Goal: Information Seeking & Learning: Learn about a topic

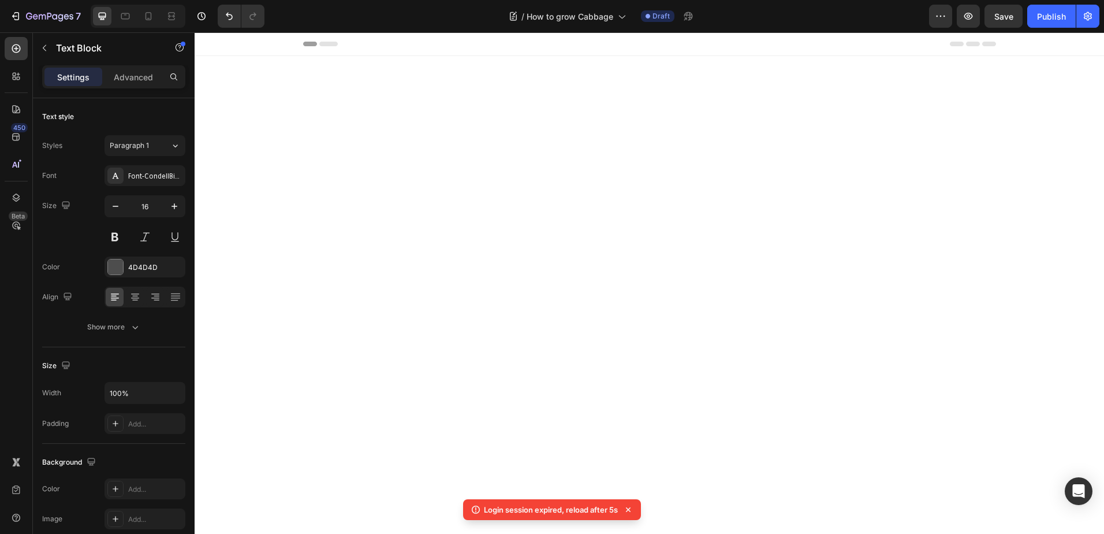
scroll to position [751, 0]
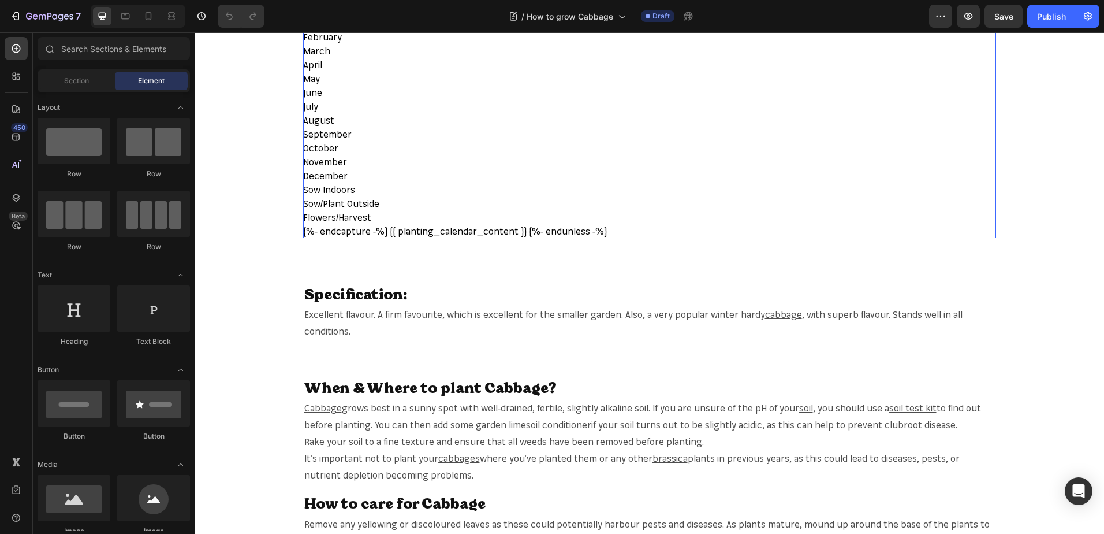
scroll to position [520, 0]
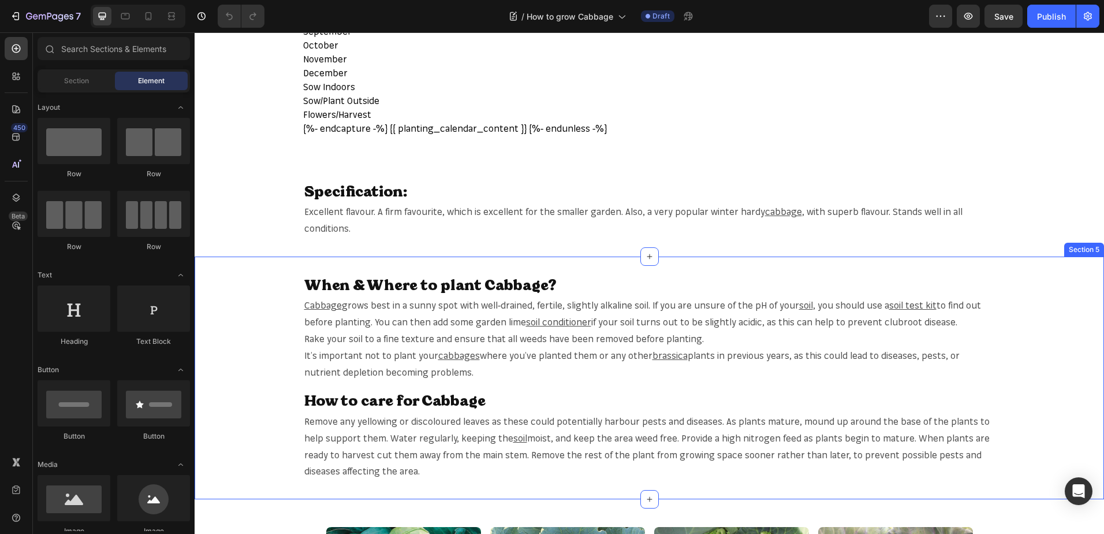
click at [1042, 383] on div "When & Where to plant Cabbage? Heading Cabbage grows best in a sunny spot with …" at bounding box center [650, 378] width 910 height 206
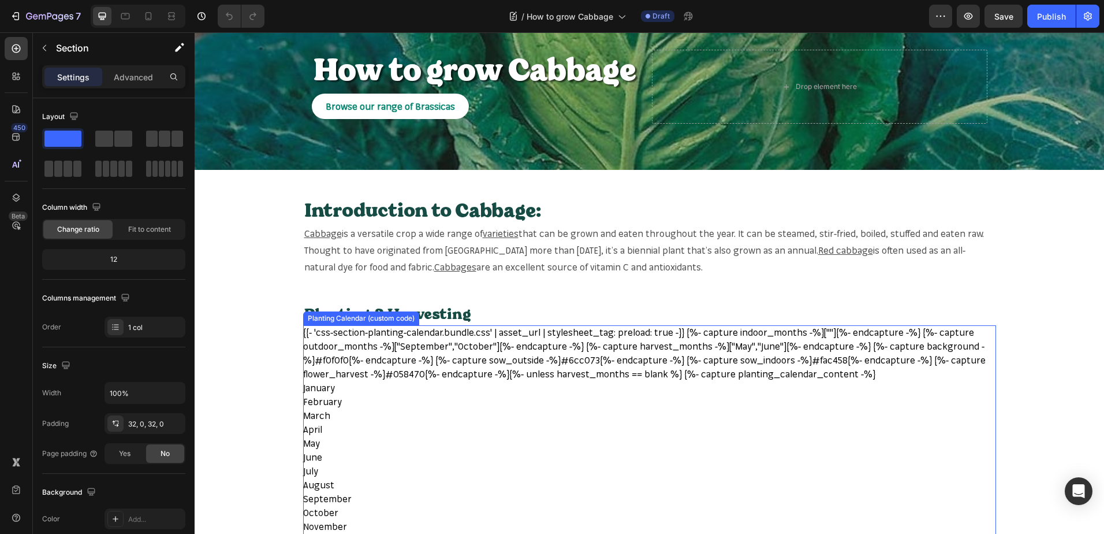
scroll to position [0, 0]
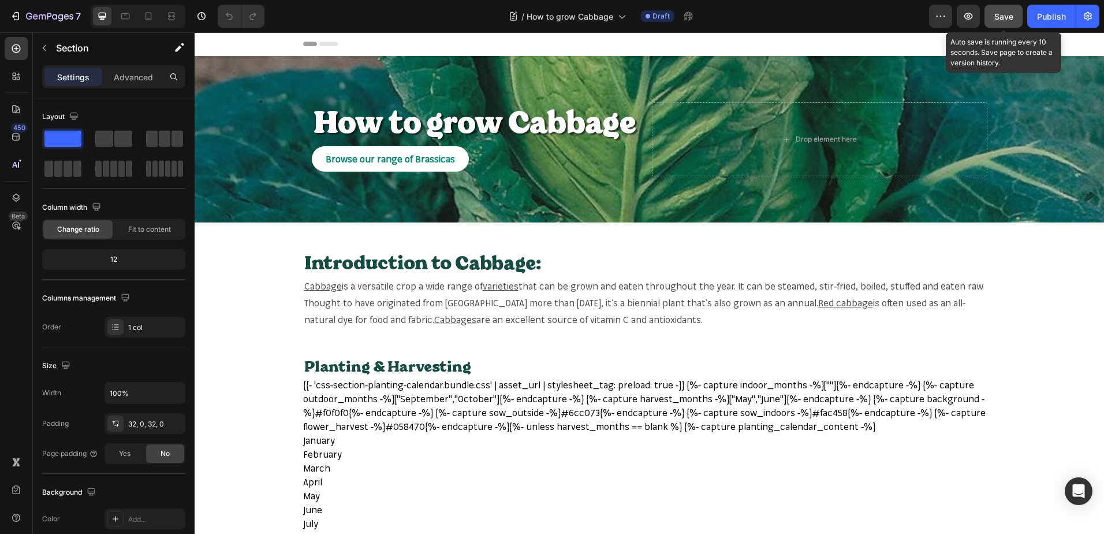
click at [1004, 14] on span "Save" at bounding box center [1004, 17] width 19 height 10
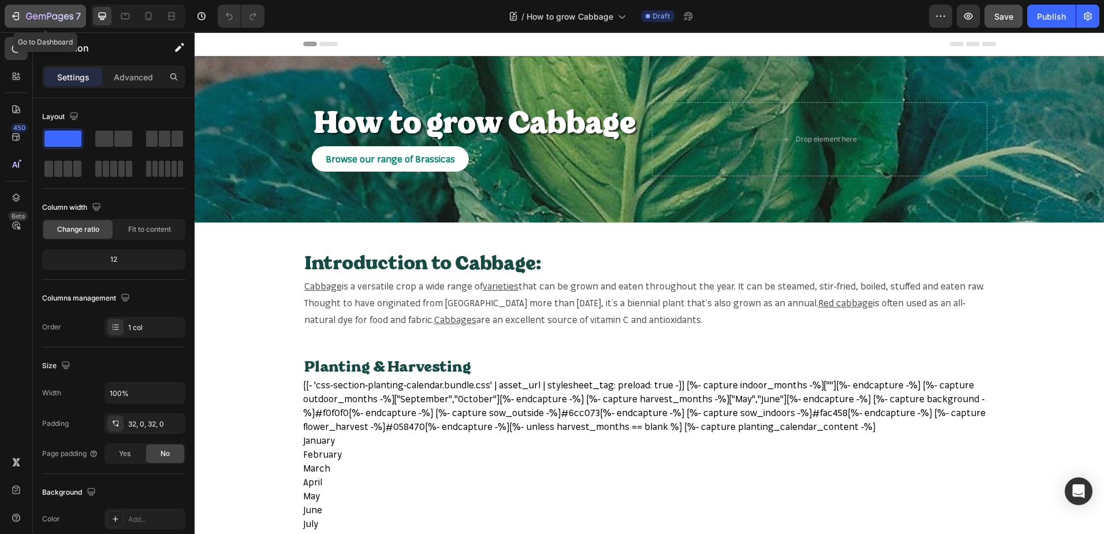
click at [47, 8] on button "7" at bounding box center [45, 16] width 81 height 23
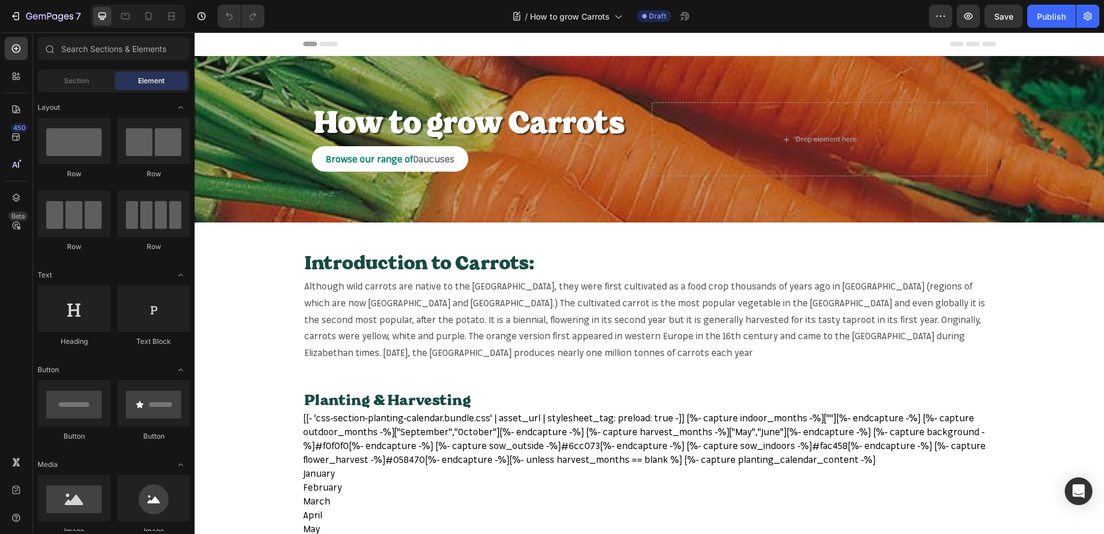
click at [373, 288] on span "Although wild carrots are native to the UK, they were first cultivated as a foo…" at bounding box center [644, 319] width 681 height 78
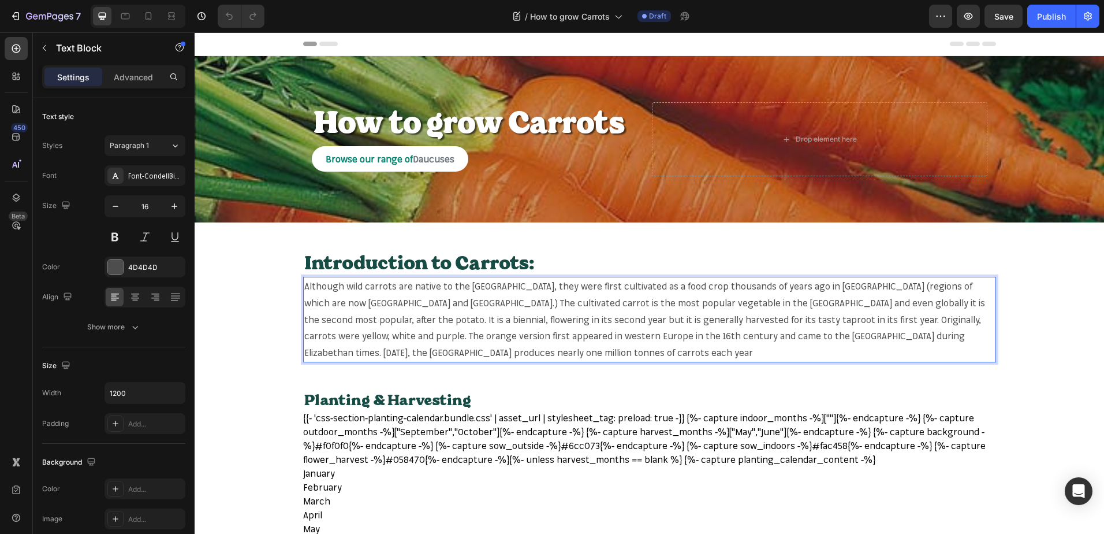
click at [342, 289] on span "Although wild carrots are native to the UK, they were first cultivated as a foo…" at bounding box center [644, 319] width 681 height 78
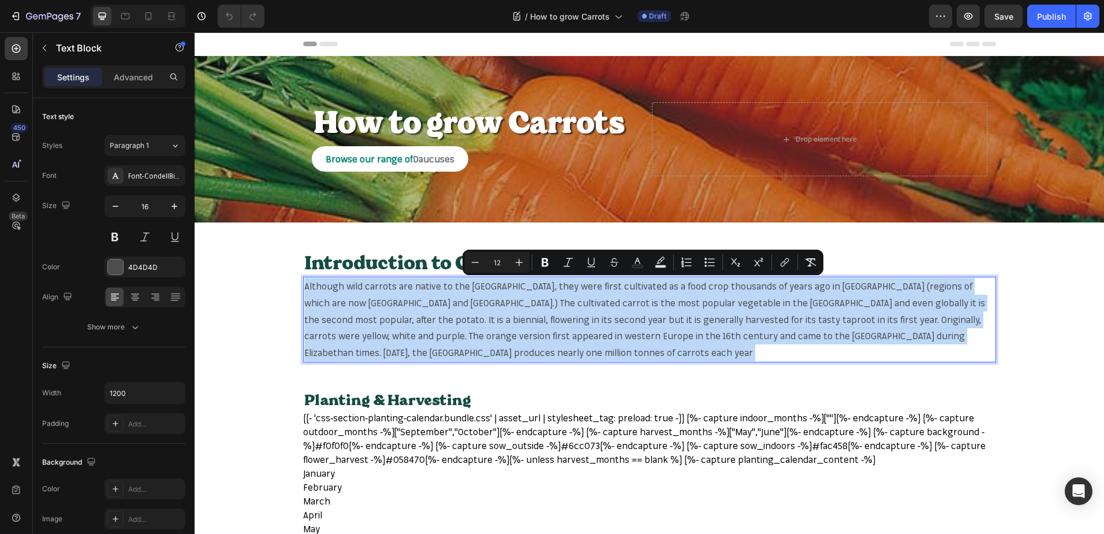
drag, startPoint x: 342, startPoint y: 289, endPoint x: 356, endPoint y: 289, distance: 13.9
click at [356, 289] on span "Although wild carrots are native to the UK, they were first cultivated as a foo…" at bounding box center [644, 319] width 681 height 78
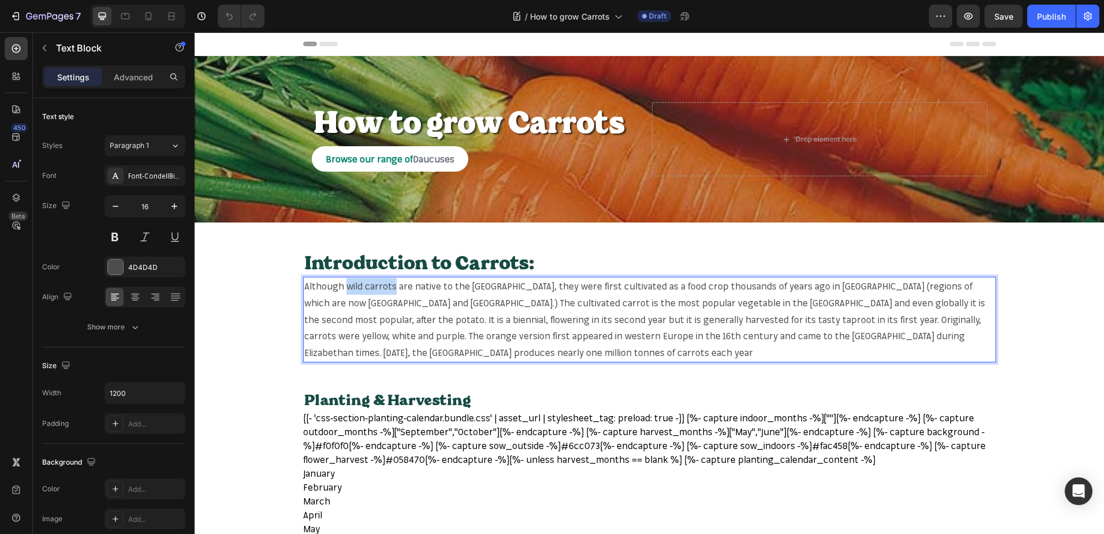
drag, startPoint x: 340, startPoint y: 286, endPoint x: 389, endPoint y: 287, distance: 49.1
click at [389, 287] on span "Although wild carrots are native to the UK, they were first cultivated as a foo…" at bounding box center [644, 319] width 681 height 78
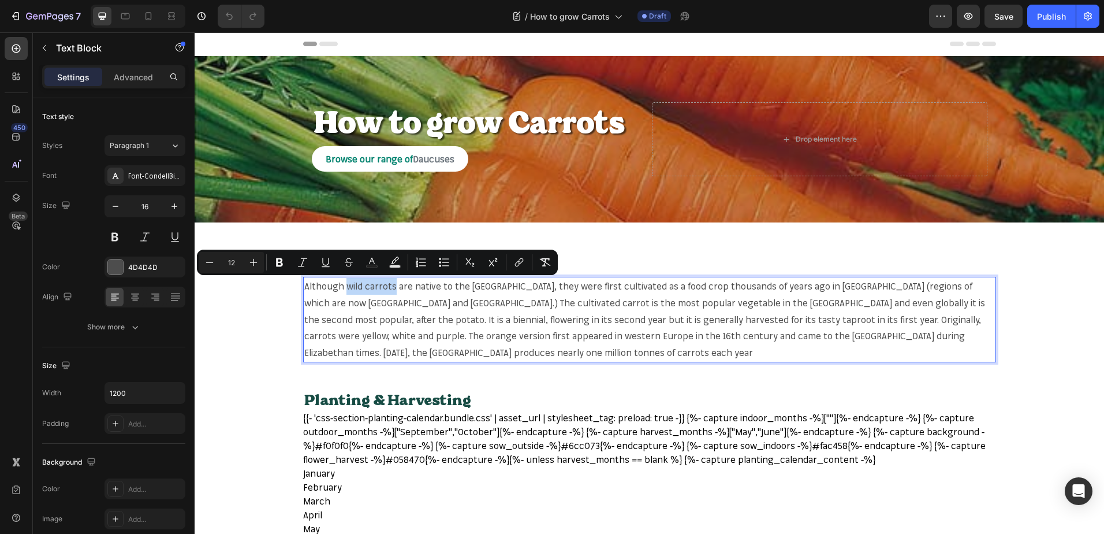
copy span "wild carrots"
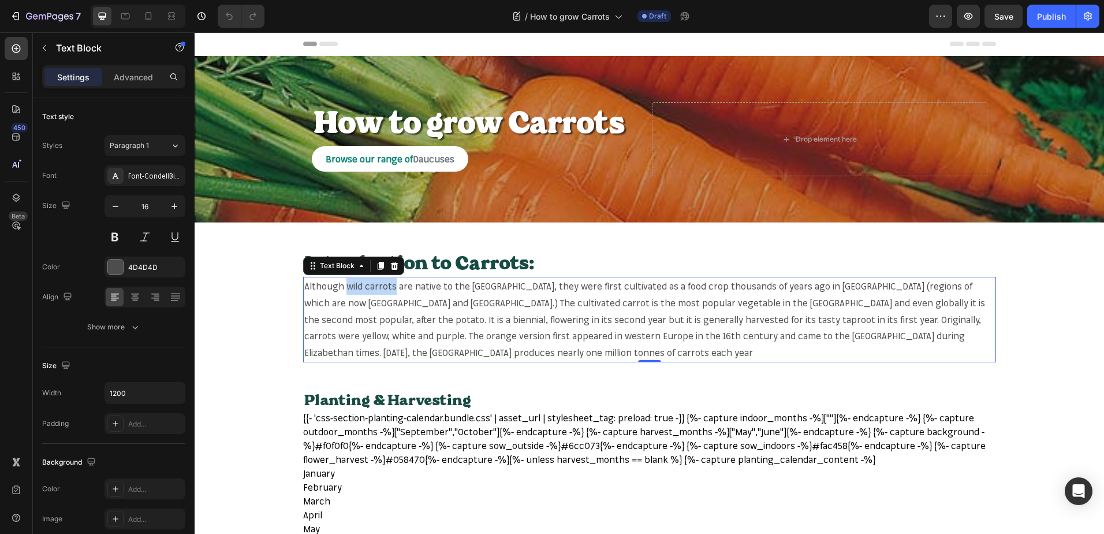
click at [345, 282] on span "Although wild carrots are native to the UK, they were first cultivated as a foo…" at bounding box center [644, 319] width 681 height 78
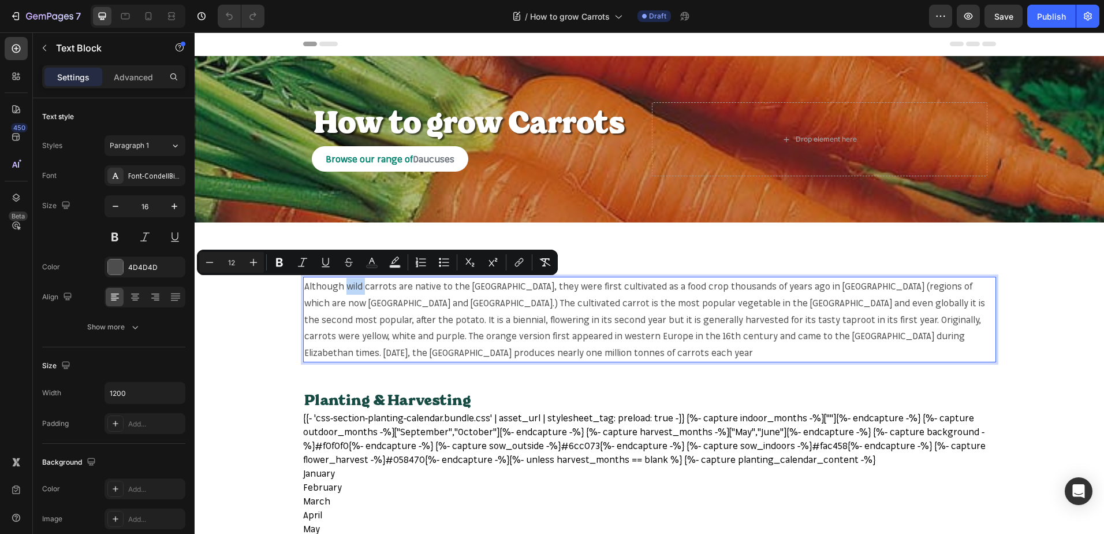
click at [342, 284] on span "Although wild carrots are native to the UK, they were first cultivated as a foo…" at bounding box center [644, 319] width 681 height 78
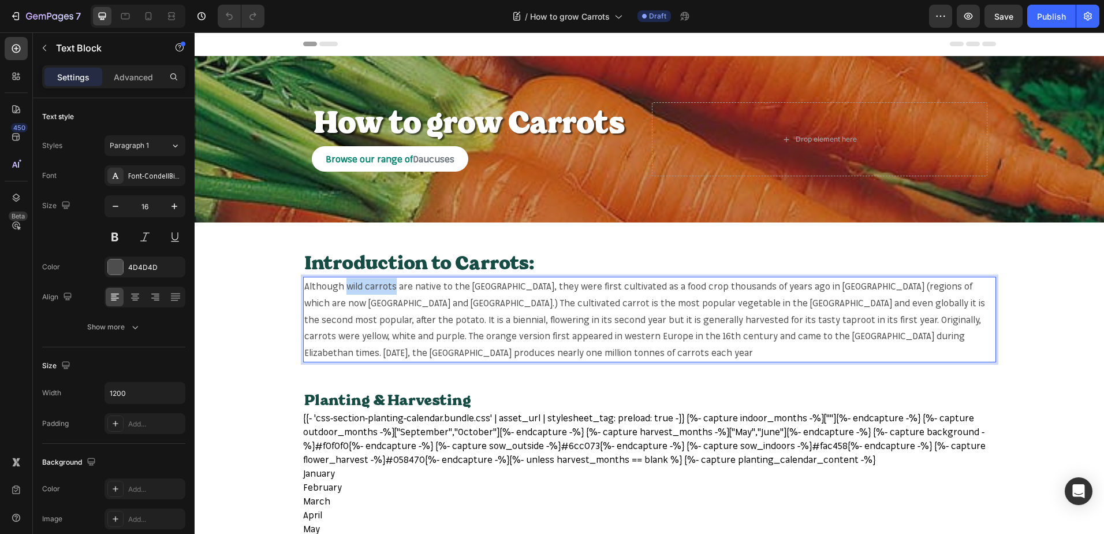
drag, startPoint x: 342, startPoint y: 284, endPoint x: 388, endPoint y: 288, distance: 46.3
click at [388, 288] on span "Although wild carrots are native to the UK, they were first cultivated as a foo…" at bounding box center [644, 319] width 681 height 78
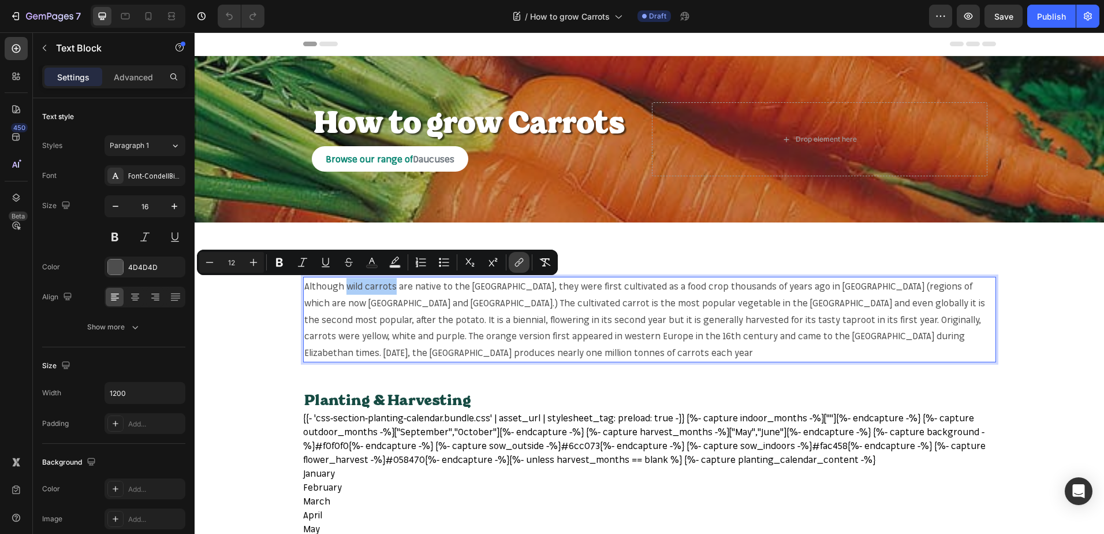
click at [518, 263] on icon "Editor contextual toolbar" at bounding box center [519, 262] width 12 height 12
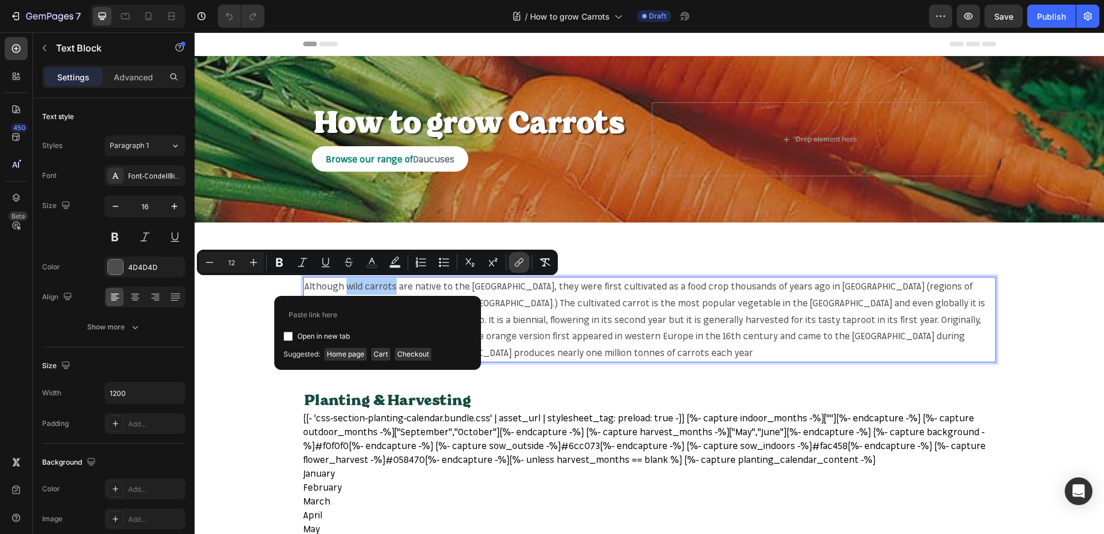
type input "https://mr-fothergills.co.uk/search?q=wild+carrots&options%5Bprefix%5D=last&opt…"
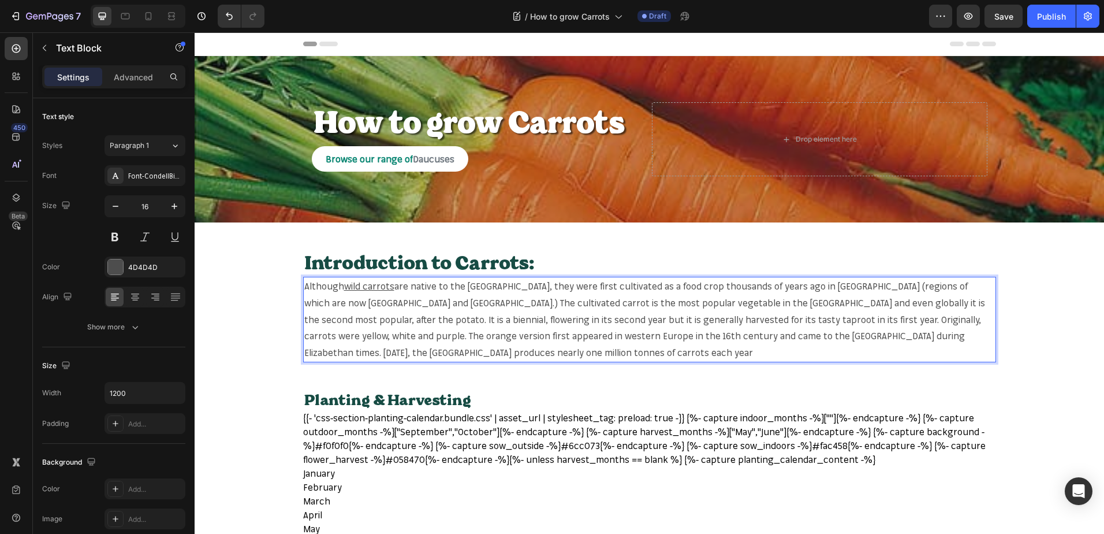
click at [375, 307] on span "are native to the UK, they were first cultivated as a food crop thousands of ye…" at bounding box center [644, 319] width 681 height 78
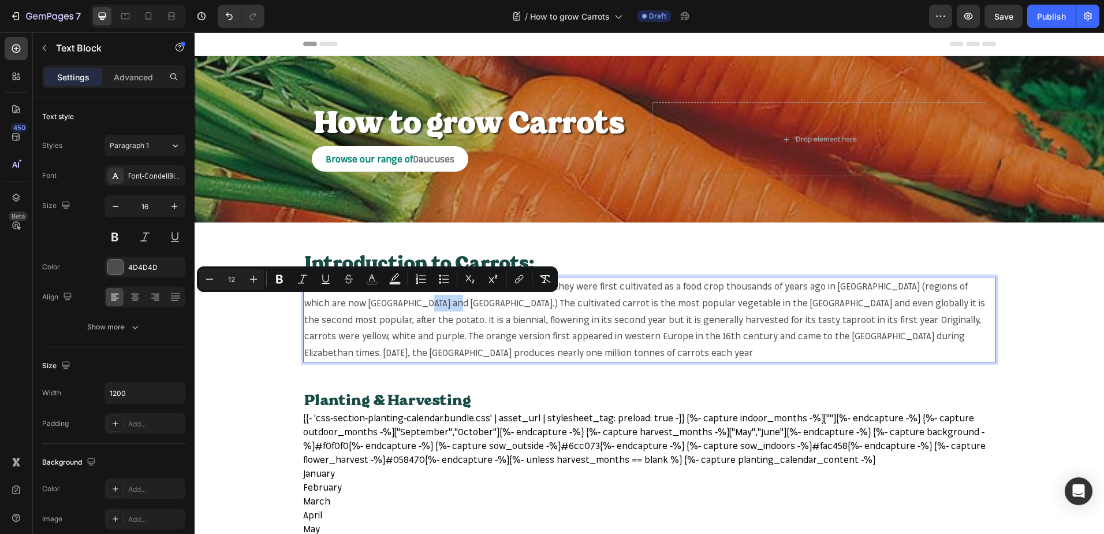
copy span "carrot"
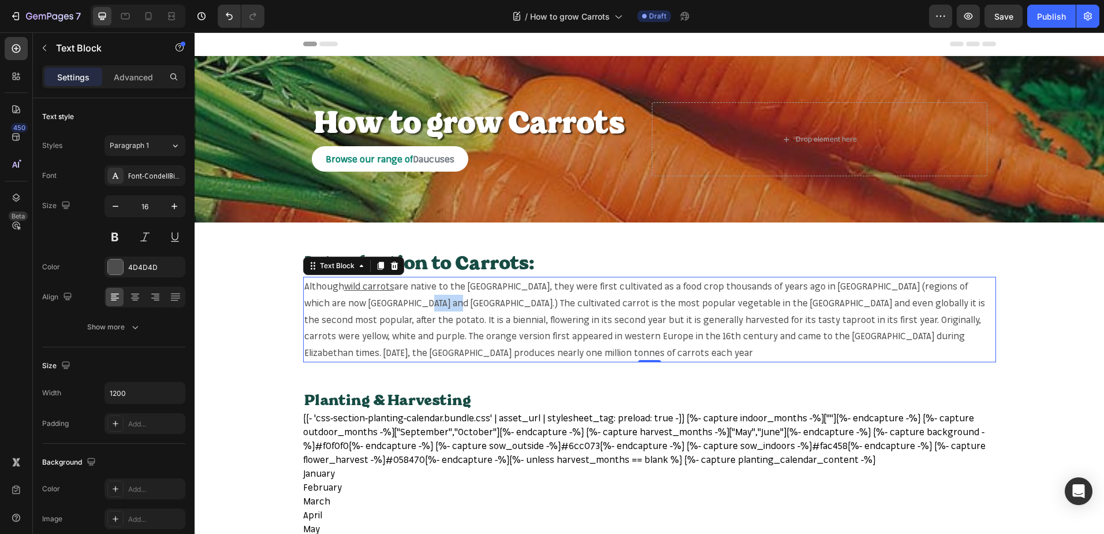
click at [378, 304] on span "are native to the UK, they were first cultivated as a food crop thousands of ye…" at bounding box center [644, 319] width 681 height 78
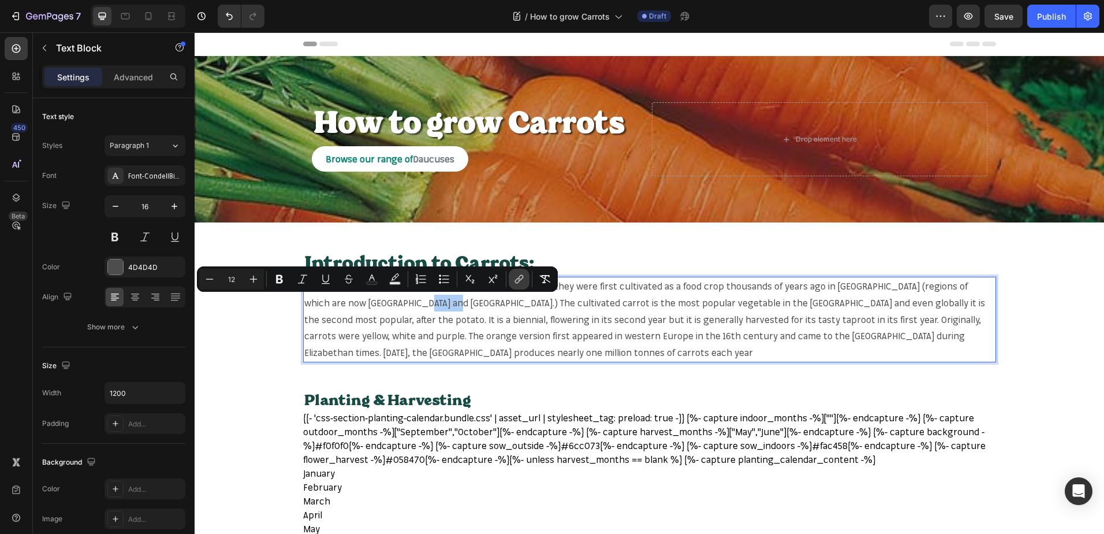
click at [523, 277] on icon "Editor contextual toolbar" at bounding box center [519, 279] width 12 height 12
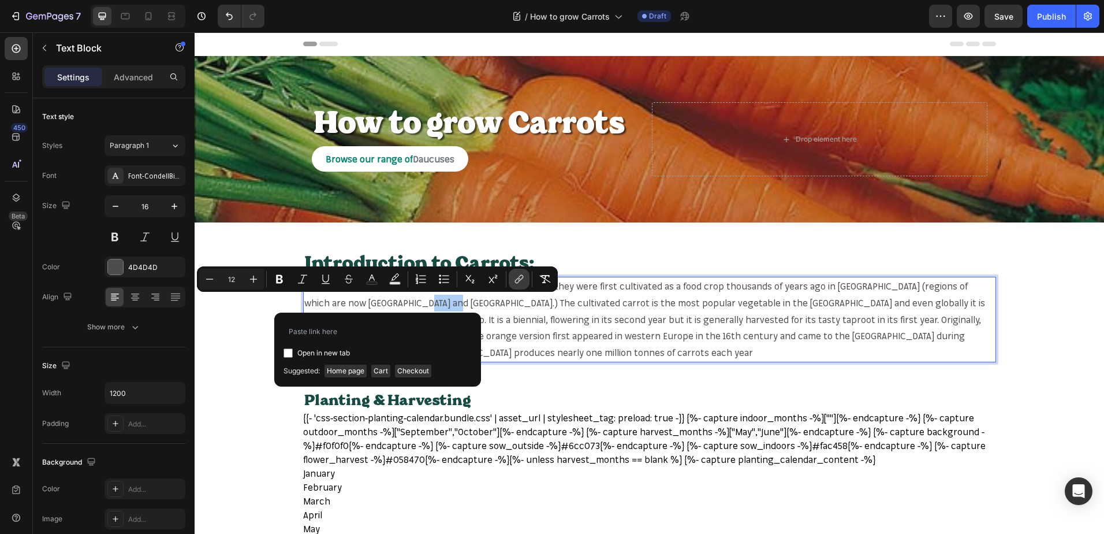
type input "https://mr-fothergills.co.uk/search?q=carrot&options%5Bprefix%5D=last&options%5…"
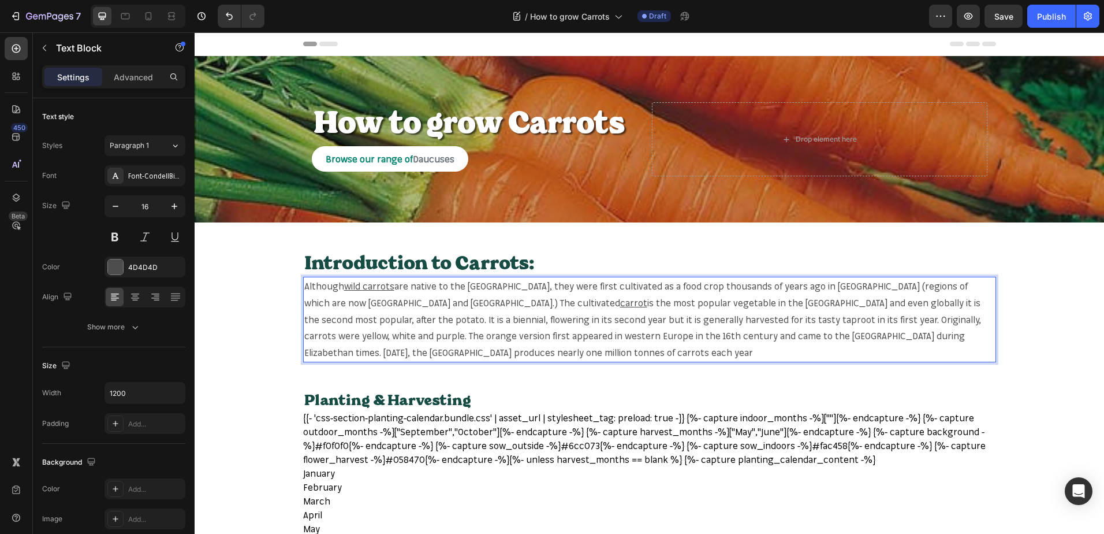
click at [855, 304] on span "is the most popular vegetable in the UK and even globally it is the second most…" at bounding box center [642, 327] width 677 height 61
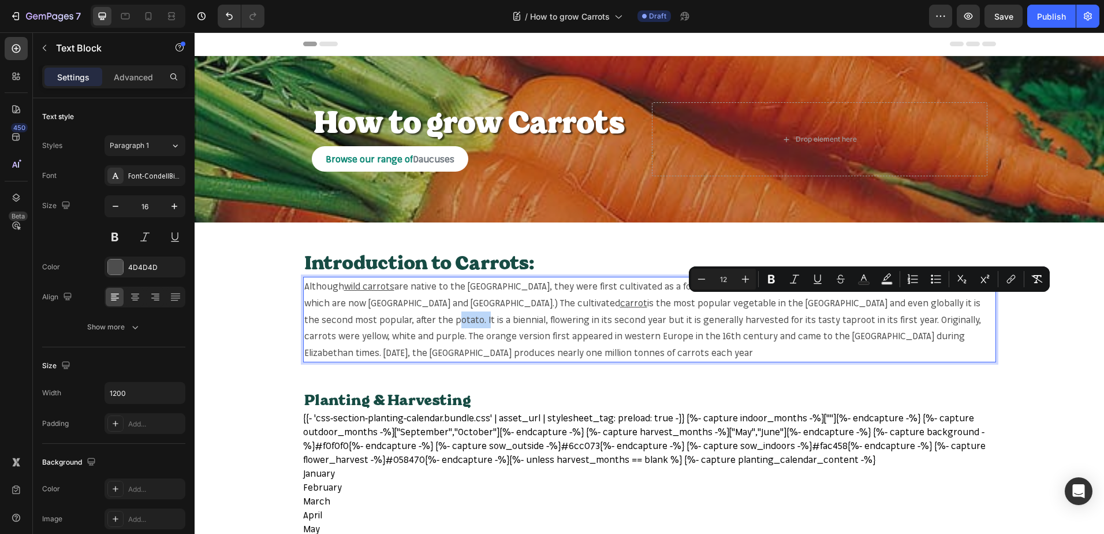
copy span "biennial"
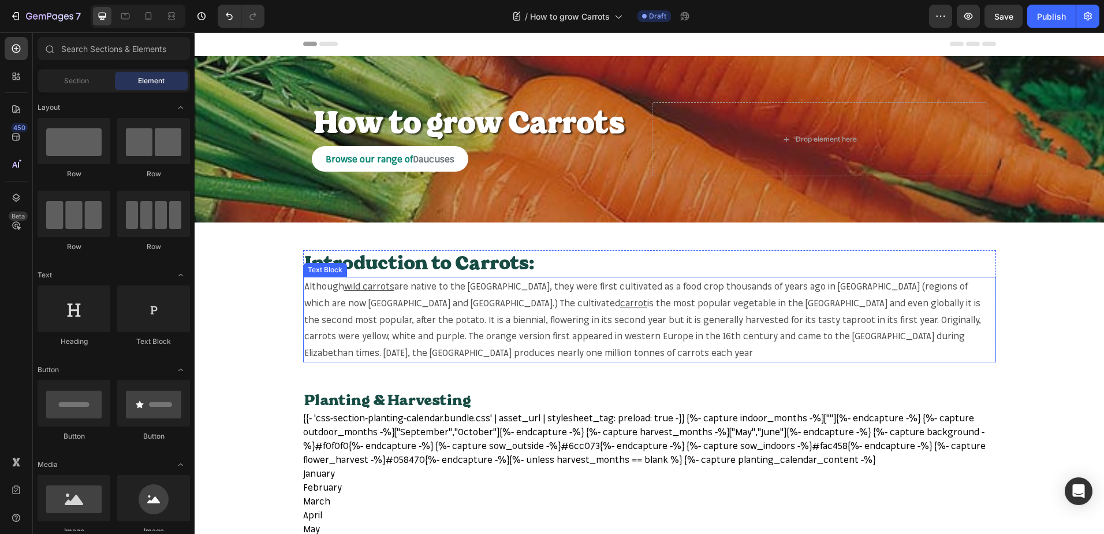
click at [500, 317] on span "is the most popular vegetable in the UK and even globally it is the second most…" at bounding box center [642, 327] width 677 height 61
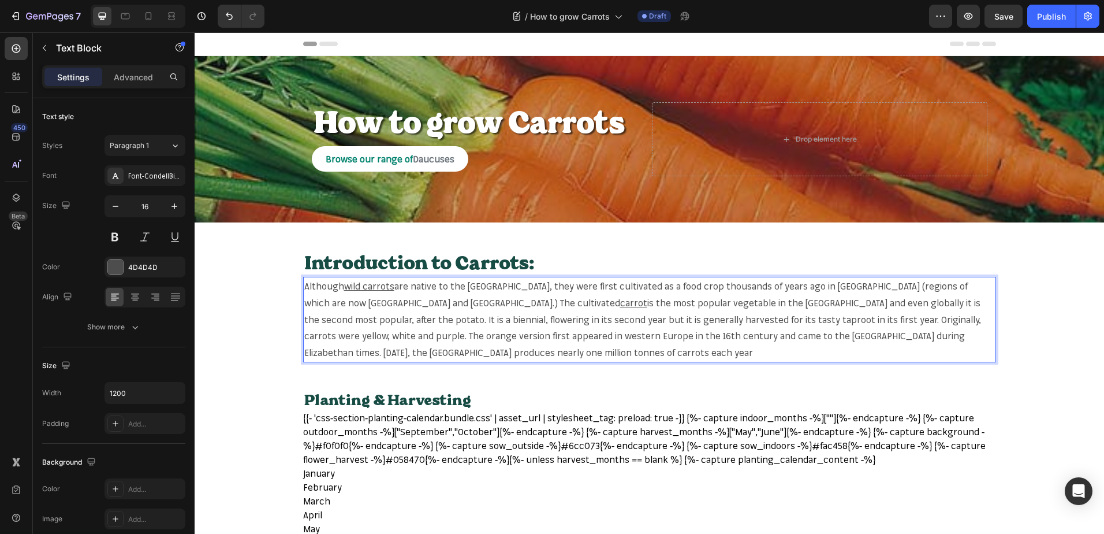
click at [500, 317] on span "is the most popular vegetable in the UK and even globally it is the second most…" at bounding box center [642, 327] width 677 height 61
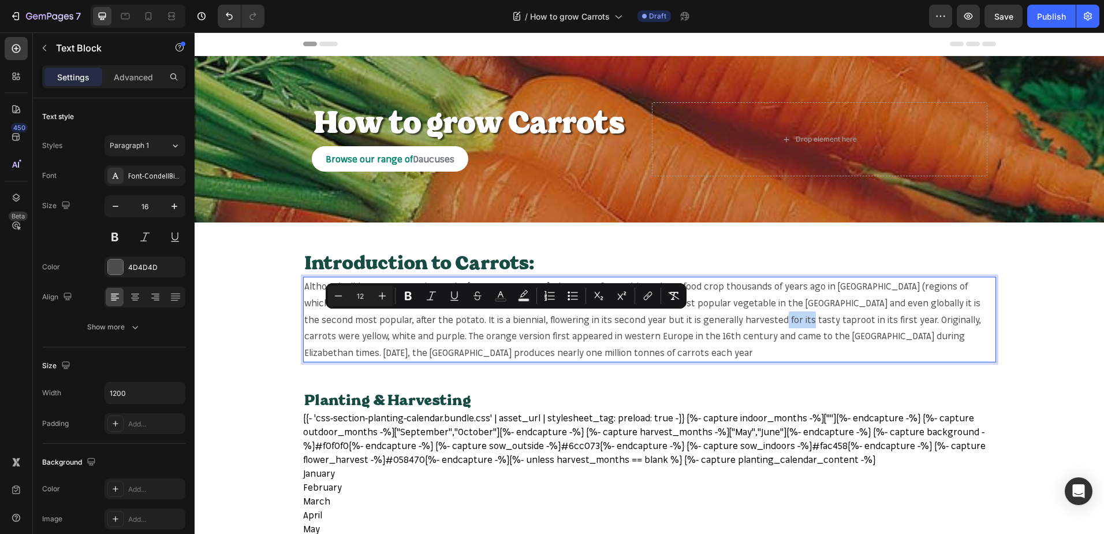
copy span "taproot"
click at [498, 320] on span "is the most popular vegetable in the UK and even globally it is the second most…" at bounding box center [642, 327] width 677 height 61
copy span "taproot"
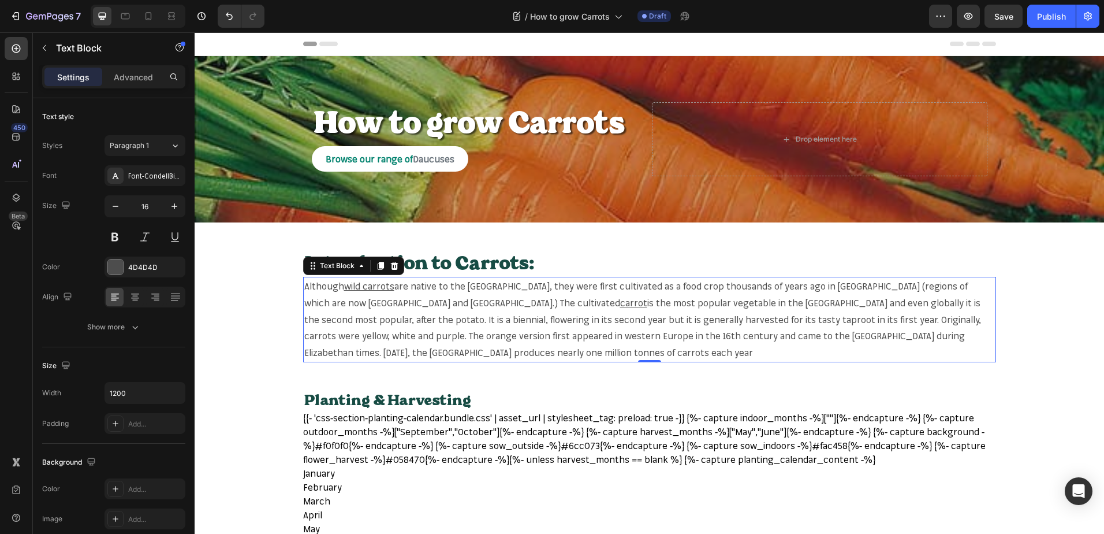
click at [642, 319] on span "is the most popular vegetable in the UK and even globally it is the second most…" at bounding box center [642, 327] width 677 height 61
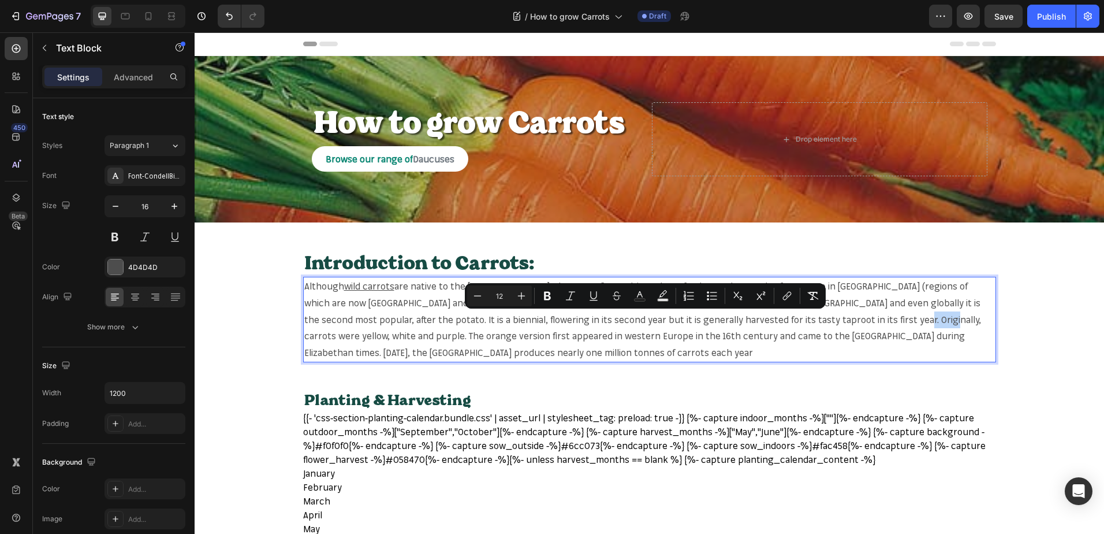
copy span "carrots"
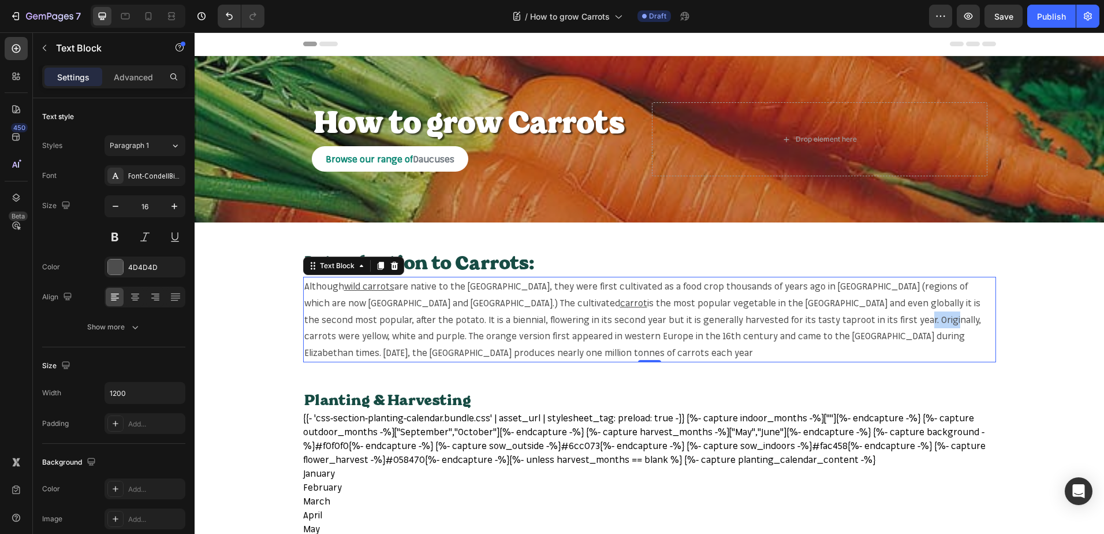
click at [636, 317] on span "is the most popular vegetable in the UK and even globally it is the second most…" at bounding box center [642, 327] width 677 height 61
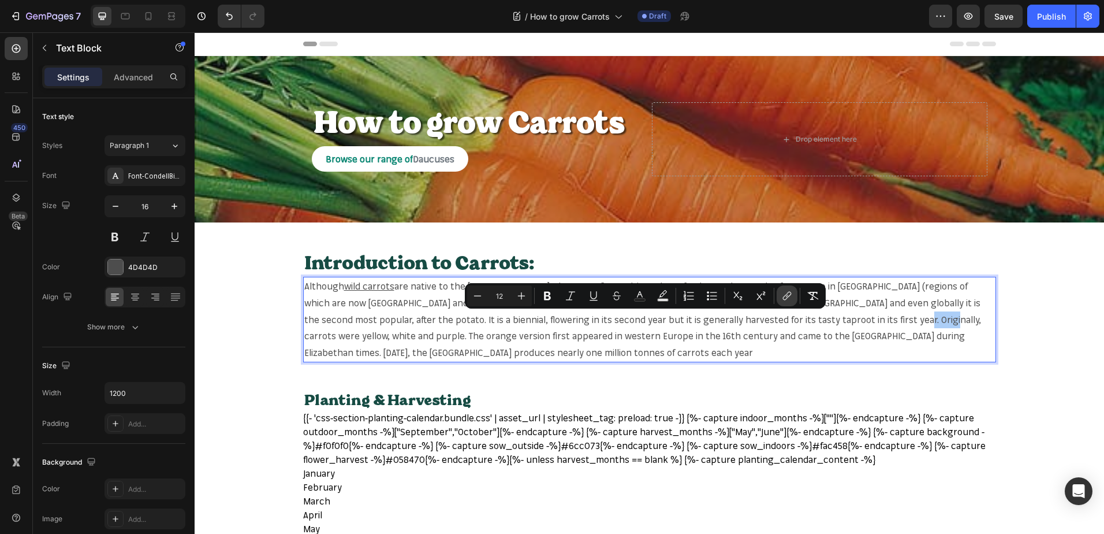
click at [778, 297] on button "link" at bounding box center [787, 295] width 21 height 21
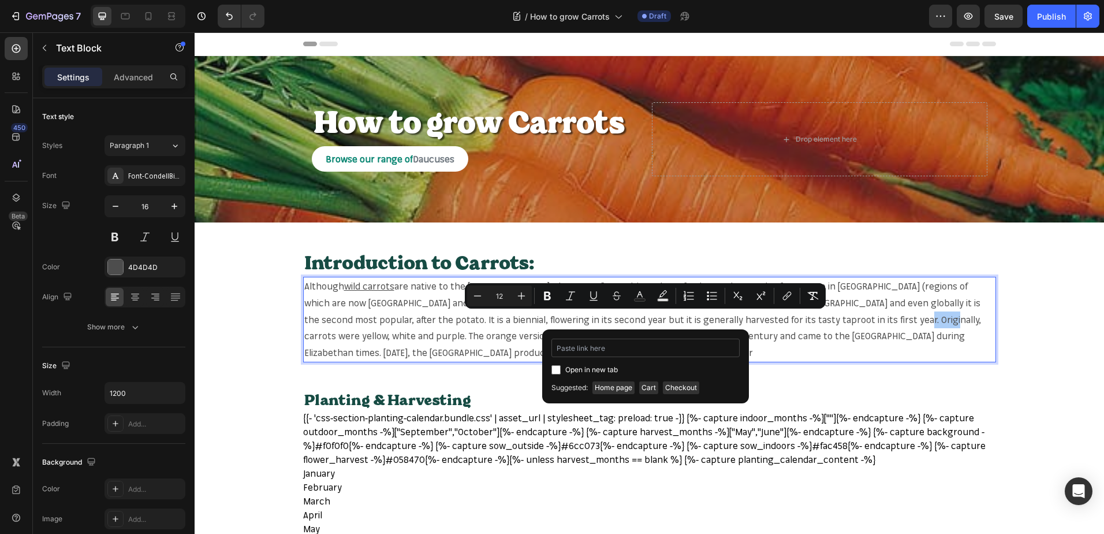
type input "https://mr-fothergills.co.uk/search?q=carrots+&options%5Bprefix%5D=last&options…"
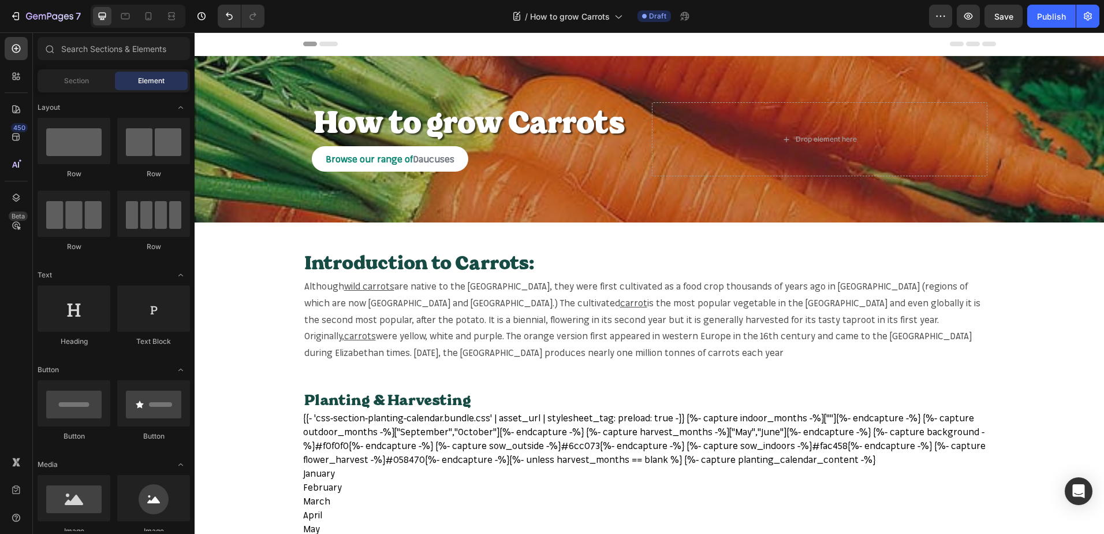
click at [840, 333] on span "were yellow, white and purple. The orange version first appeared in western Eur…" at bounding box center [638, 344] width 668 height 28
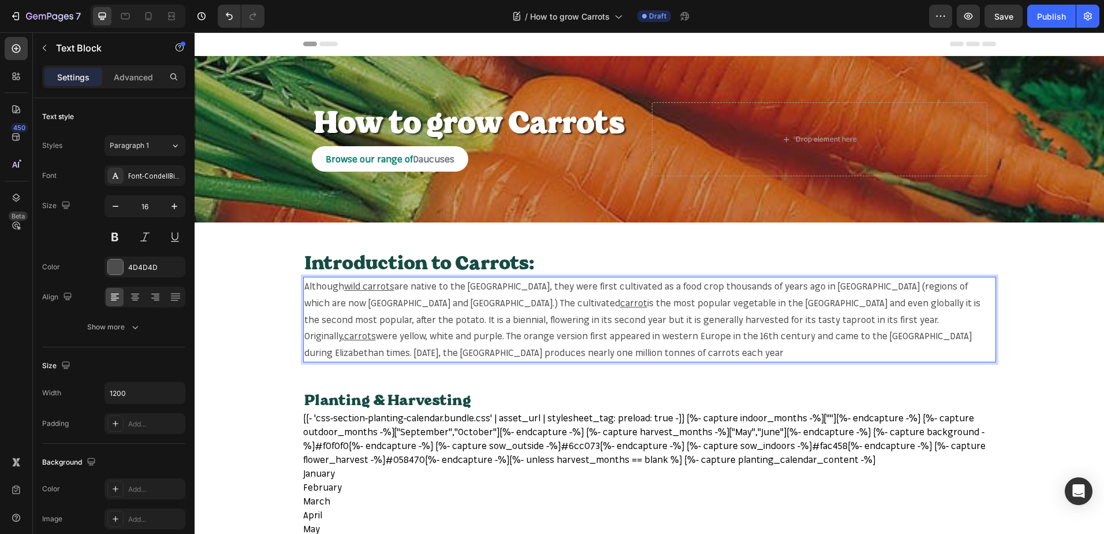
click at [840, 334] on span "were yellow, white and purple. The orange version first appeared in western Eur…" at bounding box center [638, 344] width 668 height 28
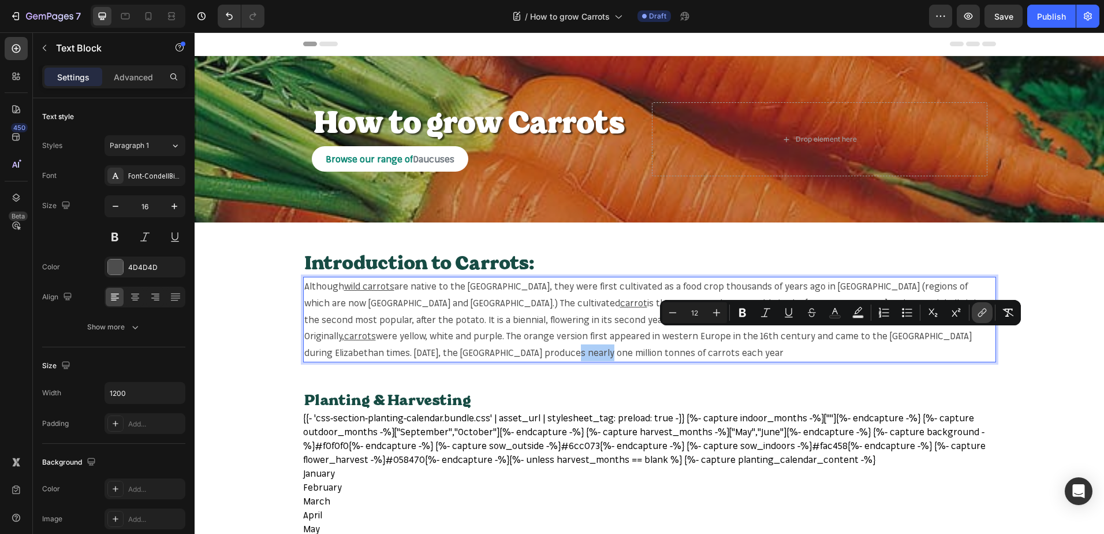
click at [984, 307] on icon "Editor contextual toolbar" at bounding box center [983, 313] width 12 height 12
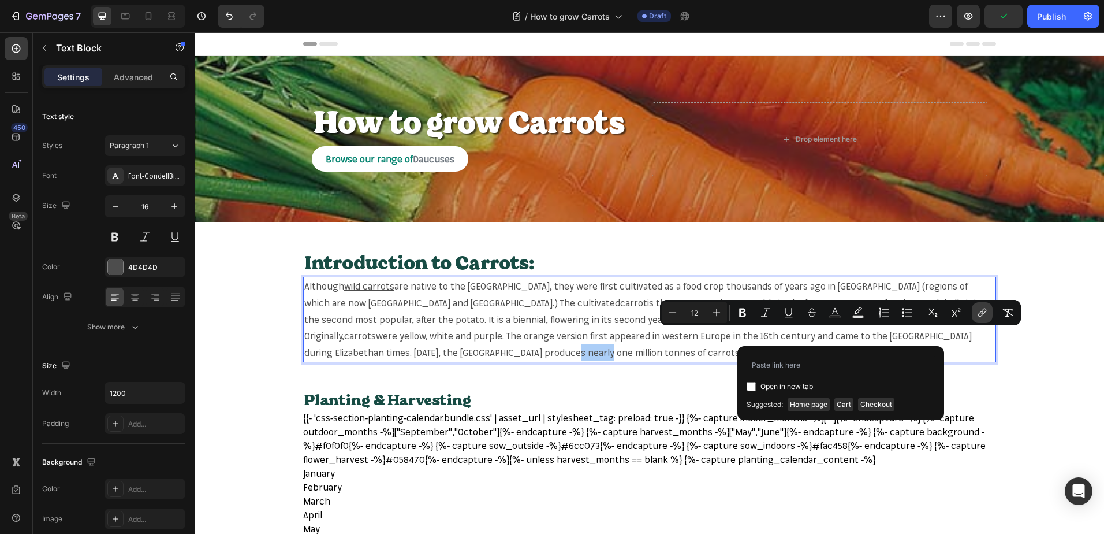
type input "https://mr-fothergills.co.uk/search?q=carrots+&options%5Bprefix%5D=last&options…"
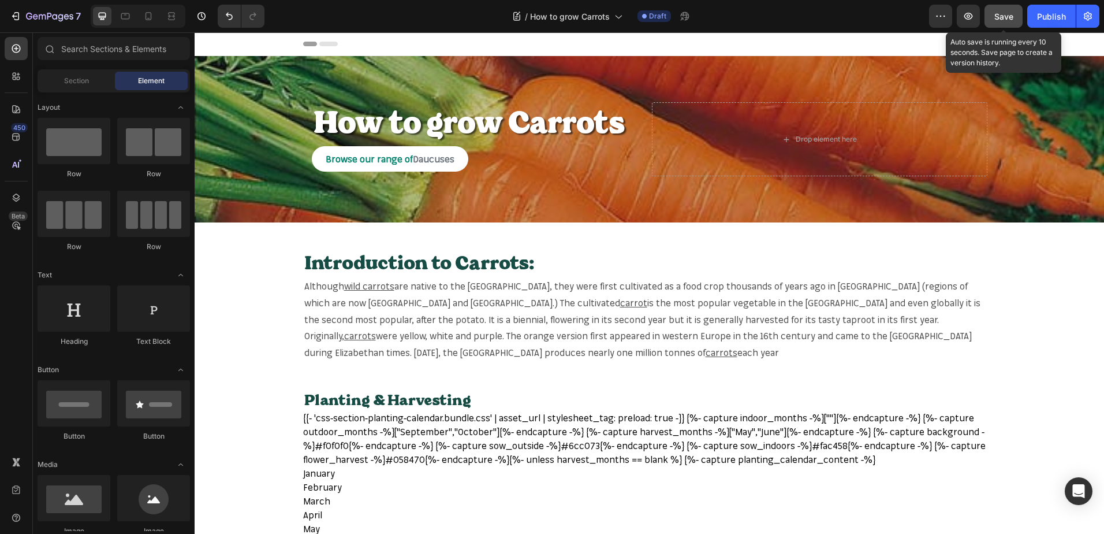
click at [1000, 10] on div "Save" at bounding box center [1004, 16] width 19 height 12
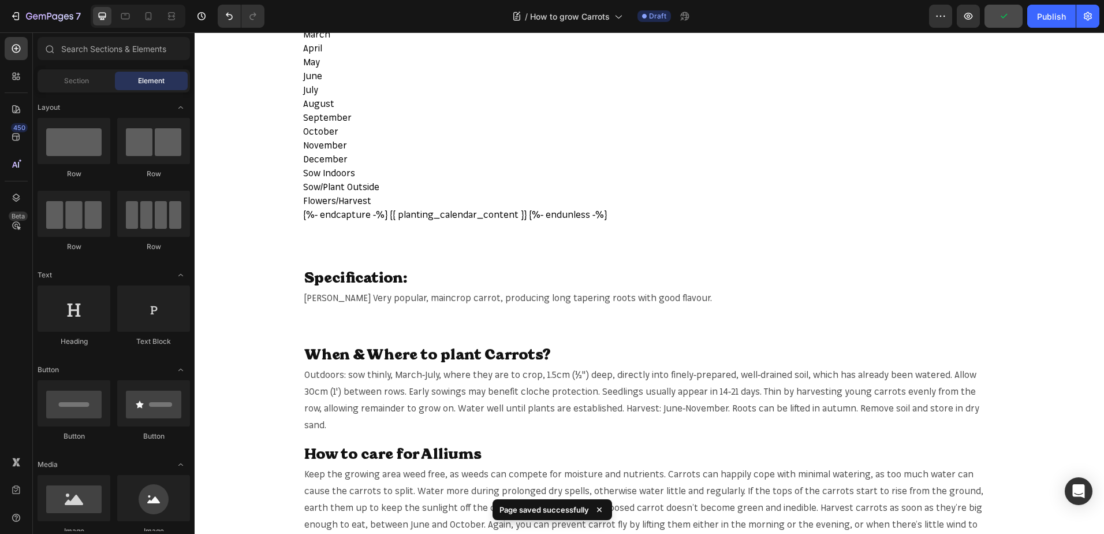
scroll to position [462, 0]
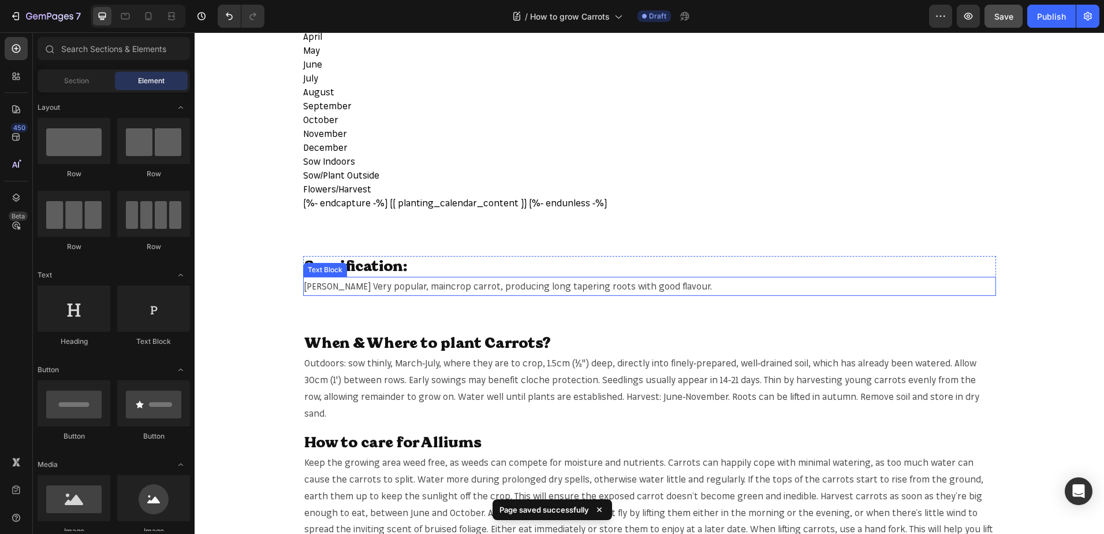
click at [460, 288] on span "Autumn King Very popular, maincrop carrot, producing long tapering roots with g…" at bounding box center [508, 286] width 408 height 12
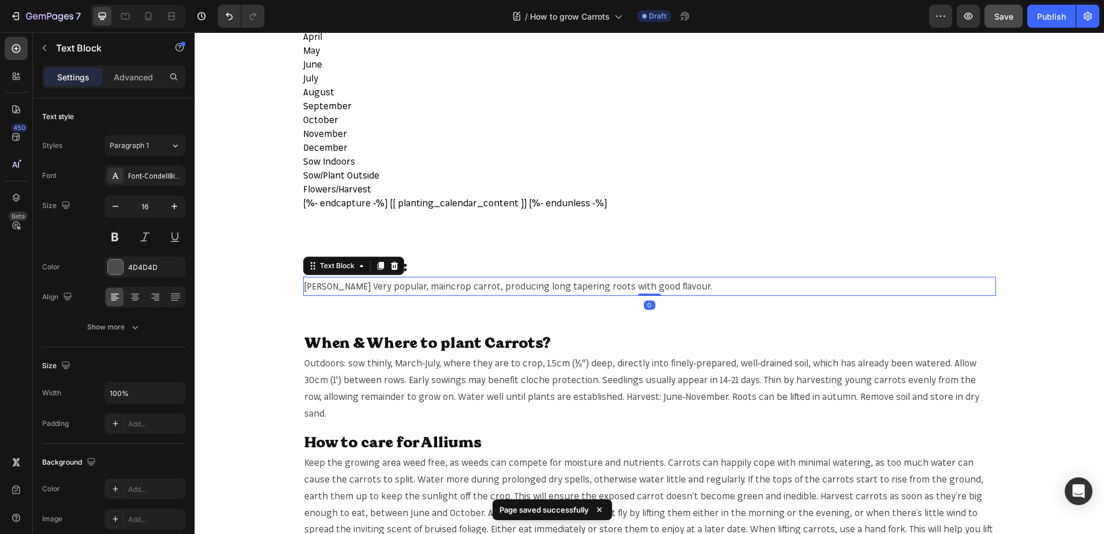
click at [460, 288] on span "Autumn King Very popular, maincrop carrot, producing long tapering roots with g…" at bounding box center [508, 286] width 408 height 12
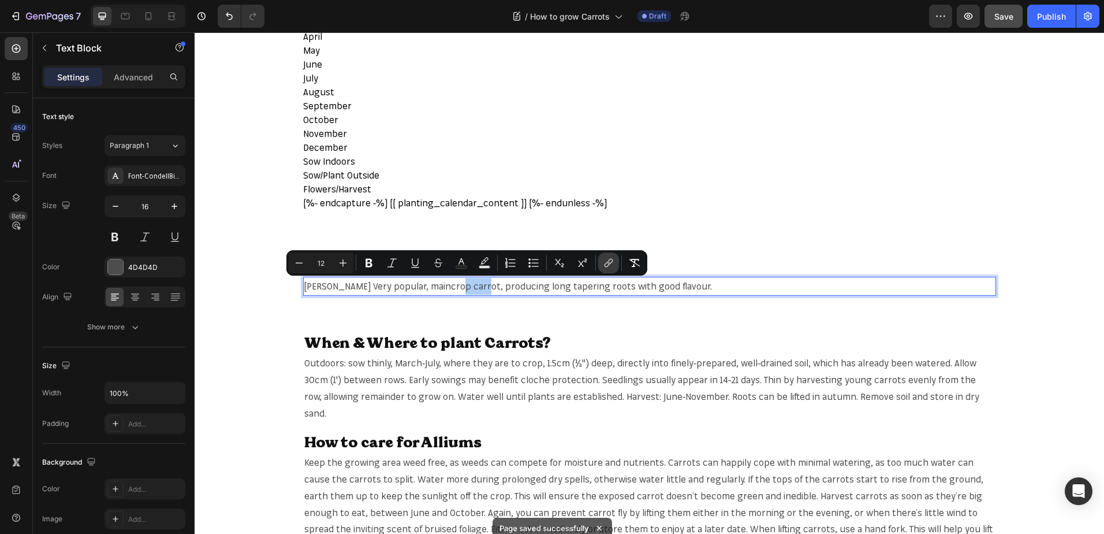
click at [601, 268] on button "link" at bounding box center [608, 262] width 21 height 21
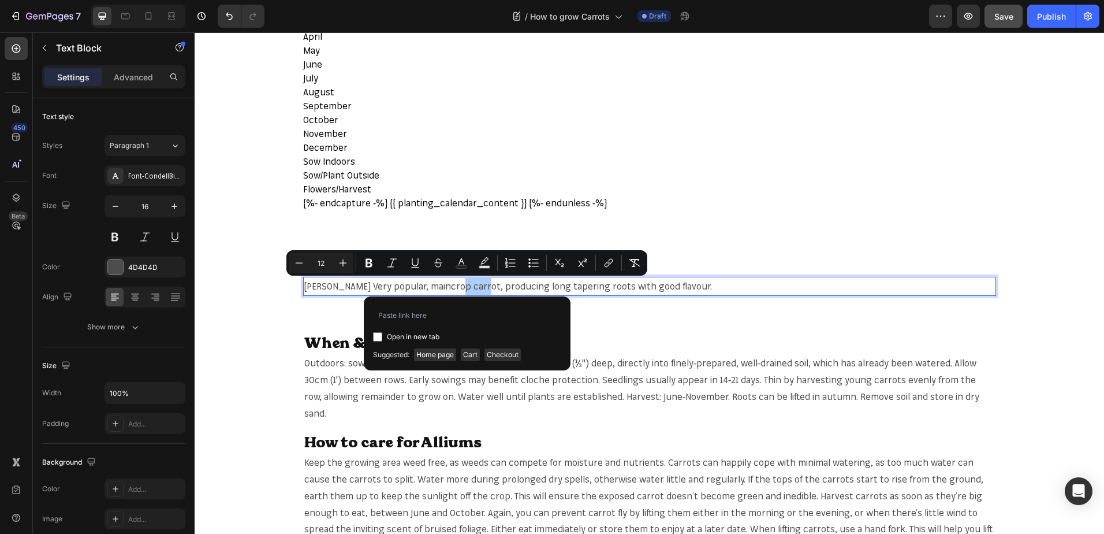
type input "https://mr-fothergills.co.uk/search?q=carrots+&options%5Bprefix%5D=last&options…"
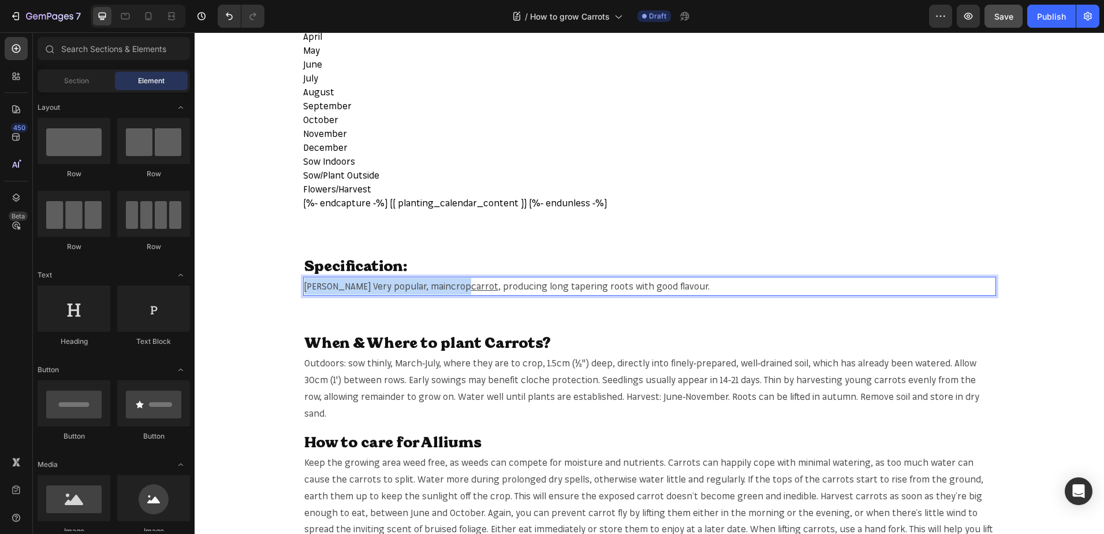
click at [708, 214] on div "Planting & Harvesting Heading Row {{- 'css-section-planting-calendar.bundle.css…" at bounding box center [650, 154] width 910 height 1120
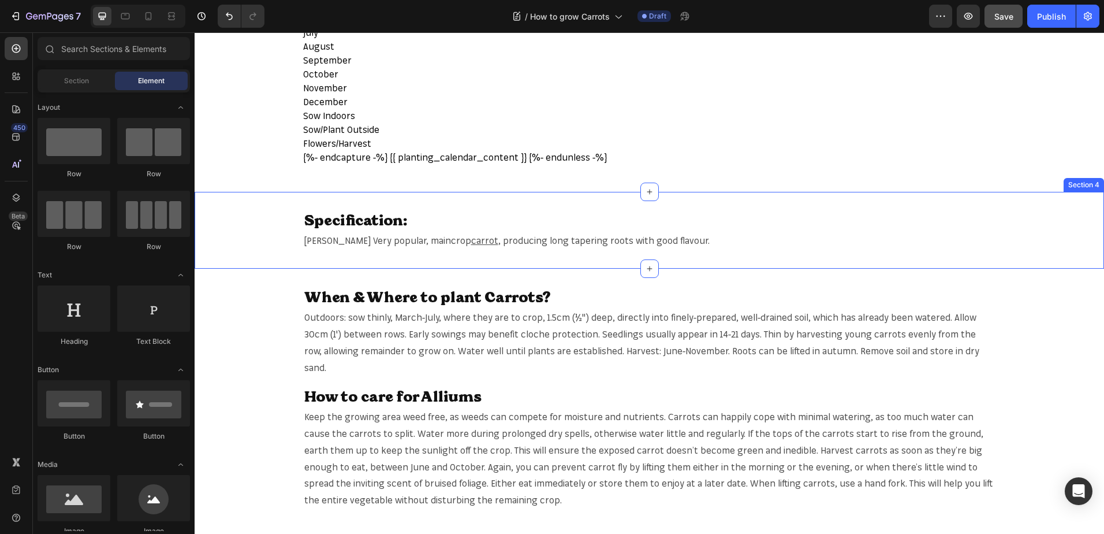
scroll to position [578, 0]
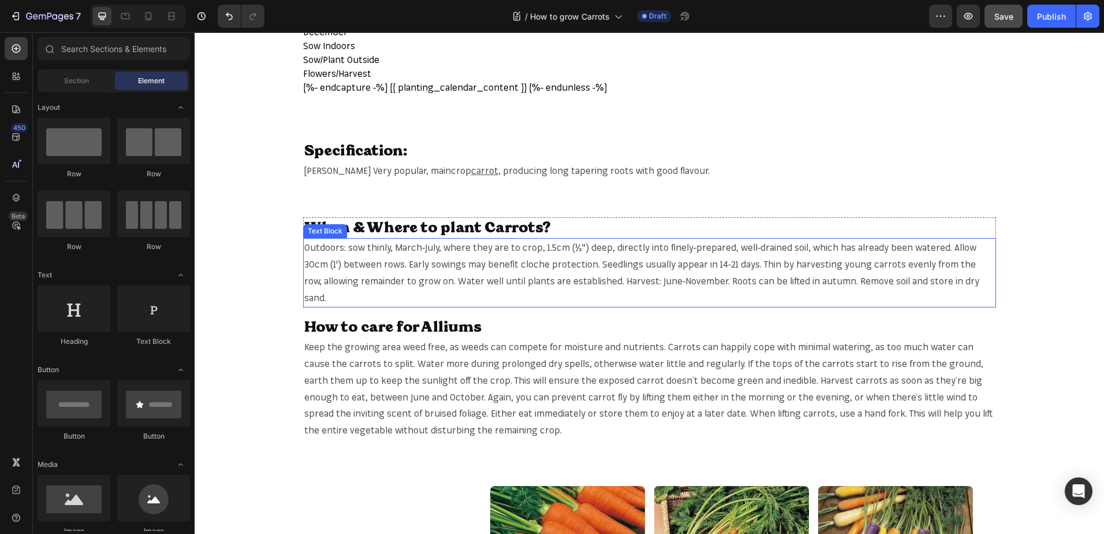
click at [855, 265] on span "Outdoors: sow thinly, March-July, where they are to crop, 1.5cm (½") deep, dire…" at bounding box center [641, 271] width 675 height 61
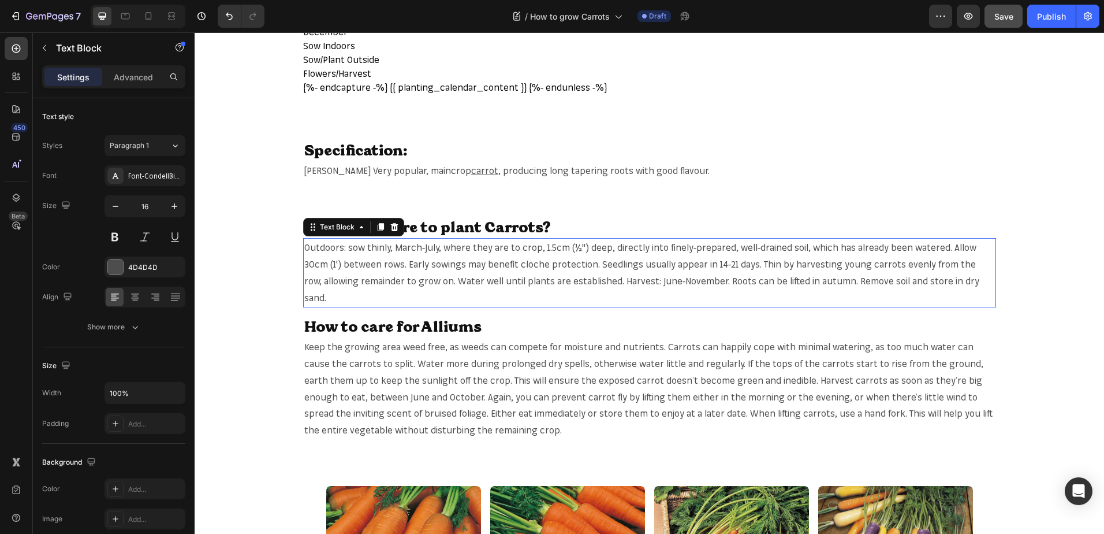
click at [855, 265] on span "Outdoors: sow thinly, March-July, where they are to crop, 1.5cm (½") deep, dire…" at bounding box center [641, 271] width 675 height 61
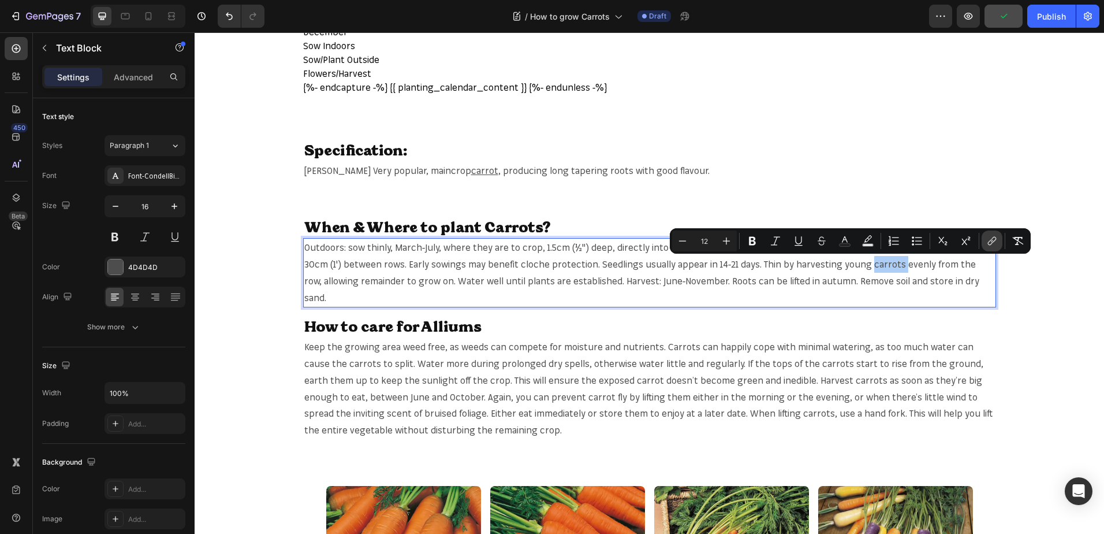
click at [991, 243] on icon "Editor contextual toolbar" at bounding box center [992, 241] width 12 height 12
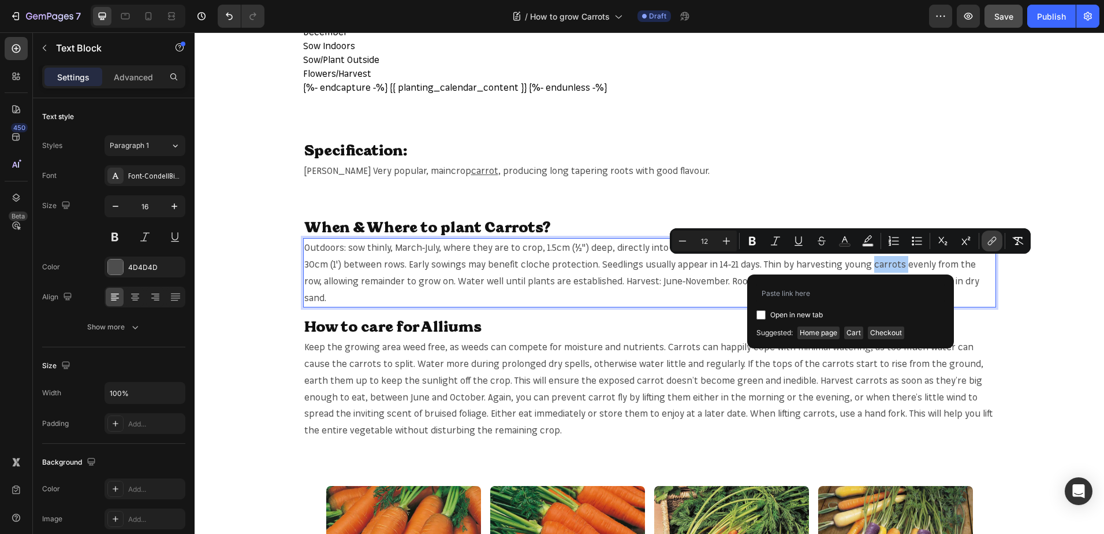
type input "https://mr-fothergills.co.uk/search?q=carrots+&options%5Bprefix%5D=last&options…"
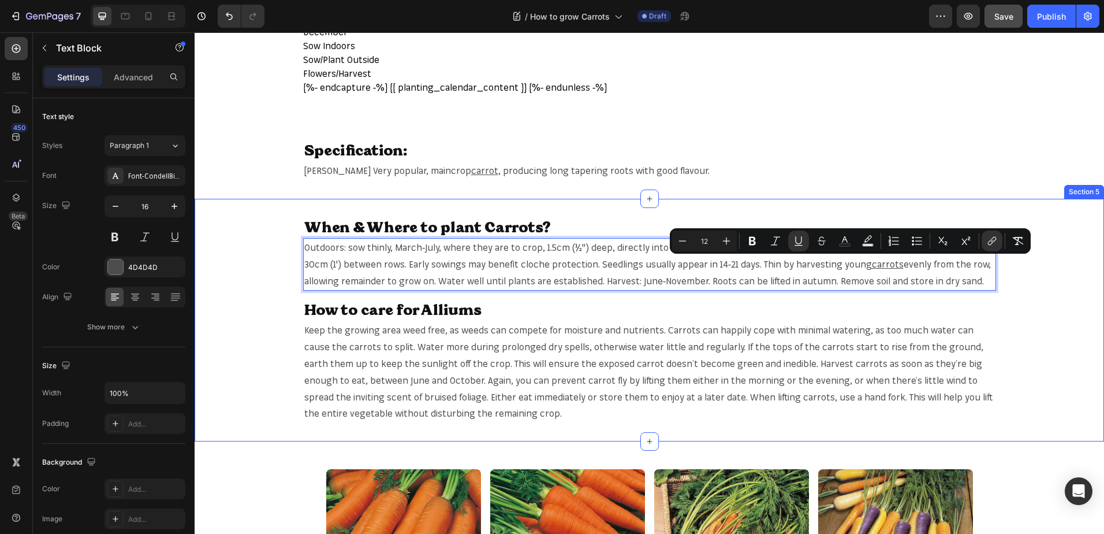
click at [589, 297] on div "When & Where to plant Carrots? Heading Outdoors: sow thinly, March-July, where …" at bounding box center [650, 320] width 910 height 206
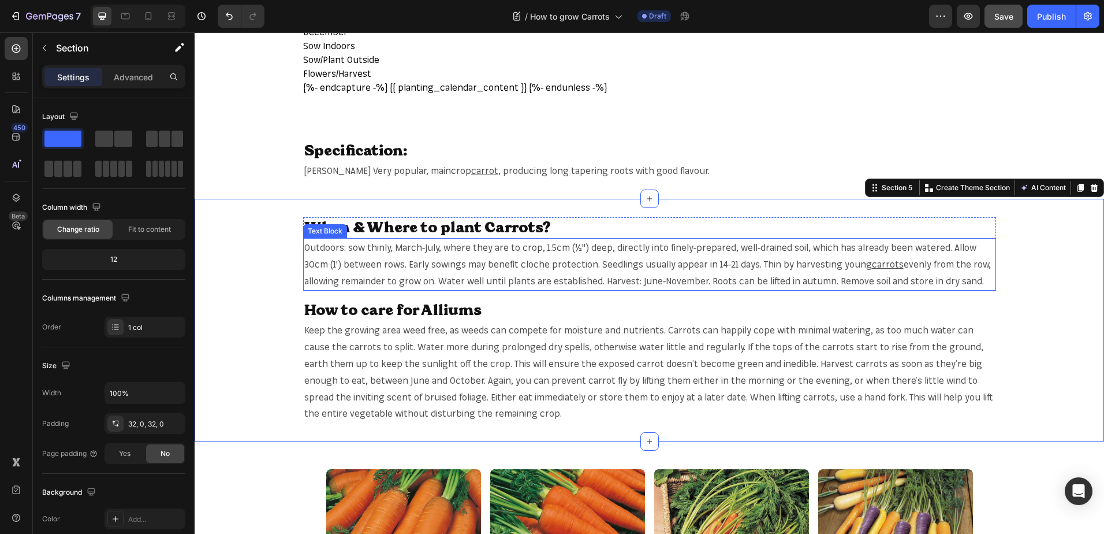
click at [836, 285] on span "evenly from the row, allowing remainder to grow on. Water well until plants are…" at bounding box center [647, 272] width 687 height 28
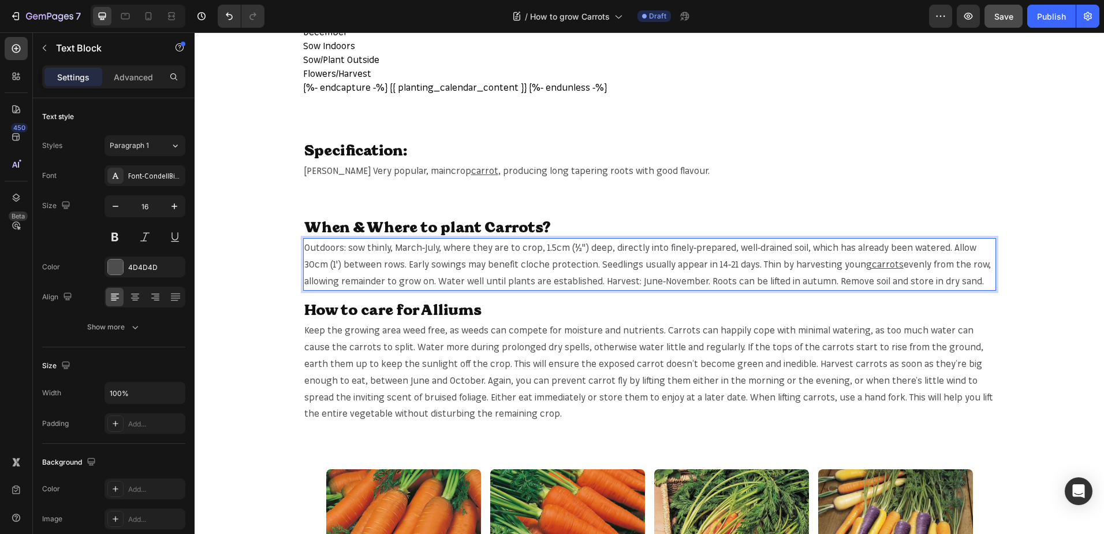
click at [836, 284] on span "evenly from the row, allowing remainder to grow on. Water well until plants are…" at bounding box center [647, 272] width 687 height 28
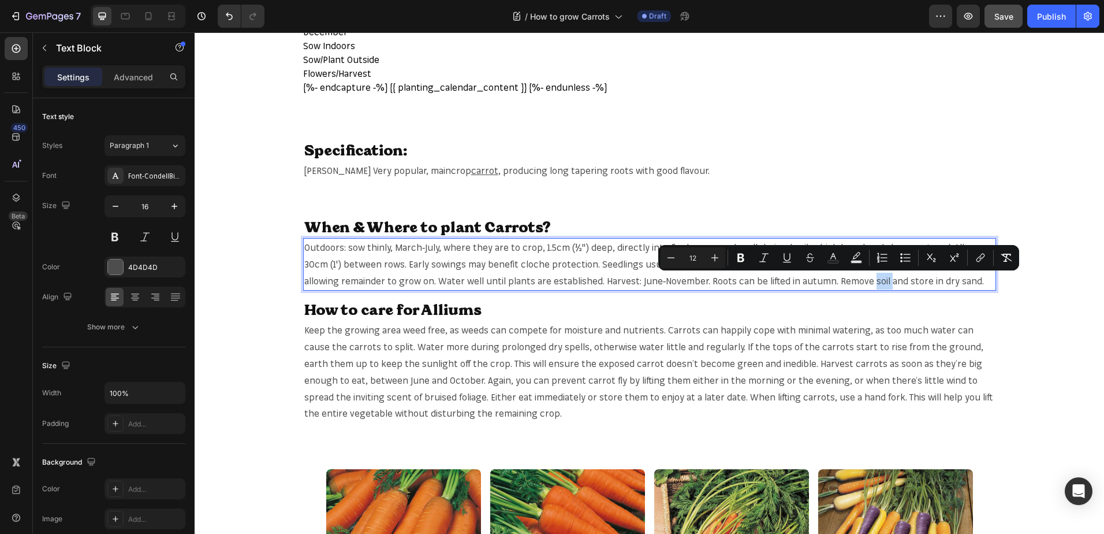
copy span "soil"
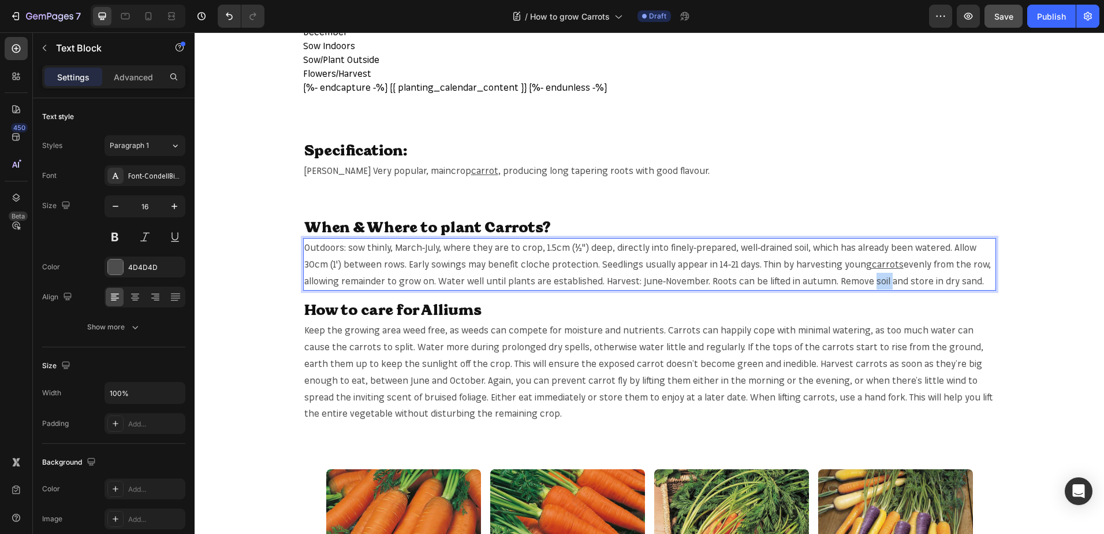
click at [836, 279] on span "evenly from the row, allowing remainder to grow on. Water well until plants are…" at bounding box center [647, 272] width 687 height 28
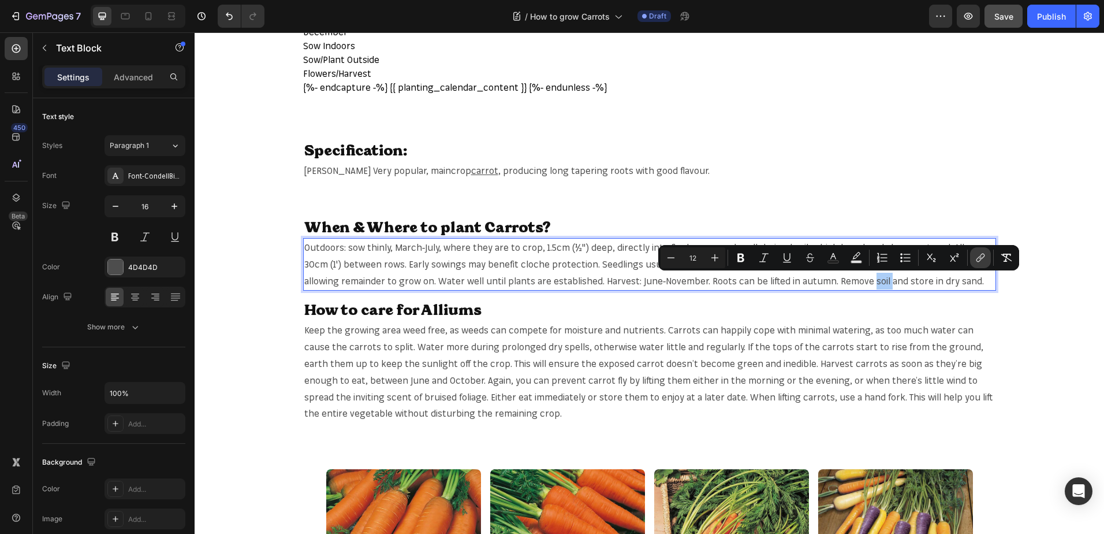
click at [971, 256] on button "link" at bounding box center [980, 257] width 21 height 21
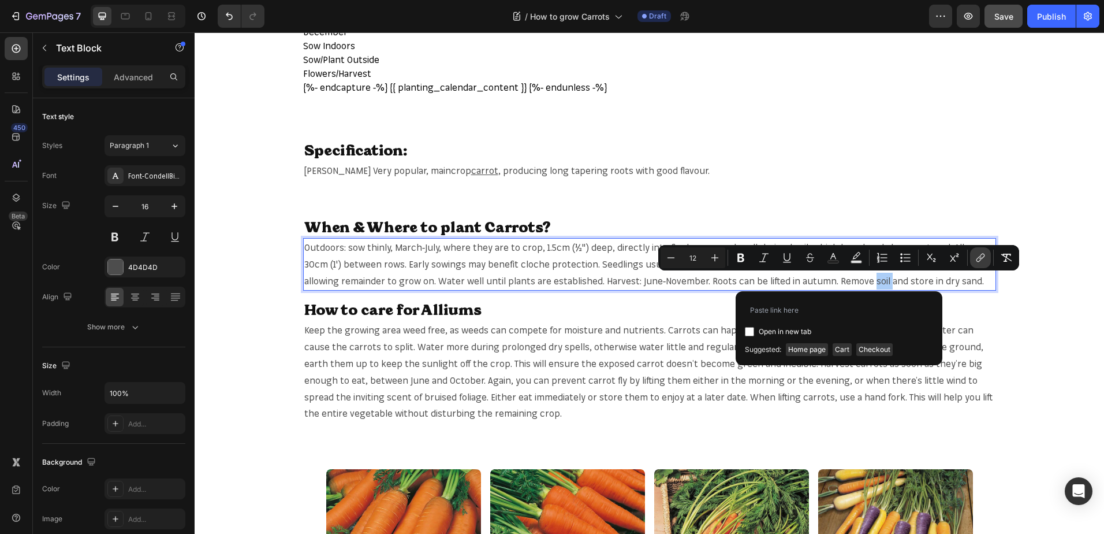
type input "[URL][DOMAIN_NAME]"
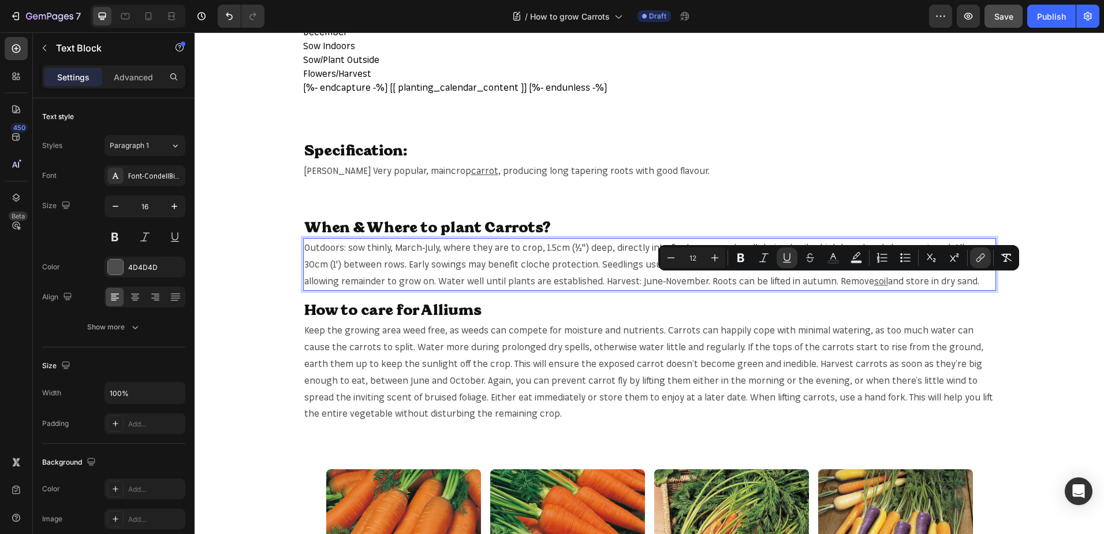
click at [926, 280] on span "and store in dry sand." at bounding box center [933, 281] width 91 height 12
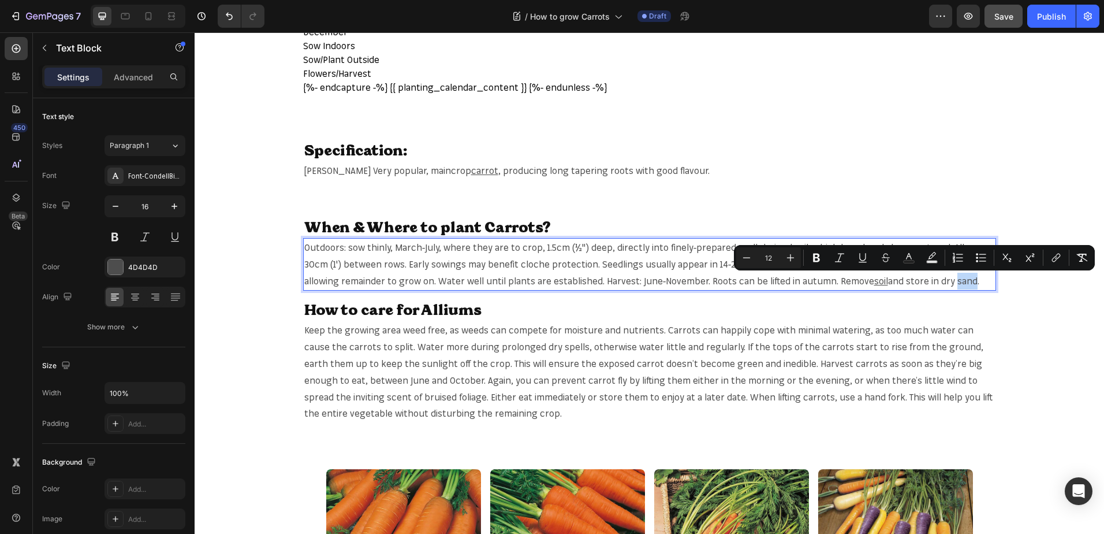
copy span "sand"
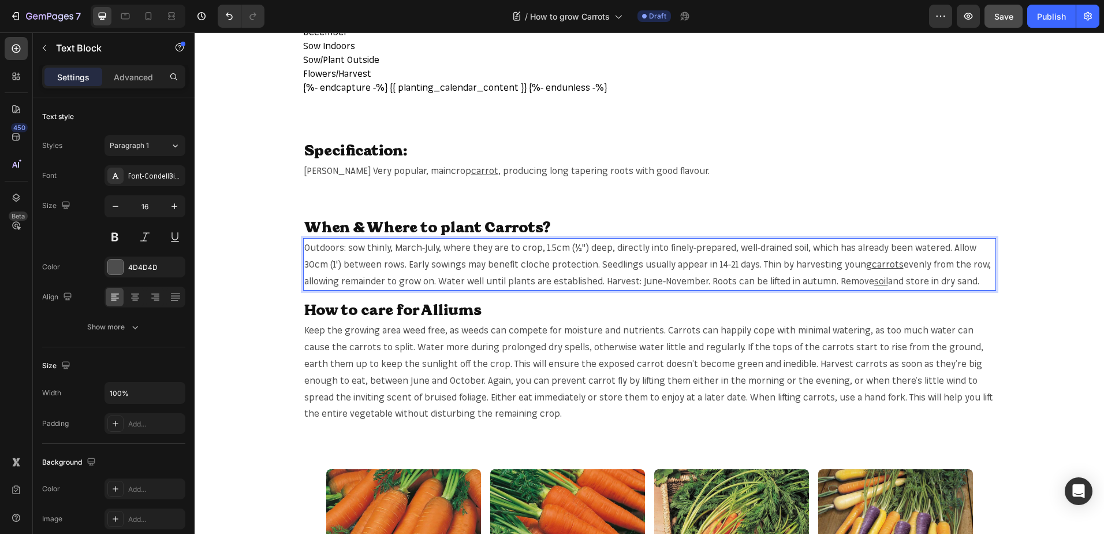
click at [716, 287] on p "Outdoors: sow thinly, March-July, where they are to crop, 1.5cm (½") deep, dire…" at bounding box center [649, 264] width 691 height 50
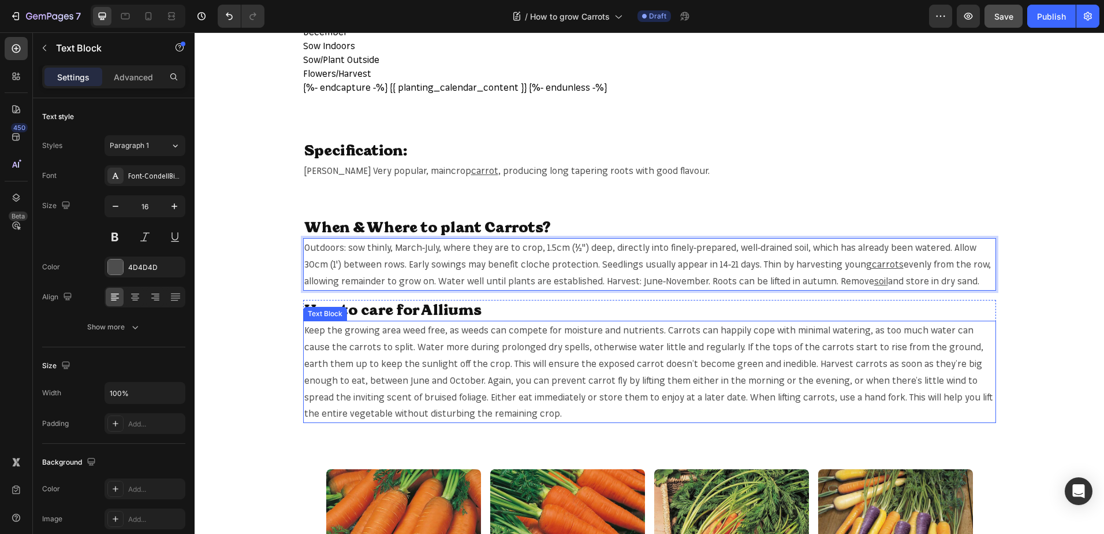
click at [660, 327] on span "Keep the growing area weed free, as weeds can compete for moisture and nutrient…" at bounding box center [648, 371] width 688 height 95
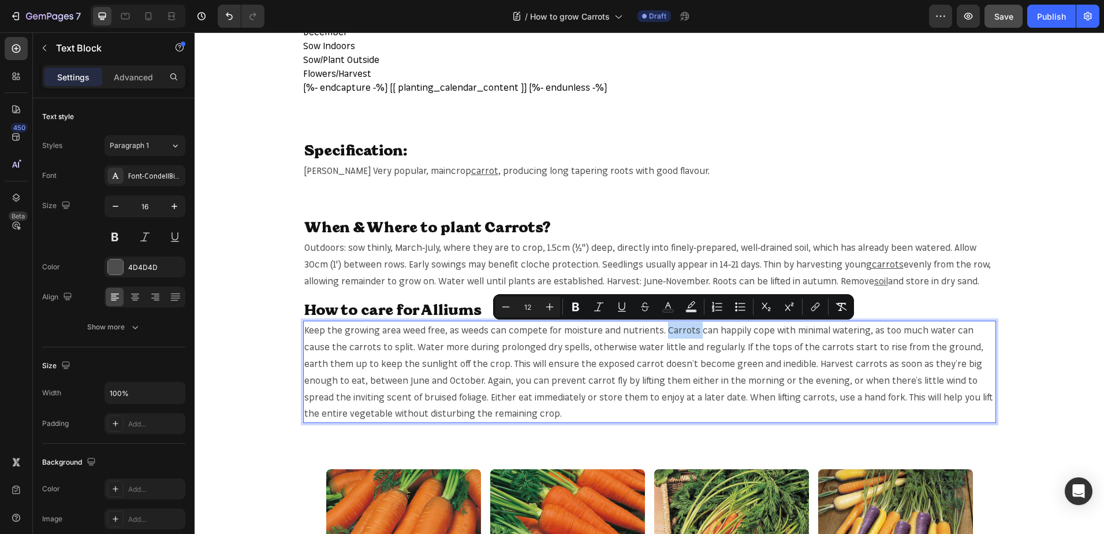
copy span "Carrots"
click at [669, 329] on span "Keep the growing area weed free, as weeds can compete for moisture and nutrient…" at bounding box center [648, 371] width 688 height 95
click at [819, 303] on icon "Editor contextual toolbar" at bounding box center [816, 307] width 12 height 12
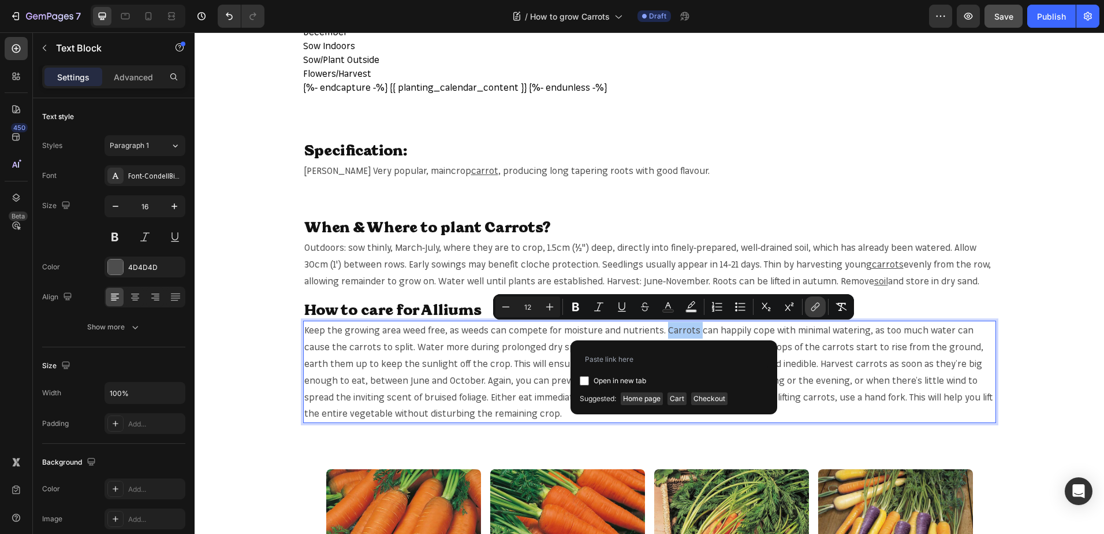
type input "https://mr-fothergills.co.uk/search?q=Carrots&options%5Bprefix%5D=last&options%…"
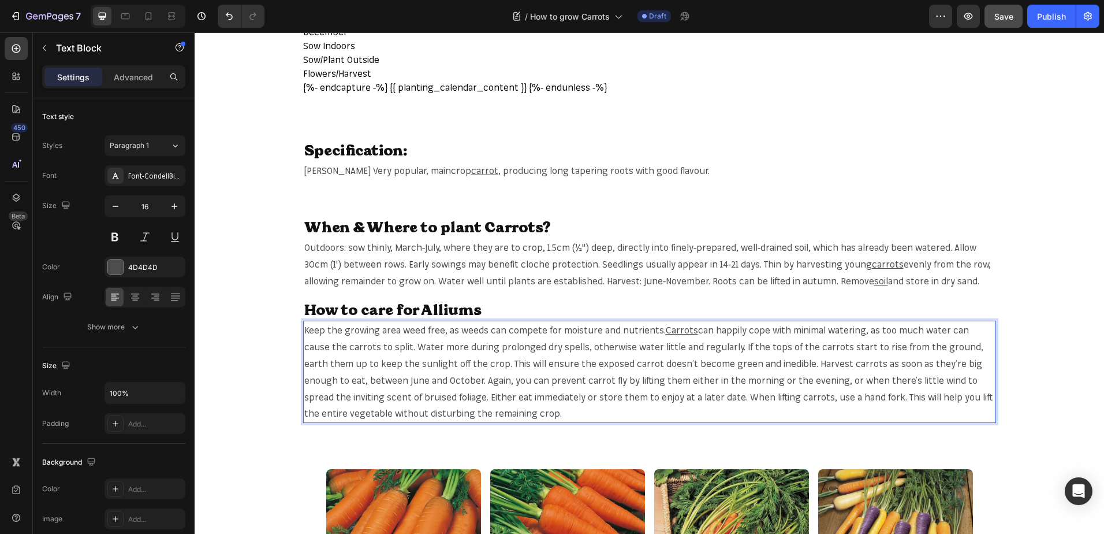
click at [336, 349] on span "can happily cope with minimal watering, as too much water can cause the carrots…" at bounding box center [648, 371] width 688 height 95
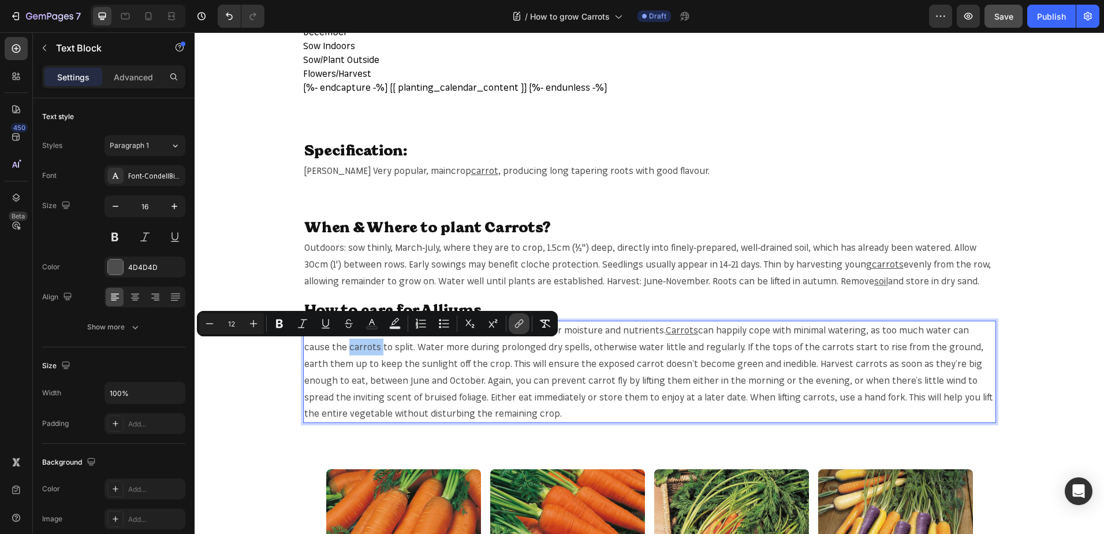
click at [523, 324] on icon "Editor contextual toolbar" at bounding box center [519, 324] width 12 height 12
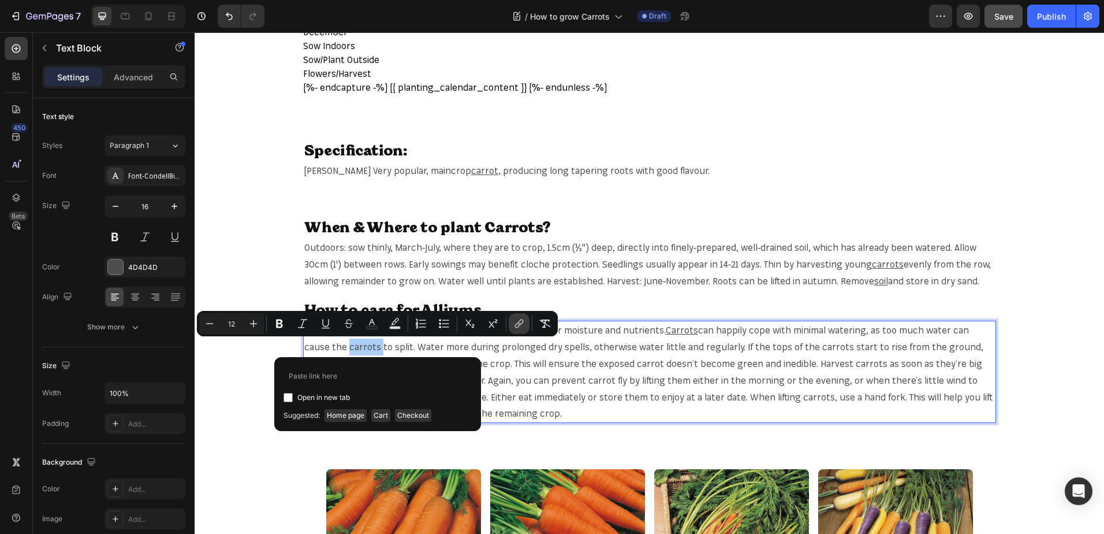
type input "https://mr-fothergills.co.uk/search?q=Carrots&options%5Bprefix%5D=last&options%…"
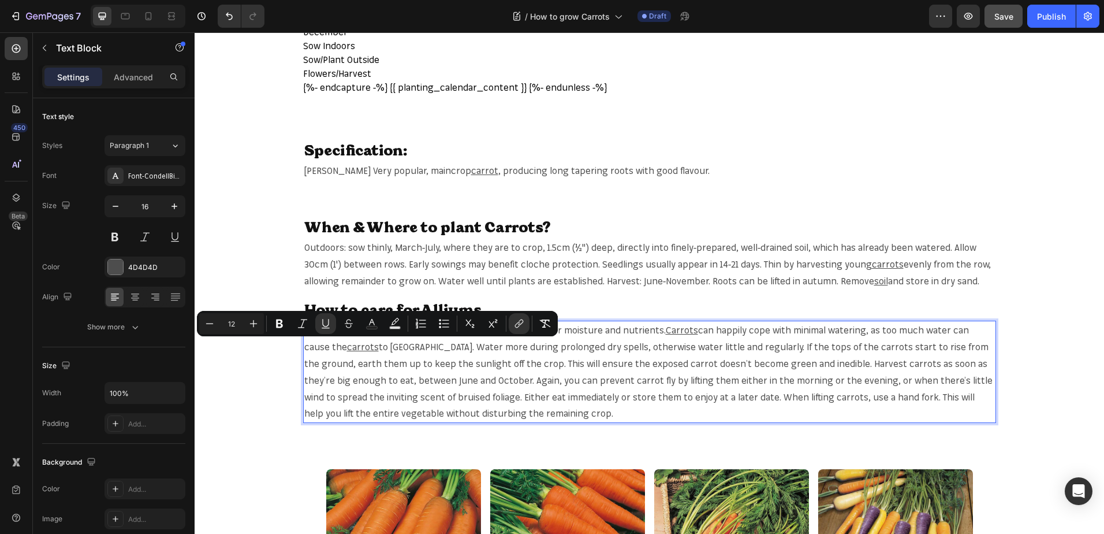
click at [788, 344] on span "to split. Water more during prolonged dry spells, otherwise water little and re…" at bounding box center [648, 380] width 688 height 78
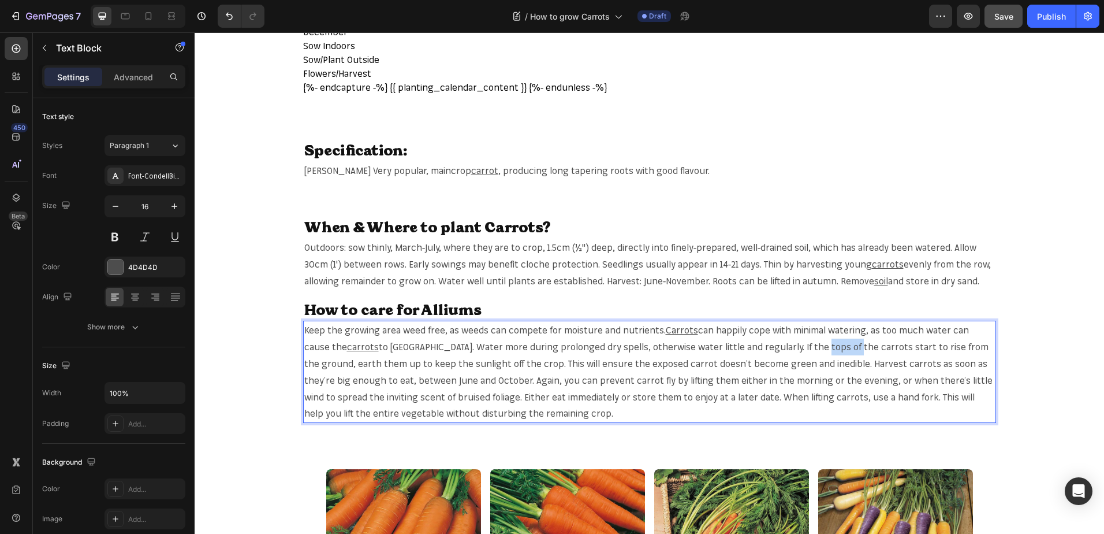
click at [788, 344] on span "to split. Water more during prolonged dry spells, otherwise water little and re…" at bounding box center [648, 380] width 688 height 78
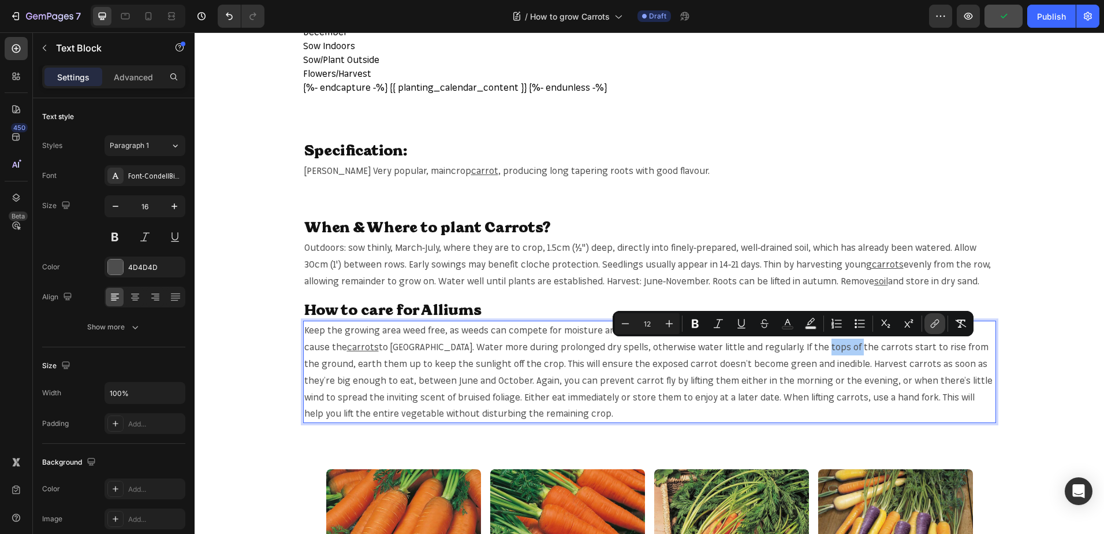
click at [928, 327] on button "link" at bounding box center [935, 323] width 21 height 21
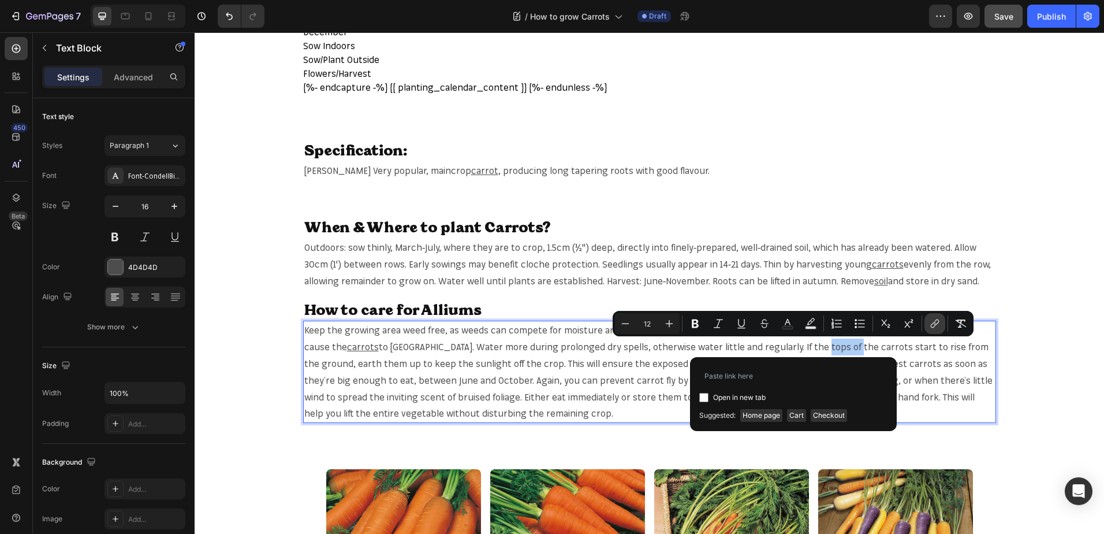
type input "https://mr-fothergills.co.uk/search?q=Carrots&options%5Bprefix%5D=last&options%…"
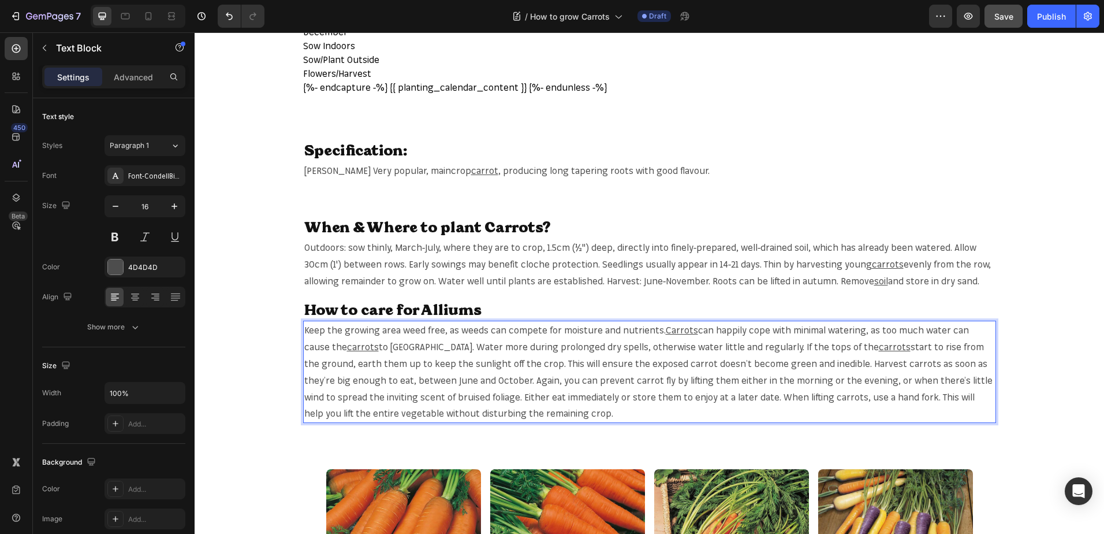
click at [587, 366] on span "start to rise from the ground, earth them up to keep the sunlight off the crop.…" at bounding box center [648, 380] width 688 height 78
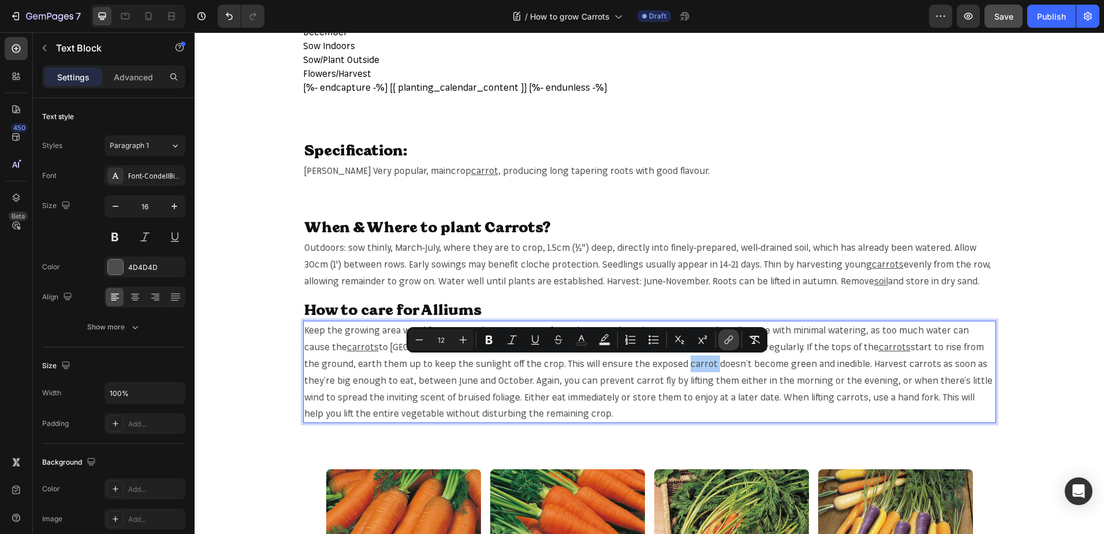
click at [722, 343] on button "link" at bounding box center [728, 339] width 21 height 21
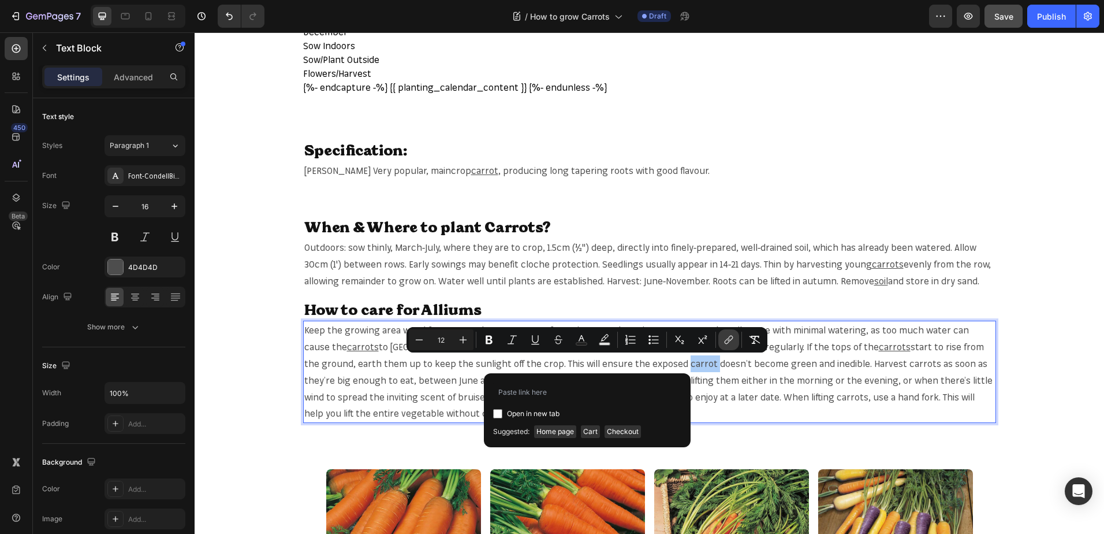
type input "https://mr-fothergills.co.uk/search?q=Carrots&options%5Bprefix%5D=last&options%…"
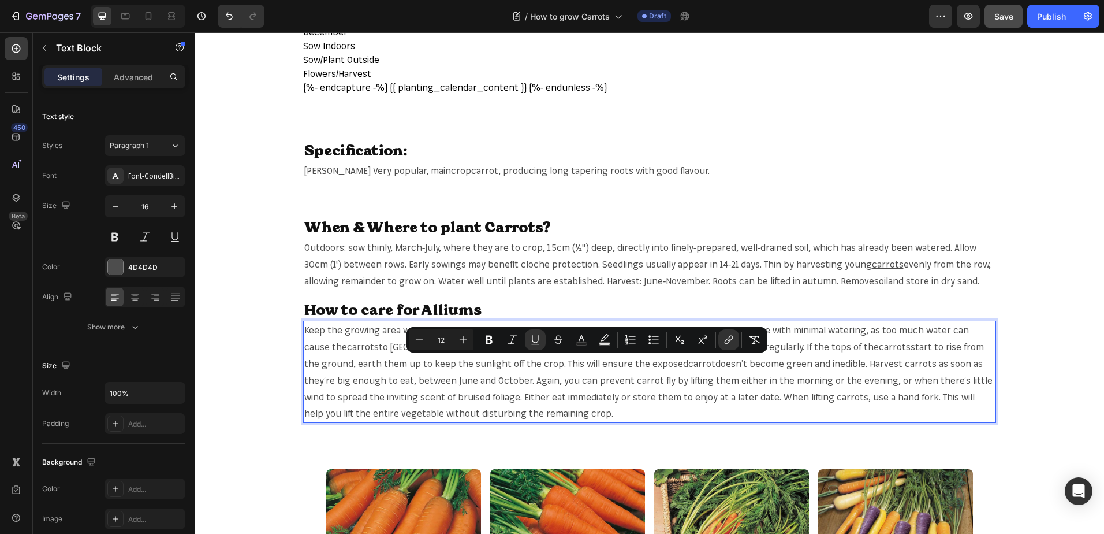
click at [526, 378] on span "doesn’t become green and inedible. Harvest carrots as soon as they’re big enoug…" at bounding box center [648, 388] width 688 height 61
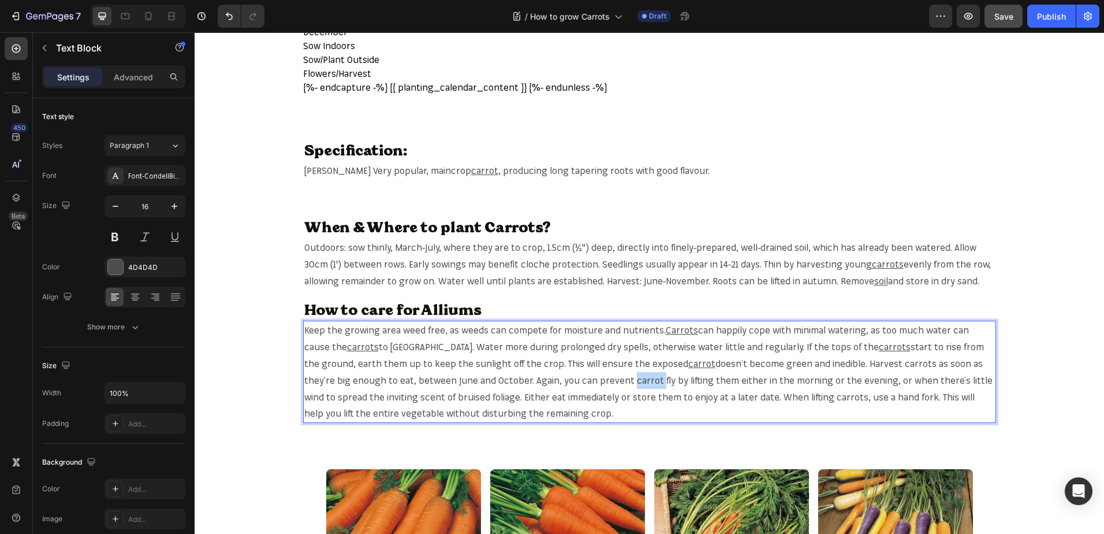
click at [526, 378] on span "doesn’t become green and inedible. Harvest carrots as soon as they’re big enoug…" at bounding box center [648, 388] width 688 height 61
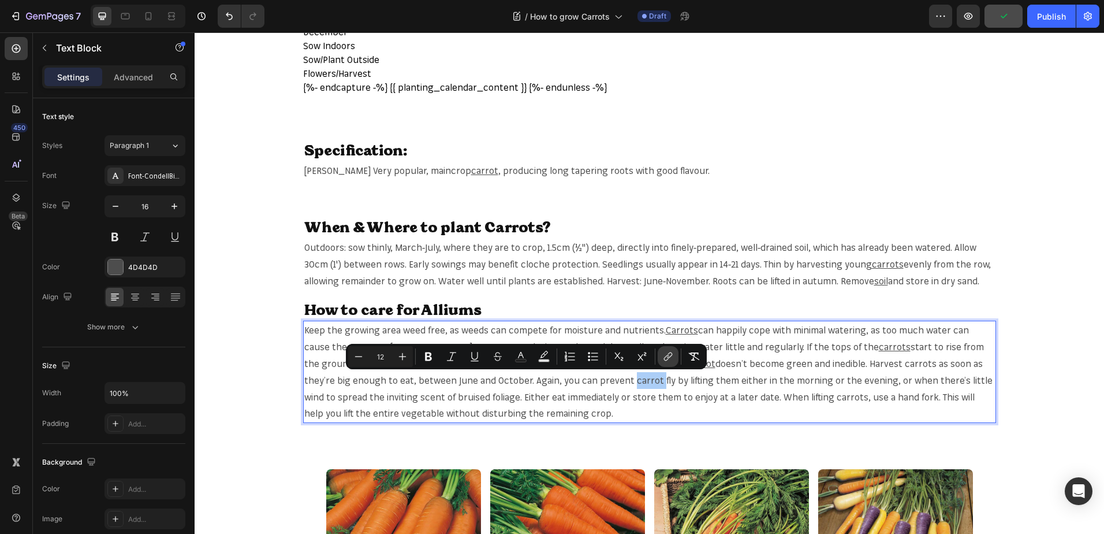
click at [664, 356] on icon "Editor contextual toolbar" at bounding box center [668, 357] width 12 height 12
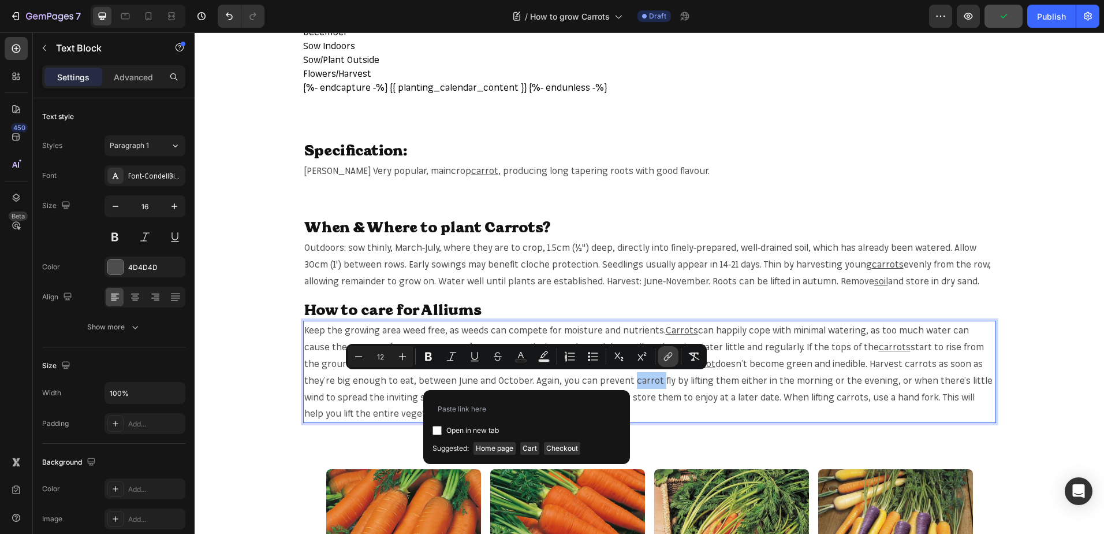
type input "https://mr-fothergills.co.uk/search?q=Carrots&options%5Bprefix%5D=last&options%…"
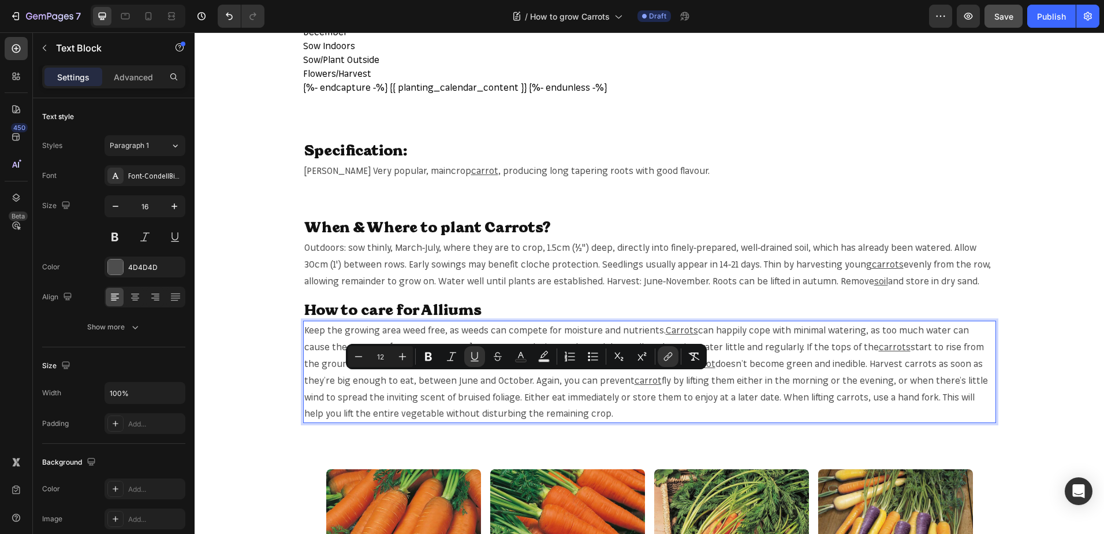
click at [722, 396] on span "fly by lifting them either in the morning or the evening, or when there’s littl…" at bounding box center [646, 396] width 684 height 45
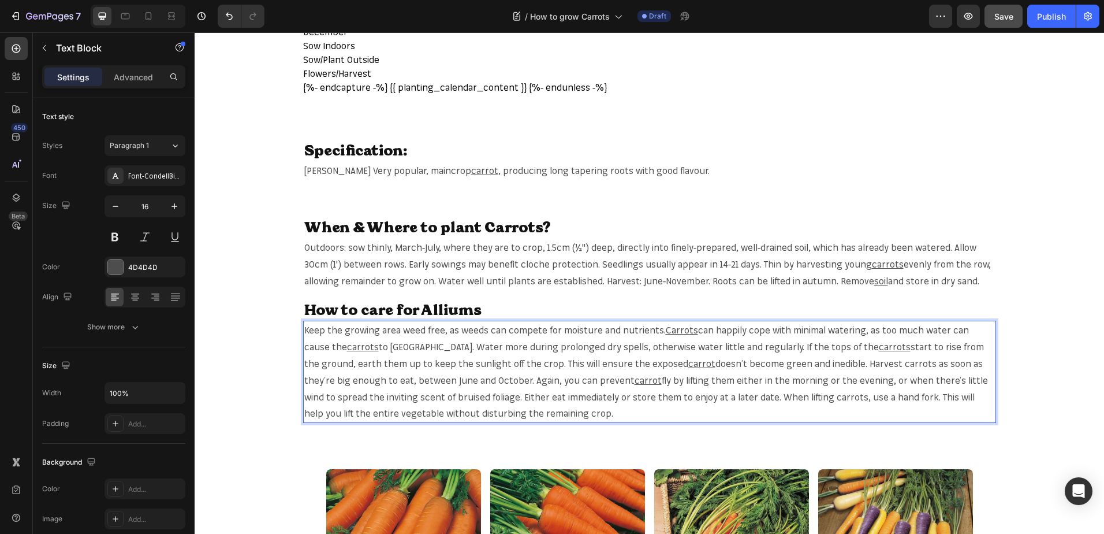
click at [722, 396] on span "fly by lifting them either in the morning or the evening, or when there’s littl…" at bounding box center [646, 396] width 684 height 45
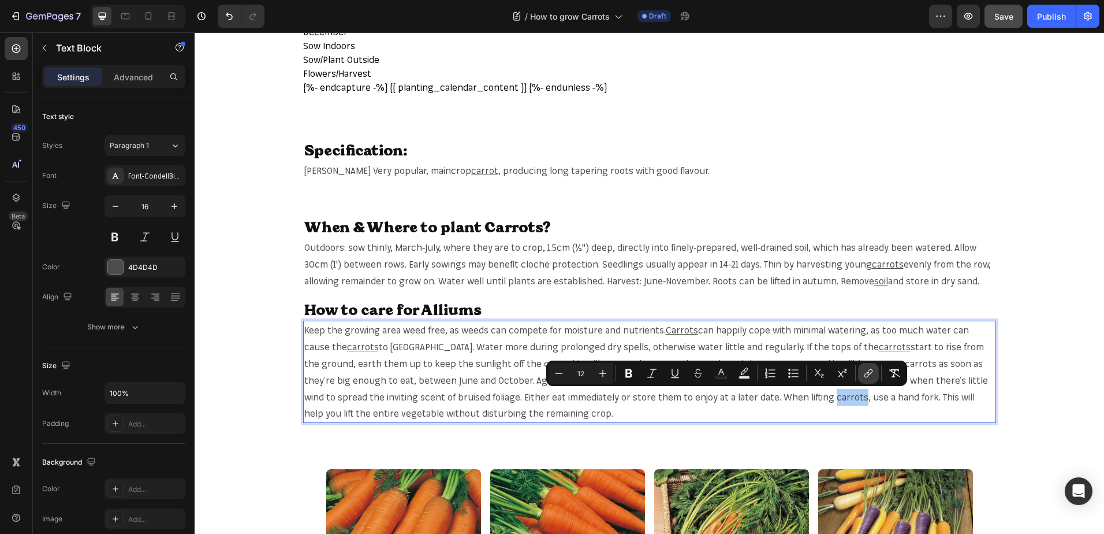
click at [869, 377] on icon "Editor contextual toolbar" at bounding box center [869, 373] width 12 height 12
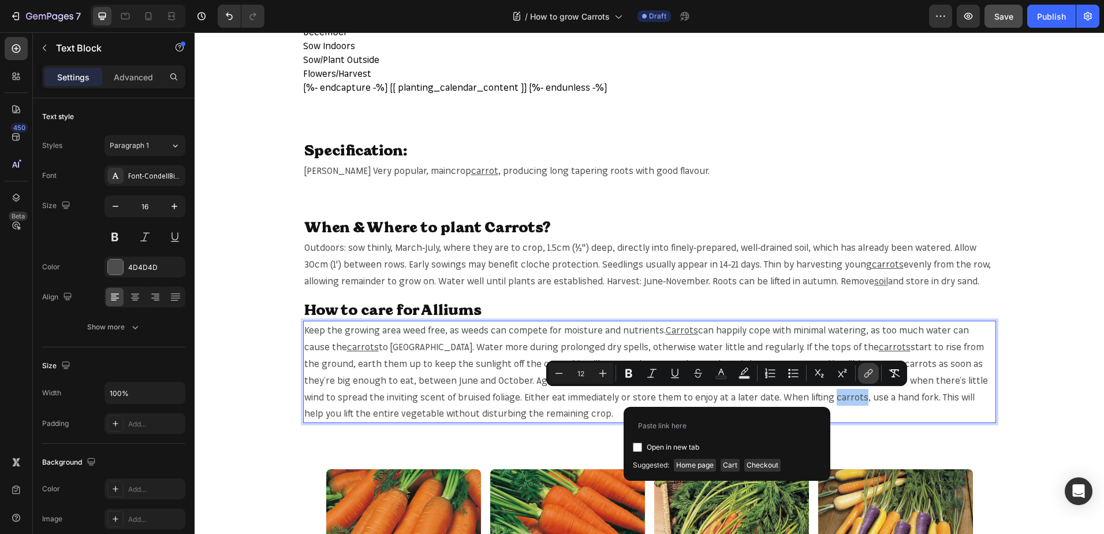
type input "https://mr-fothergills.co.uk/search?q=Carrots&options%5Bprefix%5D=last&options%…"
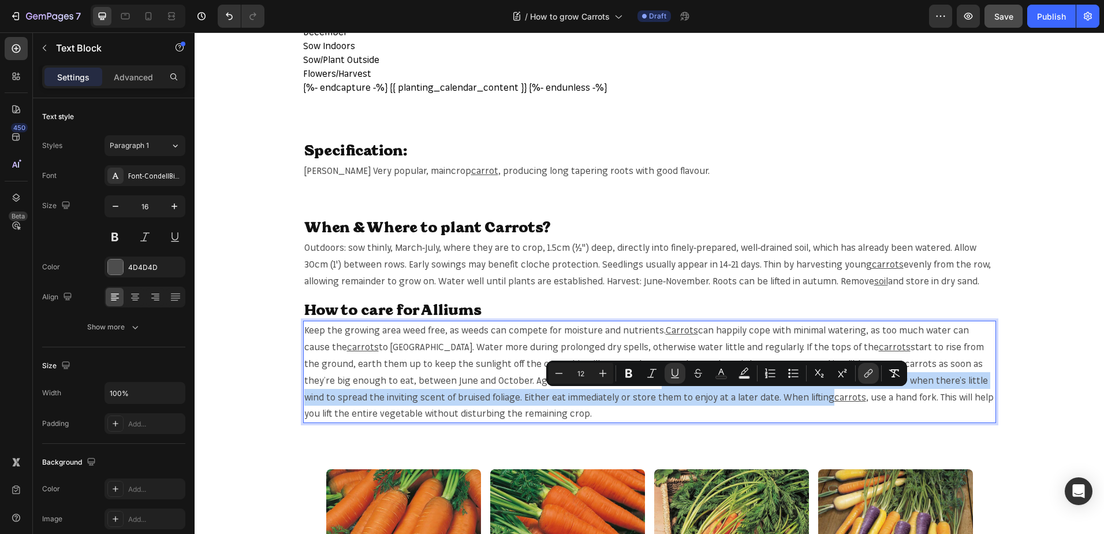
click at [478, 445] on div "Planting & Harvesting Heading Row {{- 'css-section-planting-calendar.bundle.css…" at bounding box center [650, 364] width 910 height 1772
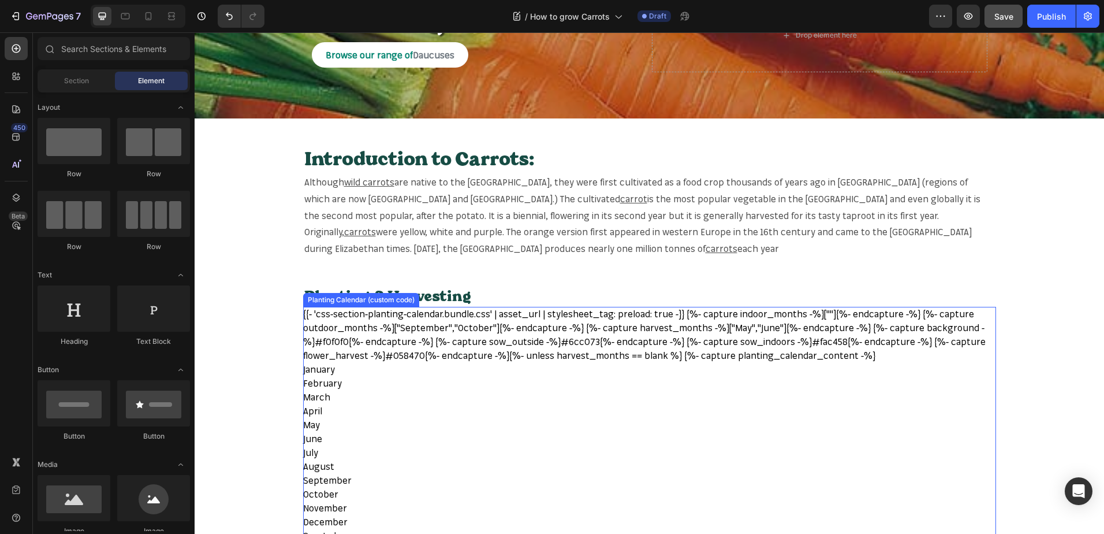
scroll to position [0, 0]
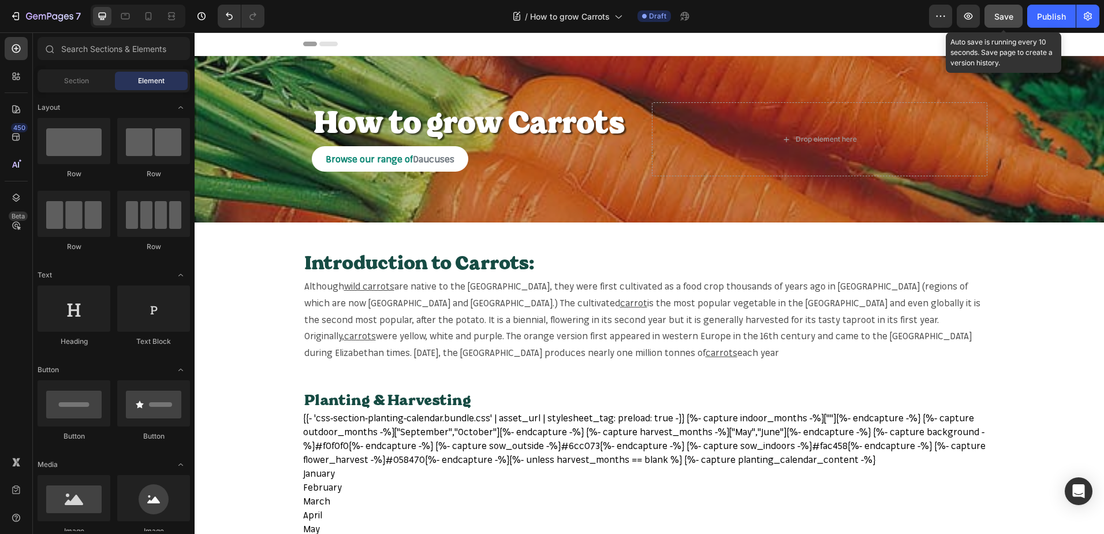
click at [992, 20] on button "Save" at bounding box center [1004, 16] width 38 height 23
click at [1017, 14] on button "Save" at bounding box center [1004, 16] width 38 height 23
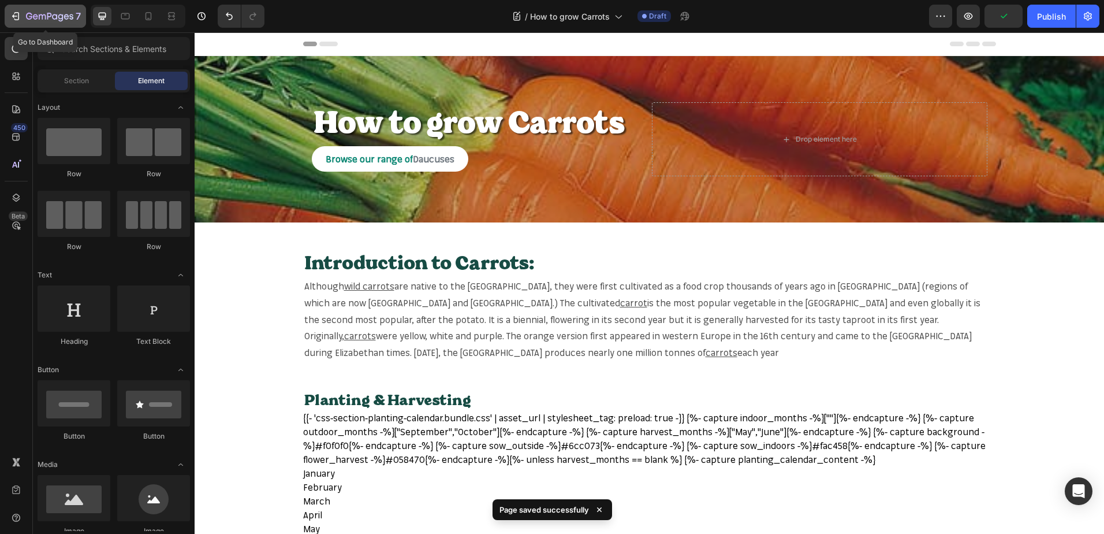
click at [39, 22] on div "7" at bounding box center [53, 16] width 55 height 14
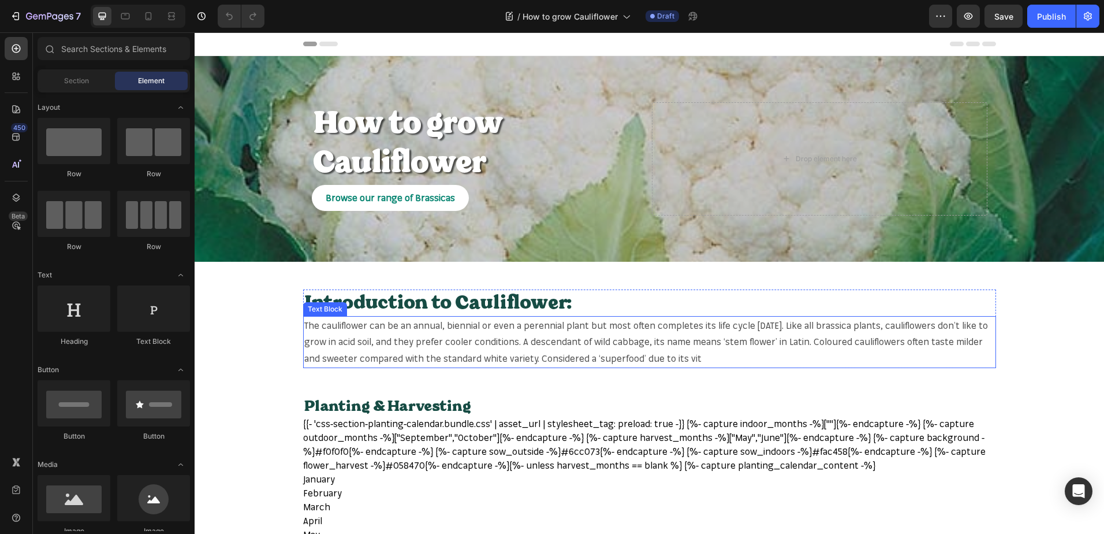
click at [330, 328] on span "The cauliflower can be an annual, biennial or even a perennial plant but most o…" at bounding box center [646, 341] width 684 height 45
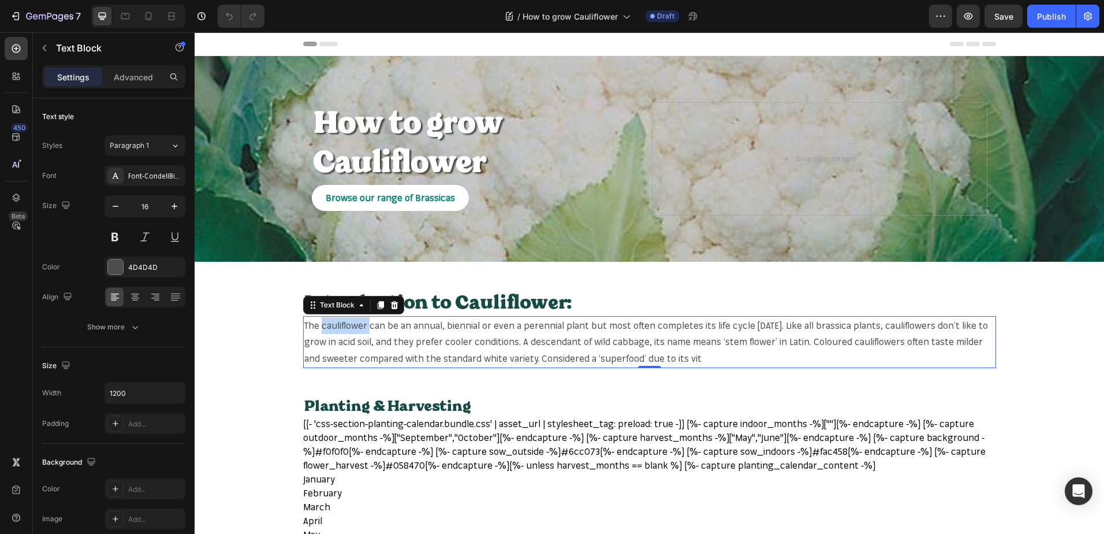
click at [329, 325] on span "The cauliflower can be an annual, biennial or even a perennial plant but most o…" at bounding box center [646, 341] width 684 height 45
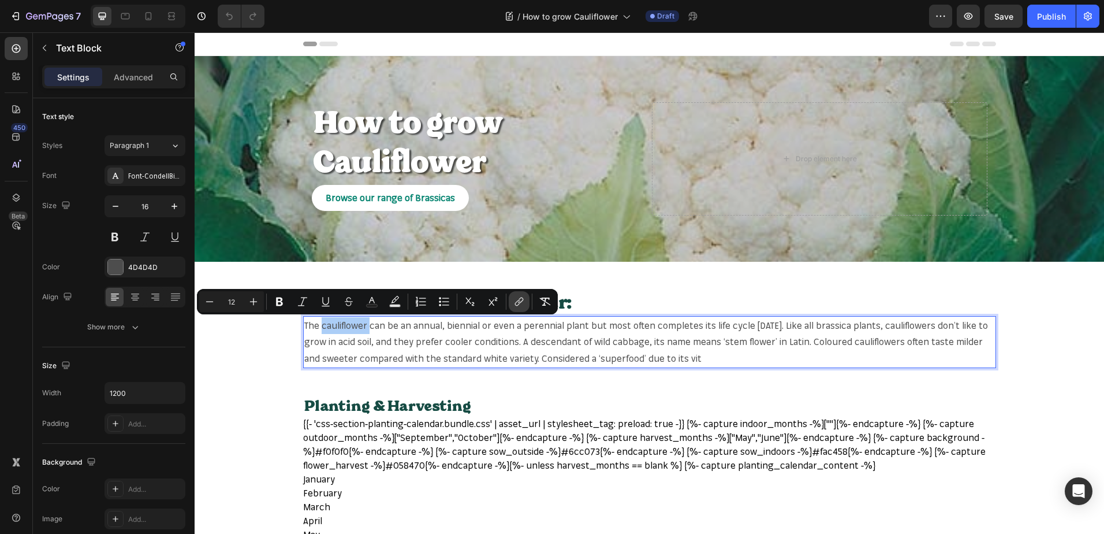
click at [521, 304] on icon "Editor contextual toolbar" at bounding box center [519, 302] width 12 height 12
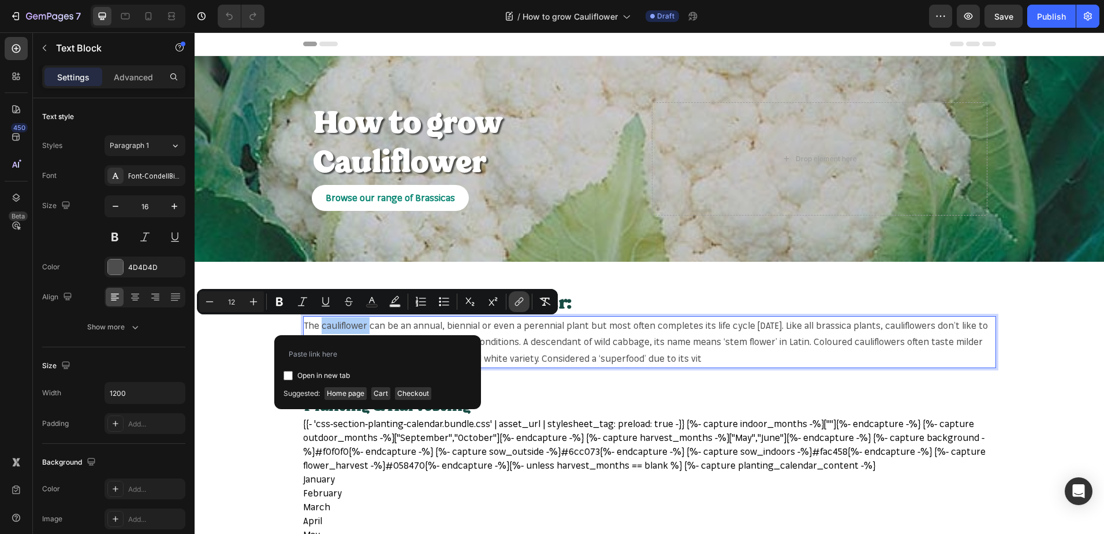
type input "https://mr-fothergills.co.uk/search?q=cauliflower&_pos=1&_psq=cau&_ss=e&_v=1.0"
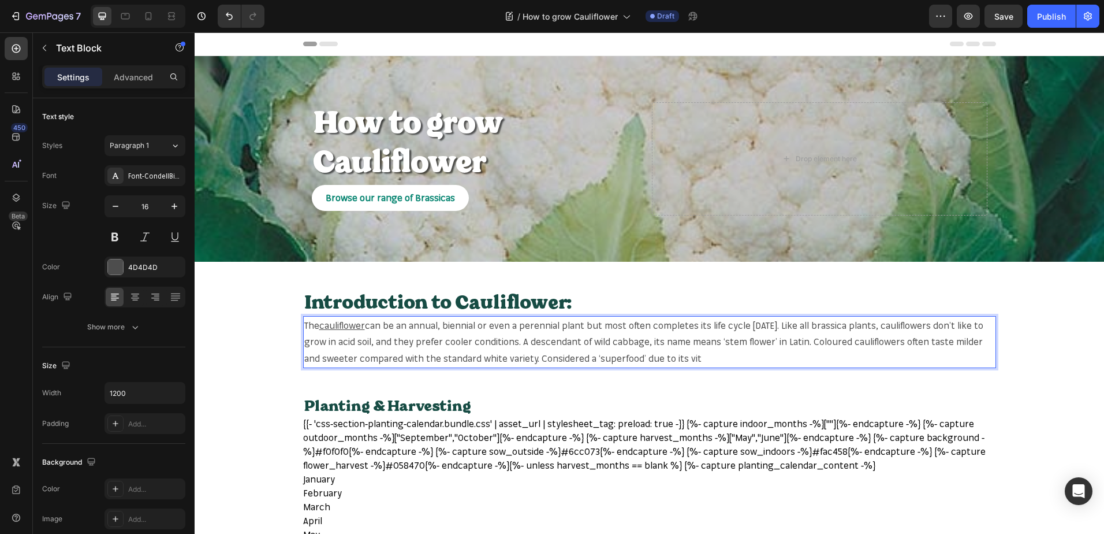
click at [918, 327] on span "can be an annual, biennial or even a perennial plant but most often completes i…" at bounding box center [643, 341] width 679 height 45
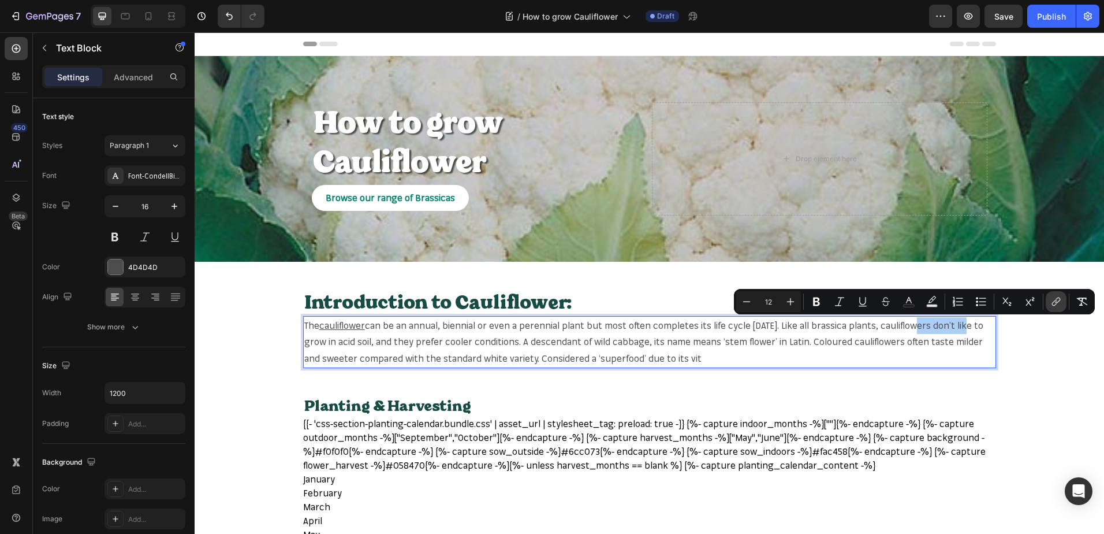
click at [1053, 300] on icon "Editor contextual toolbar" at bounding box center [1057, 302] width 12 height 12
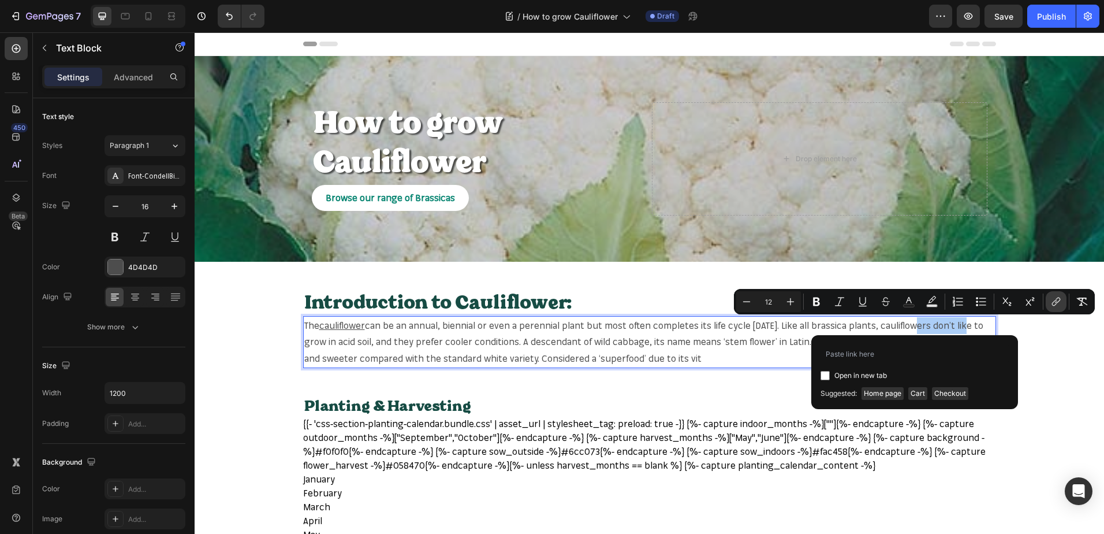
type input "https://mr-fothergills.co.uk/search?q=cauliflower&_pos=1&_psq=cau&_ss=e&_v=1.0"
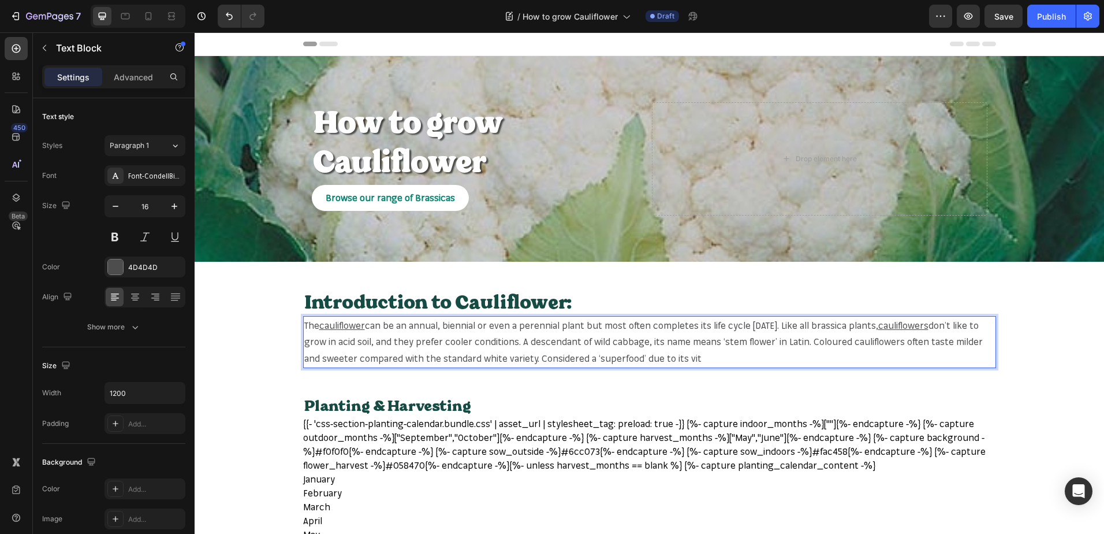
click at [393, 341] on span "don’t like to grow in acid soil, and they prefer cooler conditions. A descendan…" at bounding box center [643, 341] width 679 height 45
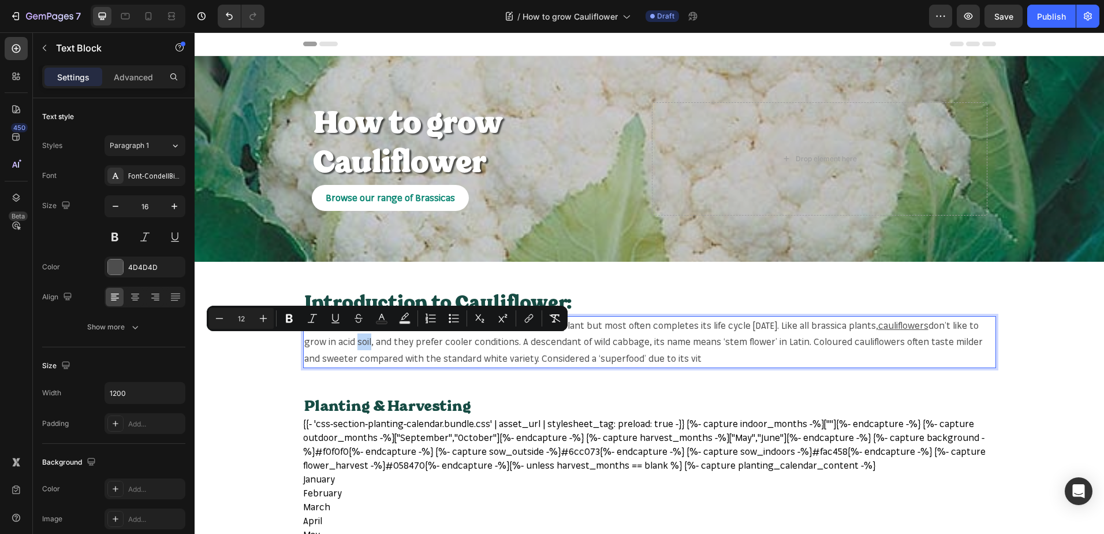
copy span "soil"
click at [390, 346] on span "don’t like to grow in acid soil, and they prefer cooler conditions. A descendan…" at bounding box center [643, 341] width 679 height 45
click at [527, 318] on icon "Editor contextual toolbar" at bounding box center [529, 318] width 12 height 12
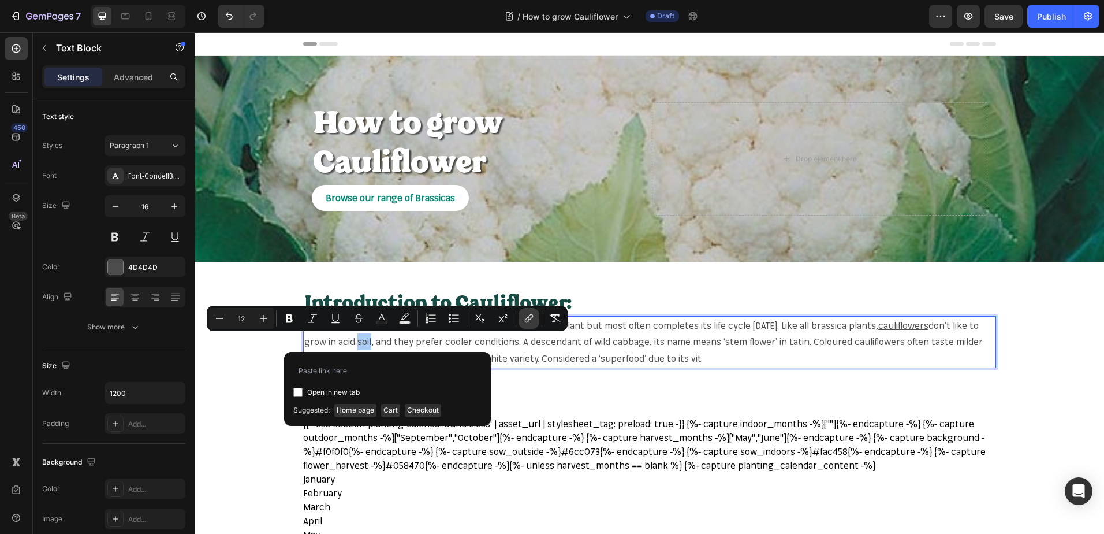
type input "[URL][DOMAIN_NAME]"
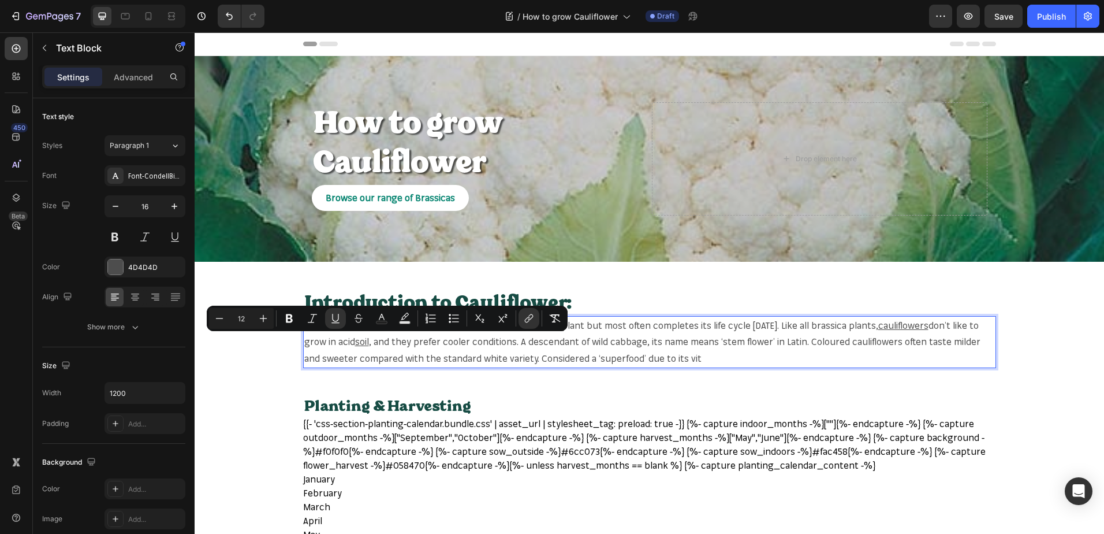
click at [643, 339] on span ", and they prefer cooler conditions. A descendant of wild cabbage, its name mea…" at bounding box center [642, 350] width 676 height 28
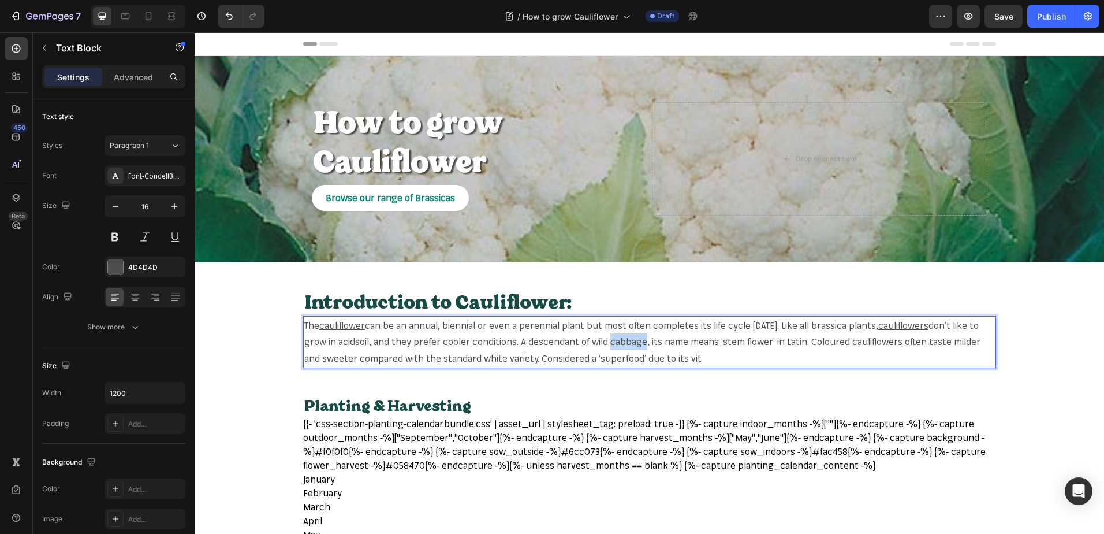
click at [643, 339] on span ", and they prefer cooler conditions. A descendant of wild cabbage, its name mea…" at bounding box center [642, 350] width 676 height 28
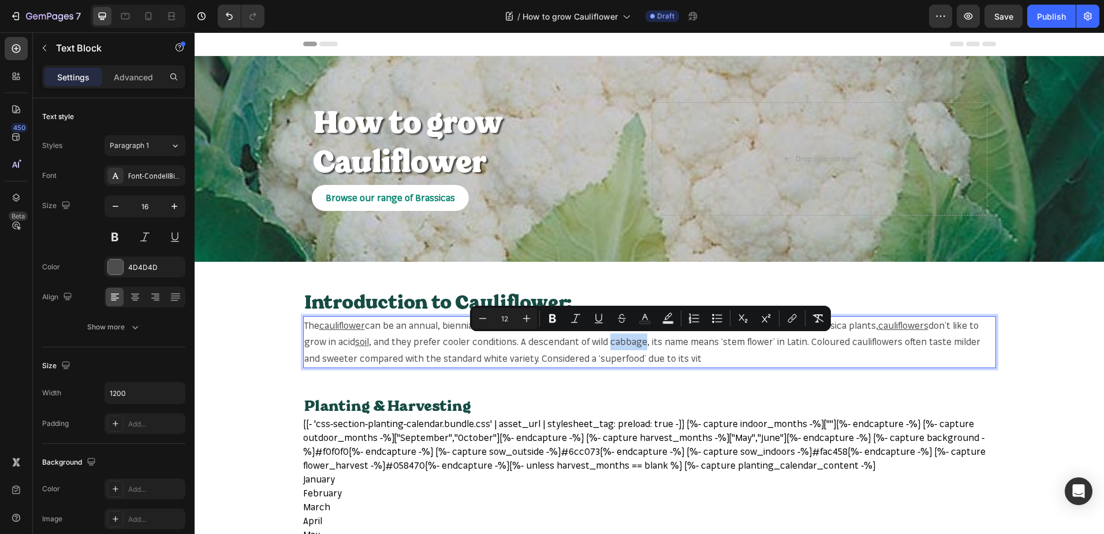
copy span "cabbage"
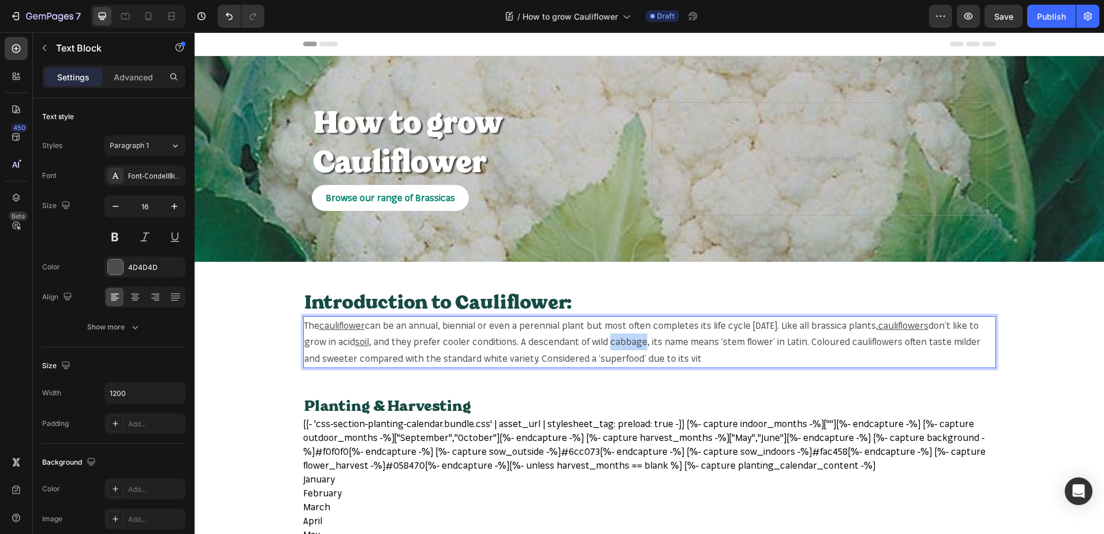
click at [658, 338] on span ", and they prefer cooler conditions. A descendant of wild cabbage, its name mea…" at bounding box center [642, 350] width 676 height 28
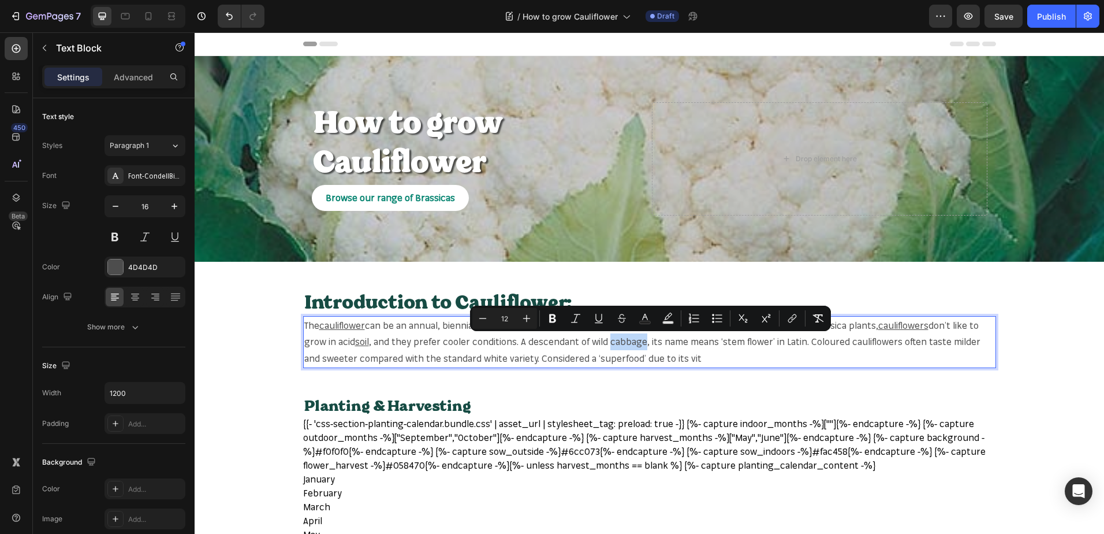
click at [658, 338] on span ", and they prefer cooler conditions. A descendant of wild cabbage, its name mea…" at bounding box center [642, 350] width 676 height 28
click at [798, 320] on button "link" at bounding box center [792, 318] width 21 height 21
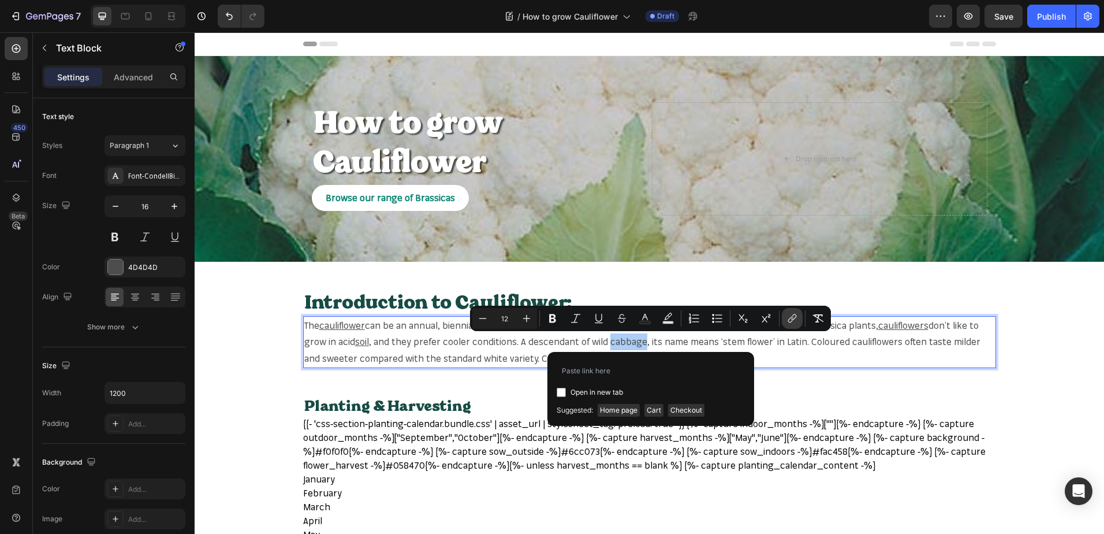
type input "https://mr-fothergills.co.uk/search?q=cabbage&options%5Bprefix%5D=last&options%…"
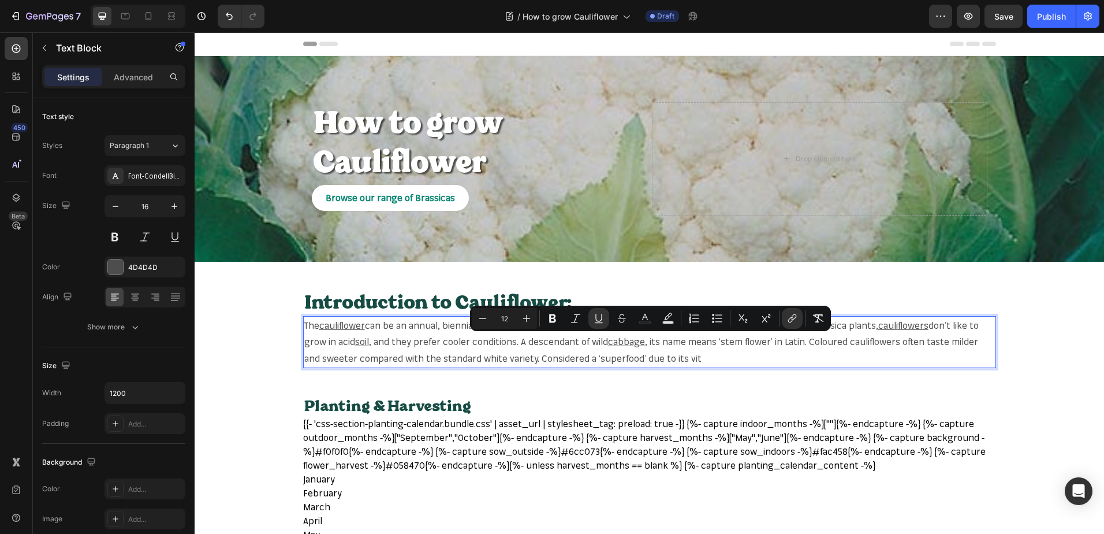
click at [883, 337] on span ", its name means ‘stem flower’ in Latin. Coloured cauliflowers often taste mild…" at bounding box center [641, 350] width 674 height 28
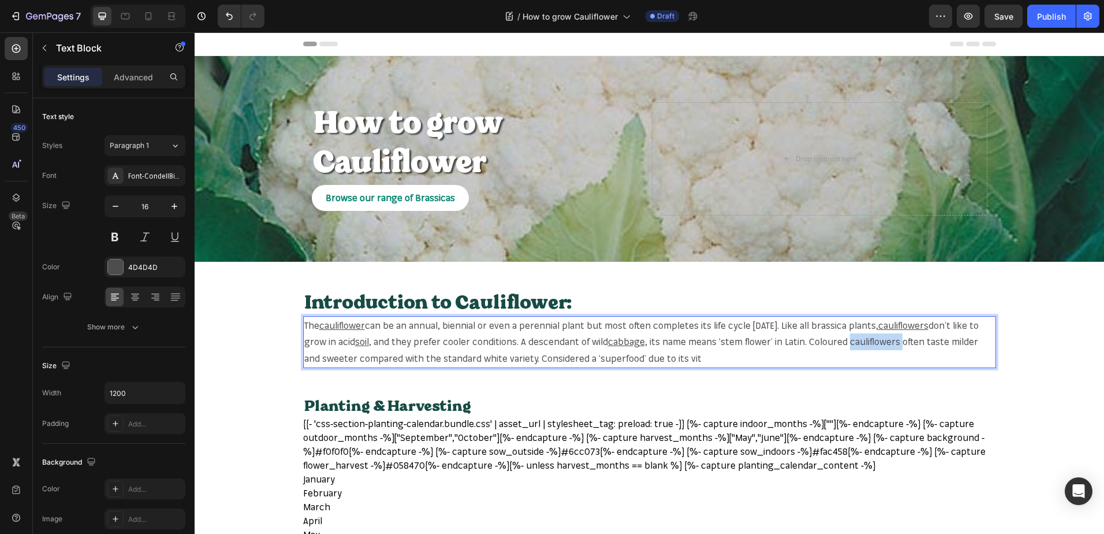
click at [883, 337] on span ", its name means ‘stem flower’ in Latin. Coloured cauliflowers often taste mild…" at bounding box center [641, 350] width 674 height 28
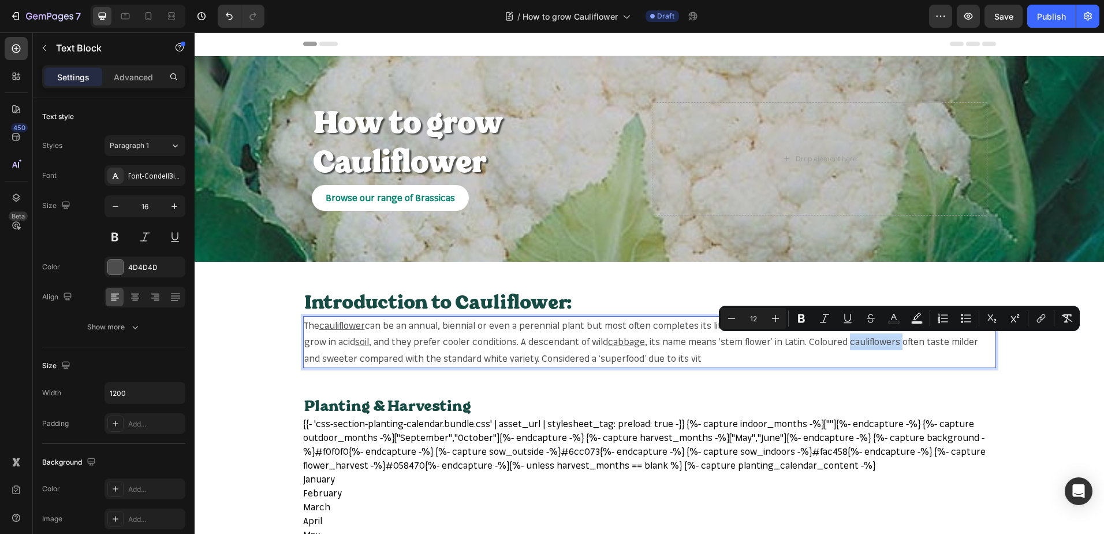
copy span "cauliflowers"
click at [895, 337] on span ", its name means ‘stem flower’ in Latin. Coloured cauliflowers often taste mild…" at bounding box center [641, 350] width 674 height 28
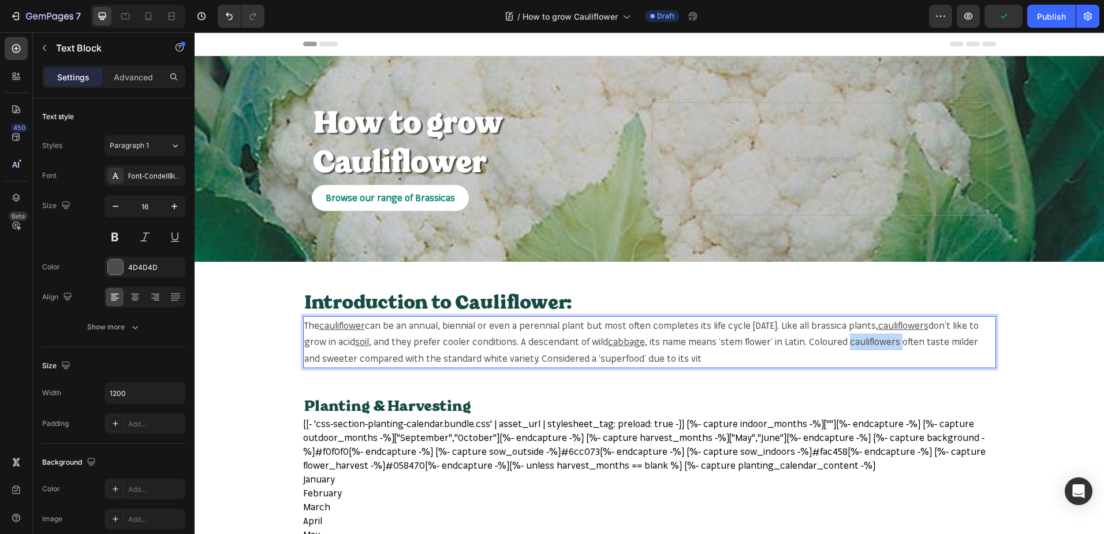
click at [895, 337] on span ", its name means ‘stem flower’ in Latin. Coloured cauliflowers often taste mild…" at bounding box center [641, 350] width 674 height 28
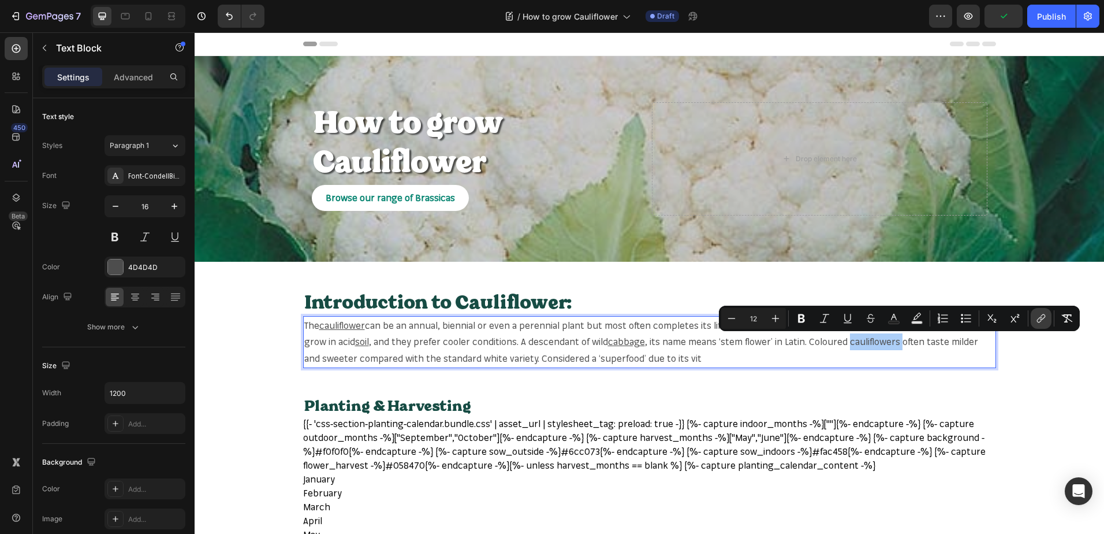
click at [1041, 317] on icon "Editor contextual toolbar" at bounding box center [1039, 320] width 5 height 6
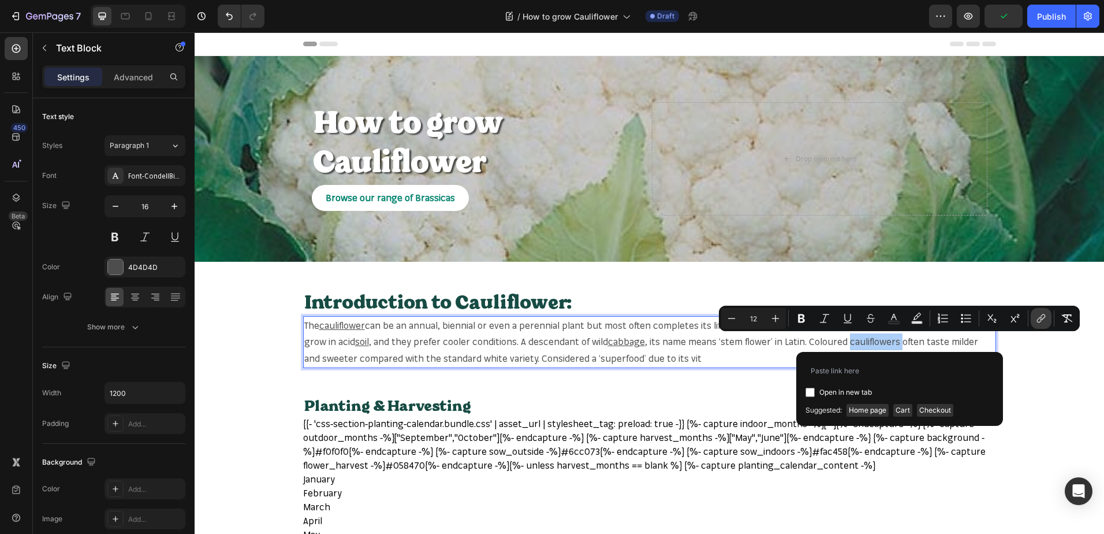
type input "cauliflowers"
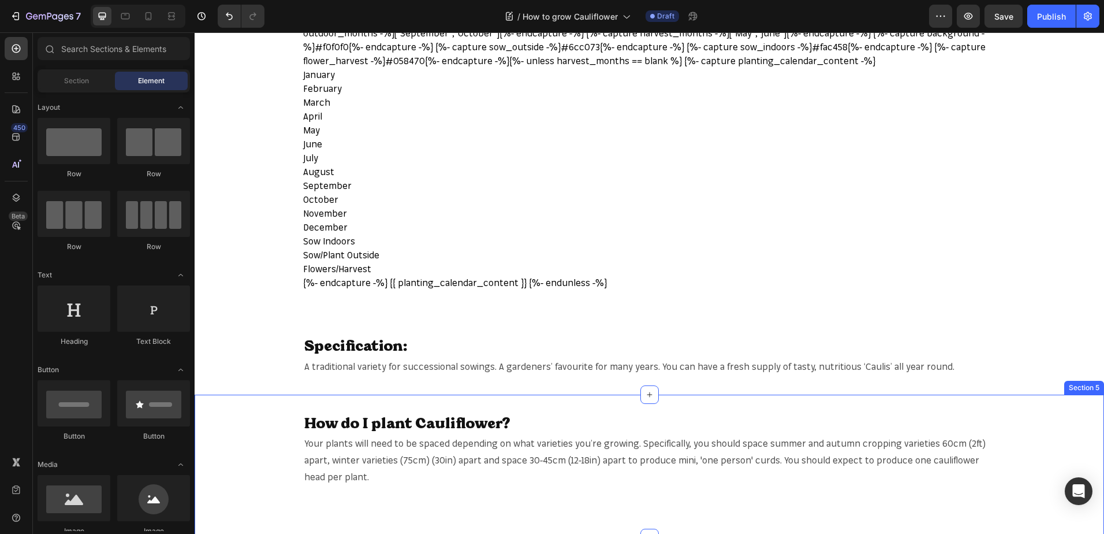
scroll to position [578, 0]
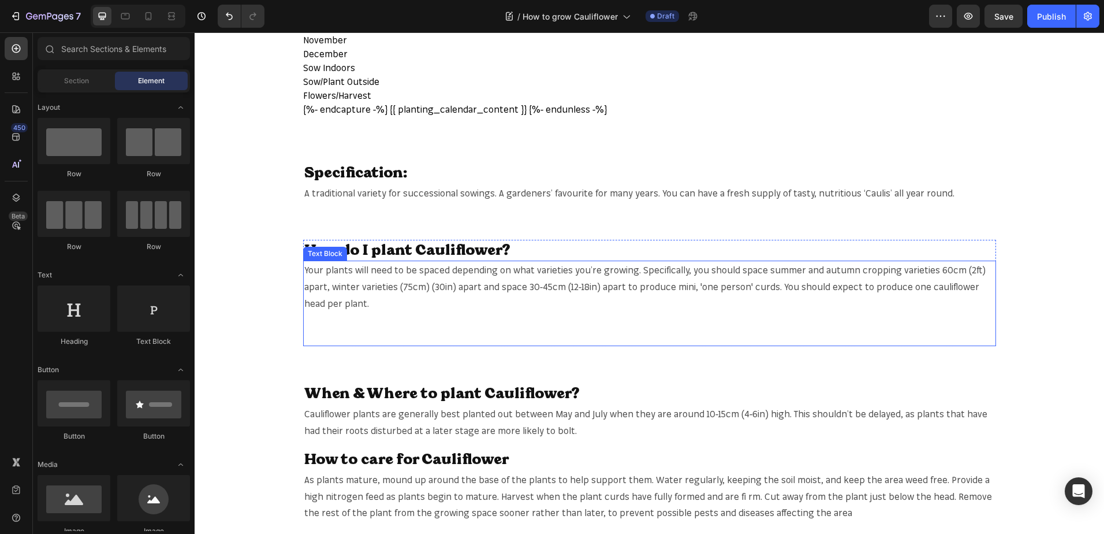
click at [926, 284] on span "Your plants will need to be spaced depending on what varieties you’re growing. …" at bounding box center [645, 286] width 682 height 45
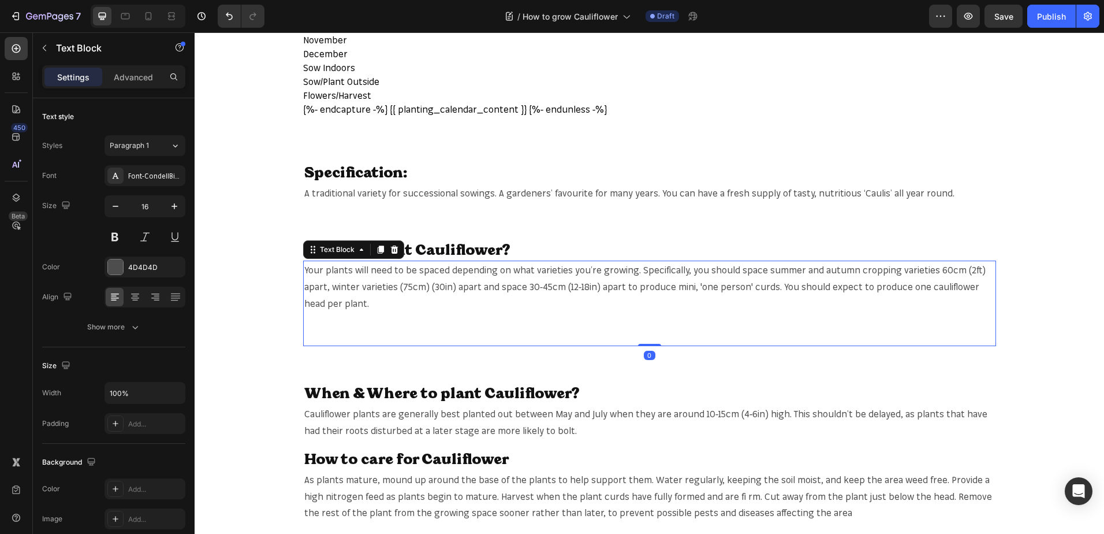
click at [926, 284] on span "Your plants will need to be spaced depending on what varieties you’re growing. …" at bounding box center [645, 286] width 682 height 45
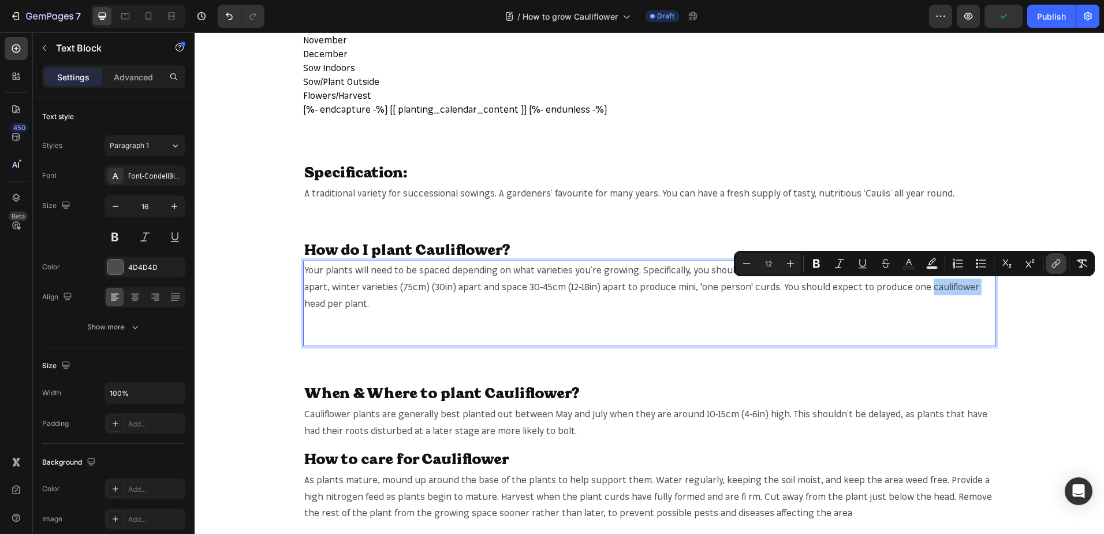
click at [1053, 260] on icon "Editor contextual toolbar" at bounding box center [1057, 264] width 12 height 12
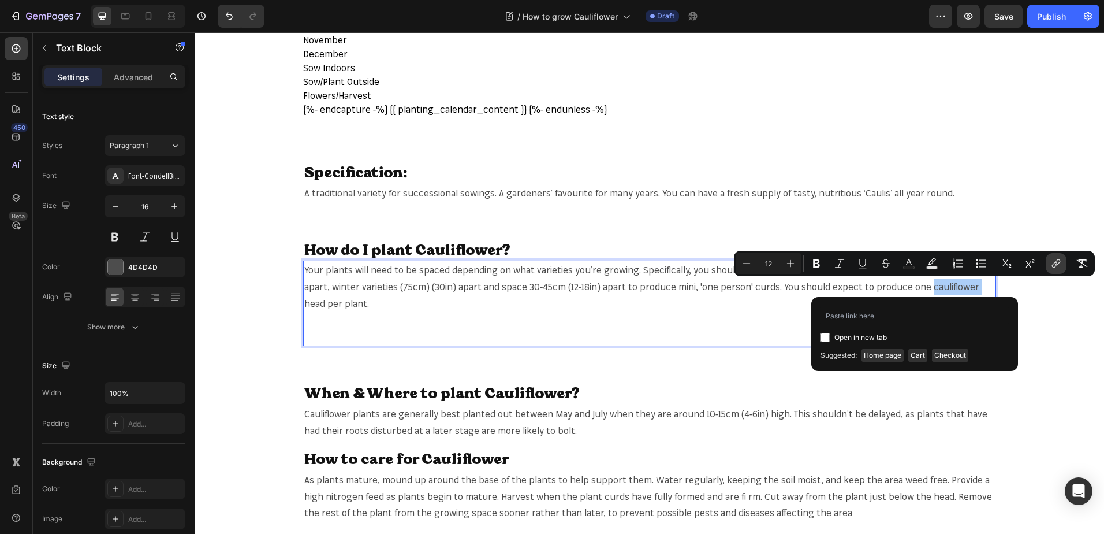
type input "cauliflowers"
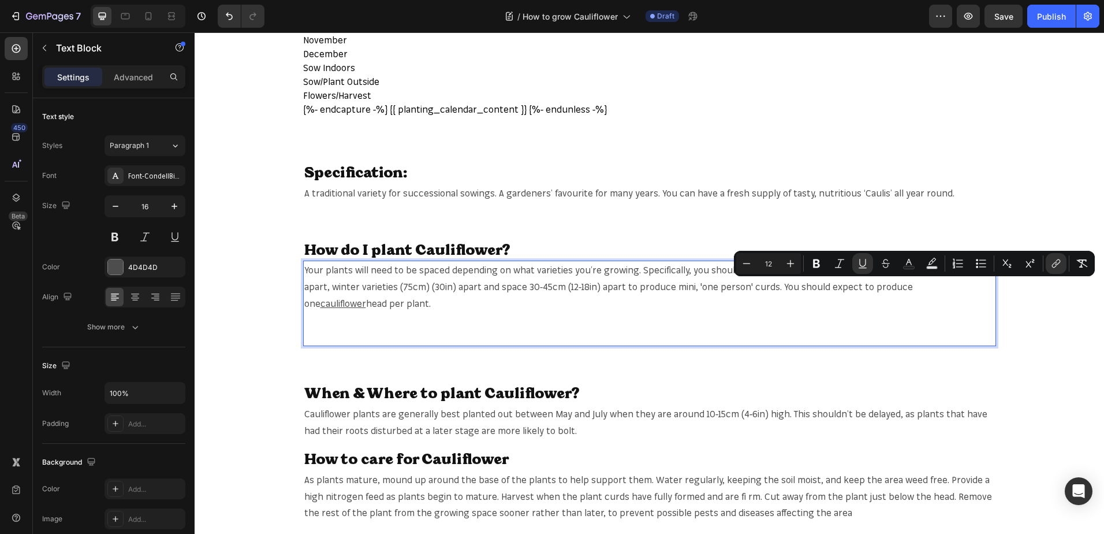
click at [366, 306] on span "head per plant." at bounding box center [398, 303] width 65 height 12
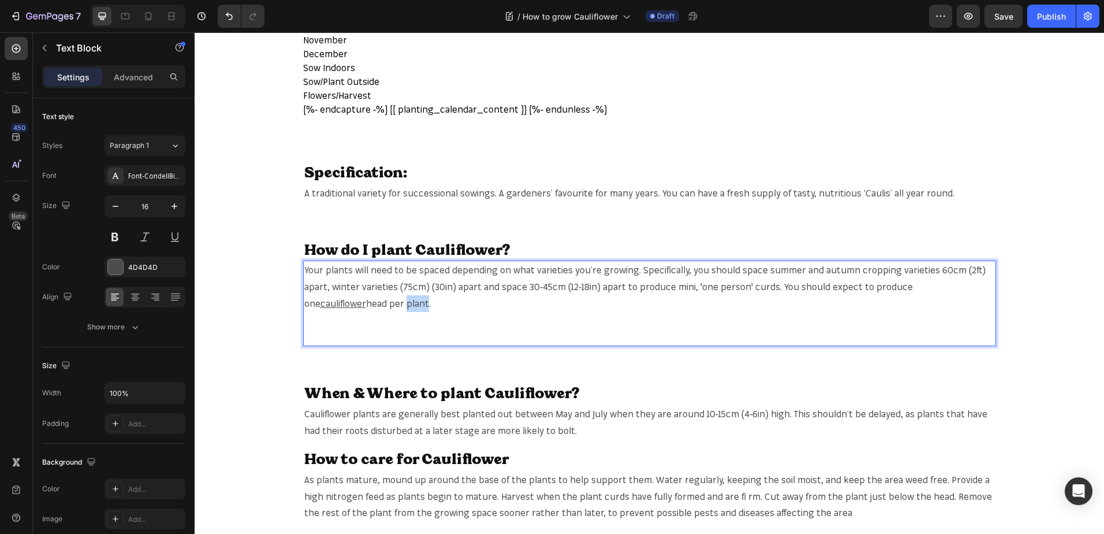
click at [366, 306] on span "head per plant." at bounding box center [398, 303] width 65 height 12
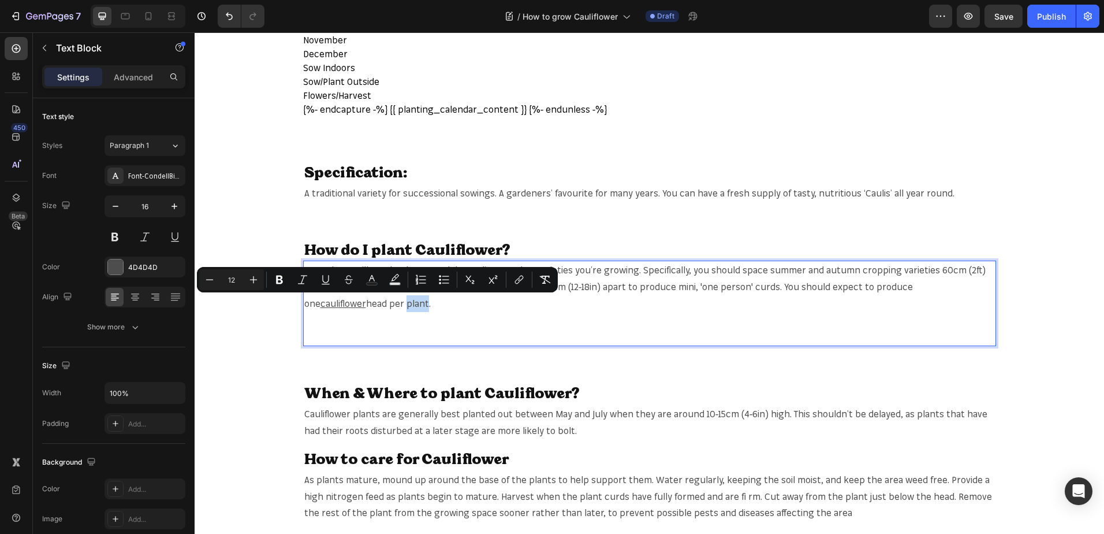
copy span "plant"
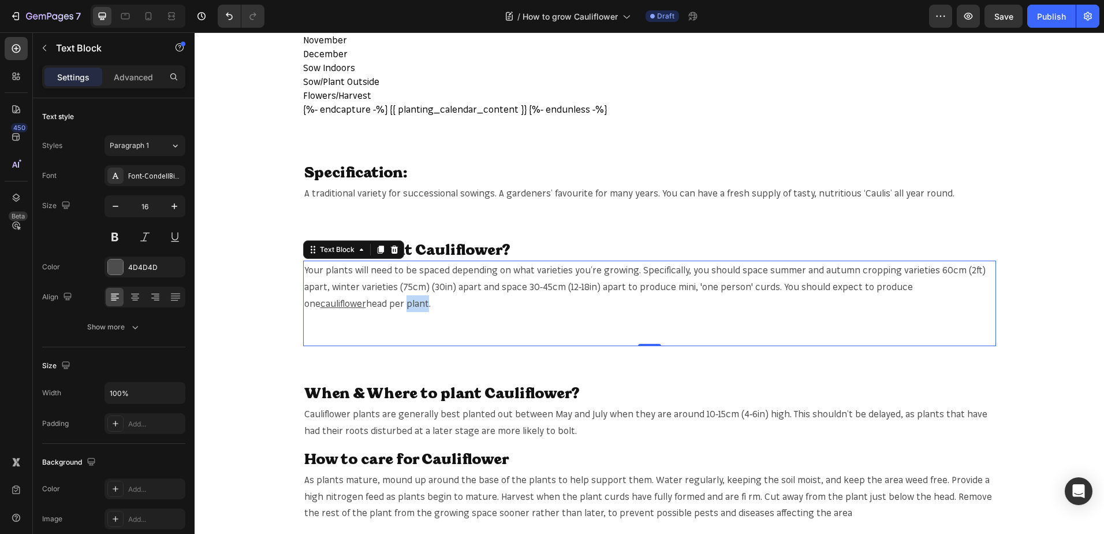
click at [366, 303] on span "head per plant." at bounding box center [398, 303] width 65 height 12
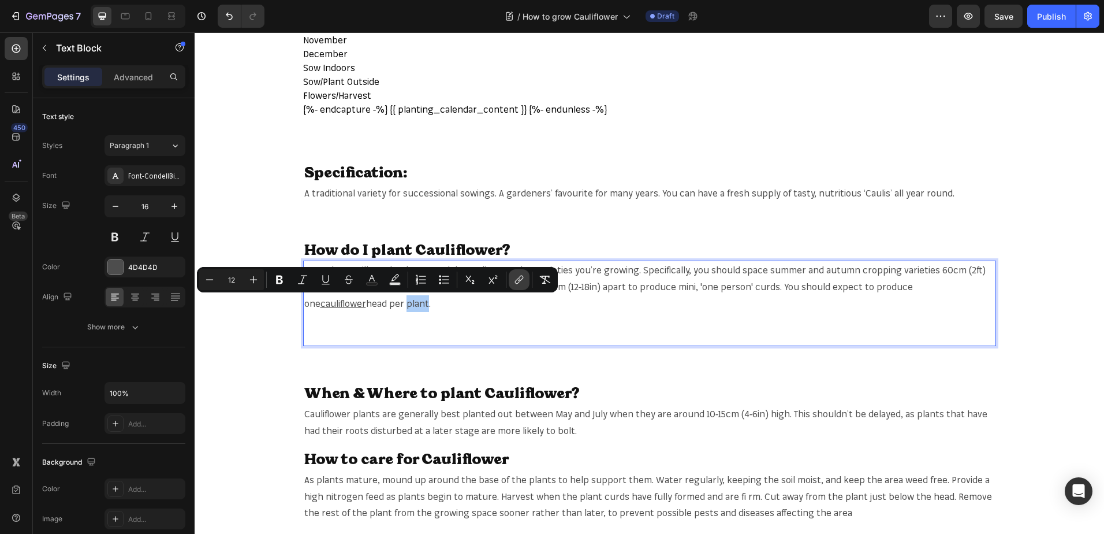
click at [528, 285] on button "link" at bounding box center [519, 279] width 21 height 21
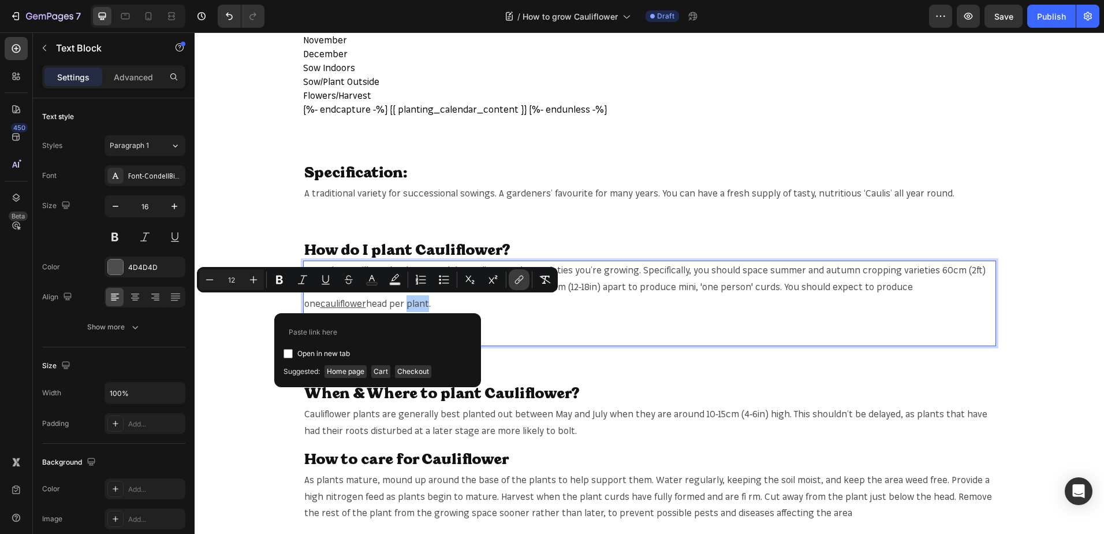
type input "https://mr-fothergills.co.uk/search?q=plant&options%5Bprefix%5D=last&options%5B…"
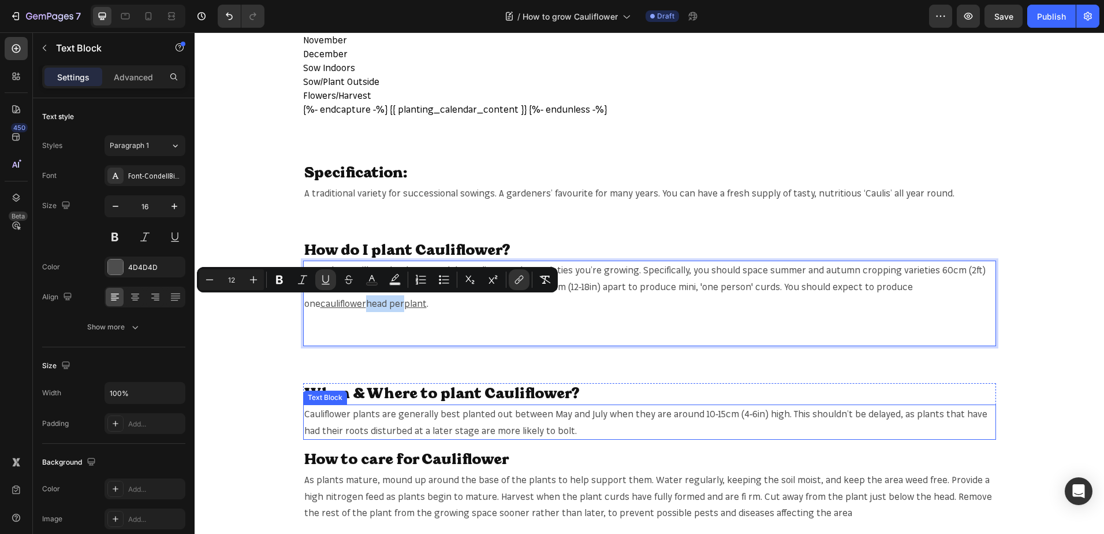
click at [314, 410] on span "Cauliflower plants are generally best planted out between May and July when the…" at bounding box center [645, 422] width 683 height 28
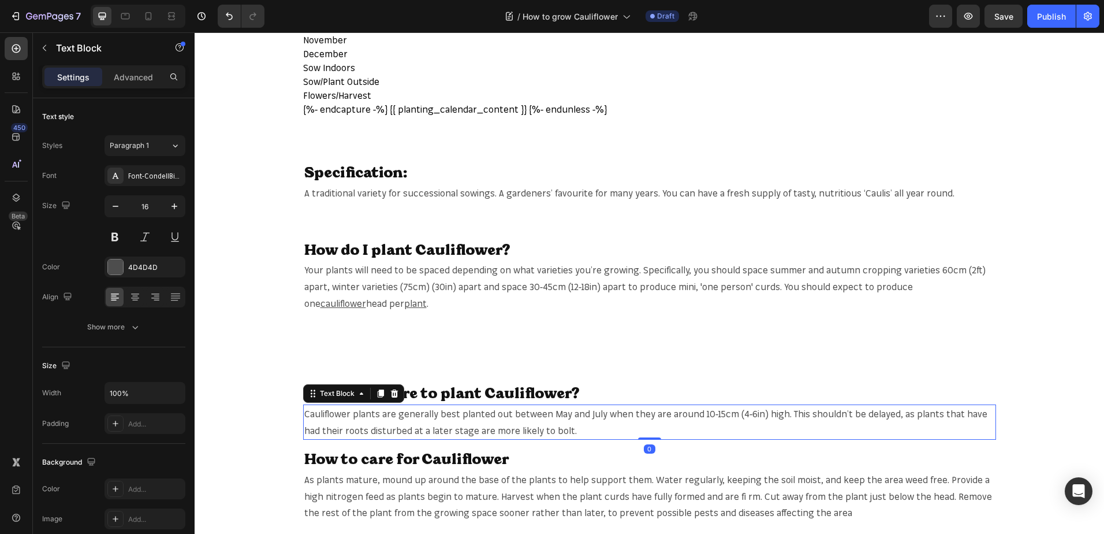
click at [314, 410] on span "Cauliflower plants are generally best planted out between May and July when the…" at bounding box center [645, 422] width 683 height 28
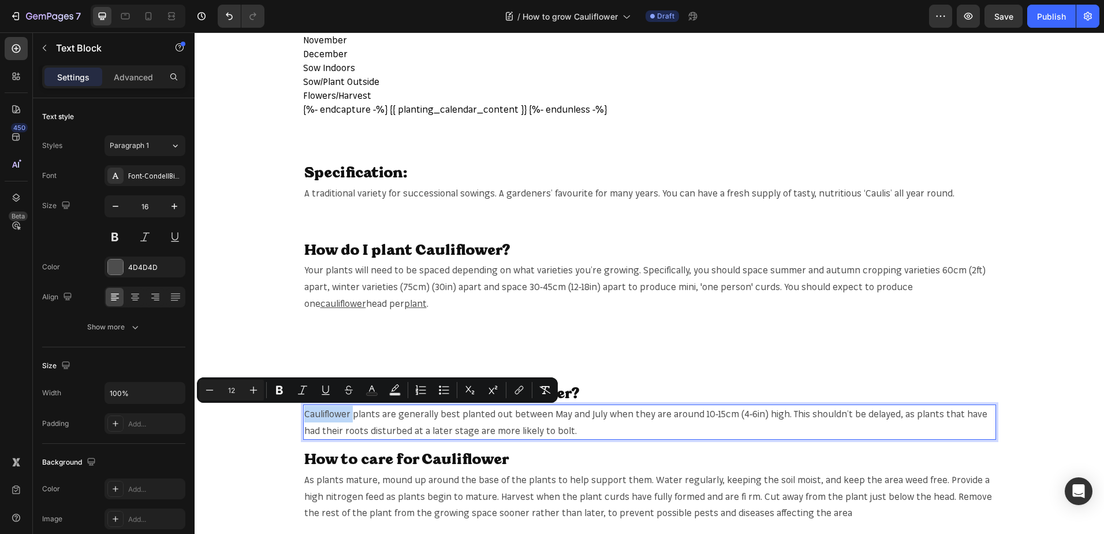
copy span "Cauliflower"
click at [311, 408] on span "Cauliflower plants are generally best planted out between May and July when the…" at bounding box center [645, 422] width 683 height 28
click at [527, 389] on button "link" at bounding box center [519, 389] width 21 height 21
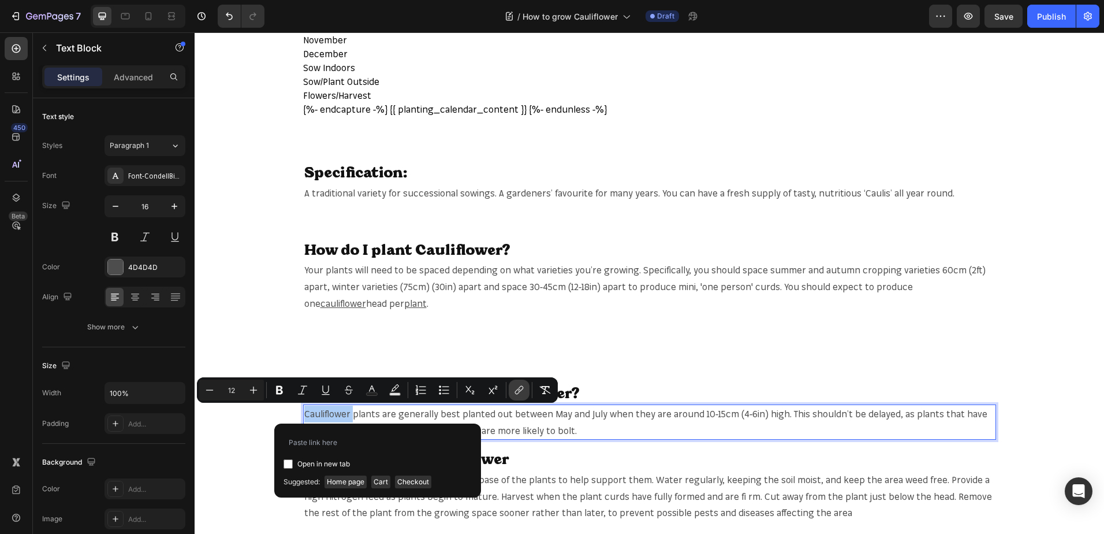
type input "https://mr-fothergills.co.uk/search?q=Cauliflower+&options%5Bprefix%5D=last&opt…"
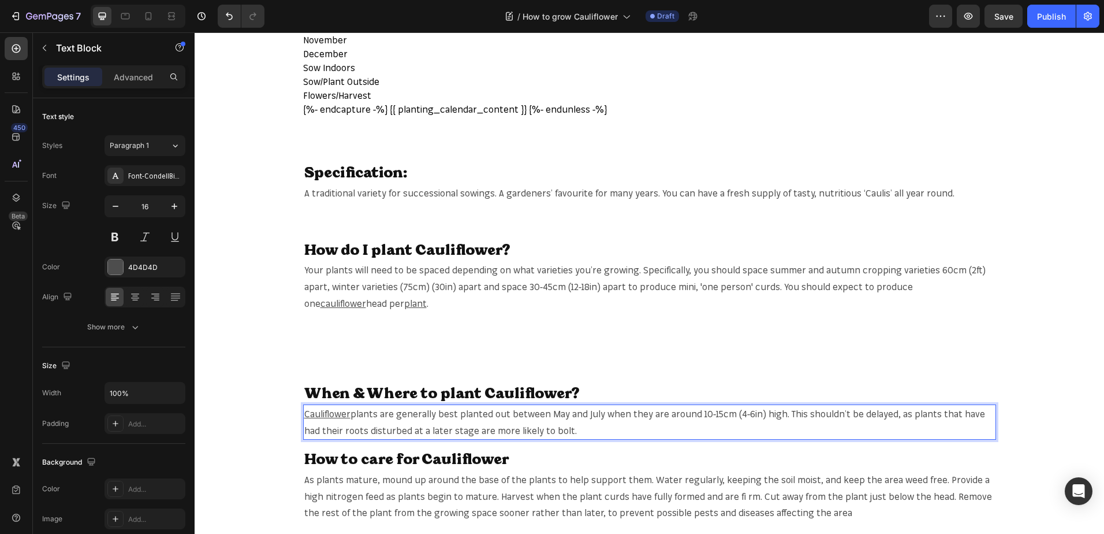
click at [921, 411] on span "plants are generally best planted out between May and July when they are around…" at bounding box center [644, 422] width 681 height 28
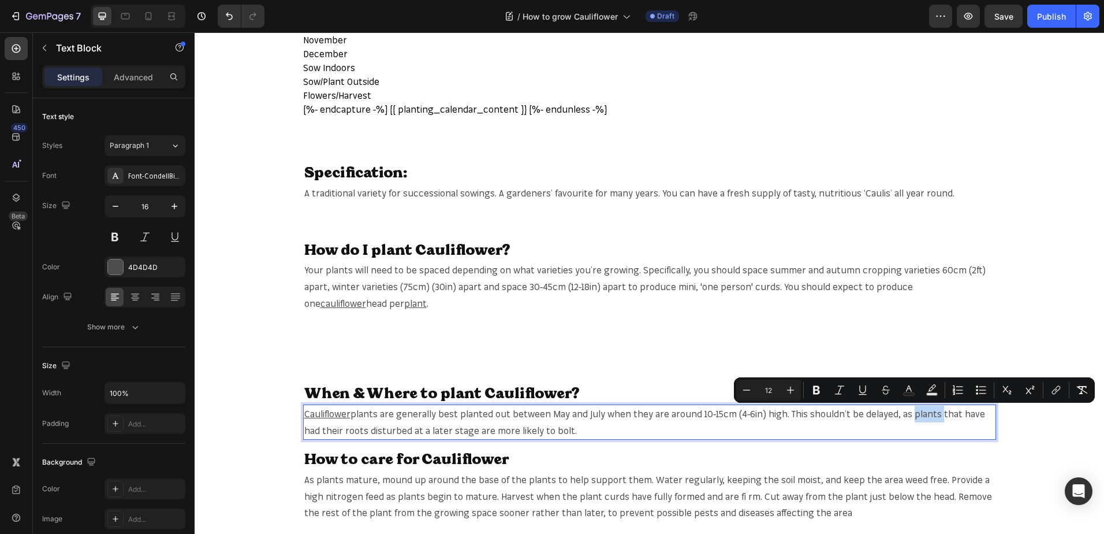
copy span "plants"
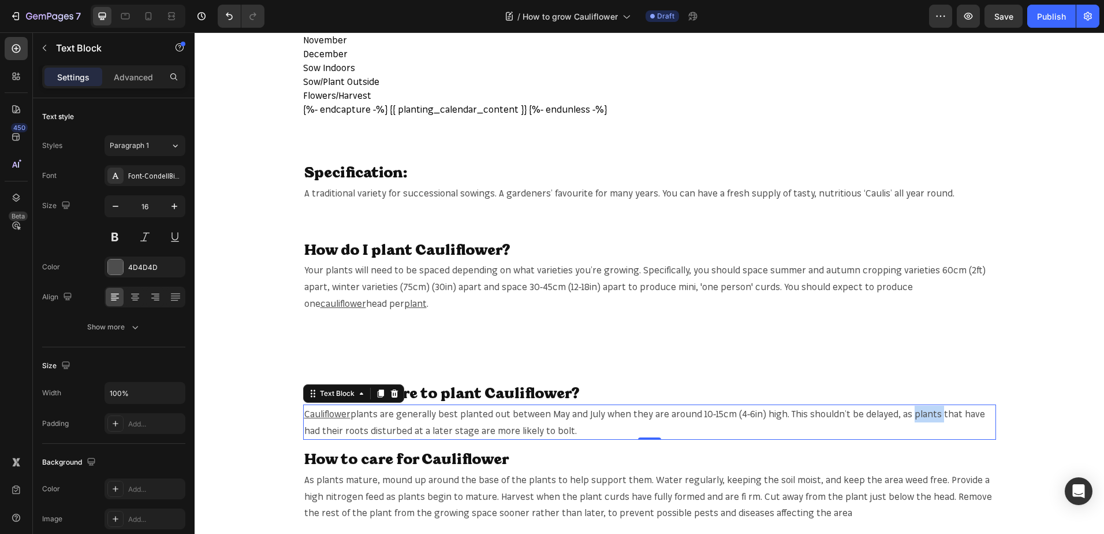
click at [914, 409] on span "plants are generally best planted out between May and July when they are around…" at bounding box center [644, 422] width 681 height 28
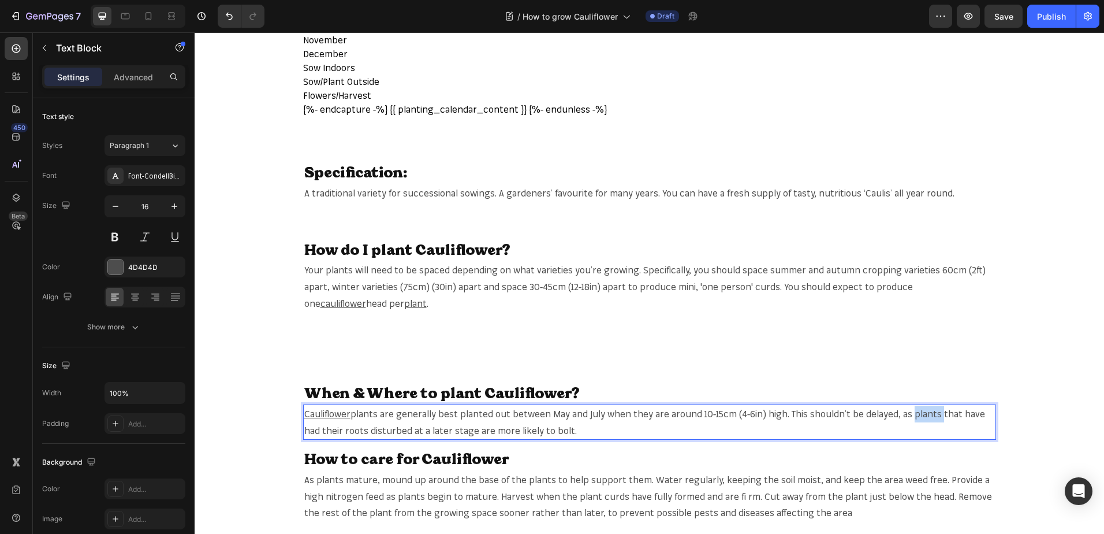
click at [914, 409] on span "plants are generally best planted out between May and July when they are around…" at bounding box center [644, 422] width 681 height 28
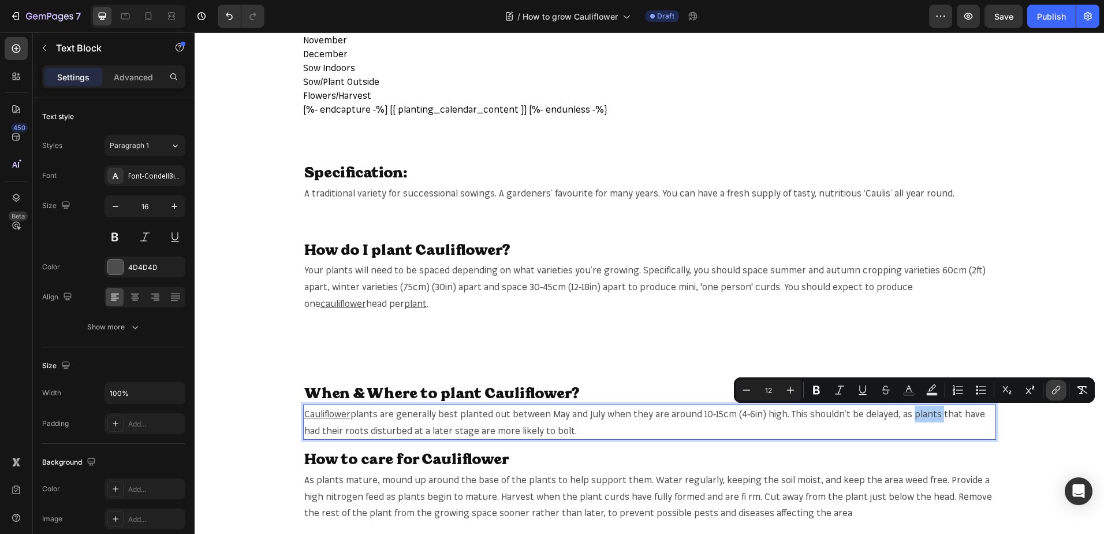
click at [1052, 387] on icon "Editor contextual toolbar" at bounding box center [1057, 390] width 12 height 12
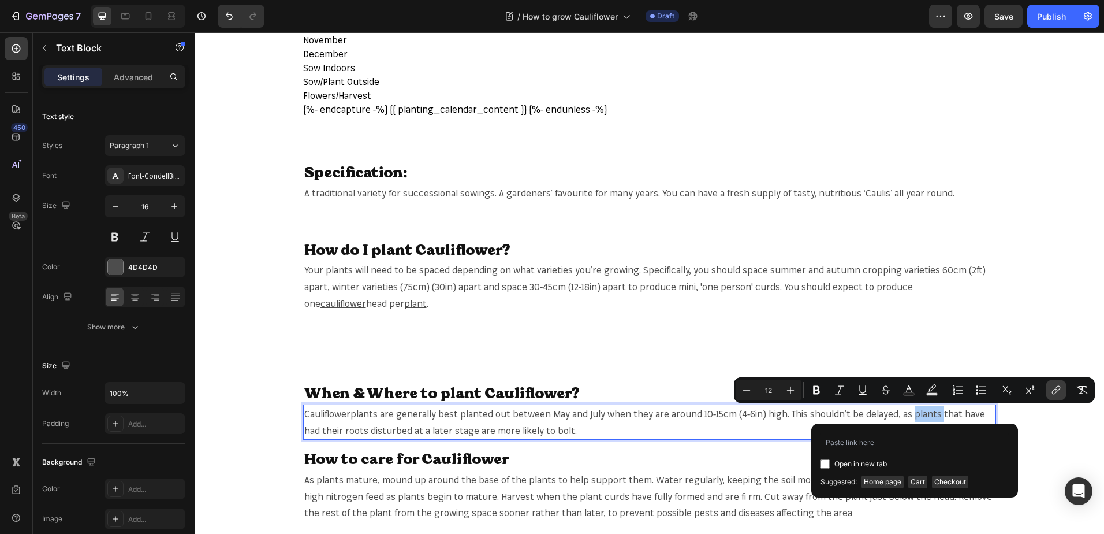
type input "https://mr-fothergills.co.uk/search?q=plants&options%5Bprefix%5D=last&options%5…"
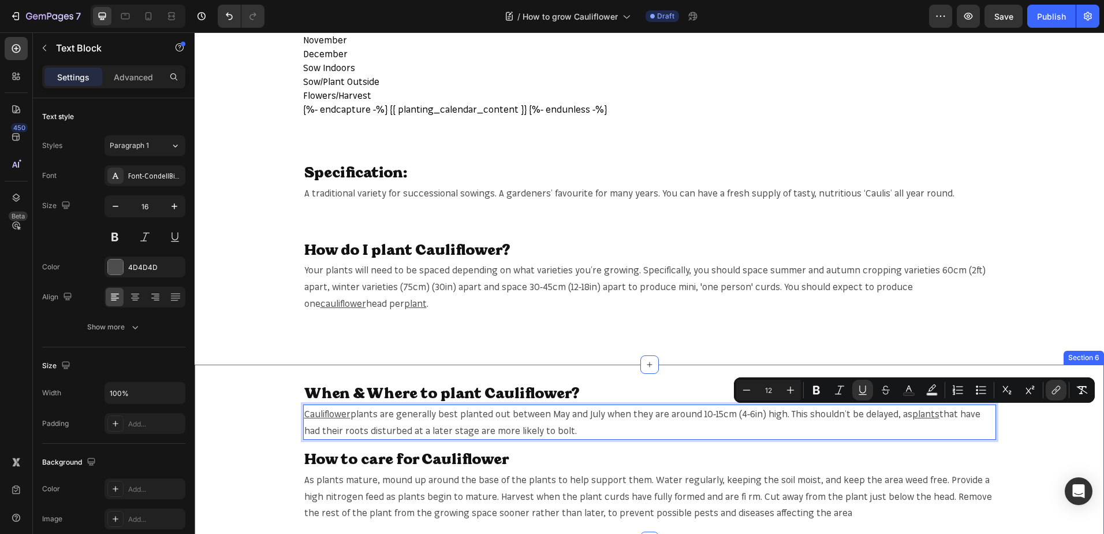
click at [699, 446] on div "When & Where to plant Cauliflower? Heading Cauliflower plants are generally bes…" at bounding box center [650, 452] width 910 height 139
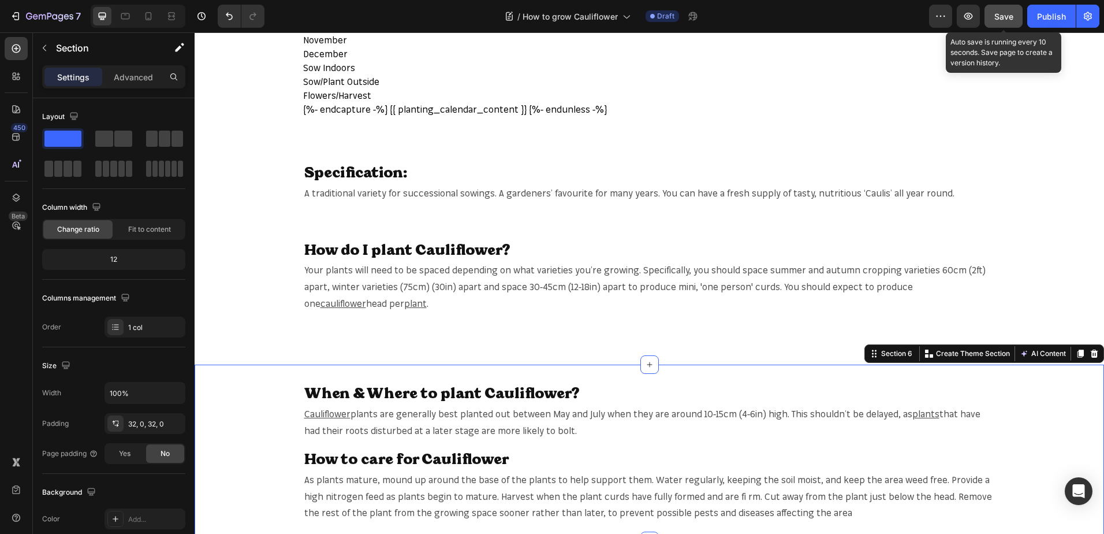
click at [1003, 24] on button "Save" at bounding box center [1004, 16] width 38 height 23
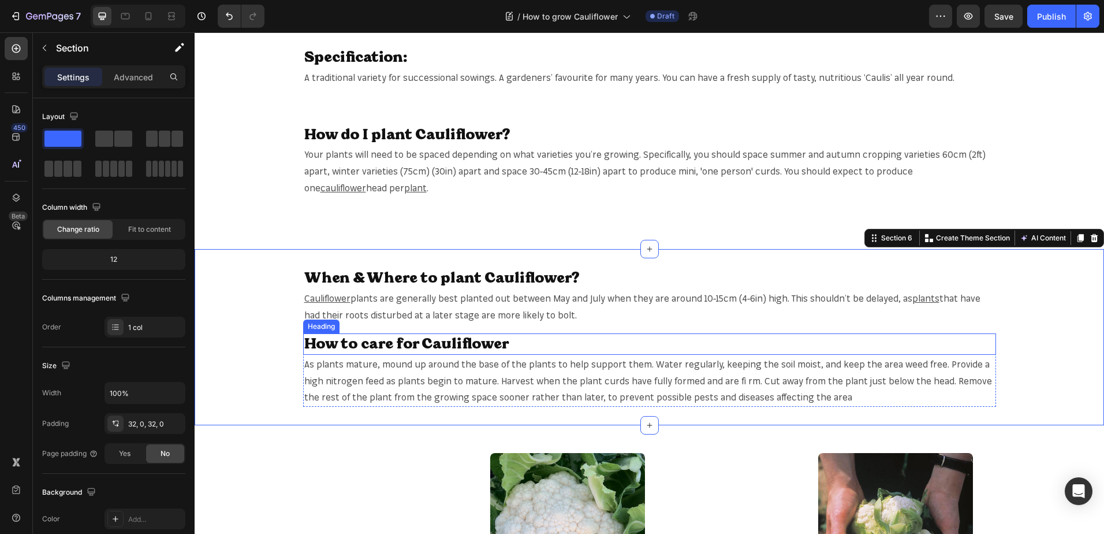
scroll to position [809, 0]
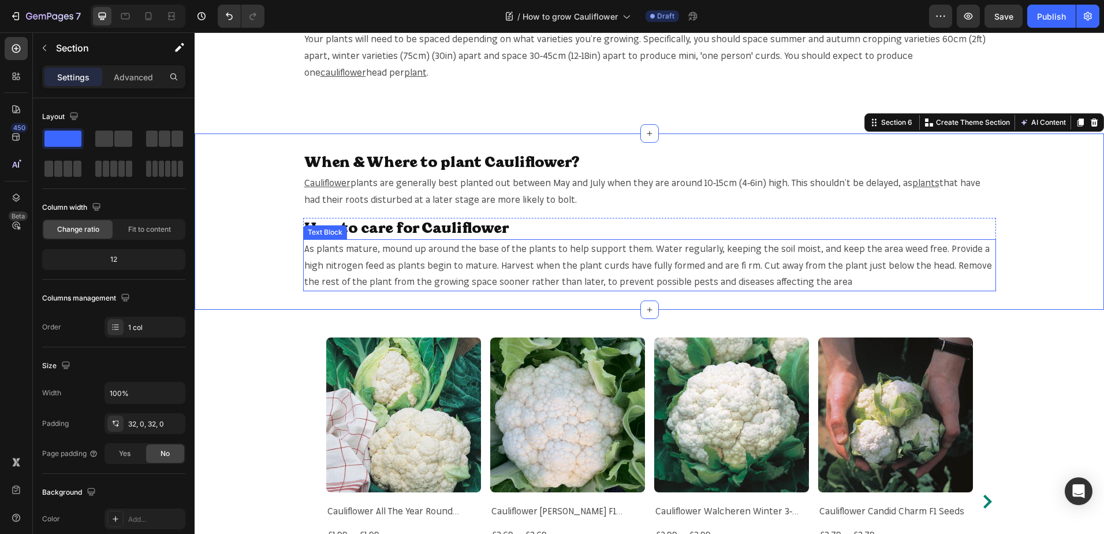
click at [524, 245] on span "As plants mature, mound up around the base of the plants to help support them. …" at bounding box center [648, 265] width 688 height 45
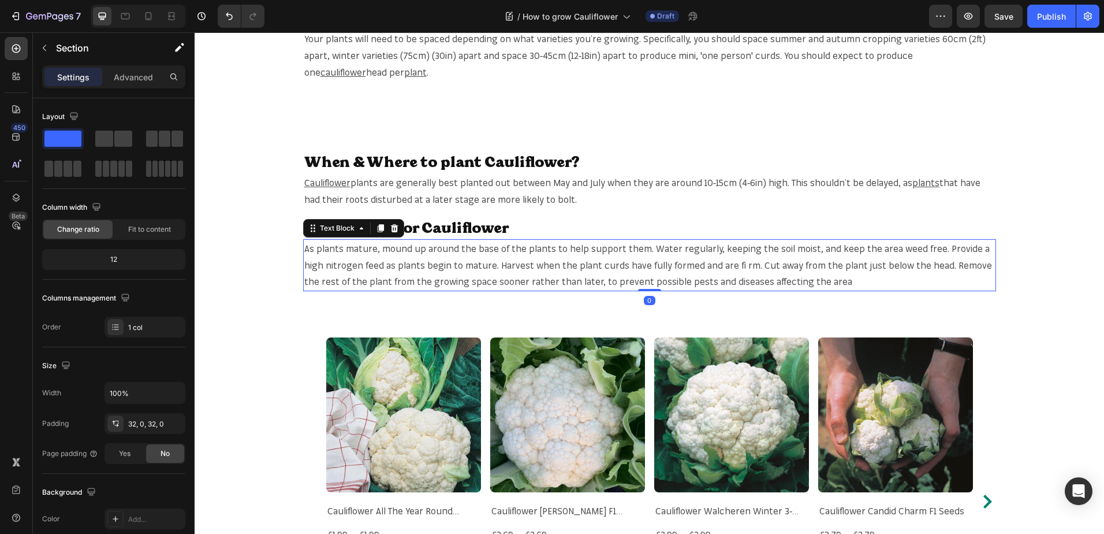
click at [524, 245] on span "As plants mature, mound up around the base of the plants to help support them. …" at bounding box center [648, 265] width 688 height 45
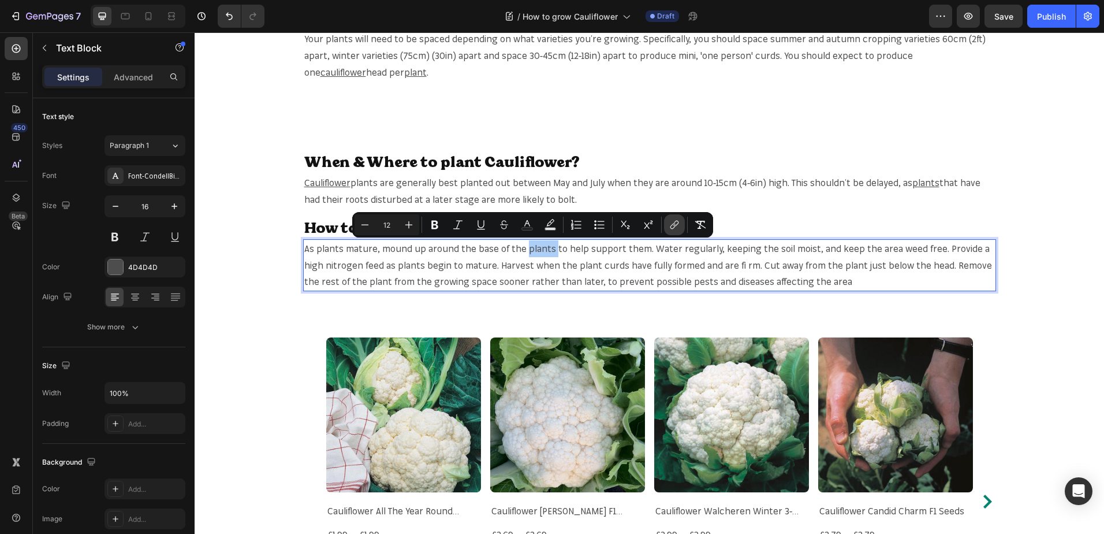
click at [667, 222] on button "link" at bounding box center [674, 224] width 21 height 21
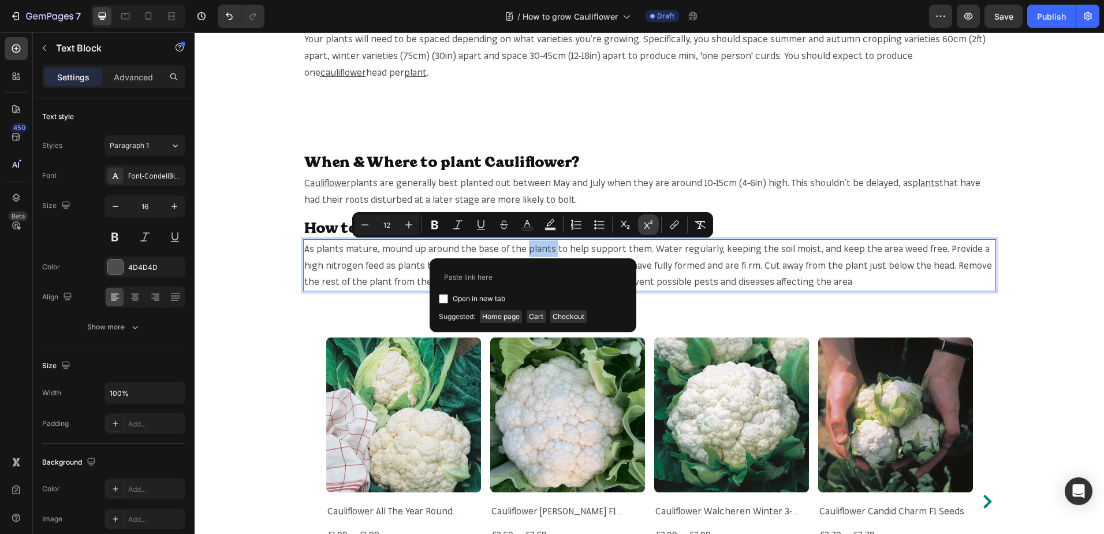
type input "https://mr-fothergills.co.uk/search?q=plants&options%5Bprefix%5D=last&options%5…"
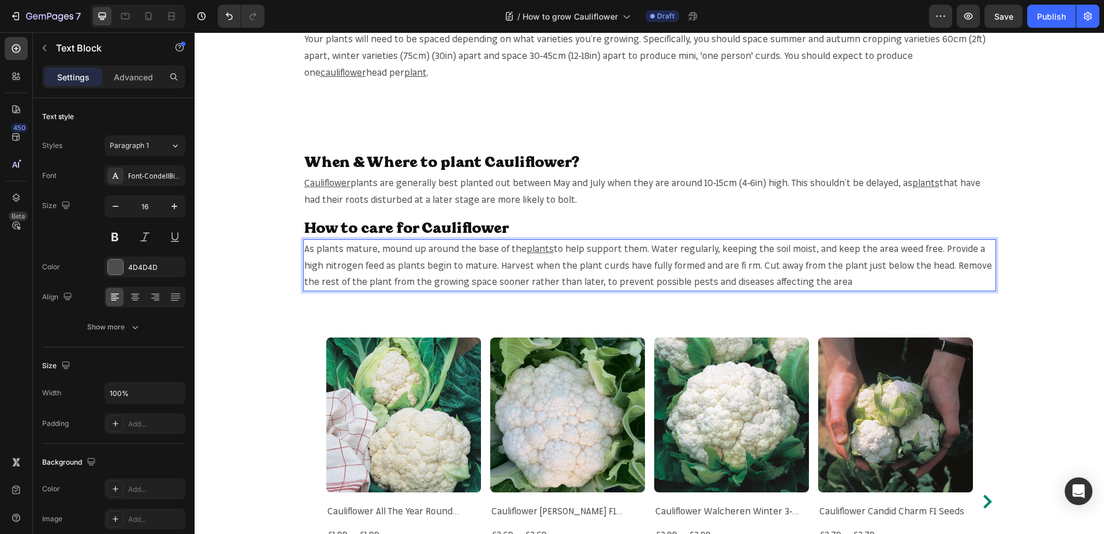
click at [771, 247] on span "to help support them. Water regularly, keeping the soil moist, and keep the are…" at bounding box center [648, 265] width 688 height 45
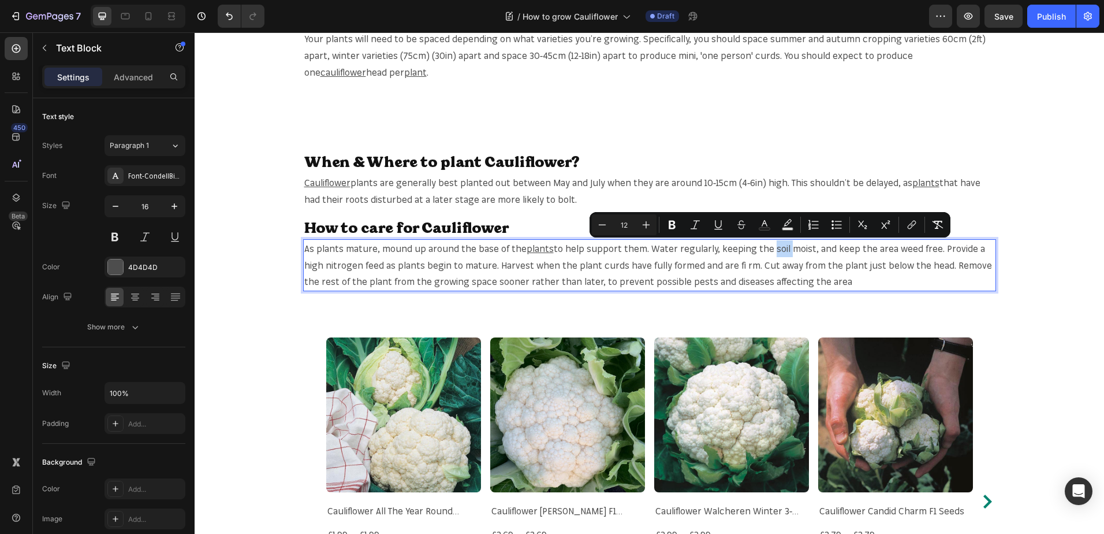
copy span "soil"
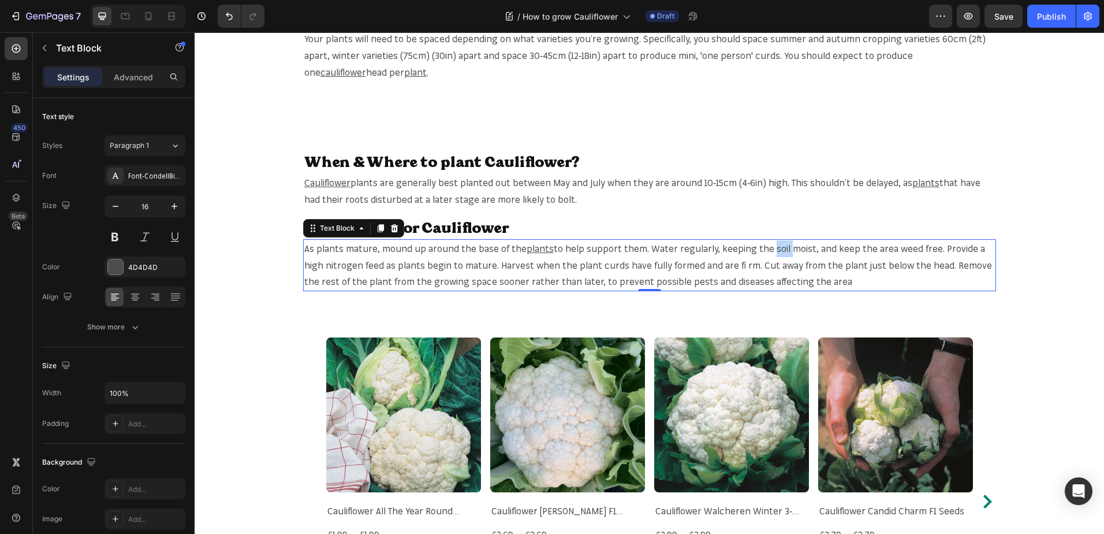
click at [768, 251] on span "to help support them. Water regularly, keeping the soil moist, and keep the are…" at bounding box center [648, 265] width 688 height 45
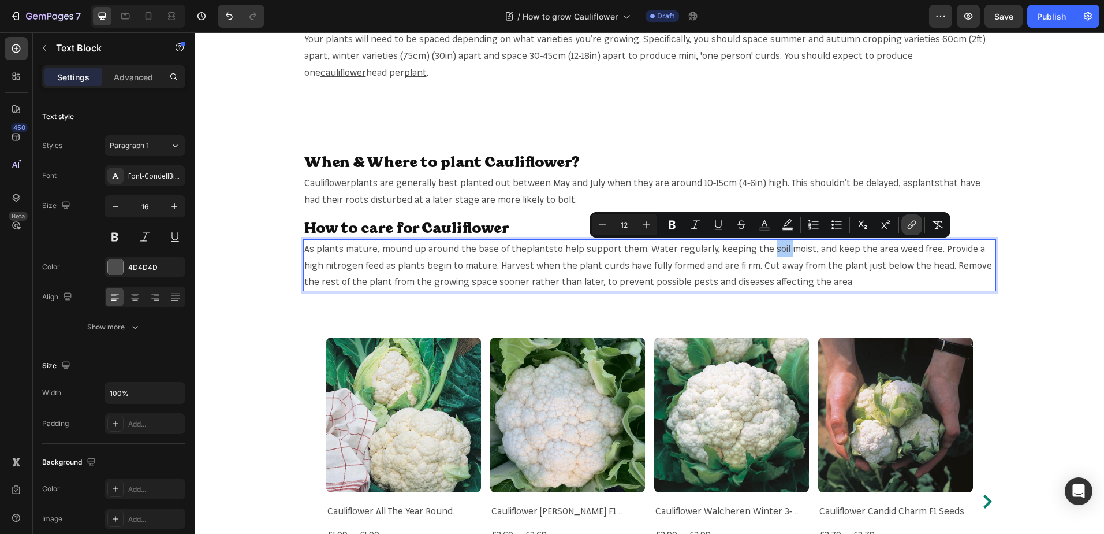
click at [908, 229] on icon "Editor contextual toolbar" at bounding box center [912, 225] width 12 height 12
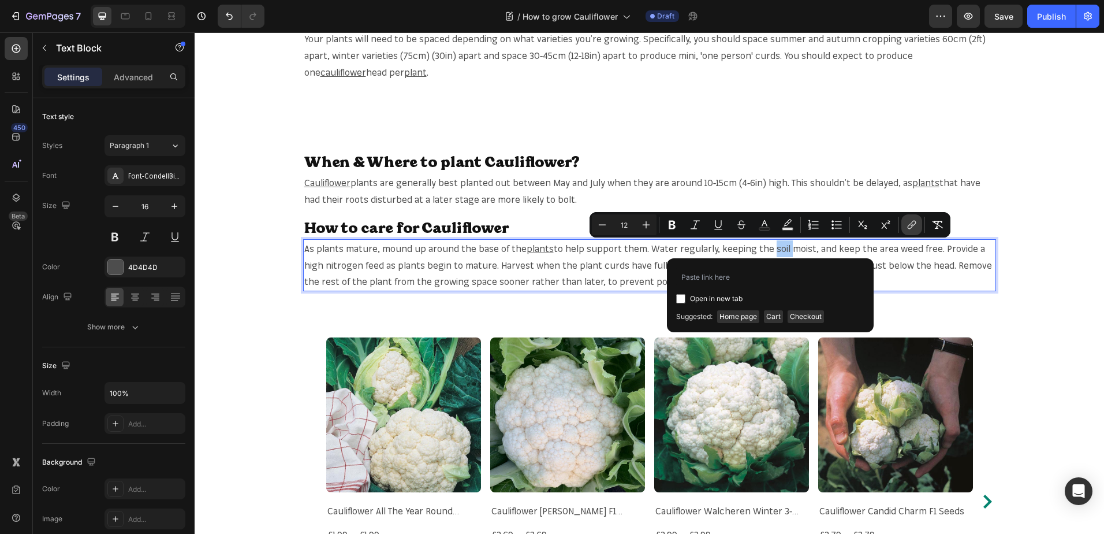
type input "[URL][DOMAIN_NAME]"
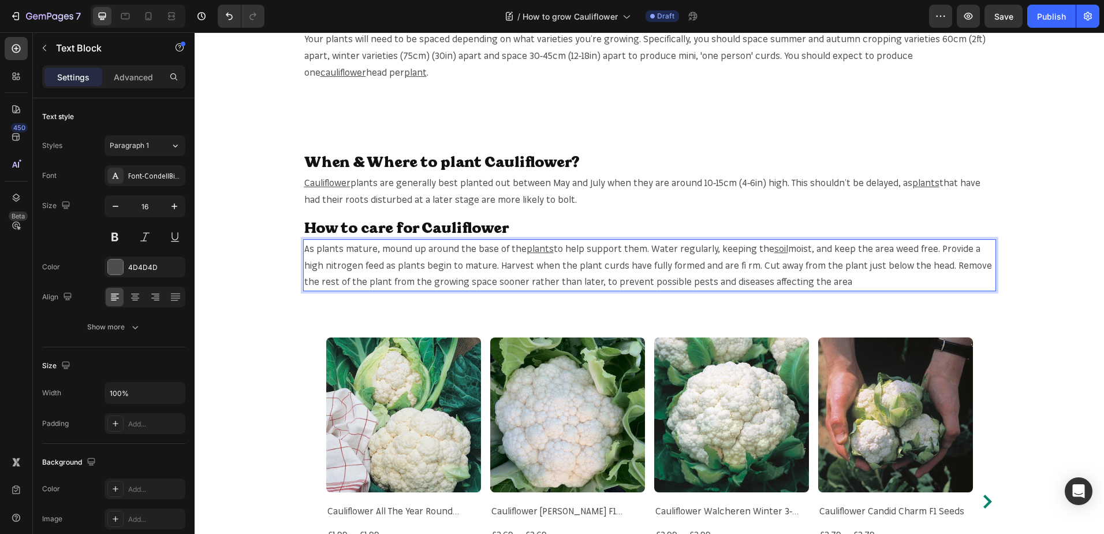
click at [502, 263] on span "moist, and keep the area weed free. Provide a high nitrogen feed as plants begi…" at bounding box center [648, 265] width 688 height 45
click at [497, 263] on span "moist, and keep the area weed free. Provide a high nitrogen feed as plants begi…" at bounding box center [648, 265] width 688 height 45
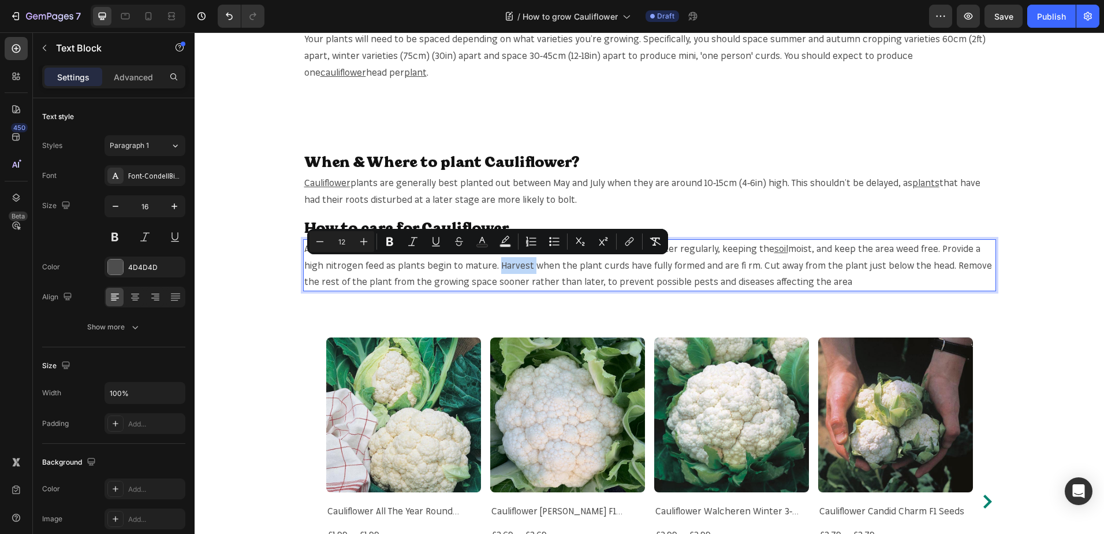
copy span "Harvest"
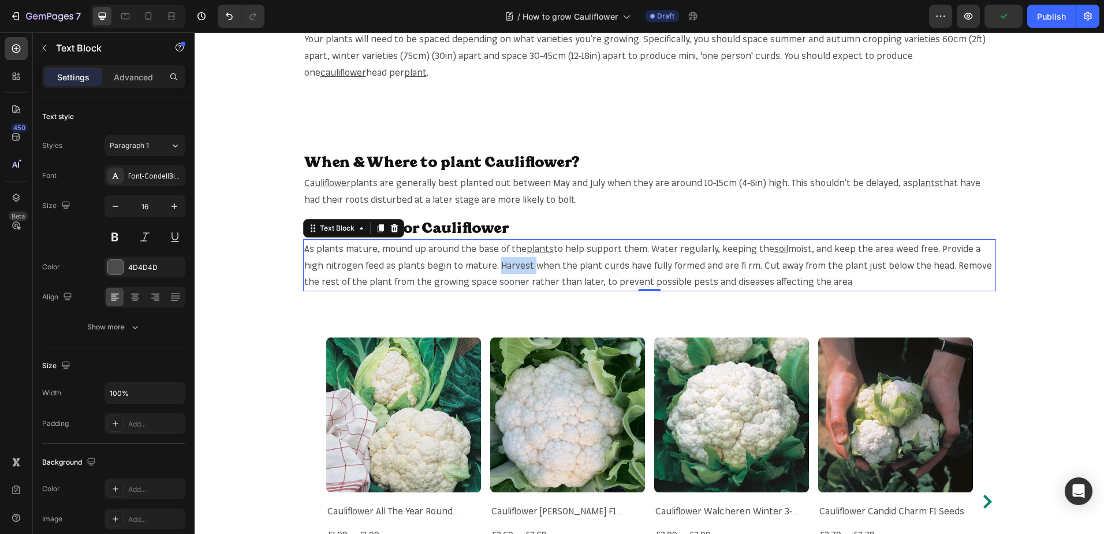
click at [829, 292] on div "When & Where to plant Cauliflower? Heading Cauliflower plants are generally bes…" at bounding box center [650, 221] width 910 height 176
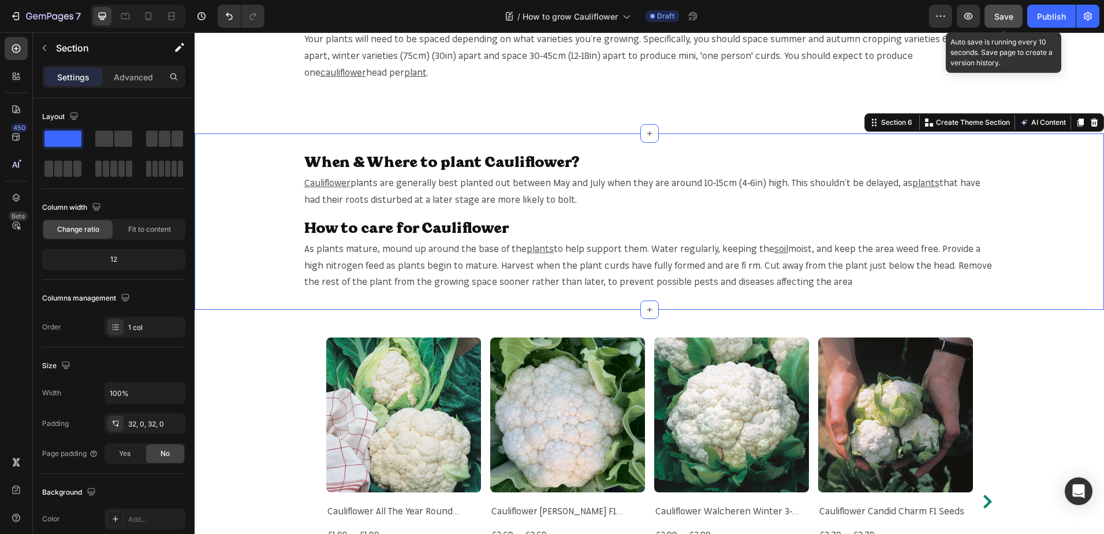
click at [1001, 19] on span "Save" at bounding box center [1004, 17] width 19 height 10
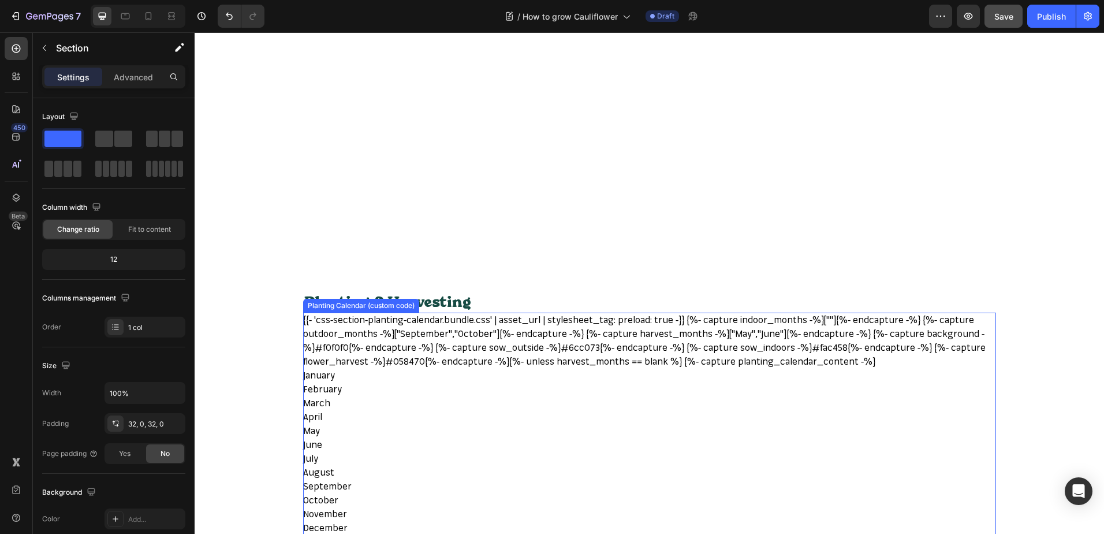
scroll to position [0, 0]
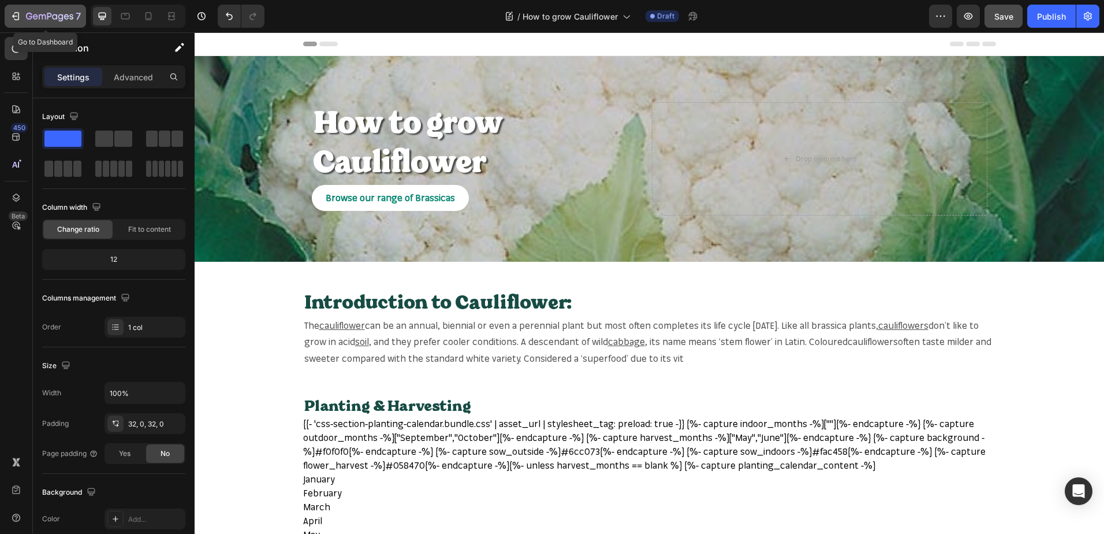
click at [43, 22] on div "7" at bounding box center [53, 16] width 55 height 14
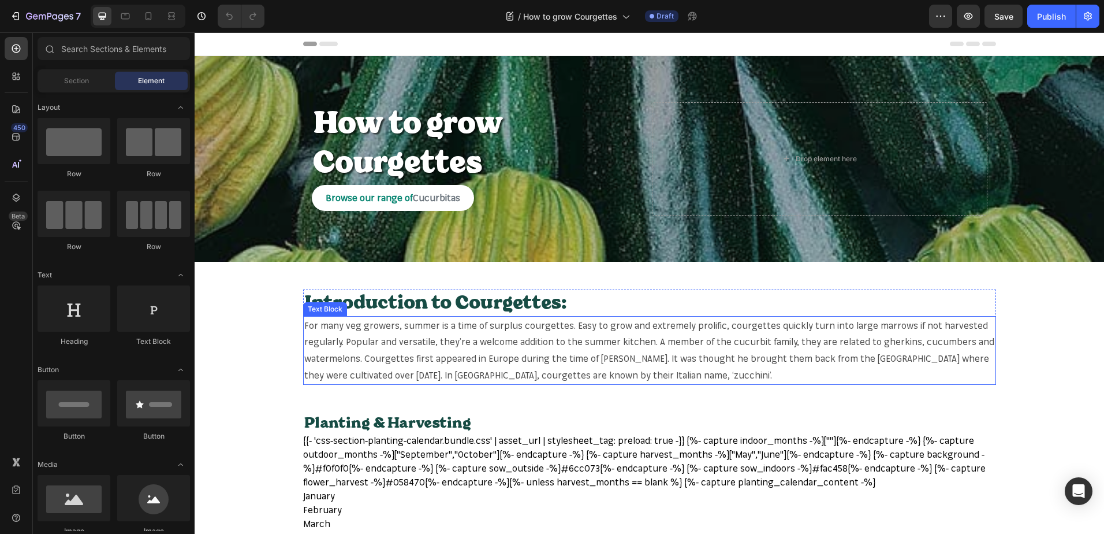
click at [349, 327] on span "For many veg growers, summer is a time of surplus courgettes. Easy to grow and …" at bounding box center [649, 349] width 690 height 61
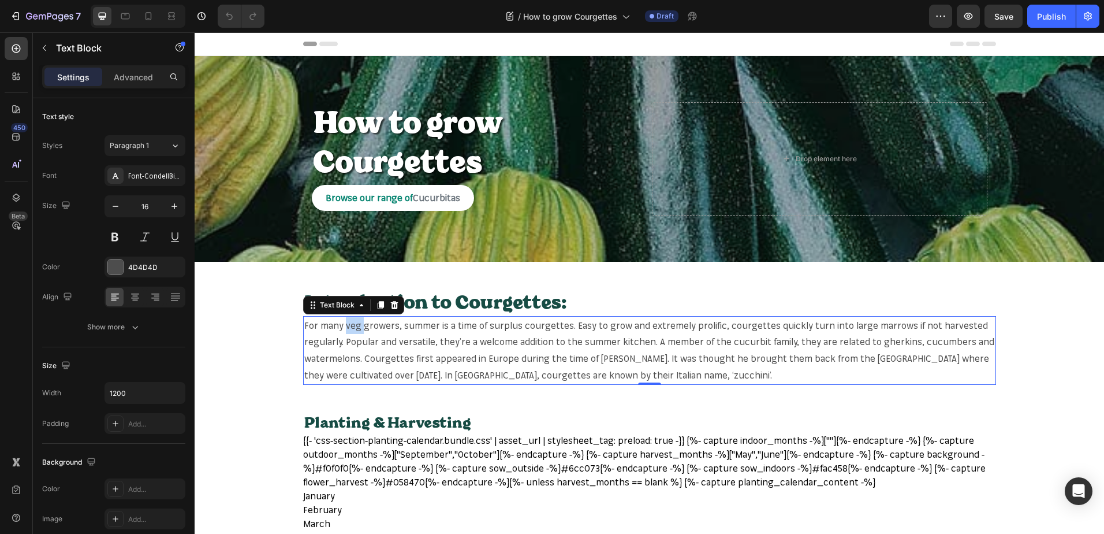
click at [347, 325] on span "For many veg growers, summer is a time of surplus courgettes. Easy to grow and …" at bounding box center [649, 349] width 690 height 61
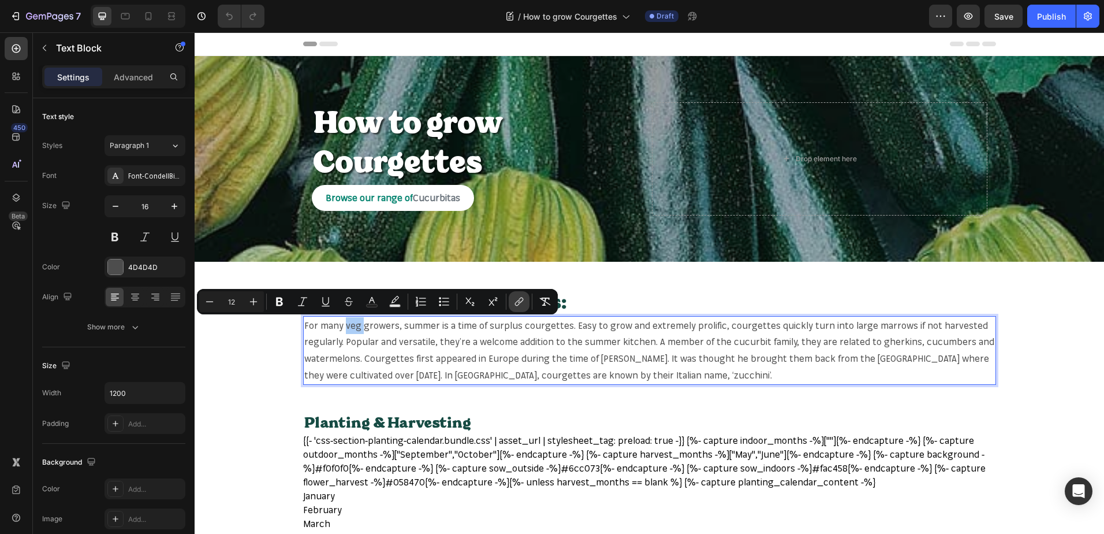
click at [511, 303] on button "link" at bounding box center [519, 301] width 21 height 21
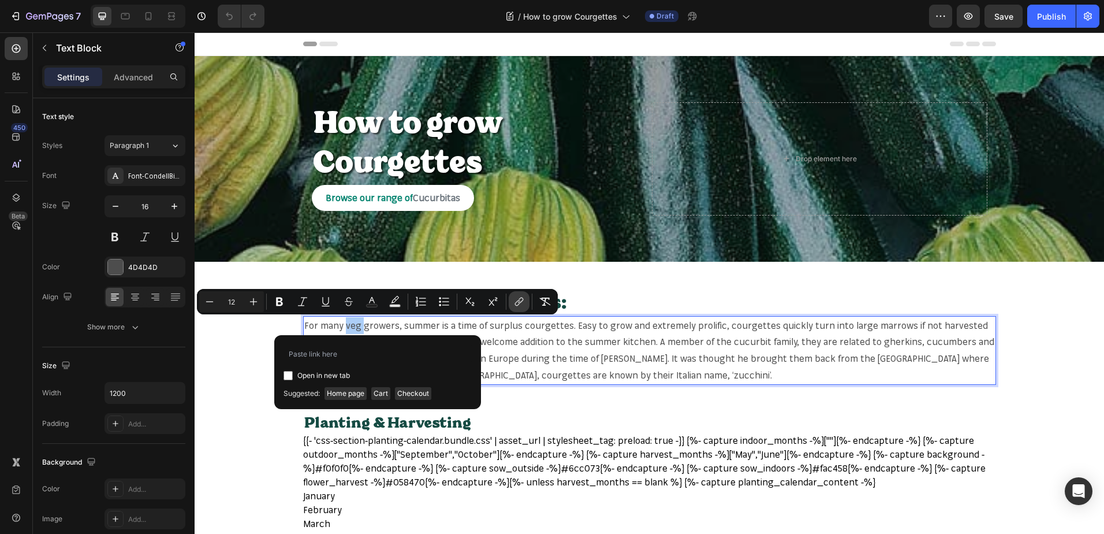
type input "https://mr-fothergills.co.uk/search?q=veg&options%5Bprefix%5D=last&options%5Bfi…"
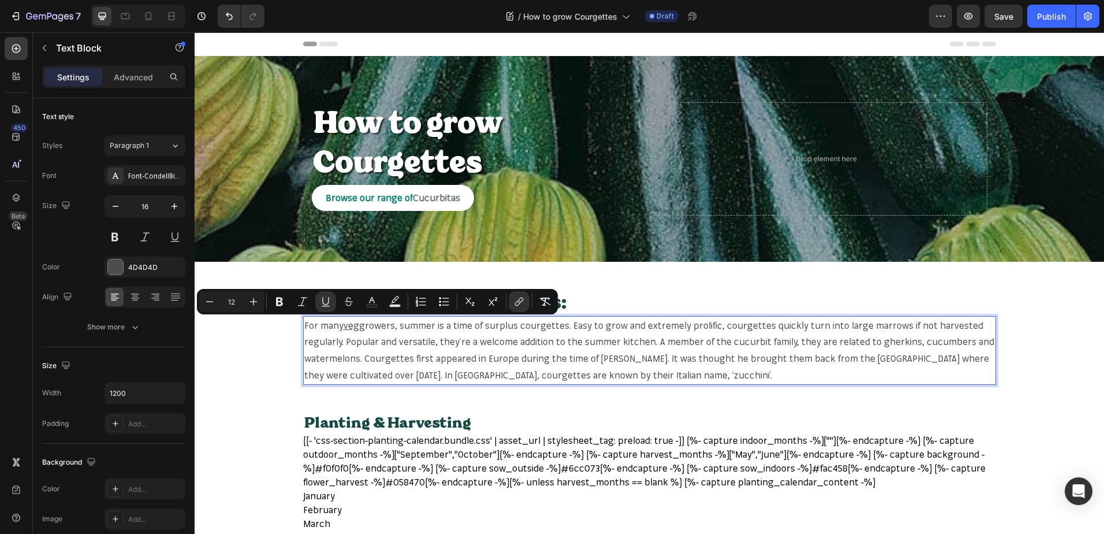
click at [874, 340] on span "growers, summer is a time of surplus courgettes. Easy to grow and extremely pro…" at bounding box center [649, 349] width 690 height 61
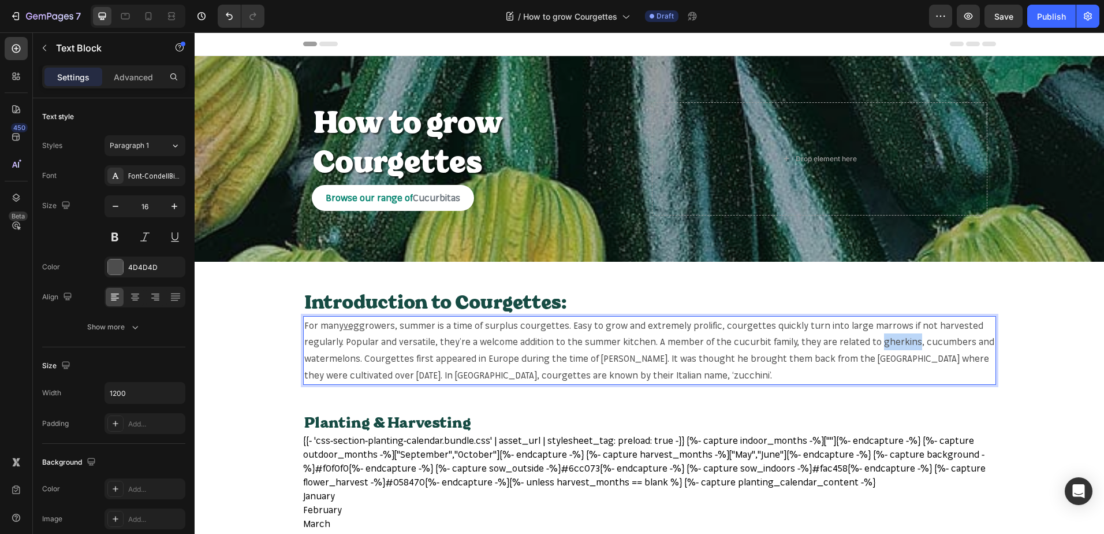
click at [874, 340] on span "growers, summer is a time of surplus courgettes. Easy to grow and extremely pro…" at bounding box center [649, 349] width 690 height 61
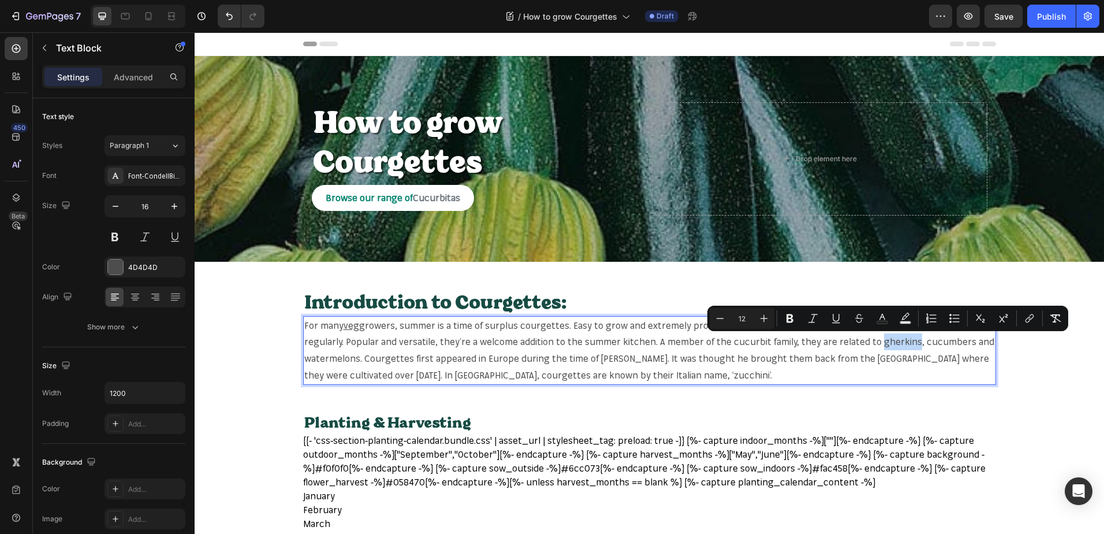
copy span "gherkins"
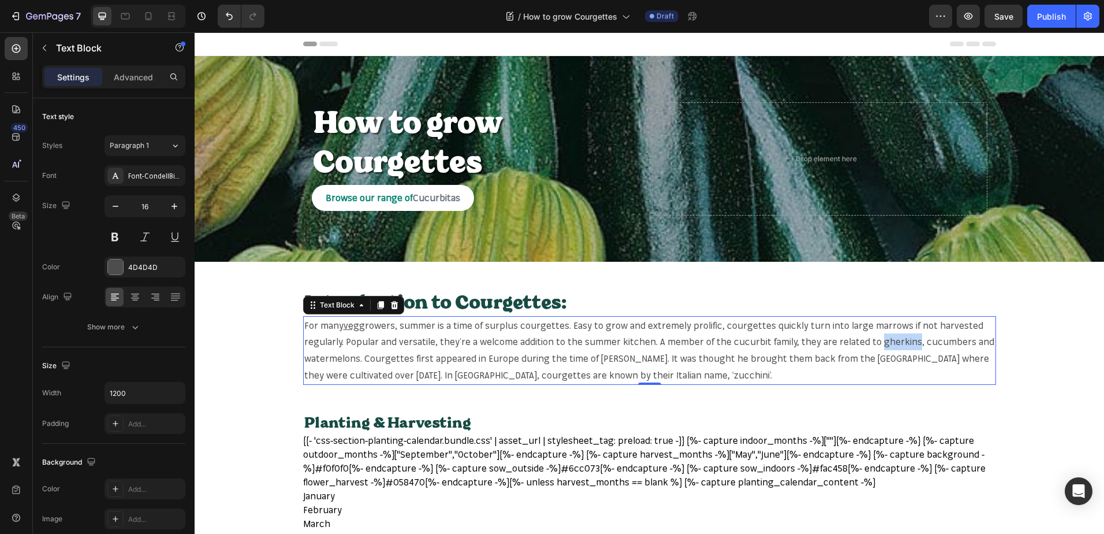
click at [890, 340] on span "growers, summer is a time of surplus courgettes. Easy to grow and extremely pro…" at bounding box center [649, 349] width 690 height 61
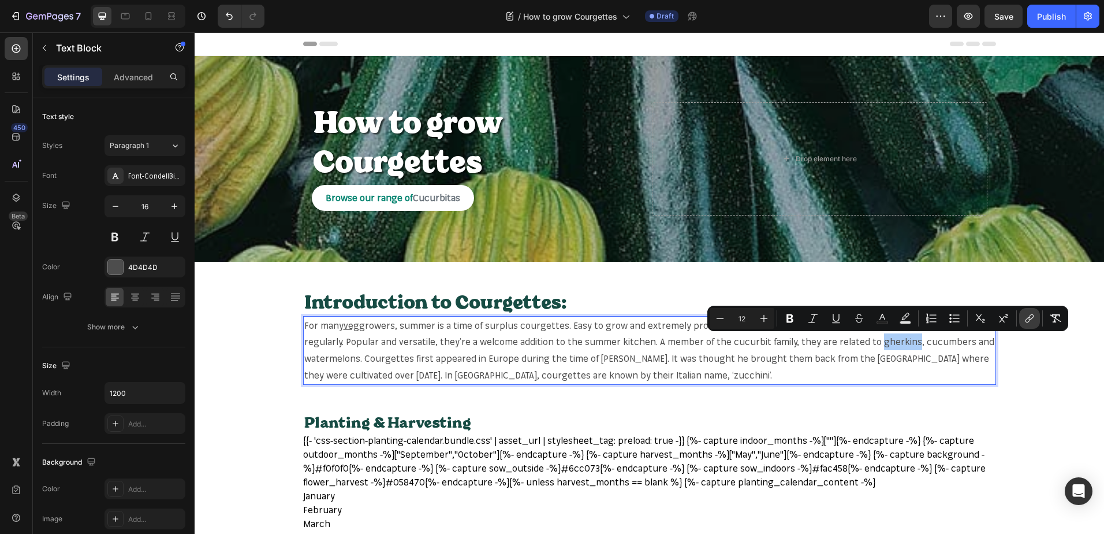
click at [1027, 314] on icon "Editor contextual toolbar" at bounding box center [1030, 318] width 12 height 12
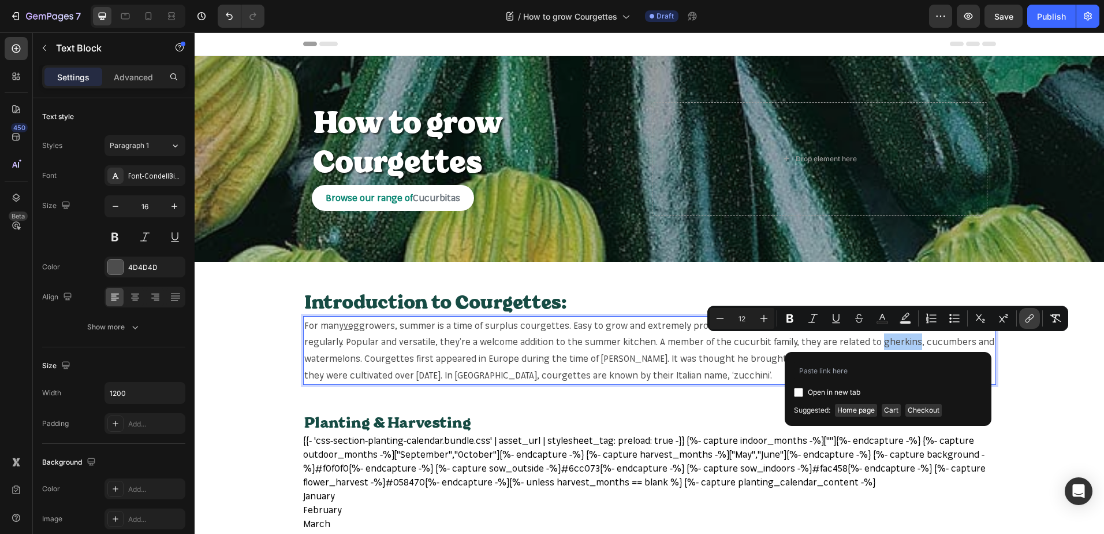
type input "https://mr-fothergills.co.uk/search?q=gherkins&options%5Bprefix%5D=last&options…"
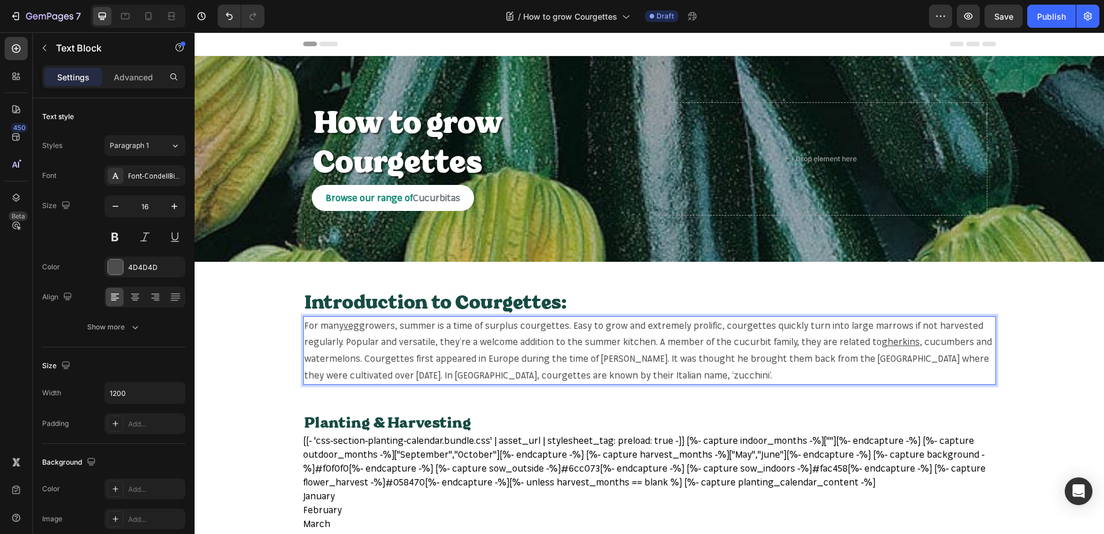
click at [939, 341] on span ", cucumbers and watermelons. Courgettes first appeared in Europe during the tim…" at bounding box center [648, 358] width 688 height 45
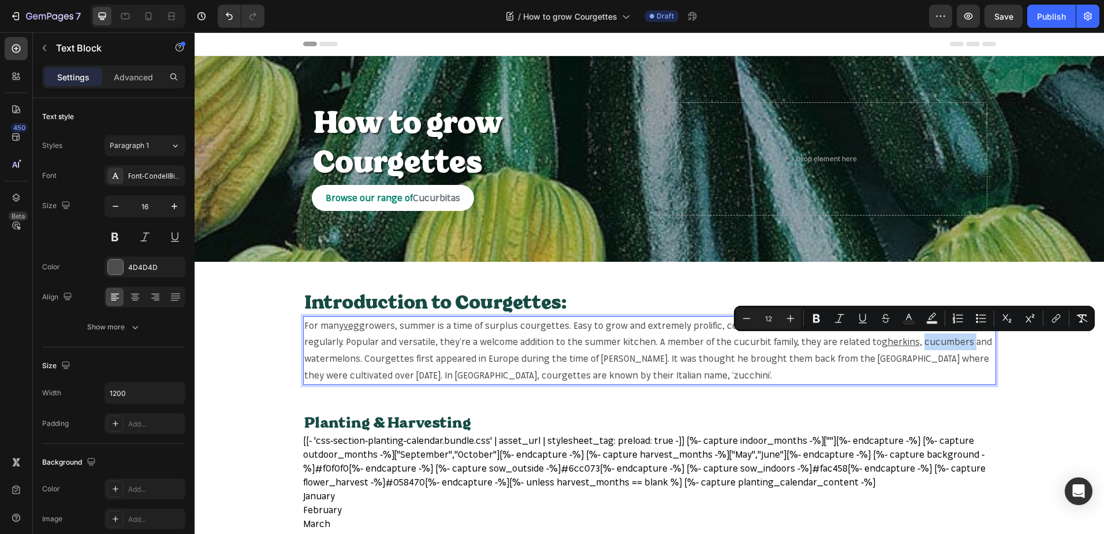
copy span "cucumbers"
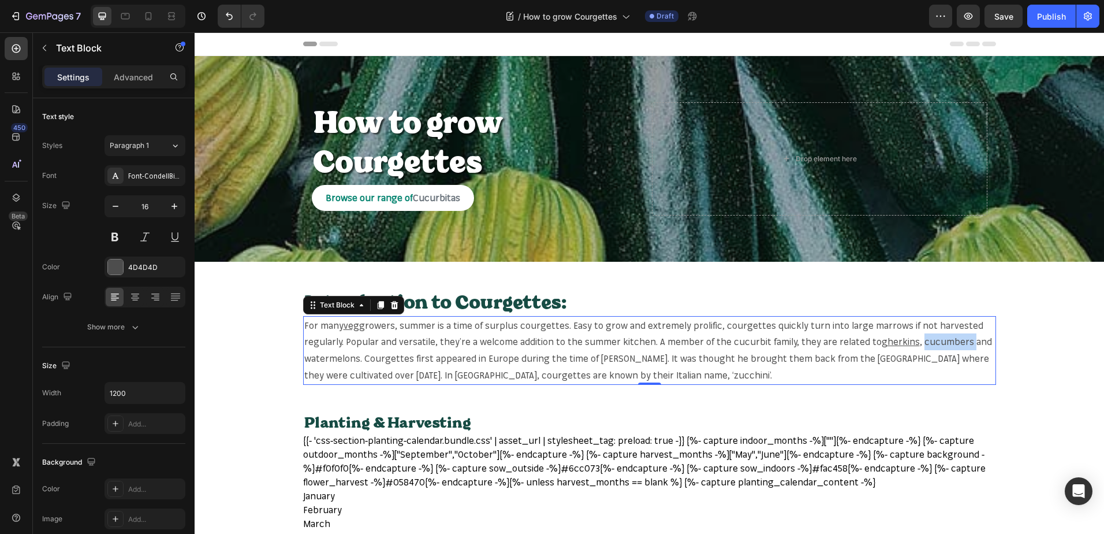
click at [928, 340] on span ", cucumbers and watermelons. Courgettes first appeared in Europe during the tim…" at bounding box center [648, 358] width 688 height 45
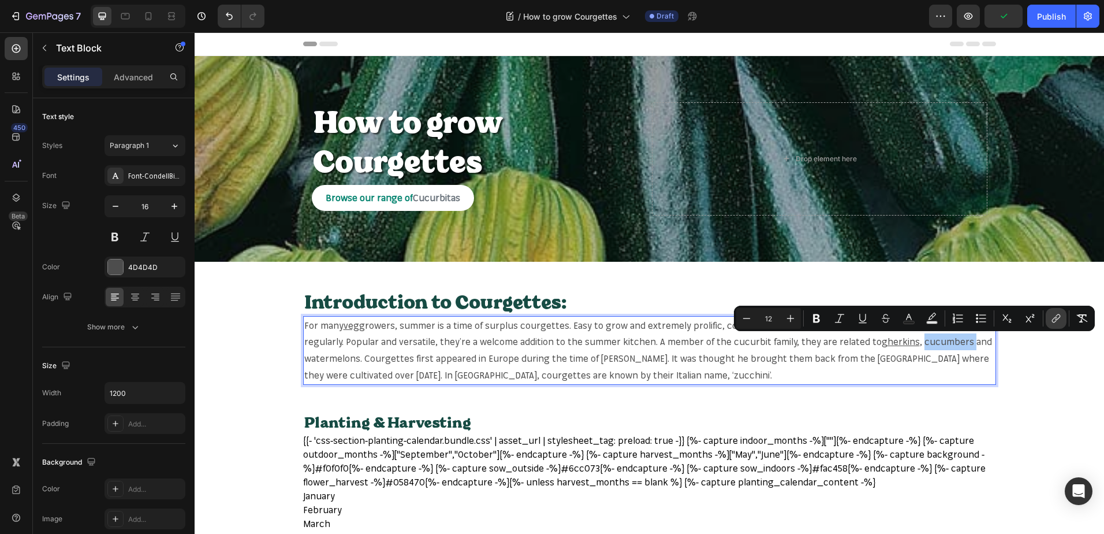
click at [1053, 319] on icon "Editor contextual toolbar" at bounding box center [1054, 320] width 5 height 6
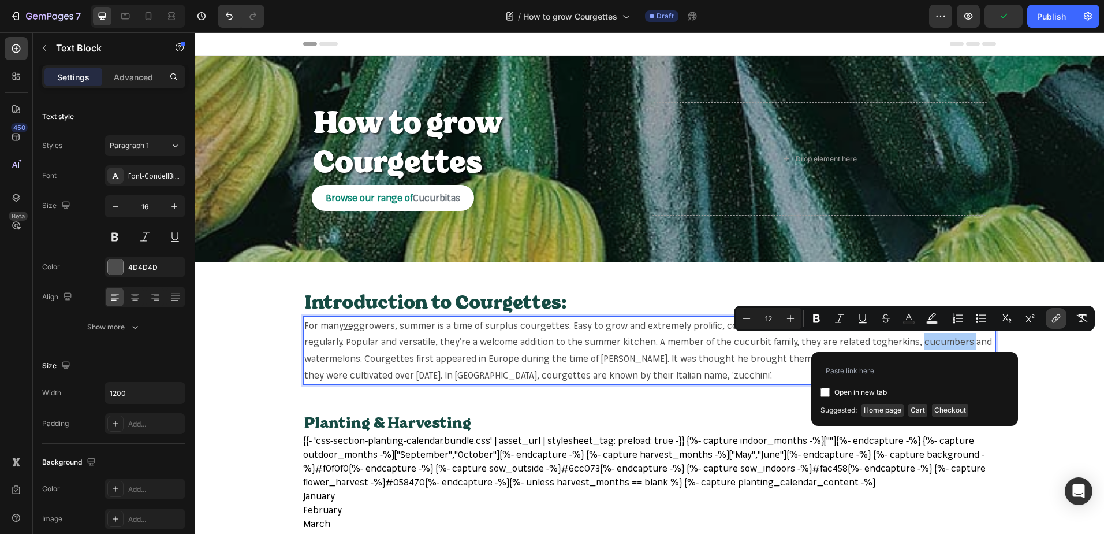
type input "[URL][DOMAIN_NAME]"
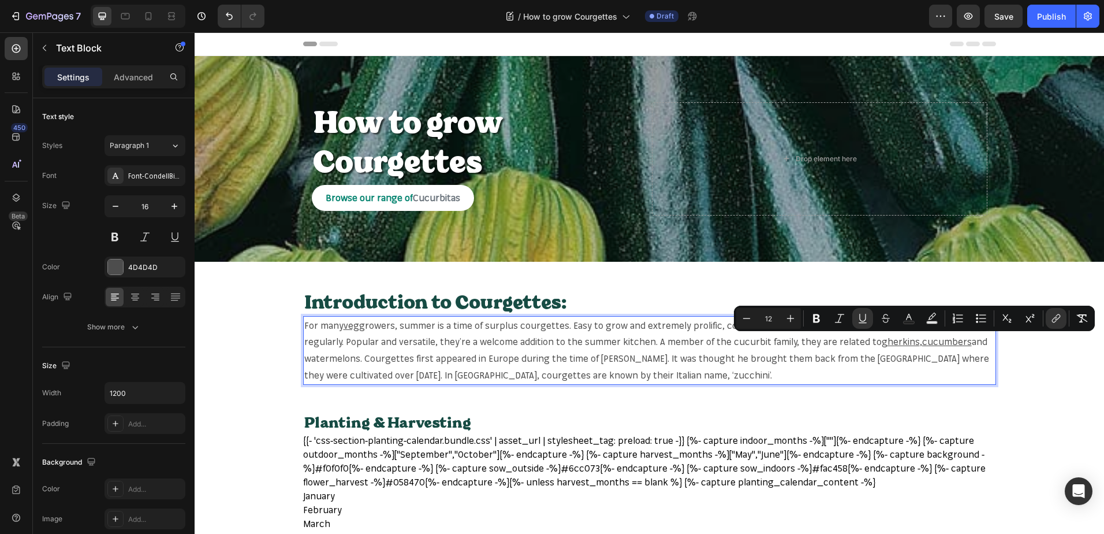
click at [338, 357] on span "and watermelons. Courgettes first appeared in Europe during the time of Christo…" at bounding box center [646, 358] width 685 height 45
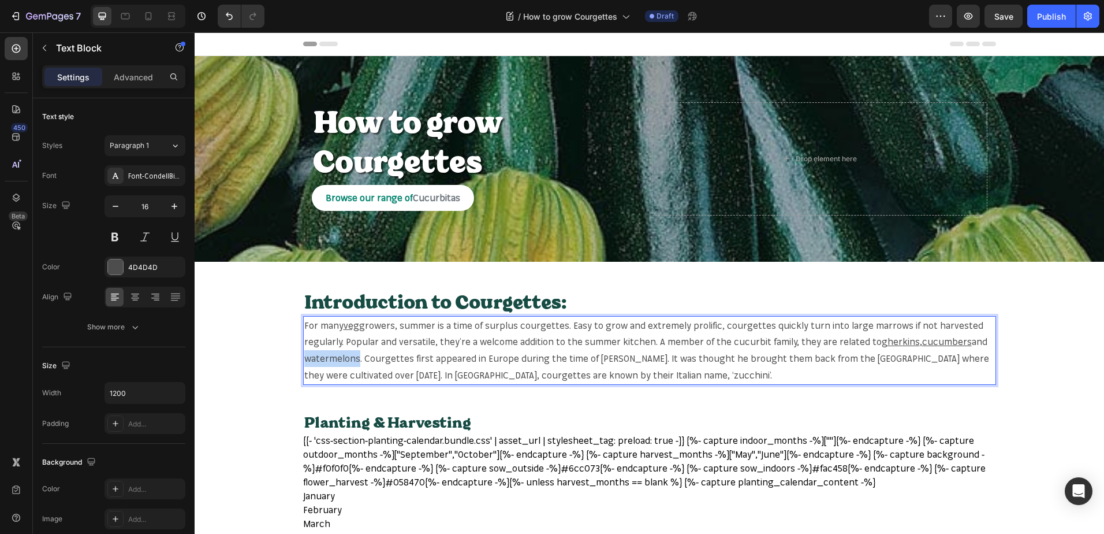
click at [338, 357] on span "and watermelons. Courgettes first appeared in Europe during the time of Christo…" at bounding box center [646, 358] width 685 height 45
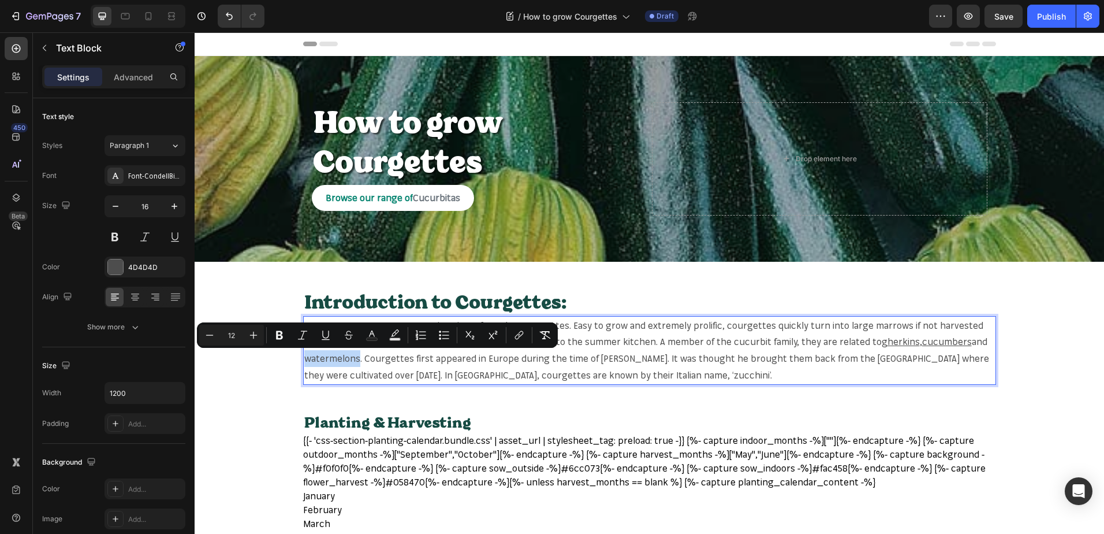
copy span "watermelons"
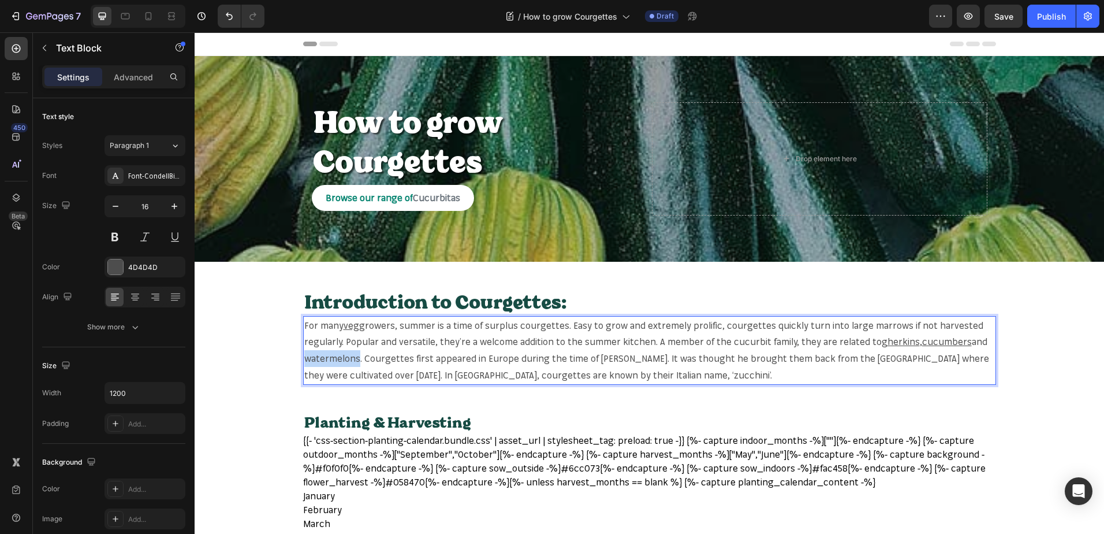
click at [306, 356] on span "and watermelons. Courgettes first appeared in Europe during the time of Christo…" at bounding box center [646, 358] width 685 height 45
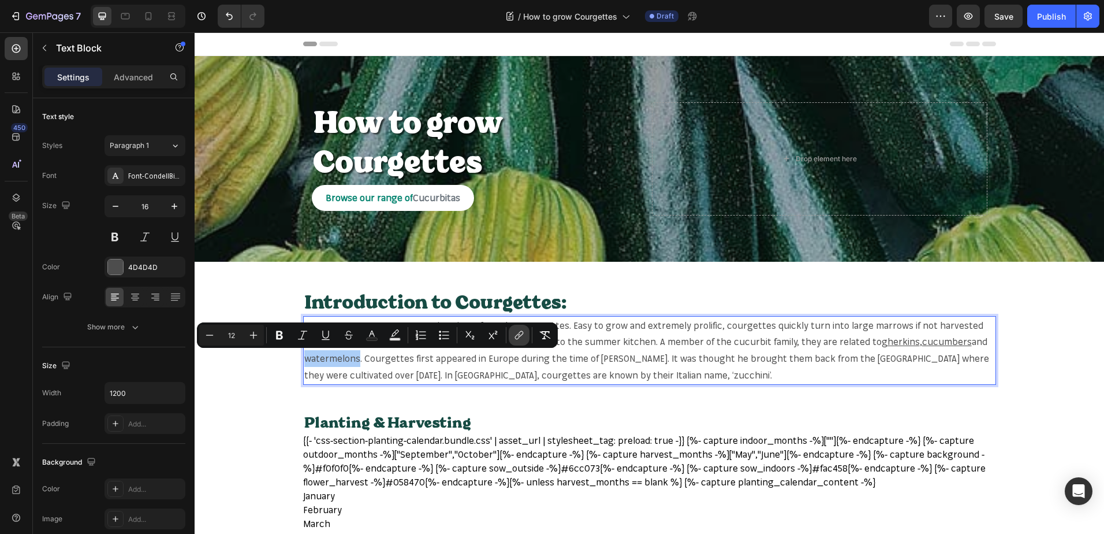
click at [512, 332] on button "link" at bounding box center [519, 335] width 21 height 21
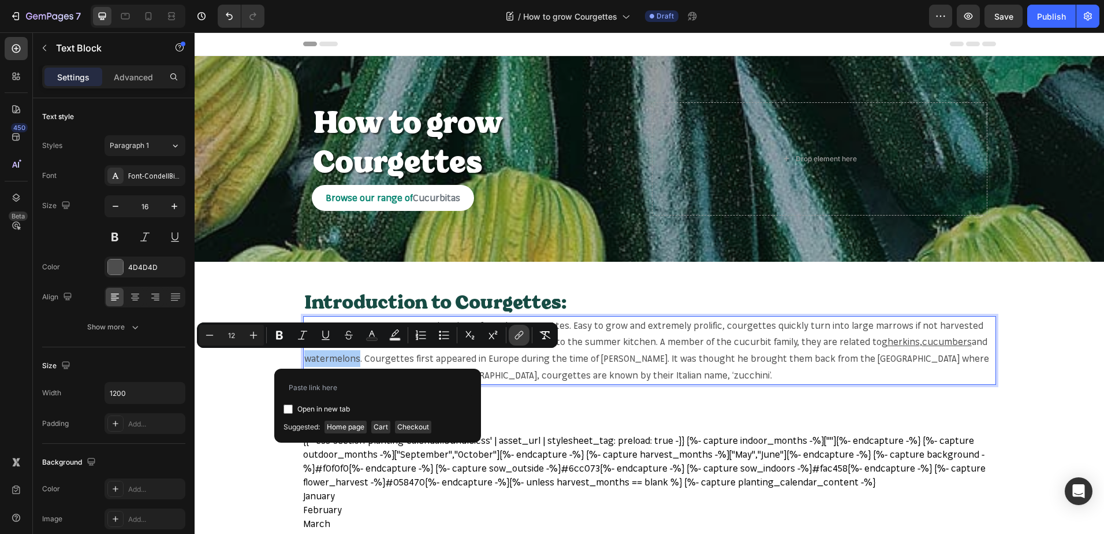
type input "https://mr-fothergills.co.uk/search?q=watermelons&options%5Bprefix%5D=last&opti…"
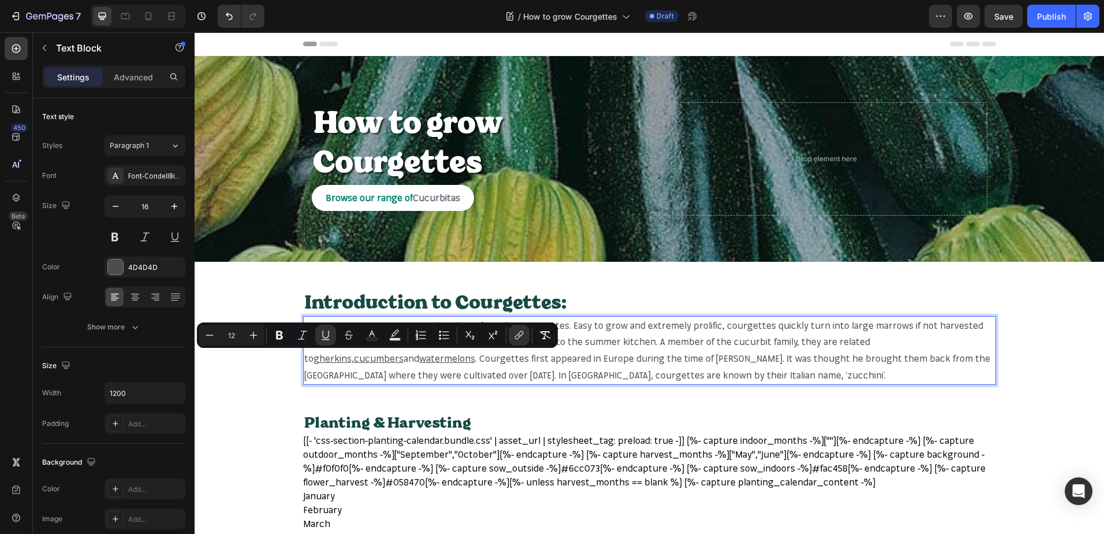
click at [396, 356] on span ". Courgettes first appeared in Europe during the time of Christopher Columbus. …" at bounding box center [647, 366] width 686 height 28
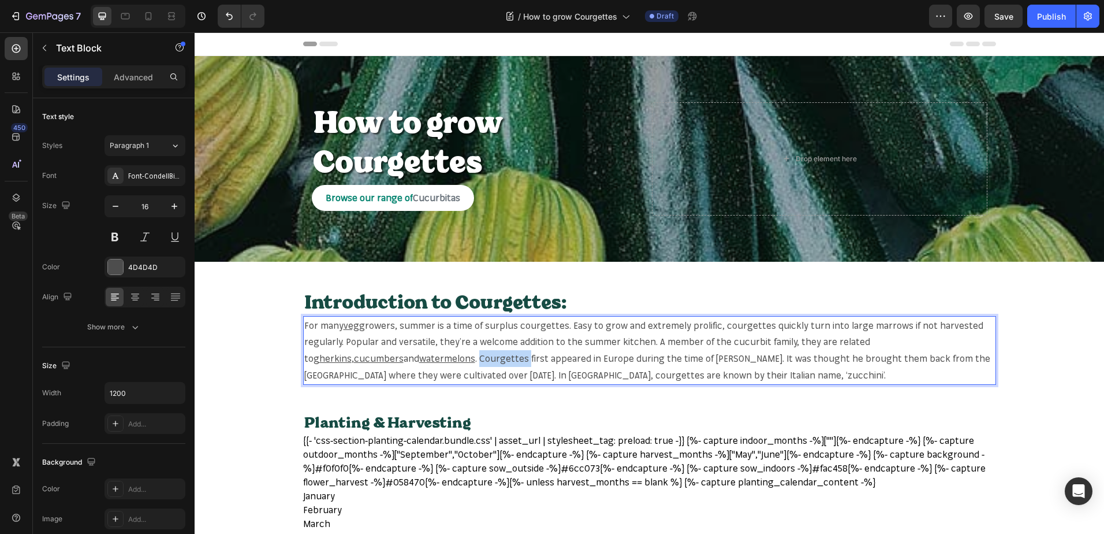
click at [396, 356] on span ". Courgettes first appeared in Europe during the time of Christopher Columbus. …" at bounding box center [647, 366] width 686 height 28
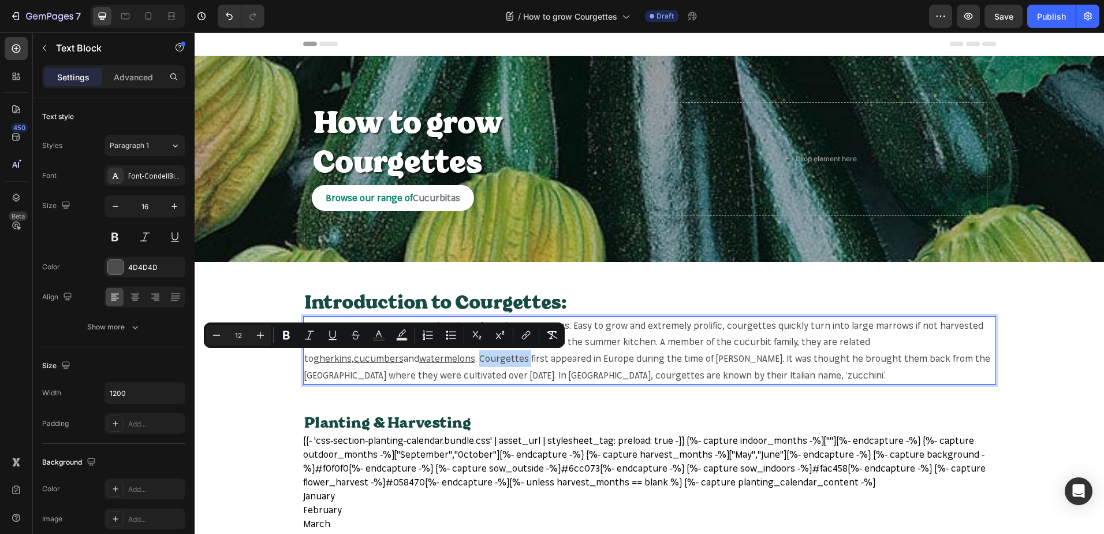
copy span "Courgettes"
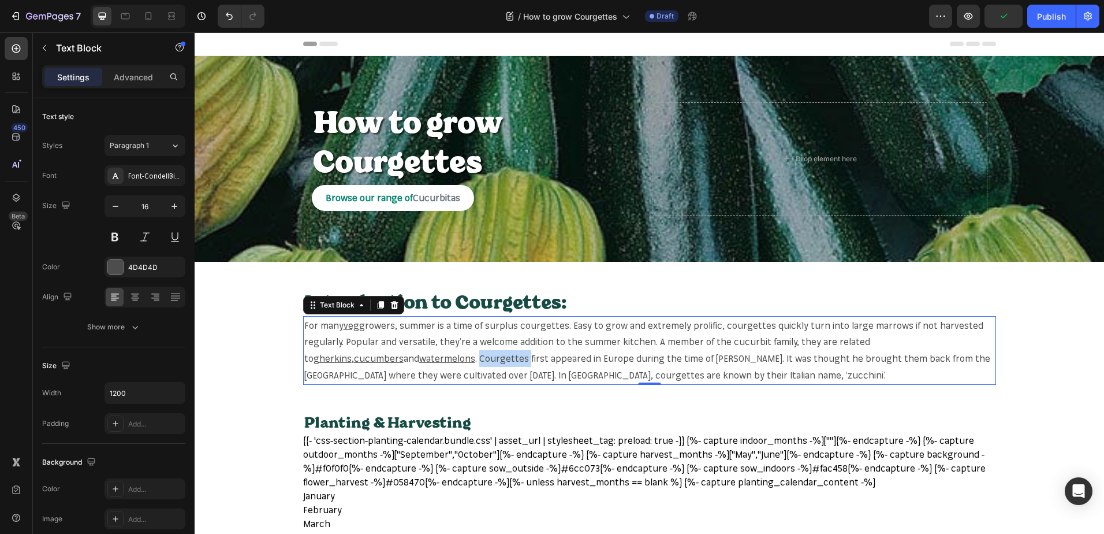
click at [377, 356] on span ". Courgettes first appeared in Europe during the time of Christopher Columbus. …" at bounding box center [647, 366] width 686 height 28
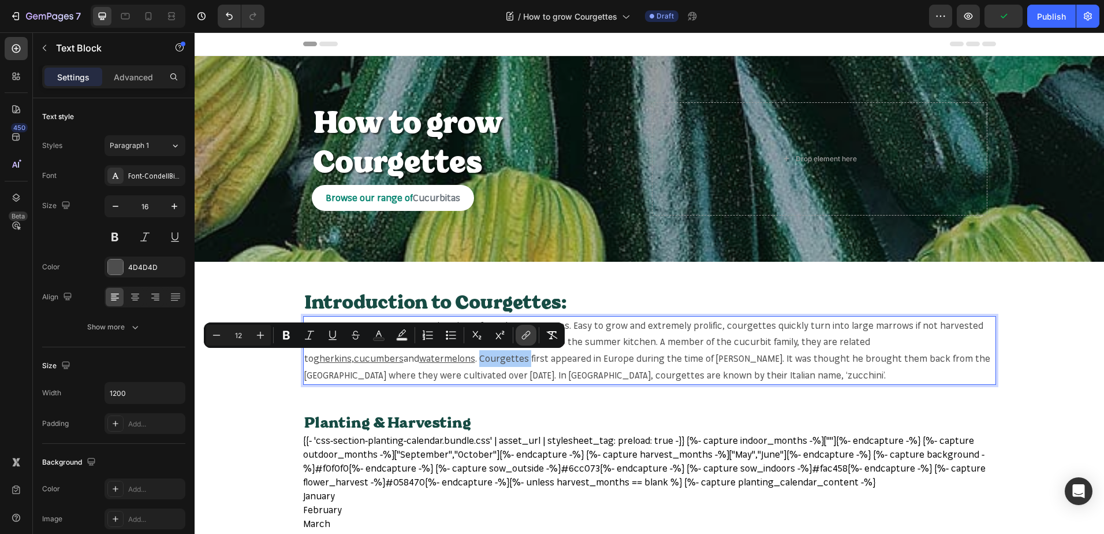
click at [524, 334] on icon "Editor contextual toolbar" at bounding box center [526, 335] width 12 height 12
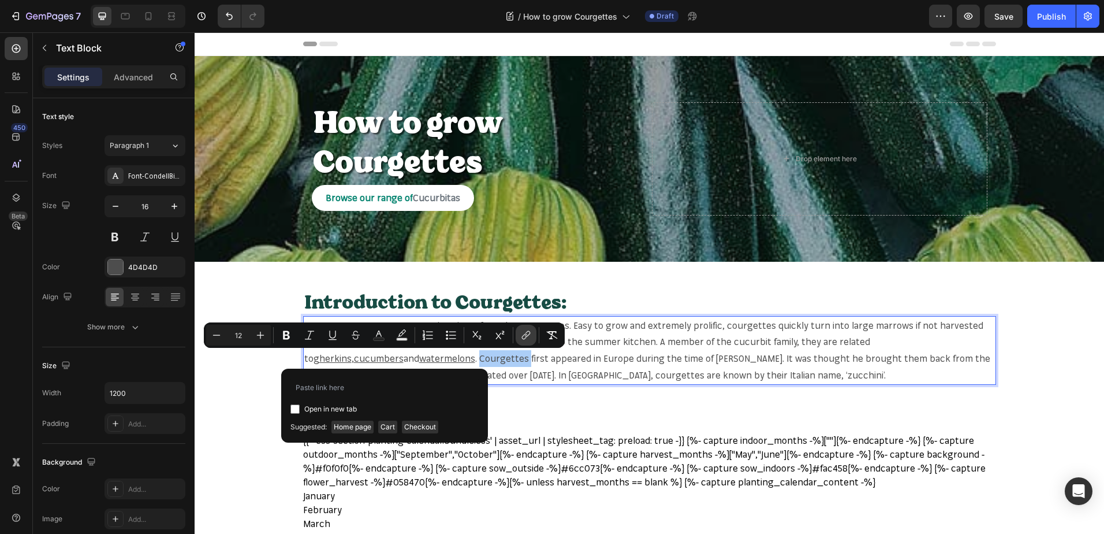
type input "https://mr-fothergills.co.uk/search?q=Courgettes&options%5Bprefix%5D=last&optio…"
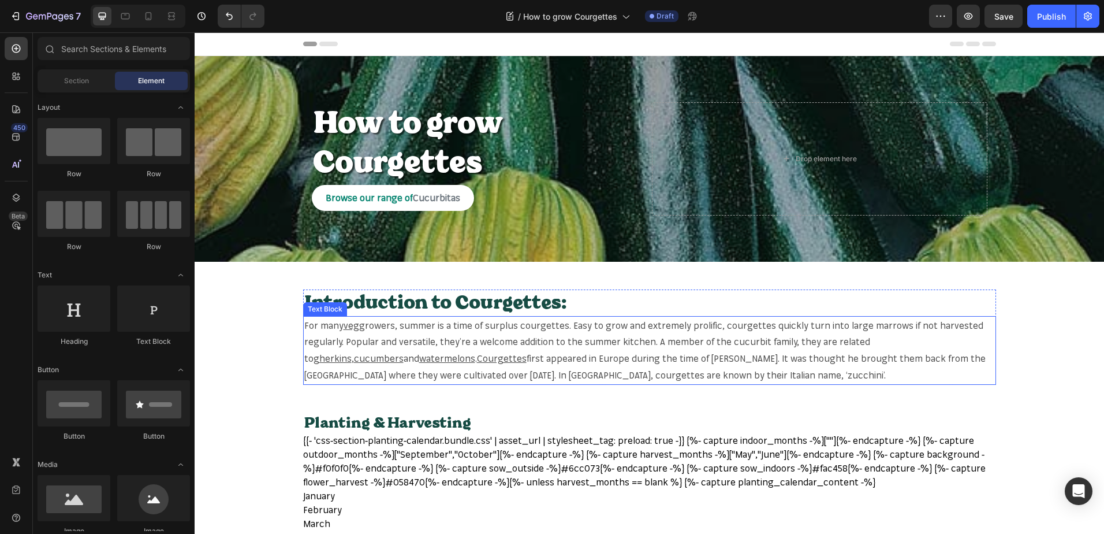
click at [731, 376] on span "first appeared in Europe during the time of Christopher Columbus. It was though…" at bounding box center [645, 366] width 682 height 28
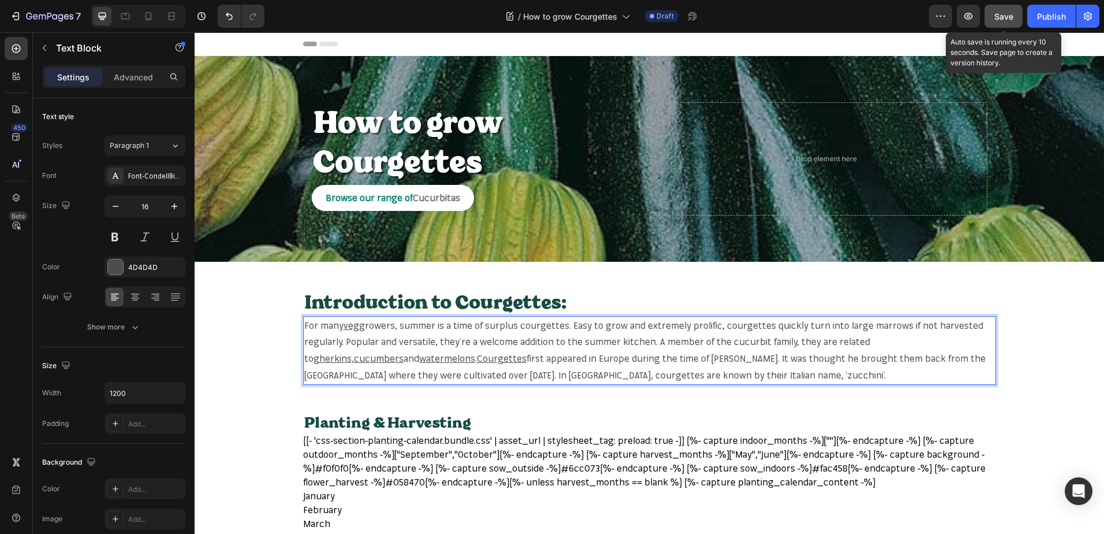
click at [1007, 23] on button "Save" at bounding box center [1004, 16] width 38 height 23
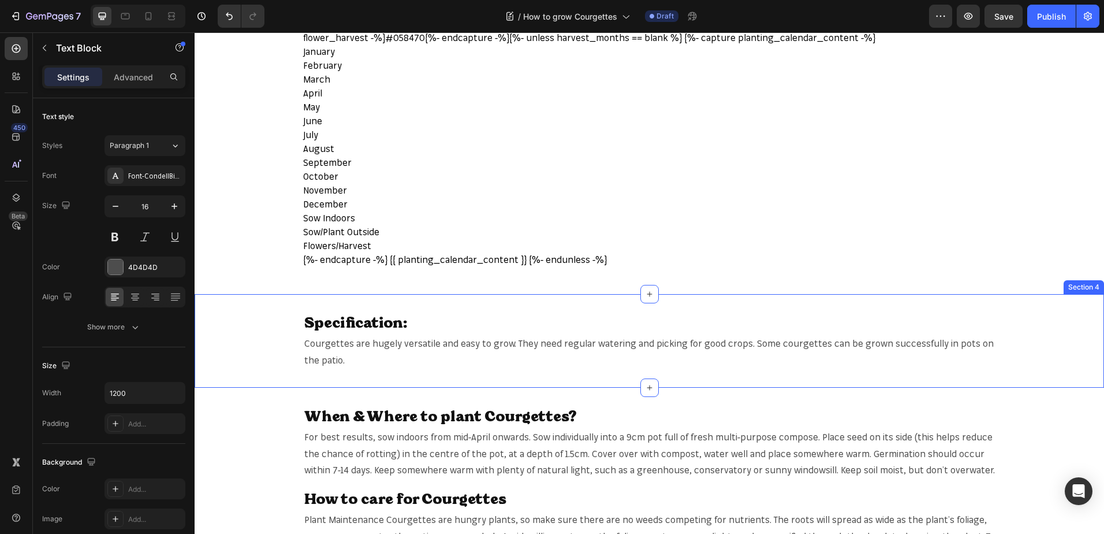
scroll to position [520, 0]
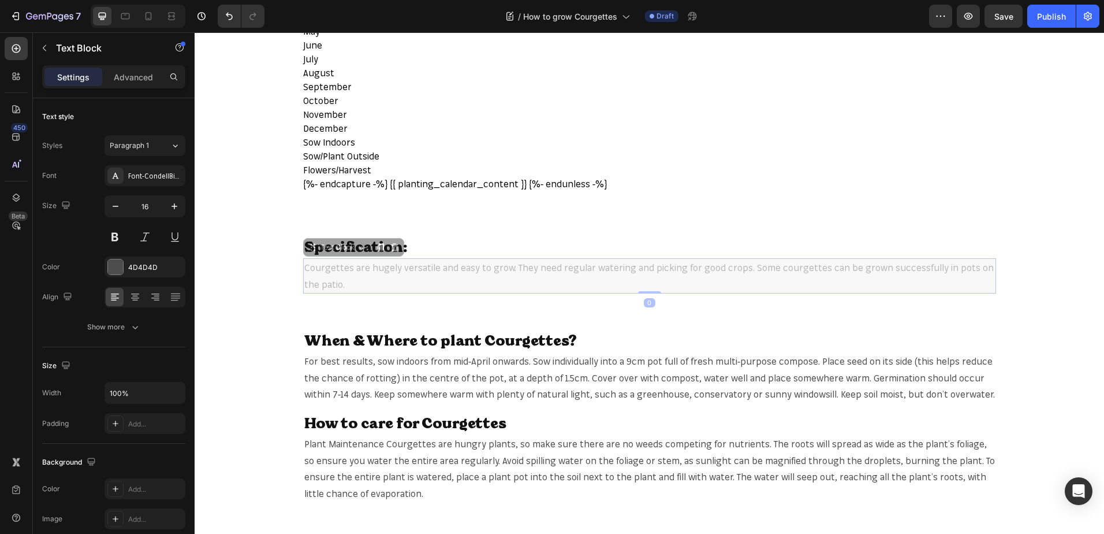
click at [195, 32] on span "Courgettes are hugely versatile and easy to grow. They need regular watering an…" at bounding box center [195, 32] width 0 height 0
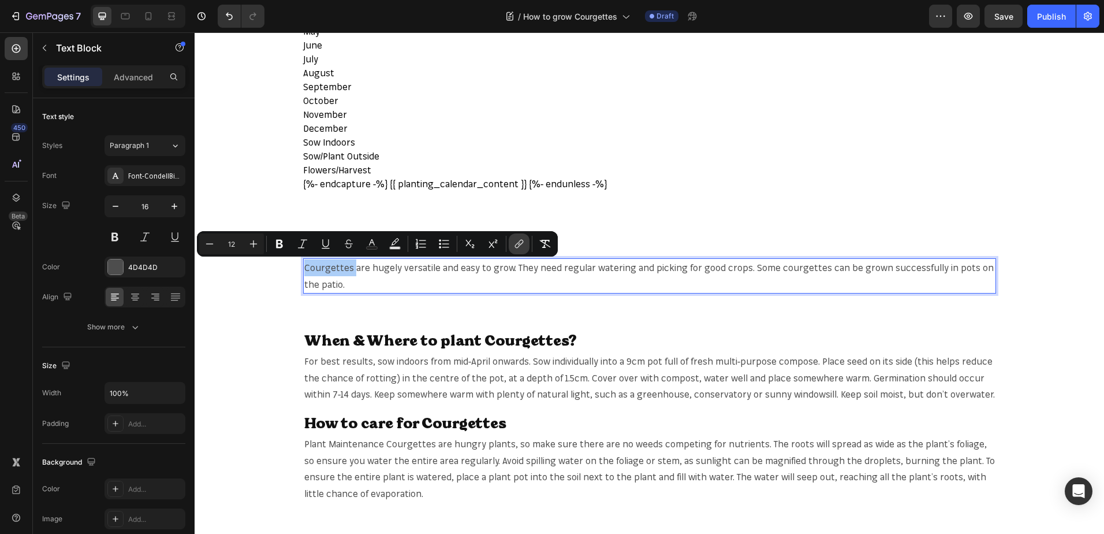
click at [515, 244] on icon "Editor contextual toolbar" at bounding box center [519, 244] width 12 height 12
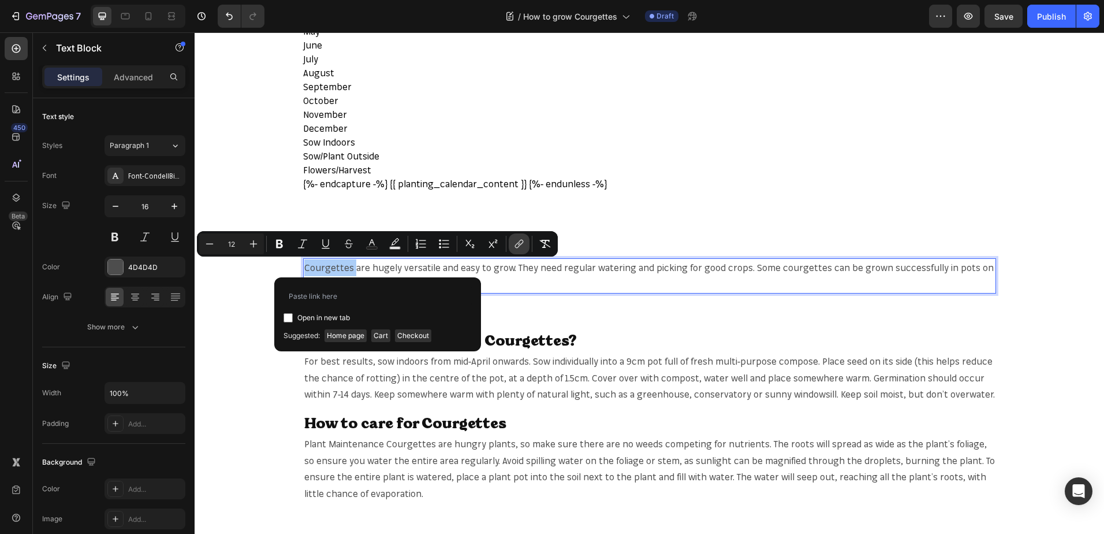
type input "https://mr-fothergills.co.uk/search?q=Courgettes&options%5Bprefix%5D=last&optio…"
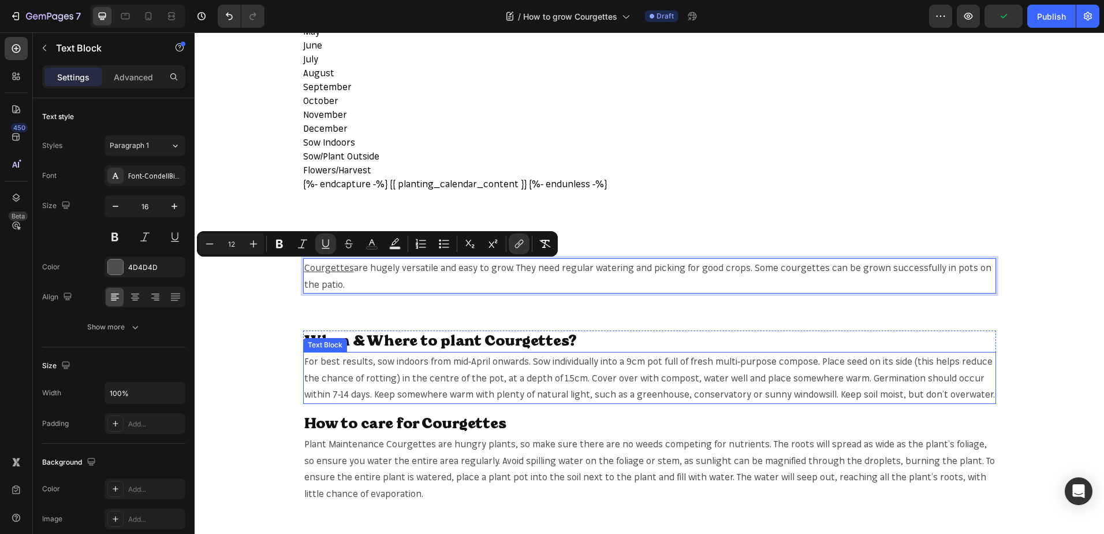
click at [660, 378] on span "For best results, sow indoors from mid-April onwards. Sow individually into a 9…" at bounding box center [649, 377] width 691 height 45
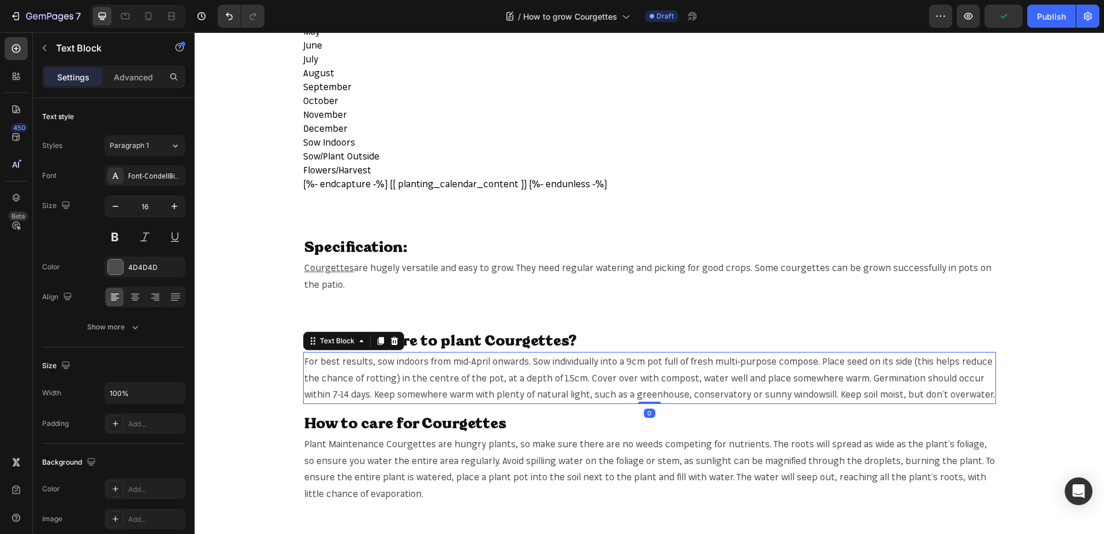
click at [660, 378] on span "For best results, sow indoors from mid-April onwards. Sow individually into a 9…" at bounding box center [649, 377] width 691 height 45
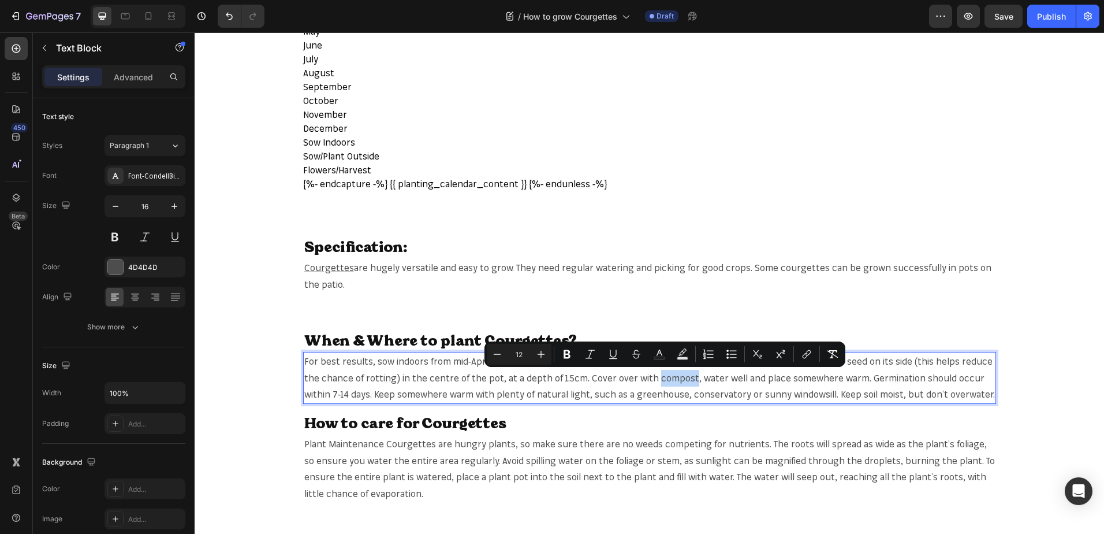
copy span "compost"
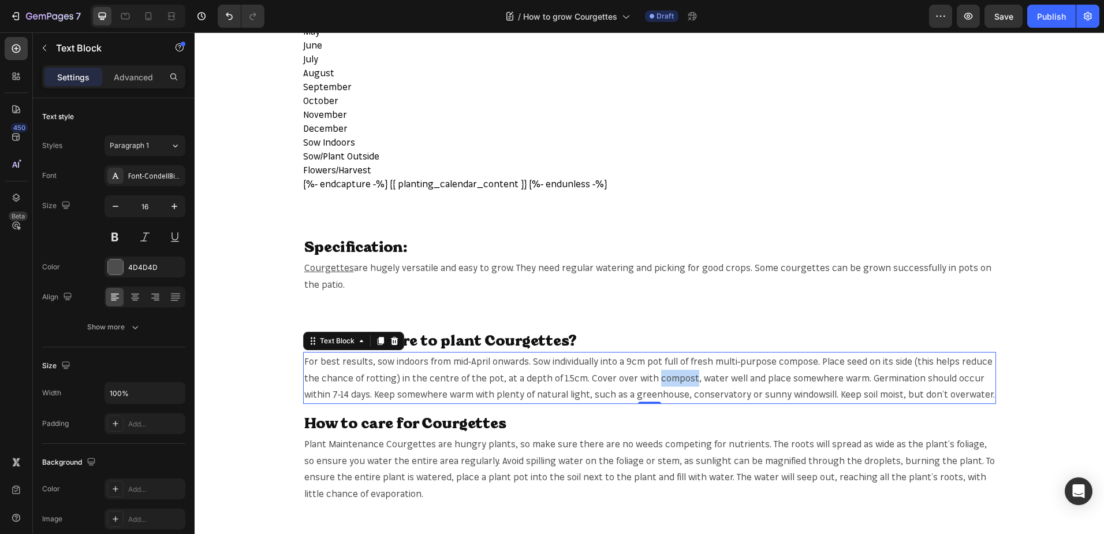
click at [664, 375] on span "For best results, sow indoors from mid-April onwards. Sow individually into a 9…" at bounding box center [649, 377] width 691 height 45
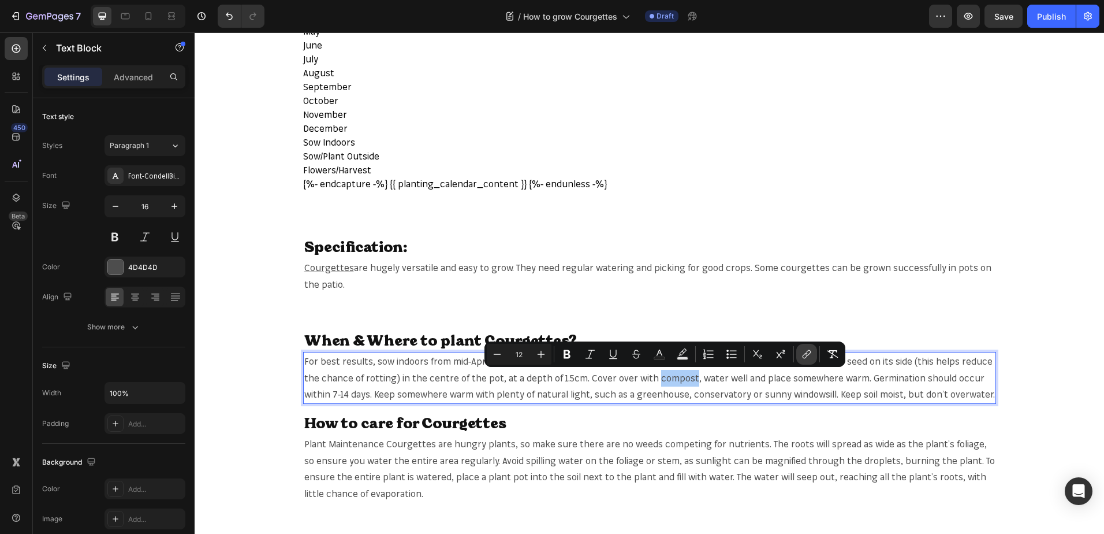
click at [802, 356] on icon "Editor contextual toolbar" at bounding box center [807, 354] width 12 height 12
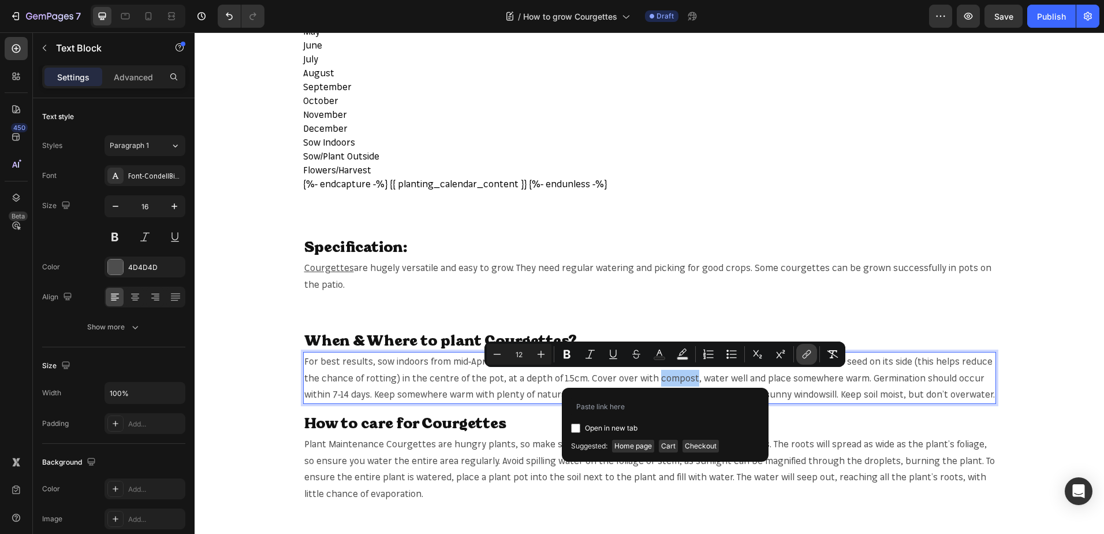
type input "https://mr-fothergills.co.uk/search?q=compost&options%5Bprefix%5D=last&options%…"
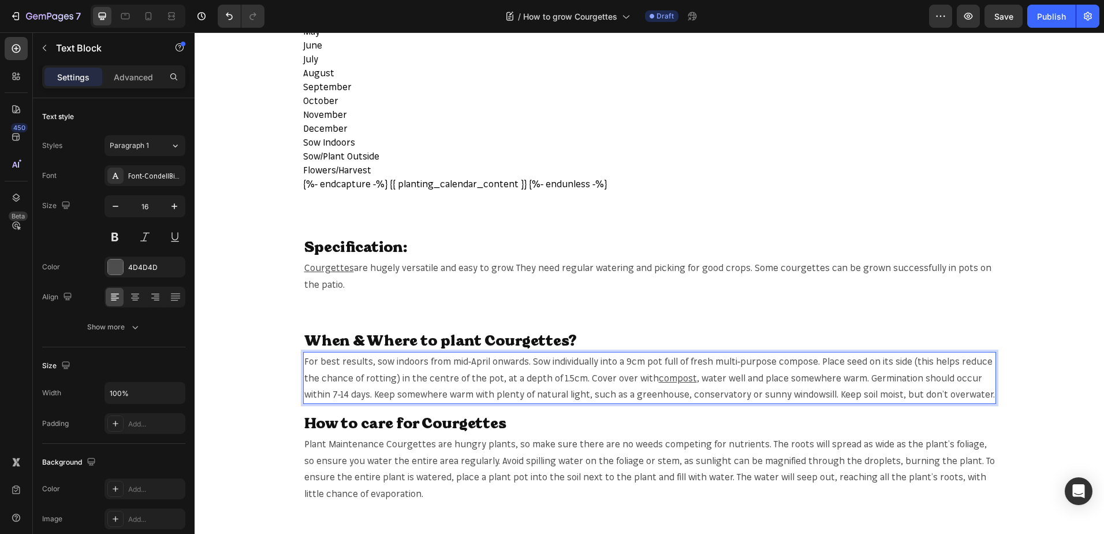
click at [658, 390] on span ", water well and place somewhere warm. Germination should occur within 7-14 day…" at bounding box center [649, 386] width 691 height 28
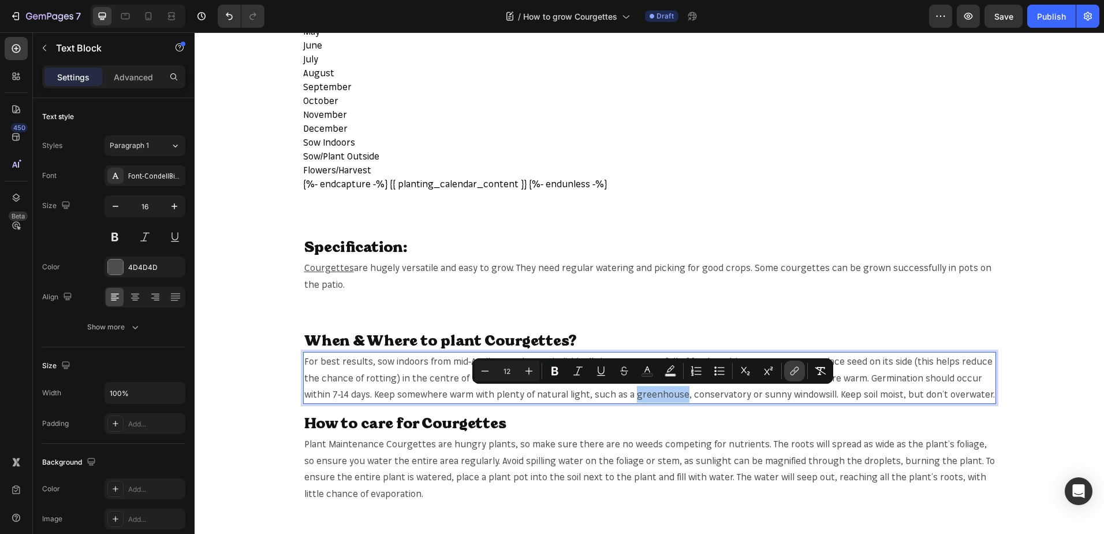
click at [792, 379] on button "link" at bounding box center [794, 370] width 21 height 21
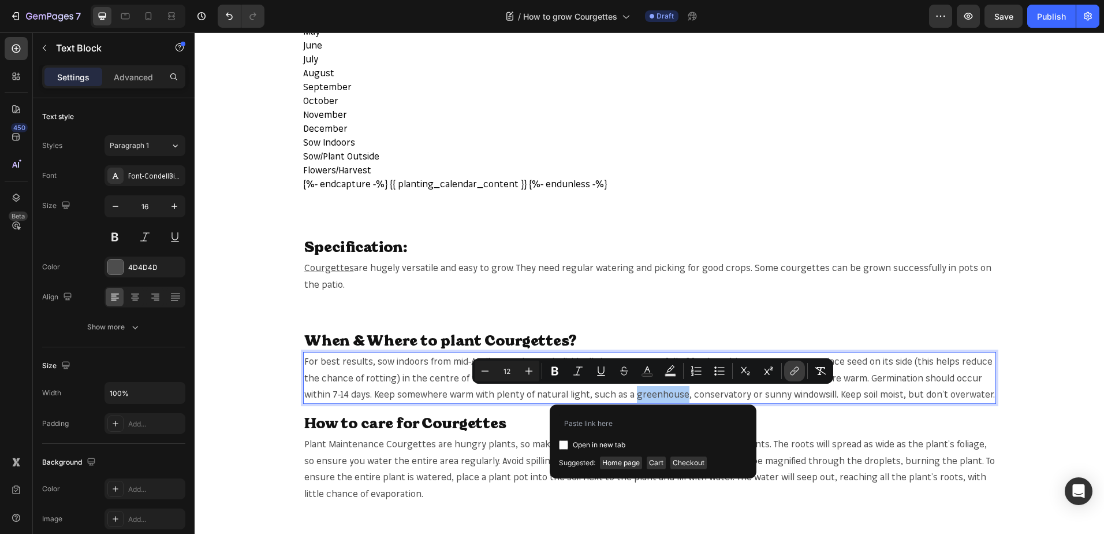
type input "https://mr-fothergills.co.uk/search?q=compost&options%5Bprefix%5D=last&options%…"
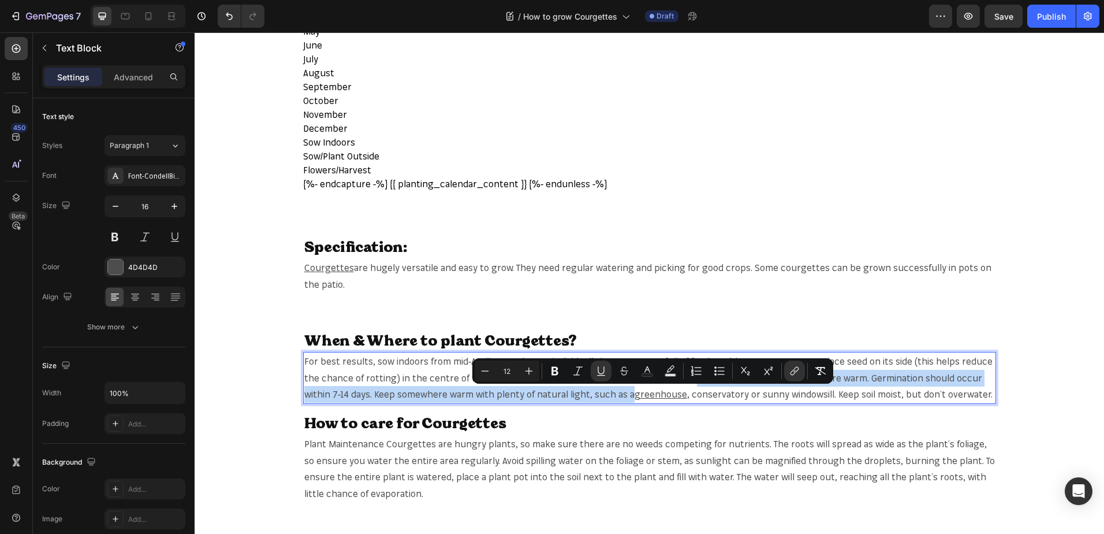
click at [651, 394] on u "greenhouse" at bounding box center [661, 394] width 53 height 12
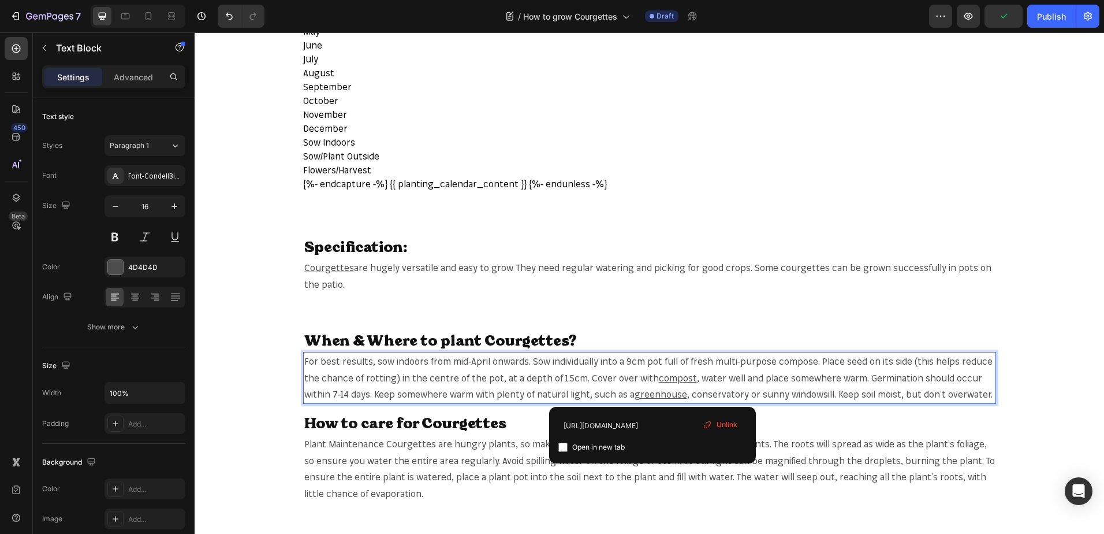
click at [734, 420] on span "Unlink" at bounding box center [727, 424] width 21 height 10
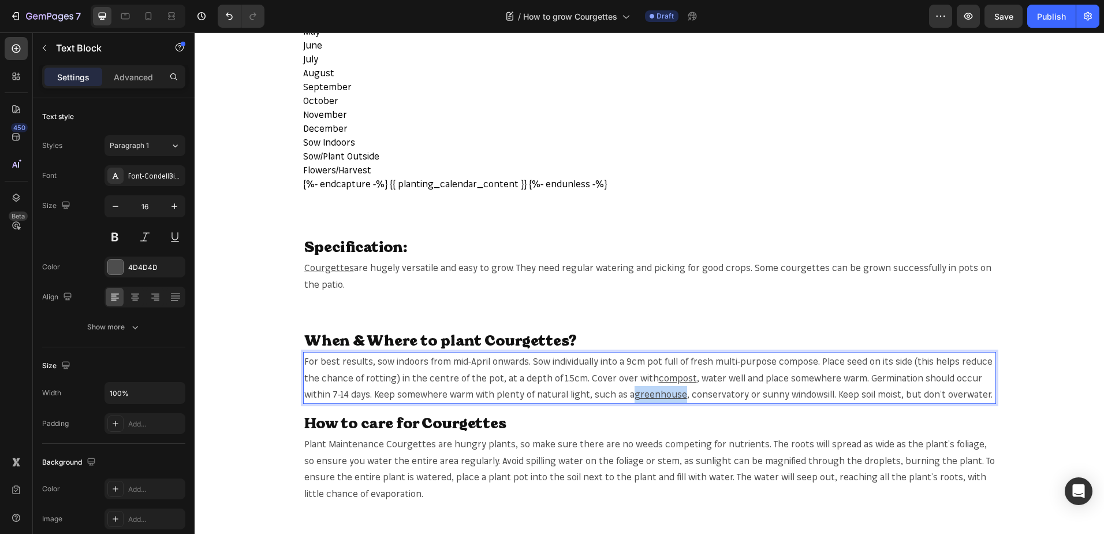
click at [662, 397] on u "greenhouse" at bounding box center [661, 394] width 53 height 12
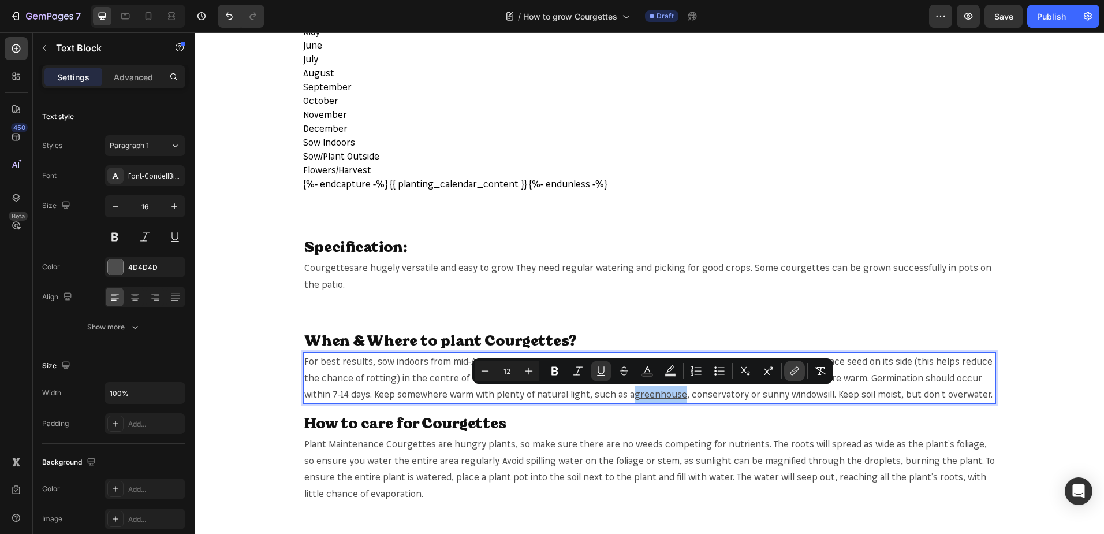
click at [789, 364] on button "link" at bounding box center [794, 370] width 21 height 21
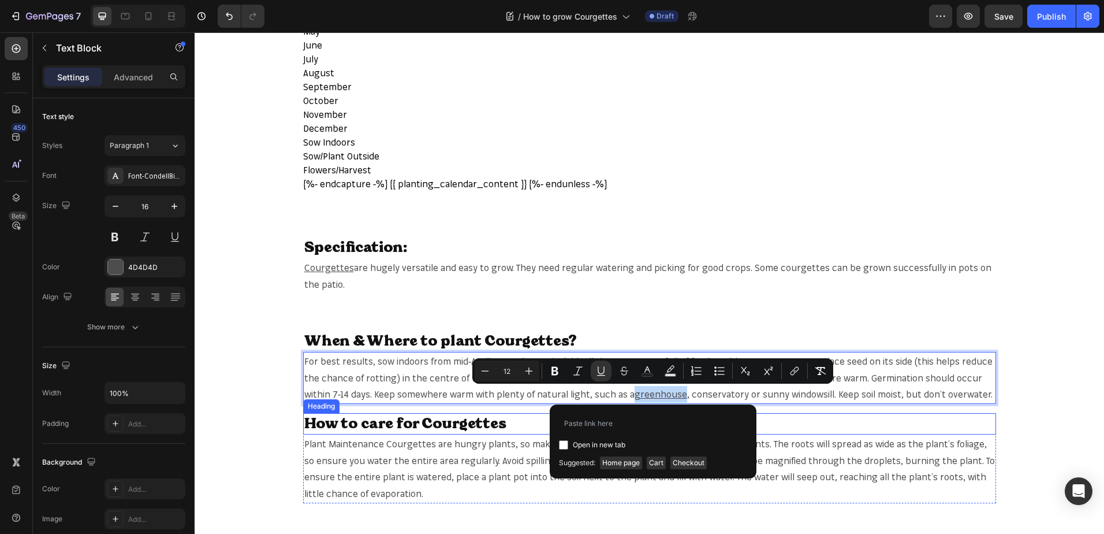
click at [810, 427] on h2 "How to care for Courgettes" at bounding box center [649, 423] width 693 height 21
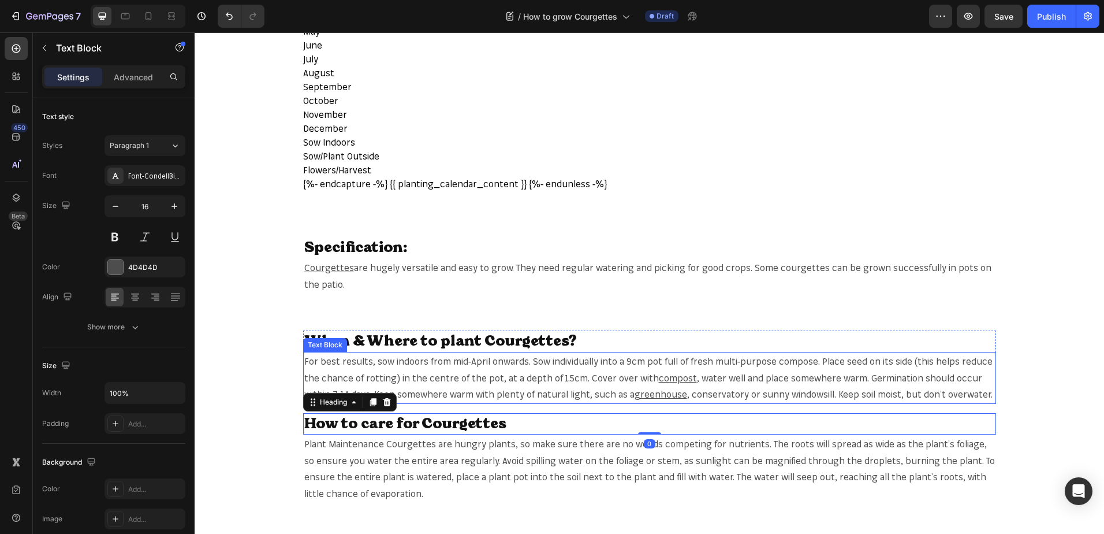
click at [660, 395] on u "greenhouse" at bounding box center [661, 394] width 53 height 12
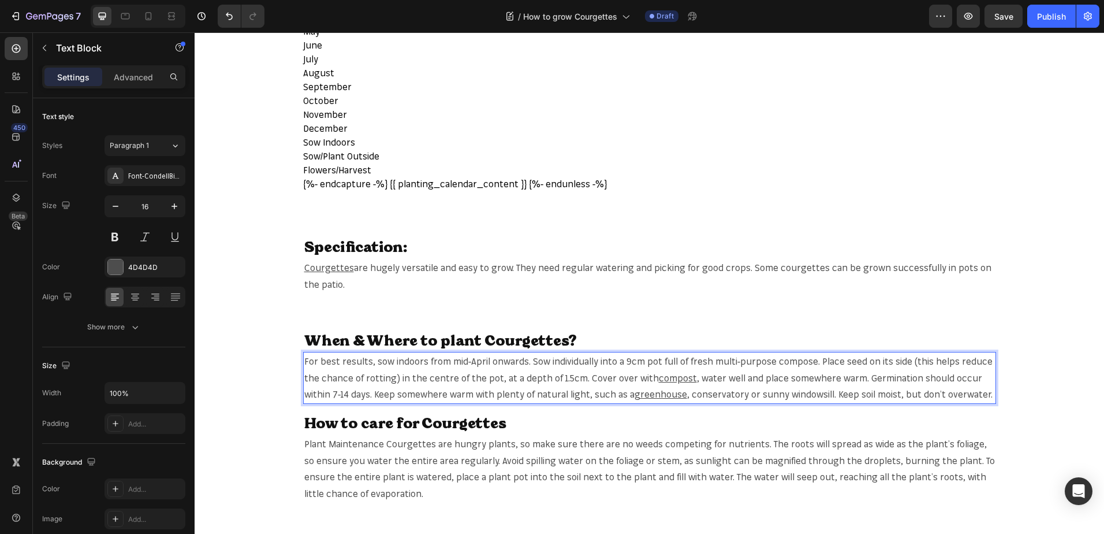
click at [660, 395] on u "greenhouse" at bounding box center [661, 394] width 53 height 12
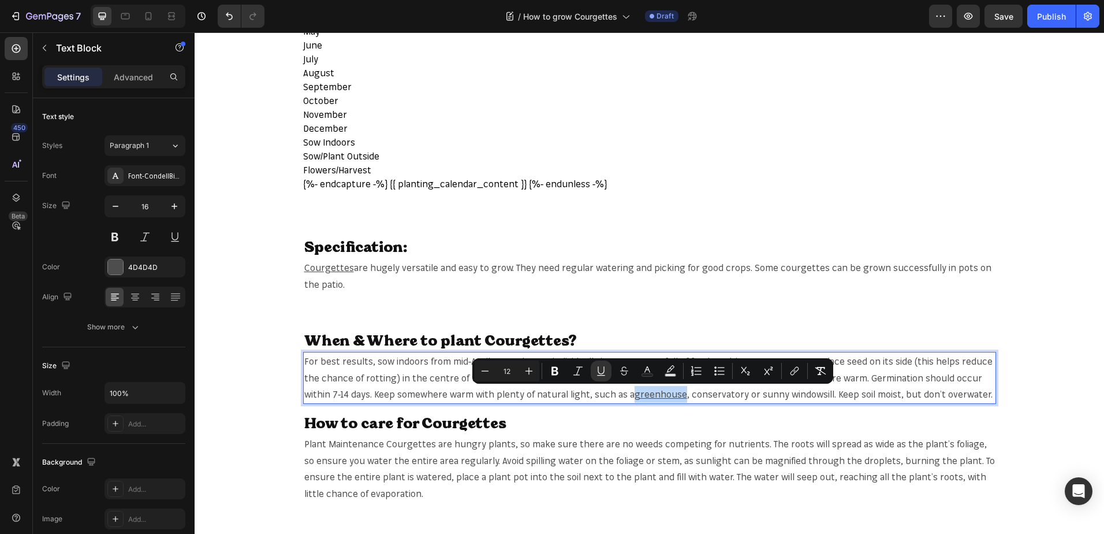
copy u "greenhouse"
click at [660, 393] on u "greenhouse" at bounding box center [661, 394] width 53 height 12
click at [790, 369] on icon "Editor contextual toolbar" at bounding box center [795, 371] width 12 height 12
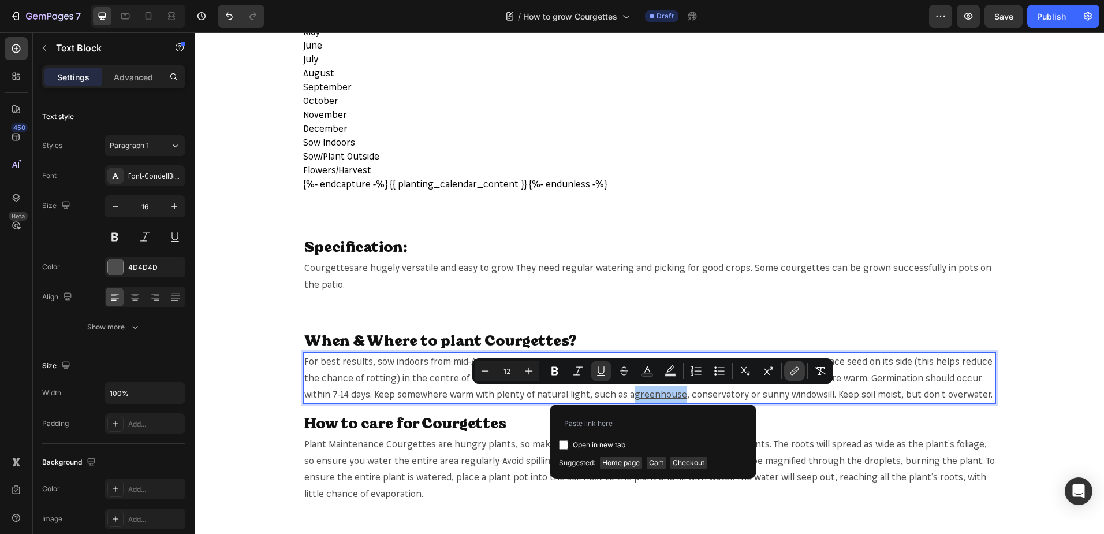
type input "https://mr-fothergills.co.uk/products/mini-garden-greenhouse?_pos=3&_sid=72e1b2…"
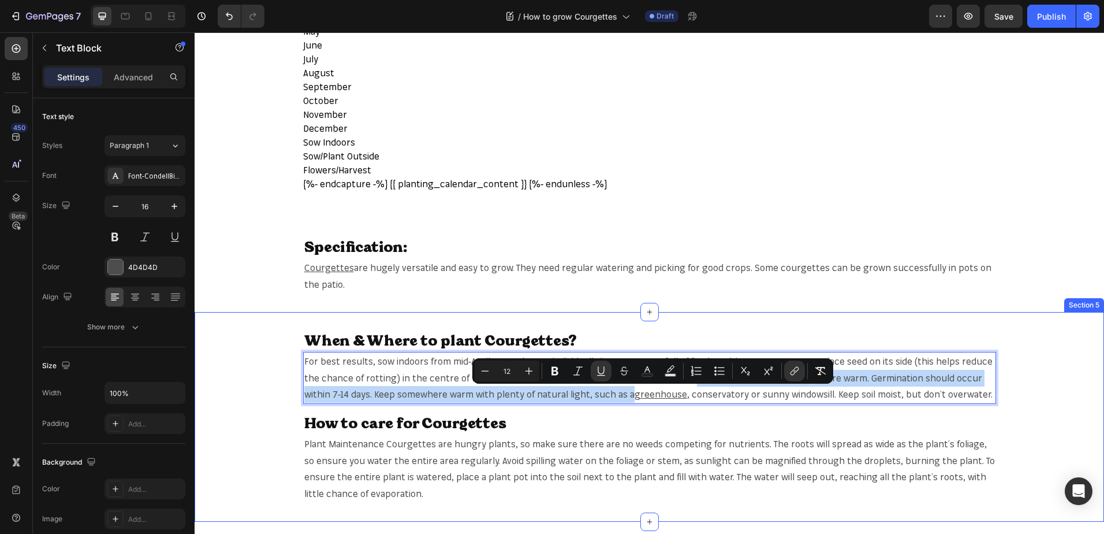
click at [780, 407] on div "When & Where to plant Courgettes? Heading For best results, sow indoors from mi…" at bounding box center [650, 416] width 910 height 173
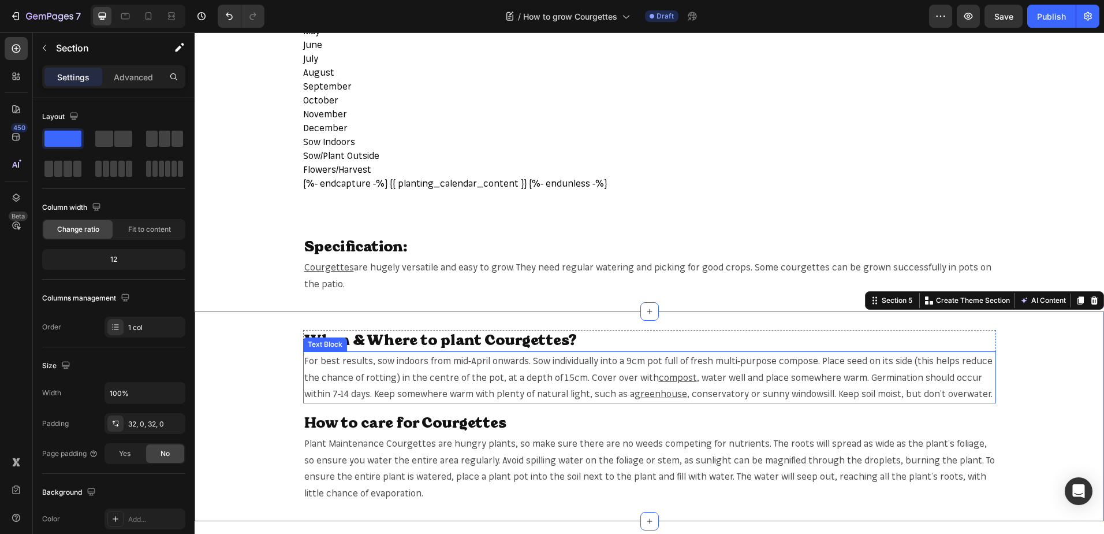
scroll to position [635, 0]
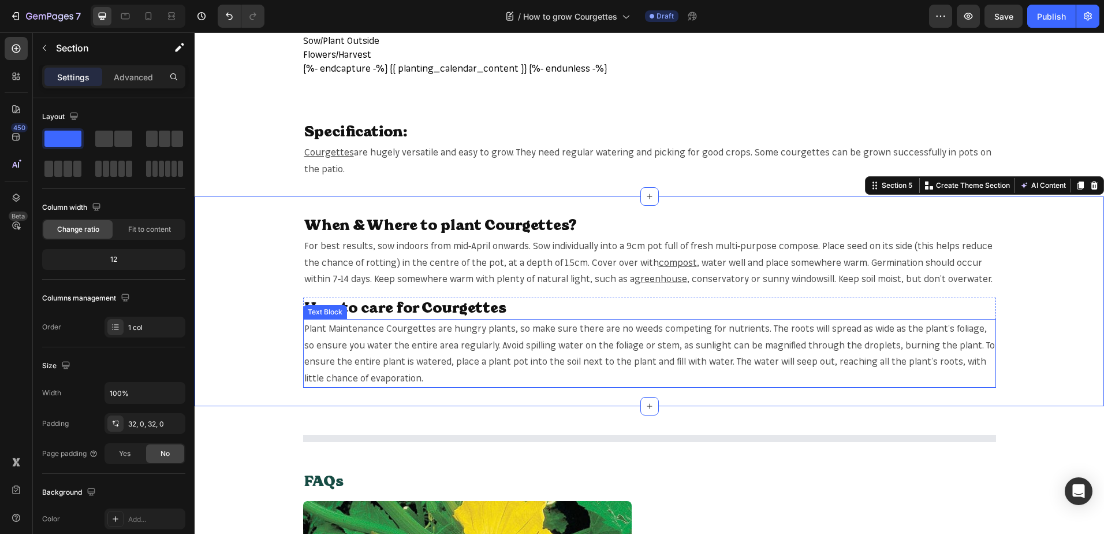
click at [413, 332] on span "Plant Maintenance Courgettes are hungry plants, so make sure there are no weeds…" at bounding box center [649, 352] width 691 height 61
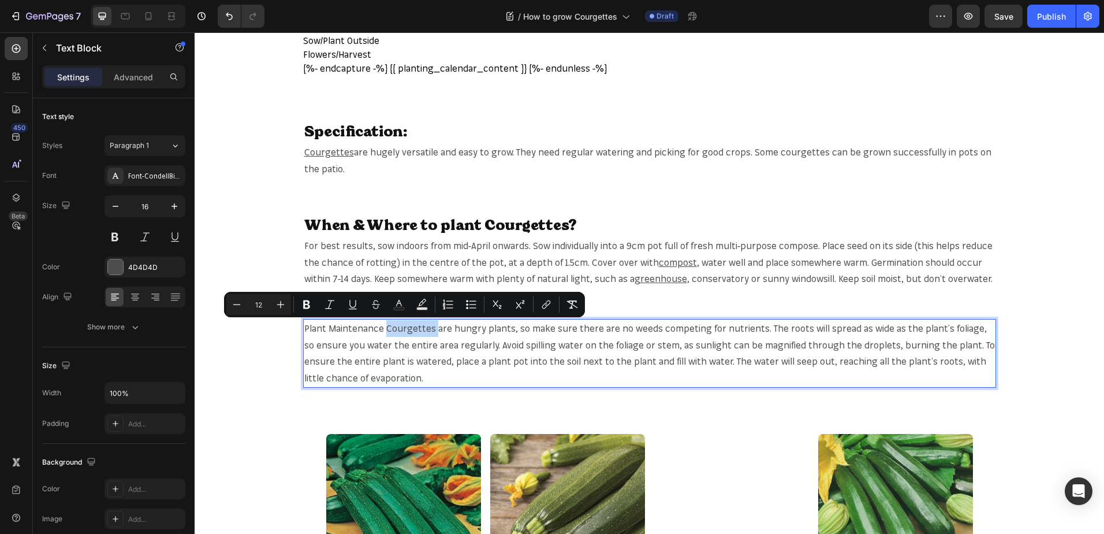
copy span "Courgettes"
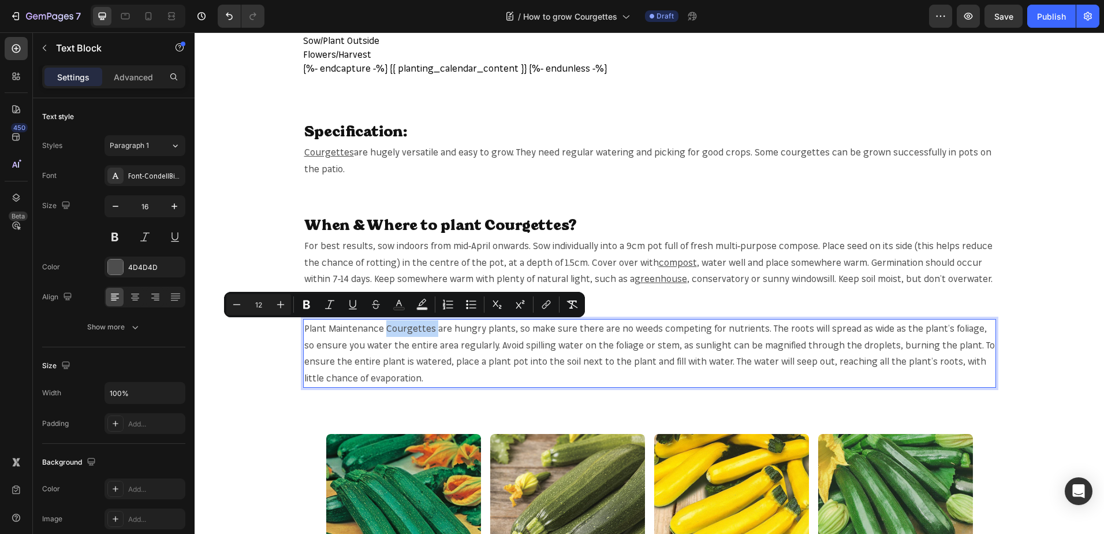
click at [400, 329] on span "Plant Maintenance Courgettes are hungry plants, so make sure there are no weeds…" at bounding box center [649, 352] width 691 height 61
click at [543, 309] on icon "Editor contextual toolbar" at bounding box center [547, 305] width 12 height 12
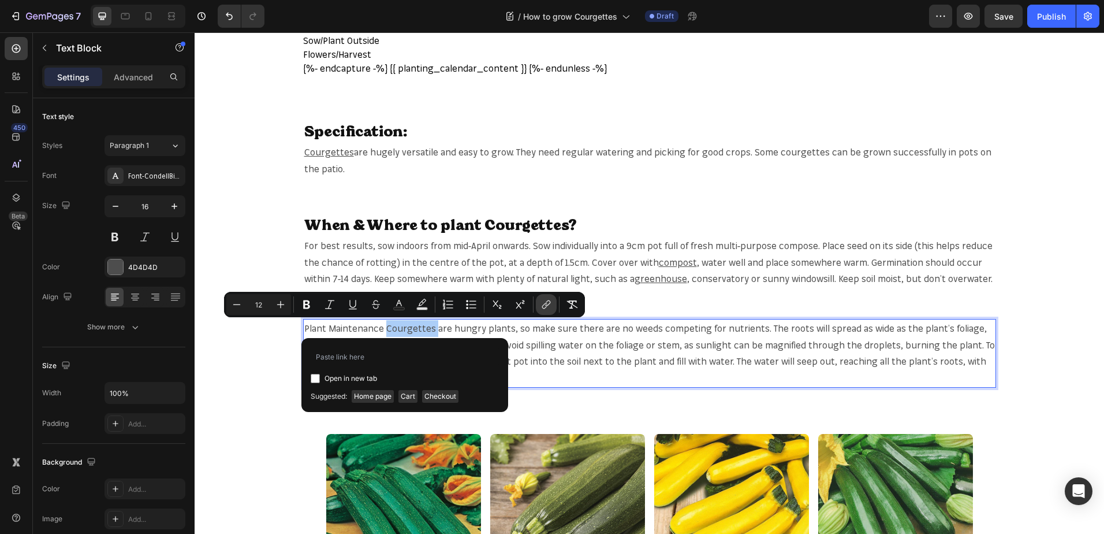
type input "https://mr-fothergills.co.uk/search?q=Courgettes&options%5Bprefix%5D=last&optio…"
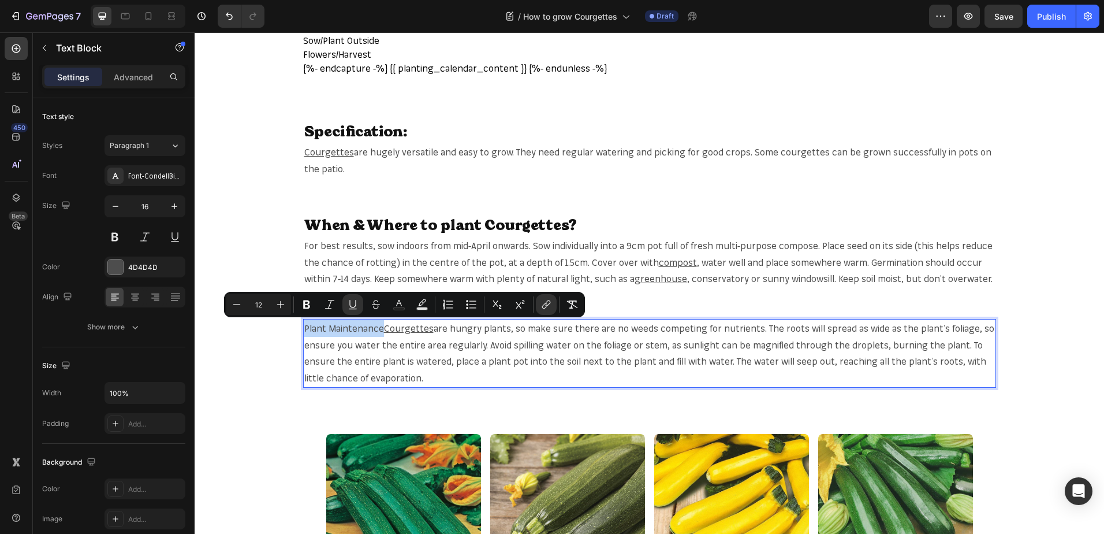
scroll to position [751, 0]
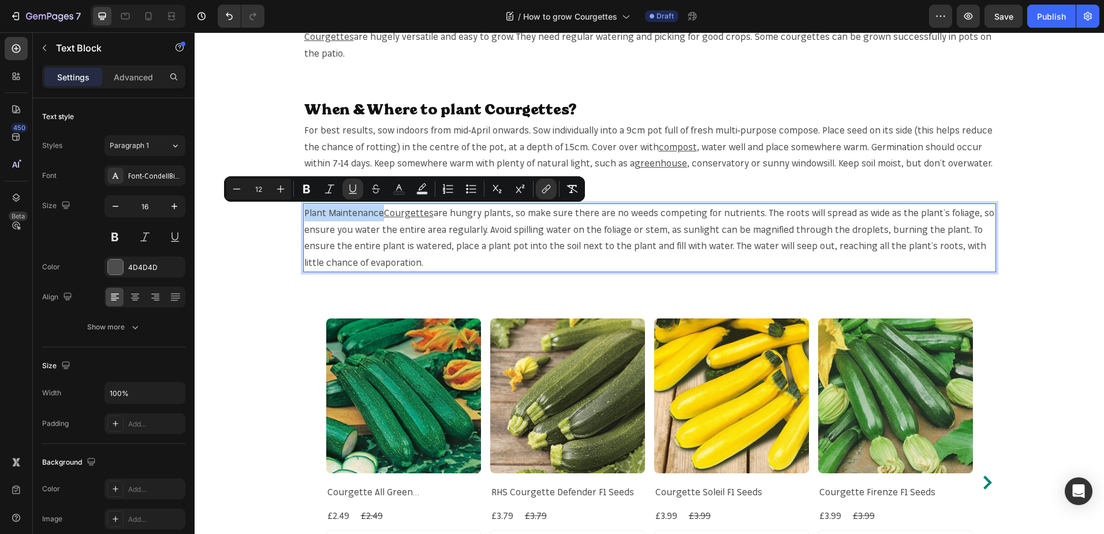
click at [1014, 284] on div "When & Where to plant Courgettes? Heading For best results, sow indoors from mi…" at bounding box center [650, 186] width 910 height 210
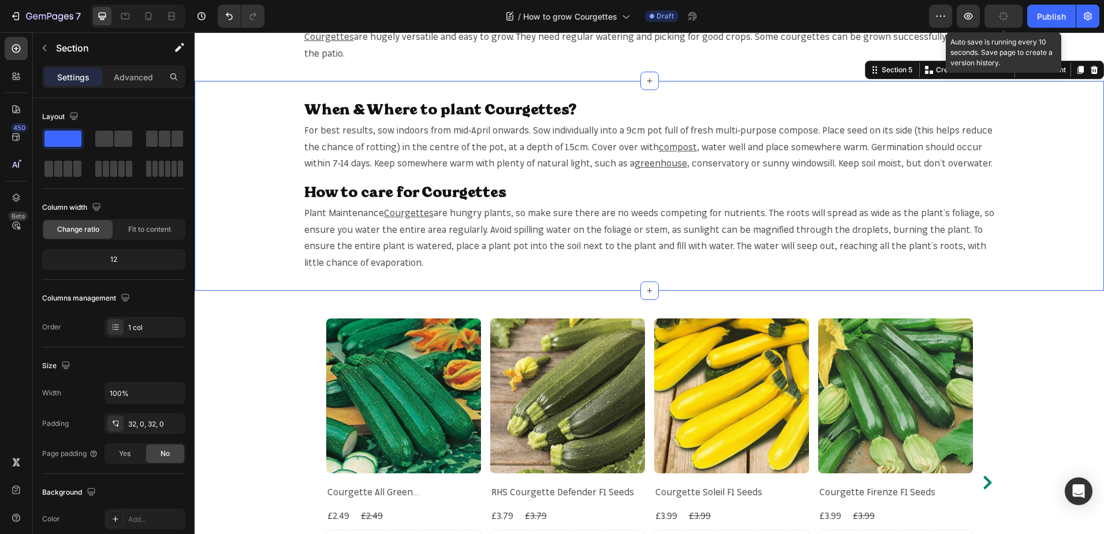
click at [1013, 23] on button "button" at bounding box center [1004, 16] width 38 height 23
click at [1008, 21] on div "Save" at bounding box center [1004, 16] width 19 height 12
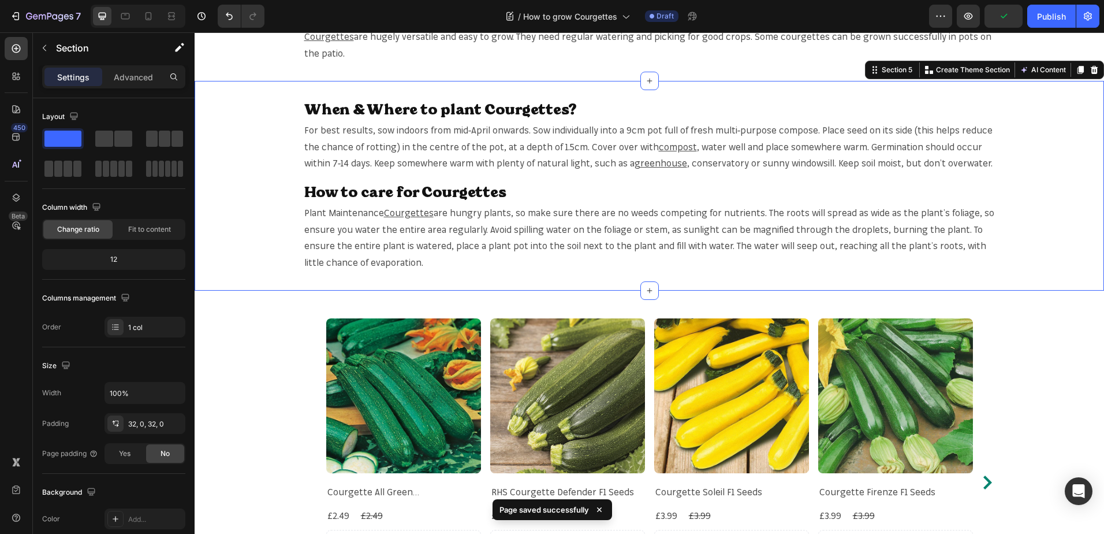
click at [1032, 346] on div "Specification: Heading Courgettes are hugely versatile and easy to grow. They n…" at bounding box center [650, 361] width 910 height 2112
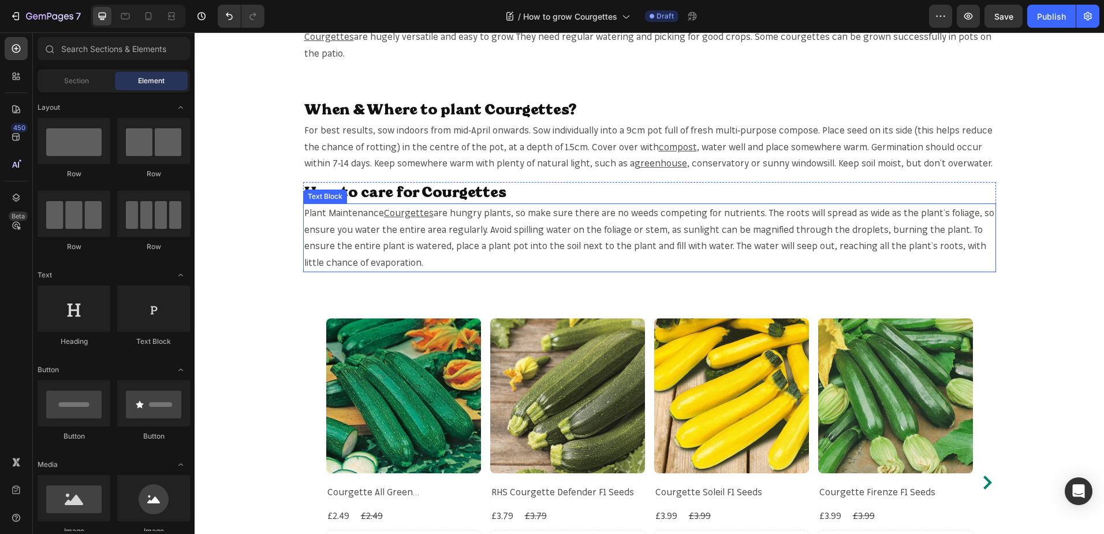
click at [509, 247] on span "are hungry plants, so make sure there are no weeds competing for nutrients. The…" at bounding box center [649, 237] width 690 height 61
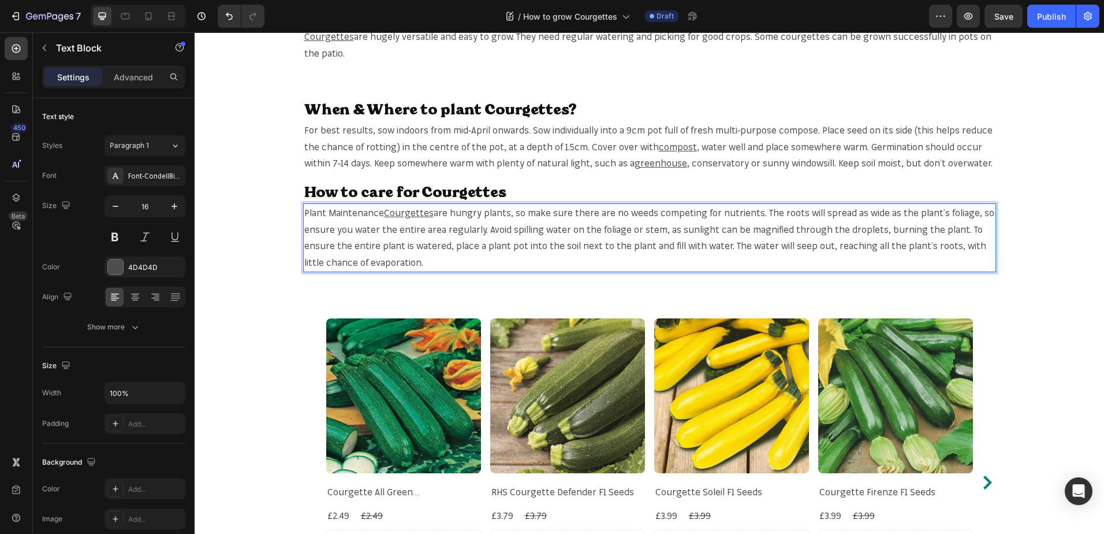
click at [512, 250] on span "are hungry plants, so make sure there are no weeds competing for nutrients. The…" at bounding box center [649, 237] width 690 height 61
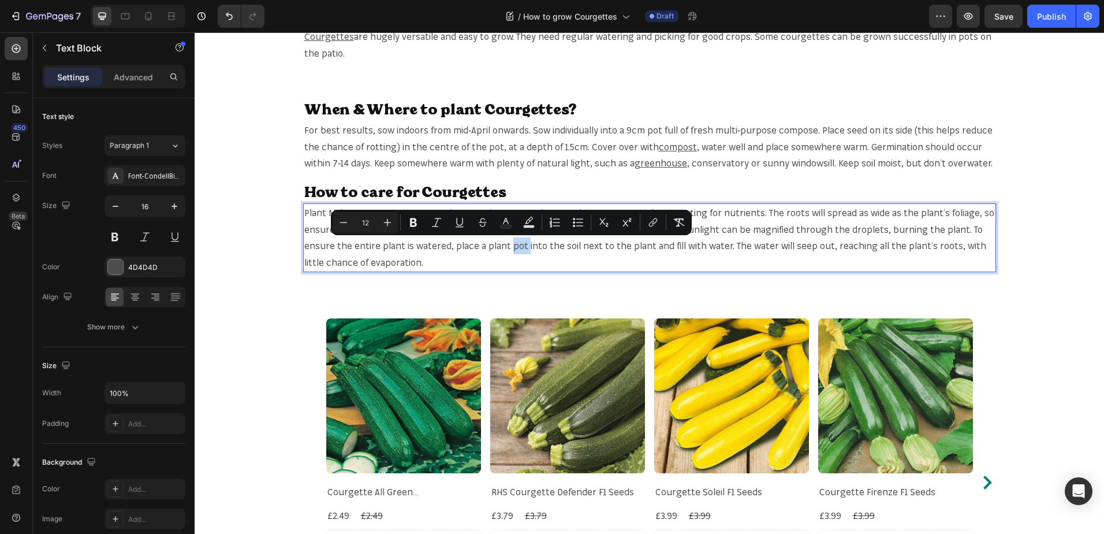
copy span "pot"
click at [515, 245] on span "are hungry plants, so make sure there are no weeds competing for nutrients. The…" at bounding box center [649, 237] width 690 height 61
click at [649, 223] on icon "Editor contextual toolbar" at bounding box center [653, 223] width 12 height 12
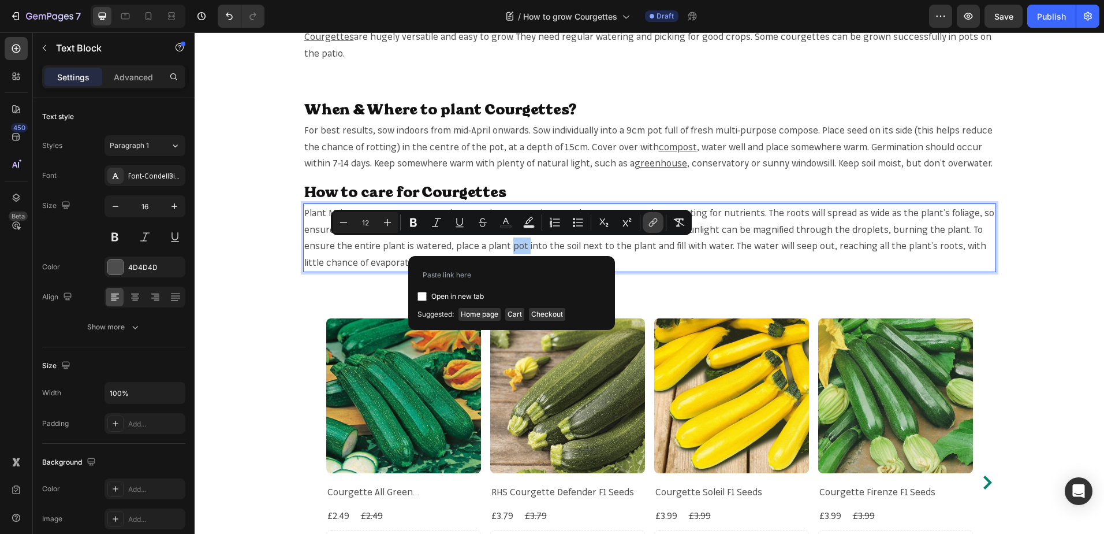
type input "https://mr-fothergills.co.uk/search?q=pot&options%5Bprefix%5D=last&options%5Bfi…"
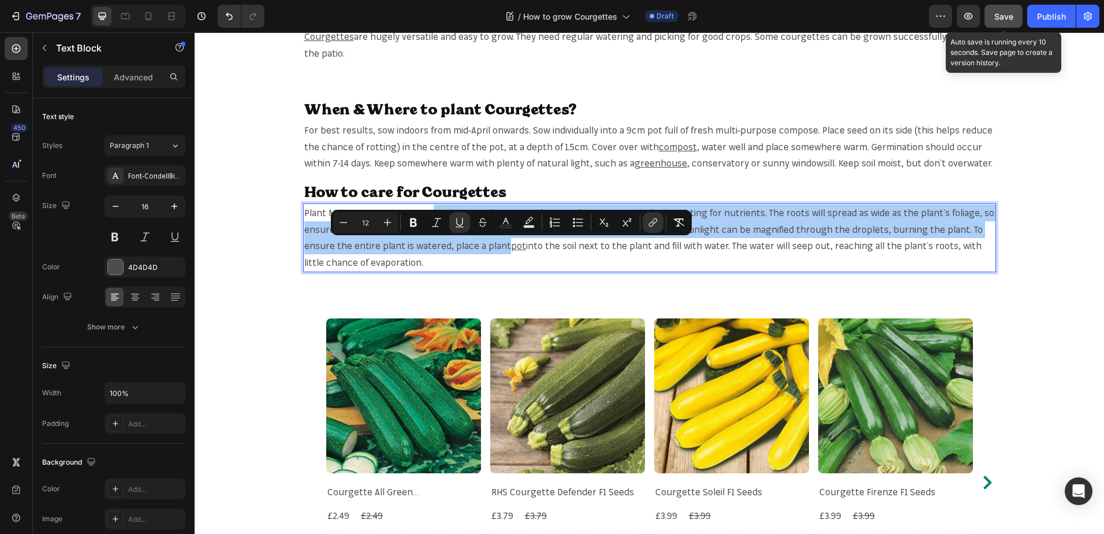
click at [1009, 21] on div "Save" at bounding box center [1004, 16] width 19 height 12
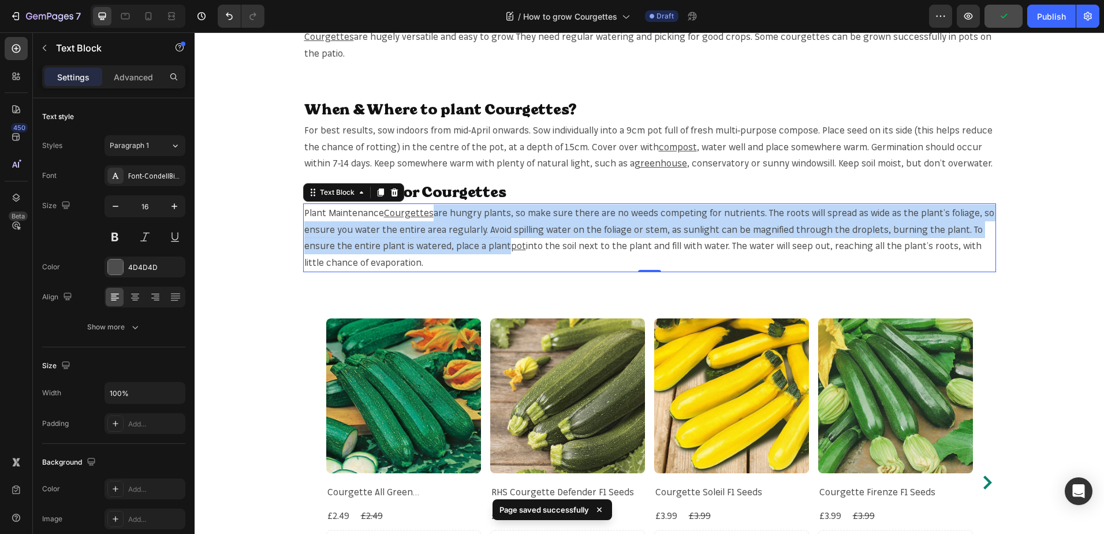
click at [1035, 323] on div "Specification: Heading Courgettes are hugely versatile and easy to grow. They n…" at bounding box center [650, 361] width 910 height 2112
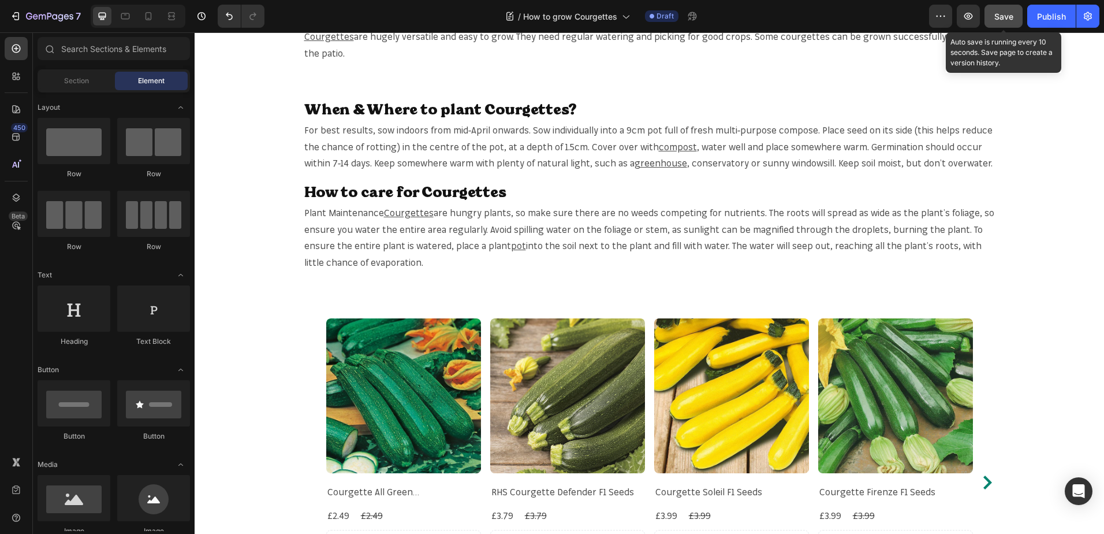
click at [1001, 16] on span "Save" at bounding box center [1004, 17] width 19 height 10
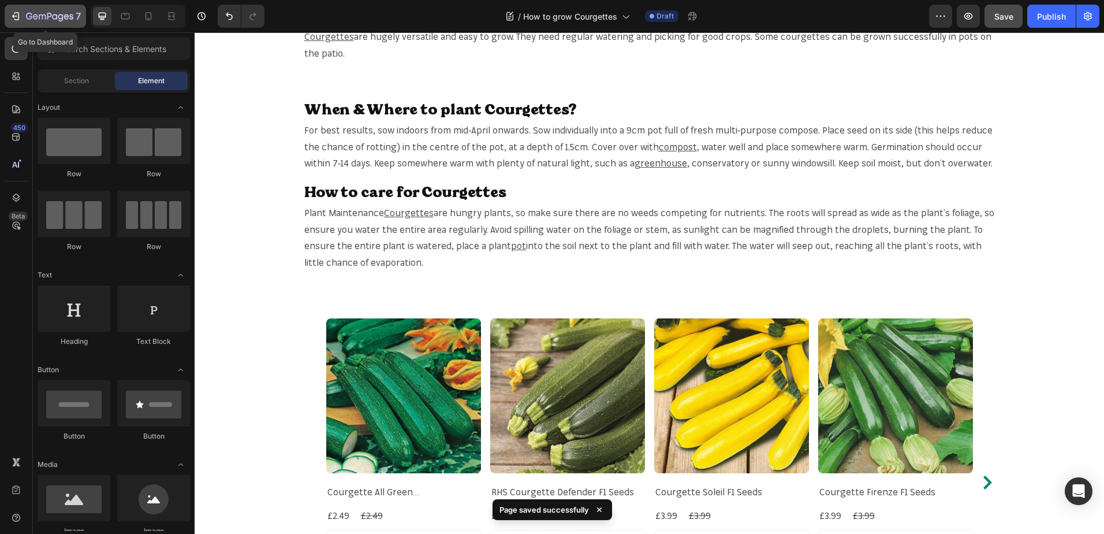
click at [59, 20] on icon "button" at bounding box center [60, 18] width 5 height 8
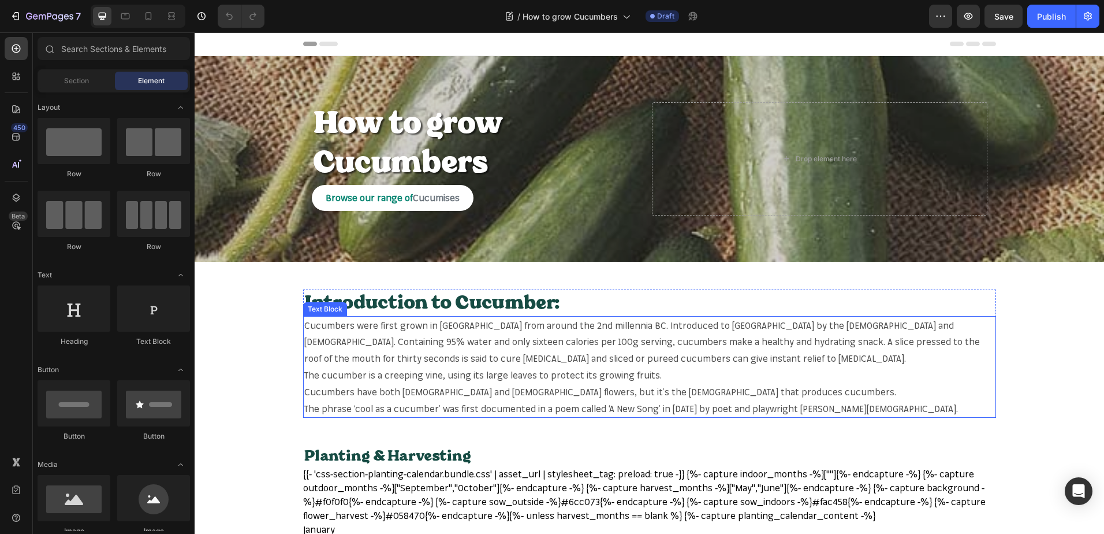
click at [338, 327] on p "Cucumbers were first grown in [GEOGRAPHIC_DATA] from around the 2nd millennia B…" at bounding box center [649, 342] width 691 height 50
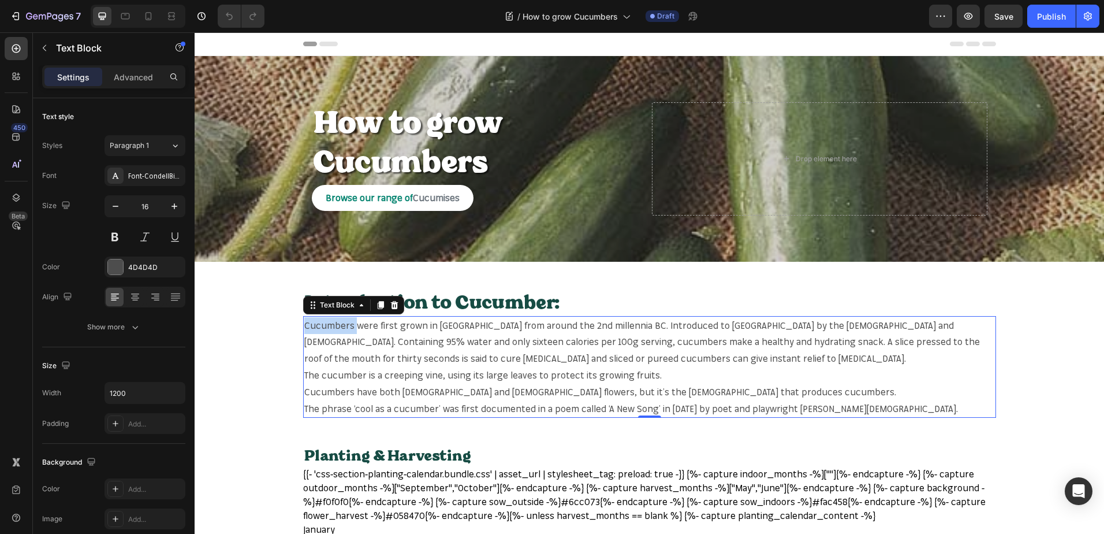
click at [332, 333] on p "Cucumbers were first grown in [GEOGRAPHIC_DATA] from around the 2nd millennia B…" at bounding box center [649, 342] width 691 height 50
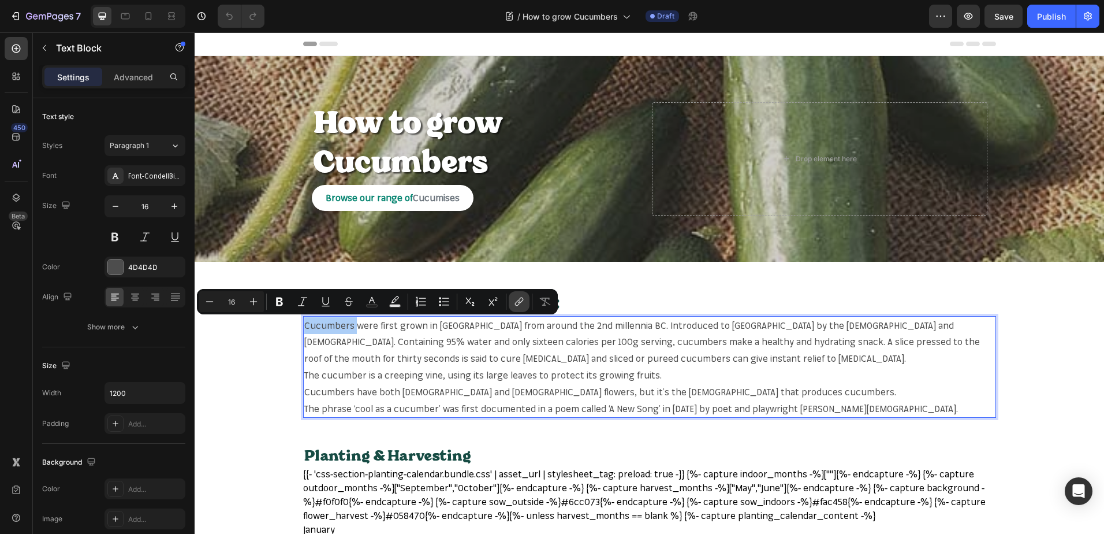
click at [513, 300] on button "link" at bounding box center [519, 301] width 21 height 21
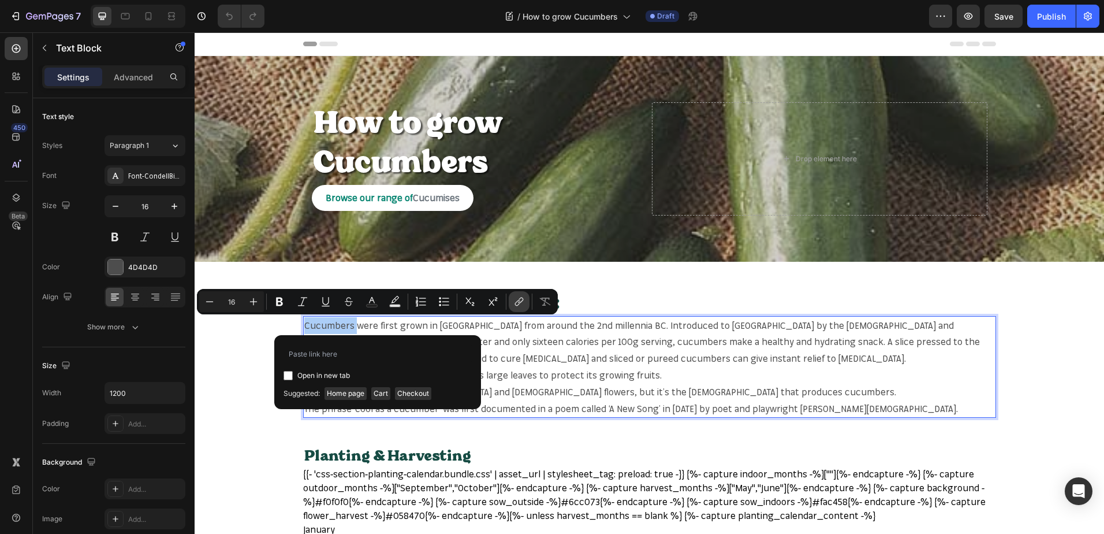
type input "[URL][DOMAIN_NAME]"
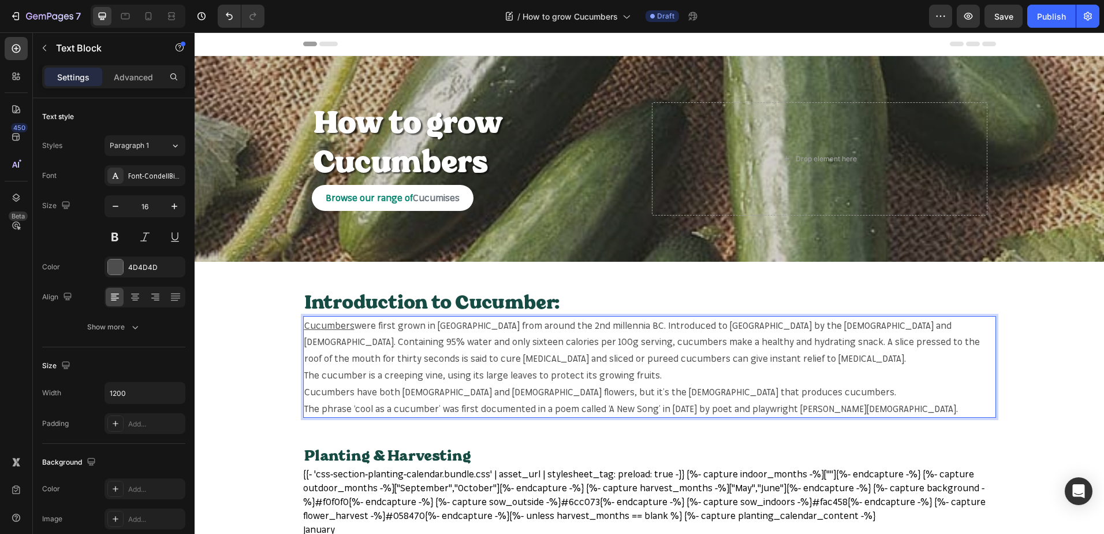
click at [434, 339] on p "Cucumbers were first grown in [GEOGRAPHIC_DATA] from around the 2nd millennia B…" at bounding box center [649, 342] width 691 height 50
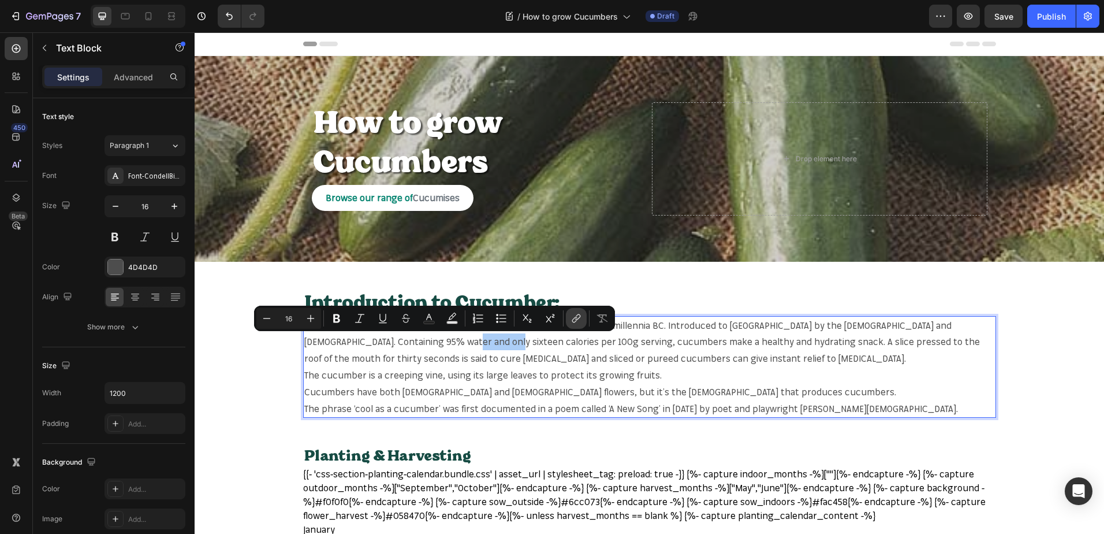
click at [571, 311] on button "link" at bounding box center [576, 318] width 21 height 21
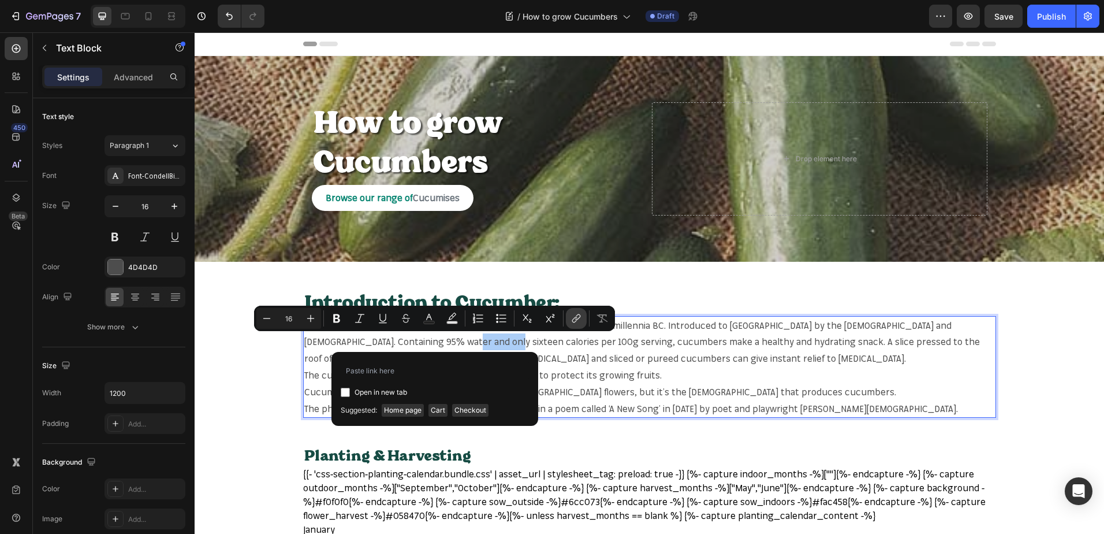
type input "[URL][DOMAIN_NAME]"
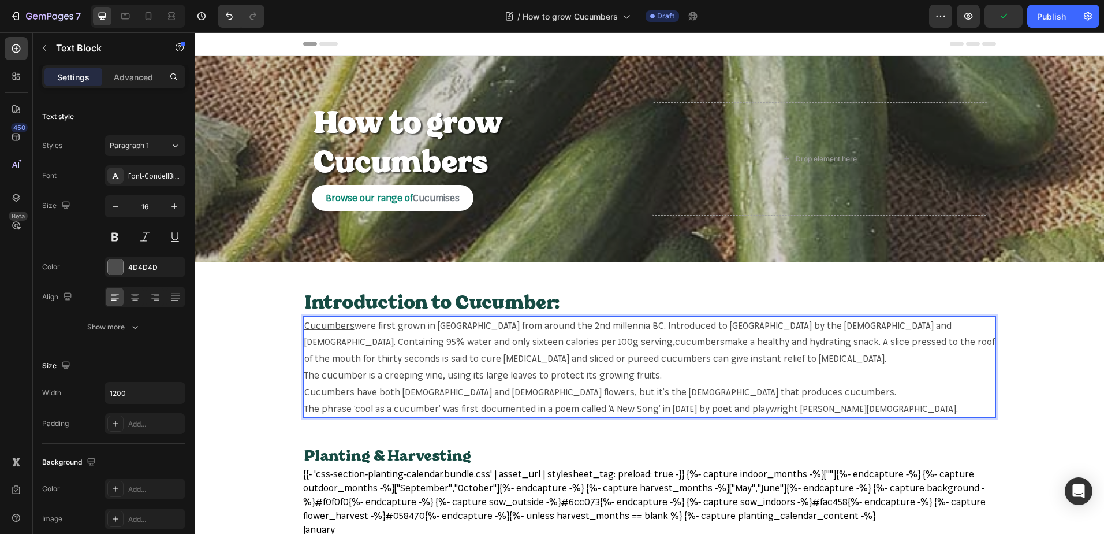
click at [404, 358] on p "Cucumbers were first grown in [GEOGRAPHIC_DATA] from around the 2nd millennia B…" at bounding box center [649, 342] width 691 height 50
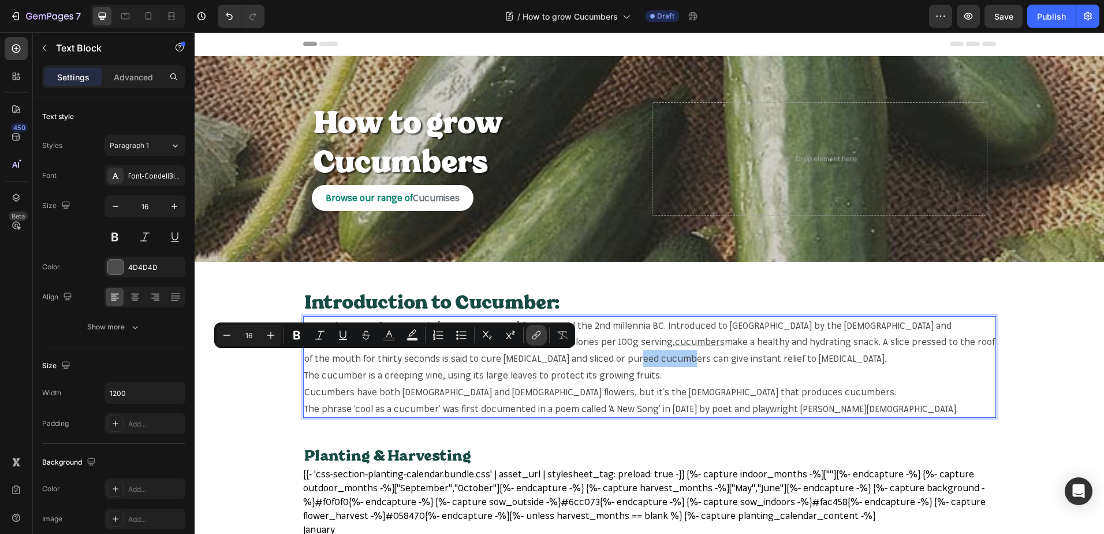
click at [528, 329] on button "link" at bounding box center [536, 335] width 21 height 21
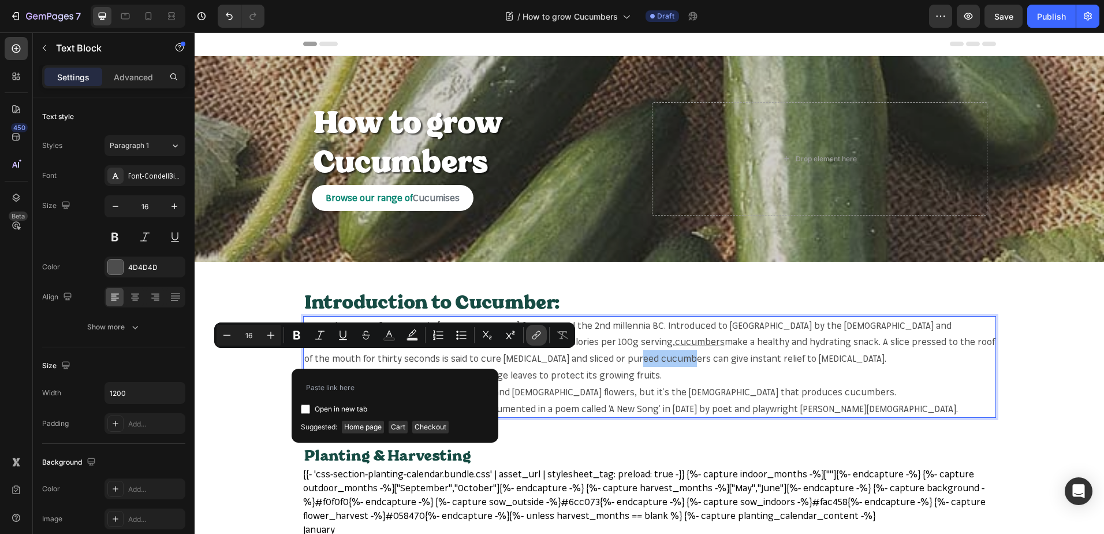
type input "[URL][DOMAIN_NAME]"
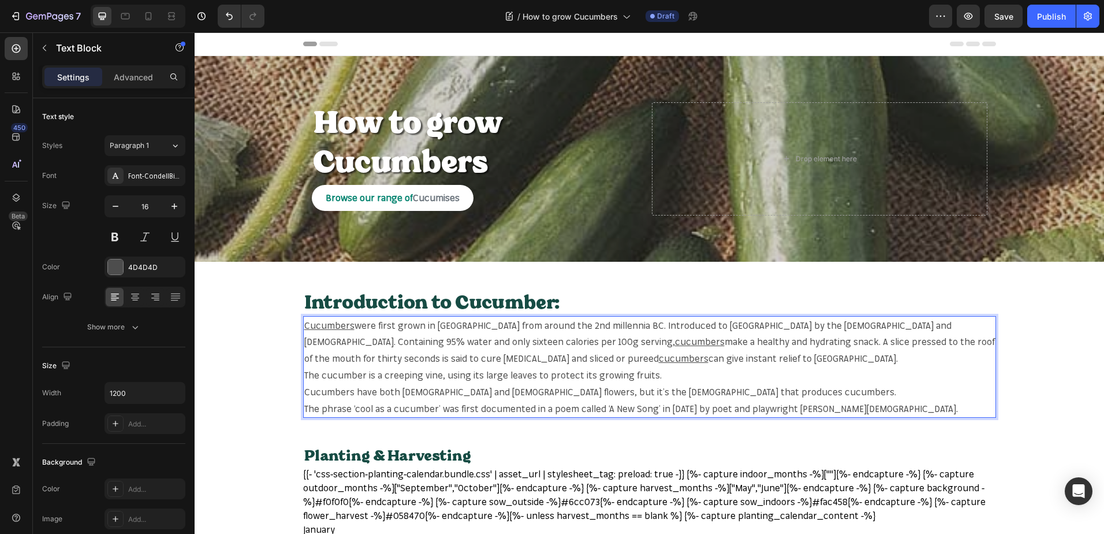
click at [341, 375] on p "The cucumber is a creeping vine, using its large leaves to protect its growing …" at bounding box center [649, 375] width 691 height 17
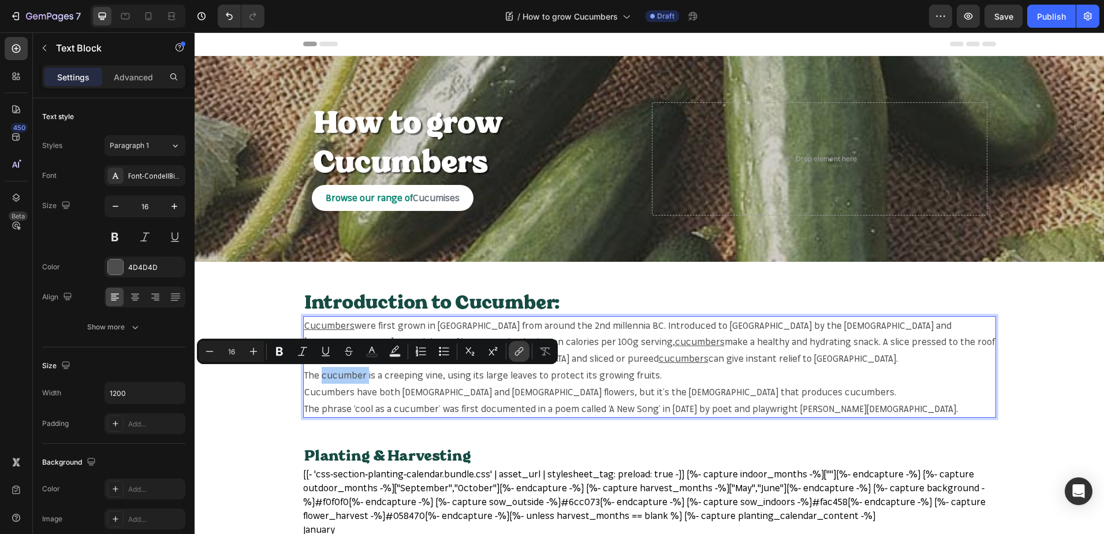
click at [520, 352] on icon "Editor contextual toolbar" at bounding box center [520, 350] width 5 height 6
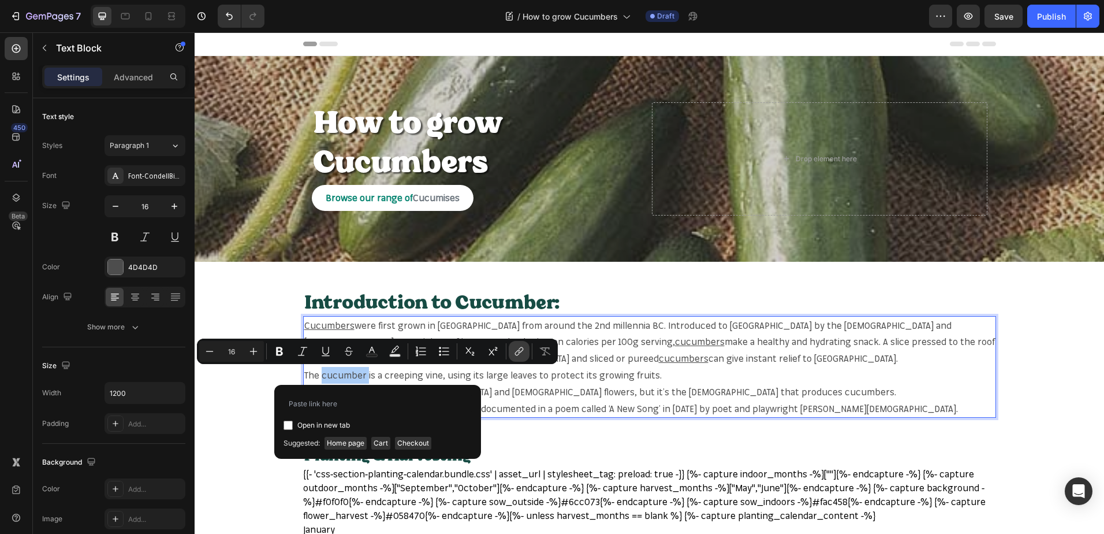
type input "[URL][DOMAIN_NAME]"
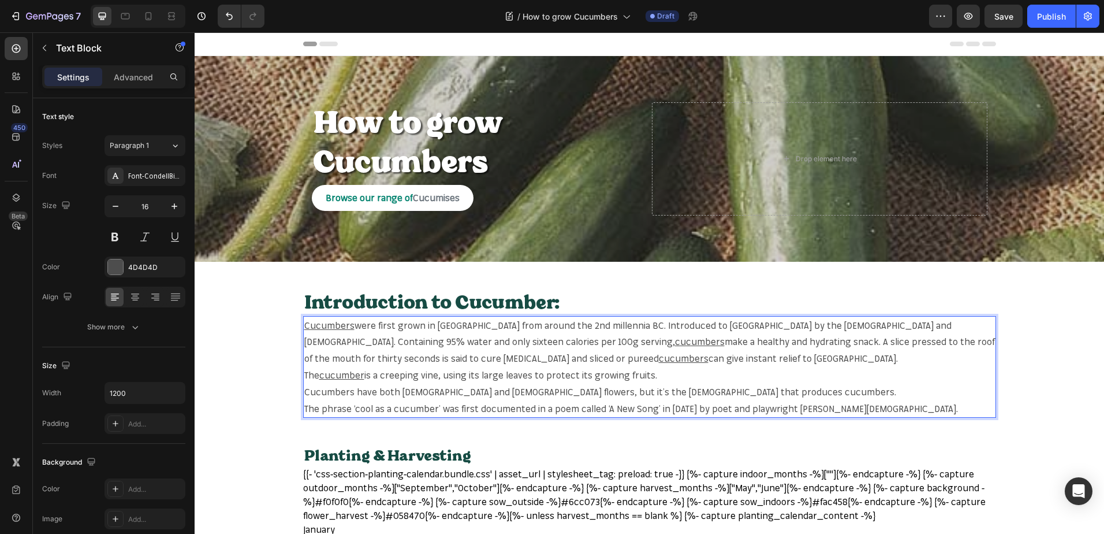
click at [331, 393] on p "Cucumbers have both [DEMOGRAPHIC_DATA] and [DEMOGRAPHIC_DATA] flowers, but it’s…" at bounding box center [649, 391] width 691 height 17
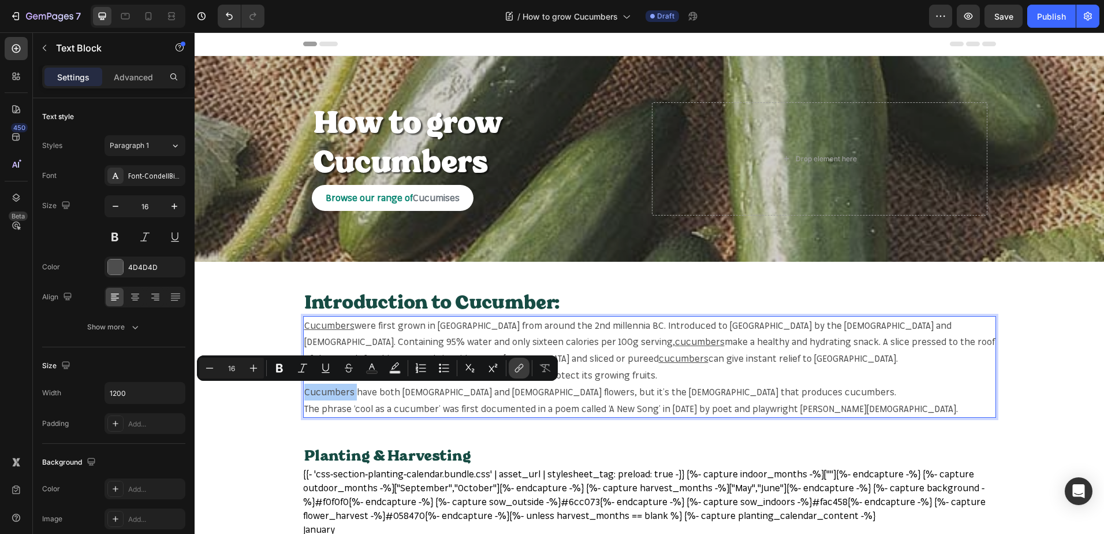
click at [513, 367] on icon "Editor contextual toolbar" at bounding box center [519, 368] width 12 height 12
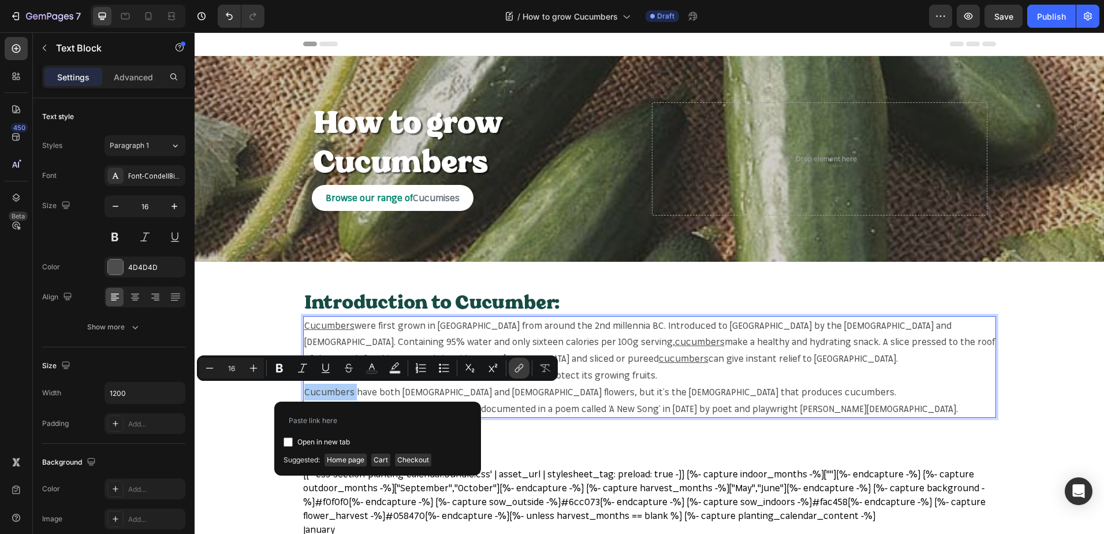
type input "[URL][DOMAIN_NAME]"
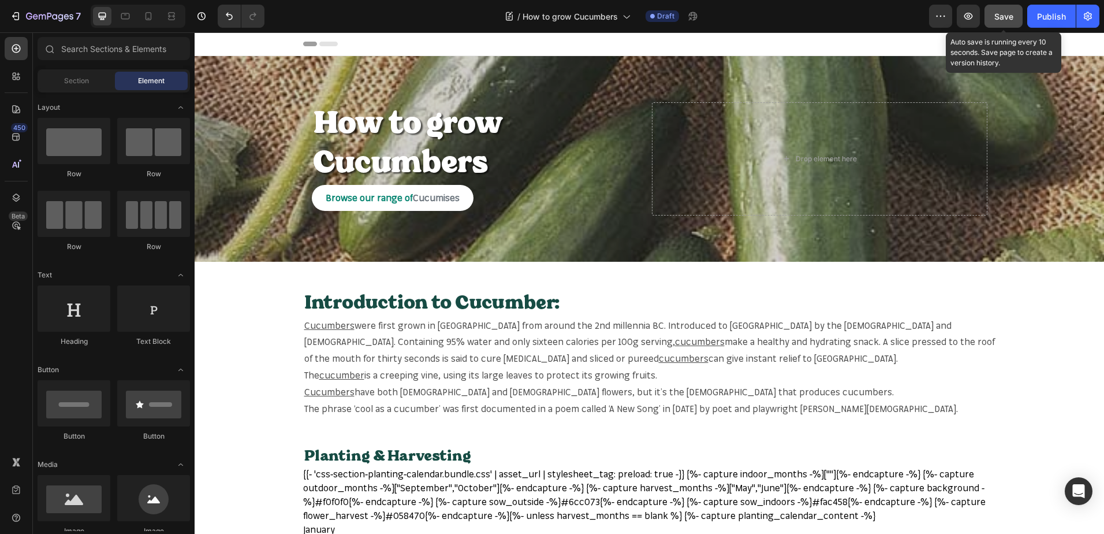
click at [1019, 16] on button "Save" at bounding box center [1004, 16] width 38 height 23
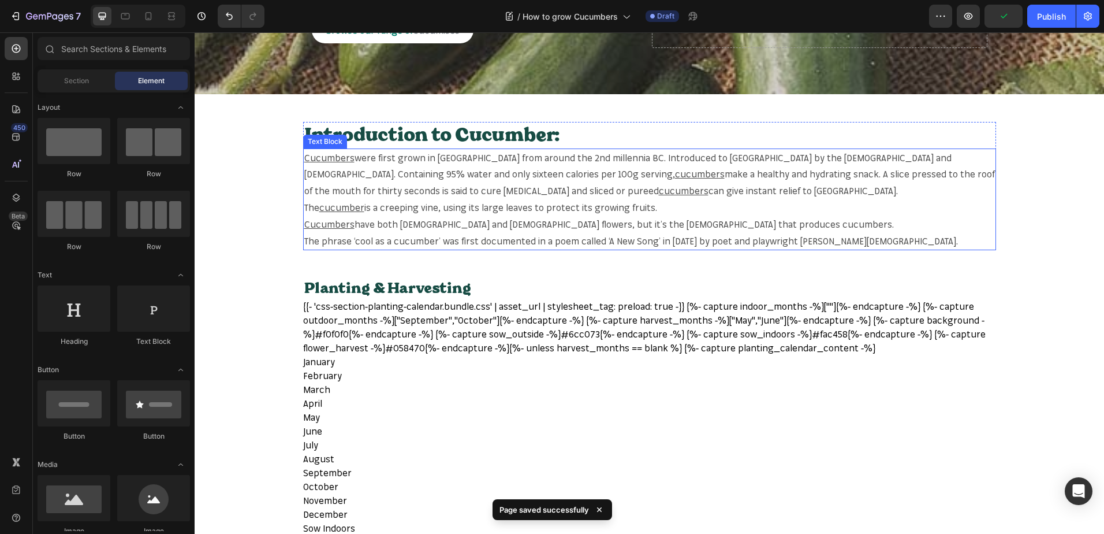
scroll to position [173, 0]
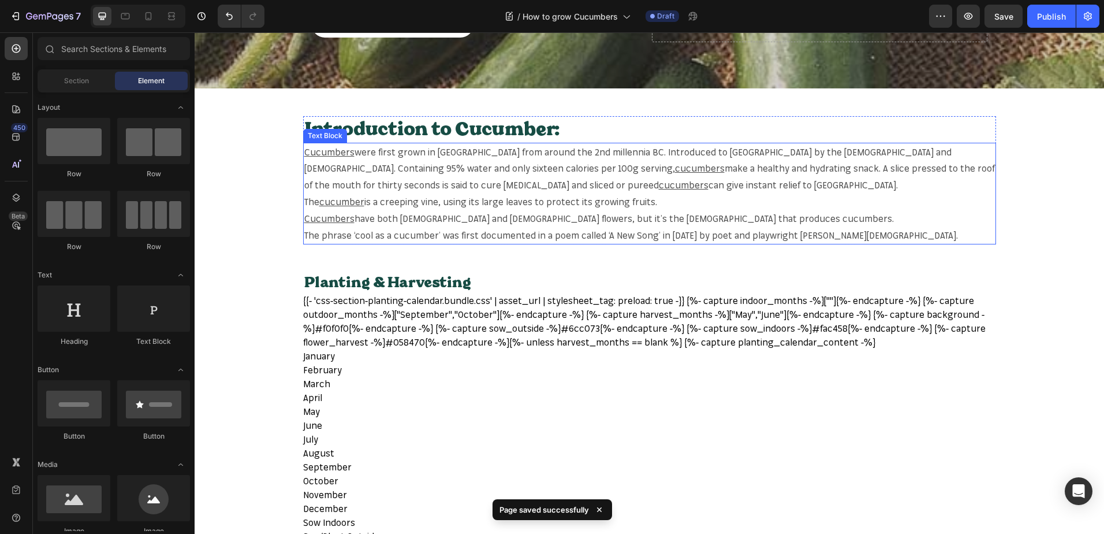
click at [397, 236] on p "The phrase ‘cool as a cucumber’ was first documented in a poem called ‘A New So…" at bounding box center [649, 235] width 691 height 17
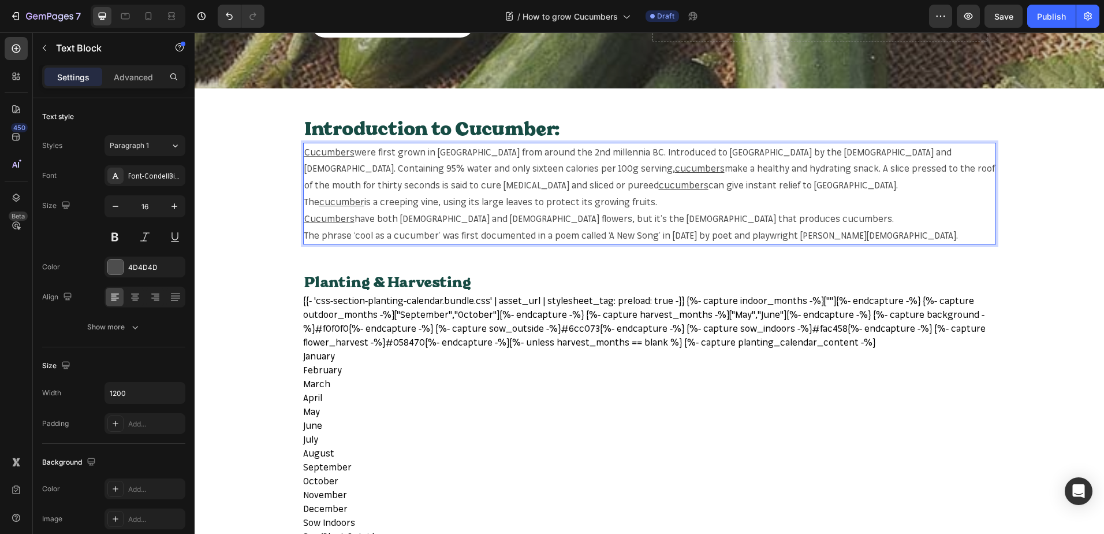
click at [419, 233] on p "The phrase ‘cool as a cucumber’ was first documented in a poem called ‘A New So…" at bounding box center [649, 235] width 691 height 17
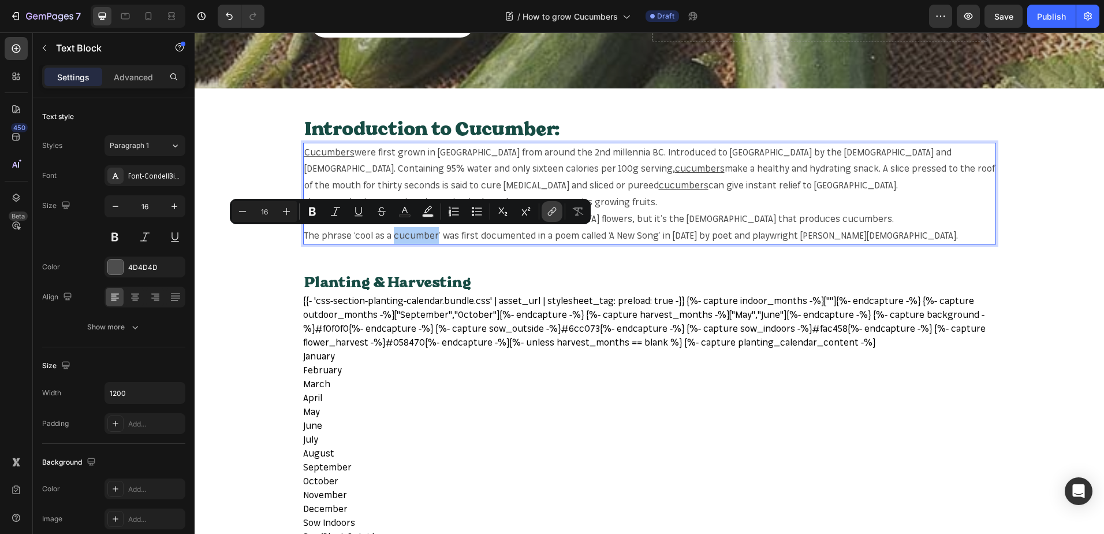
click at [561, 218] on button "link" at bounding box center [552, 211] width 21 height 21
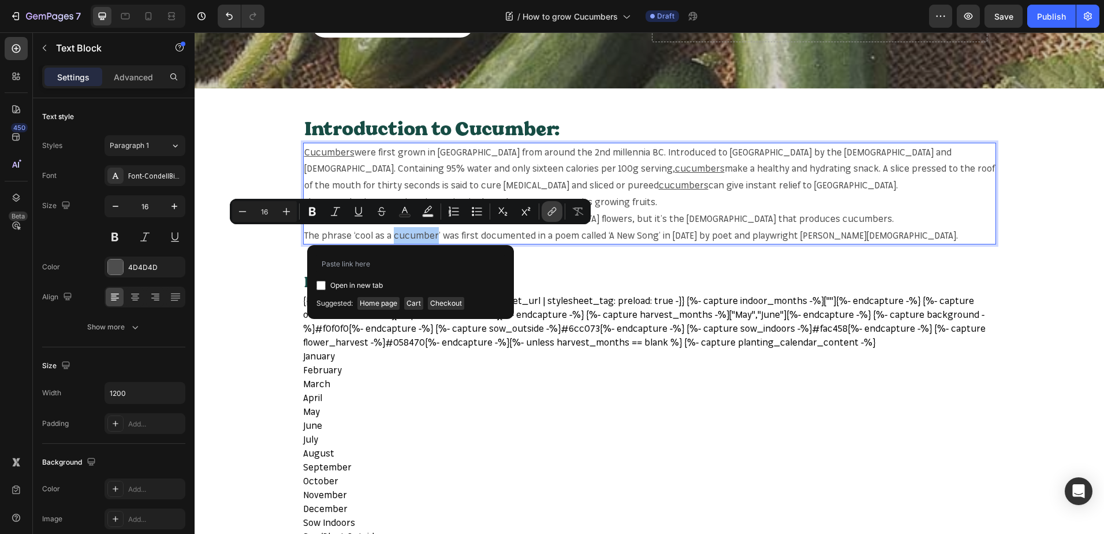
type input "[URL][DOMAIN_NAME]"
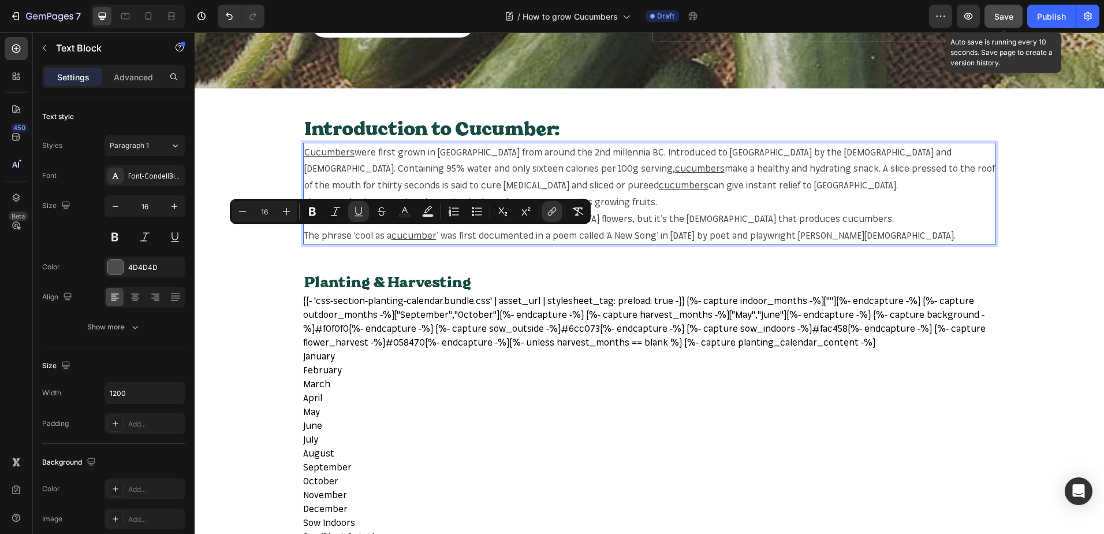
click at [996, 24] on button "Save" at bounding box center [1004, 16] width 38 height 23
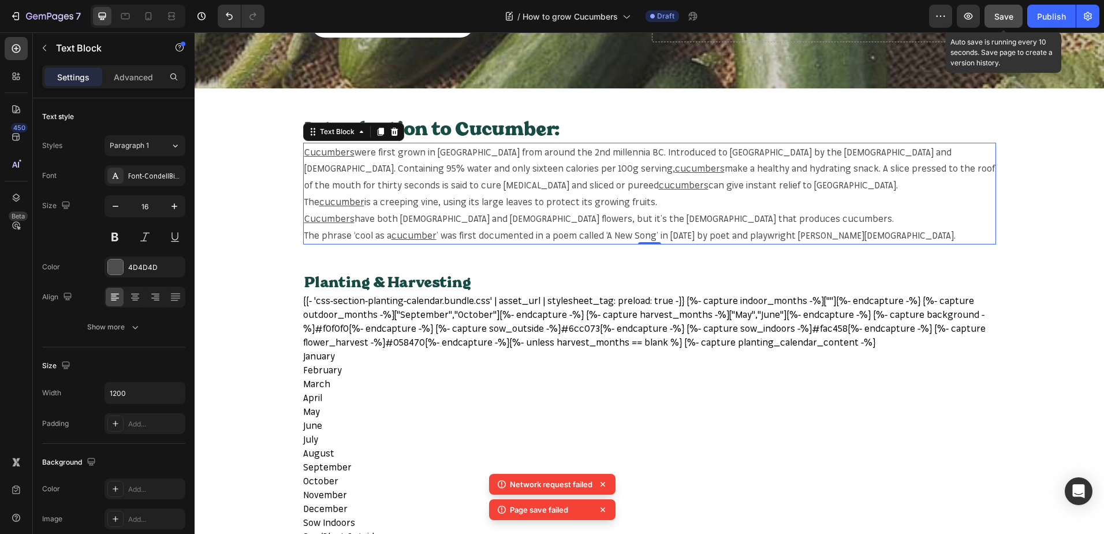
click at [1009, 14] on span "Save" at bounding box center [1004, 17] width 19 height 10
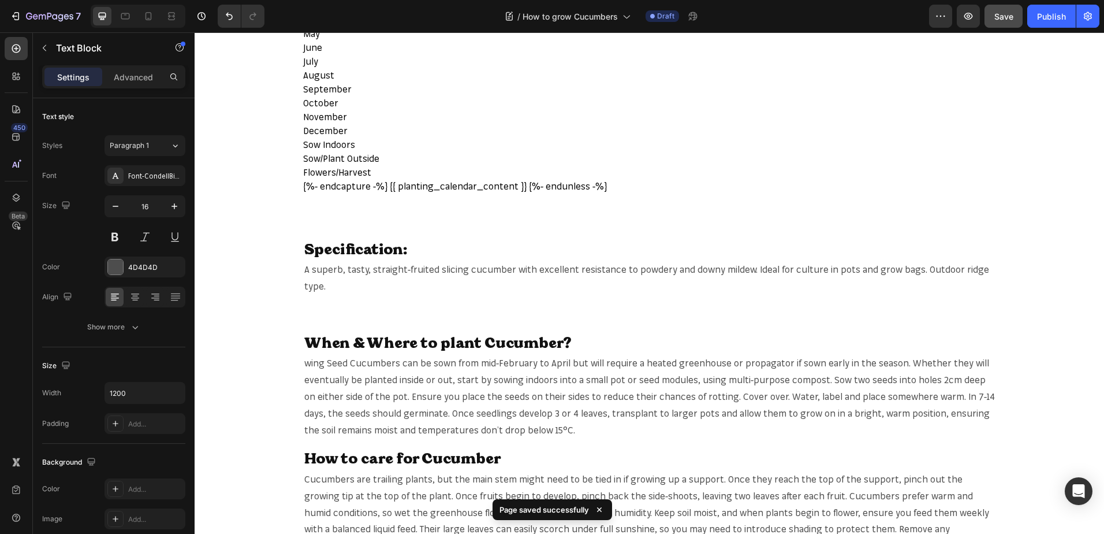
scroll to position [578, 0]
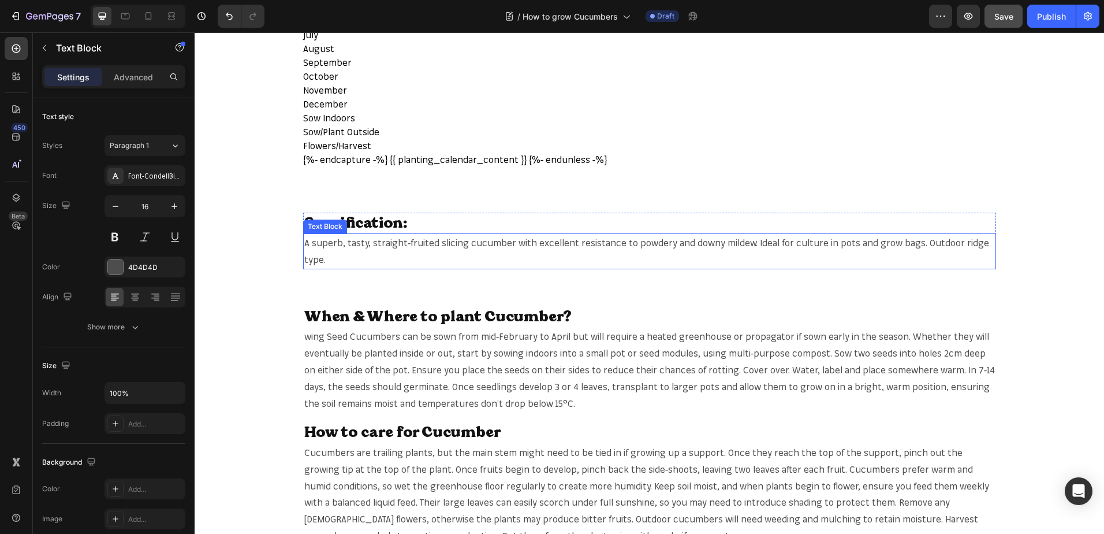
click at [484, 243] on p "A superb, tasty, straight-fruited slicing cucumber with excellent resistance to…" at bounding box center [649, 250] width 691 height 33
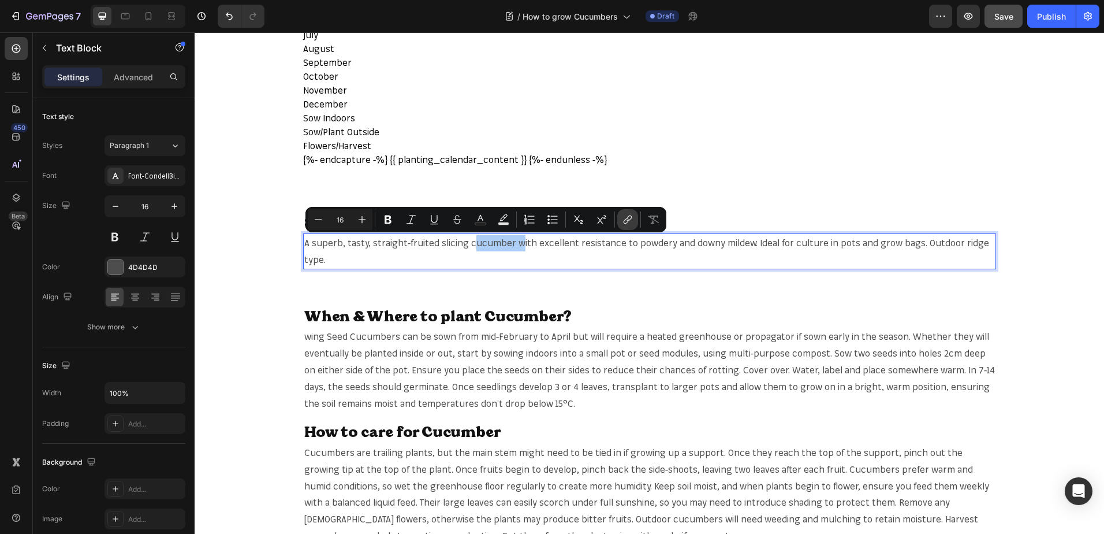
click at [624, 219] on icon "Editor contextual toolbar" at bounding box center [628, 220] width 12 height 12
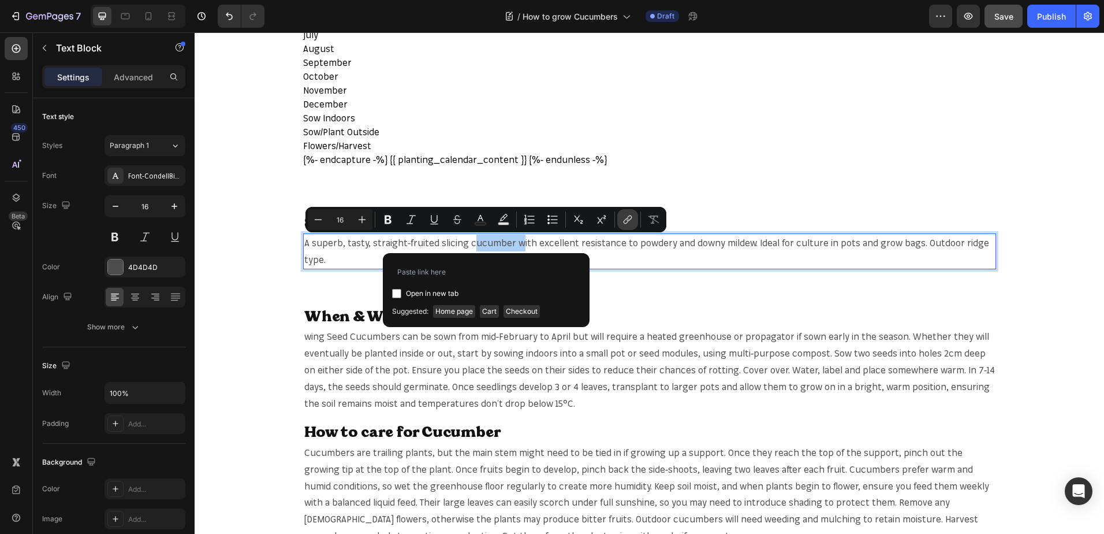
type input "[URL][DOMAIN_NAME]"
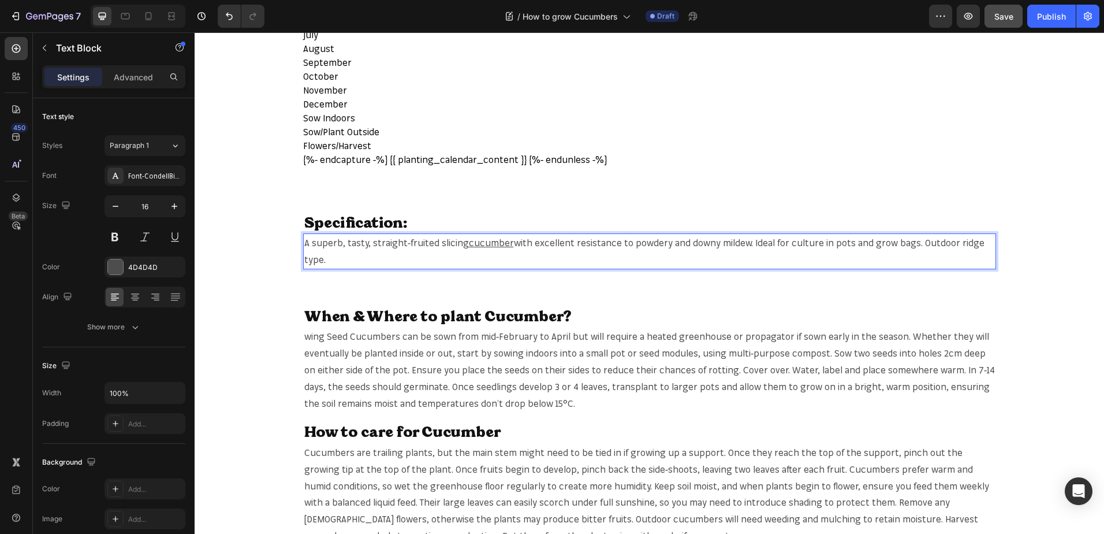
click at [828, 242] on p "A superb, tasty, straight-fruited slicing cucumber with excellent resistance to…" at bounding box center [649, 250] width 691 height 33
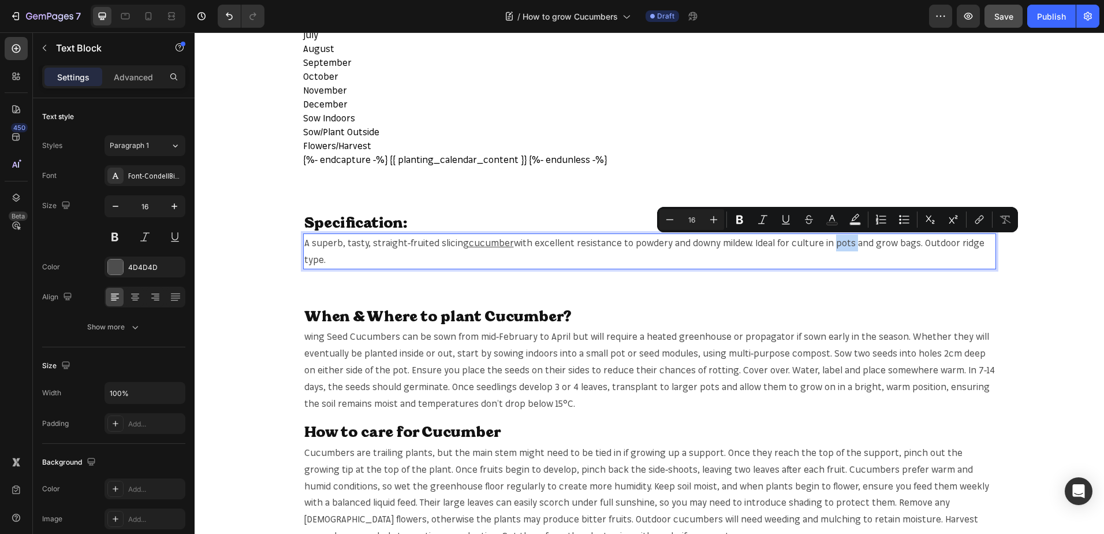
copy p "pots"
click at [837, 243] on p "A superb, tasty, straight-fruited slicing cucumber with excellent resistance to…" at bounding box center [649, 250] width 691 height 33
click at [970, 218] on button "link" at bounding box center [979, 219] width 21 height 21
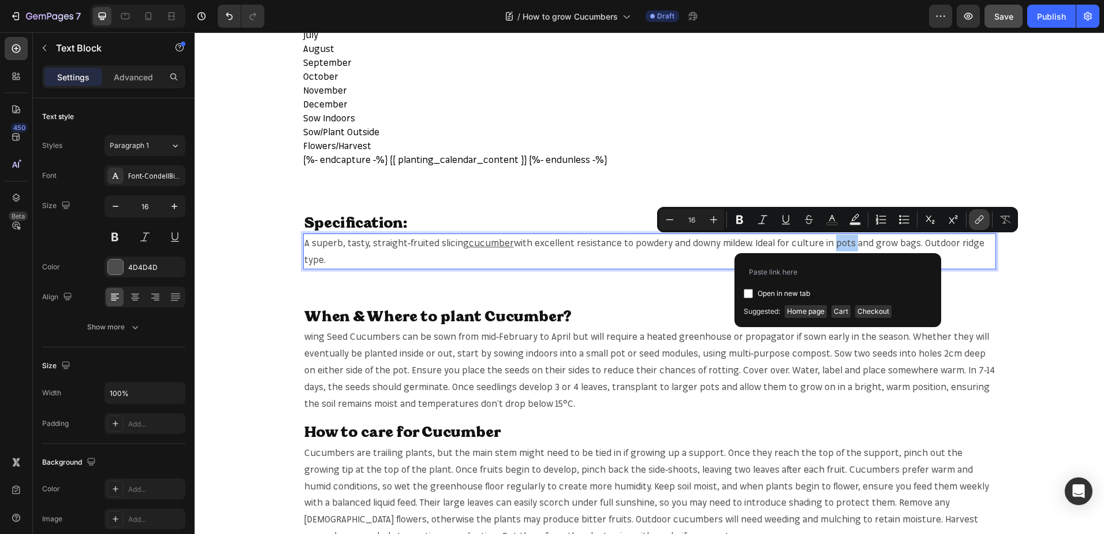
type input "[URL][DOMAIN_NAME]"
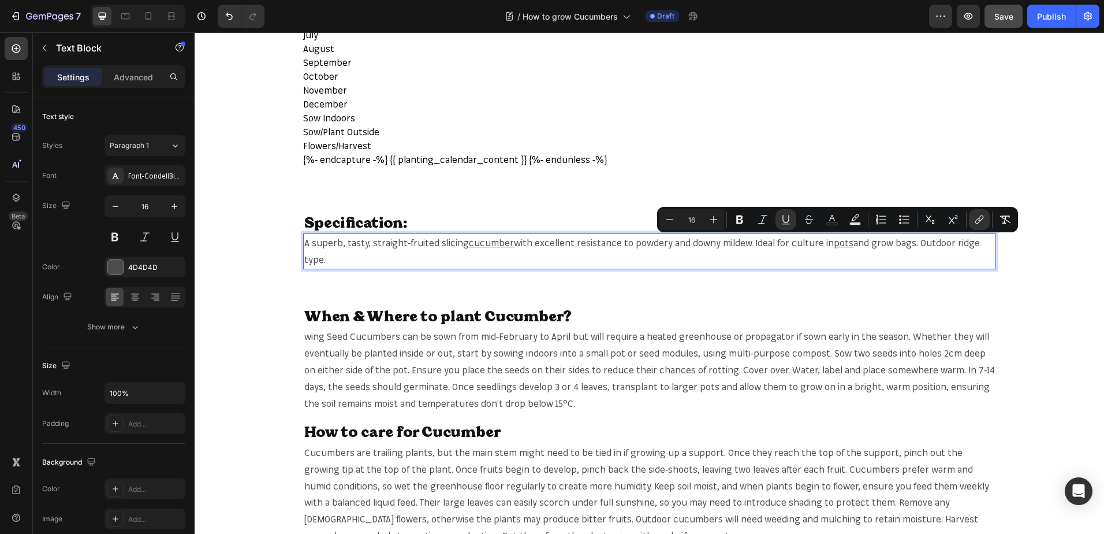
click at [872, 244] on p "A superb, tasty, straight-fruited slicing cucumber with excellent resistance to…" at bounding box center [649, 250] width 691 height 33
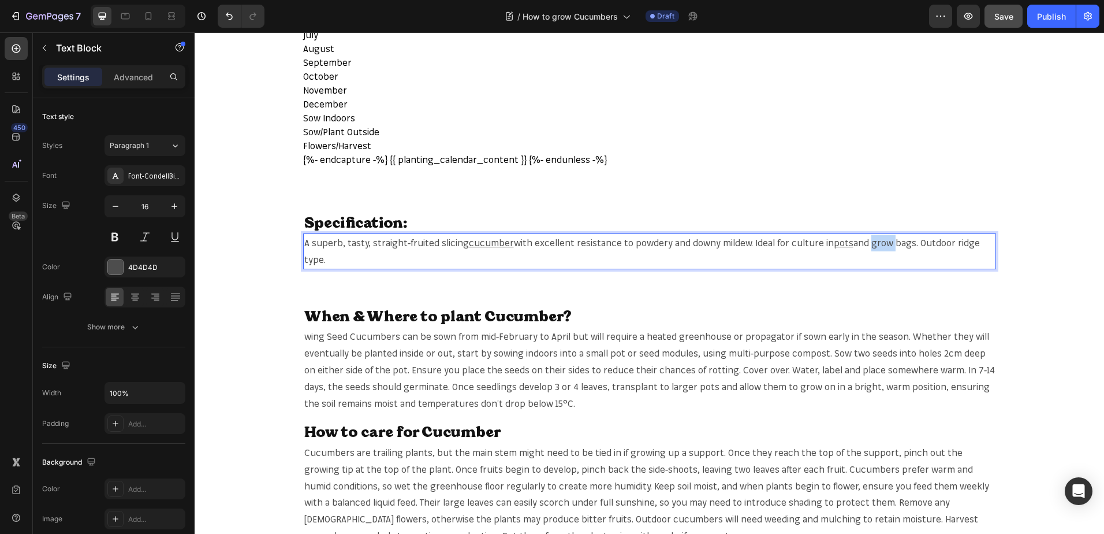
click at [872, 244] on p "A superb, tasty, straight-fruited slicing cucumber with excellent resistance to…" at bounding box center [649, 250] width 691 height 33
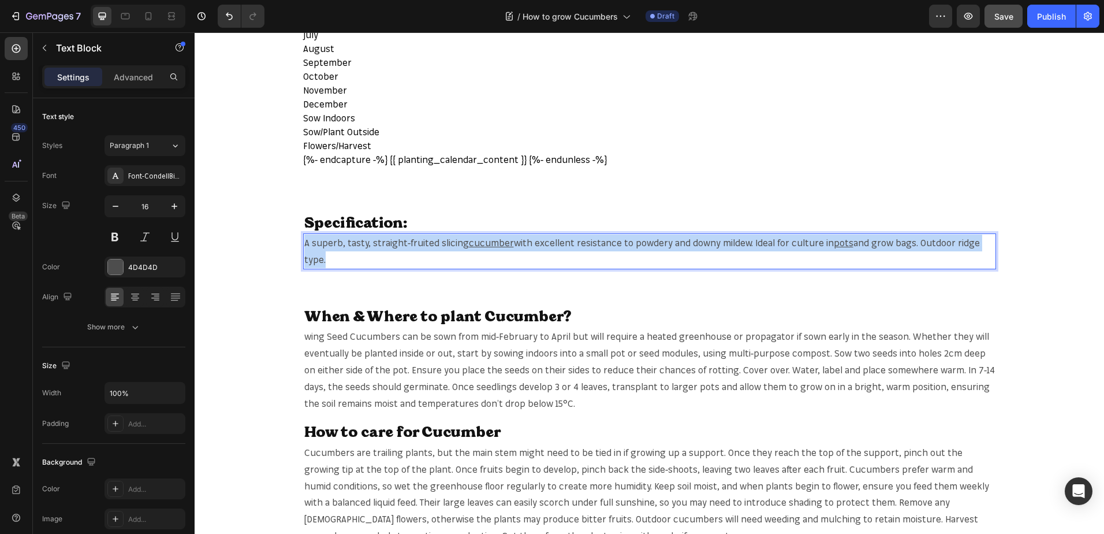
click at [872, 244] on p "A superb, tasty, straight-fruited slicing cucumber with excellent resistance to…" at bounding box center [649, 250] width 691 height 33
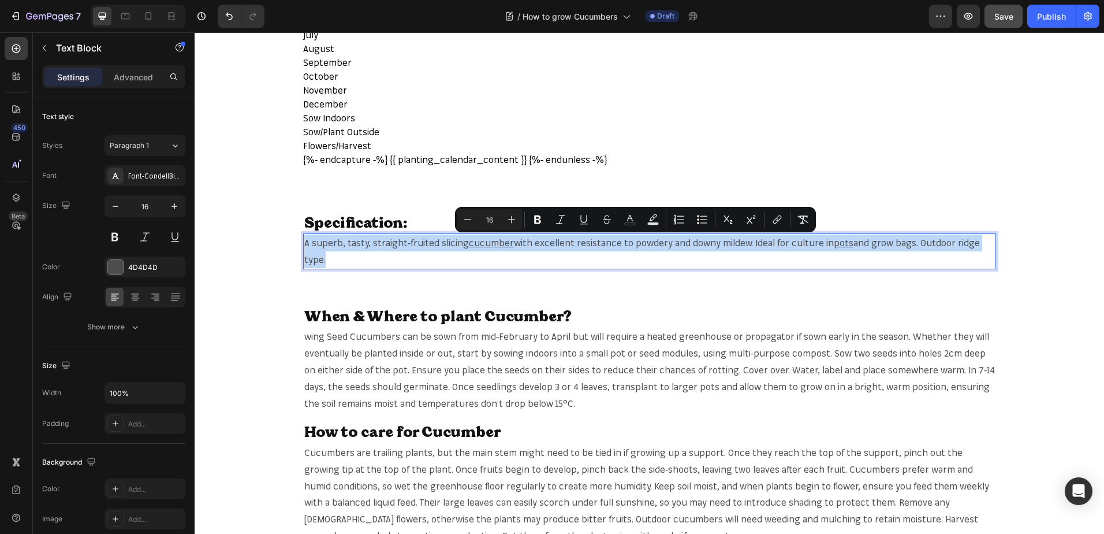
click at [880, 242] on p "A superb, tasty, straight-fruited slicing cucumber with excellent resistance to…" at bounding box center [649, 250] width 691 height 33
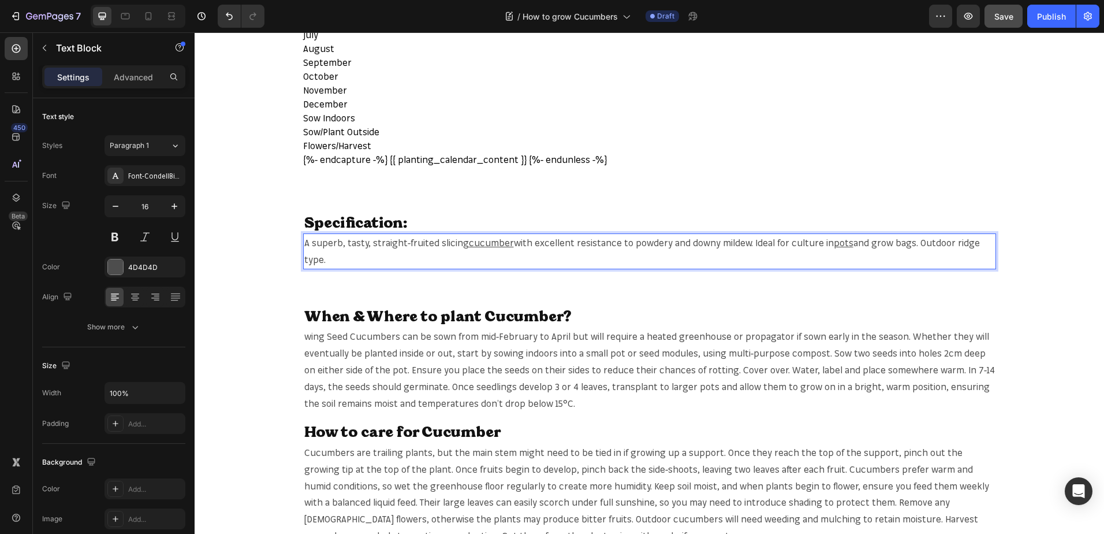
click at [870, 242] on p "A superb, tasty, straight-fruited slicing cucumber with excellent resistance to…" at bounding box center [649, 250] width 691 height 33
click at [867, 243] on p "A superb, tasty, straight-fruited slicing cucumber with excellent resistance to…" at bounding box center [649, 250] width 691 height 33
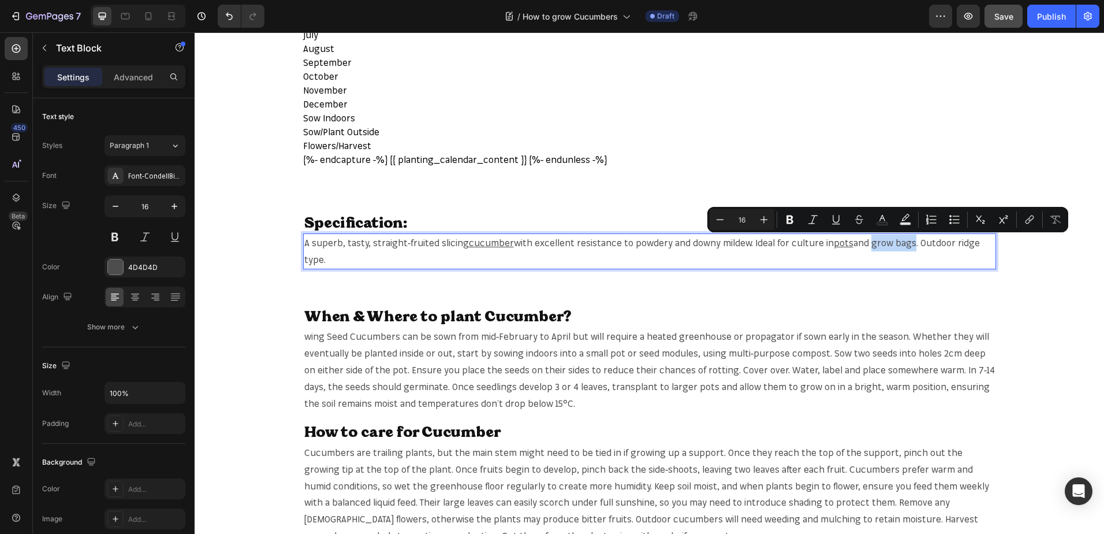
drag, startPoint x: 867, startPoint y: 243, endPoint x: 902, endPoint y: 243, distance: 34.1
click at [902, 243] on p "A superb, tasty, straight-fruited slicing cucumber with excellent resistance to…" at bounding box center [649, 250] width 691 height 33
copy p "grow bags"
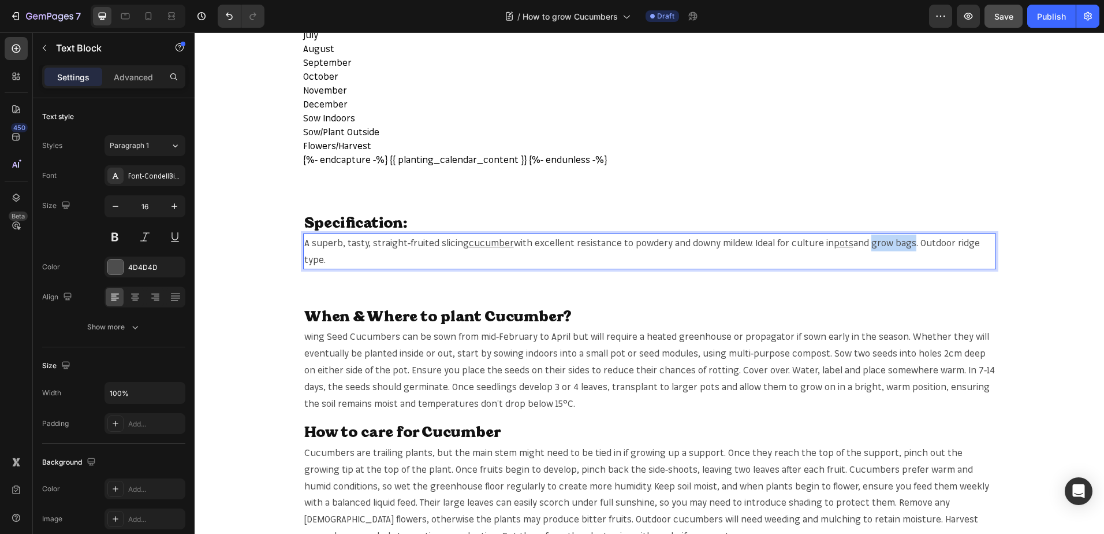
click at [880, 246] on p "A superb, tasty, straight-fruited slicing cucumber with excellent resistance to…" at bounding box center [649, 250] width 691 height 33
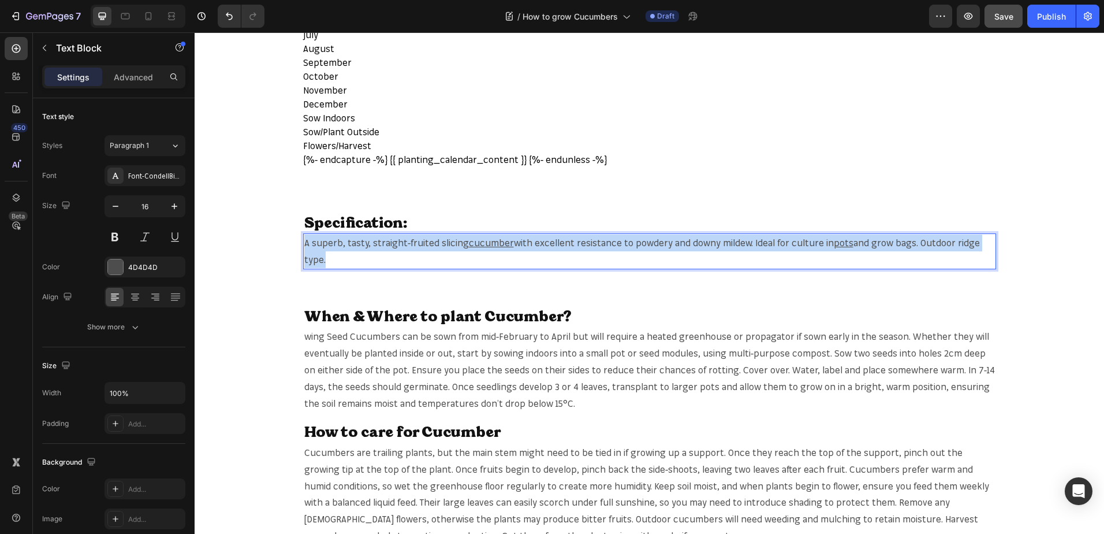
click at [880, 246] on p "A superb, tasty, straight-fruited slicing cucumber with excellent resistance to…" at bounding box center [649, 250] width 691 height 33
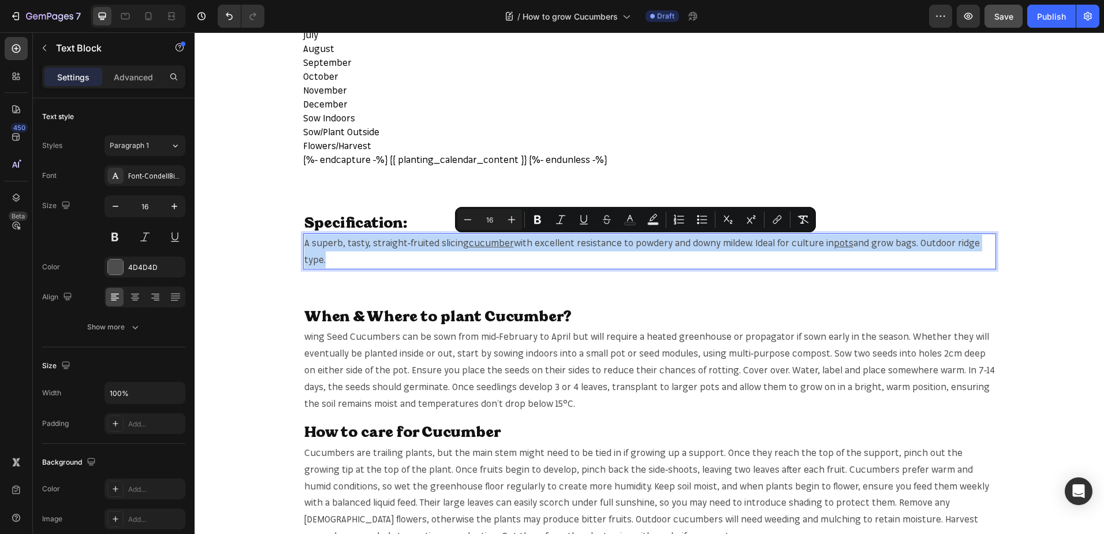
click at [881, 245] on p "A superb, tasty, straight-fruited slicing cucumber with excellent resistance to…" at bounding box center [649, 250] width 691 height 33
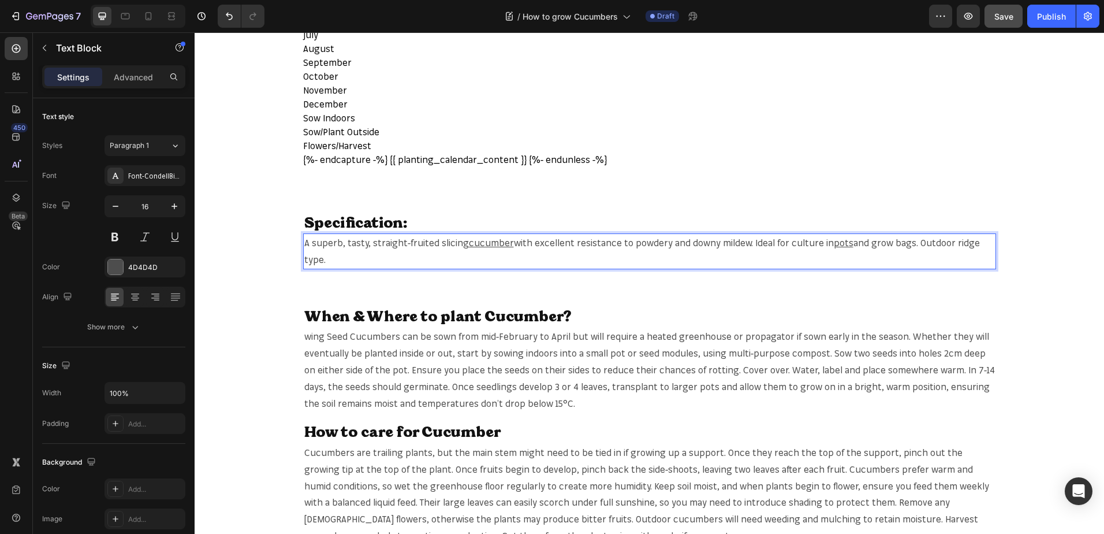
click at [870, 243] on p "A superb, tasty, straight-fruited slicing cucumber with excellent resistance to…" at bounding box center [649, 250] width 691 height 33
click at [868, 243] on p "A superb, tasty, straight-fruited slicing cucumber with excellent resistance to…" at bounding box center [649, 250] width 691 height 33
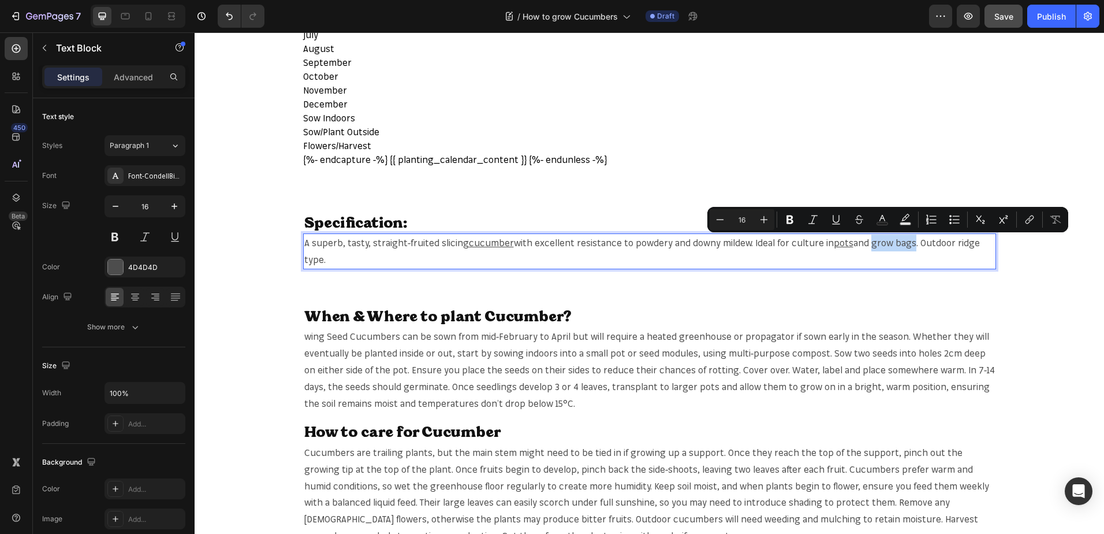
drag, startPoint x: 868, startPoint y: 243, endPoint x: 903, endPoint y: 243, distance: 35.2
click at [903, 243] on p "A superb, tasty, straight-fruited slicing cucumber with excellent resistance to…" at bounding box center [649, 250] width 691 height 33
click at [1029, 215] on icon "Editor contextual toolbar" at bounding box center [1030, 220] width 12 height 12
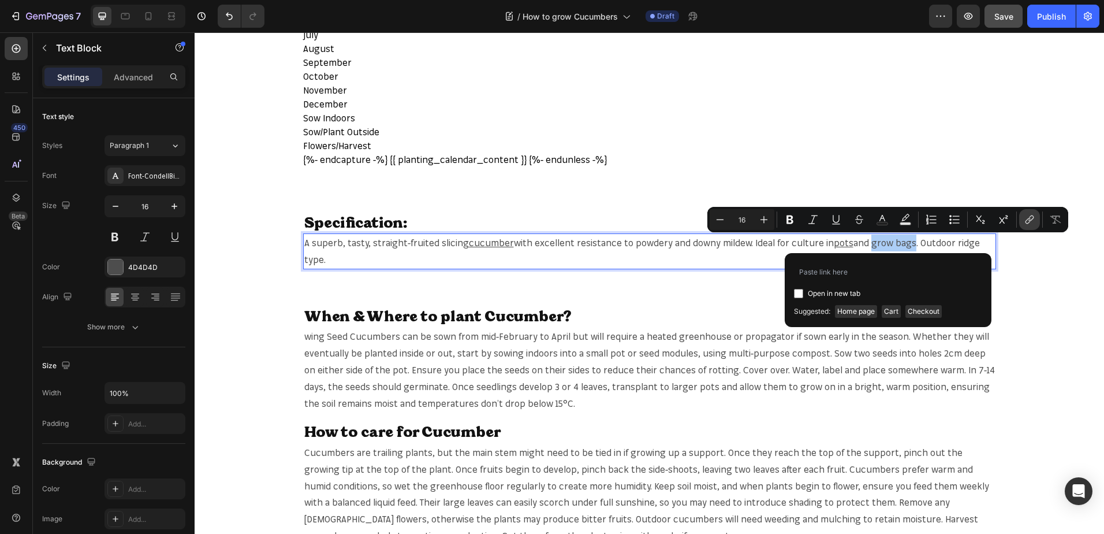
type input "[URL][DOMAIN_NAME]"
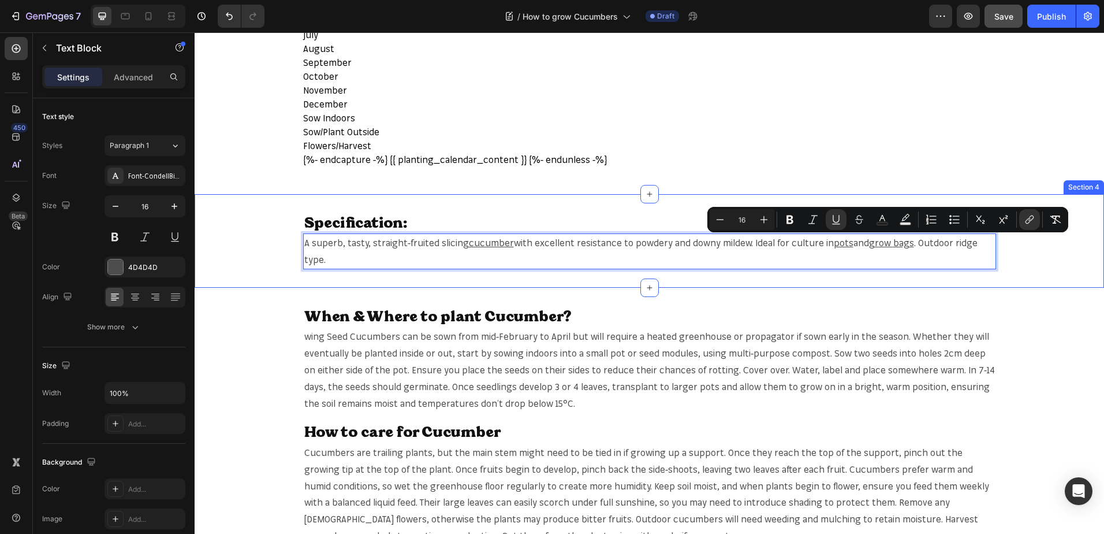
click at [682, 302] on div "When & Where to plant Cucumber? Heading wing Seed Cucumbers can be sown from mi…" at bounding box center [650, 426] width 910 height 276
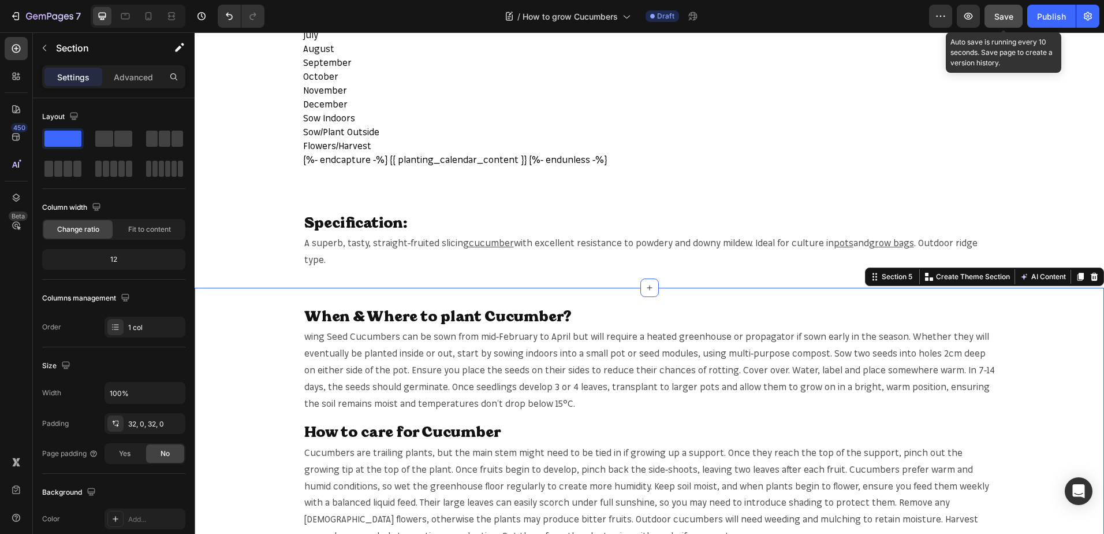
click at [997, 25] on button "Save" at bounding box center [1004, 16] width 38 height 23
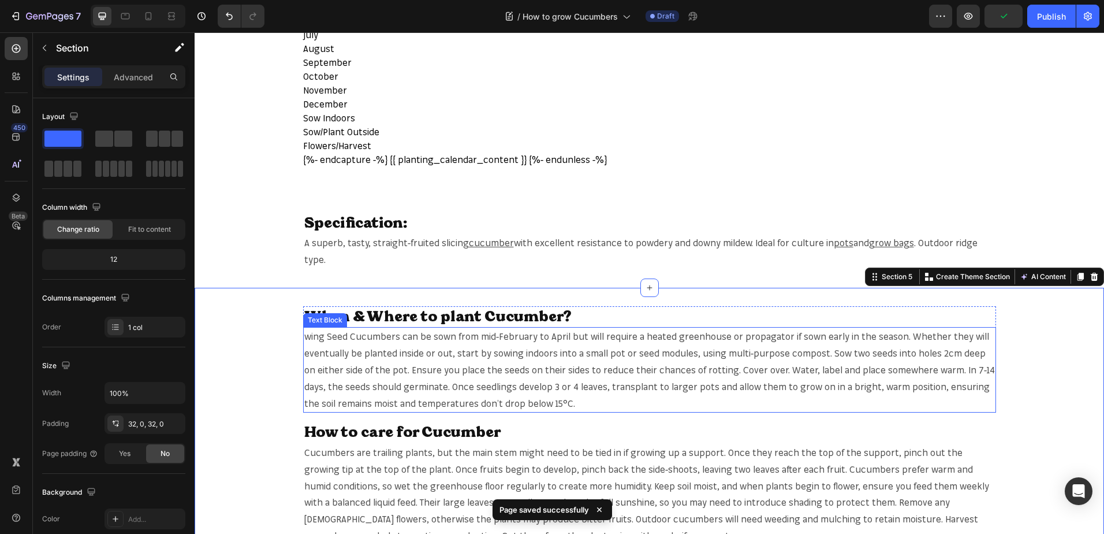
click at [368, 337] on span "wing Seed Cucumbers can be sown from mid-February to April but will require a h…" at bounding box center [649, 369] width 691 height 78
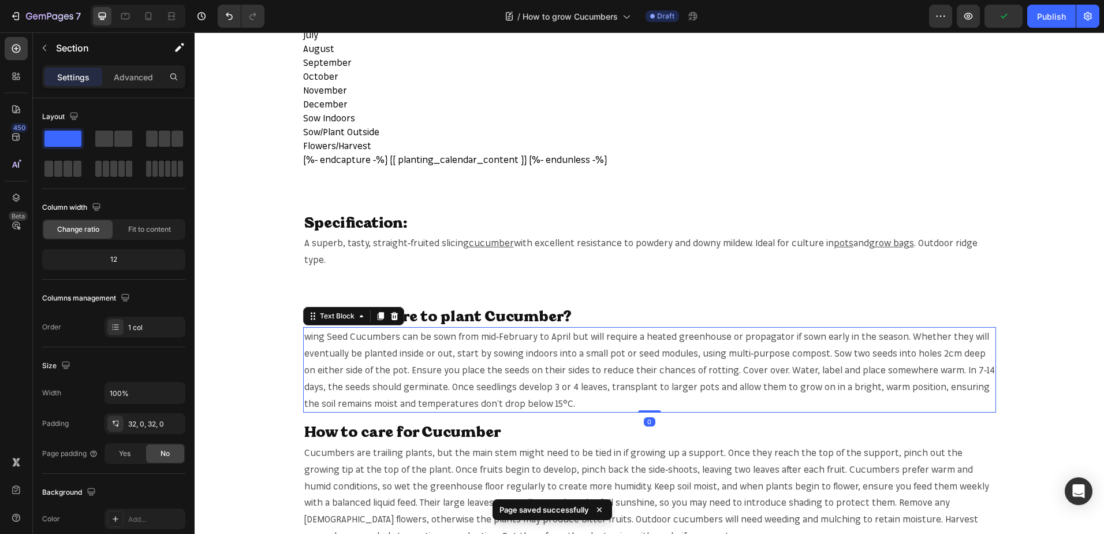
click at [368, 337] on span "wing Seed Cucumbers can be sown from mid-February to April but will require a h…" at bounding box center [649, 369] width 691 height 78
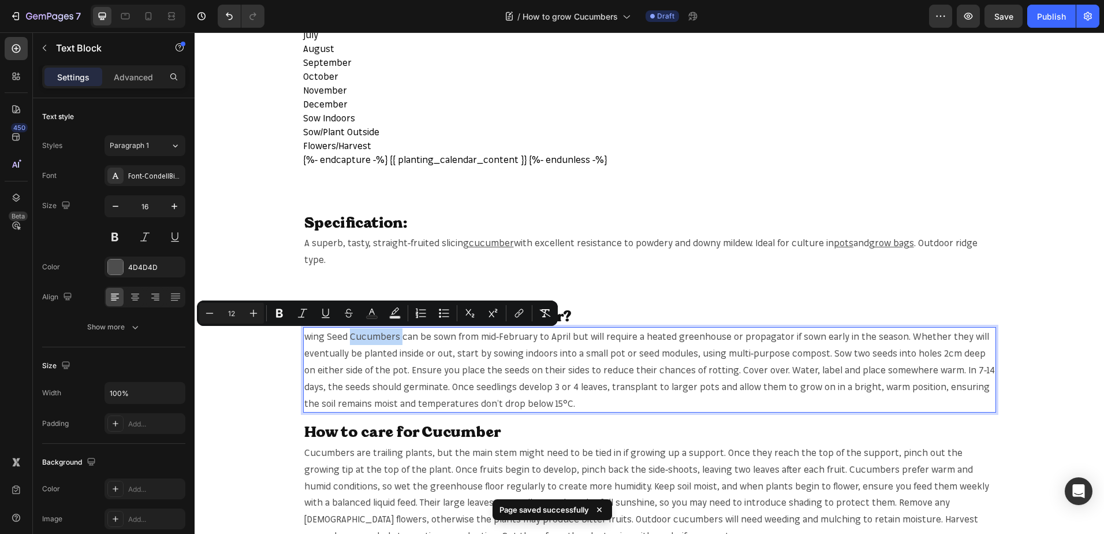
copy span "Cucumbers"
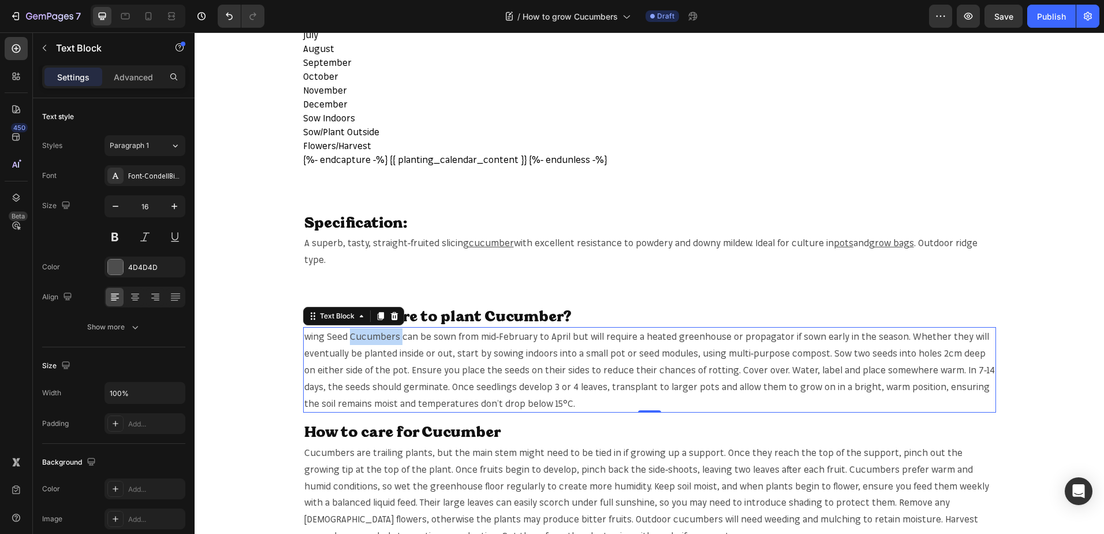
click at [367, 337] on span "wing Seed Cucumbers can be sown from mid-February to April but will require a h…" at bounding box center [649, 369] width 691 height 78
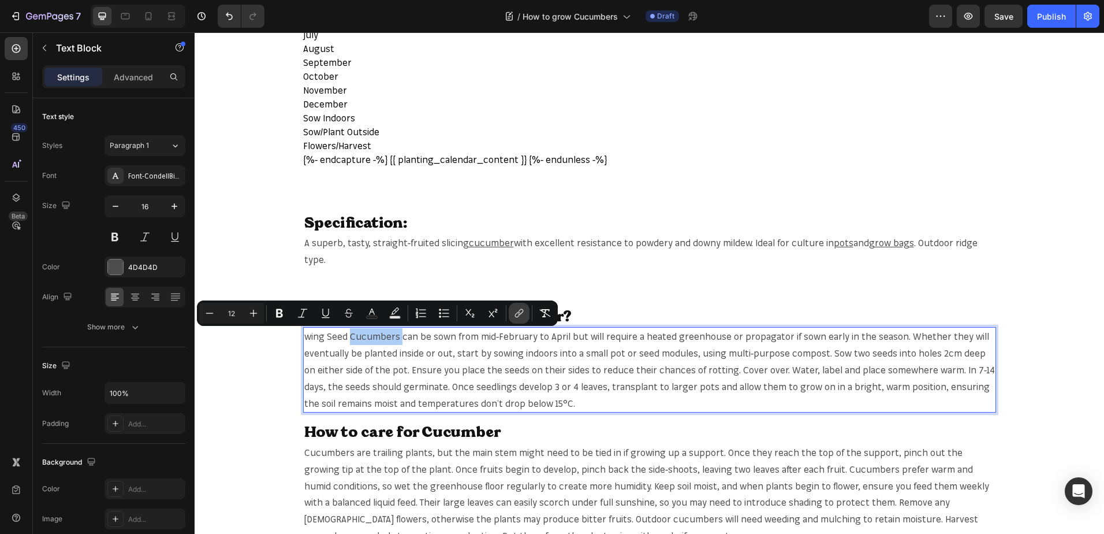
click at [518, 314] on icon "Editor contextual toolbar" at bounding box center [519, 313] width 12 height 12
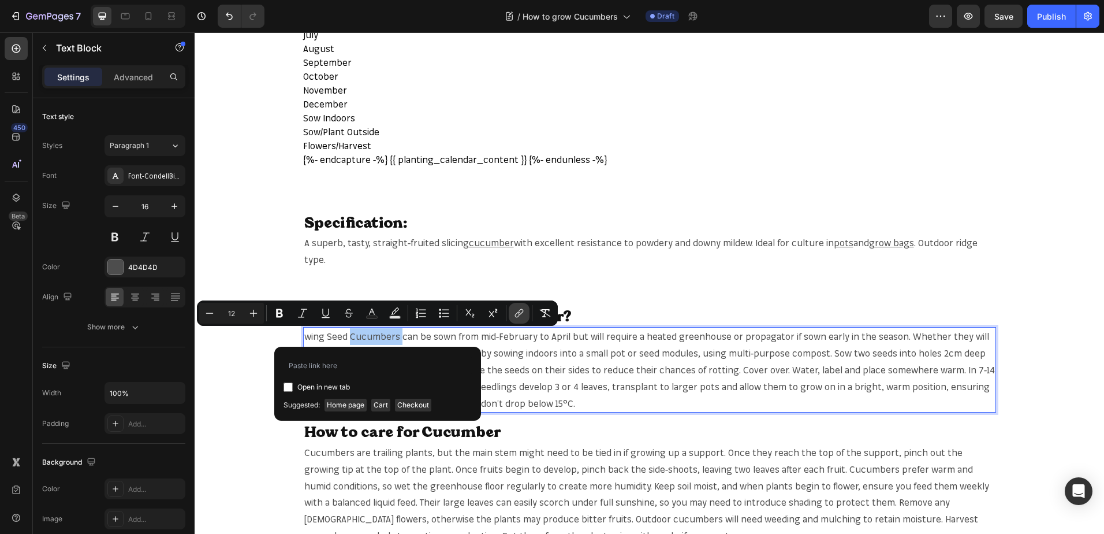
type input "[URL][DOMAIN_NAME]"
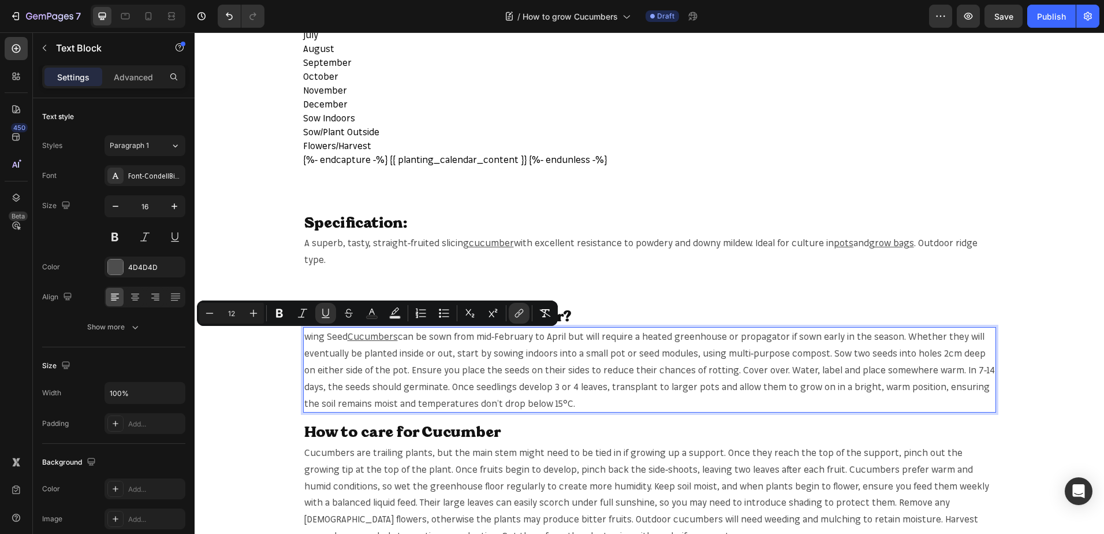
click at [605, 352] on span "can be sown from mid-February to April but will require a heated greenhouse or …" at bounding box center [649, 369] width 691 height 78
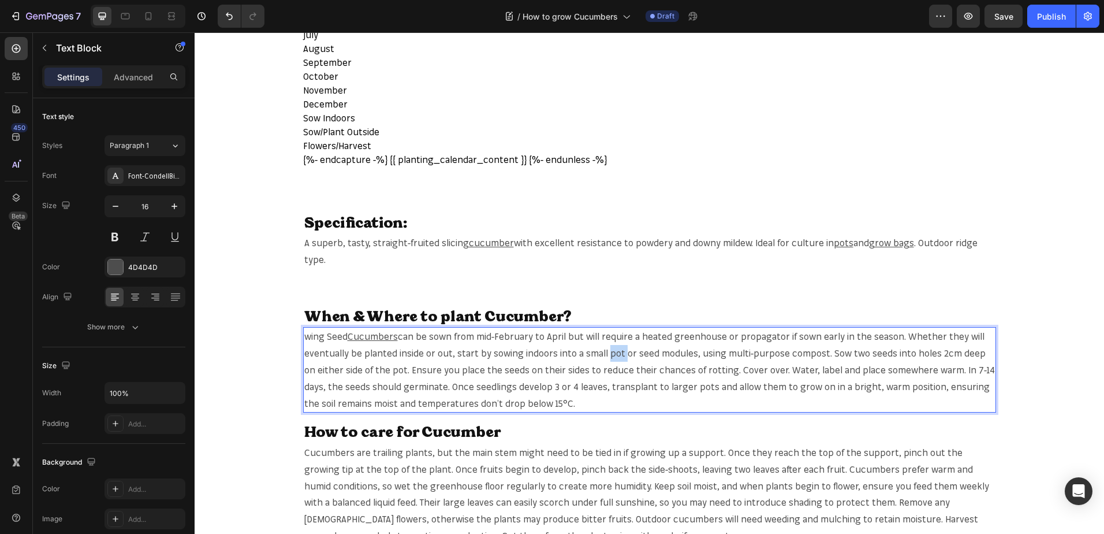
click at [605, 352] on span "can be sown from mid-February to April but will require a heated greenhouse or …" at bounding box center [649, 369] width 691 height 78
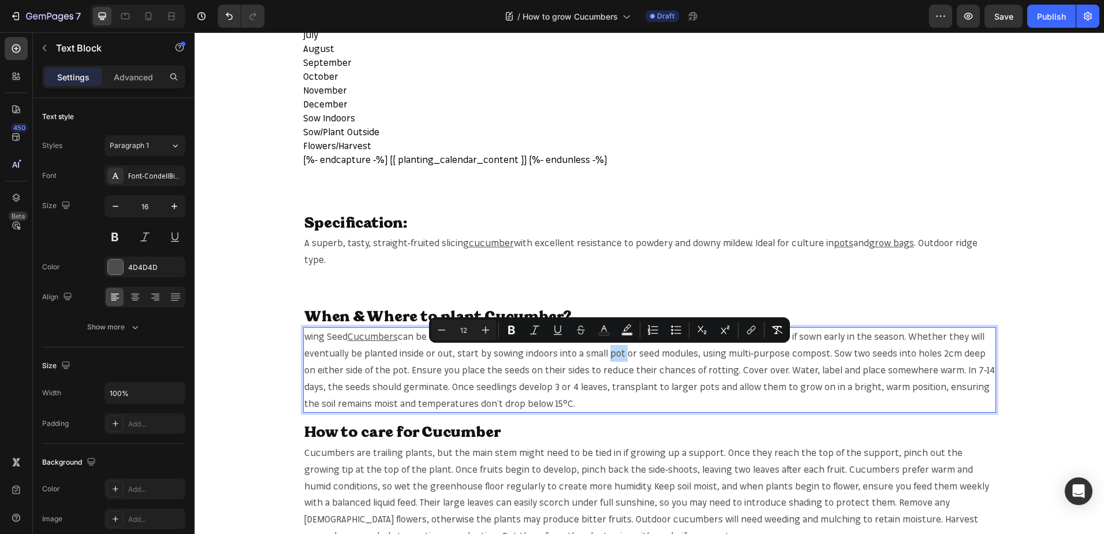
copy span "pot"
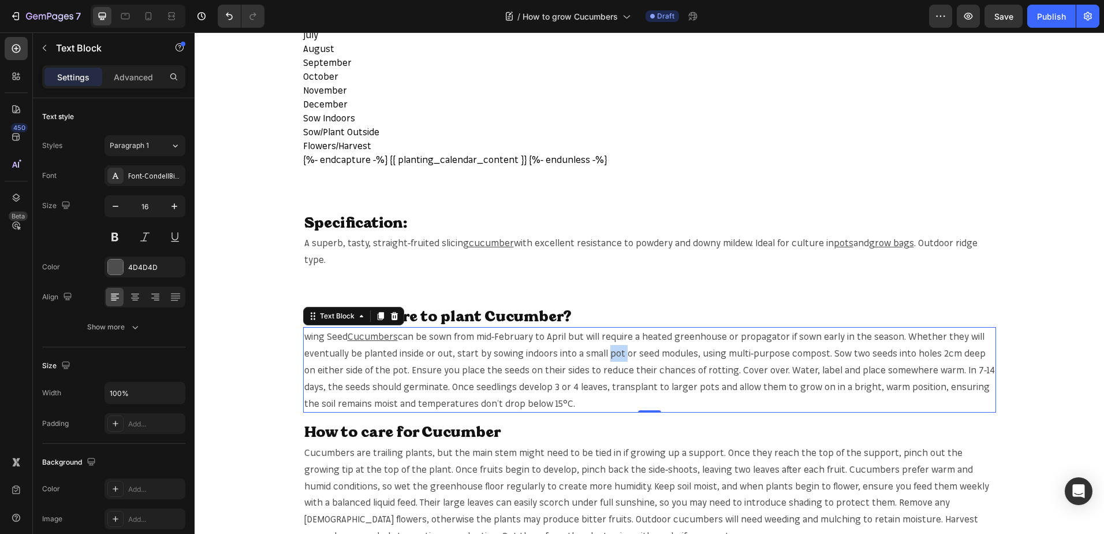
click at [612, 356] on span "can be sown from mid-February to April but will require a heated greenhouse or …" at bounding box center [649, 369] width 691 height 78
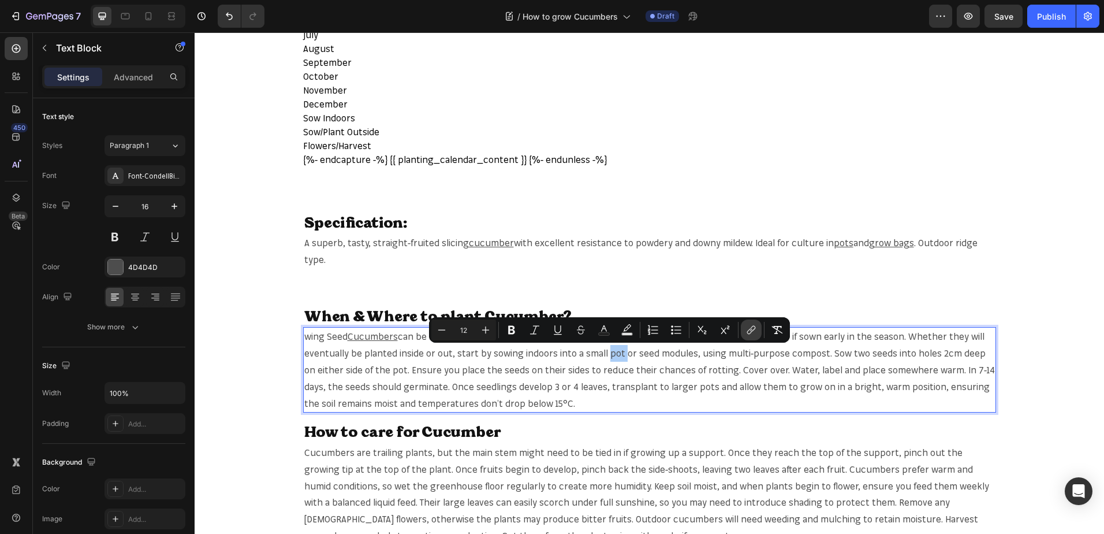
click at [748, 330] on icon "Editor contextual toolbar" at bounding box center [752, 330] width 12 height 12
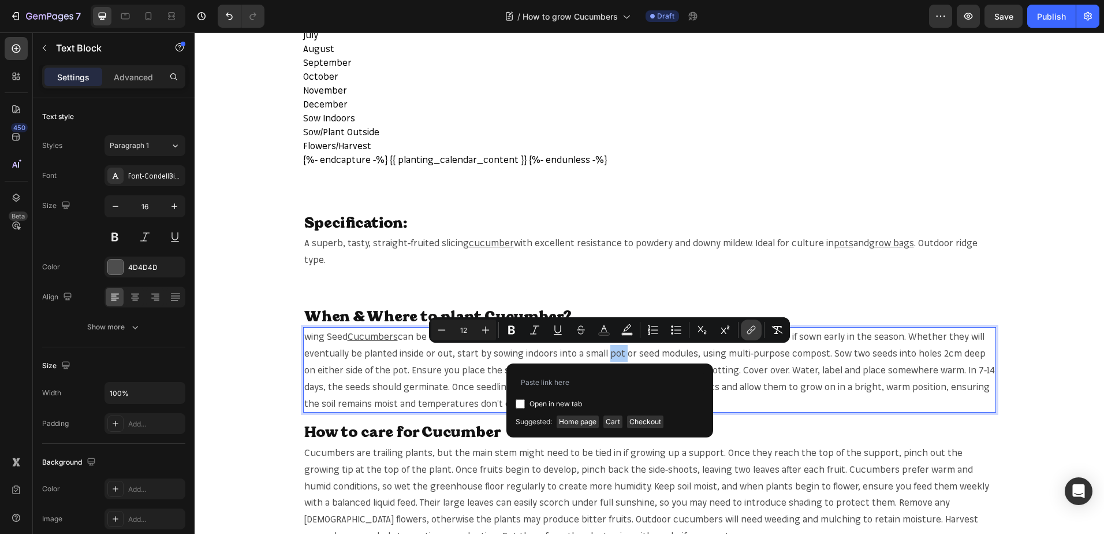
type input "https://mr-fothergills.co.uk/search?q=pot&options%5Bprefix%5D=last&options%5Bfi…"
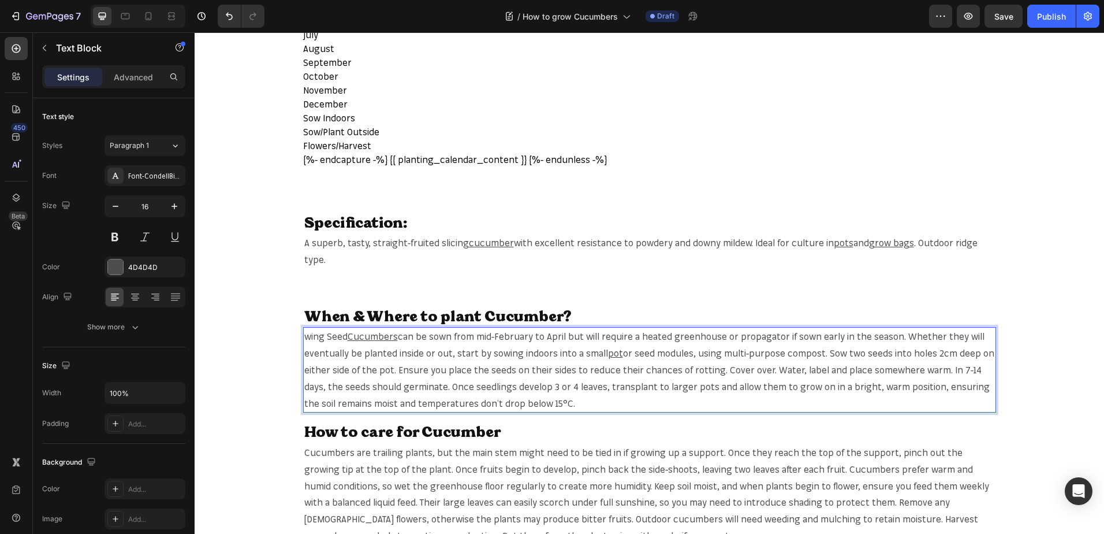
click at [378, 369] on span "or seed modules, using multi-purpose compost. Sow two seeds into holes 2cm deep…" at bounding box center [649, 377] width 690 height 61
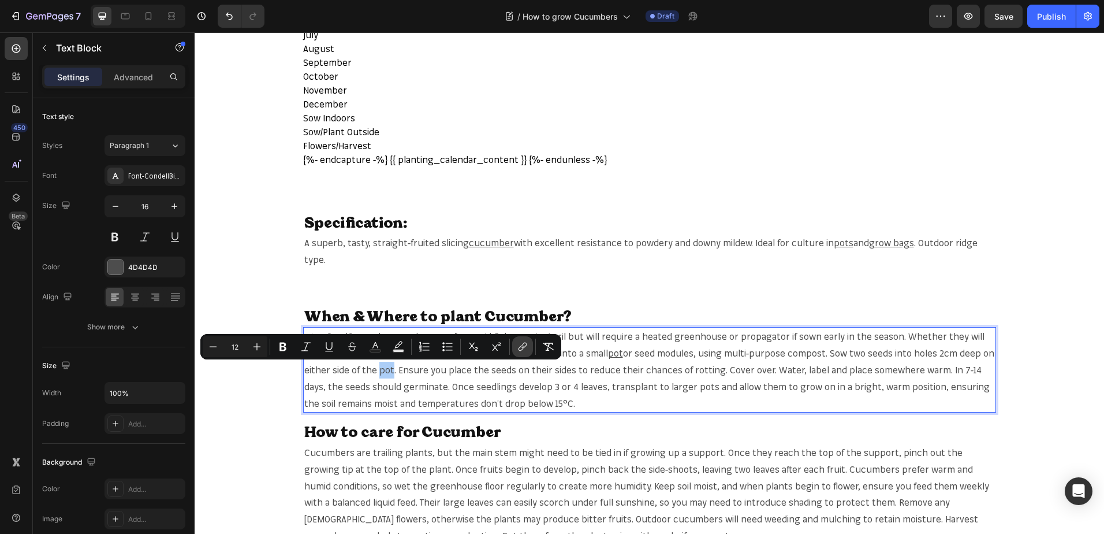
click at [520, 351] on icon "Editor contextual toolbar" at bounding box center [521, 348] width 5 height 6
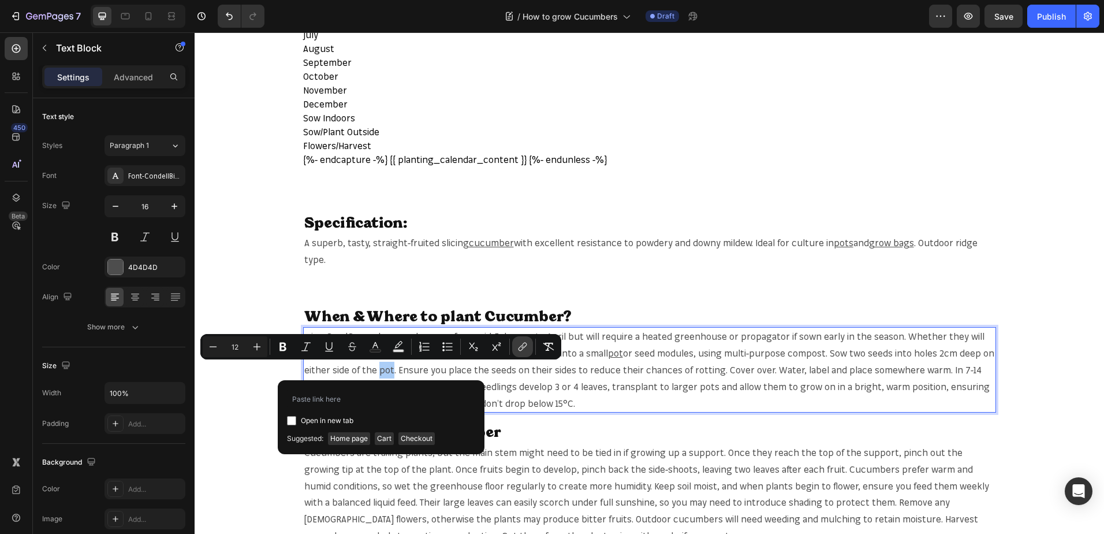
type input "https://mr-fothergills.co.uk/search?q=pot&options%5Bprefix%5D=last&options%5Bfi…"
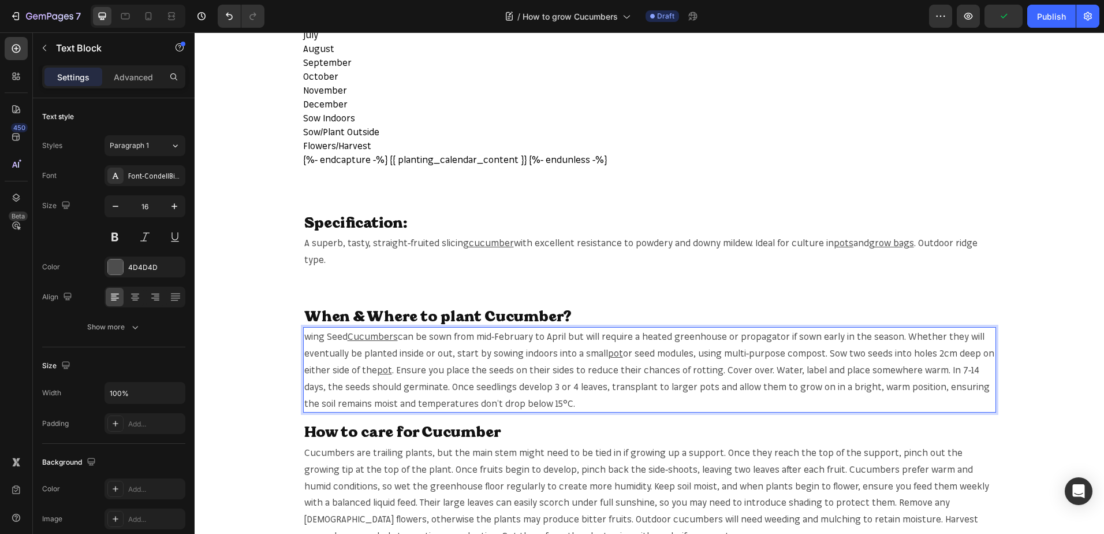
click at [667, 385] on span ". Ensure you place the seeds on their sides to reduce their chances of rotting.…" at bounding box center [647, 386] width 686 height 45
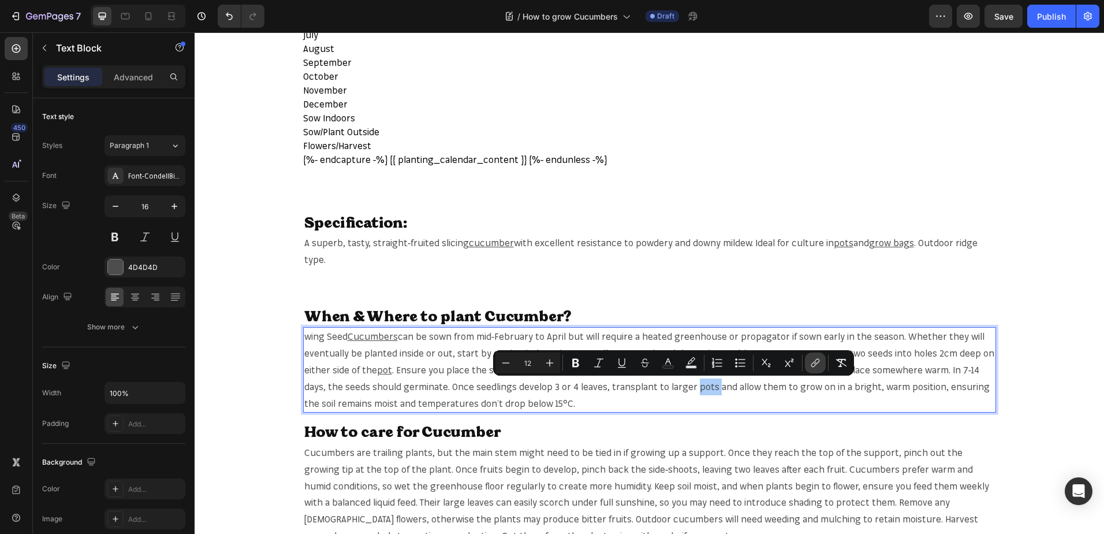
click at [814, 362] on icon "Editor contextual toolbar" at bounding box center [813, 365] width 5 height 6
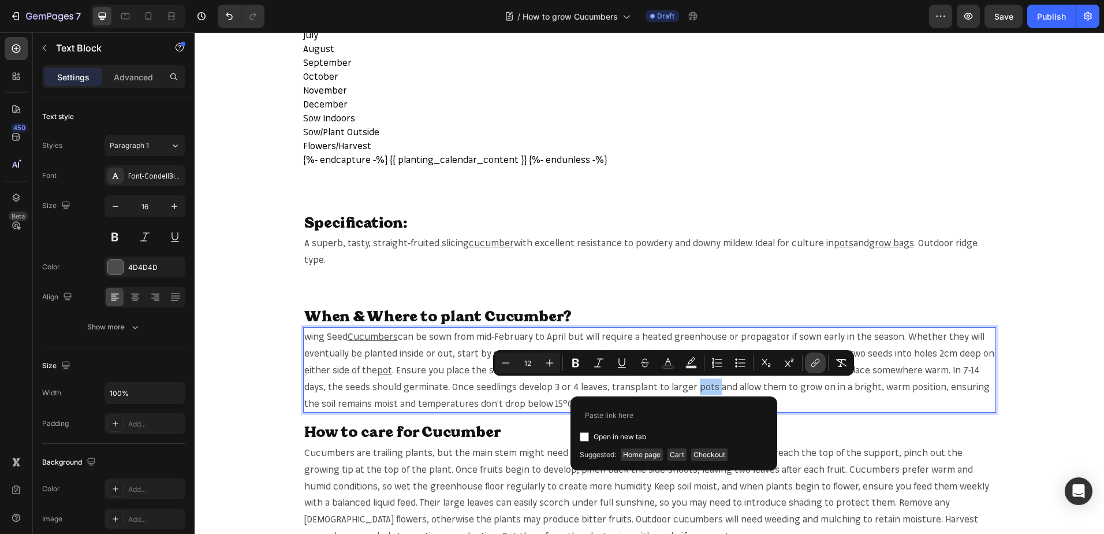
type input "https://mr-fothergills.co.uk/search?q=pot&options%5Bprefix%5D=last&options%5Bfi…"
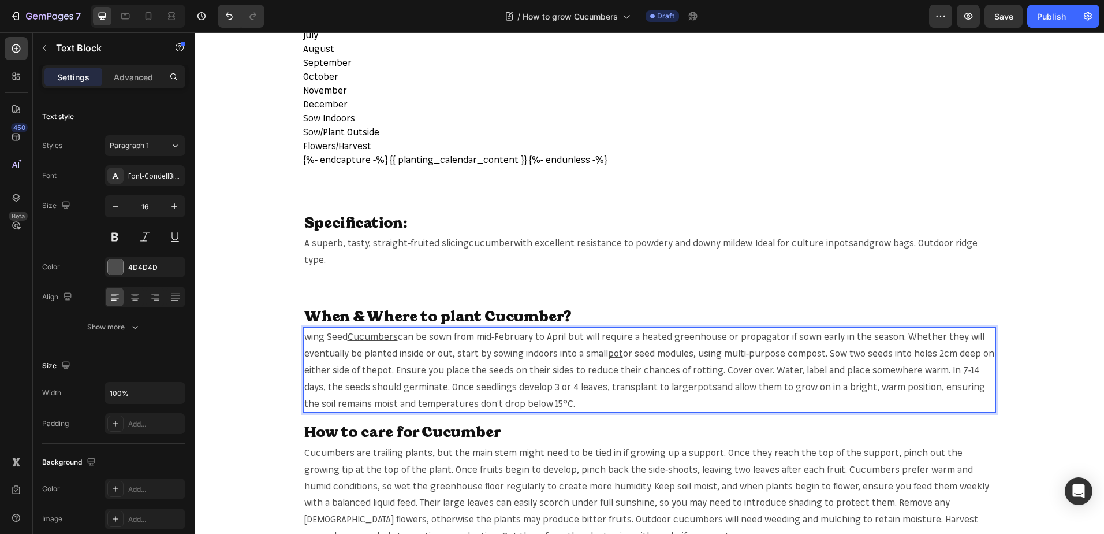
click at [969, 390] on span "and allow them to grow on in a bright, warm position, ensuring the soil remains…" at bounding box center [644, 395] width 681 height 28
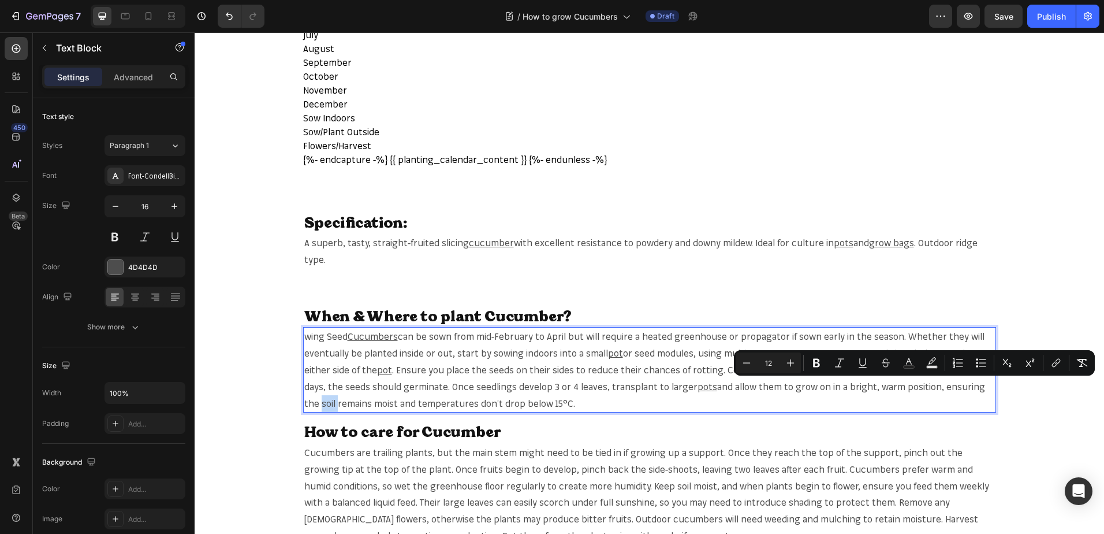
copy span "soil"
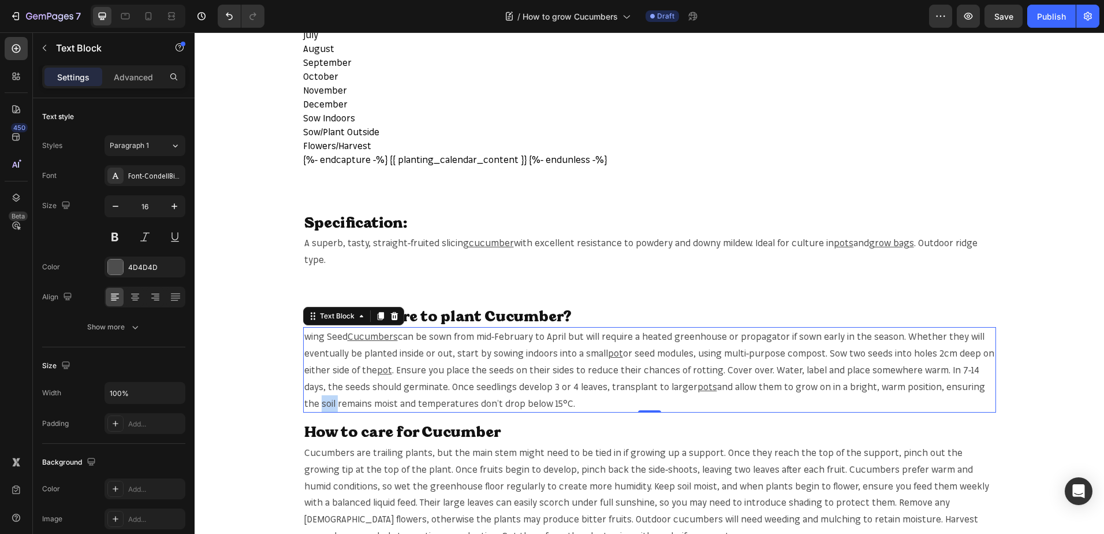
click at [975, 388] on span "and allow them to grow on in a bright, warm position, ensuring the soil remains…" at bounding box center [644, 395] width 681 height 28
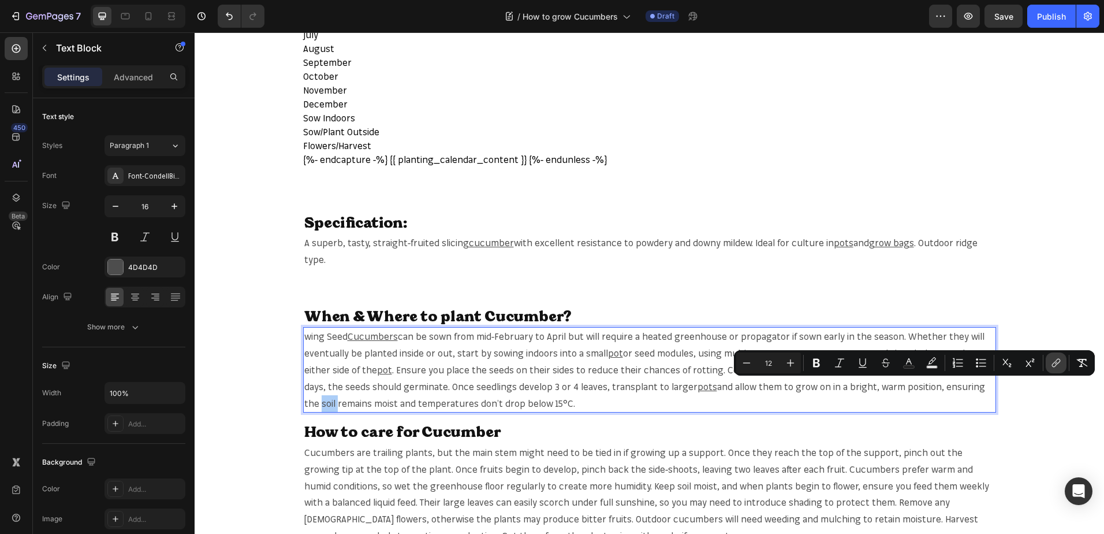
click at [1051, 362] on icon "Editor contextual toolbar" at bounding box center [1057, 363] width 12 height 12
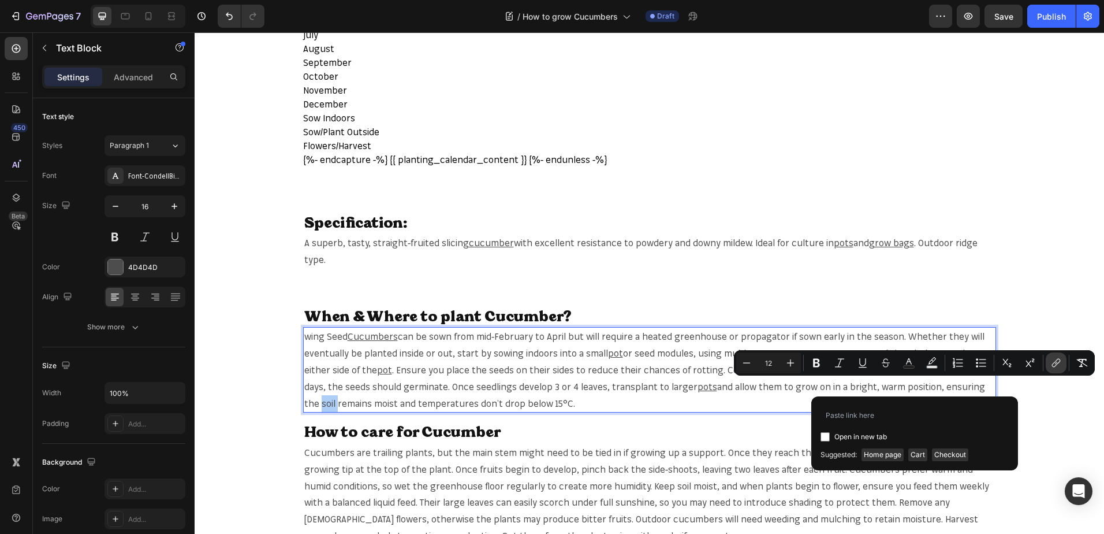
type input "[URL][DOMAIN_NAME]"
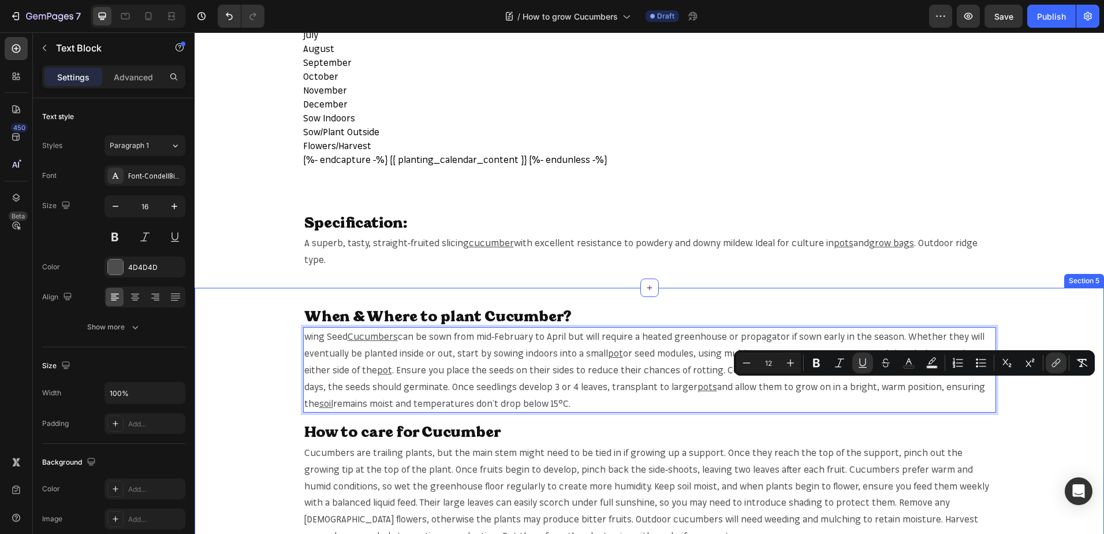
click at [222, 422] on div "When & Where to plant Cucumber? Heading wing Seed Cucumbers can be sown from mi…" at bounding box center [650, 425] width 910 height 239
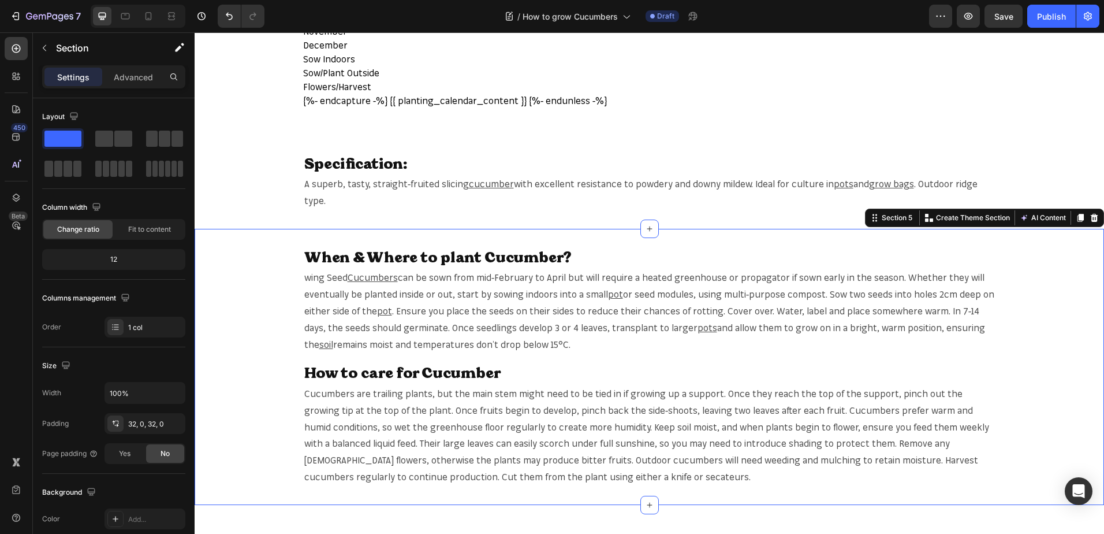
scroll to position [751, 0]
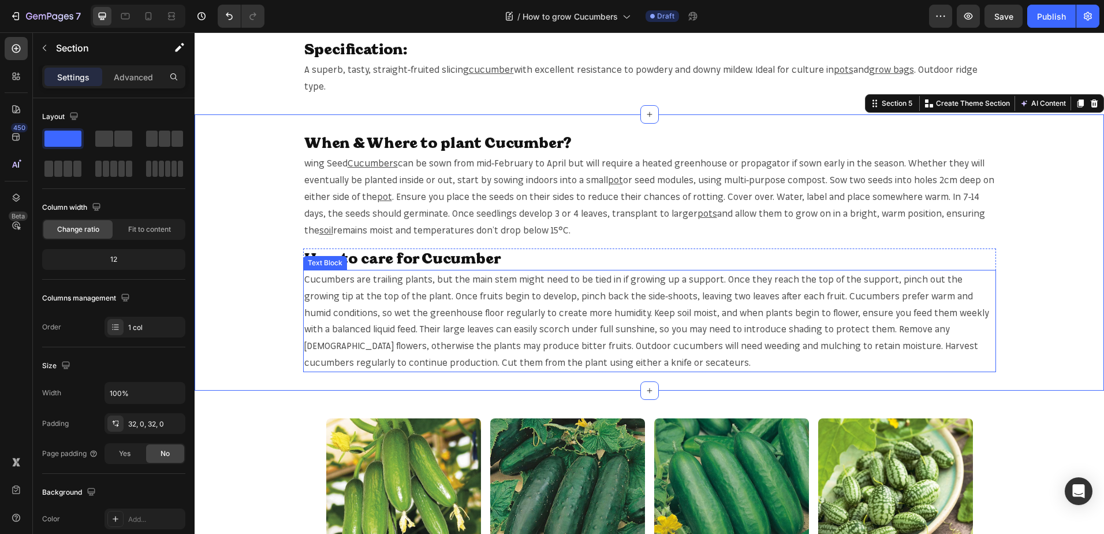
click at [321, 280] on span "Cucumbers are trailing plants, but the main stem might need to be tied in if gr…" at bounding box center [646, 320] width 685 height 95
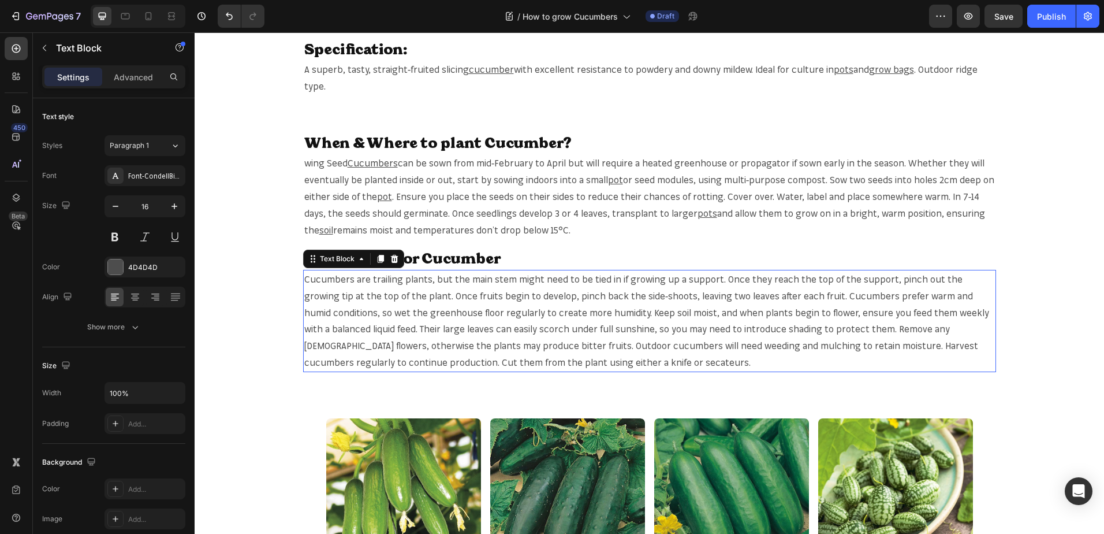
click at [321, 280] on span "Cucumbers are trailing plants, but the main stem might need to be tied in if gr…" at bounding box center [646, 320] width 685 height 95
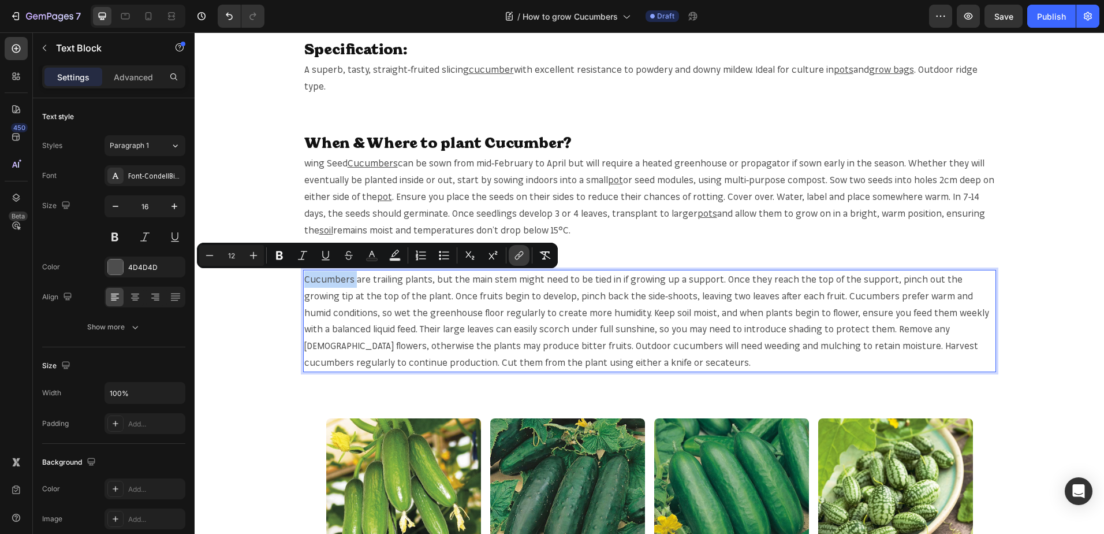
copy span "Cucumbers"
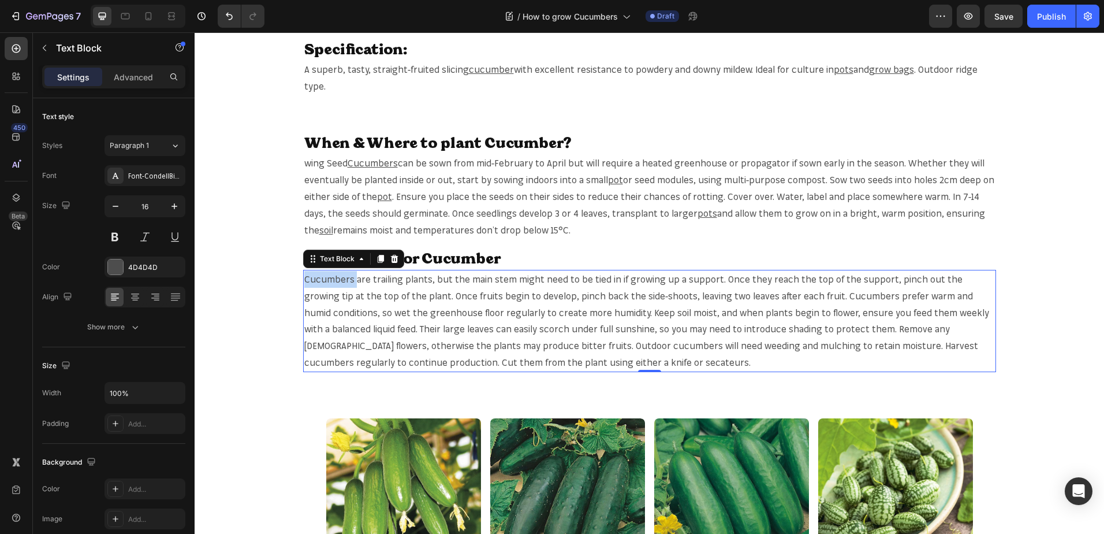
click at [334, 275] on span "Cucumbers are trailing plants, but the main stem might need to be tied in if gr…" at bounding box center [646, 320] width 685 height 95
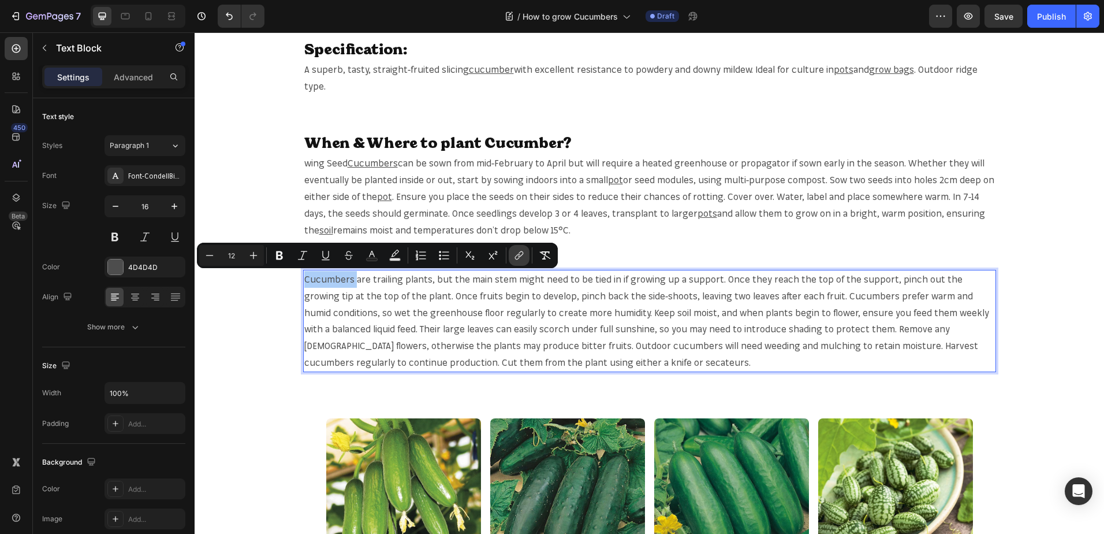
click at [516, 259] on icon "Editor contextual toolbar" at bounding box center [517, 257] width 5 height 6
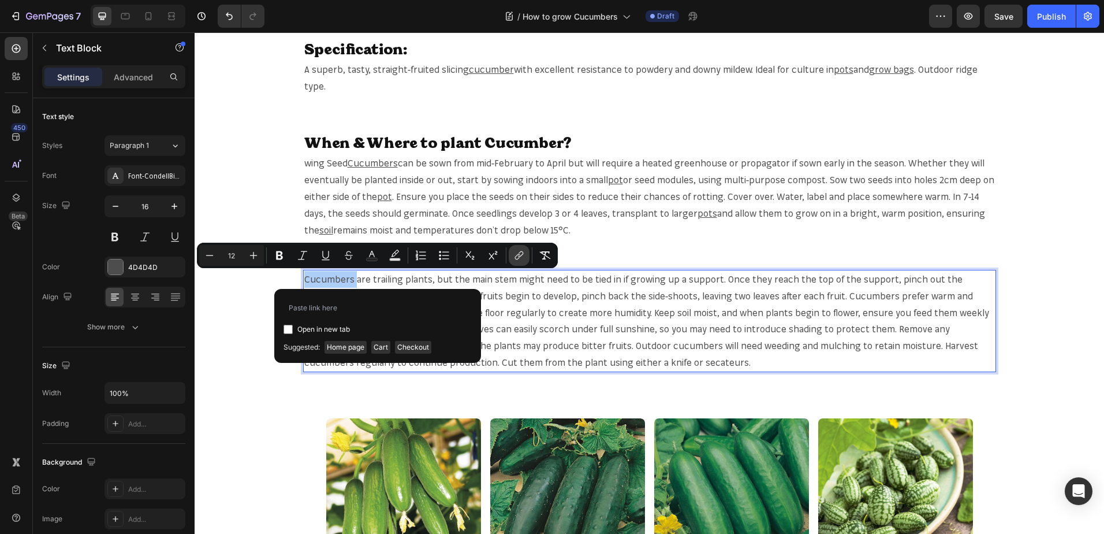
type input "https://mr-fothergills.co.uk/search?q=Cucumbers&options%5Bprefix%5D=last&option…"
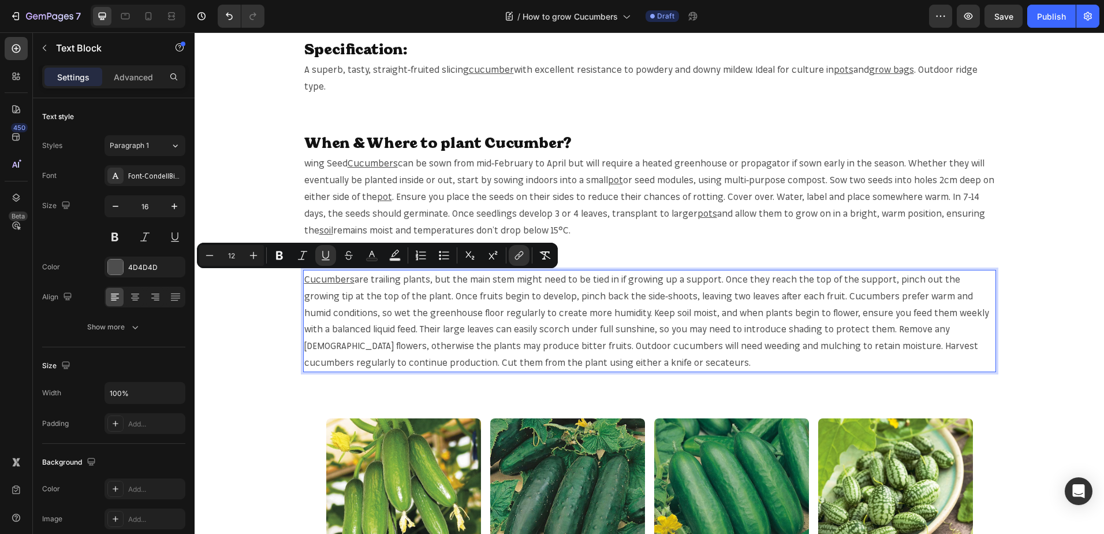
click at [806, 297] on span "are trailing plants, but the main stem might need to be tied in if growing up a…" at bounding box center [646, 320] width 685 height 95
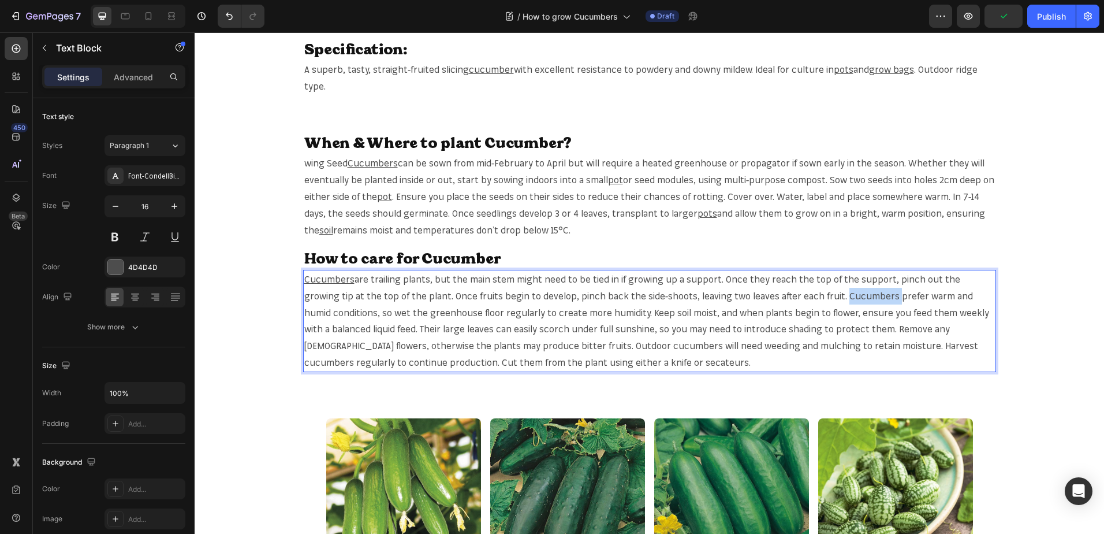
click at [806, 297] on span "are trailing plants, but the main stem might need to be tied in if growing up a…" at bounding box center [646, 320] width 685 height 95
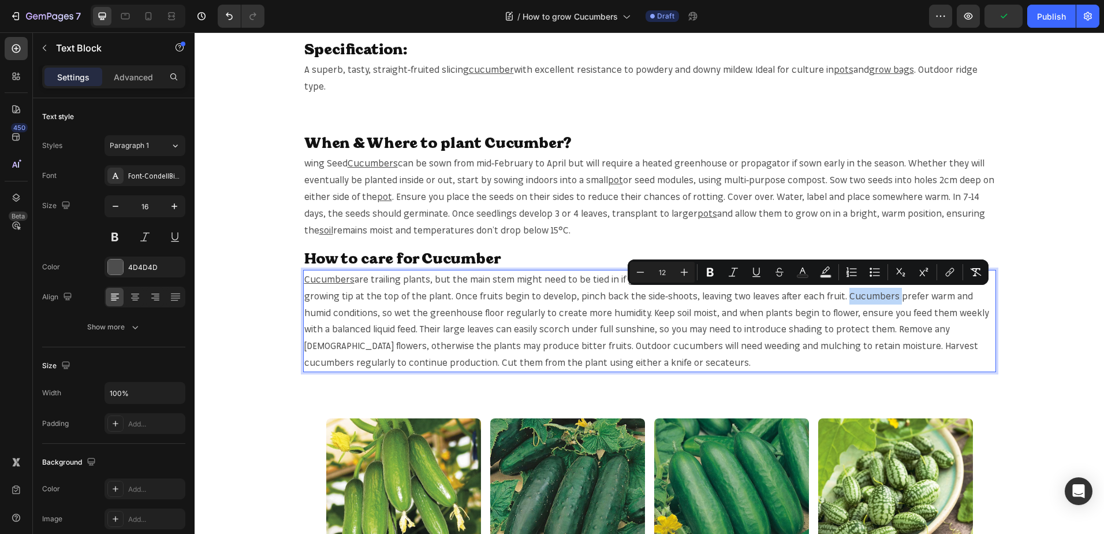
copy span "Cucumbers"
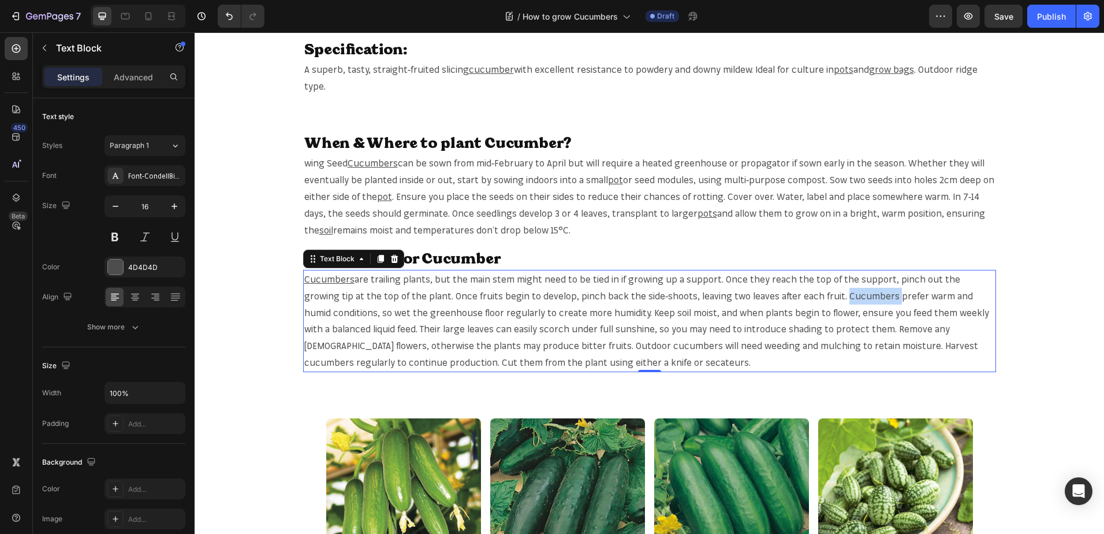
click at [809, 295] on span "are trailing plants, but the main stem might need to be tied in if growing up a…" at bounding box center [646, 320] width 685 height 95
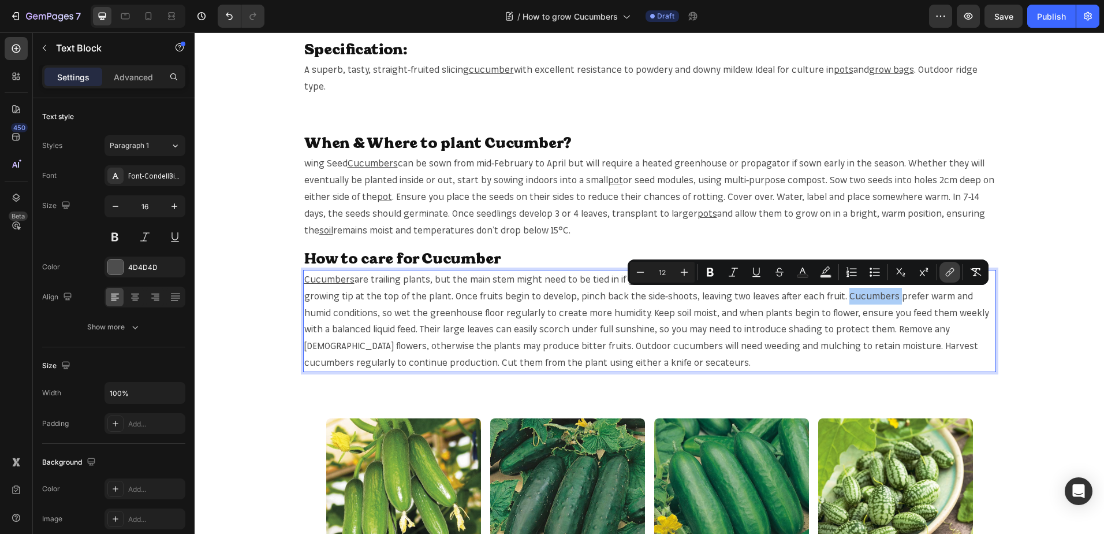
click at [951, 267] on icon "Editor contextual toolbar" at bounding box center [950, 272] width 12 height 12
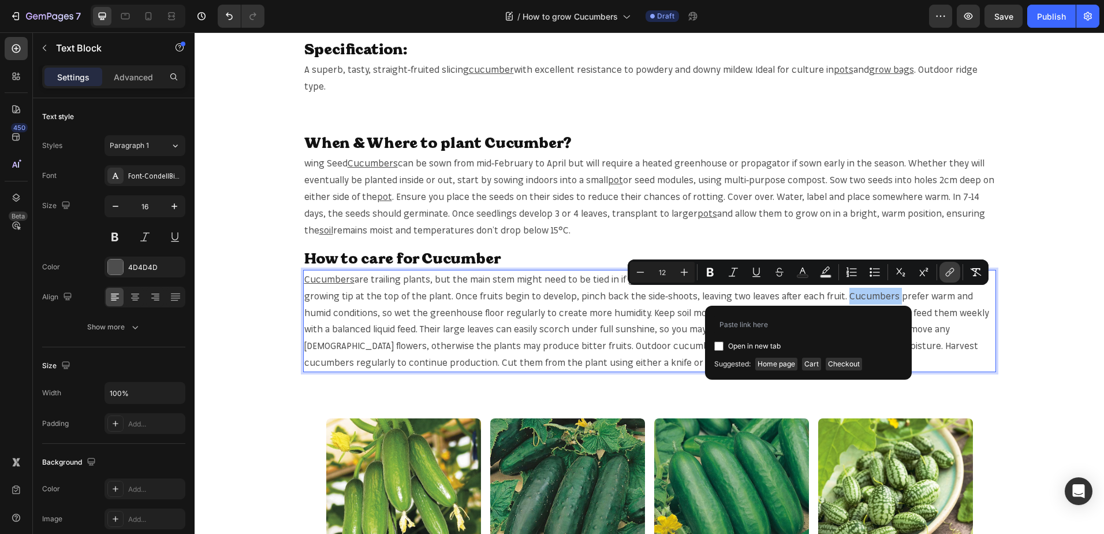
type input "https://mr-fothergills.co.uk/search?q=Cucumbers&options%5Bprefix%5D=last&option…"
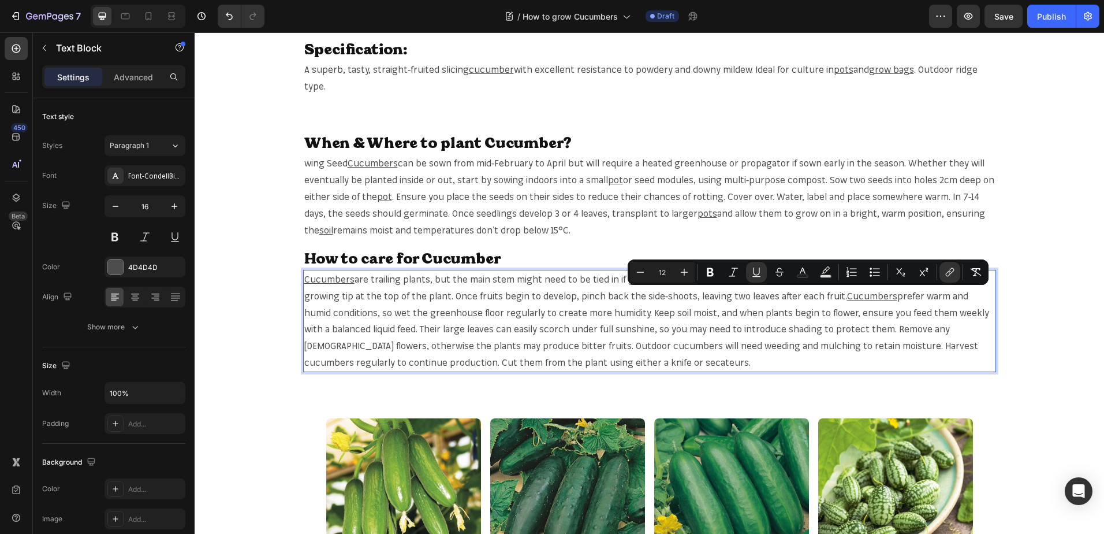
click at [359, 309] on span "prefer warm and humid conditions, so wet the greenhouse floor regularly to crea…" at bounding box center [646, 329] width 685 height 78
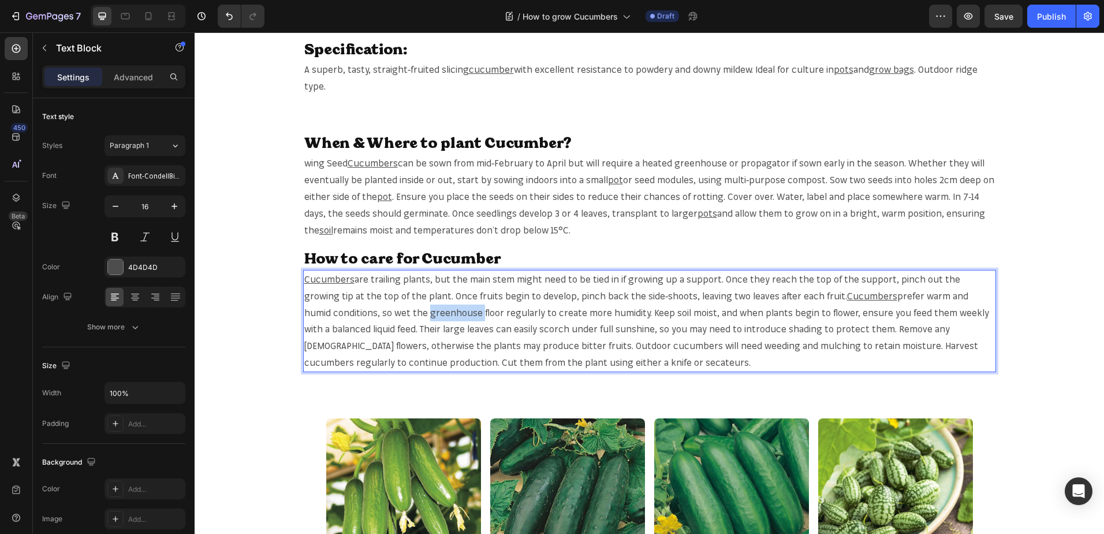
click at [359, 309] on span "prefer warm and humid conditions, so wet the greenhouse floor regularly to crea…" at bounding box center [646, 329] width 685 height 78
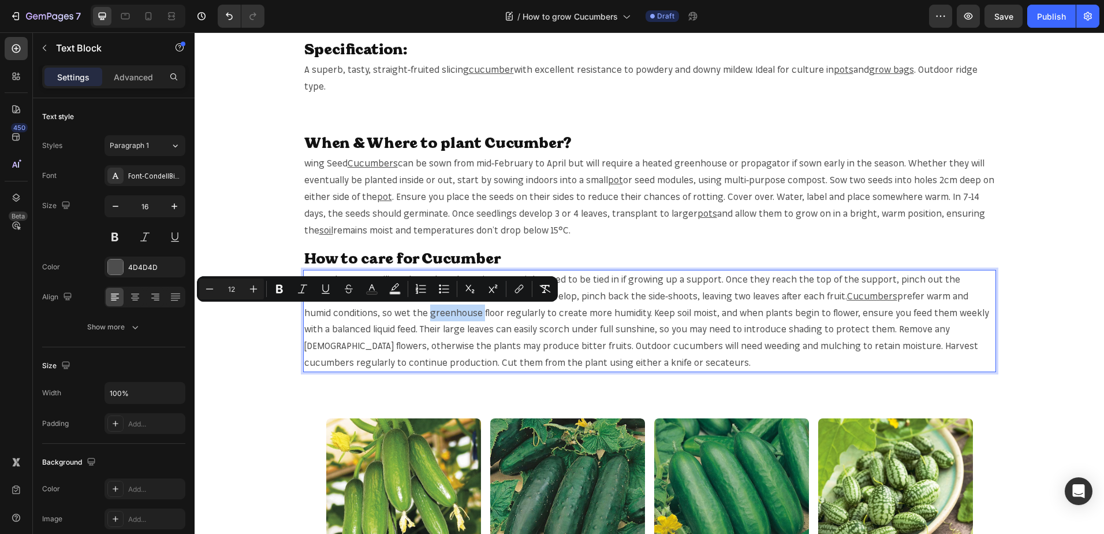
copy span "greenhouse"
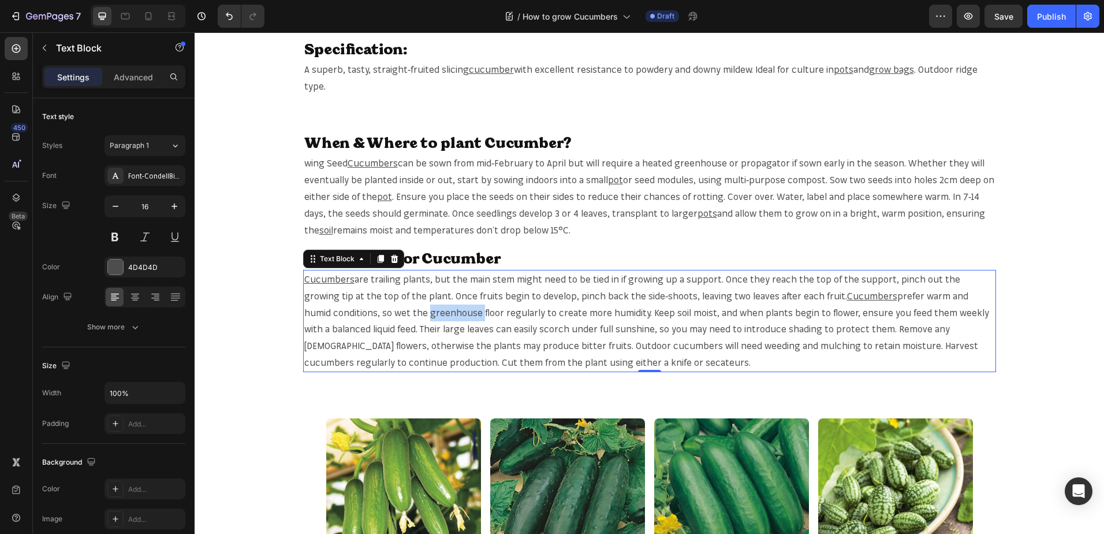
click at [376, 317] on span "prefer warm and humid conditions, so wet the greenhouse floor regularly to crea…" at bounding box center [646, 329] width 685 height 78
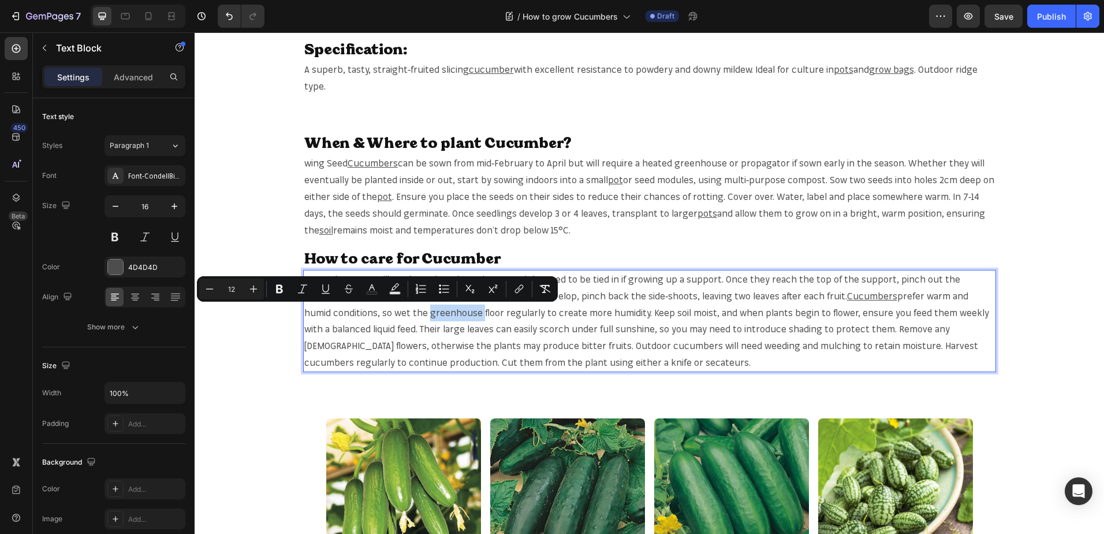
click at [376, 316] on span "prefer warm and humid conditions, so wet the greenhouse floor regularly to crea…" at bounding box center [646, 329] width 685 height 78
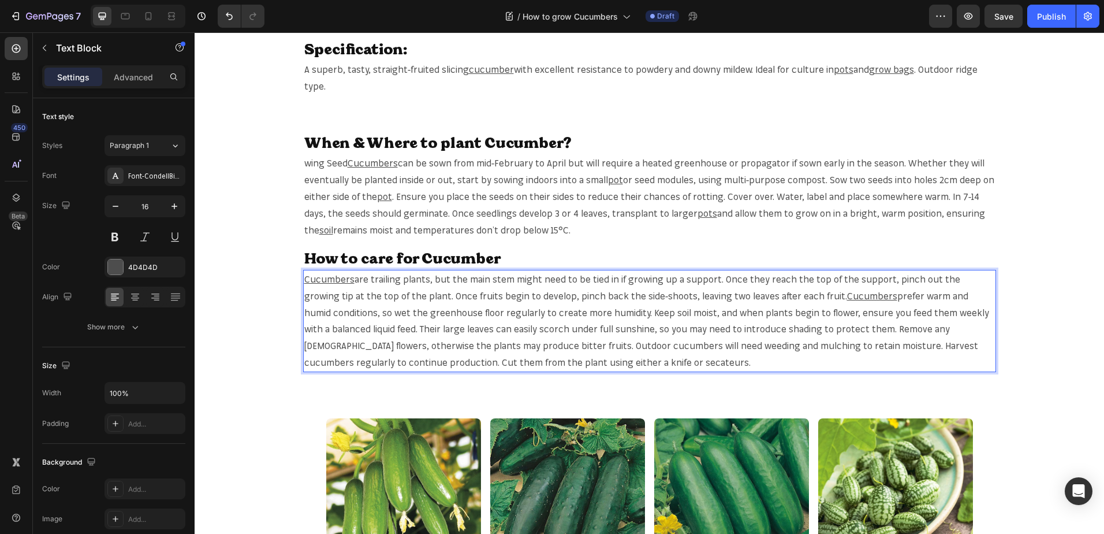
click at [385, 313] on span "prefer warm and humid conditions, so wet the greenhouse floor regularly to crea…" at bounding box center [646, 329] width 685 height 78
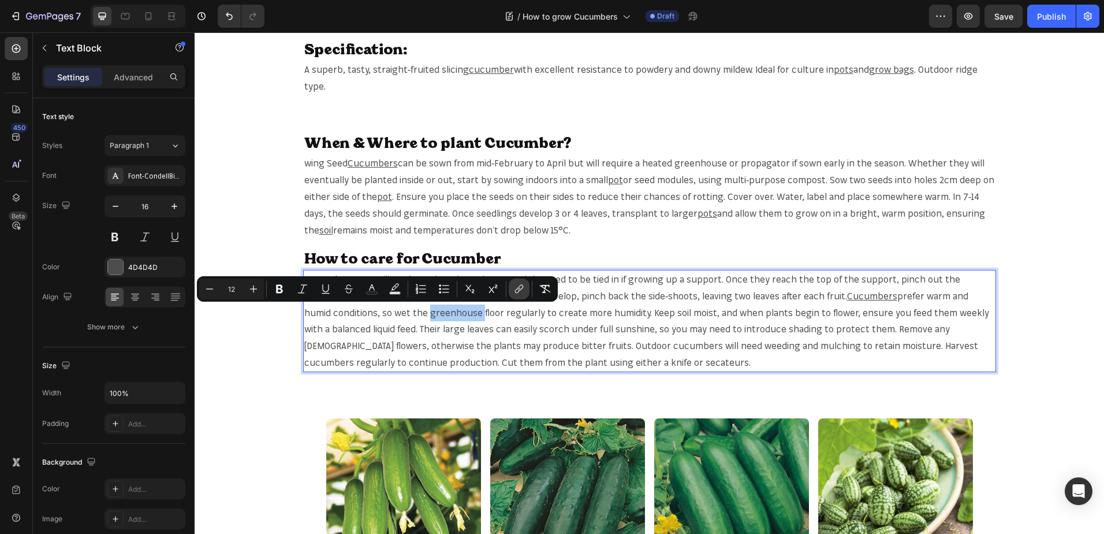
click at [517, 293] on icon "Editor contextual toolbar" at bounding box center [519, 289] width 12 height 12
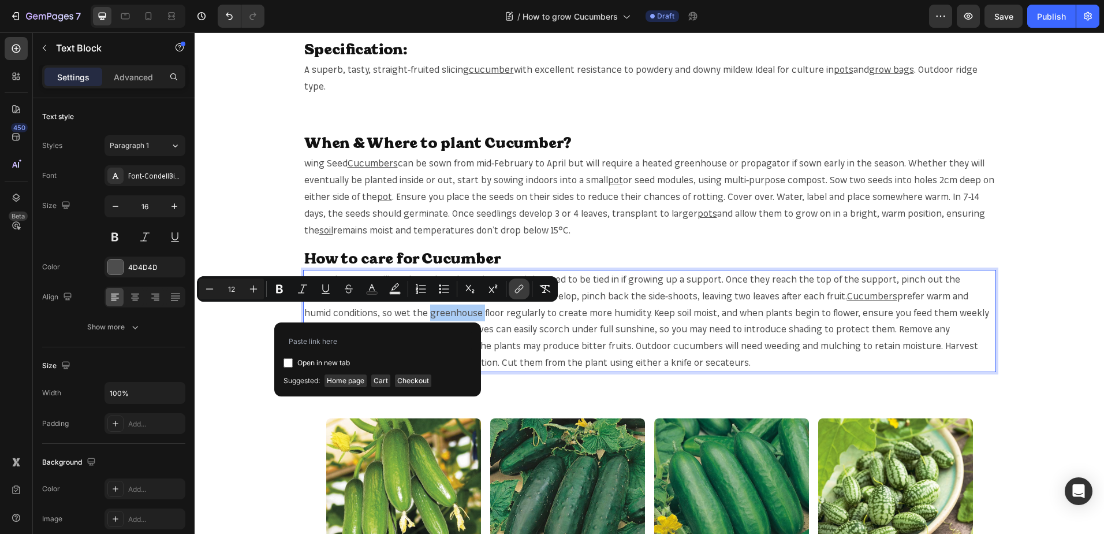
type input "https://mr-fothergills.co.uk/products/mini-garden-greenhouse?_pos=3&_sid=8be2a8…"
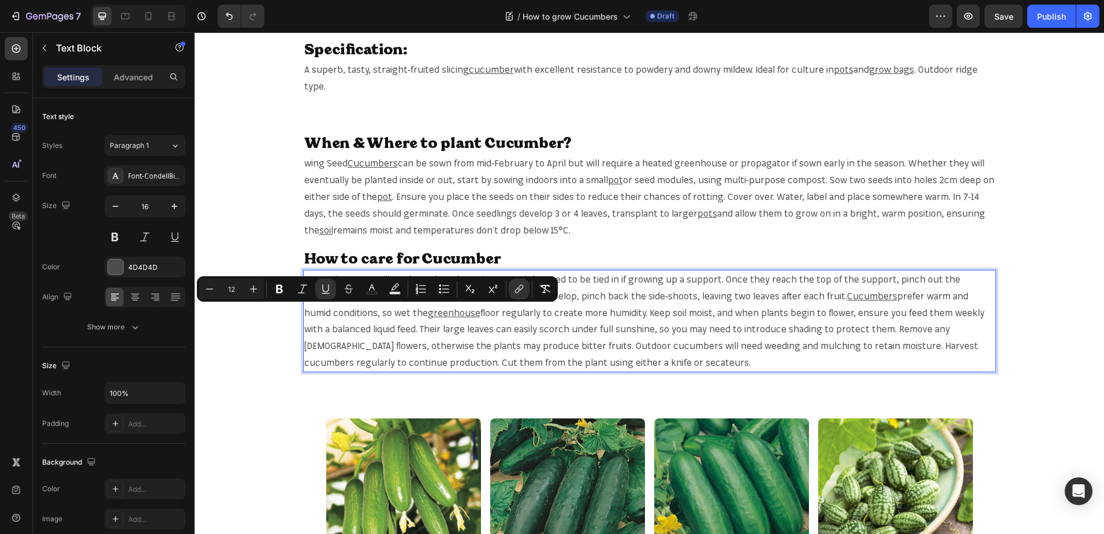
click at [969, 310] on span "floor regularly to create more humidity. Keep soil moist, and when plants begin…" at bounding box center [644, 337] width 680 height 61
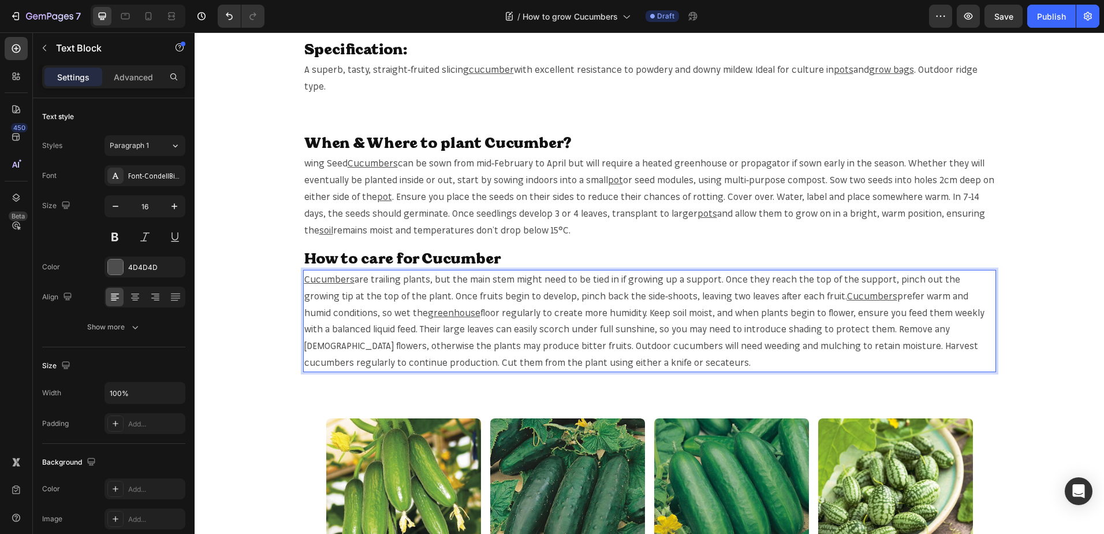
click at [969, 310] on span "floor regularly to create more humidity. Keep soil moist, and when plants begin…" at bounding box center [644, 337] width 680 height 61
click at [967, 312] on span "floor regularly to create more humidity. Keep soil moist, and when plants begin…" at bounding box center [644, 337] width 680 height 61
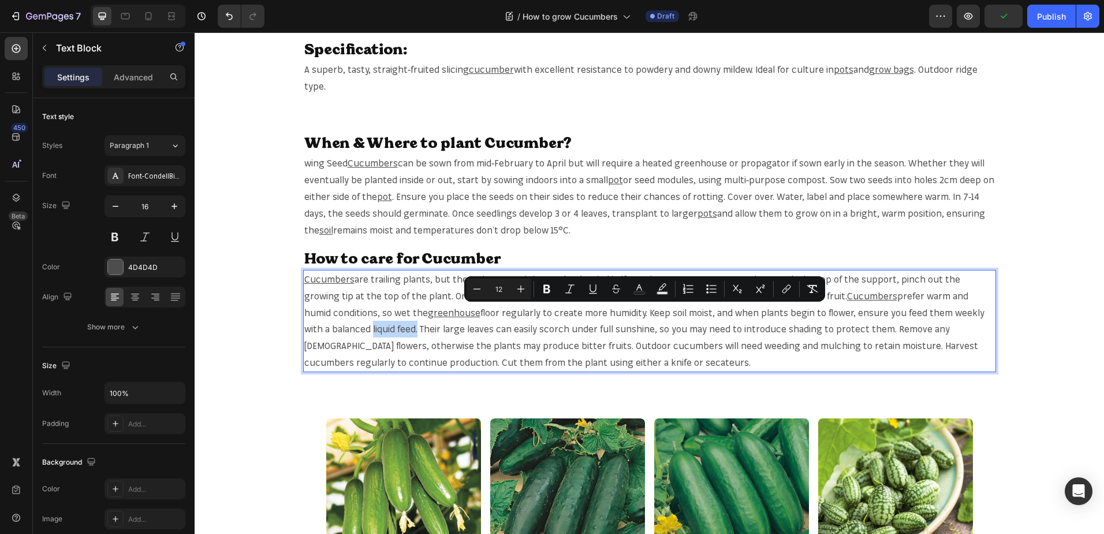
drag, startPoint x: 967, startPoint y: 312, endPoint x: 318, endPoint y: 337, distance: 649.7
click at [318, 337] on p "Cucumbers are trailing plants, but the main stem might need to be tied in if gr…" at bounding box center [649, 321] width 691 height 100
copy span "liquid feed."
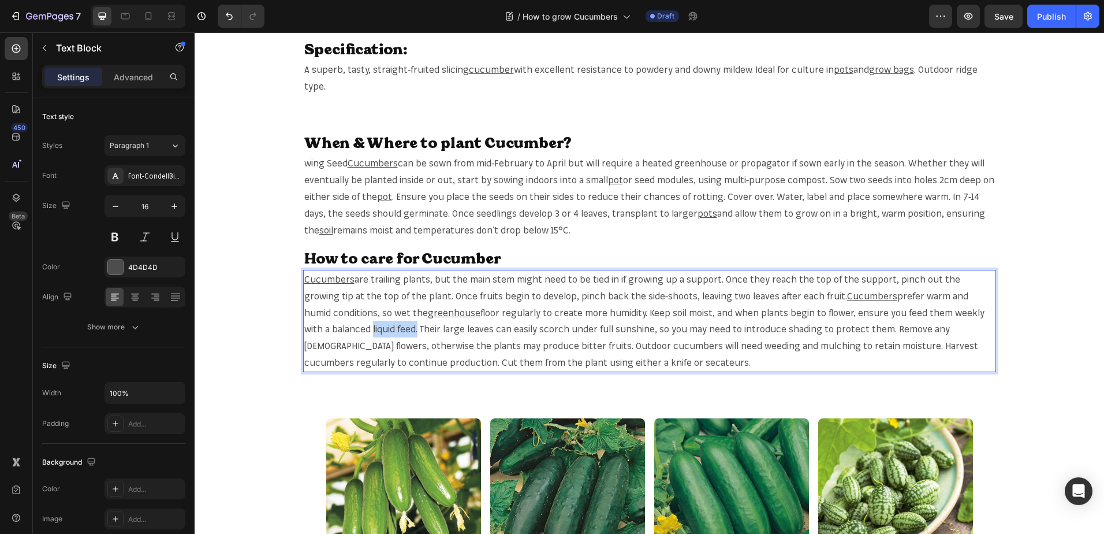
click at [969, 316] on span "floor regularly to create more humidity. Keep soil moist, and when plants begin…" at bounding box center [644, 337] width 680 height 61
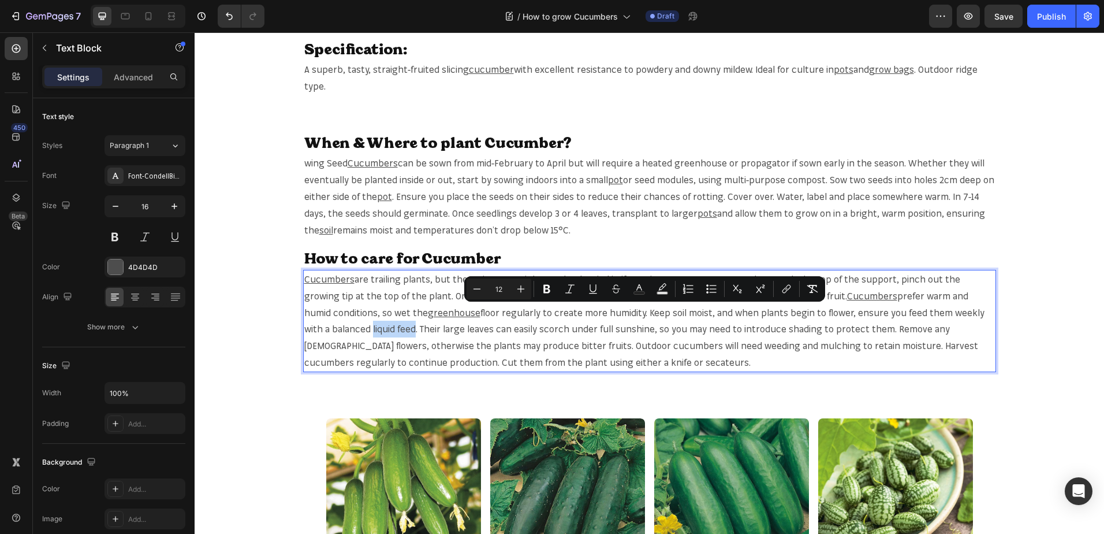
drag, startPoint x: 969, startPoint y: 314, endPoint x: 317, endPoint y: 330, distance: 652.3
click at [317, 330] on span "floor regularly to create more humidity. Keep soil moist, and when plants begin…" at bounding box center [644, 337] width 680 height 61
click at [786, 292] on icon "Editor contextual toolbar" at bounding box center [787, 289] width 12 height 12
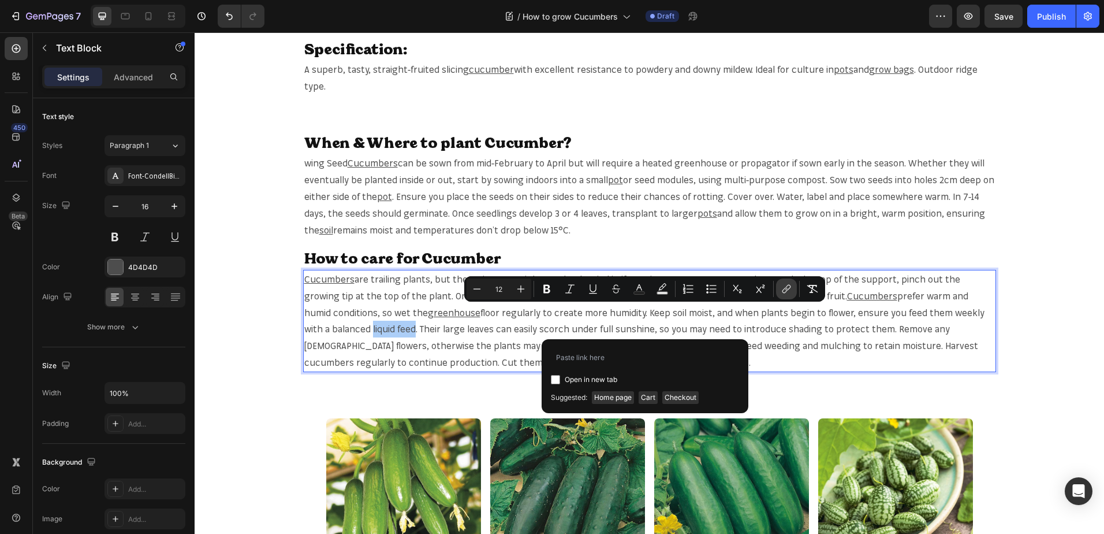
type input "https://mr-fothergills.co.uk/search?q=liquid+feed&options%5Bprefix%5D=last&opti…"
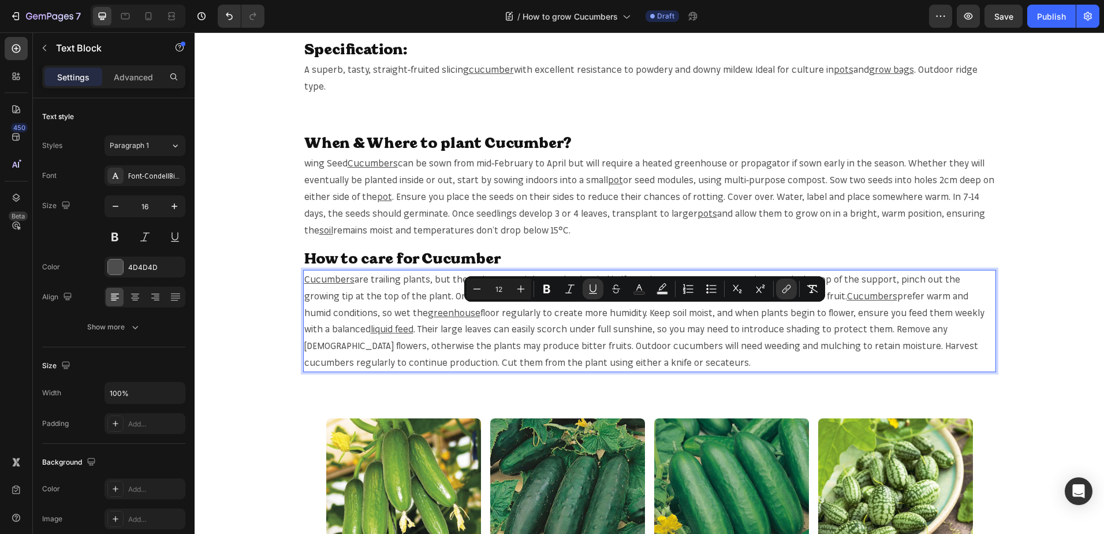
click at [725, 359] on p "Cucumbers are trailing plants, but the main stem might need to be tied in if gr…" at bounding box center [649, 321] width 691 height 100
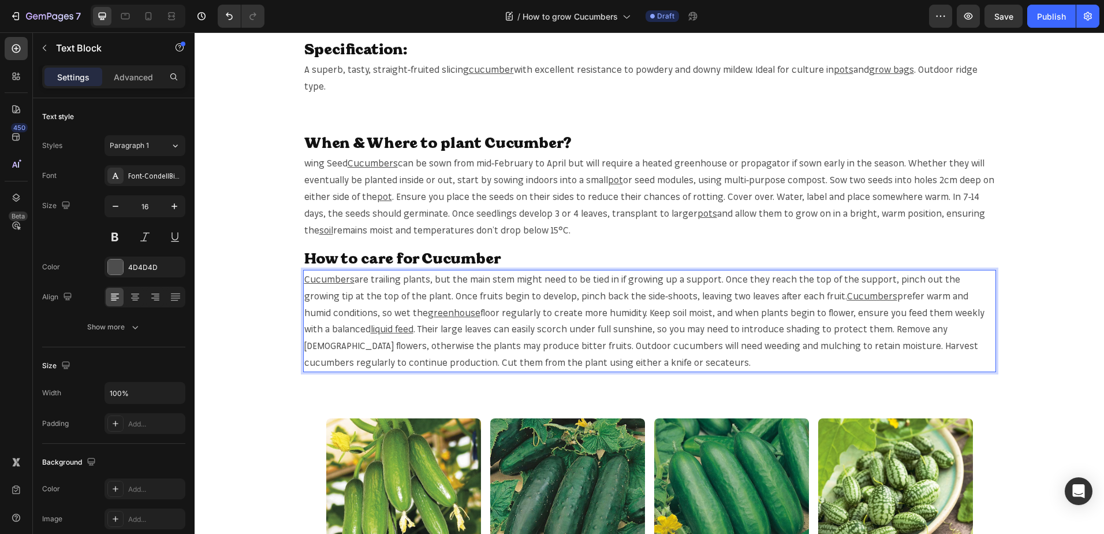
click at [415, 345] on span ". Their large leaves can easily scorch under full sunshine, so you may need to …" at bounding box center [641, 345] width 674 height 45
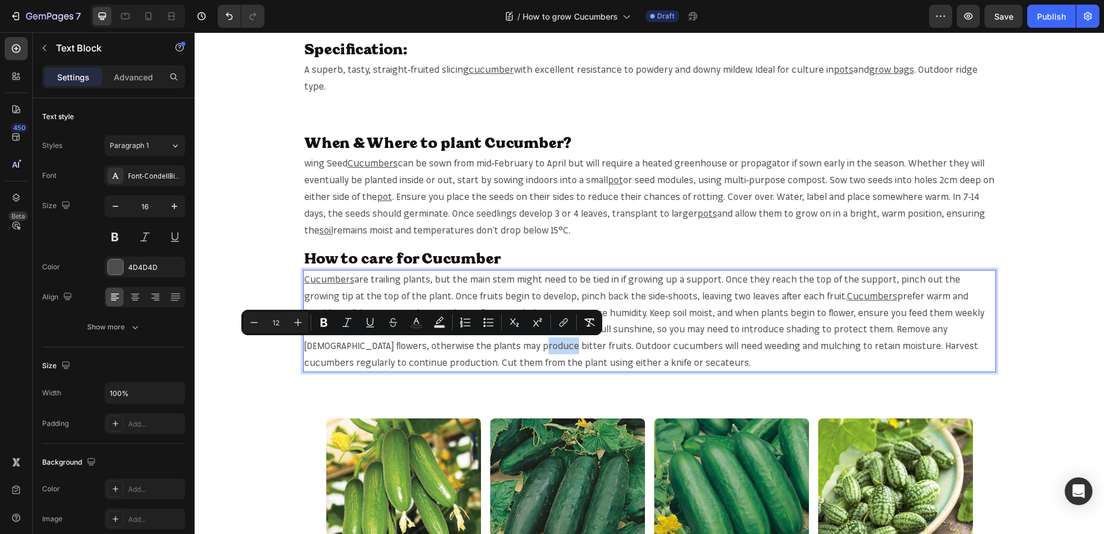
copy span "fruits"
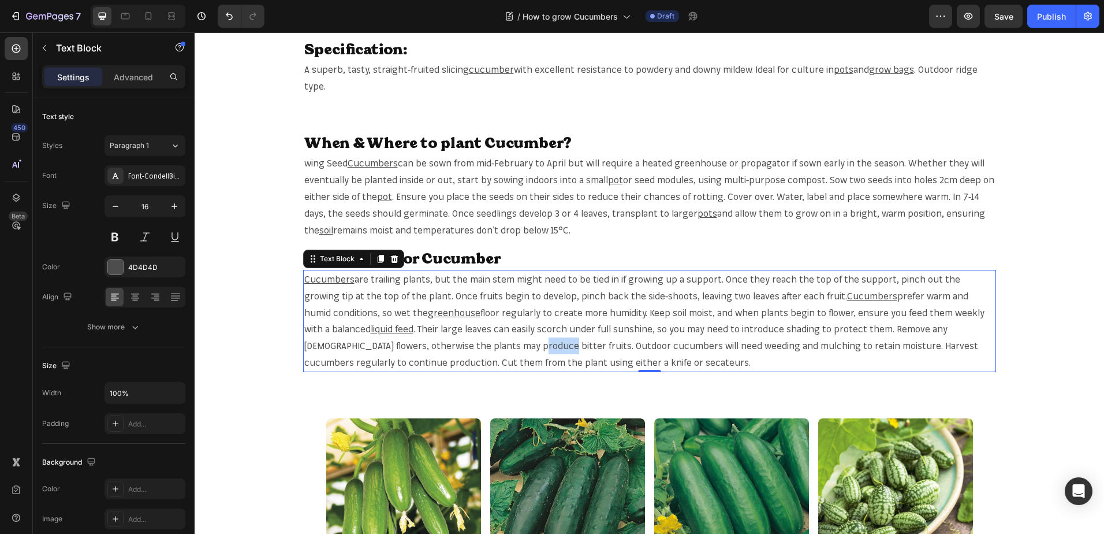
click at [419, 344] on span ". Their large leaves can easily scorch under full sunshine, so you may need to …" at bounding box center [641, 345] width 674 height 45
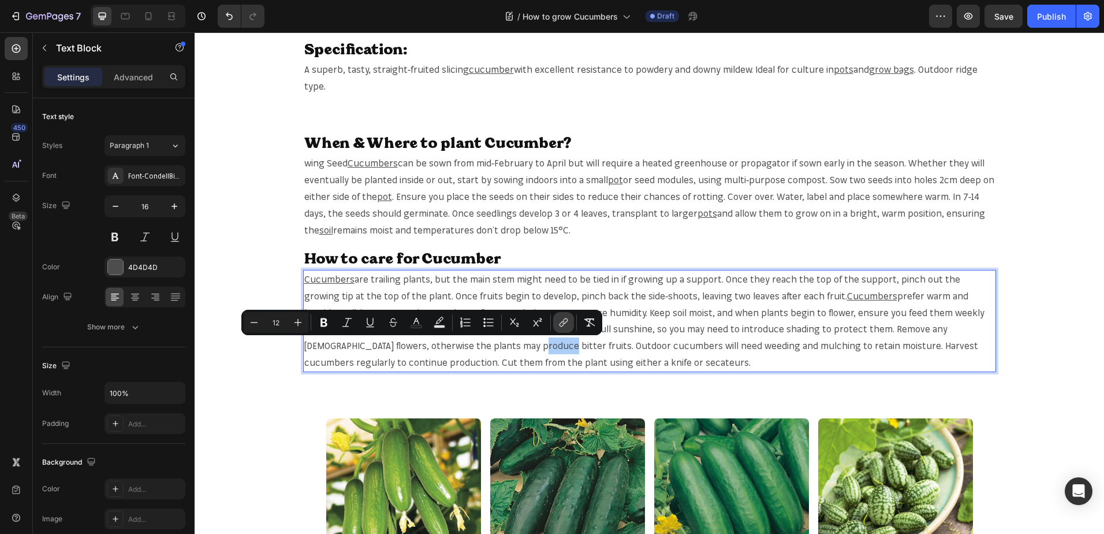
click at [559, 323] on icon "Editor contextual toolbar" at bounding box center [564, 323] width 12 height 12
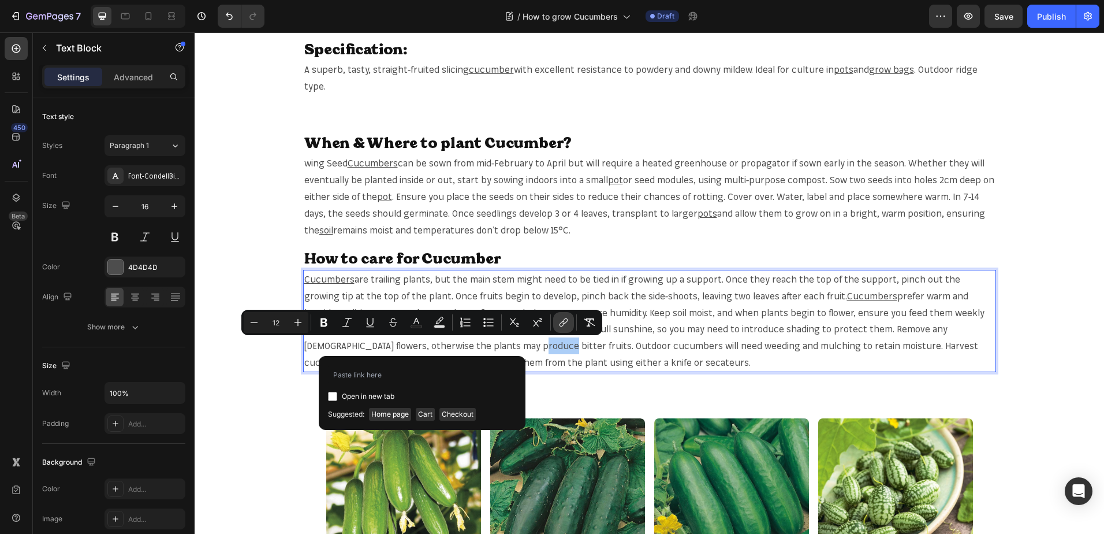
type input "https://mr-fothergills.co.uk/search?q=fruits&options%5Bprefix%5D=last&options%5…"
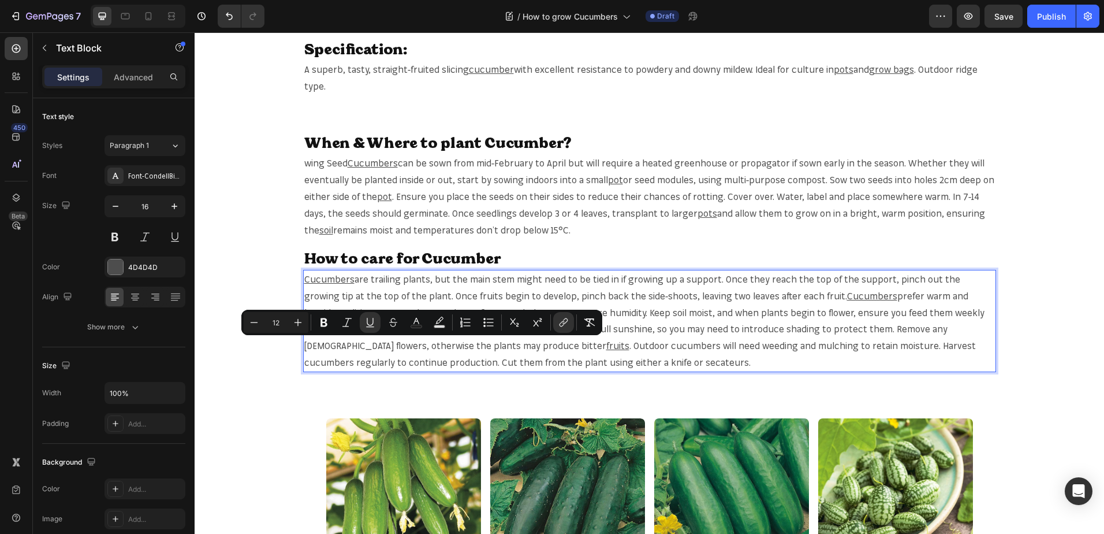
click at [494, 342] on span ". Outdoor cucumbers will need weeding and mulching to retain moisture. Harvest …" at bounding box center [640, 354] width 672 height 28
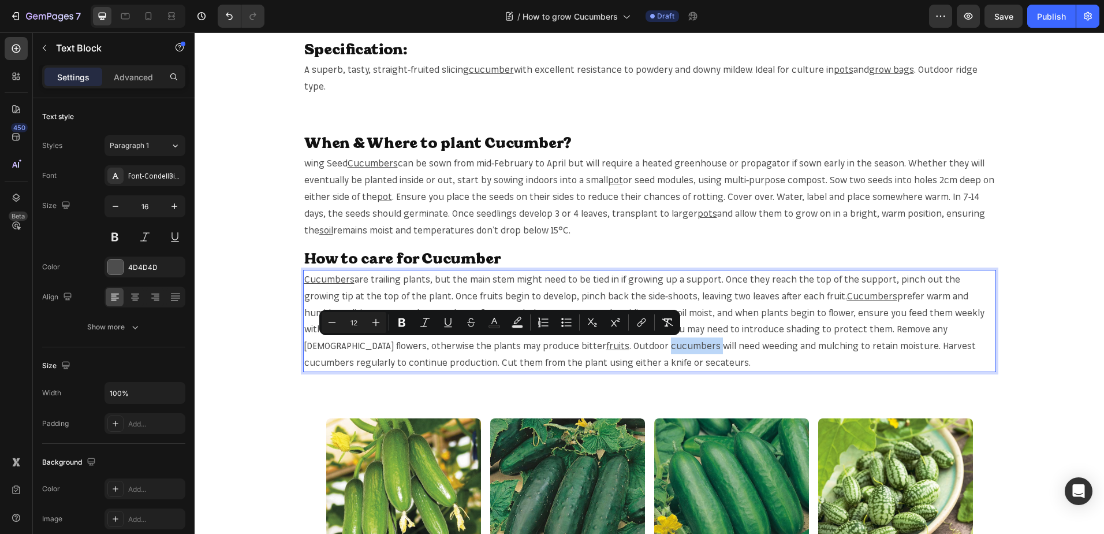
click at [514, 347] on span ". Outdoor cucumbers will need weeding and mulching to retain moisture. Harvest …" at bounding box center [640, 354] width 672 height 28
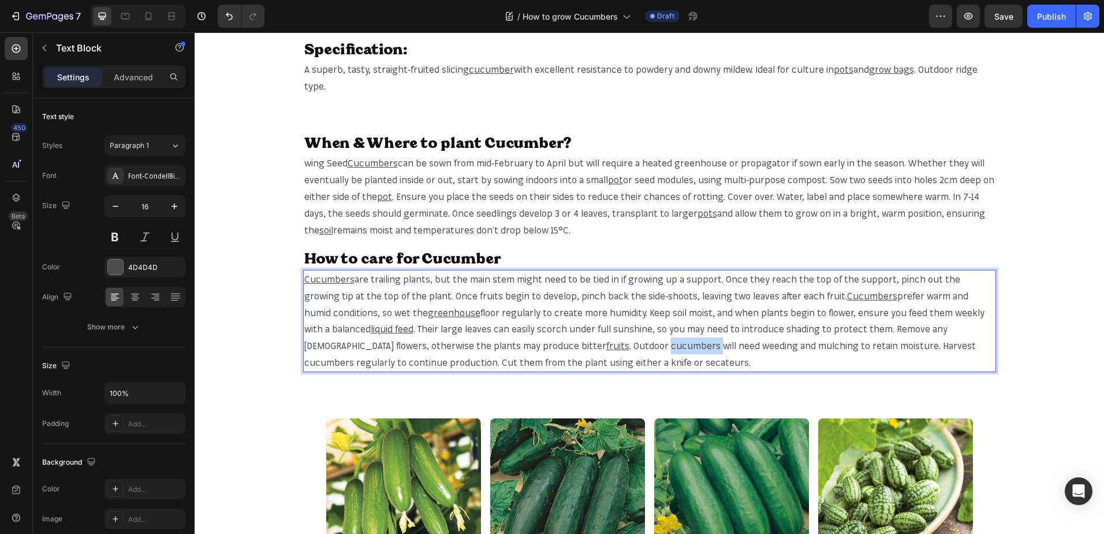
click at [514, 347] on span ". Outdoor cucumbers will need weeding and mulching to retain moisture. Harvest …" at bounding box center [640, 354] width 672 height 28
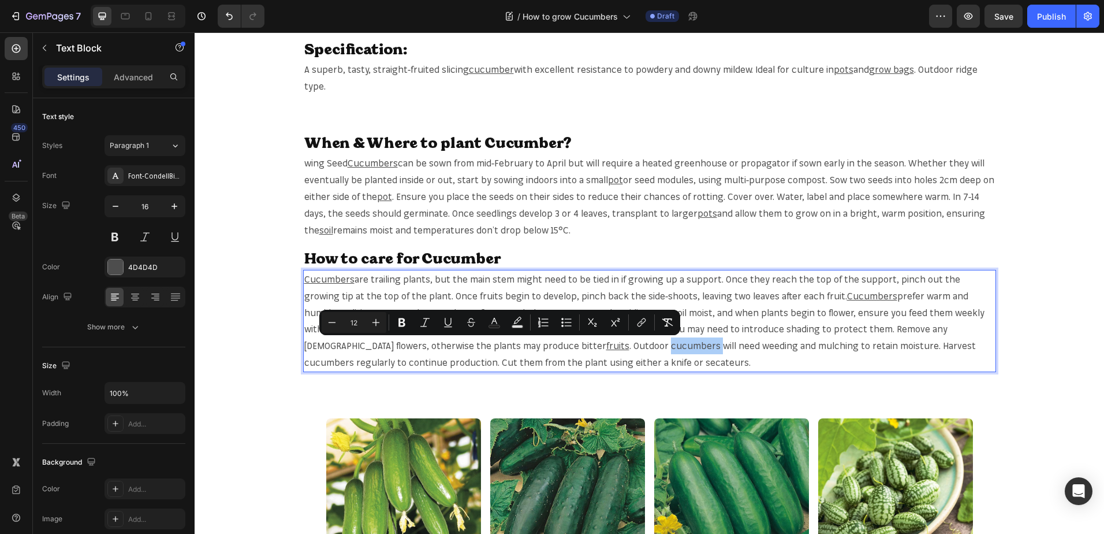
click at [630, 322] on div "Minus 12 Plus Bold Italic Underline Strikethrough Text Color Text Background Co…" at bounding box center [500, 322] width 356 height 21
click at [641, 322] on icon "Editor contextual toolbar" at bounding box center [642, 323] width 12 height 12
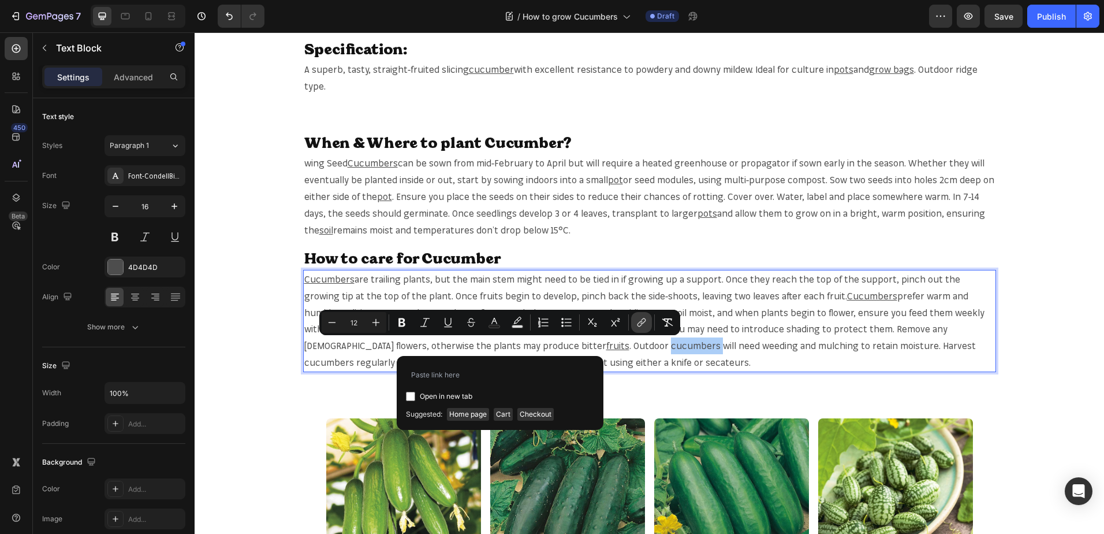
type input "https://mr-fothergills.co.uk/search?q=cucumbers&options%5Bprefix%5D=last&option…"
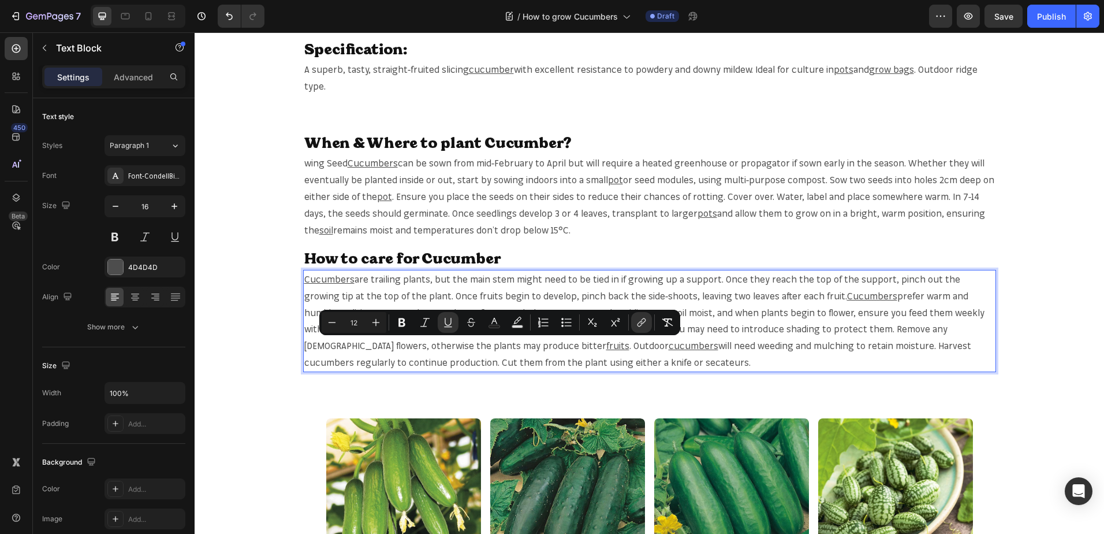
click at [791, 345] on span "will need weeding and mulching to retain moisture. Harvest cucumbers regularly …" at bounding box center [637, 354] width 667 height 28
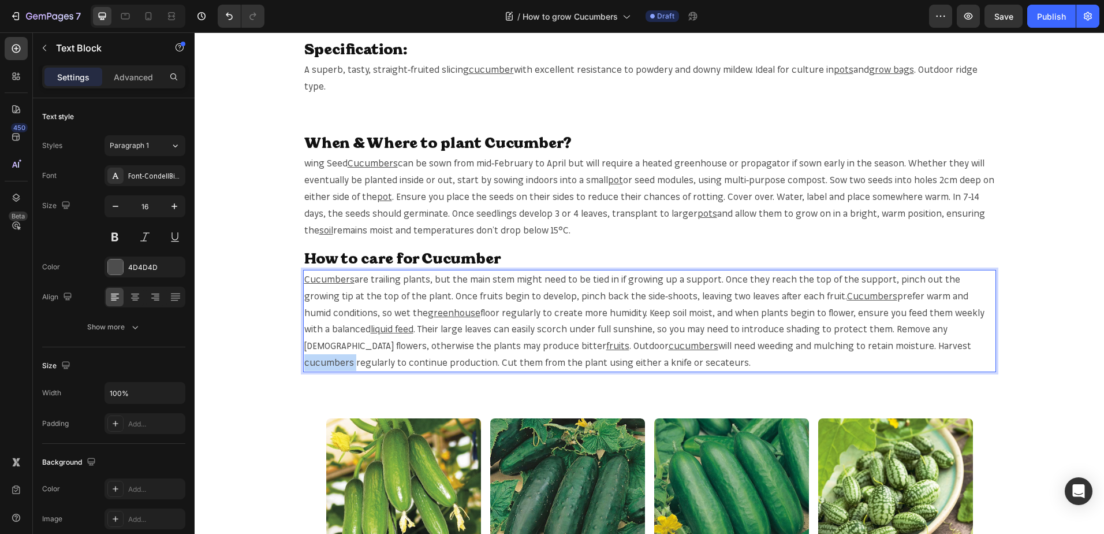
click at [791, 345] on span "will need weeding and mulching to retain moisture. Harvest cucumbers regularly …" at bounding box center [637, 354] width 667 height 28
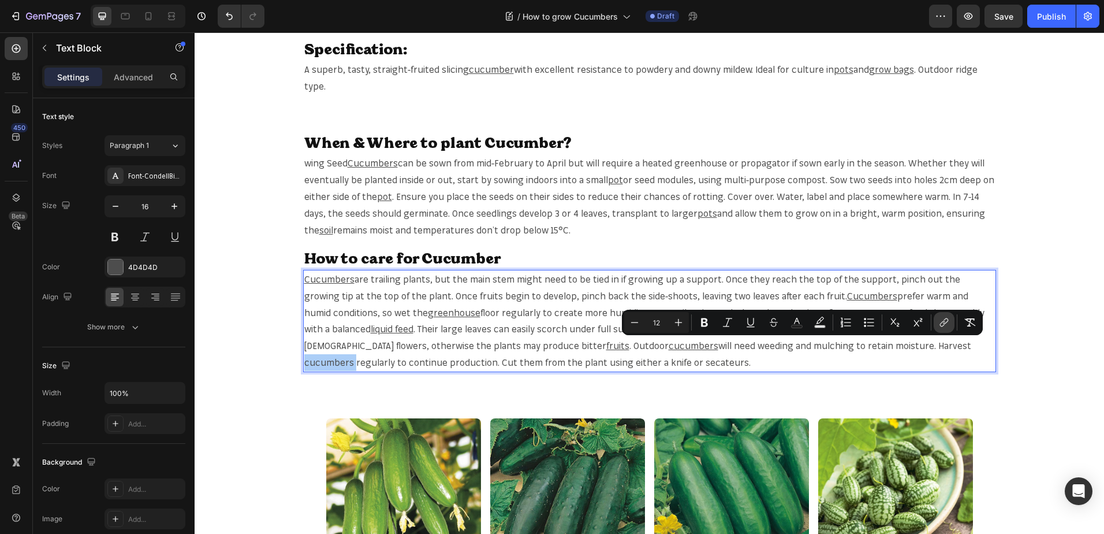
click at [941, 322] on icon "Editor contextual toolbar" at bounding box center [945, 323] width 12 height 12
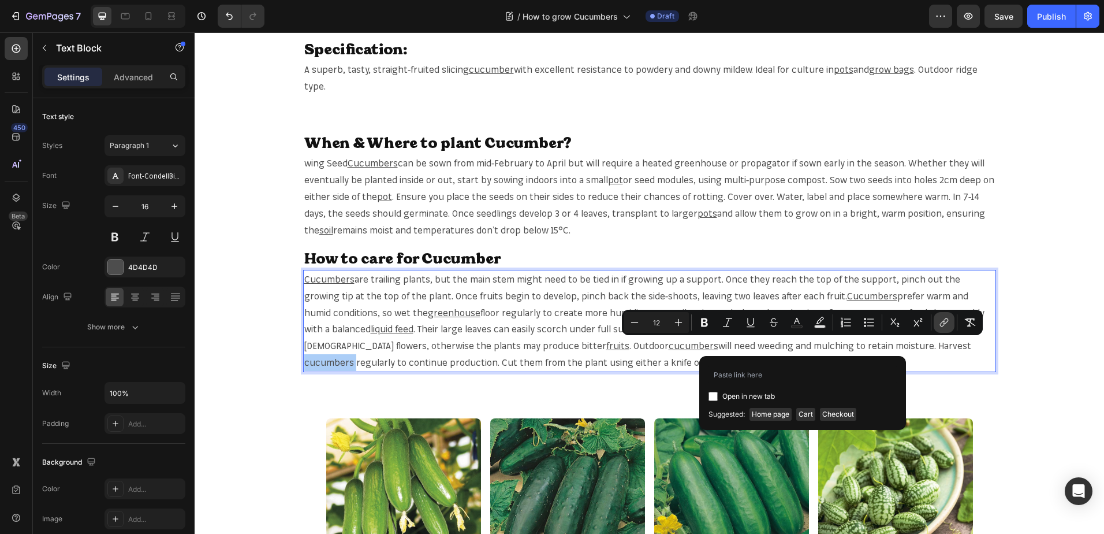
type input "https://mr-fothergills.co.uk/search?q=cucumbers&options%5Bprefix%5D=last&option…"
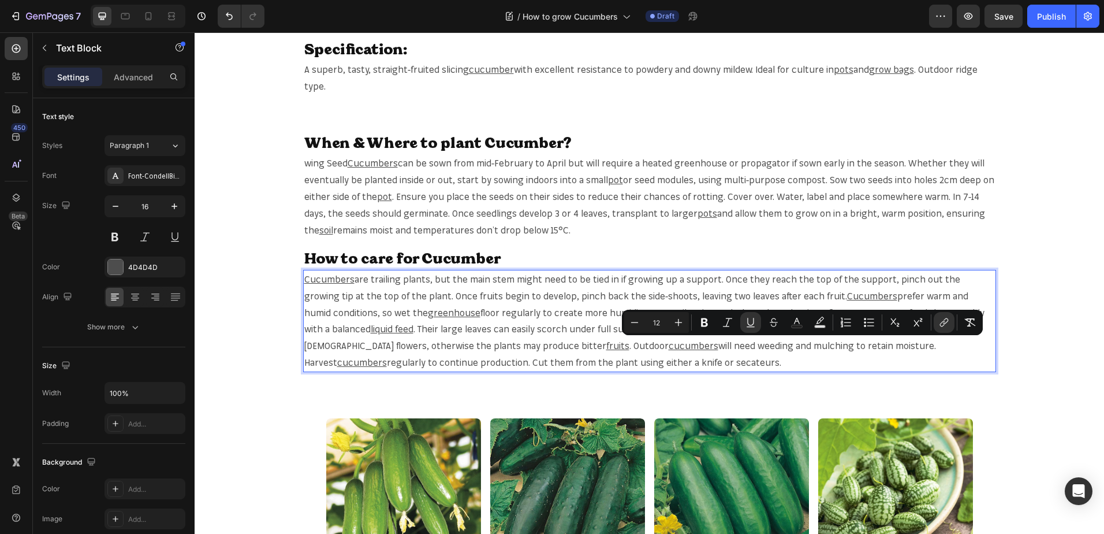
click at [387, 365] on span "regularly to continue production. Cut them from the plant using either a knife …" at bounding box center [584, 362] width 394 height 12
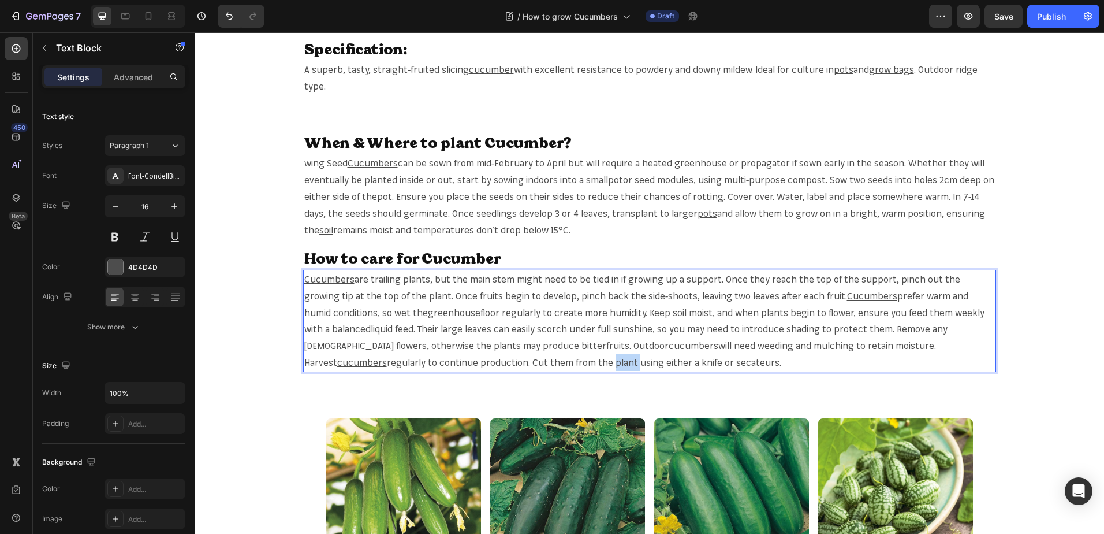
click at [387, 365] on span "regularly to continue production. Cut them from the plant using either a knife …" at bounding box center [584, 362] width 394 height 12
click at [387, 363] on span "regularly to continue production. Cut them from the plant using either a knife …" at bounding box center [584, 362] width 394 height 12
click at [387, 364] on span "regularly to continue production. Cut them from the plant using either a knife …" at bounding box center [584, 362] width 394 height 12
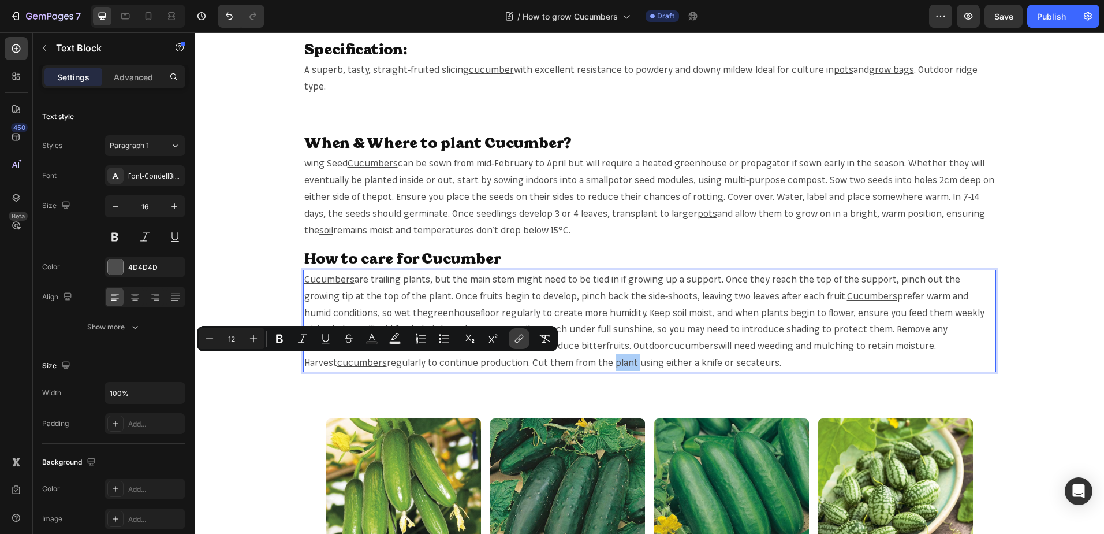
click at [519, 343] on icon "Editor contextual toolbar" at bounding box center [519, 339] width 12 height 12
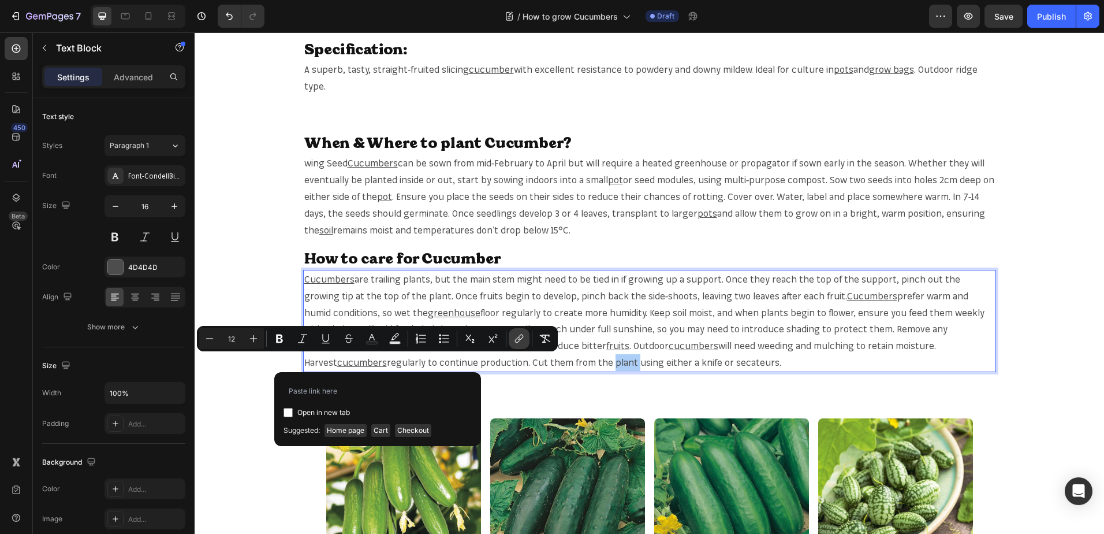
type input "https://mr-fothergills.co.uk/search?q=plant+&options%5Bprefix%5D=last&options%5…"
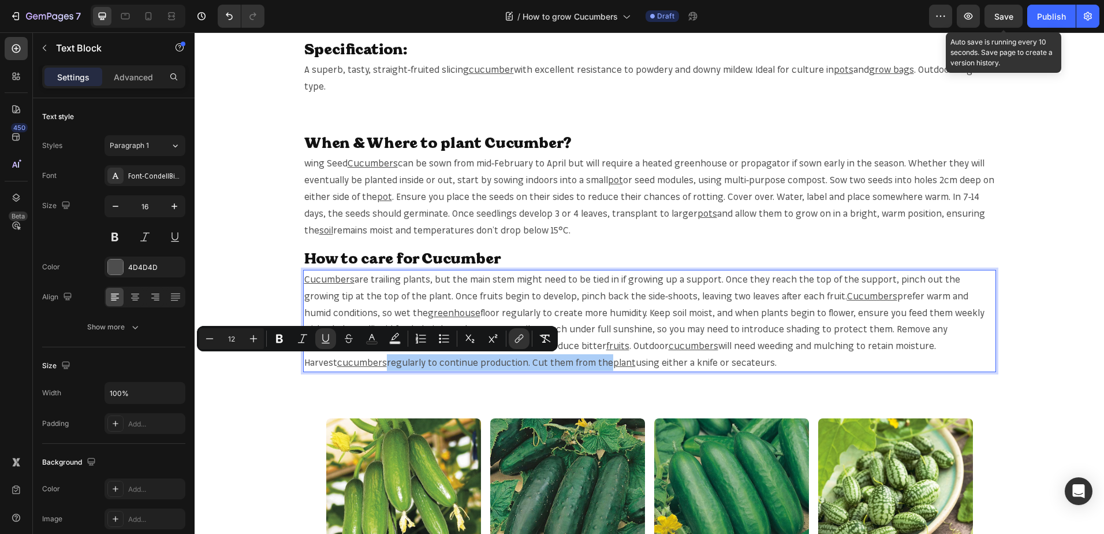
click at [1001, 12] on span "Save" at bounding box center [1004, 17] width 19 height 10
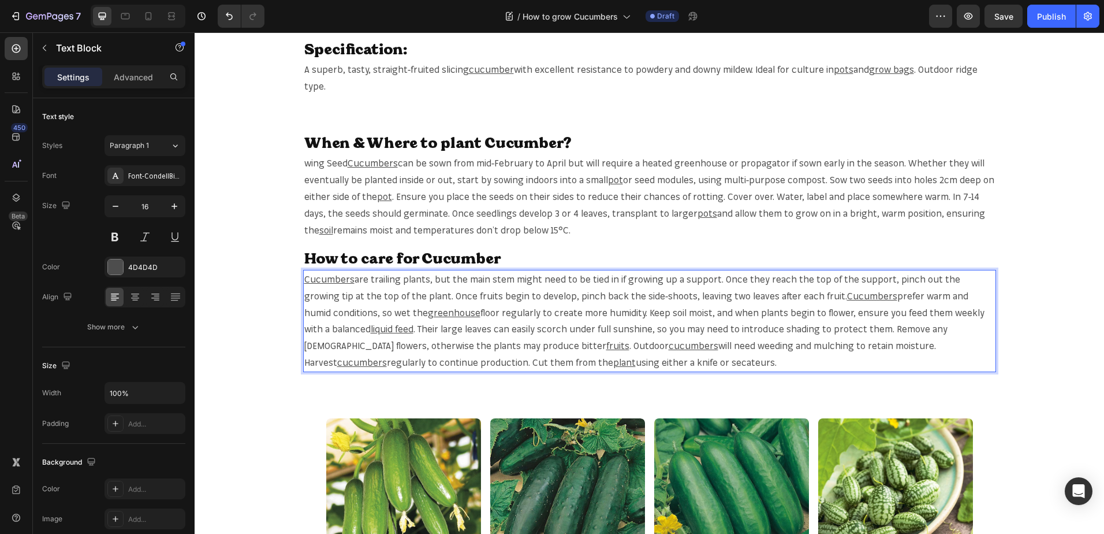
click at [636, 364] on span "using either a knife or secateurs." at bounding box center [706, 362] width 141 height 12
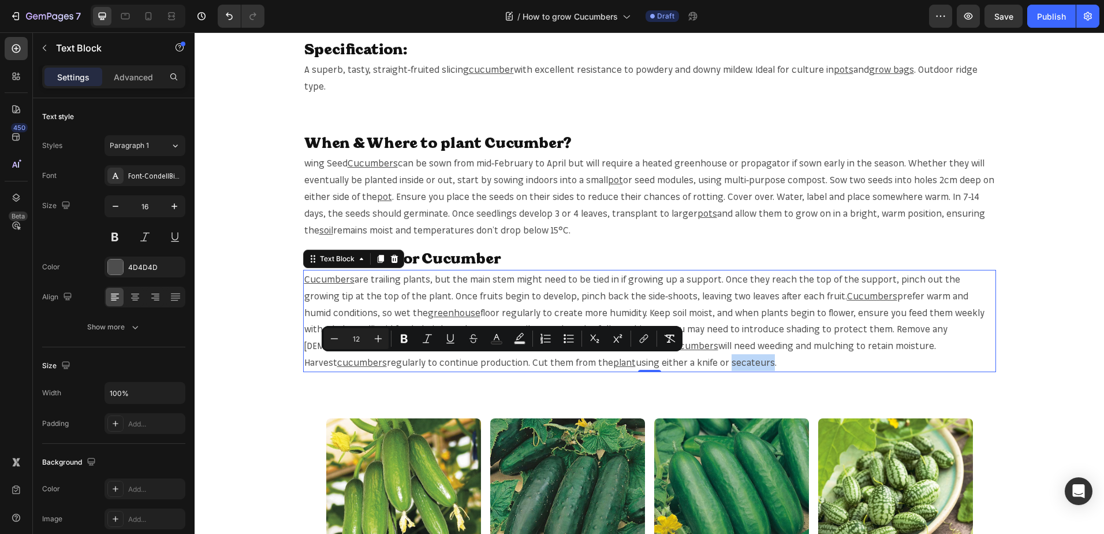
click at [636, 364] on span "using either a knife or secateurs." at bounding box center [706, 362] width 141 height 12
click at [642, 340] on icon "Editor contextual toolbar" at bounding box center [644, 339] width 12 height 12
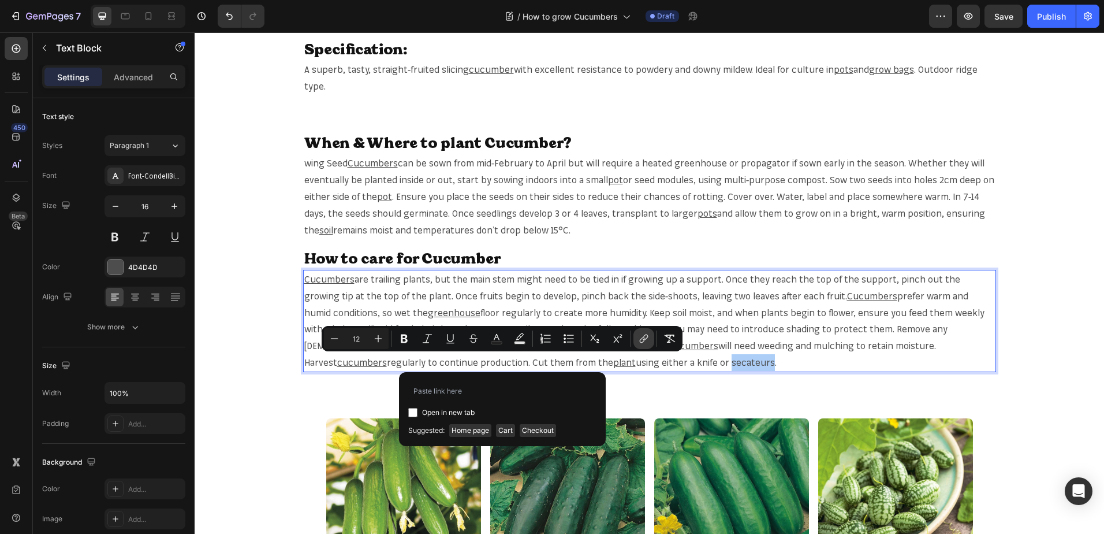
type input "https://mr-fothergills.co.uk/search?q=secateurs&options%5Bprefix%5D=last&option…"
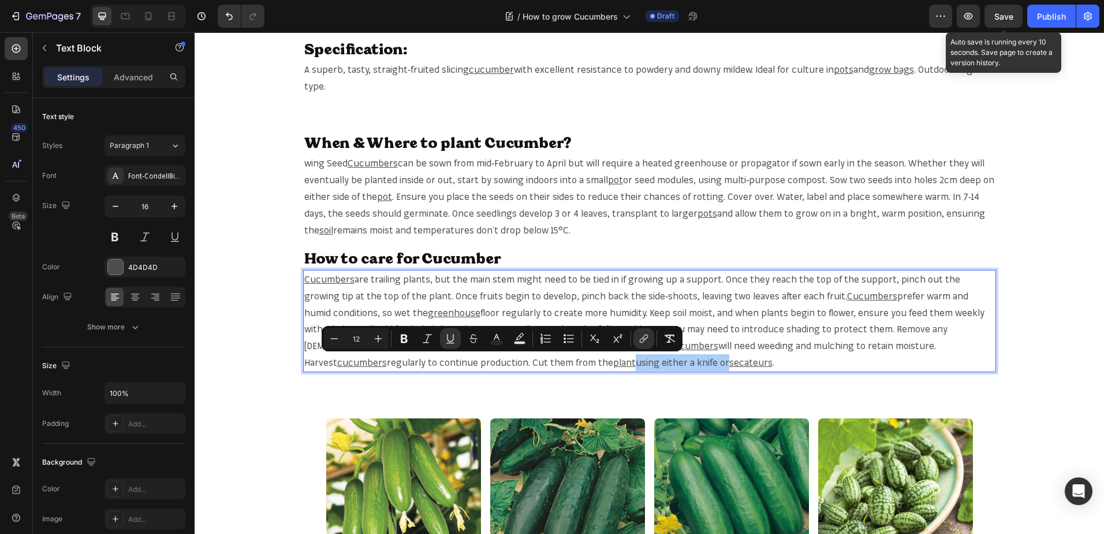
click at [1008, 21] on div "Save" at bounding box center [1004, 16] width 19 height 12
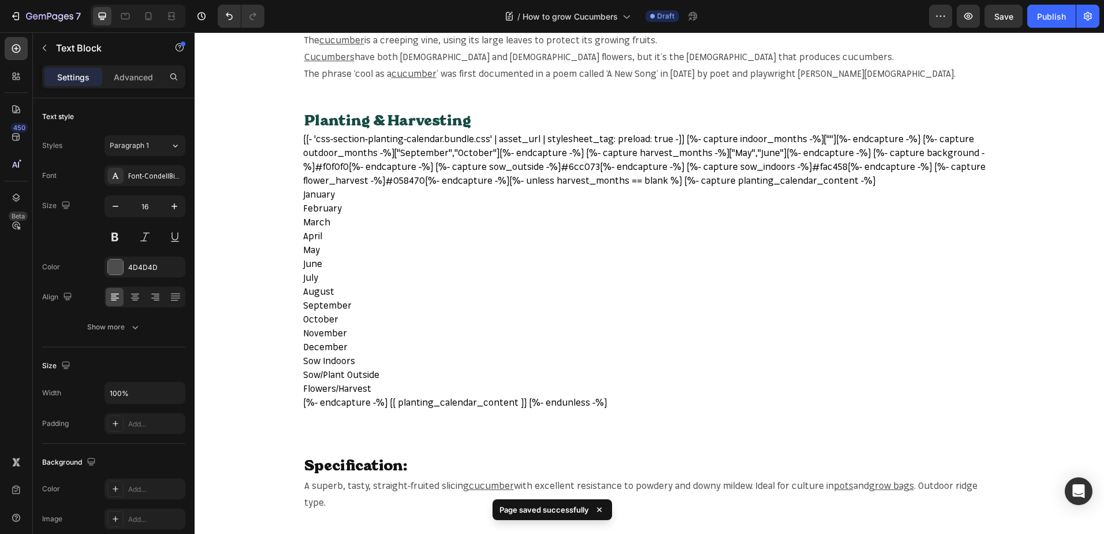
scroll to position [0, 0]
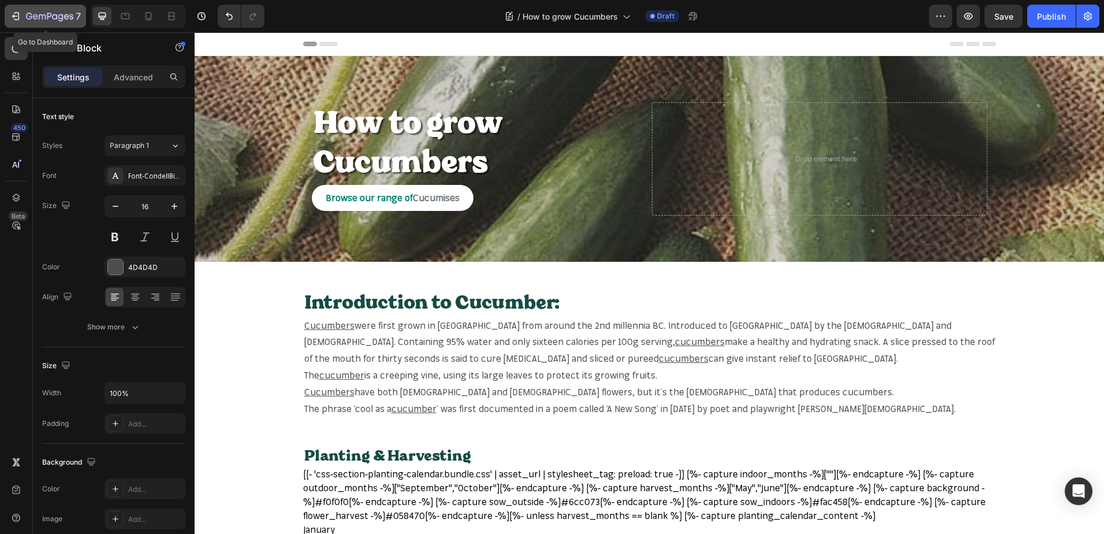
click at [64, 18] on icon "button" at bounding box center [49, 17] width 47 height 10
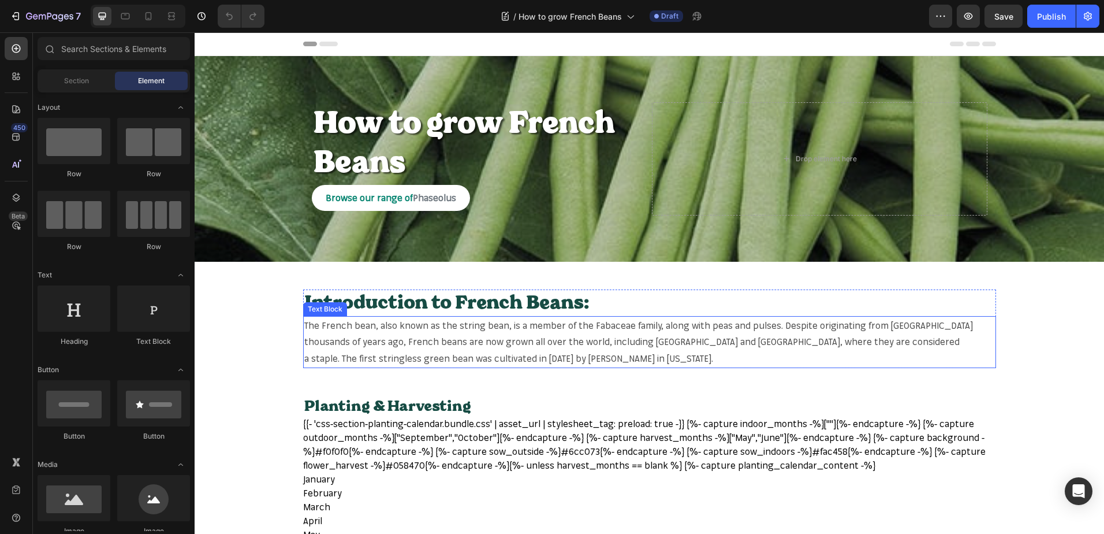
click at [319, 322] on p "The French bean, also known as the string bean, is a member of the Fabaceae fam…" at bounding box center [649, 342] width 691 height 50
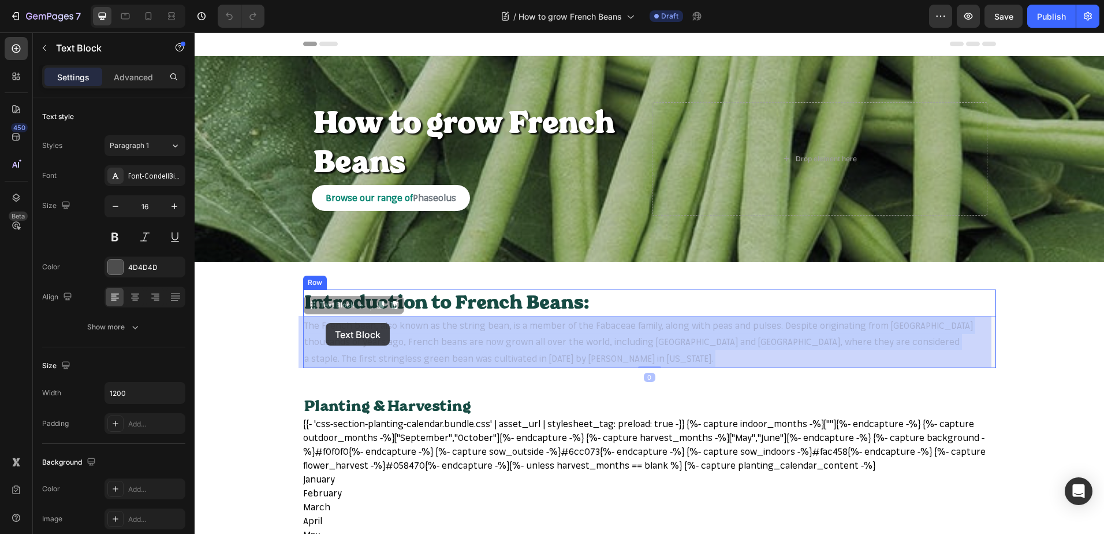
drag, startPoint x: 319, startPoint y: 323, endPoint x: 332, endPoint y: 322, distance: 12.8
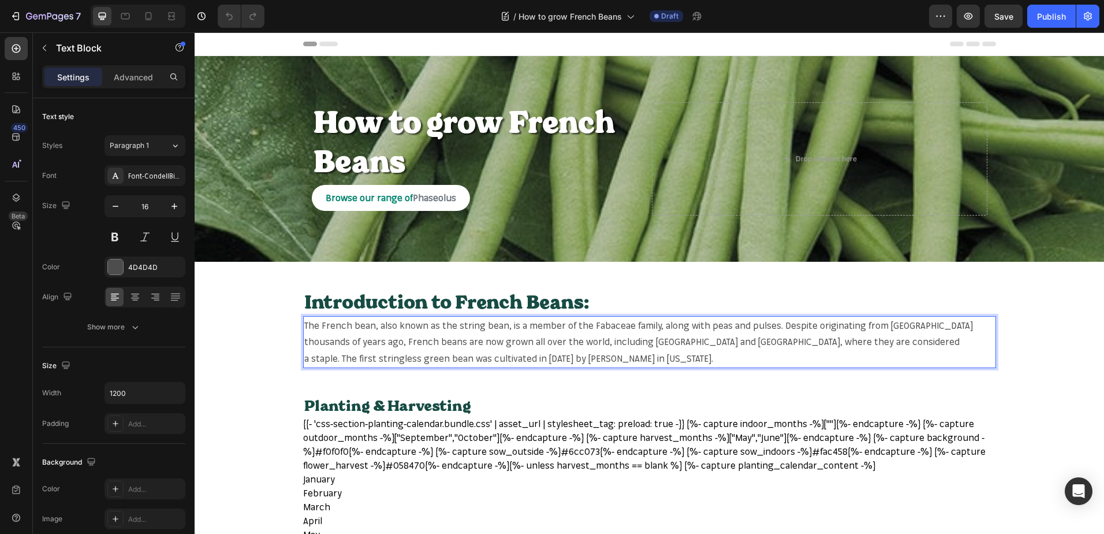
click at [321, 326] on p "The French bean, also known as the string bean, is a member of the Fabaceae fam…" at bounding box center [649, 342] width 691 height 50
click at [318, 326] on p "The French bean, also known as the string bean, is a member of the Fabaceae fam…" at bounding box center [649, 342] width 691 height 50
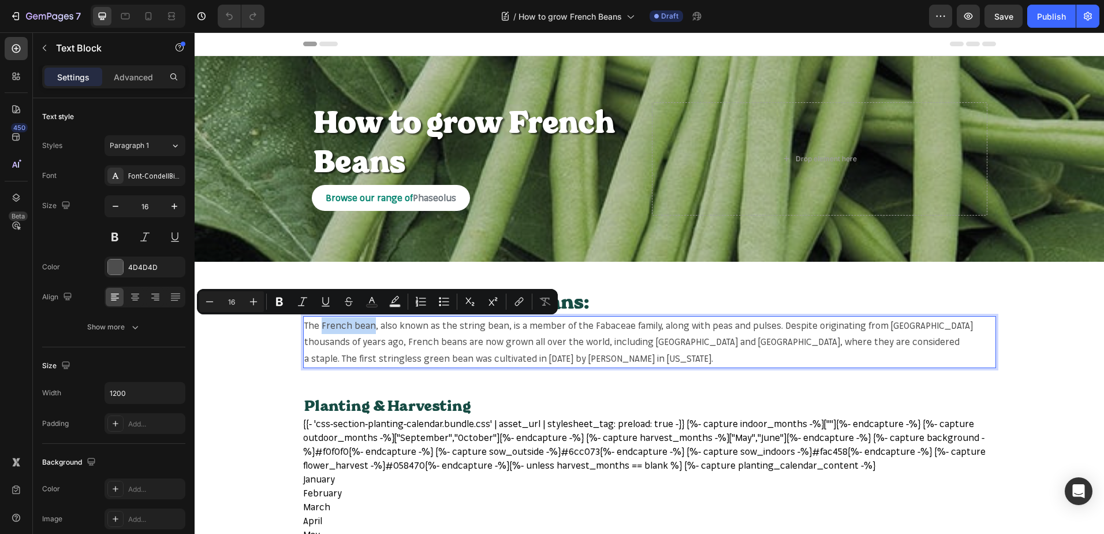
drag, startPoint x: 318, startPoint y: 326, endPoint x: 359, endPoint y: 328, distance: 41.0
click at [359, 328] on p "The French bean, also known as the string bean, is a member of the Fabaceae fam…" at bounding box center [649, 342] width 691 height 50
copy p "French bean"
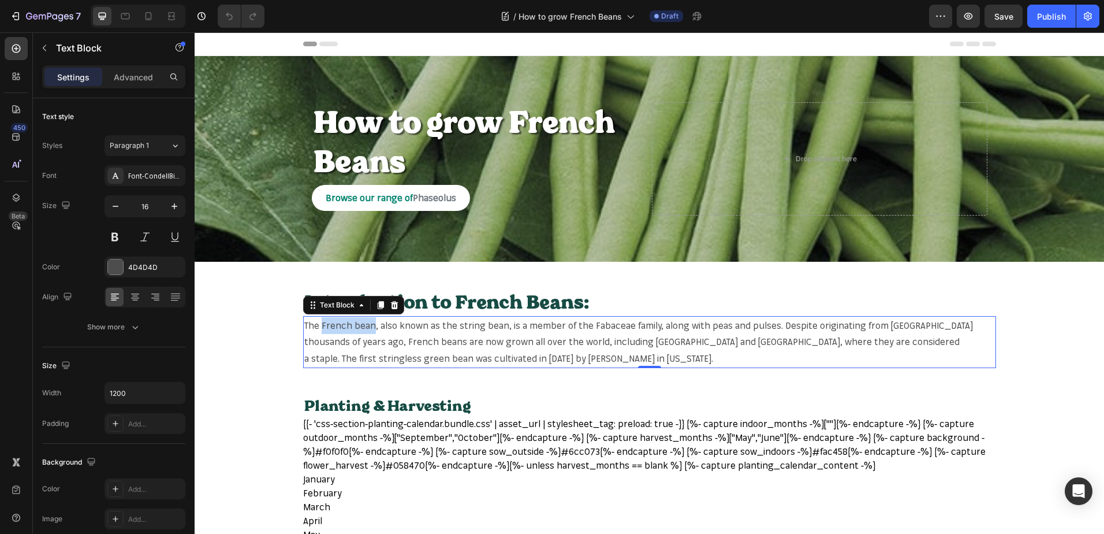
click at [322, 326] on p "The French bean, also known as the string bean, is a member of the Fabaceae fam…" at bounding box center [649, 342] width 691 height 50
click at [318, 327] on p "The French bean, also known as the string bean, is a member of the Fabaceae fam…" at bounding box center [649, 342] width 691 height 50
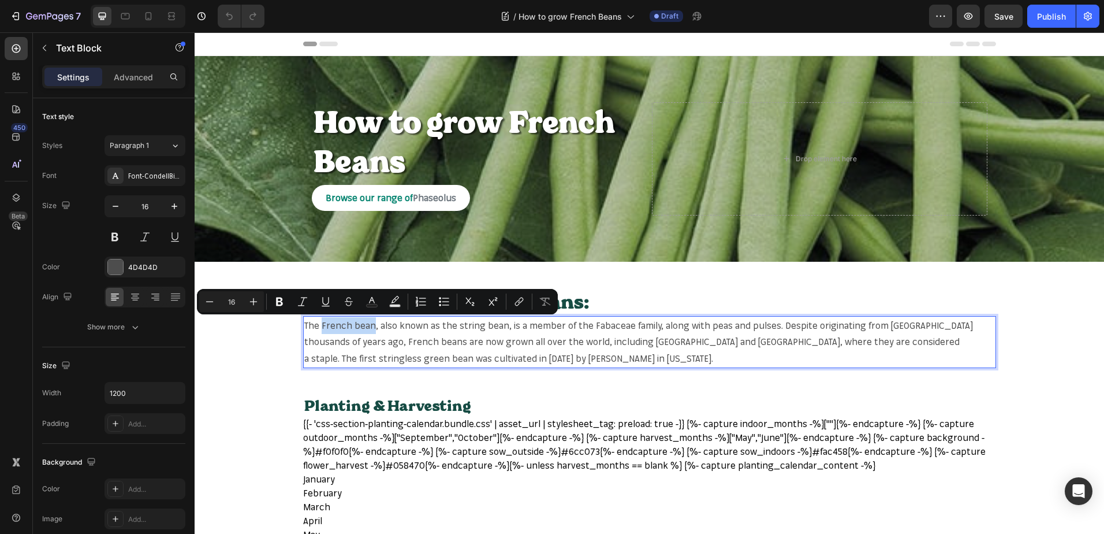
drag, startPoint x: 319, startPoint y: 327, endPoint x: 367, endPoint y: 332, distance: 47.5
click at [367, 332] on p "The French bean, also known as the string bean, is a member of the Fabaceae fam…" at bounding box center [649, 342] width 691 height 50
click at [528, 304] on button "link" at bounding box center [519, 301] width 21 height 21
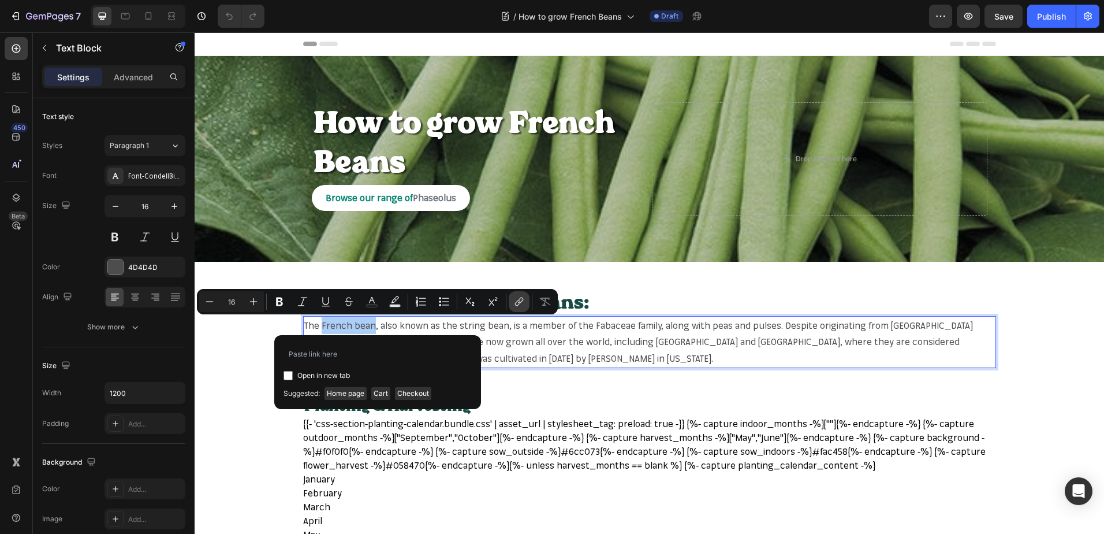
type input "https://mr-fothergills.co.uk/search?q=French+bean&options%5Bprefix%5D=last&opti…"
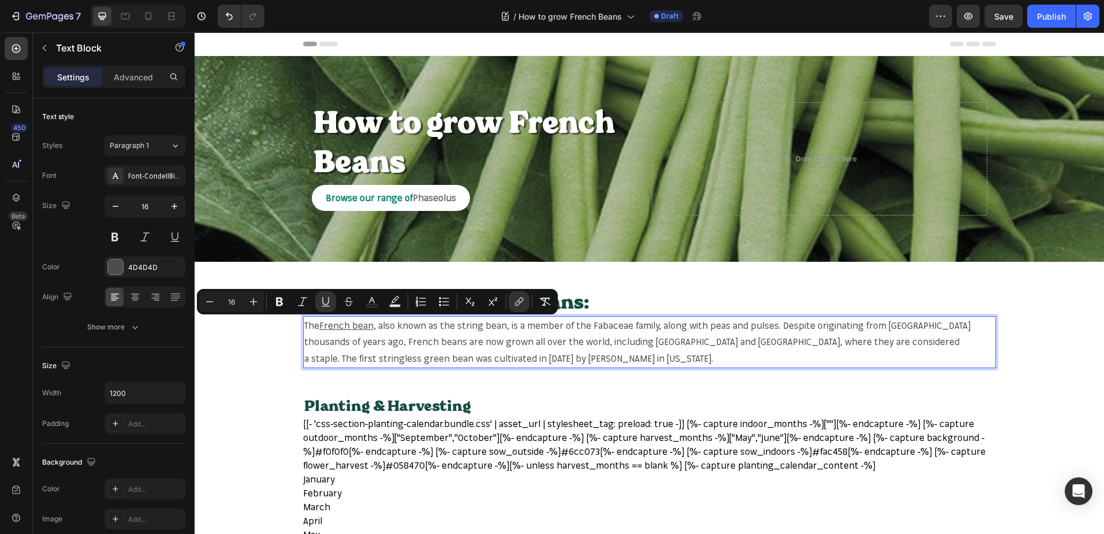
click at [594, 323] on p "The French bean , also known as the string bean, is a member of the Fabaceae fa…" at bounding box center [649, 342] width 691 height 50
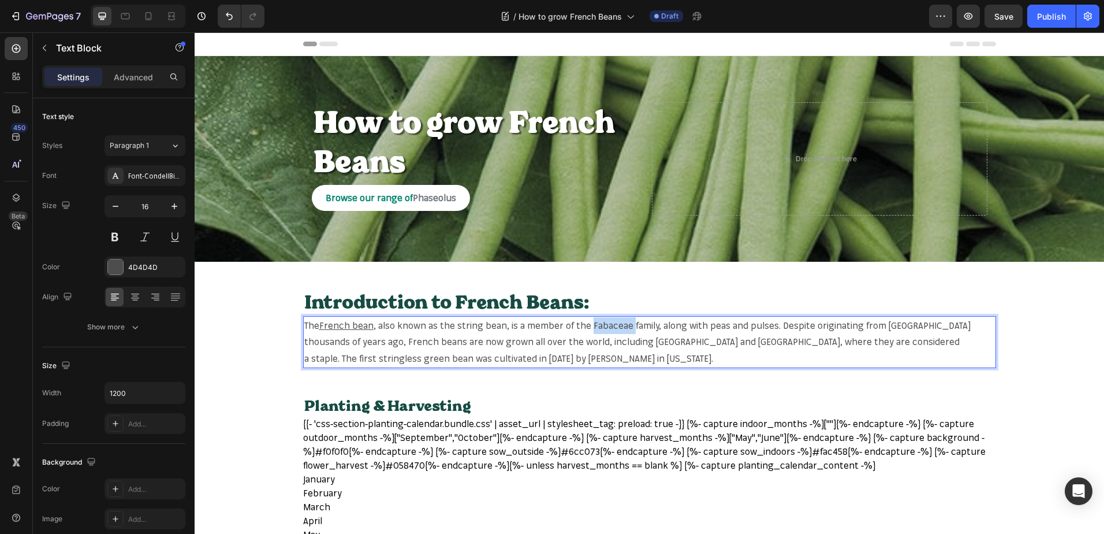
click at [594, 323] on p "The French bean , also known as the string bean, is a member of the Fabaceae fa…" at bounding box center [649, 342] width 691 height 50
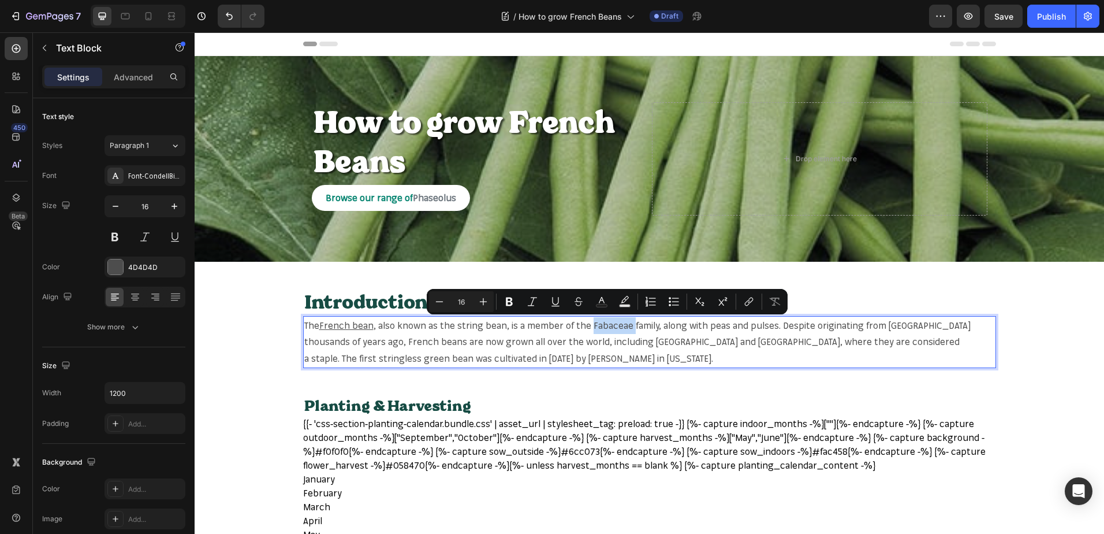
copy p "Fabaceae"
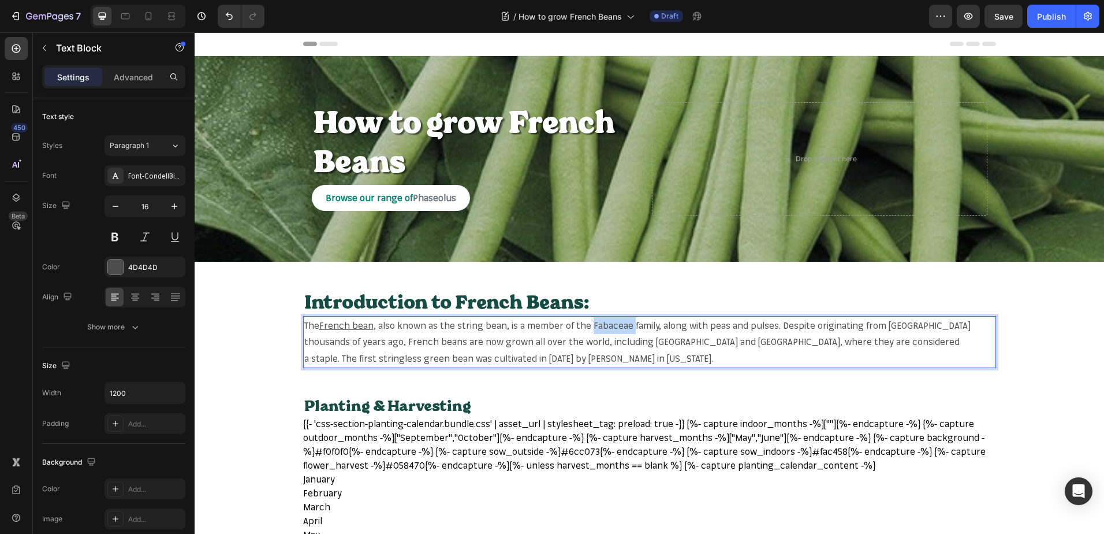
click at [598, 329] on p "The French bean , also known as the string bean, is a member of the Fabaceae fa…" at bounding box center [649, 342] width 691 height 50
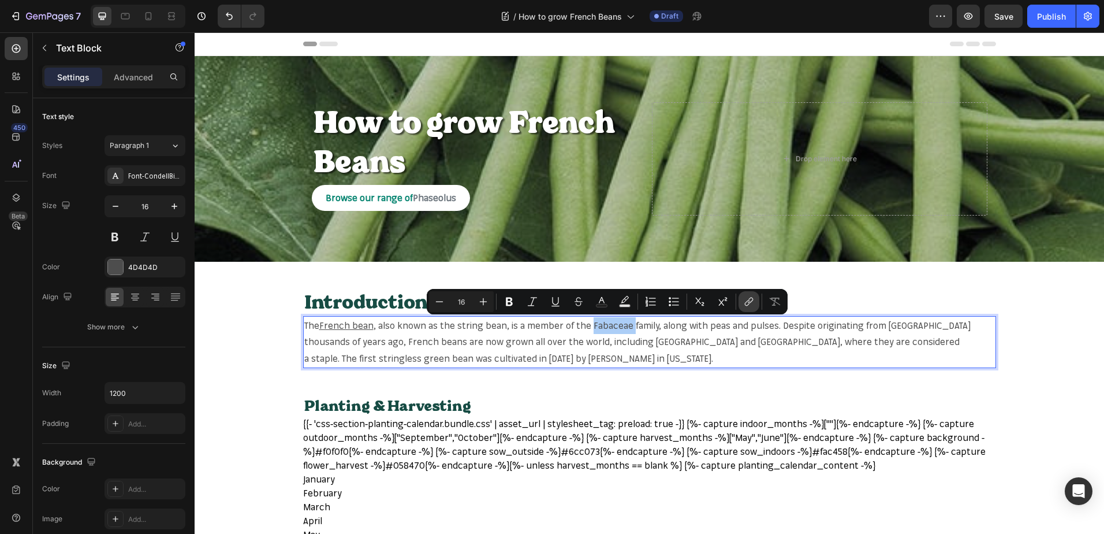
click at [746, 303] on icon "Editor contextual toolbar" at bounding box center [747, 303] width 5 height 6
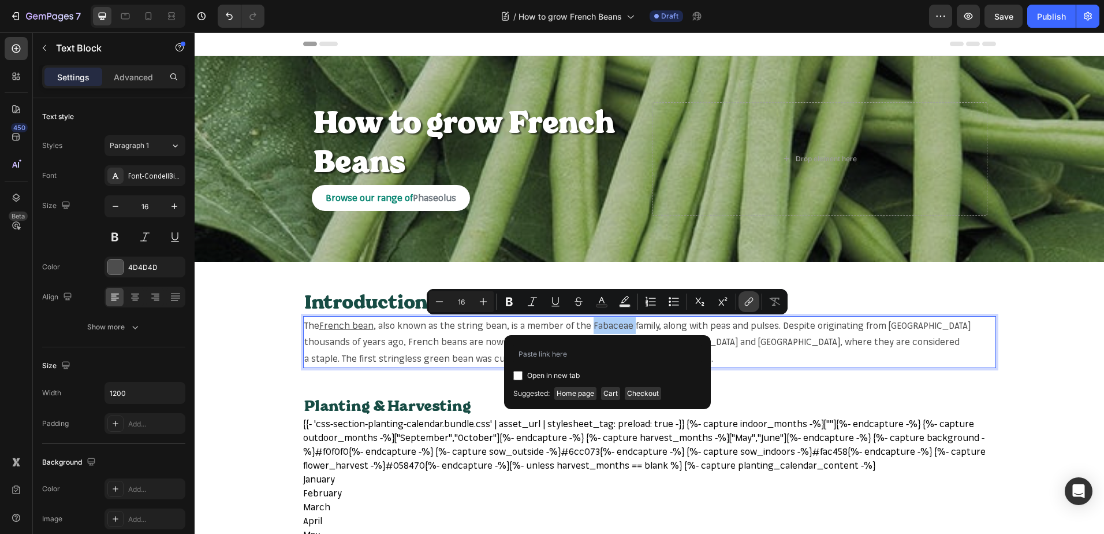
type input "https://mr-fothergills.co.uk/search?q=Fabaceae&options%5Bprefix%5D=last&options…"
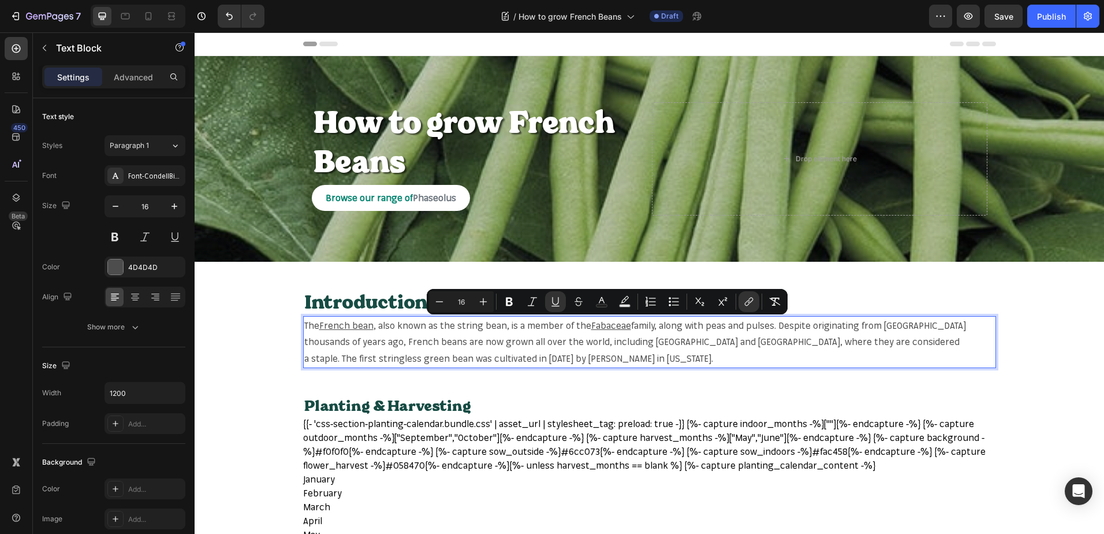
click at [705, 327] on p "The French bean , also known as the string bean, is a member of the Fabaceae fa…" at bounding box center [649, 342] width 691 height 50
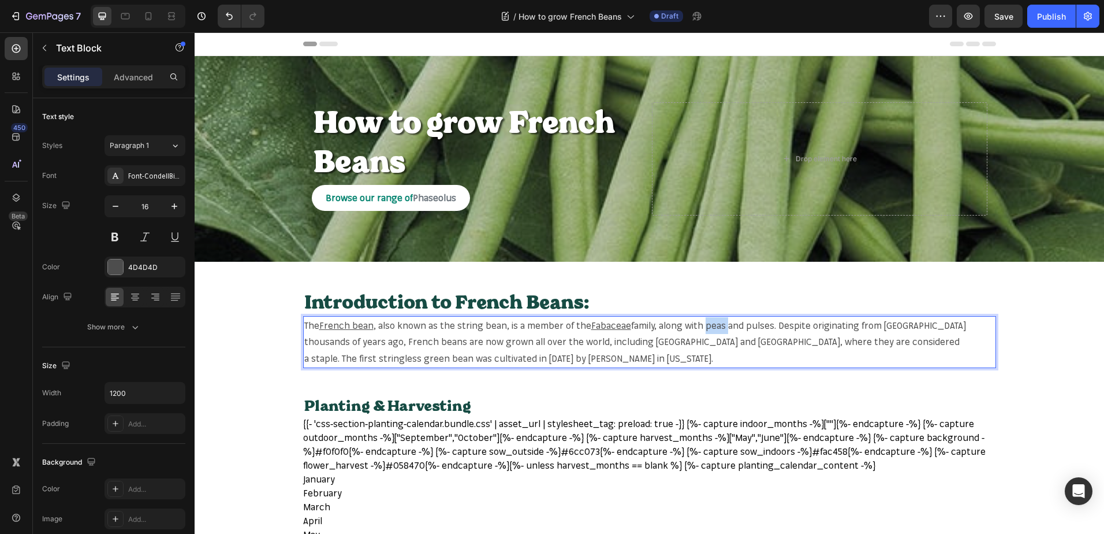
click at [705, 327] on p "The French bean , also known as the string bean, is a member of the Fabaceae fa…" at bounding box center [649, 342] width 691 height 50
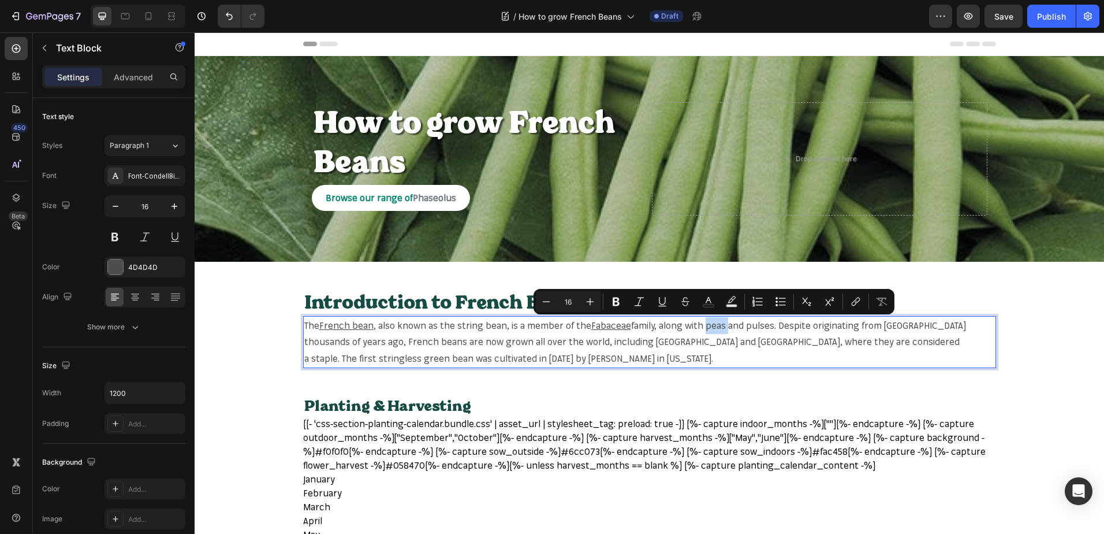
copy p "peas"
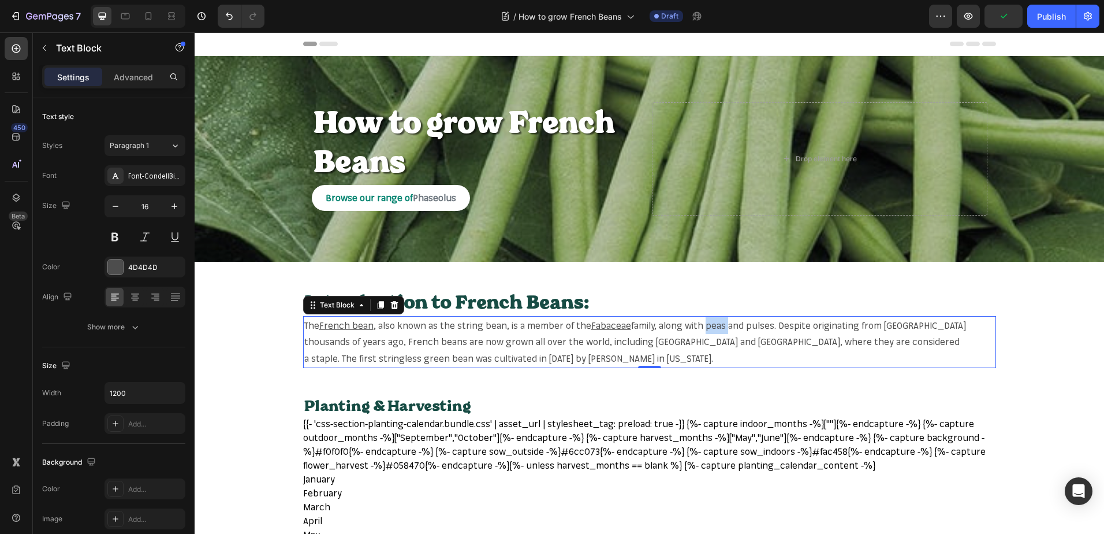
click at [716, 326] on p "The French bean , also known as the string bean, is a member of the Fabaceae fa…" at bounding box center [649, 342] width 691 height 50
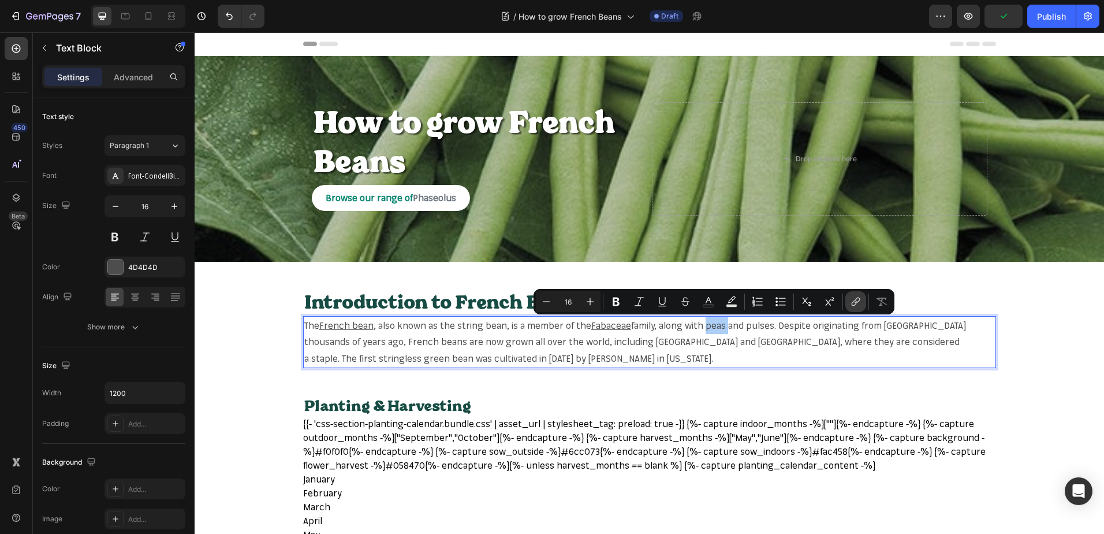
click at [851, 303] on icon "Editor contextual toolbar" at bounding box center [856, 302] width 12 height 12
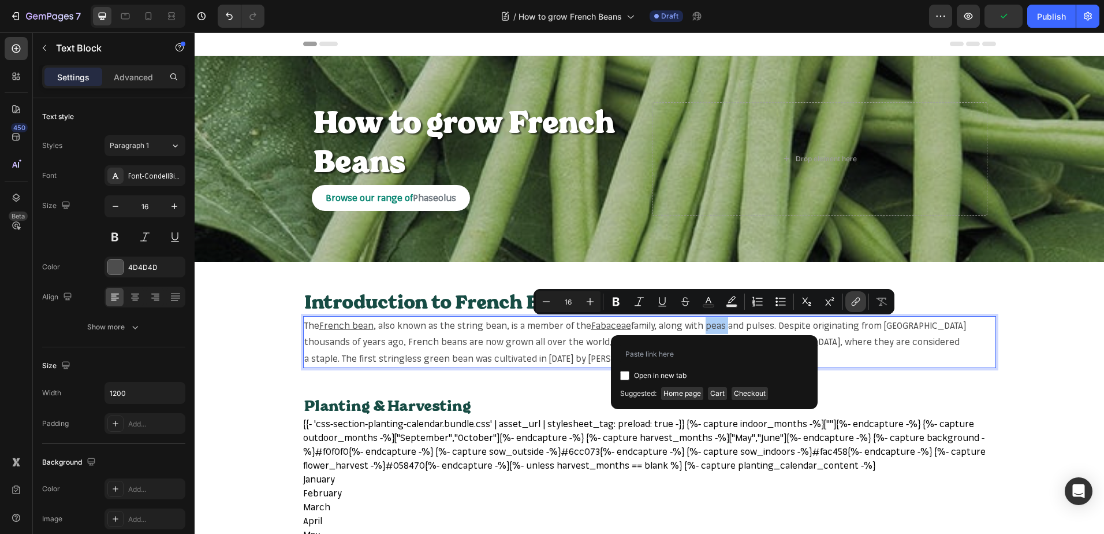
type input "https://mr-fothergills.co.uk/search?q=peas&options%5Bprefix%5D=last&options%5Bf…"
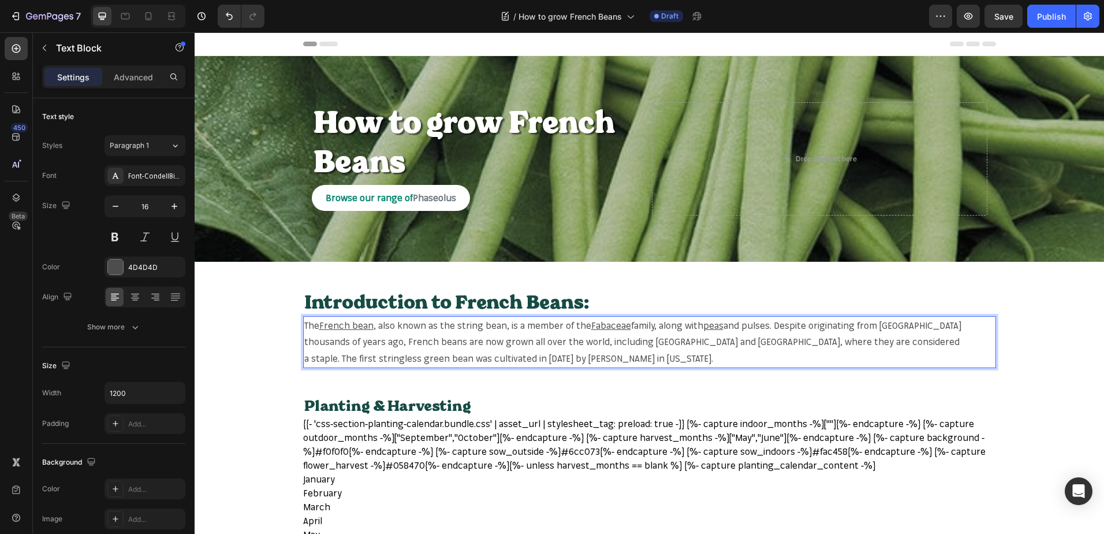
click at [759, 324] on p "The French bean , also known as the string bean, is a member of the Fabaceae fa…" at bounding box center [649, 342] width 691 height 50
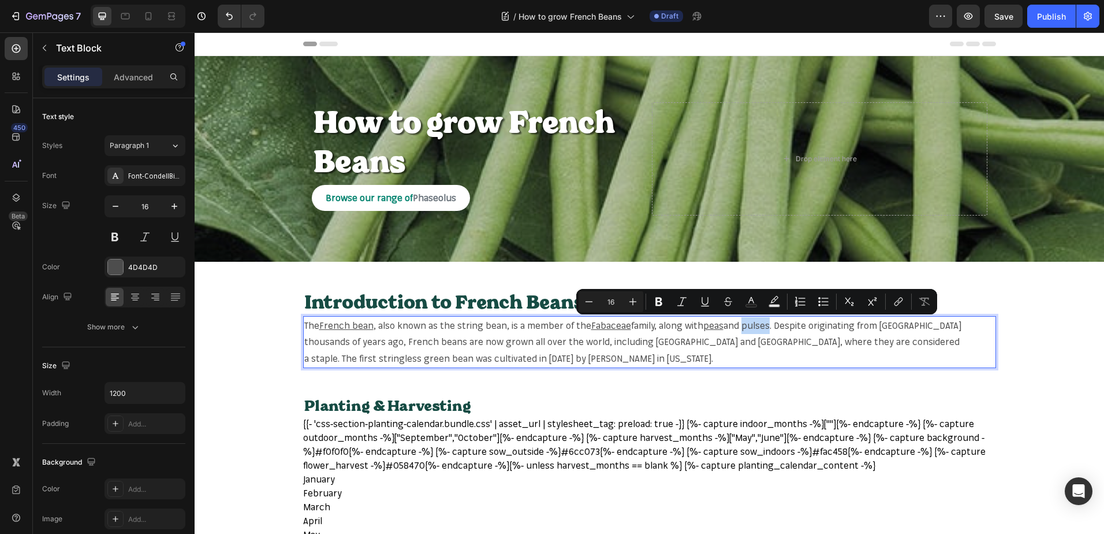
copy p "pulses"
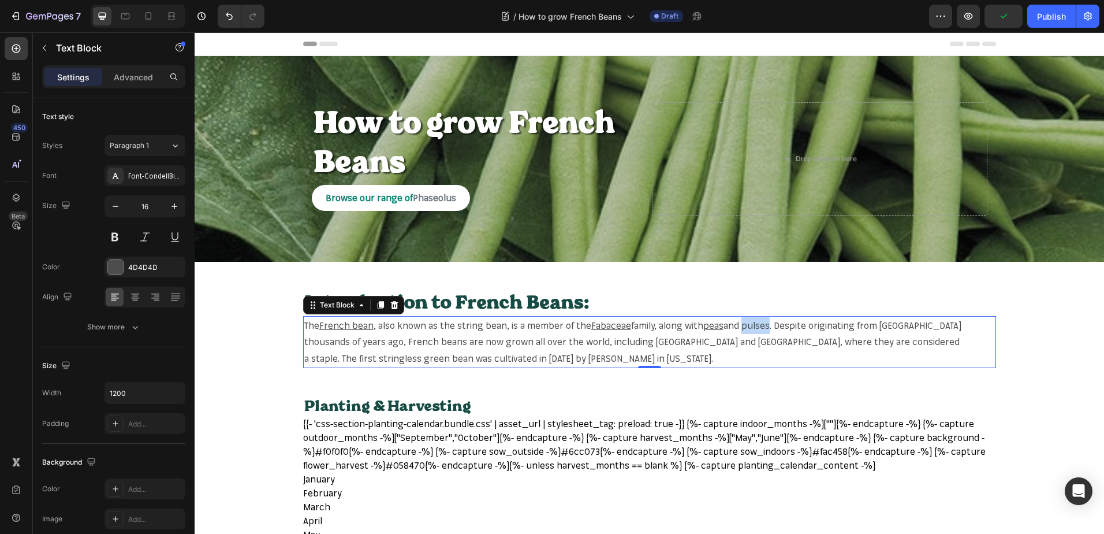
drag, startPoint x: 887, startPoint y: 351, endPoint x: 874, endPoint y: 351, distance: 12.1
click at [887, 351] on p "The French bean , also known as the string bean, is a member of the Fabaceae fa…" at bounding box center [649, 342] width 691 height 50
click at [403, 342] on p "The French bean , also known as the string bean, is a member of the Fabaceae fa…" at bounding box center [649, 342] width 691 height 50
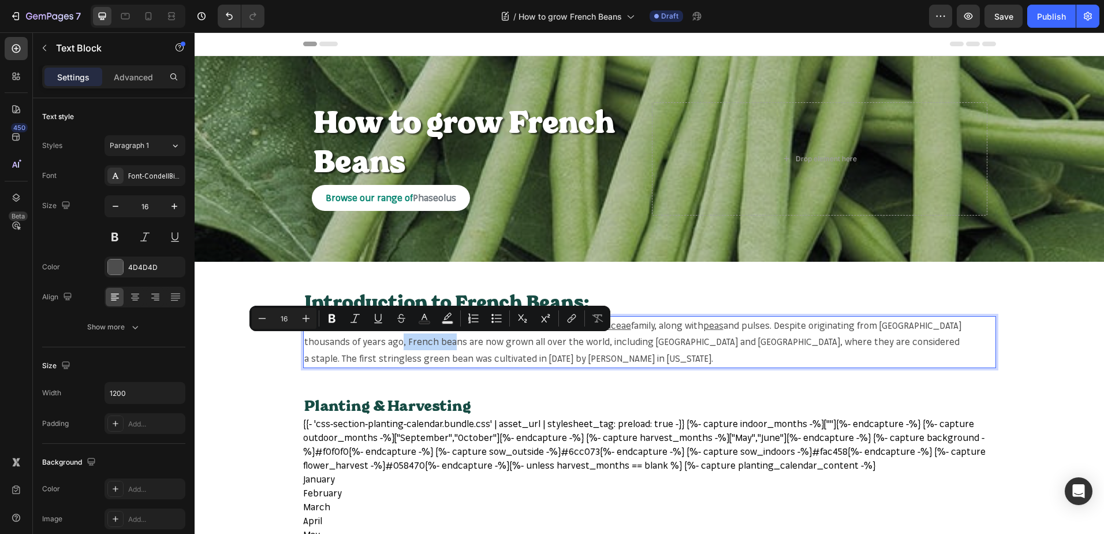
drag, startPoint x: 403, startPoint y: 342, endPoint x: 446, endPoint y: 342, distance: 43.3
click at [446, 342] on p "The French bean , also known as the string bean, is a member of the Fabaceae fa…" at bounding box center [649, 342] width 691 height 50
copy p "French beans"
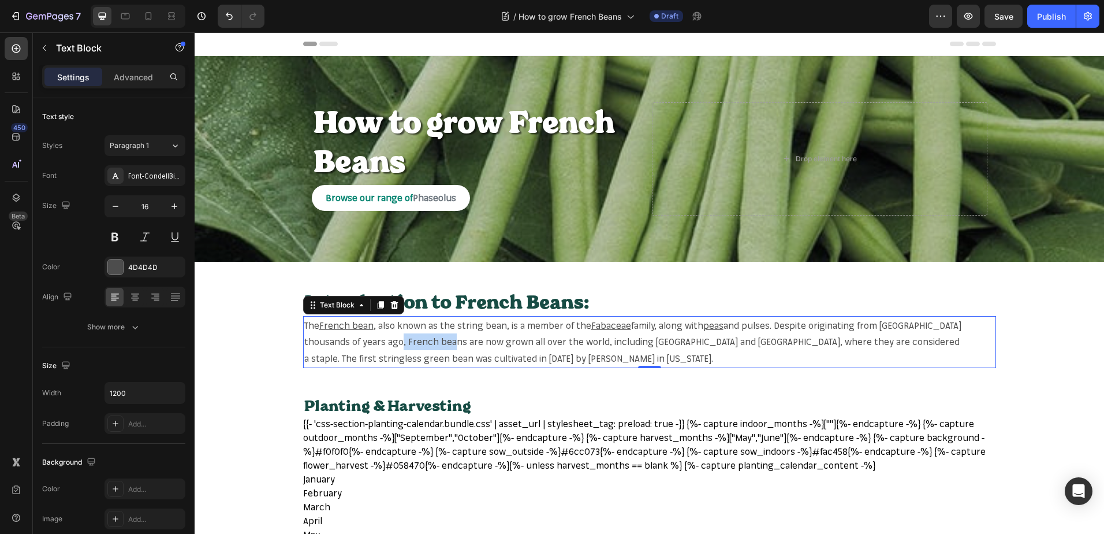
click at [408, 340] on p "The French bean , also known as the string bean, is a member of the Fabaceae fa…" at bounding box center [649, 342] width 691 height 50
click at [403, 342] on p "The French bean , also known as the string bean, is a member of the Fabaceae fa…" at bounding box center [649, 342] width 691 height 50
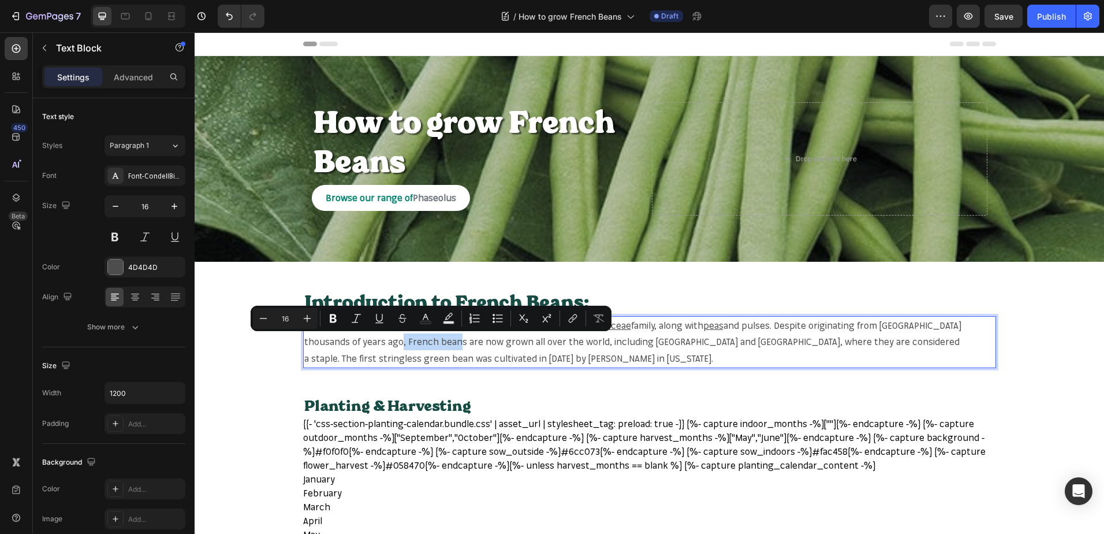
drag, startPoint x: 403, startPoint y: 342, endPoint x: 457, endPoint y: 345, distance: 54.4
click at [457, 345] on p "The French bean , also known as the string bean, is a member of the Fabaceae fa…" at bounding box center [649, 342] width 691 height 50
click at [567, 315] on button "link" at bounding box center [573, 318] width 21 height 21
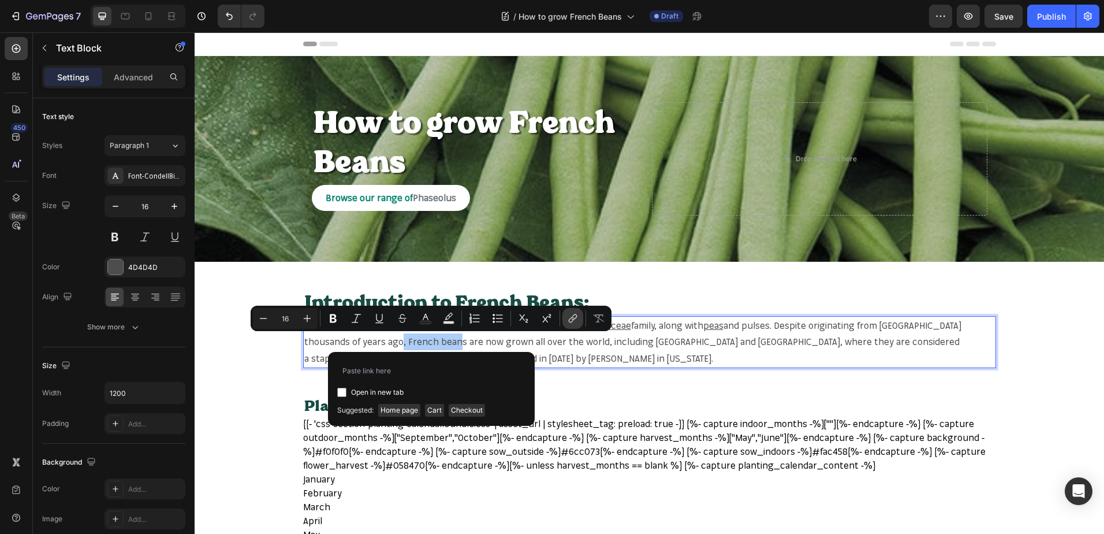
type input "https://mr-fothergills.co.uk/search?q=French+beans&options%5Bprefix%5D=last&opt…"
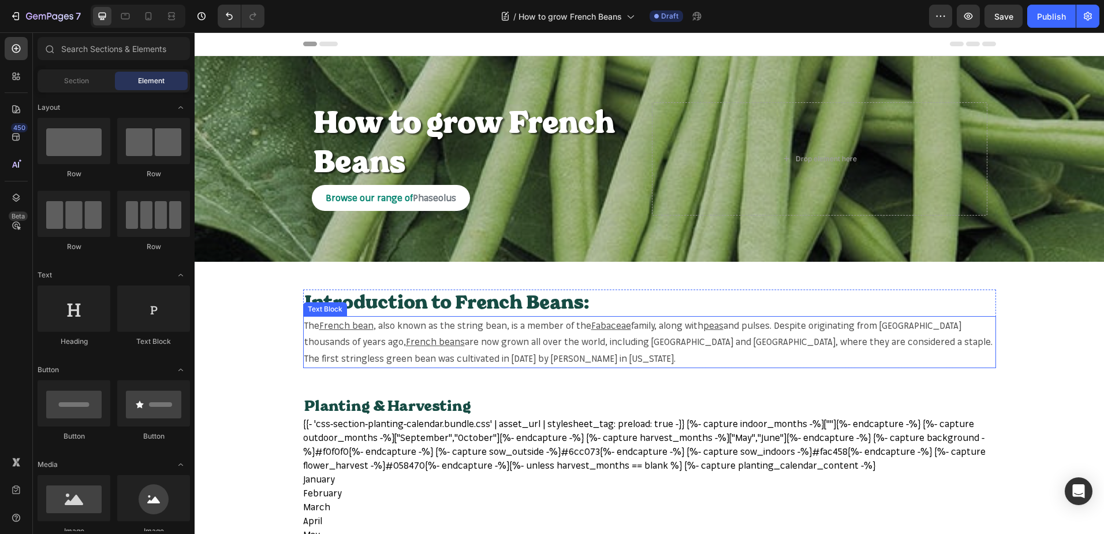
click at [907, 342] on p "The French bean , also known as the string bean, is a member of the Fabaceae fa…" at bounding box center [649, 342] width 691 height 50
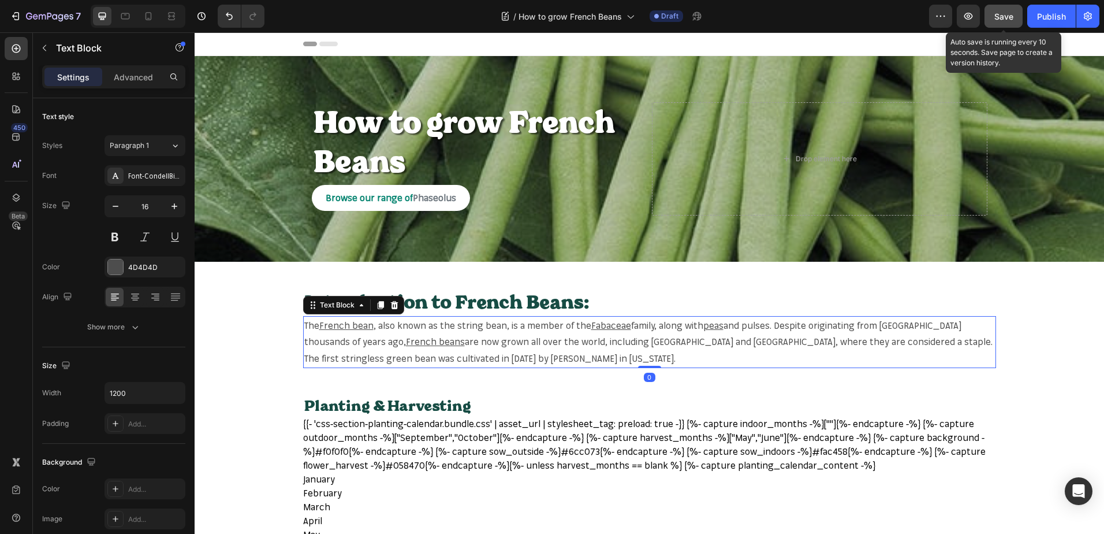
click at [992, 9] on button "Save" at bounding box center [1004, 16] width 38 height 23
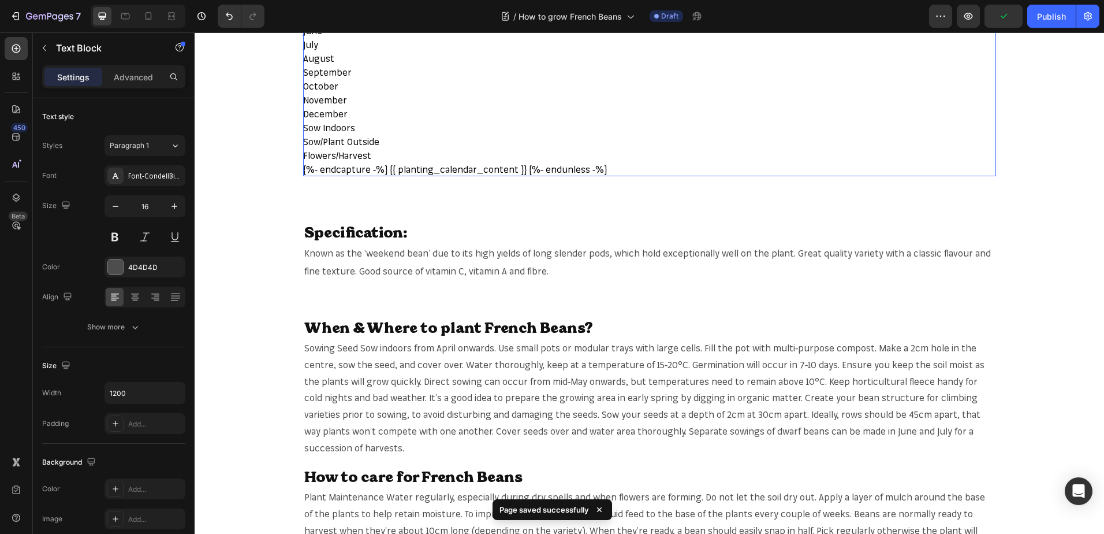
scroll to position [520, 0]
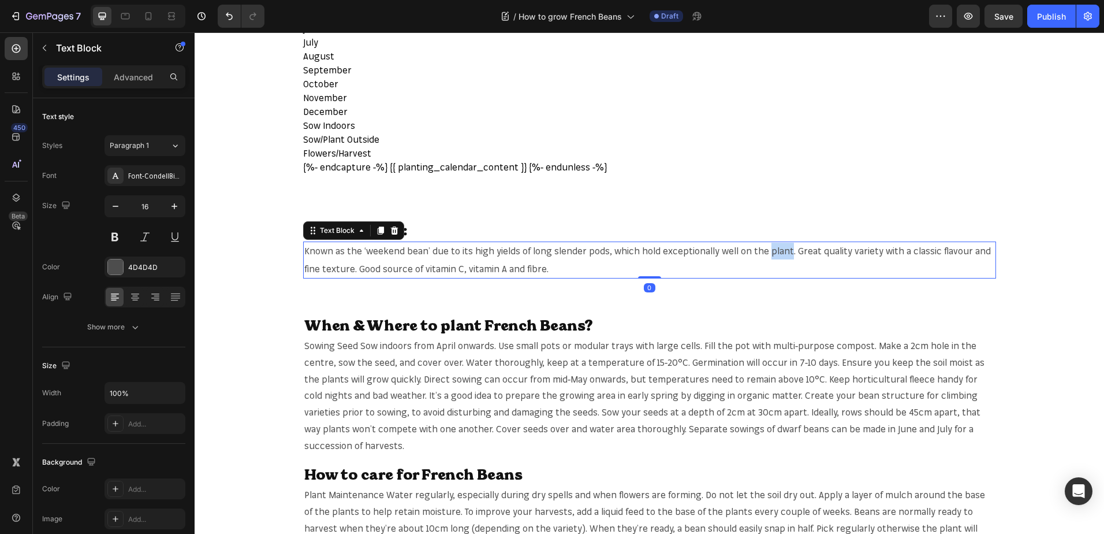
click at [765, 247] on span "Known as the ‘weekend bean’ due to its high yields of long slender pods, which …" at bounding box center [647, 259] width 687 height 29
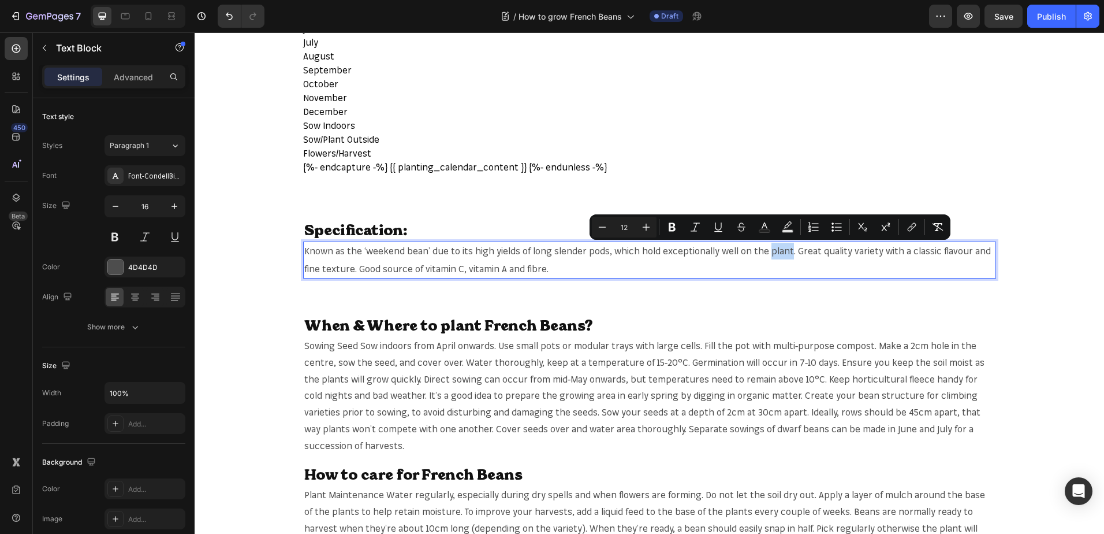
copy span "plant"
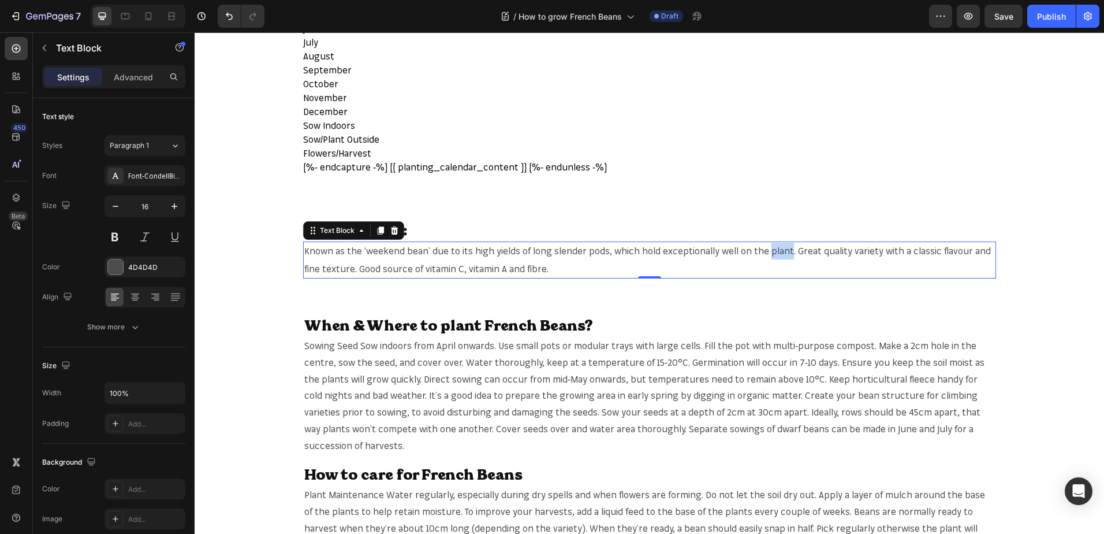
click at [766, 246] on span "Known as the ‘weekend bean’ due to its high yields of long slender pods, which …" at bounding box center [647, 259] width 687 height 29
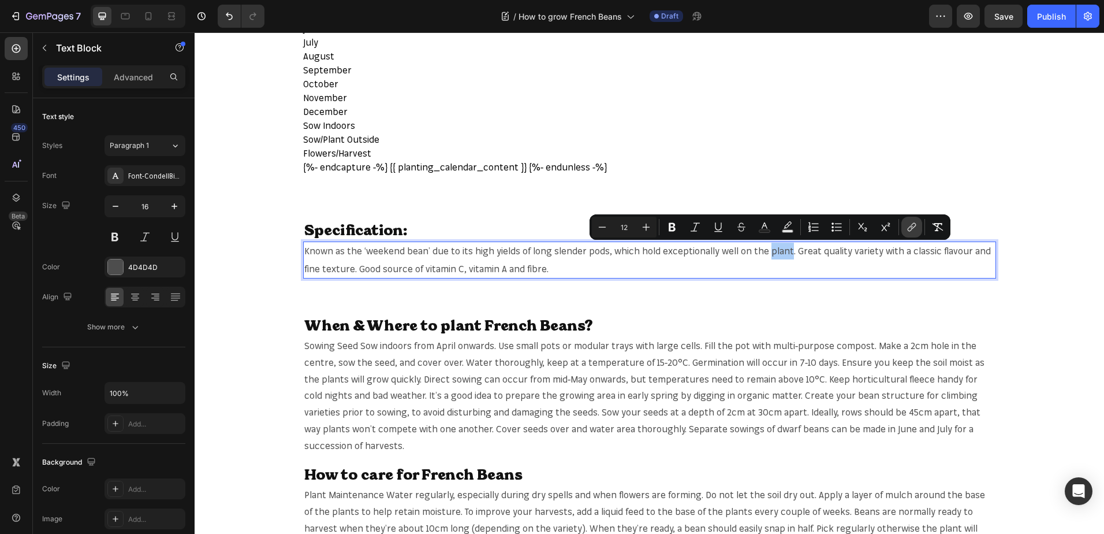
click at [910, 227] on icon "Editor contextual toolbar" at bounding box center [910, 229] width 5 height 6
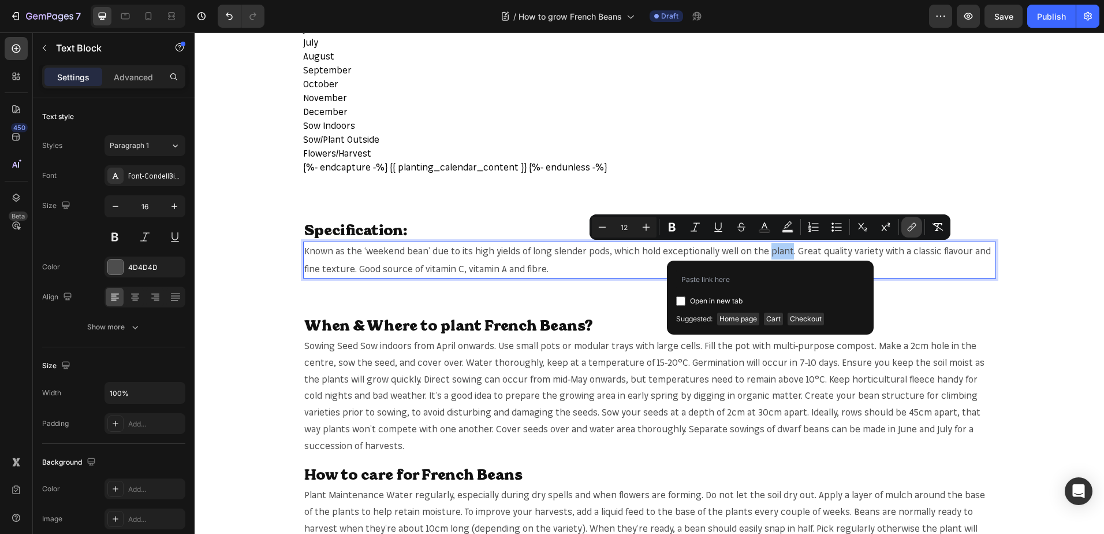
type input "https://mr-fothergills.co.uk/search?q=plant&options%5Bprefix%5D=last&options%5B…"
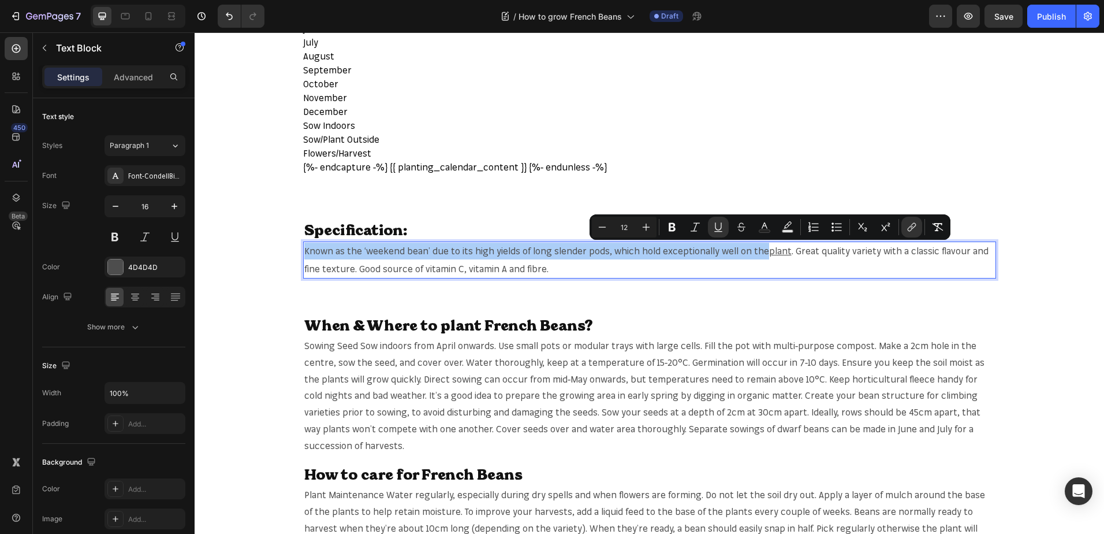
click at [539, 278] on div "Specification: Heading Known as the ‘weekend bean’ due to its high yields of lo…" at bounding box center [650, 249] width 910 height 95
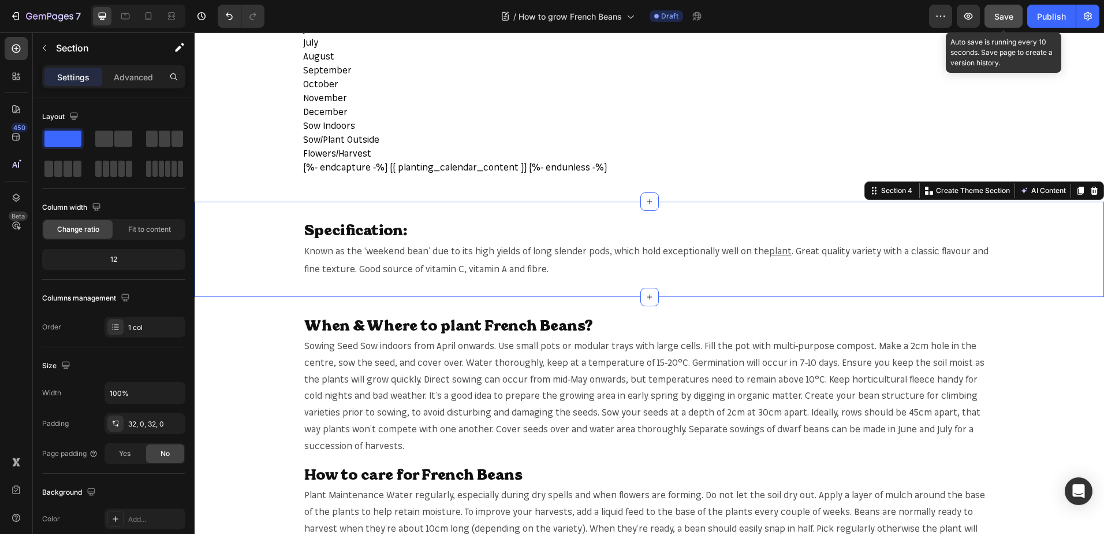
click at [1004, 23] on button "Save" at bounding box center [1004, 16] width 38 height 23
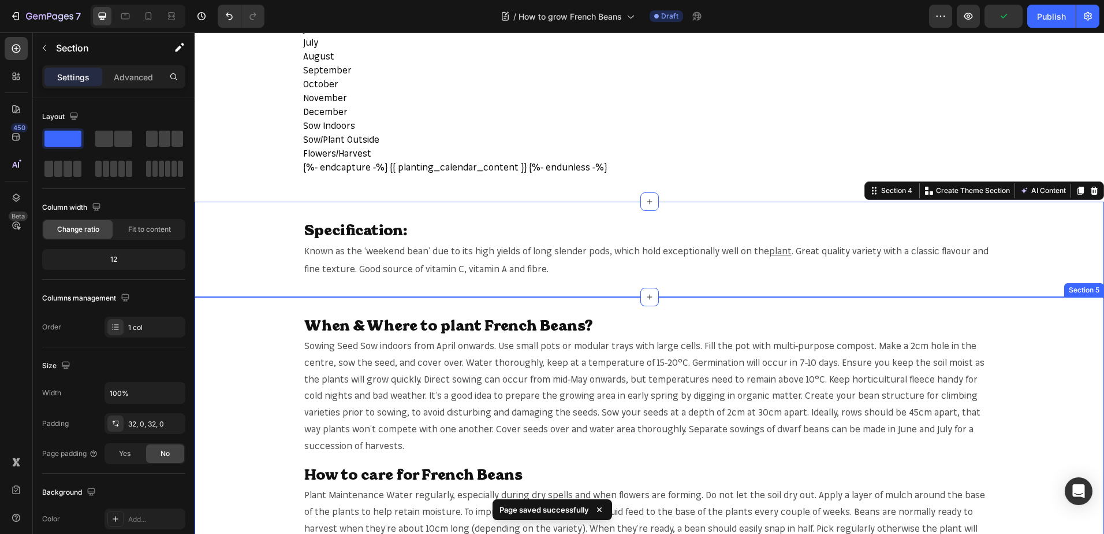
click at [280, 381] on div "When & Where to plant French Beans? Heading Sowing Seed Sow indoors from April …" at bounding box center [650, 443] width 910 height 256
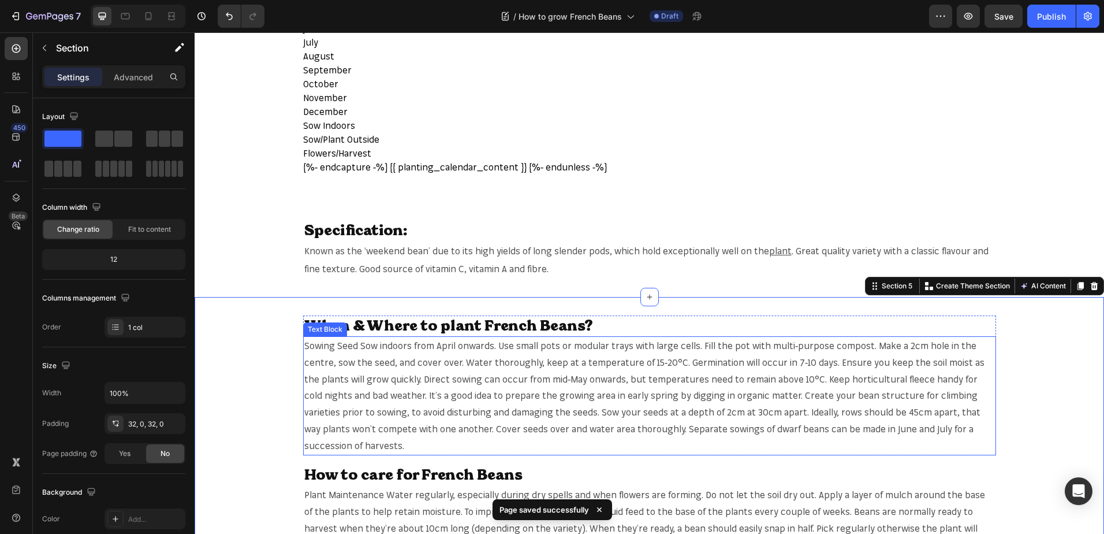
scroll to position [578, 0]
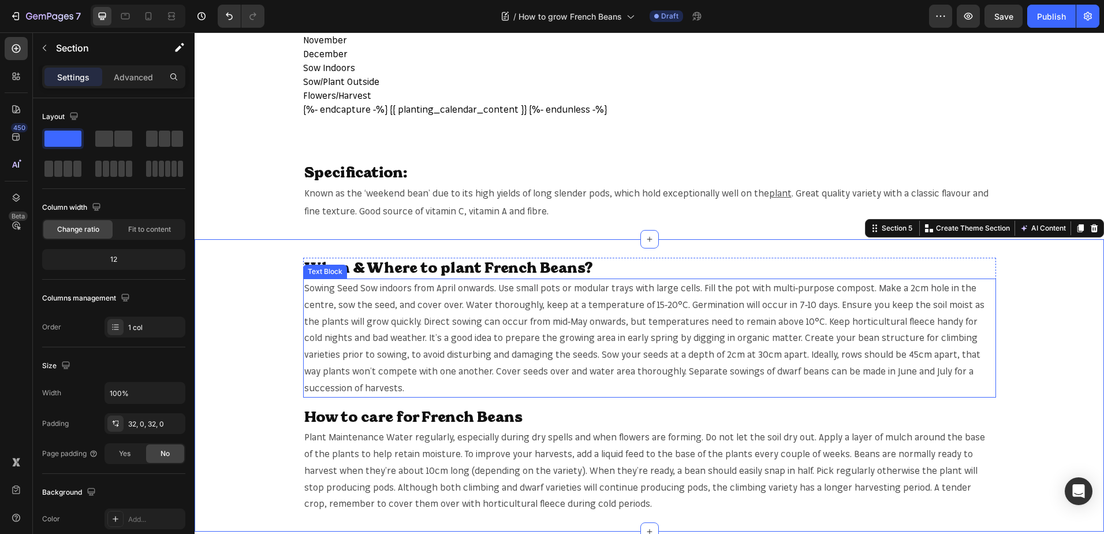
click at [766, 287] on span "Sowing Seed Sow indoors from April onwards. Use small pots or modular trays wit…" at bounding box center [644, 337] width 680 height 111
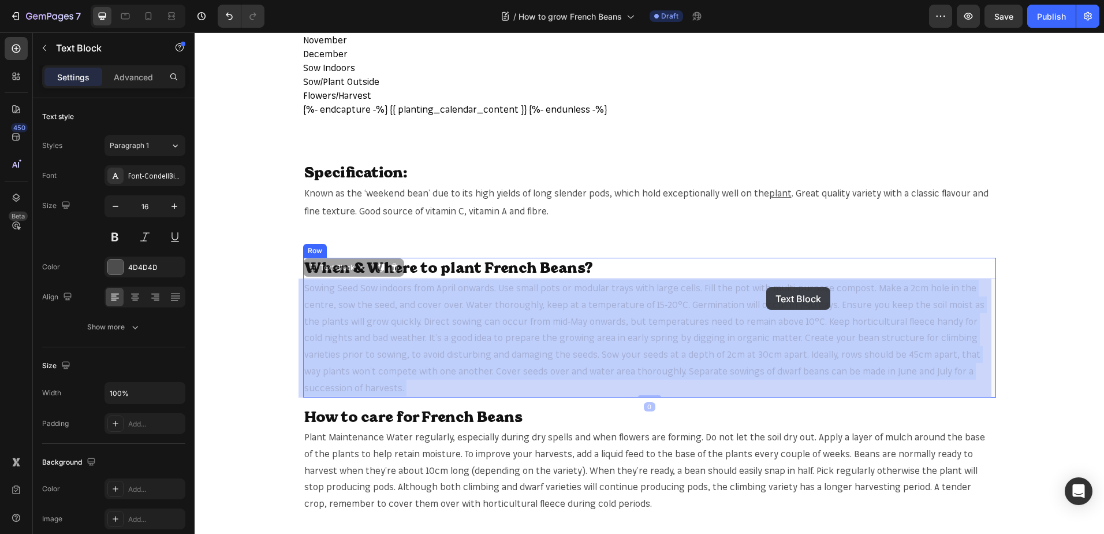
drag, startPoint x: 766, startPoint y: 287, endPoint x: 773, endPoint y: 287, distance: 6.4
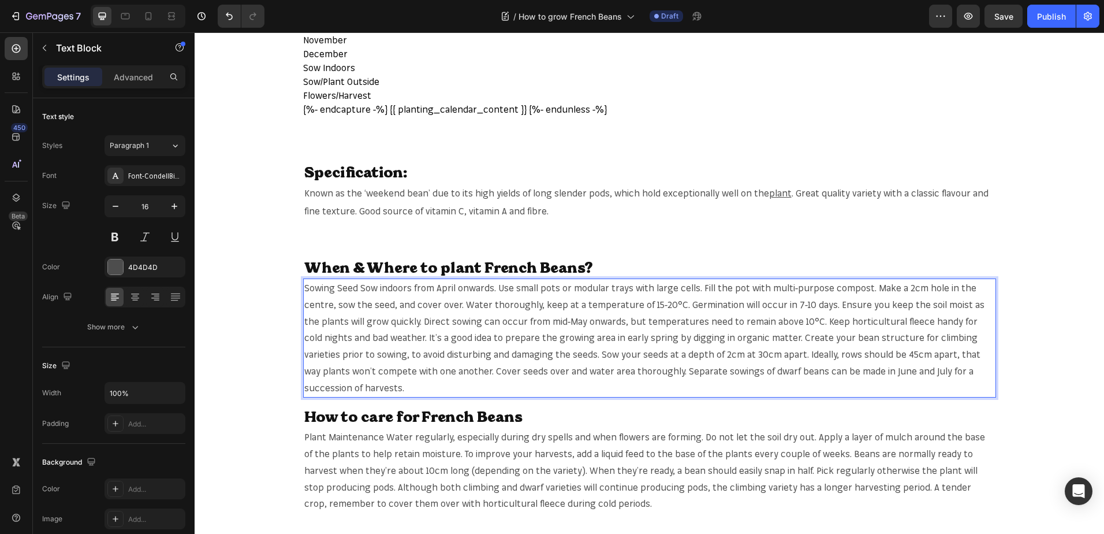
click at [765, 287] on span "Sowing Seed Sow indoors from April onwards. Use small pots or modular trays wit…" at bounding box center [644, 337] width 680 height 111
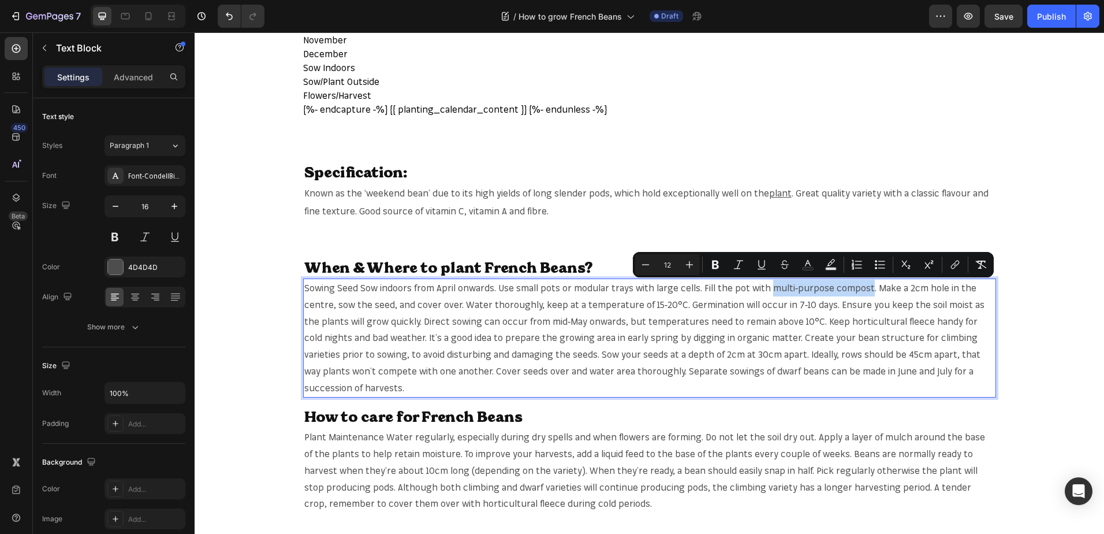
drag, startPoint x: 765, startPoint y: 287, endPoint x: 847, endPoint y: 287, distance: 82.0
click at [847, 287] on span "Sowing Seed Sow indoors from April onwards. Use small pots or modular trays wit…" at bounding box center [644, 337] width 680 height 111
copy span "multi-purpose compost"
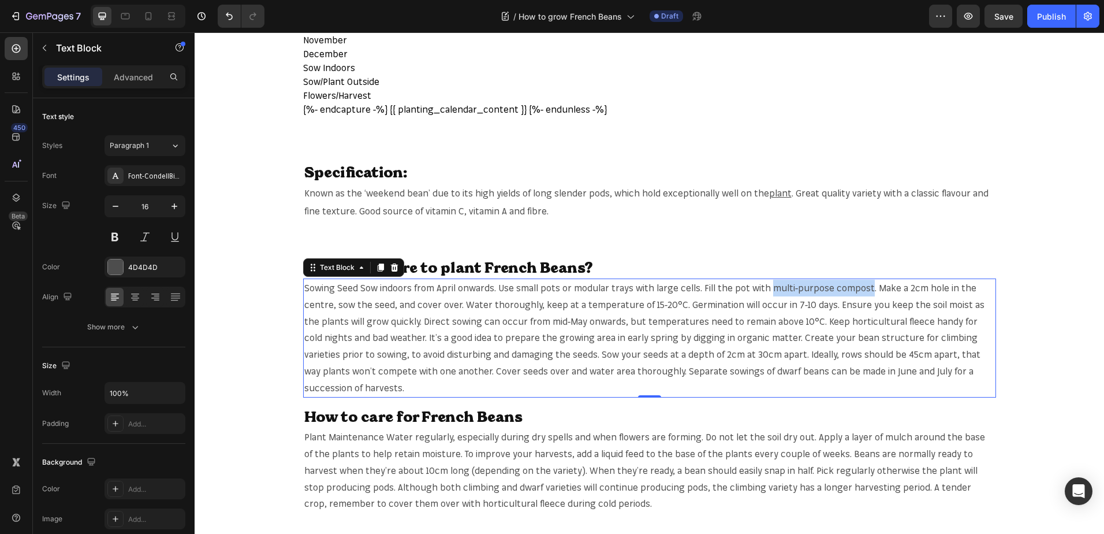
click at [765, 288] on span "Sowing Seed Sow indoors from April onwards. Use small pots or modular trays wit…" at bounding box center [644, 337] width 680 height 111
drag, startPoint x: 765, startPoint y: 288, endPoint x: 853, endPoint y: 286, distance: 87.8
click at [853, 286] on span "Sowing Seed Sow indoors from April onwards. Use small pots or modular trays wit…" at bounding box center [644, 337] width 680 height 111
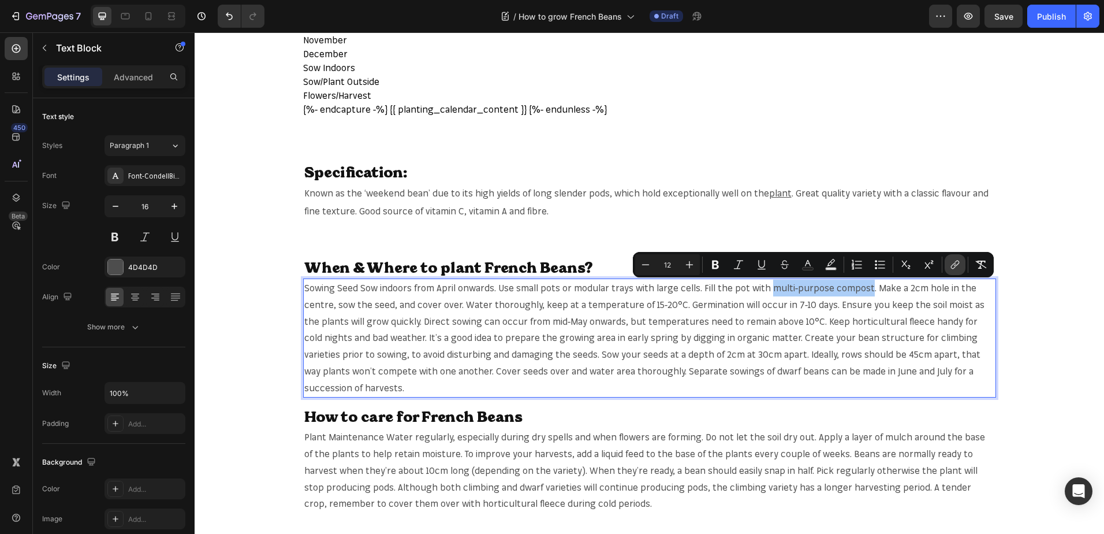
click at [959, 259] on icon "Editor contextual toolbar" at bounding box center [956, 265] width 12 height 12
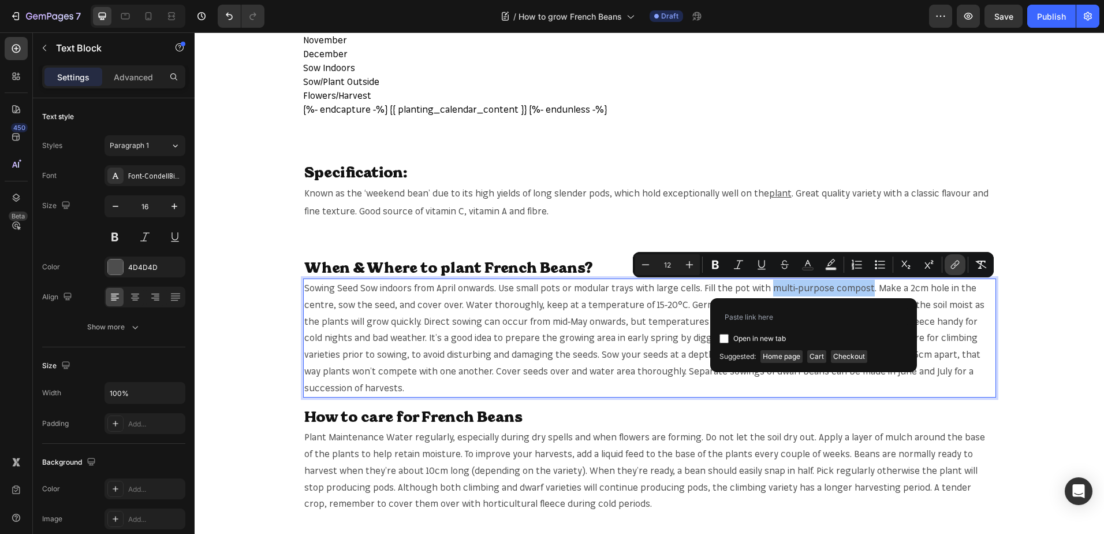
type input "https://mr-fothergills.co.uk/search?q=multi-purpose+compost&options%5Bprefix%5D…"
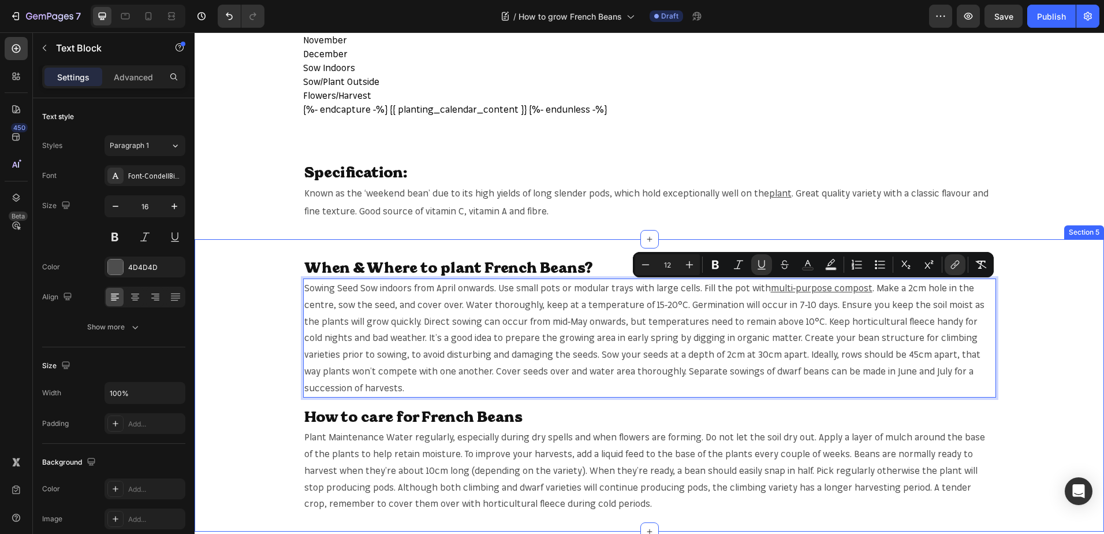
click at [1022, 247] on div "When & Where to plant French Beans? Heading Sowing Seed Sow indoors from April …" at bounding box center [650, 385] width 910 height 293
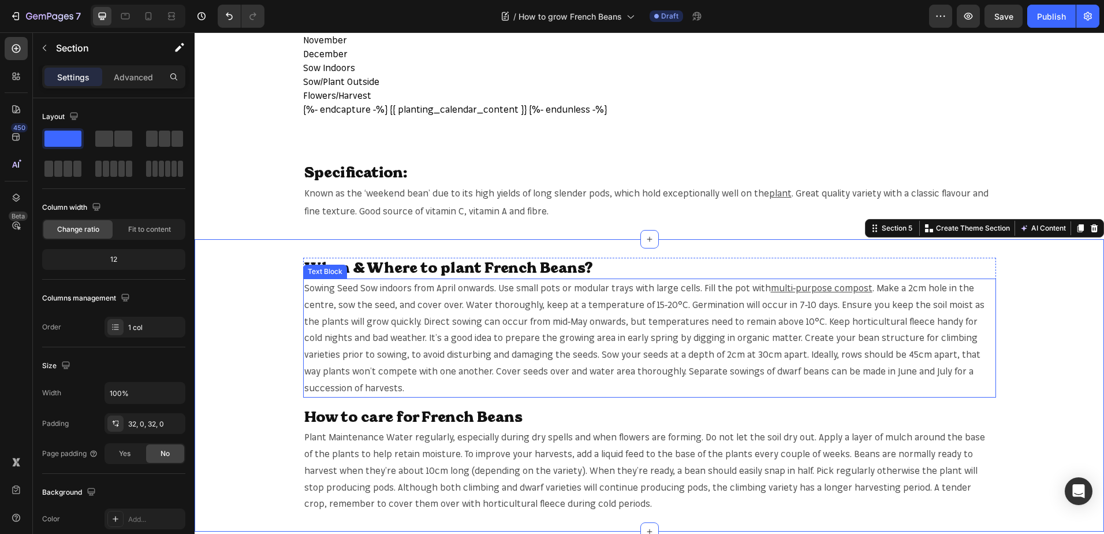
click at [921, 301] on span ". Make a 2cm hole in the centre, sow the seed, and cover over. Water thoroughly…" at bounding box center [644, 337] width 680 height 111
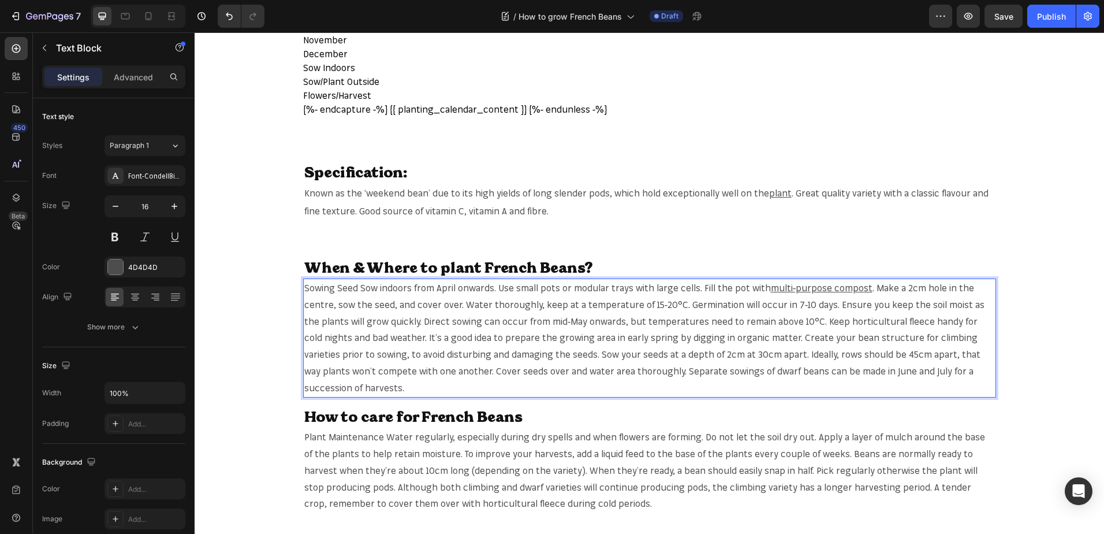
click at [921, 301] on span ". Make a 2cm hole in the centre, sow the seed, and cover over. Water thoroughly…" at bounding box center [644, 337] width 680 height 111
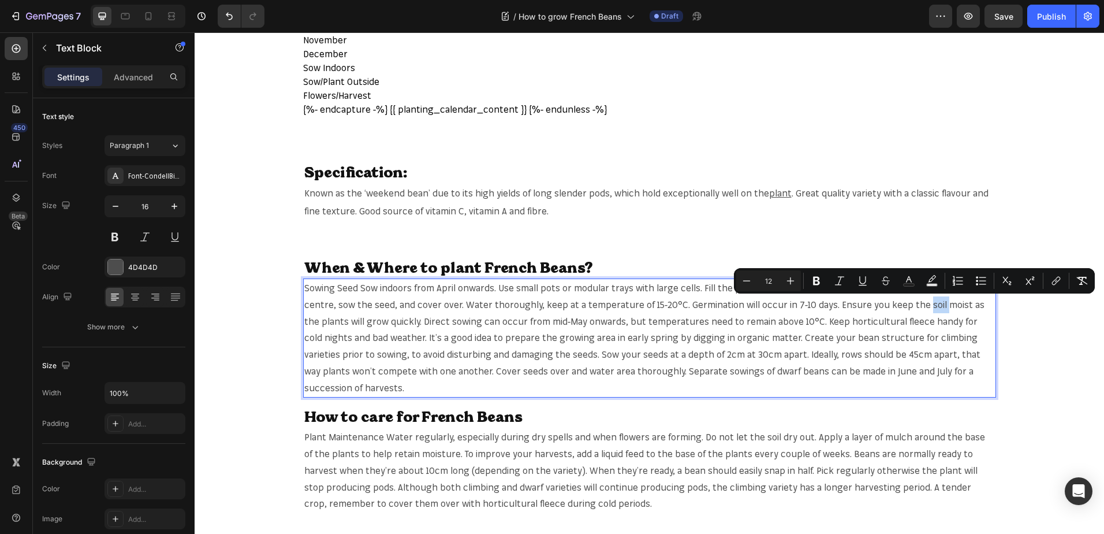
copy span "soil"
click at [921, 303] on span ". Make a 2cm hole in the centre, sow the seed, and cover over. Water thoroughly…" at bounding box center [644, 337] width 680 height 111
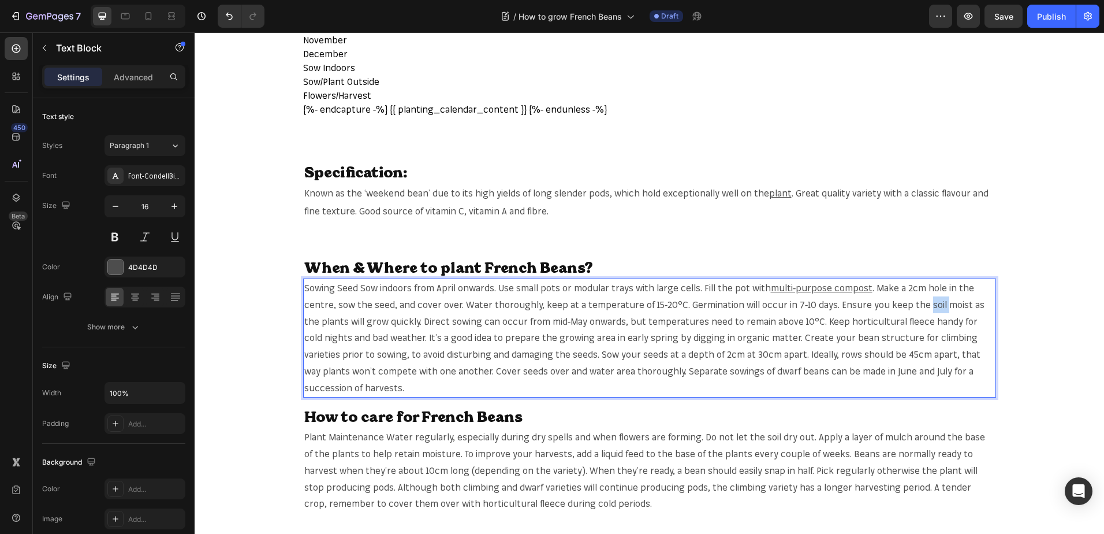
click at [921, 303] on span ". Make a 2cm hole in the centre, sow the seed, and cover over. Water thoroughly…" at bounding box center [644, 337] width 680 height 111
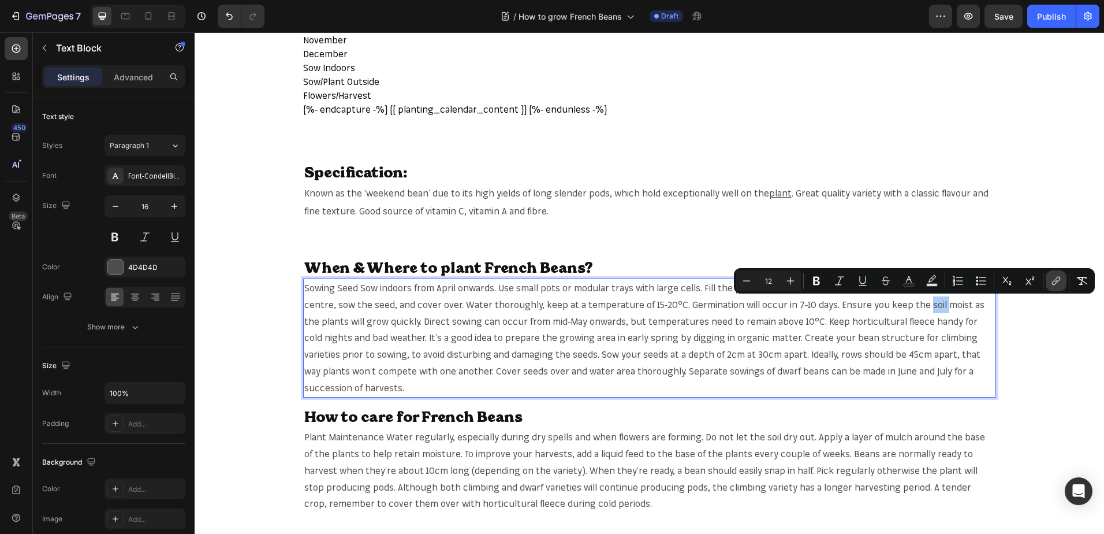
click at [1053, 281] on icon "Editor contextual toolbar" at bounding box center [1057, 281] width 12 height 12
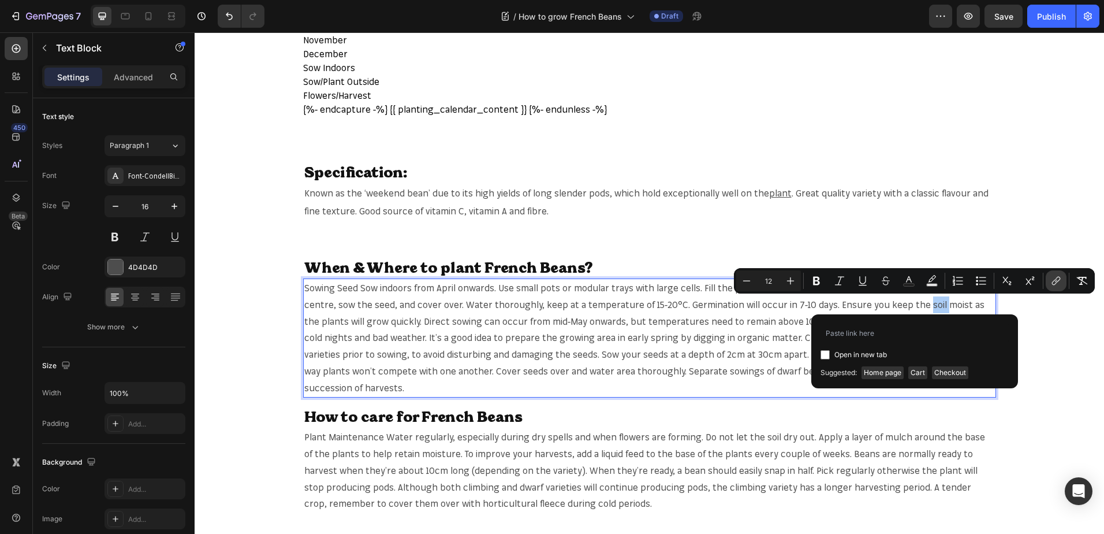
type input "[URL][DOMAIN_NAME]"
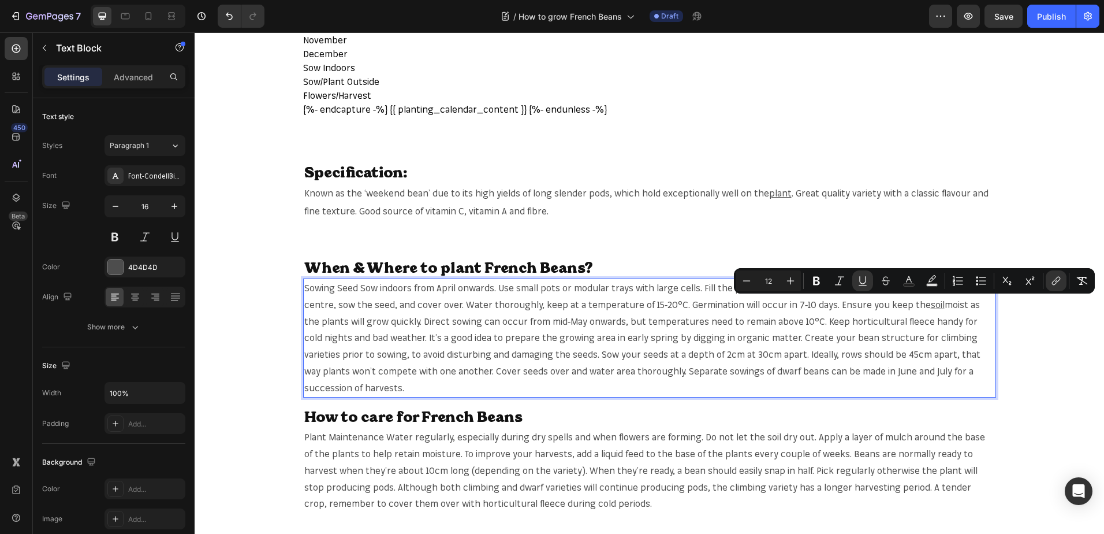
click at [308, 325] on span "moist as the plants will grow quickly. Direct sowing can occur from mid-May onw…" at bounding box center [642, 346] width 676 height 95
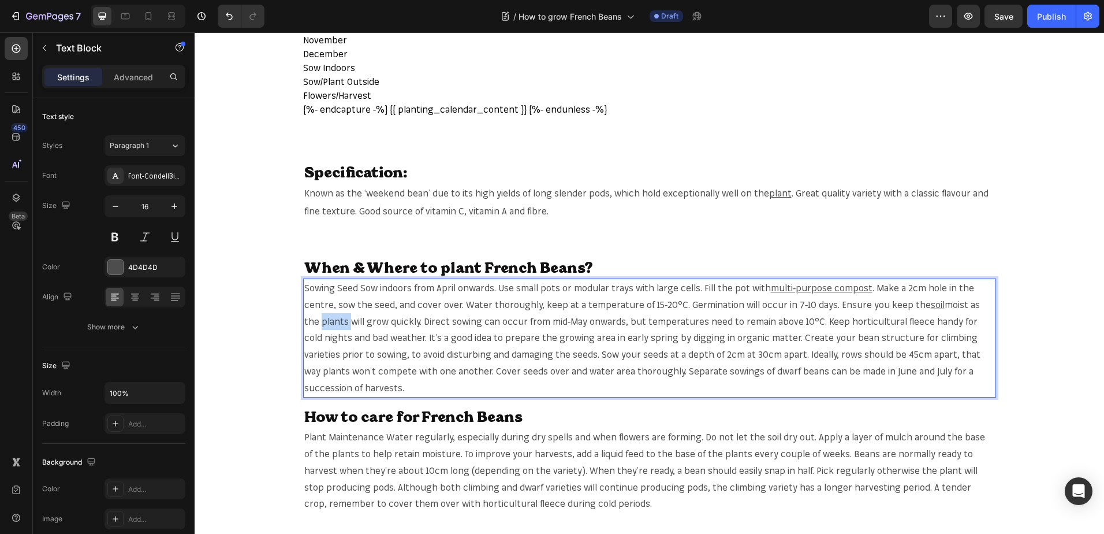
click at [308, 325] on span "moist as the plants will grow quickly. Direct sowing can occur from mid-May onw…" at bounding box center [642, 346] width 676 height 95
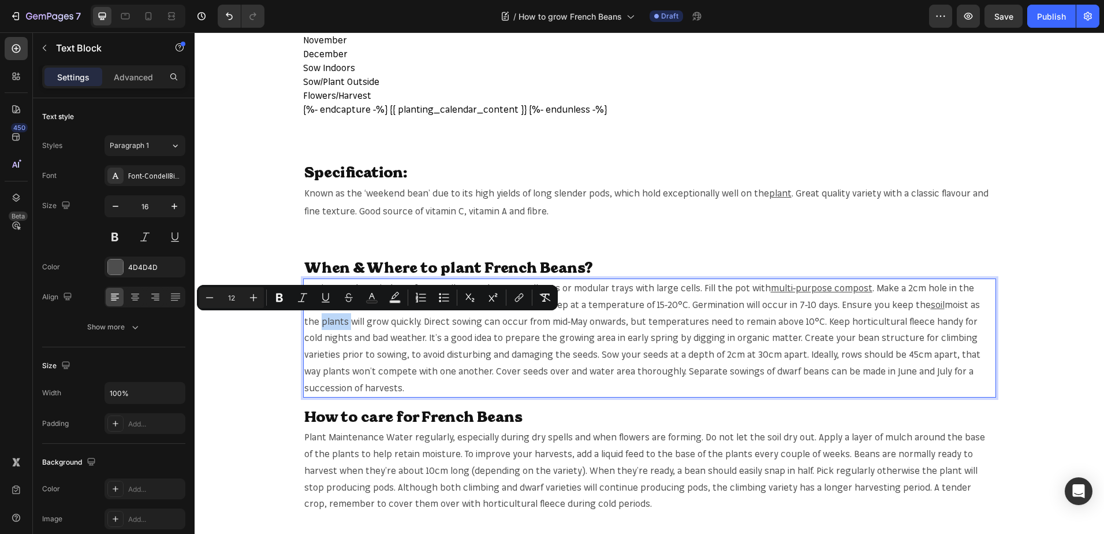
copy span "plants"
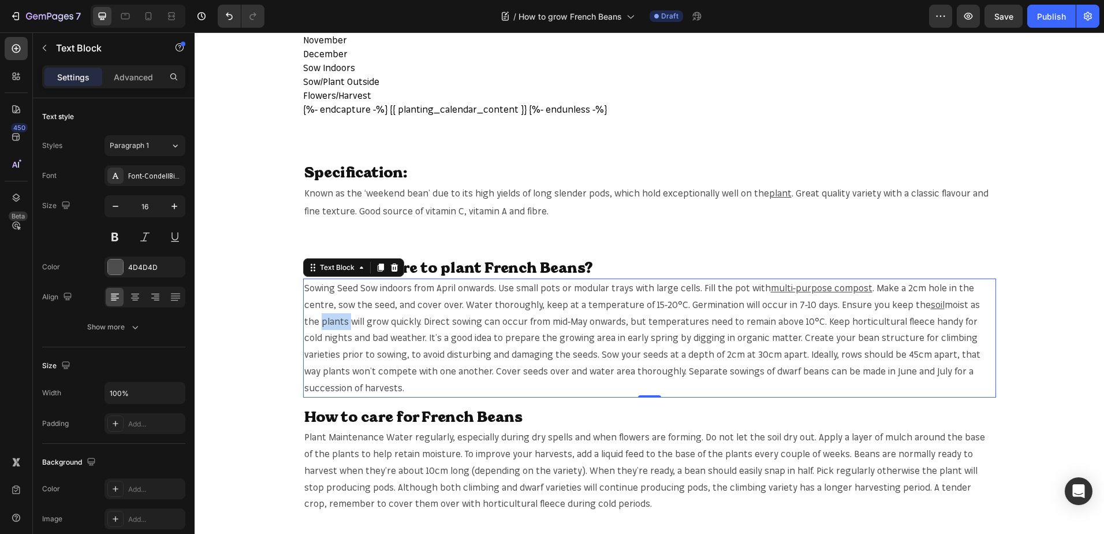
click at [315, 321] on span "moist as the plants will grow quickly. Direct sowing can occur from mid-May onw…" at bounding box center [642, 346] width 676 height 95
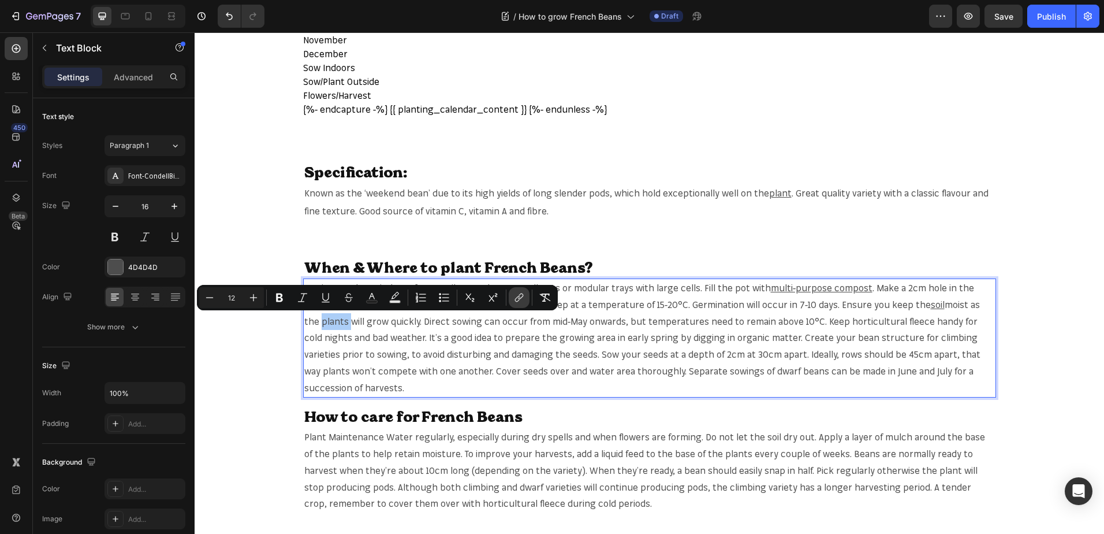
click at [515, 292] on icon "Editor contextual toolbar" at bounding box center [519, 298] width 12 height 12
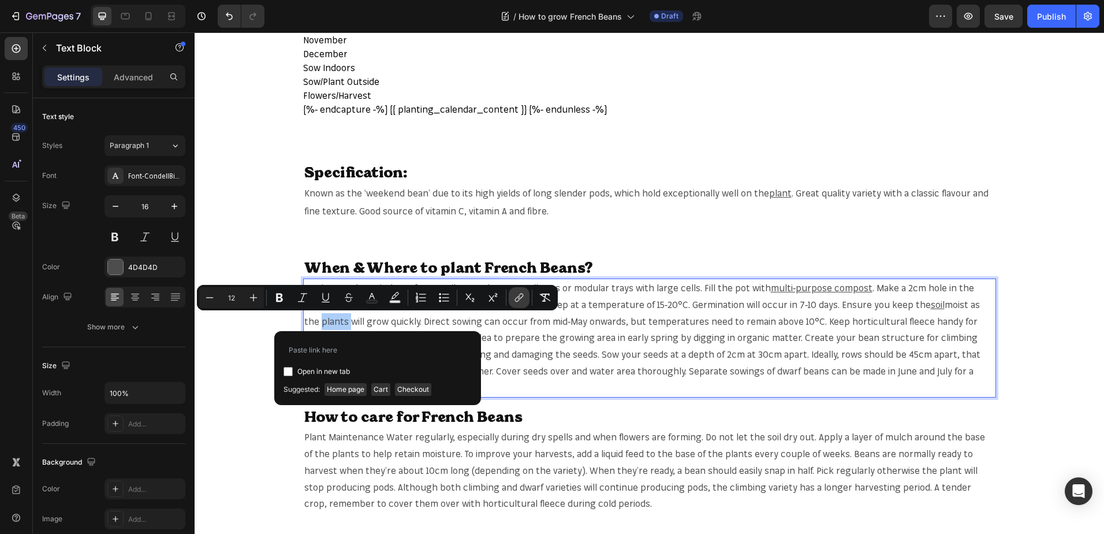
type input "https://mr-fothergills.co.uk/search?q=plants&options%5Bprefix%5D=last&options%5…"
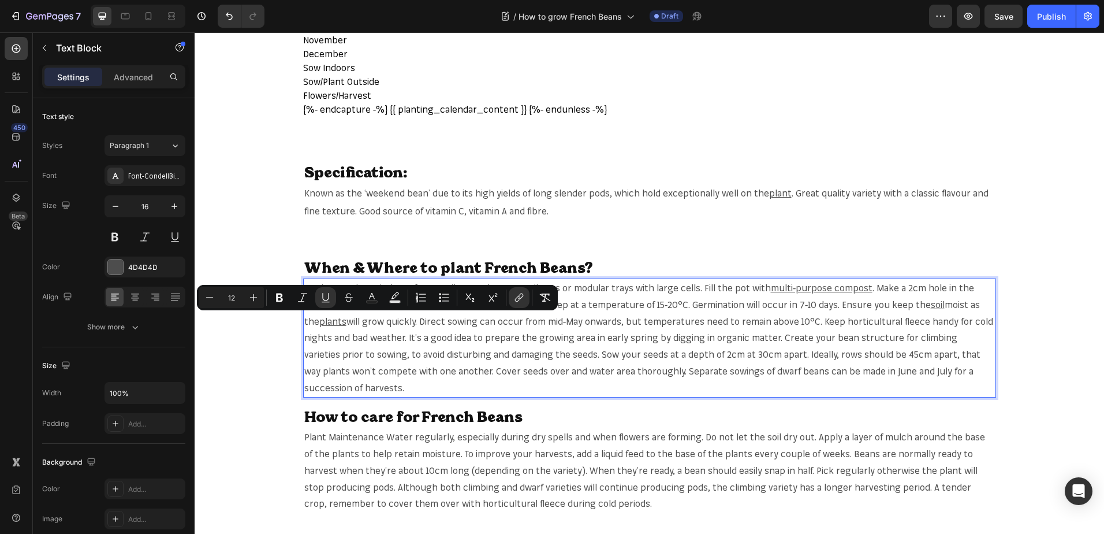
click at [853, 321] on span "will grow quickly. Direct sowing can occur from mid-May onwards, but temperatur…" at bounding box center [648, 354] width 689 height 78
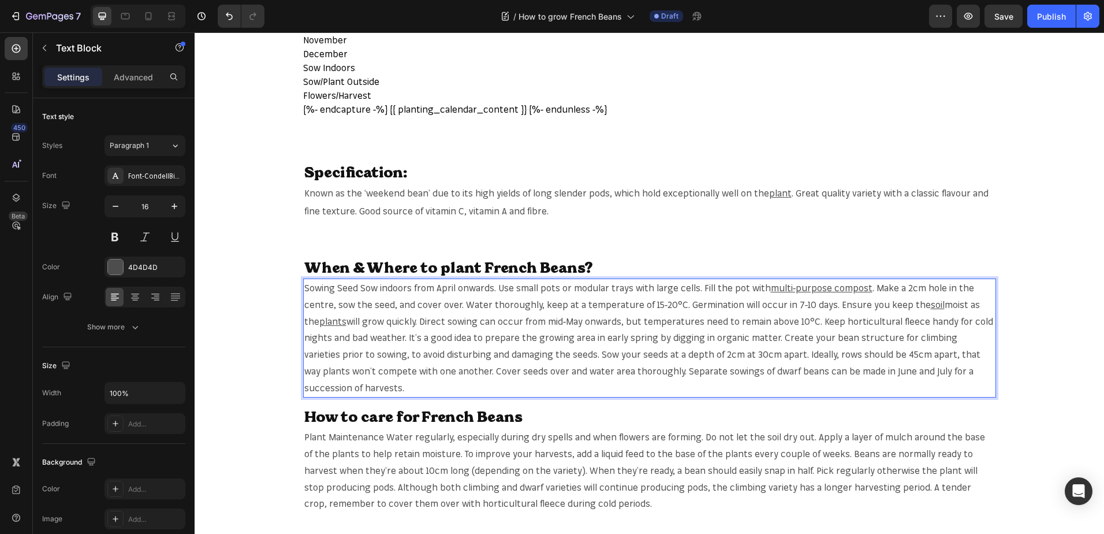
click at [833, 321] on span "will grow quickly. Direct sowing can occur from mid-May onwards, but temperatur…" at bounding box center [648, 354] width 689 height 78
click at [888, 319] on span "will grow quickly. Direct sowing can occur from mid-May onwards, but temperatur…" at bounding box center [648, 354] width 689 height 78
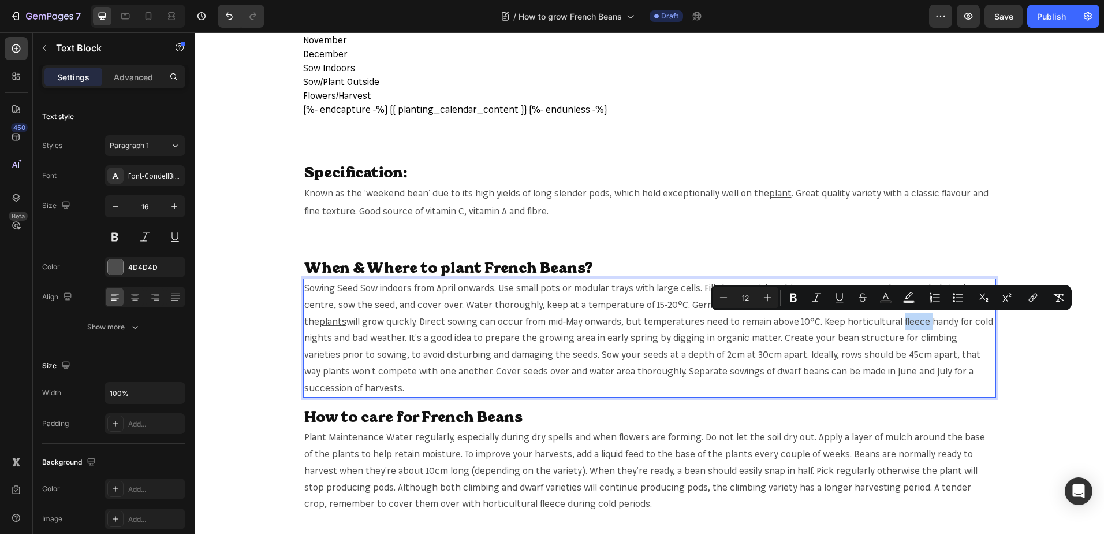
copy span "fleece"
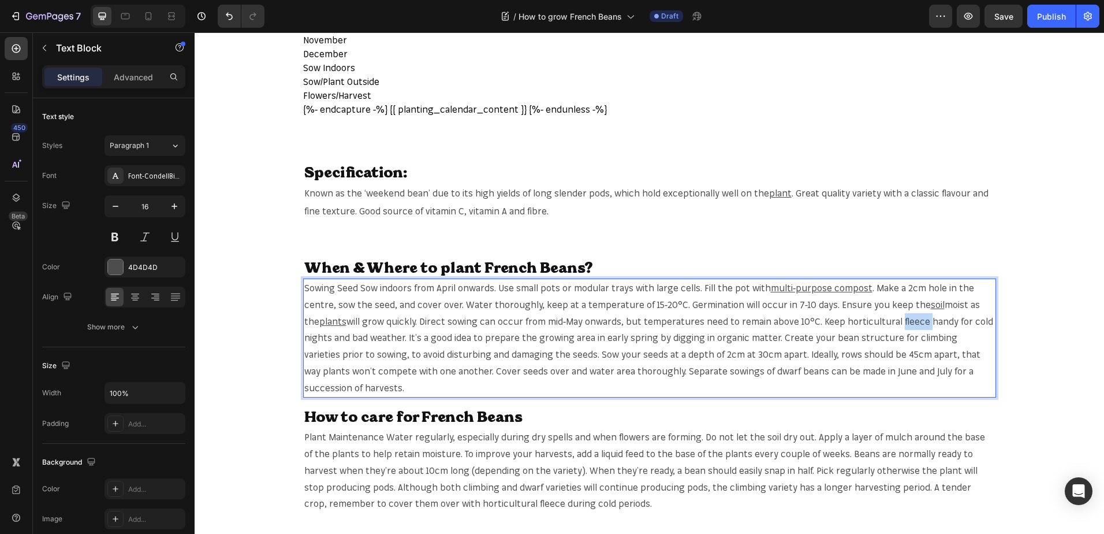
click at [893, 318] on span "will grow quickly. Direct sowing can occur from mid-May onwards, but temperatur…" at bounding box center [648, 354] width 689 height 78
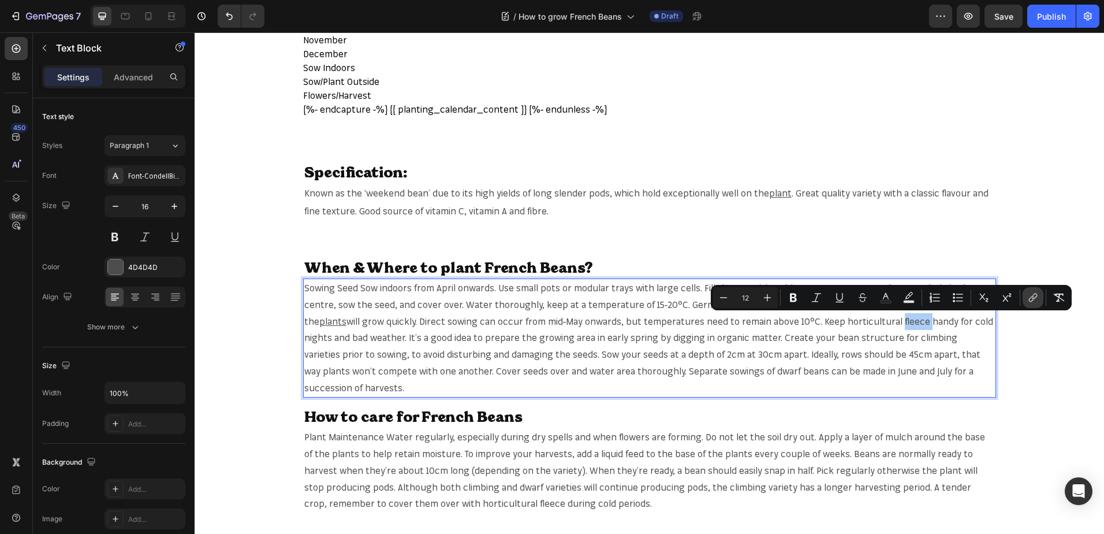
click at [1028, 297] on icon "Editor contextual toolbar" at bounding box center [1033, 298] width 12 height 12
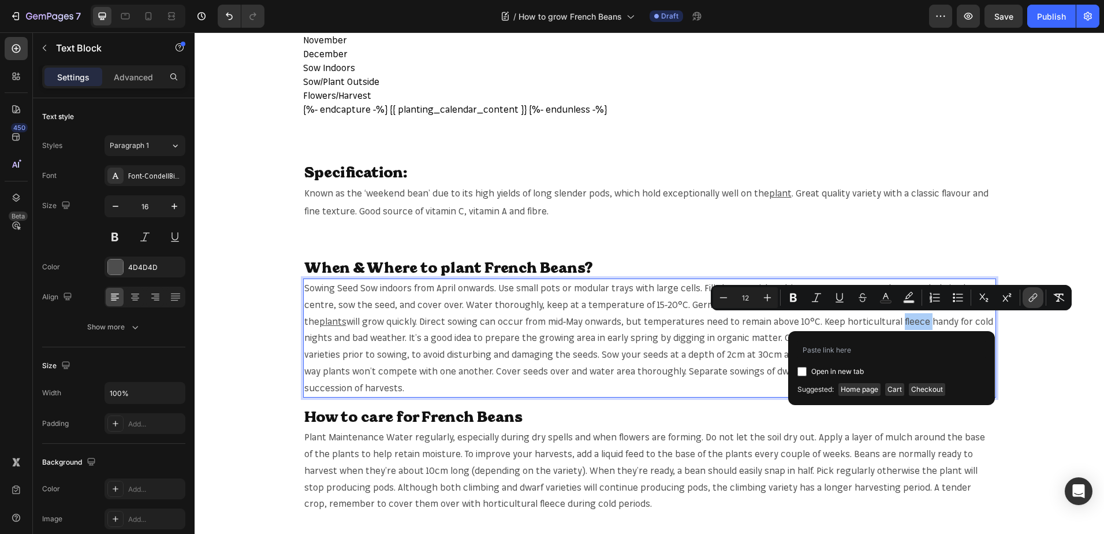
type input "[URL][DOMAIN_NAME]"
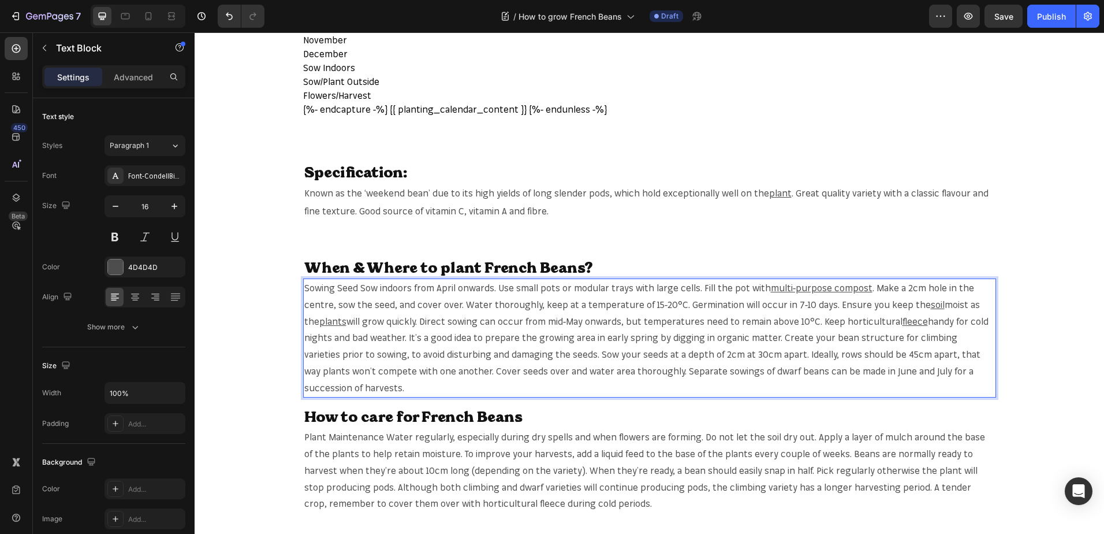
click at [376, 358] on span "handy for cold nights and bad weather. It’s a good idea to prepare the growing …" at bounding box center [646, 354] width 684 height 78
click at [933, 335] on span "handy for cold nights and bad weather. It’s a good idea to prepare the growing …" at bounding box center [646, 354] width 684 height 78
click at [1001, 17] on icon "button" at bounding box center [1004, 16] width 12 height 12
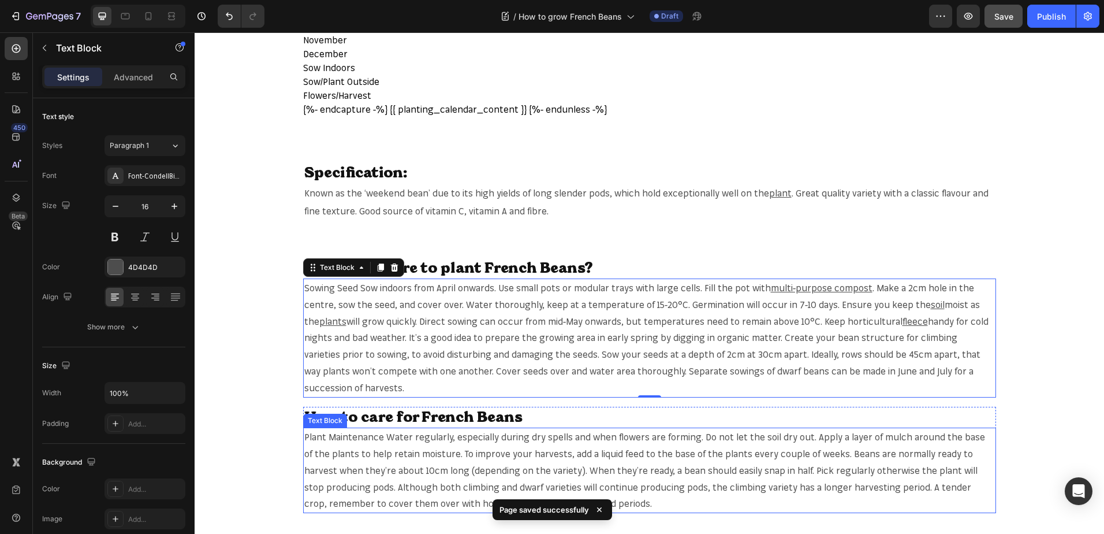
click at [766, 434] on span "Plant Maintenance Water regularly, especially during dry spells and when flower…" at bounding box center [644, 470] width 681 height 78
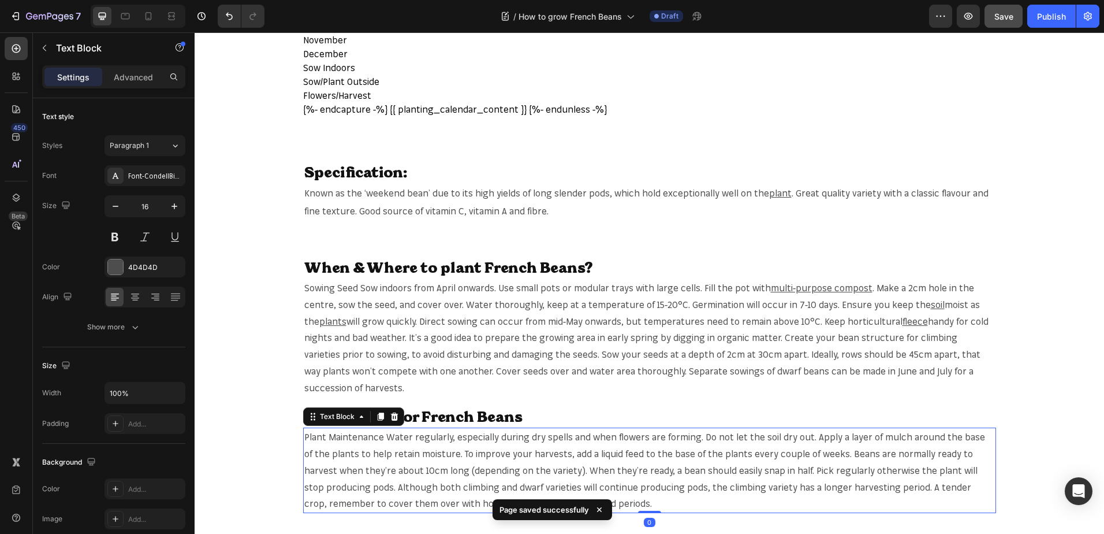
click at [766, 434] on span "Plant Maintenance Water regularly, especially during dry spells and when flower…" at bounding box center [644, 470] width 681 height 78
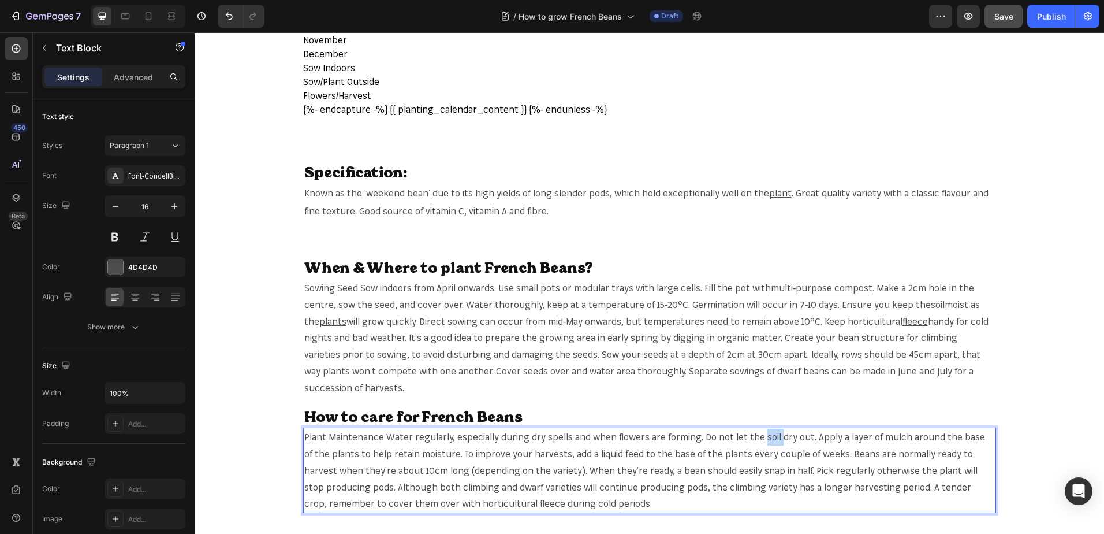
click at [766, 436] on span "Plant Maintenance Water regularly, especially during dry spells and when flower…" at bounding box center [644, 470] width 681 height 78
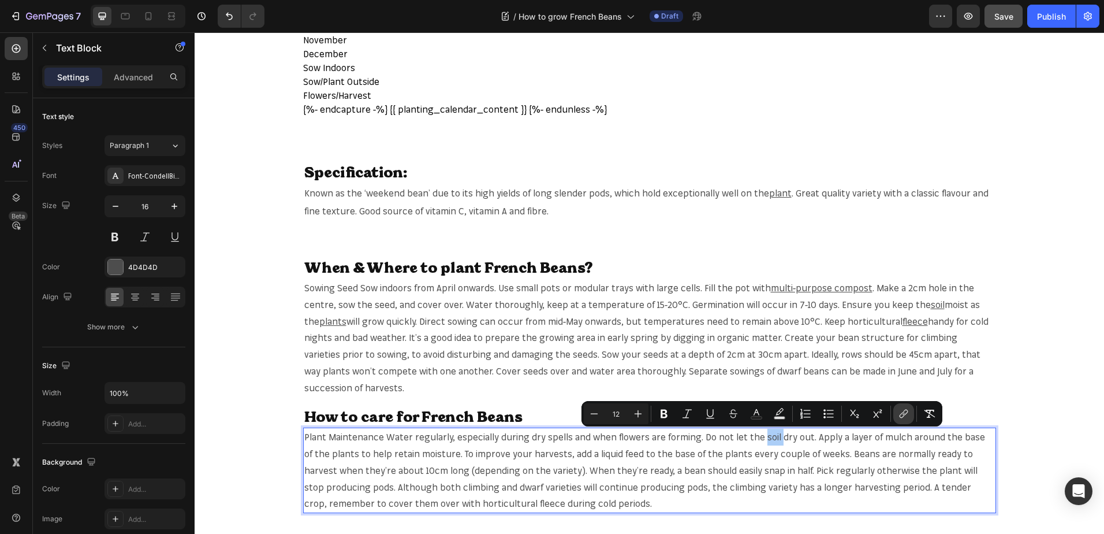
click at [904, 410] on icon "Editor contextual toolbar" at bounding box center [904, 414] width 12 height 12
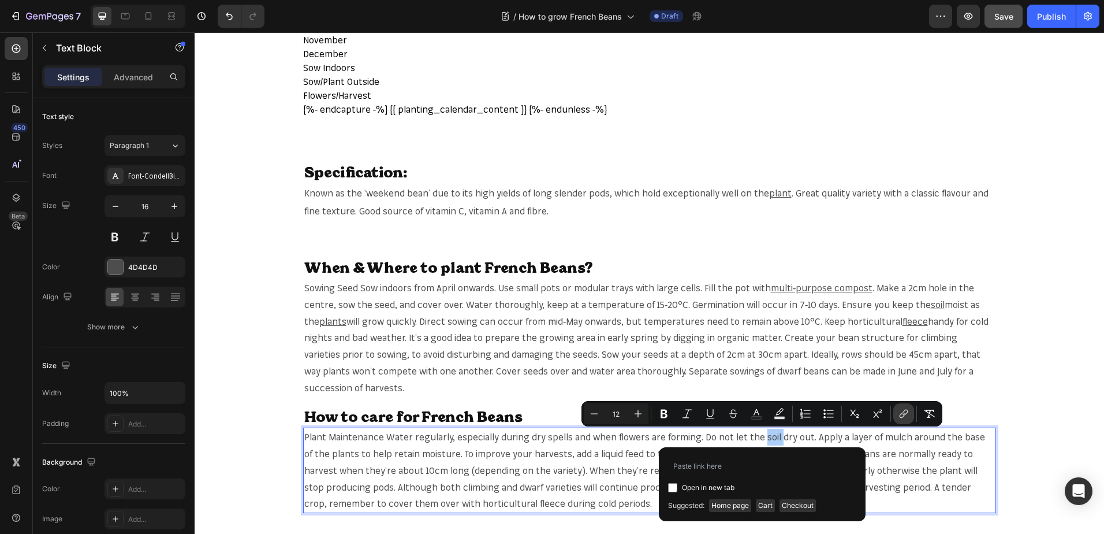
type input "[URL][DOMAIN_NAME]"
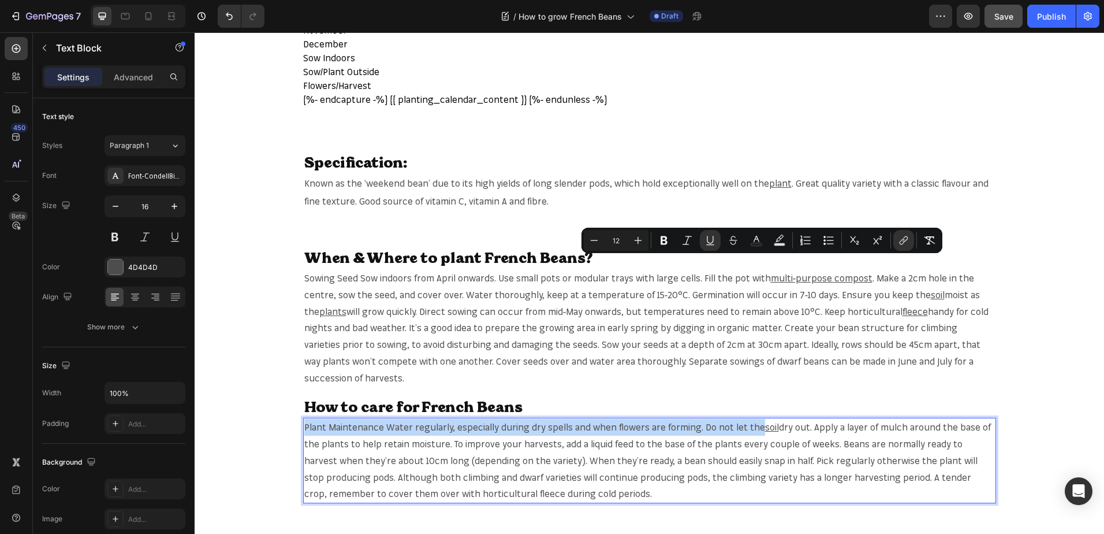
scroll to position [751, 0]
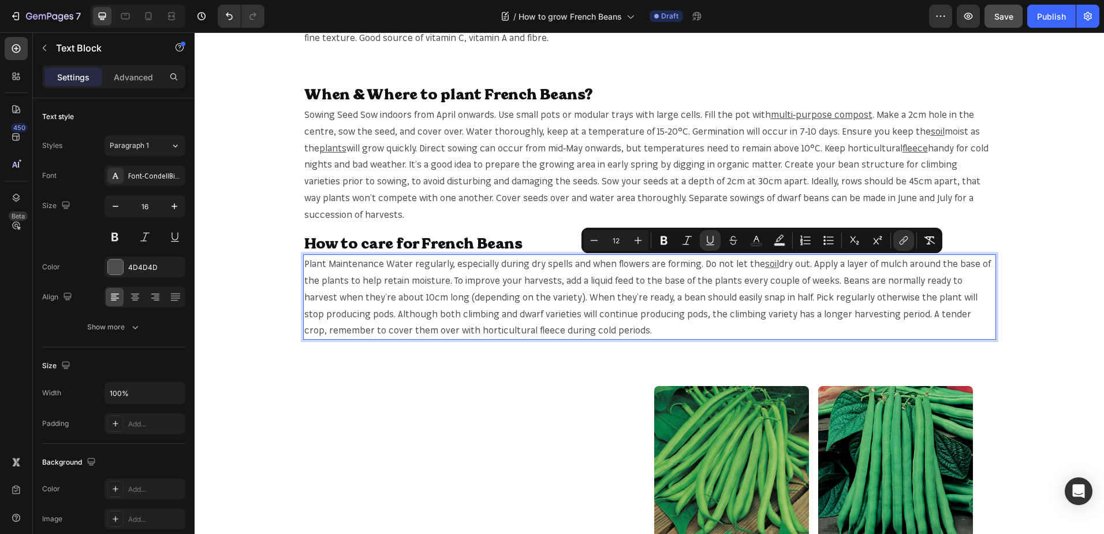
click at [381, 285] on span "dry out. Apply a layer of mulch around the base of the plants to help retain mo…" at bounding box center [647, 297] width 687 height 78
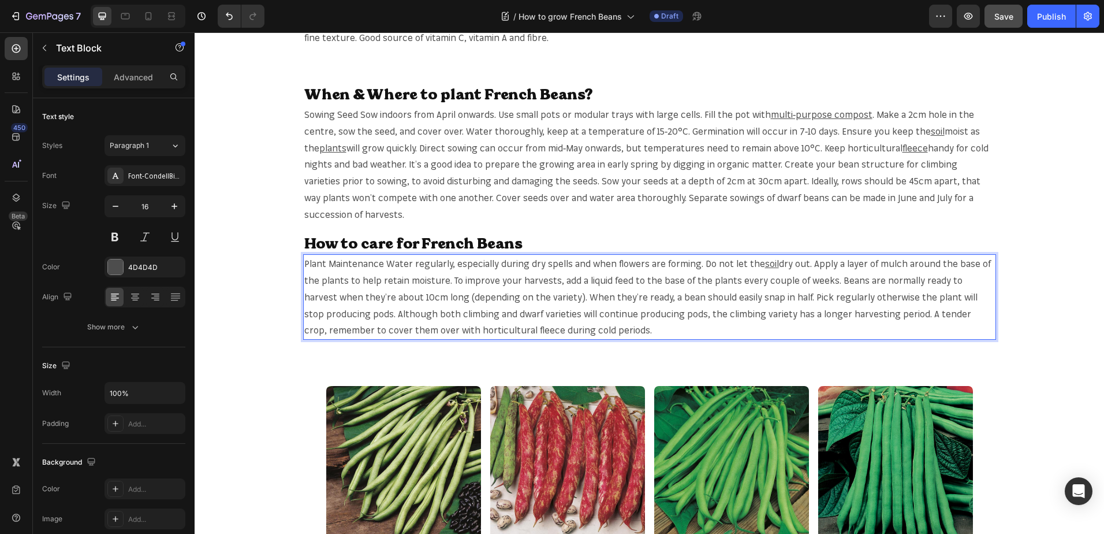
click at [837, 279] on span "dry out. Apply a layer of mulch around the base of the plants to help retain mo…" at bounding box center [647, 297] width 687 height 78
click at [838, 277] on span "dry out. Apply a layer of mulch around the base of the plants to help retain mo…" at bounding box center [647, 297] width 687 height 78
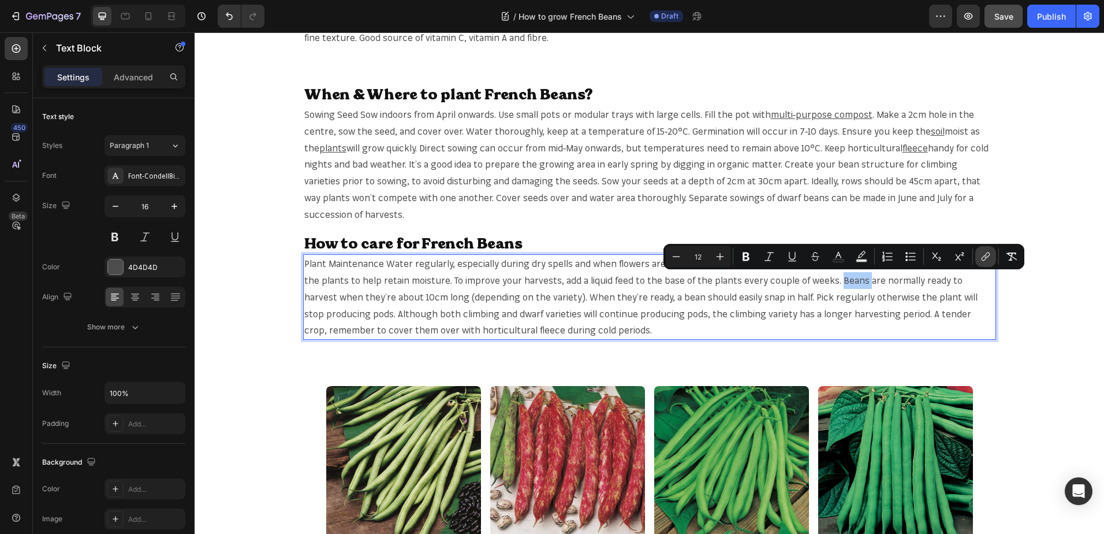
click at [985, 259] on icon "Editor contextual toolbar" at bounding box center [984, 258] width 5 height 6
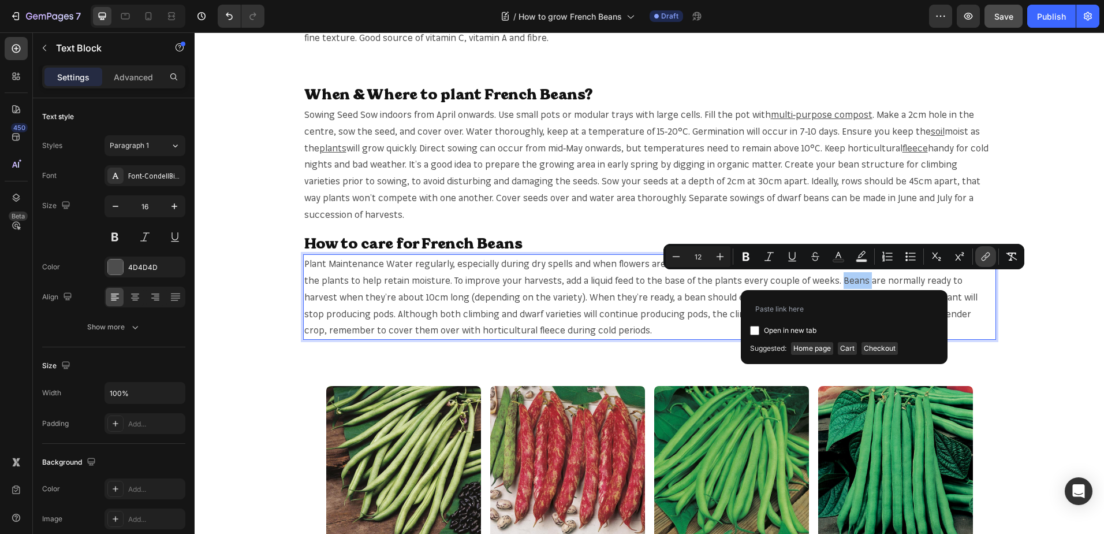
type input "https://mr-fothergills.co.uk/search?q=Beans&options%5Bprefix%5D=last&options%5B…"
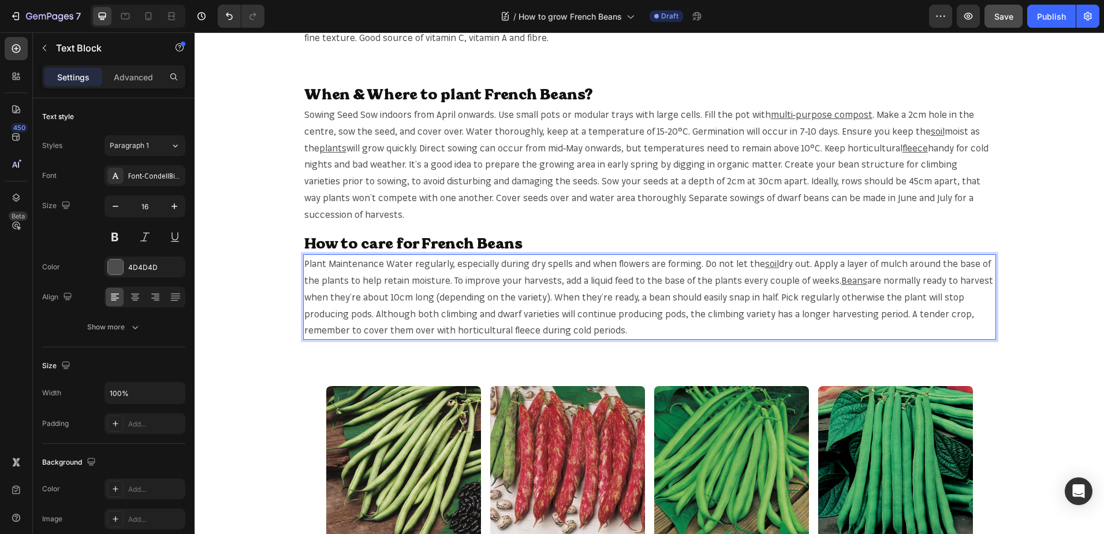
click at [568, 308] on span "are normally ready to harvest when they’re about 10cm long (depending on the va…" at bounding box center [648, 304] width 689 height 61
click at [765, 266] on u "soil" at bounding box center [772, 264] width 14 height 12
click at [647, 297] on span "are normally ready to harvest when they’re about 10cm long (depending on the va…" at bounding box center [648, 304] width 689 height 61
click at [655, 298] on span "are normally ready to harvest when they’re about 10cm long (depending on the va…" at bounding box center [648, 304] width 689 height 61
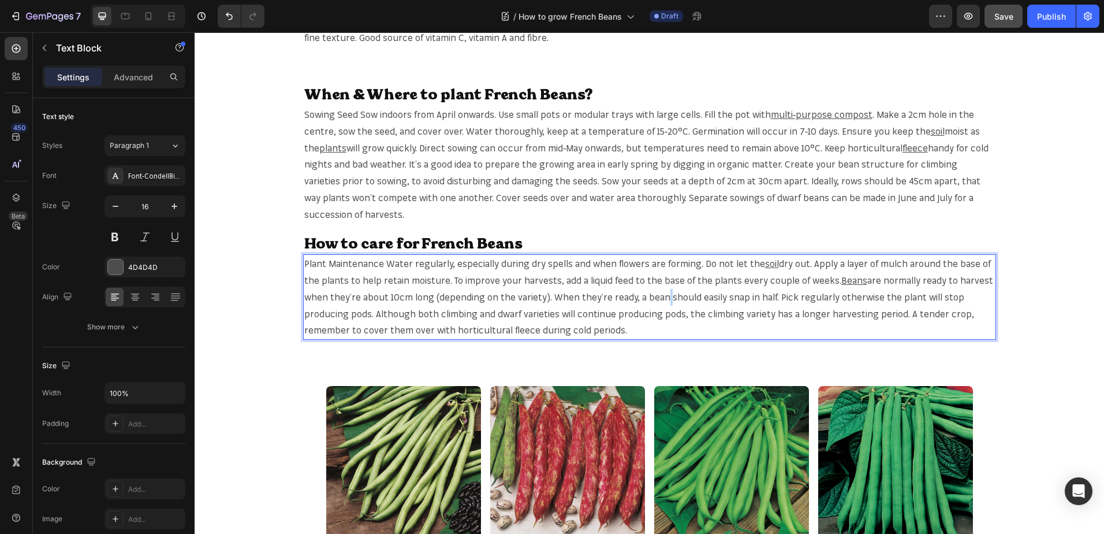
click at [655, 298] on span "are normally ready to harvest when they’re about 10cm long (depending on the va…" at bounding box center [648, 304] width 689 height 61
click at [652, 298] on span "are normally ready to harvest when they’re about 10cm long (depending on the va…" at bounding box center [648, 304] width 689 height 61
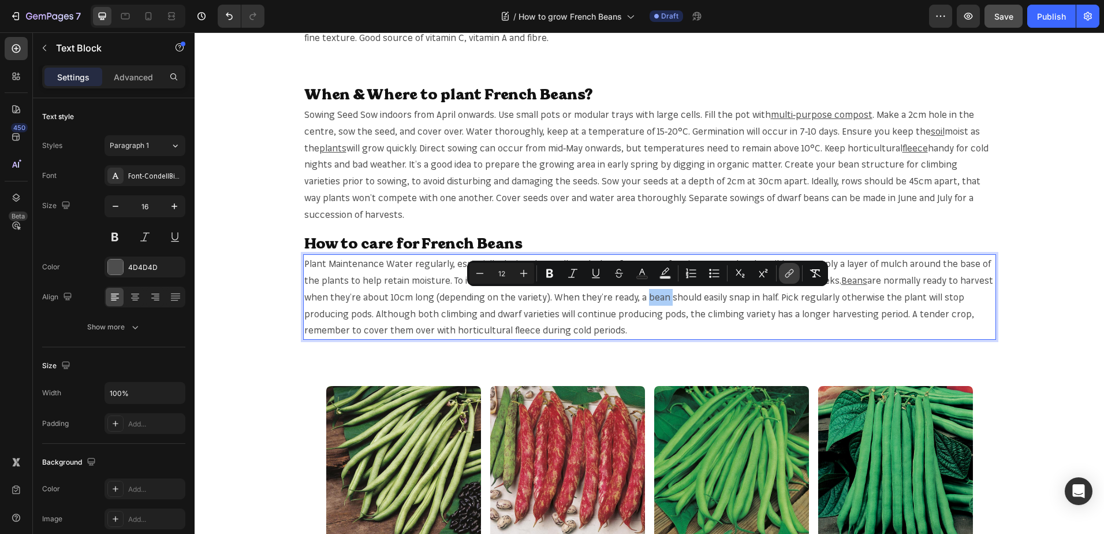
click at [787, 274] on icon "Editor contextual toolbar" at bounding box center [787, 275] width 5 height 6
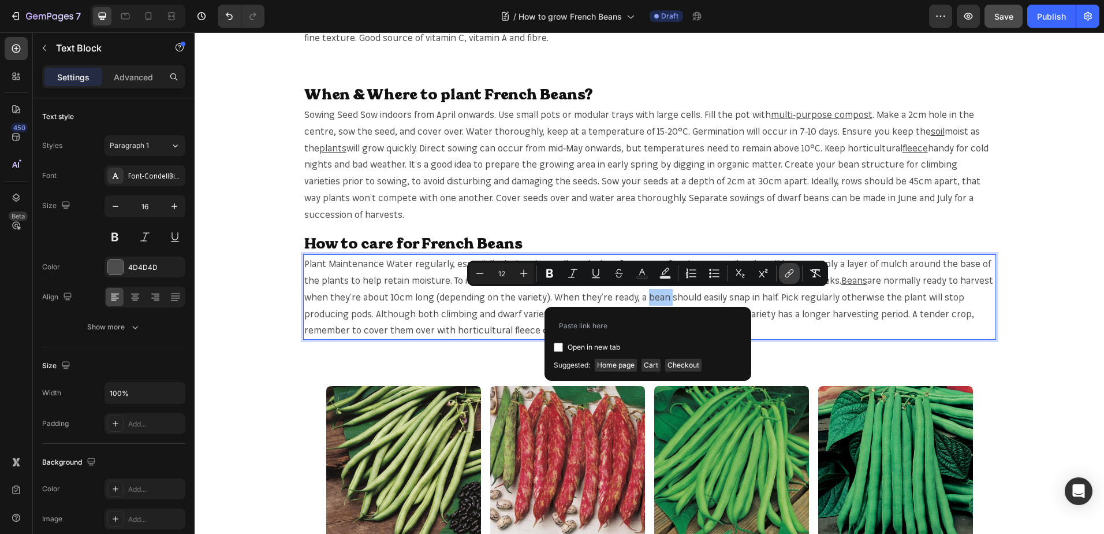
type input "https://mr-fothergills.co.uk/search?q=Beans&options%5Bprefix%5D=last&options%5B…"
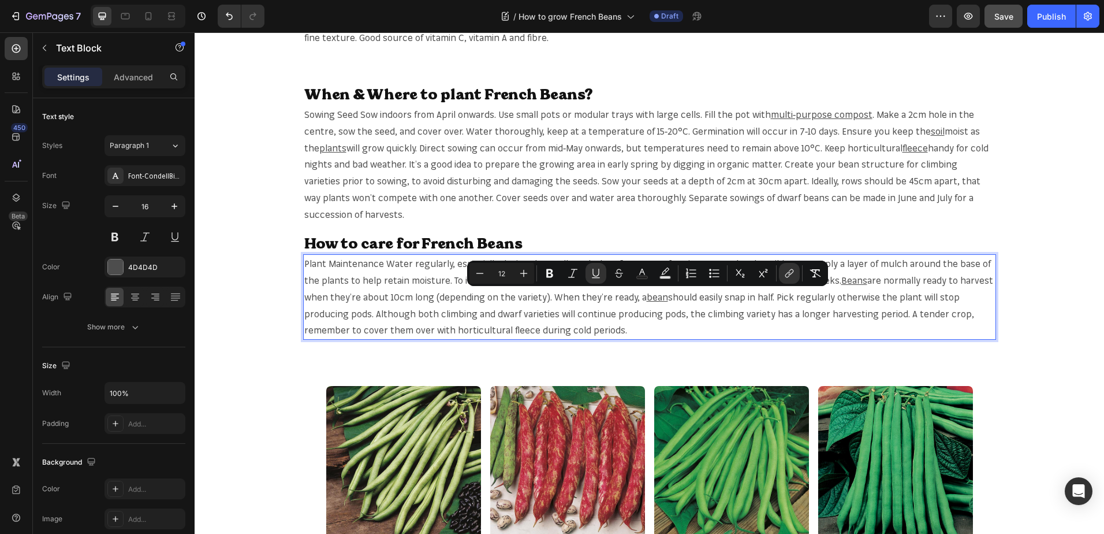
click at [501, 316] on span "should easily snap in half. Pick regularly otherwise the plant will stop produc…" at bounding box center [639, 313] width 670 height 45
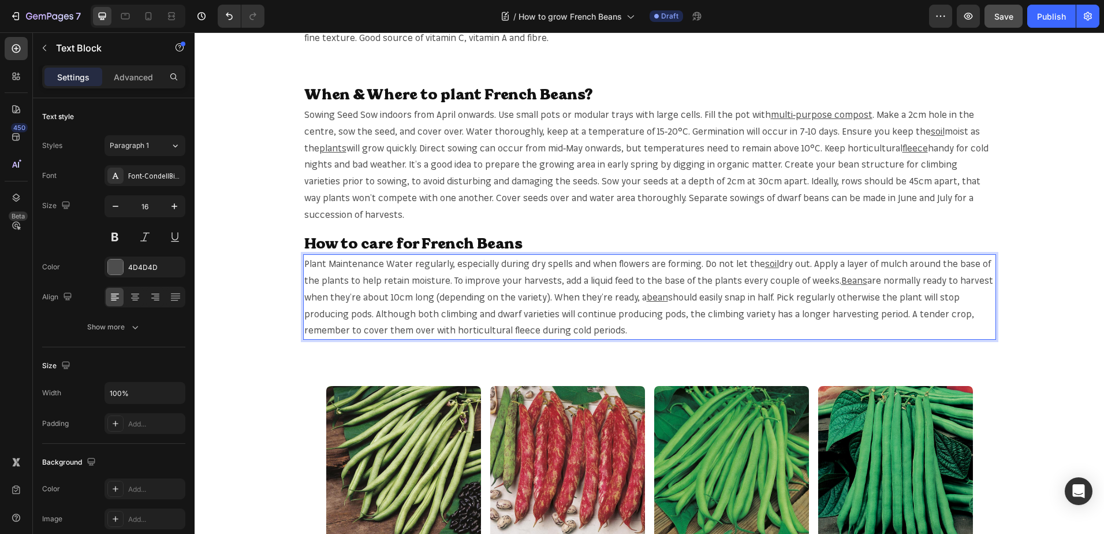
click at [489, 317] on span "should easily snap in half. Pick regularly otherwise the plant will stop produc…" at bounding box center [639, 313] width 670 height 45
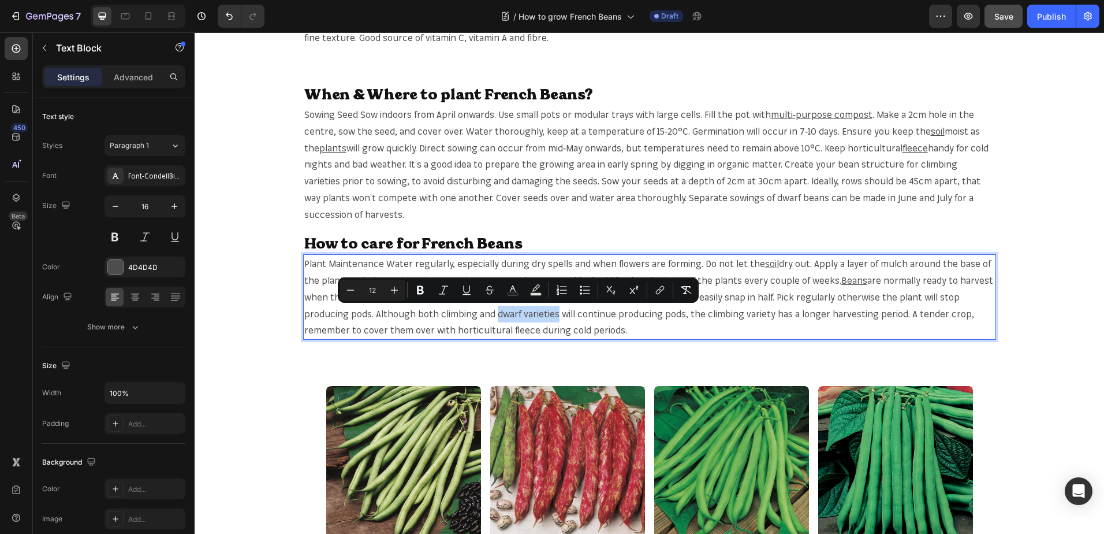
drag, startPoint x: 489, startPoint y: 317, endPoint x: 527, endPoint y: 315, distance: 37.6
click at [527, 315] on span "should easily snap in half. Pick regularly otherwise the plant will stop produc…" at bounding box center [639, 313] width 670 height 45
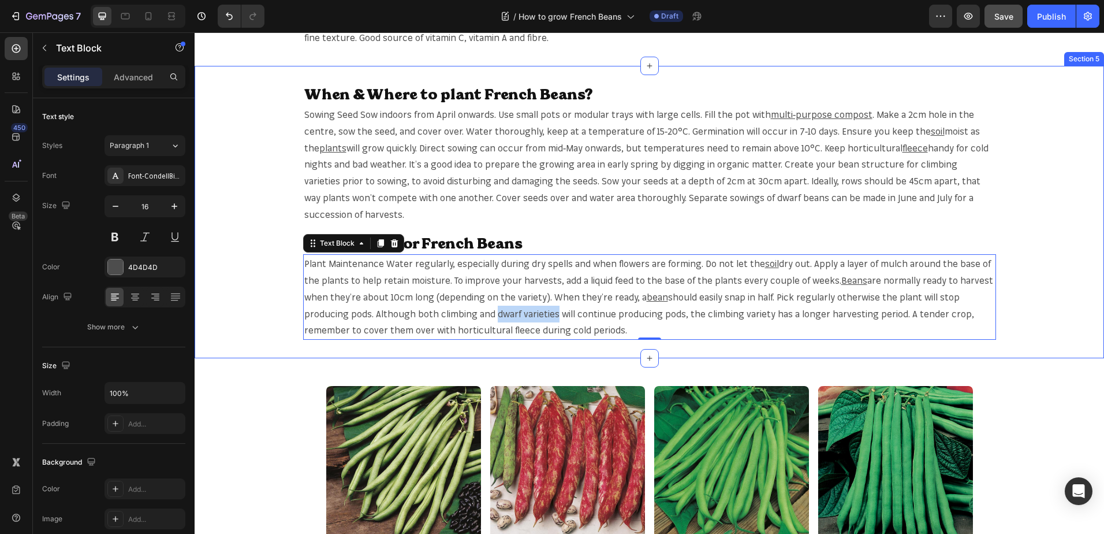
click at [712, 342] on div "When & Where to plant French Beans? Heading Sowing Seed Sow indoors from April …" at bounding box center [650, 212] width 910 height 293
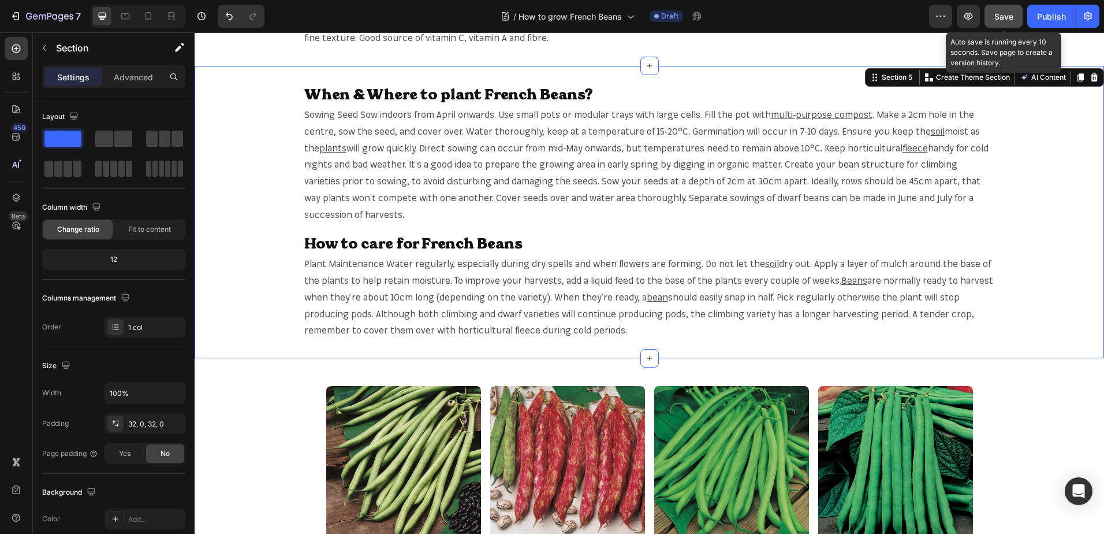
click at [1000, 13] on span "Save" at bounding box center [1004, 17] width 19 height 10
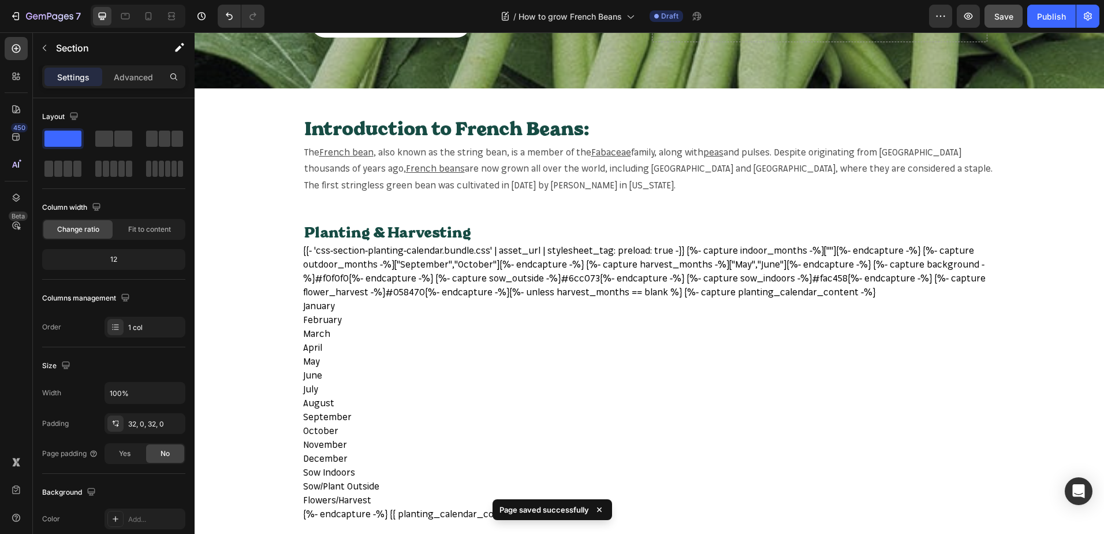
scroll to position [0, 0]
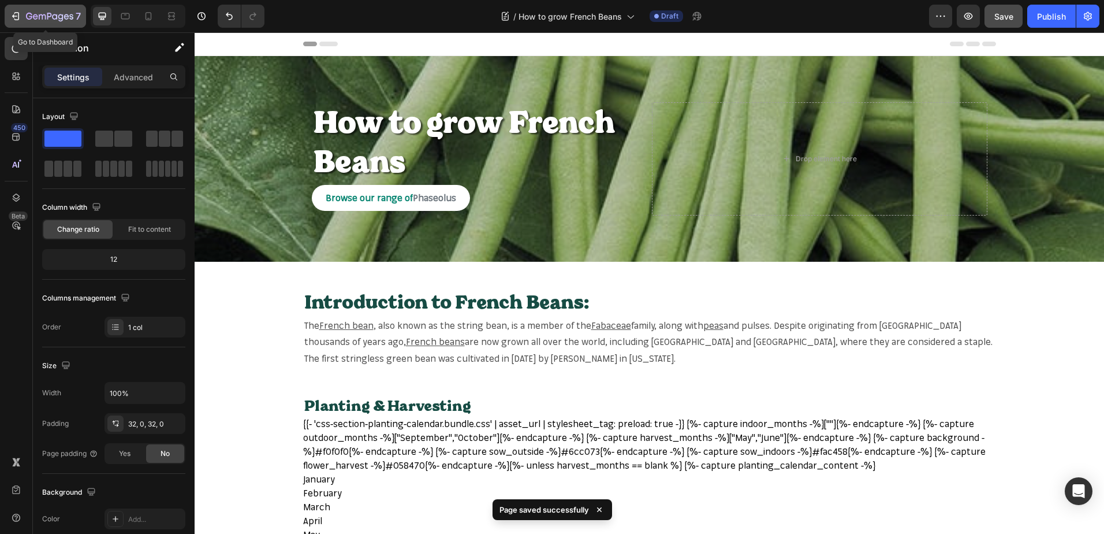
click at [45, 17] on icon "button" at bounding box center [42, 16] width 7 height 5
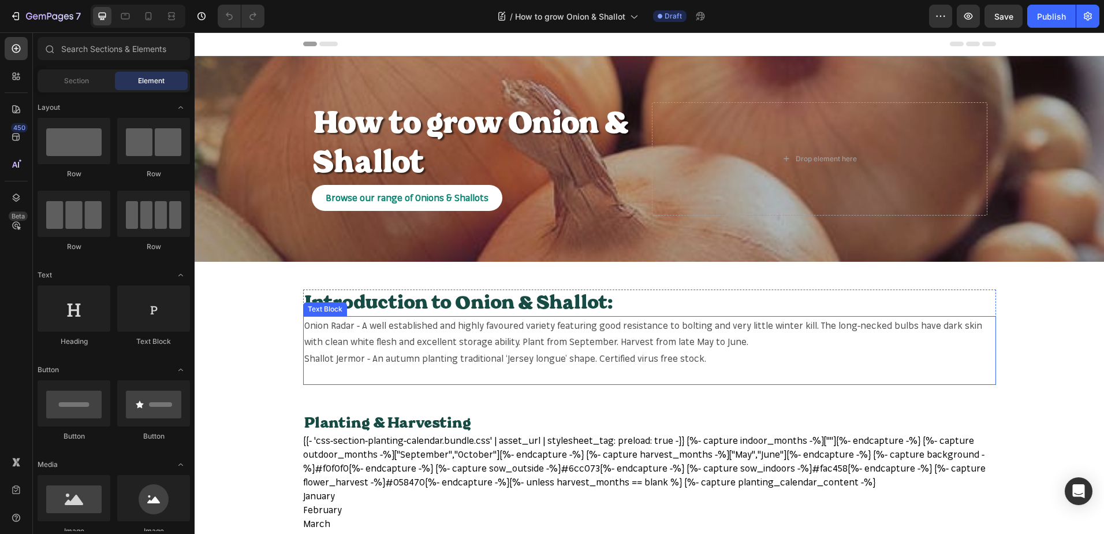
click at [320, 326] on span "Onion Radar - A well established and highly favoured variety featuring good res…" at bounding box center [643, 333] width 678 height 28
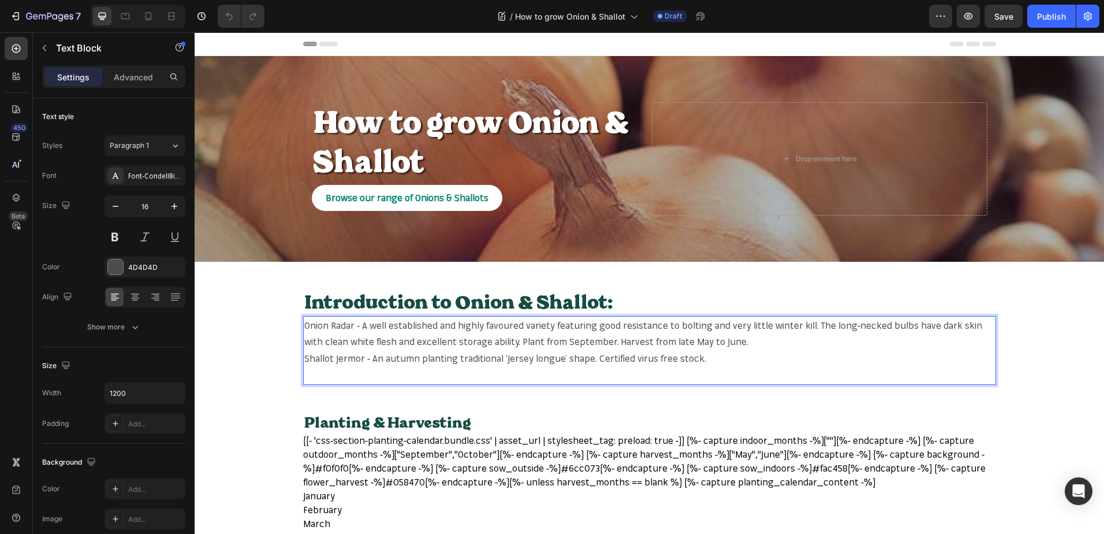
click at [314, 327] on span "Onion Radar - A well established and highly favoured variety featuring good res…" at bounding box center [643, 333] width 678 height 28
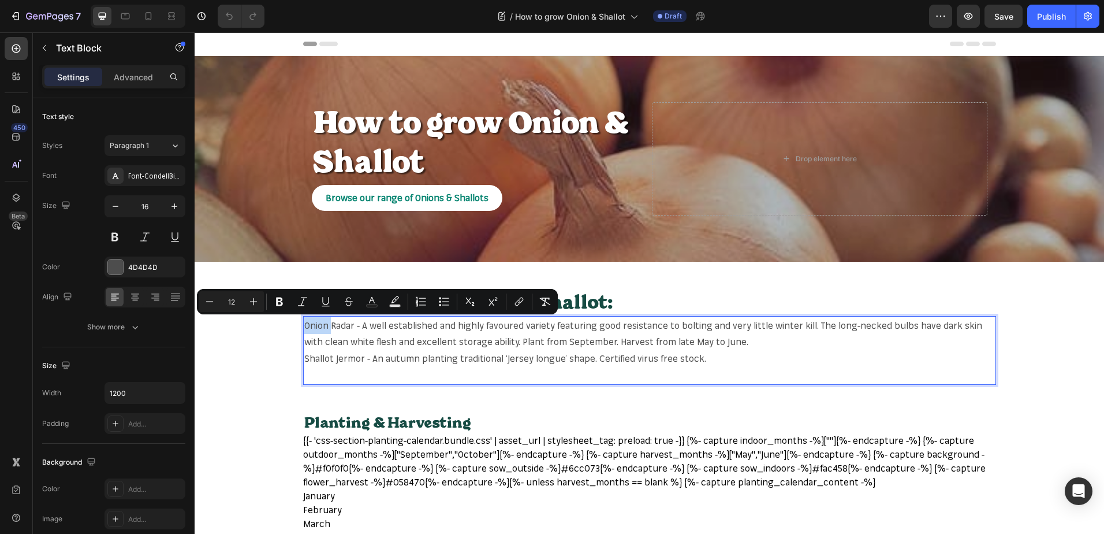
copy span "Onion"
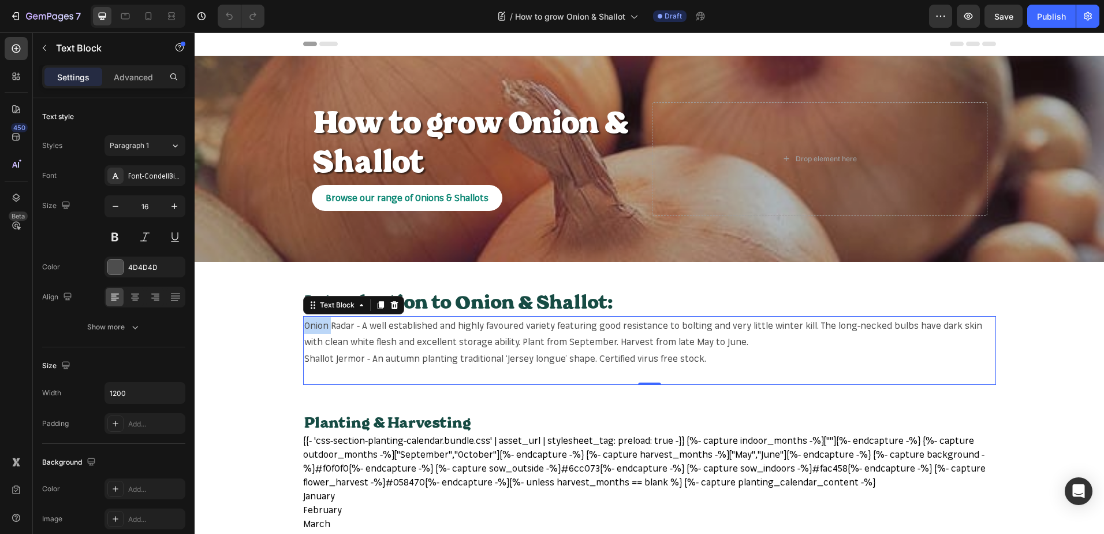
click at [316, 332] on p "Onion Radar - A well established and highly favoured variety featuring good res…" at bounding box center [649, 342] width 691 height 50
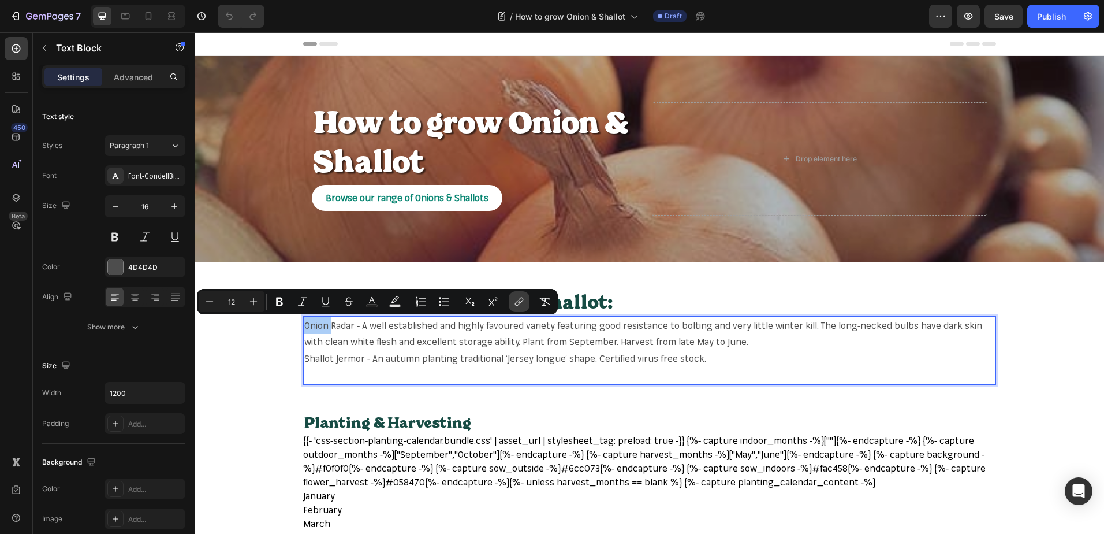
click at [515, 302] on icon "Editor contextual toolbar" at bounding box center [519, 302] width 12 height 12
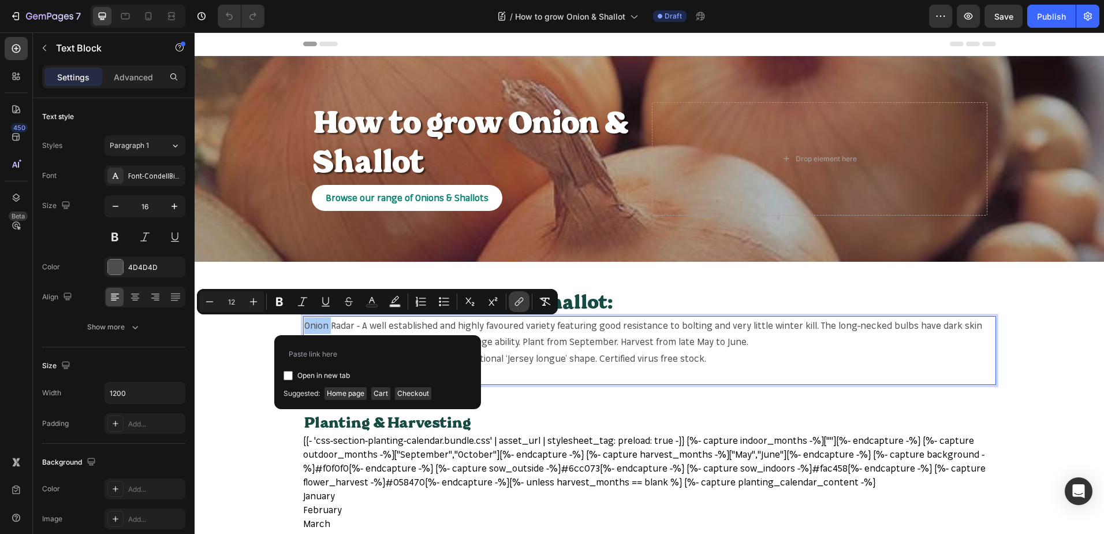
type input "[URL][DOMAIN_NAME]"
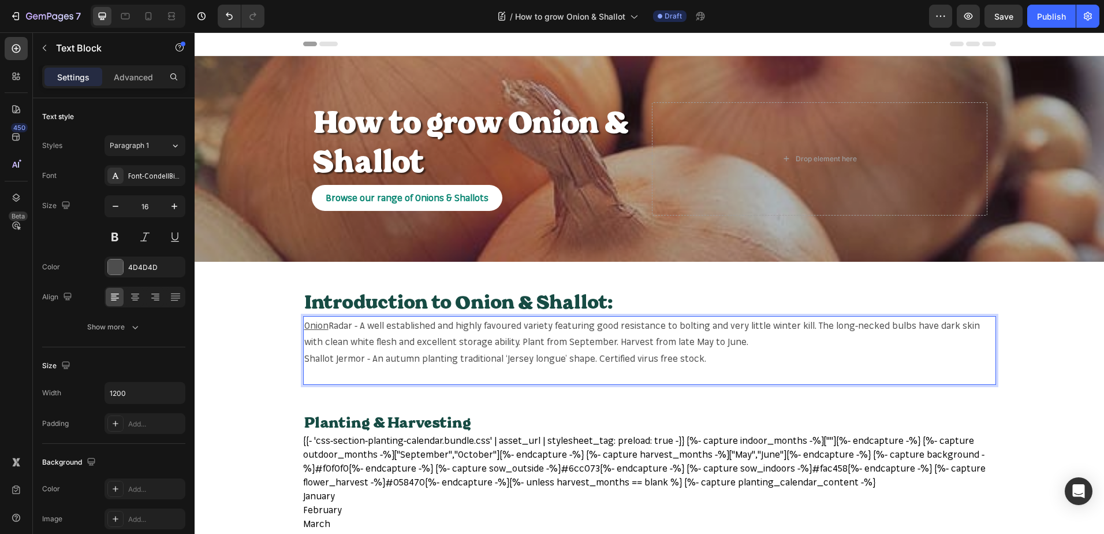
click at [892, 322] on span "Radar - A well established and highly favoured variety featuring good resistanc…" at bounding box center [642, 333] width 676 height 28
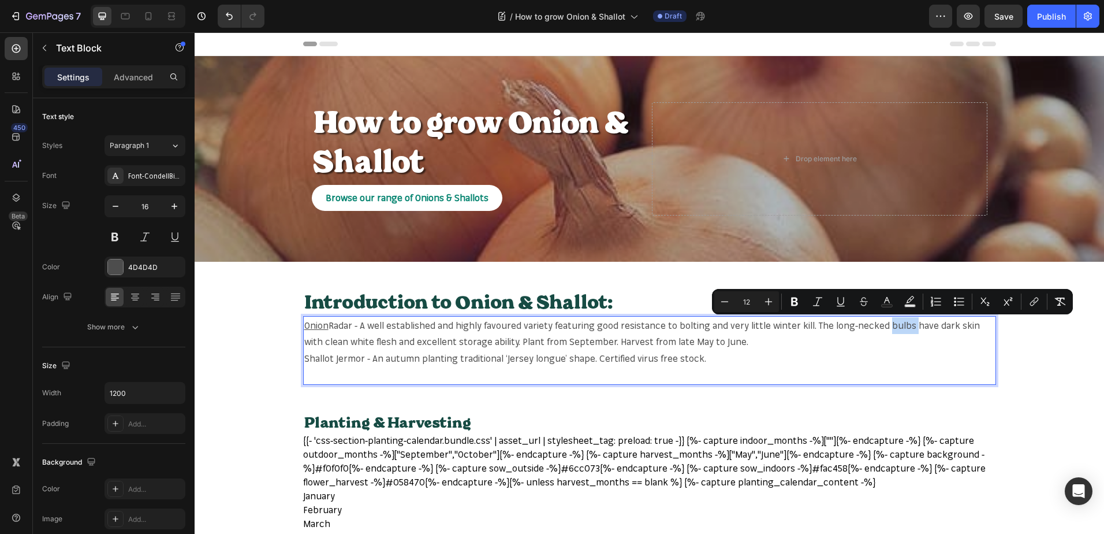
copy span "bulbs"
click at [887, 330] on span "Radar - A well established and highly favoured variety featuring good resistanc…" at bounding box center [642, 333] width 676 height 28
click at [1034, 295] on button "link" at bounding box center [1034, 301] width 21 height 21
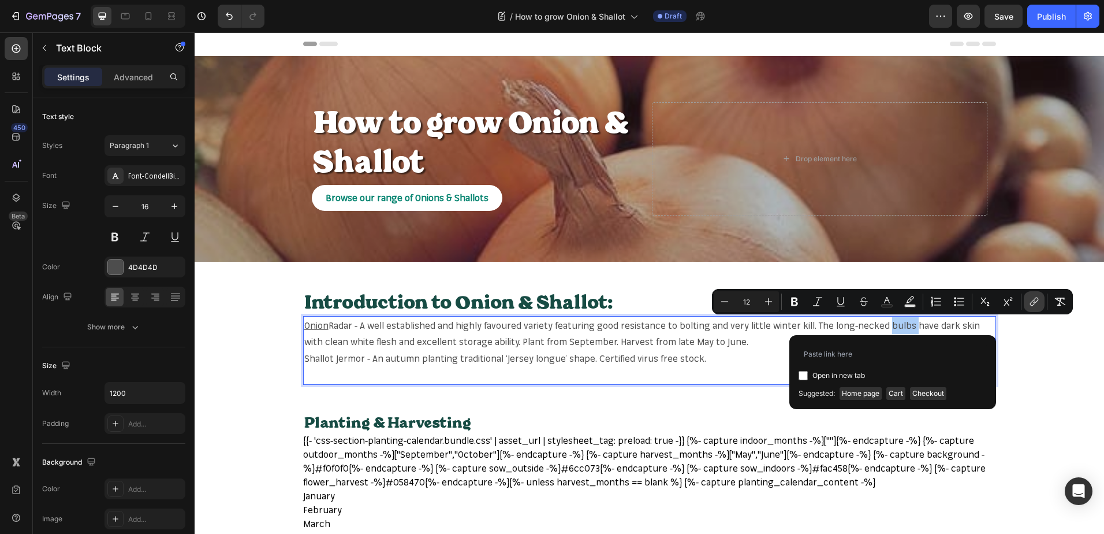
type input "[URL][DOMAIN_NAME]"
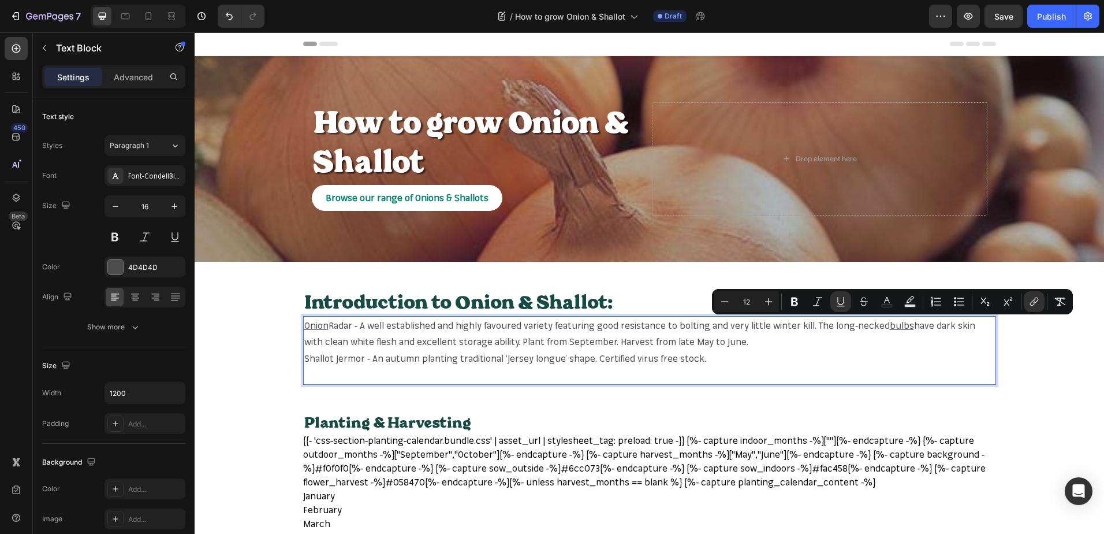
click at [316, 360] on span "Shallot Jermor - An autumn planting traditional ‘Jersey longue’ shape. Certifie…" at bounding box center [505, 358] width 402 height 12
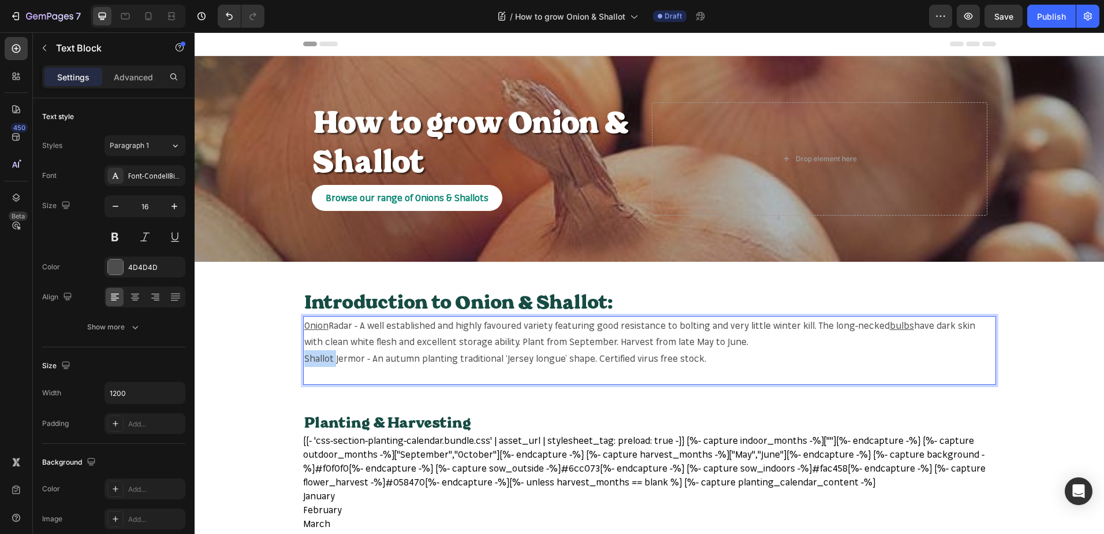
click at [316, 360] on span "Shallot Jermor - An autumn planting traditional ‘Jersey longue’ shape. Certifie…" at bounding box center [505, 358] width 402 height 12
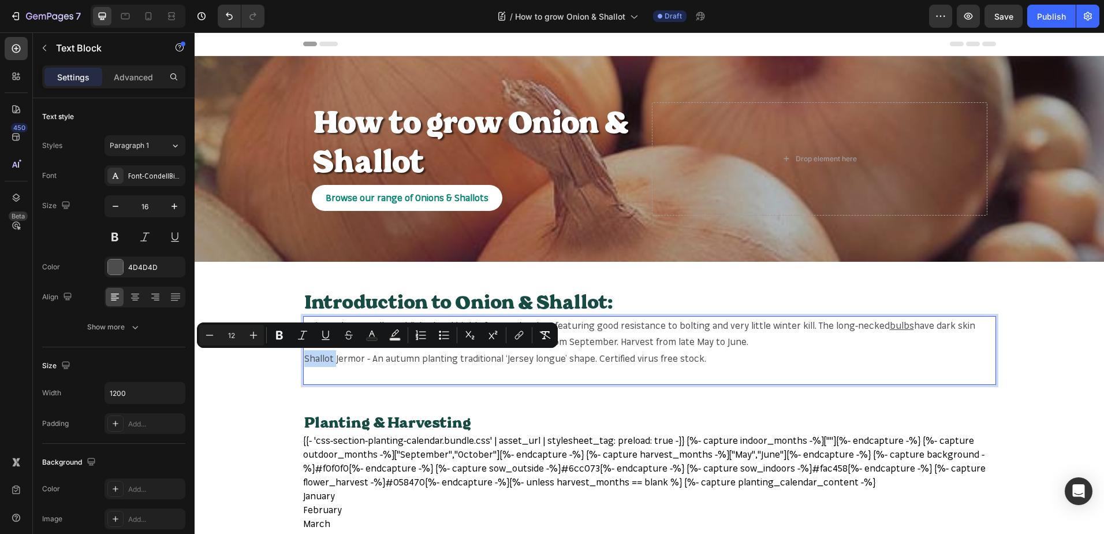
click at [316, 360] on span "Shallot Jermor - An autumn planting traditional ‘Jersey longue’ shape. Certifie…" at bounding box center [505, 358] width 402 height 12
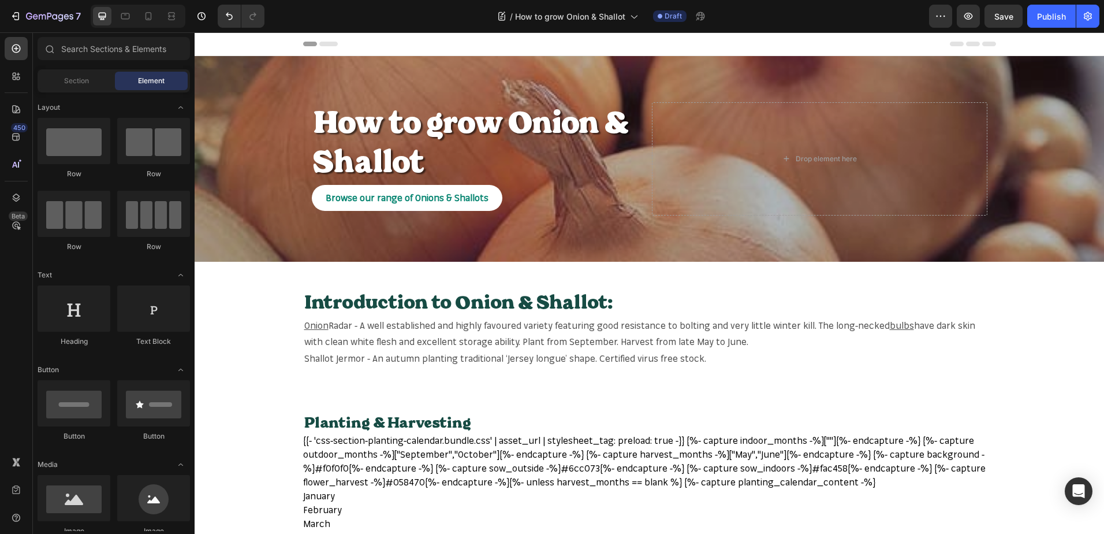
drag, startPoint x: 297, startPoint y: 359, endPoint x: 303, endPoint y: 359, distance: 5.8
click at [303, 359] on section "Introduction to Onion & Shallot: Heading Onion Radar - A well established and h…" at bounding box center [650, 336] width 712 height 95
click at [304, 359] on span "Shallot Jermor - An autumn planting traditional ‘Jersey longue’ shape. Certifie…" at bounding box center [505, 358] width 402 height 12
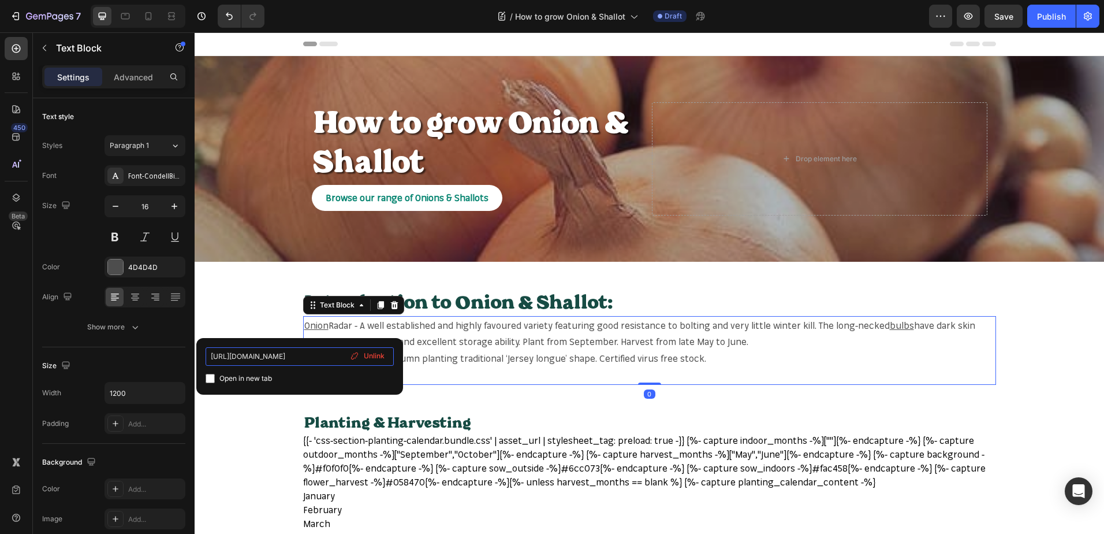
click at [303, 359] on input "https://mr-fothergills.co.uk/search?q=Onion&options%5Bprefix%5D=last&options%5B…" at bounding box center [300, 356] width 188 height 18
click at [428, 371] on p "Rich Text Editor. Editing area: main" at bounding box center [649, 375] width 691 height 17
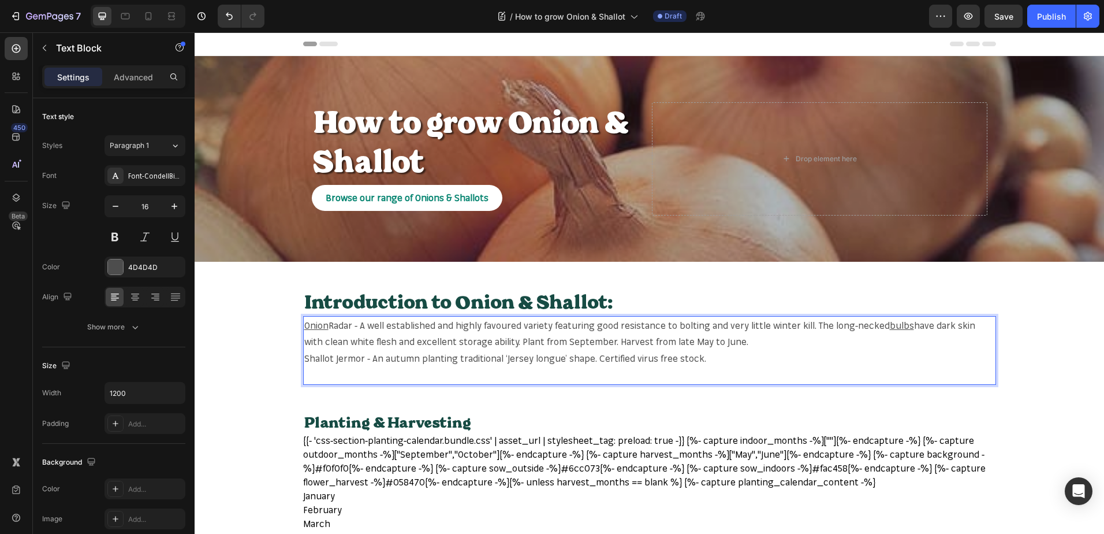
click at [345, 357] on span "Shallot Jermor - An autumn planting traditional ‘Jersey longue’ shape. Certifie…" at bounding box center [505, 358] width 402 height 12
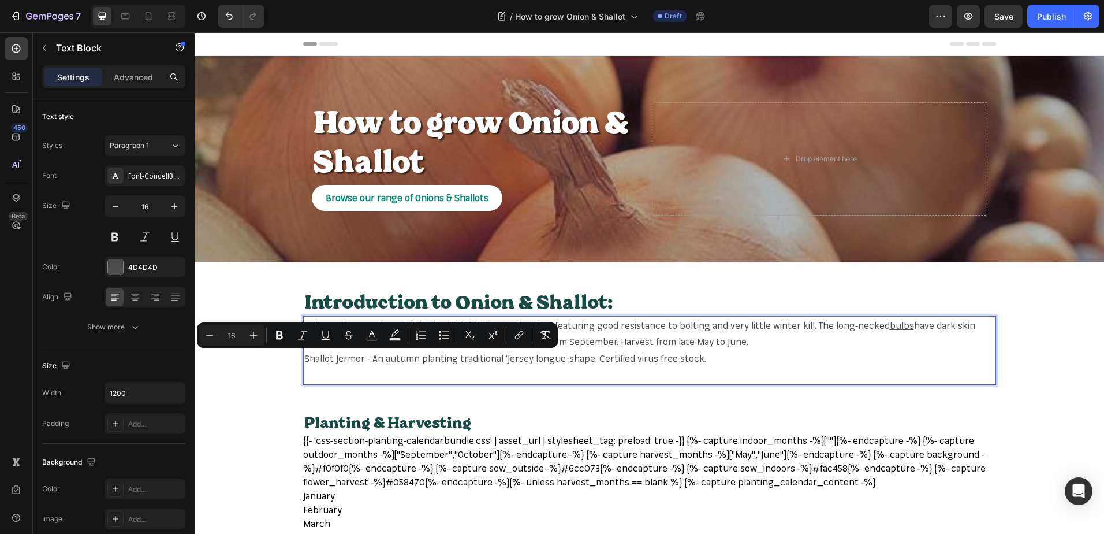
drag, startPoint x: 323, startPoint y: 367, endPoint x: 309, endPoint y: 361, distance: 15.6
click at [322, 367] on p "Rich Text Editor. Editing area: main" at bounding box center [649, 375] width 691 height 17
drag, startPoint x: 301, startPoint y: 356, endPoint x: 345, endPoint y: 359, distance: 44.0
click at [345, 359] on span "Shallot Jermor - An autumn planting traditional ‘Jersey longue’ shape. Certifie…" at bounding box center [505, 358] width 402 height 12
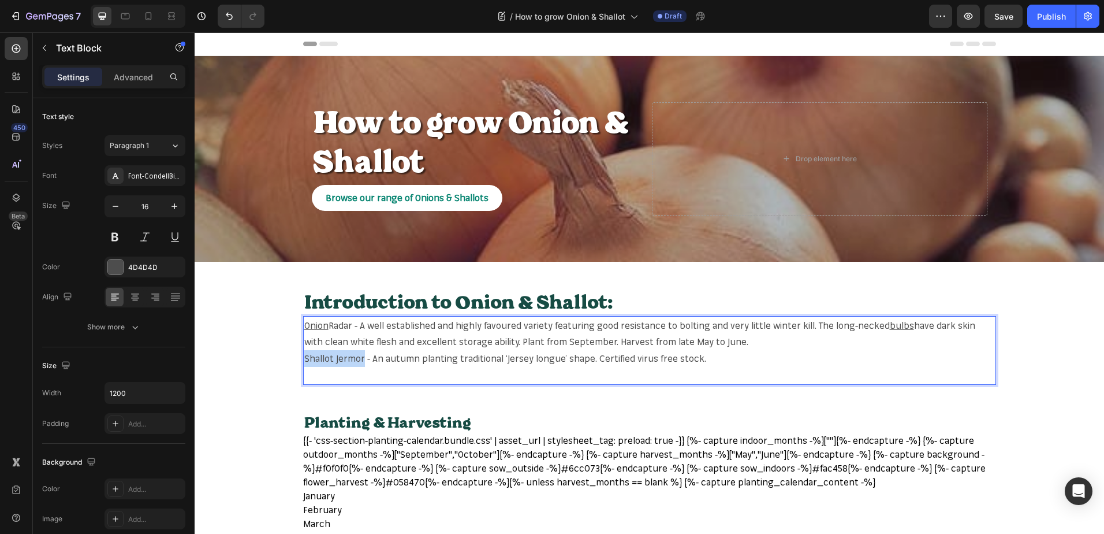
click at [312, 363] on span "Shallot Jermor - An autumn planting traditional ‘Jersey longue’ shape. Certifie…" at bounding box center [505, 358] width 402 height 12
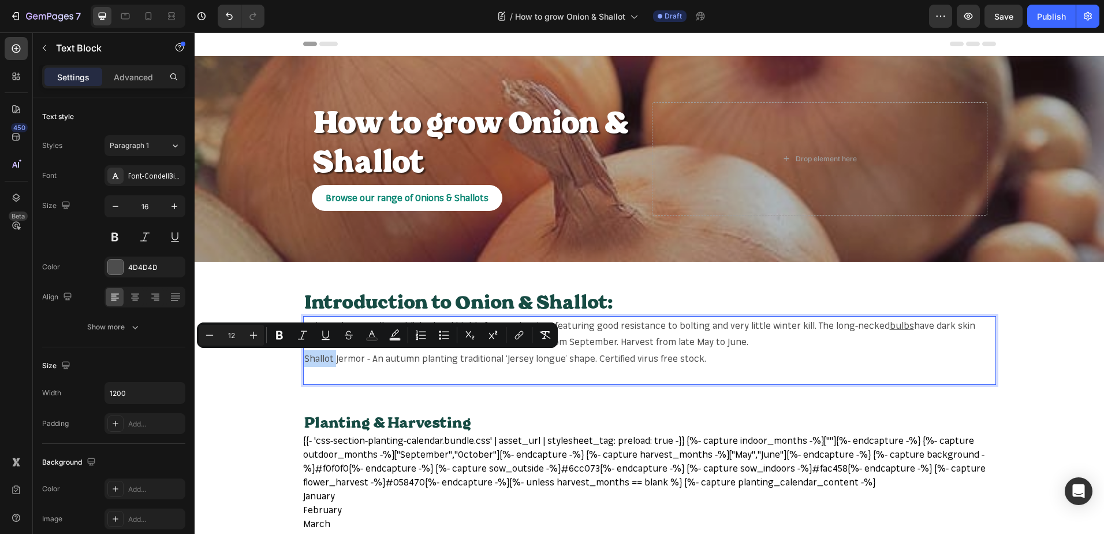
drag, startPoint x: 318, startPoint y: 358, endPoint x: 308, endPoint y: 359, distance: 9.9
click at [317, 358] on span "Shallot Jermor - An autumn planting traditional ‘Jersey longue’ shape. Certifie…" at bounding box center [505, 358] width 402 height 12
click at [305, 359] on span "Shallot Jermor - An autumn planting traditional ‘Jersey longue’ shape. Certifie…" at bounding box center [505, 358] width 402 height 12
drag, startPoint x: 301, startPoint y: 362, endPoint x: 347, endPoint y: 362, distance: 45.0
click at [347, 362] on span "Shallot Jermor - An autumn planting traditional ‘Jersey longue’ shape. Certifie…" at bounding box center [505, 358] width 402 height 12
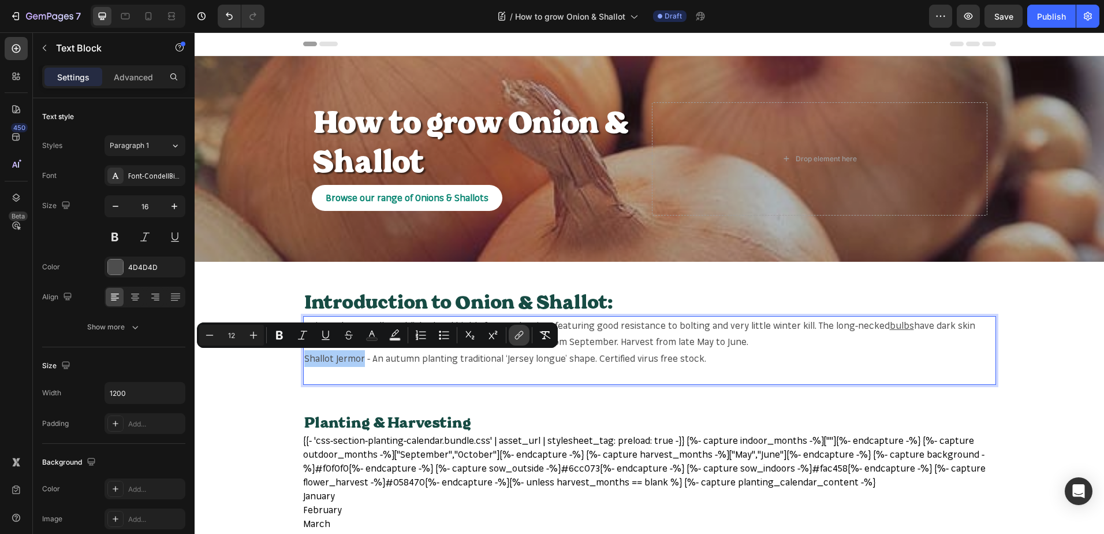
click at [513, 334] on button "link" at bounding box center [519, 335] width 21 height 21
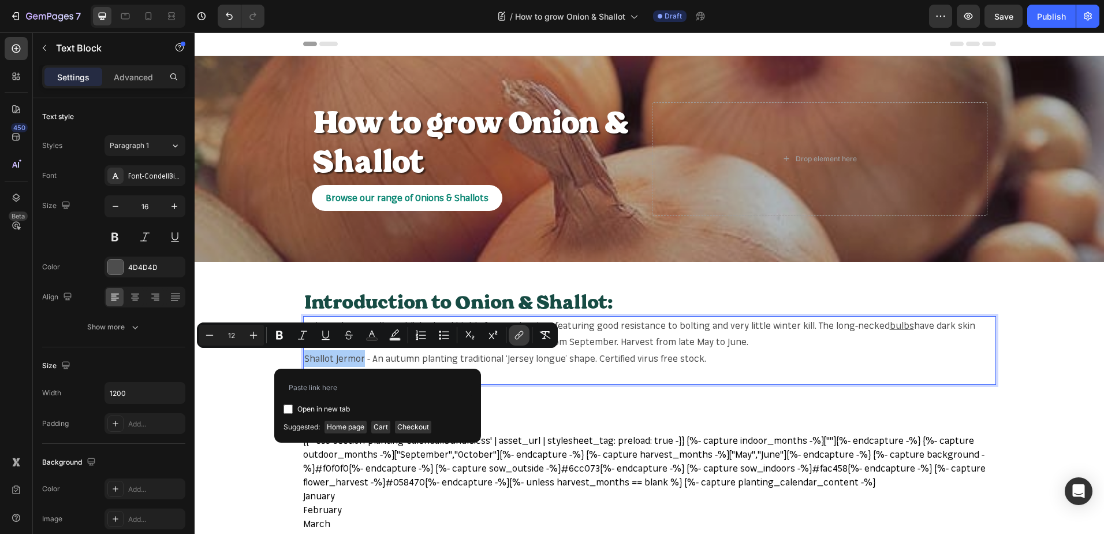
type input "https://mr-fothergills.co.uk/search?q=Shallot+Jermor&options%5Bprefix%5D=last&o…"
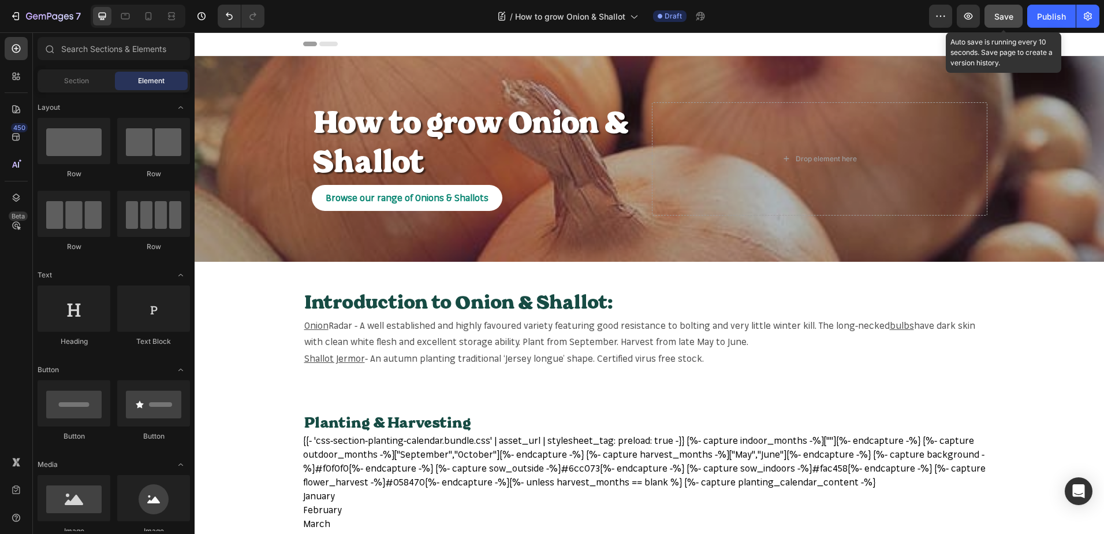
click at [1002, 15] on span "Save" at bounding box center [1004, 17] width 19 height 10
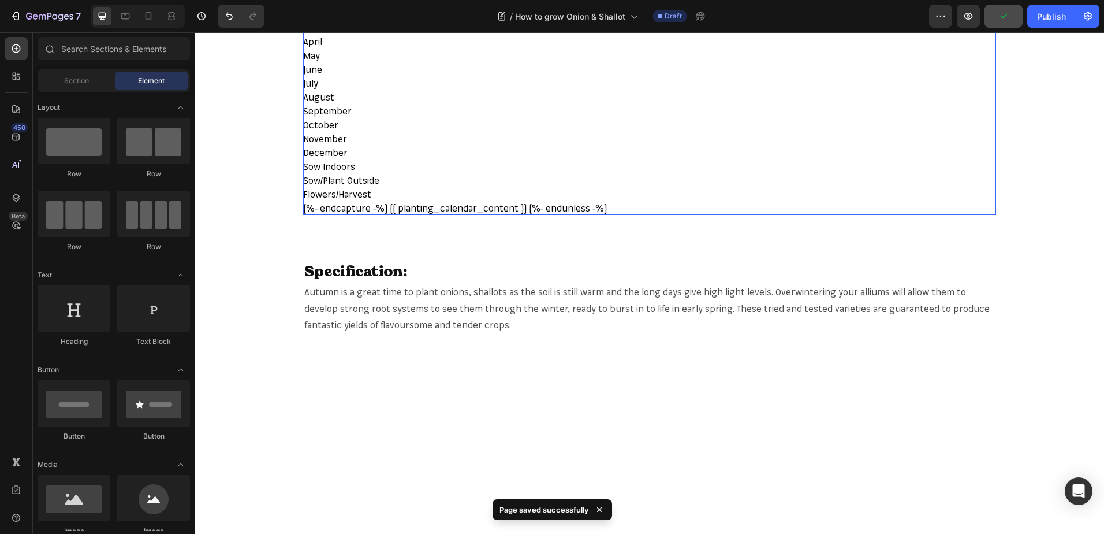
scroll to position [520, 0]
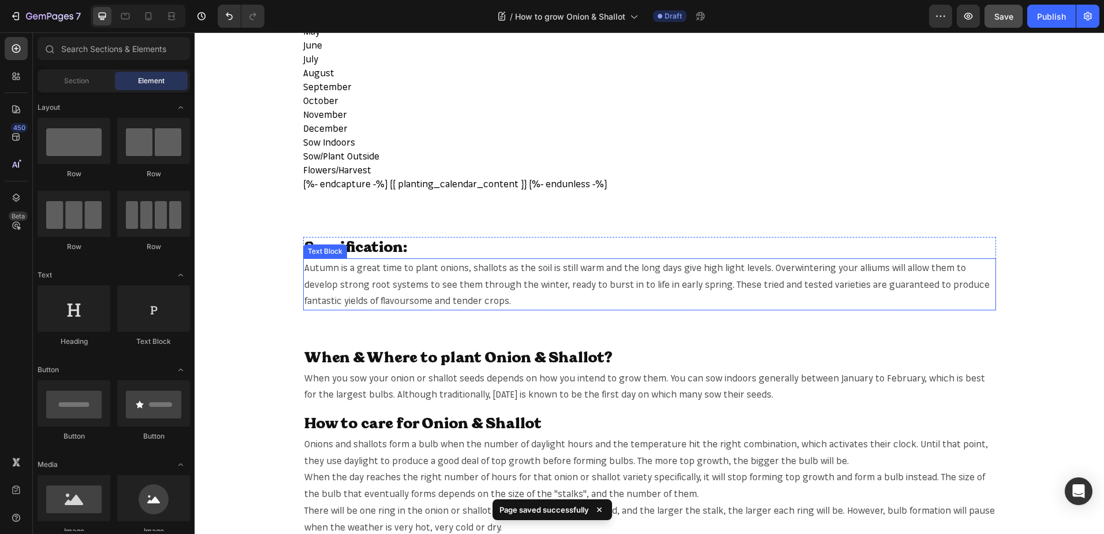
click at [453, 270] on span "Autumn is a great time to plant onions, shallots as the soil is still warm and …" at bounding box center [647, 284] width 686 height 45
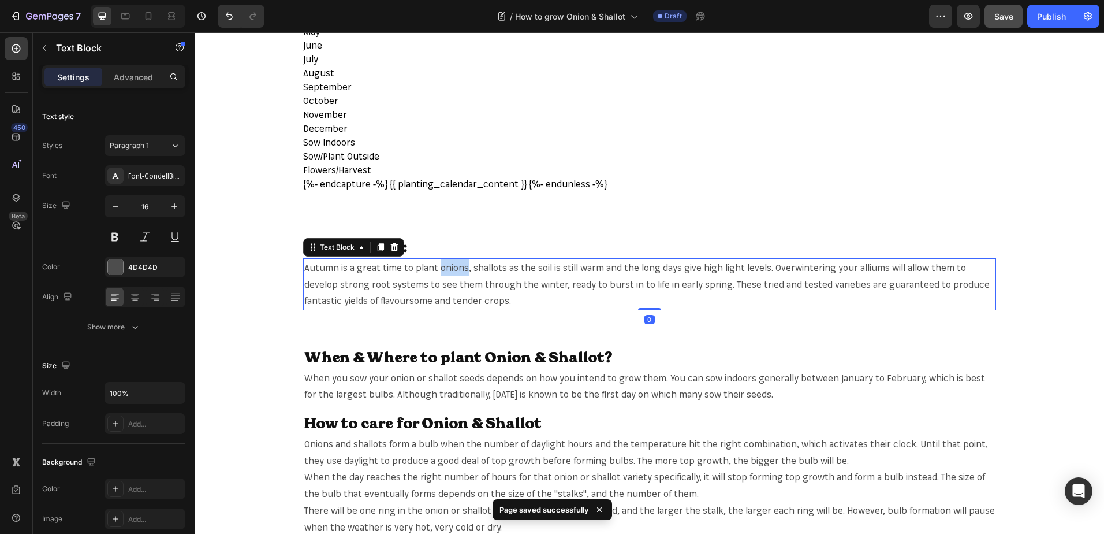
click at [453, 270] on span "Autumn is a great time to plant onions, shallots as the soil is still warm and …" at bounding box center [647, 284] width 686 height 45
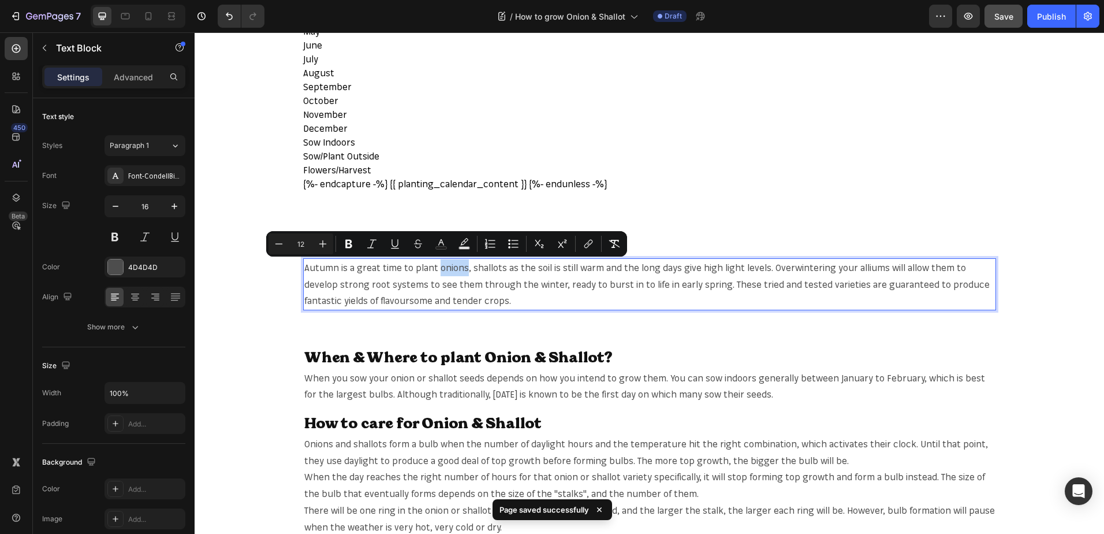
copy span "onions"
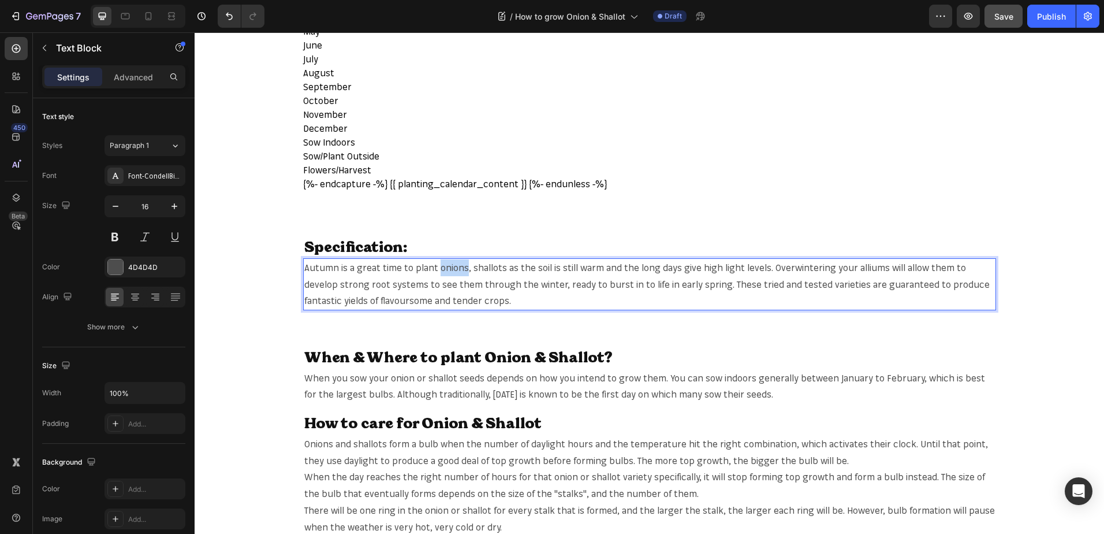
click at [445, 272] on span "Autumn is a great time to plant onions, shallots as the soil is still warm and …" at bounding box center [647, 284] width 686 height 45
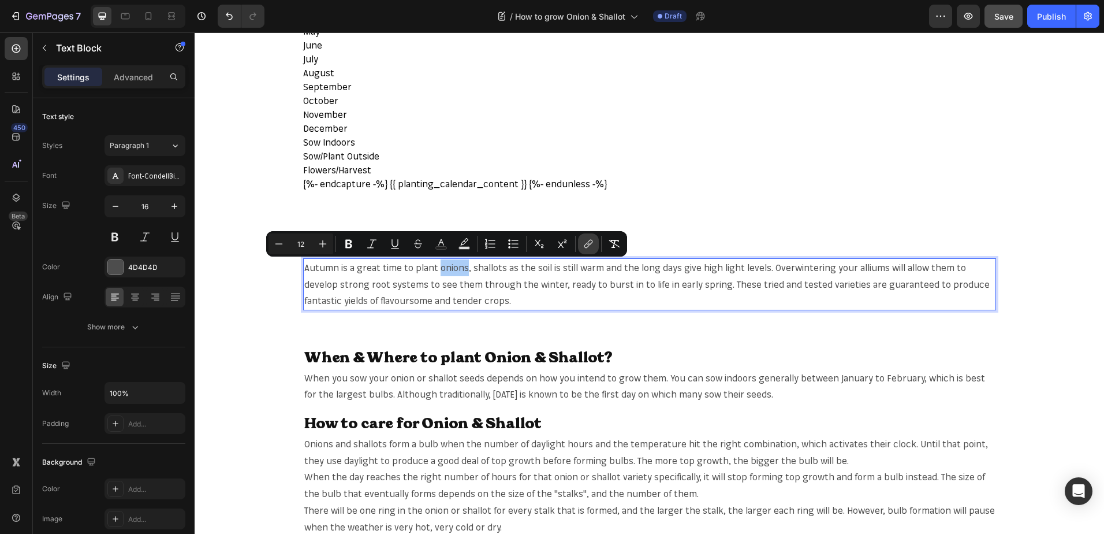
click at [584, 247] on icon "Editor contextual toolbar" at bounding box center [586, 246] width 5 height 6
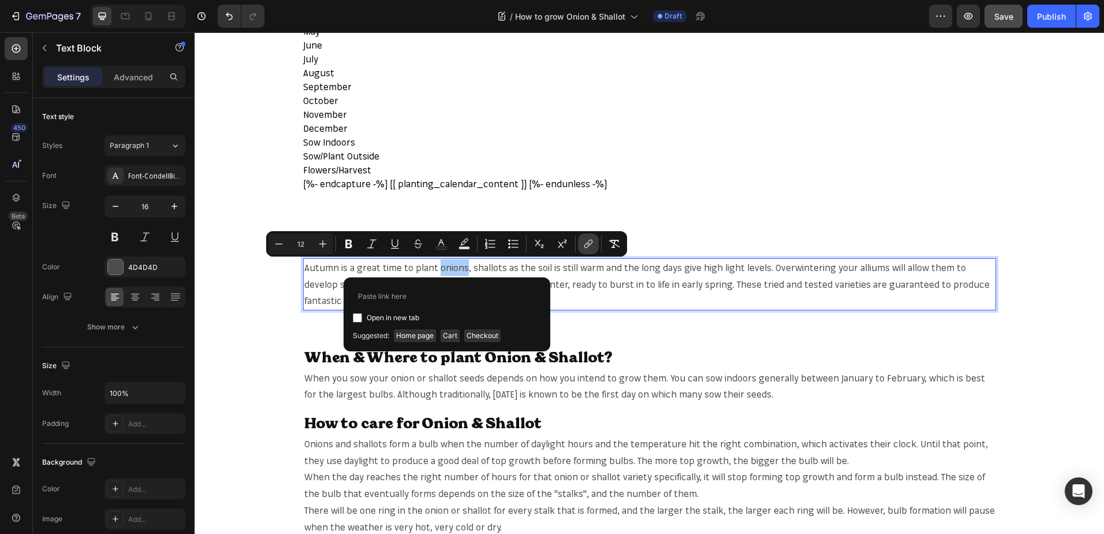
type input "[URL][DOMAIN_NAME]"
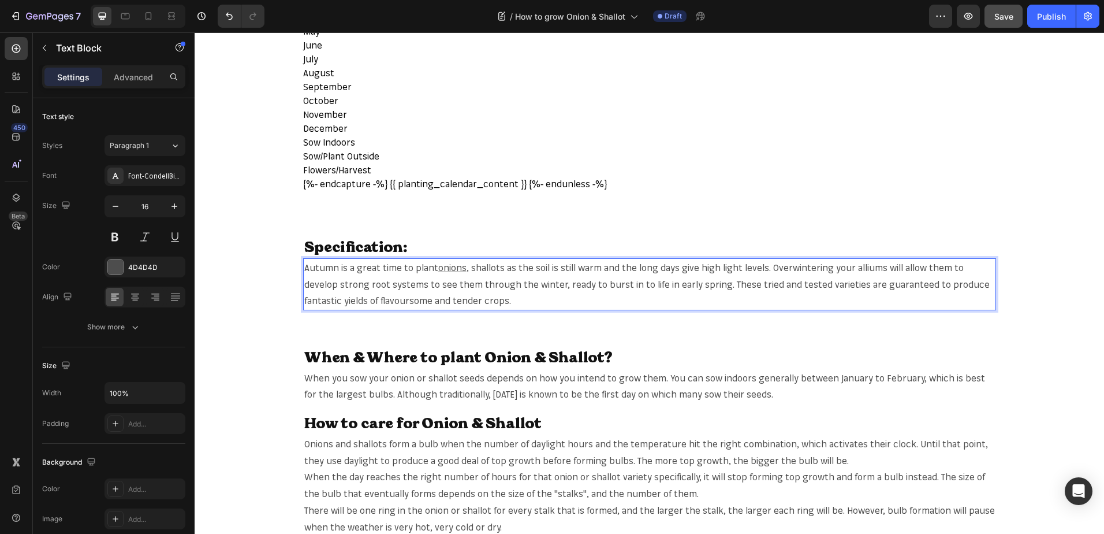
click at [477, 270] on span ", shallots as the soil is still warm and the long days give high light levels. …" at bounding box center [647, 284] width 686 height 45
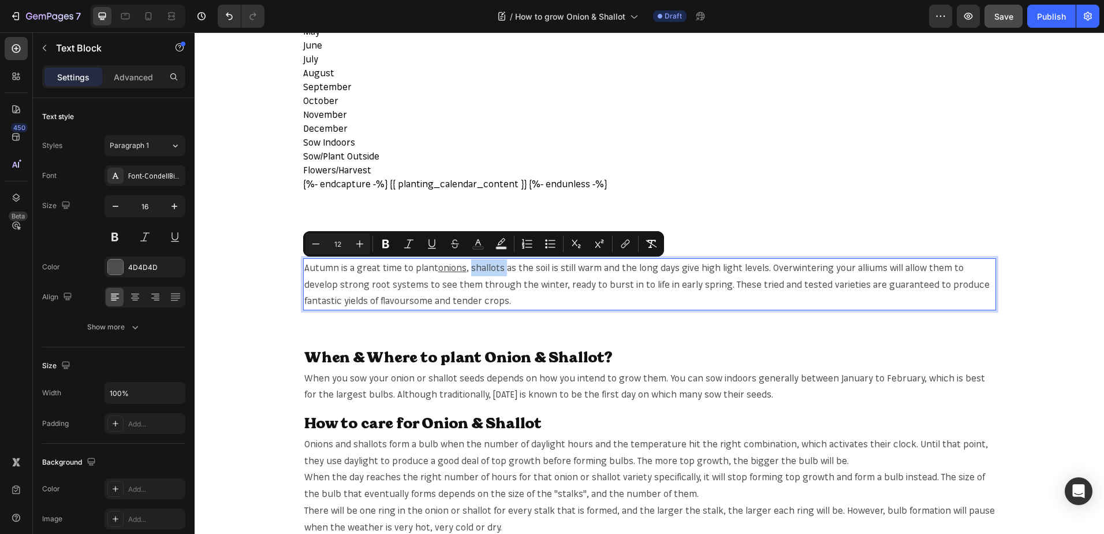
copy span "shallots"
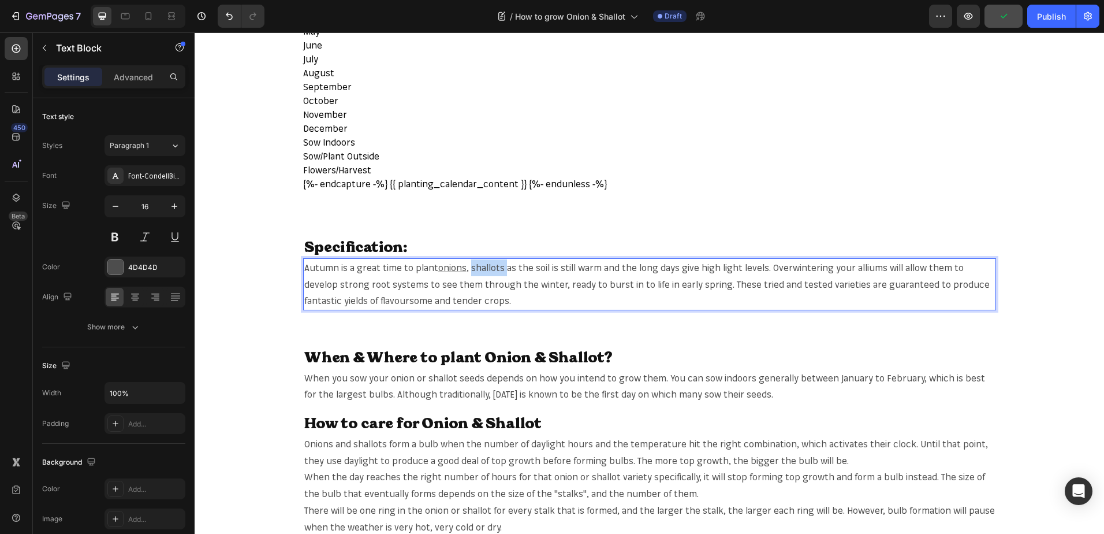
click at [487, 267] on span ", shallots as the soil is still warm and the long days give high light levels. …" at bounding box center [647, 284] width 686 height 45
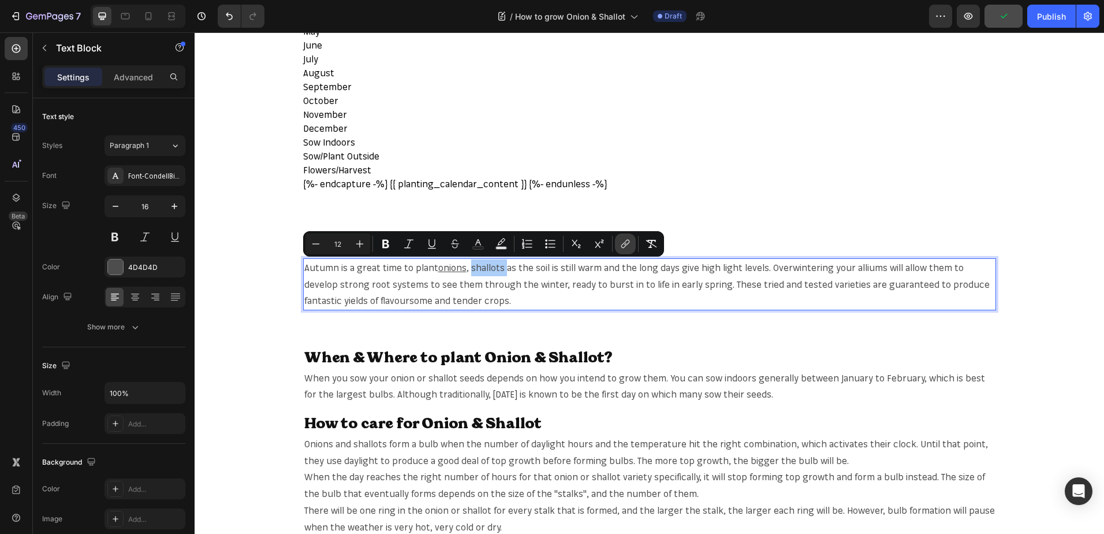
click at [627, 245] on icon "Editor contextual toolbar" at bounding box center [626, 243] width 5 height 6
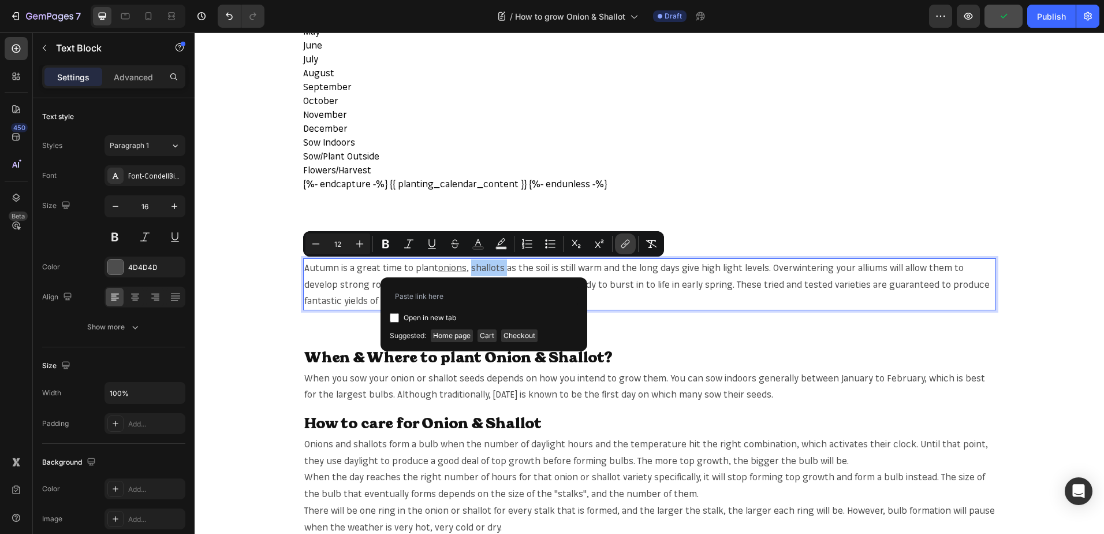
type input "https://mr-fothergills.co.uk/search?q=shallots&options%5Bprefix%5D=last&options…"
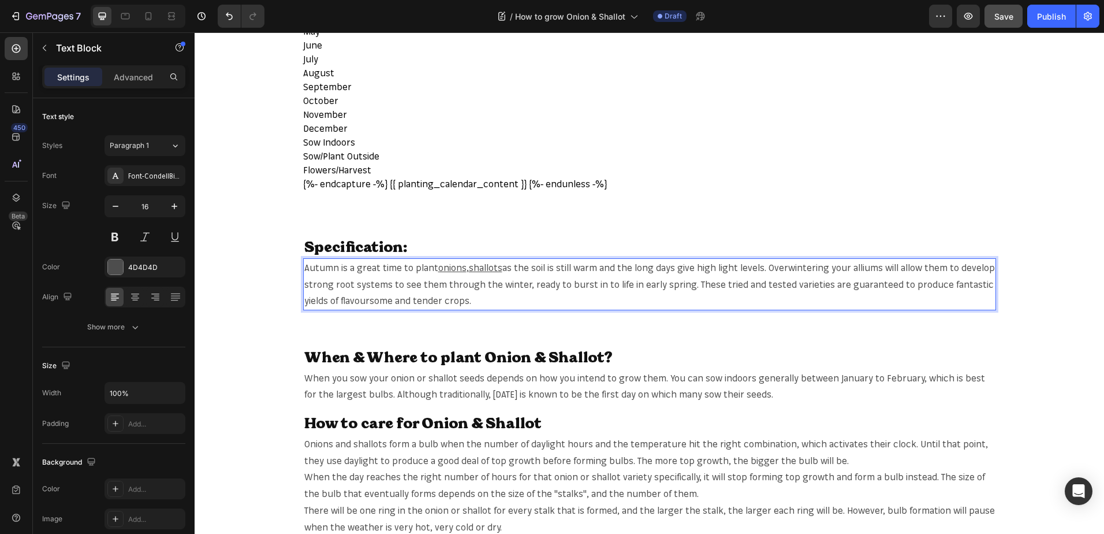
click at [531, 269] on span "as the soil is still warm and the long days give high light levels. Overwinteri…" at bounding box center [649, 284] width 691 height 45
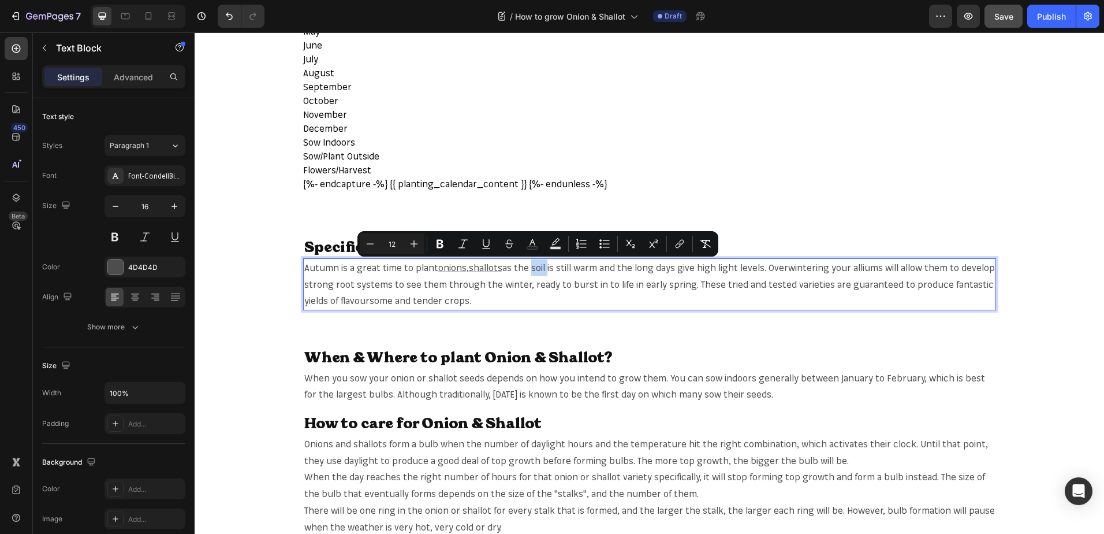
copy span "soil"
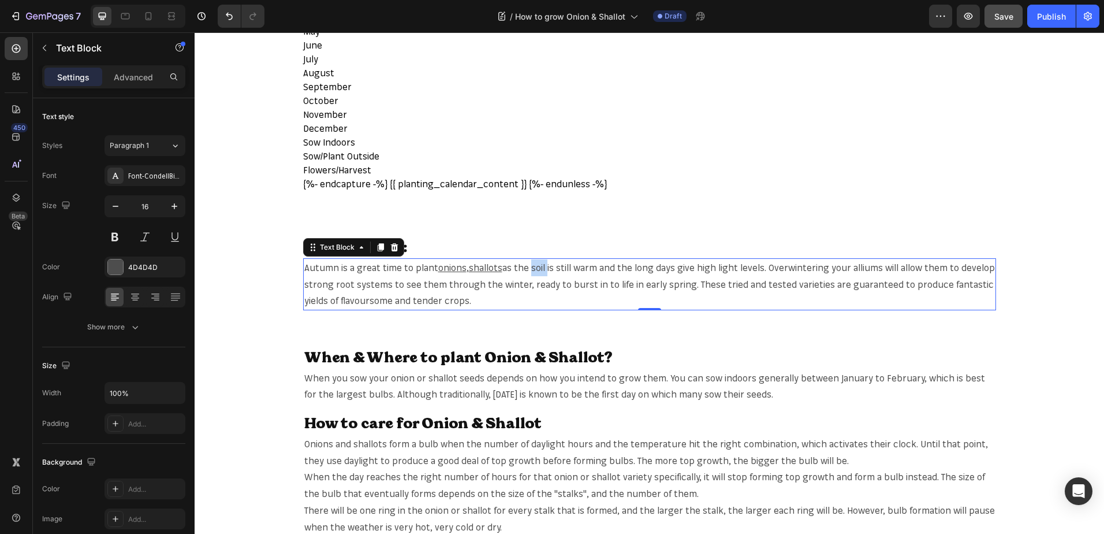
click at [534, 269] on span "as the soil is still warm and the long days give high light levels. Overwinteri…" at bounding box center [649, 284] width 691 height 45
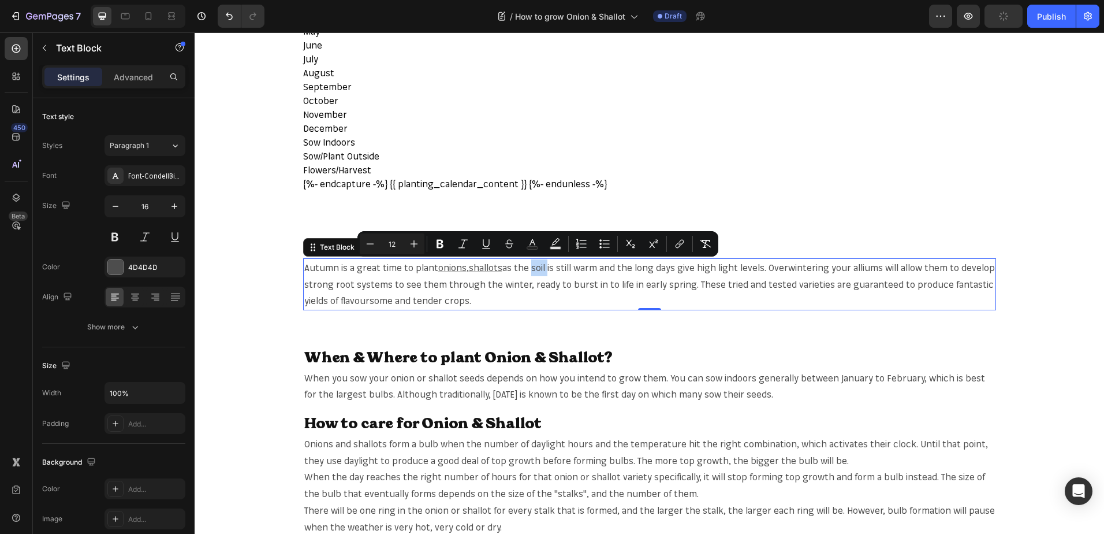
click at [534, 269] on span "as the soil is still warm and the long days give high light levels. Overwinteri…" at bounding box center [649, 284] width 691 height 45
click at [688, 243] on button "link" at bounding box center [679, 243] width 21 height 21
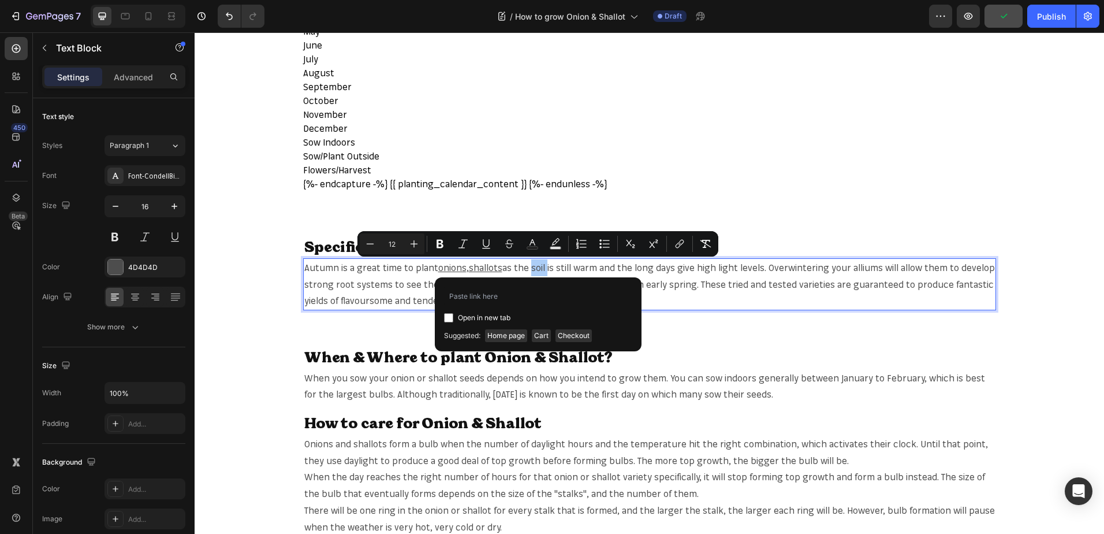
type input "[URL][DOMAIN_NAME]"
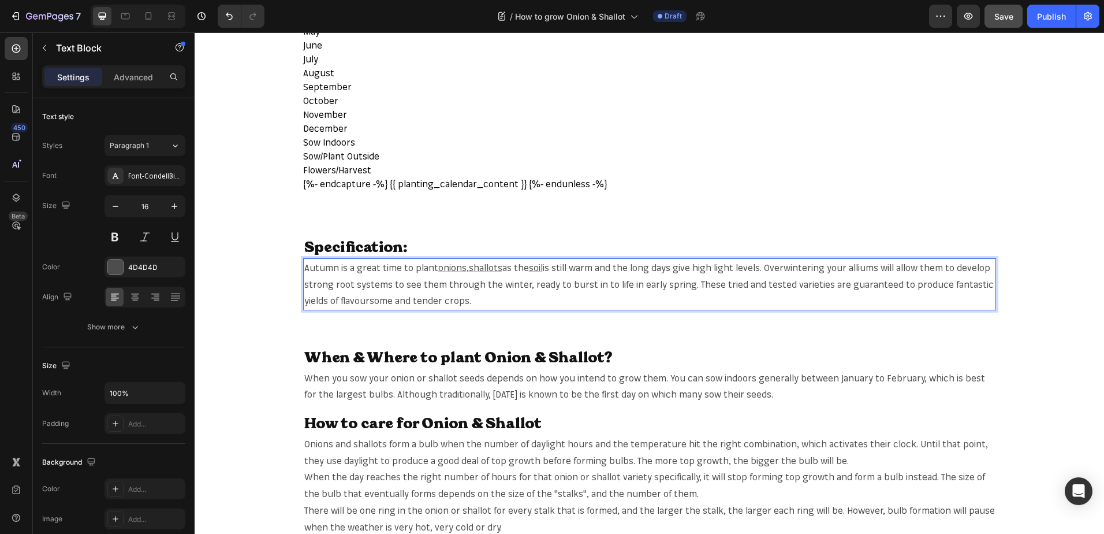
click at [851, 264] on span "is still warm and the long days give high light levels. Overwintering your alli…" at bounding box center [649, 284] width 690 height 45
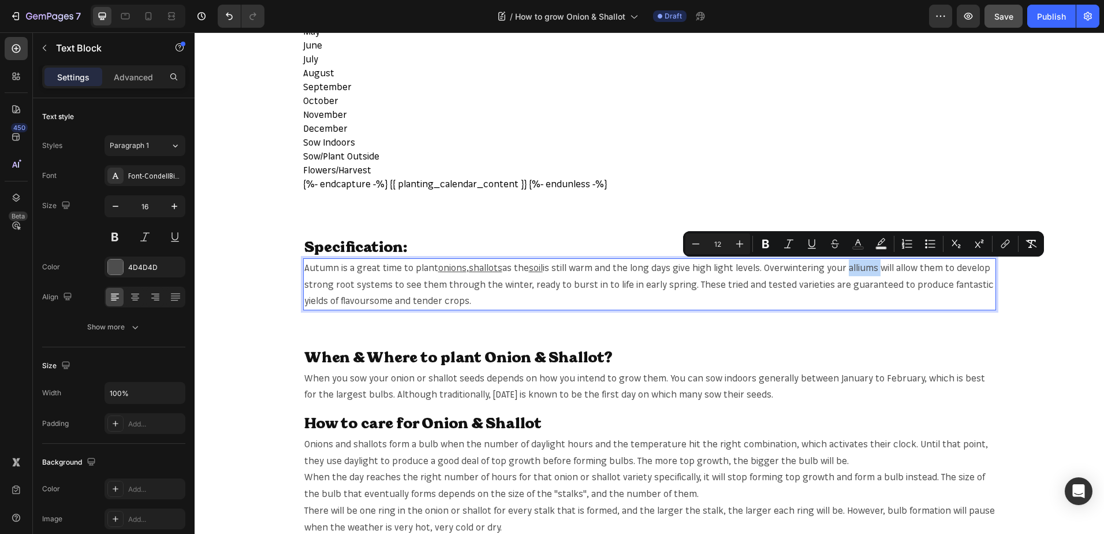
copy span "alliums"
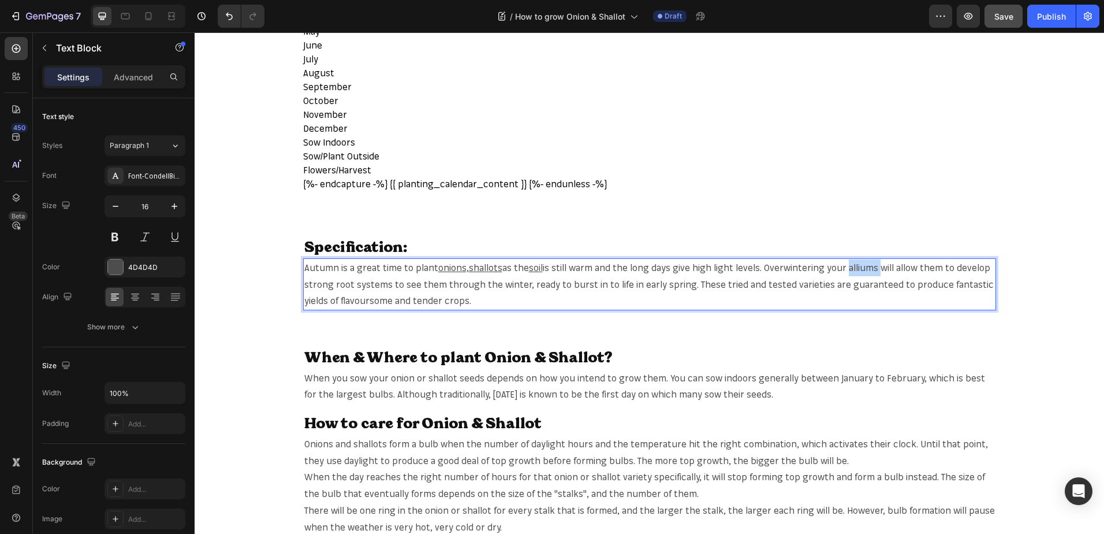
click at [859, 267] on span "is still warm and the long days give high light levels. Overwintering your alli…" at bounding box center [649, 284] width 690 height 45
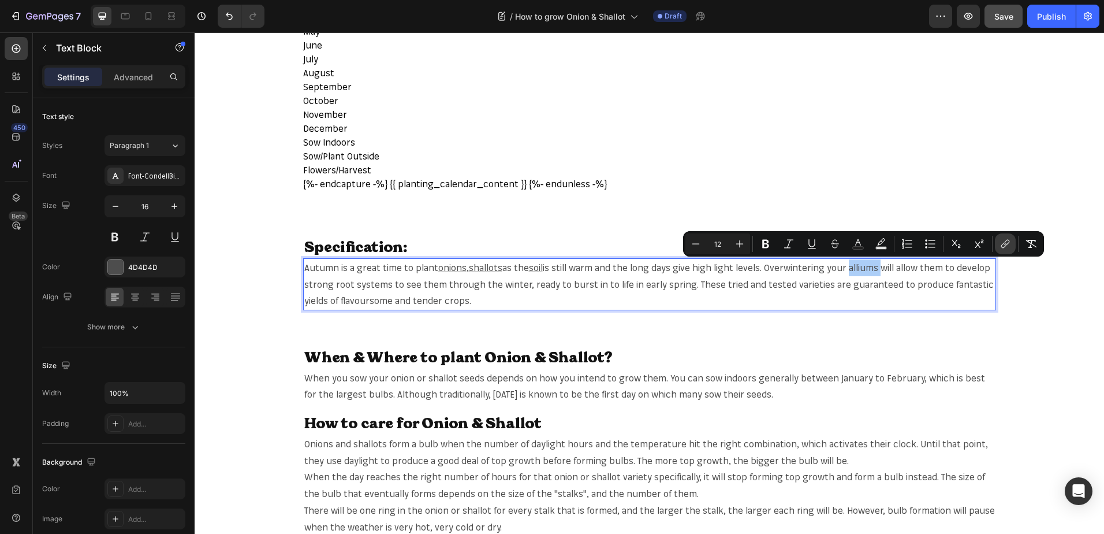
click at [996, 240] on button "link" at bounding box center [1005, 243] width 21 height 21
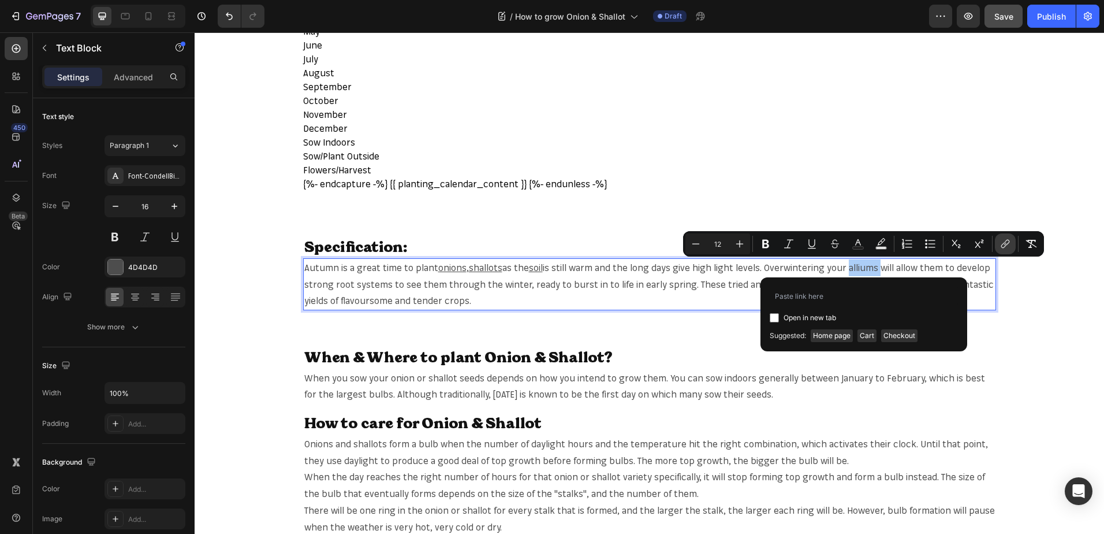
type input "https://mr-fothergills.co.uk/search?q=alliums&options%5Bprefix%5D=last&options%…"
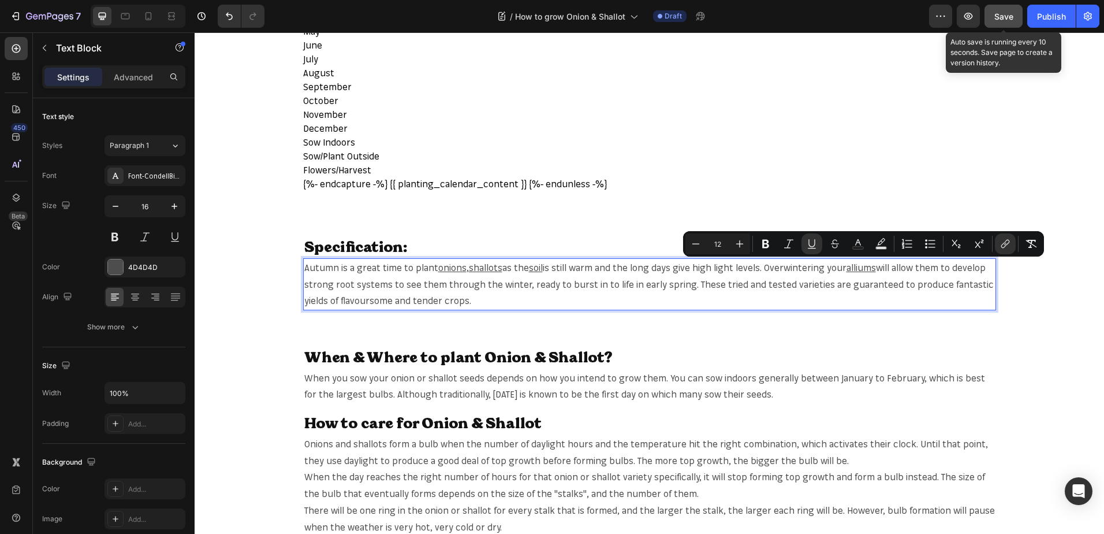
click at [1004, 19] on span "Save" at bounding box center [1004, 17] width 19 height 10
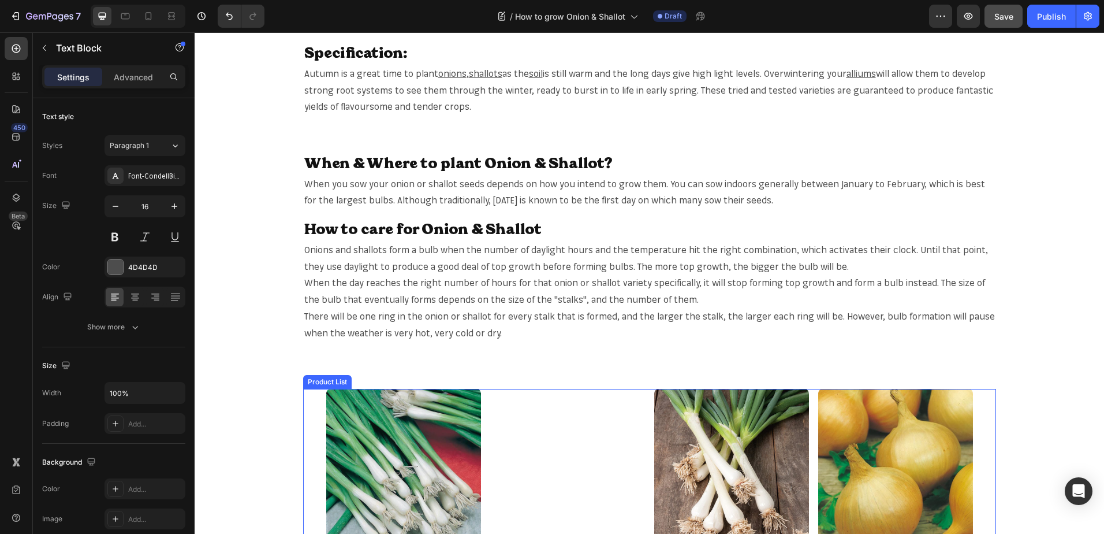
scroll to position [693, 0]
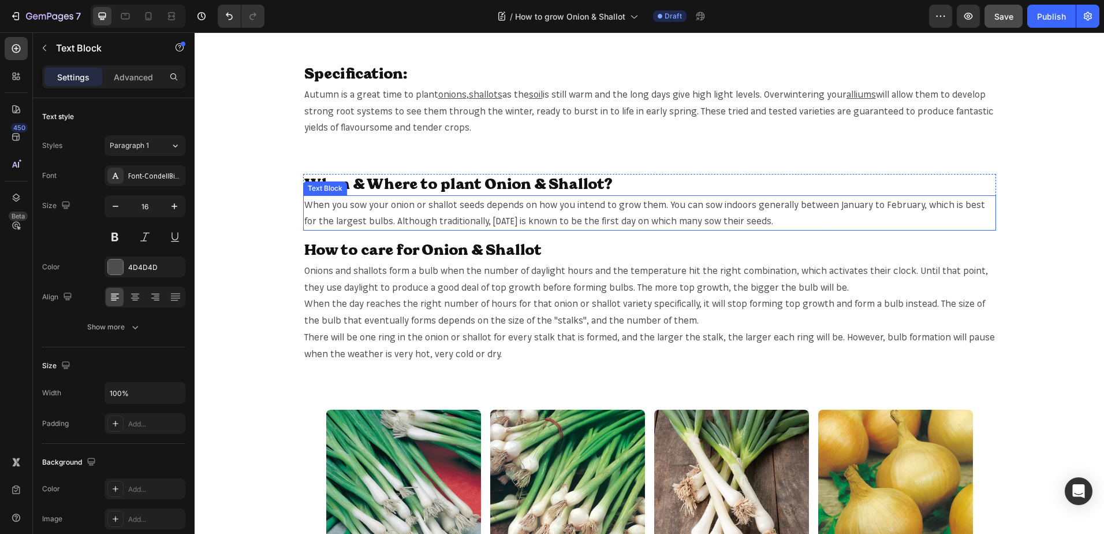
click at [389, 205] on span "When you sow your onion or shallot seeds depends on how you intend to grow them…" at bounding box center [644, 213] width 681 height 28
click at [388, 203] on span "When you sow your onion or shallot seeds depends on how you intend to grow them…" at bounding box center [644, 213] width 681 height 28
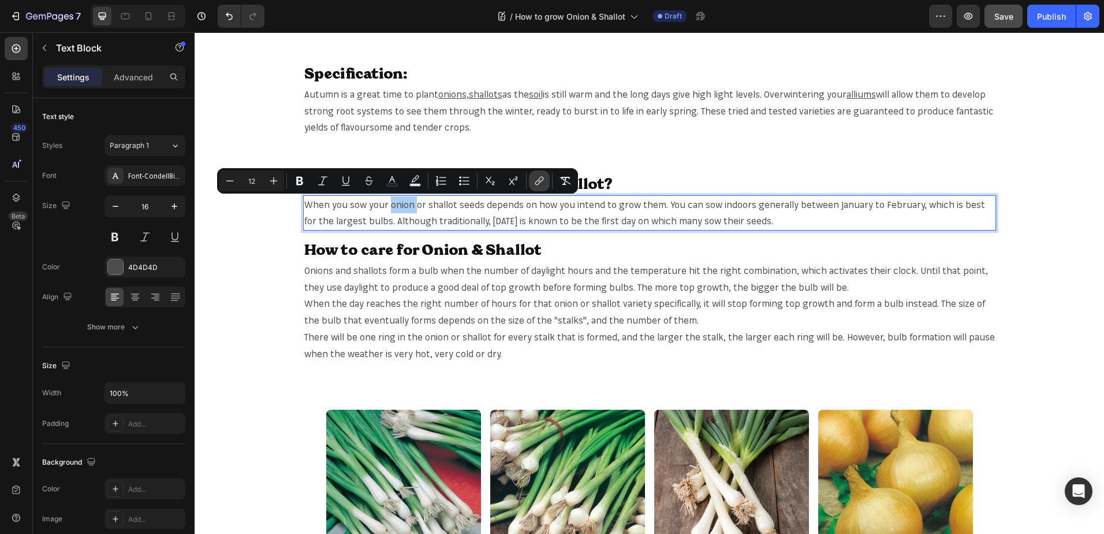
click at [531, 182] on button "link" at bounding box center [539, 180] width 21 height 21
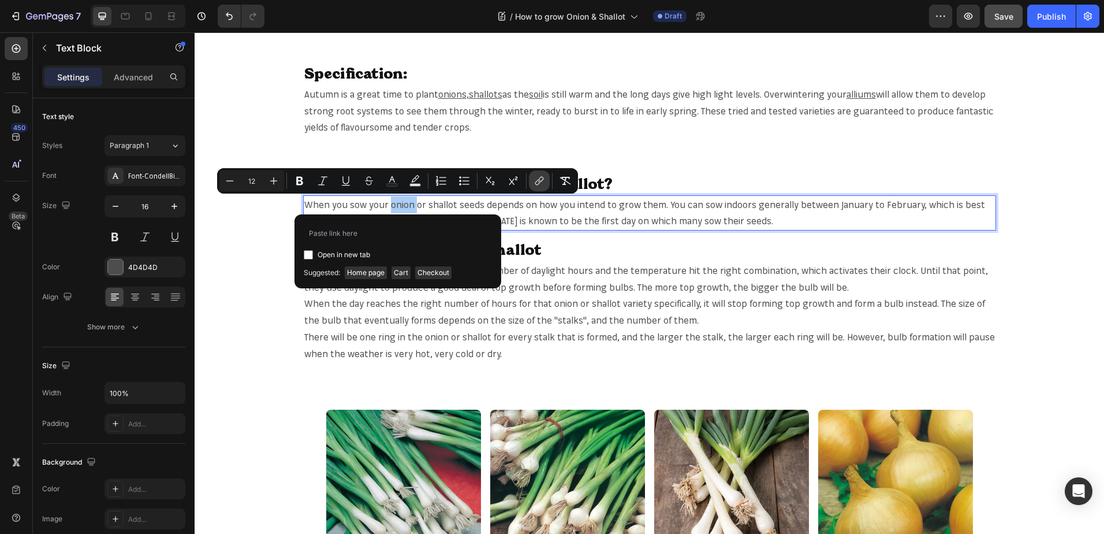
type input "https://mr-fothergills.co.uk/search?q=onion&options%5Bprefix%5D=last&options%5B…"
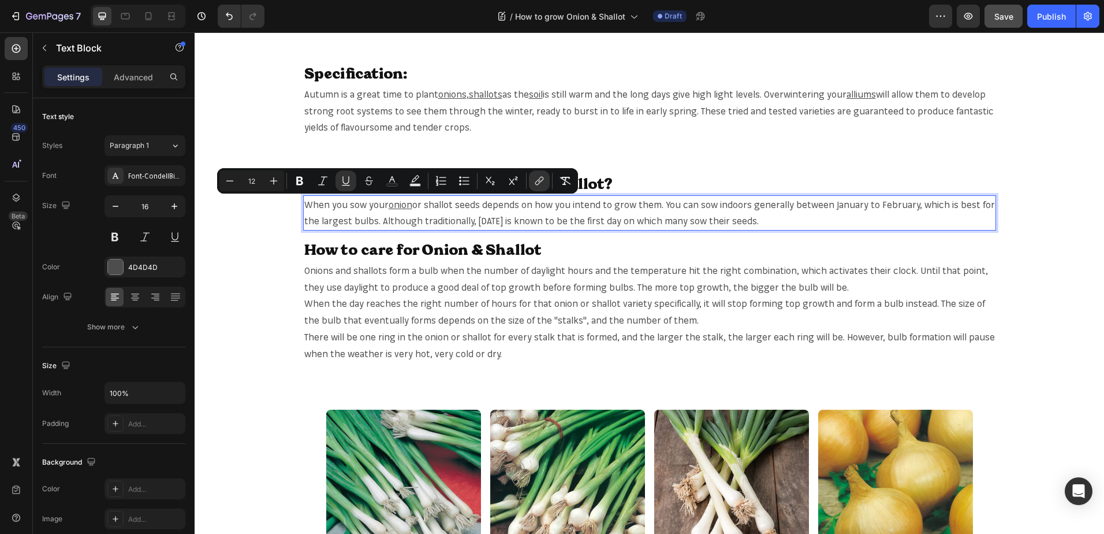
click at [433, 201] on span "or shallot seeds depends on how you intend to grow them. You can sow indoors ge…" at bounding box center [649, 213] width 691 height 28
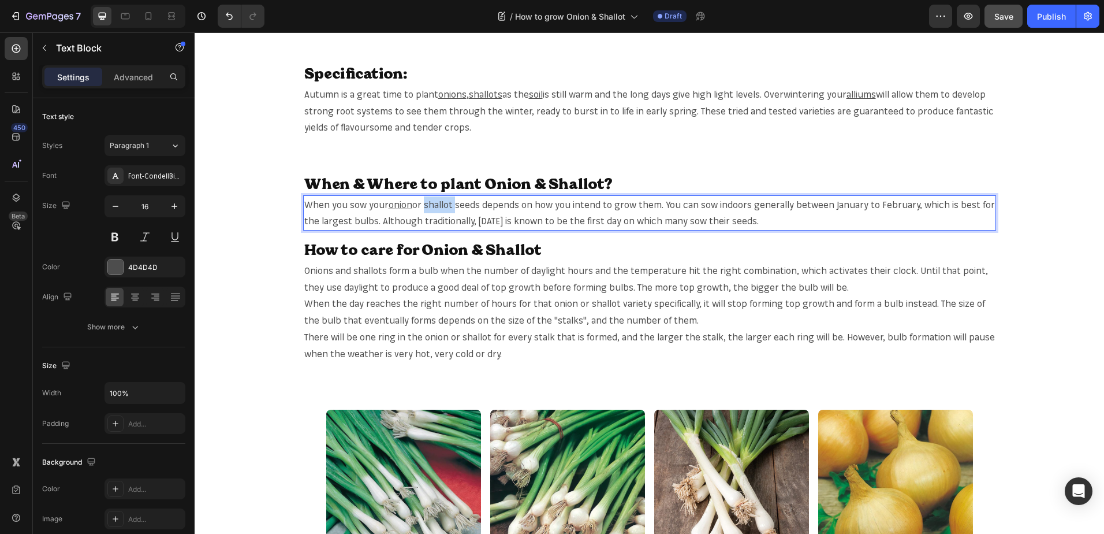
click at [433, 201] on span "or shallot seeds depends on how you intend to grow them. You can sow indoors ge…" at bounding box center [649, 213] width 691 height 28
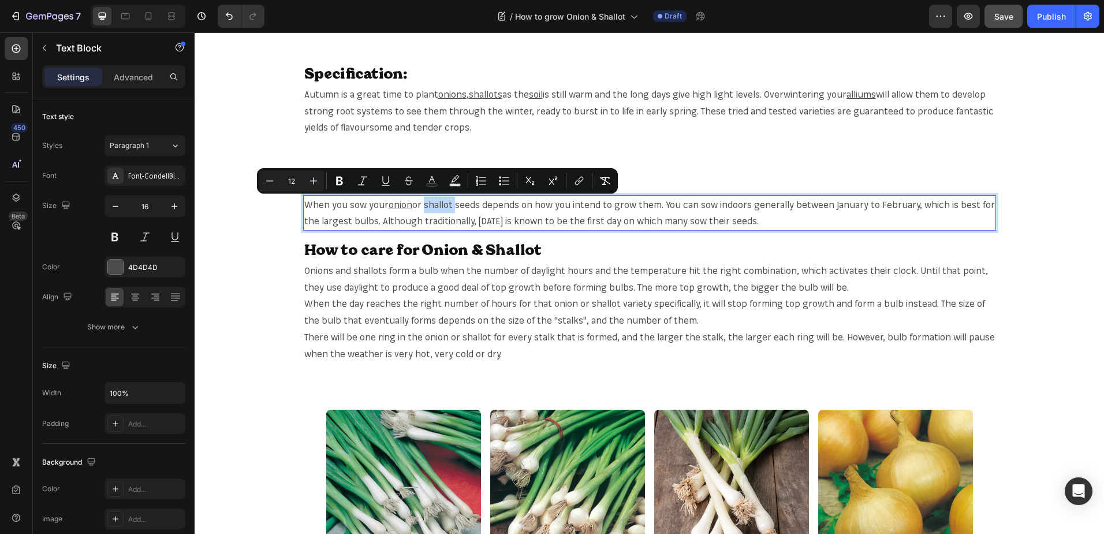
copy span "shallot"
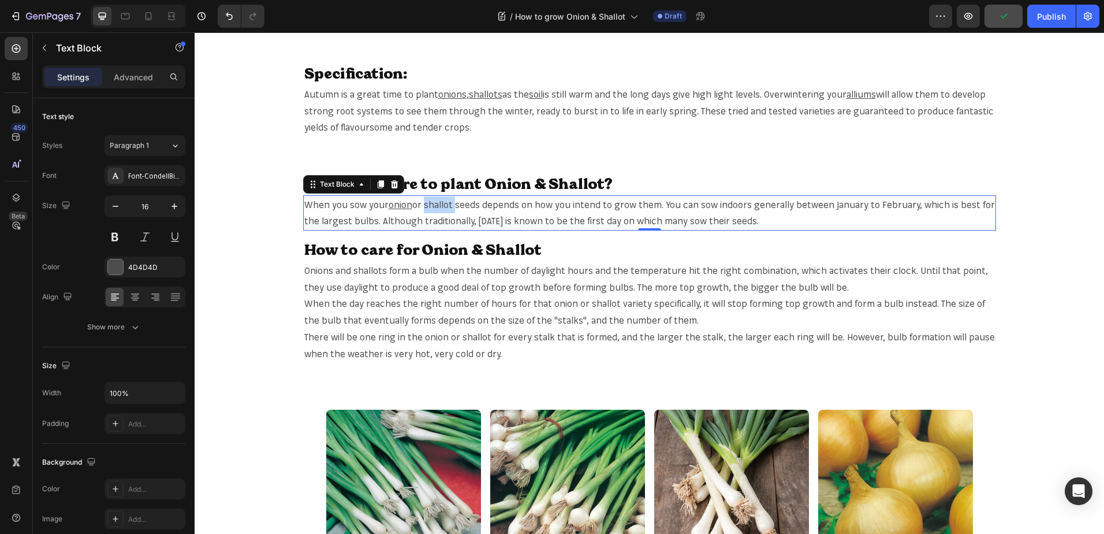
click at [439, 199] on span "or shallot seeds depends on how you intend to grow them. You can sow indoors ge…" at bounding box center [649, 213] width 691 height 28
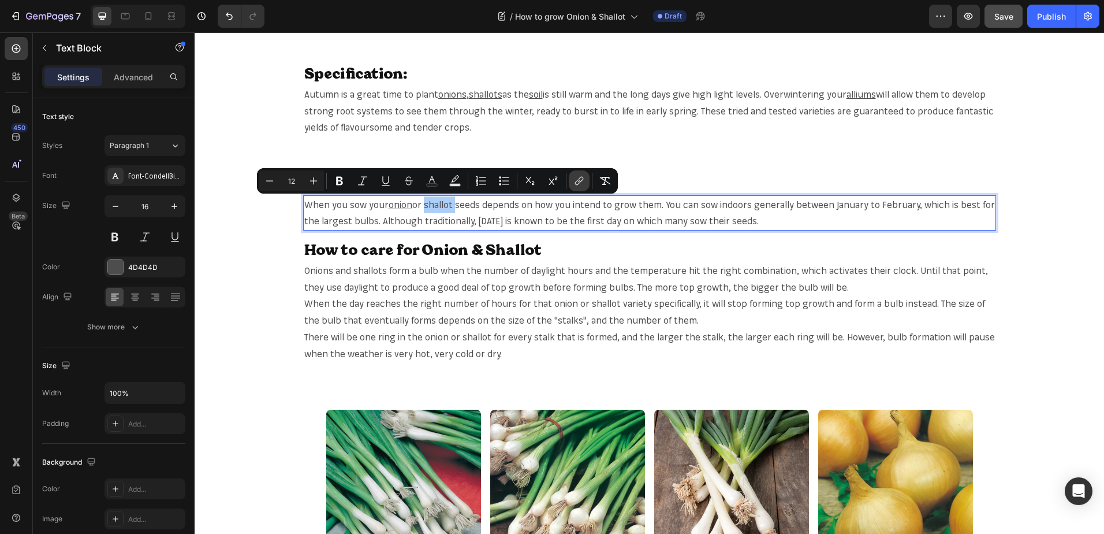
click at [579, 178] on icon "Editor contextual toolbar" at bounding box center [580, 181] width 12 height 12
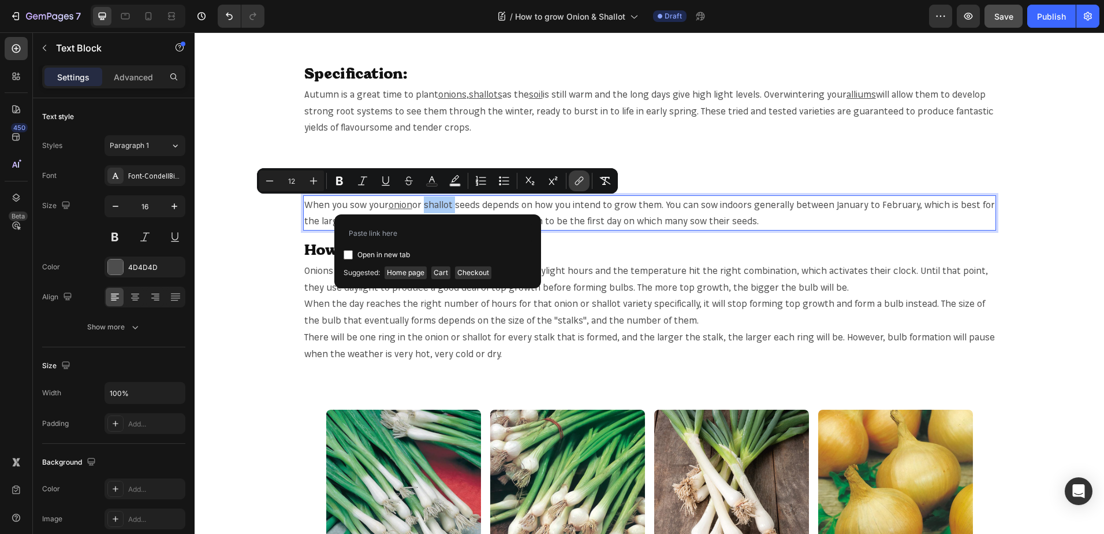
type input "https://mr-fothergills.co.uk/search?q=shallot&options%5Bprefix%5D=last&options%…"
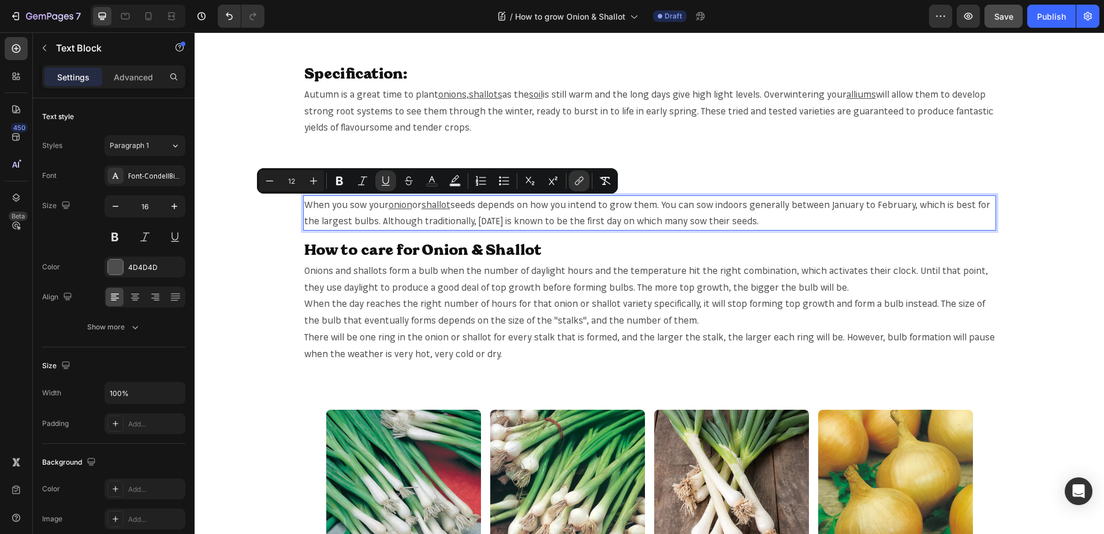
click at [363, 224] on span "seeds depends on how you intend to grow them. You can sow indoors generally bet…" at bounding box center [647, 213] width 686 height 28
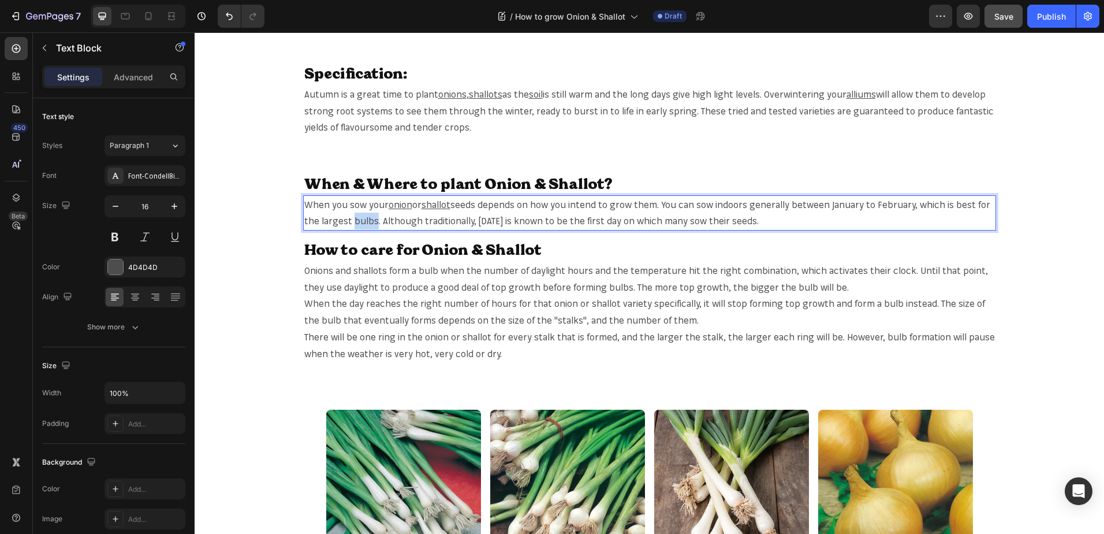
click at [363, 224] on span "seeds depends on how you intend to grow them. You can sow indoors generally bet…" at bounding box center [647, 213] width 686 height 28
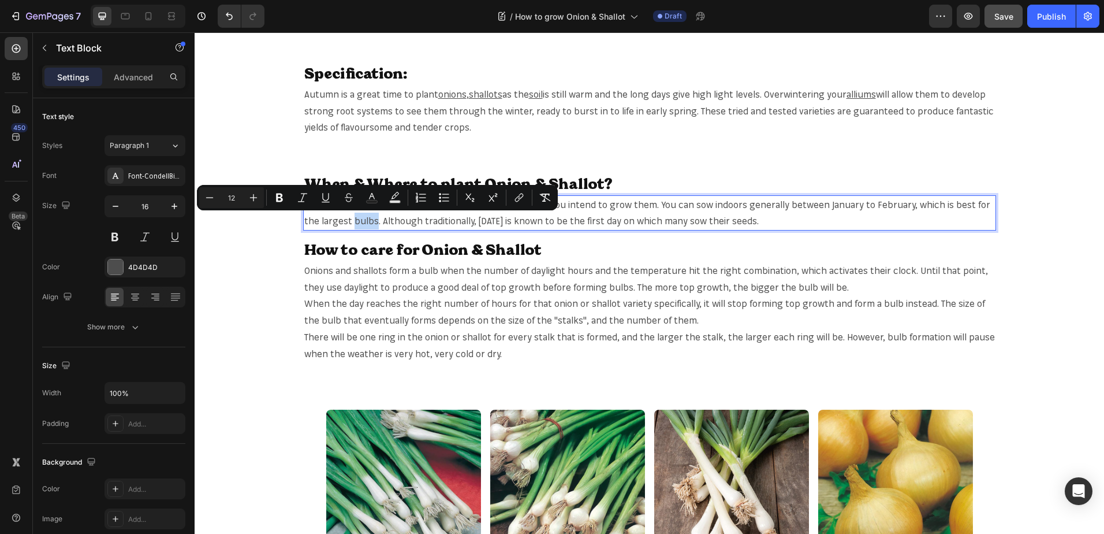
copy span "bulbs"
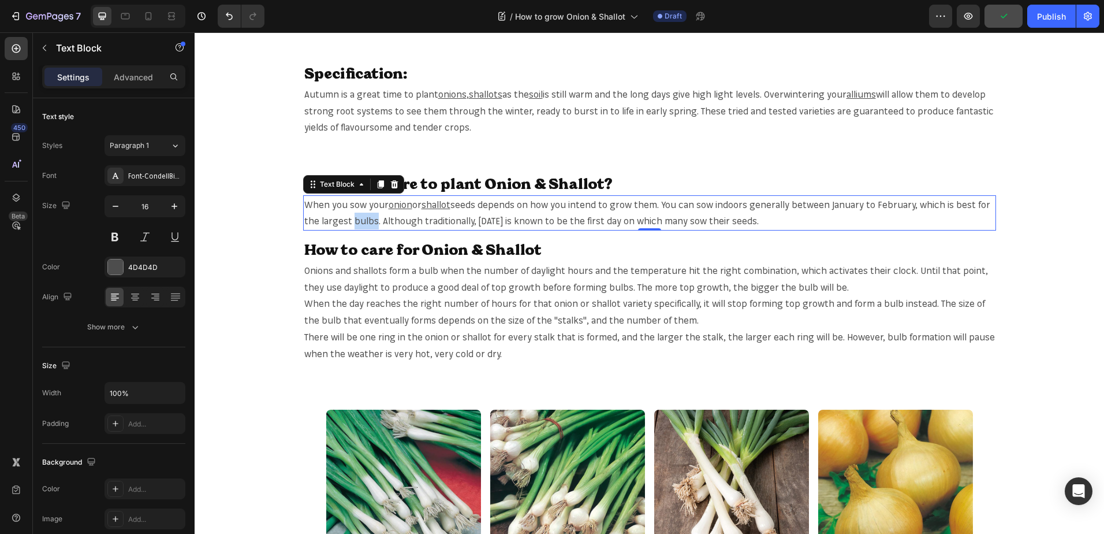
click at [352, 218] on span "seeds depends on how you intend to grow them. You can sow indoors generally bet…" at bounding box center [647, 213] width 686 height 28
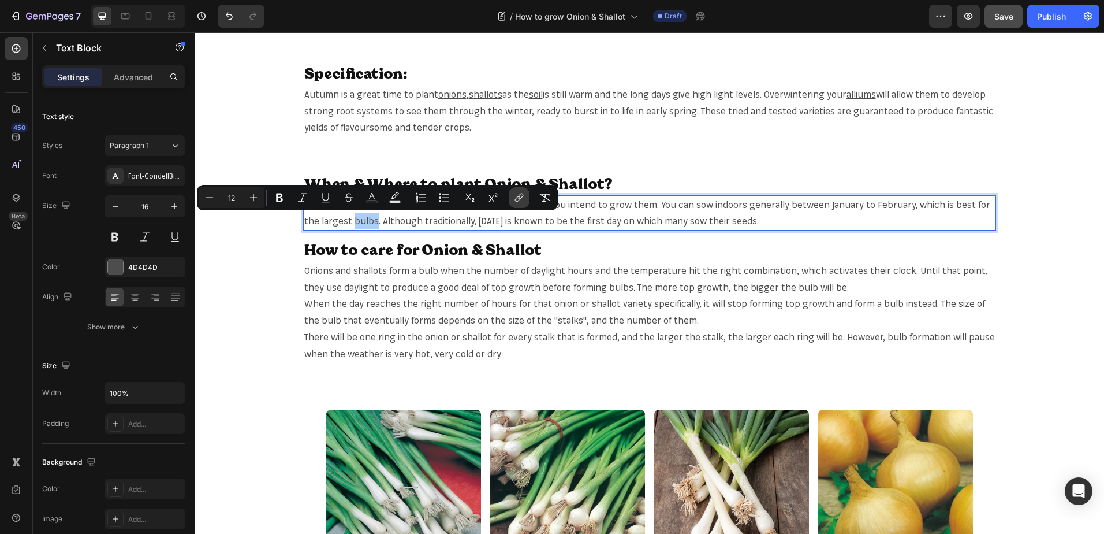
click at [511, 196] on button "link" at bounding box center [519, 197] width 21 height 21
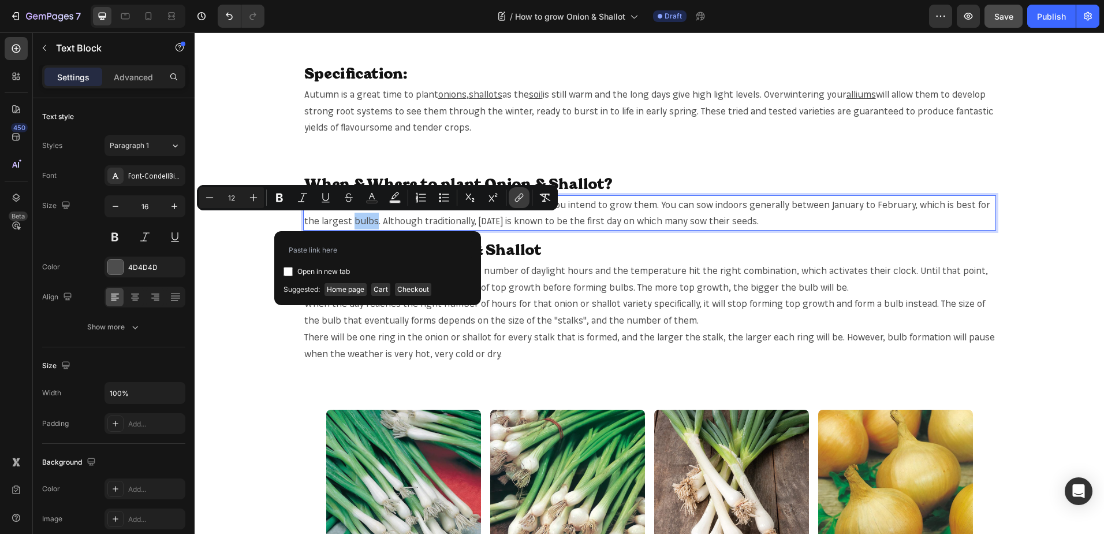
type input "[URL][DOMAIN_NAME]"
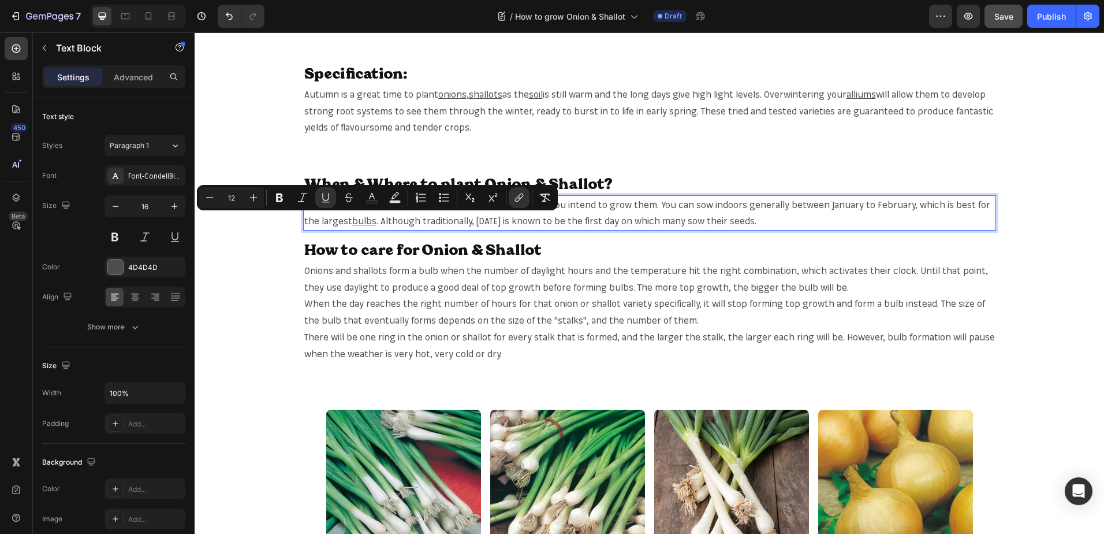
click at [747, 223] on span ". Although traditionally, Boxing Day is known to be the first day on which many…" at bounding box center [567, 221] width 380 height 12
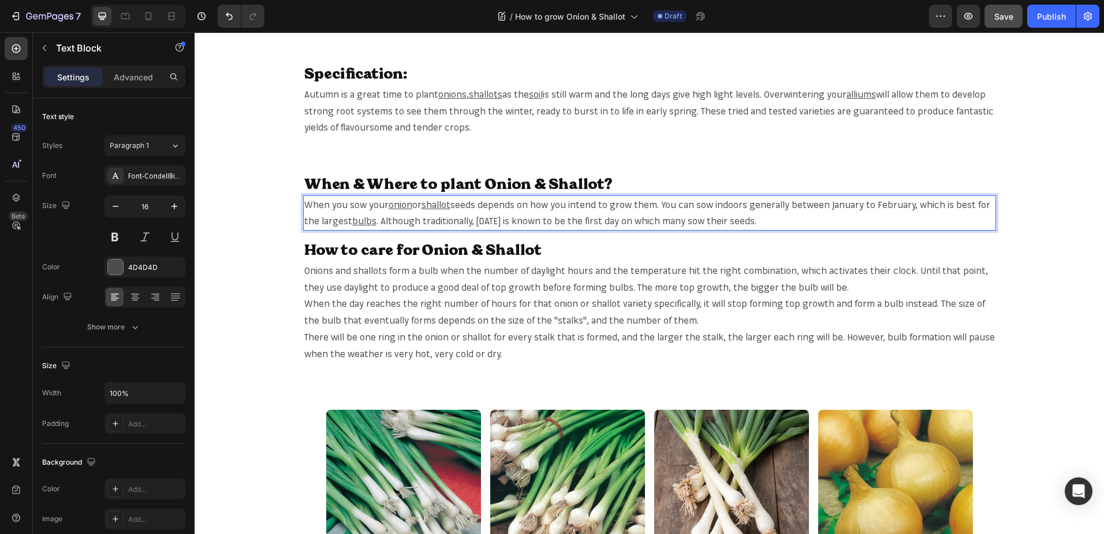
click at [747, 223] on span ". Although traditionally, Boxing Day is known to be the first day on which many…" at bounding box center [567, 221] width 380 height 12
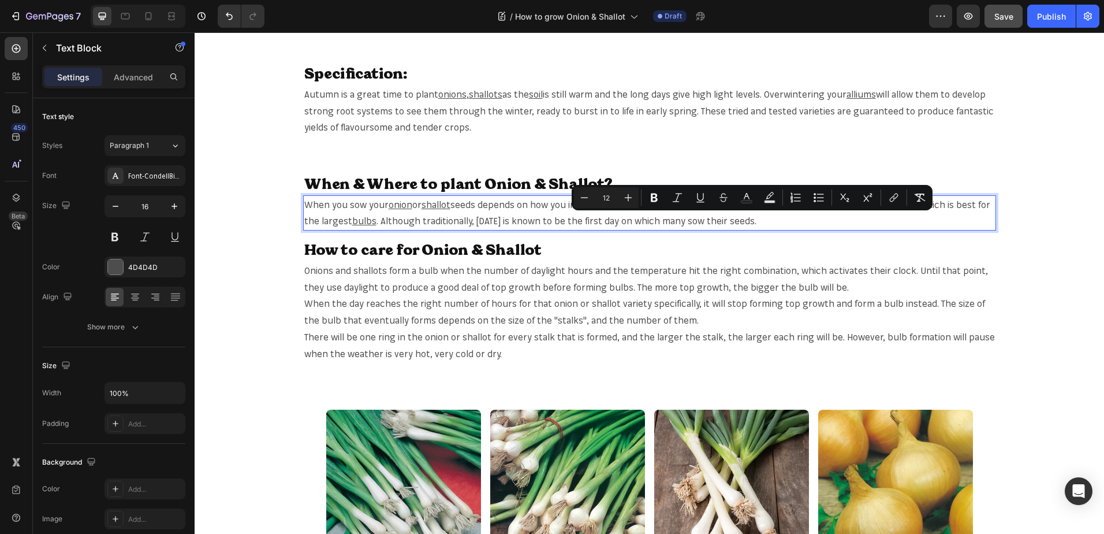
copy span "seeds"
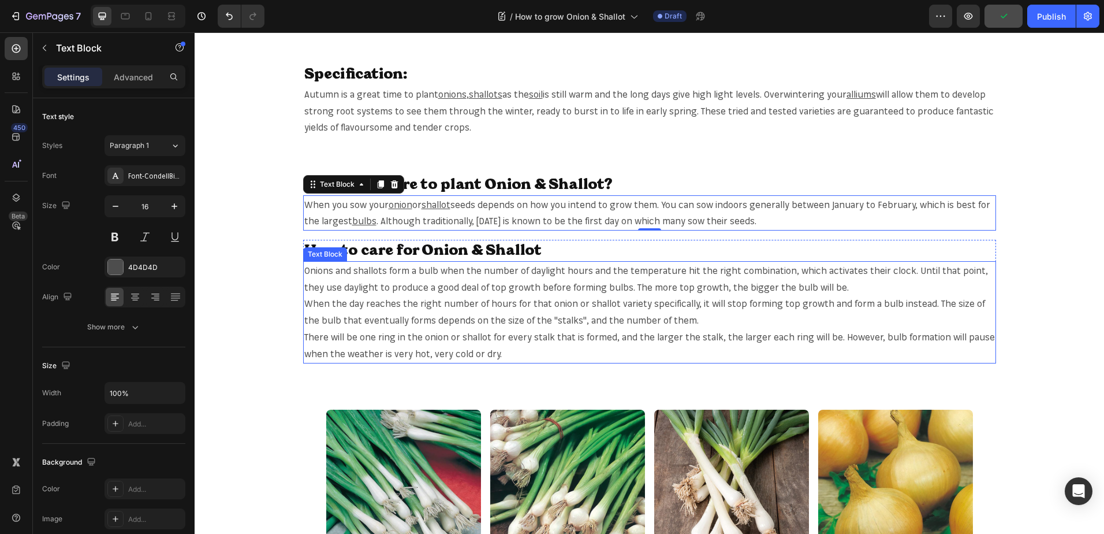
click at [485, 303] on p "When the day reaches the right number of hours for that onion or shallot variet…" at bounding box center [649, 311] width 691 height 33
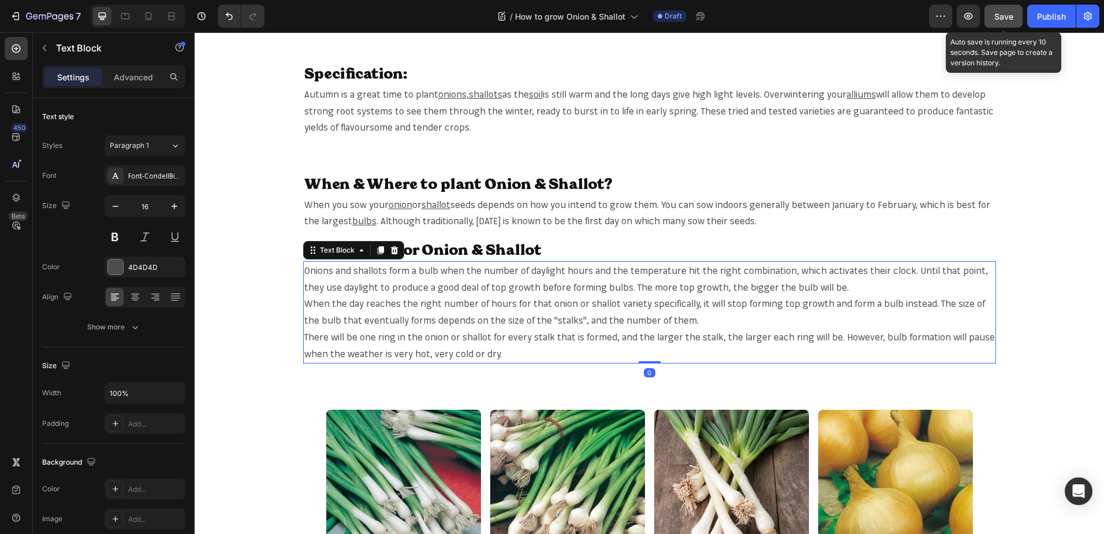
click at [1004, 20] on span "Save" at bounding box center [1004, 17] width 19 height 10
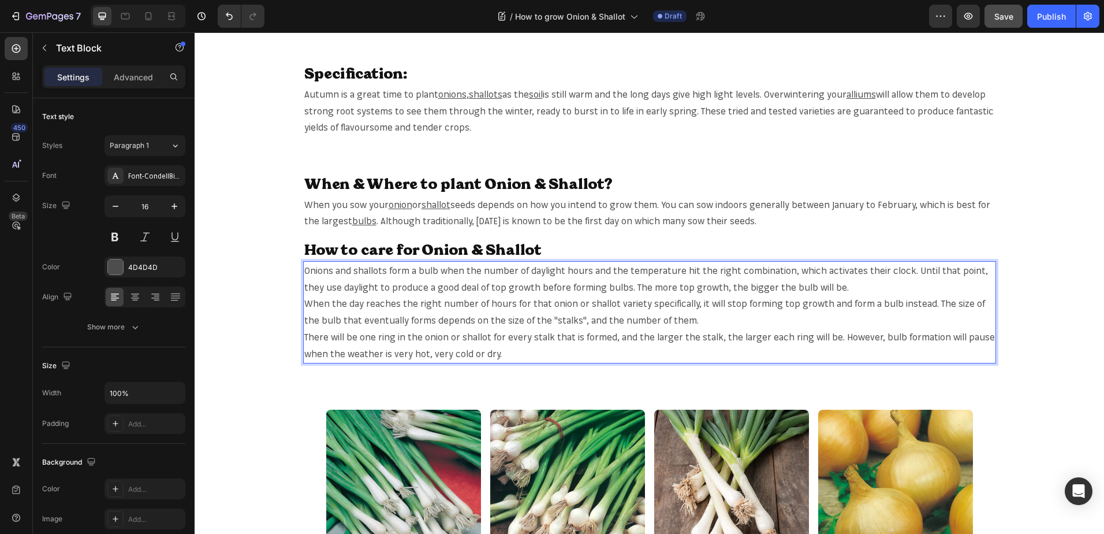
click at [324, 272] on p "Onions and shallots form a bulb when the number of daylight hours and the tempe…" at bounding box center [649, 278] width 691 height 33
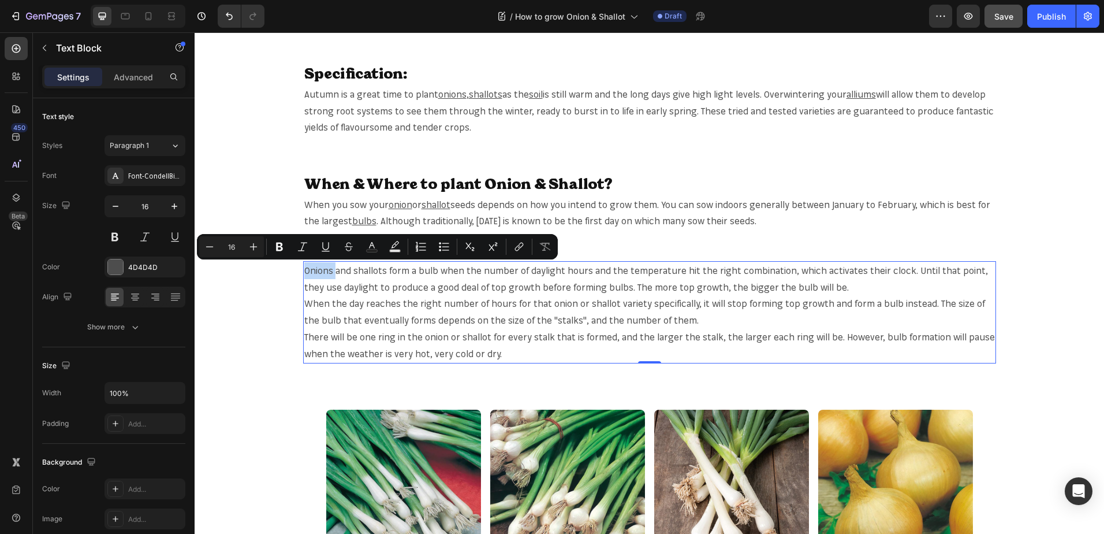
copy p "Onions"
click at [311, 270] on p "Onions and shallots form a bulb when the number of daylight hours and the tempe…" at bounding box center [649, 278] width 691 height 33
click at [511, 248] on button "link" at bounding box center [519, 246] width 21 height 21
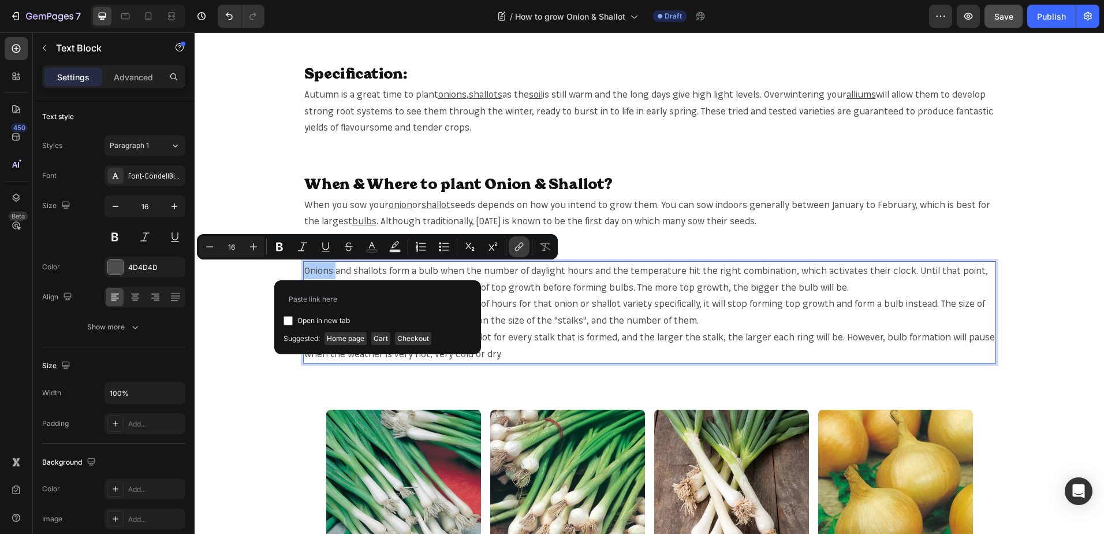
type input "https://mr-fothergills.co.uk/search?q=Onions&options%5Bprefix%5D=last&options%5…"
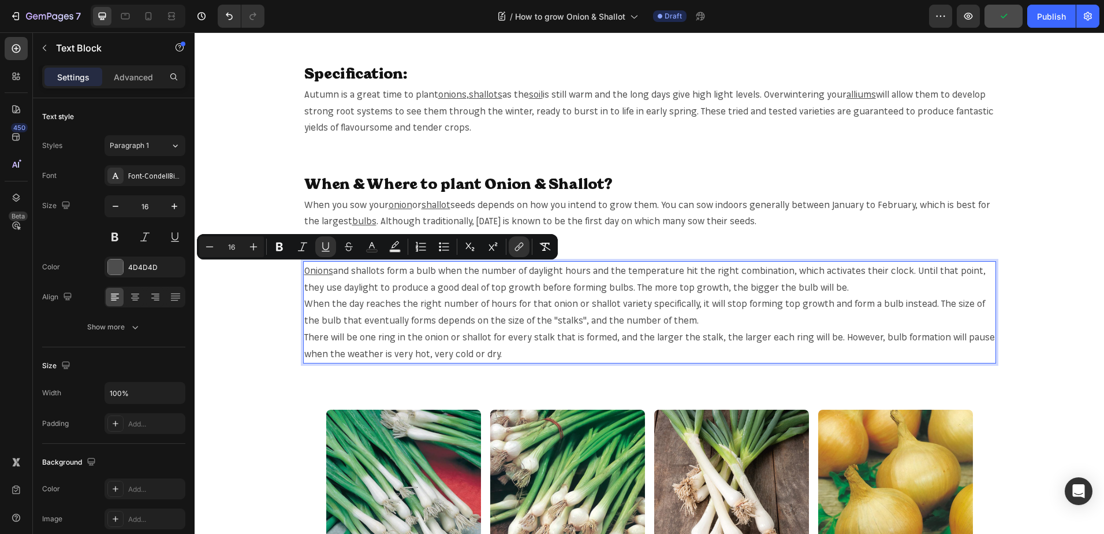
click at [376, 272] on p "Onions and shallots form a bulb when the number of daylight hours and the tempe…" at bounding box center [649, 278] width 691 height 33
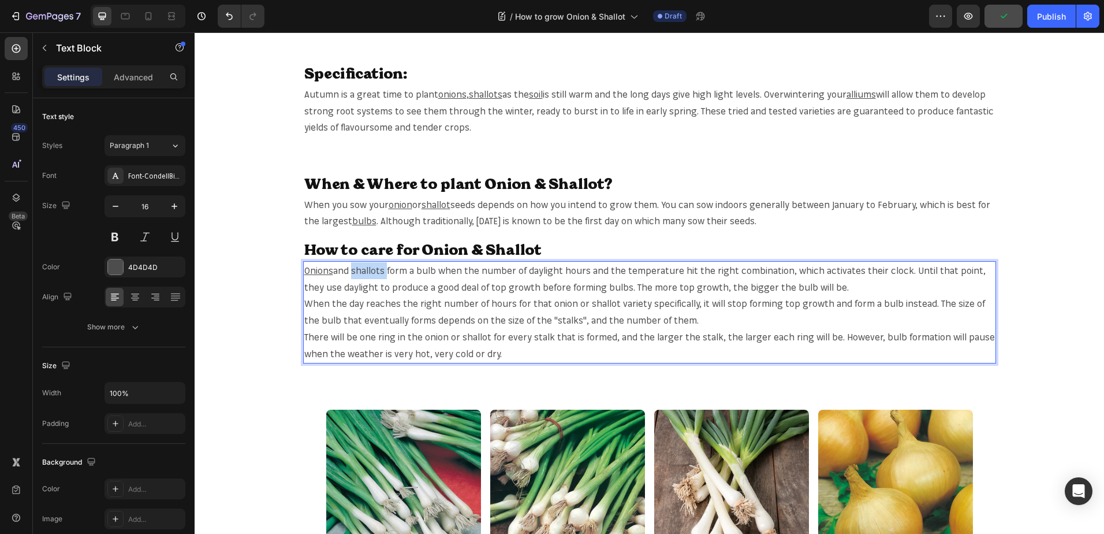
click at [376, 272] on p "Onions and shallots form a bulb when the number of daylight hours and the tempe…" at bounding box center [649, 278] width 691 height 33
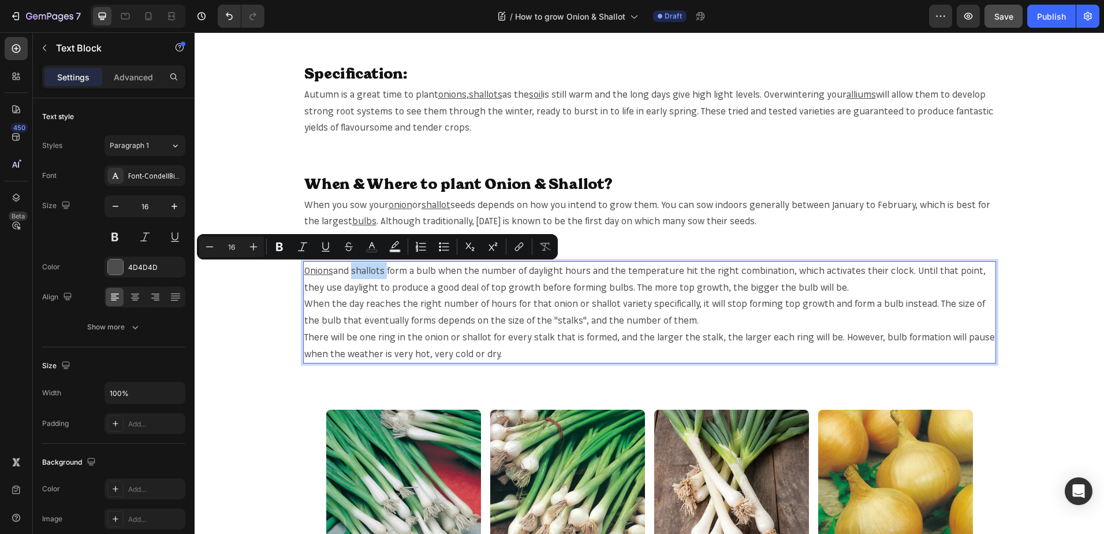
click at [372, 271] on p "Onions and shallots form a bulb when the number of daylight hours and the tempe…" at bounding box center [649, 278] width 691 height 33
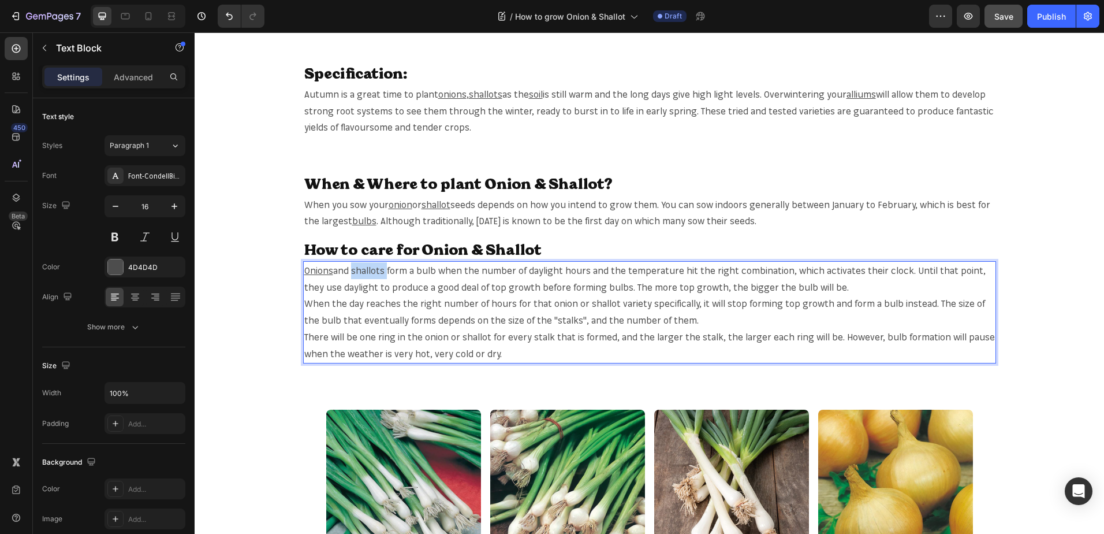
click at [372, 271] on p "Onions and shallots form a bulb when the number of daylight hours and the tempe…" at bounding box center [649, 278] width 691 height 33
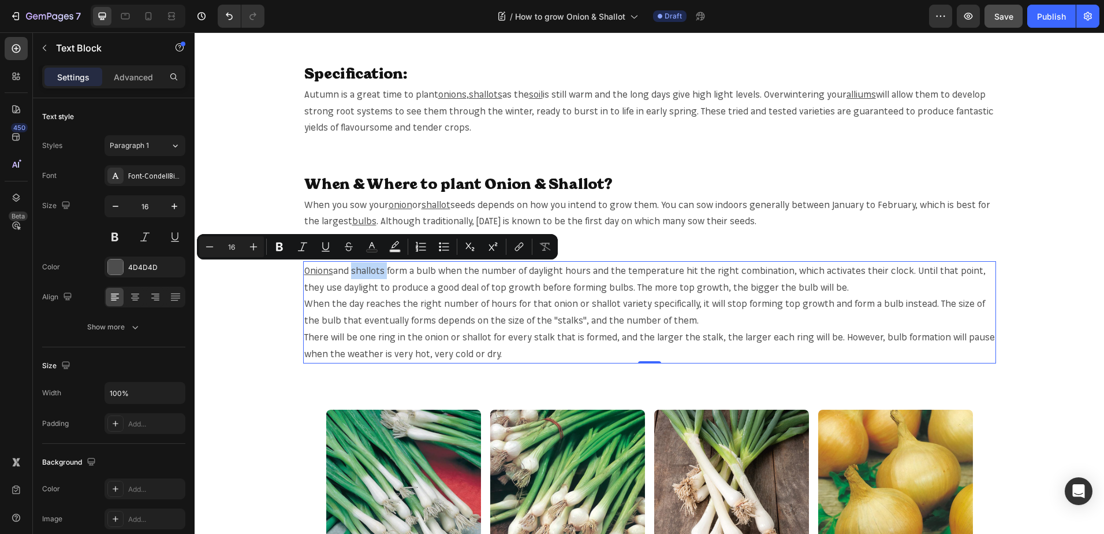
click at [370, 268] on p "Onions and shallots form a bulb when the number of daylight hours and the tempe…" at bounding box center [649, 278] width 691 height 33
click at [516, 245] on icon "Editor contextual toolbar" at bounding box center [519, 247] width 12 height 12
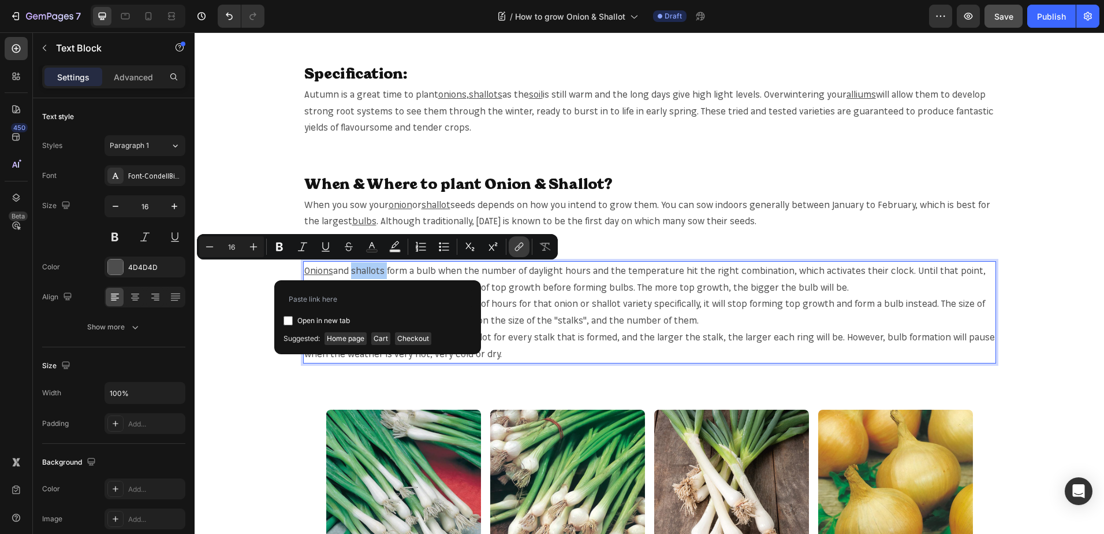
type input "https://mr-fothergills.co.uk/search?q=shallots&options%5Bprefix%5D=last&options…"
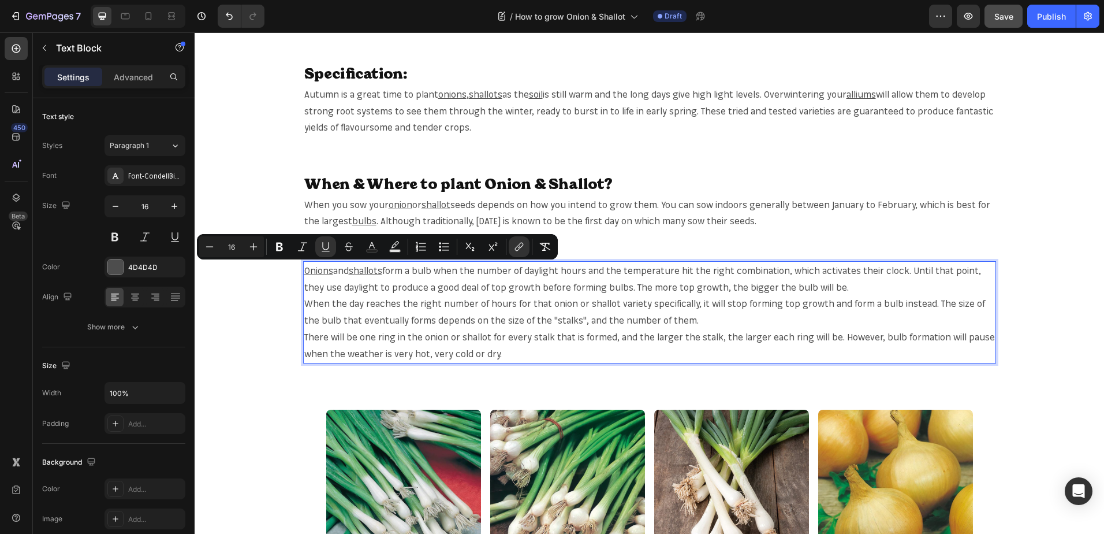
click at [426, 269] on p "Onions and shallots form a bulb when the number of daylight hours and the tempe…" at bounding box center [649, 278] width 691 height 33
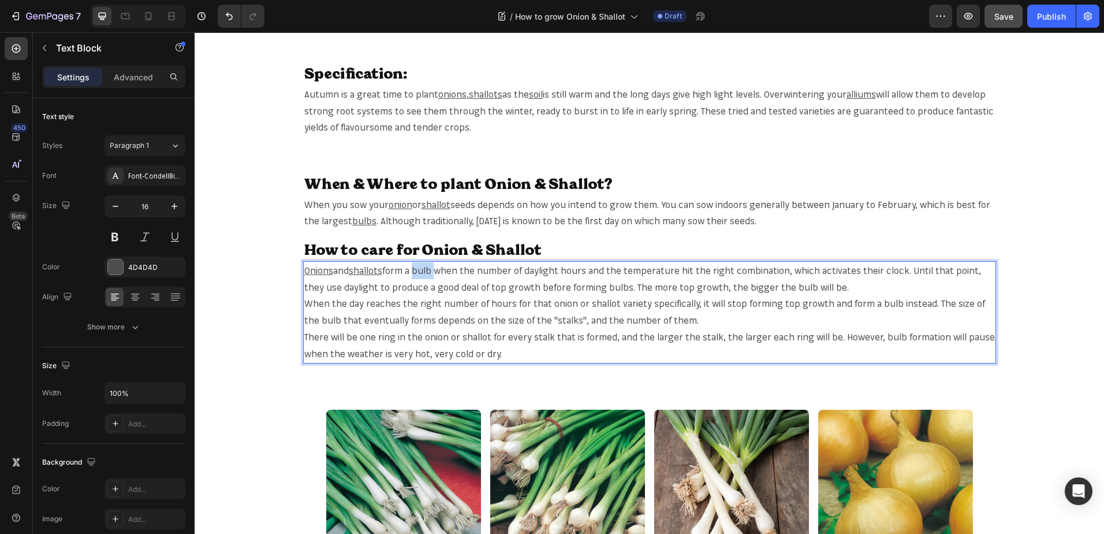
click at [426, 269] on p "Onions and shallots form a bulb when the number of daylight hours and the tempe…" at bounding box center [649, 278] width 691 height 33
click at [879, 274] on p "Onions and shallots form a bulb when the number of daylight hours and the tempe…" at bounding box center [649, 278] width 691 height 33
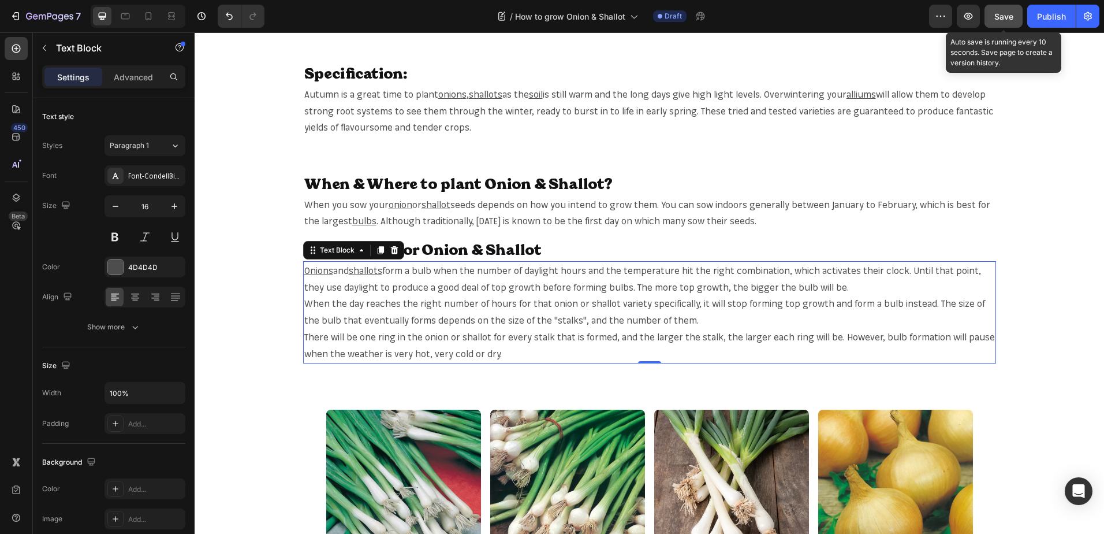
click at [999, 26] on button "Save" at bounding box center [1004, 16] width 38 height 23
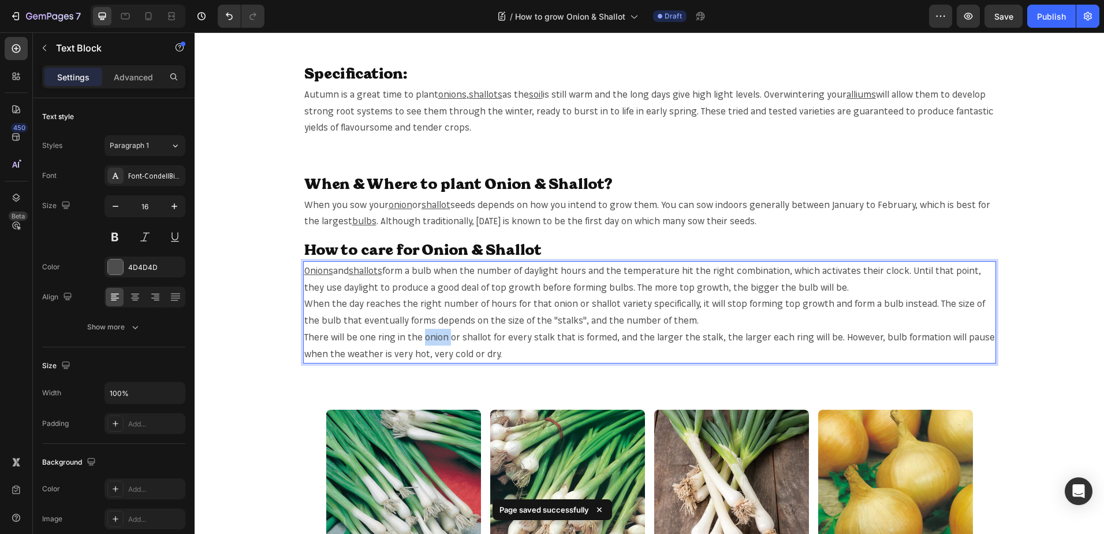
click at [434, 335] on p "There will be one ring in the onion or shallot for every stalk that is formed, …" at bounding box center [649, 345] width 691 height 33
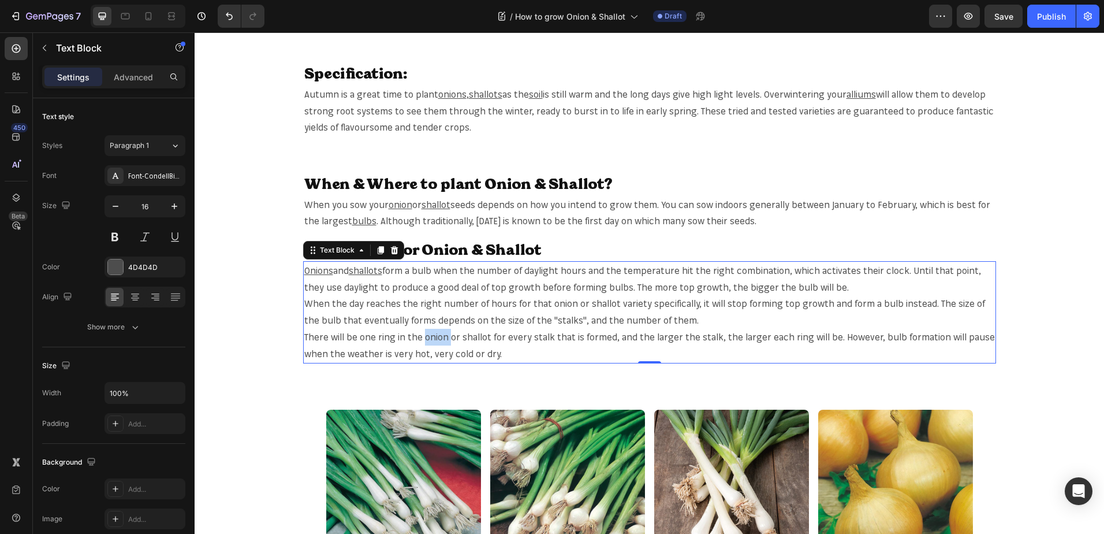
click at [426, 337] on p "There will be one ring in the onion or shallot for every stalk that is formed, …" at bounding box center [649, 345] width 691 height 33
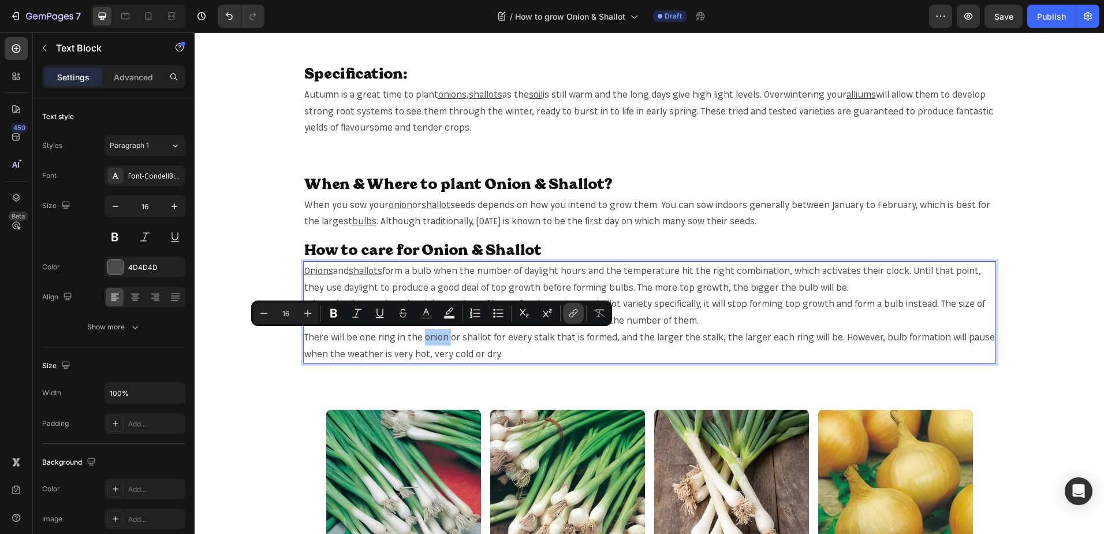
click at [578, 310] on icon "Editor contextual toolbar" at bounding box center [574, 312] width 5 height 6
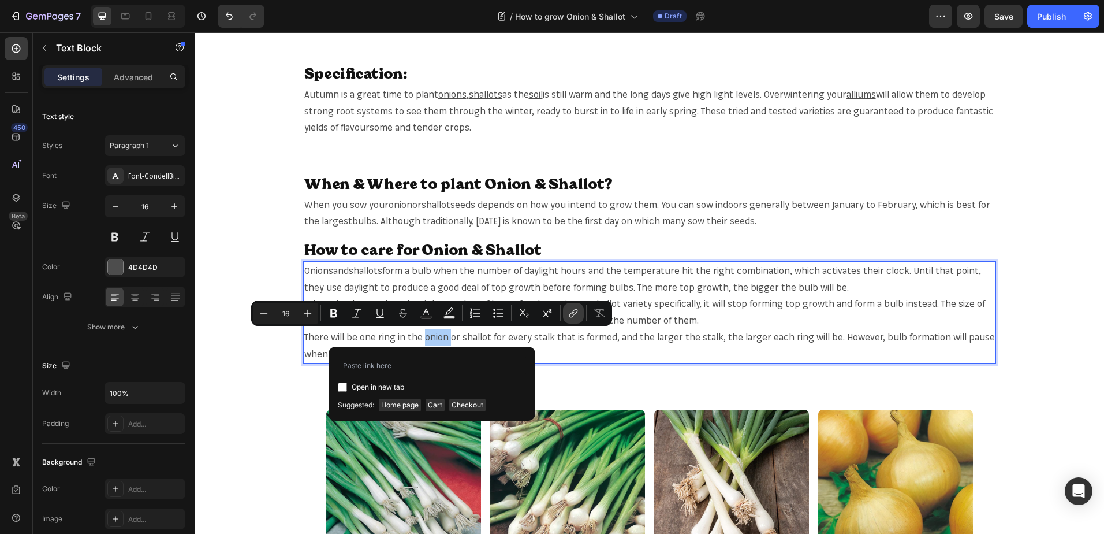
type input "https://mr-fothergills.co.uk/search?q=onion&options%5Bprefix%5D=last&options%5B…"
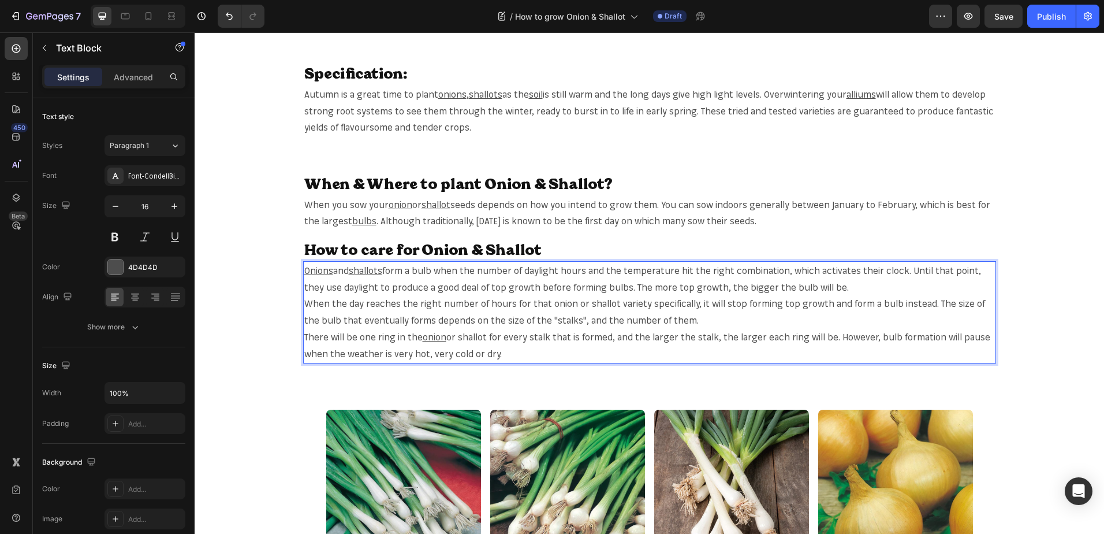
click at [475, 340] on p "There will be one ring in the onion or shallot for every stalk that is formed, …" at bounding box center [649, 345] width 691 height 33
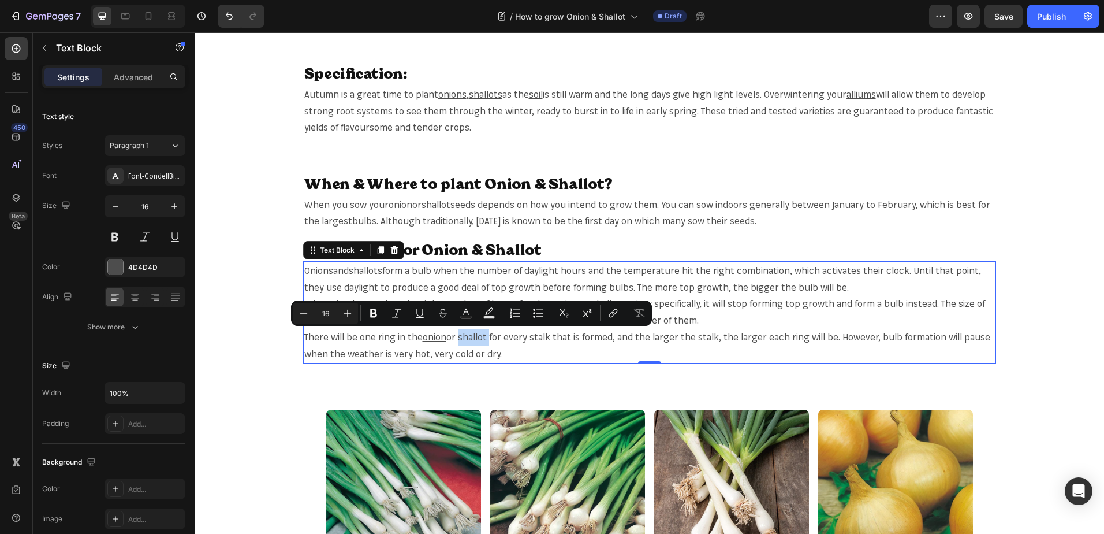
click at [463, 337] on p "There will be one ring in the onion or shallot for every stalk that is formed, …" at bounding box center [649, 345] width 691 height 33
click at [623, 310] on button "link" at bounding box center [613, 313] width 21 height 21
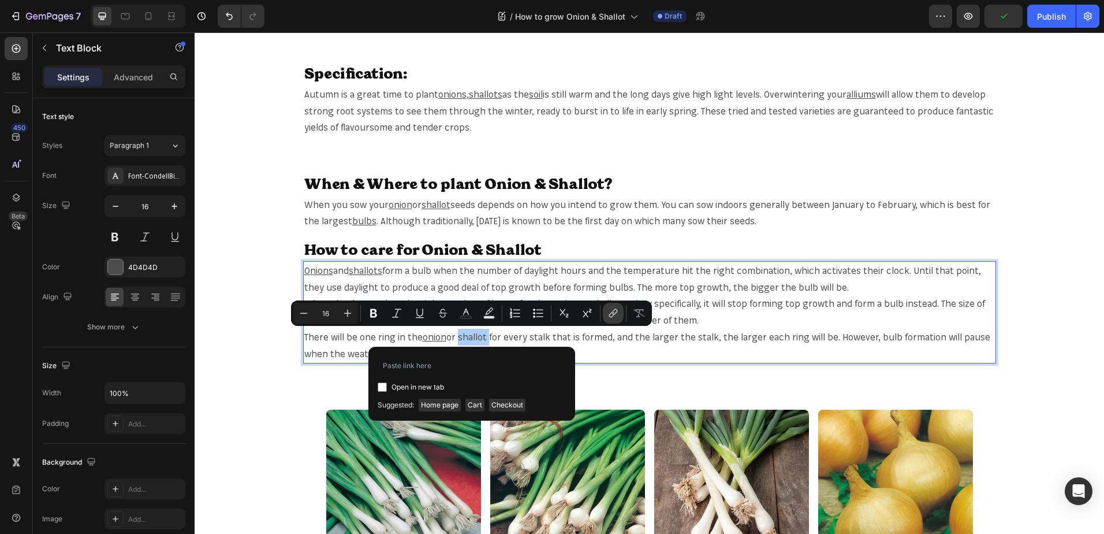
type input "https://mr-fothergills.co.uk/search?q=shallot&options%5Bprefix%5D=last&options%…"
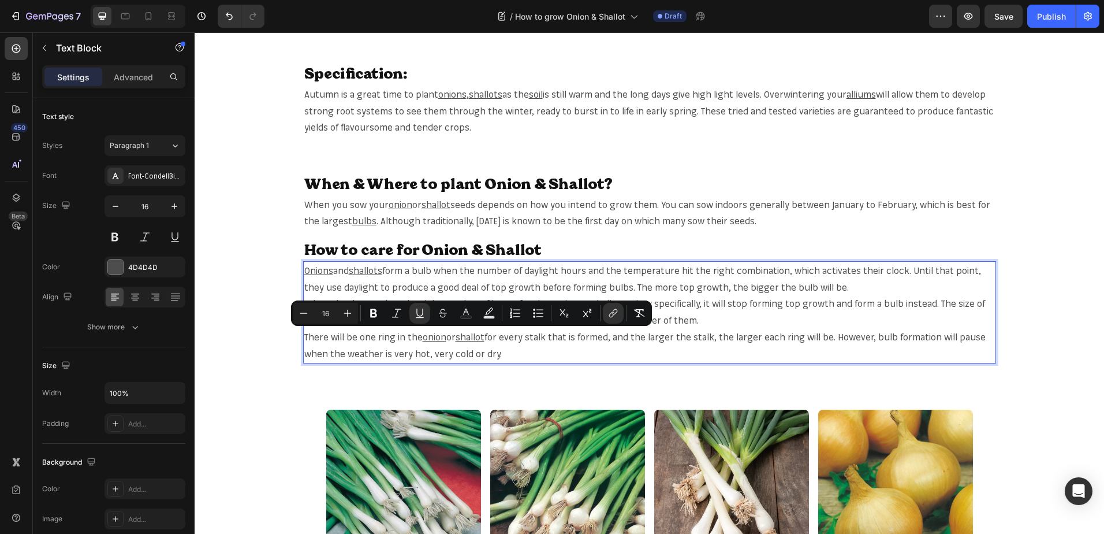
click at [478, 362] on div "Onions and shallots form a bulb when the number of daylight hours and the tempe…" at bounding box center [649, 312] width 693 height 102
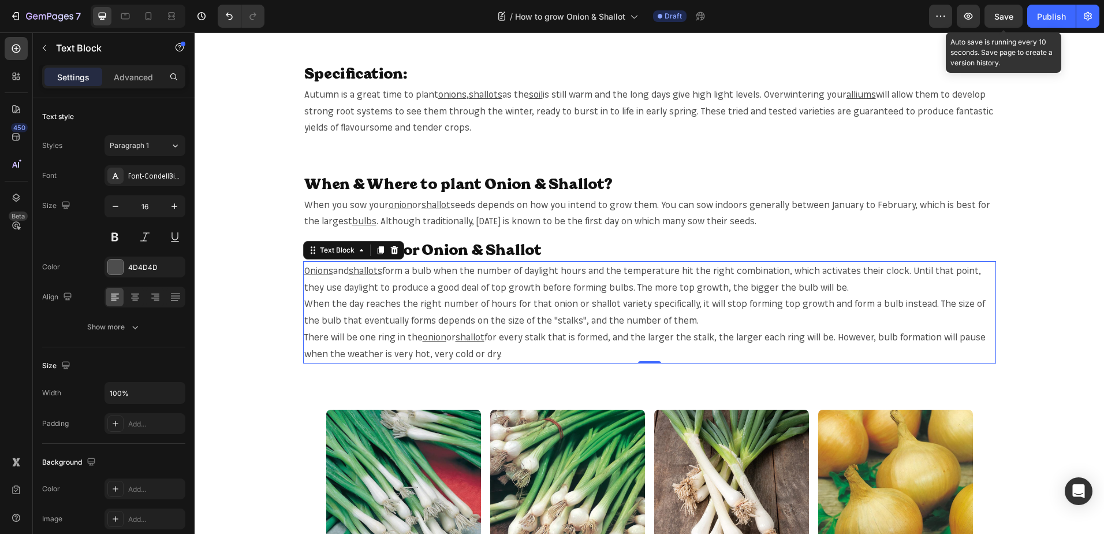
click at [1001, 21] on div "Save" at bounding box center [1004, 16] width 19 height 12
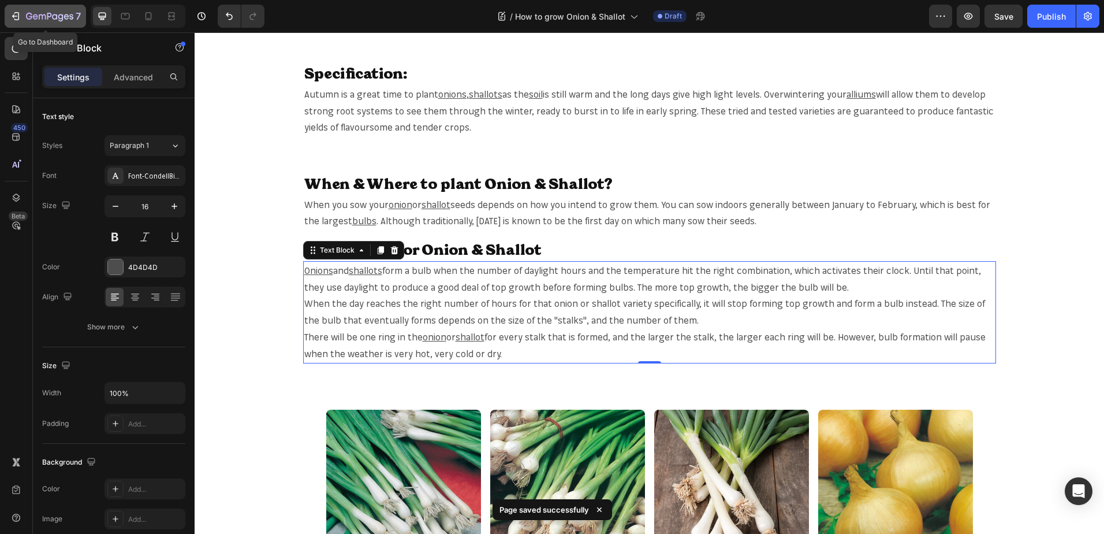
click at [46, 13] on icon "button" at bounding box center [49, 17] width 47 height 10
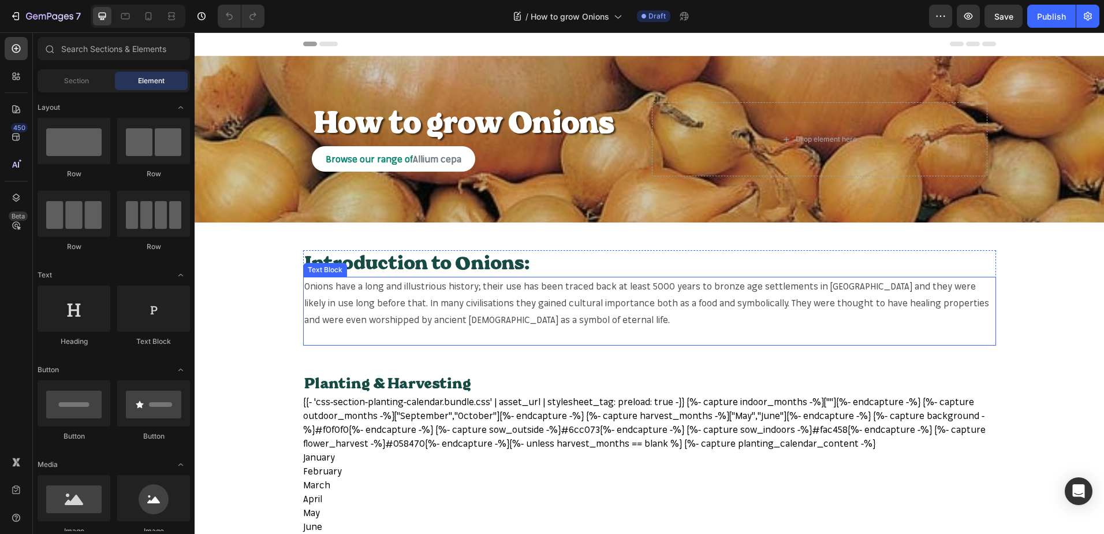
click at [304, 283] on span "Onions have a long and illustrious history; their use has been traced back at l…" at bounding box center [646, 302] width 685 height 45
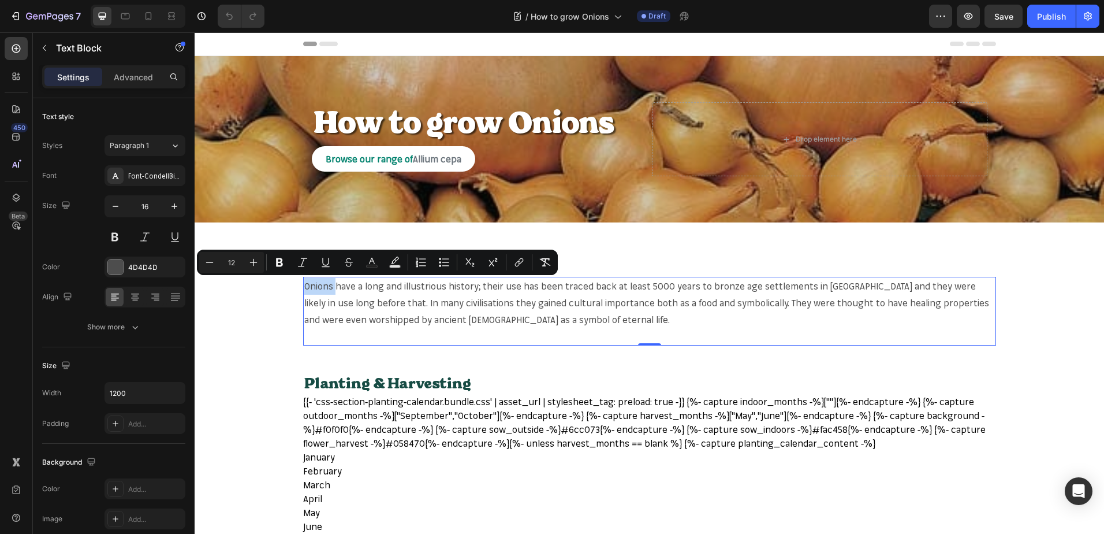
click at [316, 289] on span "Onions have a long and illustrious history; their use has been traced back at l…" at bounding box center [646, 302] width 685 height 45
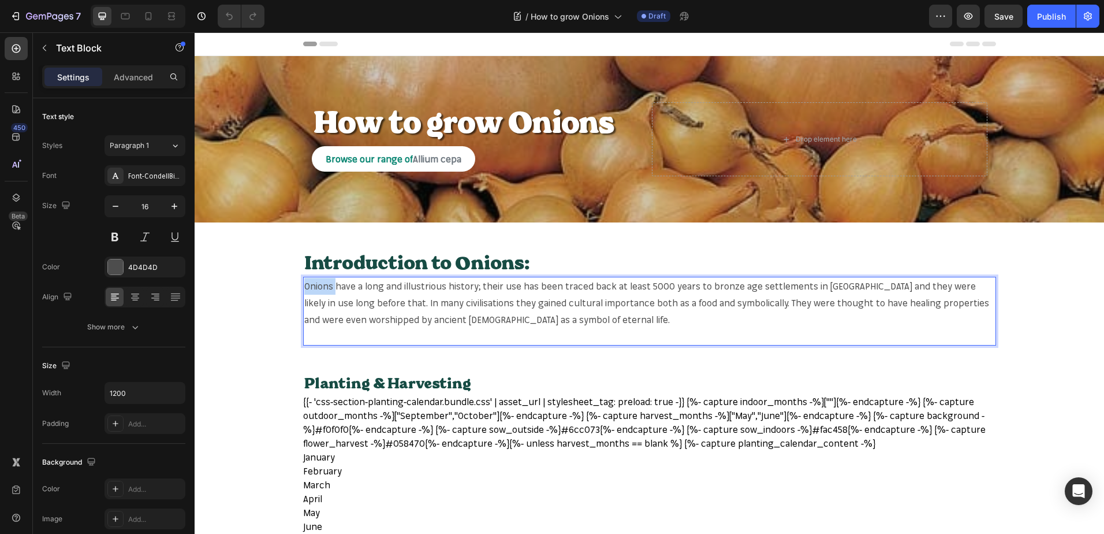
click at [316, 289] on span "Onions have a long and illustrious history; their use has been traced back at l…" at bounding box center [646, 302] width 685 height 45
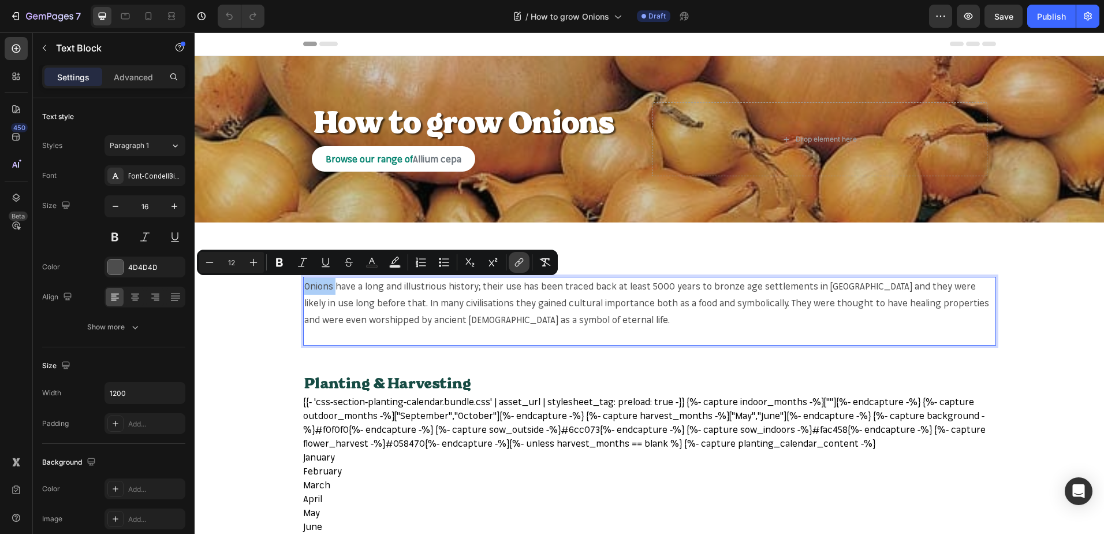
click at [512, 258] on button "link" at bounding box center [519, 262] width 21 height 21
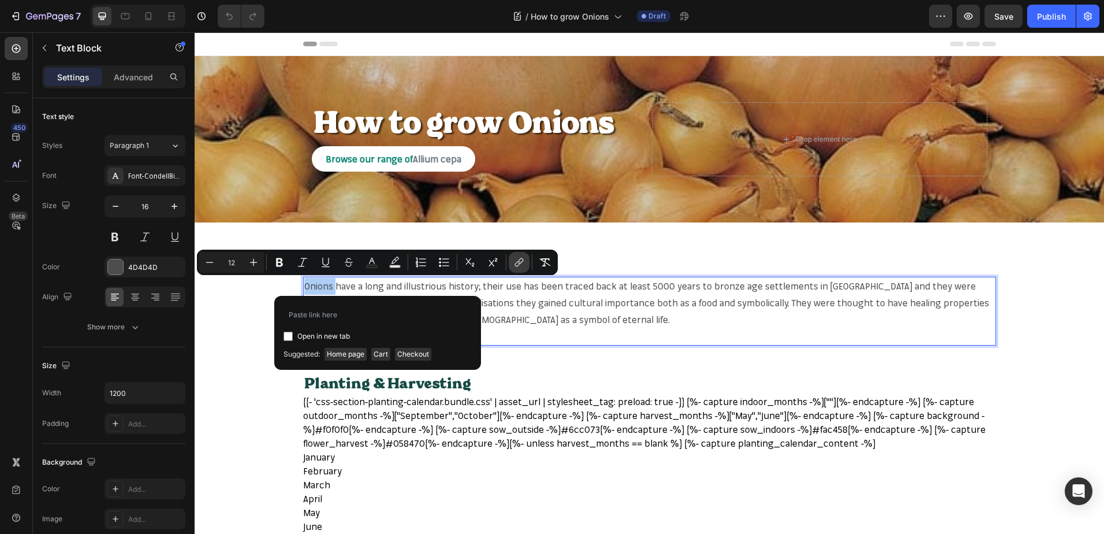
type input "[URL][DOMAIN_NAME]"
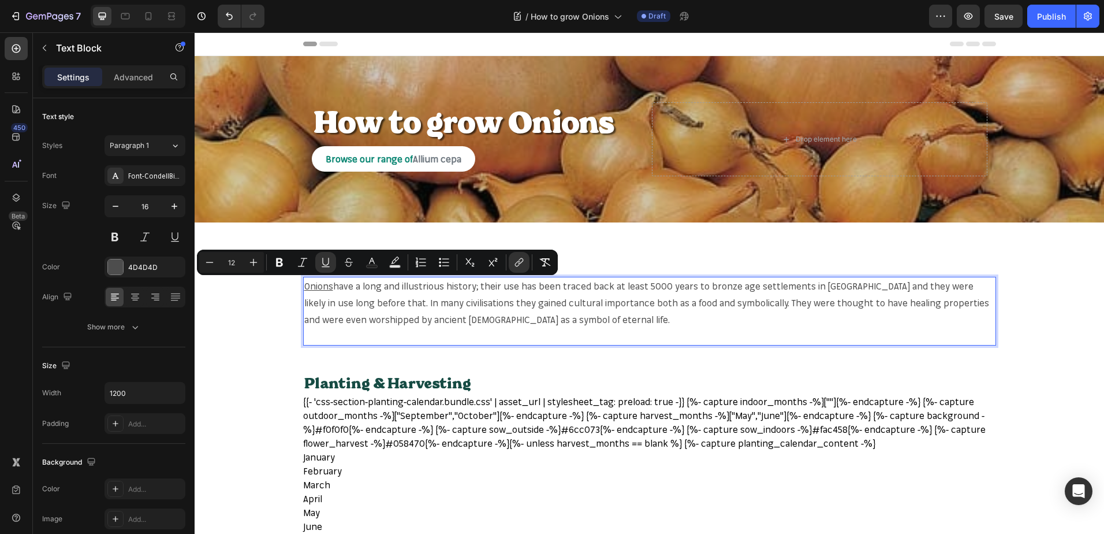
click at [545, 311] on p "Onions have a long and illustrious history; their use has been traced back at l…" at bounding box center [649, 303] width 691 height 50
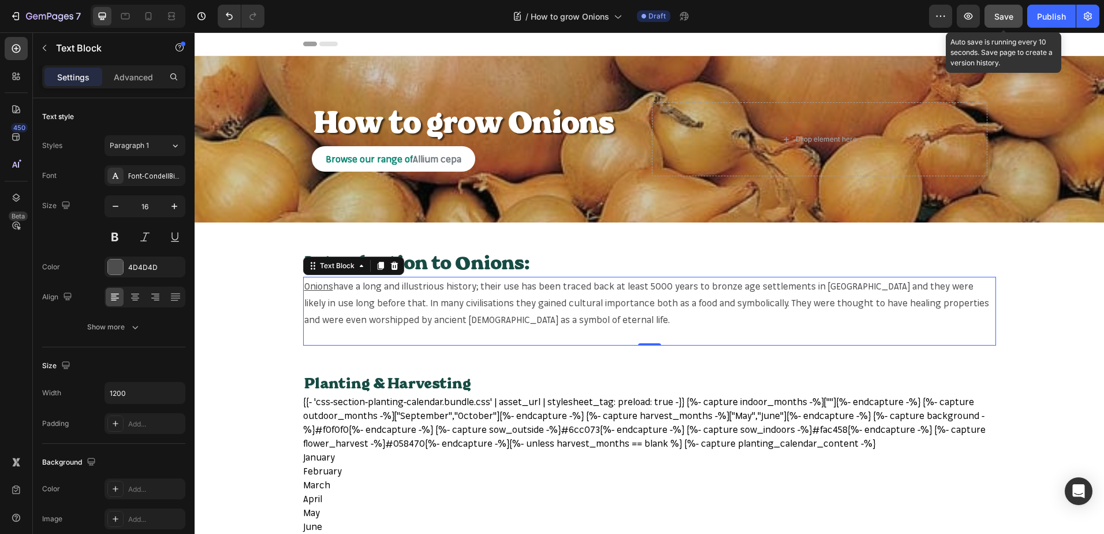
click at [1000, 14] on span "Save" at bounding box center [1004, 17] width 19 height 10
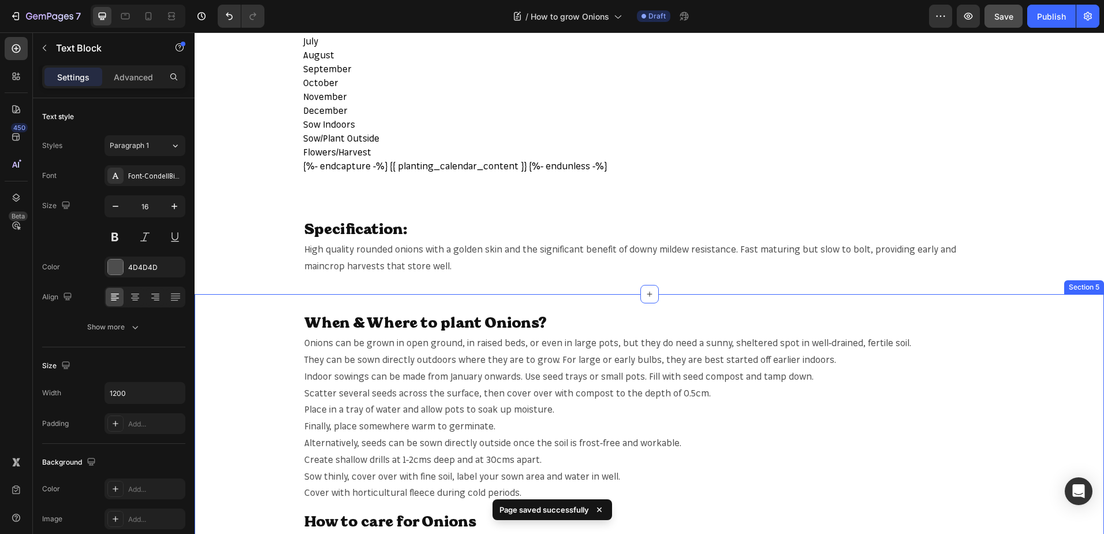
scroll to position [520, 0]
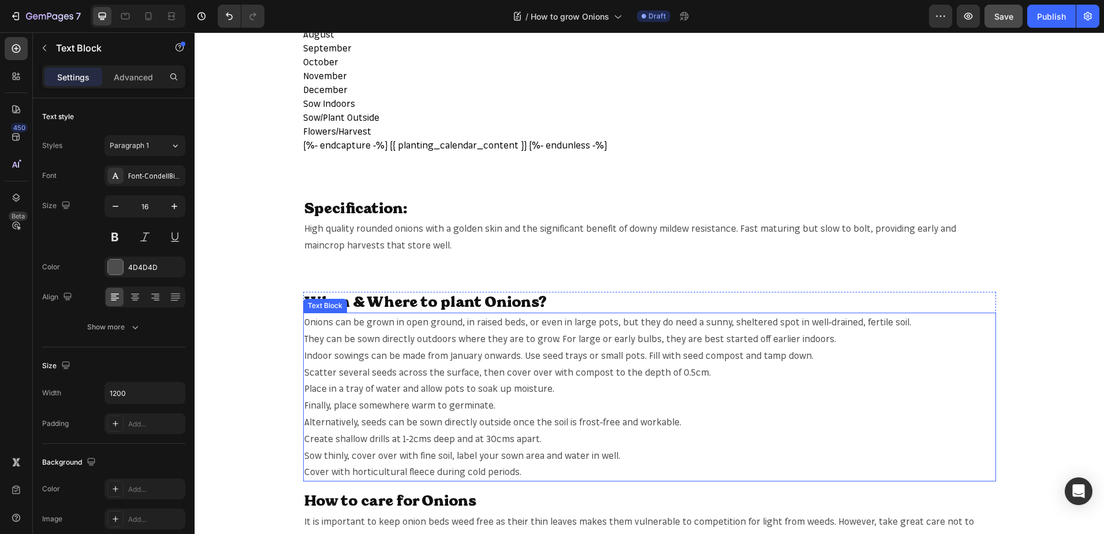
click at [318, 320] on p "Onions can be grown in open ground, in raised beds, or even in large pots, but …" at bounding box center [649, 322] width 691 height 17
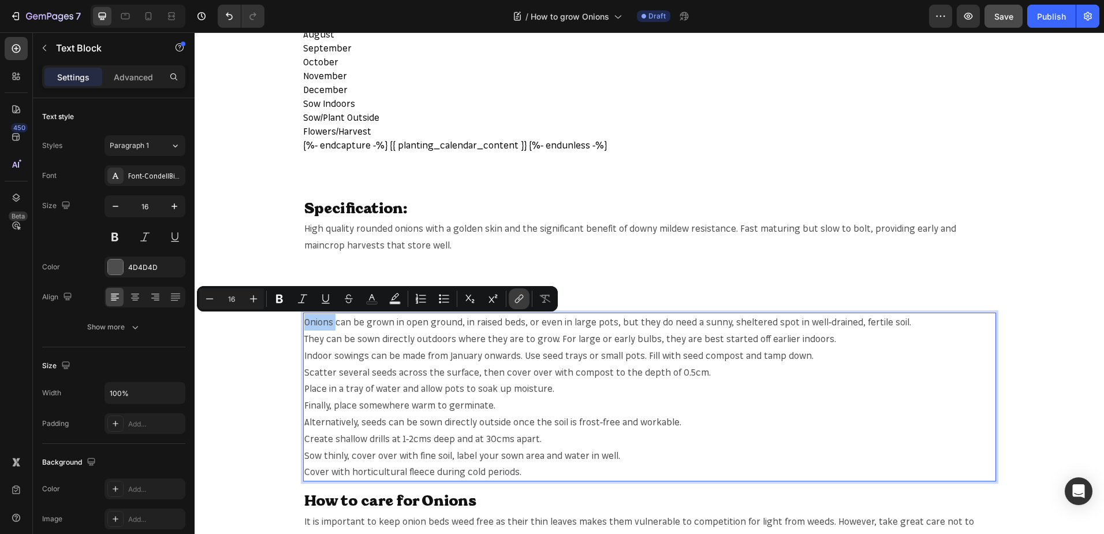
click at [517, 296] on icon "Editor contextual toolbar" at bounding box center [519, 299] width 12 height 12
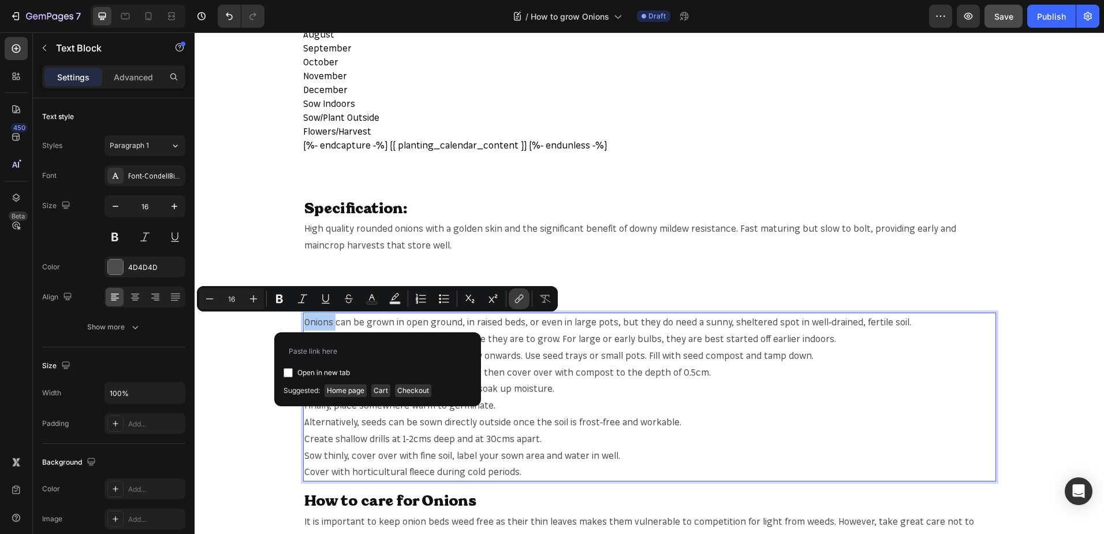
type input "[URL][DOMAIN_NAME]"
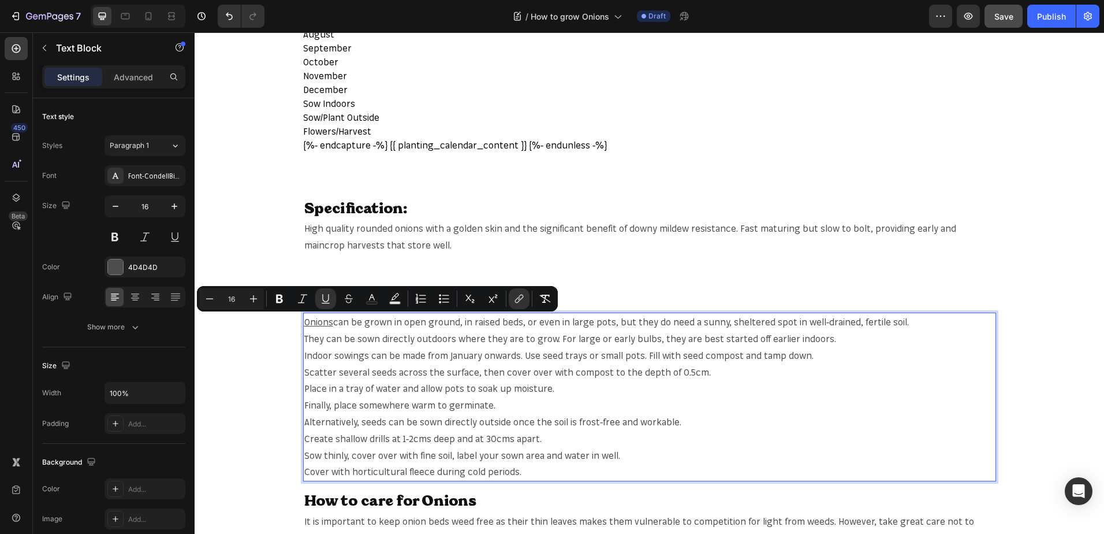
click at [588, 319] on p "Onions can be grown in open ground, in raised beds, or even in large pots, but …" at bounding box center [649, 322] width 691 height 17
click at [589, 319] on p "Onions can be grown in open ground, in raised beds, or even in large pots, but …" at bounding box center [649, 322] width 691 height 17
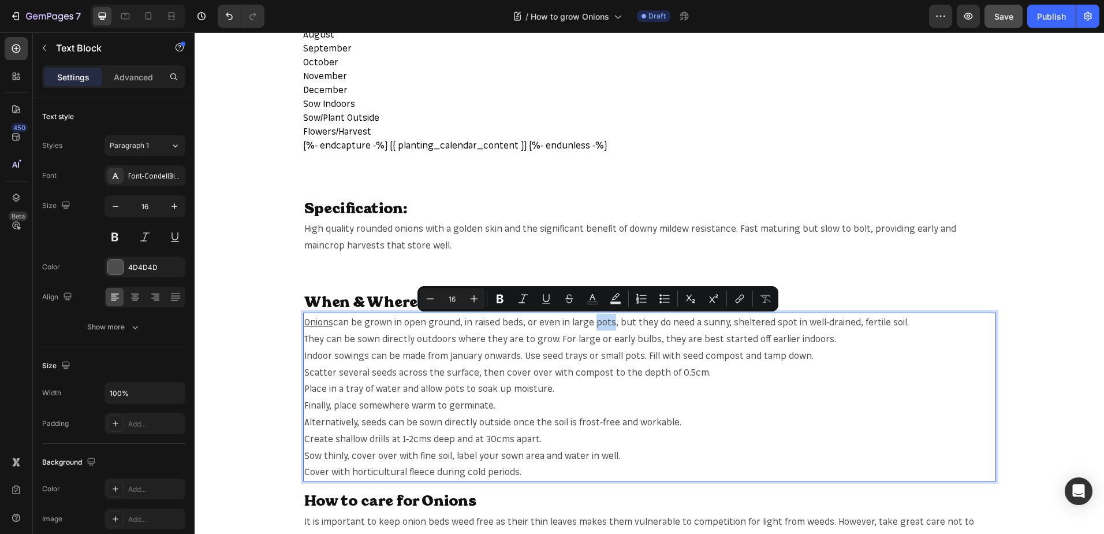
copy p "pots"
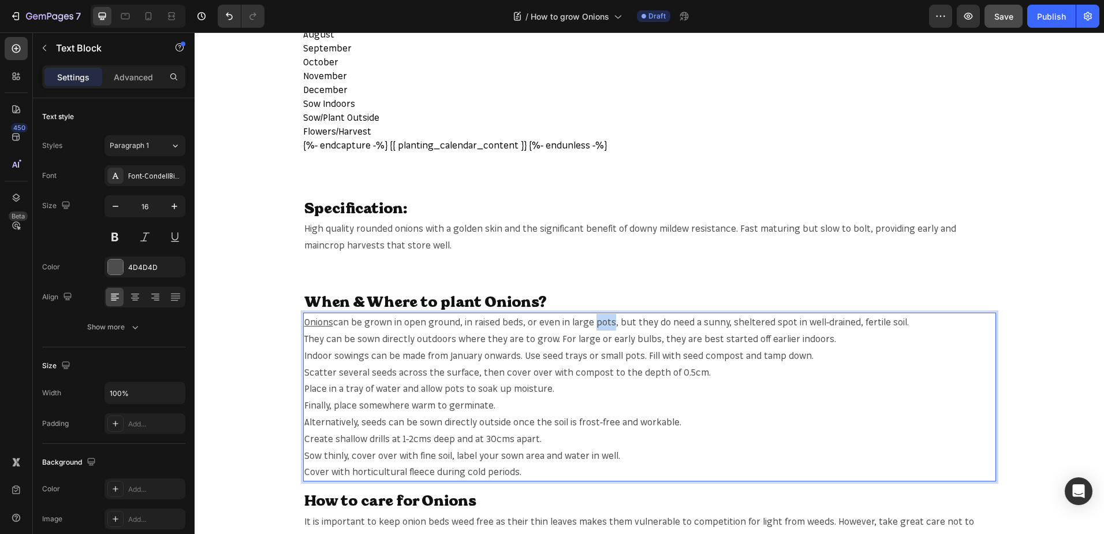
click at [595, 318] on p "Onions can be grown in open ground, in raised beds, or even in large pots, but …" at bounding box center [649, 322] width 691 height 17
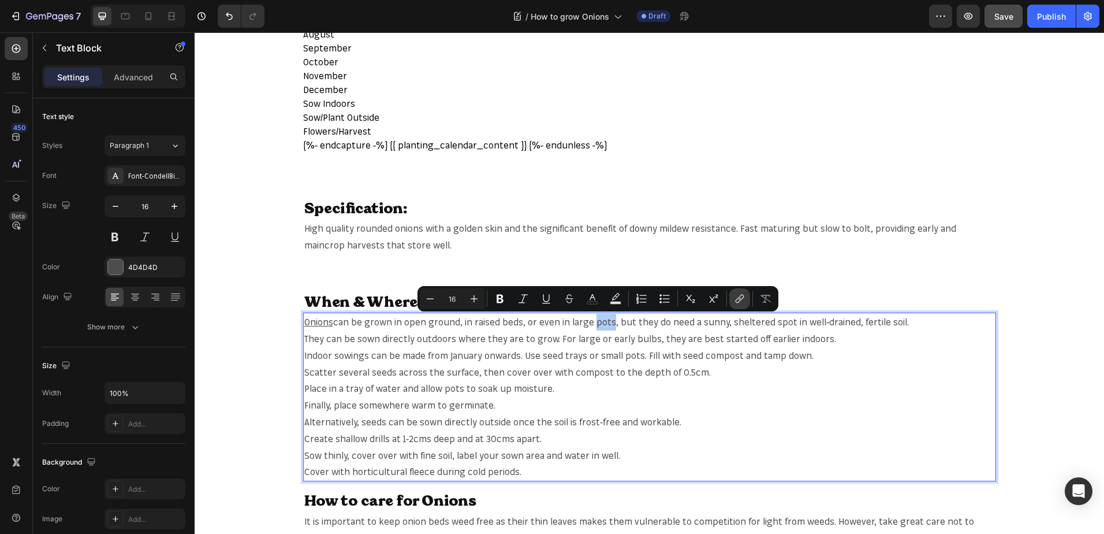
click at [746, 301] on button "link" at bounding box center [739, 298] width 21 height 21
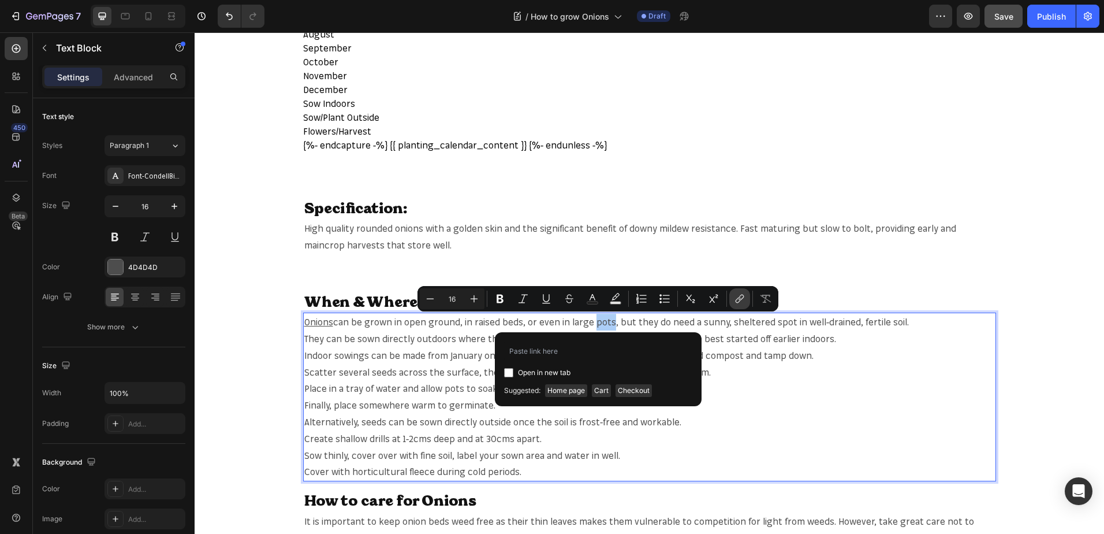
type input "[URL][DOMAIN_NAME]"
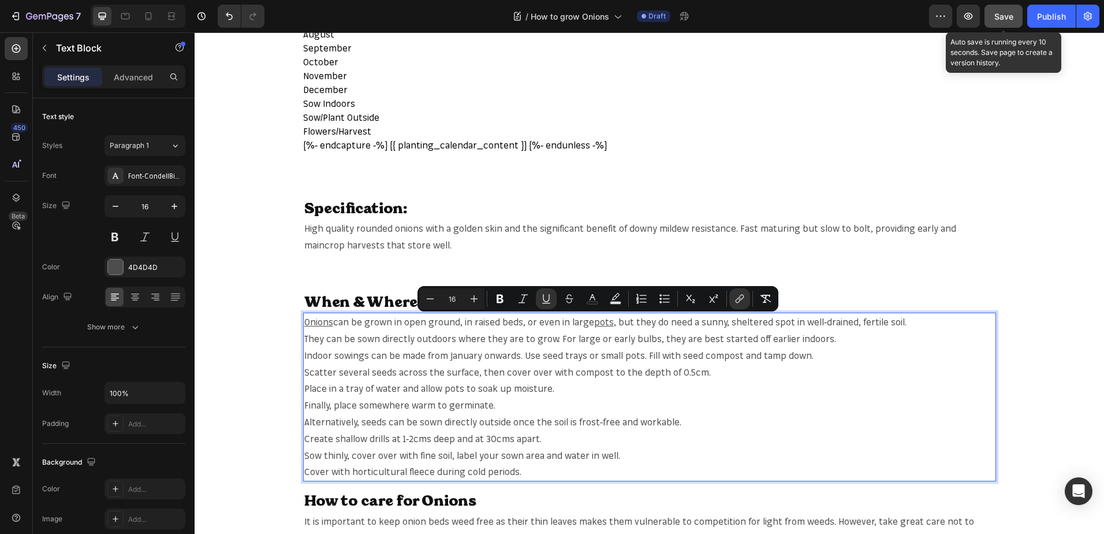
click at [1008, 17] on span "Save" at bounding box center [1004, 17] width 19 height 10
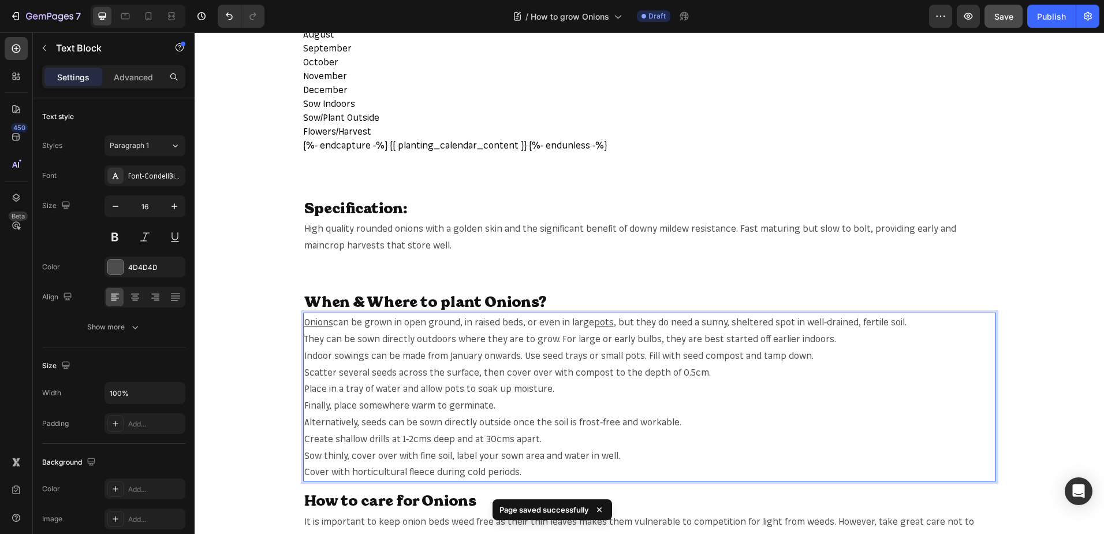
click at [883, 321] on p "Onions can be grown in open ground, in raised beds, or even in large pots , but…" at bounding box center [649, 322] width 691 height 17
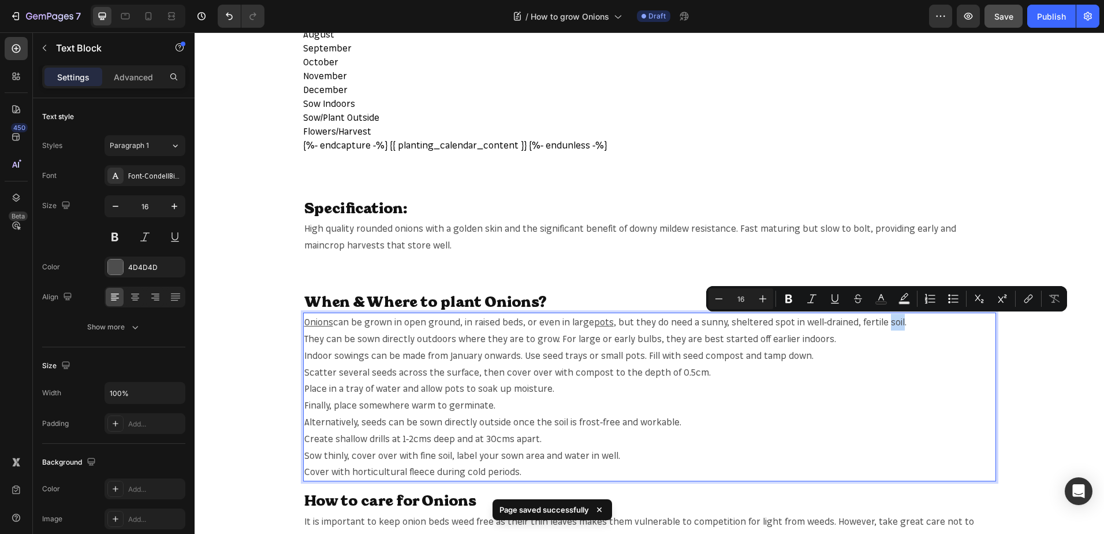
copy p "soil"
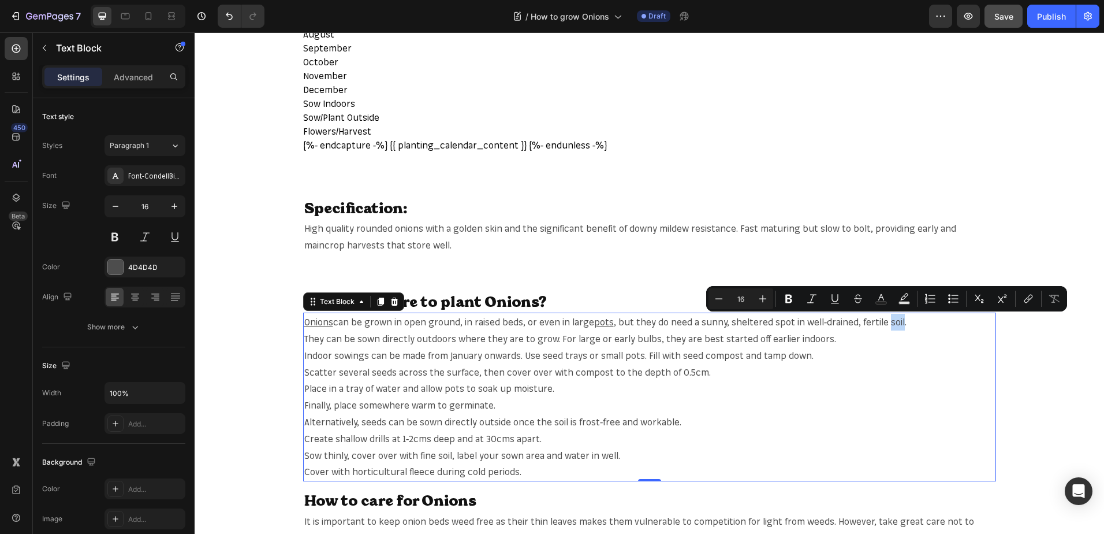
click at [890, 327] on p "Onions can be grown in open ground, in raised beds, or even in large pots , but…" at bounding box center [649, 322] width 691 height 17
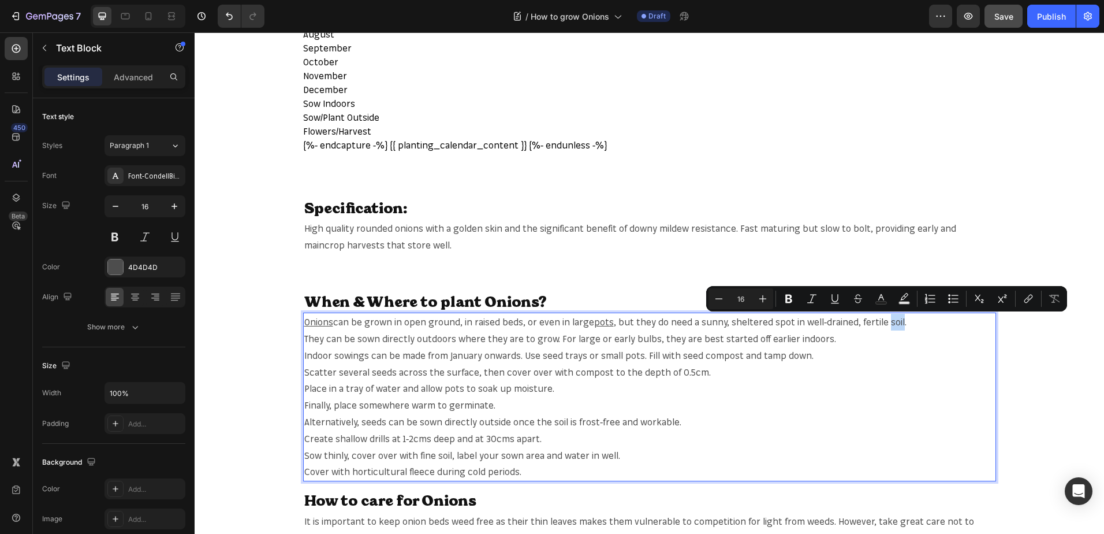
click at [890, 327] on p "Onions can be grown in open ground, in raised beds, or even in large pots , but…" at bounding box center [649, 322] width 691 height 17
click at [1027, 298] on icon "Editor contextual toolbar" at bounding box center [1027, 300] width 5 height 6
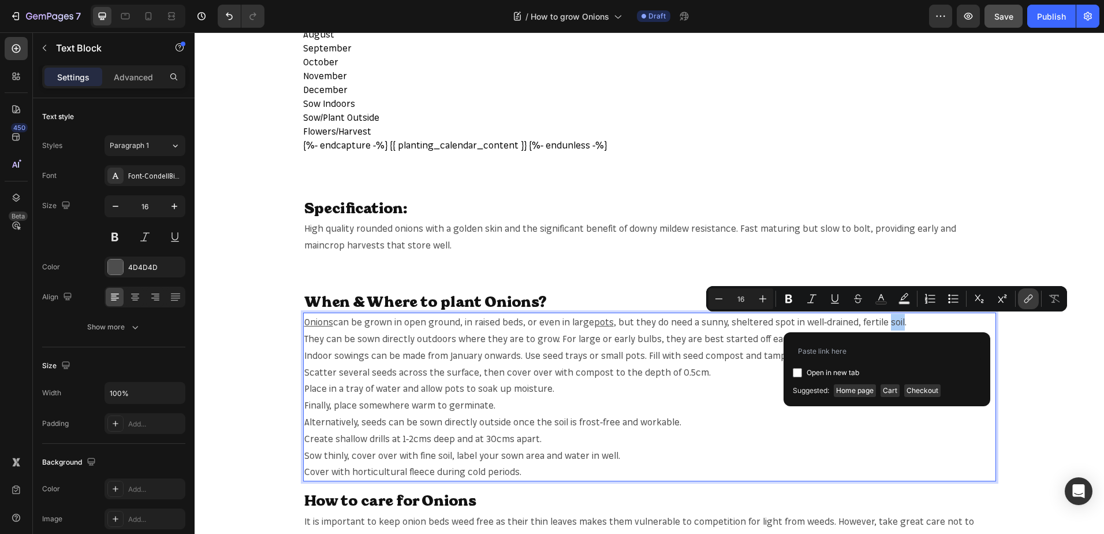
type input "[URL][DOMAIN_NAME]"
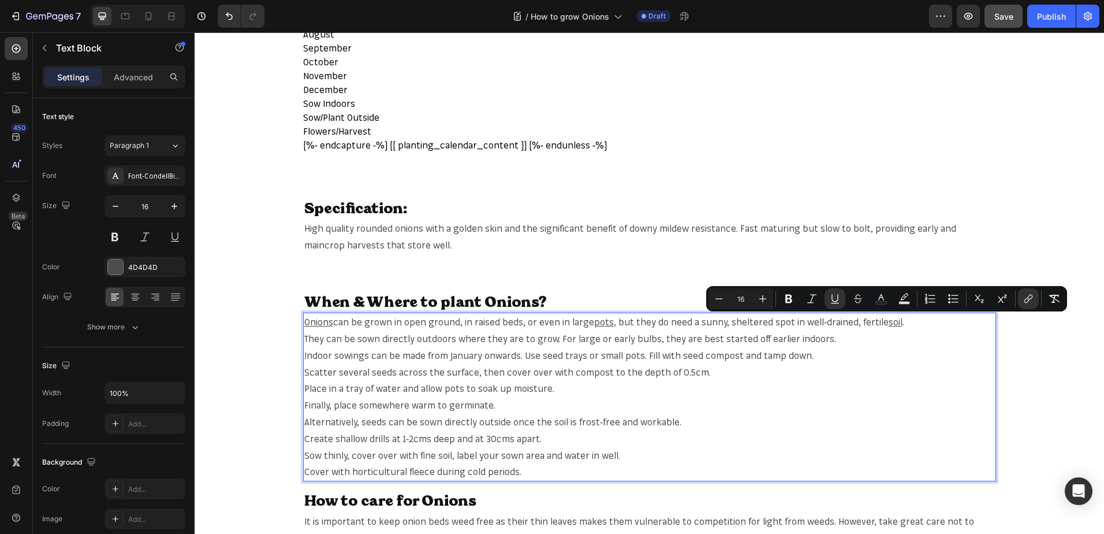
click at [631, 341] on p "They can be sown directly outdoors where they are to grow. For large or early b…" at bounding box center [649, 338] width 691 height 17
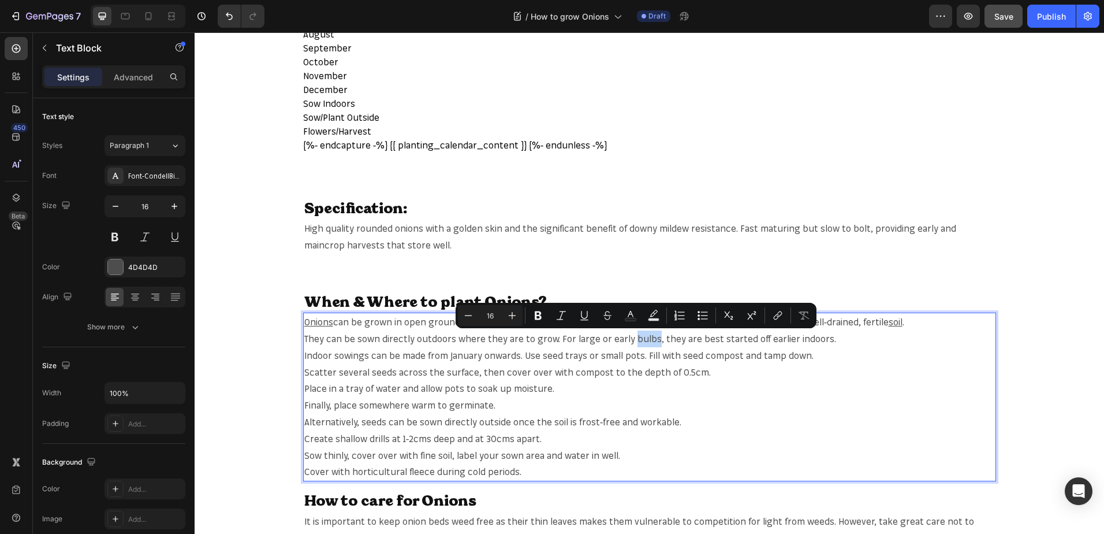
copy p "bulbs"
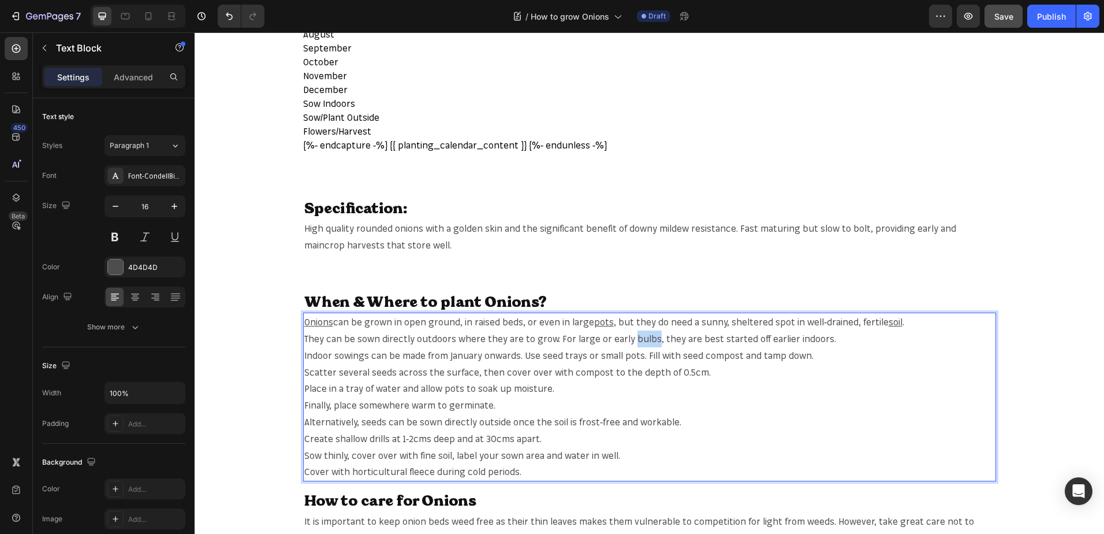
click at [635, 336] on p "They can be sown directly outdoors where they are to grow. For large or early b…" at bounding box center [649, 338] width 691 height 17
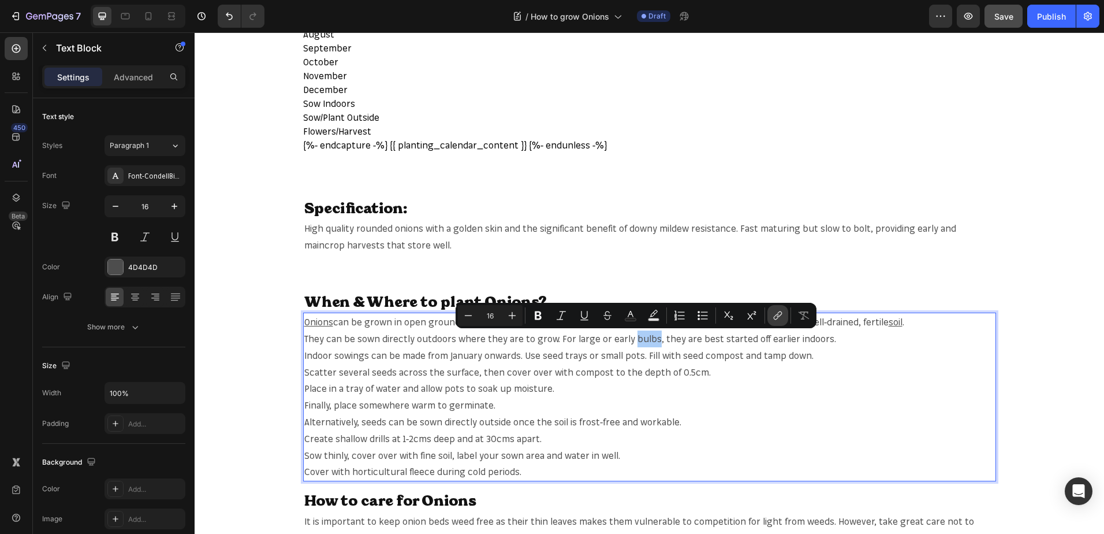
click at [775, 311] on icon "Editor contextual toolbar" at bounding box center [778, 316] width 12 height 12
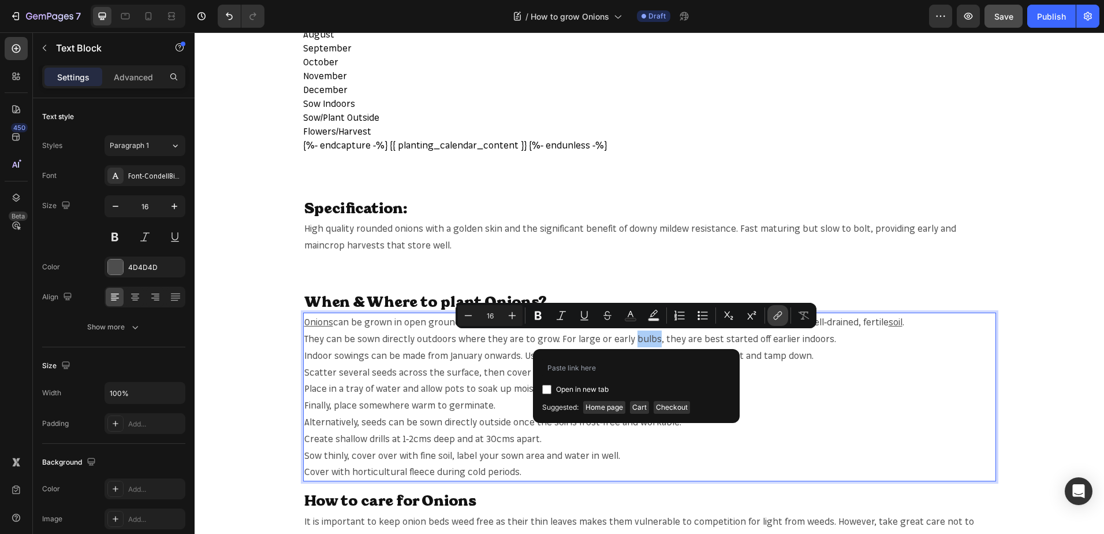
type input "[URL][DOMAIN_NAME]"
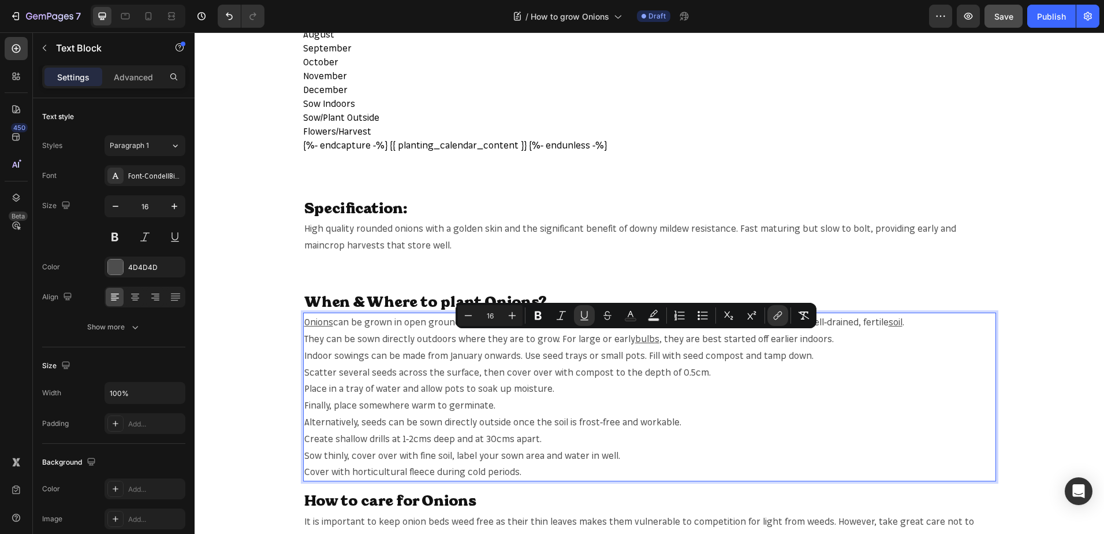
click at [837, 374] on p "Scatter several seeds across the surface, then cover over with compost to the d…" at bounding box center [649, 372] width 691 height 17
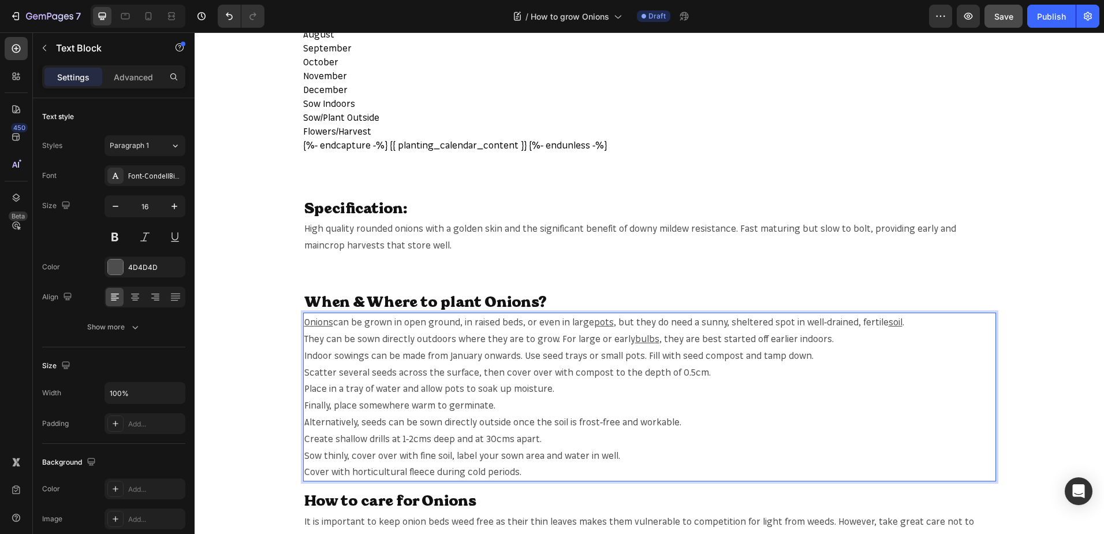
click at [622, 359] on p "Indoor sowings can be made from January onwards. Use seed trays or small pots. …" at bounding box center [649, 355] width 691 height 17
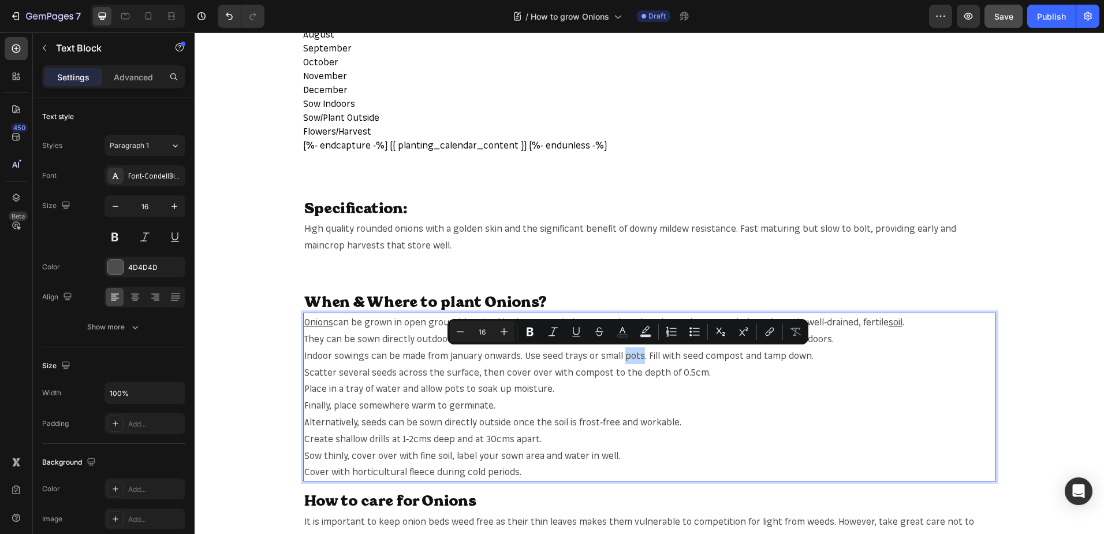
copy p "pots"
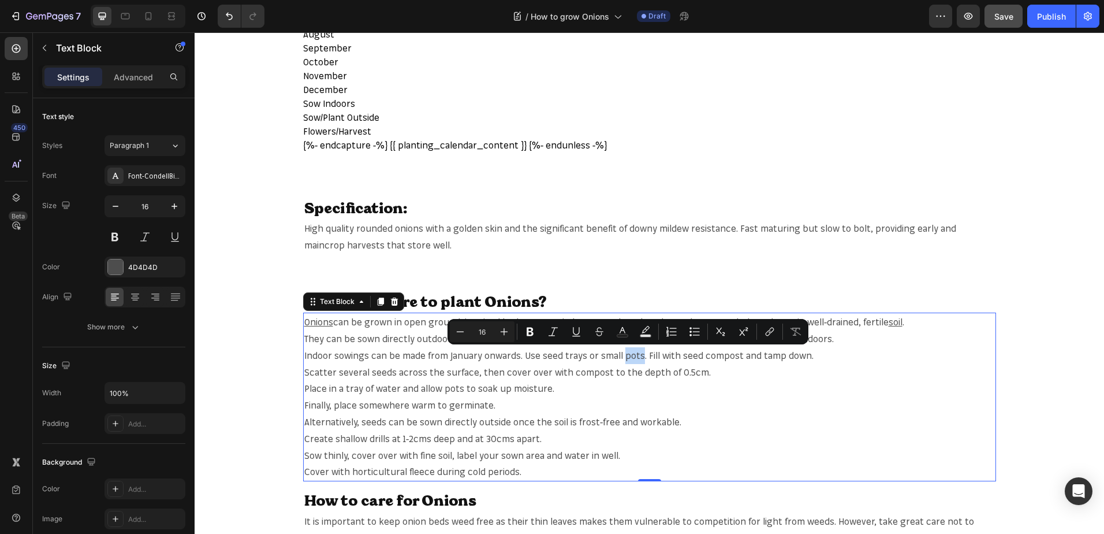
click at [635, 357] on p "Indoor sowings can be made from January onwards. Use seed trays or small pots. …" at bounding box center [649, 355] width 691 height 17
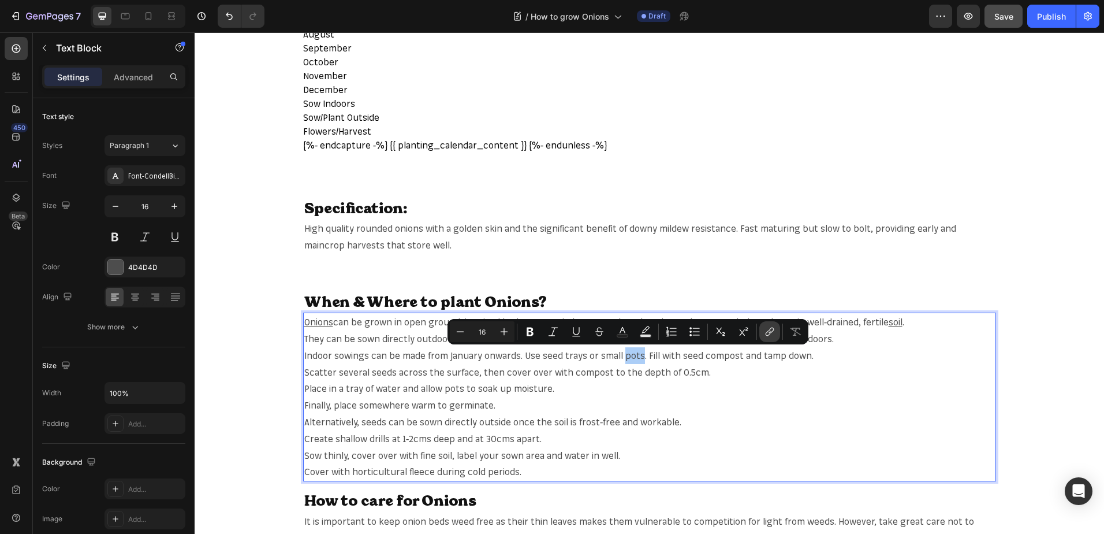
click at [769, 331] on icon "Editor contextual toolbar" at bounding box center [768, 333] width 5 height 6
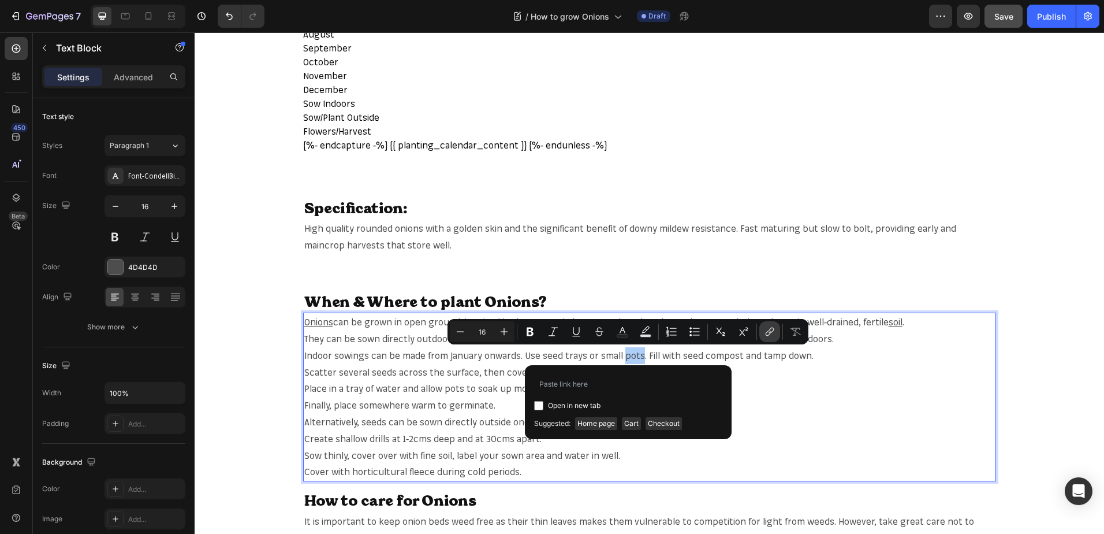
type input "[URL][DOMAIN_NAME]"
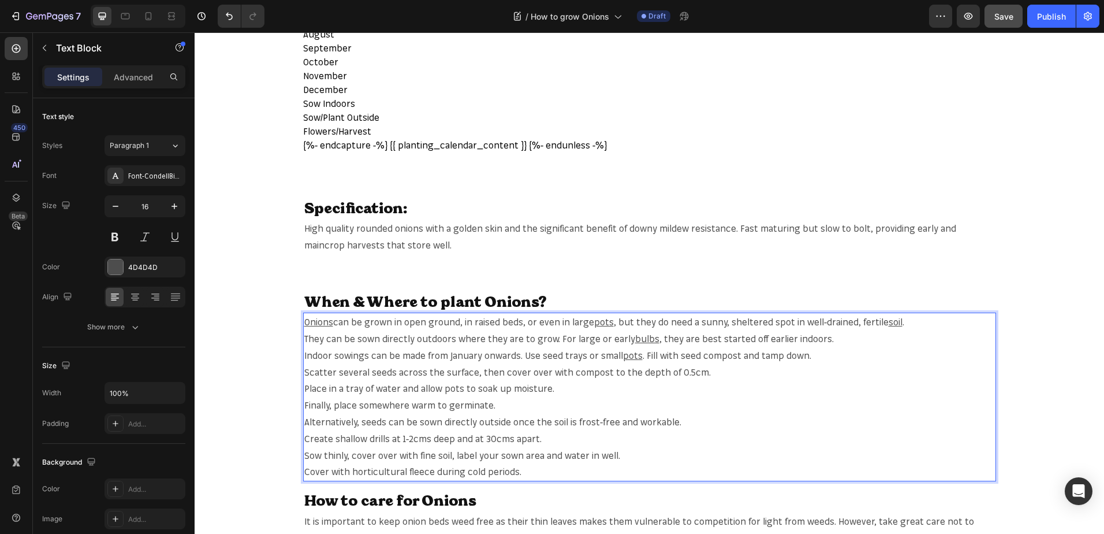
click at [720, 358] on p "Indoor sowings can be made from January onwards. Use seed trays or small pots .…" at bounding box center [649, 355] width 691 height 17
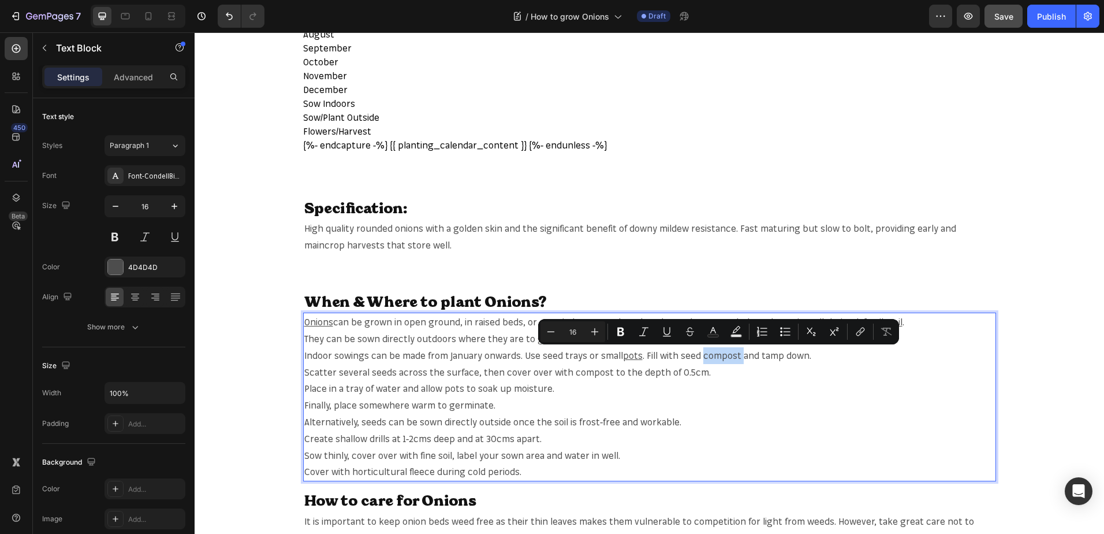
copy p "compost"
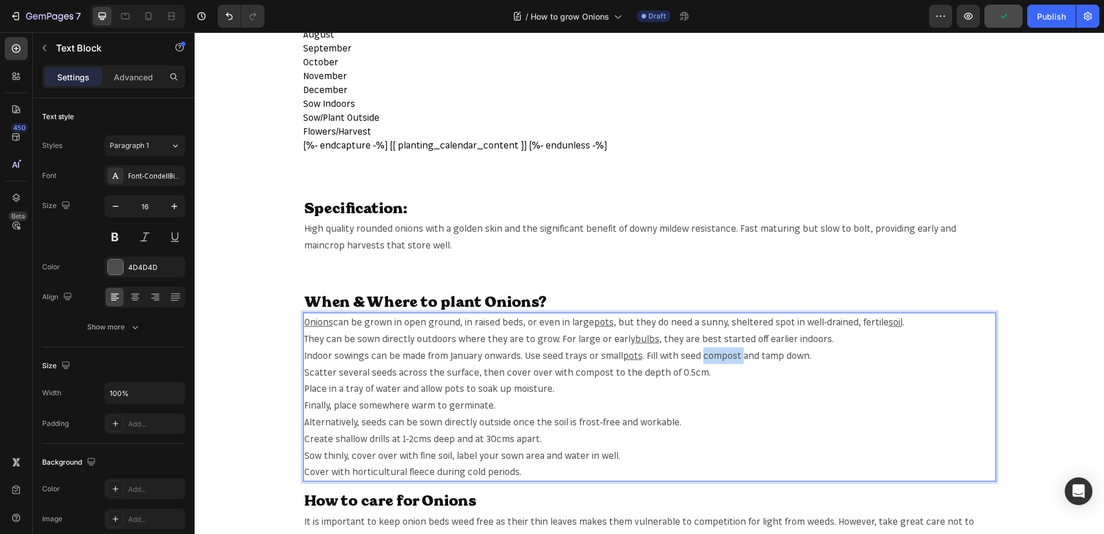
click at [710, 352] on p "Indoor sowings can be made from January onwards. Use seed trays or small pots .…" at bounding box center [649, 355] width 691 height 17
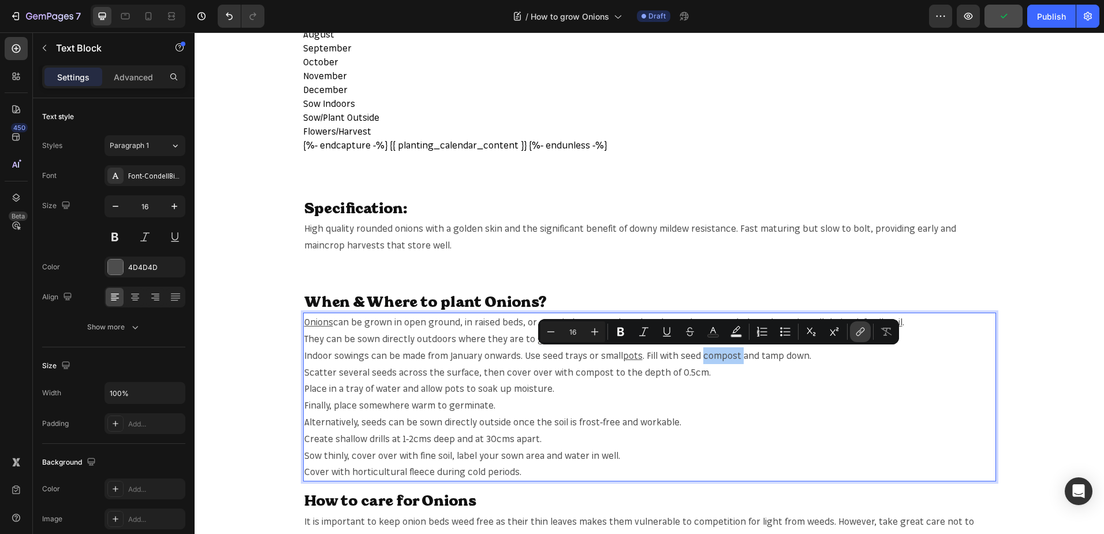
click at [855, 331] on icon "Editor contextual toolbar" at bounding box center [861, 332] width 12 height 12
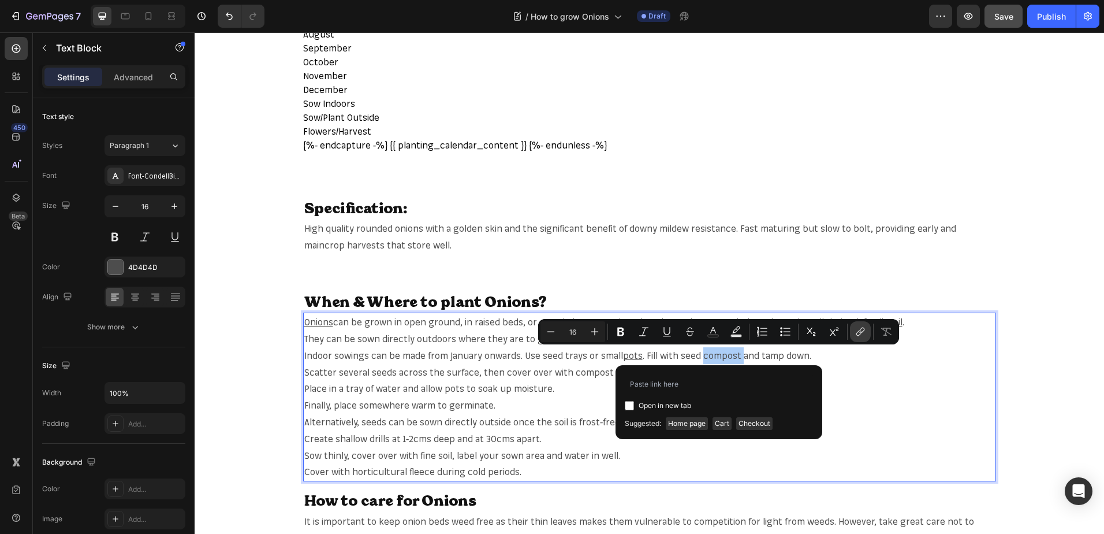
type input "[URL][DOMAIN_NAME]"
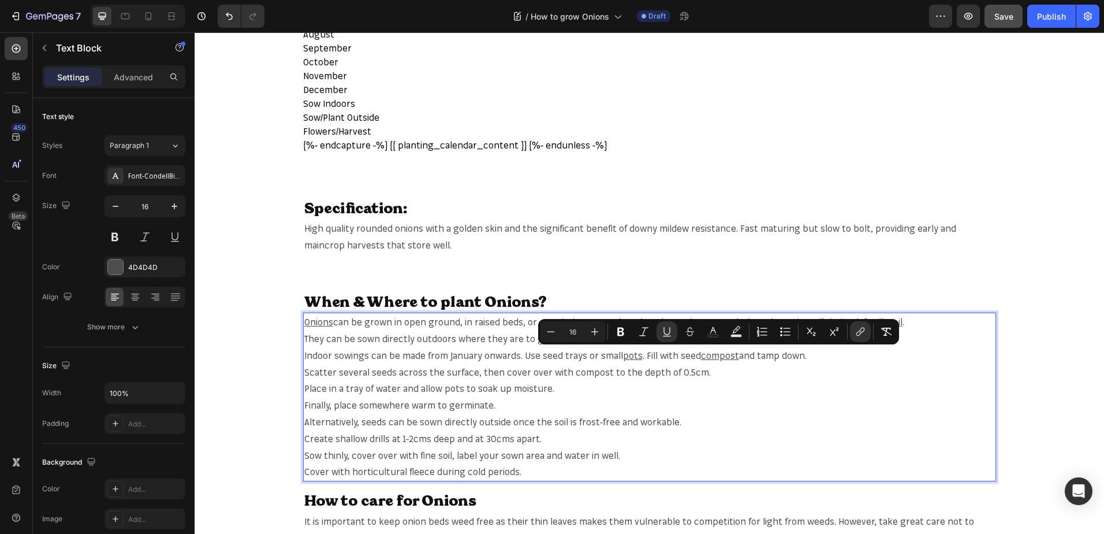
drag, startPoint x: 642, startPoint y: 407, endPoint x: 649, endPoint y: 405, distance: 7.3
click at [644, 407] on p "Finally, place somewhere warm to germinate." at bounding box center [649, 405] width 691 height 17
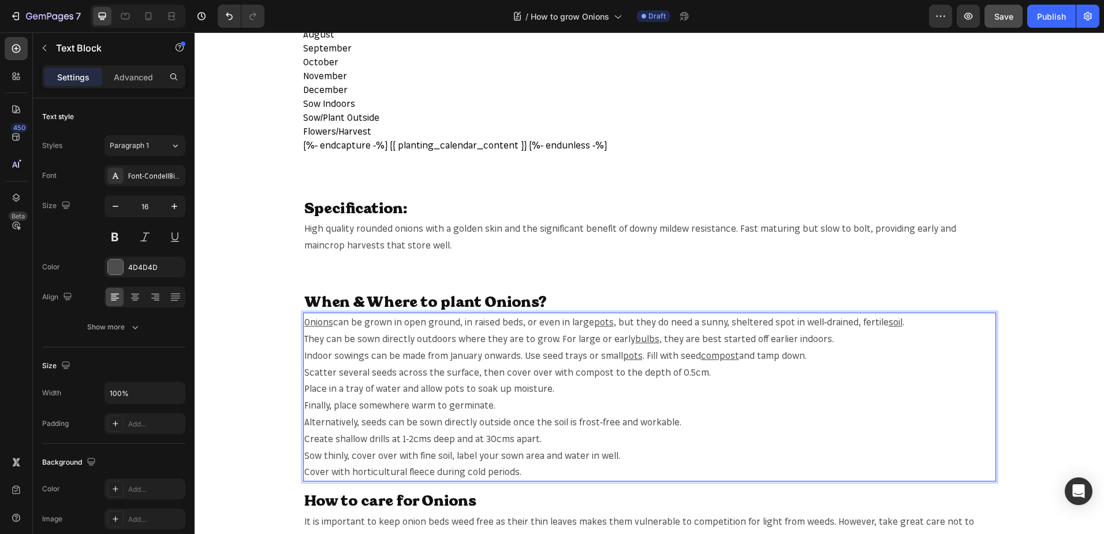
click at [576, 373] on p "Scatter several seeds across the surface, then cover over with compost to the d…" at bounding box center [649, 372] width 691 height 17
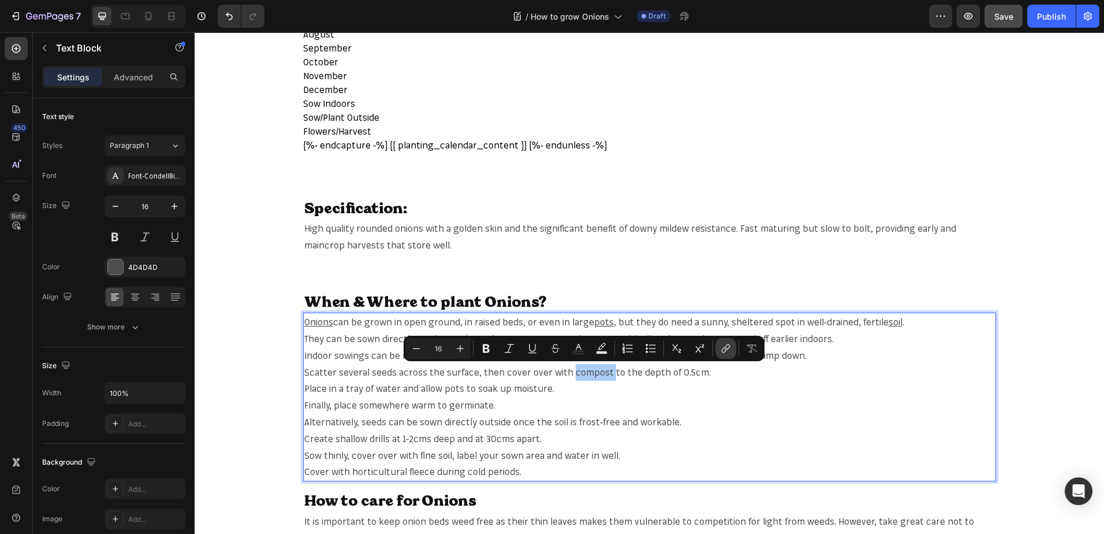
click at [723, 345] on icon "Editor contextual toolbar" at bounding box center [726, 348] width 12 height 12
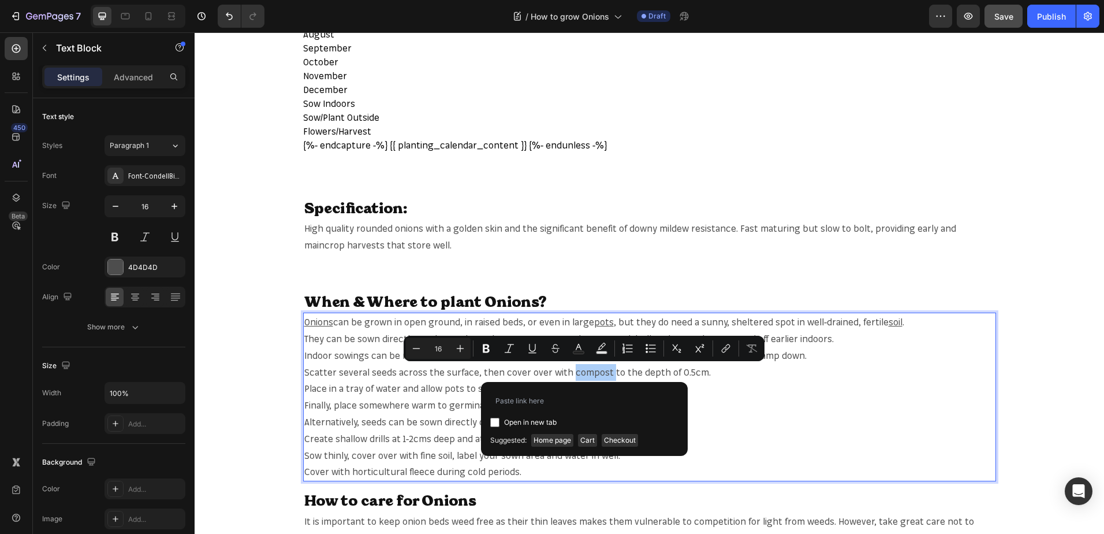
type input "[URL][DOMAIN_NAME]"
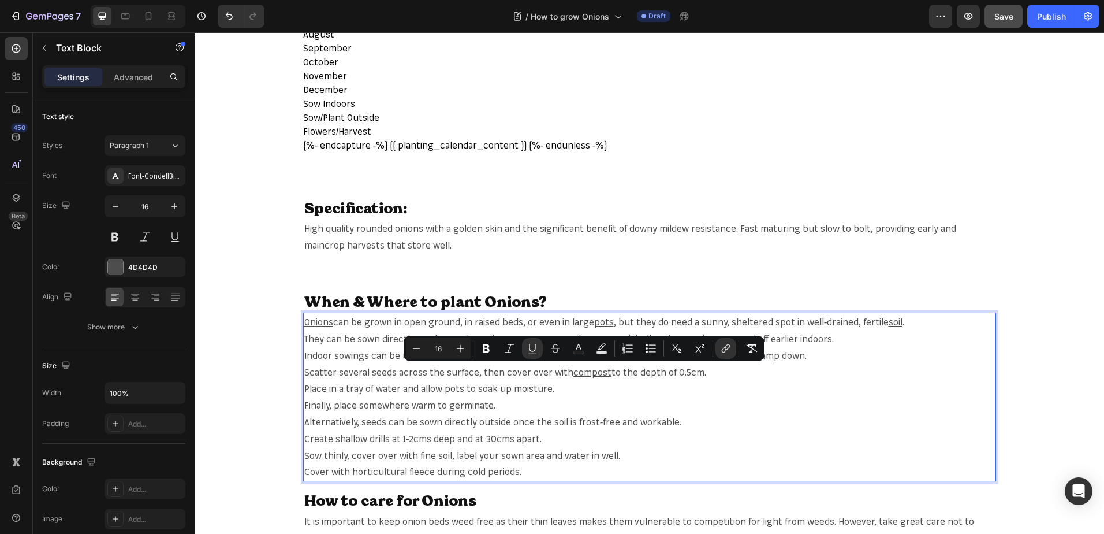
click at [704, 411] on p "Finally, place somewhere warm to germinate." at bounding box center [649, 405] width 691 height 17
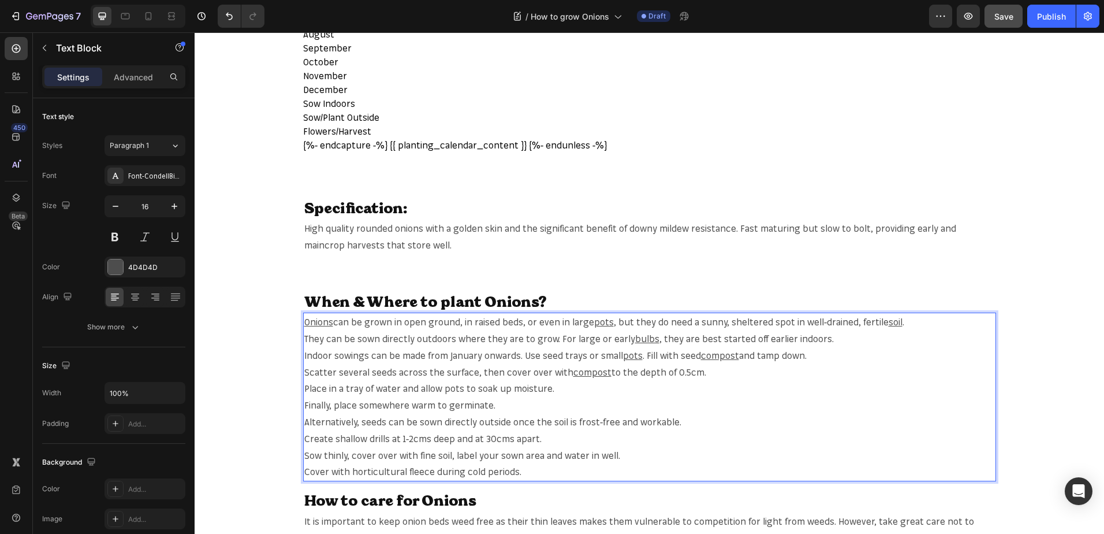
click at [451, 389] on p "Place in a tray of water and allow pots to soak up moisture." at bounding box center [649, 388] width 691 height 17
click at [349, 388] on p "Place in a tray of water and allow pots to soak up moisture." at bounding box center [649, 388] width 691 height 17
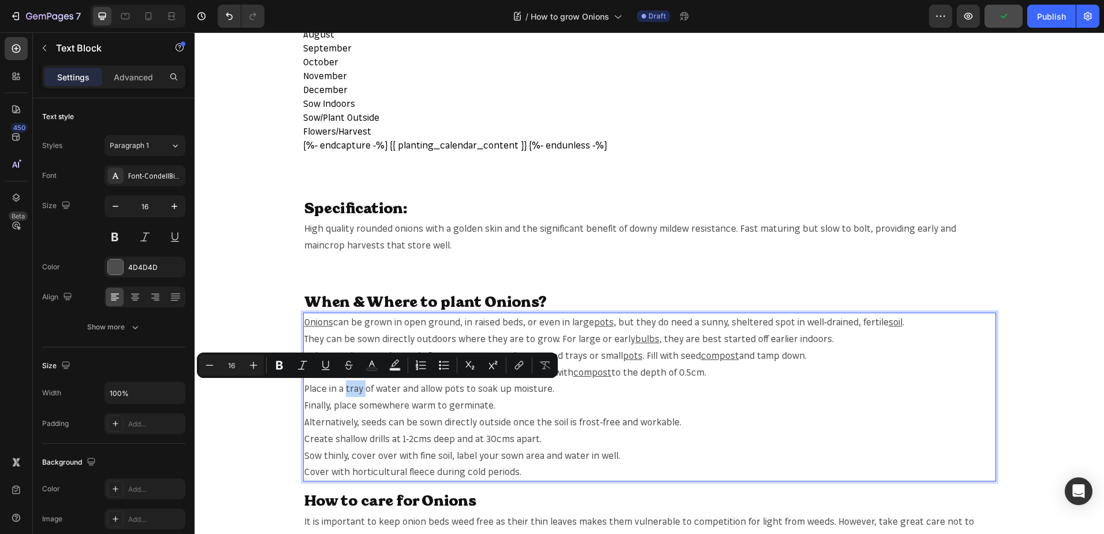
copy p "tray"
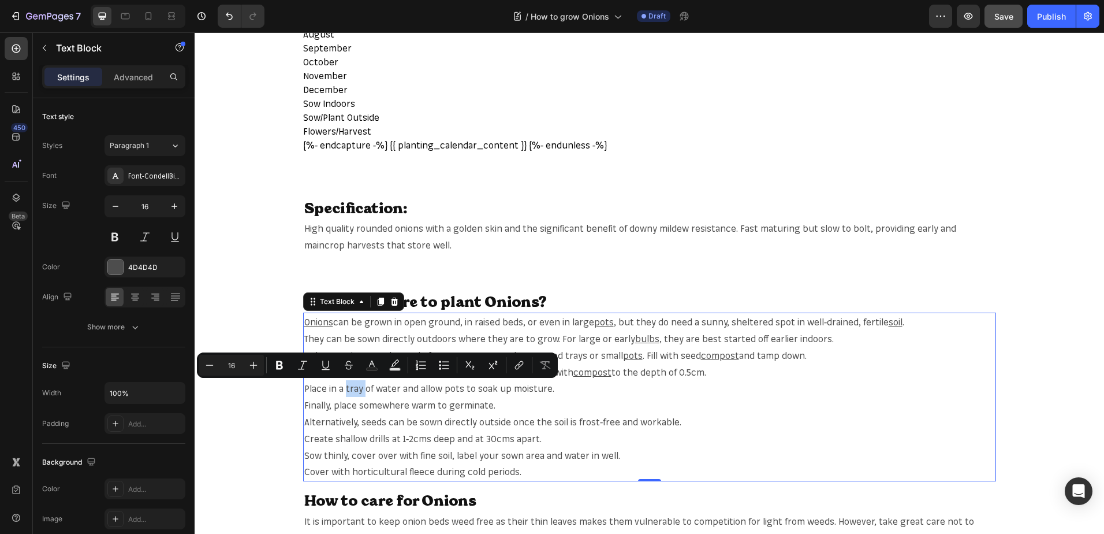
click at [358, 383] on p "Place in a tray of water and allow pots to soak up moisture." at bounding box center [649, 388] width 691 height 17
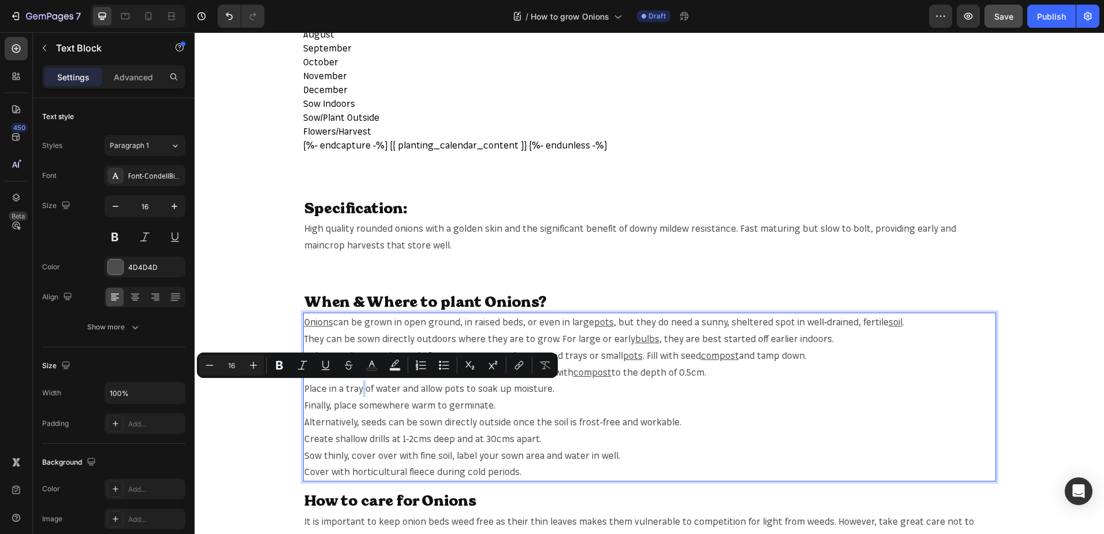
click at [358, 383] on p "Place in a tray of water and allow pots to soak up moisture." at bounding box center [649, 388] width 691 height 17
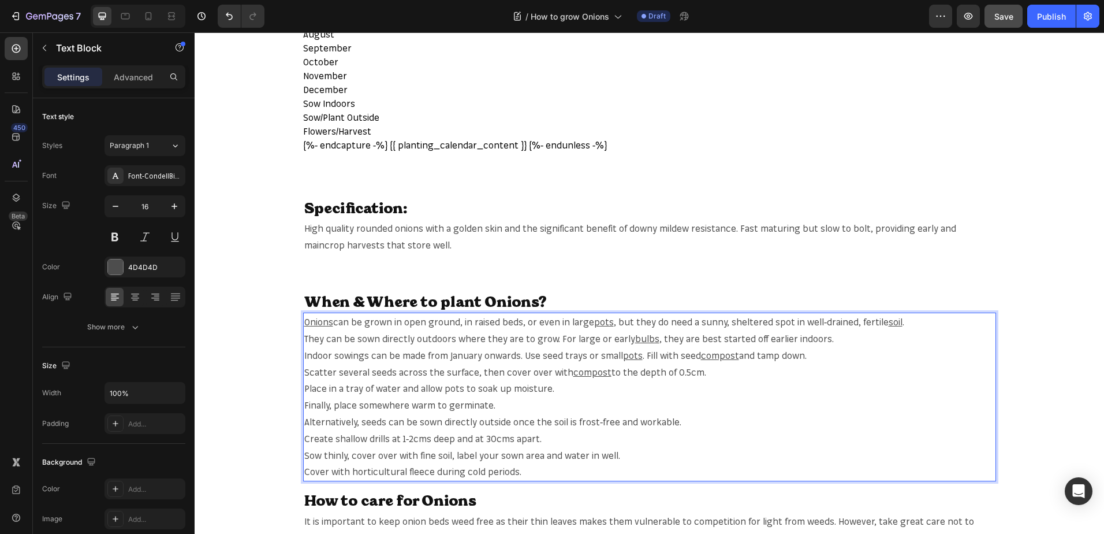
click at [343, 386] on p "Place in a tray of water and allow pots to soak up moisture." at bounding box center [649, 388] width 691 height 17
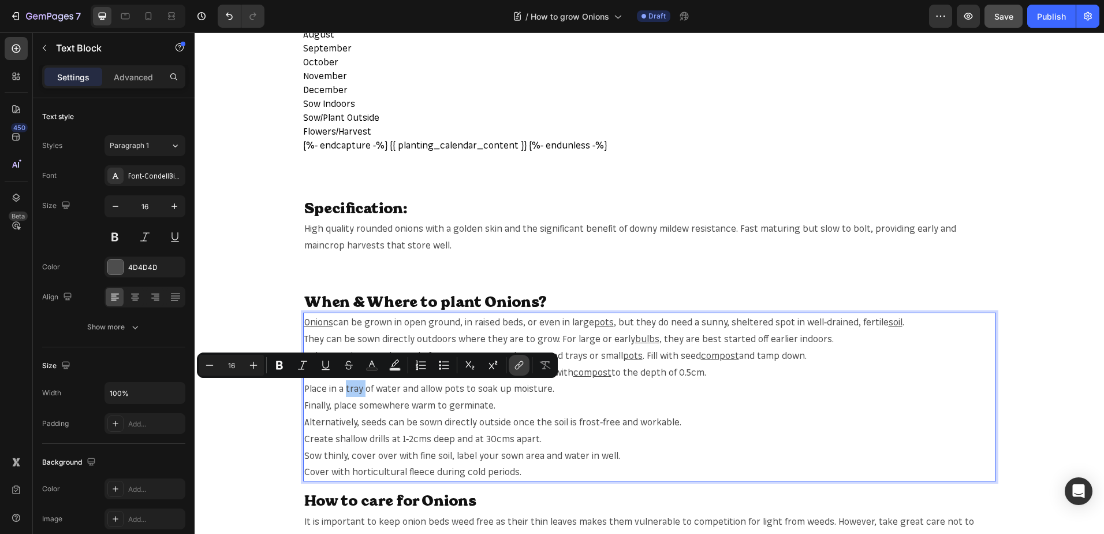
click at [519, 360] on icon "Editor contextual toolbar" at bounding box center [519, 365] width 12 height 12
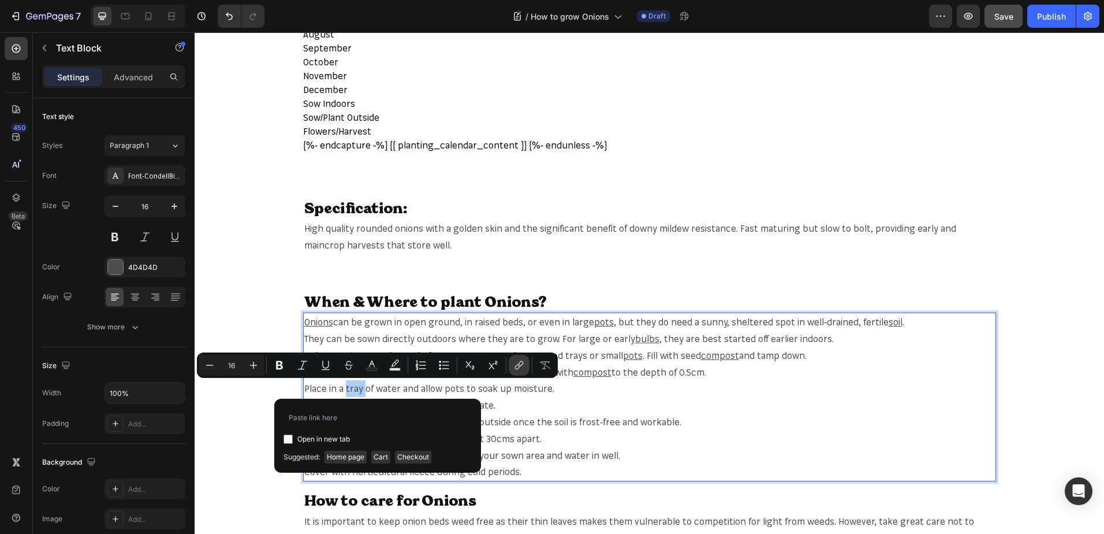
type input "[URL][DOMAIN_NAME]"
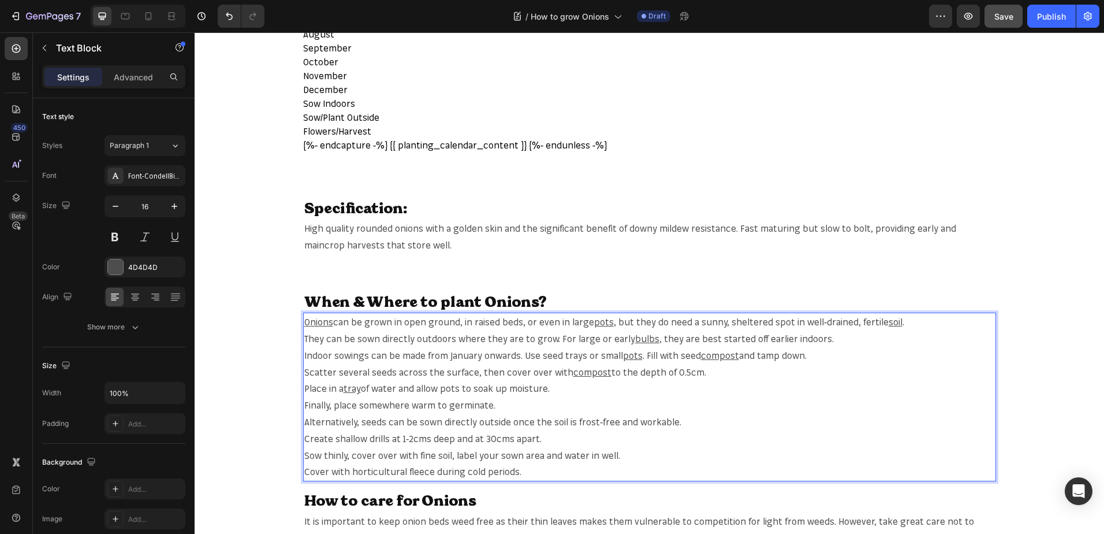
click at [445, 388] on p "Place in a tray of water and allow pots to soak up moisture." at bounding box center [649, 388] width 691 height 17
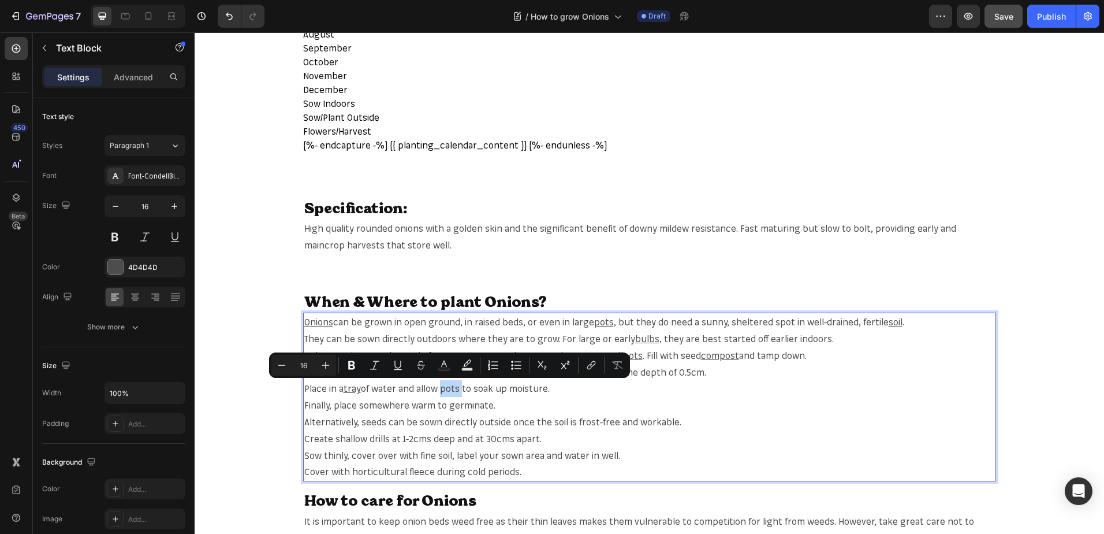
copy p "pots"
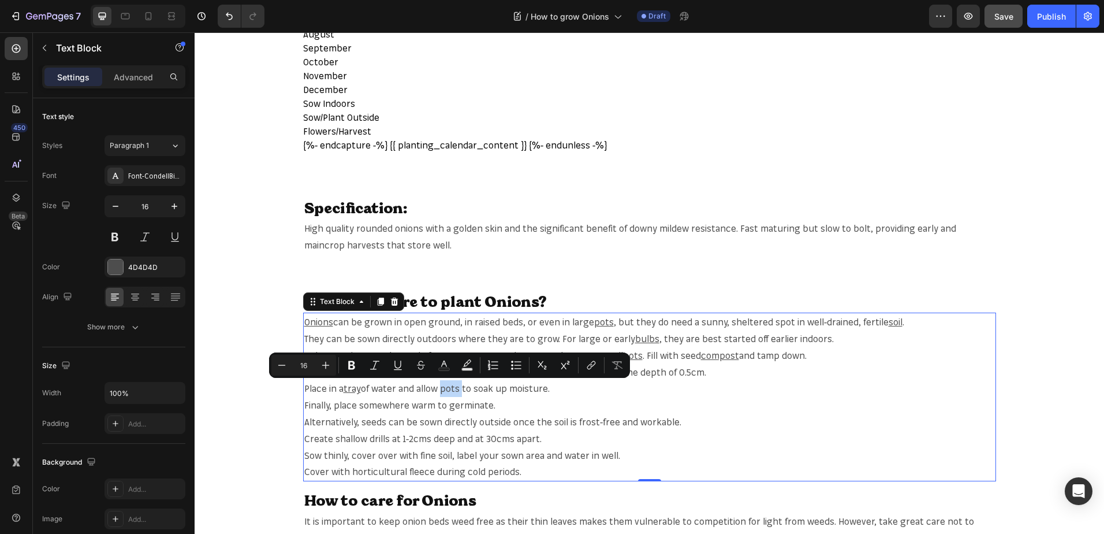
click at [456, 383] on p "Place in a tray of water and allow pots to soak up moisture." at bounding box center [649, 388] width 691 height 17
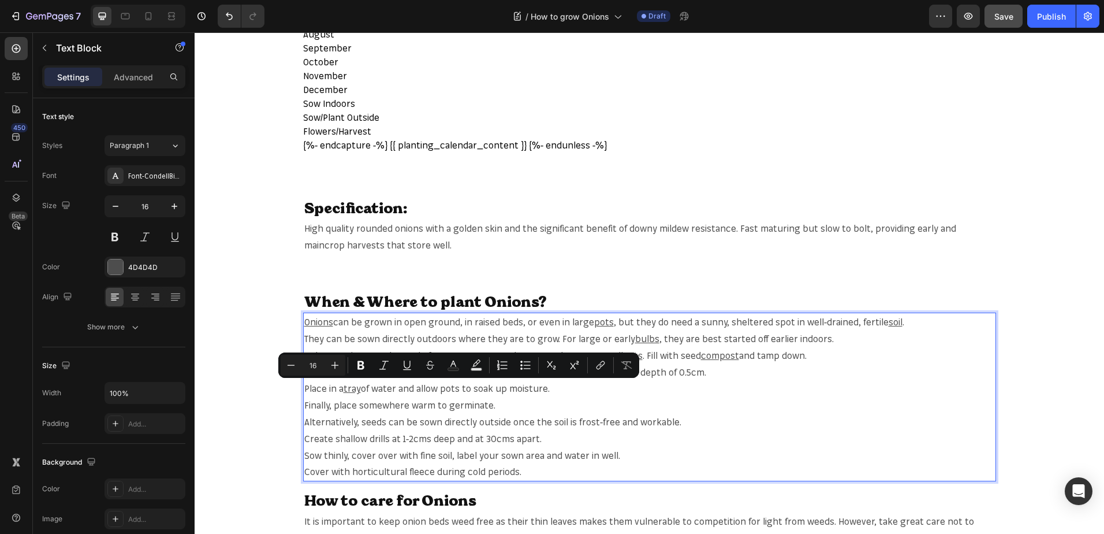
click at [453, 384] on p "Place in a tray of water and allow pots to soak up moisture." at bounding box center [649, 388] width 691 height 17
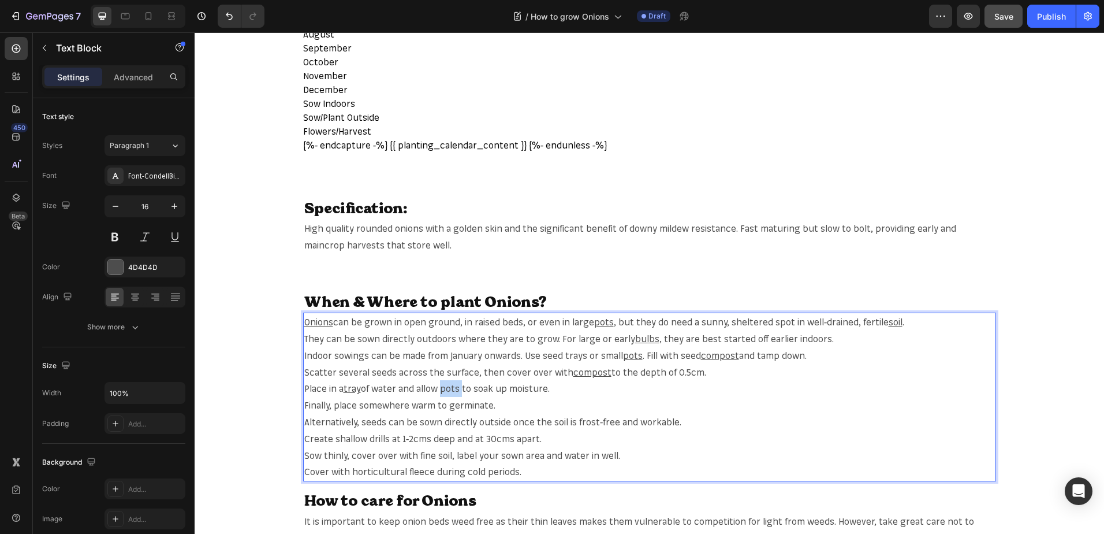
click at [453, 384] on p "Place in a tray of water and allow pots to soak up moisture." at bounding box center [649, 388] width 691 height 17
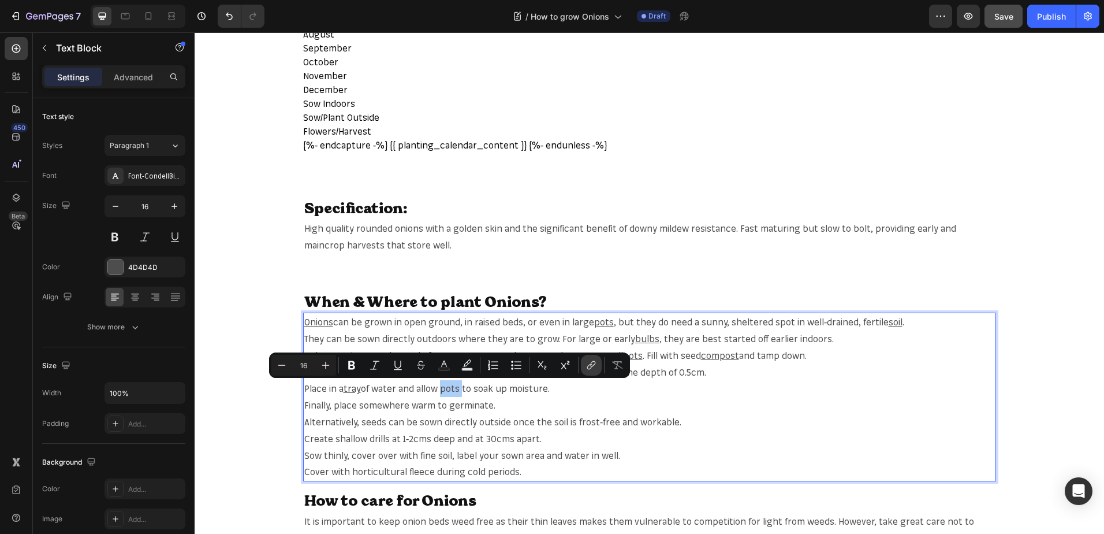
click at [594, 370] on icon "Editor contextual toolbar" at bounding box center [592, 365] width 12 height 12
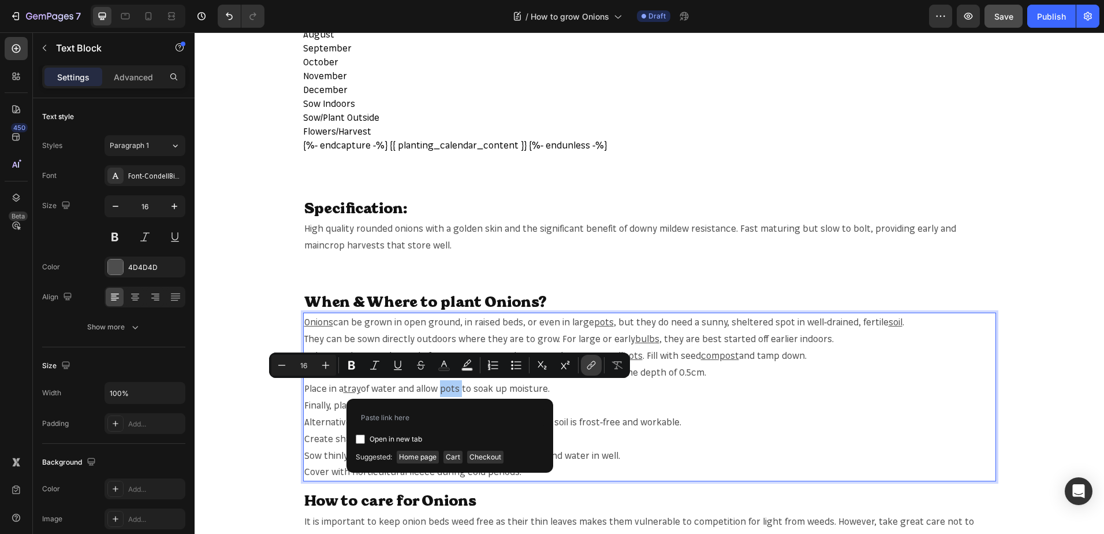
type input "[URL][DOMAIN_NAME]"
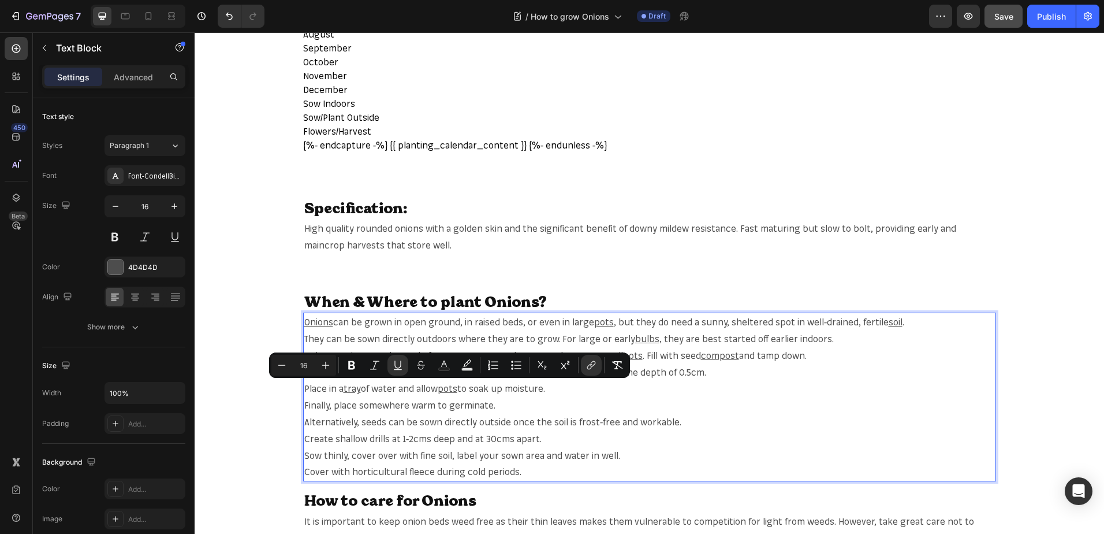
click at [566, 409] on p "Finally, place somewhere warm to germinate." at bounding box center [649, 405] width 691 height 17
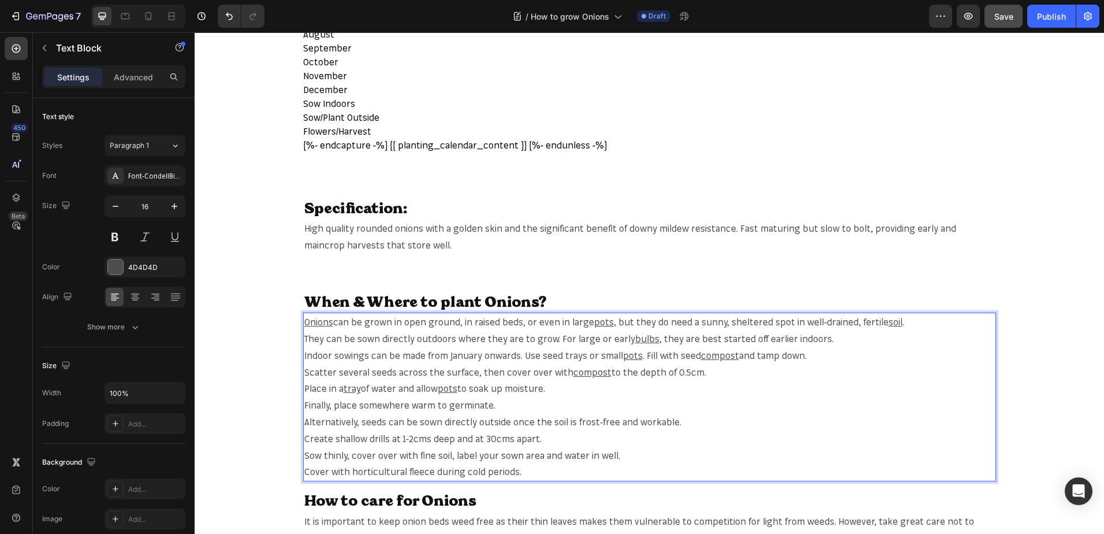
click at [407, 476] on p "Cover with horticultural fleece during cold periods." at bounding box center [649, 471] width 691 height 17
click at [407, 474] on p "Cover with horticultural fleece during cold periods." at bounding box center [649, 471] width 691 height 17
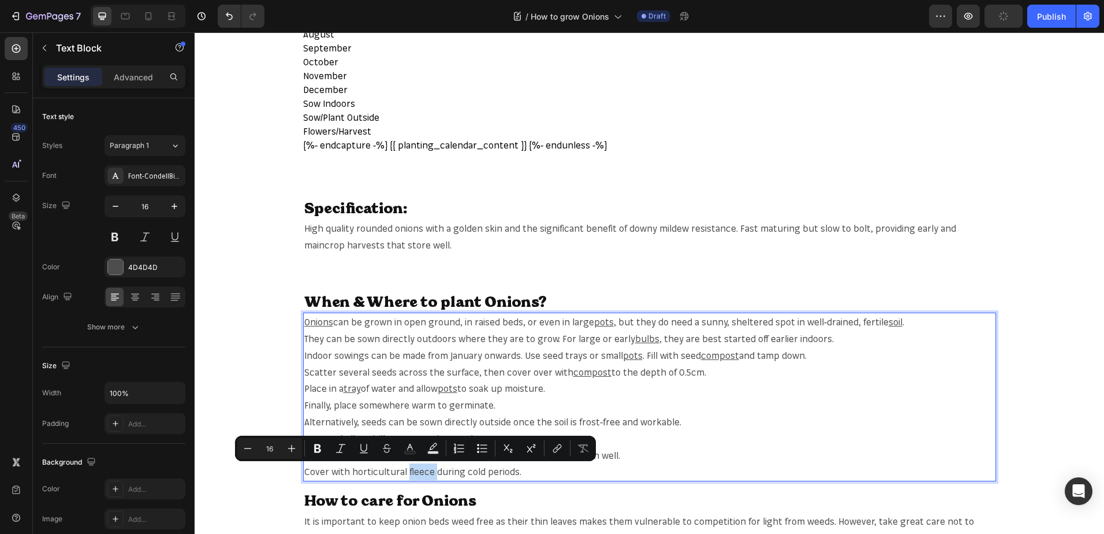
copy p "fleece"
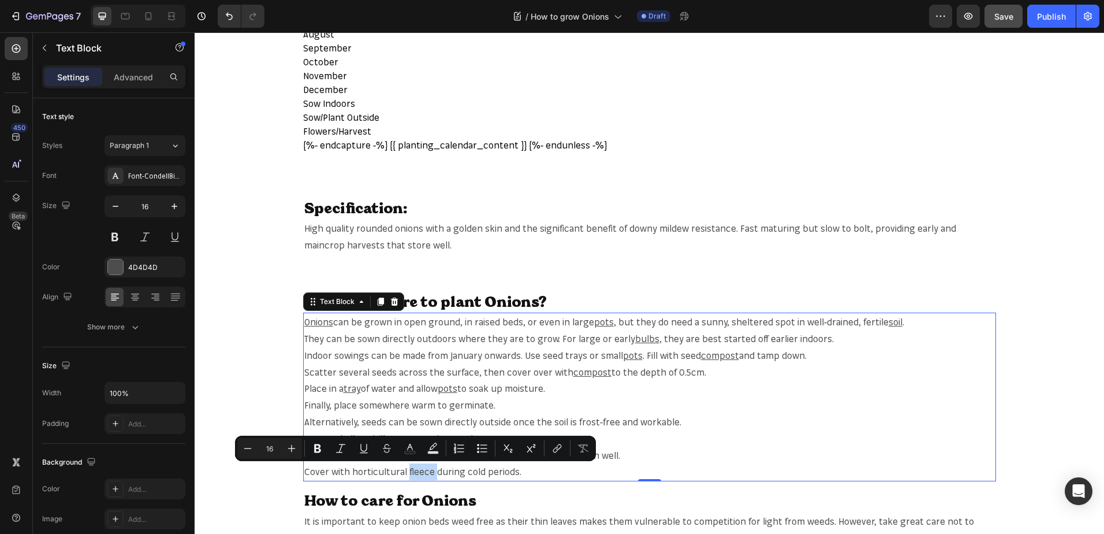
click at [422, 471] on p "Cover with horticultural fleece during cold periods." at bounding box center [649, 471] width 691 height 17
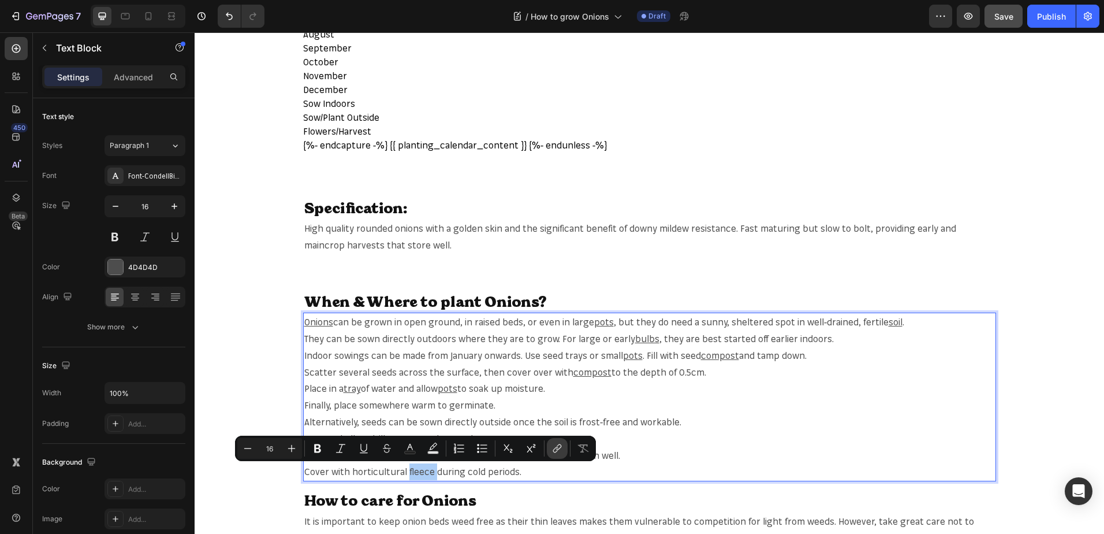
click at [547, 445] on button "link" at bounding box center [557, 448] width 21 height 21
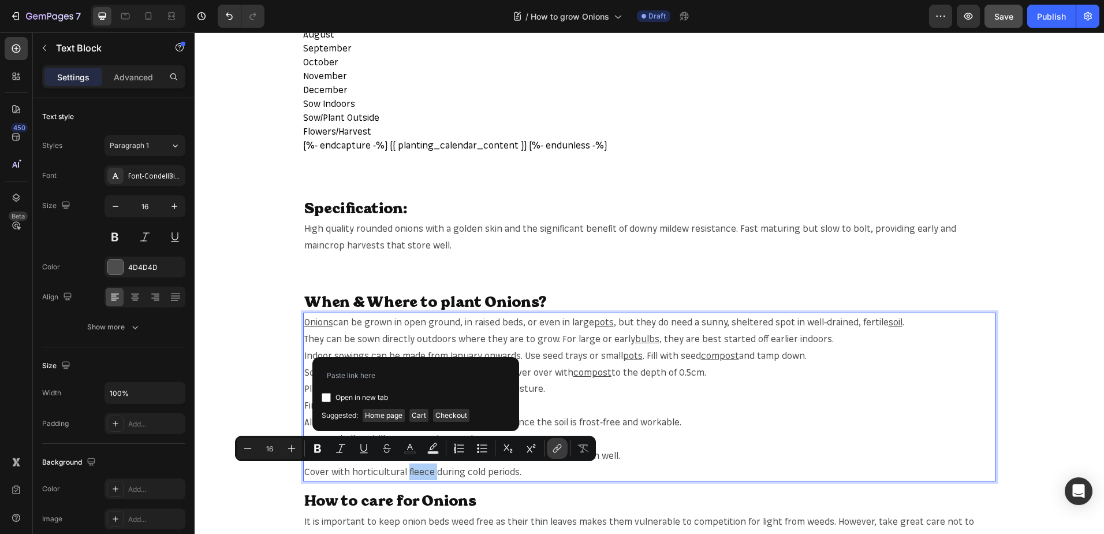
type input "[URL][DOMAIN_NAME]"
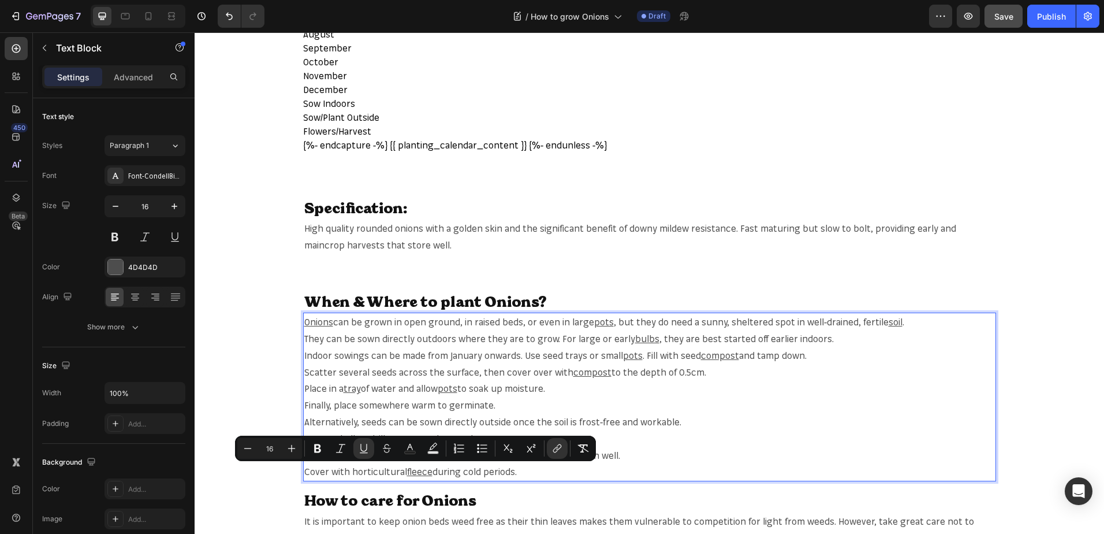
click at [743, 412] on p "Finally, place somewhere warm to germinate." at bounding box center [649, 405] width 691 height 17
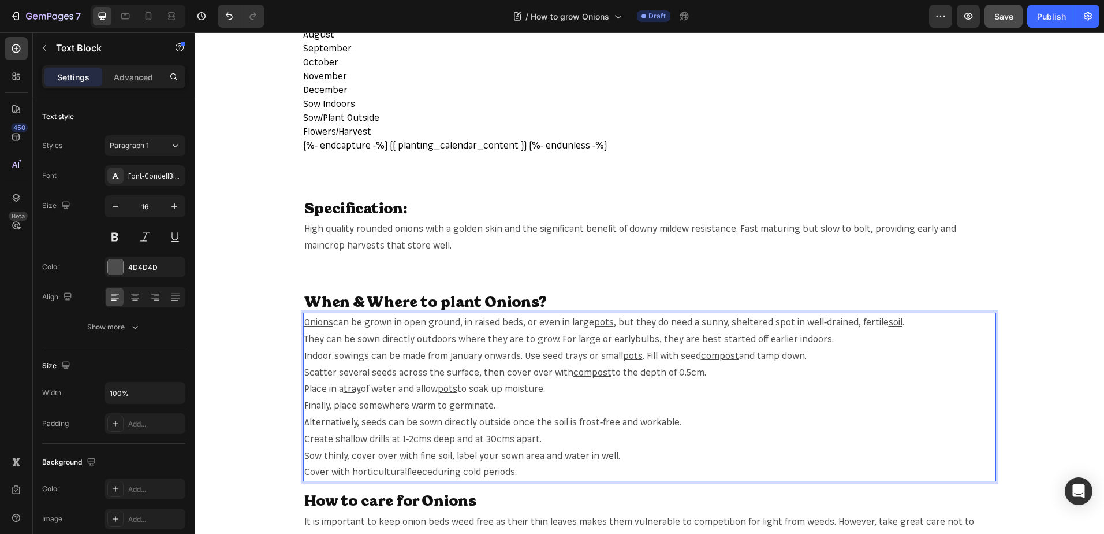
click at [1003, 21] on span "Save" at bounding box center [1004, 17] width 19 height 10
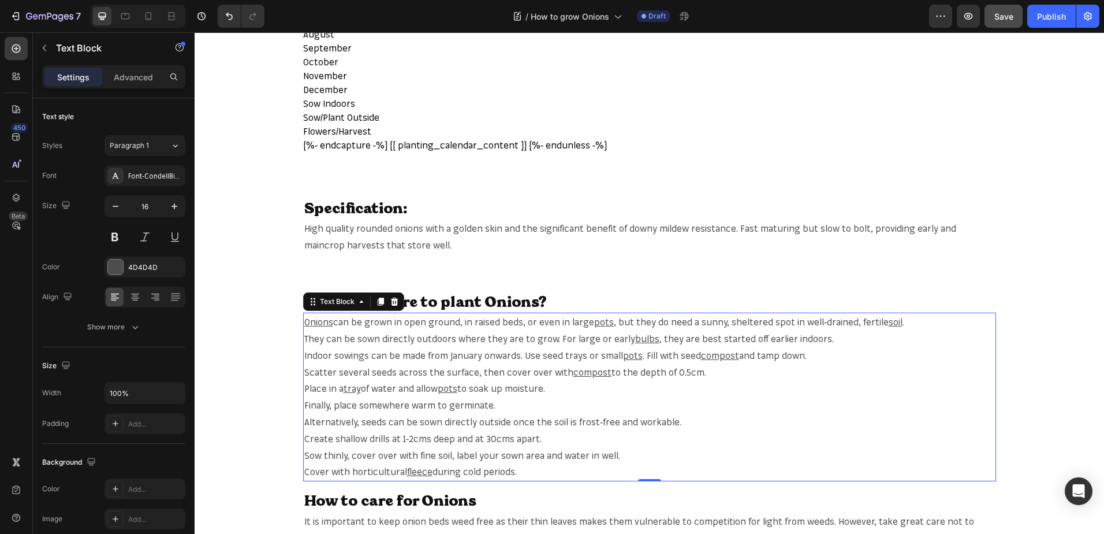
click at [1007, 28] on div "7 Version history / How to grow Onions Draft Preview Save Publish" at bounding box center [552, 16] width 1104 height 33
click at [1007, 23] on button "Save" at bounding box center [1004, 16] width 38 height 23
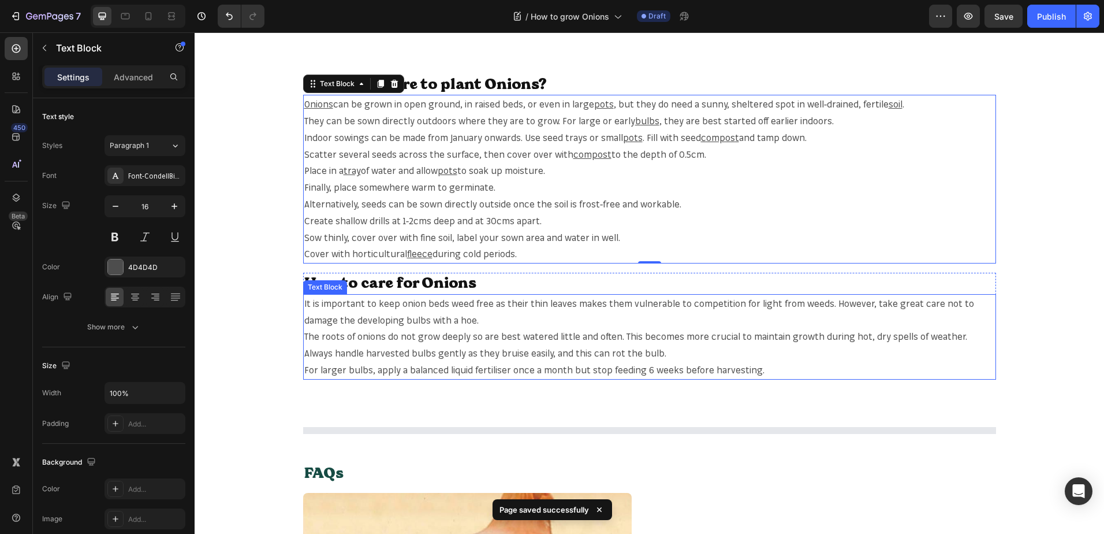
scroll to position [809, 0]
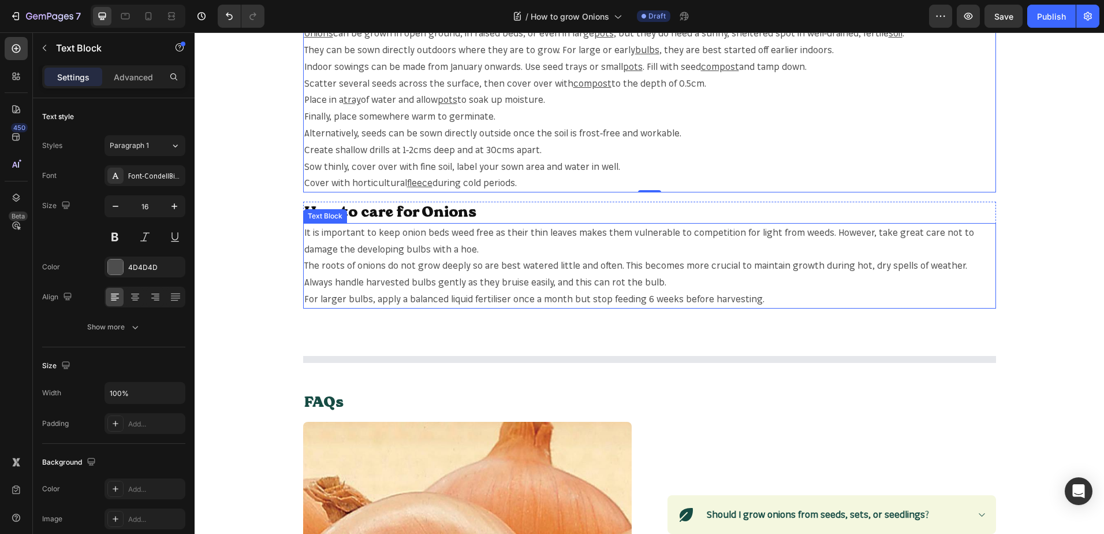
click at [412, 248] on p "It is important to keep onion beds weed free as their thin leaves makes them vu…" at bounding box center [649, 240] width 691 height 33
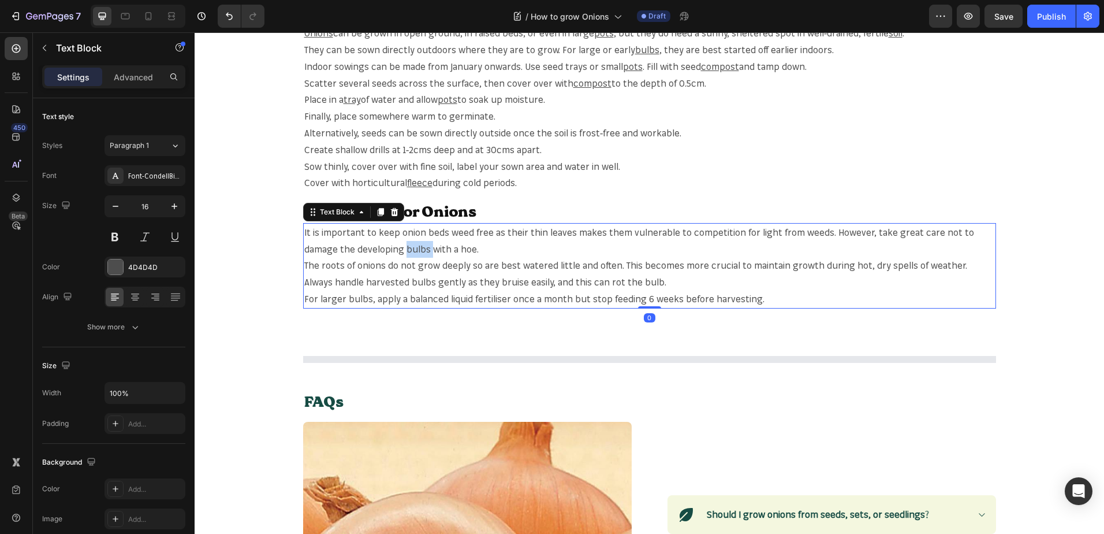
click at [412, 248] on p "It is important to keep onion beds weed free as their thin leaves makes them vu…" at bounding box center [649, 240] width 691 height 33
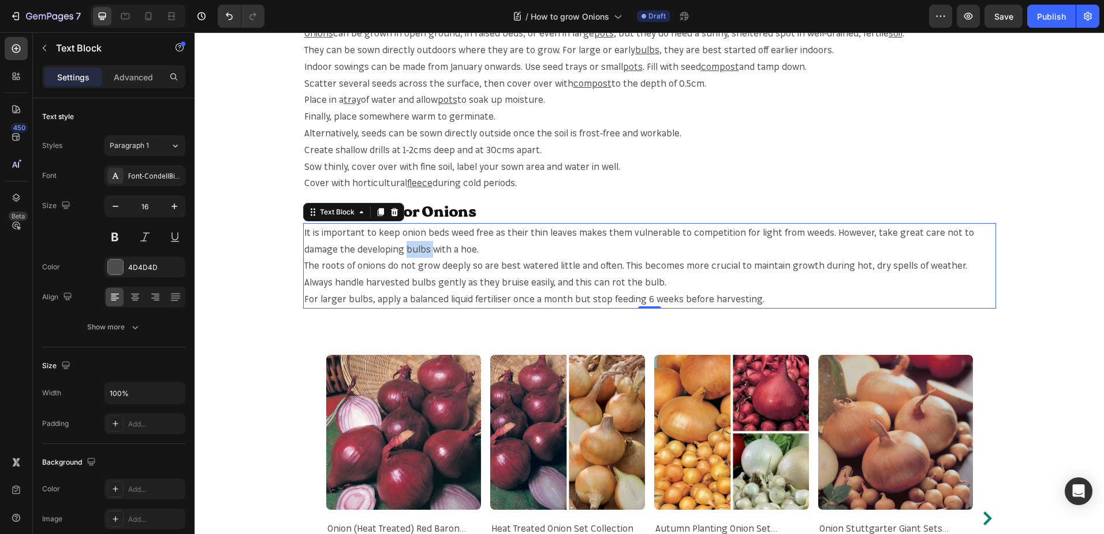
click at [411, 250] on p "It is important to keep onion beds weed free as their thin leaves makes them vu…" at bounding box center [649, 240] width 691 height 33
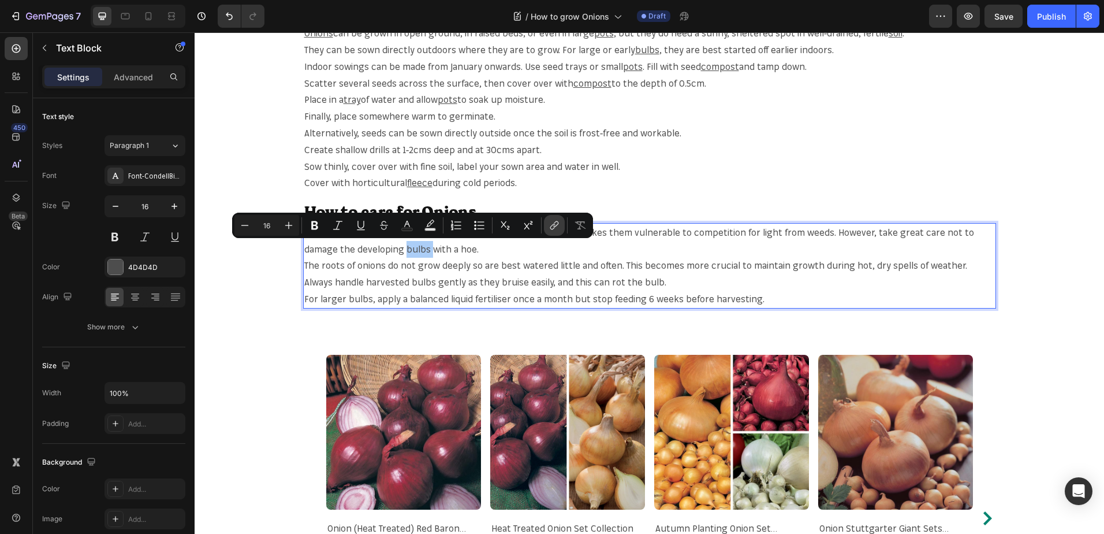
click at [562, 231] on button "link" at bounding box center [554, 225] width 21 height 21
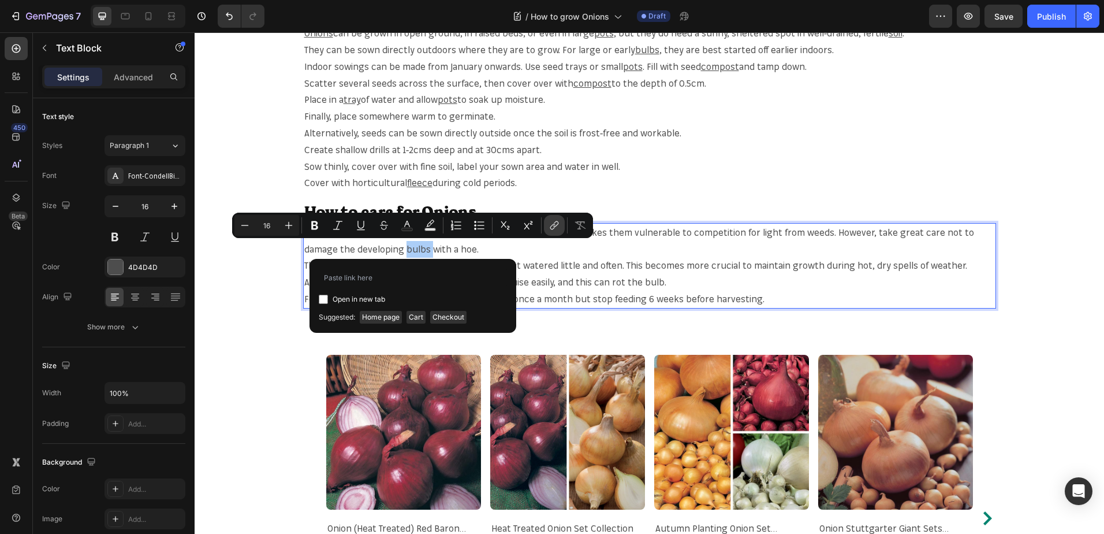
type input "[URL][DOMAIN_NAME]"
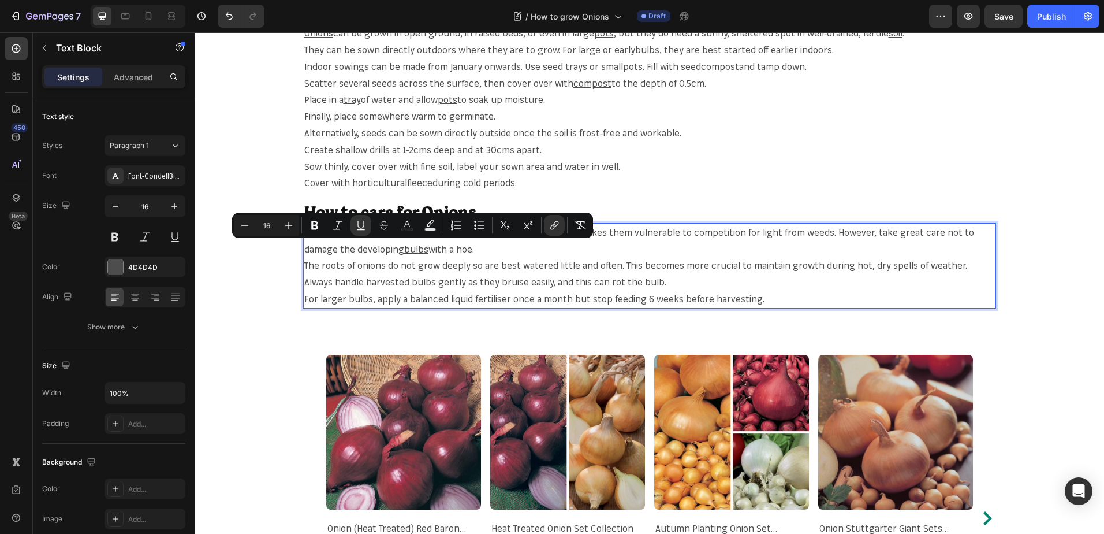
click at [362, 267] on p "The roots of onions do not grow deeply so are best watered little and often. Th…" at bounding box center [649, 265] width 691 height 17
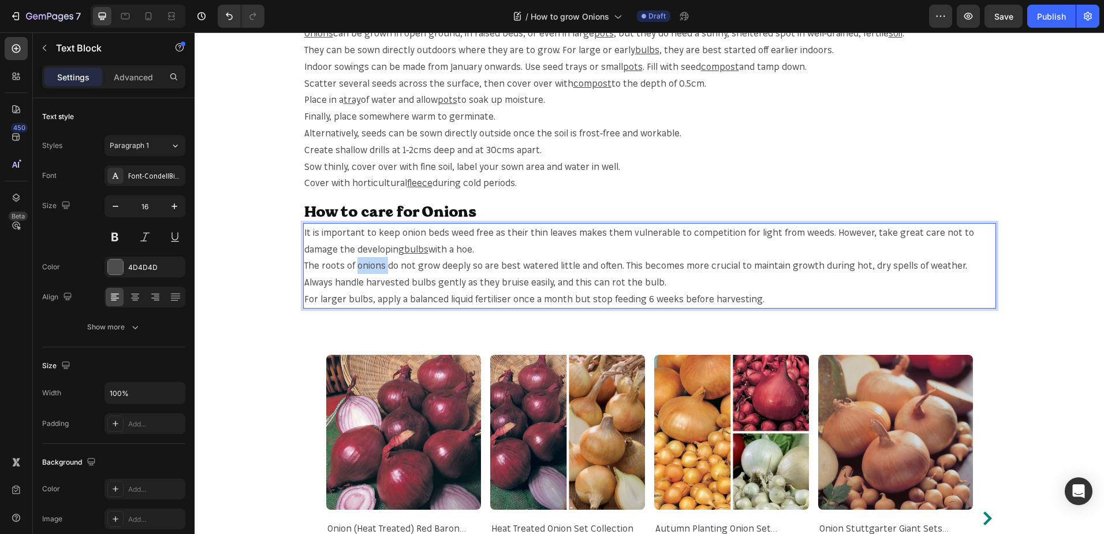
click at [362, 267] on p "The roots of onions do not grow deeply so are best watered little and often. Th…" at bounding box center [649, 265] width 691 height 17
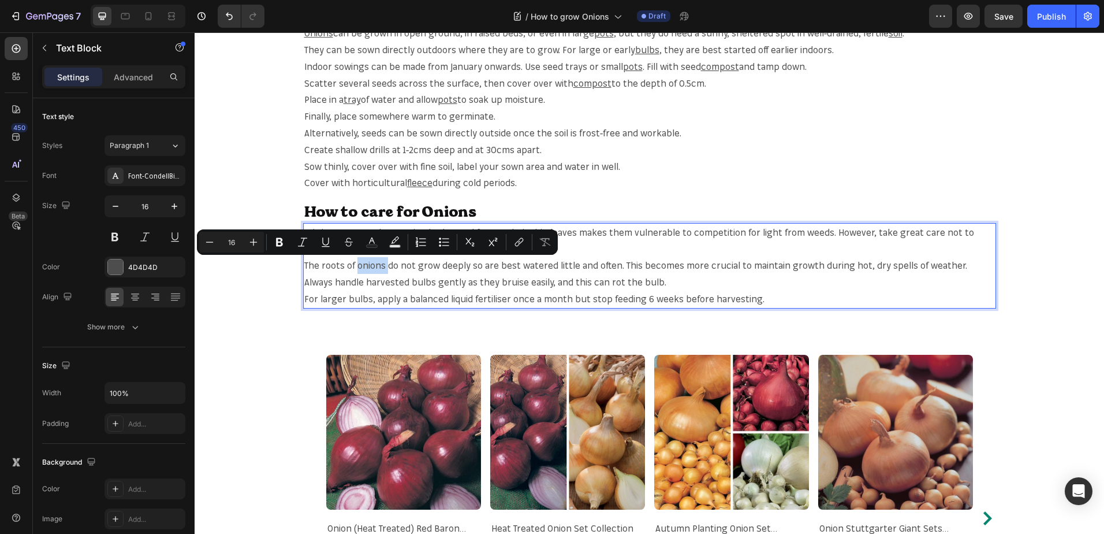
copy p "onions"
click at [354, 263] on p "The roots of onions do not grow deeply so are best watered little and often. Th…" at bounding box center [649, 265] width 691 height 17
click at [513, 247] on button "link" at bounding box center [519, 242] width 21 height 21
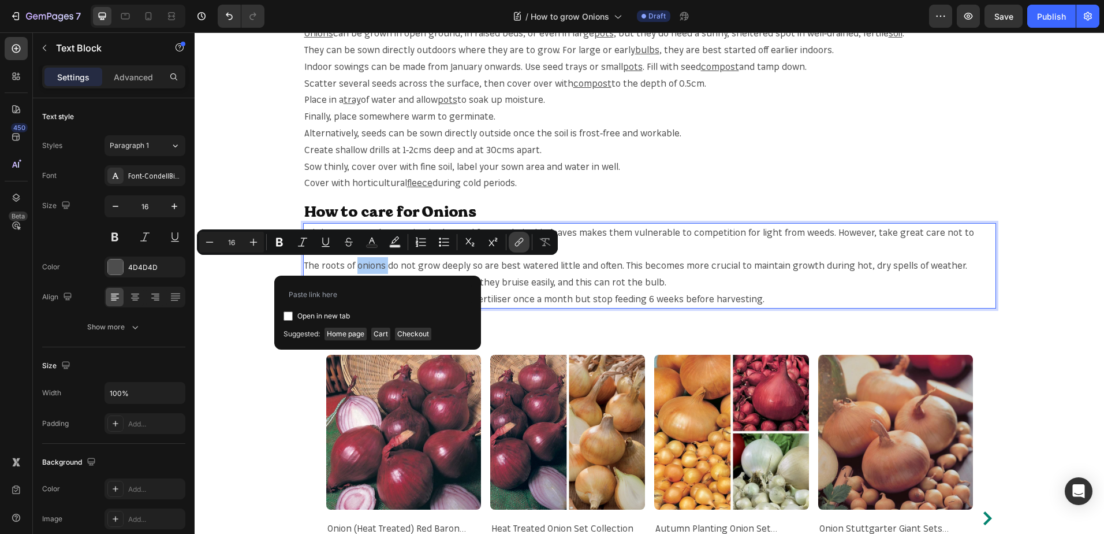
type input "[URL][DOMAIN_NAME]"
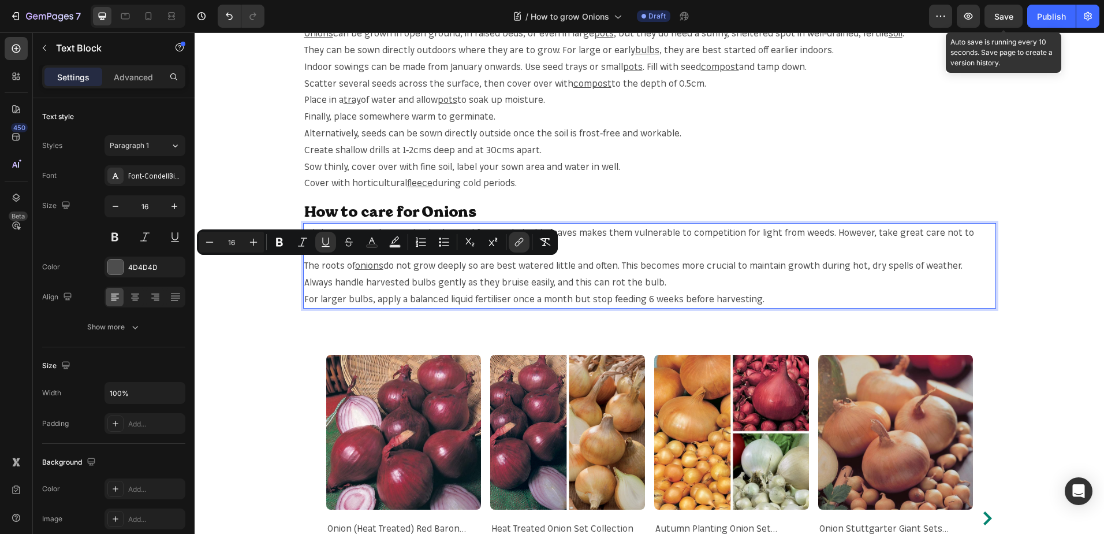
click at [1003, 18] on span "Save" at bounding box center [1004, 17] width 19 height 10
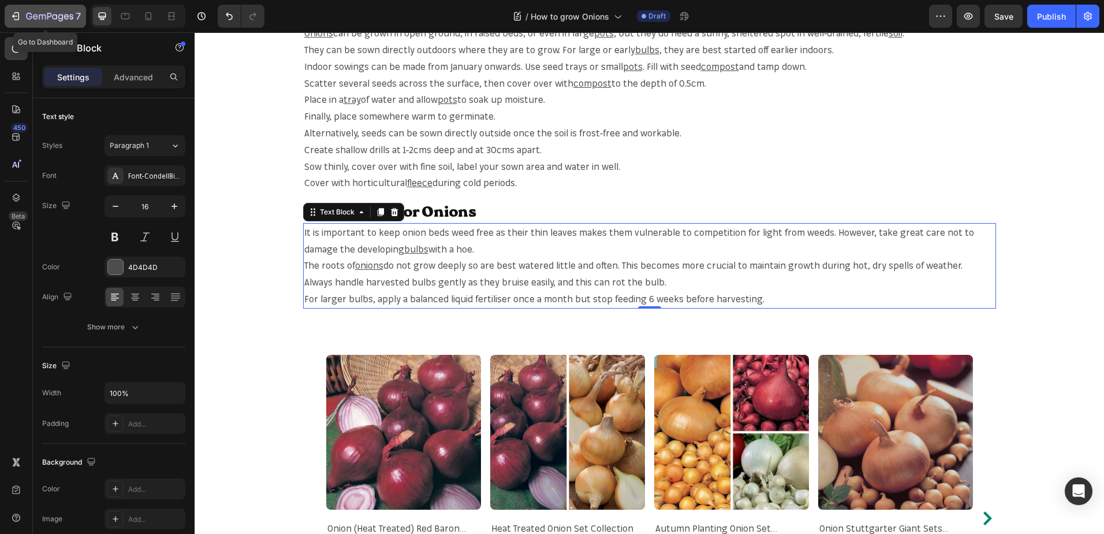
click at [33, 17] on icon "button" at bounding box center [49, 17] width 47 height 10
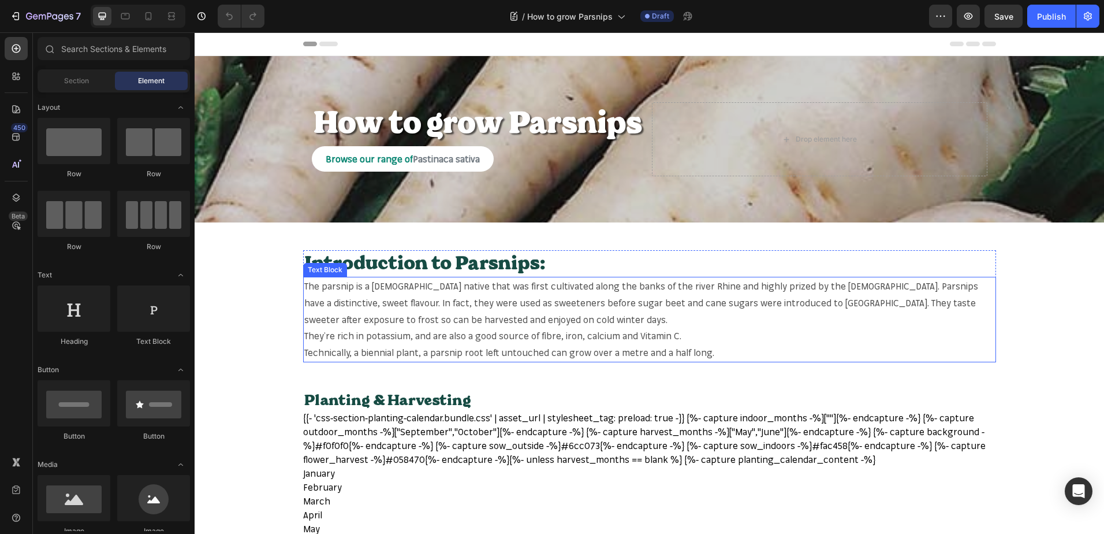
click at [333, 286] on p "The parsnip is a [DEMOGRAPHIC_DATA] native that was first cultivated along the …" at bounding box center [649, 303] width 691 height 50
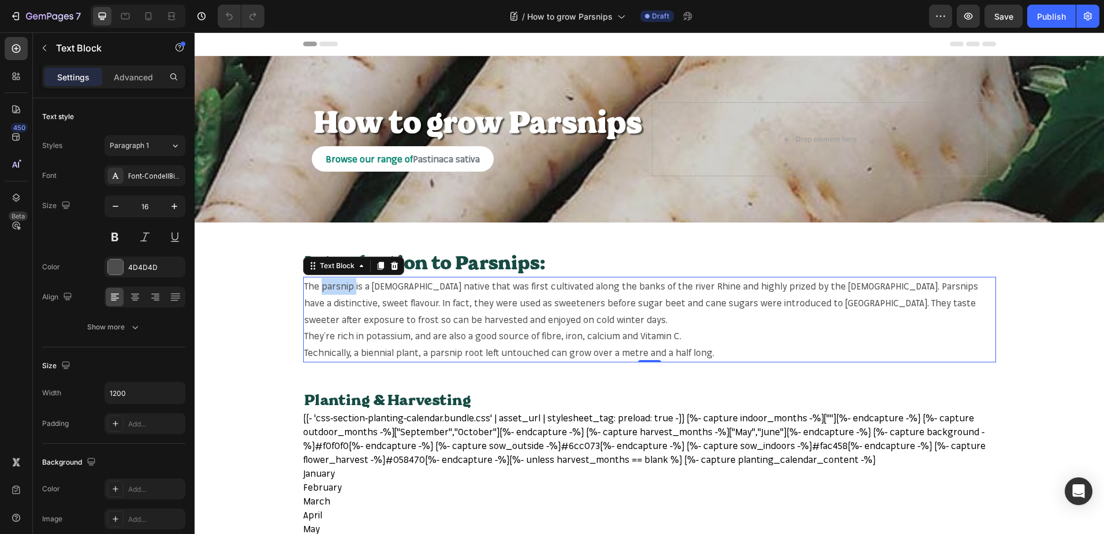
click at [326, 283] on p "The parsnip is a [DEMOGRAPHIC_DATA] native that was first cultivated along the …" at bounding box center [649, 303] width 691 height 50
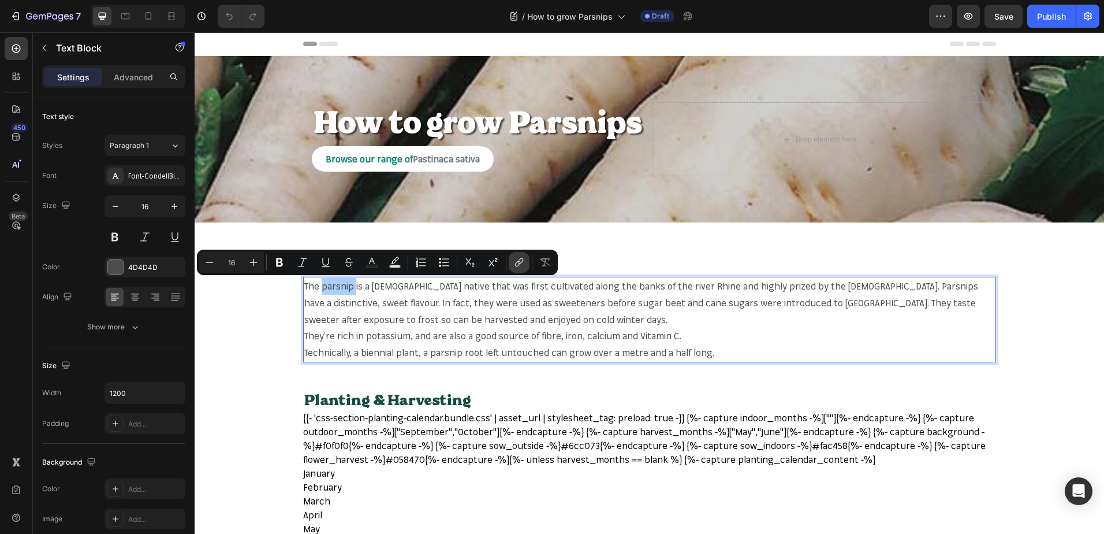
click at [519, 260] on icon "Editor contextual toolbar" at bounding box center [520, 261] width 5 height 6
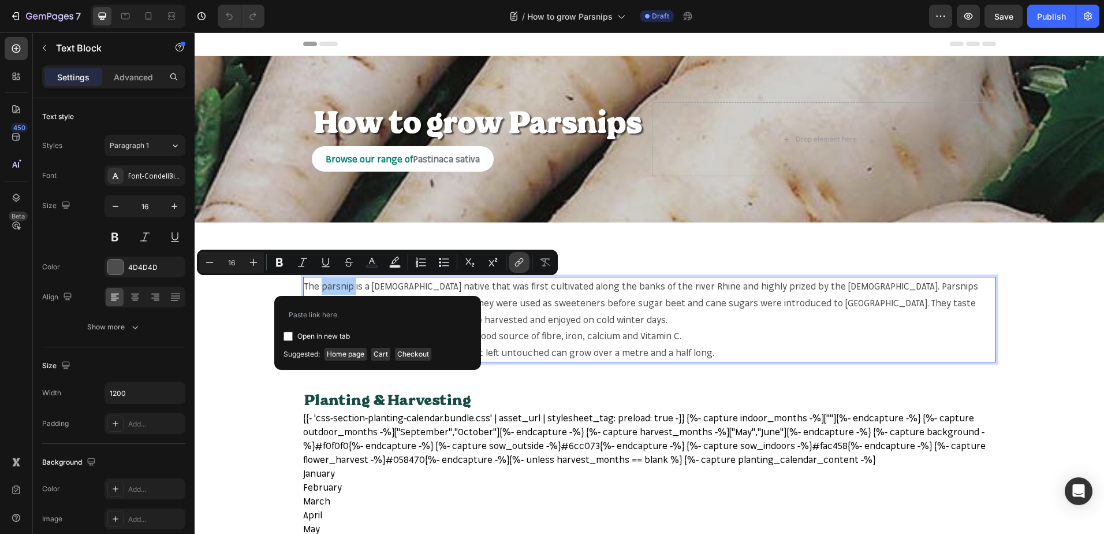
type input "[URL][DOMAIN_NAME]"
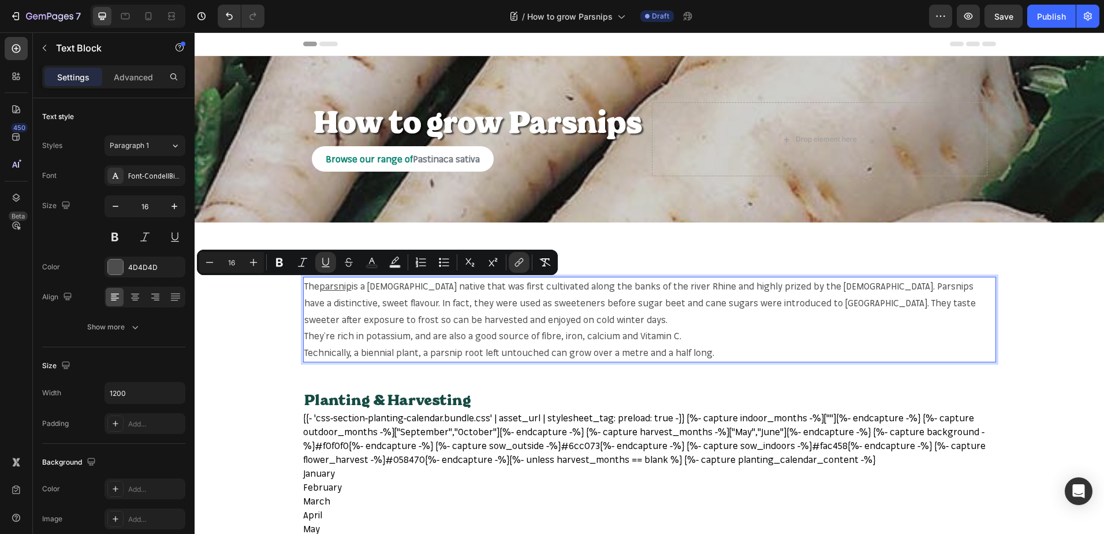
click at [826, 282] on p "The parsnip is a [DEMOGRAPHIC_DATA] native that was first cultivated along the …" at bounding box center [649, 303] width 691 height 50
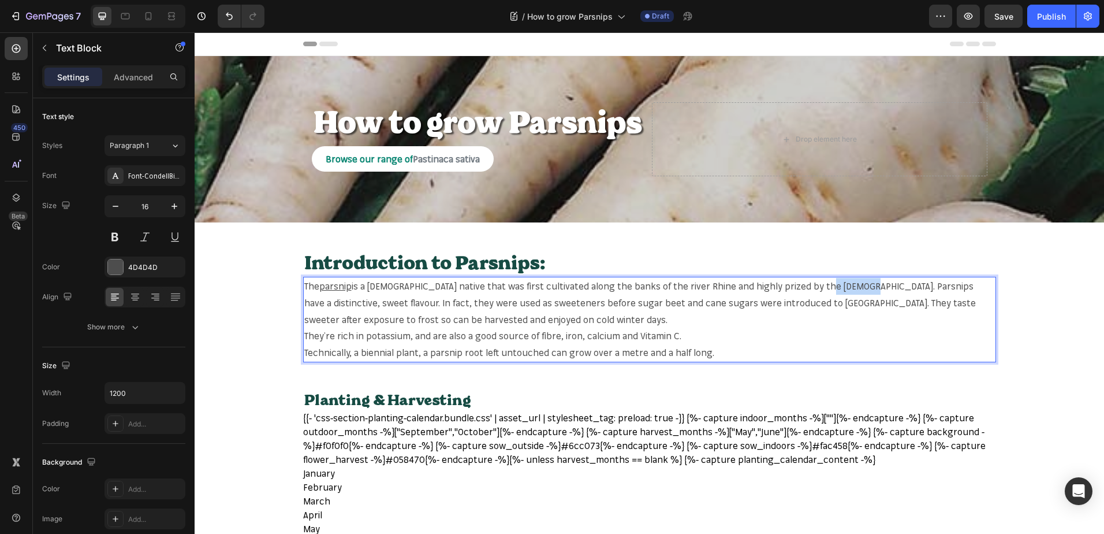
click at [826, 282] on p "The parsnip is a [DEMOGRAPHIC_DATA] native that was first cultivated along the …" at bounding box center [649, 303] width 691 height 50
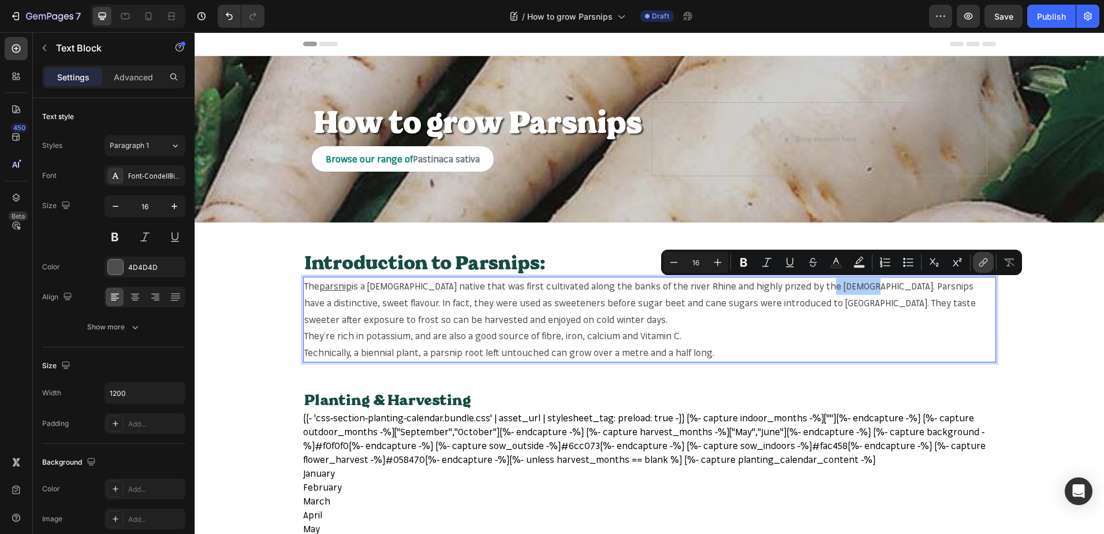
click at [974, 259] on button "link" at bounding box center [983, 262] width 21 height 21
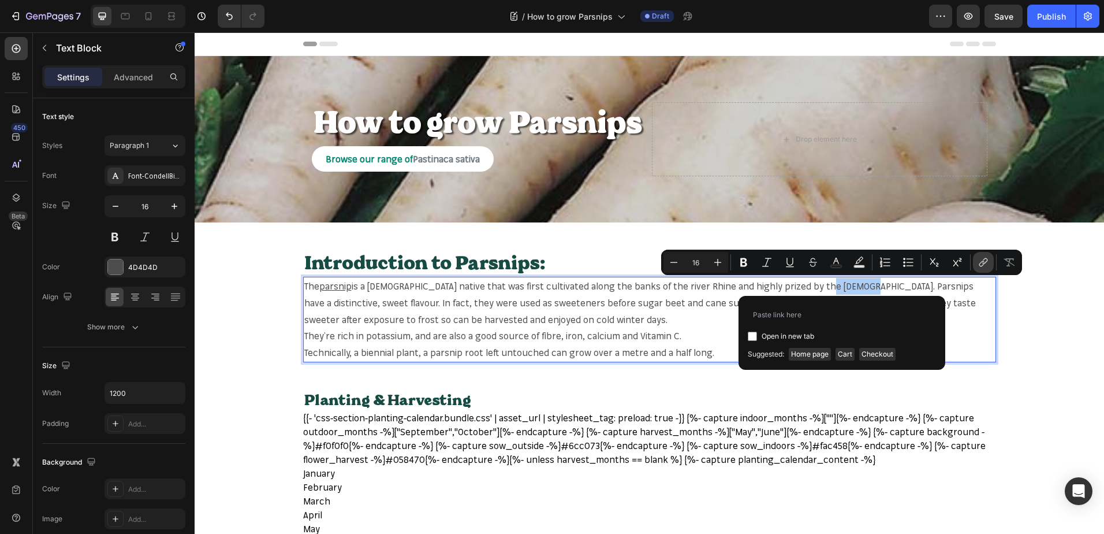
type input "https://mr-fothergills.co.uk/search?q=parsnip&options%5Bprefix%5D=last&options%…"
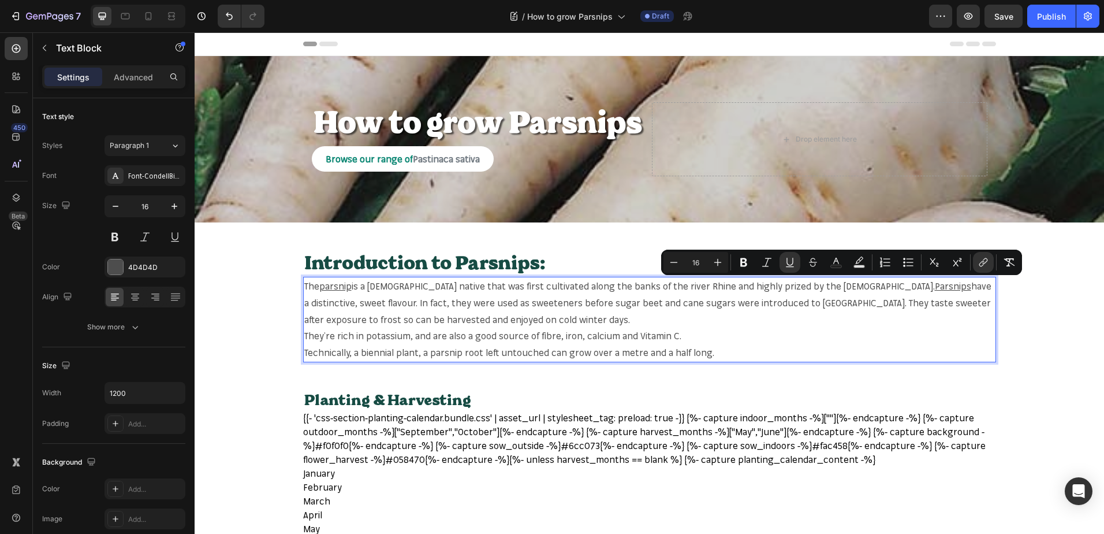
click at [736, 335] on p "They’re rich in potassium, and are also a good source of fibre, iron, calcium a…" at bounding box center [649, 335] width 691 height 17
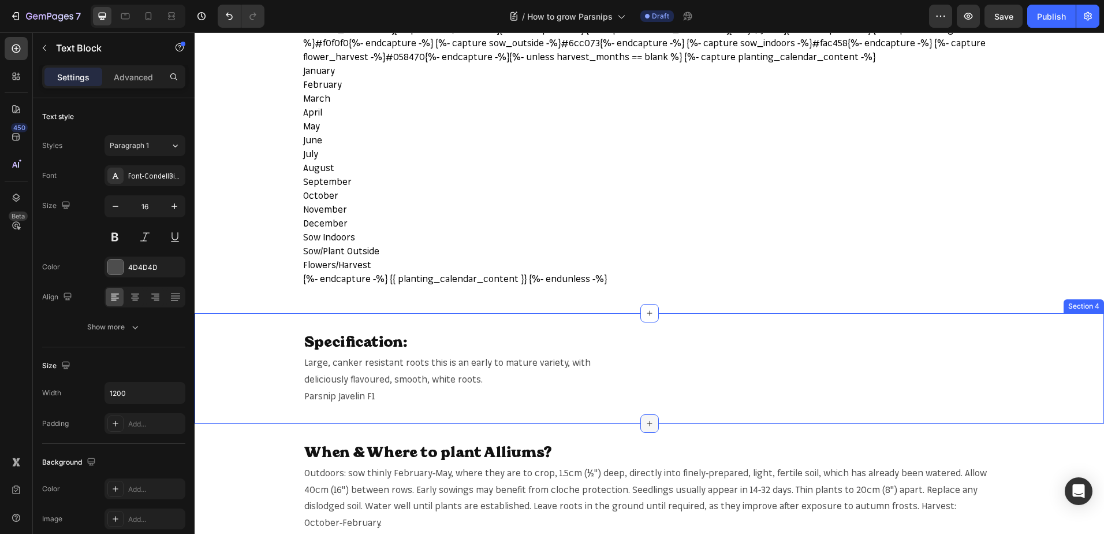
scroll to position [462, 0]
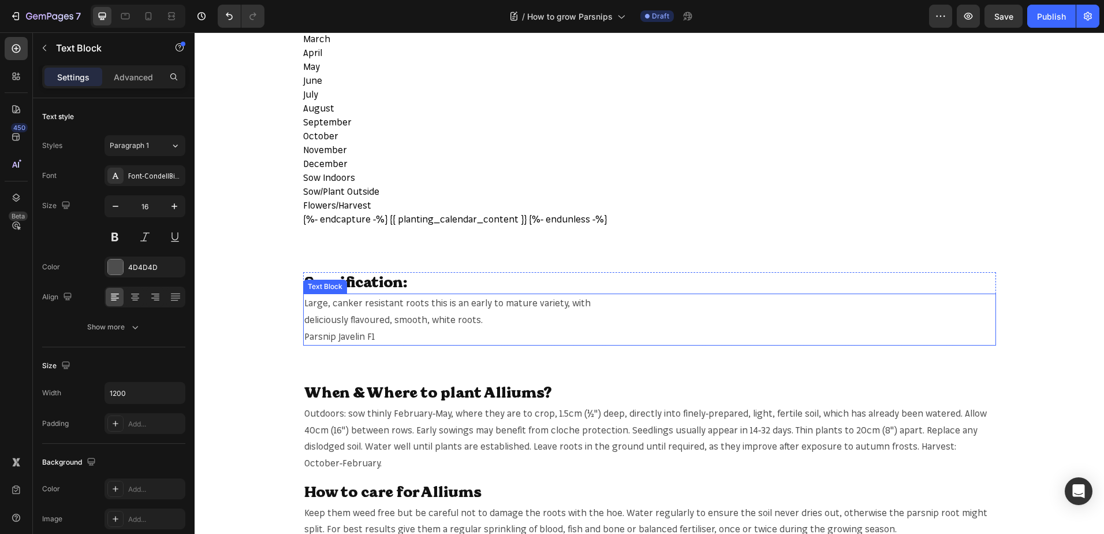
click at [314, 338] on p "Parsnip Javelin F1" at bounding box center [649, 336] width 691 height 17
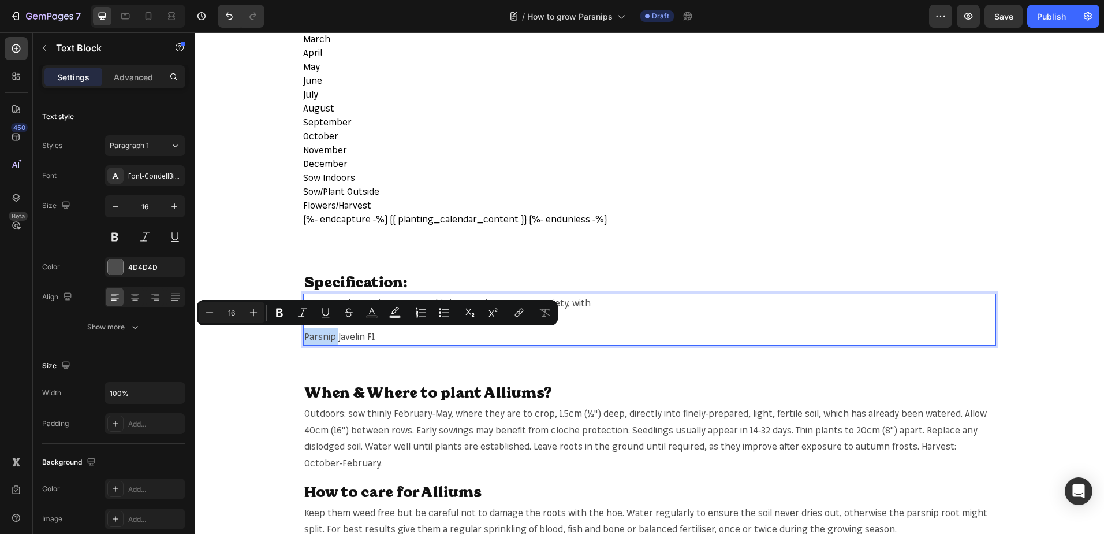
click at [308, 338] on p "Parsnip Javelin F1" at bounding box center [649, 336] width 691 height 17
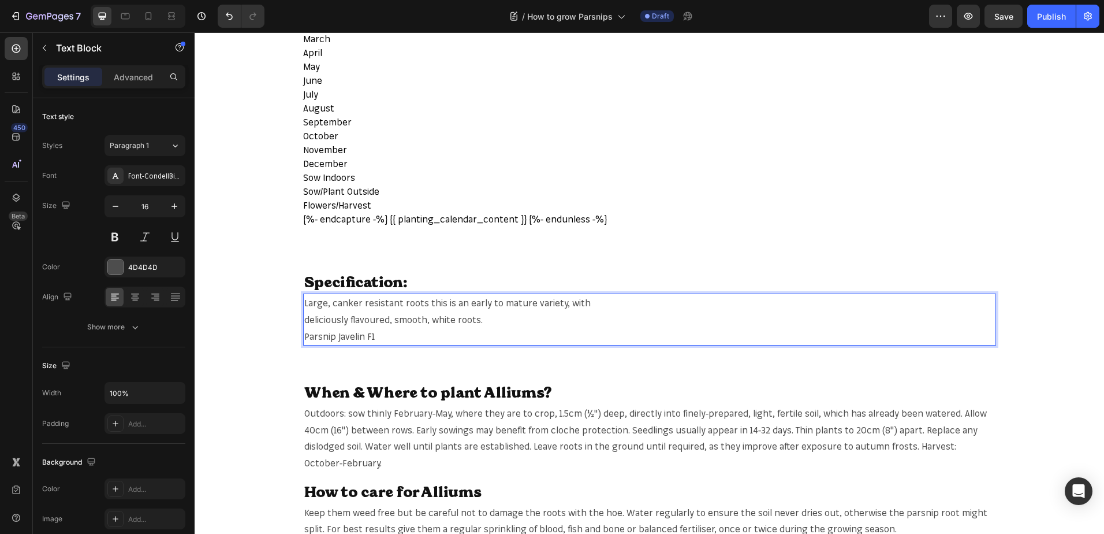
click at [304, 338] on p "Parsnip Javelin F1" at bounding box center [649, 336] width 691 height 17
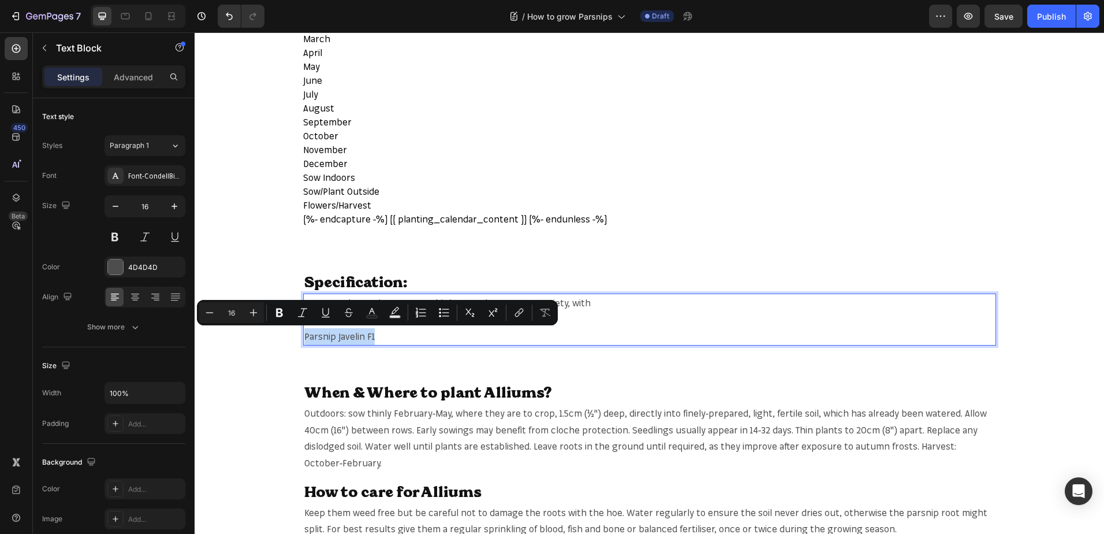
drag, startPoint x: 301, startPoint y: 338, endPoint x: 368, endPoint y: 337, distance: 67.0
click at [368, 337] on p "Parsnip Javelin F1" at bounding box center [649, 336] width 691 height 17
copy p "Parsnip Javelin F1"
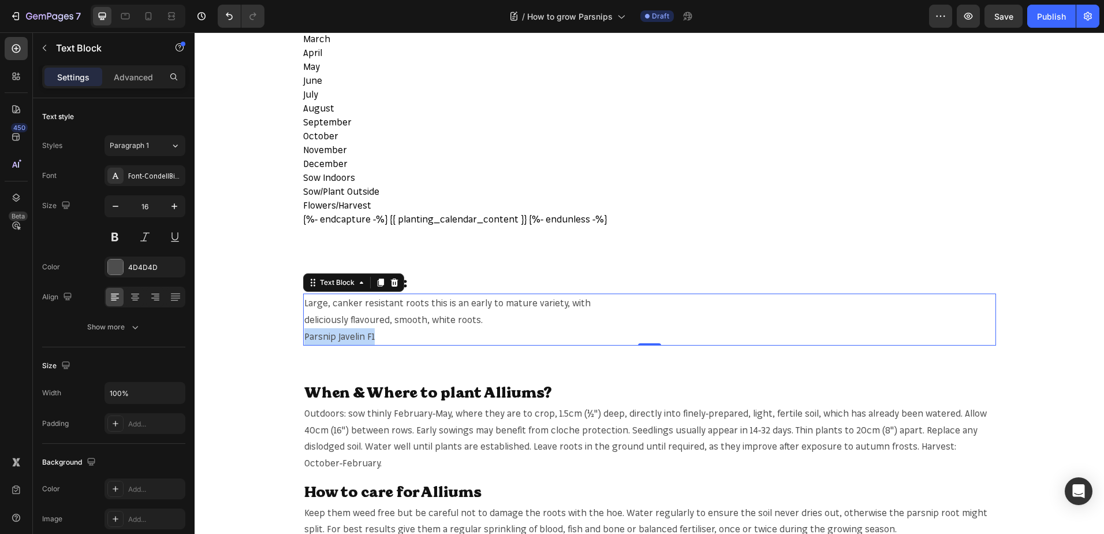
click at [341, 335] on p "Parsnip Javelin F1" at bounding box center [649, 336] width 691 height 17
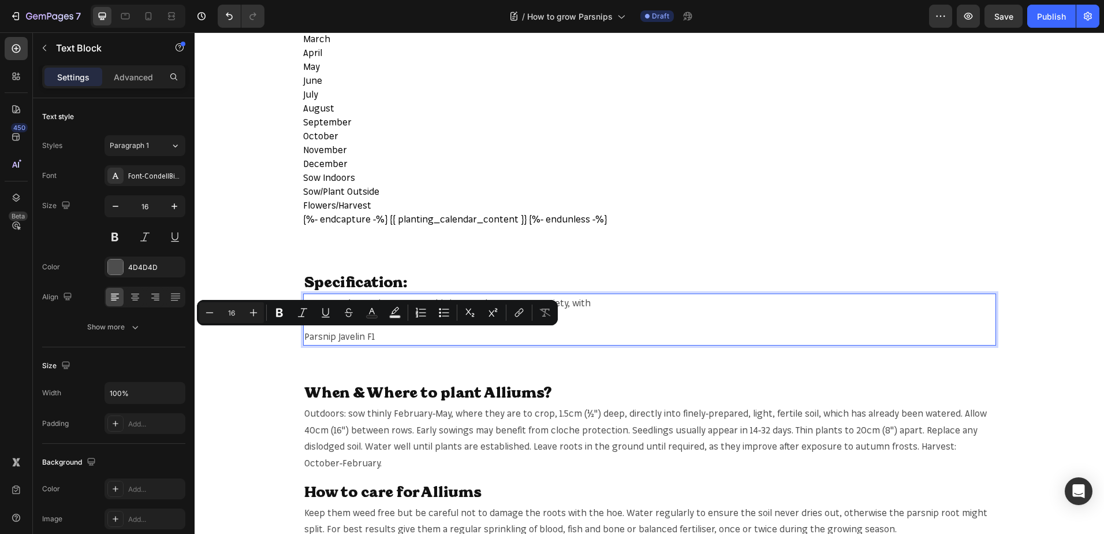
click at [381, 335] on p "Parsnip Javelin F1" at bounding box center [649, 336] width 691 height 17
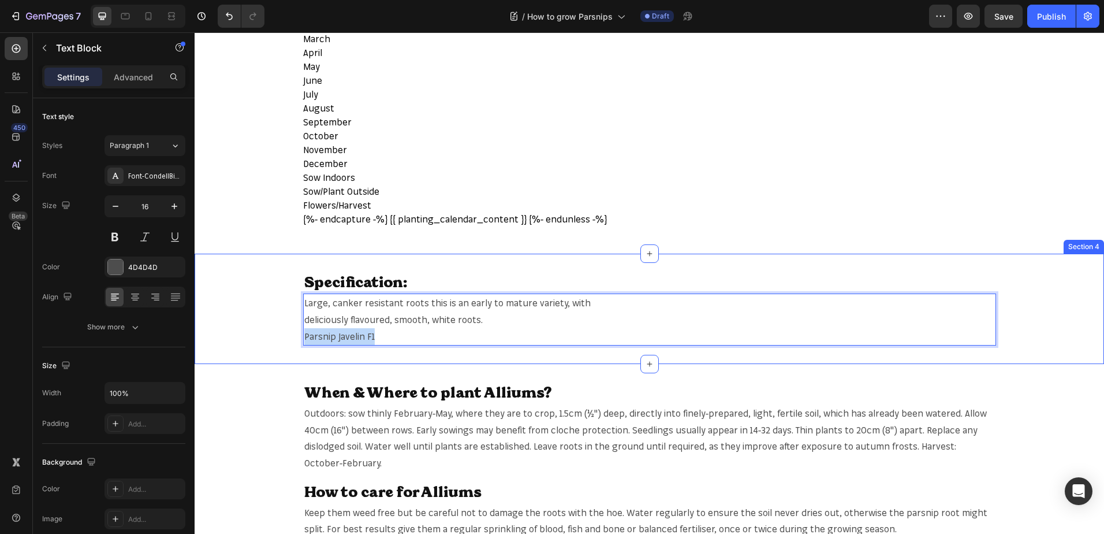
drag, startPoint x: 373, startPoint y: 335, endPoint x: 298, endPoint y: 342, distance: 74.8
click at [298, 342] on div "Specification: Heading Large, canker resistant roots this is an early to mature…" at bounding box center [650, 308] width 910 height 73
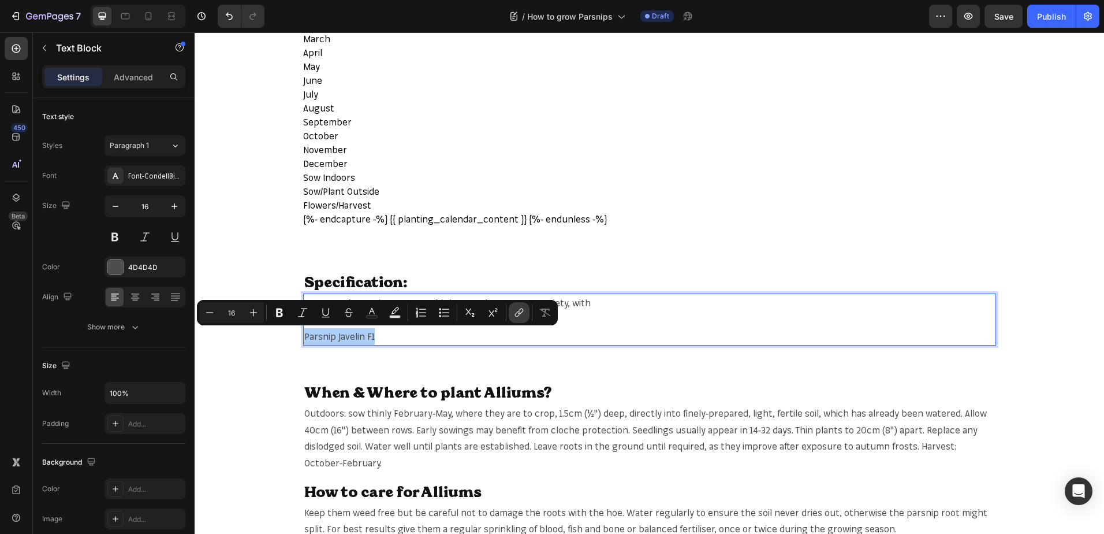
click at [516, 313] on icon "Editor contextual toolbar" at bounding box center [517, 314] width 5 height 6
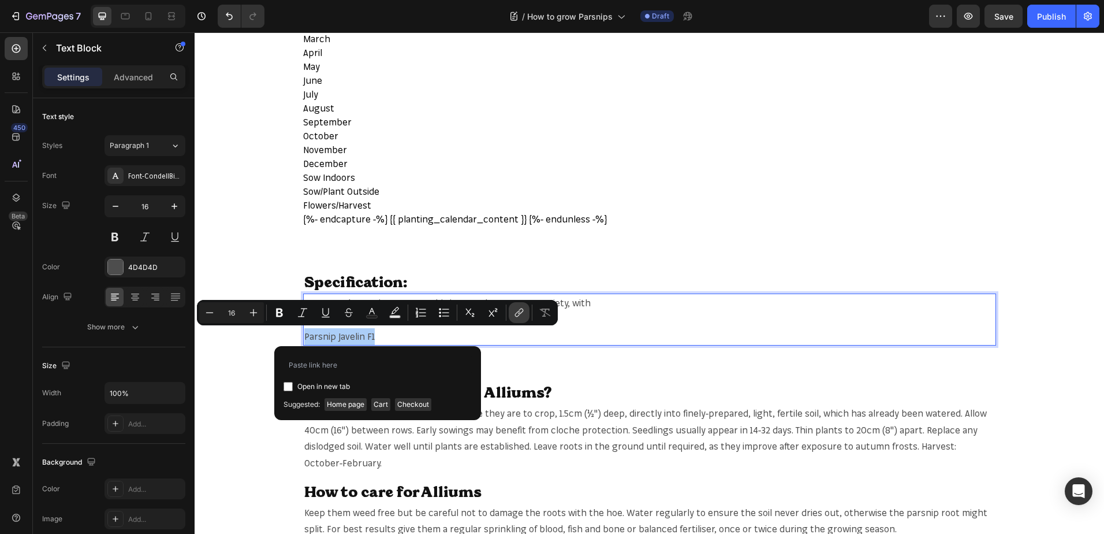
type input "https://mr-fothergills.co.uk/products/parsnip-javelin-f1-seeds?_pos=1&_psq=Pars…"
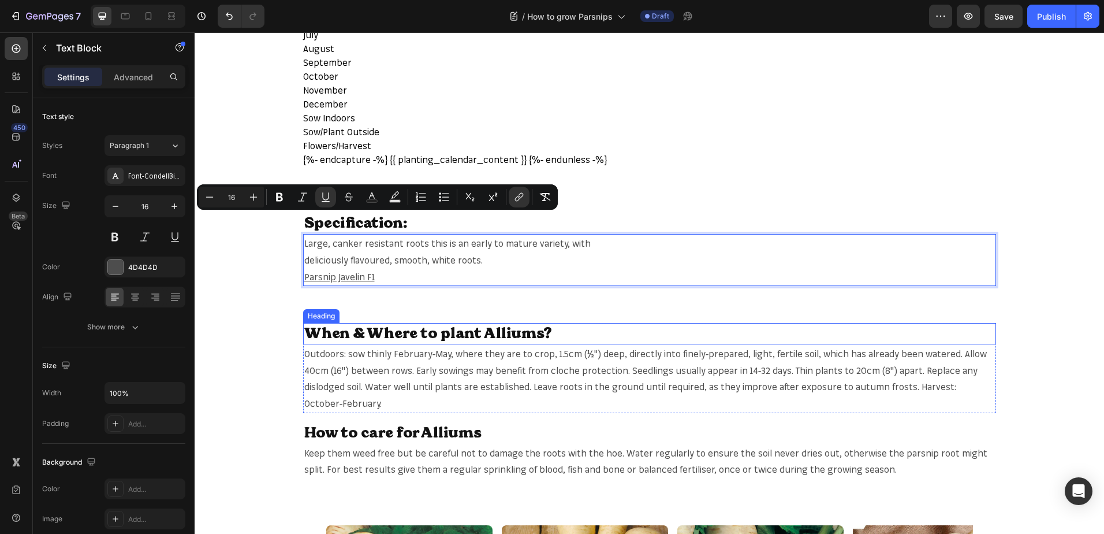
scroll to position [578, 0]
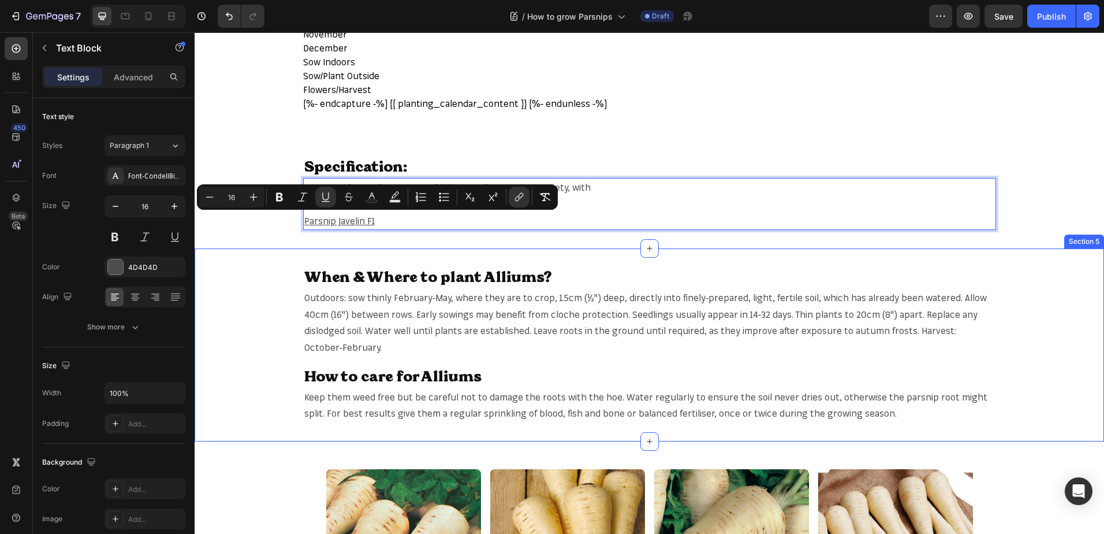
click at [833, 252] on div "When & Where to plant Alliums? Heading Outdoors: sow thinly February-May, where…" at bounding box center [650, 344] width 910 height 193
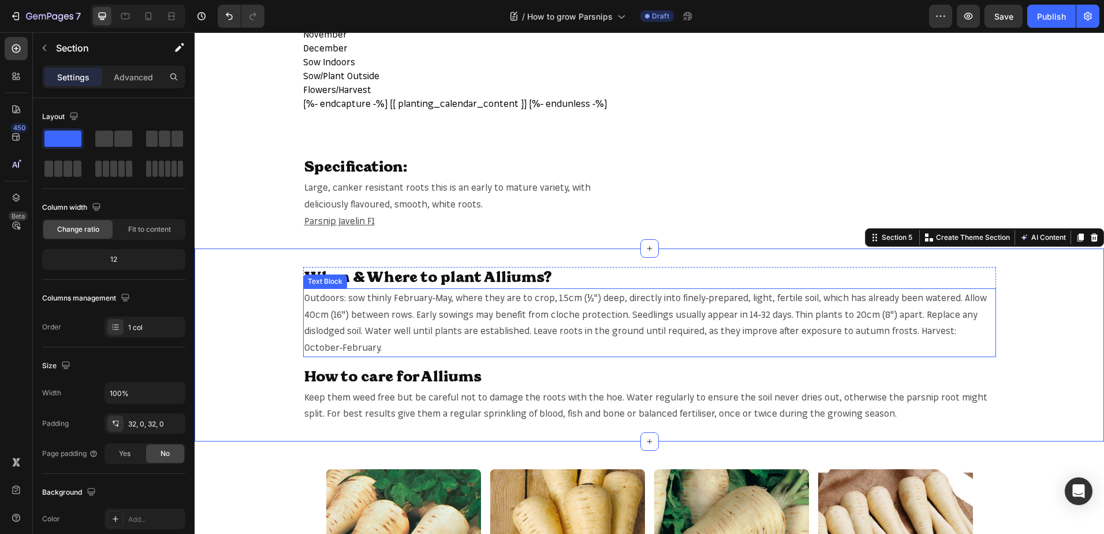
click at [790, 297] on p "Outdoors: sow thinly February-May, where they are to crop, 1.5cm (½") deep, dir…" at bounding box center [649, 322] width 691 height 66
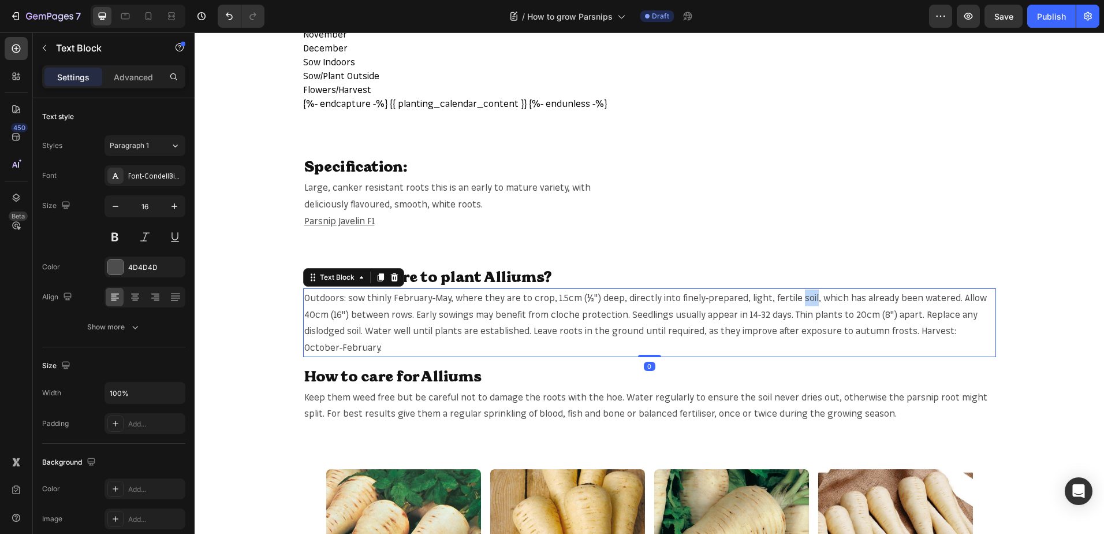
click at [790, 297] on p "Outdoors: sow thinly February-May, where they are to crop, 1.5cm (½") deep, dir…" at bounding box center [649, 322] width 691 height 66
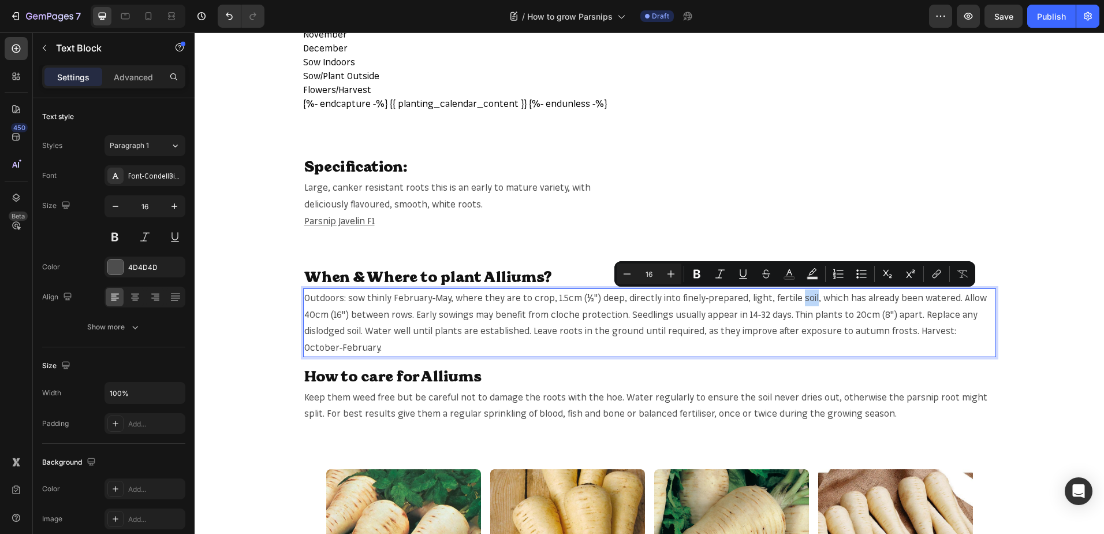
copy p "soil"
click at [794, 292] on p "Outdoors: sow thinly February-May, where they are to crop, 1.5cm (½") deep, dir…" at bounding box center [649, 322] width 691 height 66
click at [929, 274] on button "link" at bounding box center [936, 273] width 21 height 21
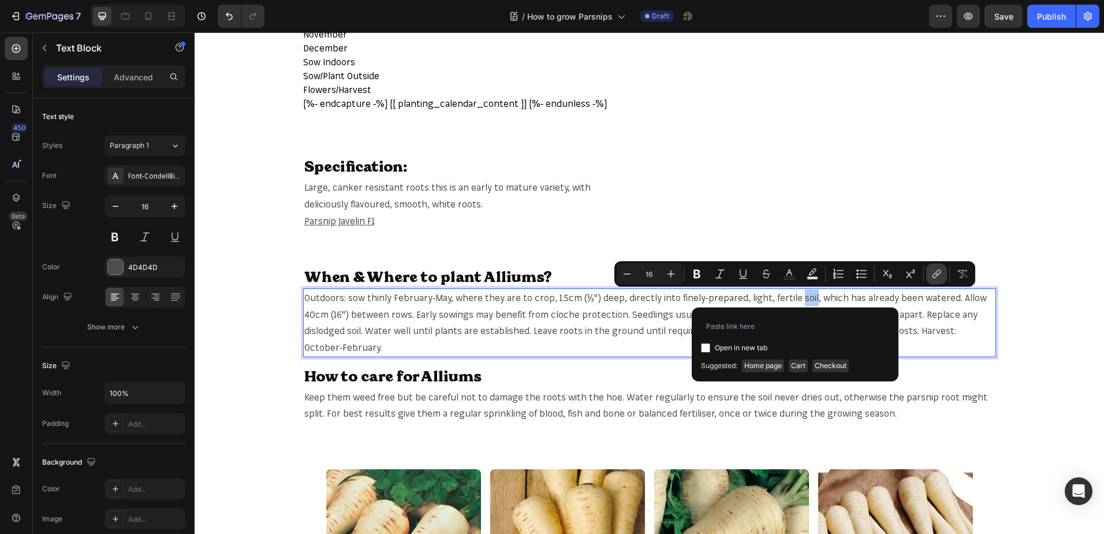
type input "[URL][DOMAIN_NAME]"
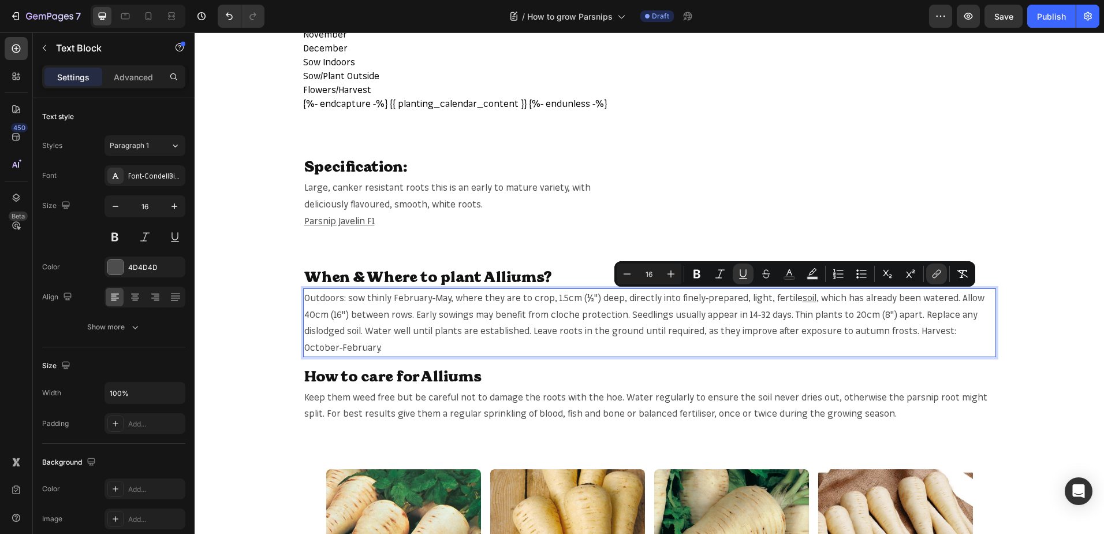
click at [496, 357] on div "Outdoors: sow thinly February-May, where they are to crop, 1.5cm (½") deep, dir…" at bounding box center [649, 322] width 693 height 69
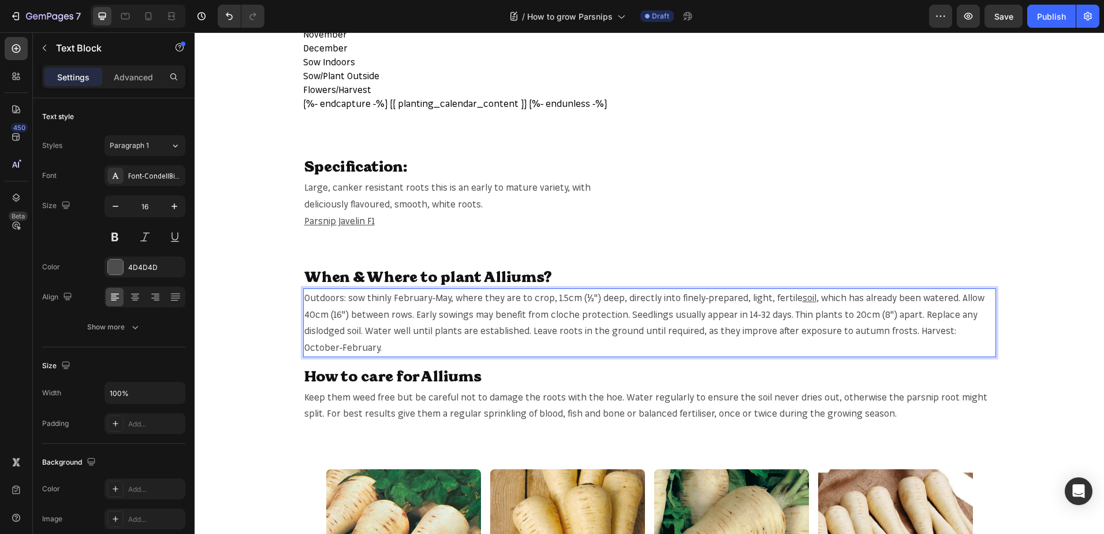
scroll to position [693, 0]
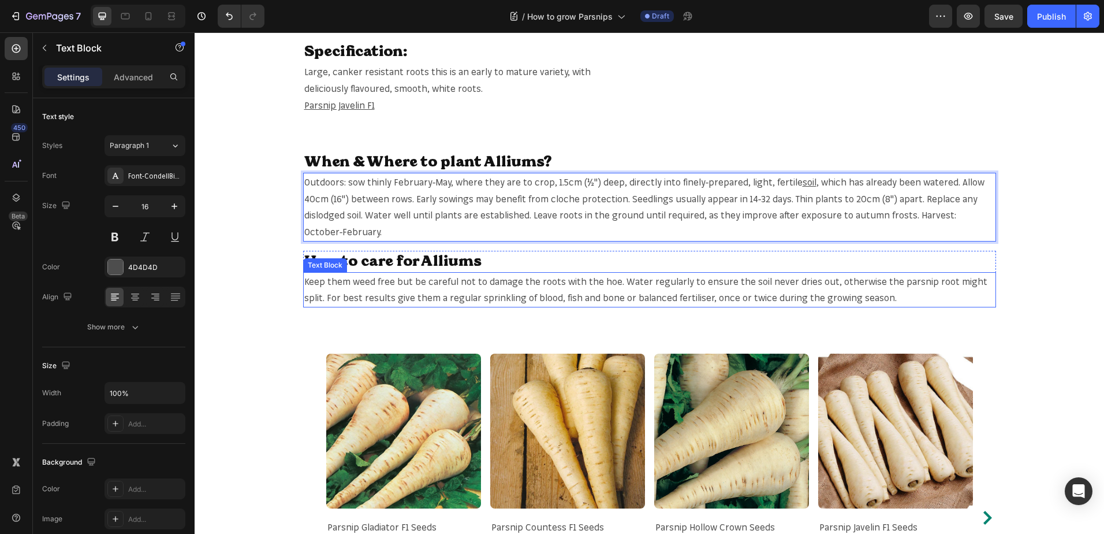
click at [742, 280] on span "Keep them weed free but be careful not to damage the roots with the hoe. Water …" at bounding box center [645, 289] width 683 height 28
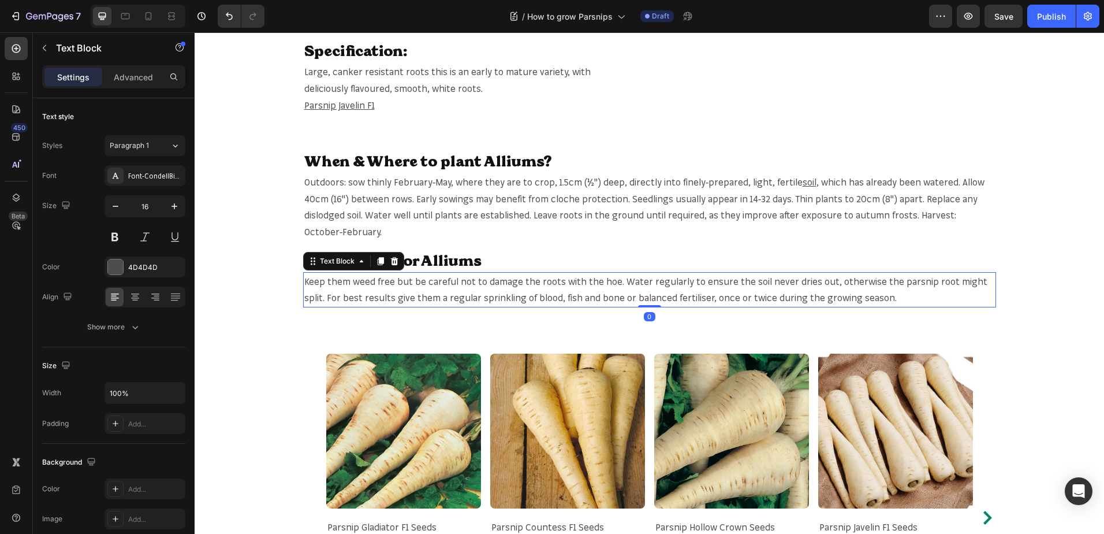
click at [742, 280] on span "Keep them weed free but be careful not to damage the roots with the hoe. Water …" at bounding box center [645, 289] width 683 height 28
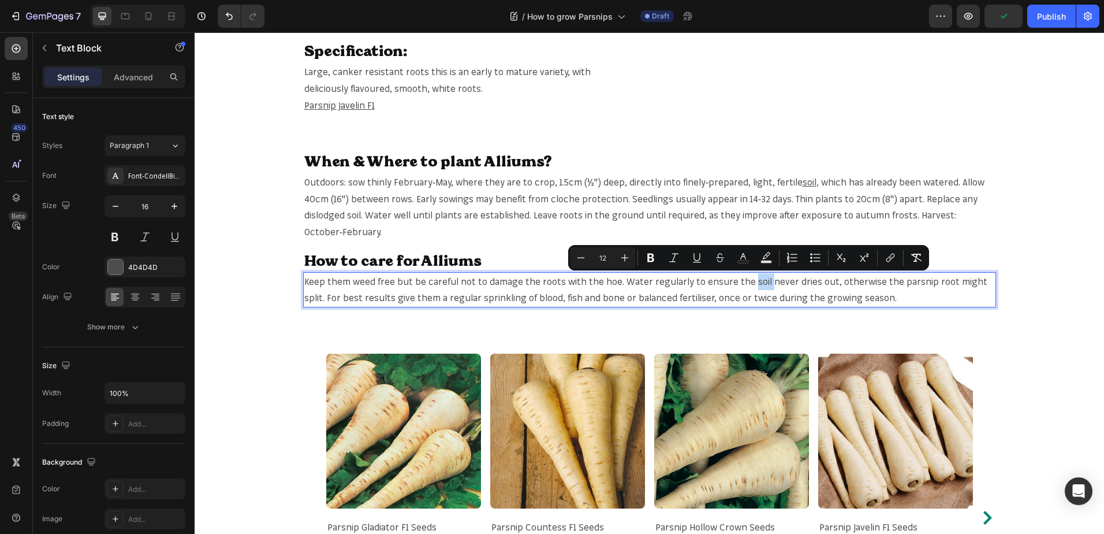
copy span "soil"
click at [891, 252] on icon "Editor contextual toolbar" at bounding box center [891, 258] width 12 height 12
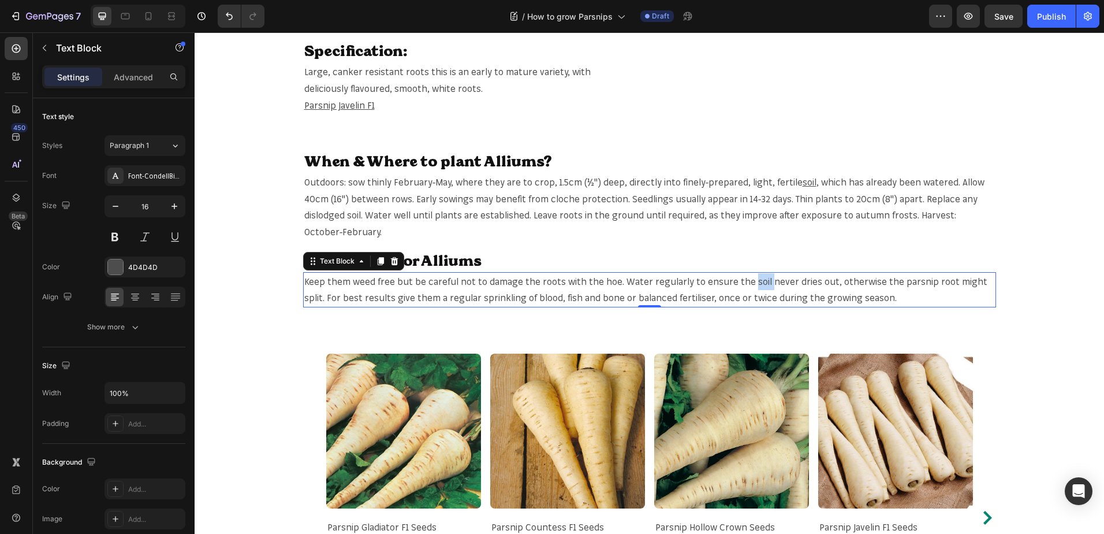
click at [751, 282] on span "Keep them weed free but be careful not to damage the roots with the hoe. Water …" at bounding box center [645, 289] width 683 height 28
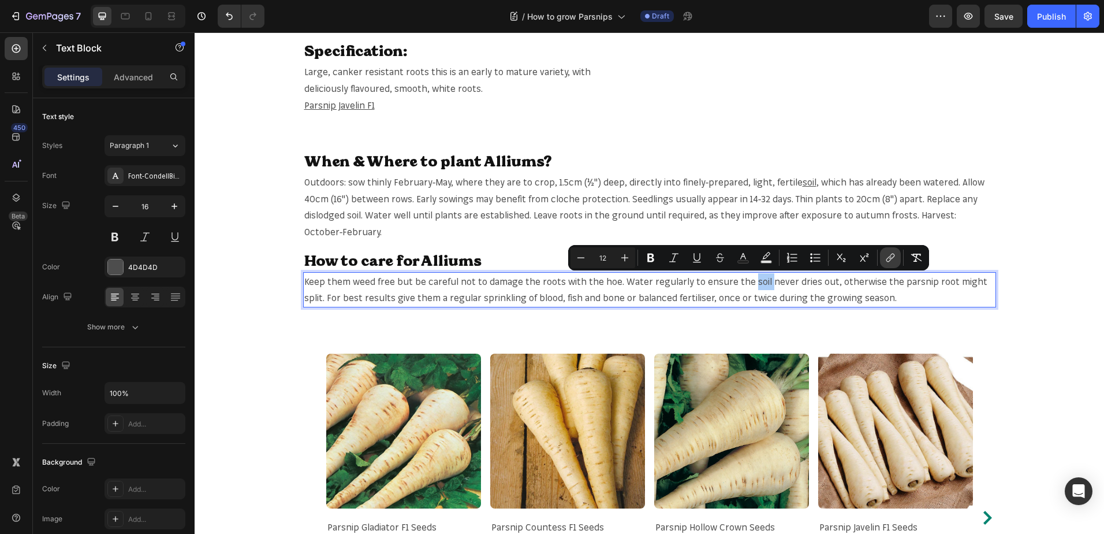
click at [892, 260] on icon "Editor contextual toolbar" at bounding box center [891, 258] width 12 height 12
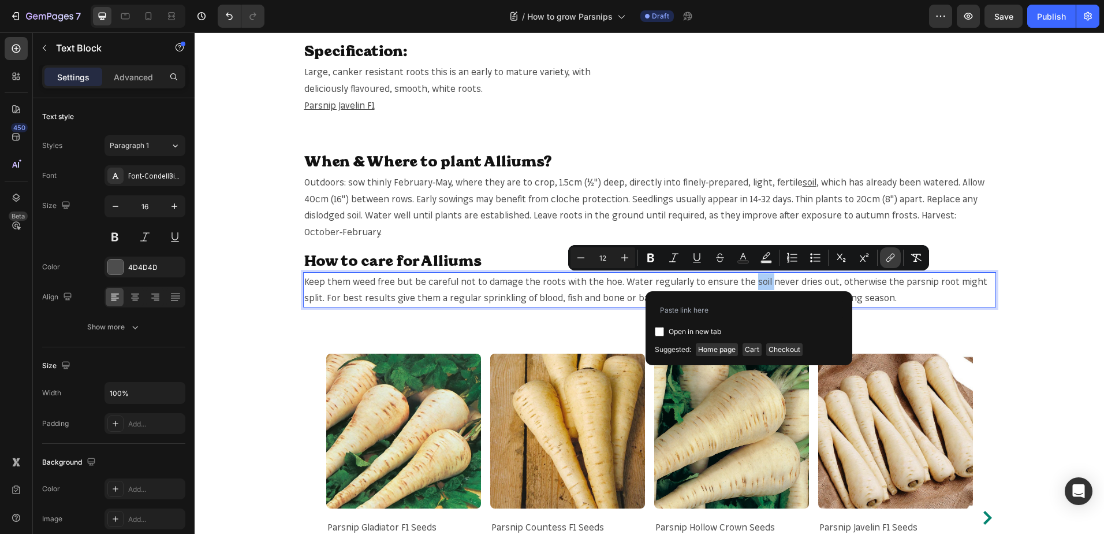
type input "[URL][DOMAIN_NAME]"
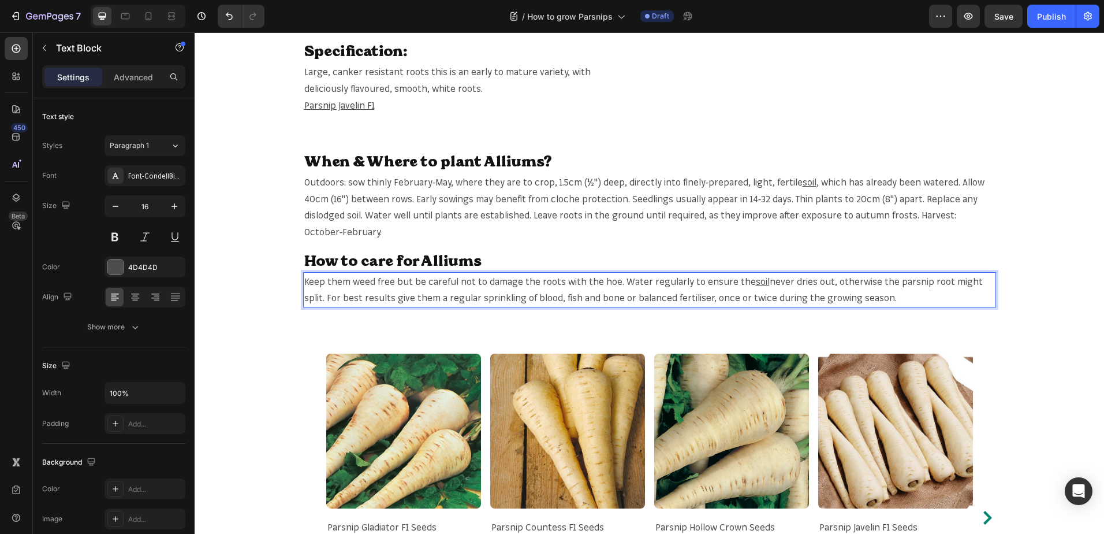
click at [595, 280] on span "Keep them weed free but be careful not to damage the roots with the hoe. Water …" at bounding box center [530, 281] width 452 height 12
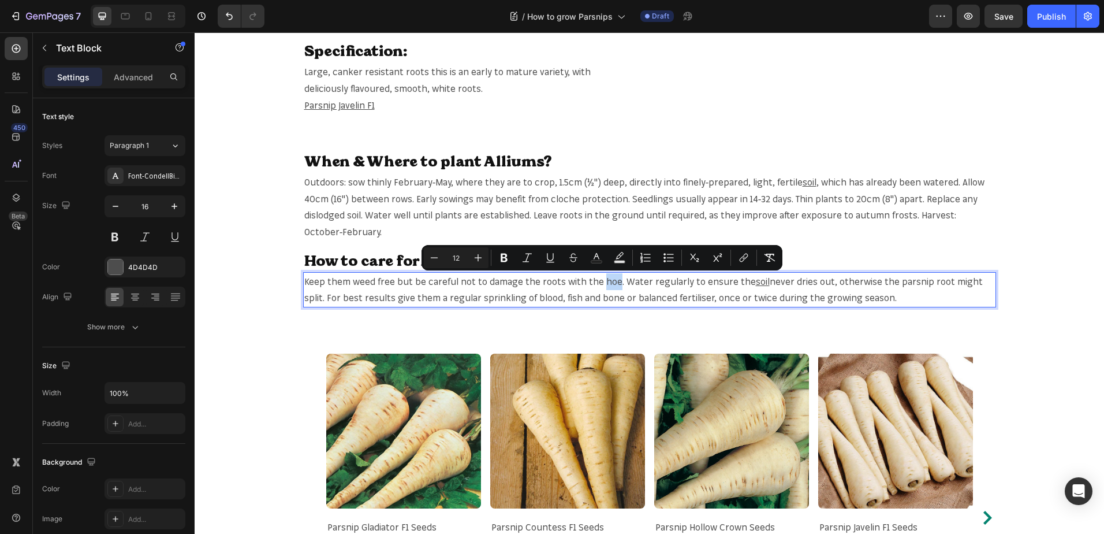
copy span "hoe"
click at [603, 280] on span "Keep them weed free but be careful not to damage the roots with the hoe. Water …" at bounding box center [530, 281] width 452 height 12
drag, startPoint x: 759, startPoint y: 258, endPoint x: 751, endPoint y: 260, distance: 9.0
click at [759, 258] on button "Remove Format" at bounding box center [769, 257] width 21 height 21
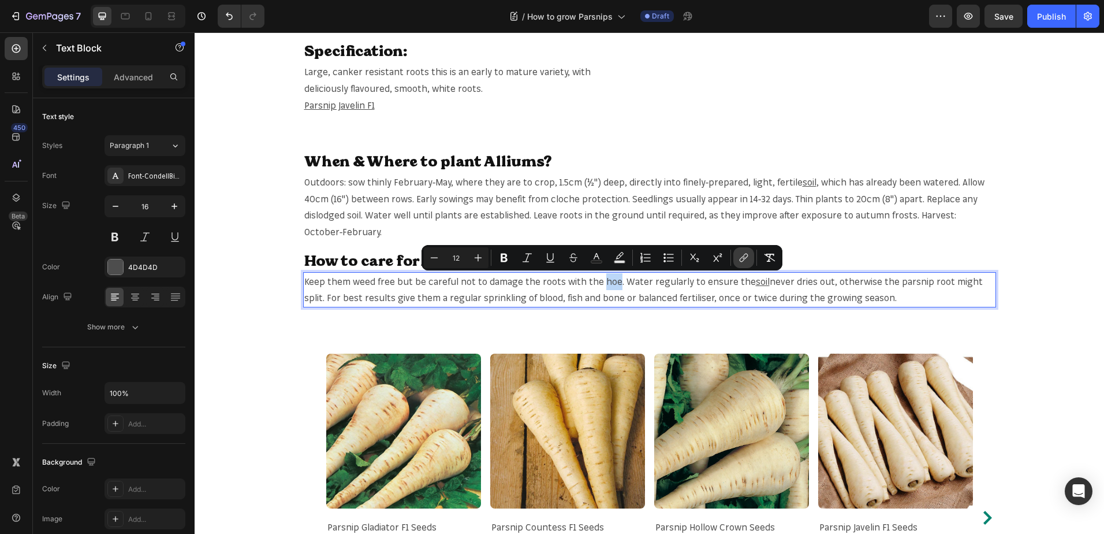
type input "16"
click at [749, 260] on icon "Editor contextual toolbar" at bounding box center [744, 258] width 12 height 12
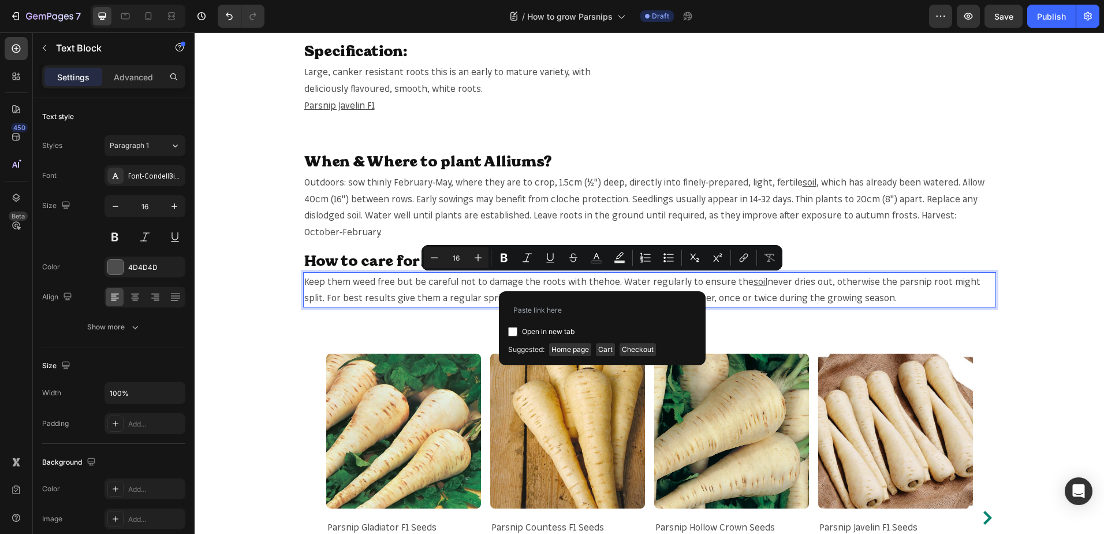
type input "https://mr-fothergills.co.uk/search?q=hoe&options%5Bprefix%5D=last&options%5Bfi…"
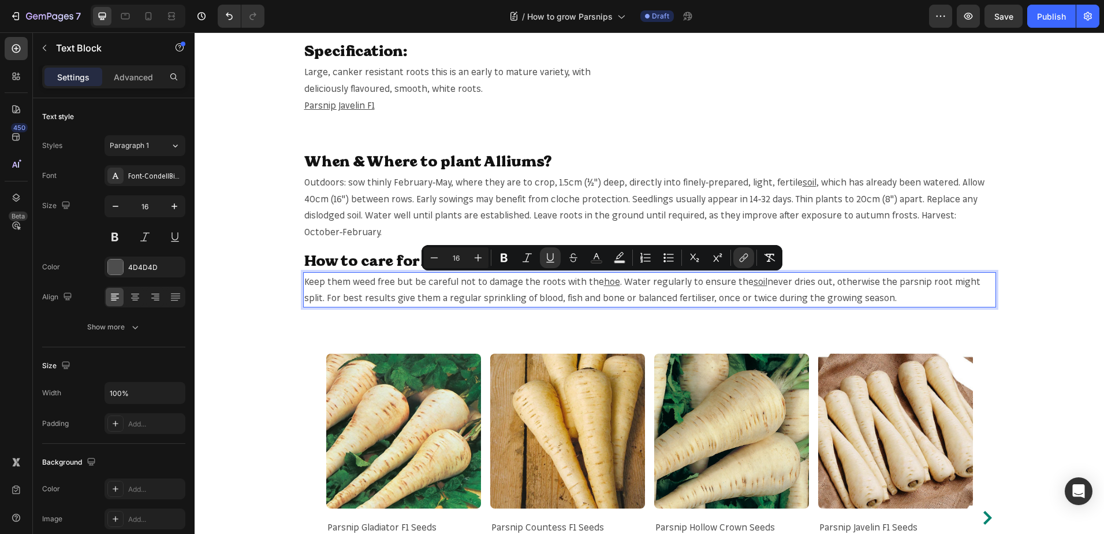
type input "12"
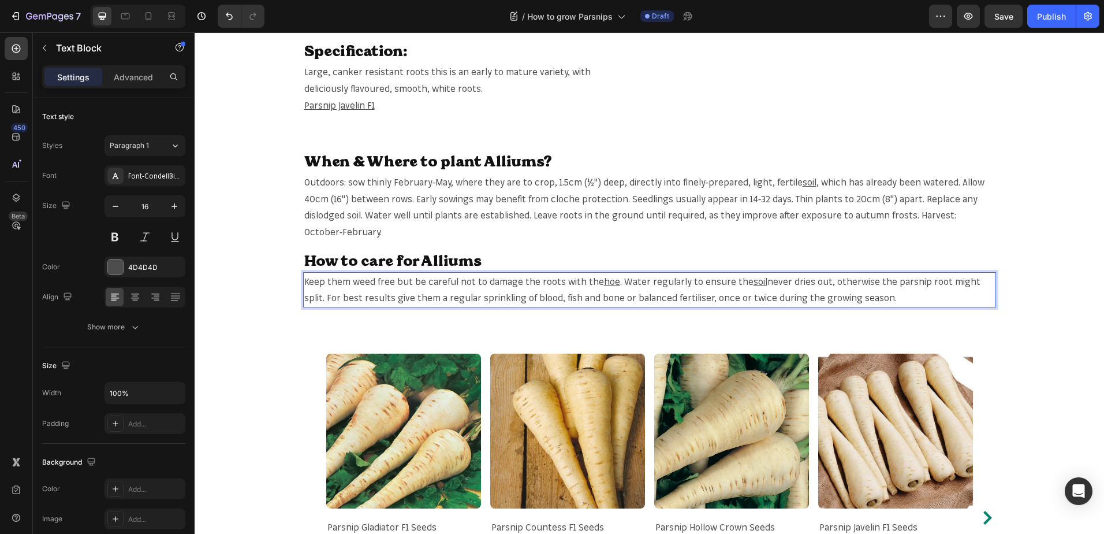
click at [905, 281] on span "never dries out, otherwise the parsnip root might split. For best results give …" at bounding box center [642, 289] width 676 height 28
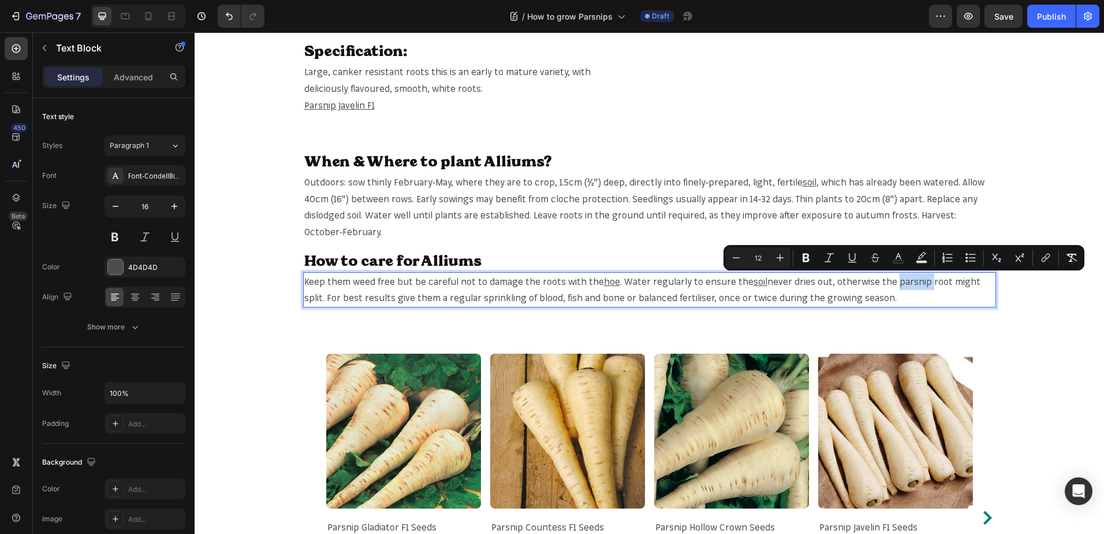
copy span "parsnip"
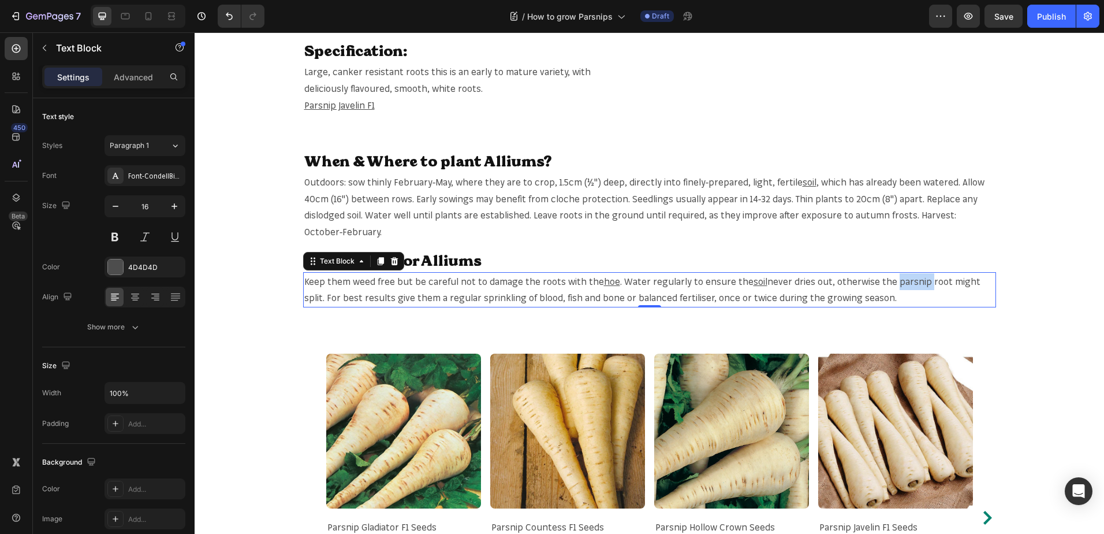
click at [903, 278] on span "never dries out, otherwise the parsnip root might split. For best results give …" at bounding box center [642, 289] width 676 height 28
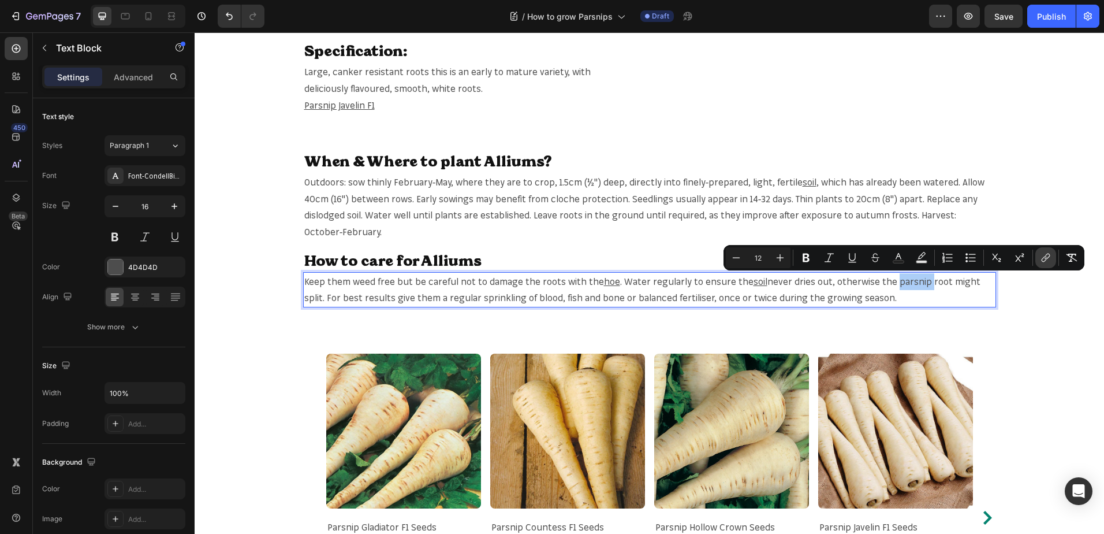
click at [1043, 254] on icon "Editor contextual toolbar" at bounding box center [1046, 258] width 12 height 12
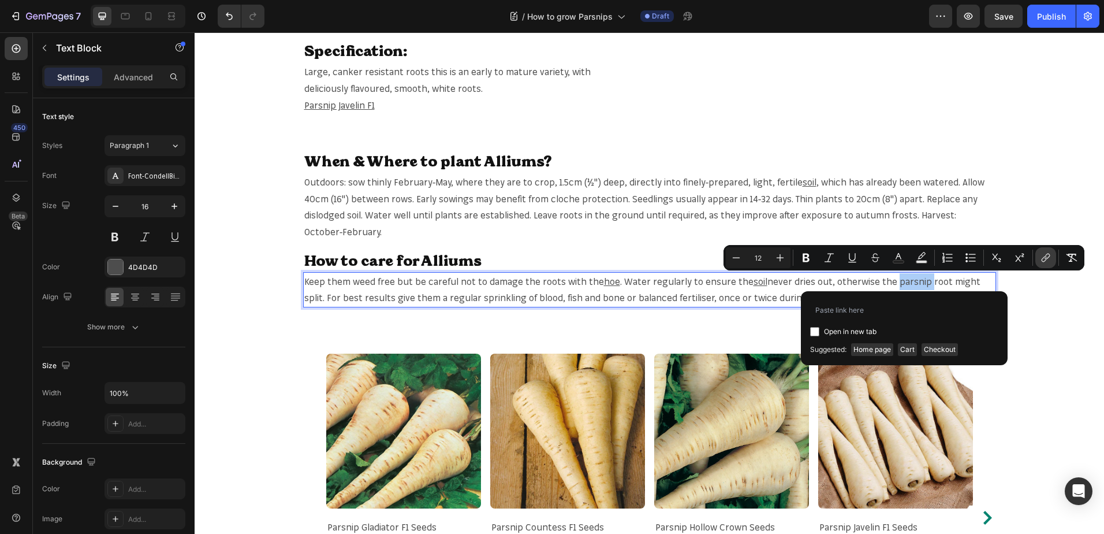
type input "https://mr-fothergills.co.uk/search?q=parsnip&options%5Bprefix%5D=last&options%…"
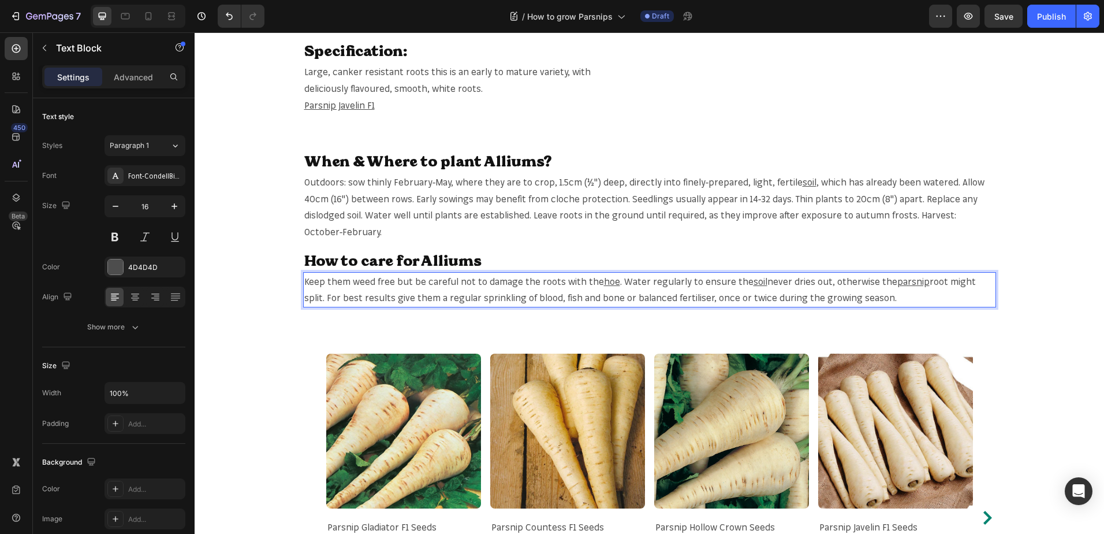
click at [649, 301] on span "root might split. For best results give them a regular sprinkling of blood, fis…" at bounding box center [640, 289] width 672 height 28
click at [654, 299] on span "root might split. For best results give them a regular sprinkling of blood, fis…" at bounding box center [640, 289] width 672 height 28
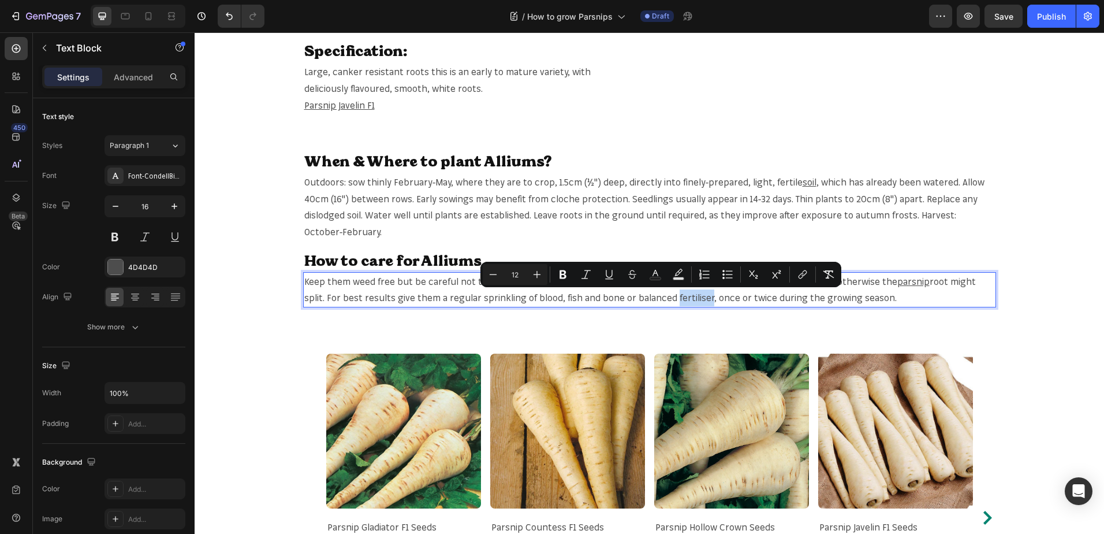
copy span "fertiliser"
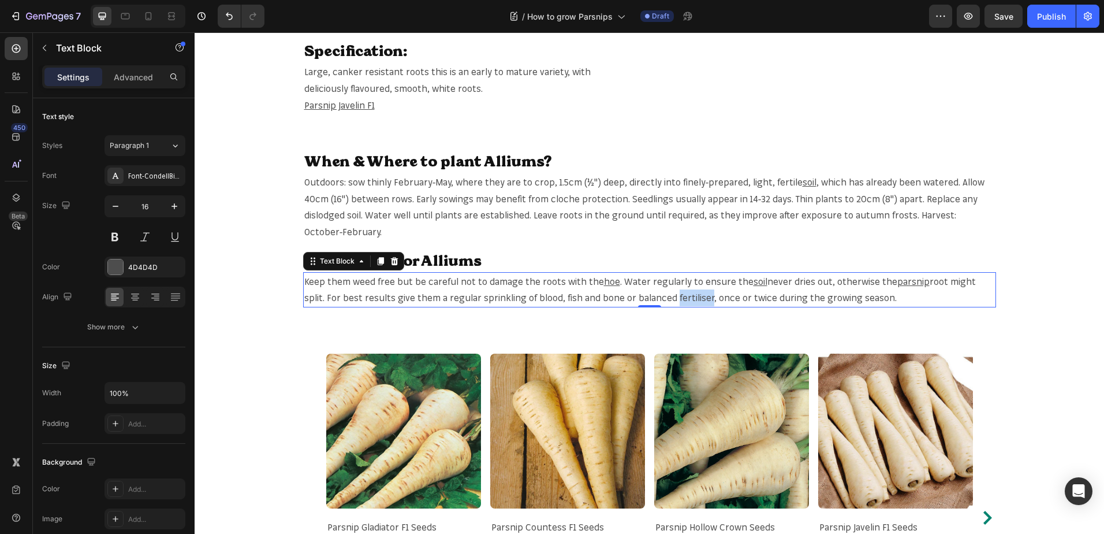
click at [665, 293] on span "root might split. For best results give them a regular sprinkling of blood, fis…" at bounding box center [640, 289] width 672 height 28
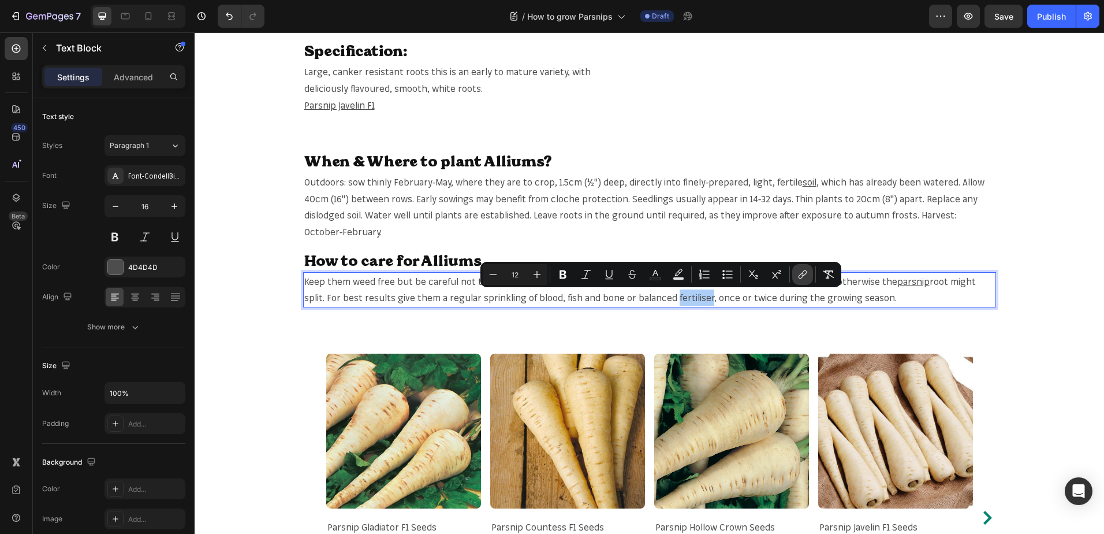
click at [802, 273] on icon "Editor contextual toolbar" at bounding box center [803, 275] width 12 height 12
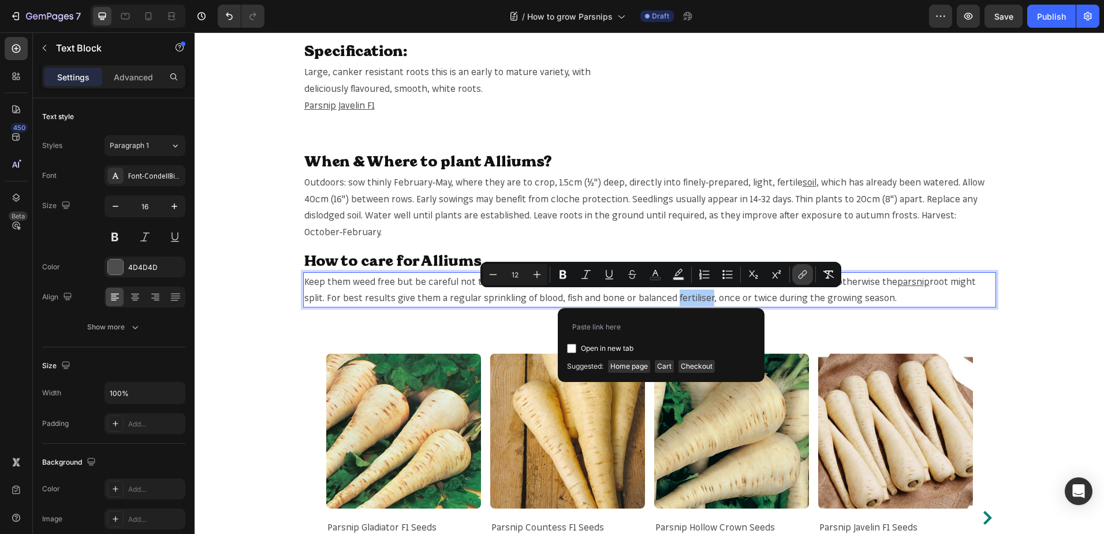
type input "https://mr-fothergills.co.uk/search?q=fertiliser&options%5Bprefix%5D=last&optio…"
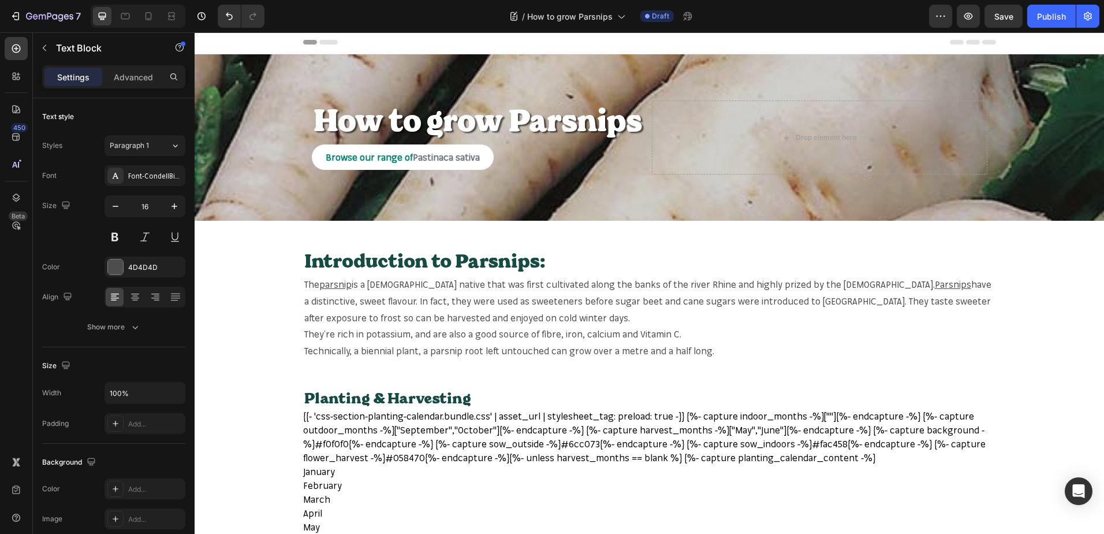
scroll to position [0, 0]
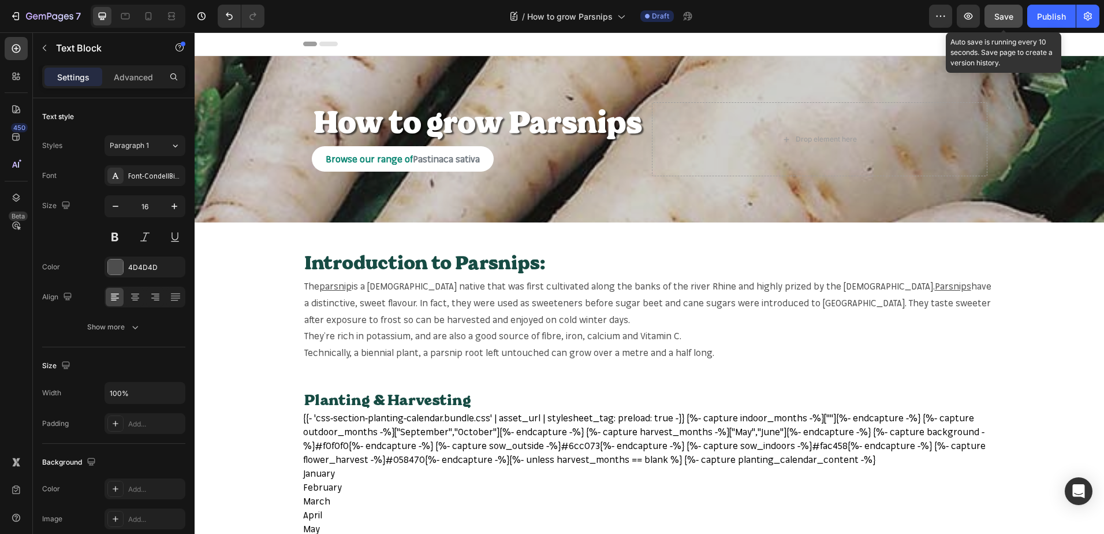
click at [1000, 13] on span "Save" at bounding box center [1004, 17] width 19 height 10
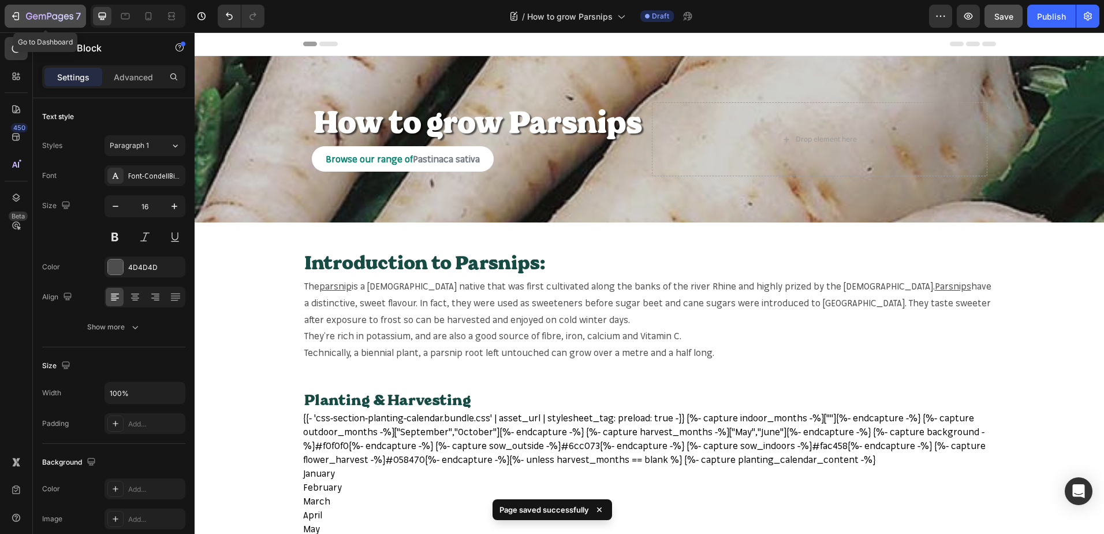
click at [52, 17] on icon "button" at bounding box center [49, 17] width 47 height 10
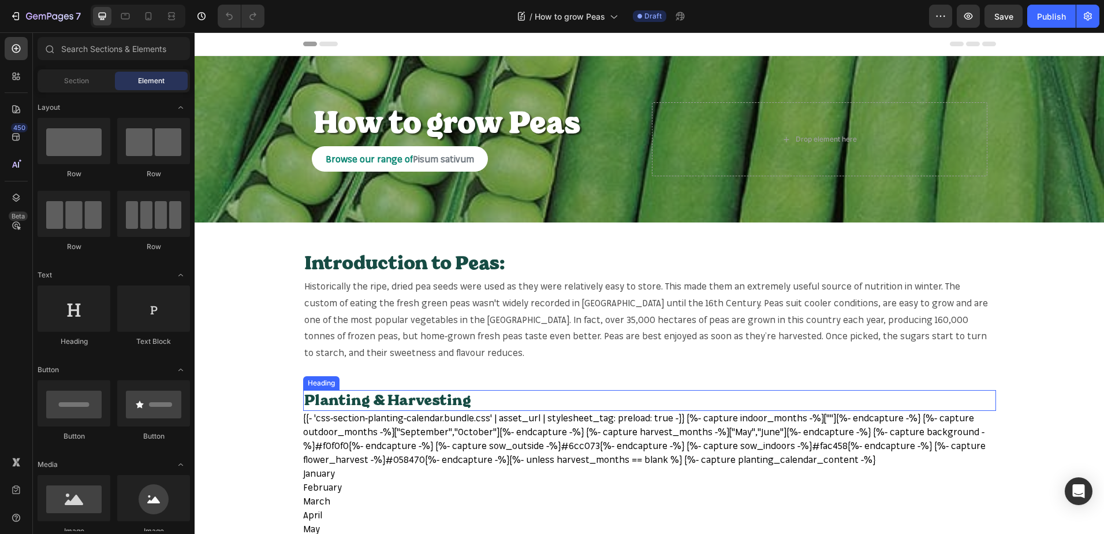
click at [610, 392] on h2 "Planting & Harvesting" at bounding box center [649, 400] width 693 height 21
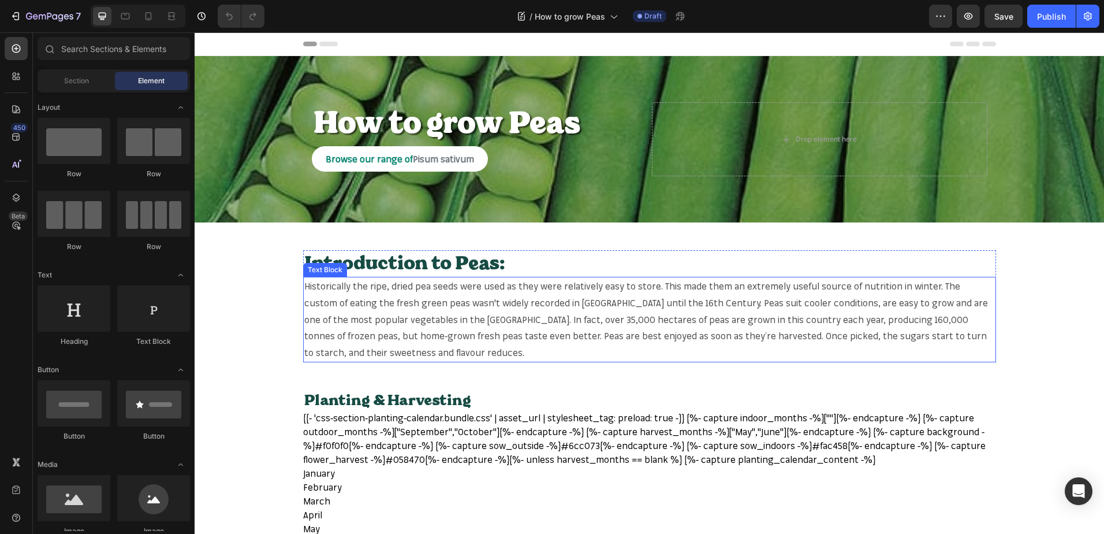
click at [415, 285] on span "Historically the ripe, dried pea seeds were used as they were relatively easy t…" at bounding box center [646, 319] width 684 height 78
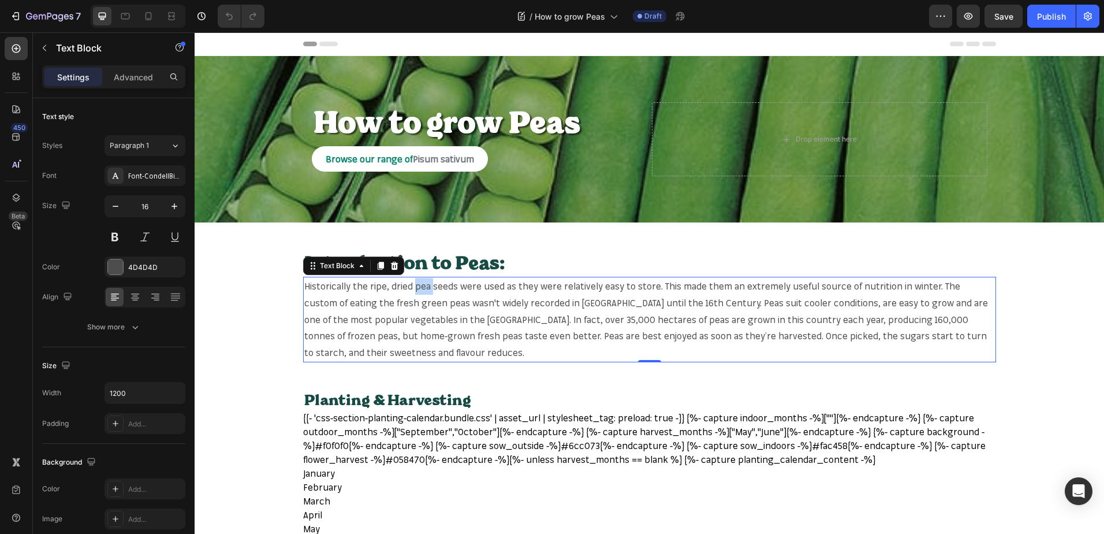
click at [410, 288] on span "Historically the ripe, dried pea seeds were used as they were relatively easy t…" at bounding box center [646, 319] width 684 height 78
click at [412, 288] on span "Historically the ripe, dried pea seeds were used as they were relatively easy t…" at bounding box center [646, 319] width 684 height 78
click at [422, 284] on span "Historically the ripe, dried pea seeds were used as they were relatively easy t…" at bounding box center [646, 319] width 684 height 78
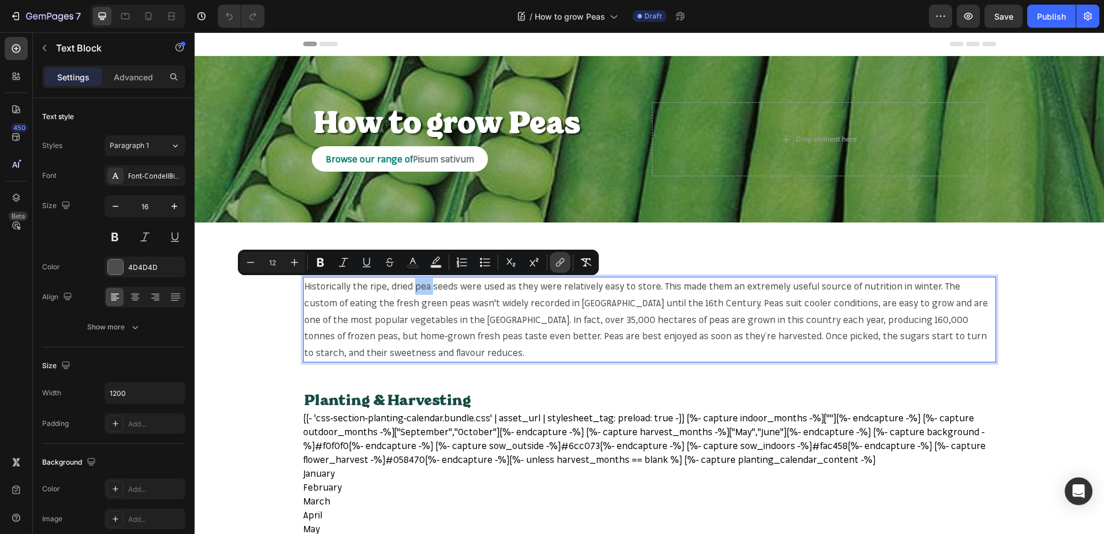
click at [566, 263] on button "link" at bounding box center [560, 262] width 21 height 21
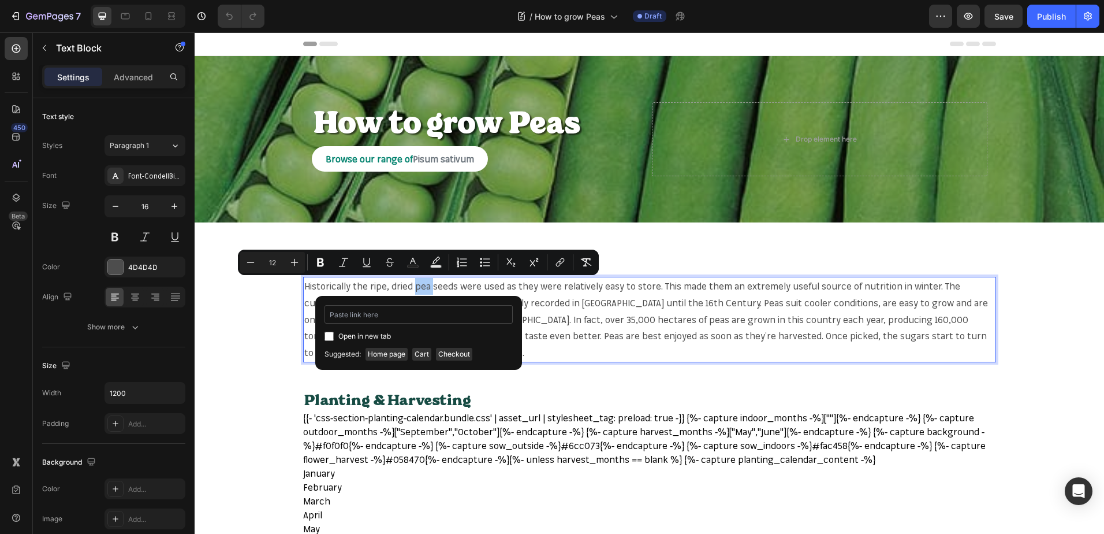
type input "https://mr-fothergills.co.uk/search?q=pea&options%5Bprefix%5D=last&options%5Bfi…"
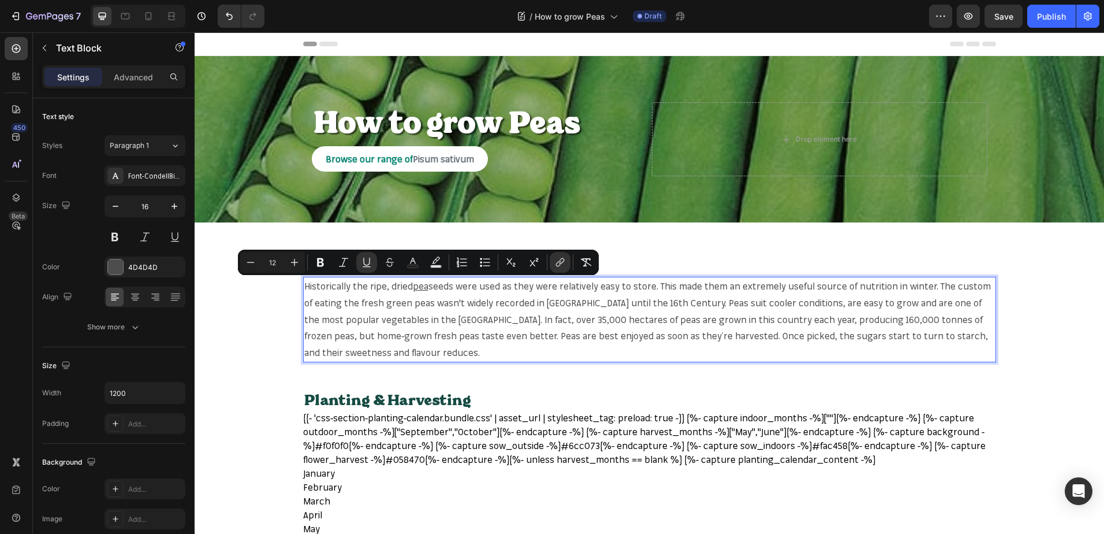
click at [388, 300] on span "seeds were used as they were relatively easy to store. This made them an extrem…" at bounding box center [647, 319] width 687 height 78
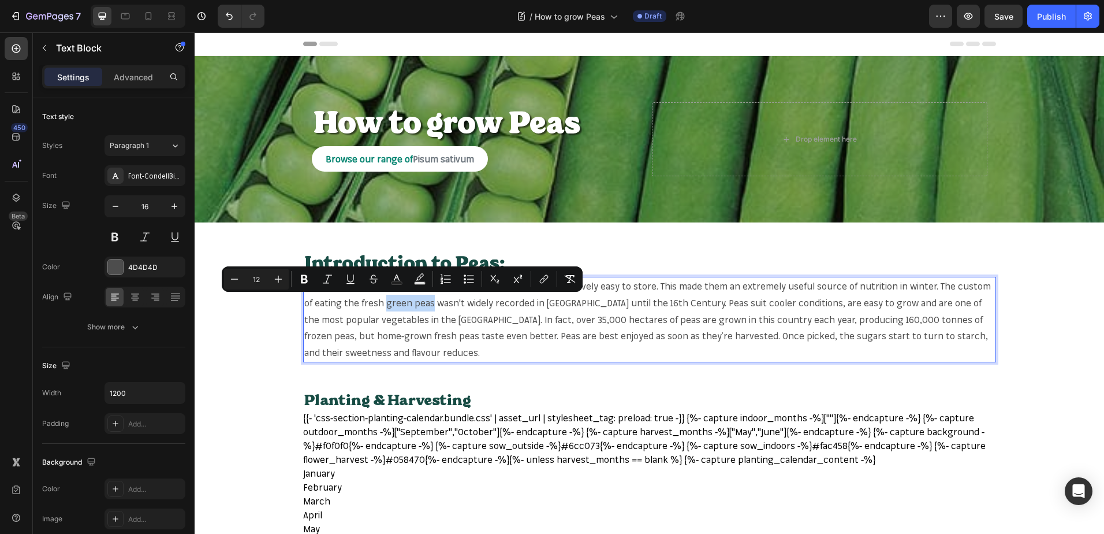
drag, startPoint x: 379, startPoint y: 302, endPoint x: 424, endPoint y: 304, distance: 44.5
click at [424, 304] on span "seeds were used as they were relatively easy to store. This made them an extrem…" at bounding box center [647, 319] width 687 height 78
copy span "green peas"
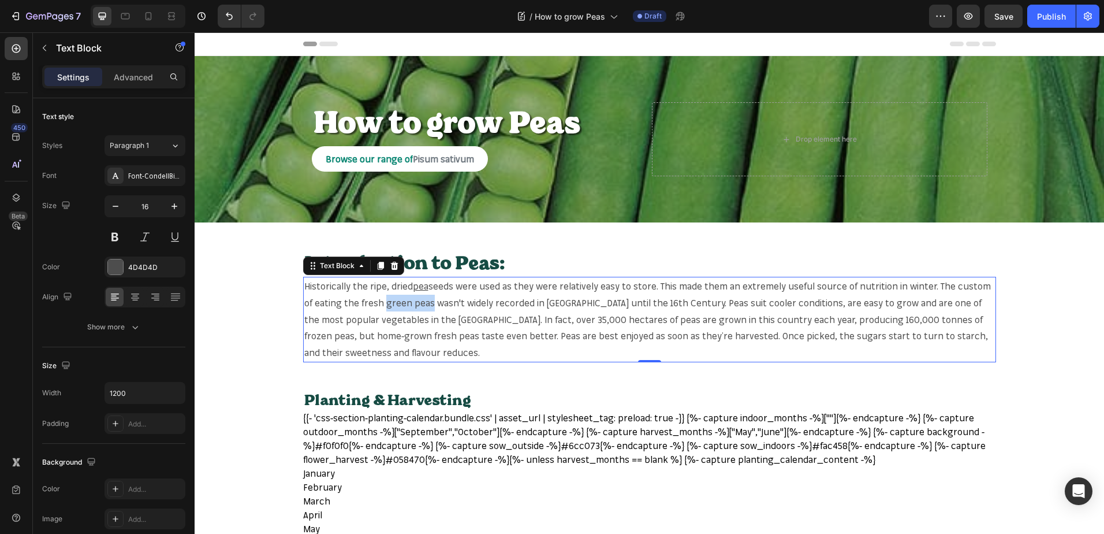
click at [393, 299] on span "seeds were used as they were relatively easy to store. This made them an extrem…" at bounding box center [647, 319] width 687 height 78
click at [385, 301] on span "seeds were used as they were relatively easy to store. This made them an extrem…" at bounding box center [647, 319] width 687 height 78
click at [377, 303] on span "seeds were used as they were relatively easy to store. This made them an extrem…" at bounding box center [647, 319] width 687 height 78
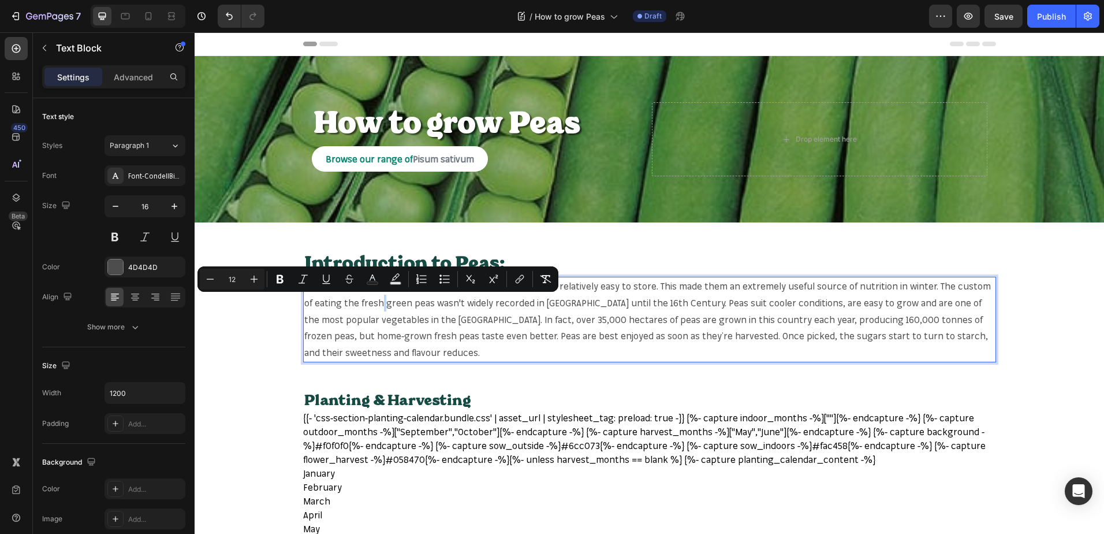
click at [377, 303] on span "seeds were used as they were relatively easy to store. This made them an extrem…" at bounding box center [647, 319] width 687 height 78
click at [379, 302] on span "seeds were used as they were relatively easy to store. This made them an extrem…" at bounding box center [647, 319] width 687 height 78
drag, startPoint x: 379, startPoint y: 302, endPoint x: 424, endPoint y: 302, distance: 45.0
click at [424, 302] on span "seeds were used as they were relatively easy to store. This made them an extrem…" at bounding box center [647, 319] width 687 height 78
click at [542, 276] on icon "Editor contextual toolbar" at bounding box center [544, 279] width 12 height 12
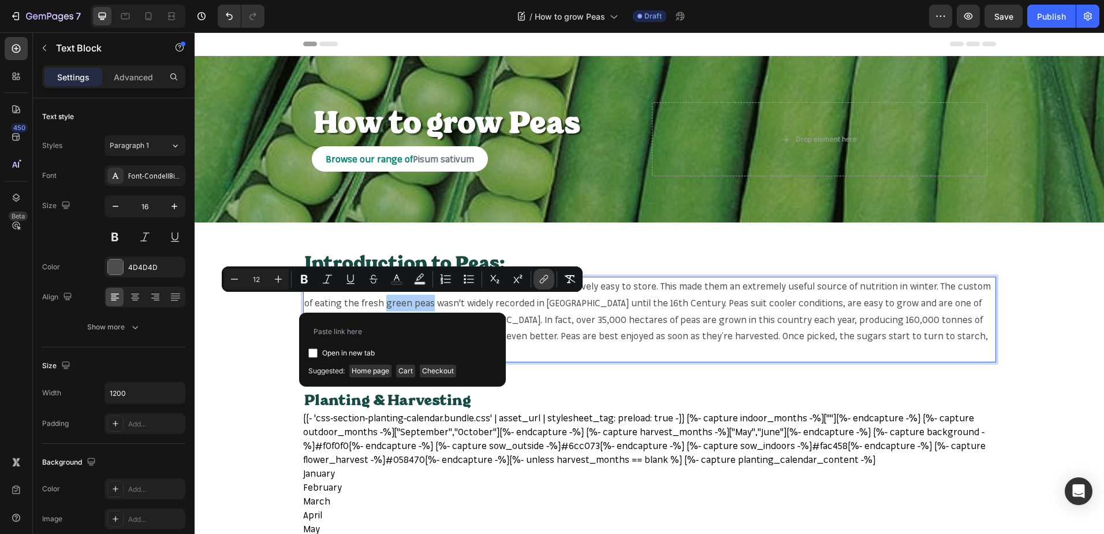
type input "https://mr-fothergills.co.uk/search?q=green+peas&options%5Bprefix%5D=last&optio…"
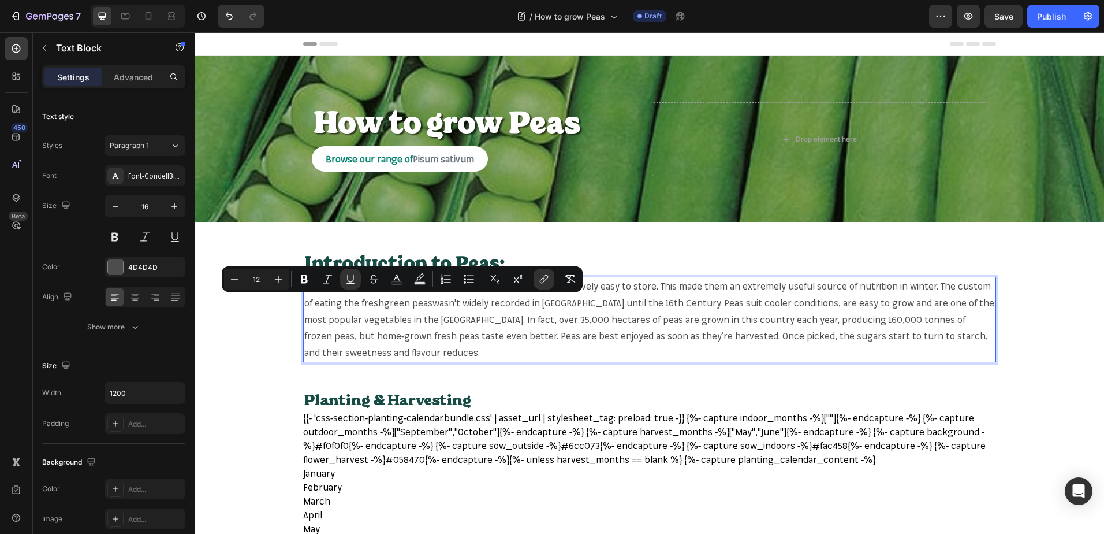
click at [673, 304] on span "wasn't widely recorded in Britain until the 16th Century. Peas suit cooler cond…" at bounding box center [649, 327] width 690 height 61
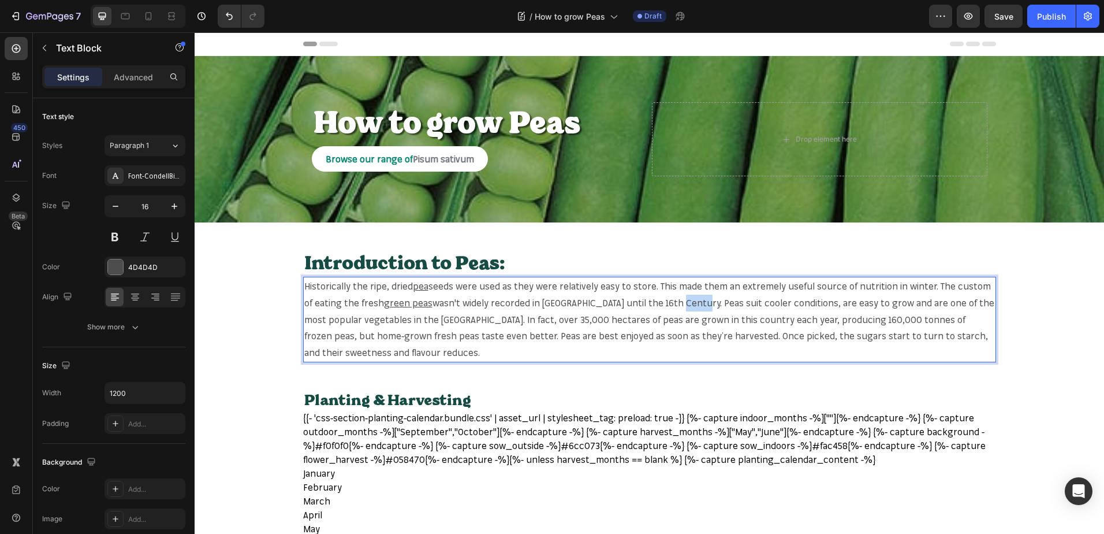
click at [673, 304] on span "wasn't widely recorded in Britain until the 16th Century. Peas suit cooler cond…" at bounding box center [649, 327] width 690 height 61
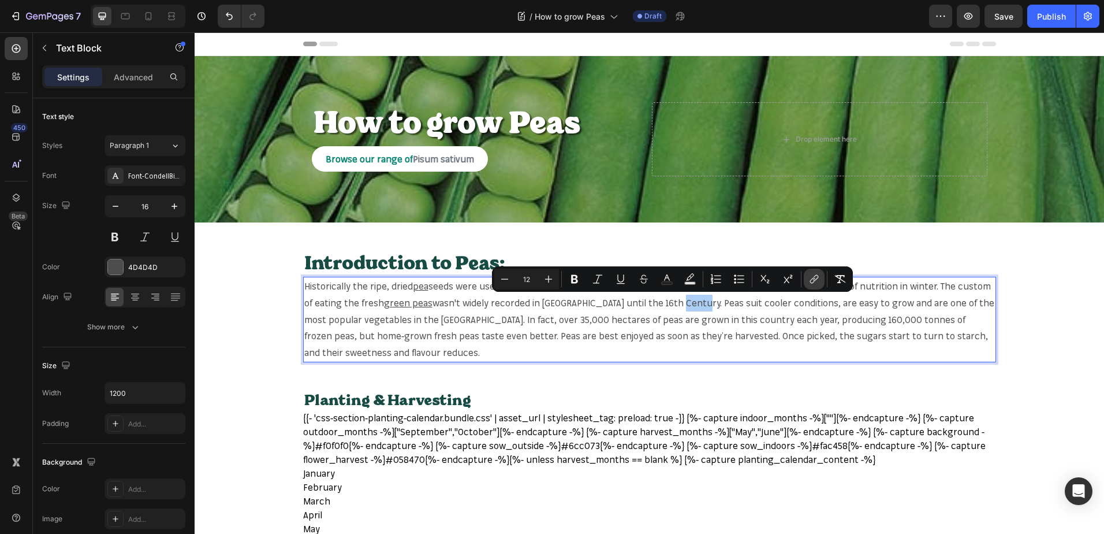
click at [822, 283] on button "link" at bounding box center [814, 279] width 21 height 21
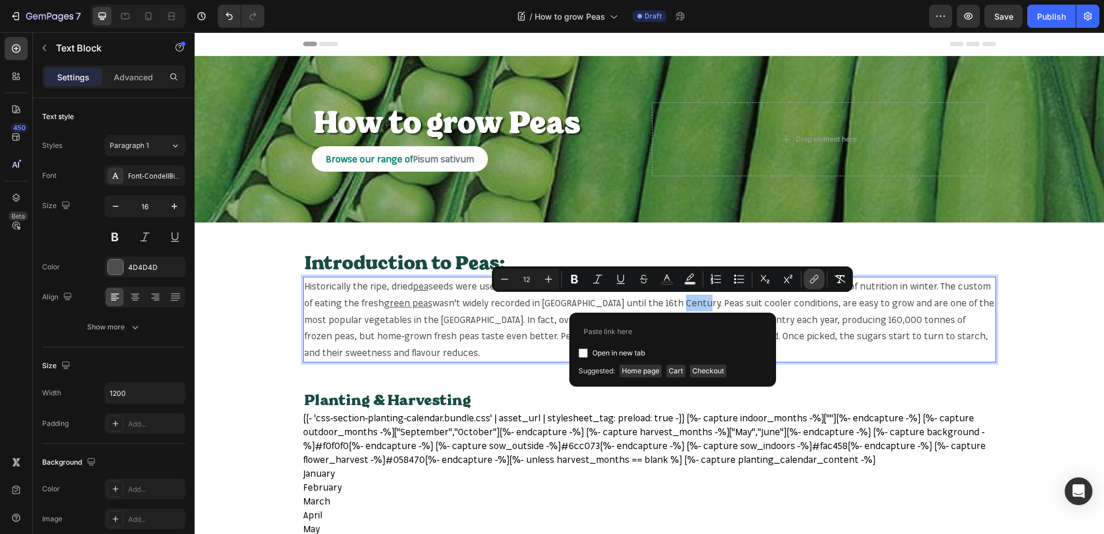
type input "https://mr-fothergills.co.uk/search?q=green+peas&options%5Bprefix%5D=last&optio…"
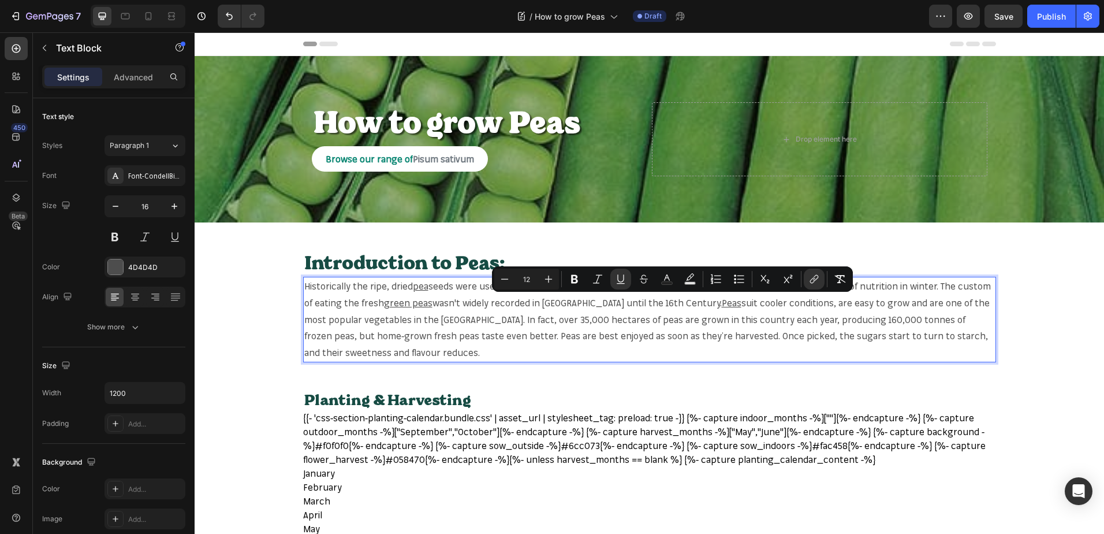
click at [317, 321] on span "suit cooler conditions, are easy to grow and are one of the most popular vegeta…" at bounding box center [647, 327] width 686 height 61
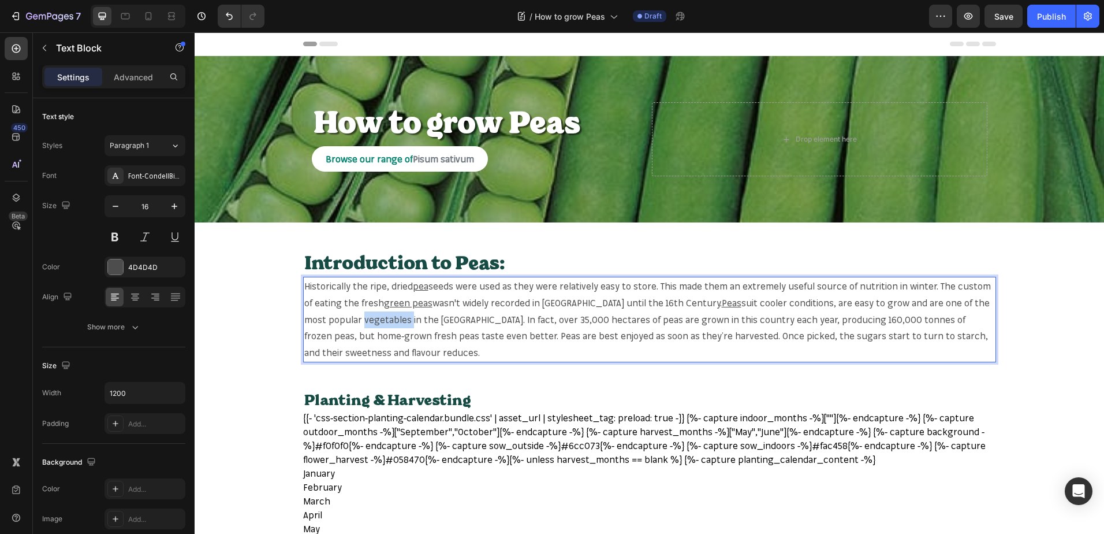
click at [317, 321] on span "suit cooler conditions, are easy to grow and are one of the most popular vegeta…" at bounding box center [647, 327] width 686 height 61
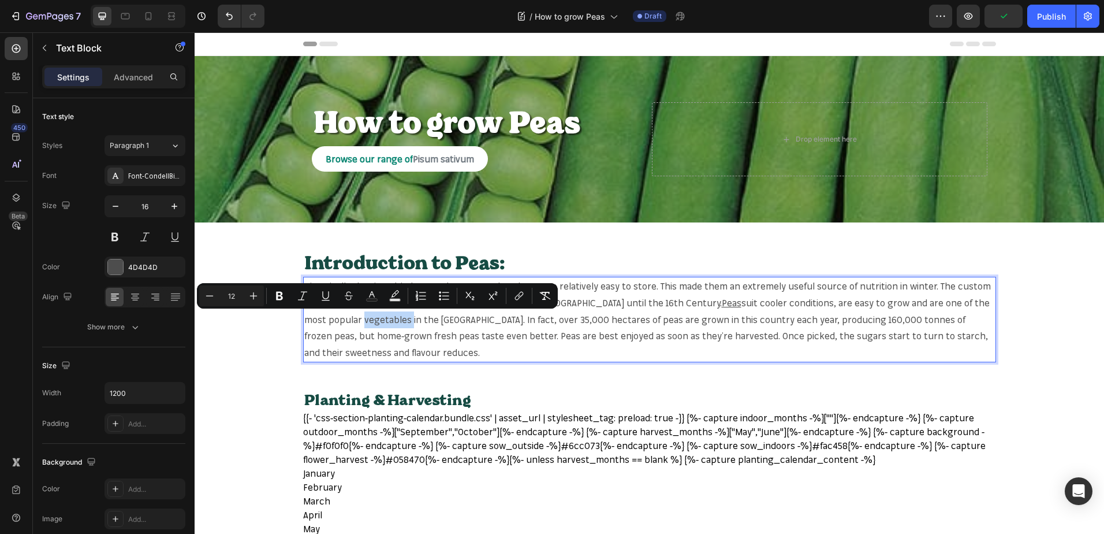
copy span "vegetables"
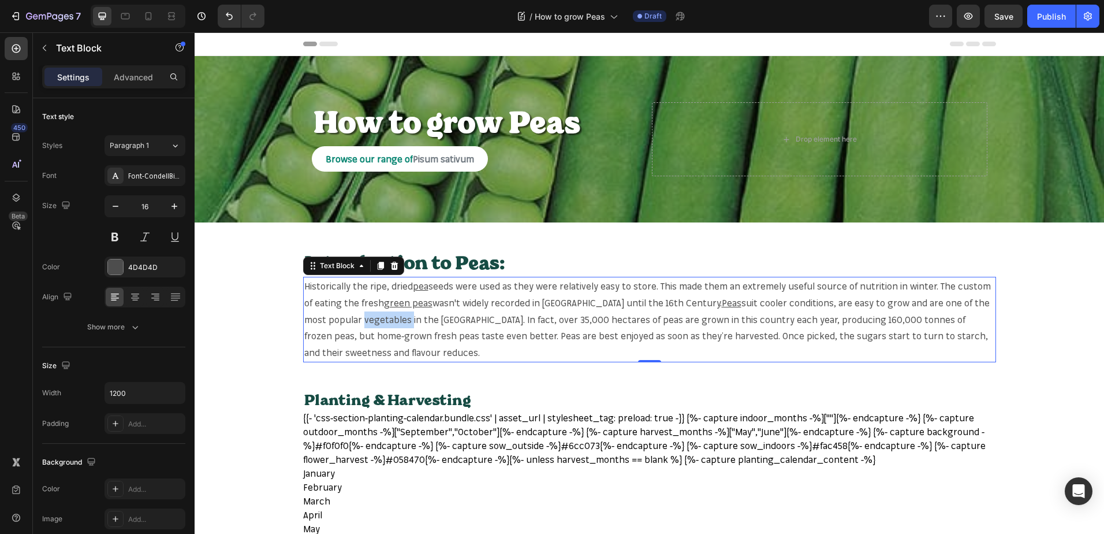
click at [315, 315] on span "suit cooler conditions, are easy to grow and are one of the most popular vegeta…" at bounding box center [647, 327] width 686 height 61
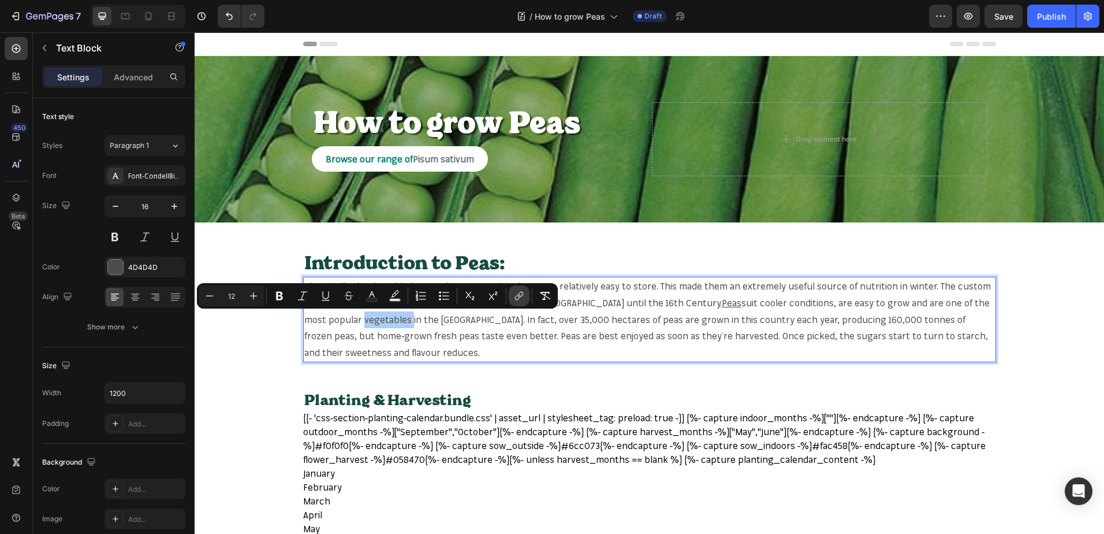
click at [516, 296] on icon "Editor contextual toolbar" at bounding box center [517, 298] width 5 height 6
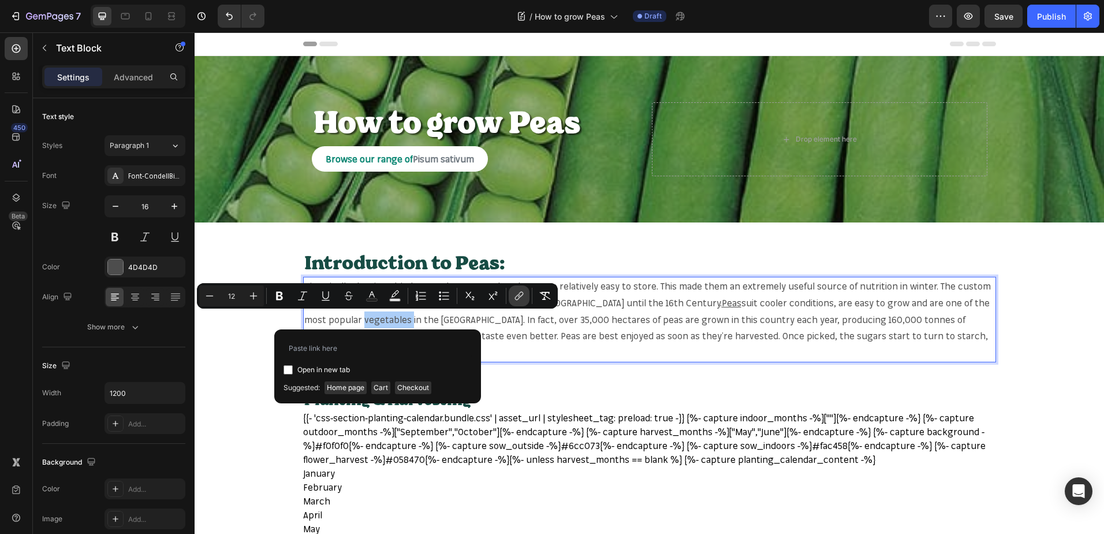
type input "https://mr-fothergills.co.uk/search?q=vegetables&options%5Bprefix%5D=last&optio…"
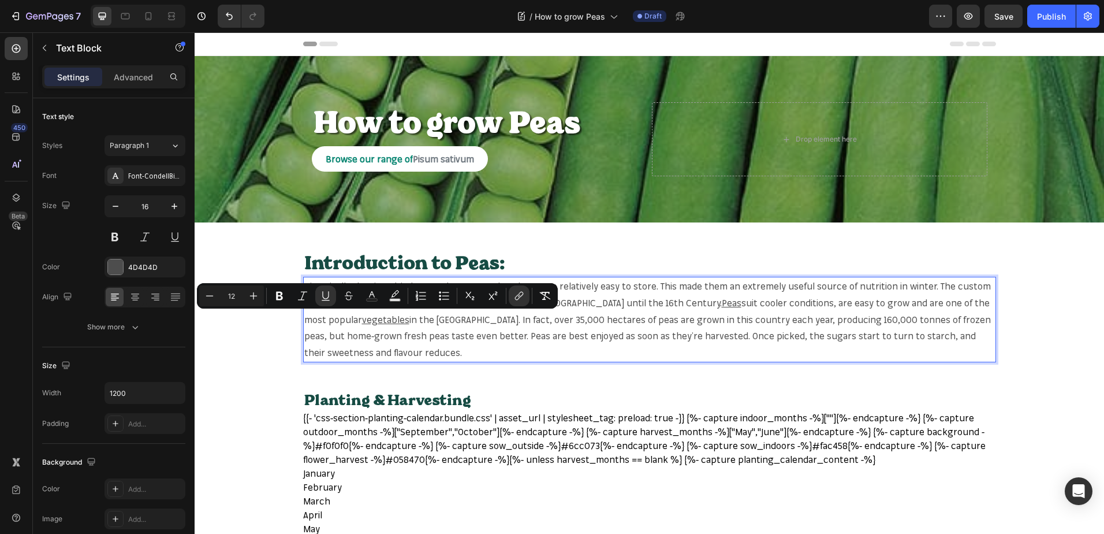
click at [861, 322] on span "in the UK. In fact, over 35,000 hectares of peas are grown in this country each…" at bounding box center [647, 336] width 687 height 45
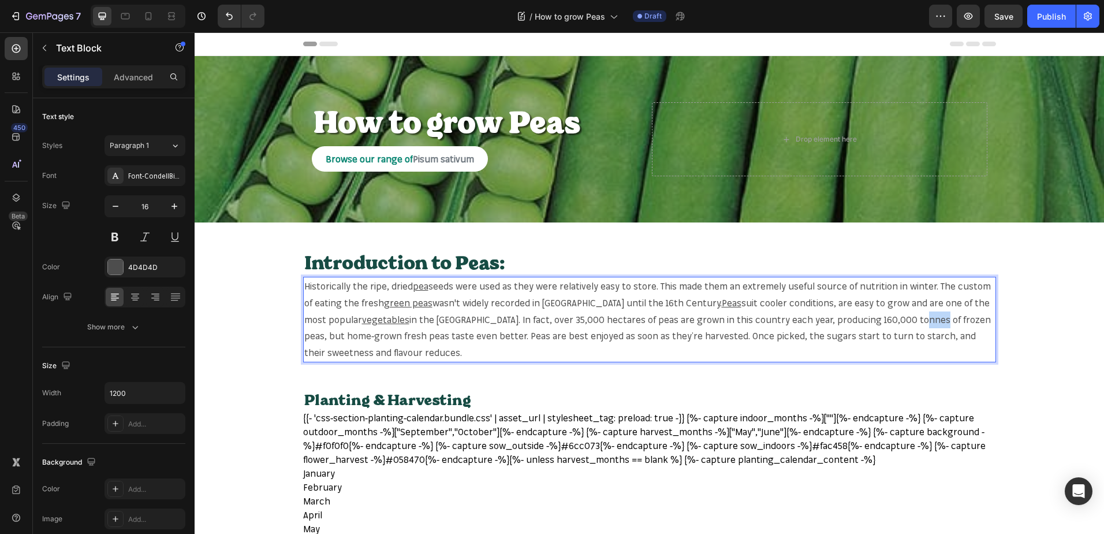
click at [861, 322] on span "in the UK. In fact, over 35,000 hectares of peas are grown in this country each…" at bounding box center [647, 336] width 687 height 45
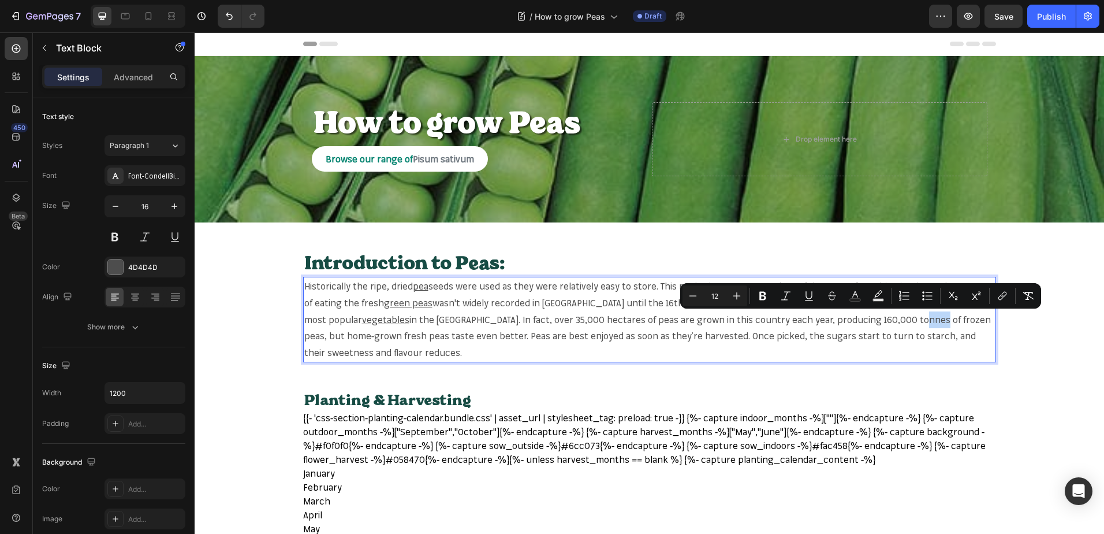
copy span "peas"
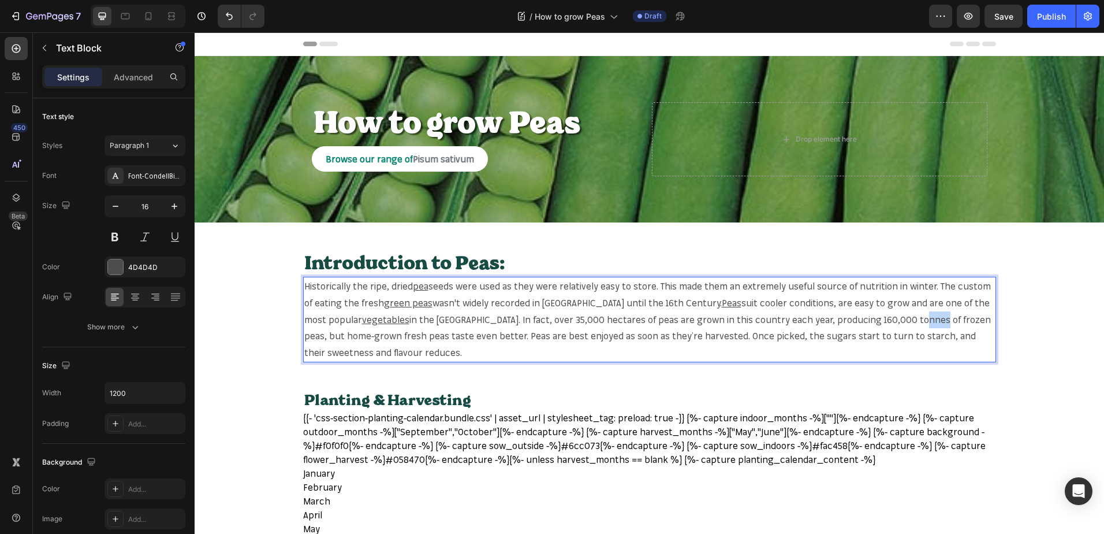
click at [867, 318] on span "in the UK. In fact, over 35,000 hectares of peas are grown in this country each…" at bounding box center [647, 336] width 687 height 45
click at [867, 319] on span "in the UK. In fact, over 35,000 hectares of peas are grown in this country each…" at bounding box center [647, 336] width 687 height 45
click at [866, 319] on span "in the UK. In fact, over 35,000 hectares of peas are grown in this country each…" at bounding box center [647, 336] width 687 height 45
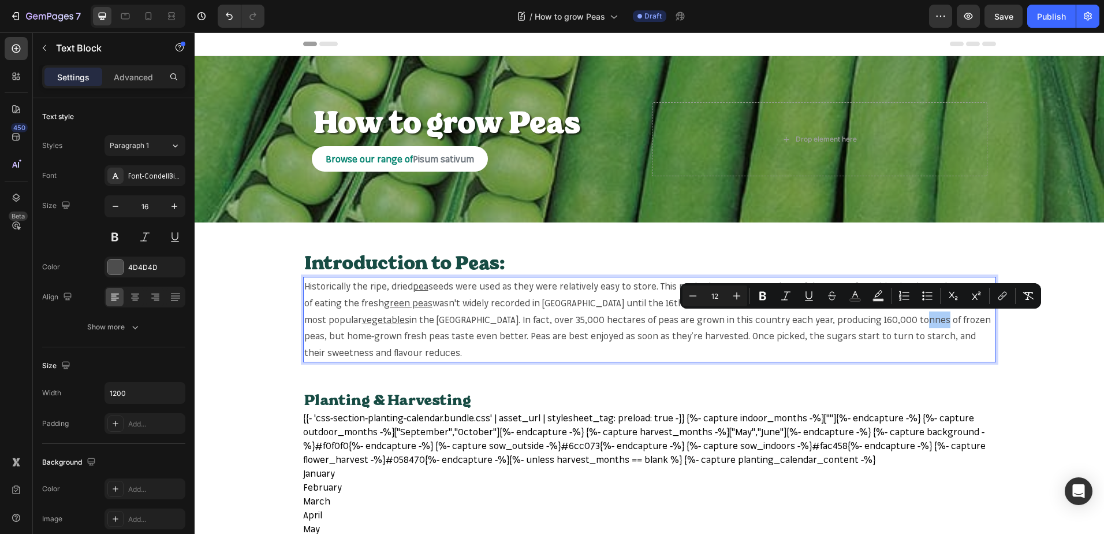
click at [1014, 291] on div "Minus 12 Plus Bold Italic Underline Strikethrough Text Color Text Background Co…" at bounding box center [861, 295] width 356 height 21
click at [1005, 294] on icon "Editor contextual toolbar" at bounding box center [1003, 296] width 12 height 12
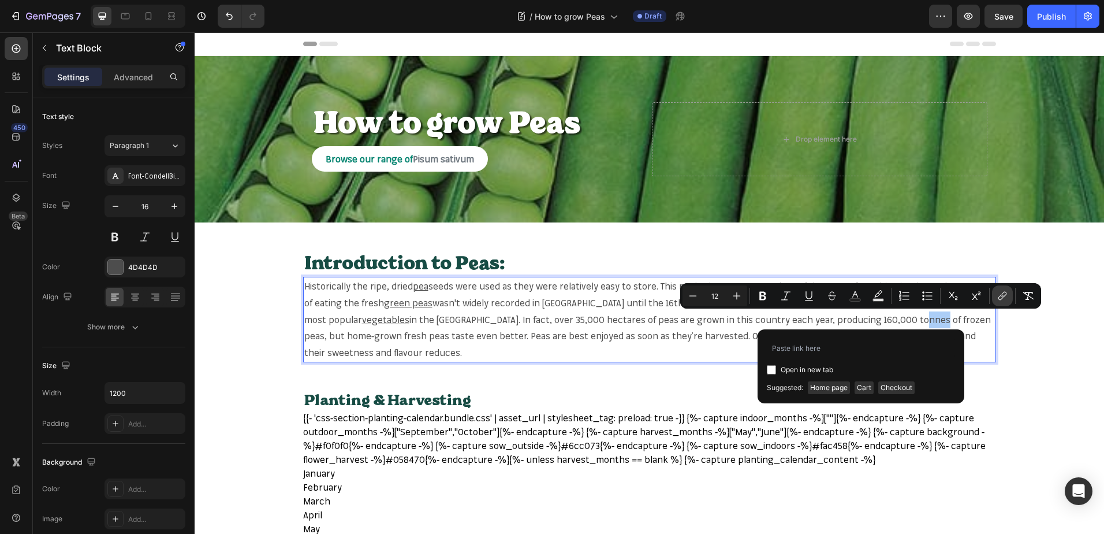
type input "https://mr-fothergills.co.uk/search?q=peas&options%5Bprefix%5D=last&options%5Bf…"
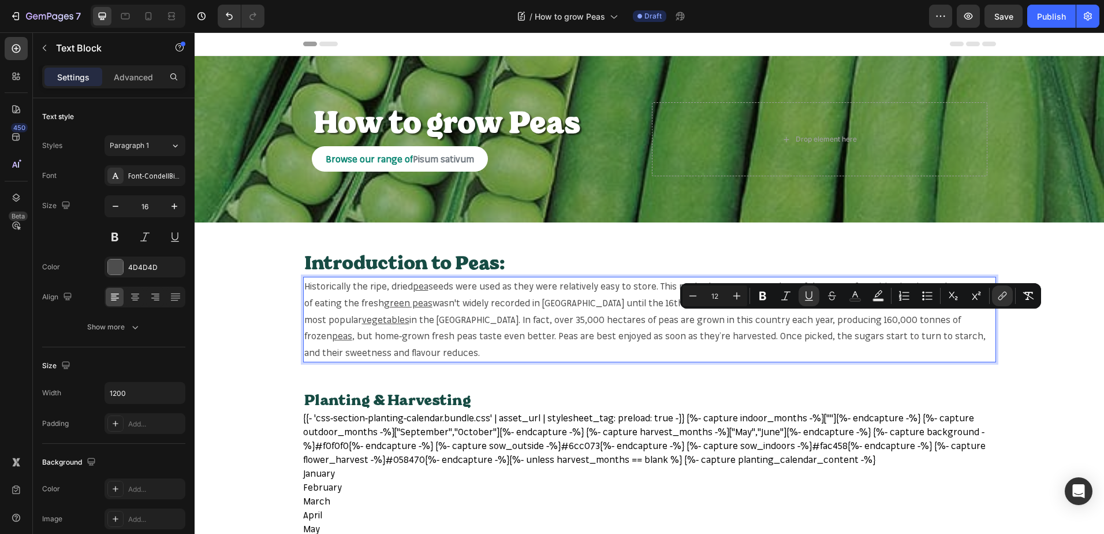
click at [311, 334] on span ", but home-grown fresh peas taste even better. Peas are best enjoyed as soon as…" at bounding box center [645, 344] width 682 height 28
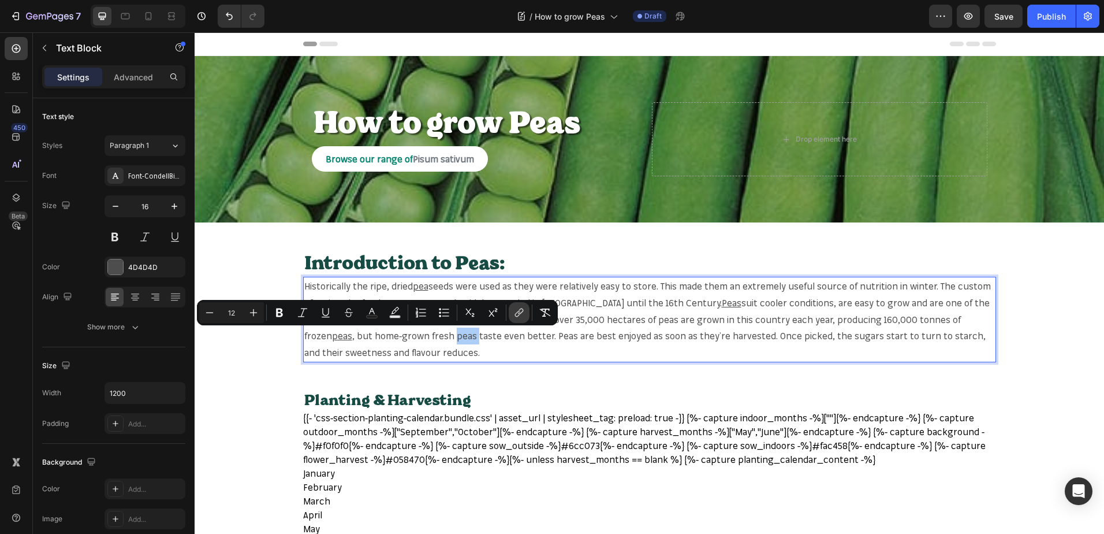
click at [515, 306] on button "link" at bounding box center [519, 312] width 21 height 21
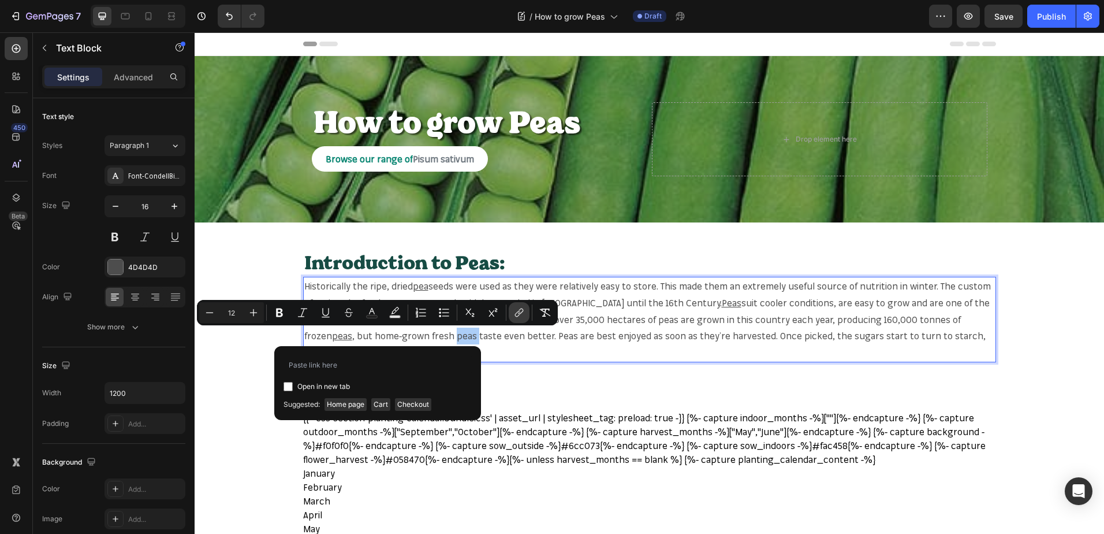
type input "https://mr-fothergills.co.uk/search?q=peas&options%5Bprefix%5D=last&options%5Bf…"
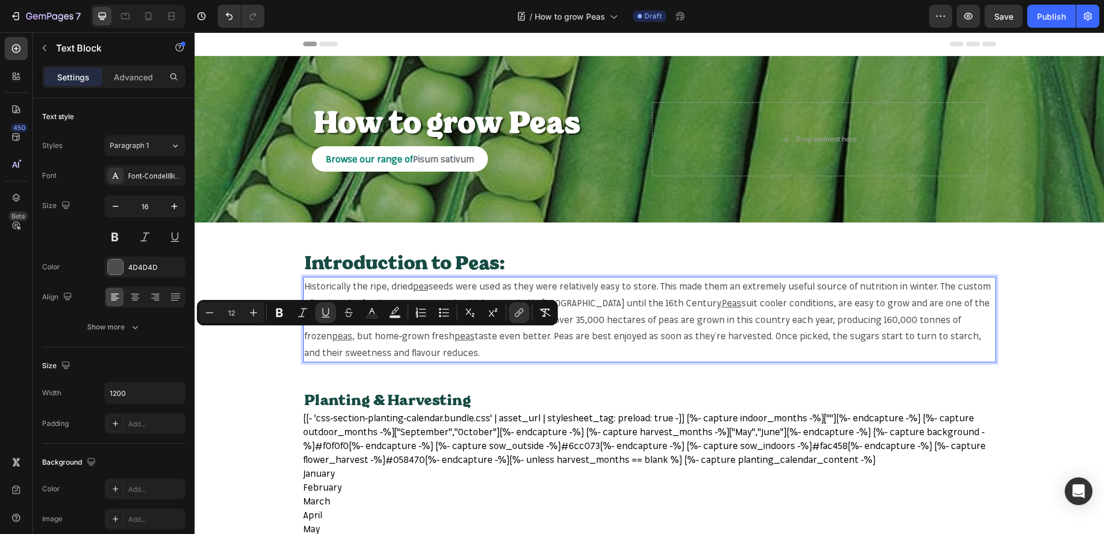
drag, startPoint x: 644, startPoint y: 371, endPoint x: 653, endPoint y: 370, distance: 9.4
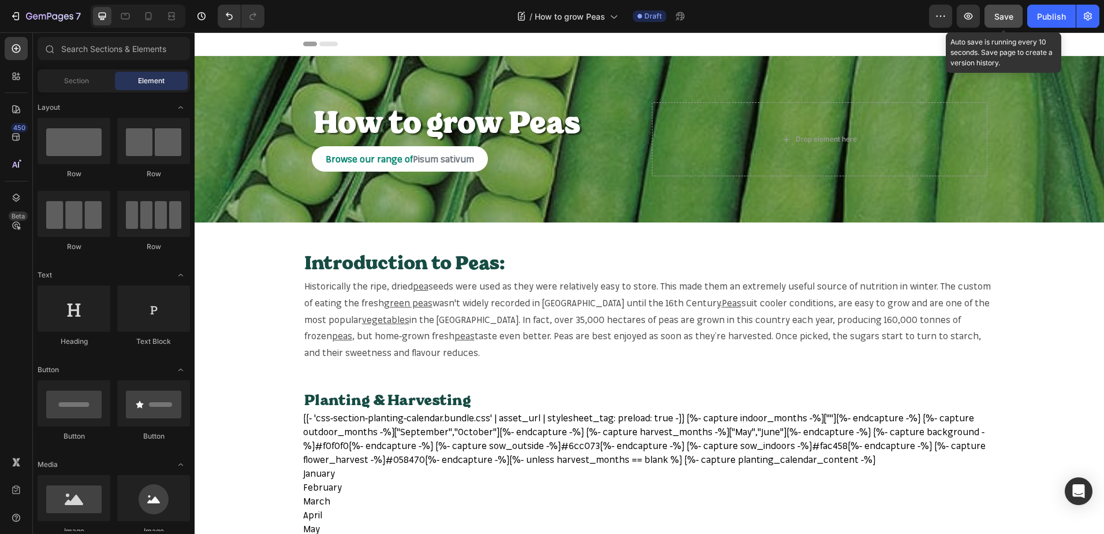
click at [1001, 13] on span "Save" at bounding box center [1004, 17] width 19 height 10
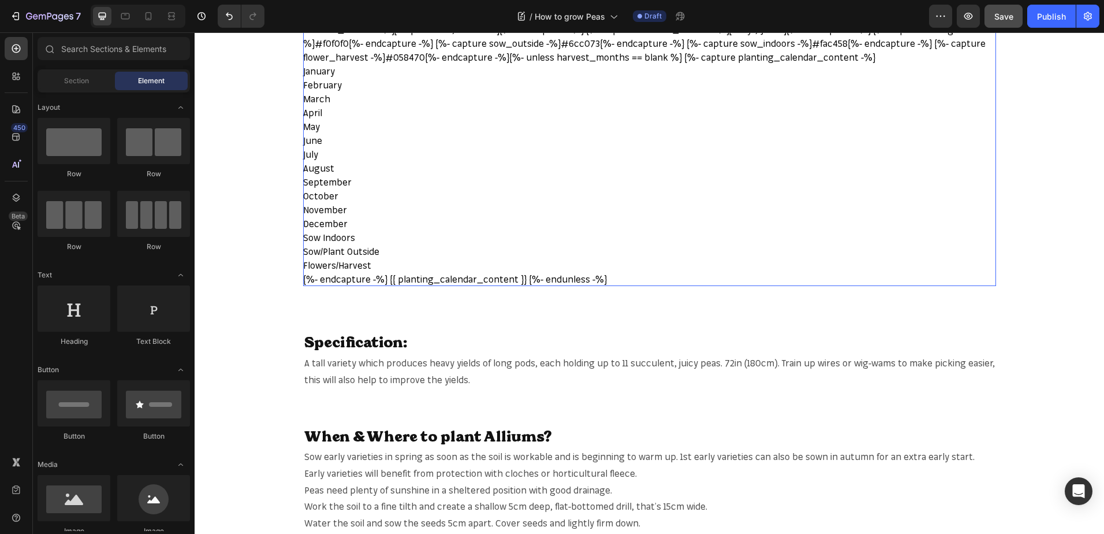
scroll to position [404, 0]
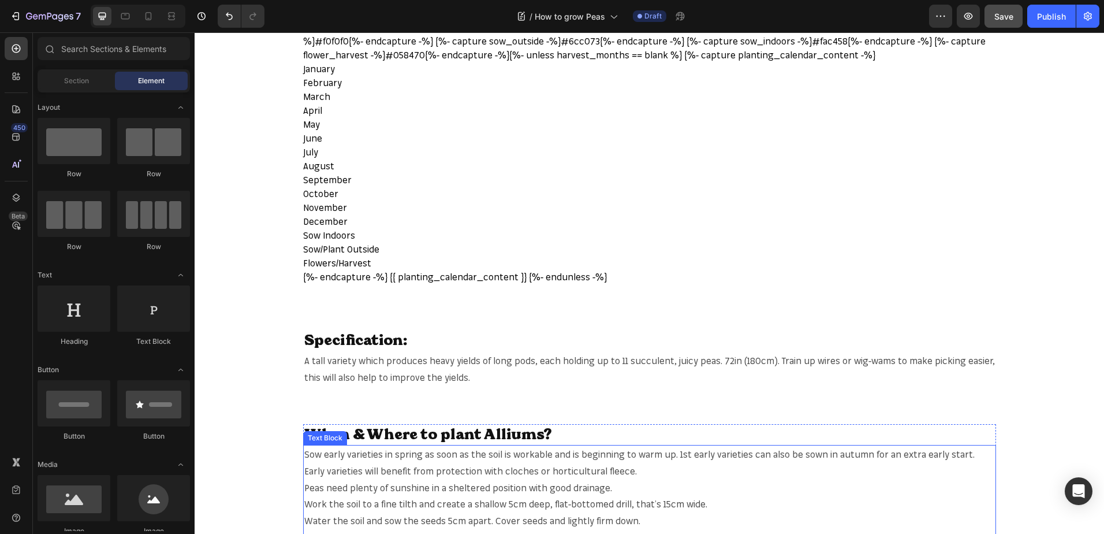
click at [490, 472] on span "Sow early varieties in spring as soon as the soil is workable and is beginning …" at bounding box center [639, 462] width 671 height 28
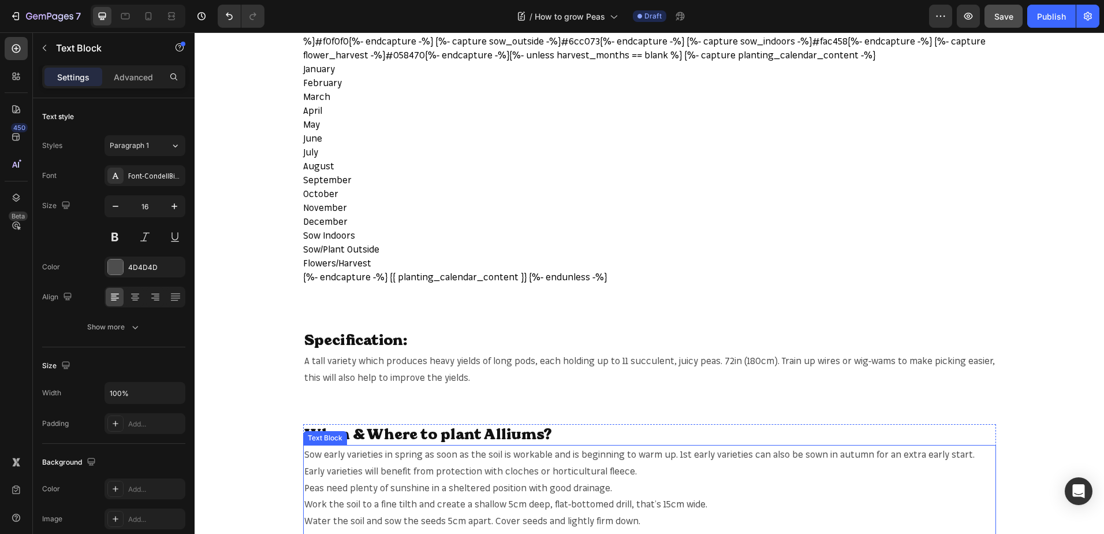
click at [490, 472] on span "Sow early varieties in spring as soon as the soil is workable and is beginning …" at bounding box center [639, 462] width 671 height 28
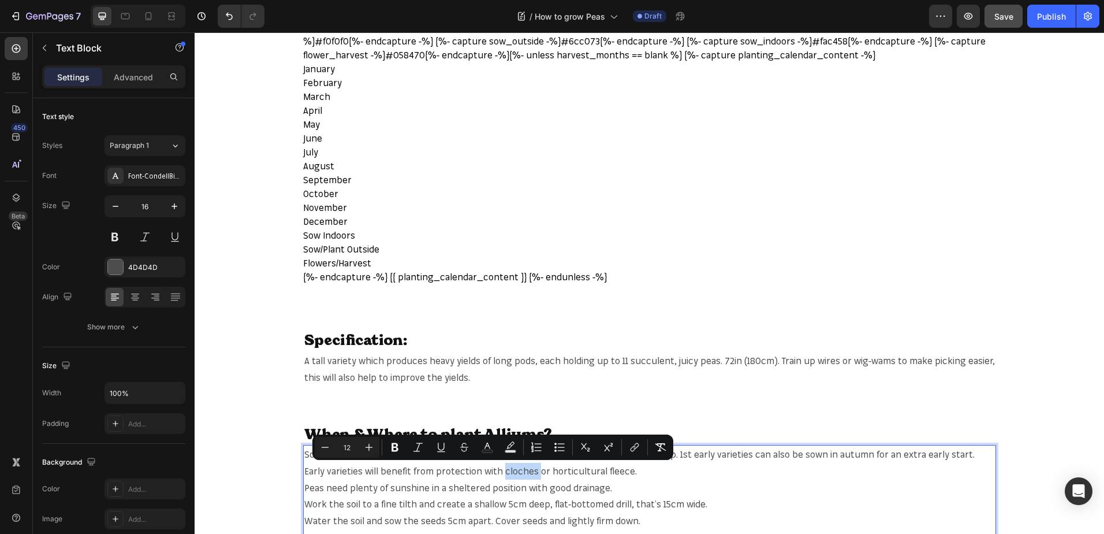
copy span "cloches"
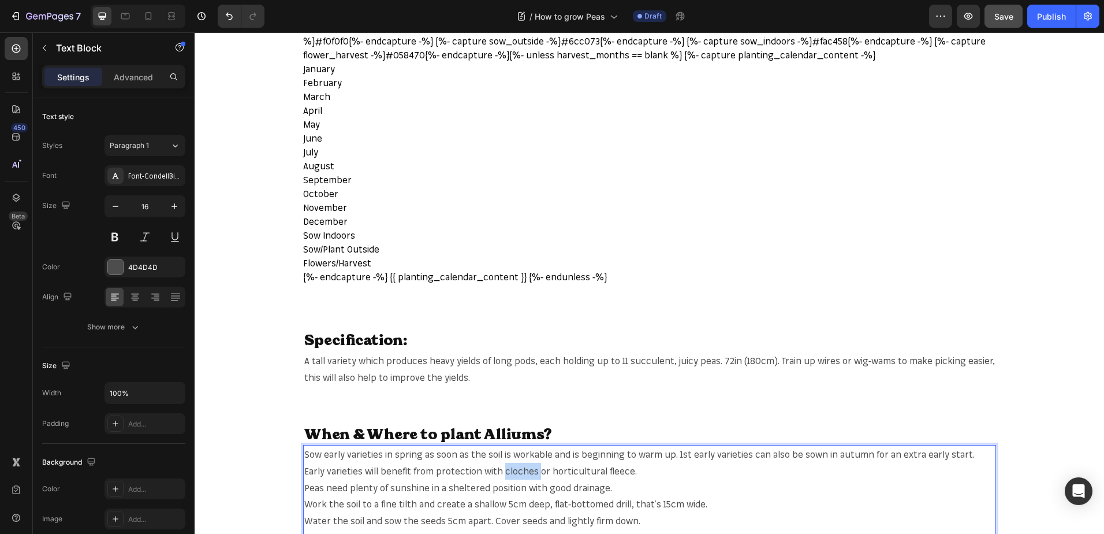
click at [483, 464] on p "Sow early varieties in spring as soon as the soil is workable and is beginning …" at bounding box center [649, 504] width 691 height 117
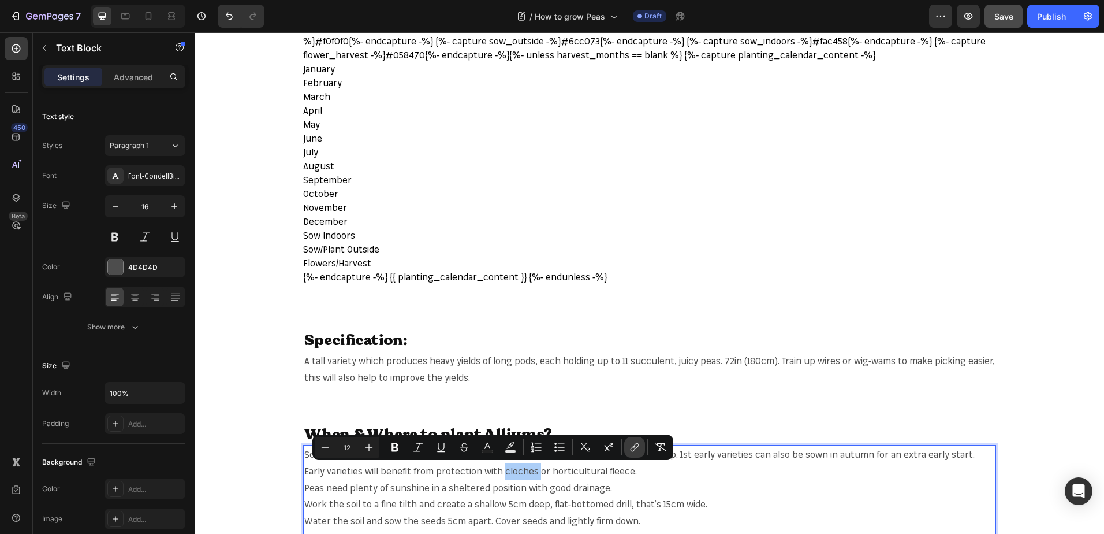
click at [637, 440] on button "link" at bounding box center [634, 447] width 21 height 21
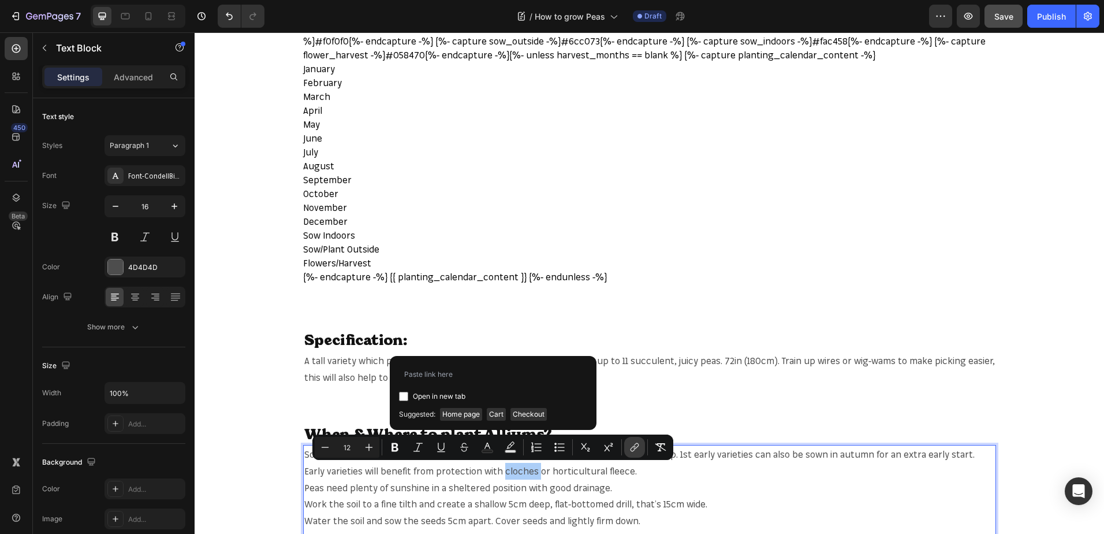
type input "https://mr-fothergills.co.uk/search?q=cloches&options%5Bprefix%5D=last&options%…"
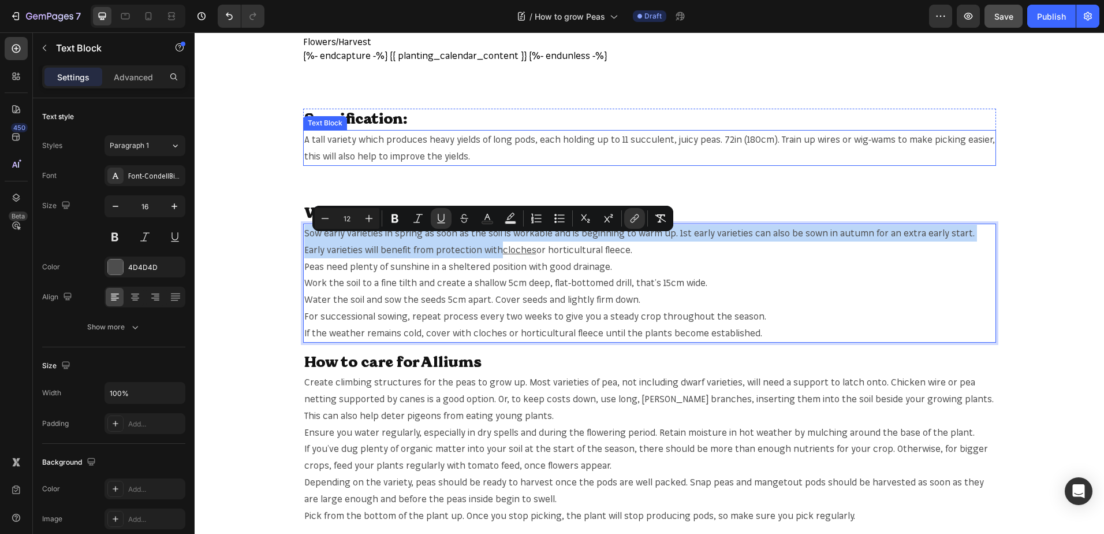
scroll to position [635, 0]
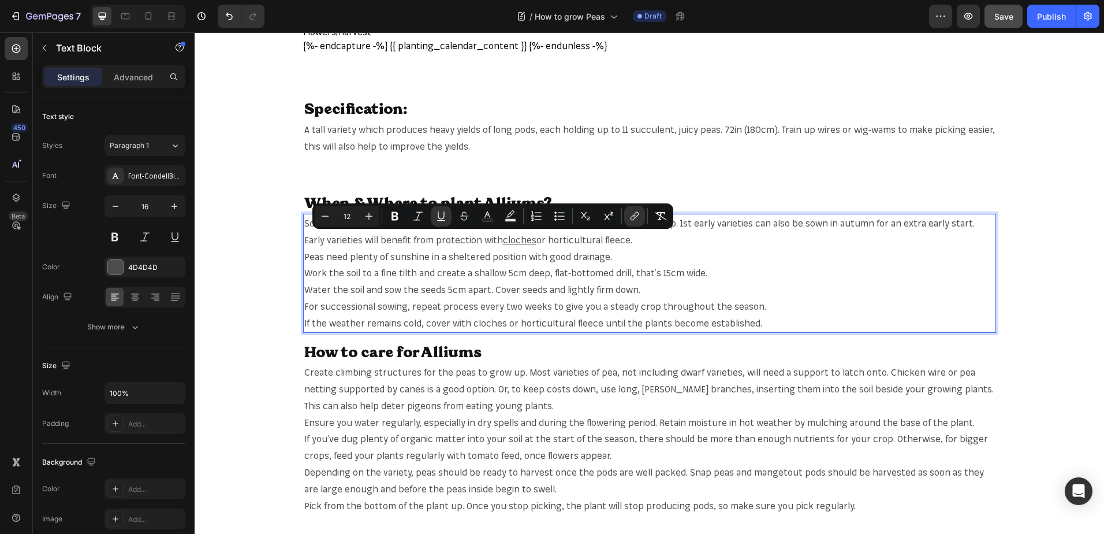
click at [586, 236] on span "or horticultural fleece." at bounding box center [585, 240] width 96 height 12
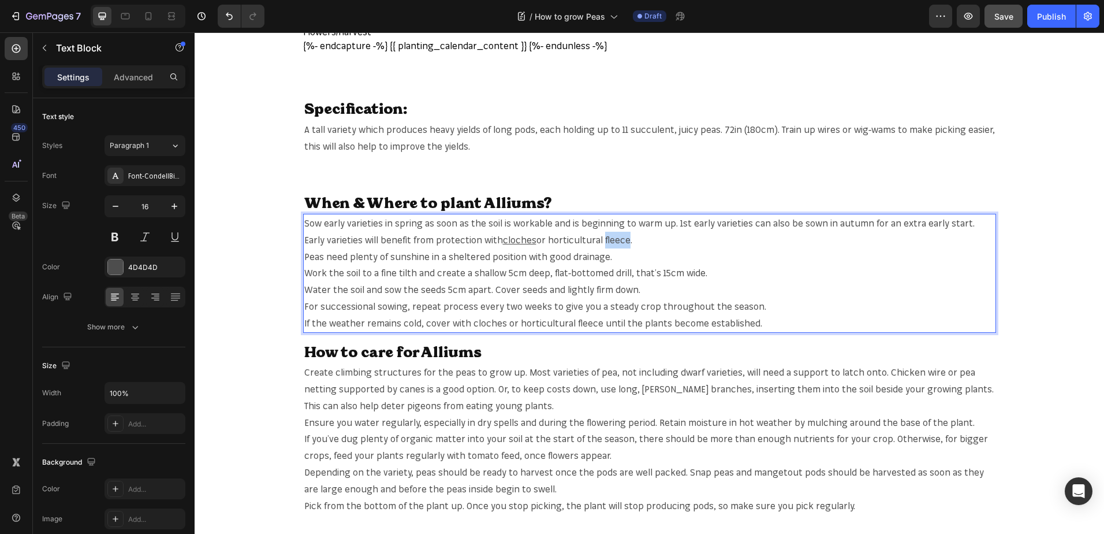
click at [586, 236] on span "or horticultural fleece." at bounding box center [585, 240] width 96 height 12
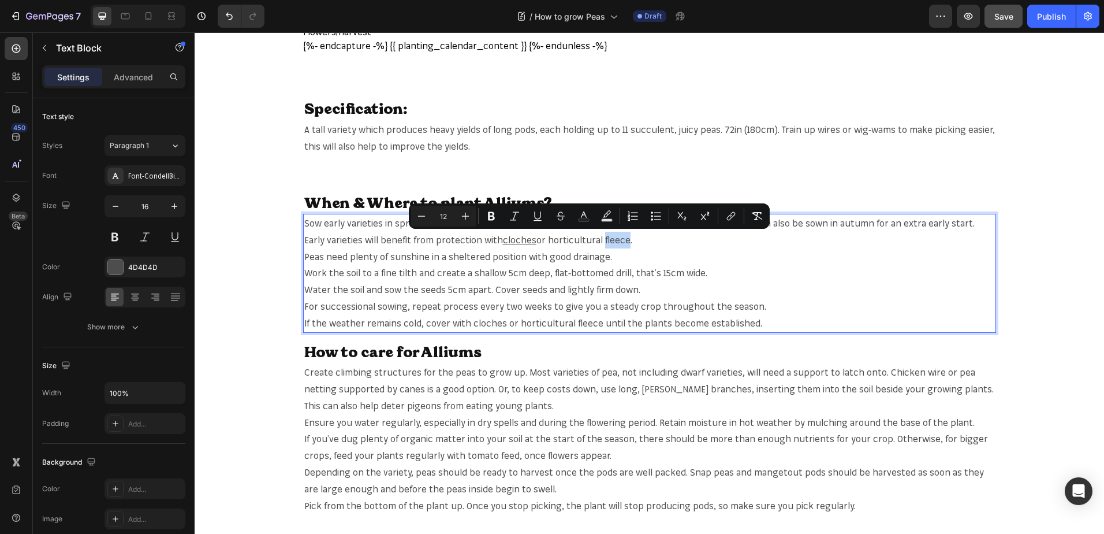
copy span "fleece"
click at [582, 236] on span "or horticultural fleece." at bounding box center [585, 240] width 96 height 12
click at [728, 206] on button "link" at bounding box center [731, 216] width 21 height 21
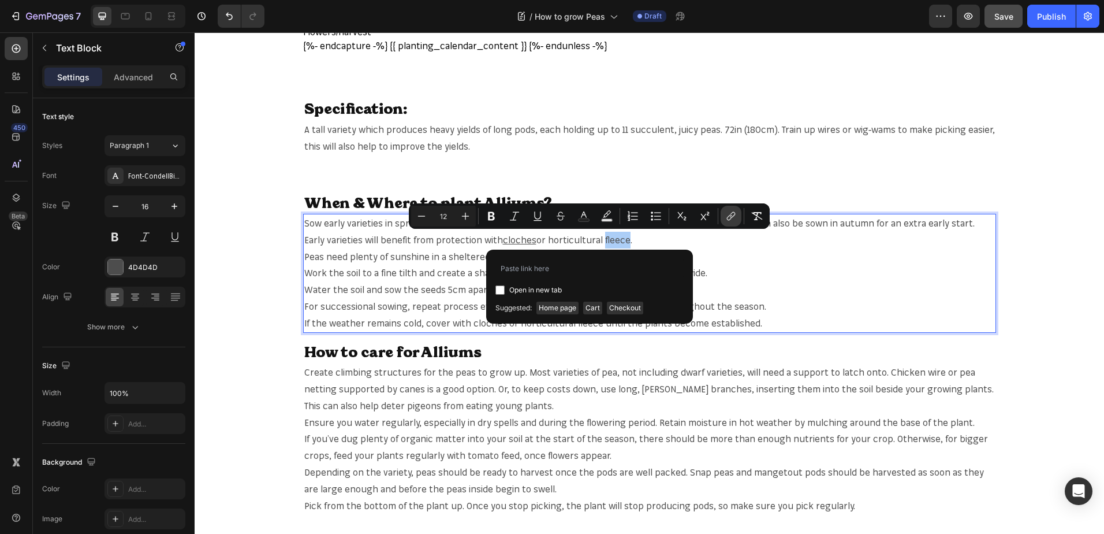
type input "https://mr-fothergills.co.uk/search?q=fleece&options%5Bprefix%5D=last&options%5…"
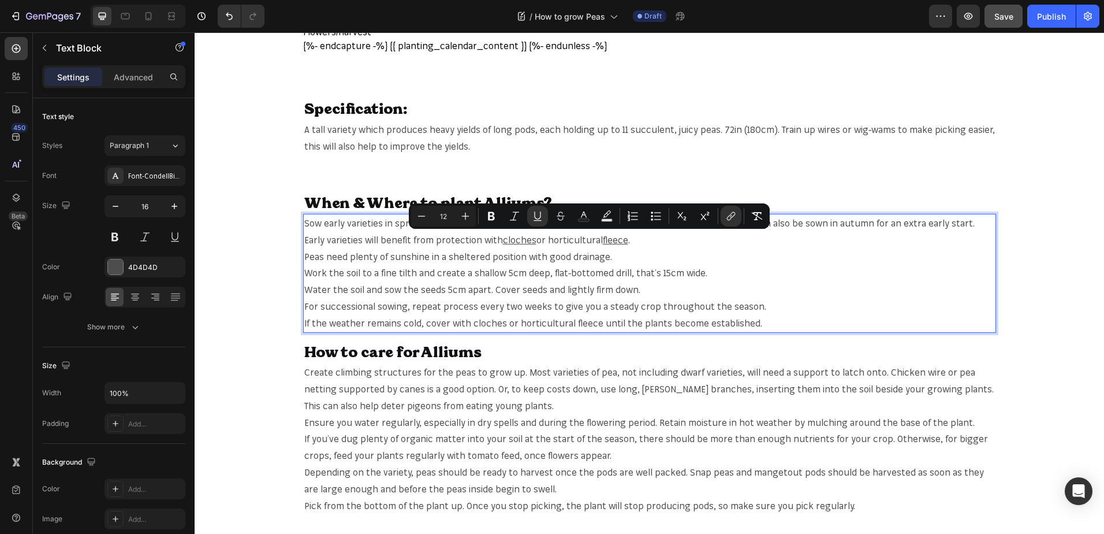
click at [310, 256] on span "Peas need plenty of sunshine in a sheltered position with good drainage." at bounding box center [458, 257] width 308 height 12
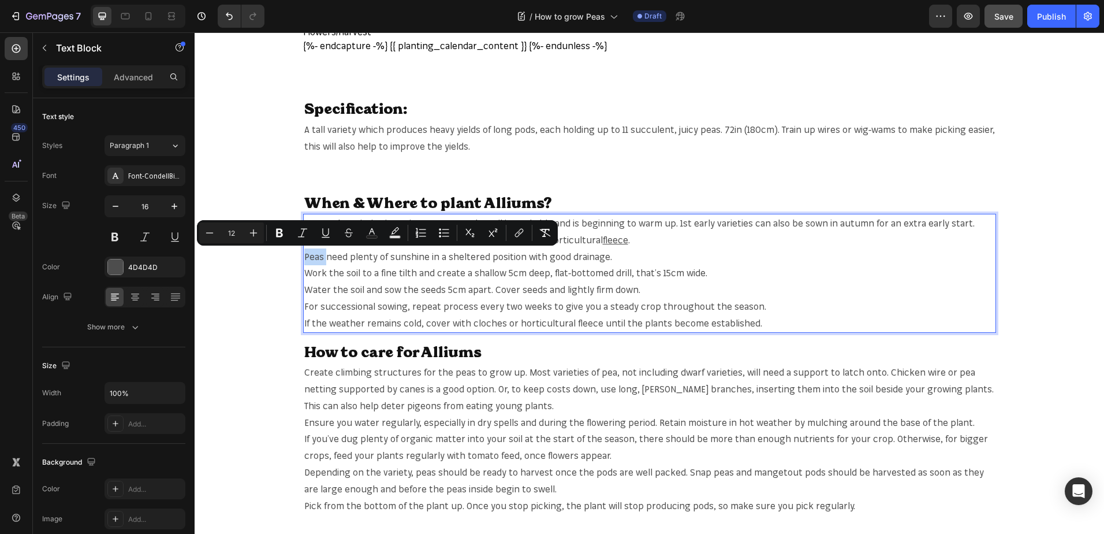
copy span "Peas"
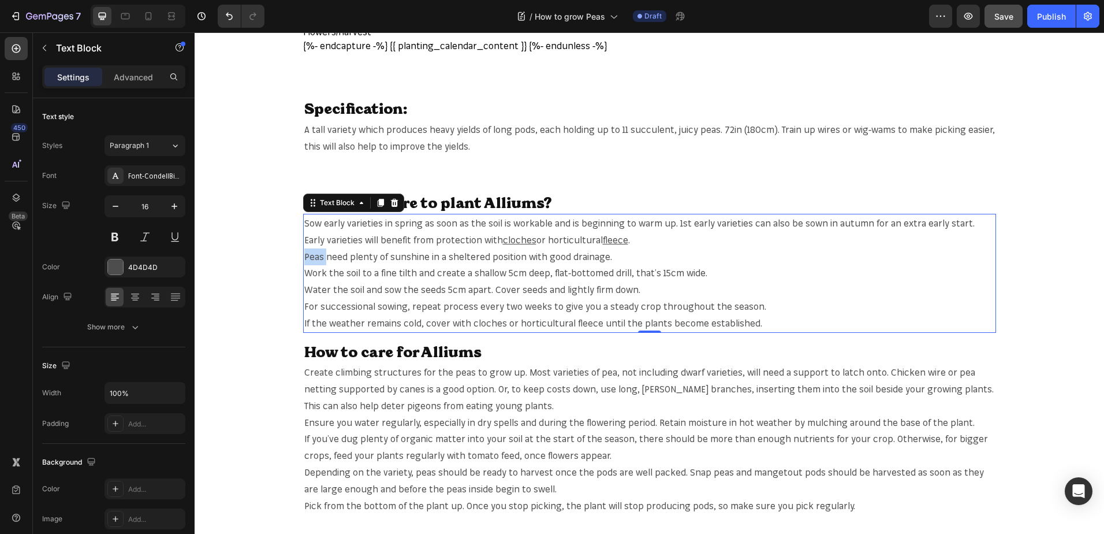
click at [304, 253] on span "Peas need plenty of sunshine in a sheltered position with good drainage." at bounding box center [458, 257] width 308 height 12
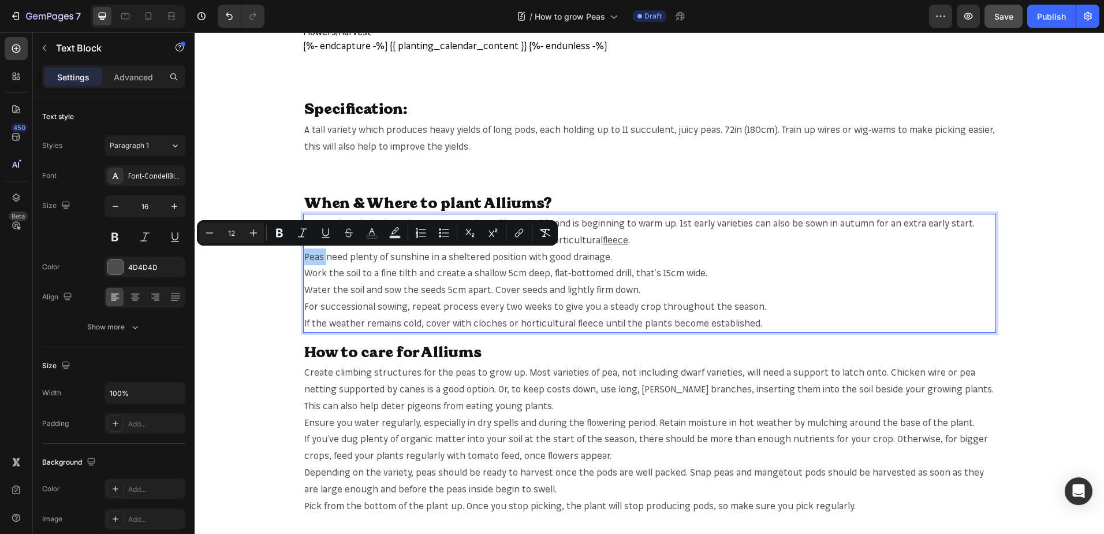
click at [530, 232] on div "Minus 12 Plus Bold Italic Underline Strikethrough Text Color Text Background Co…" at bounding box center [377, 232] width 356 height 21
click at [528, 233] on button "link" at bounding box center [519, 232] width 21 height 21
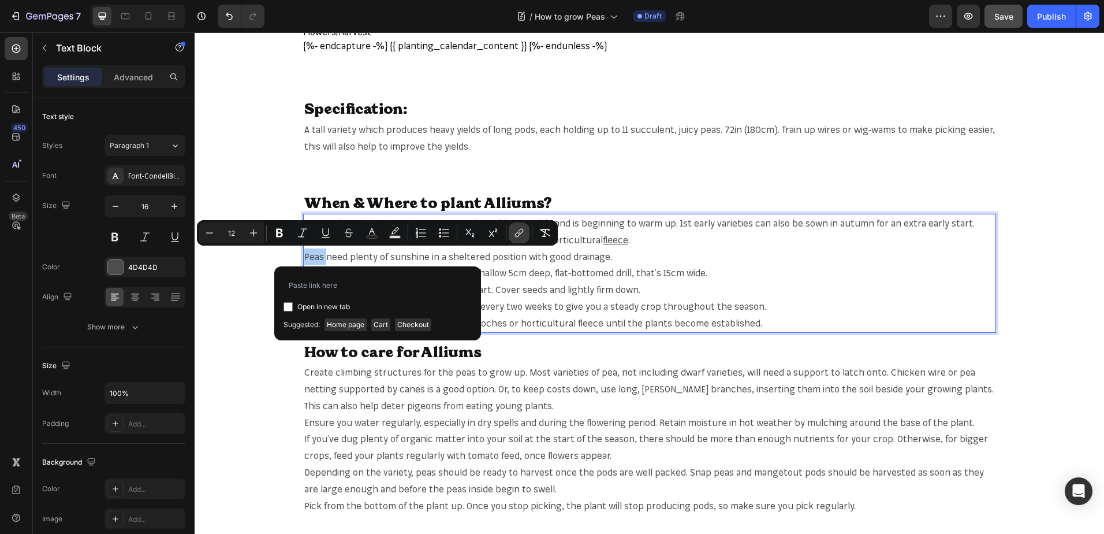
type input "https://mr-fothergills.co.uk/search?q=Peas&options%5Bprefix%5D=last&options%5Bf…"
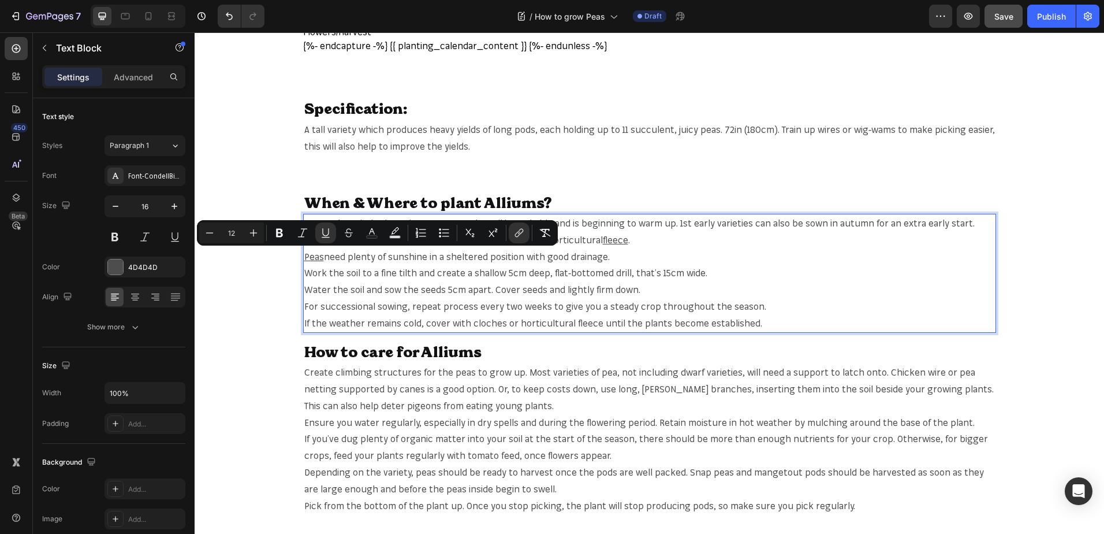
click at [617, 257] on p "Sow early varieties in spring as soon as the soil is workable and is beginning …" at bounding box center [649, 273] width 691 height 117
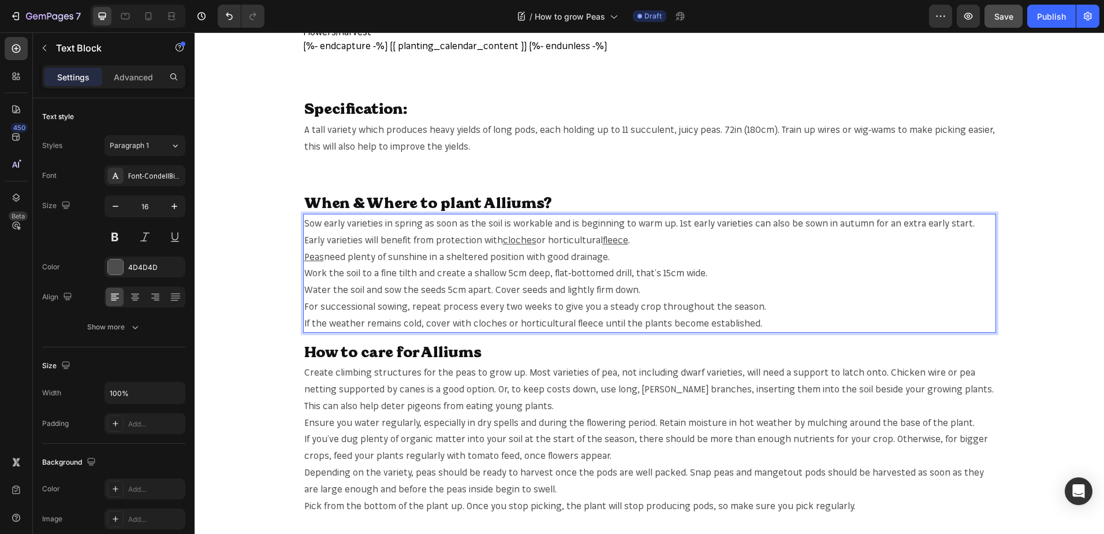
click at [351, 274] on span "Work the soil to a fine tilth and create a shallow 5cm deep, flat-bottomed dril…" at bounding box center [505, 273] width 403 height 12
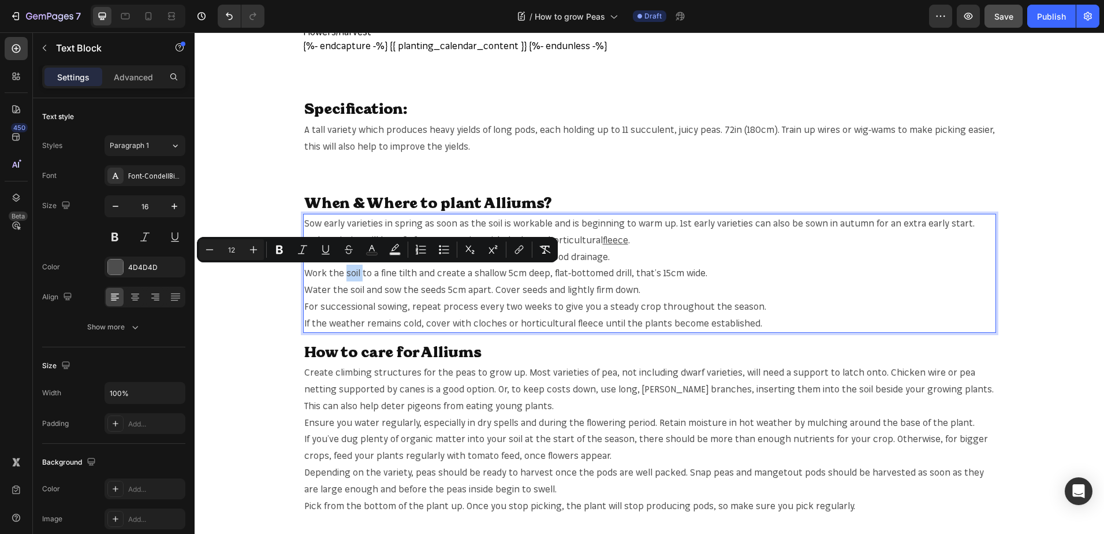
copy span "soil"
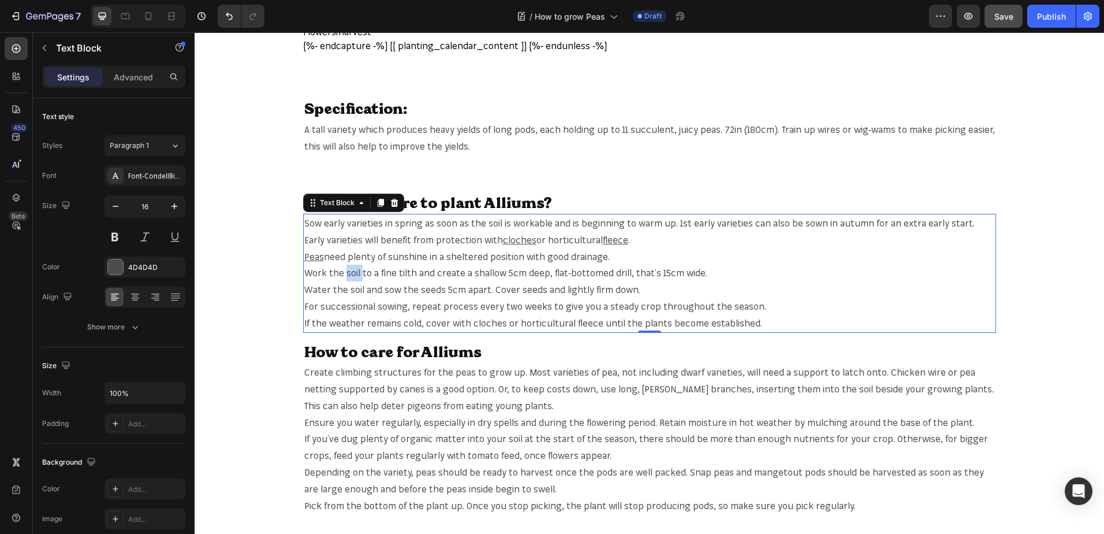
click at [350, 272] on span "Work the soil to a fine tilth and create a shallow 5cm deep, flat-bottomed dril…" at bounding box center [505, 273] width 403 height 12
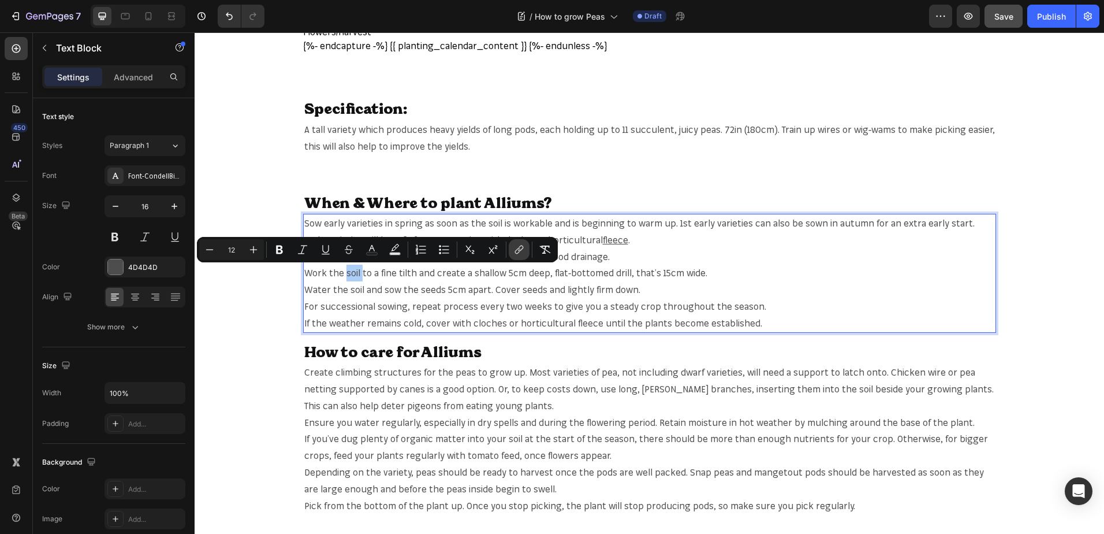
click at [526, 252] on button "link" at bounding box center [519, 249] width 21 height 21
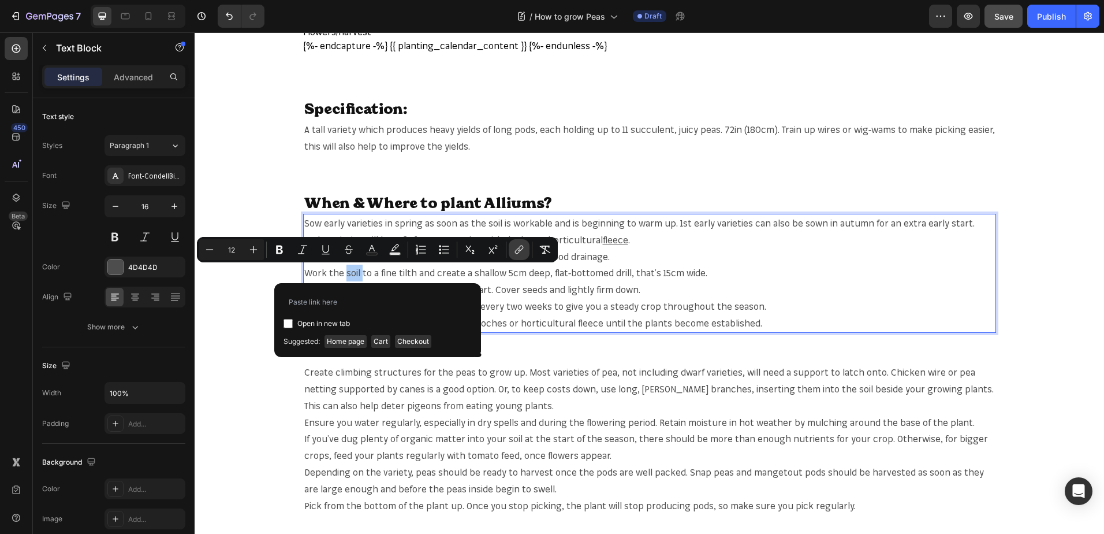
type input "https://mr-fothergills.co.uk/search?q=soil&options%5Bprefix%5D=last&options%5Bf…"
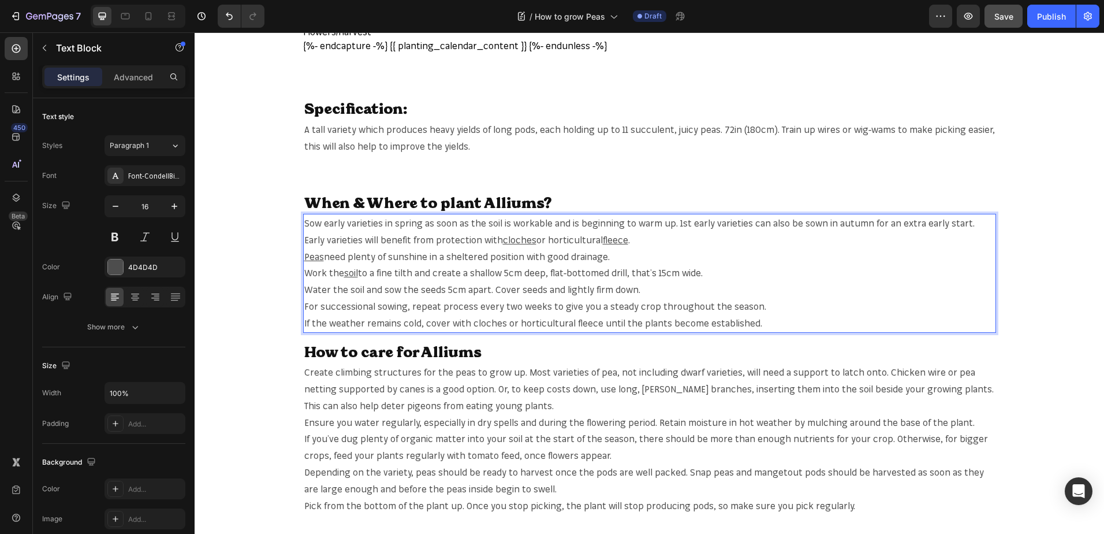
click at [355, 288] on span "Water the soil and sow the seeds 5cm apart. Cover seeds and lightly firm down." at bounding box center [472, 290] width 336 height 12
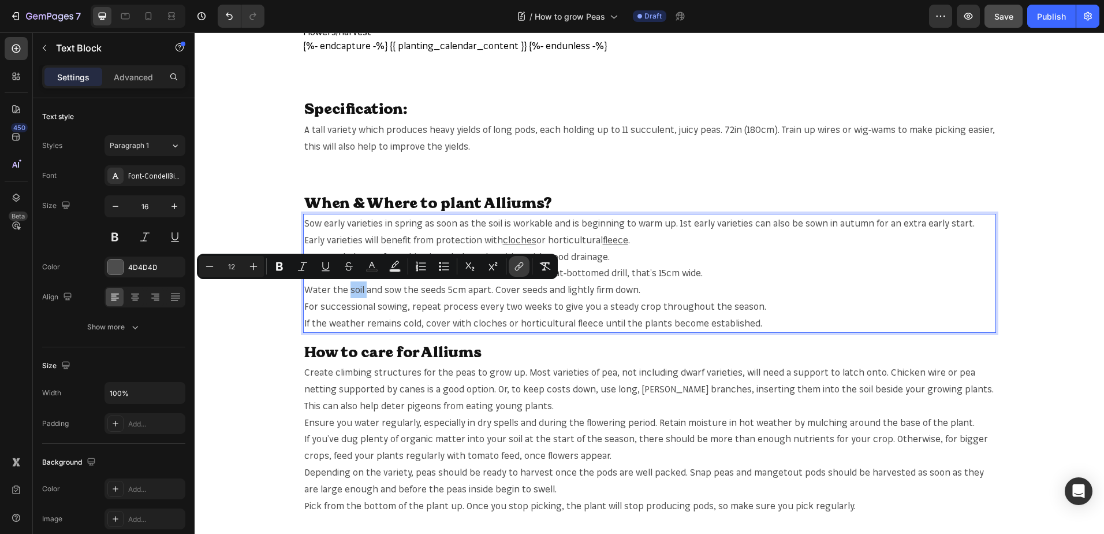
click at [513, 271] on button "link" at bounding box center [519, 266] width 21 height 21
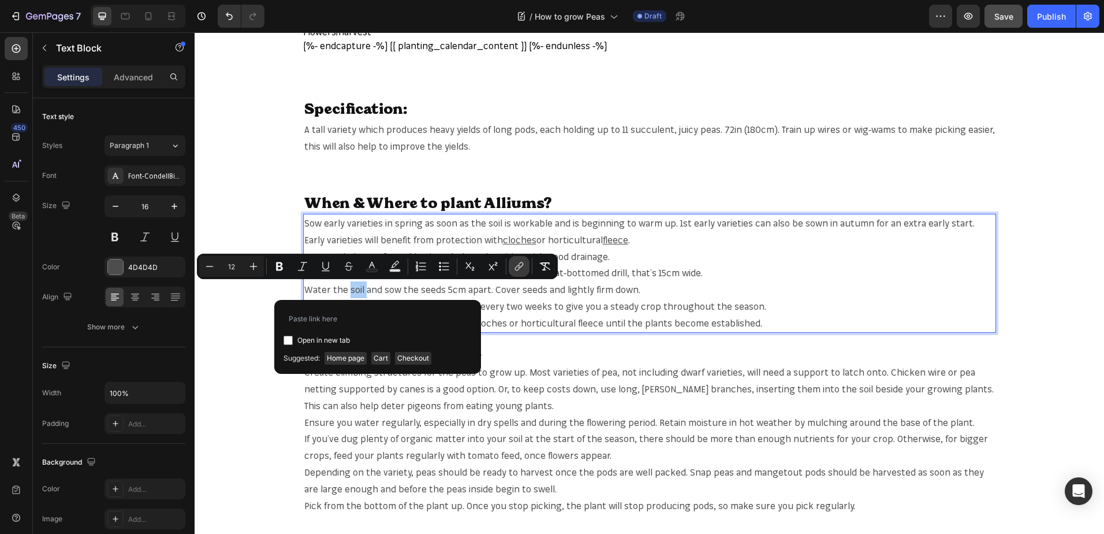
type input "[URL][DOMAIN_NAME]"
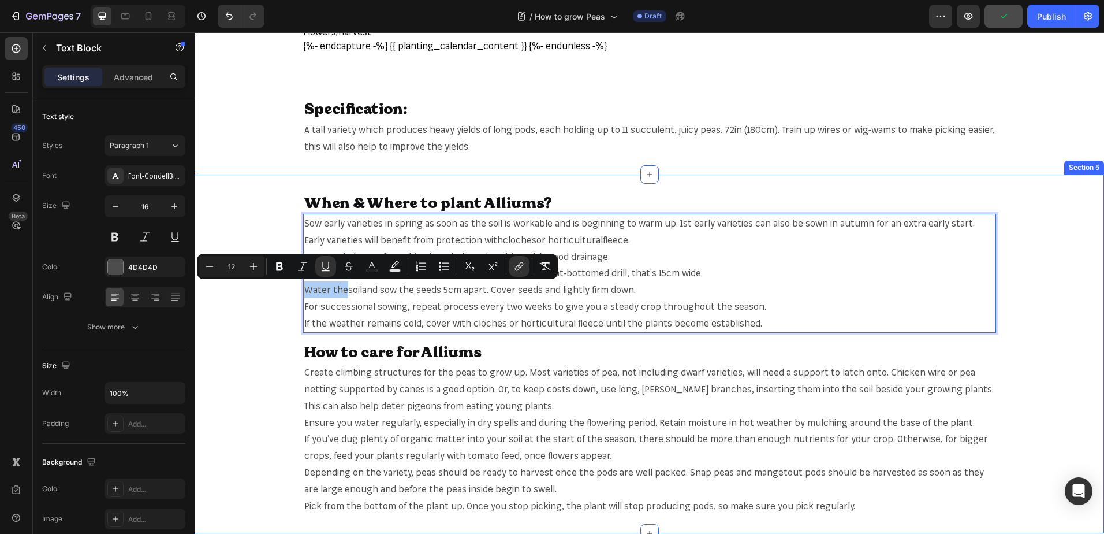
click at [999, 339] on div "When & Where to plant Alliums? Heading Sow early varieties in spring as soon as…" at bounding box center [650, 354] width 910 height 322
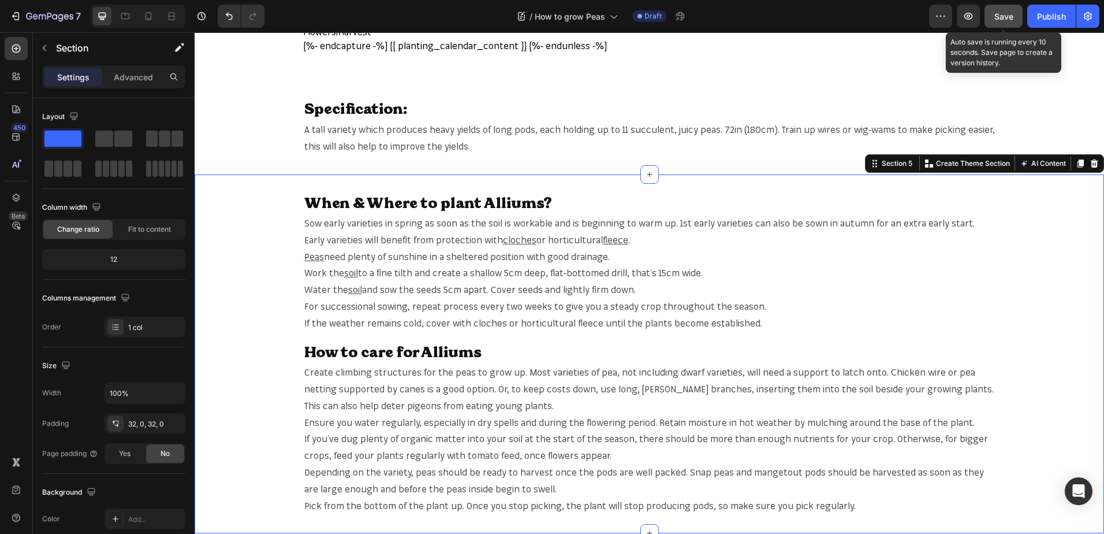
click at [1008, 23] on button "Save" at bounding box center [1004, 16] width 38 height 23
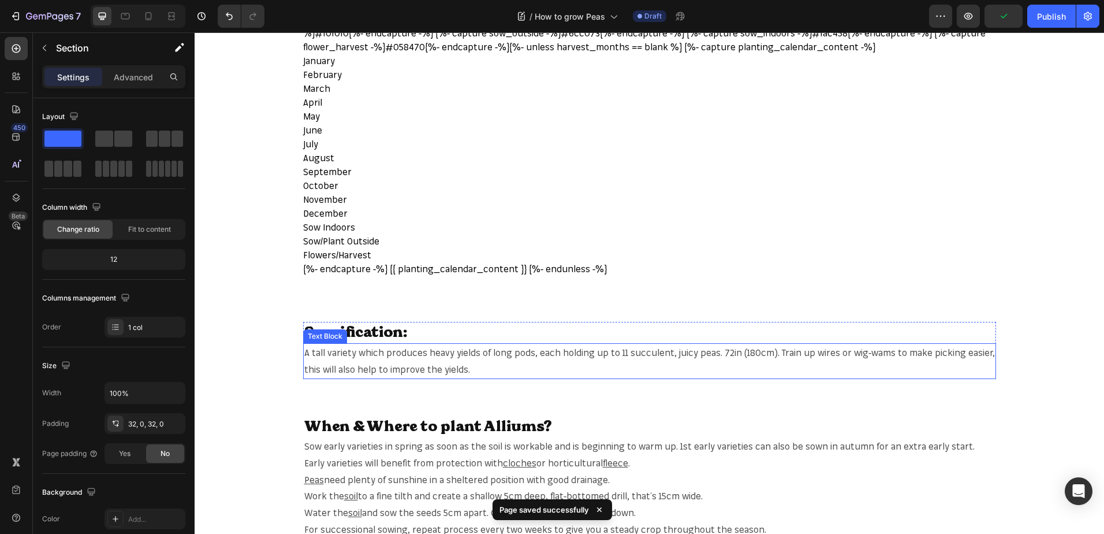
scroll to position [520, 0]
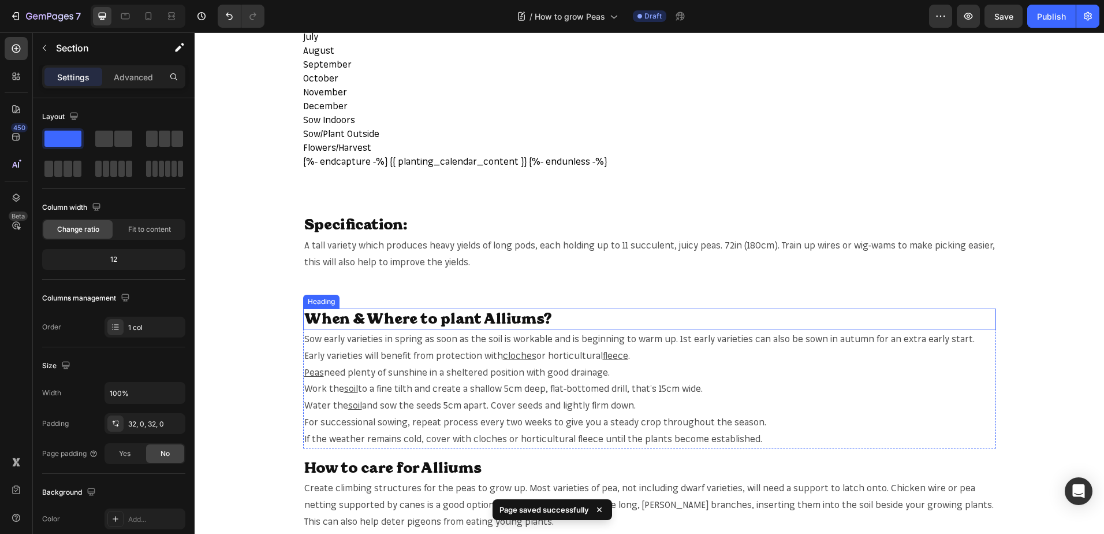
click at [492, 312] on h2 "When & Where to plant Alliums?" at bounding box center [649, 318] width 693 height 21
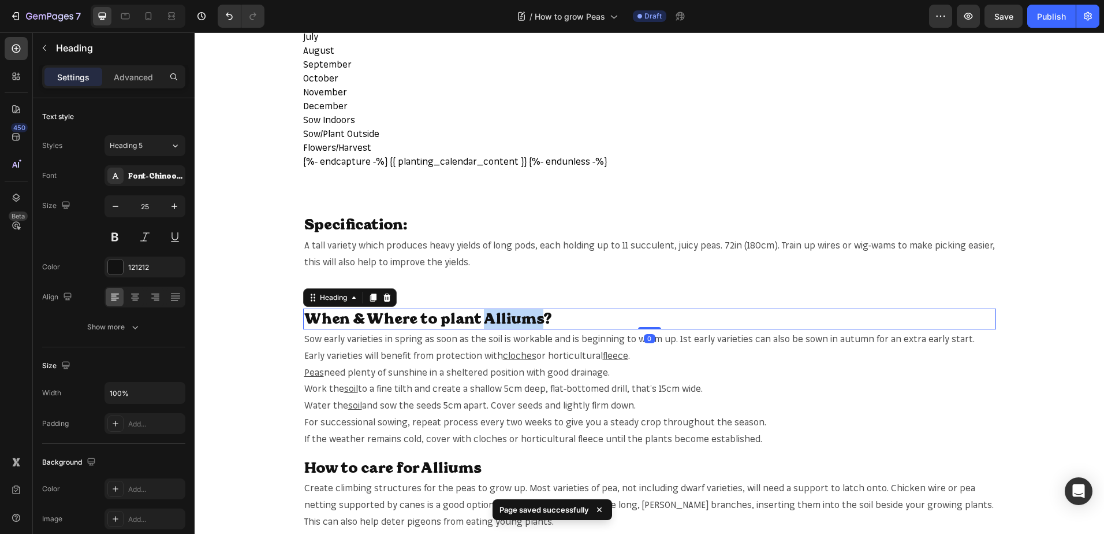
click at [492, 312] on h2 "When & Where to plant Alliums?" at bounding box center [649, 318] width 693 height 21
click at [492, 312] on p "When & Where to plant Alliums?" at bounding box center [649, 319] width 691 height 19
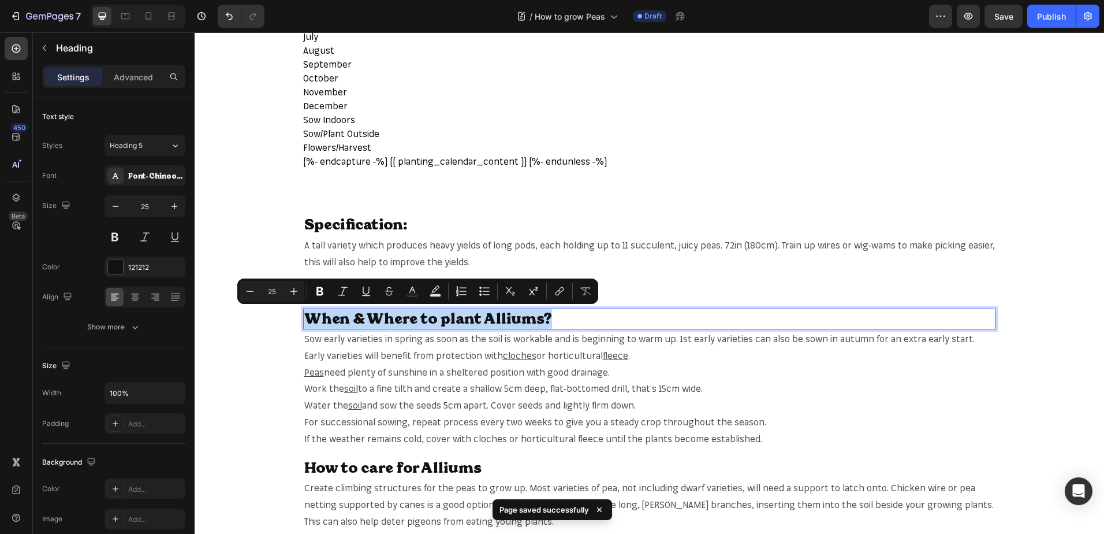
click at [503, 308] on h2 "When & Where to plant Alliums?" at bounding box center [649, 318] width 693 height 21
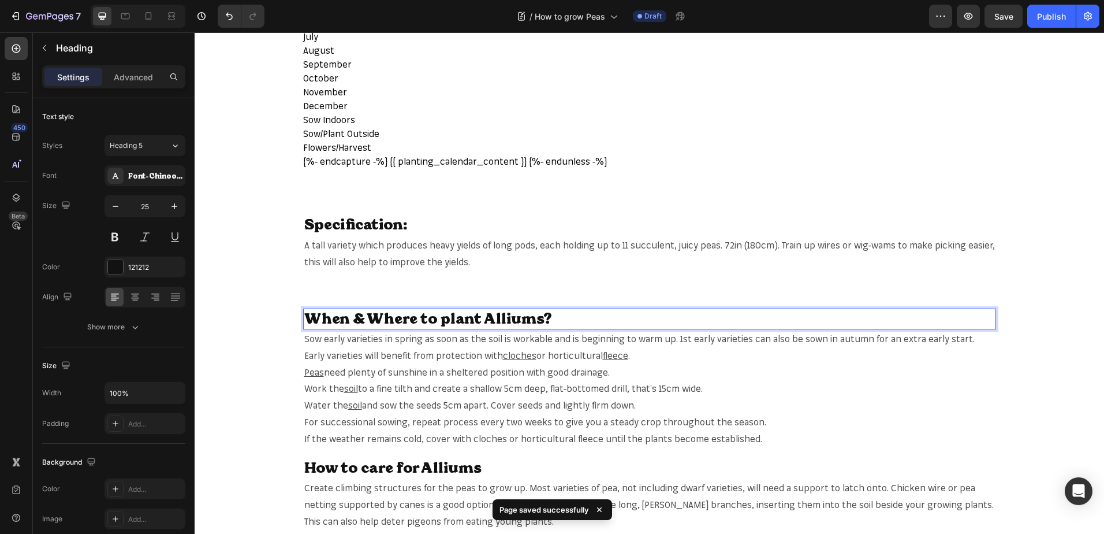
click at [503, 314] on p "When & Where to plant Alliums?" at bounding box center [649, 319] width 691 height 19
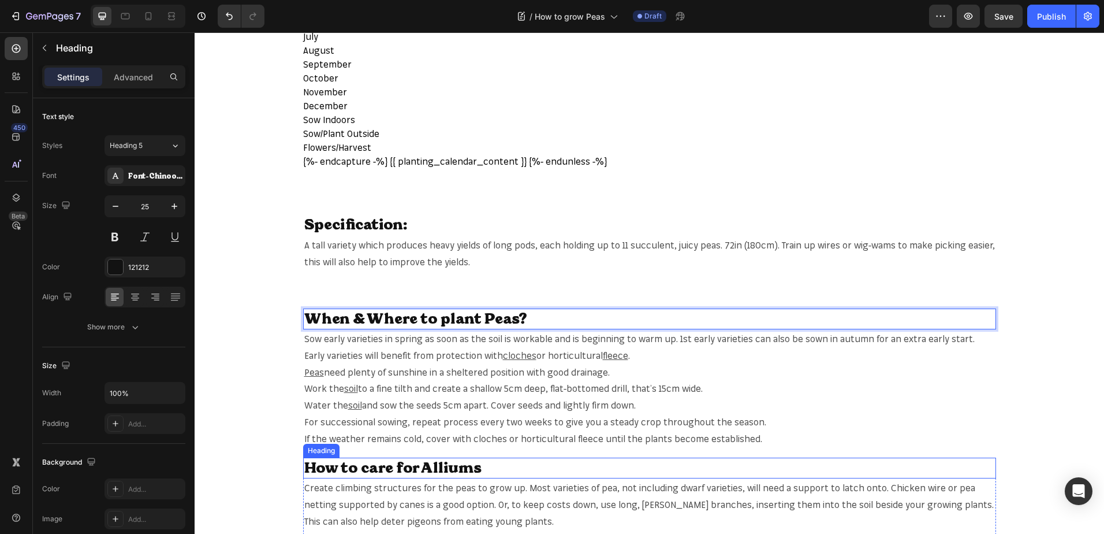
click at [434, 468] on h2 "How to care for Alliums" at bounding box center [649, 467] width 693 height 21
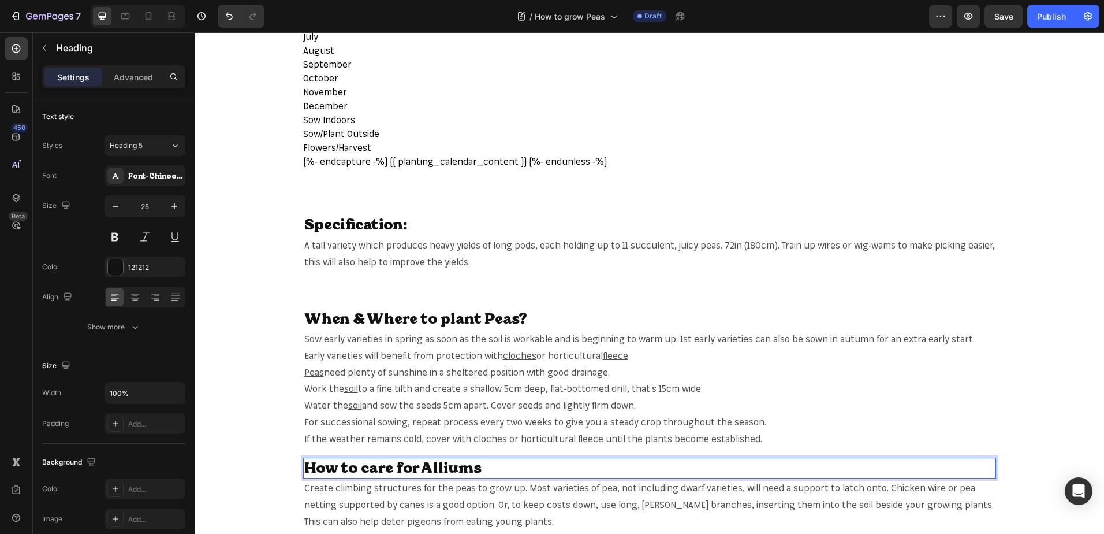
click at [434, 468] on h2 "How to care for Alliums" at bounding box center [649, 467] width 693 height 21
click at [1011, 20] on span "Save" at bounding box center [1004, 17] width 19 height 10
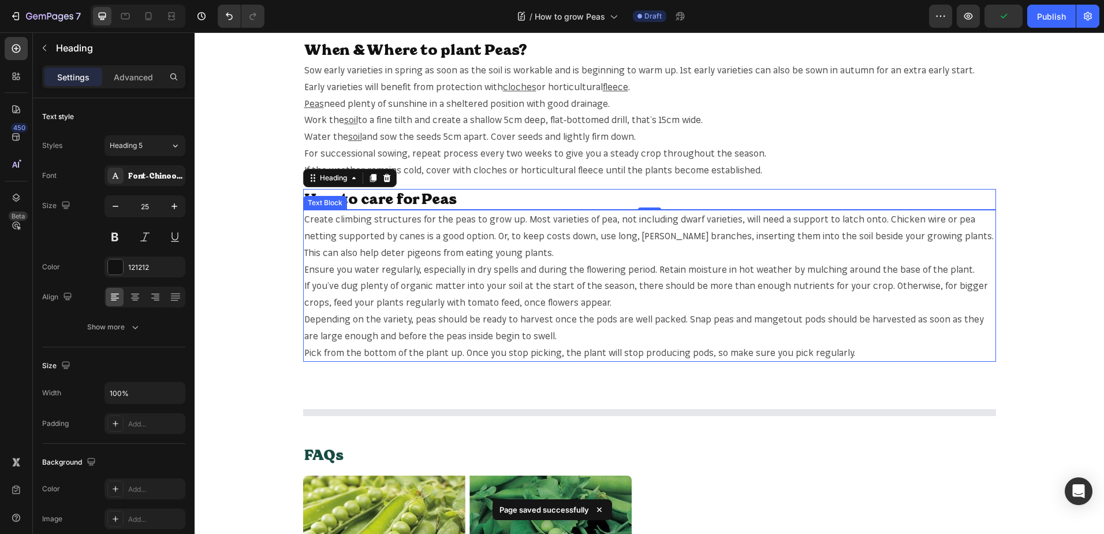
scroll to position [809, 0]
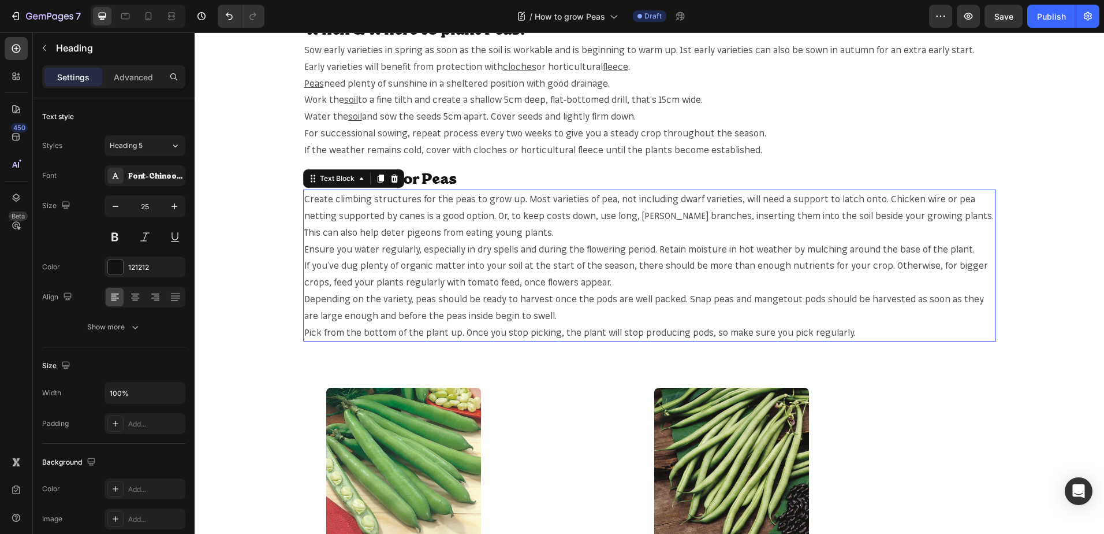
click at [453, 192] on p "Create climbing structures for the peas to grow up. Most varieties of pea, not …" at bounding box center [649, 266] width 691 height 150
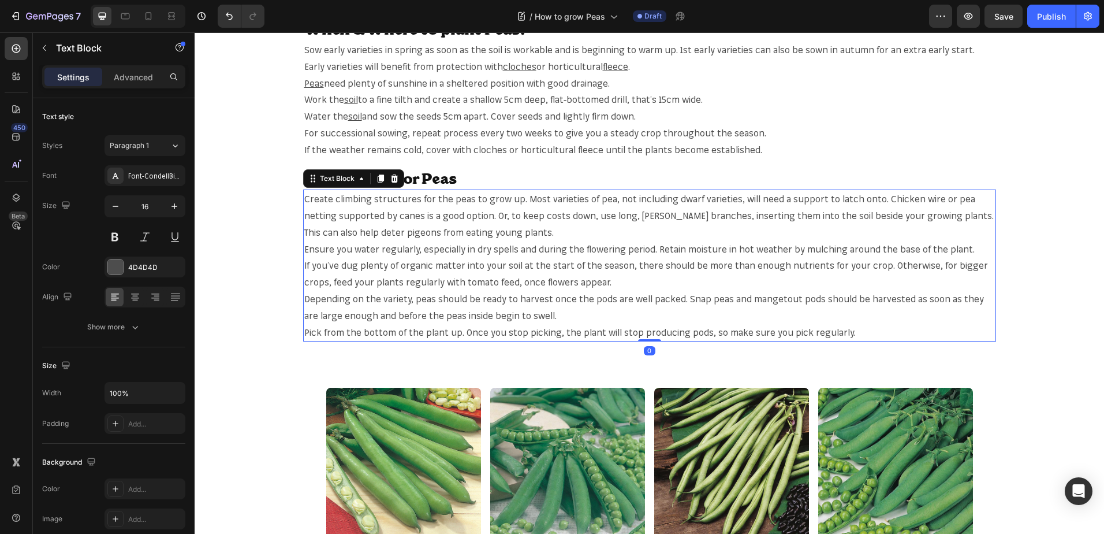
click at [453, 199] on span "Create climbing structures for the peas to grow up. Most varieties of pea, not …" at bounding box center [649, 215] width 690 height 45
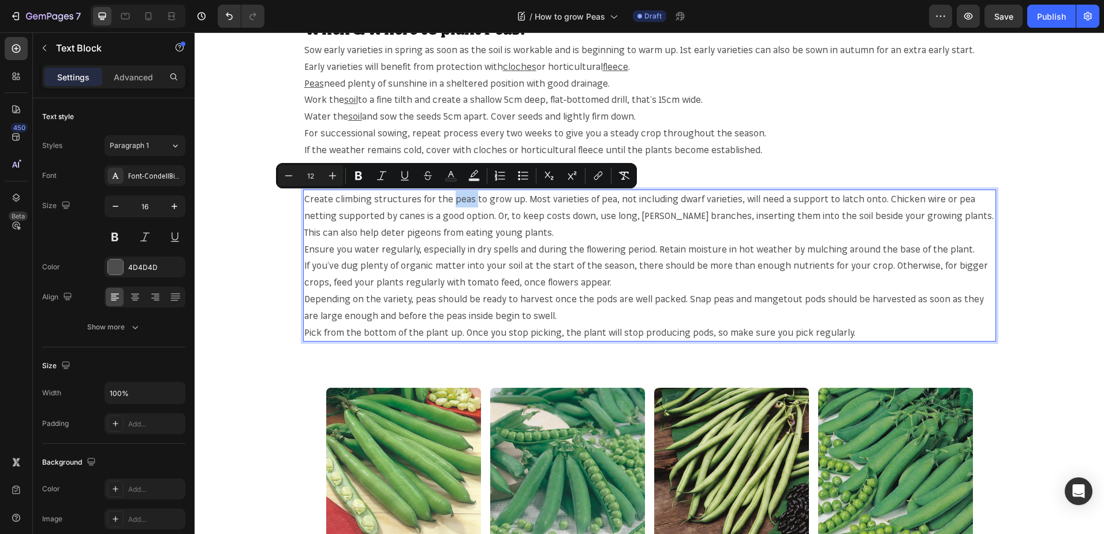
copy span "peas"
click at [448, 195] on span "Create climbing structures for the peas to grow up. Most varieties of pea, not …" at bounding box center [649, 215] width 690 height 45
click at [600, 181] on icon "Editor contextual toolbar" at bounding box center [599, 176] width 12 height 12
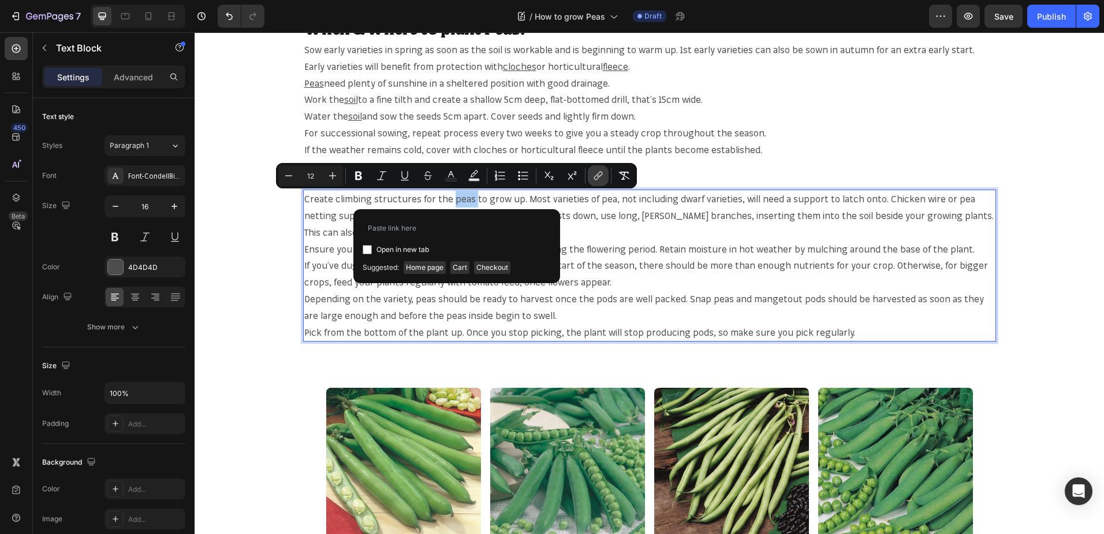
type input "https://mr-fothergills.co.uk/search?q=peas&options%5Bprefix%5D=last&options%5Bf…"
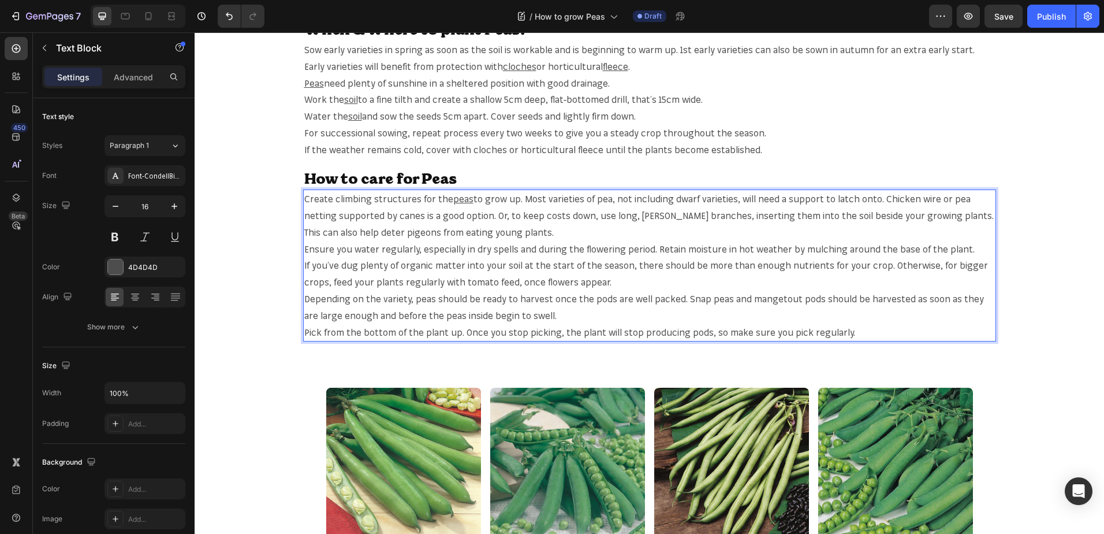
click at [674, 199] on span "to grow up. Most varieties of pea, not including dwarf varieties, will need a s…" at bounding box center [649, 215] width 690 height 45
click at [666, 200] on span "to grow up. Most varieties of pea, not including dwarf varieties, will need a s…" at bounding box center [649, 215] width 690 height 45
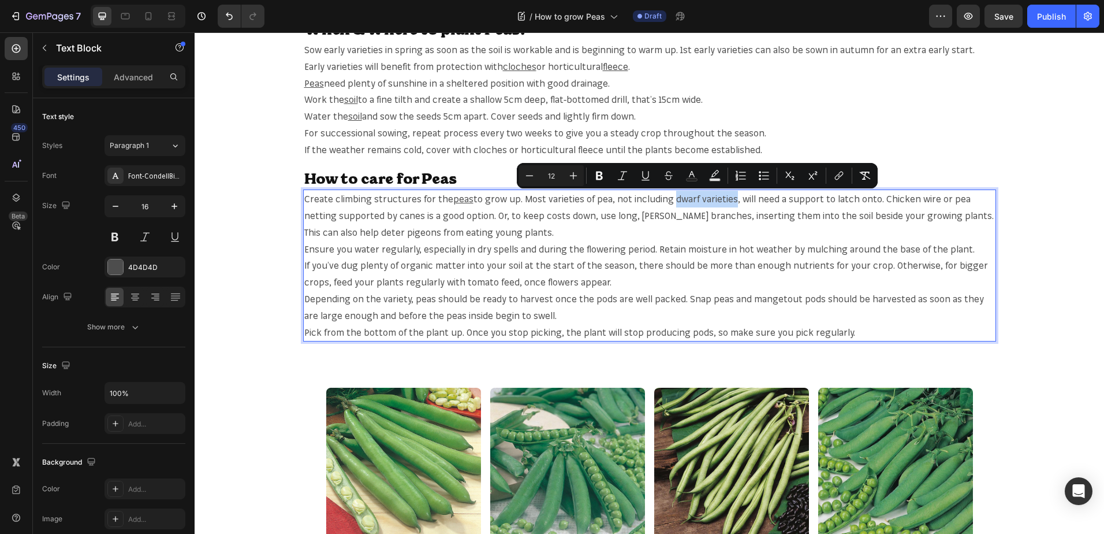
drag, startPoint x: 666, startPoint y: 200, endPoint x: 710, endPoint y: 198, distance: 44.0
click at [710, 198] on span "to grow up. Most varieties of pea, not including dwarf varieties, will need a s…" at bounding box center [649, 215] width 690 height 45
copy span "dwarf varieties"
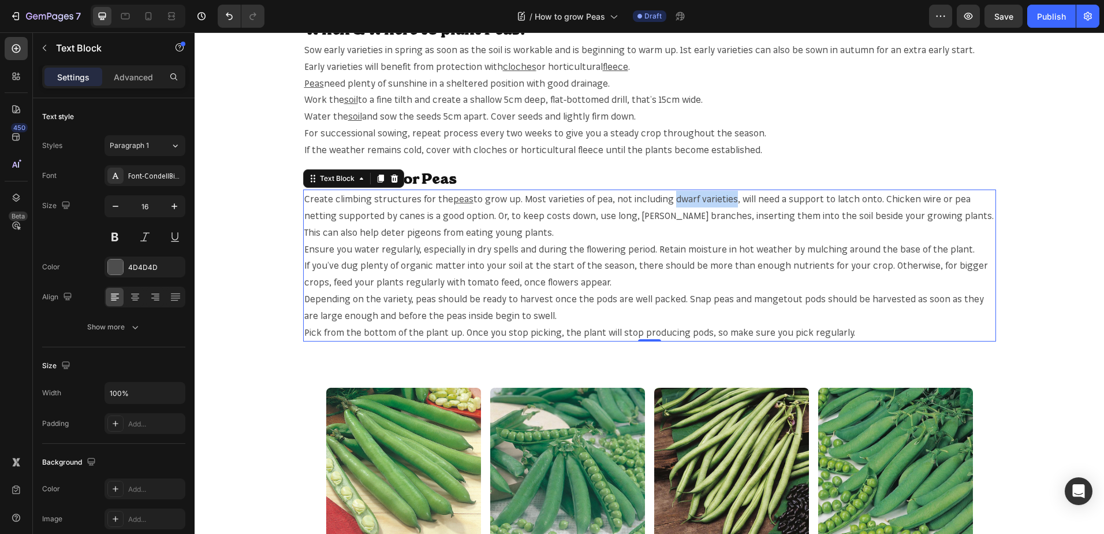
click at [673, 200] on span "to grow up. Most varieties of pea, not including dwarf varieties, will need a s…" at bounding box center [649, 215] width 690 height 45
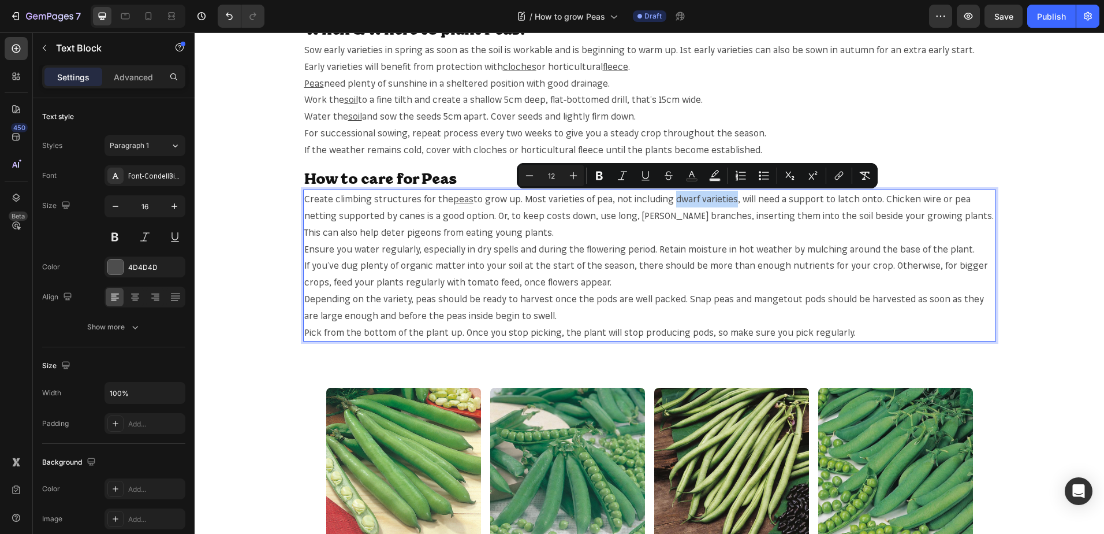
click at [671, 200] on span "to grow up. Most varieties of pea, not including dwarf varieties, will need a s…" at bounding box center [649, 215] width 690 height 45
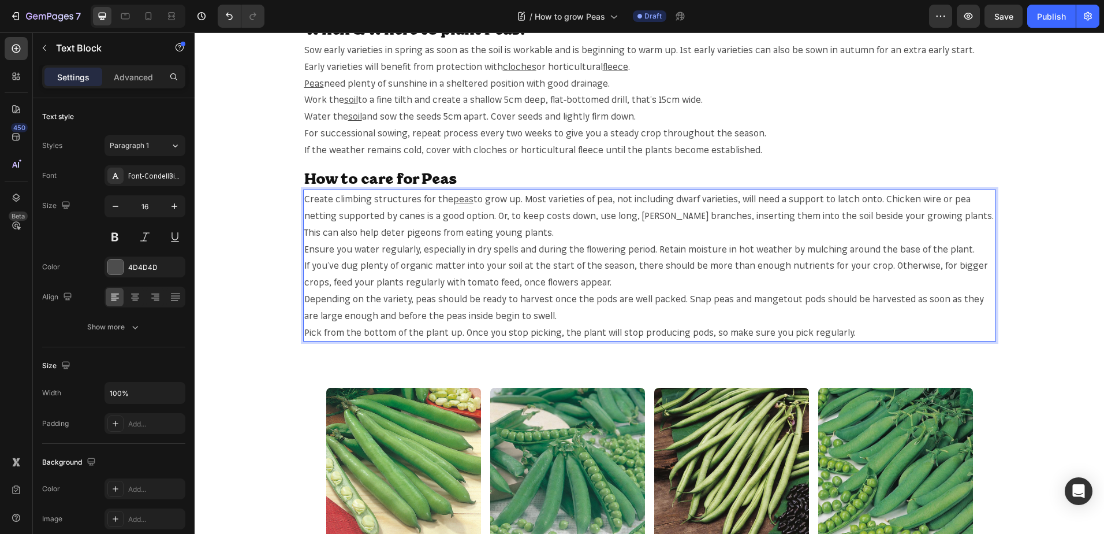
click at [669, 200] on span "to grow up. Most varieties of pea, not including dwarf varieties, will need a s…" at bounding box center [649, 215] width 690 height 45
drag, startPoint x: 669, startPoint y: 200, endPoint x: 720, endPoint y: 202, distance: 51.5
click at [720, 202] on span "to grow up. Most varieties of pea, not including dwarf varieties, will need a s…" at bounding box center [649, 215] width 690 height 45
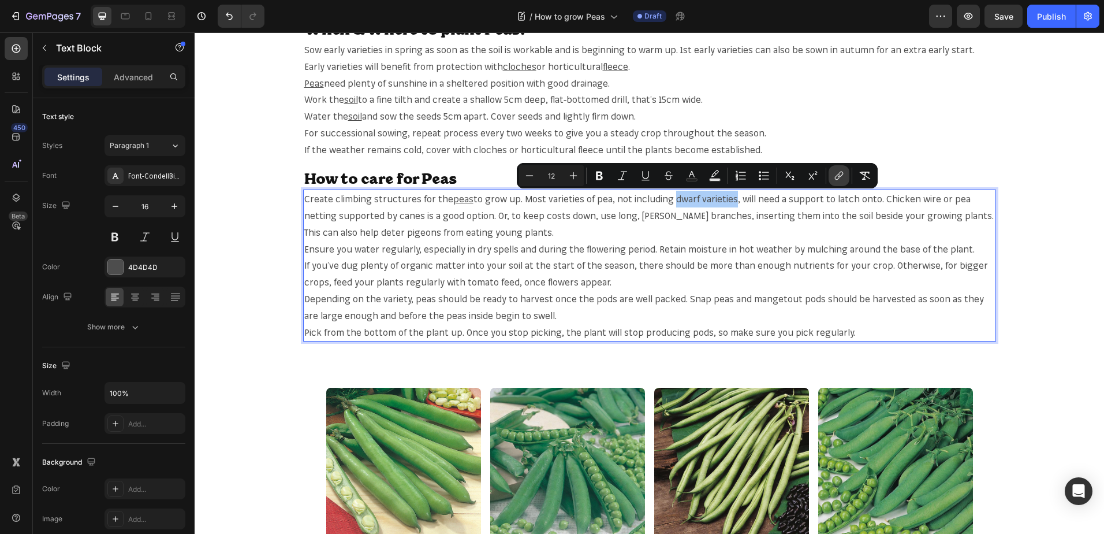
click at [831, 177] on button "link" at bounding box center [839, 175] width 21 height 21
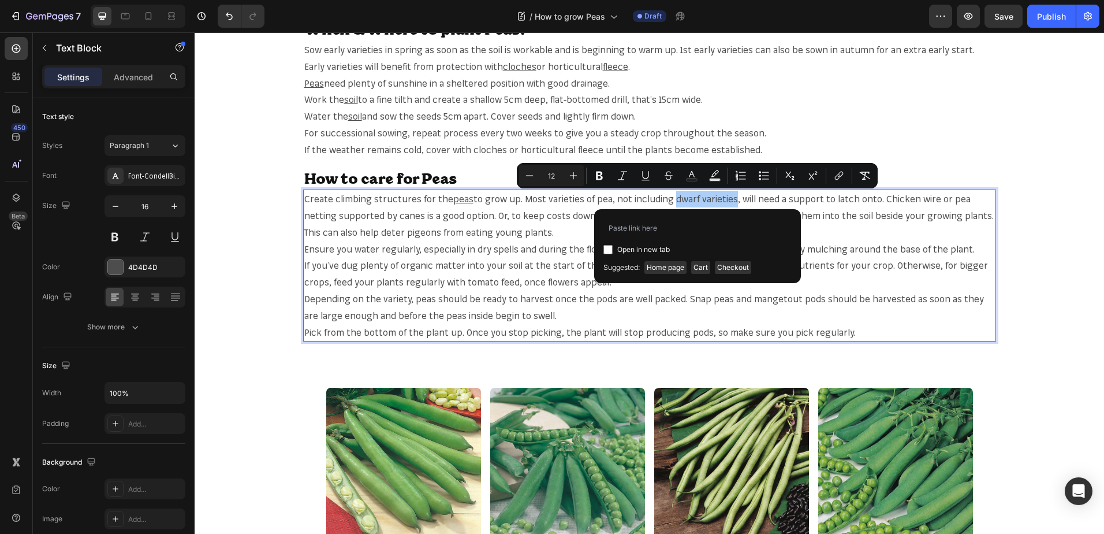
type input "https://mr-fothergills.co.uk/search?q=dwarf+varieties&options%5Bprefix%5D=last&…"
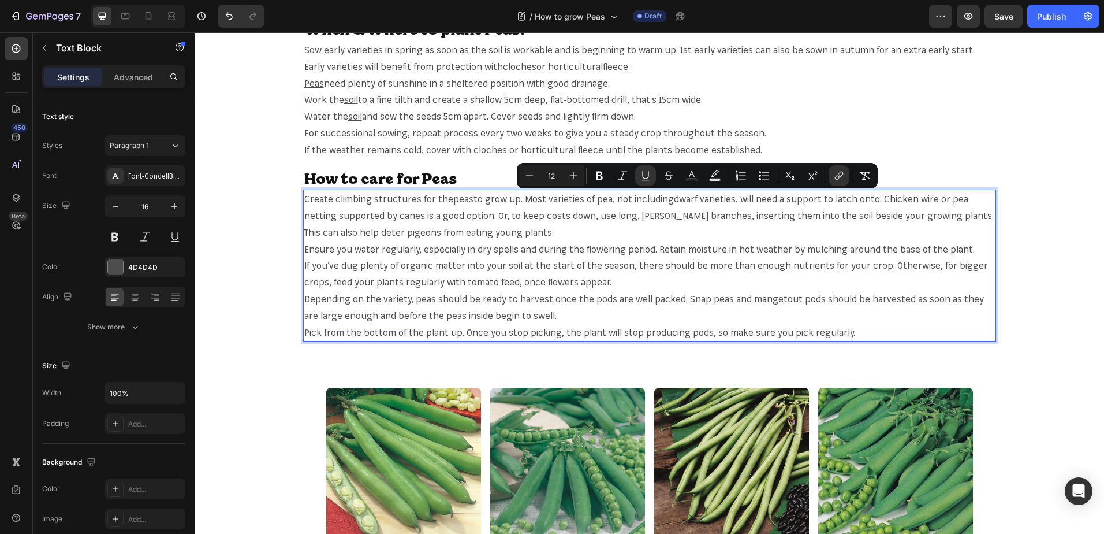
click at [881, 198] on span ", will need a support to latch onto. Chicken wire or pea netting supported by c…" at bounding box center [649, 215] width 690 height 45
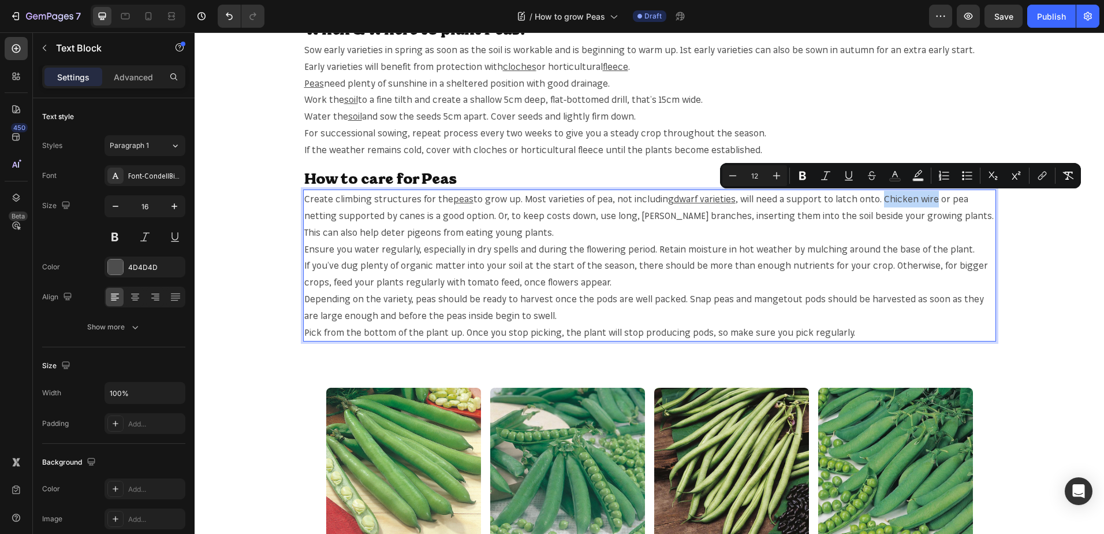
drag, startPoint x: 875, startPoint y: 199, endPoint x: 926, endPoint y: 195, distance: 51.6
click at [926, 195] on span ", will need a support to latch onto. Chicken wire or pea netting supported by c…" at bounding box center [649, 215] width 690 height 45
copy span "Chicken wire"
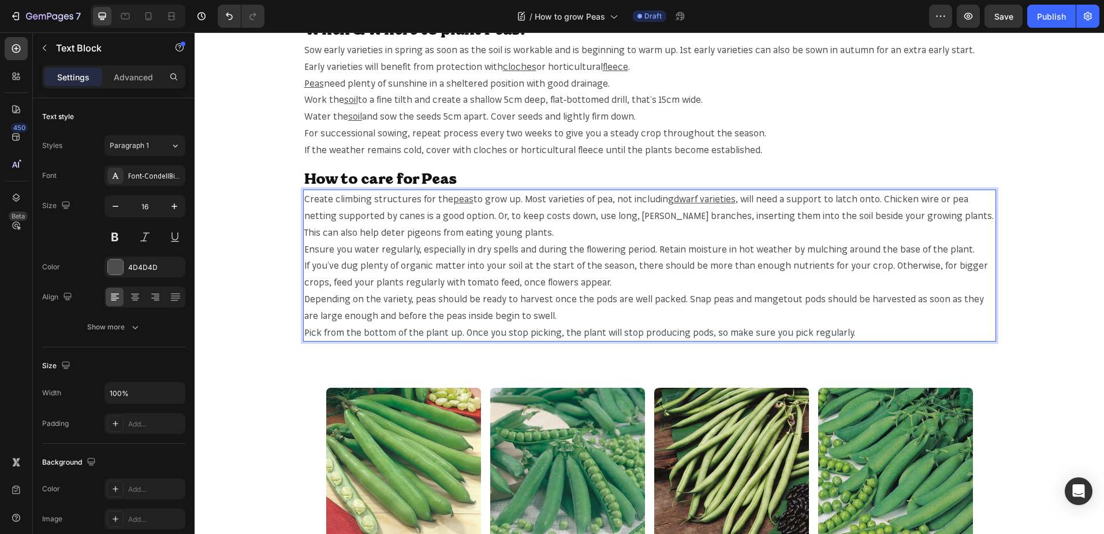
click at [965, 199] on span ", will need a support to latch onto. Chicken wire or pea netting supported by c…" at bounding box center [649, 215] width 690 height 45
click at [966, 199] on span ", will need a support to latch onto. Chicken wire or pea netting supported by c…" at bounding box center [649, 215] width 690 height 45
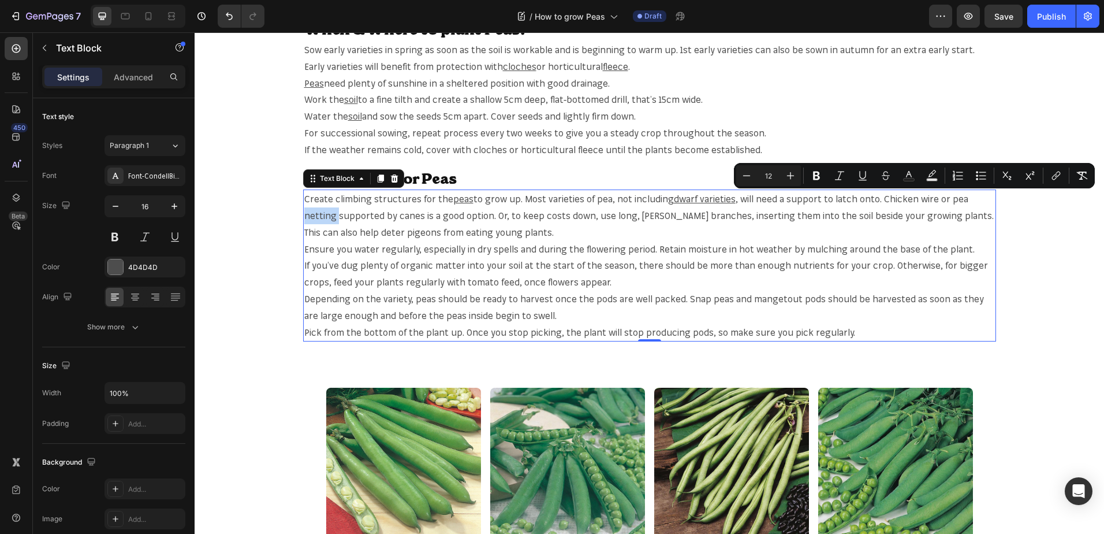
click at [969, 198] on span ", will need a support to latch onto. Chicken wire or pea netting supported by c…" at bounding box center [649, 215] width 690 height 45
click at [1049, 175] on button "link" at bounding box center [1056, 175] width 21 height 21
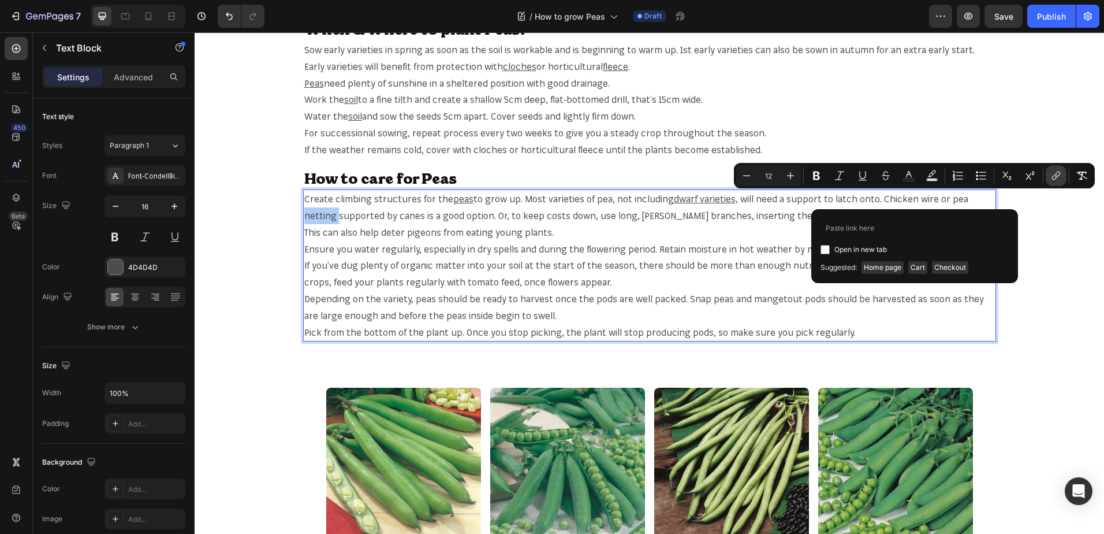
type input "https://mr-fothergills.co.uk/search?q=netting&options%5Bprefix%5D=last&options%…"
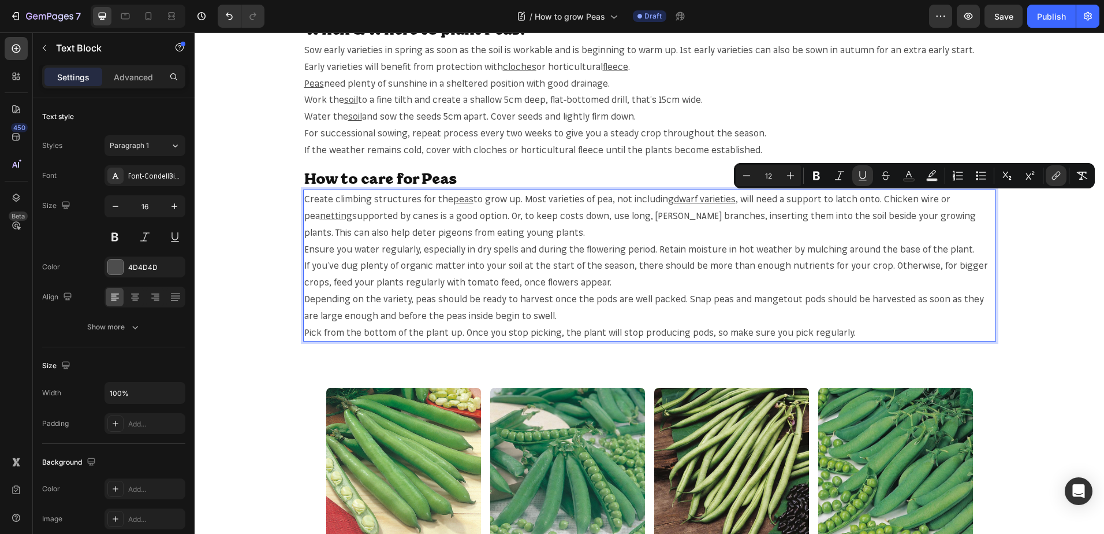
click at [500, 232] on p "Create climbing structures for the peas to grow up. Most varieties of pea, not …" at bounding box center [649, 266] width 691 height 150
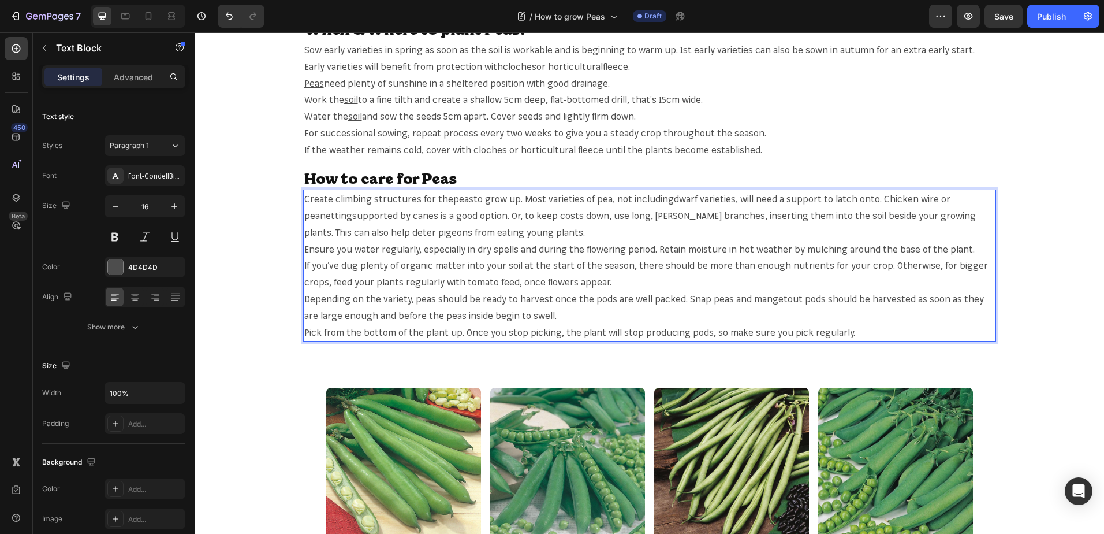
click at [776, 213] on span "supported by canes is a good option. Or, to keep costs down, use long, twiggy b…" at bounding box center [640, 224] width 672 height 28
click at [781, 214] on span "supported by canes is a good option. Or, to keep costs down, use long, twiggy b…" at bounding box center [640, 224] width 672 height 28
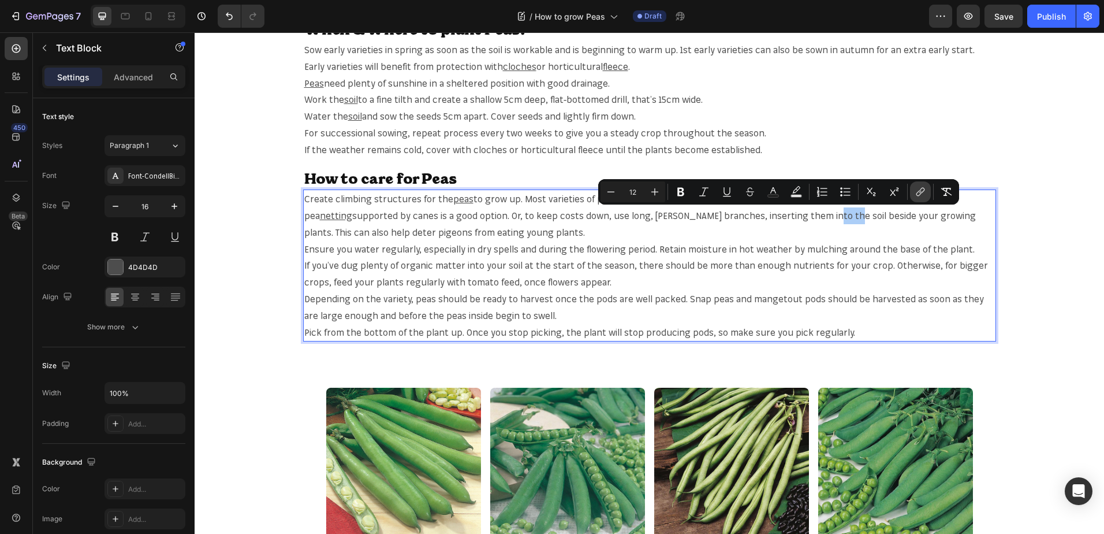
click at [917, 183] on button "link" at bounding box center [920, 191] width 21 height 21
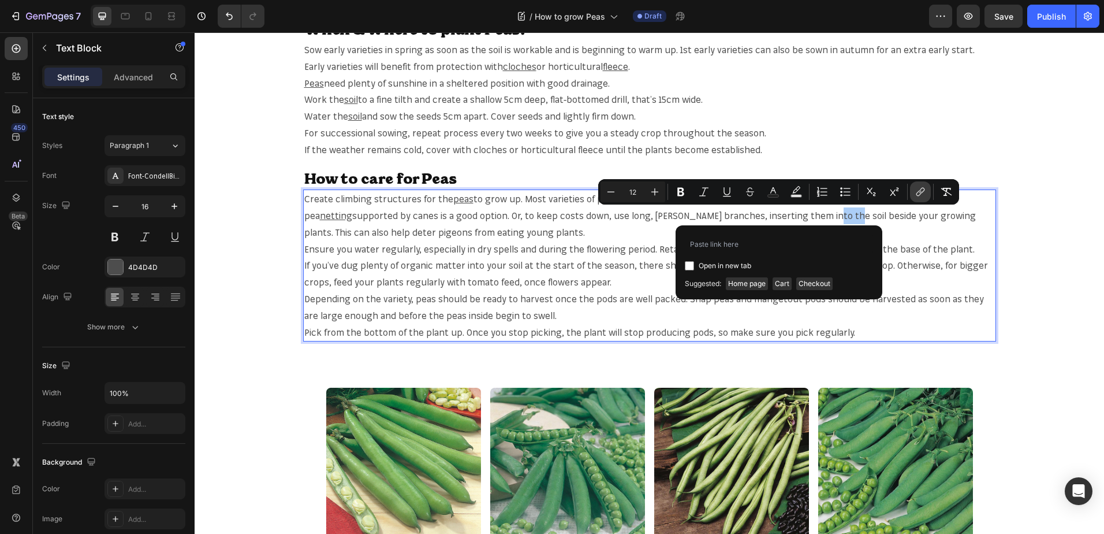
type input "[URL][DOMAIN_NAME]"
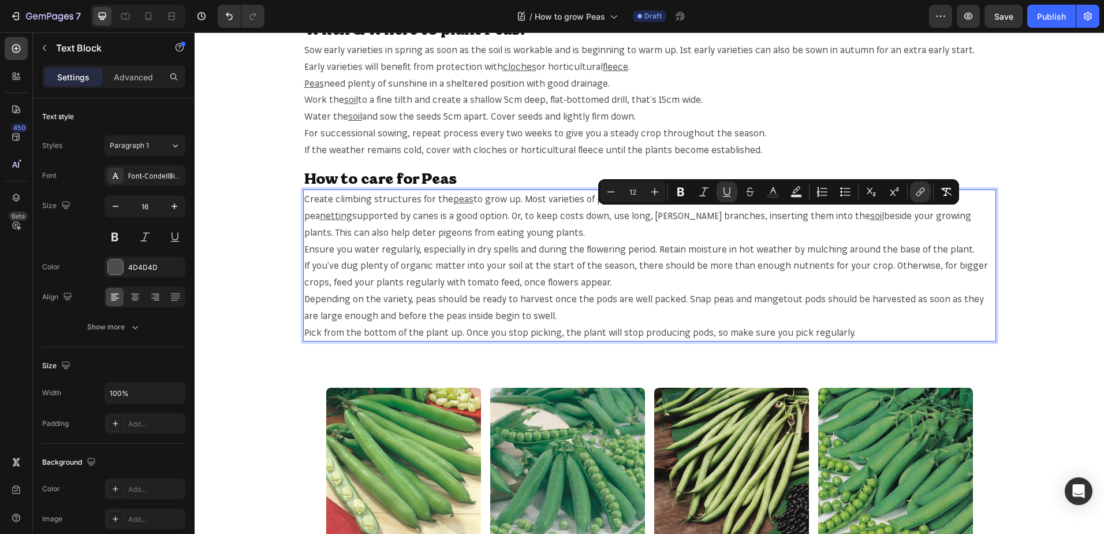
click at [734, 234] on p "Create climbing structures for the peas to grow up. Most varieties of pea, not …" at bounding box center [649, 266] width 691 height 150
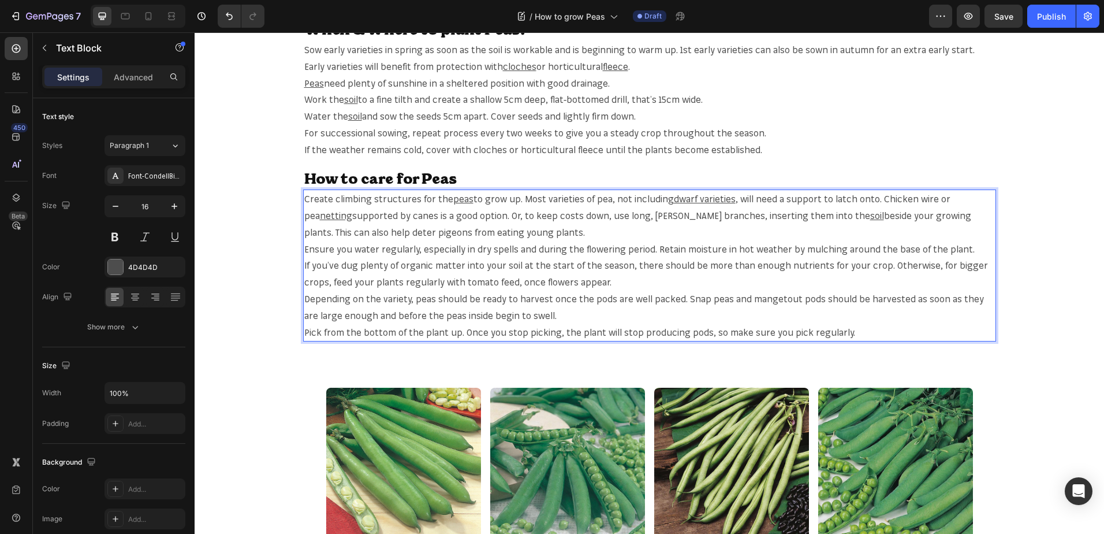
click at [500, 262] on span "If you’ve dug plenty of organic matter into your soil at the start of the seaso…" at bounding box center [646, 273] width 684 height 28
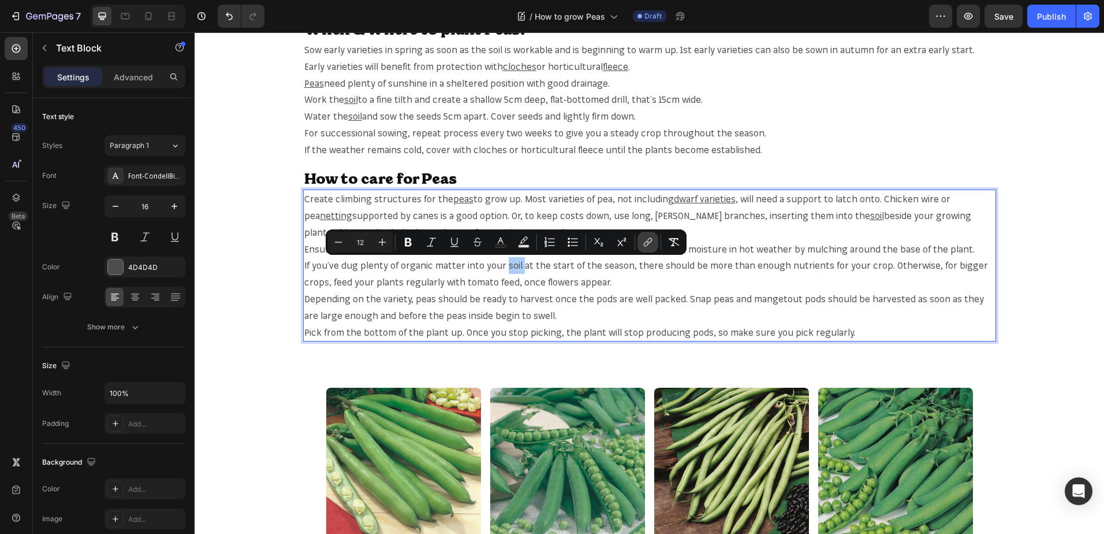
click at [647, 240] on icon "Editor contextual toolbar" at bounding box center [648, 242] width 12 height 12
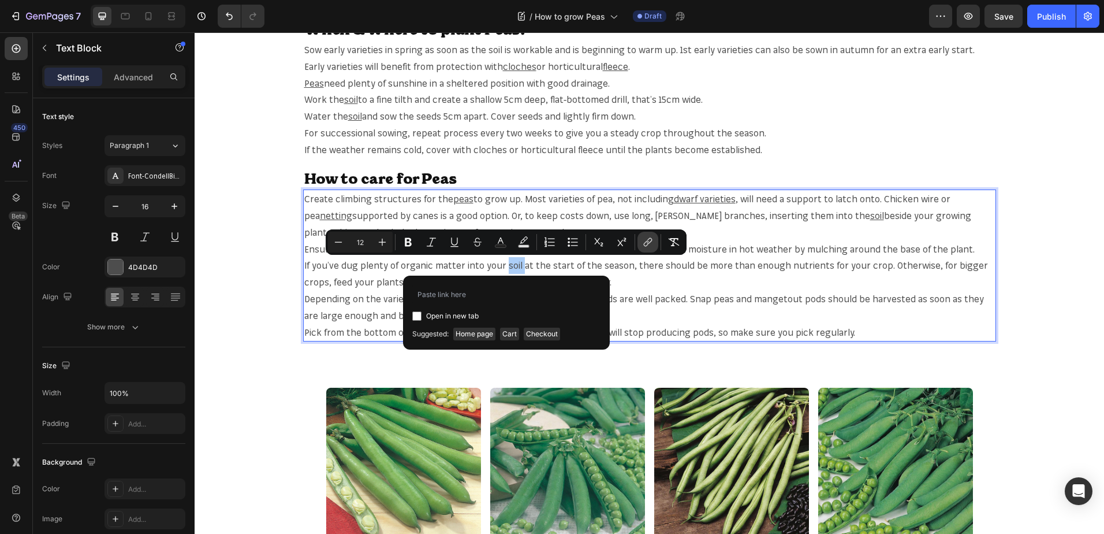
type input "[URL][DOMAIN_NAME]"
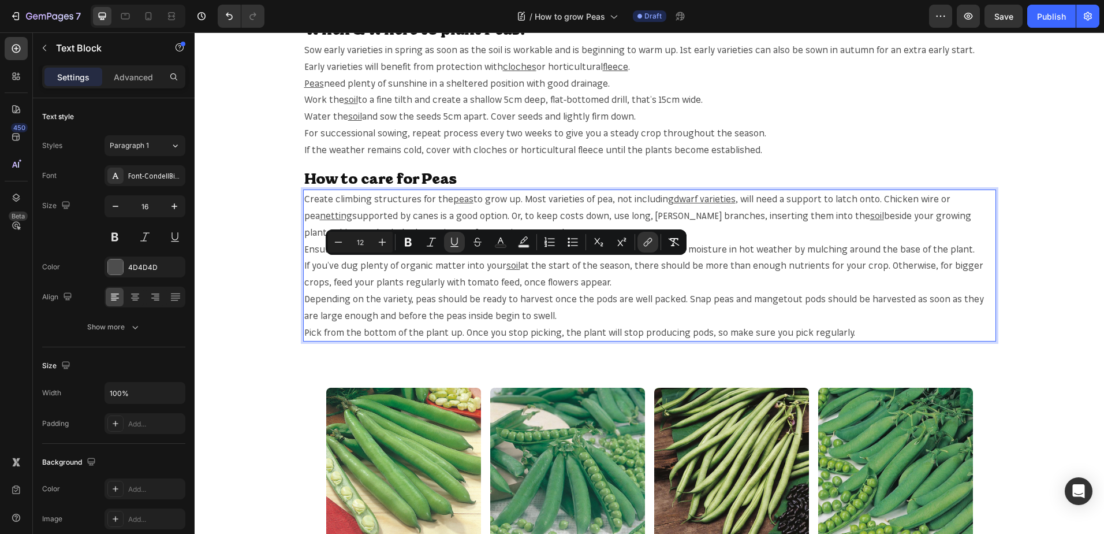
click at [613, 295] on span "Depending on the variety, peas should be ready to harvest once the pods are wel…" at bounding box center [644, 307] width 680 height 28
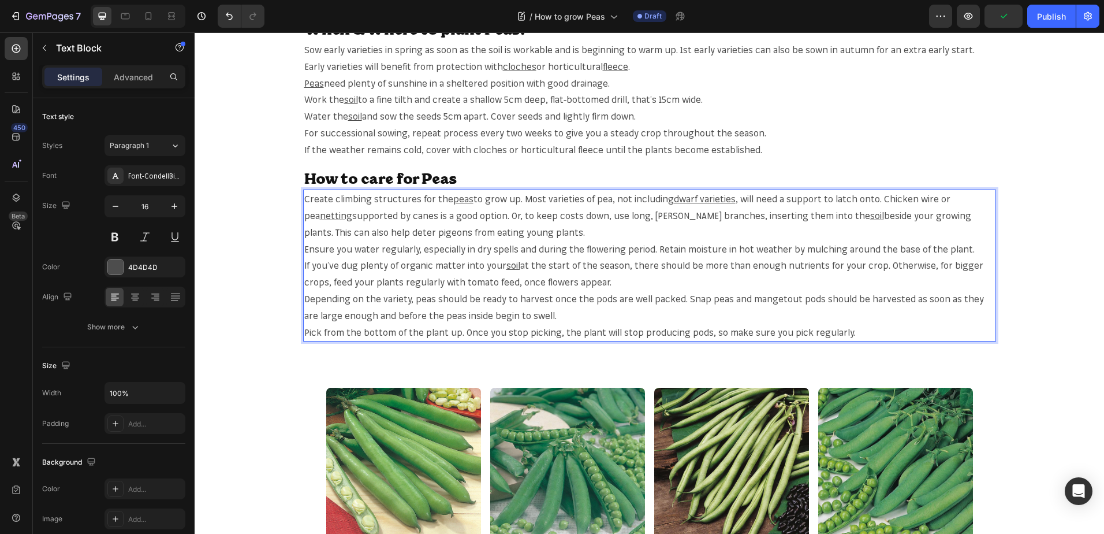
click at [441, 321] on p "Create climbing structures for the peas to grow up. Most varieties of pea, not …" at bounding box center [649, 266] width 691 height 150
click at [424, 301] on span "Depending on the variety, peas should be ready to harvest once the pods are wel…" at bounding box center [644, 307] width 680 height 28
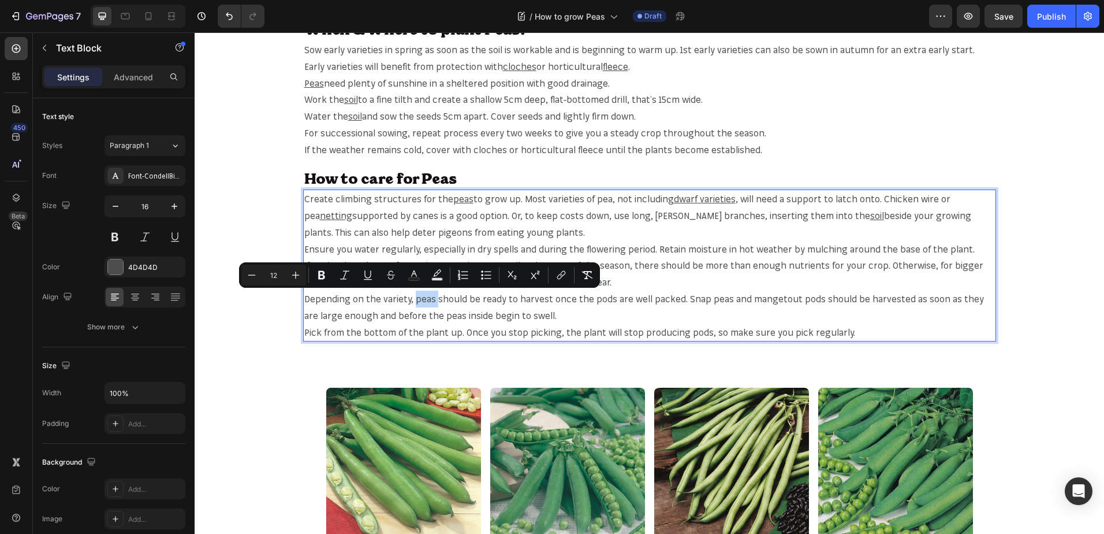
click at [423, 300] on span "Depending on the variety, peas should be ready to harvest once the pods are wel…" at bounding box center [644, 307] width 680 height 28
click at [571, 273] on button "link" at bounding box center [561, 275] width 21 height 21
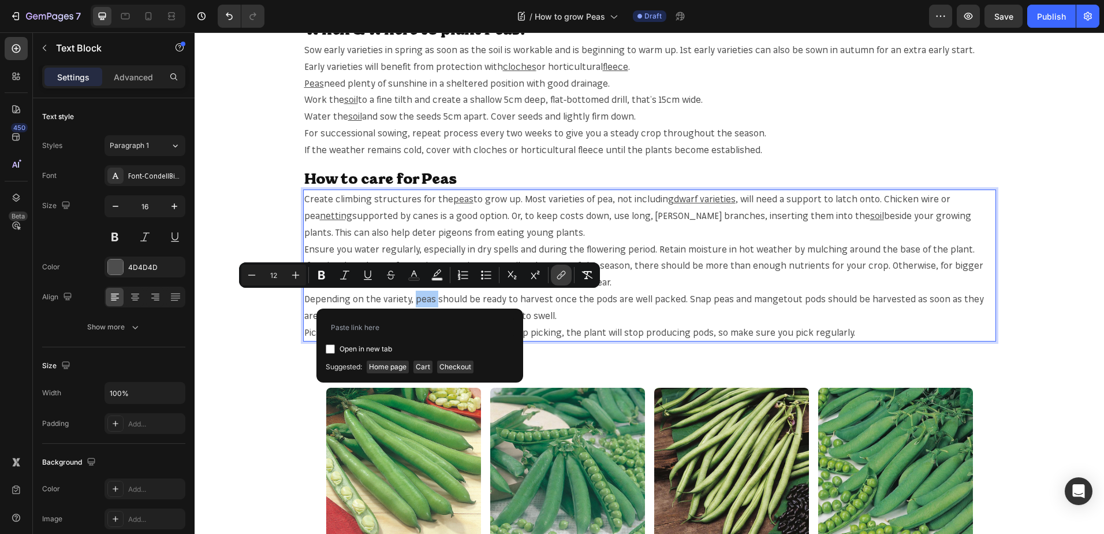
type input "https://mr-fothergills.co.uk/search?q=peas&options%5Bprefix%5D=last&options%5Bf…"
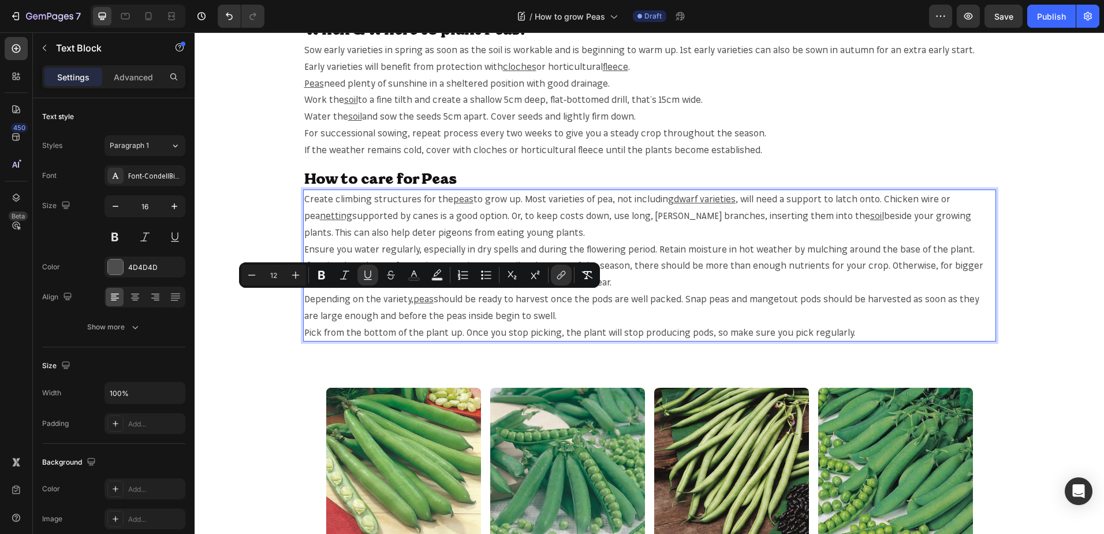
click at [431, 319] on span "should be ready to harvest once the pods are well packed. Snap peas and mangeto…" at bounding box center [641, 307] width 675 height 28
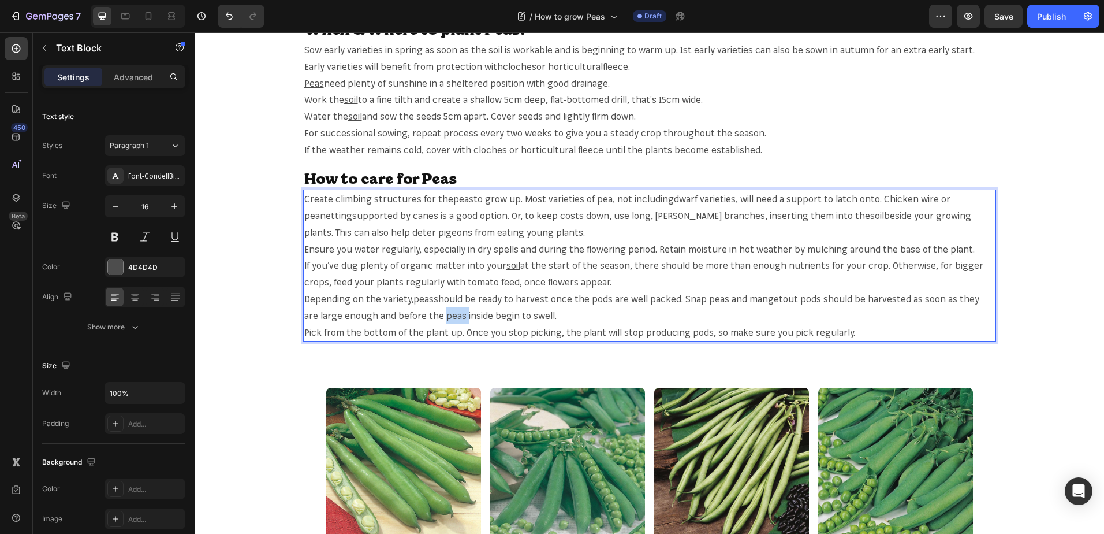
click at [431, 319] on span "should be ready to harvest once the pods are well packed. Snap peas and mangeto…" at bounding box center [641, 307] width 675 height 28
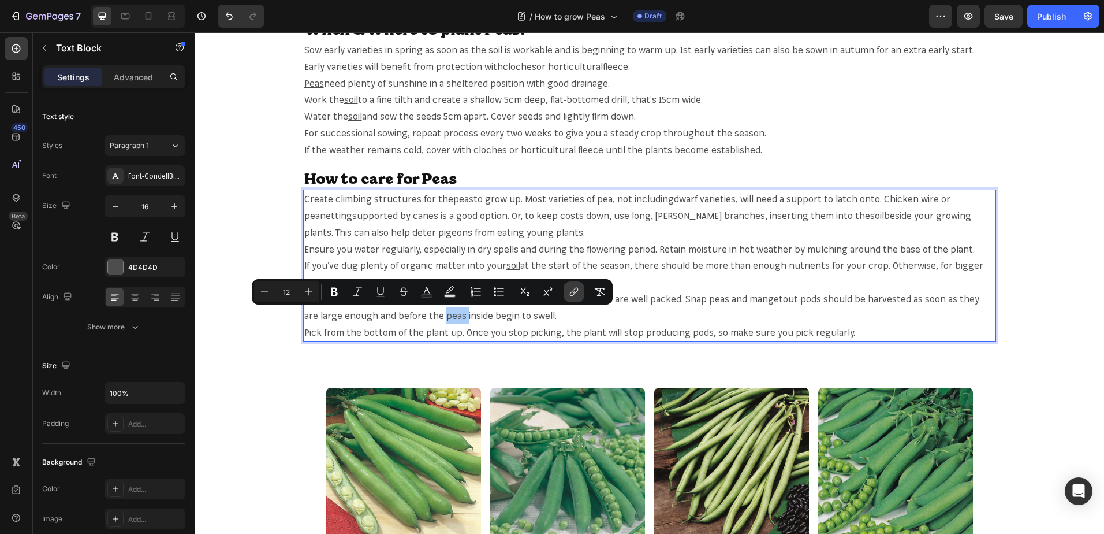
click at [568, 291] on icon "Editor contextual toolbar" at bounding box center [574, 292] width 12 height 12
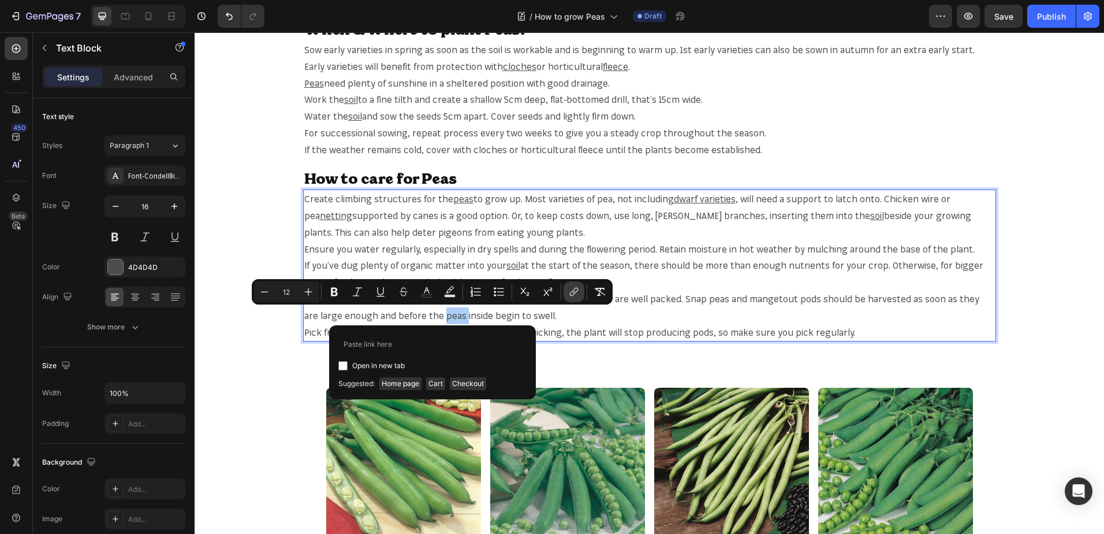
type input "https://mr-fothergills.co.uk/search?q=peas&options%5Bprefix%5D=last&options%5Bf…"
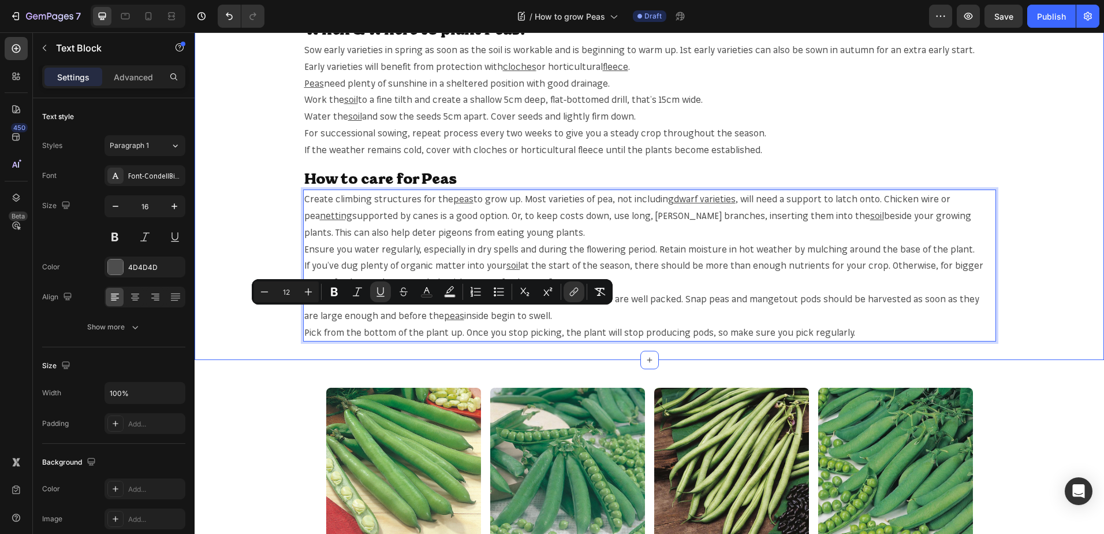
click at [1010, 360] on div "When & Where to plant Peas? Heading Sow early varieties in spring as soon as th…" at bounding box center [650, 208] width 910 height 1922
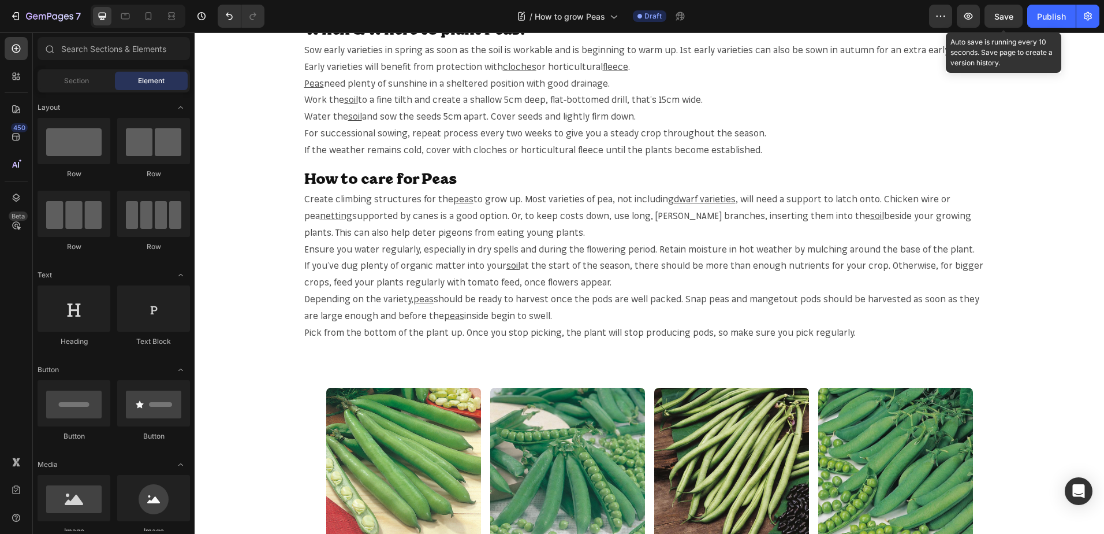
click at [999, 16] on span "Save" at bounding box center [1004, 17] width 19 height 10
click at [1000, 18] on span "Save" at bounding box center [1004, 17] width 19 height 10
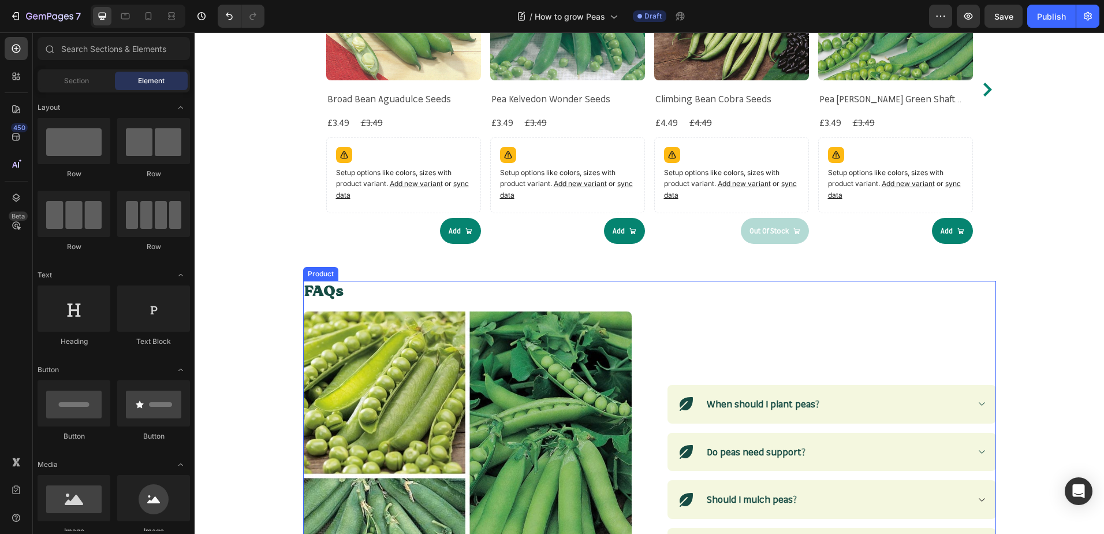
scroll to position [1617, 0]
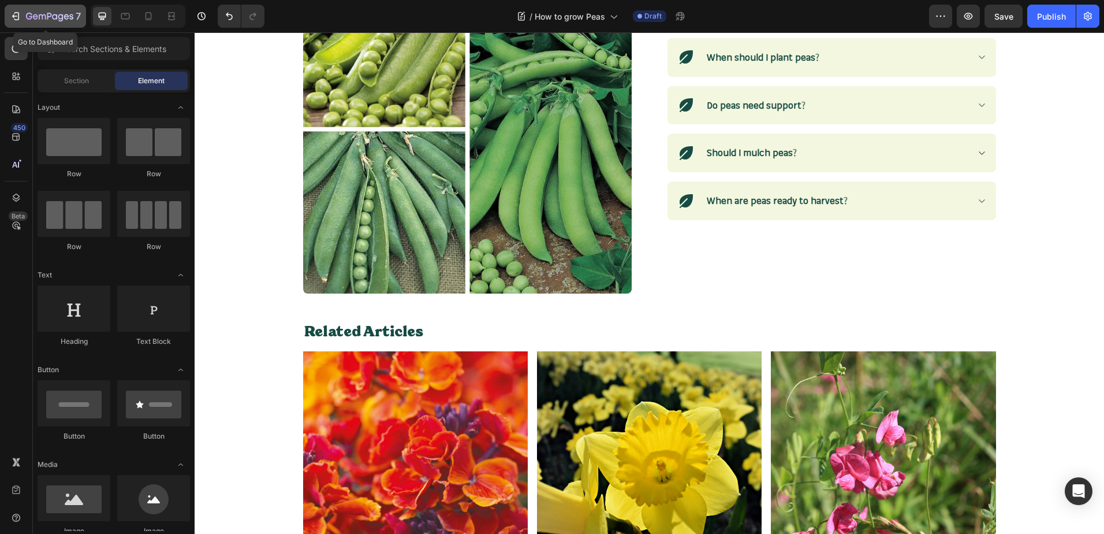
click at [40, 16] on icon "button" at bounding box center [49, 17] width 47 height 10
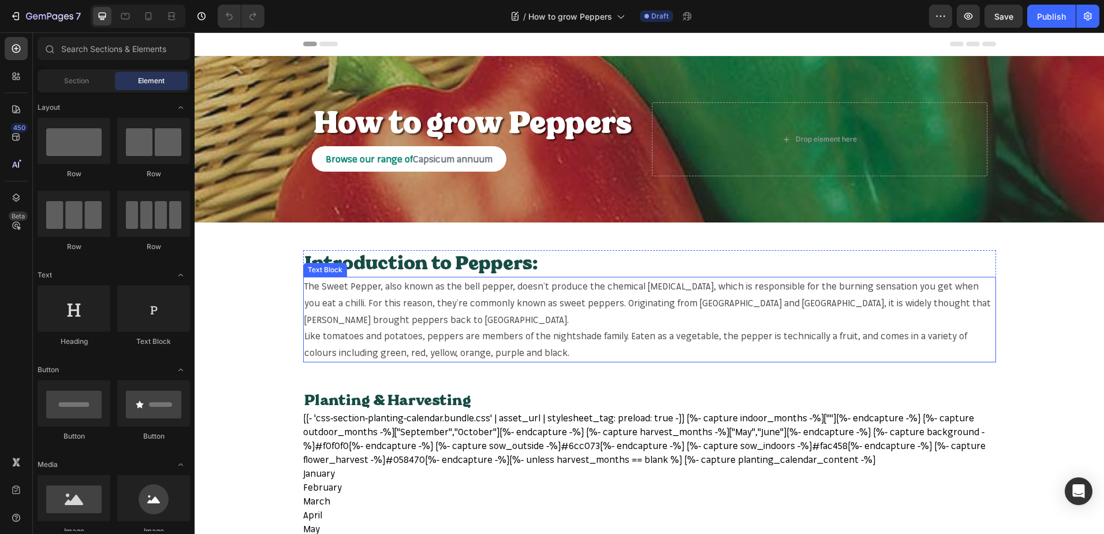
click at [321, 287] on p "The Sweet Pepper, also known as the bell pepper, doesn’t produce the chemical […" at bounding box center [649, 303] width 691 height 50
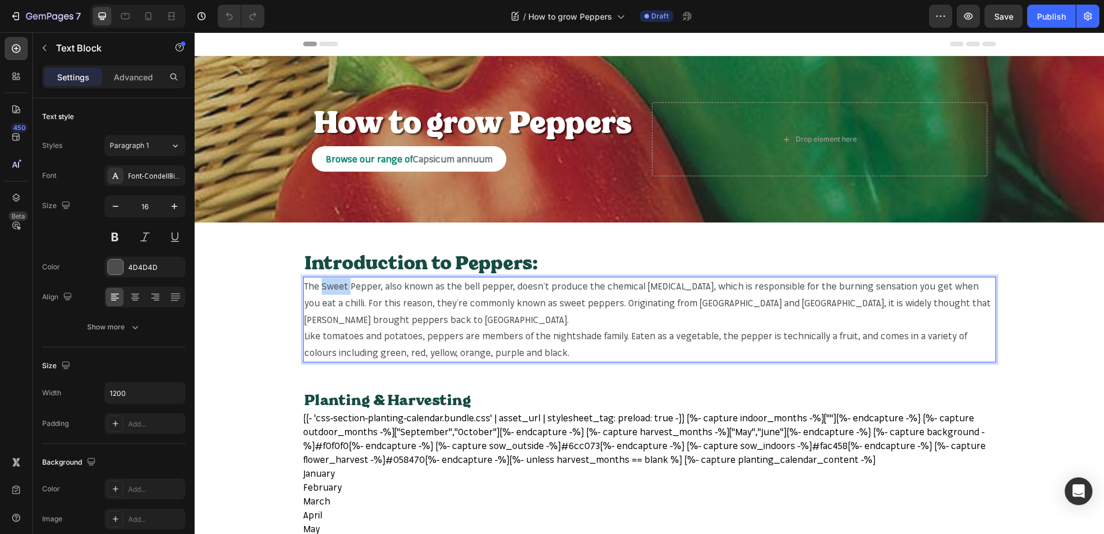
click at [322, 287] on p "The Sweet Pepper, also known as the bell pepper, doesn’t produce the chemical […" at bounding box center [649, 303] width 691 height 50
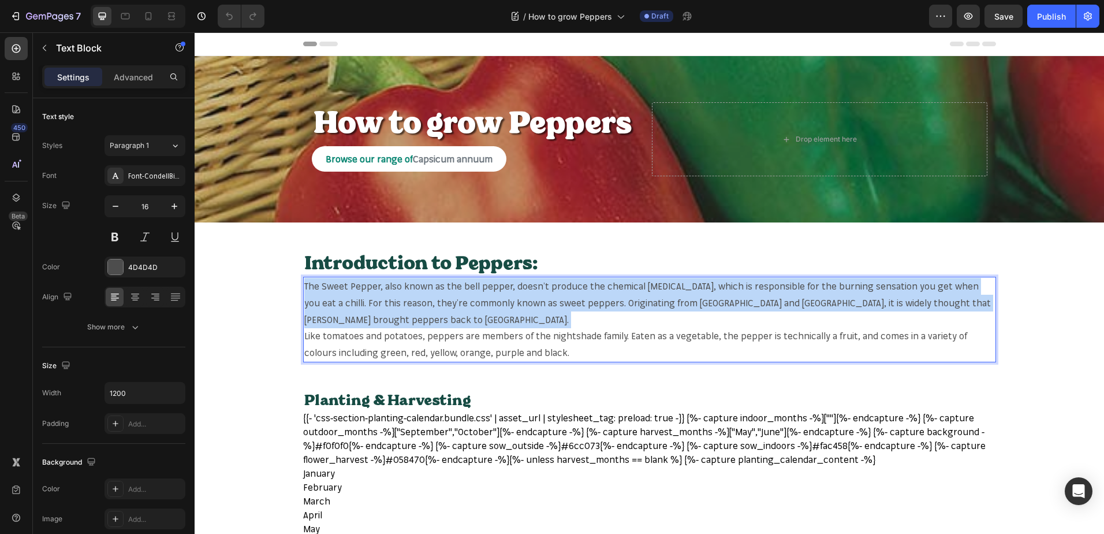
click at [322, 287] on p "The Sweet Pepper, also known as the bell pepper, doesn’t produce the chemical […" at bounding box center [649, 303] width 691 height 50
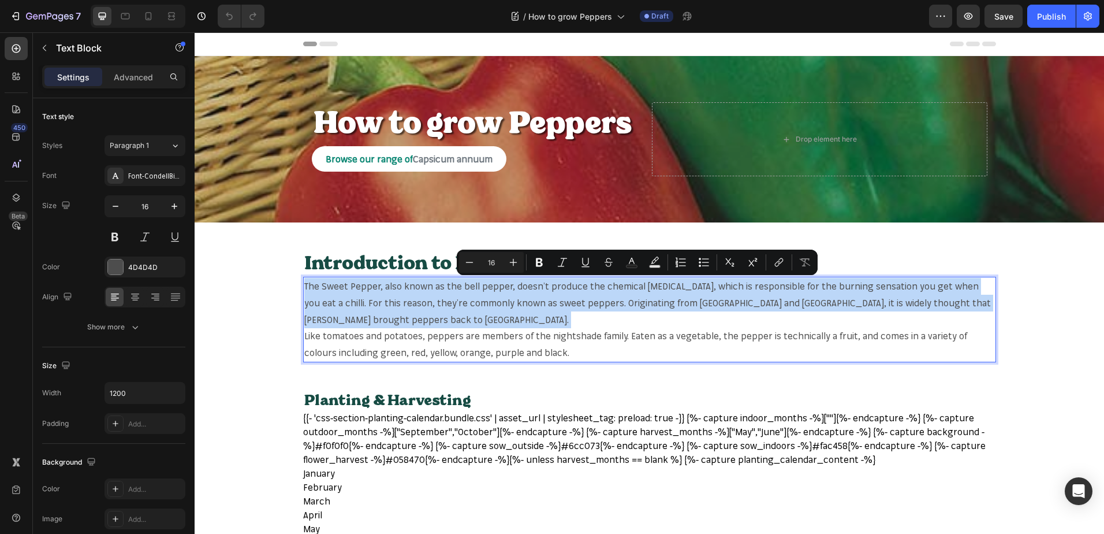
click at [322, 287] on p "The Sweet Pepper, also known as the bell pepper, doesn’t produce the chemical […" at bounding box center [649, 303] width 691 height 50
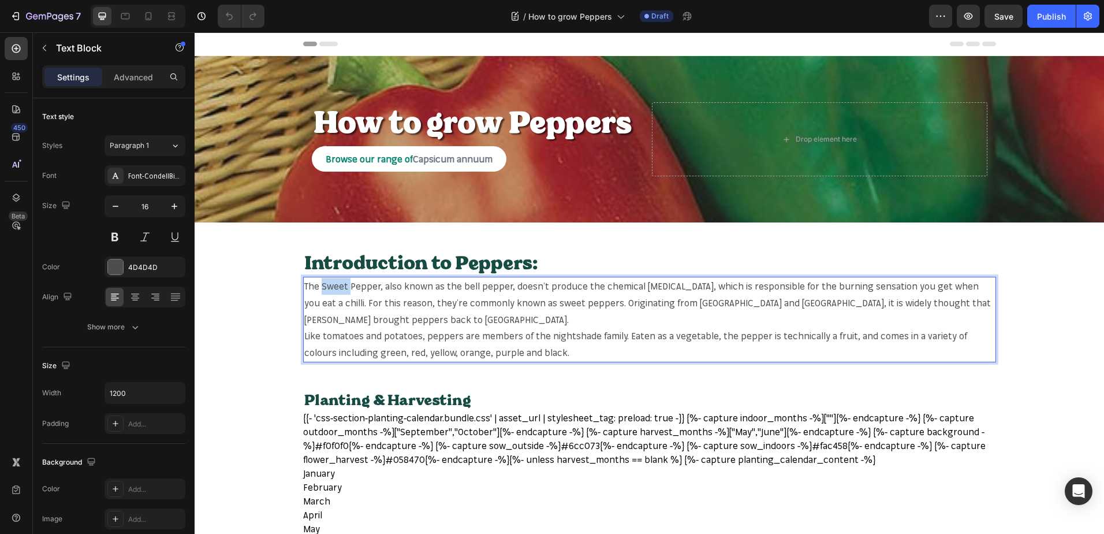
click at [322, 287] on p "The Sweet Pepper, also known as the bell pepper, doesn’t produce the chemical […" at bounding box center [649, 303] width 691 height 50
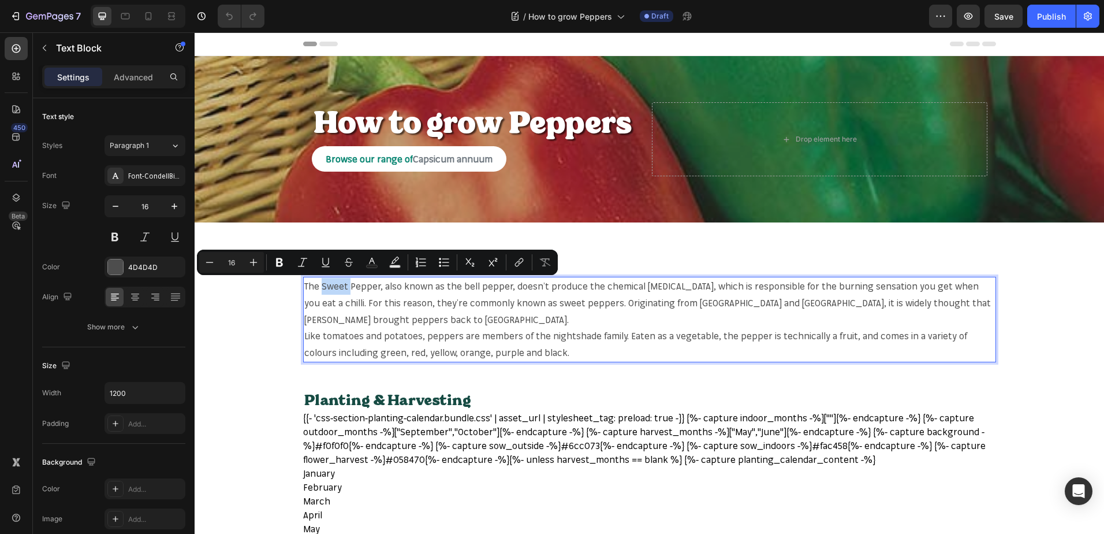
click at [319, 287] on p "The Sweet Pepper, also known as the bell pepper, doesn’t produce the chemical […" at bounding box center [649, 303] width 691 height 50
drag, startPoint x: 319, startPoint y: 287, endPoint x: 369, endPoint y: 287, distance: 50.2
click at [369, 287] on p "The Sweet Pepper, also known as the bell pepper, doesn’t produce the chemical […" at bounding box center [649, 303] width 691 height 50
copy p "Sweet Pepper"
copy p ", also known"
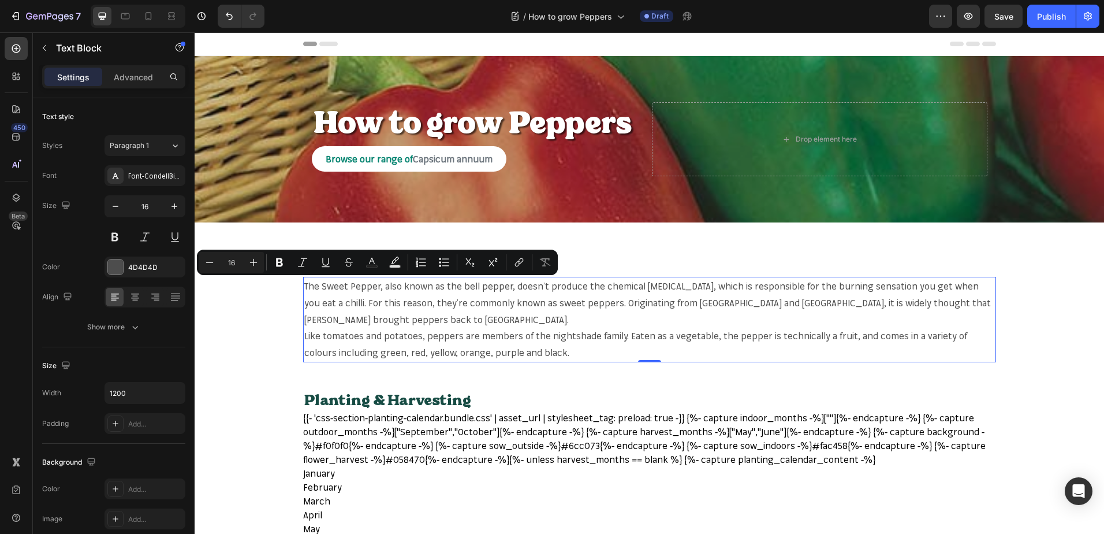
click at [322, 284] on p "The Sweet Pepper, also known as the bell pepper, doesn’t produce the chemical […" at bounding box center [649, 303] width 691 height 50
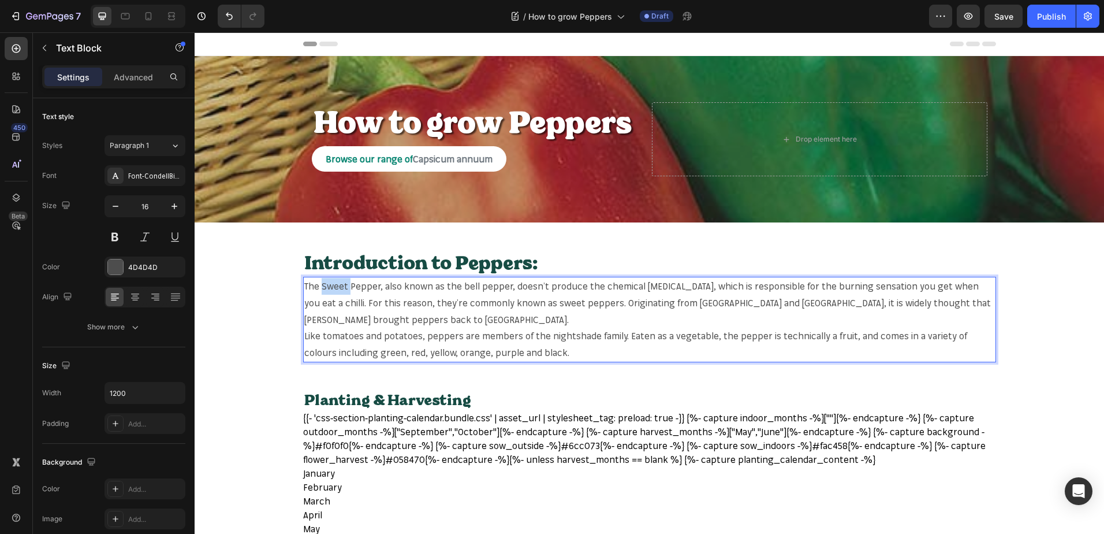
click at [321, 285] on p "The Sweet Pepper, also known as the bell pepper, doesn’t produce the chemical […" at bounding box center [649, 303] width 691 height 50
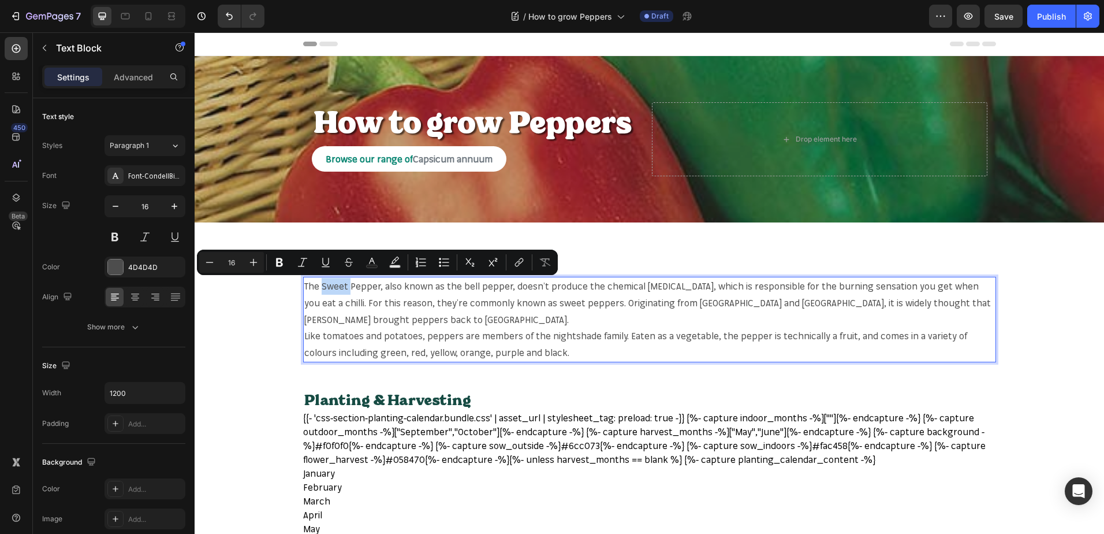
click at [319, 286] on p "The Sweet Pepper, also known as the bell pepper, doesn’t produce the chemical […" at bounding box center [649, 303] width 691 height 50
drag, startPoint x: 319, startPoint y: 286, endPoint x: 355, endPoint y: 286, distance: 36.4
click at [355, 286] on p "The Sweet Pepper, also known as the bell pepper, doesn’t produce the chemical […" at bounding box center [649, 303] width 691 height 50
click at [513, 259] on icon "Editor contextual toolbar" at bounding box center [519, 262] width 12 height 12
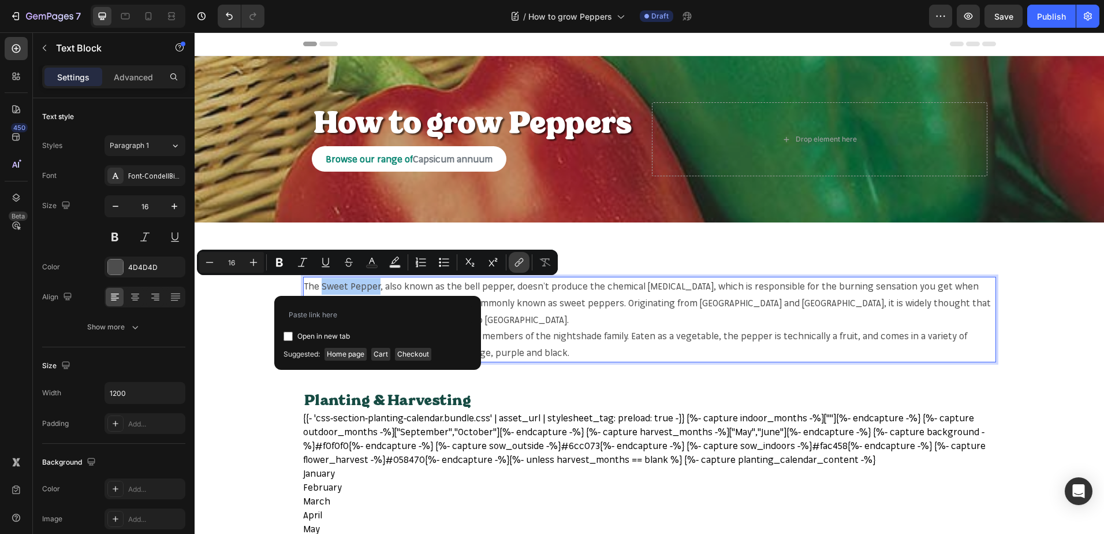
type input "https://mr-fothergills.co.uk/search?q=Sweet+Pepper&options%5Bprefix%5D=last&opt…"
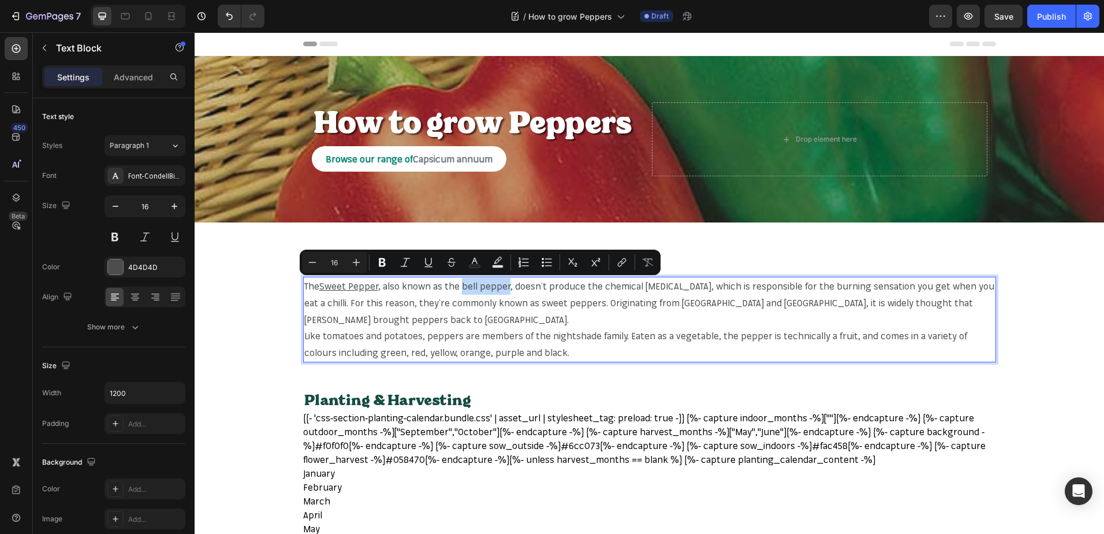
drag, startPoint x: 459, startPoint y: 283, endPoint x: 504, endPoint y: 283, distance: 45.0
click at [504, 283] on p "The Sweet Pepper , also known as the bell pepper, doesn’t produce the chemical …" at bounding box center [649, 303] width 691 height 50
copy p "bell pepper"
click at [457, 287] on p "The Sweet Pepper , also known as the bell pepper, doesn’t produce the chemical …" at bounding box center [649, 303] width 691 height 50
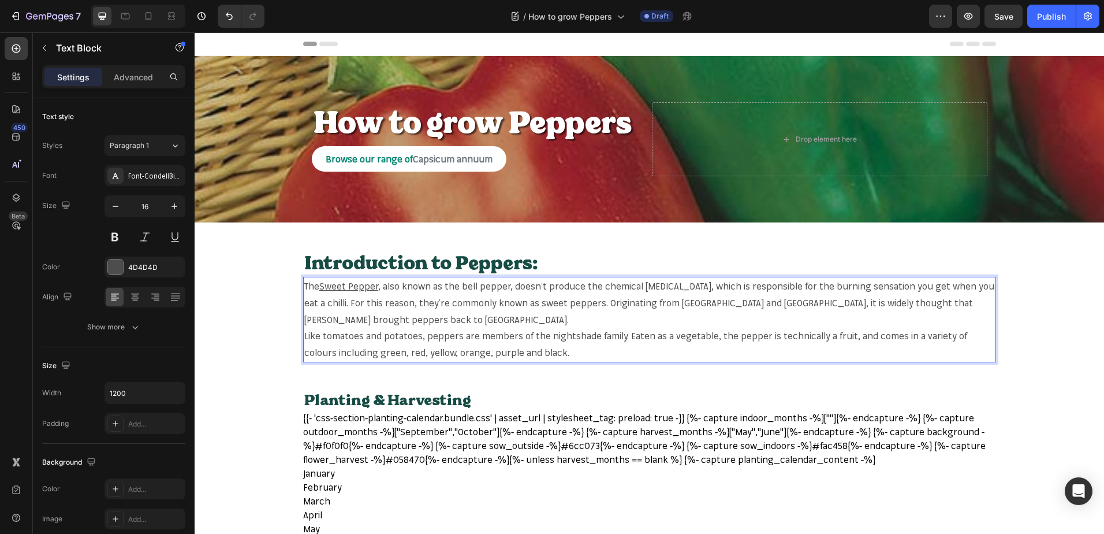
click at [457, 287] on p "The Sweet Pepper , also known as the bell pepper, doesn’t produce the chemical …" at bounding box center [649, 303] width 691 height 50
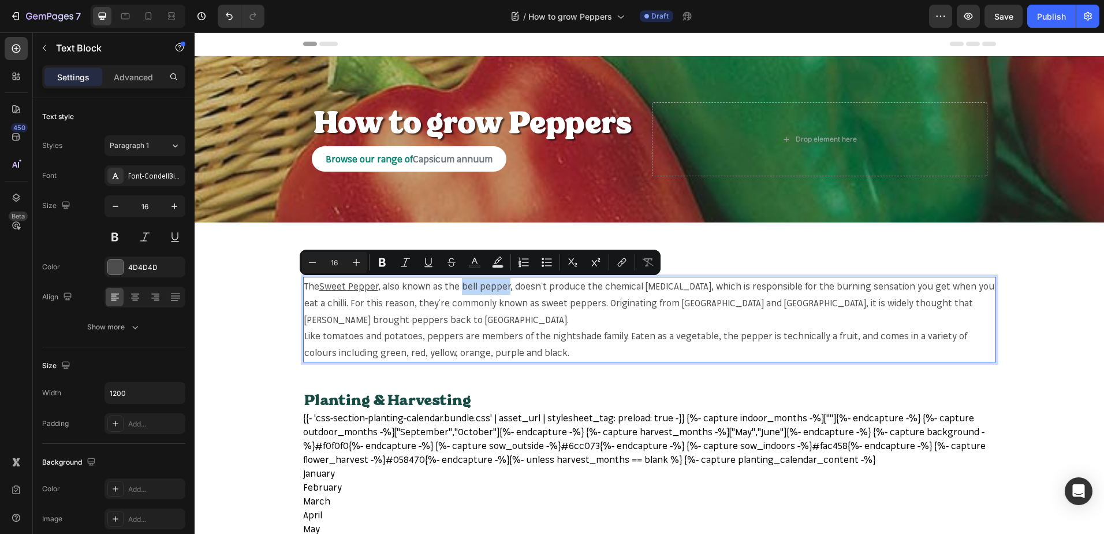
drag, startPoint x: 457, startPoint y: 287, endPoint x: 491, endPoint y: 287, distance: 33.5
click at [491, 287] on p "The Sweet Pepper , also known as the bell pepper, doesn’t produce the chemical …" at bounding box center [649, 303] width 691 height 50
click at [618, 258] on icon "Editor contextual toolbar" at bounding box center [622, 262] width 12 height 12
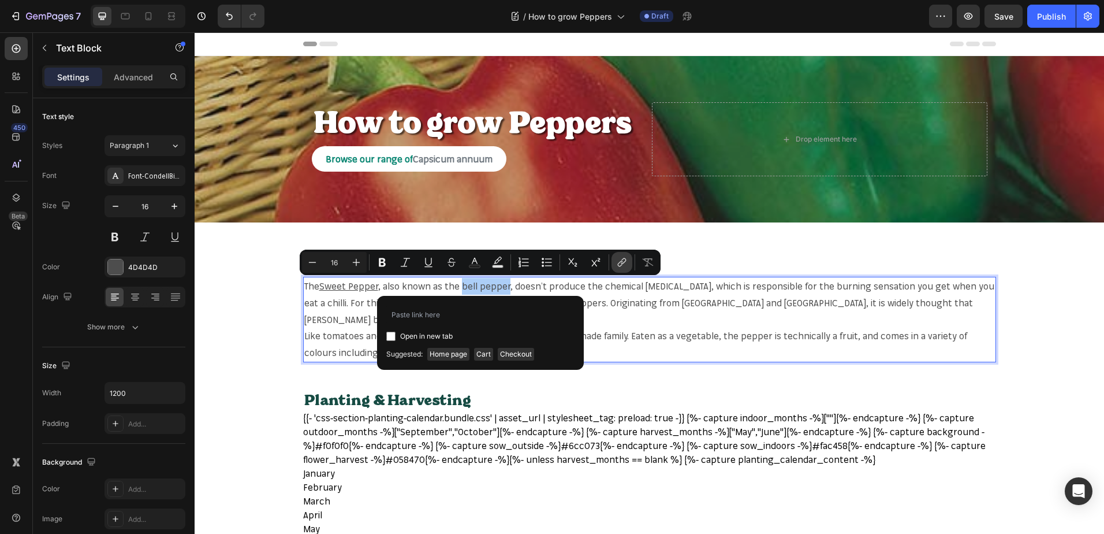
type input "https://mr-fothergills.co.uk/search?q=bell+pepper&options%5Bprefix%5D=last&opti…"
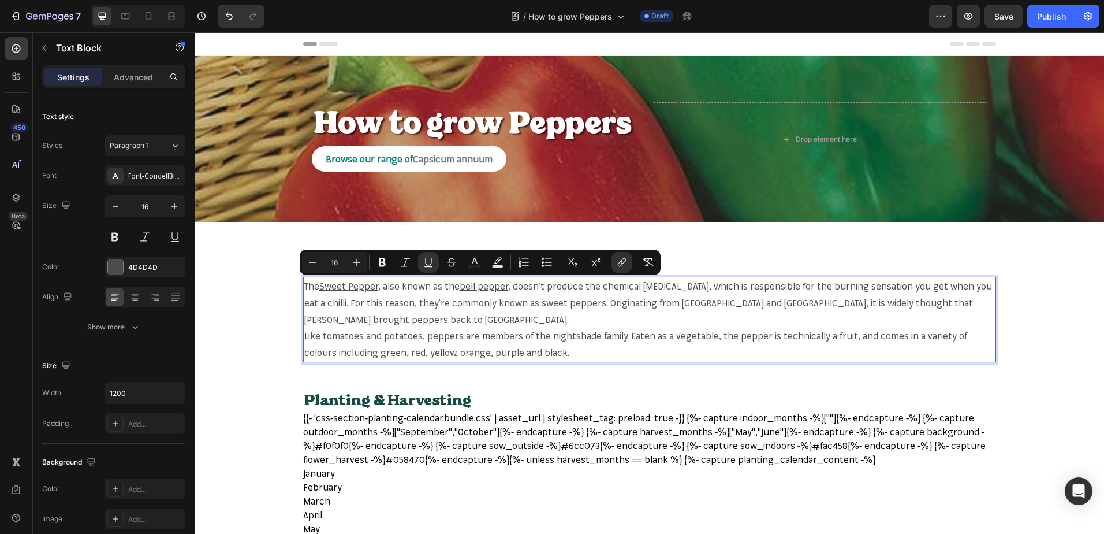
click at [515, 303] on p "The Sweet Pepper , also known as the bell pepper , doesn’t produce the chemical…" at bounding box center [649, 303] width 691 height 50
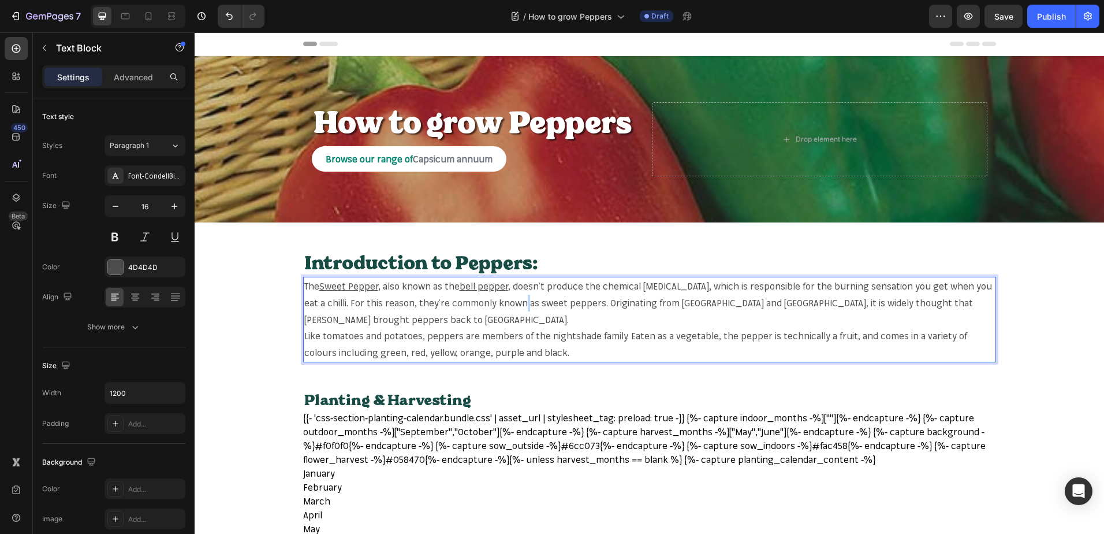
drag, startPoint x: 515, startPoint y: 303, endPoint x: 525, endPoint y: 303, distance: 9.8
click at [525, 303] on p "The Sweet Pepper , also known as the bell pepper , doesn’t produce the chemical…" at bounding box center [649, 303] width 691 height 50
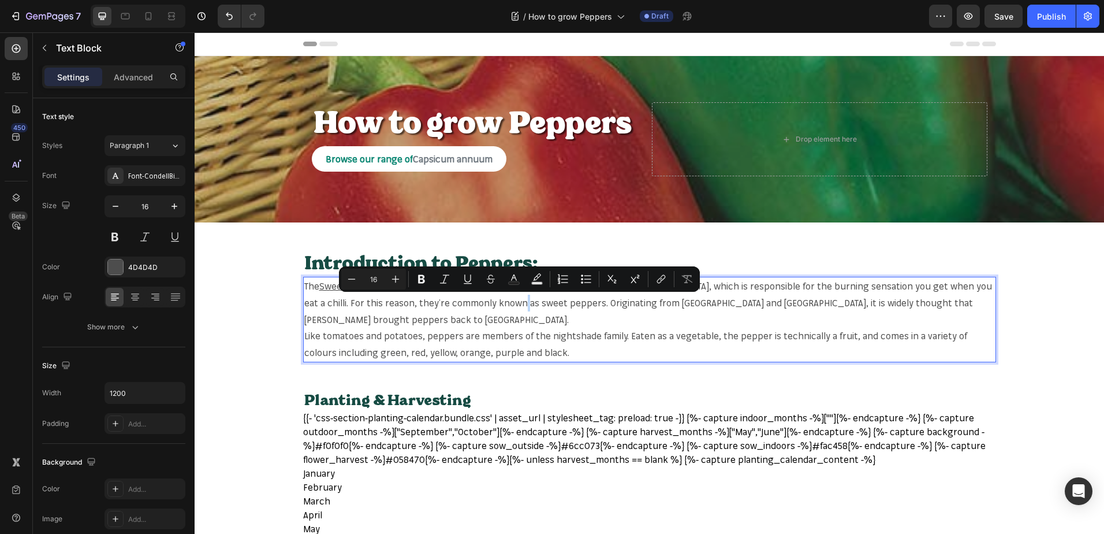
click at [515, 303] on p "The Sweet Pepper , also known as the bell pepper , doesn’t produce the chemical…" at bounding box center [649, 303] width 691 height 50
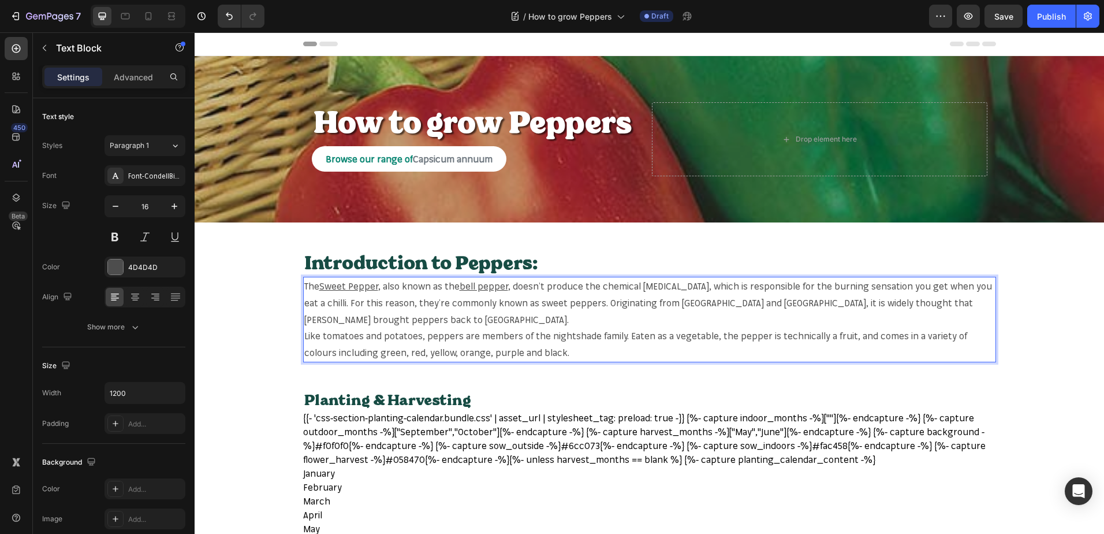
click at [511, 303] on p "The Sweet Pepper , also known as the bell pepper , doesn’t produce the chemical…" at bounding box center [649, 303] width 691 height 50
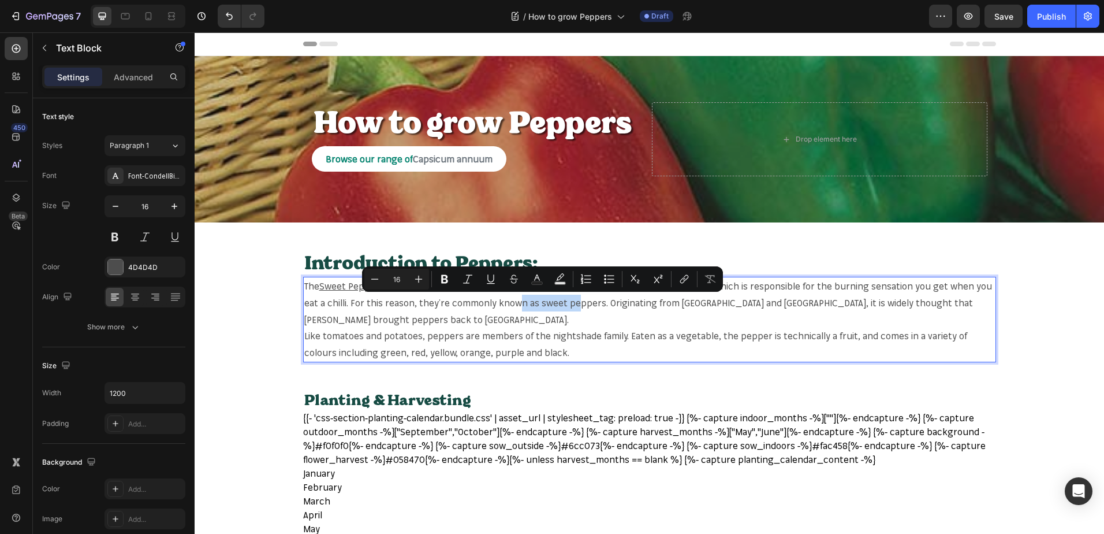
drag, startPoint x: 511, startPoint y: 303, endPoint x: 563, endPoint y: 302, distance: 51.4
click at [563, 302] on p "The Sweet Pepper , also known as the bell pepper , doesn’t produce the chemical…" at bounding box center [649, 303] width 691 height 50
copy p "sweet peppers"
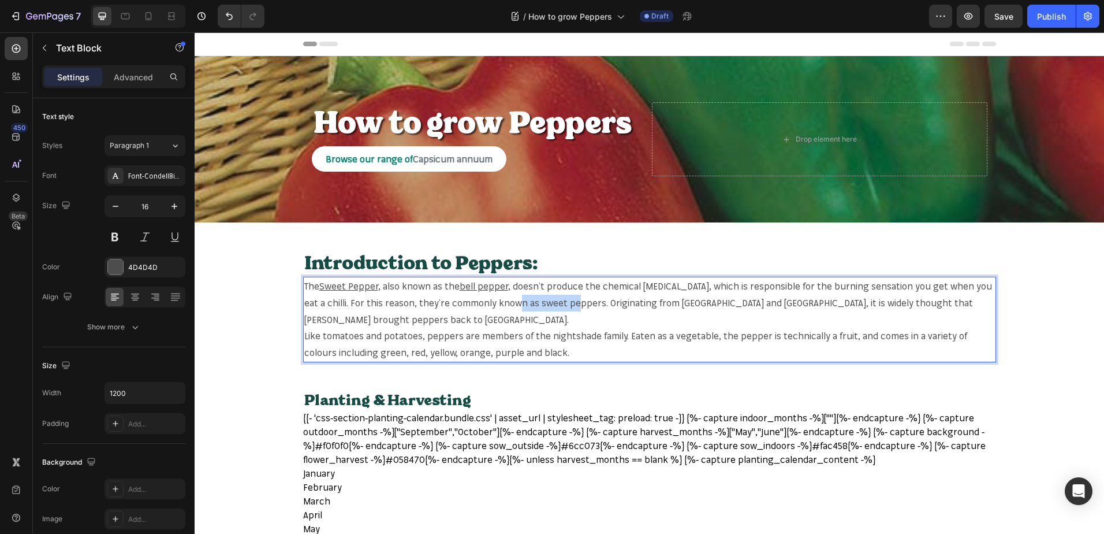
click at [516, 303] on p "The Sweet Pepper , also known as the bell pepper , doesn’t produce the chemical…" at bounding box center [649, 303] width 691 height 50
click at [515, 304] on p "The Sweet Pepper , also known as the bell pepper , doesn’t produce the chemical…" at bounding box center [649, 303] width 691 height 50
click at [514, 305] on p "The Sweet Pepper , also known as the bell pepper , doesn’t produce the chemical…" at bounding box center [649, 303] width 691 height 50
click at [512, 305] on p "The Sweet Pepper , also known as the bell pepper , doesn’t produce the chemical…" at bounding box center [649, 303] width 691 height 50
drag, startPoint x: 512, startPoint y: 305, endPoint x: 566, endPoint y: 305, distance: 53.7
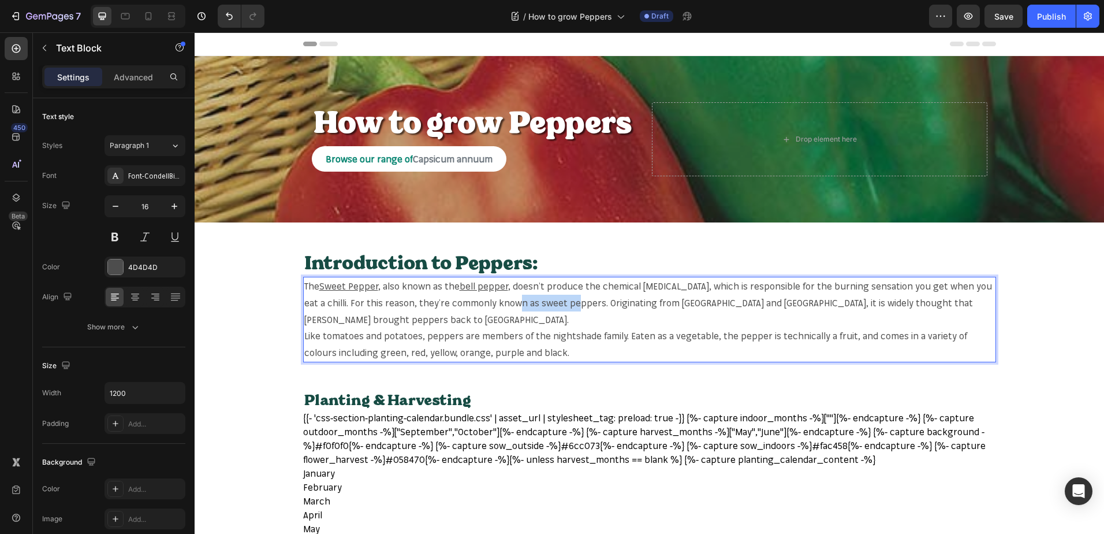
click at [566, 305] on p "The Sweet Pepper , also known as the bell pepper , doesn’t produce the chemical…" at bounding box center [649, 303] width 691 height 50
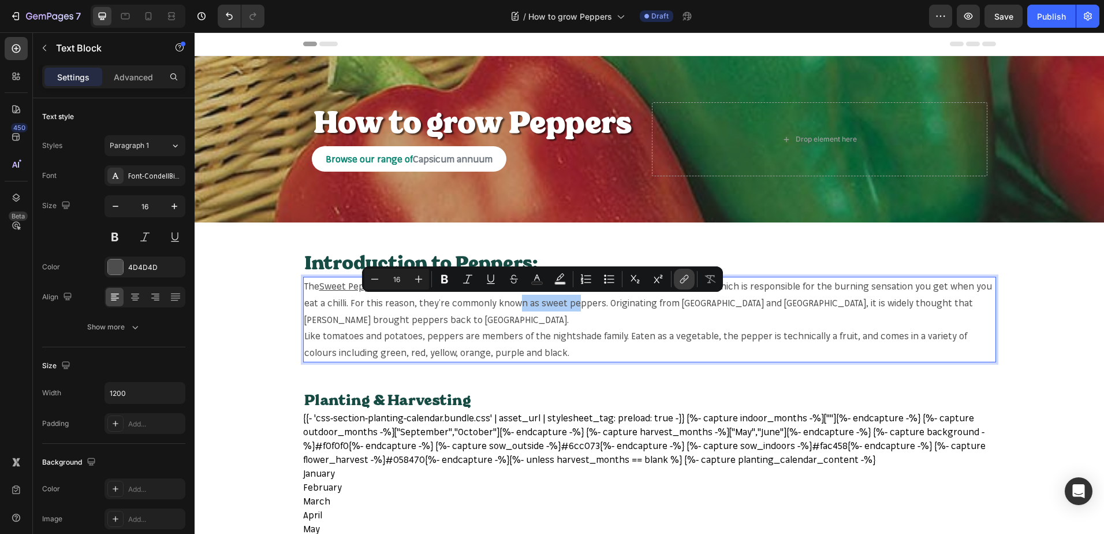
click at [690, 278] on button "link" at bounding box center [684, 279] width 21 height 21
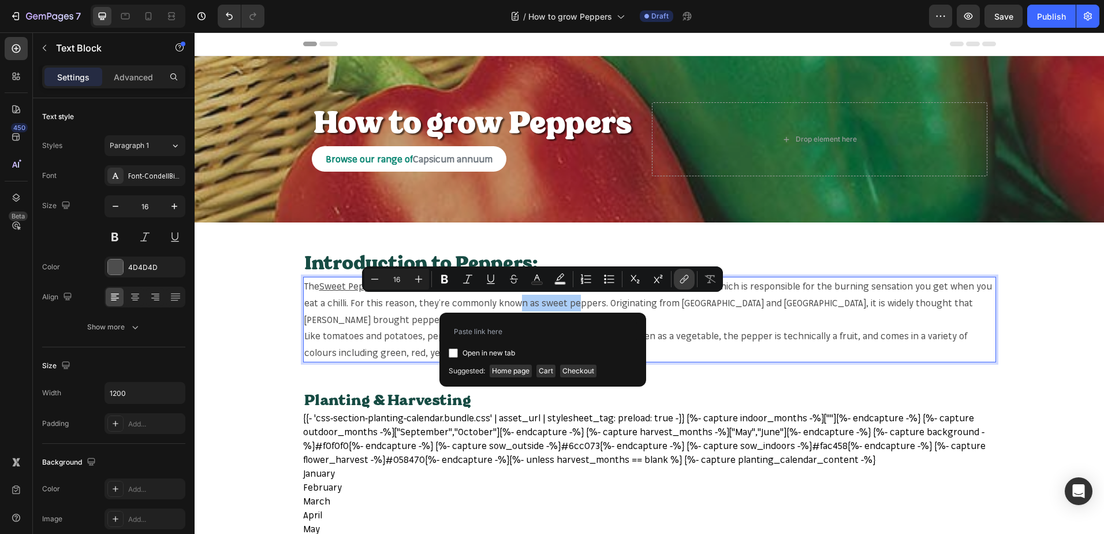
type input "https://mr-fothergills.co.uk/search?q=sweet+peppers&options%5Bprefix%5D=last&op…"
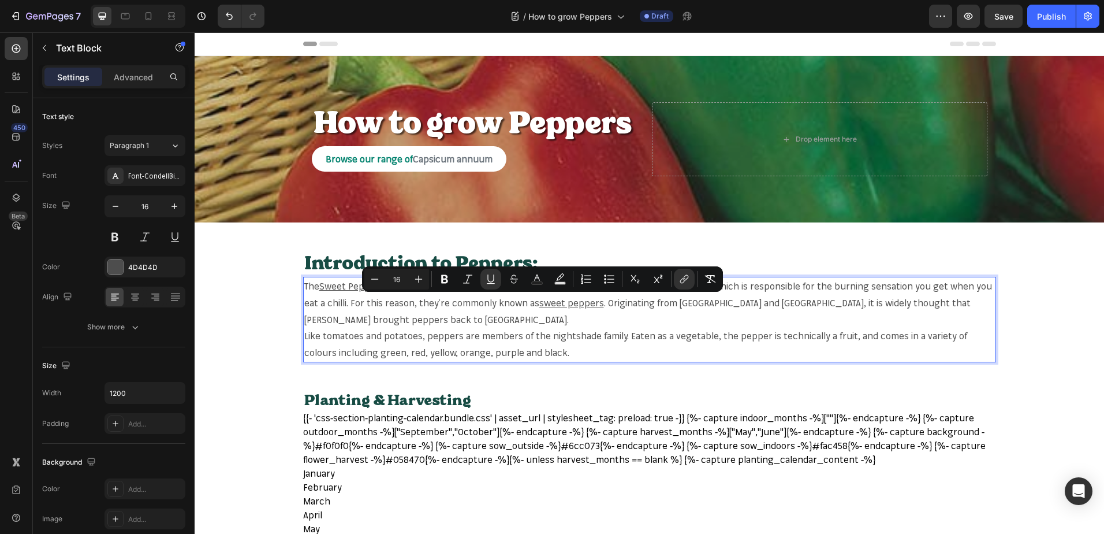
click at [606, 331] on p "Like tomatoes and potatoes, peppers are members of the nightshade family. Eaten…" at bounding box center [649, 343] width 691 height 33
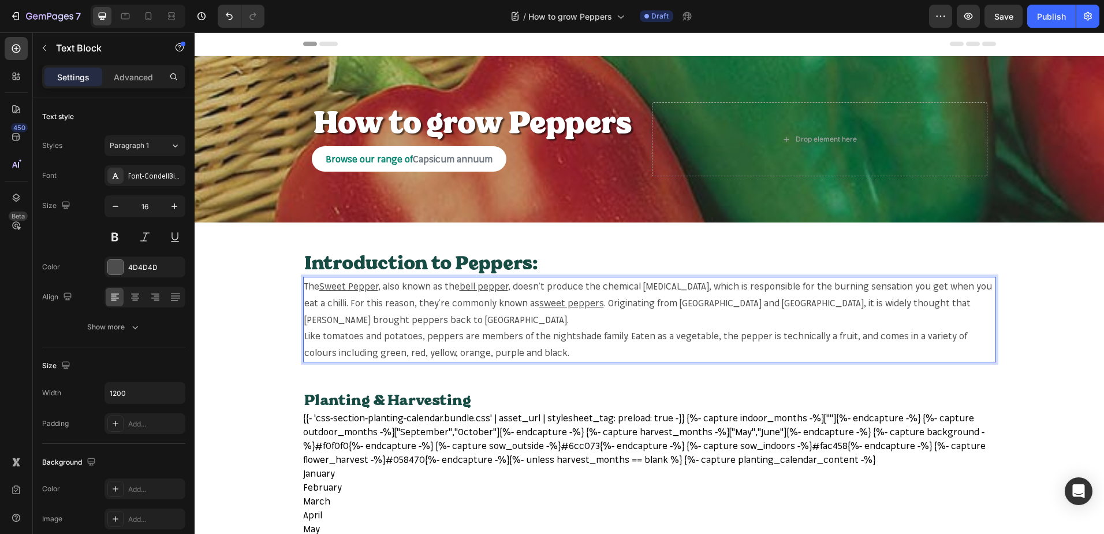
click at [344, 336] on p "Like tomatoes and potatoes, peppers are members of the nightshade family. Eaten…" at bounding box center [649, 343] width 691 height 33
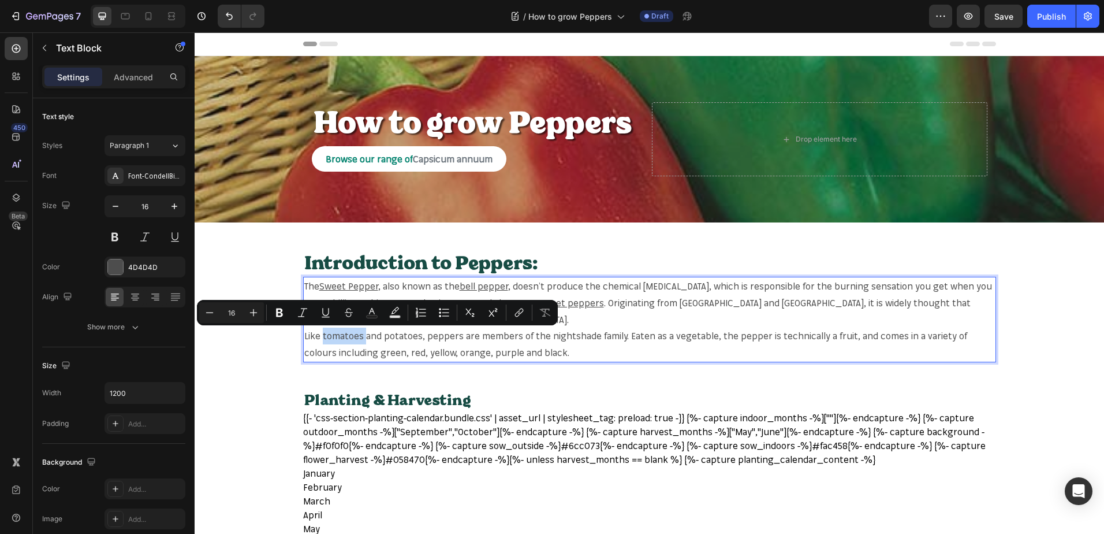
copy p "tomatoes"
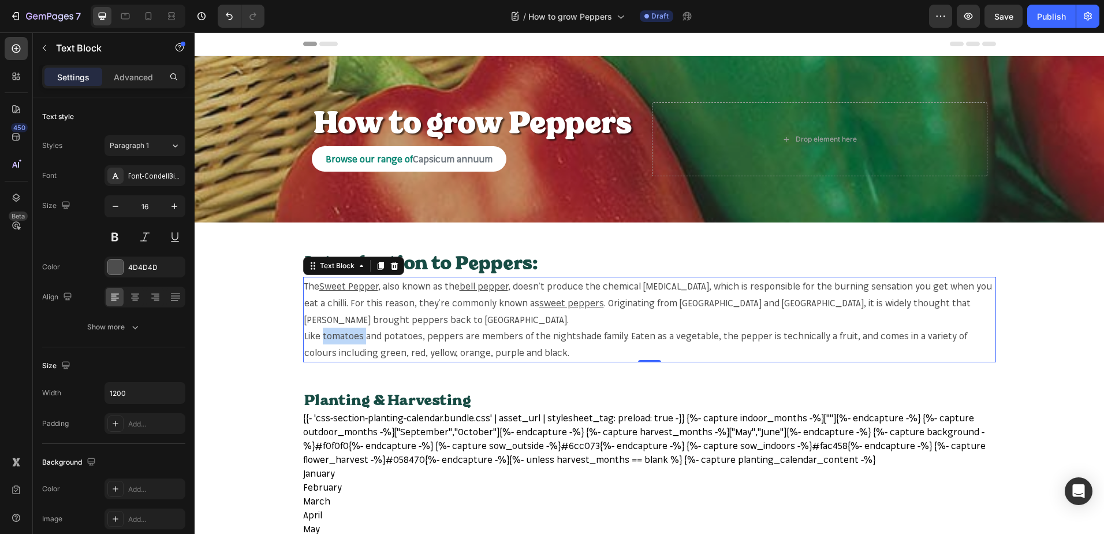
click at [341, 336] on p "Like tomatoes and potatoes, peppers are members of the nightshade family. Eaten…" at bounding box center [649, 343] width 691 height 33
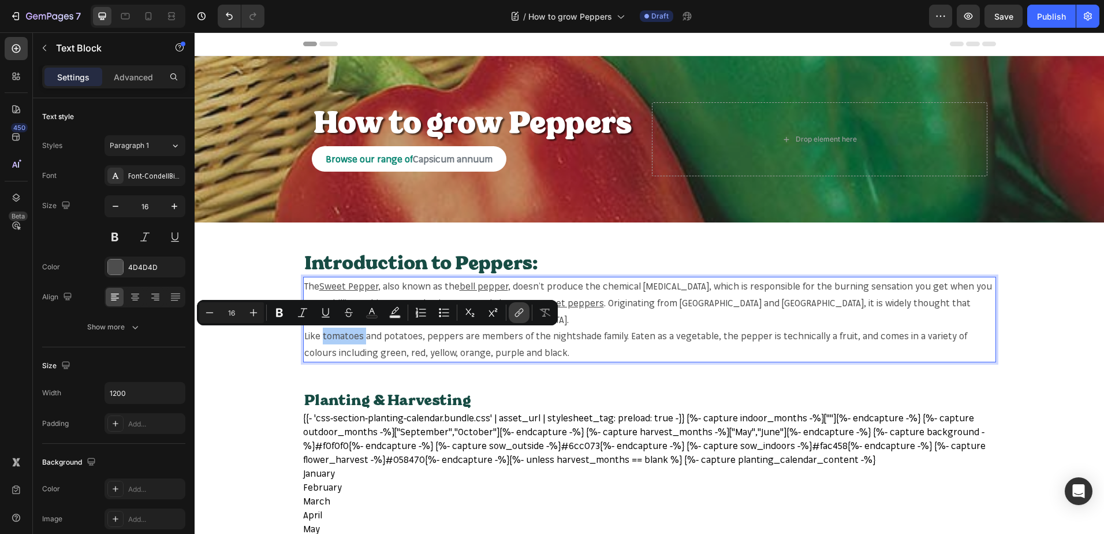
click at [519, 309] on icon "Editor contextual toolbar" at bounding box center [519, 313] width 12 height 12
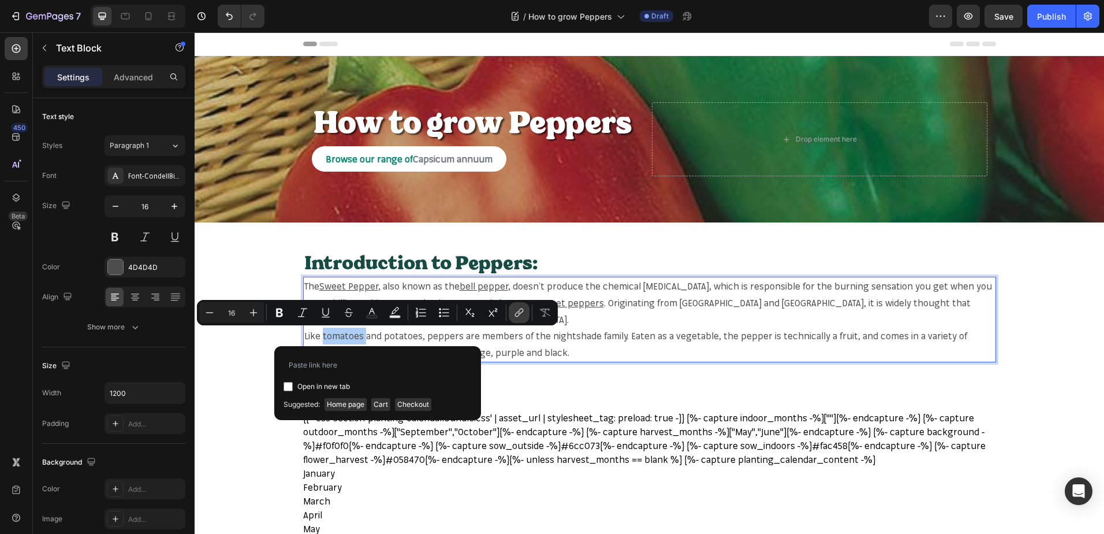
type input "https://mr-fothergills.co.uk/search?q=tomatoes&options%5Bprefix%5D=last&options…"
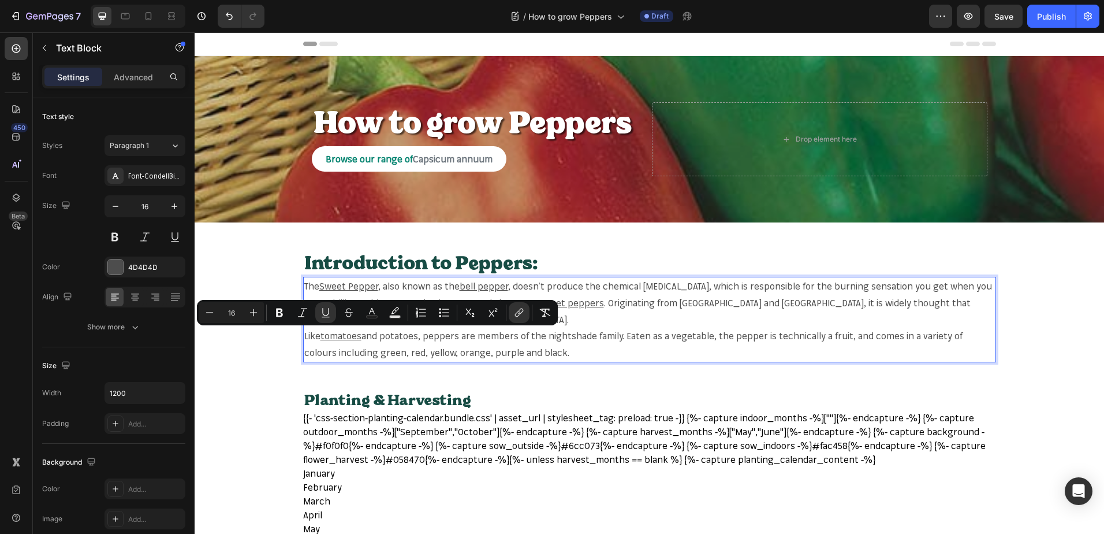
click at [383, 336] on p "Like tomatoes and potatoes, peppers are members of the nightshade family. Eaten…" at bounding box center [649, 343] width 691 height 33
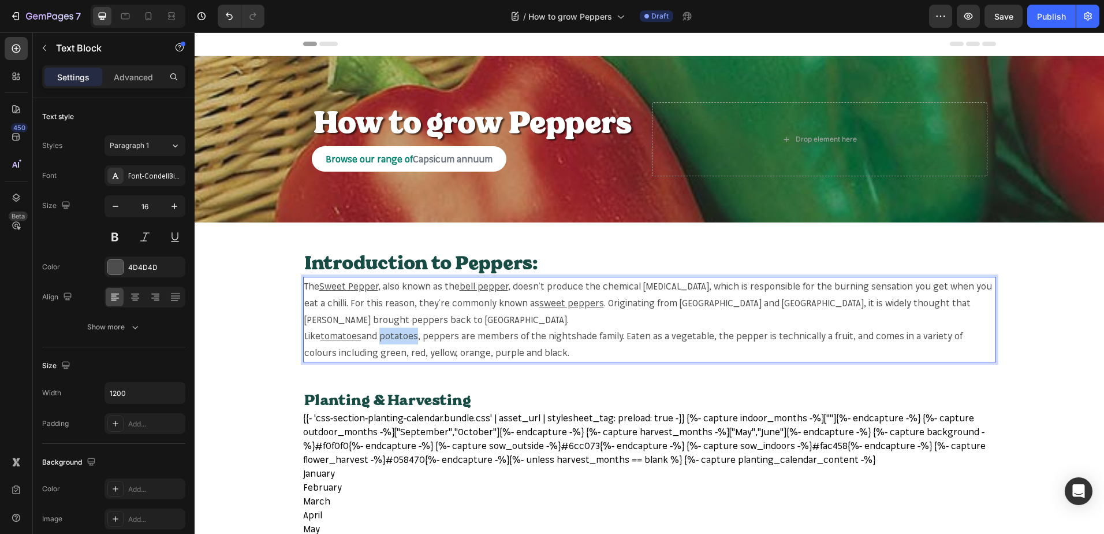
click at [383, 336] on p "Like tomatoes and potatoes, peppers are members of the nightshade family. Eaten…" at bounding box center [649, 343] width 691 height 33
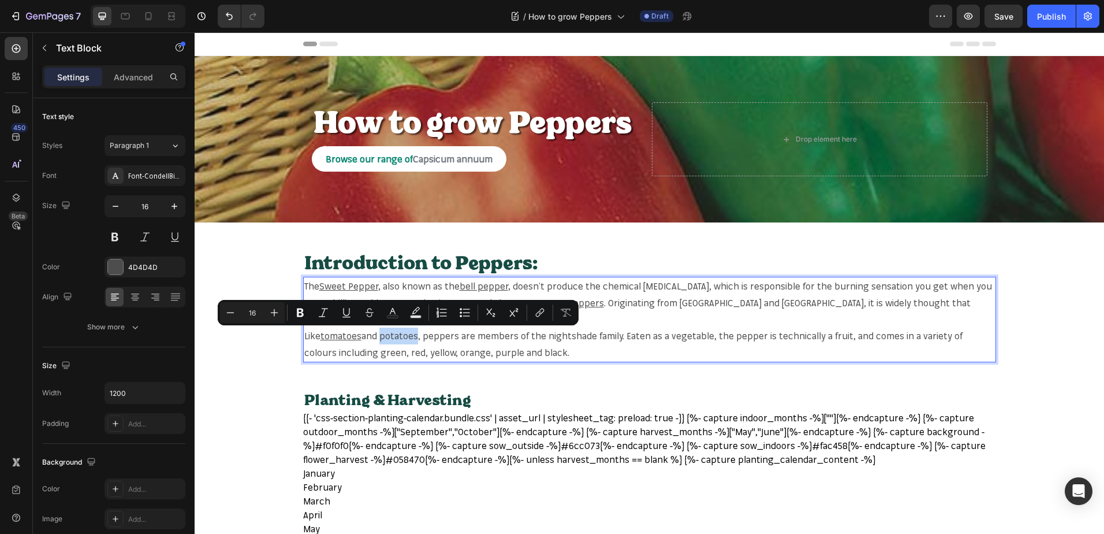
copy p "potatoes"
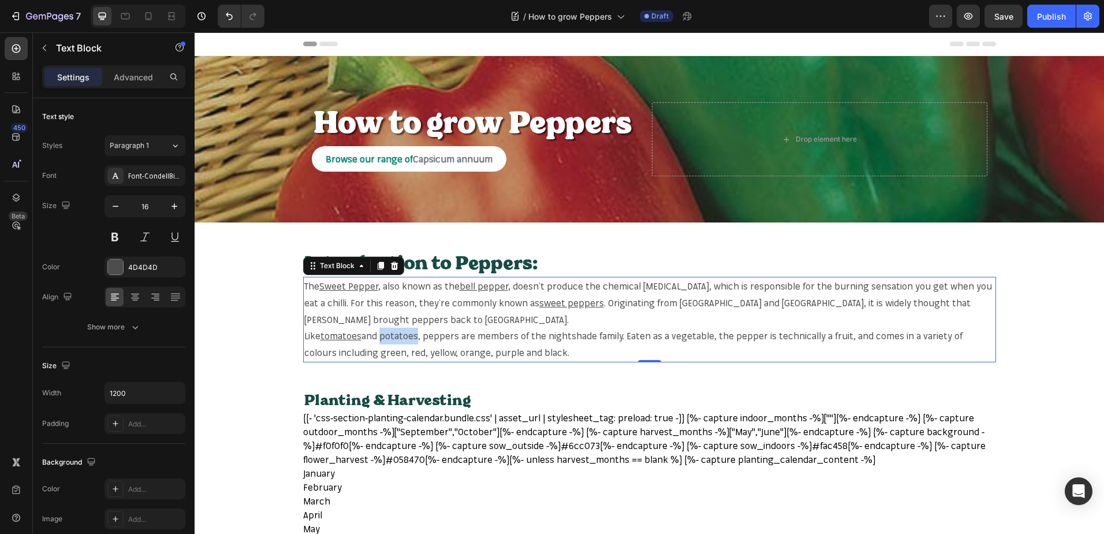
click at [393, 336] on p "Like tomatoes and potatoes, peppers are members of the nightshade family. Eaten…" at bounding box center [649, 343] width 691 height 33
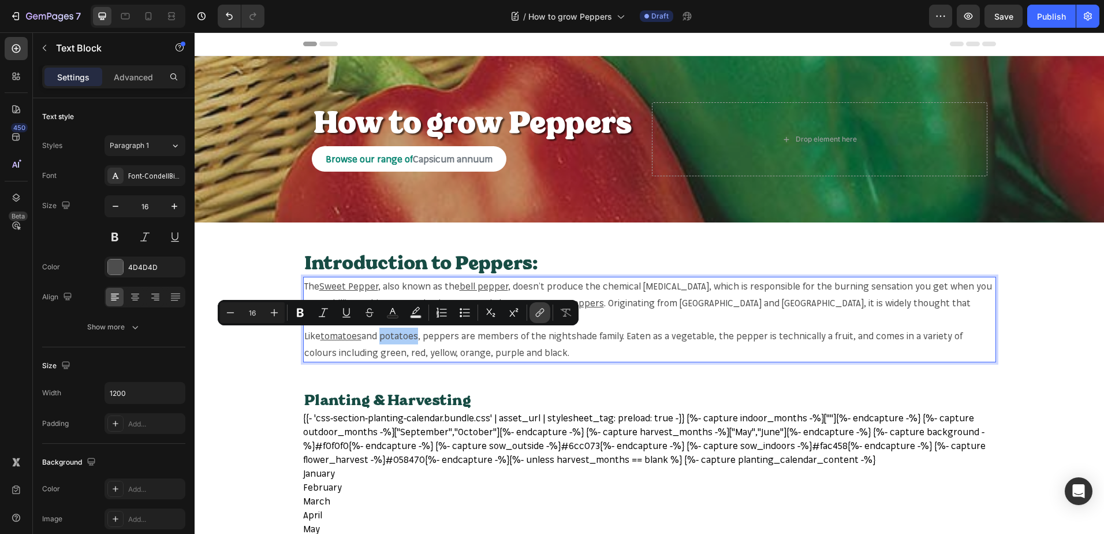
click at [531, 310] on button "link" at bounding box center [540, 312] width 21 height 21
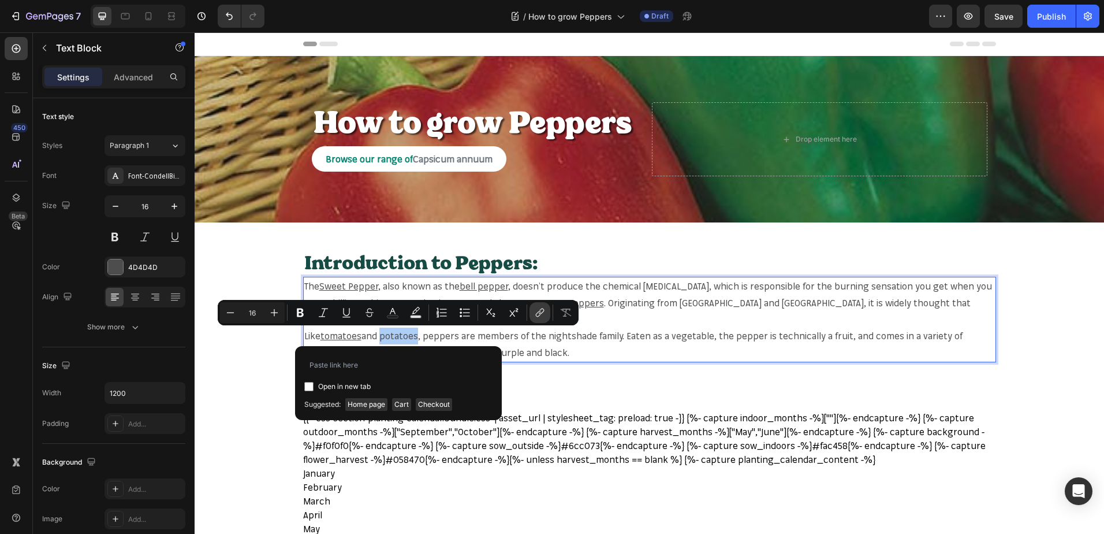
type input "https://mr-fothergills.co.uk/search?q=potatoes&options%5Bprefix%5D=last&options…"
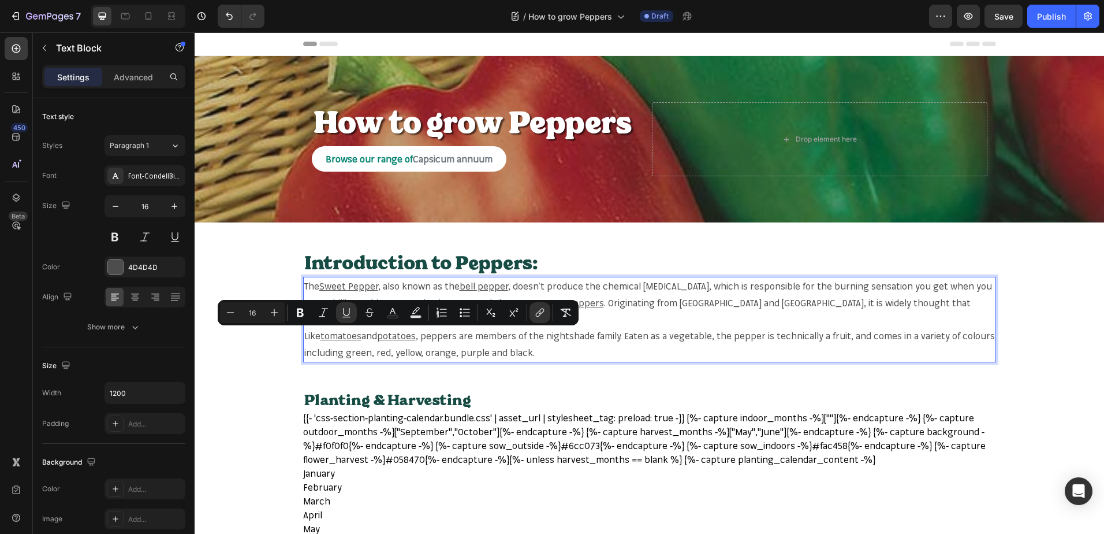
click at [448, 332] on p "Like tomatoes and potatoes , peppers are members of the nightshade family. Eate…" at bounding box center [649, 343] width 691 height 33
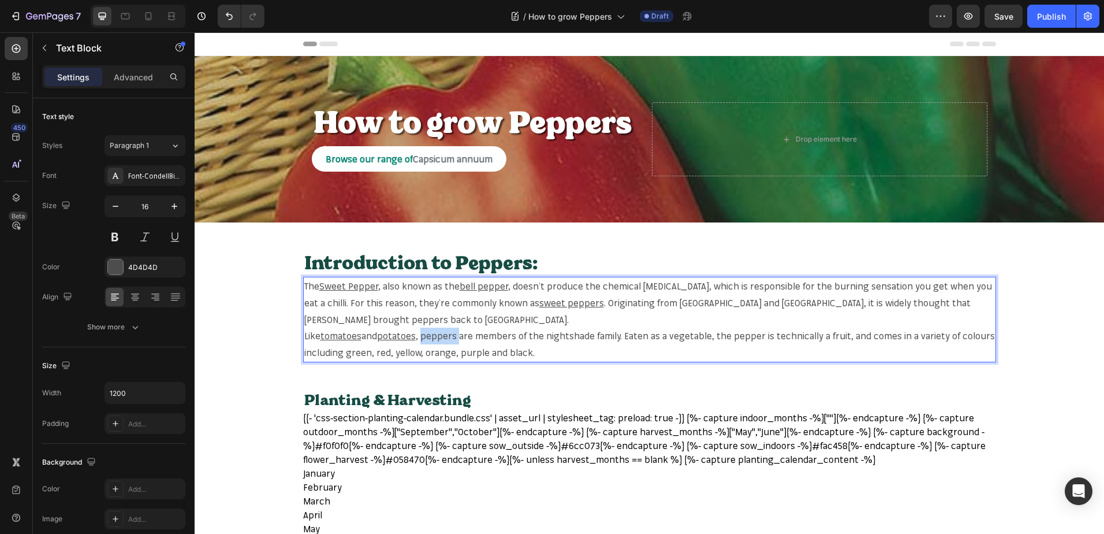
click at [448, 332] on p "Like tomatoes and potatoes , peppers are members of the nightshade family. Eate…" at bounding box center [649, 343] width 691 height 33
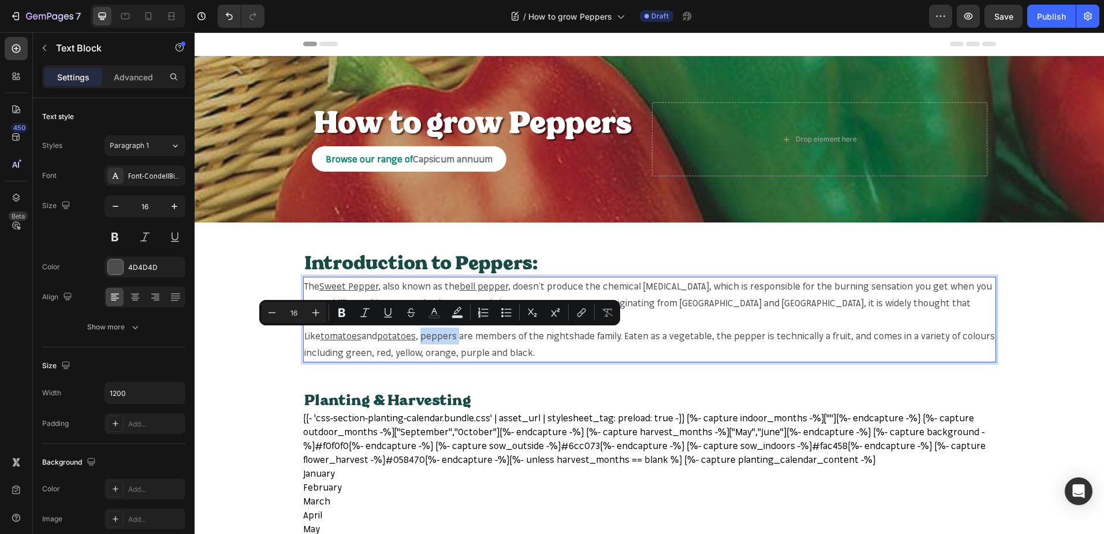
copy p "peppers"
click at [430, 337] on p "Like tomatoes and potatoes , peppers are members of the nightshade family. Eate…" at bounding box center [649, 343] width 691 height 33
click at [571, 315] on div "Minus 16 Plus Bold Italic Underline Strikethrough Text Color Text Background Co…" at bounding box center [440, 312] width 356 height 21
click at [584, 313] on icon "Editor contextual toolbar" at bounding box center [582, 313] width 12 height 12
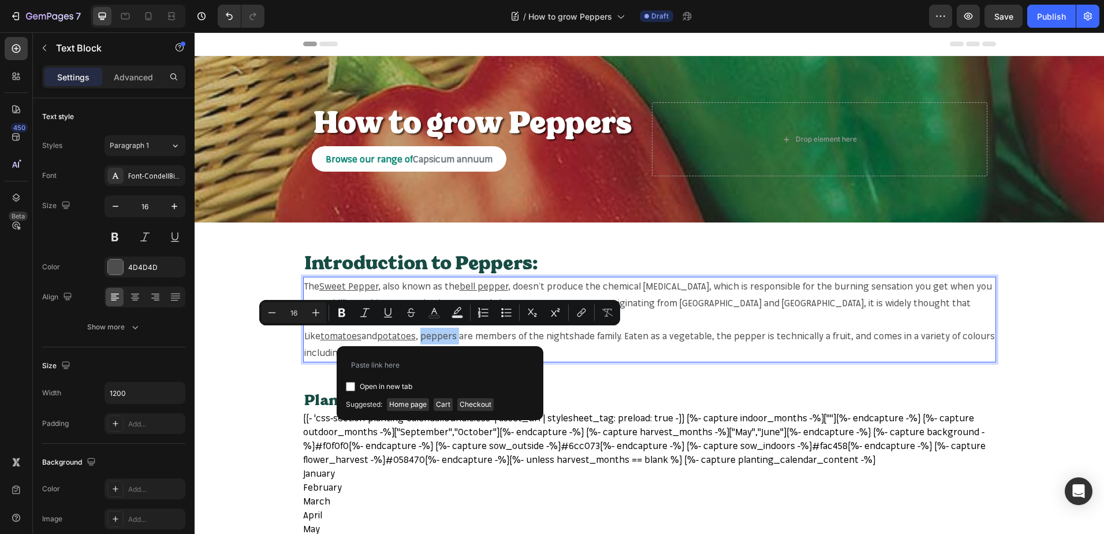
type input "https://mr-fothergills.co.uk/search?q=peppers&options%5Bprefix%5D=last&options%…"
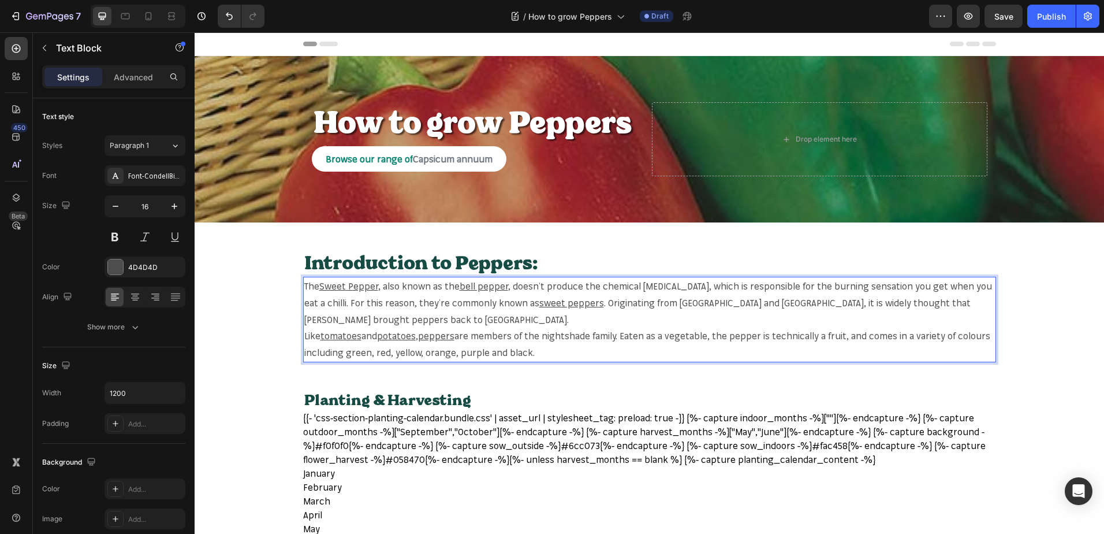
click at [557, 337] on p "Like tomatoes and potatoes , peppers are members of the nightshade family. Eate…" at bounding box center [649, 343] width 691 height 33
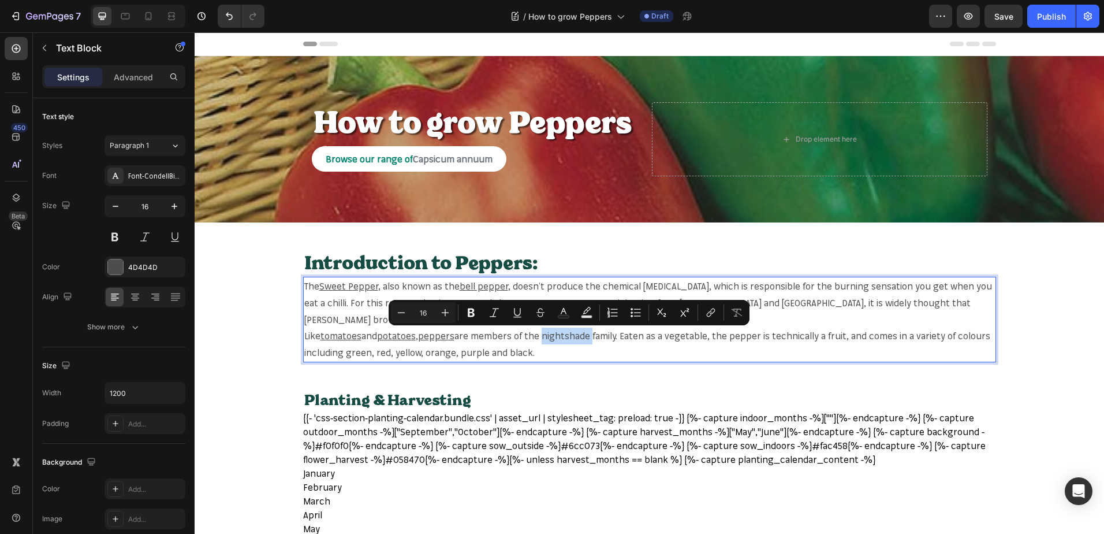
copy p "nightshade"
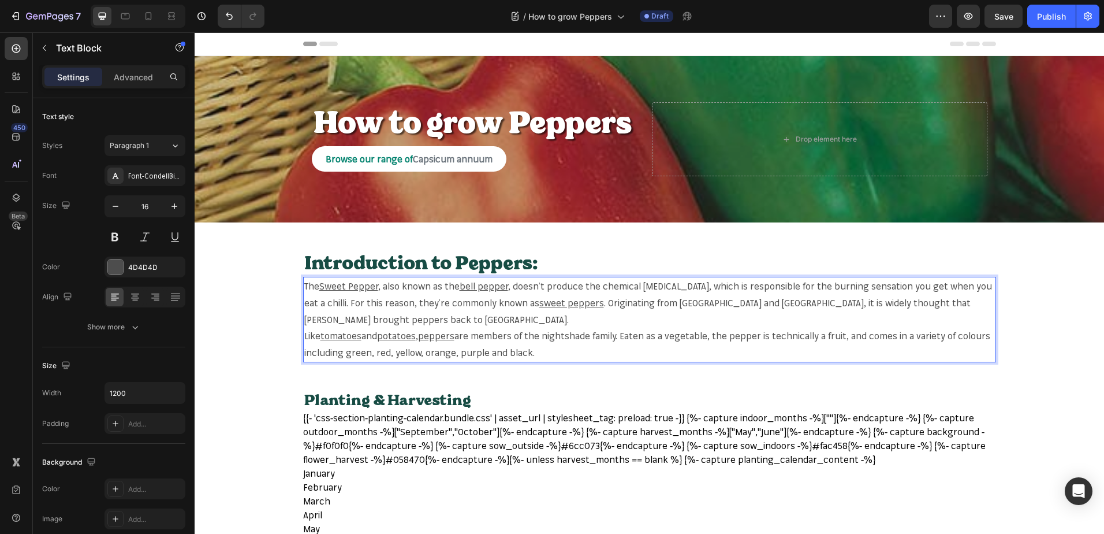
click at [670, 336] on p "Like tomatoes and potatoes , peppers are members of the nightshade family. Eate…" at bounding box center [649, 343] width 691 height 33
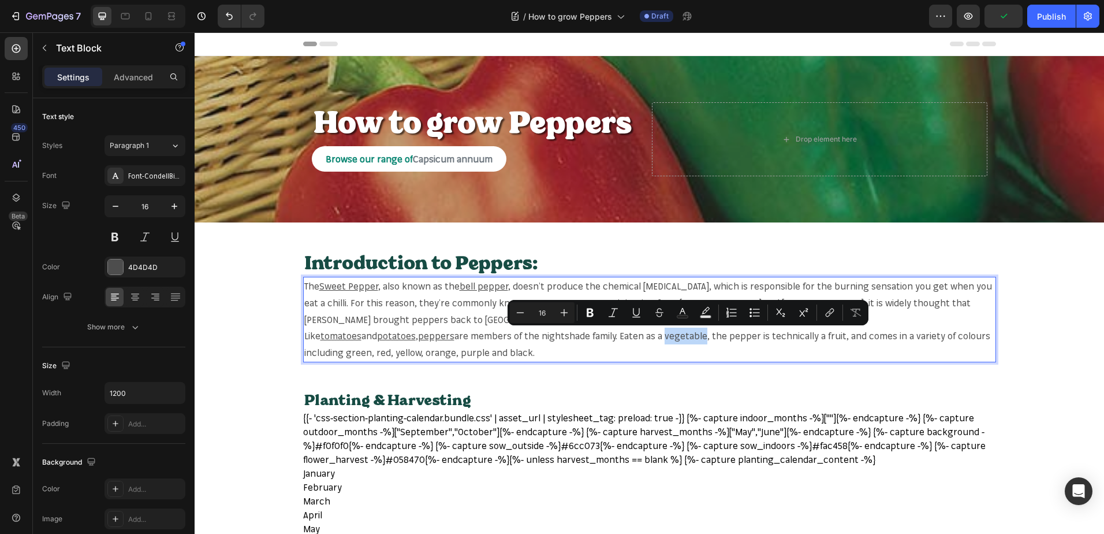
copy p "vegetable"
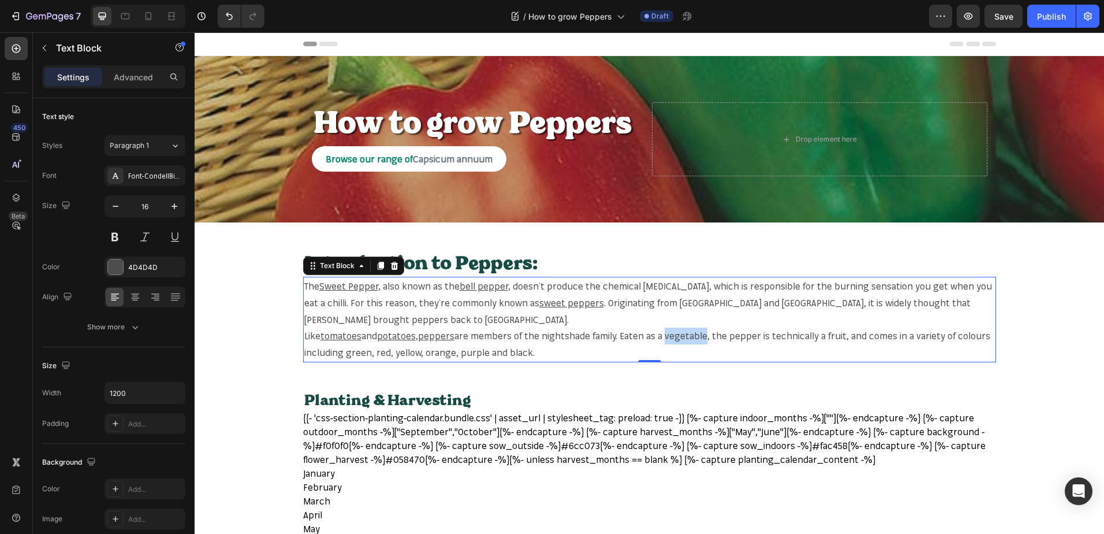
click at [678, 331] on p "Like tomatoes and potatoes , peppers are members of the nightshade family. Eate…" at bounding box center [649, 343] width 691 height 33
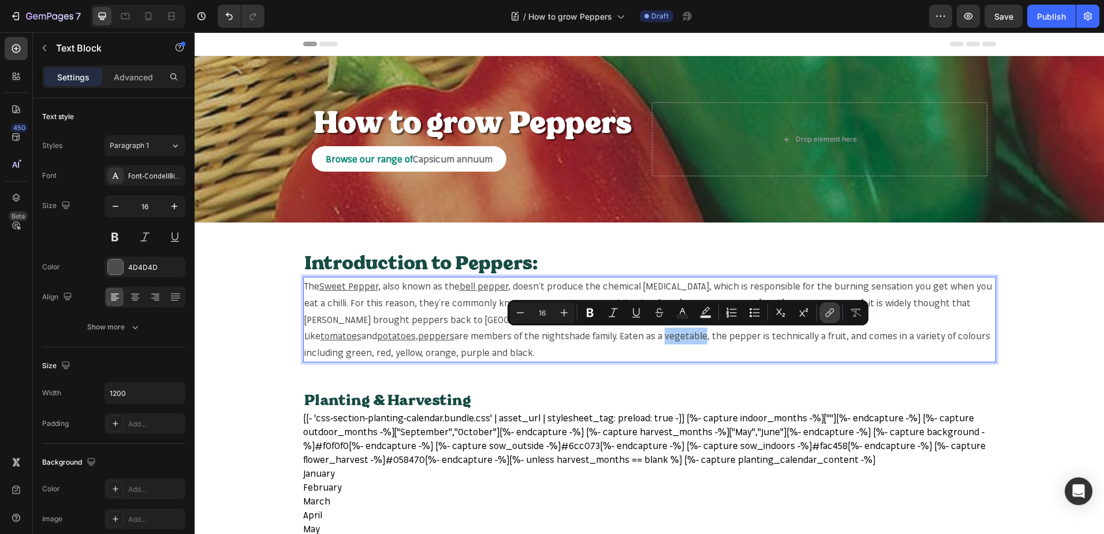
click at [822, 319] on button "link" at bounding box center [830, 312] width 21 height 21
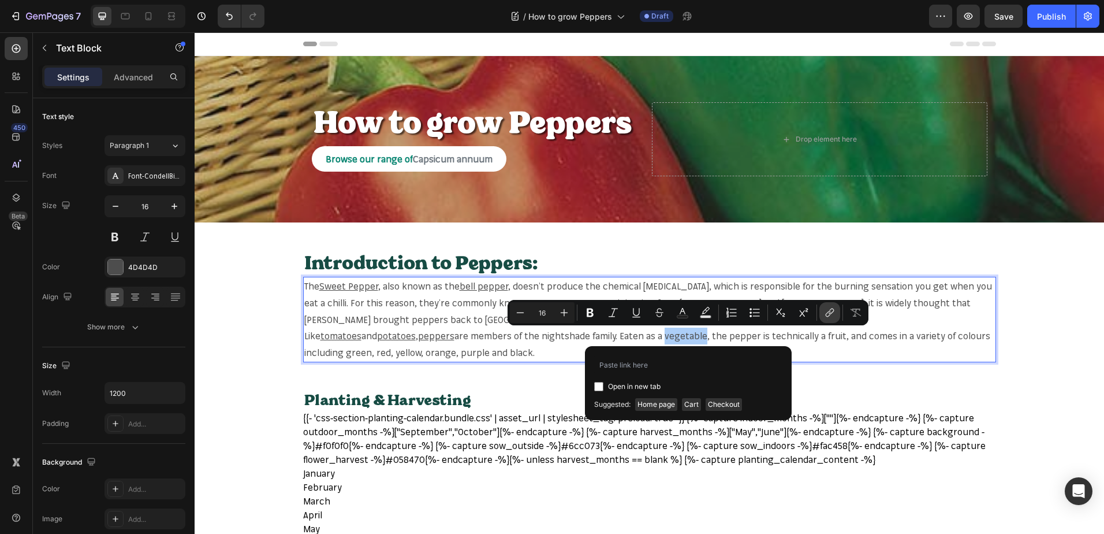
type input "https://mr-fothergills.co.uk/search?q=vegetable&options%5Bprefix%5D=last&option…"
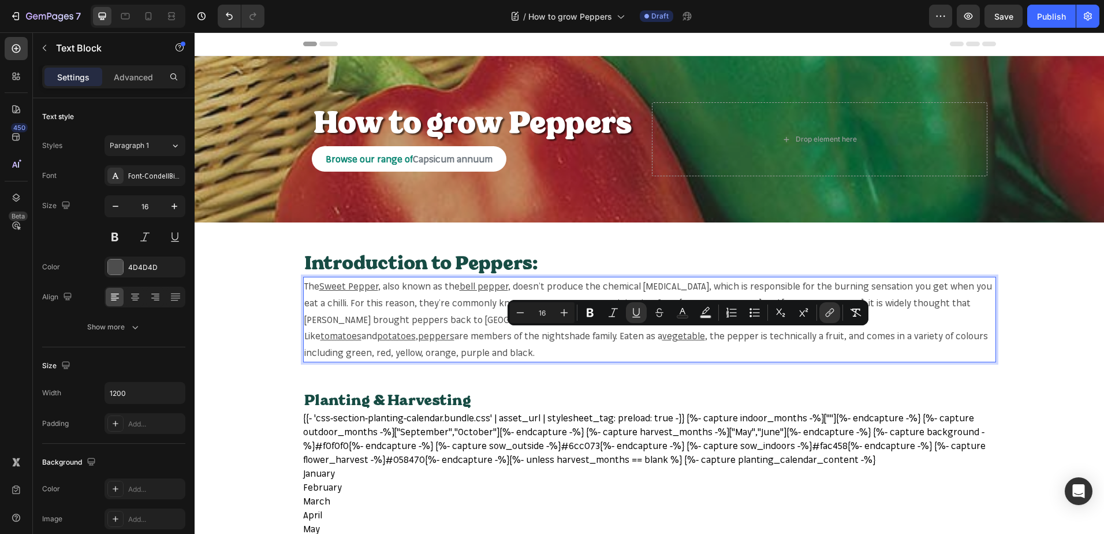
click at [733, 338] on p "Like tomatoes and potatoes , peppers are members of the nightshade family. Eate…" at bounding box center [649, 343] width 691 height 33
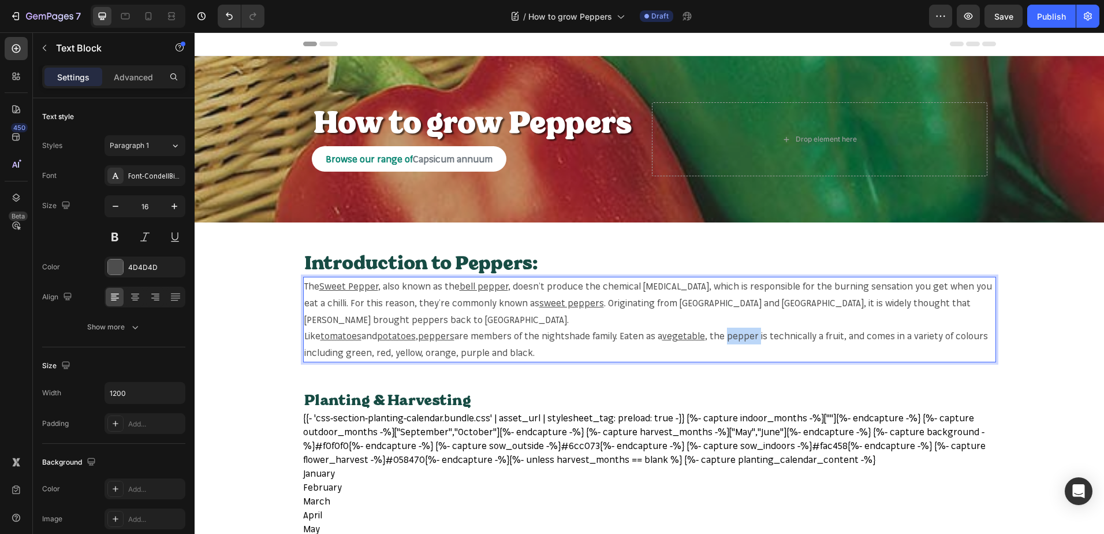
click at [733, 338] on p "Like tomatoes and potatoes , peppers are members of the nightshade family. Eate…" at bounding box center [649, 343] width 691 height 33
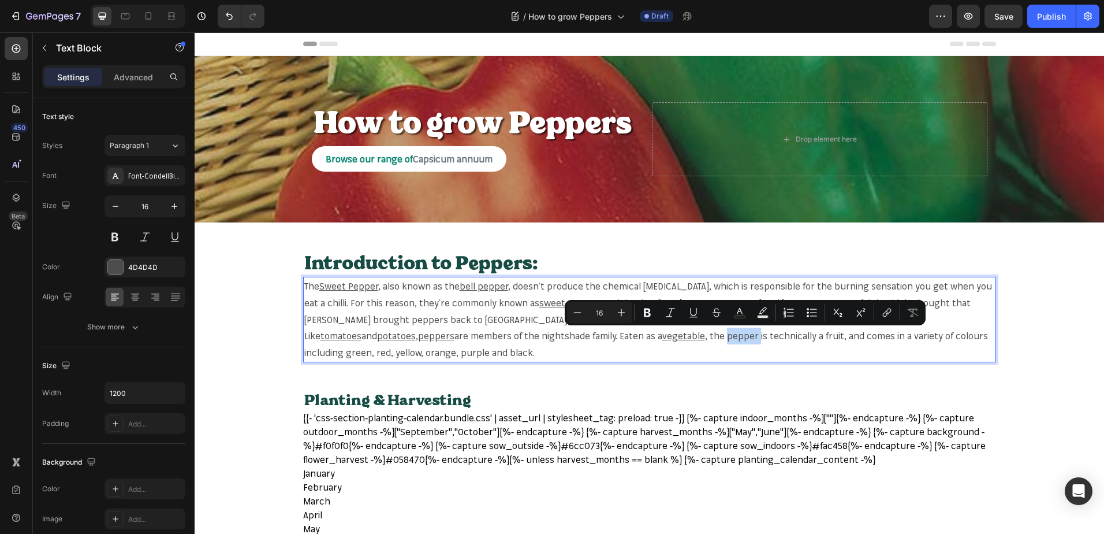
copy p "pepper"
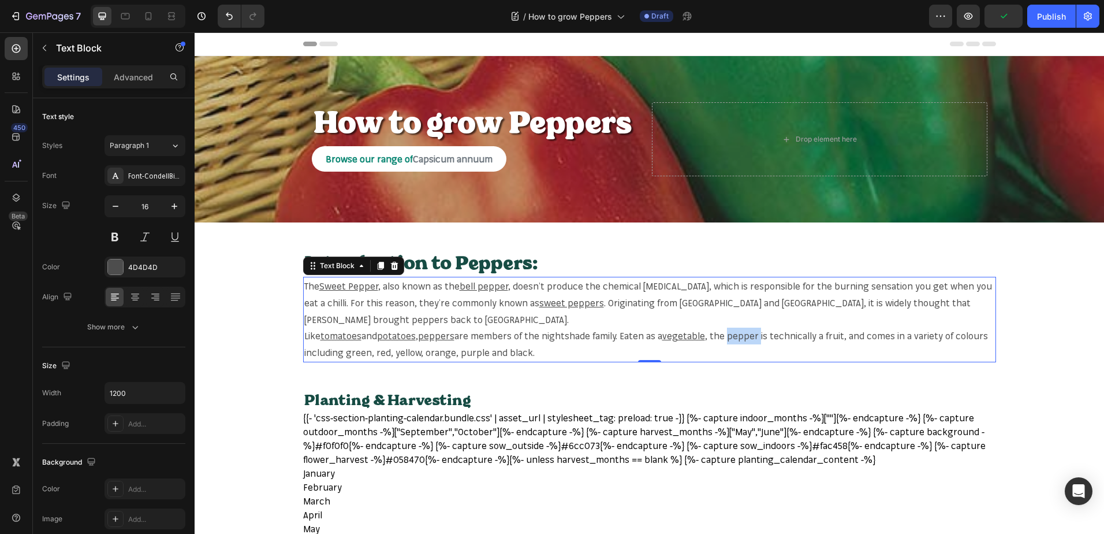
click at [743, 335] on p "Like tomatoes and potatoes , peppers are members of the nightshade family. Eate…" at bounding box center [649, 343] width 691 height 33
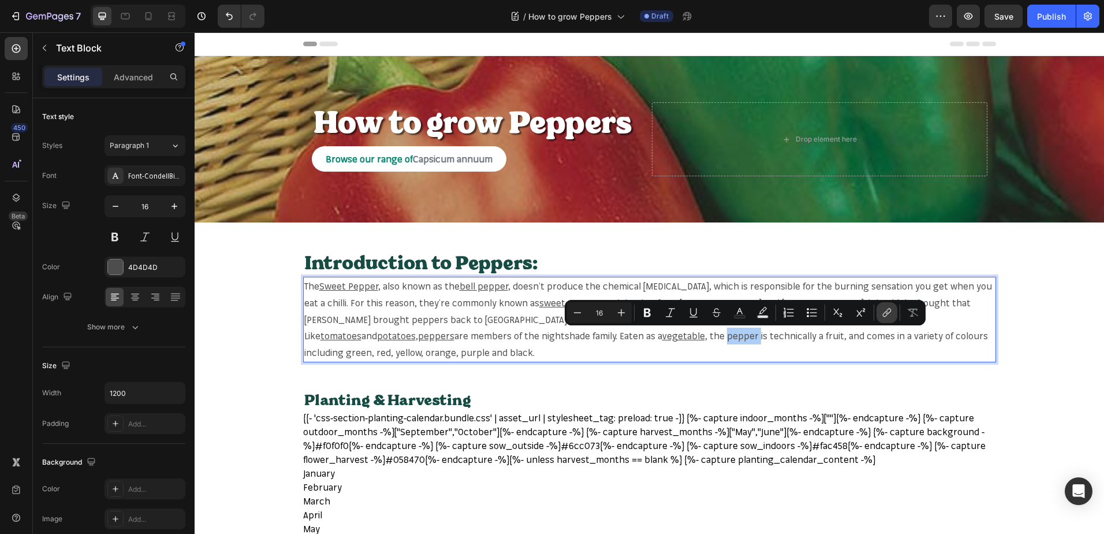
click at [883, 311] on icon "Editor contextual toolbar" at bounding box center [887, 313] width 12 height 12
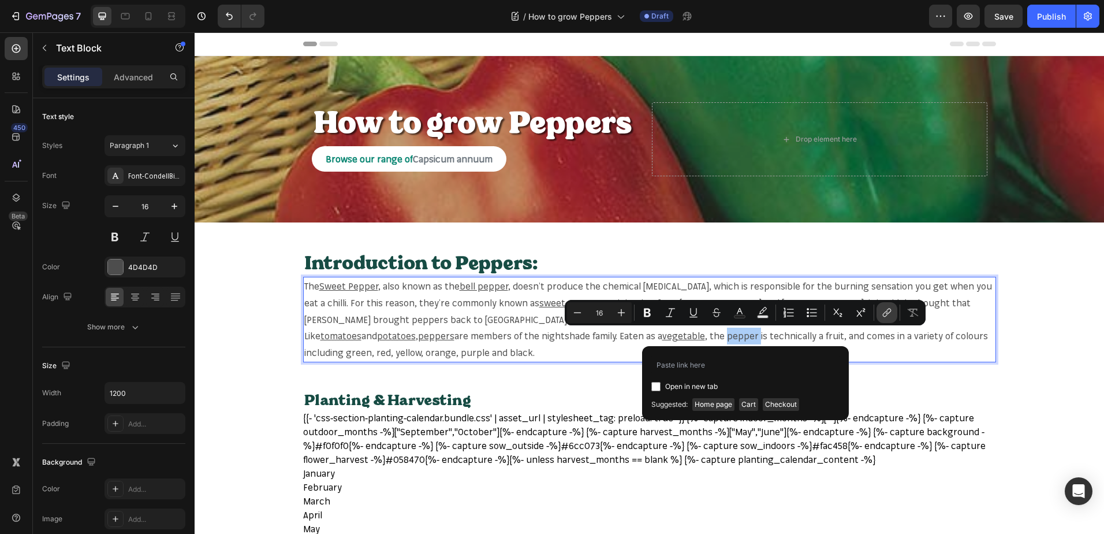
type input "https://mr-fothergills.co.uk/search?q=pepper&options%5Bprefix%5D=last&options%5…"
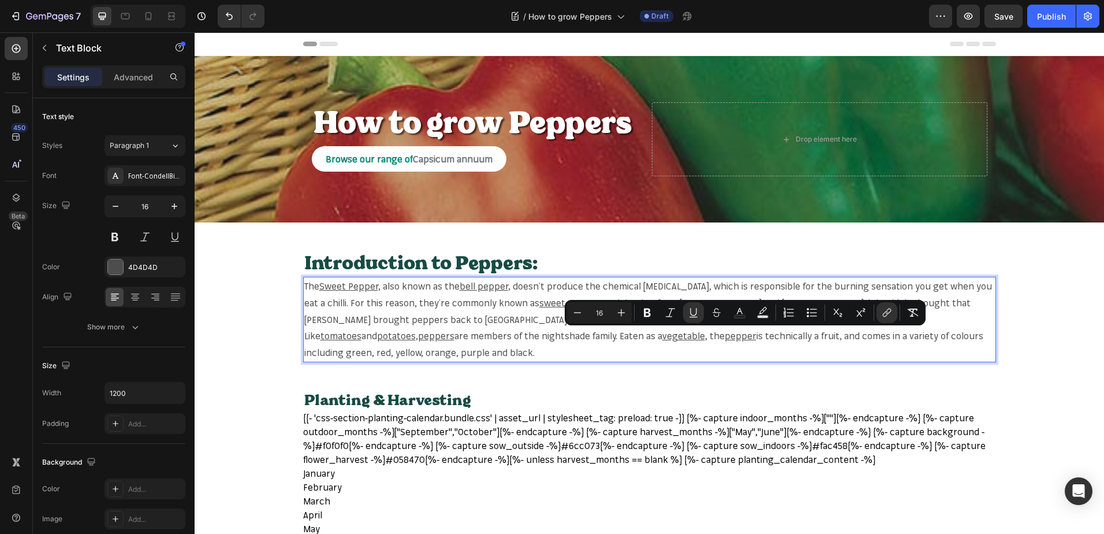
click at [847, 358] on p "Like tomatoes and potatoes , peppers are members of the nightshade family. Eate…" at bounding box center [649, 343] width 691 height 33
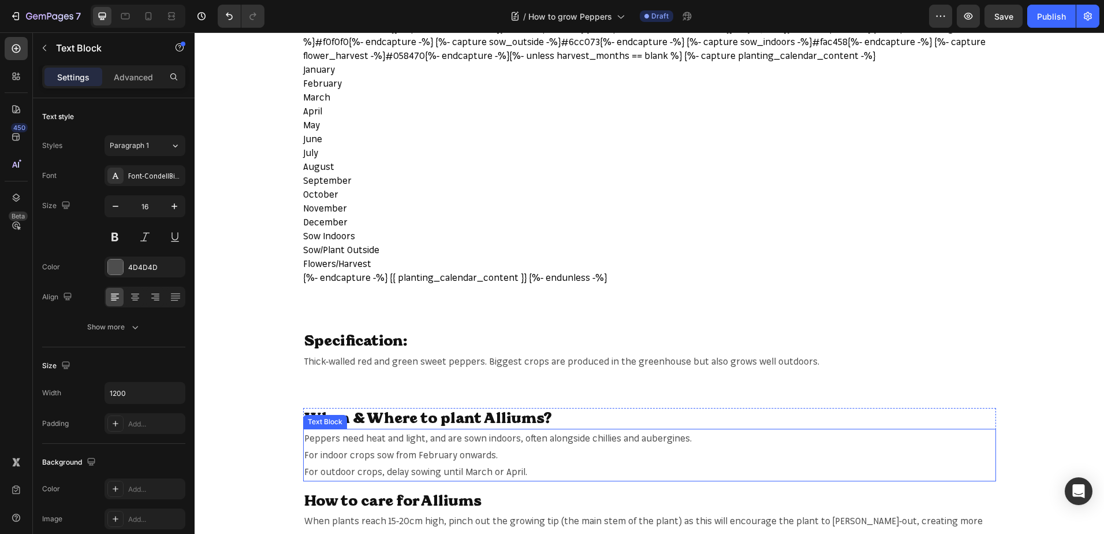
scroll to position [404, 0]
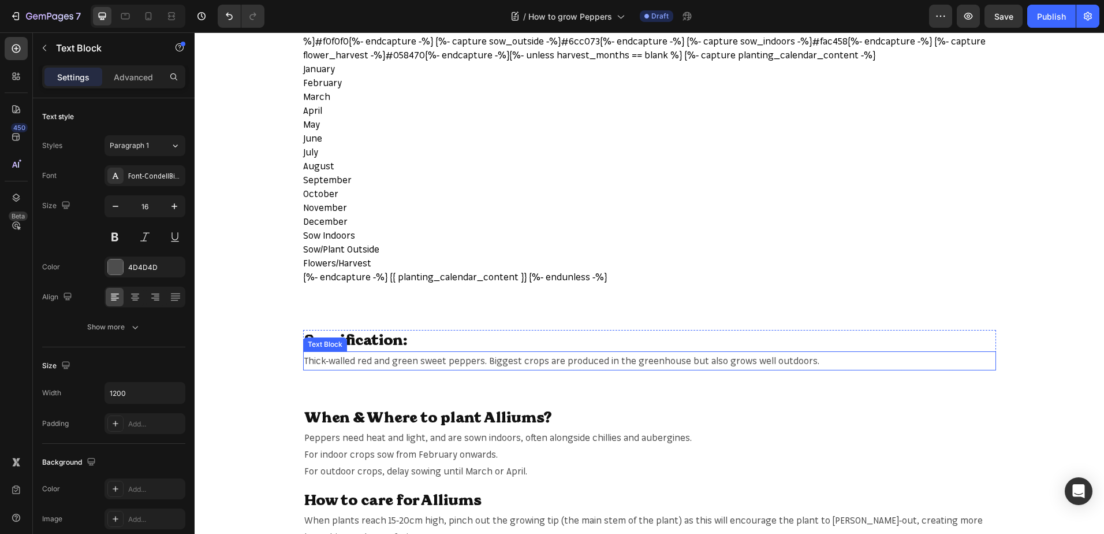
click at [636, 359] on span "Thick-walled red and green sweet peppers. Biggest crops are produced in the gre…" at bounding box center [561, 361] width 515 height 12
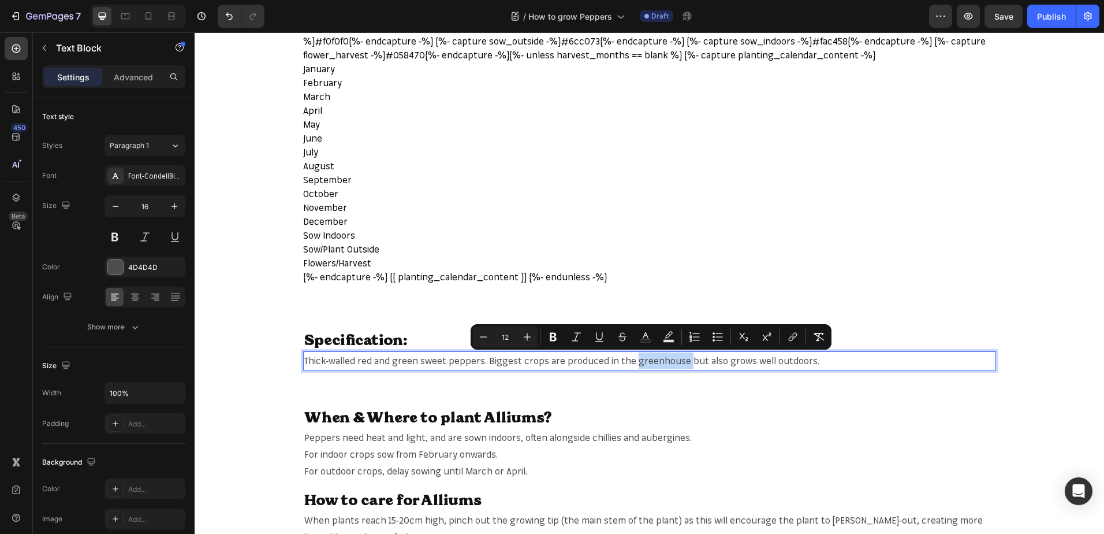
click at [628, 361] on span "Thick-walled red and green sweet peppers. Biggest crops are produced in the gre…" at bounding box center [561, 361] width 515 height 12
click at [788, 342] on icon "Editor contextual toolbar" at bounding box center [793, 337] width 12 height 12
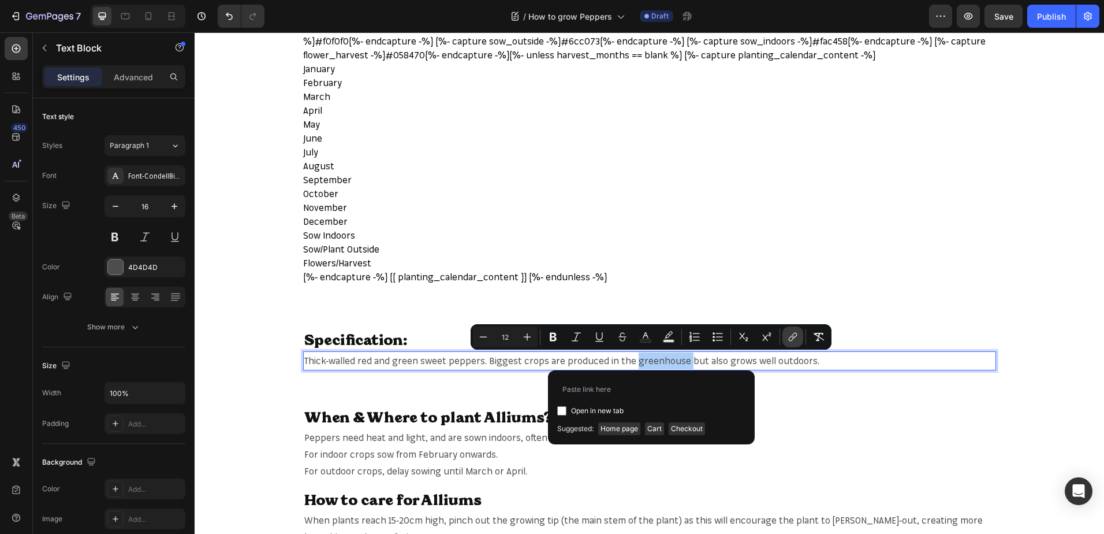
type input "https://mr-fothergills.co.uk/products/mini-garden-greenhouse?_pos=3&_sid=57aa6a…"
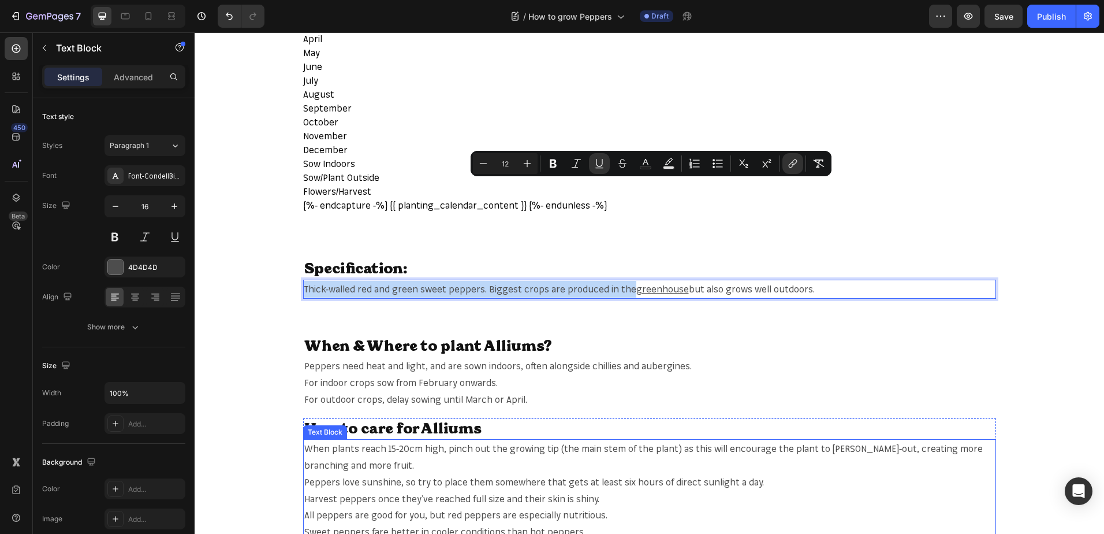
scroll to position [578, 0]
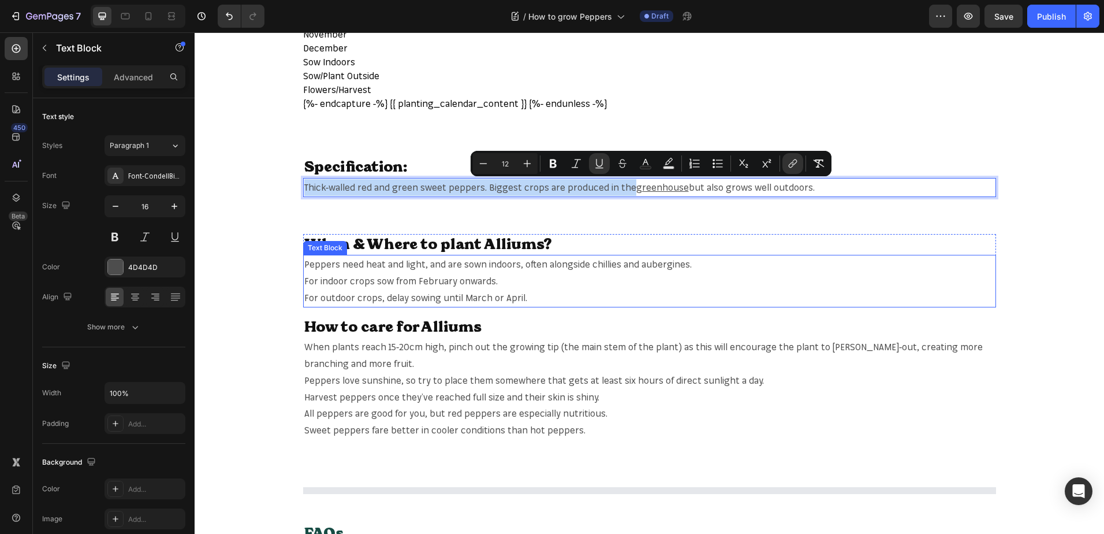
click at [316, 262] on span "Peppers need heat and light, and are sown indoors, often alongside chillies and…" at bounding box center [498, 264] width 388 height 12
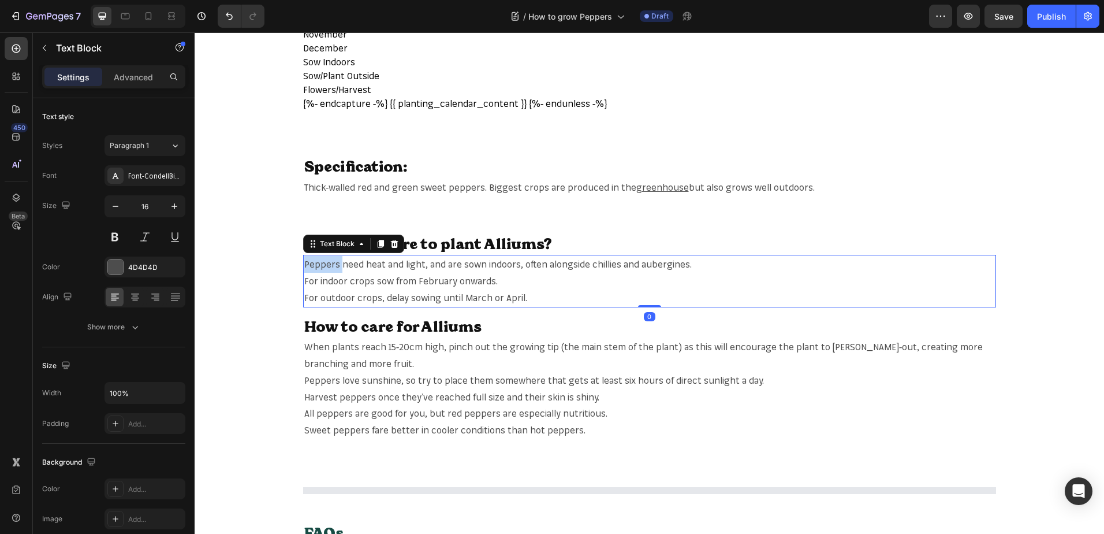
click at [316, 262] on span "Peppers need heat and light, and are sown indoors, often alongside chillies and…" at bounding box center [498, 264] width 388 height 12
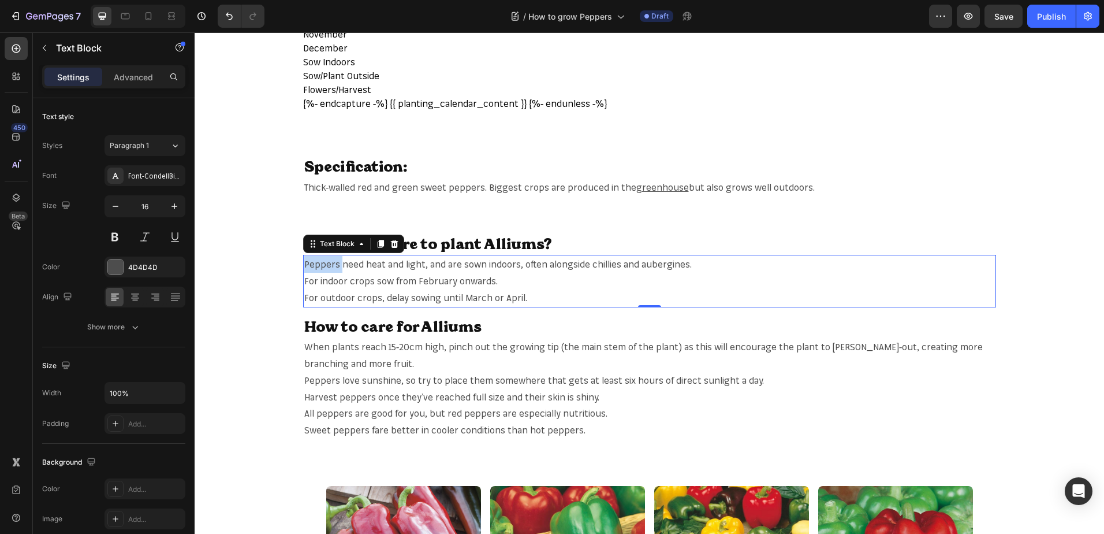
click at [317, 263] on span "Peppers need heat and light, and are sown indoors, often alongside chillies and…" at bounding box center [498, 264] width 388 height 12
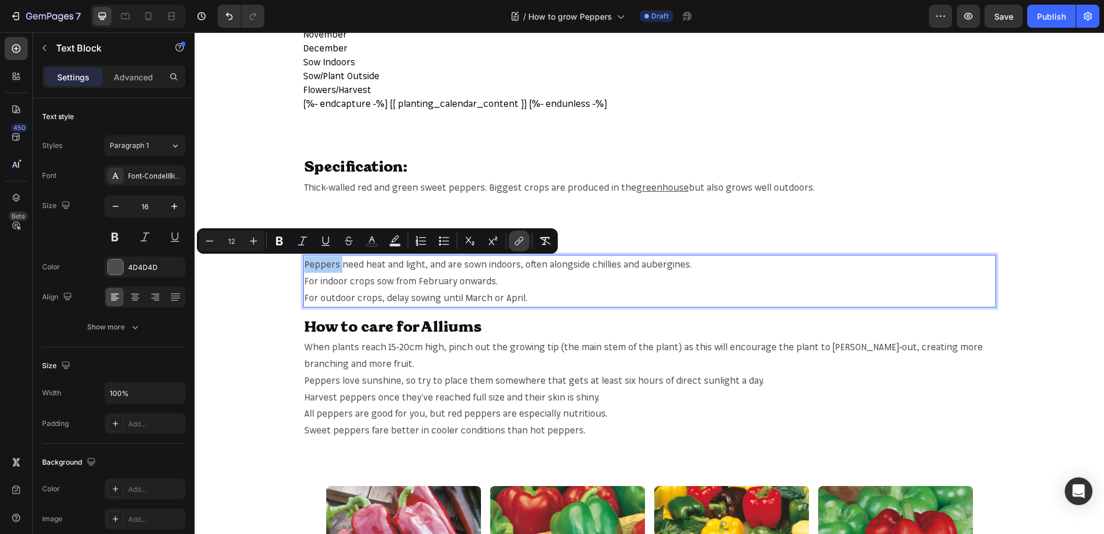
click at [528, 239] on button "link" at bounding box center [519, 240] width 21 height 21
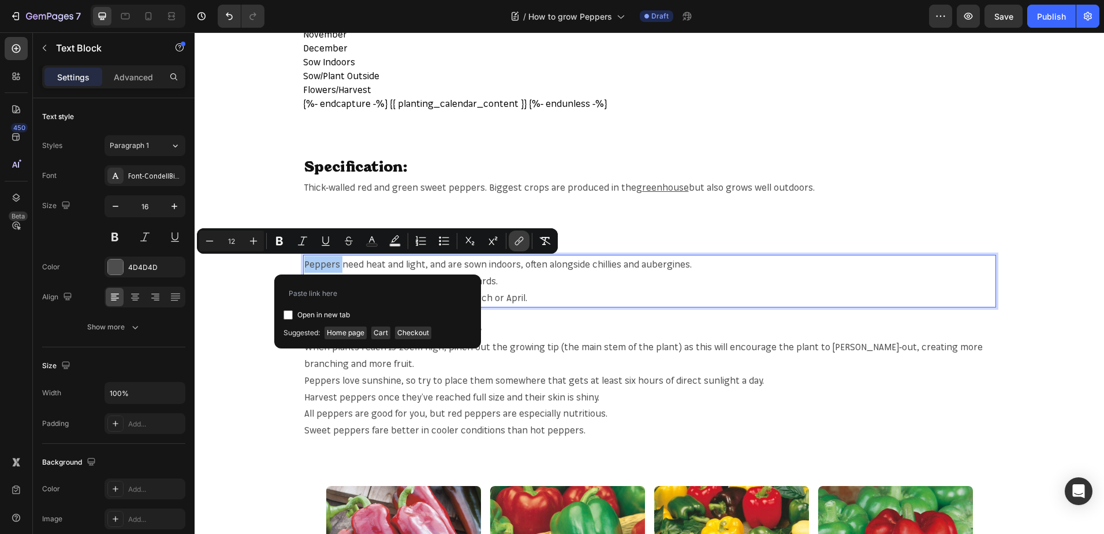
type input "https://mr-fothergills.co.uk/search?q=Peppers&options%5Bprefix%5D=last&options%…"
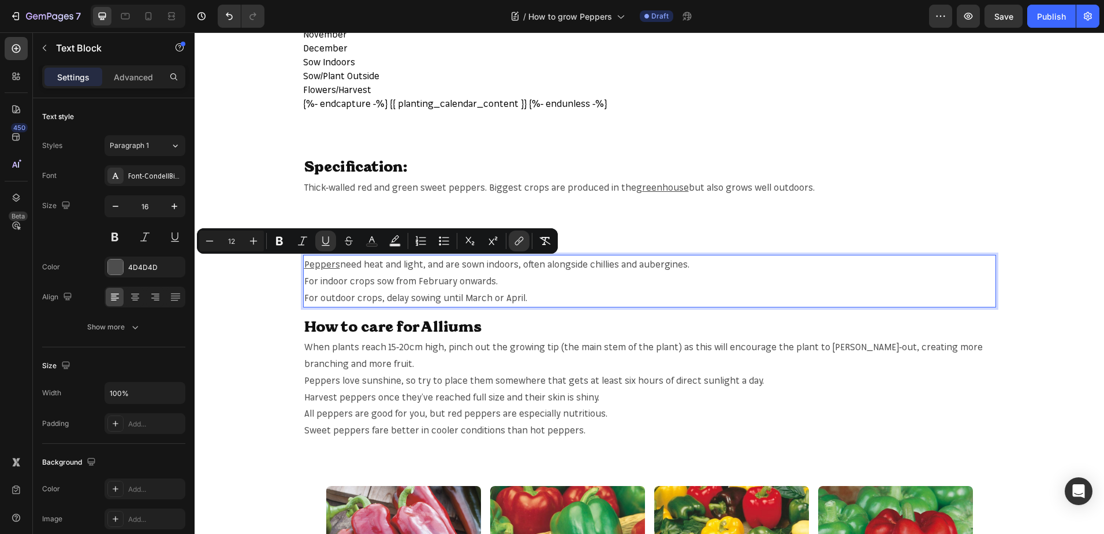
click at [613, 263] on span "need heat and light, and are sown indoors, often alongside chillies and aubergi…" at bounding box center [514, 264] width 349 height 12
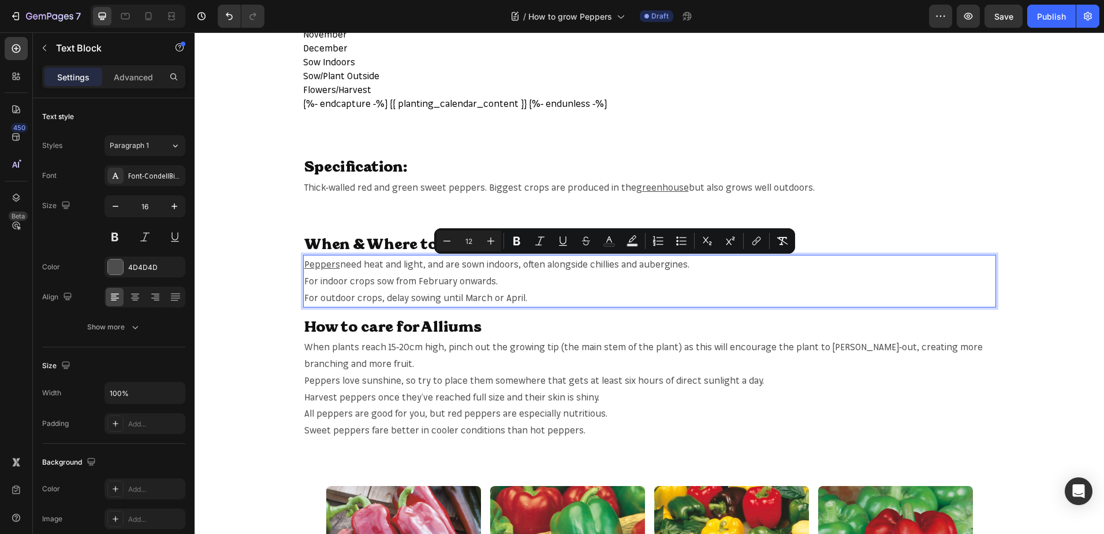
click at [606, 263] on span "need heat and light, and are sown indoors, often alongside chillies and aubergi…" at bounding box center [514, 264] width 349 height 12
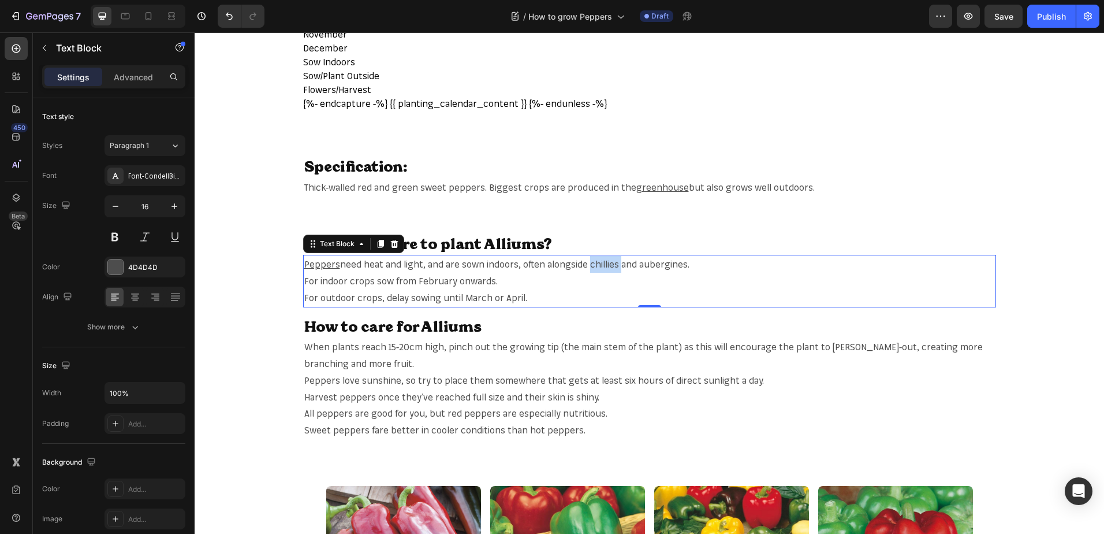
click at [591, 270] on span "need heat and light, and are sown indoors, often alongside chillies and aubergi…" at bounding box center [514, 264] width 349 height 12
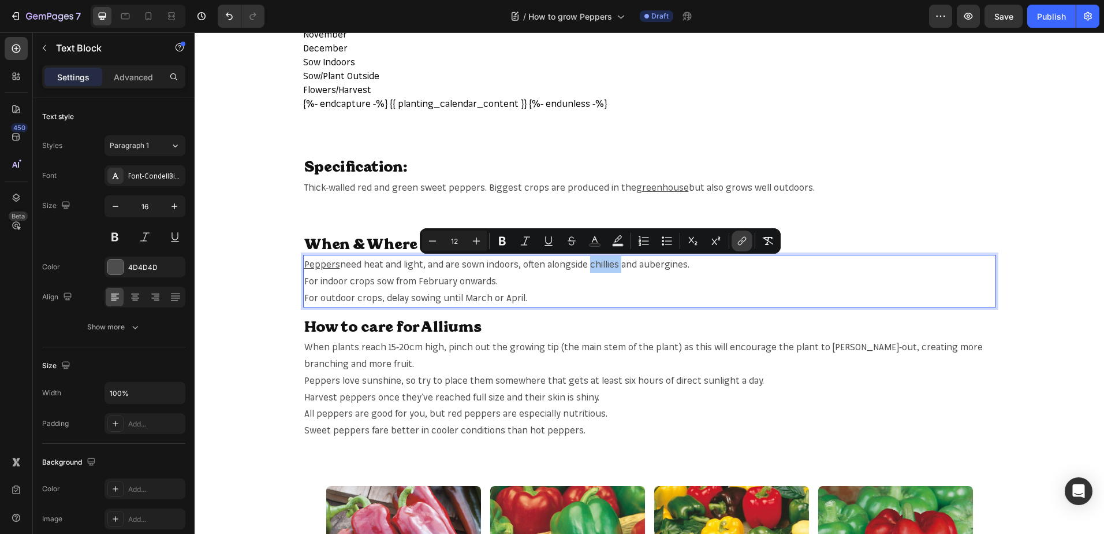
click at [738, 240] on icon "Editor contextual toolbar" at bounding box center [742, 241] width 12 height 12
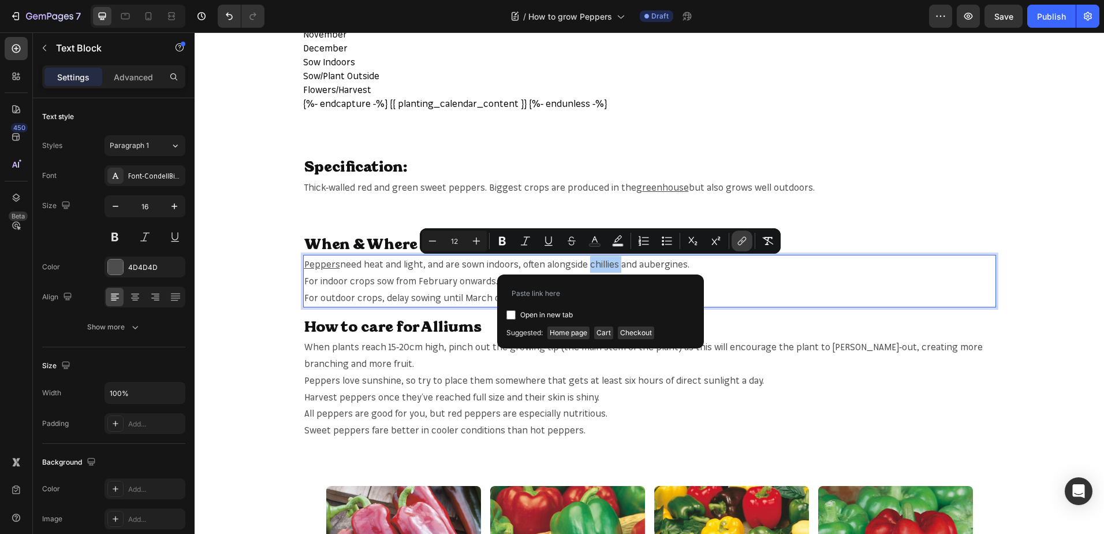
type input "https://mr-fothergills.co.uk/search?q=chillies&options%5Bprefix%5D=last&options…"
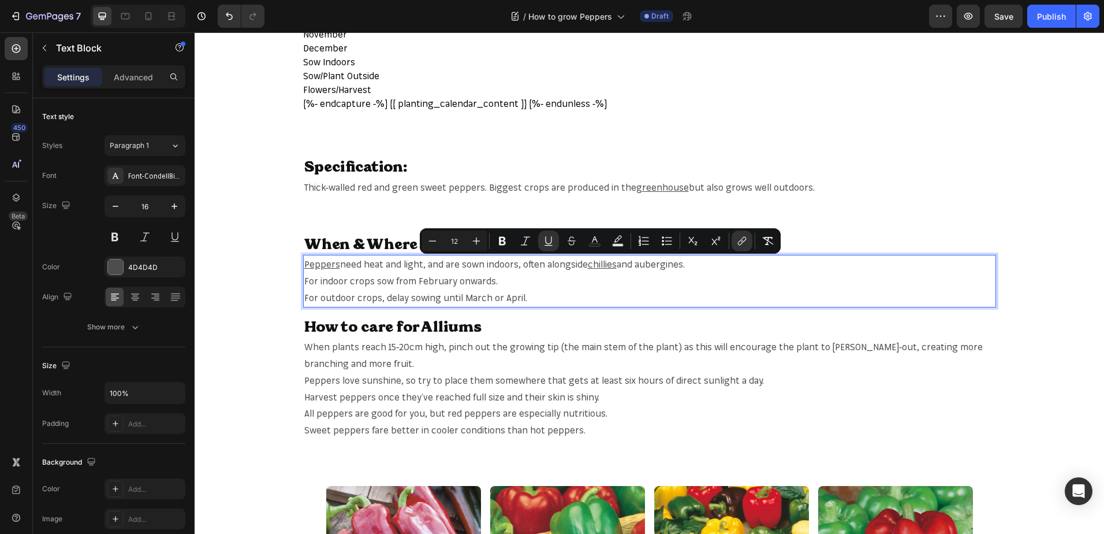
click at [643, 261] on span "and aubergines." at bounding box center [651, 264] width 68 height 12
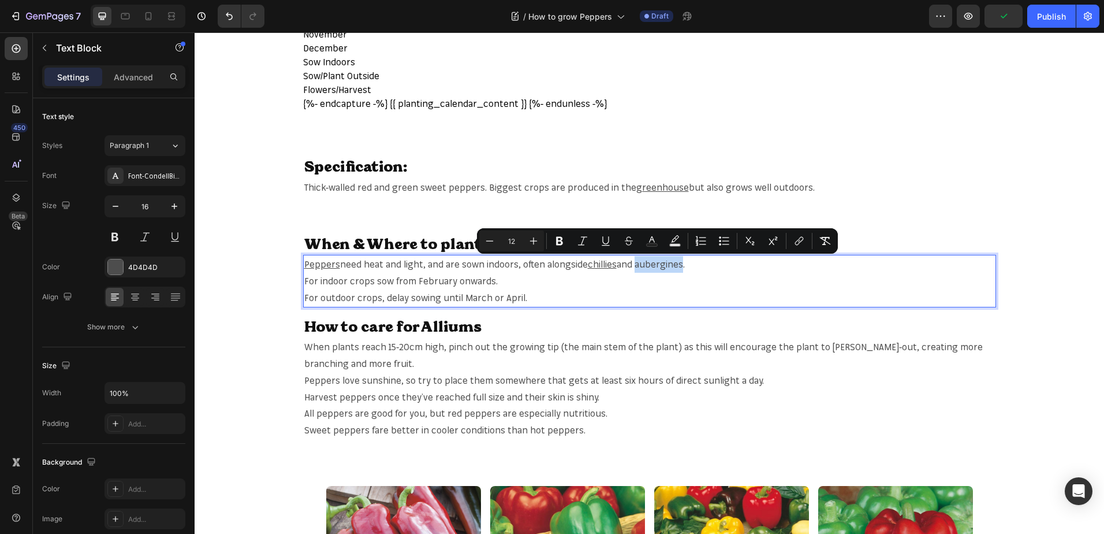
click at [654, 262] on span "and aubergines." at bounding box center [651, 264] width 68 height 12
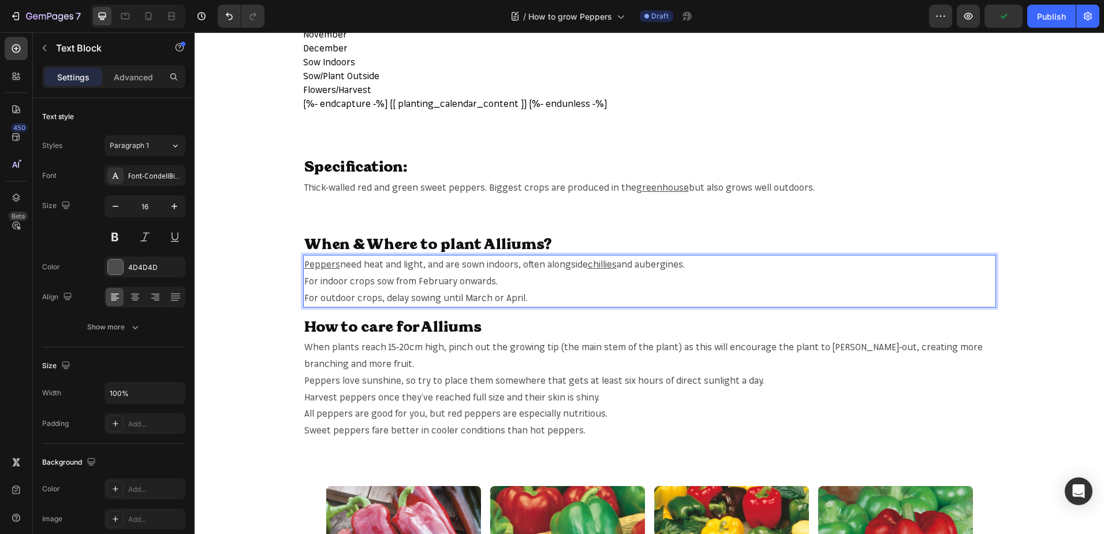
click at [650, 260] on span "and aubergines." at bounding box center [651, 264] width 68 height 12
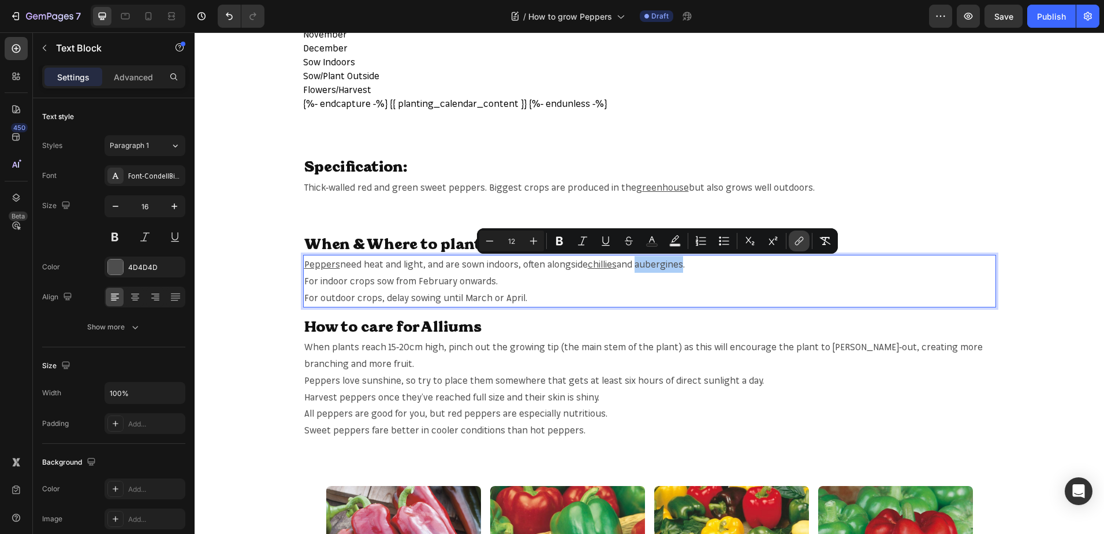
click at [795, 240] on icon "Editor contextual toolbar" at bounding box center [800, 241] width 12 height 12
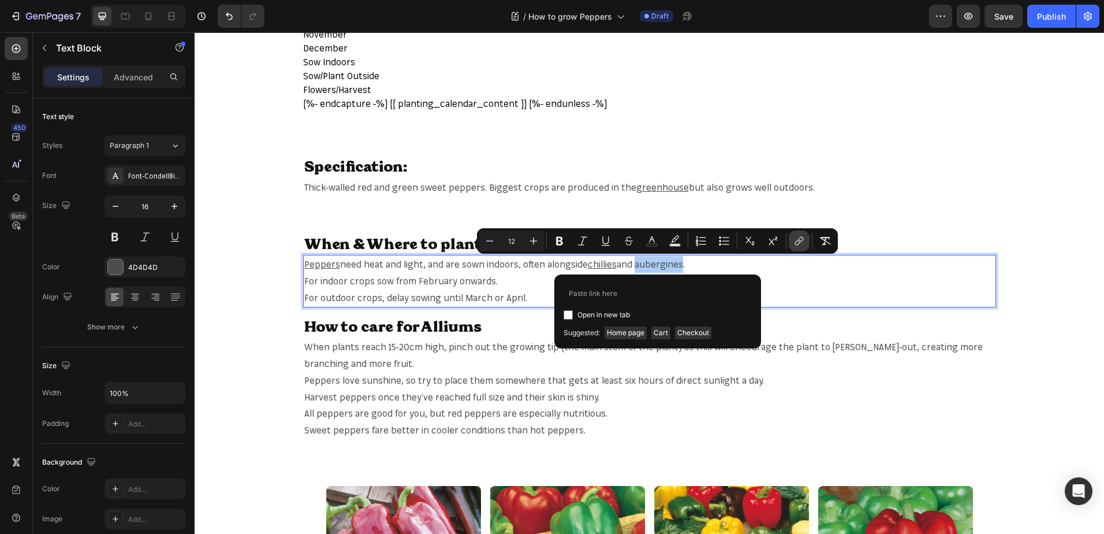
type input "https://mr-fothergills.co.uk/search?q=aubergines&options%5Bprefix%5D=last&optio…"
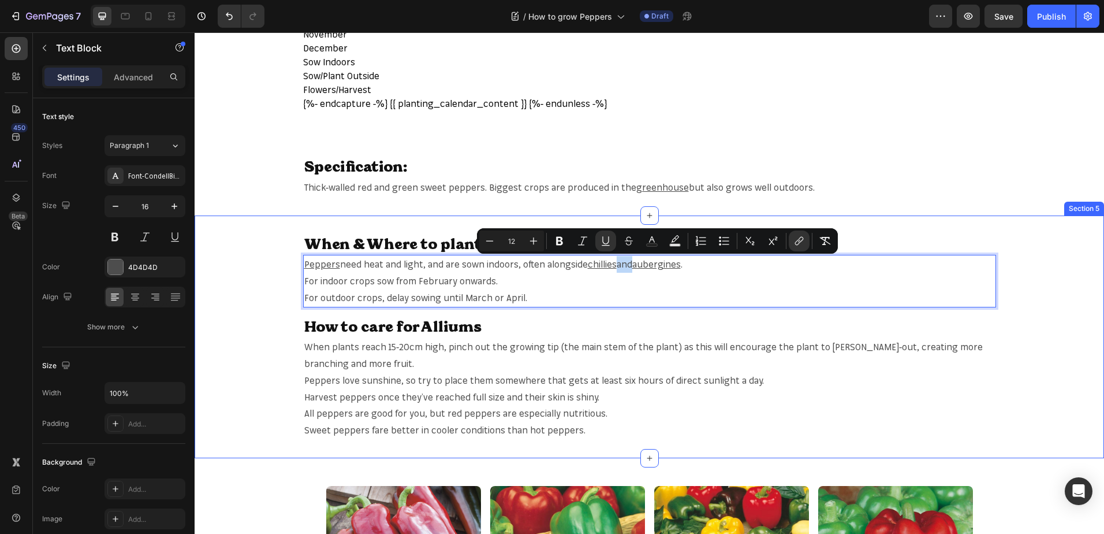
click at [1012, 304] on div "When & Where to plant Alliums? Heading Peppers need heat and light, and are sow…" at bounding box center [650, 337] width 910 height 206
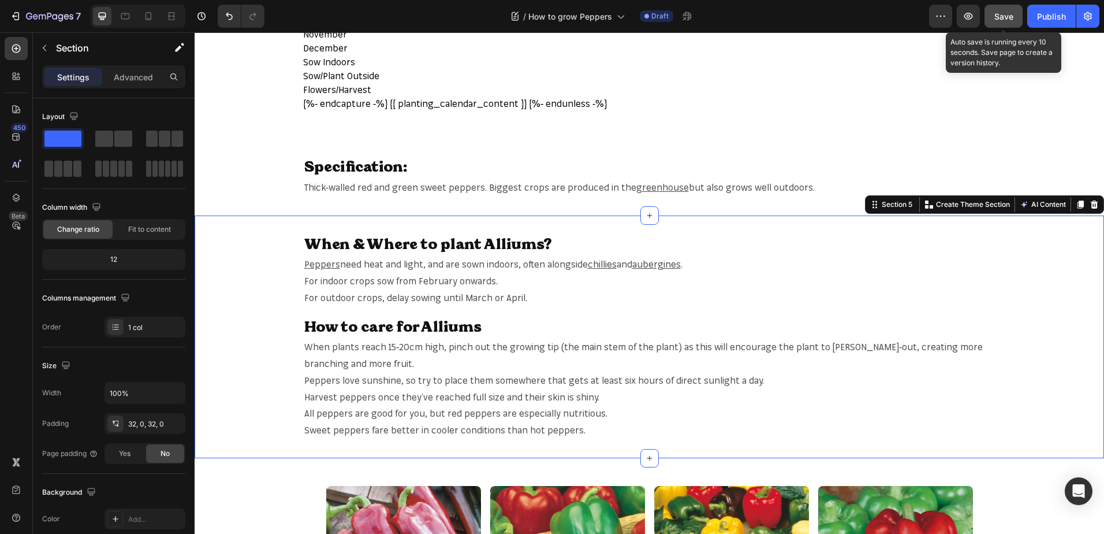
click at [1001, 24] on button "Save" at bounding box center [1004, 16] width 38 height 23
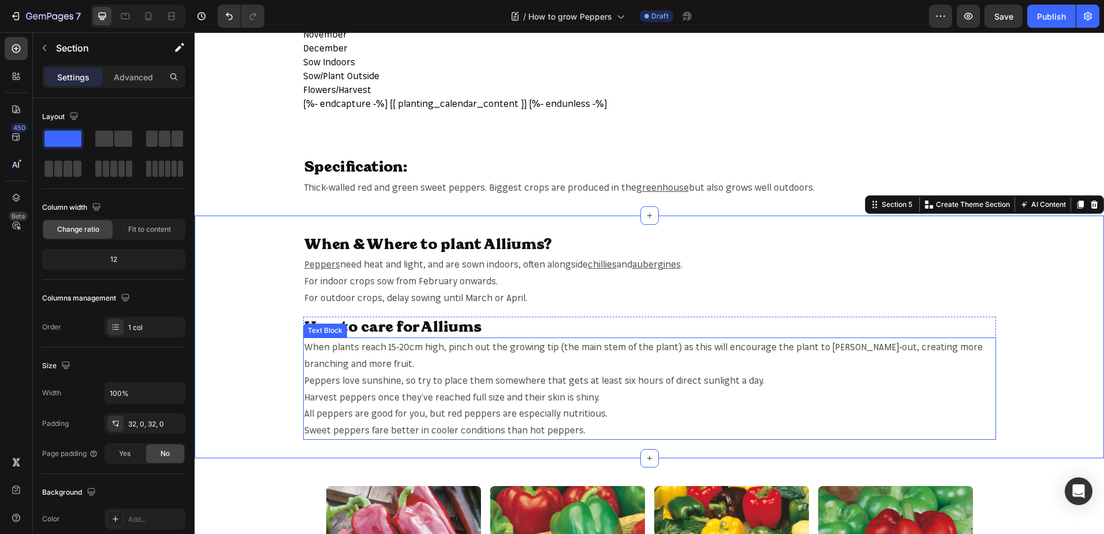
click at [332, 362] on span "When plants reach 15-20cm high, pinch out the growing tip (the main stem of the…" at bounding box center [643, 355] width 679 height 28
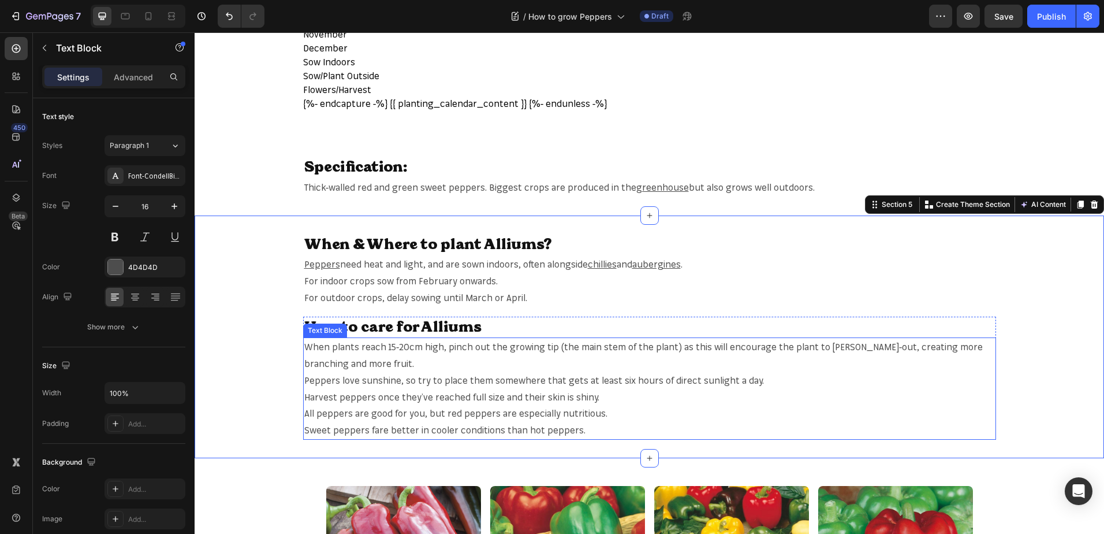
click at [332, 362] on span "When plants reach 15-20cm high, pinch out the growing tip (the main stem of the…" at bounding box center [643, 355] width 679 height 28
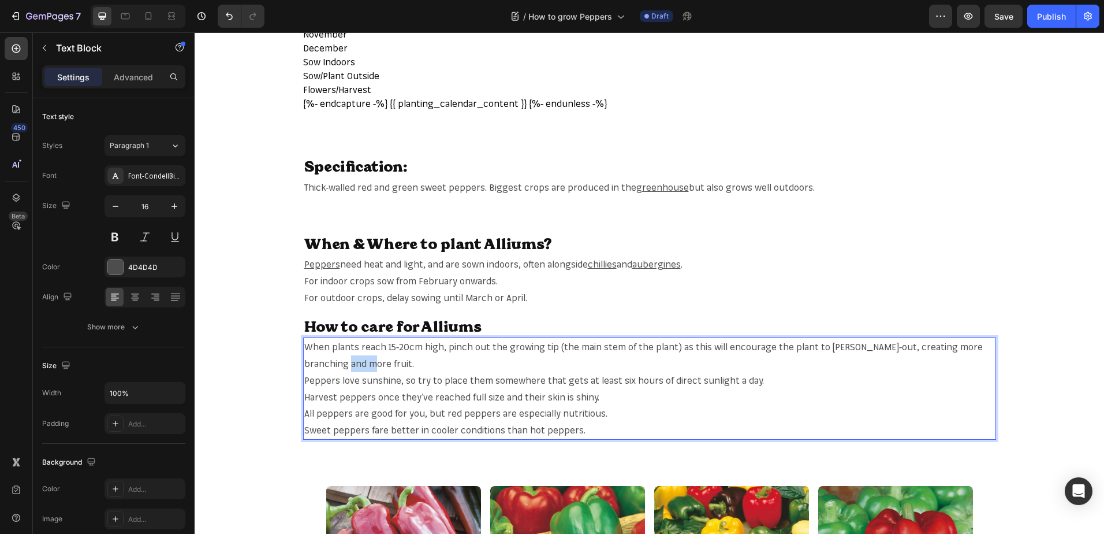
click at [336, 362] on span "When plants reach 15-20cm high, pinch out the growing tip (the main stem of the…" at bounding box center [643, 355] width 679 height 28
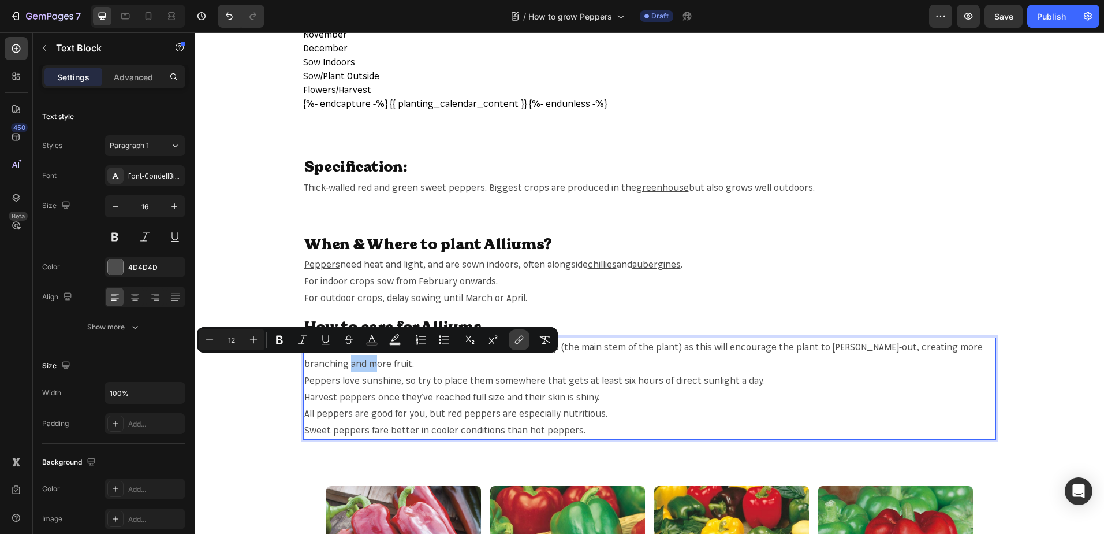
click at [522, 344] on icon "Editor contextual toolbar" at bounding box center [519, 340] width 12 height 12
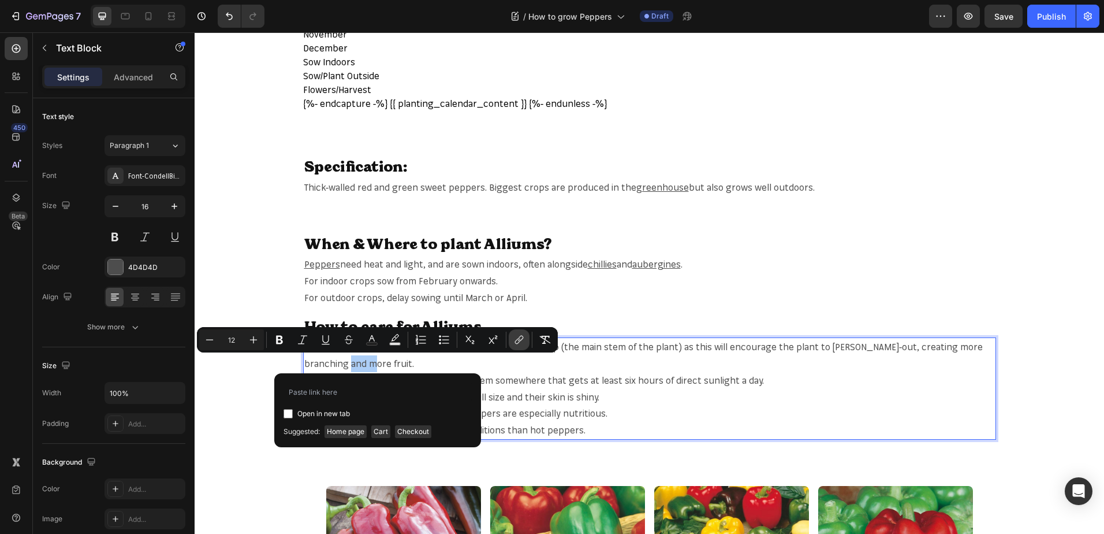
type input "[URL][DOMAIN_NAME]"
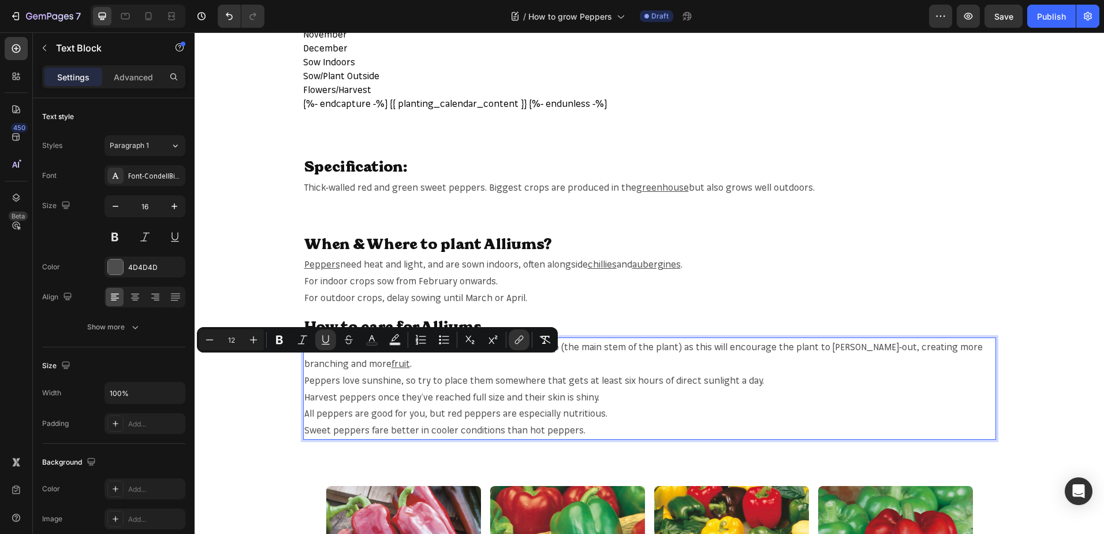
click at [318, 376] on span "Peppers love sunshine, so try to place them somewhere that gets at least six ho…" at bounding box center [534, 380] width 460 height 12
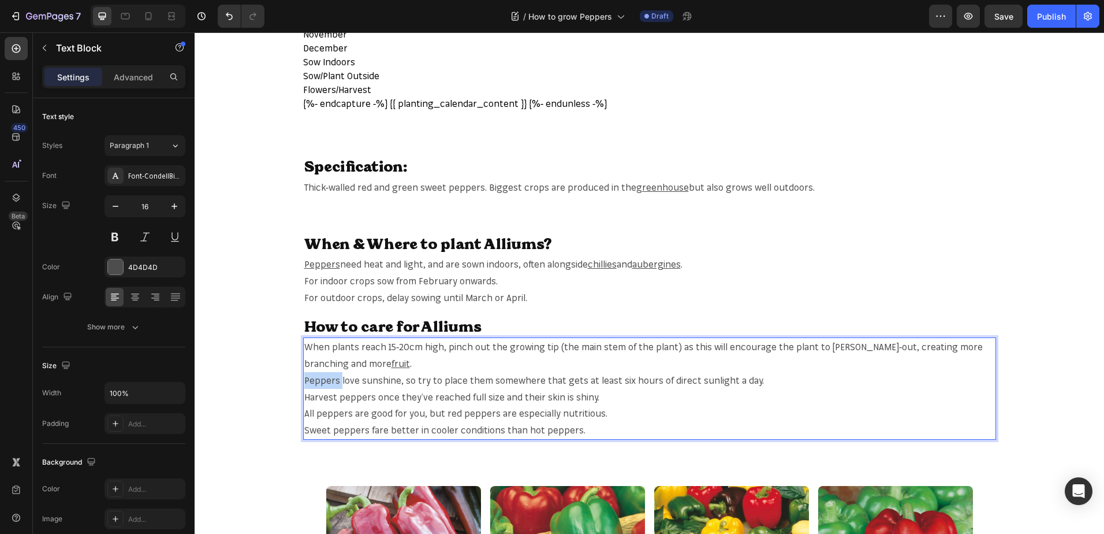
click at [318, 376] on span "Peppers love sunshine, so try to place them somewhere that gets at least six ho…" at bounding box center [534, 380] width 460 height 12
click at [321, 377] on span "Peppers love sunshine, so try to place them somewhere that gets at least six ho…" at bounding box center [534, 380] width 460 height 12
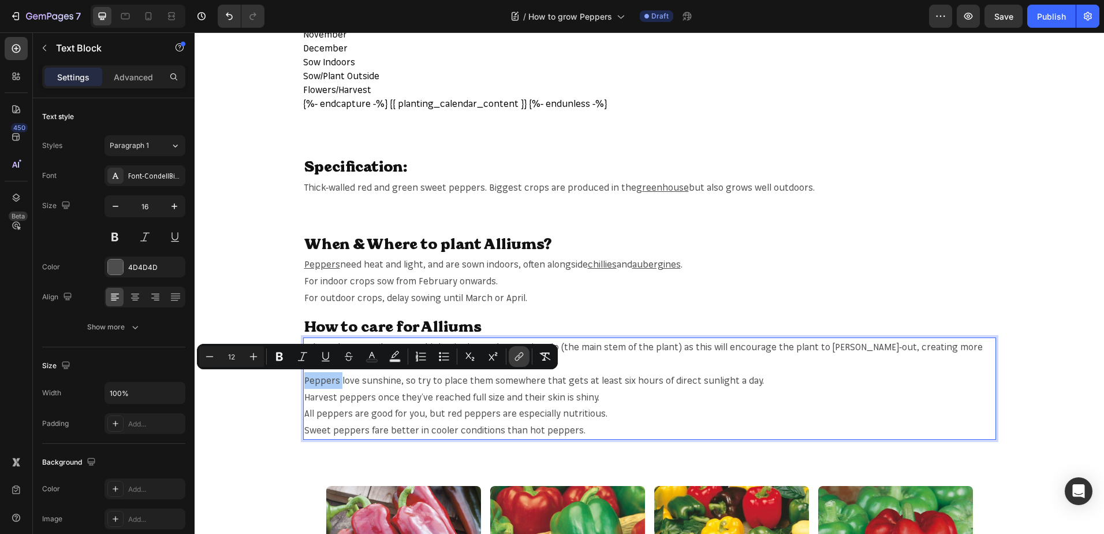
click at [522, 352] on icon "Editor contextual toolbar" at bounding box center [520, 355] width 5 height 6
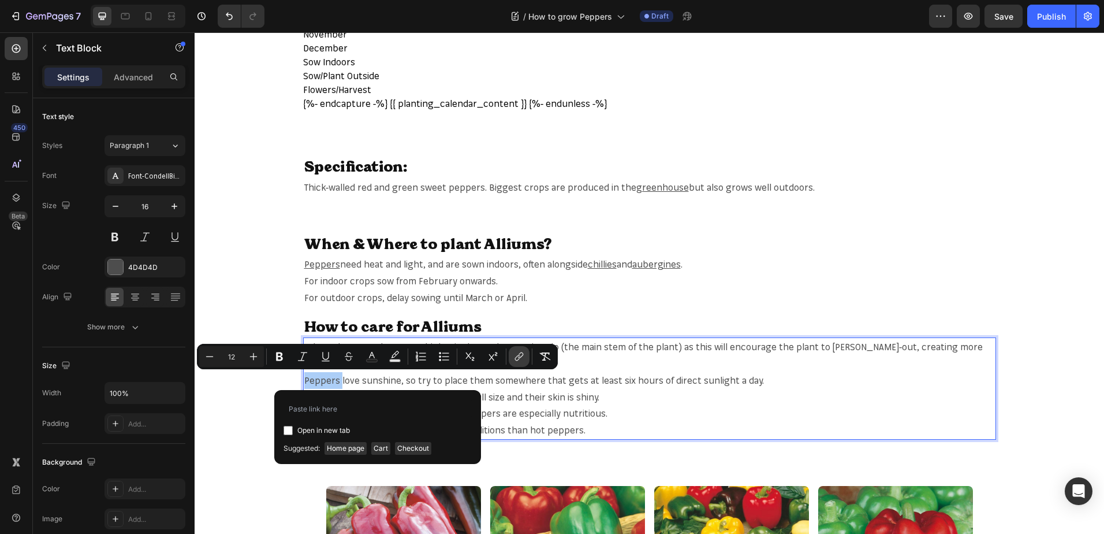
type input "https://mr-fothergills.co.uk/search?q=Peppers&options%5Bprefix%5D=last&options%…"
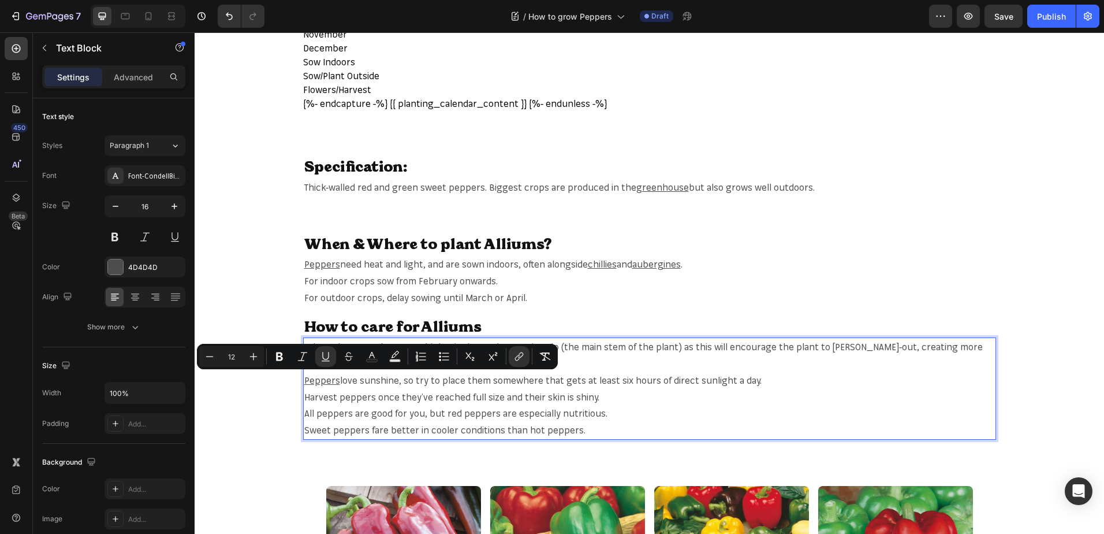
click at [348, 397] on span "Harvest peppers once they’ve reached full size and their skin is shiny." at bounding box center [451, 397] width 295 height 12
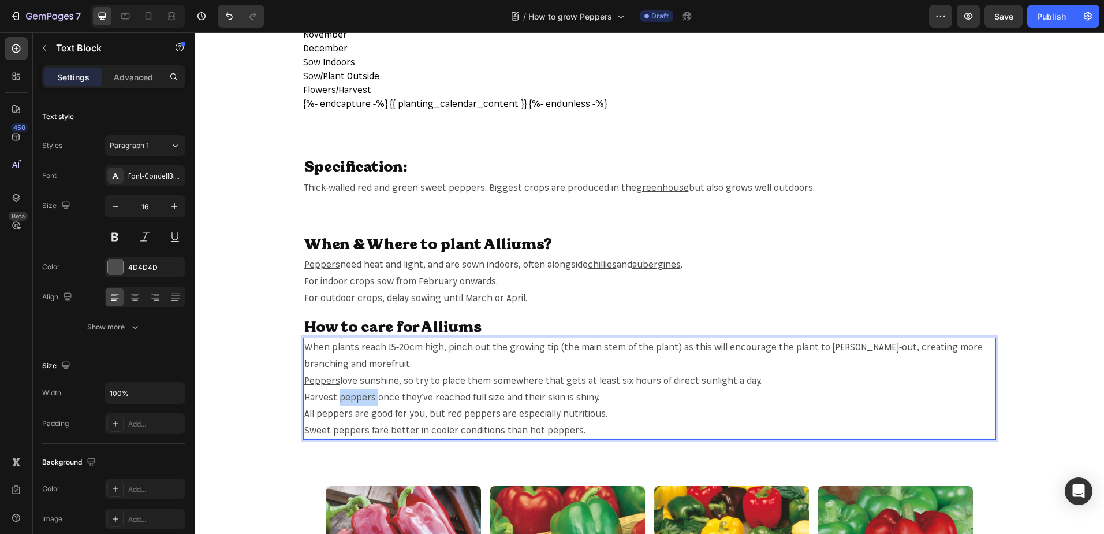
click at [348, 397] on span "Harvest peppers once they’ve reached full size and their skin is shiny." at bounding box center [451, 397] width 295 height 12
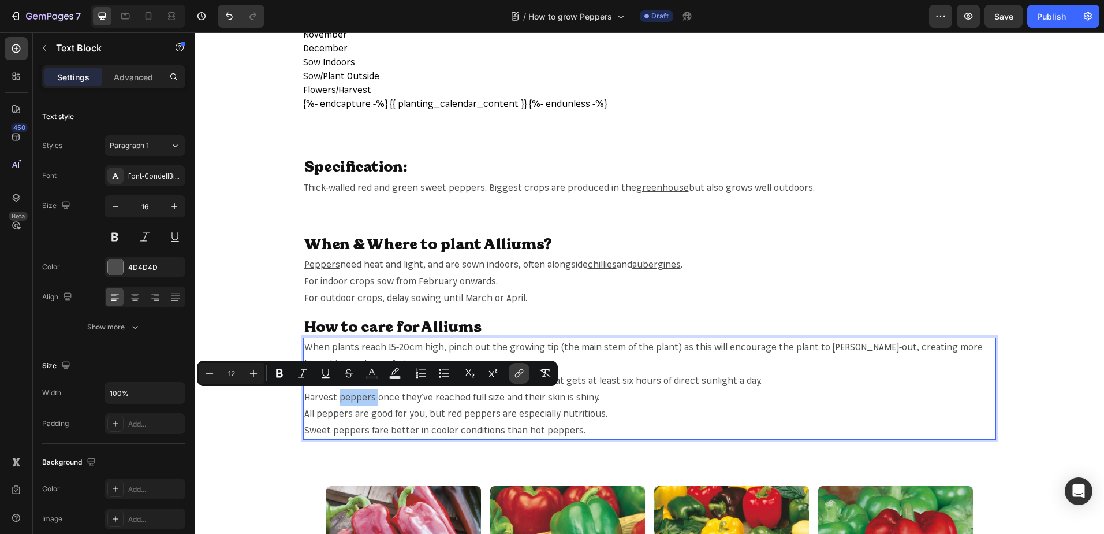
click at [525, 373] on button "link" at bounding box center [519, 373] width 21 height 21
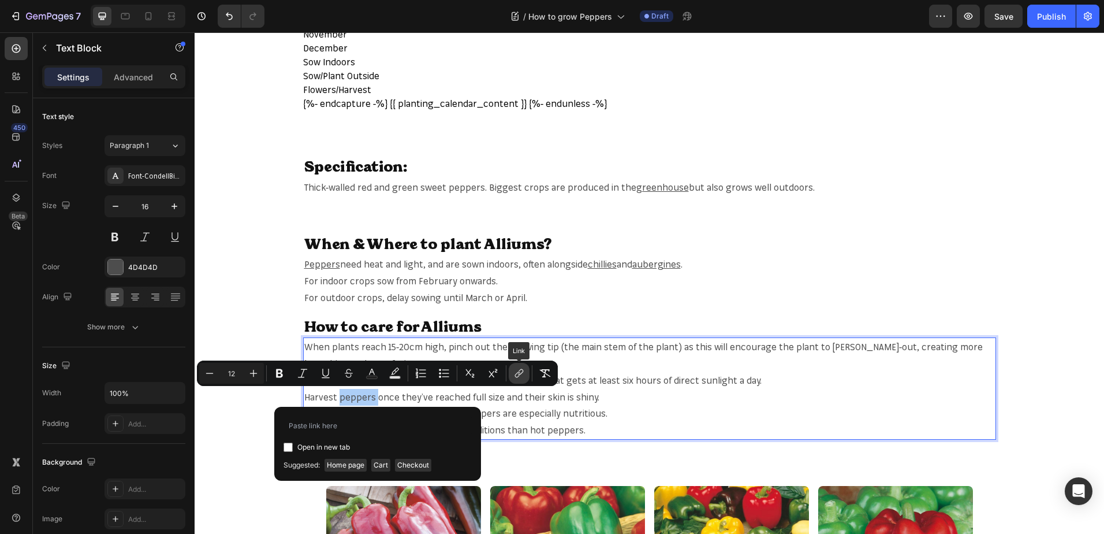
type input "https://mr-fothergills.co.uk/search?q=Peppers&options%5Bprefix%5D=last&options%…"
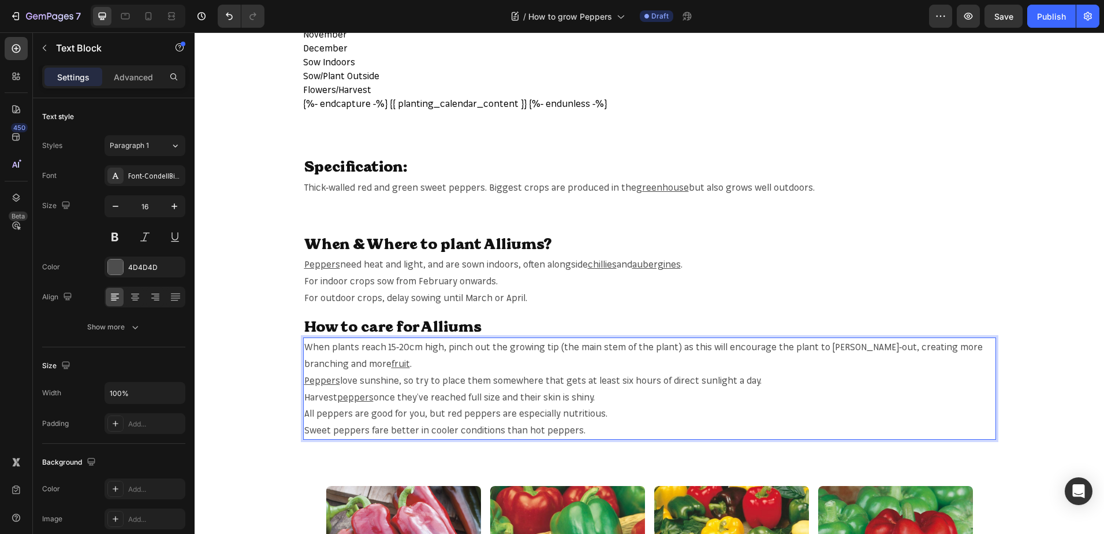
click at [337, 412] on span "All peppers are good for you, but red peppers are especially nutritious." at bounding box center [455, 413] width 303 height 12
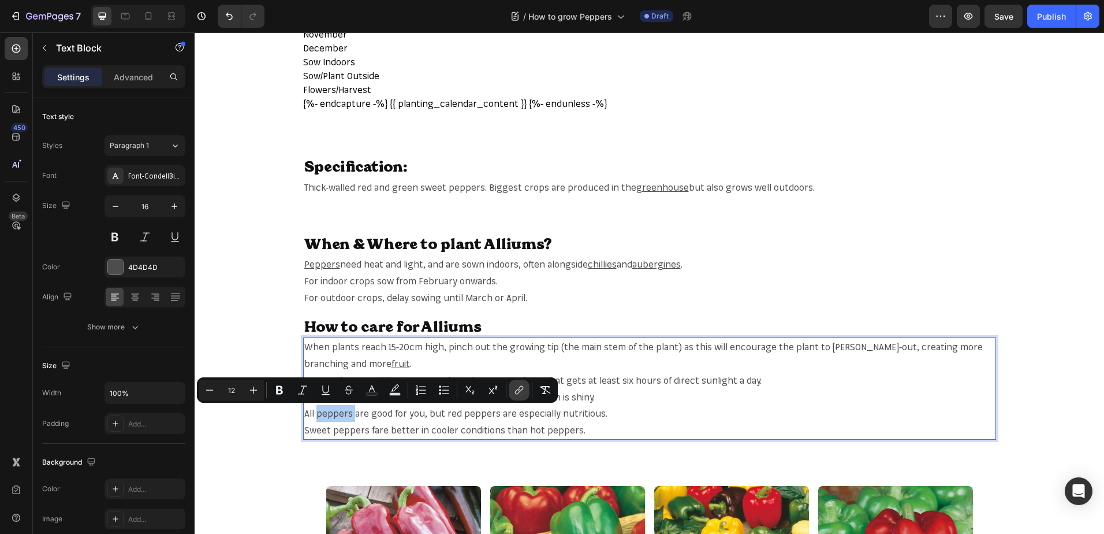
click at [515, 381] on button "link" at bounding box center [519, 389] width 21 height 21
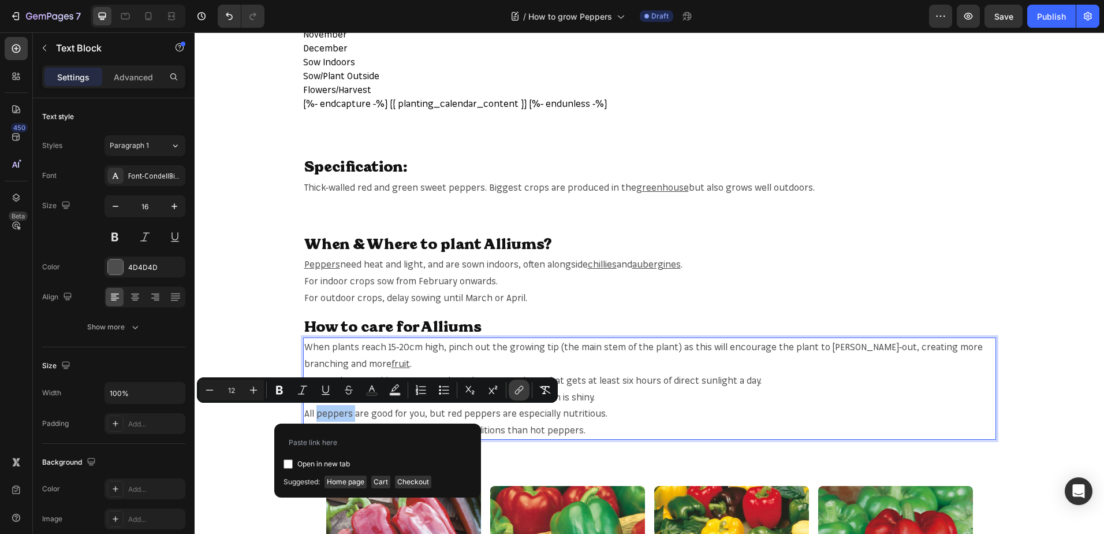
type input "https://mr-fothergills.co.uk/search?q=Peppers&options%5Bprefix%5D=last&options%…"
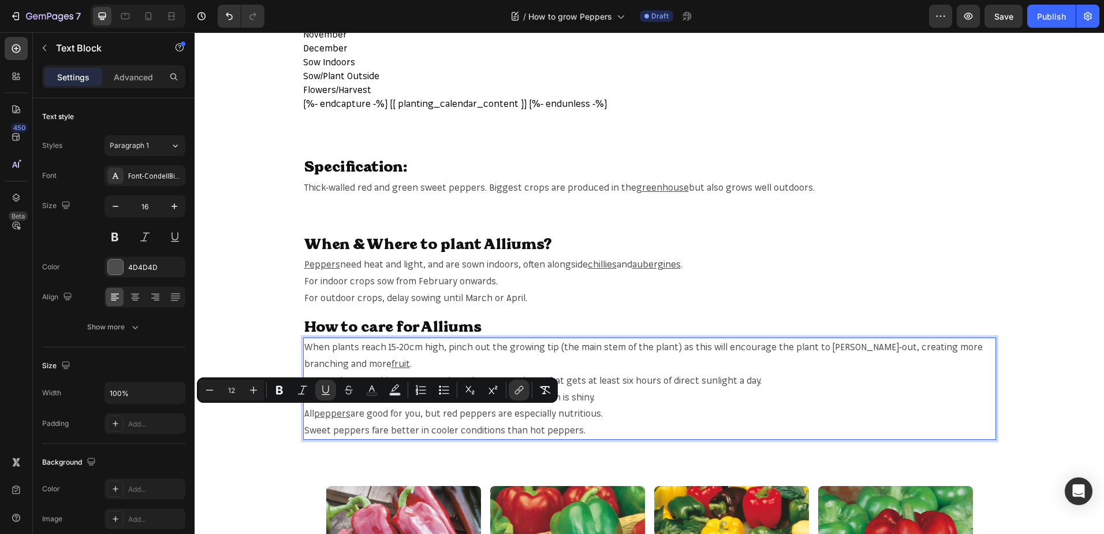
click at [307, 427] on span "Sweet peppers fare better in cooler conditions than hot peppers." at bounding box center [444, 430] width 281 height 12
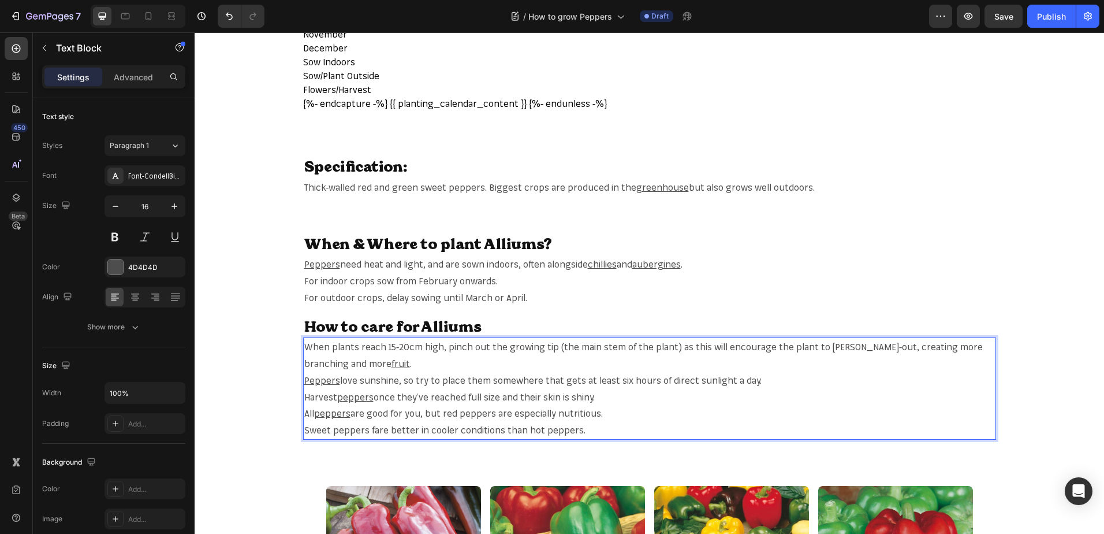
click at [304, 432] on span "Sweet peppers fare better in cooler conditions than hot peppers." at bounding box center [444, 430] width 281 height 12
drag, startPoint x: 301, startPoint y: 432, endPoint x: 341, endPoint y: 431, distance: 39.9
click at [341, 431] on span "Sweet peppers fare better in cooler conditions than hot peppers." at bounding box center [444, 430] width 281 height 12
click at [307, 432] on span "Sweet peppers fare better in cooler conditions than hot peppers." at bounding box center [444, 430] width 281 height 12
click at [304, 432] on span "Sweet peppers fare better in cooler conditions than hot peppers." at bounding box center [444, 430] width 281 height 12
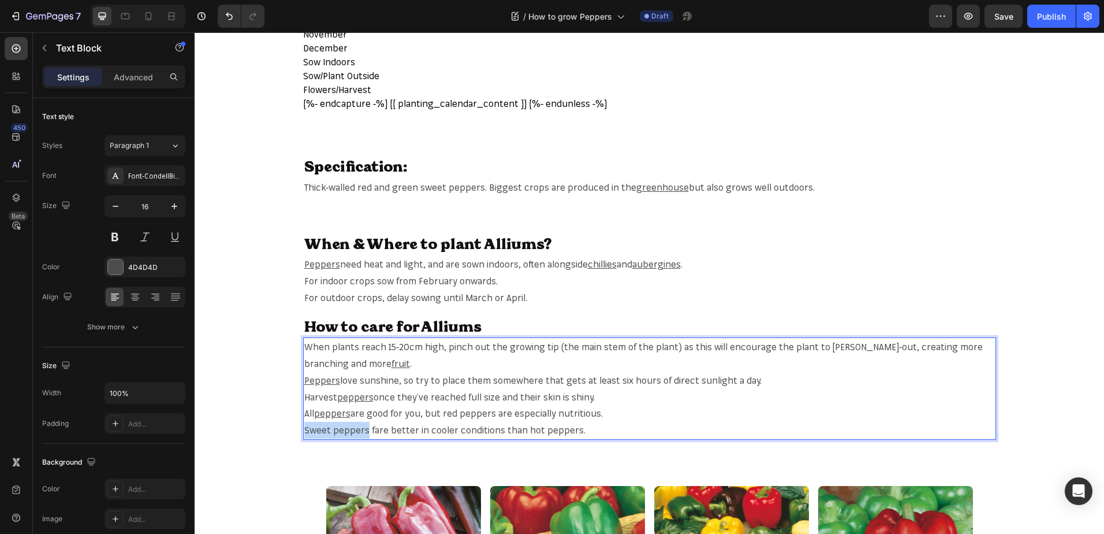
drag, startPoint x: 300, startPoint y: 432, endPoint x: 348, endPoint y: 431, distance: 48.0
click at [348, 431] on span "Sweet peppers fare better in cooler conditions than hot peppers." at bounding box center [444, 430] width 281 height 12
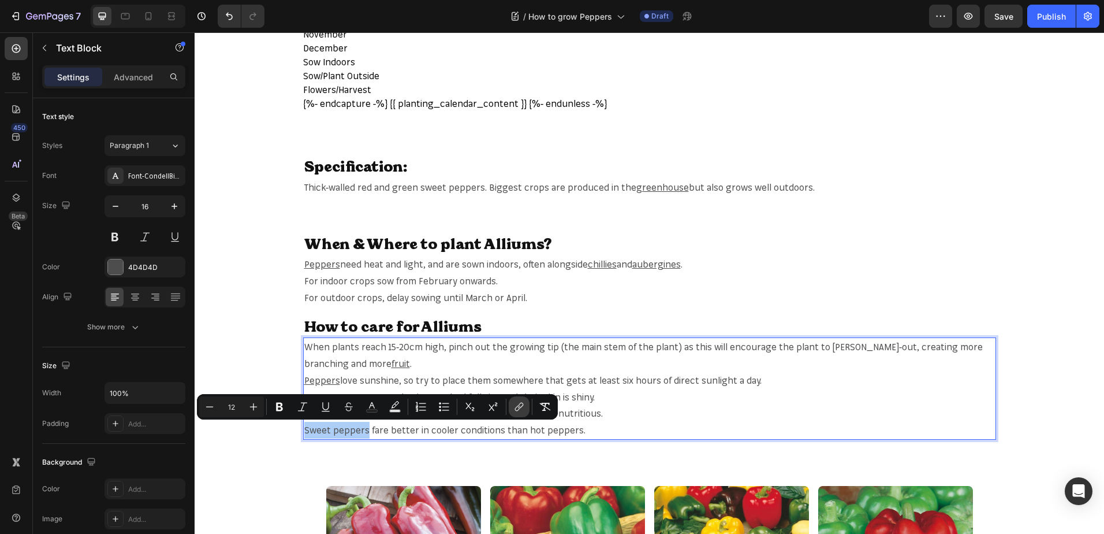
click at [514, 403] on icon "Editor contextual toolbar" at bounding box center [519, 407] width 12 height 12
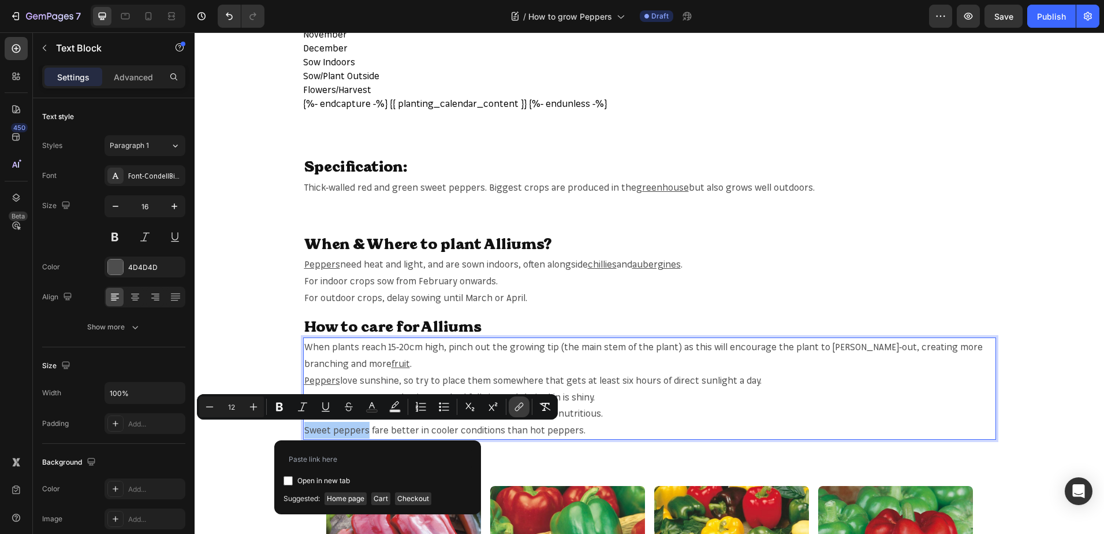
type input "https://mr-fothergills.co.uk/search?q=Sweet+peppers&options%5Bprefix%5D=last&op…"
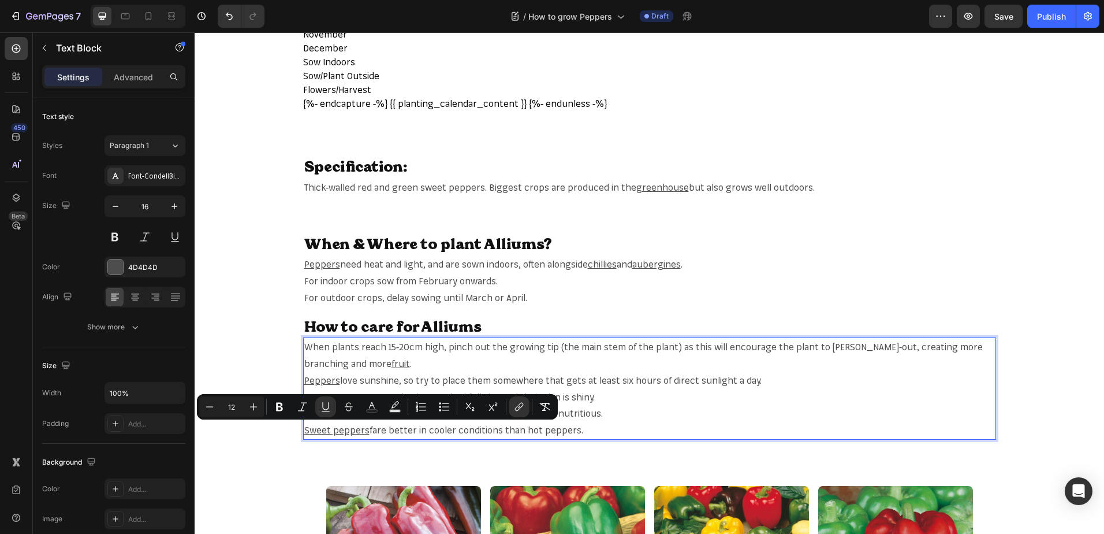
click at [1051, 129] on div "Planting & Harvesting Heading Row {{- 'css-section-planting-calendar.bundle.css…" at bounding box center [650, 372] width 910 height 1789
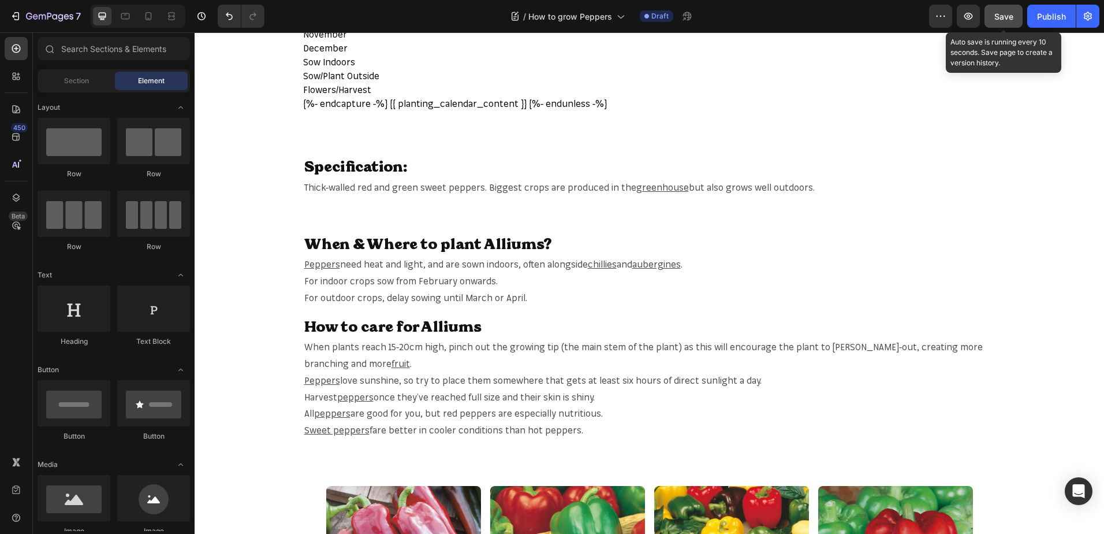
click at [1002, 20] on span "Save" at bounding box center [1004, 17] width 19 height 10
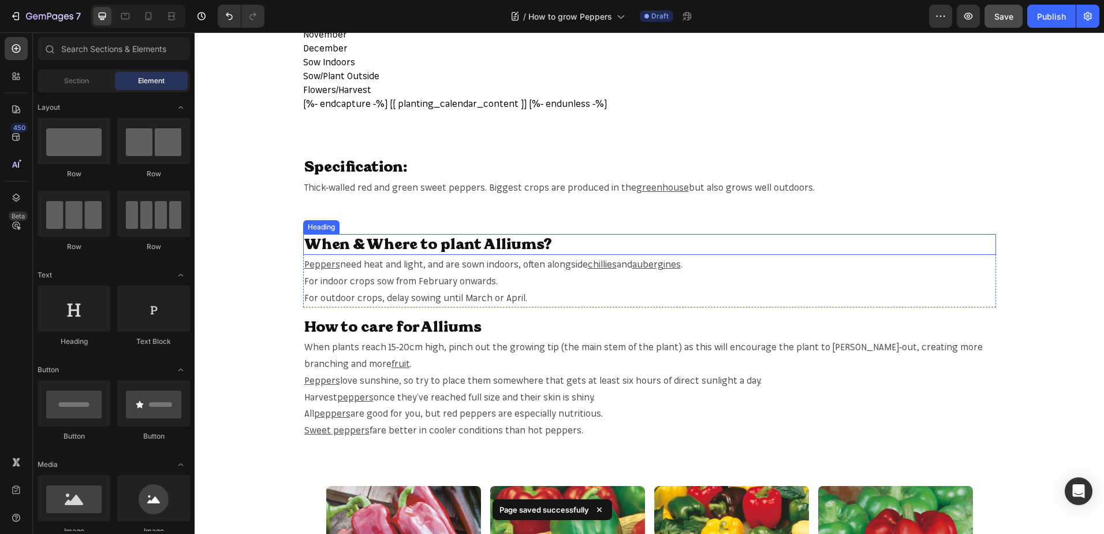
click at [500, 232] on div "When & Where to plant Alliums? Heading Peppers need heat and light, and are sow…" at bounding box center [650, 336] width 910 height 243
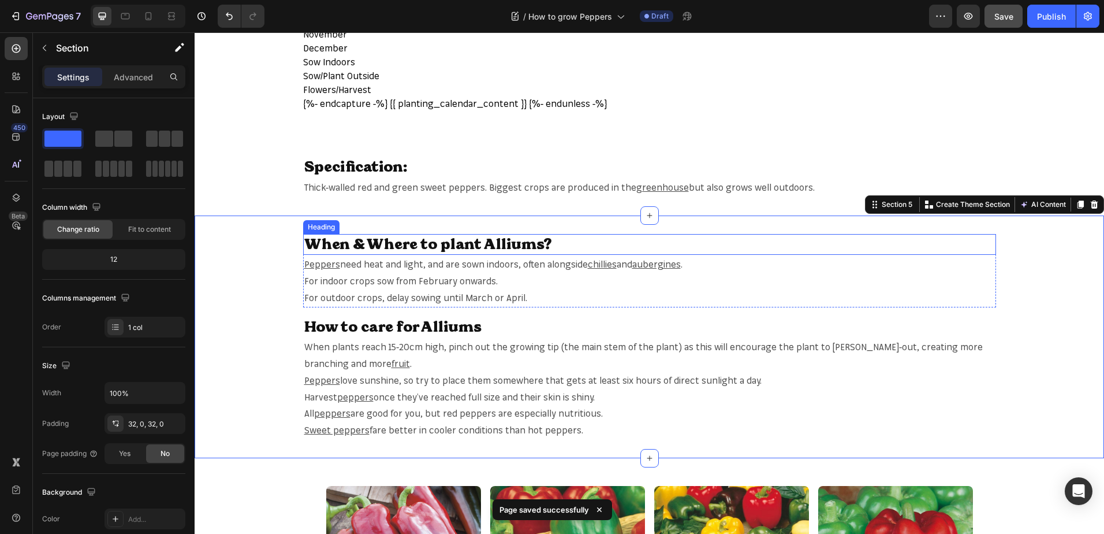
click at [499, 240] on h2 "When & Where to plant Alliums?" at bounding box center [649, 244] width 693 height 21
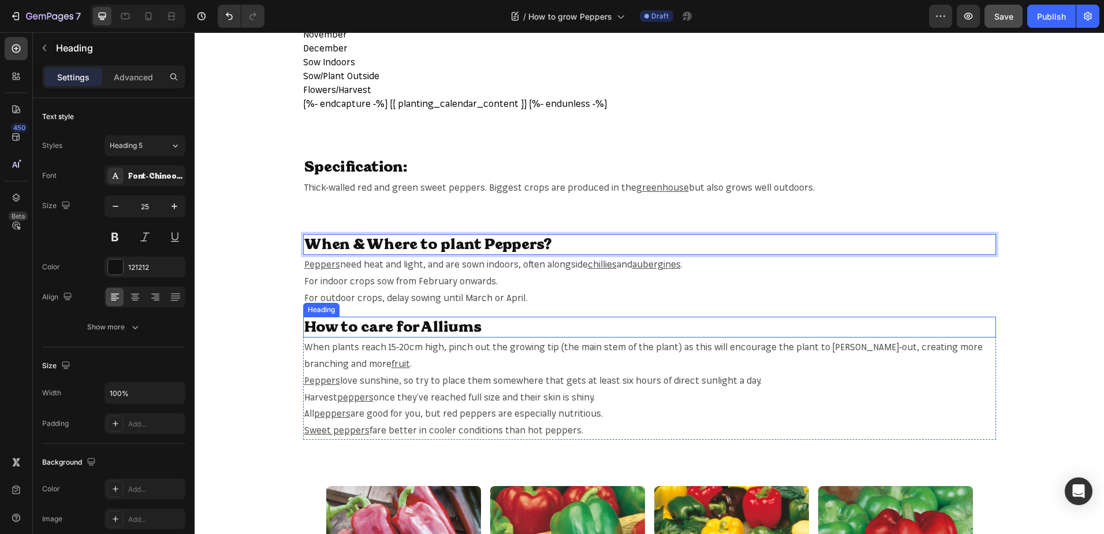
click at [427, 323] on h2 "How to care for Alliums" at bounding box center [649, 327] width 693 height 21
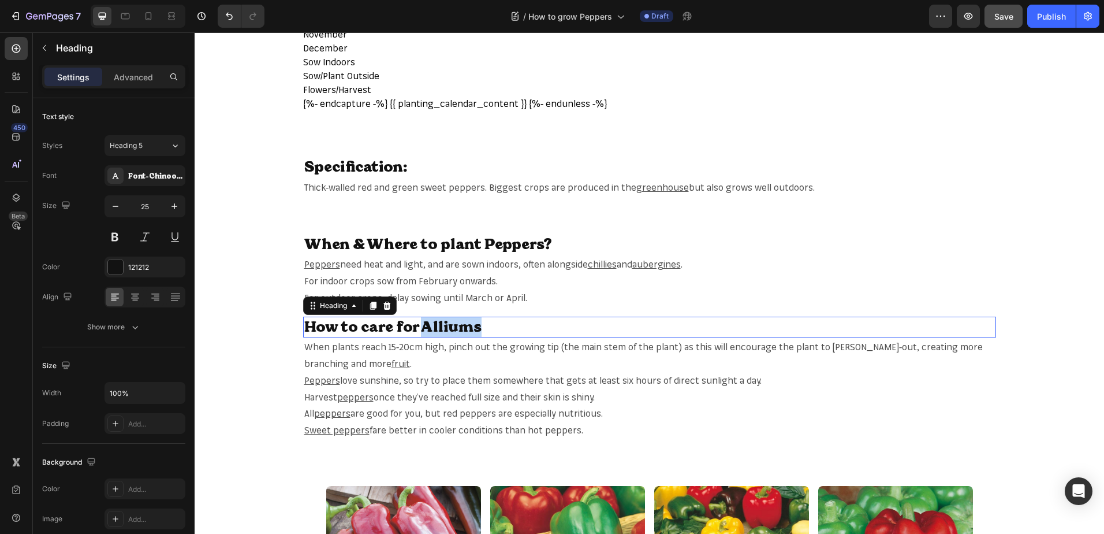
click at [427, 323] on h2 "How to care for Alliums" at bounding box center [649, 327] width 693 height 21
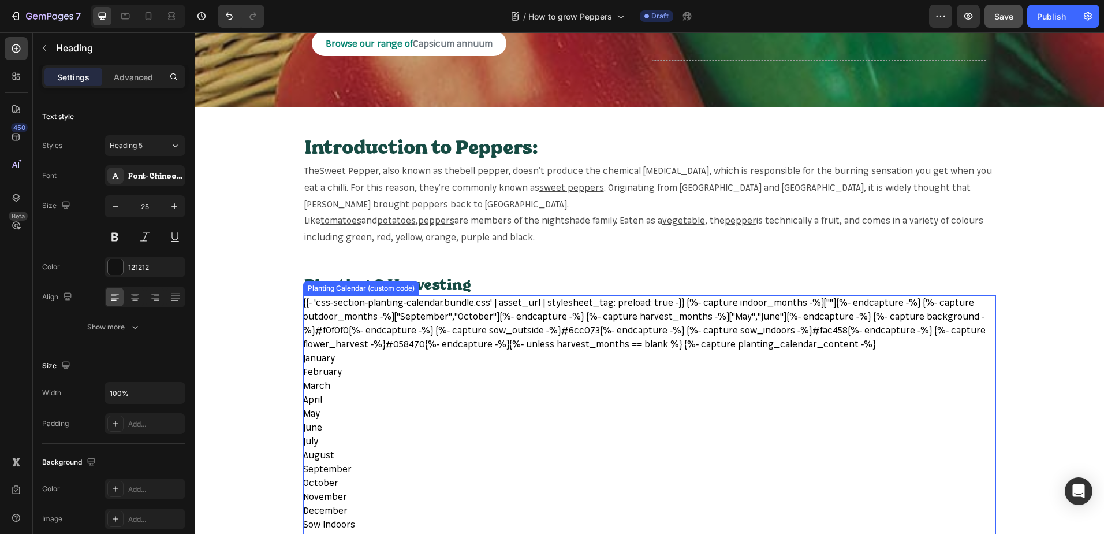
scroll to position [0, 0]
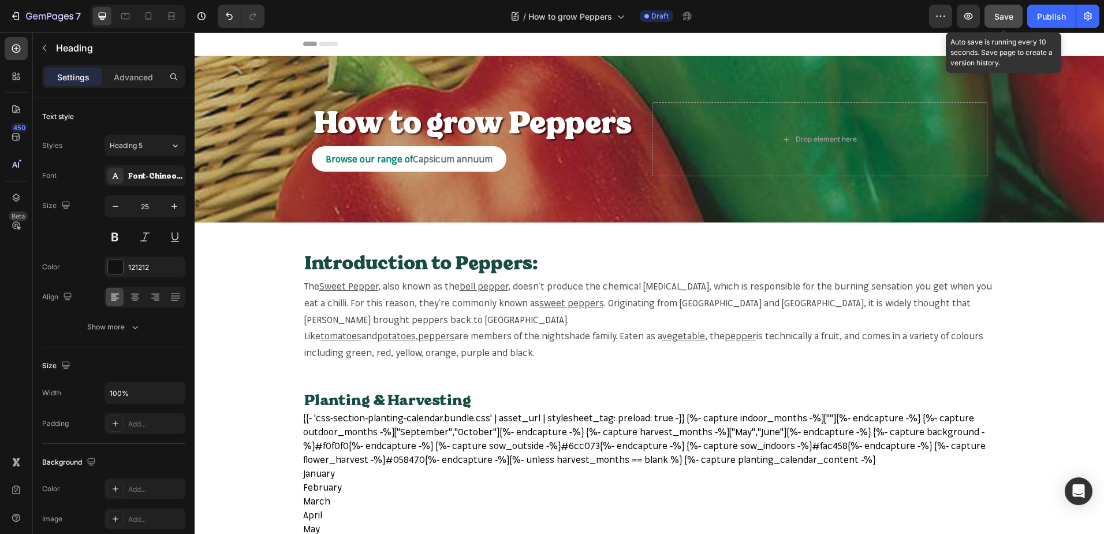
click at [1000, 15] on span "Save" at bounding box center [1004, 17] width 19 height 10
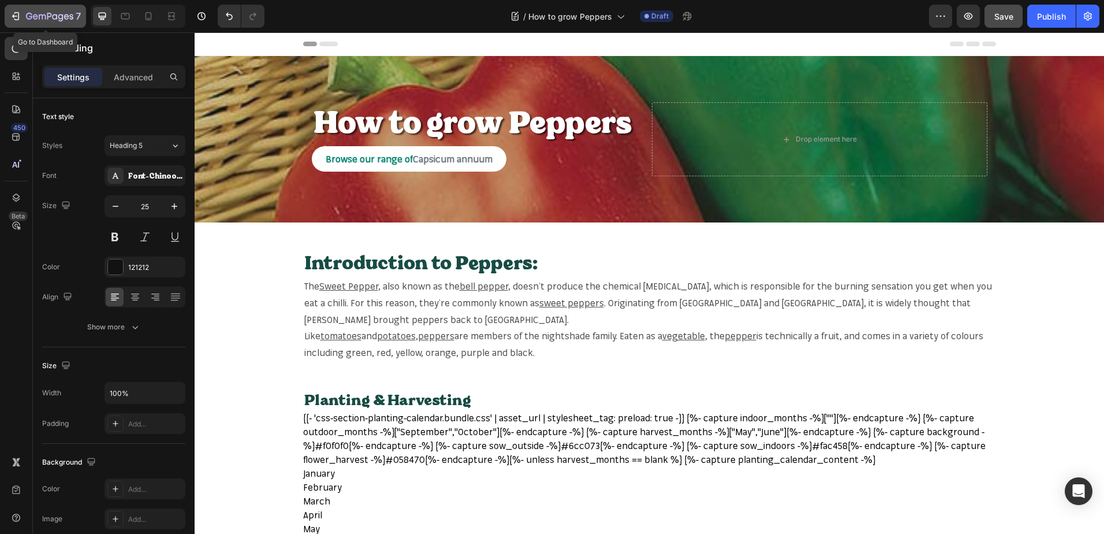
click at [46, 21] on icon "button" at bounding box center [49, 17] width 47 height 10
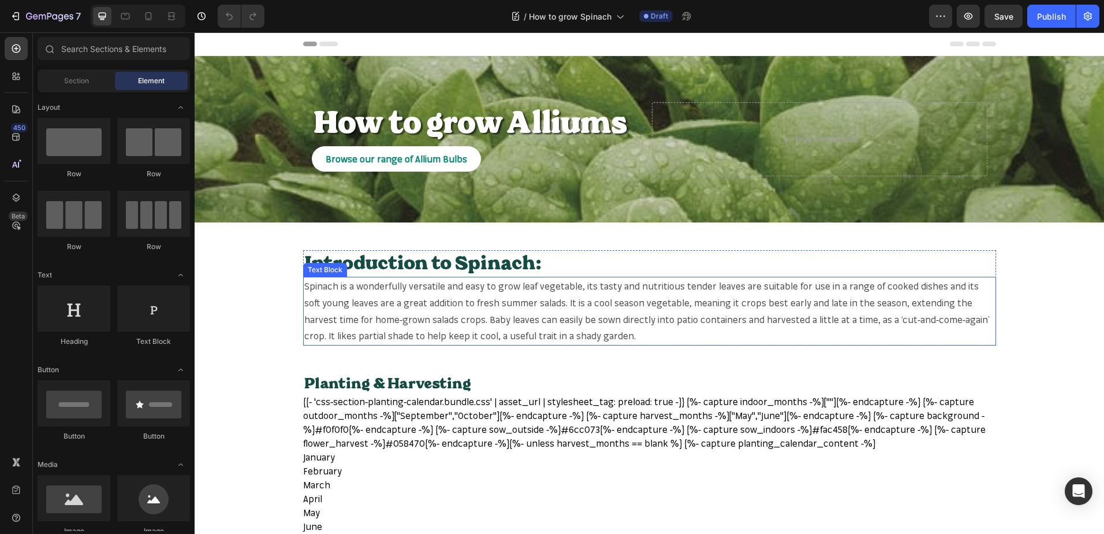
click at [319, 286] on span "Spinach is a wonderfully versatile and easy to grow leaf vegetable, its tasty a…" at bounding box center [647, 310] width 686 height 61
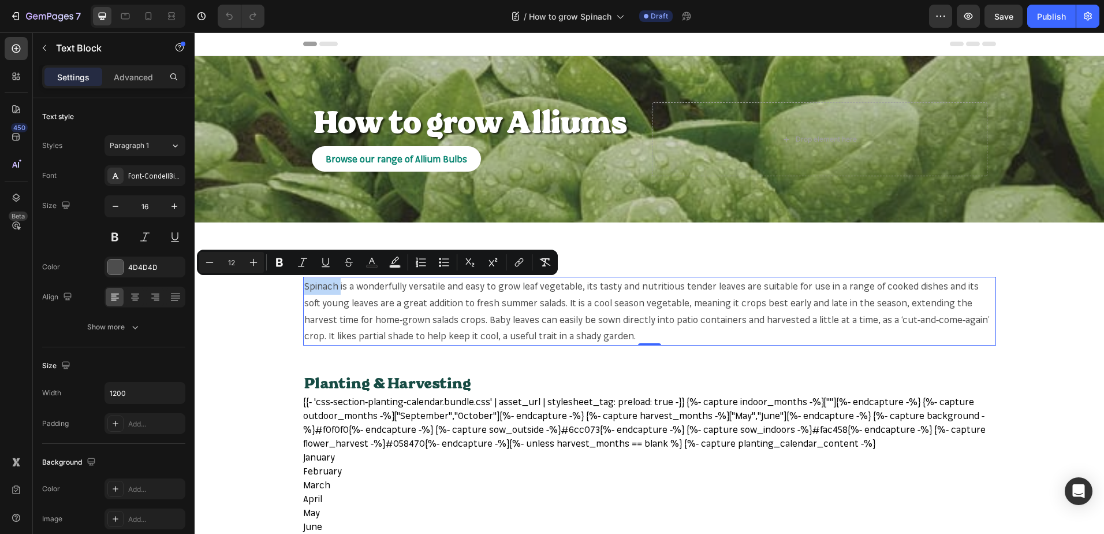
click at [325, 288] on span "Spinach is a wonderfully versatile and easy to grow leaf vegetable, its tasty a…" at bounding box center [647, 310] width 686 height 61
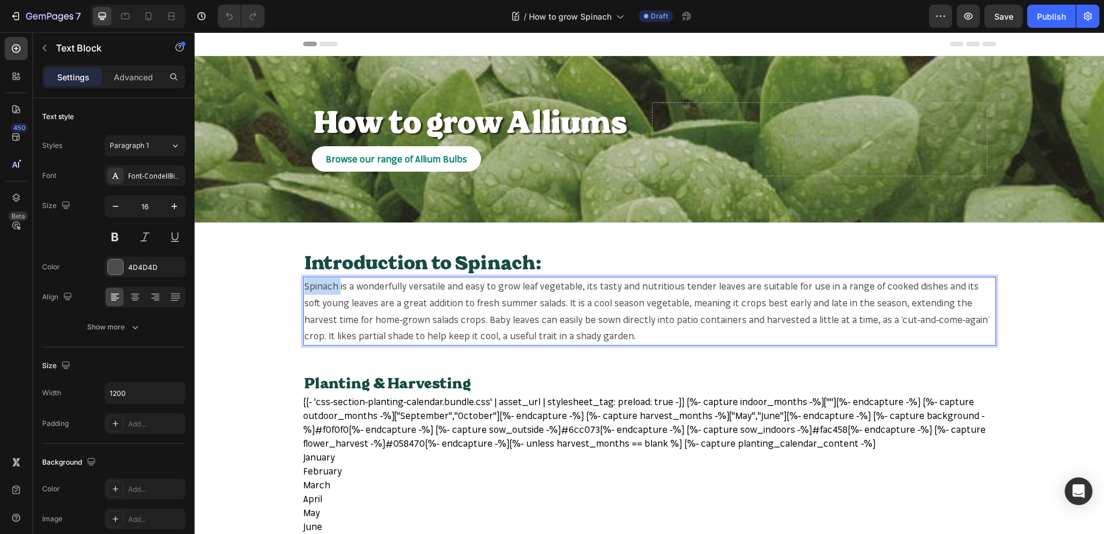
click at [325, 288] on span "Spinach is a wonderfully versatile and easy to grow leaf vegetable, its tasty a…" at bounding box center [647, 310] width 686 height 61
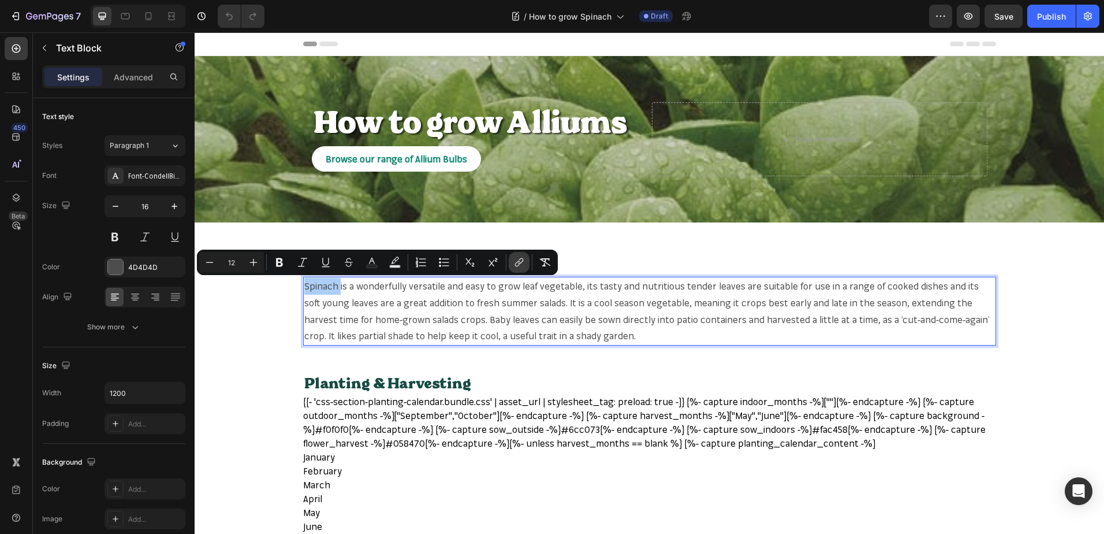
click at [513, 263] on button "link" at bounding box center [519, 262] width 21 height 21
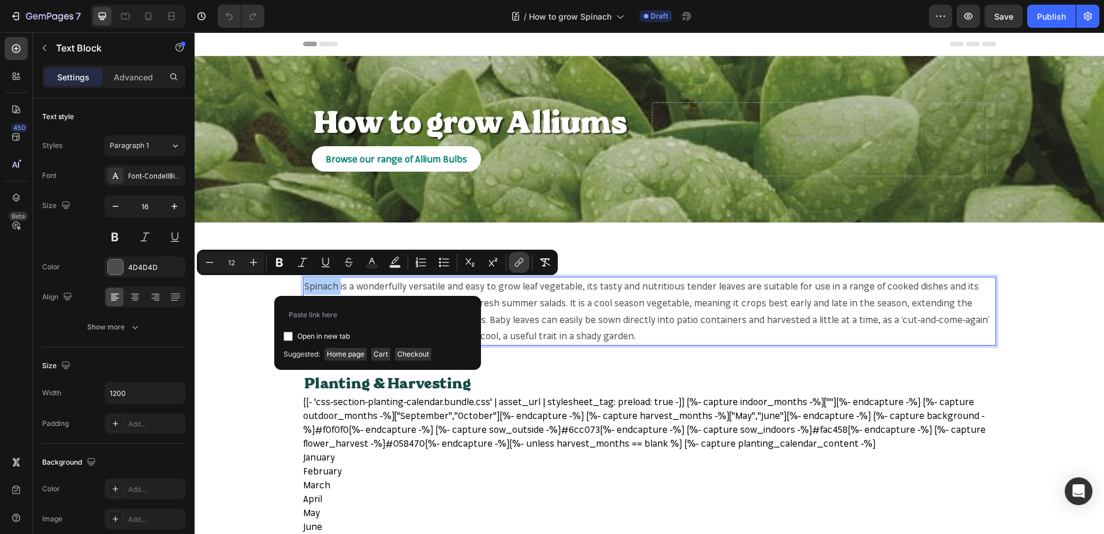
type input "[URL][DOMAIN_NAME]"
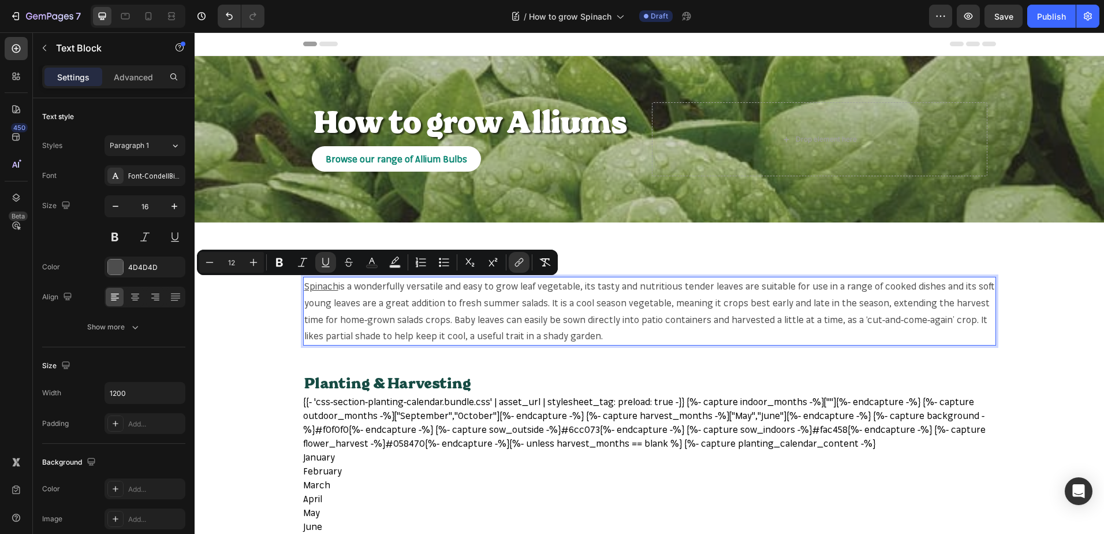
click at [539, 283] on span "is a wonderfully versatile and easy to grow leaf vegetable, its tasty and nutri…" at bounding box center [649, 310] width 690 height 61
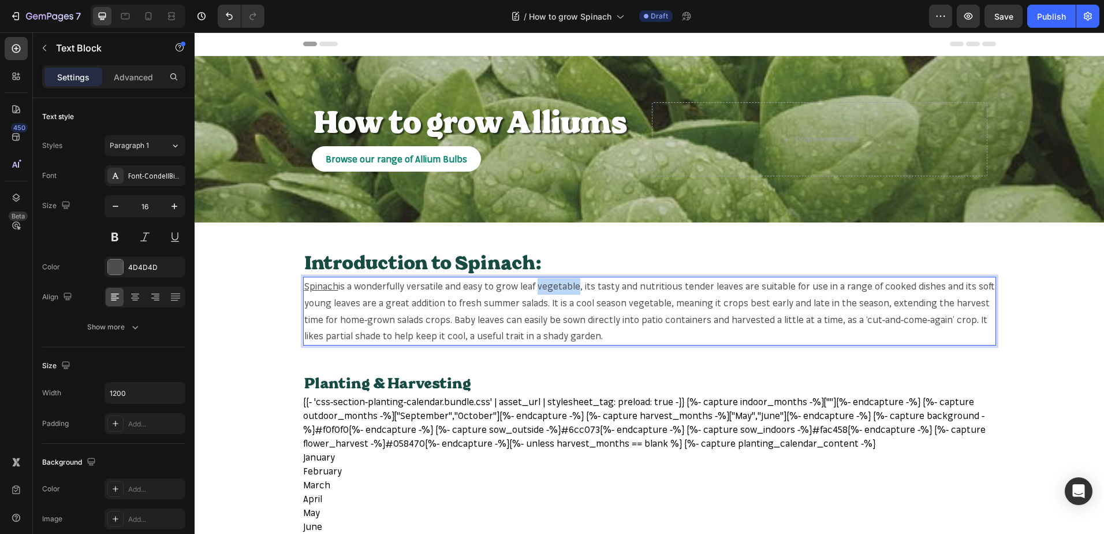
click at [539, 283] on span "is a wonderfully versatile and easy to grow leaf vegetable, its tasty and nutri…" at bounding box center [649, 310] width 690 height 61
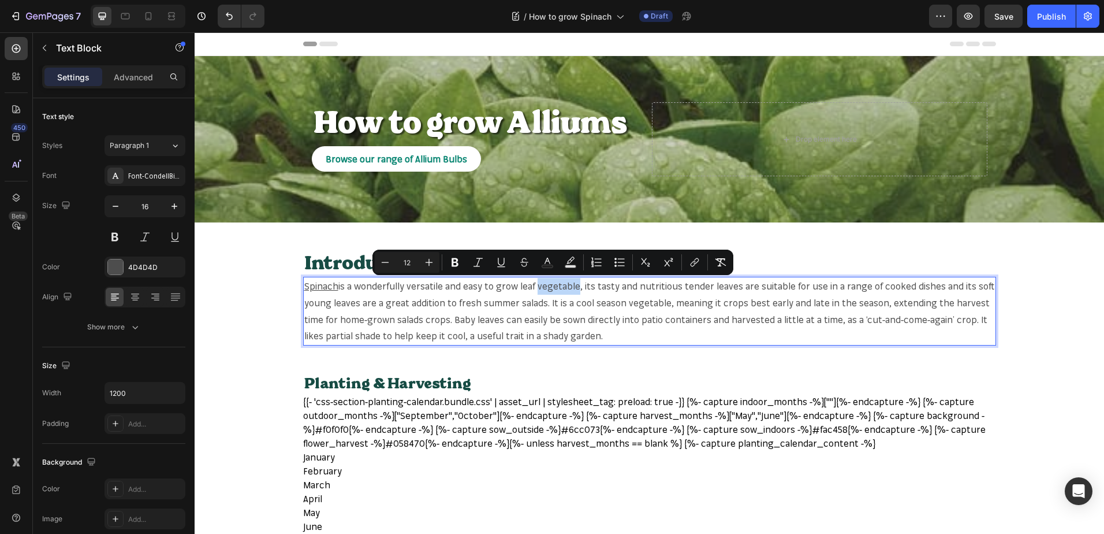
copy span "vegetable"
click at [543, 288] on span "is a wonderfully versatile and easy to grow leaf vegetable, its tasty and nutri…" at bounding box center [649, 310] width 690 height 61
click at [706, 257] on div "Minus 12 Plus Bold Italic Underline Strikethrough Text Color Text Background Co…" at bounding box center [553, 262] width 356 height 21
click at [696, 262] on icon "Editor contextual toolbar" at bounding box center [695, 262] width 12 height 12
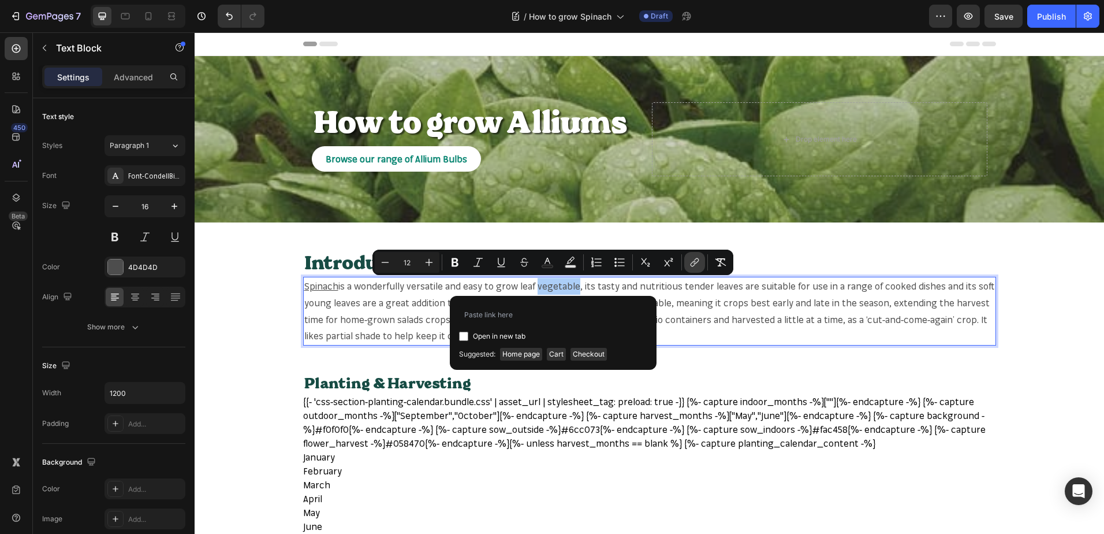
type input "[URL][DOMAIN_NAME]"
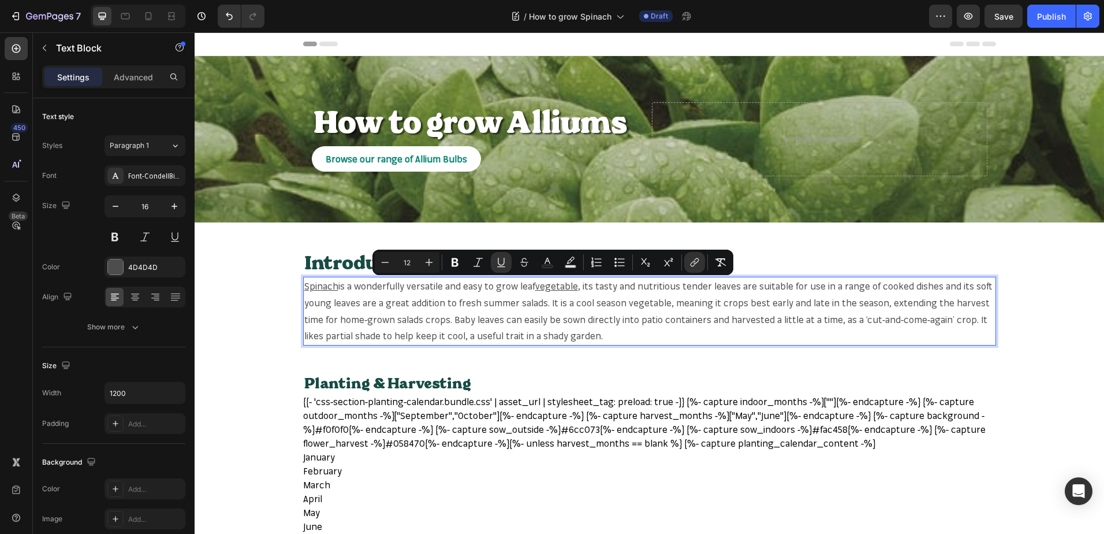
click at [637, 297] on span ", its tasty and nutritious tender leaves are suitable for use in a range of coo…" at bounding box center [648, 310] width 688 height 61
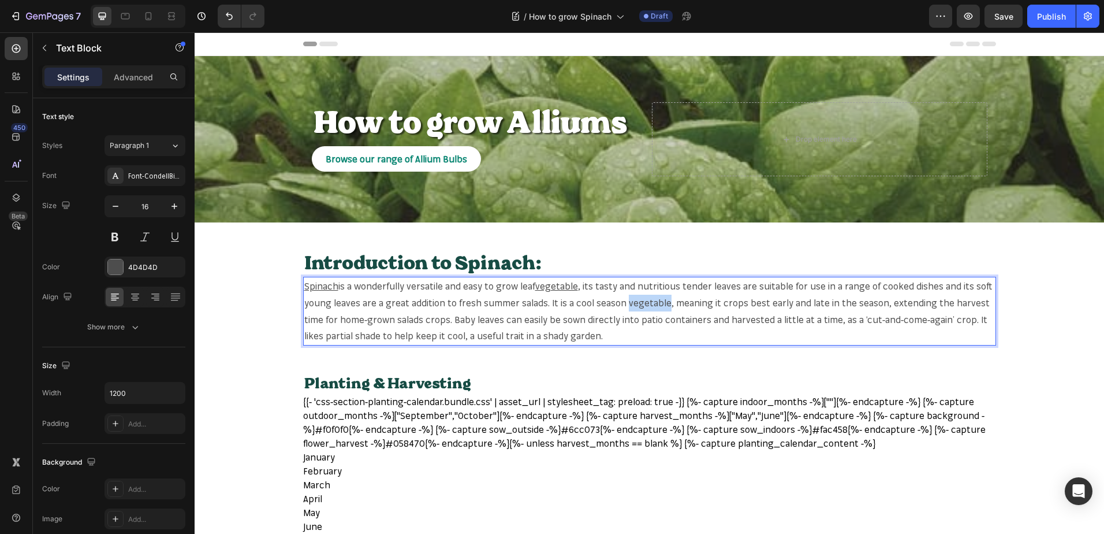
click at [637, 297] on span ", its tasty and nutritious tender leaves are suitable for use in a range of coo…" at bounding box center [648, 310] width 688 height 61
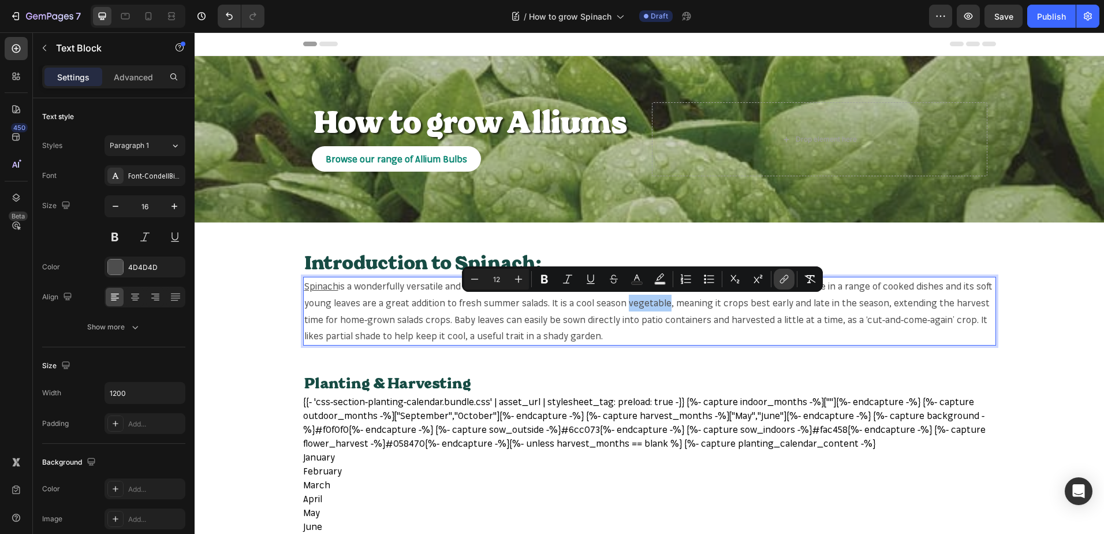
click at [777, 274] on button "link" at bounding box center [784, 279] width 21 height 21
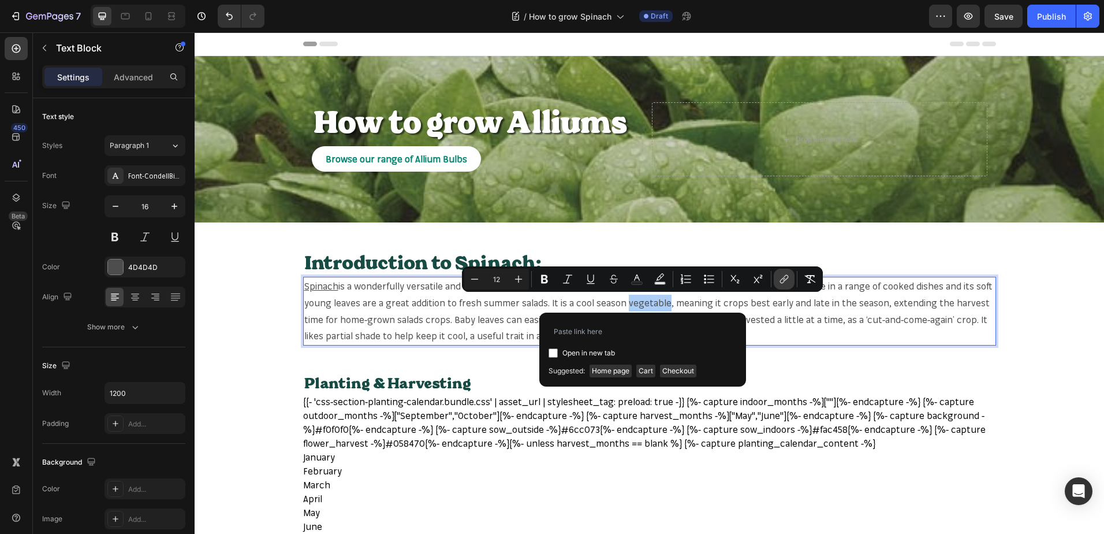
type input "[URL][DOMAIN_NAME]"
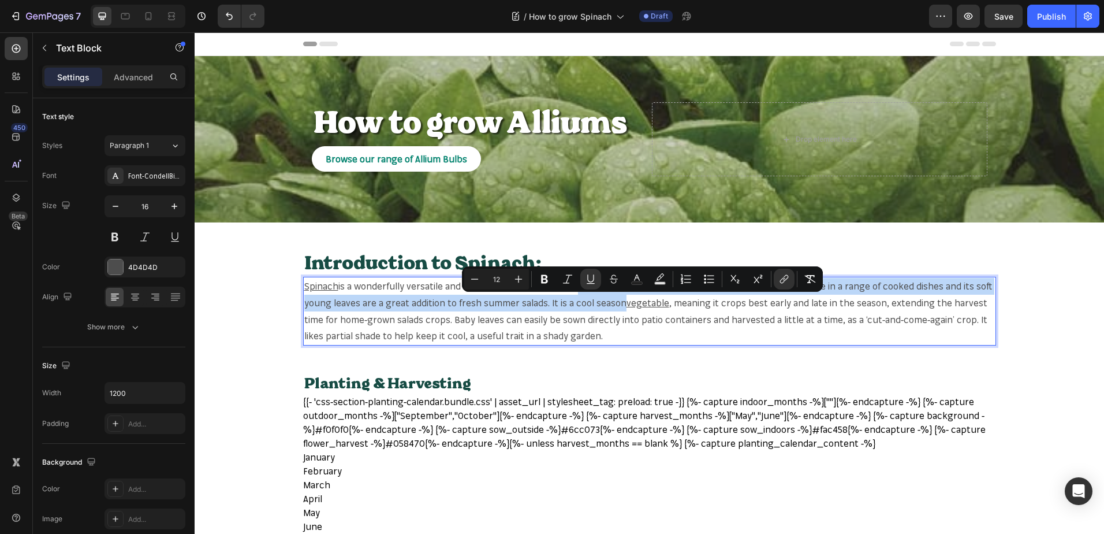
click at [447, 324] on span ", meaning it crops best early and late in the season, extending the harvest tim…" at bounding box center [645, 319] width 683 height 45
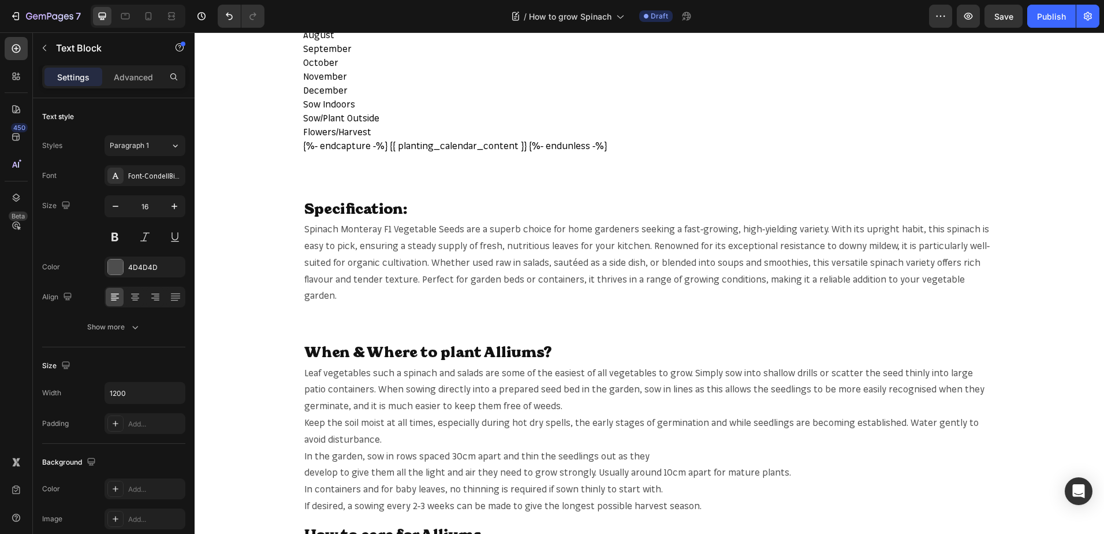
scroll to position [520, 0]
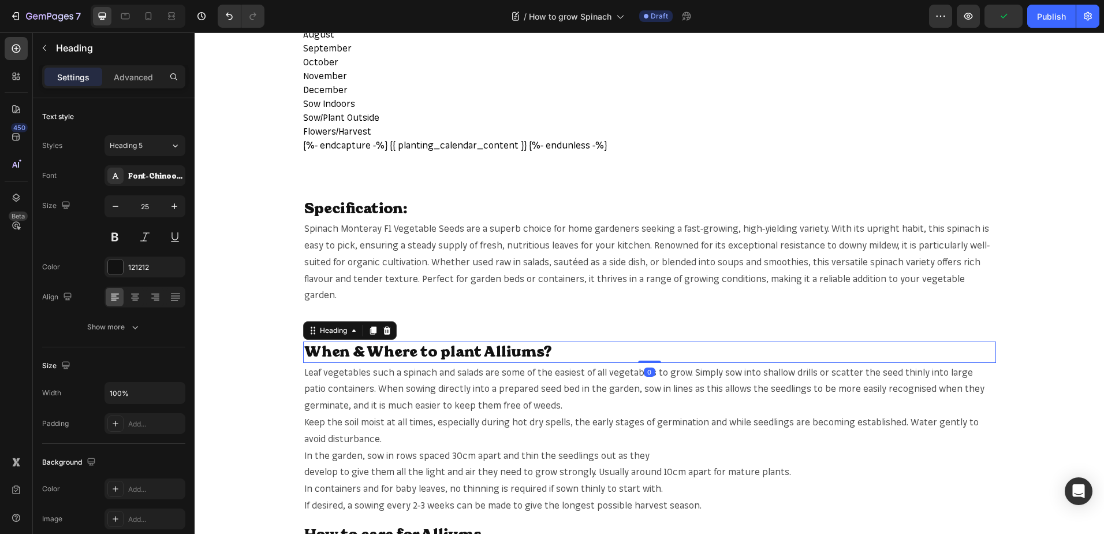
click at [500, 341] on h2 "When & Where to plant Alliums?" at bounding box center [649, 351] width 693 height 21
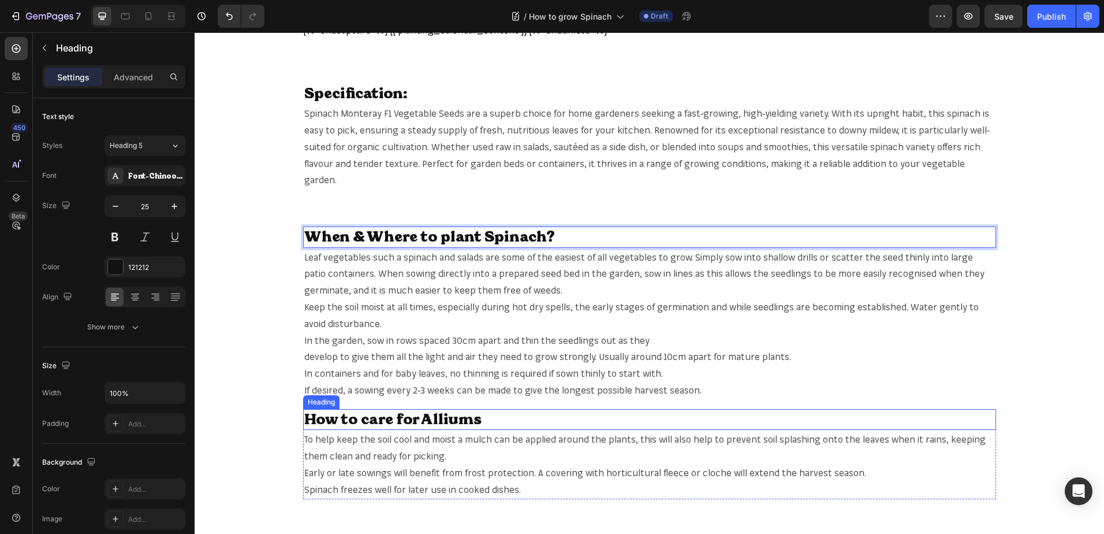
scroll to position [635, 0]
click at [448, 408] on h2 "How to care for Alliums" at bounding box center [649, 418] width 693 height 21
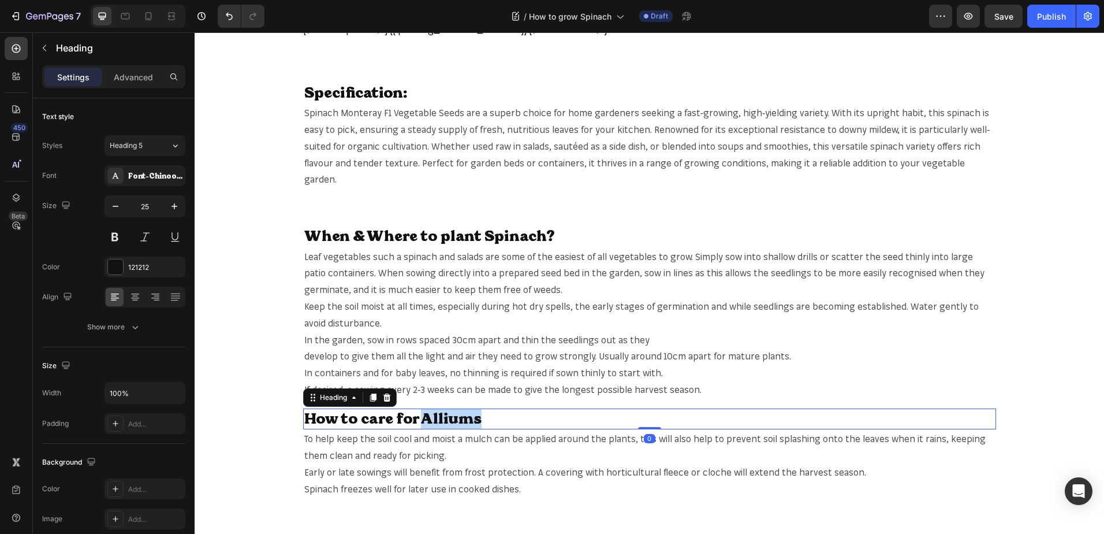
click at [448, 408] on h2 "How to care for Alliums" at bounding box center [649, 418] width 693 height 21
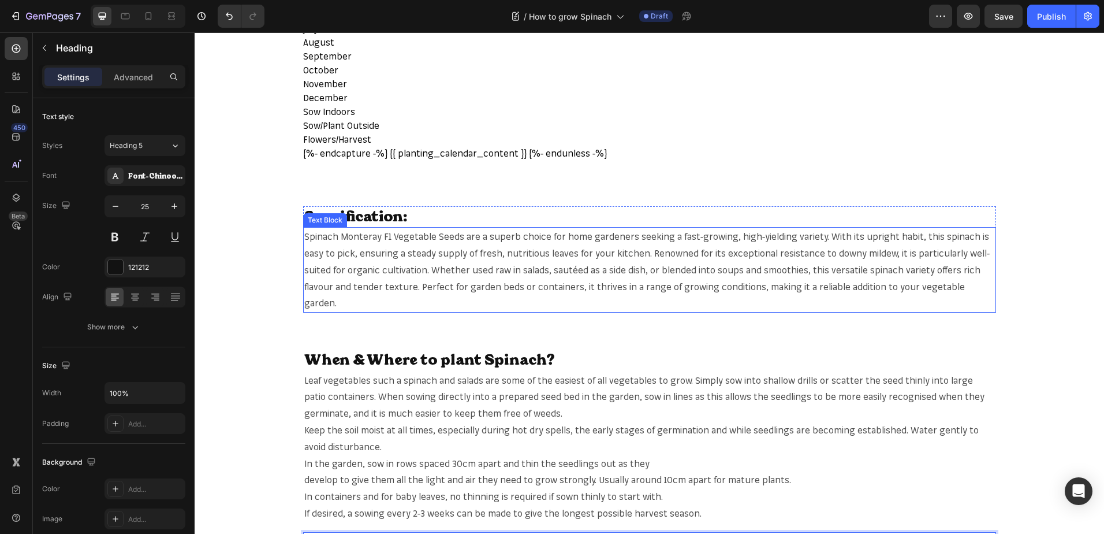
scroll to position [462, 0]
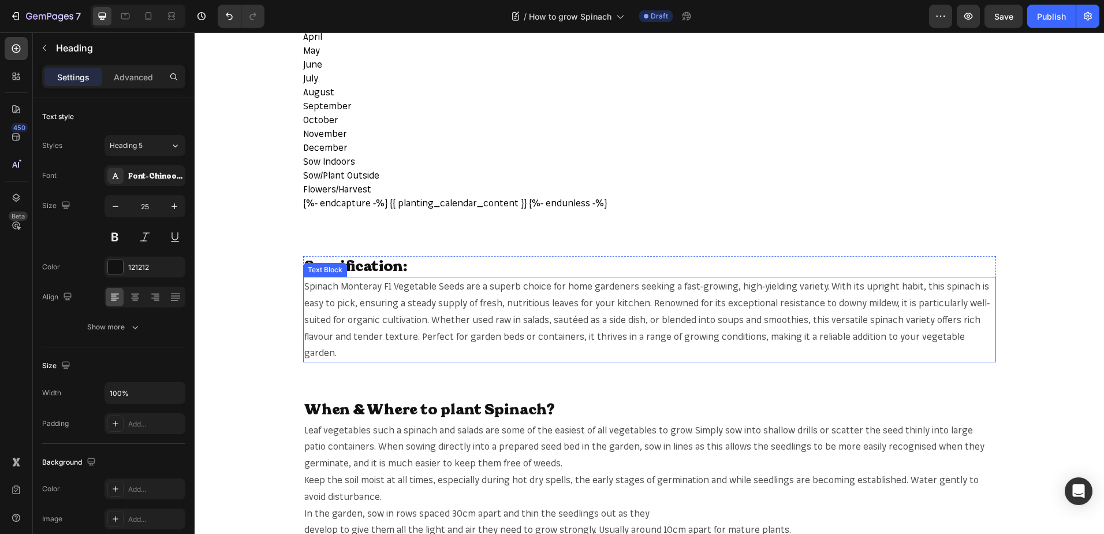
click at [310, 286] on span "Spinach Monteray F1 Vegetable Seeds are a superb choice for home gardeners seek…" at bounding box center [647, 319] width 686 height 78
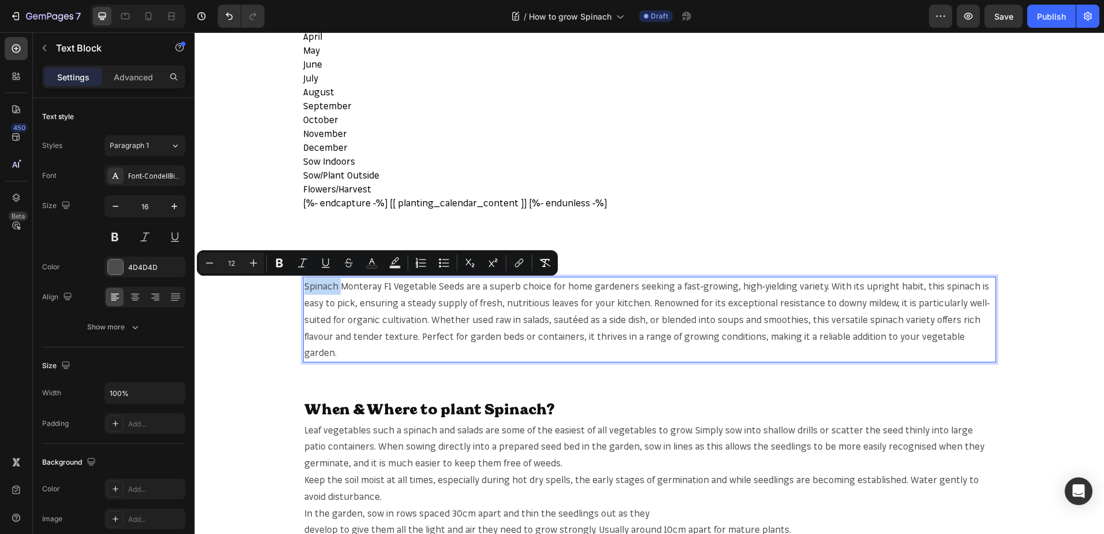
copy span "Spinach"
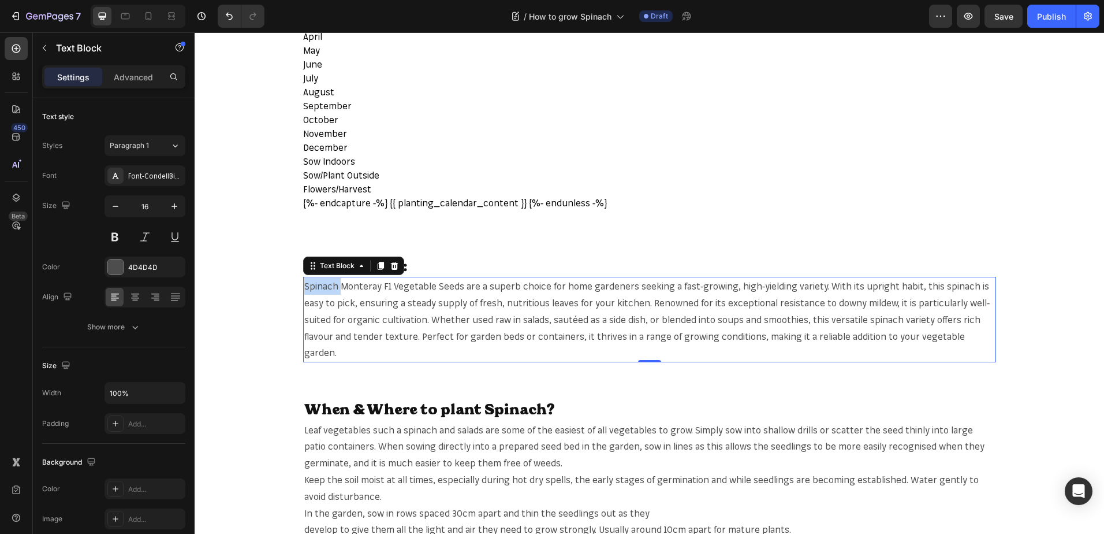
click at [322, 283] on span "Spinach Monteray F1 Vegetable Seeds are a superb choice for home gardeners seek…" at bounding box center [647, 319] width 686 height 78
click at [304, 286] on span "Spinach Monteray F1 Vegetable Seeds are a superb choice for home gardeners seek…" at bounding box center [647, 319] width 686 height 78
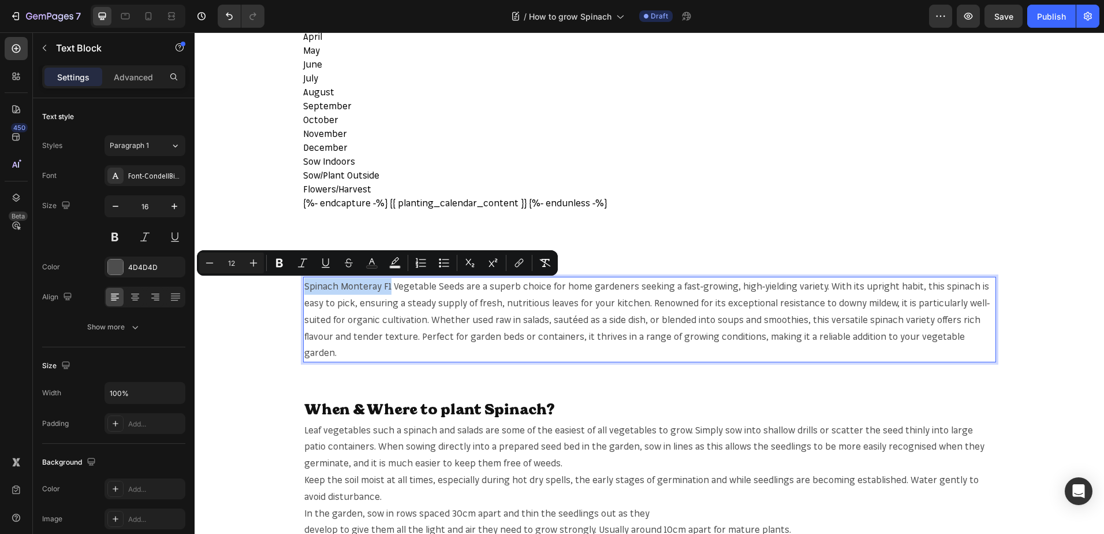
drag, startPoint x: 300, startPoint y: 286, endPoint x: 382, endPoint y: 288, distance: 81.5
click at [382, 288] on span "Spinach Monteray F1 Vegetable Seeds are a superb choice for home gardeners seek…" at bounding box center [647, 319] width 686 height 78
copy span "Spinach Monteray F1"
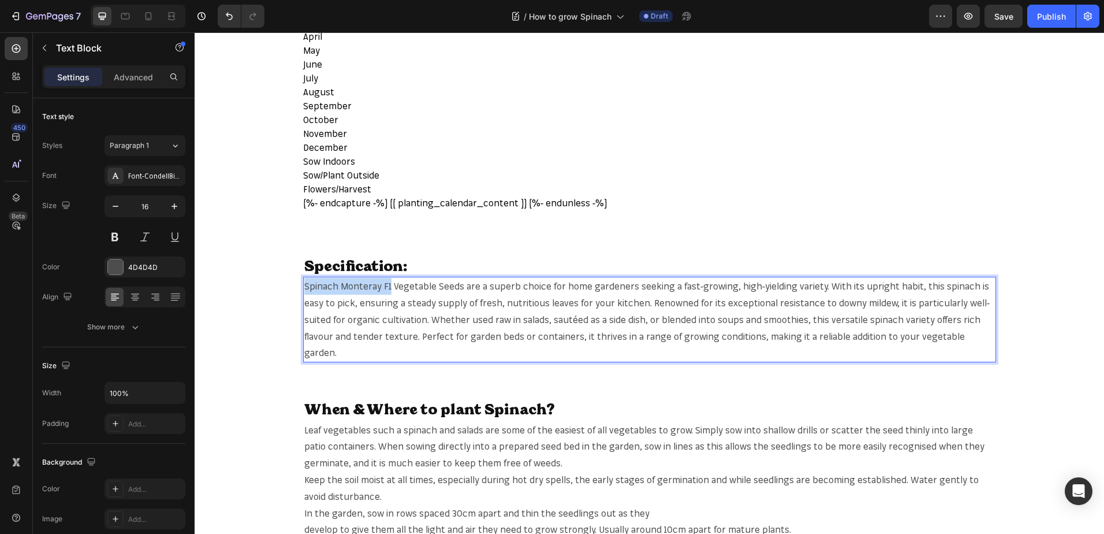
click at [308, 288] on span "Spinach Monteray F1 Vegetable Seeds are a superb choice for home gardeners seek…" at bounding box center [647, 319] width 686 height 78
click at [304, 289] on span "Spinach Monteray F1 Vegetable Seeds are a superb choice for home gardeners seek…" at bounding box center [647, 319] width 686 height 78
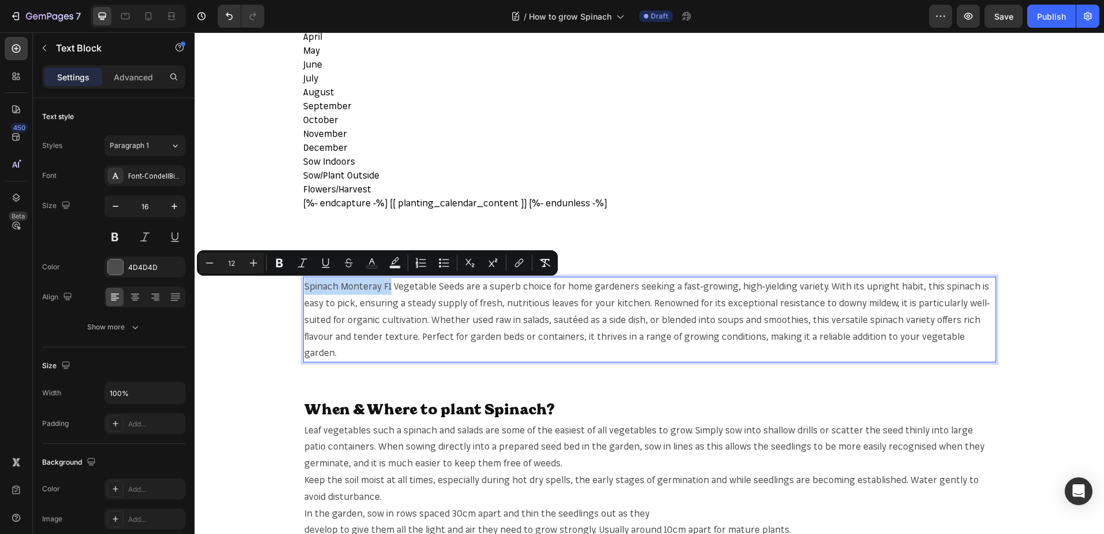
drag, startPoint x: 302, startPoint y: 289, endPoint x: 382, endPoint y: 286, distance: 79.8
click at [382, 286] on span "Spinach Monteray F1 Vegetable Seeds are a superb choice for home gardeners seek…" at bounding box center [647, 319] width 686 height 78
click at [524, 268] on icon "Editor contextual toolbar" at bounding box center [519, 263] width 12 height 12
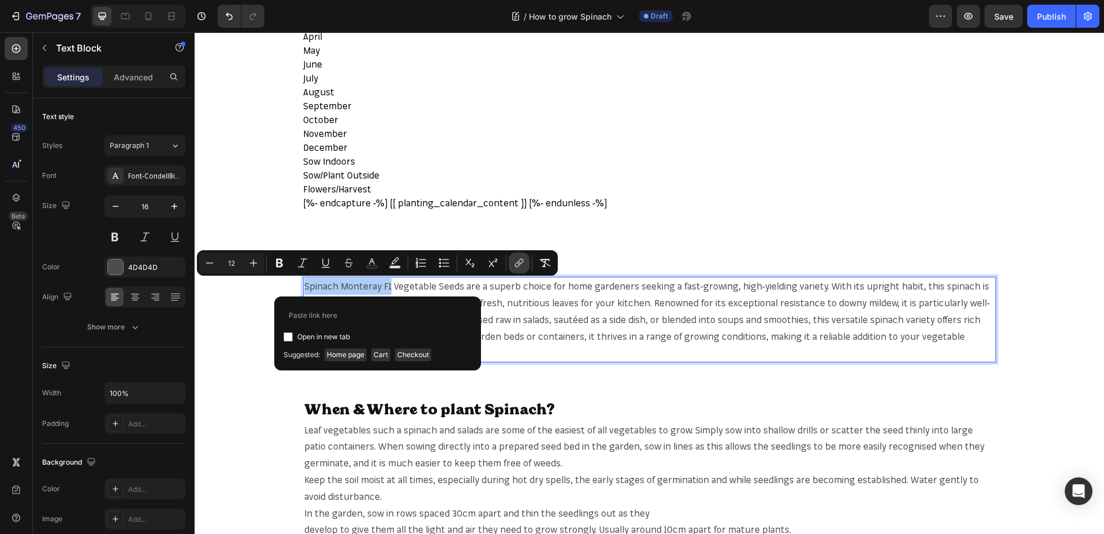
type input "[URL][DOMAIN_NAME]"
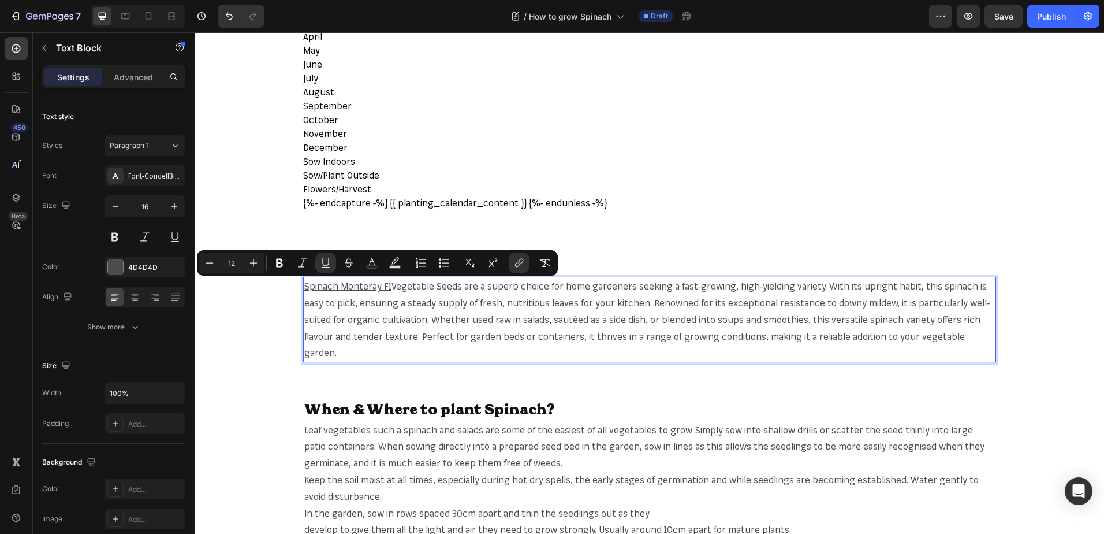
click at [408, 292] on p "Spinach Monteray F1 Vegetable Seeds are a superb choice for home gardeners seek…" at bounding box center [649, 319] width 691 height 83
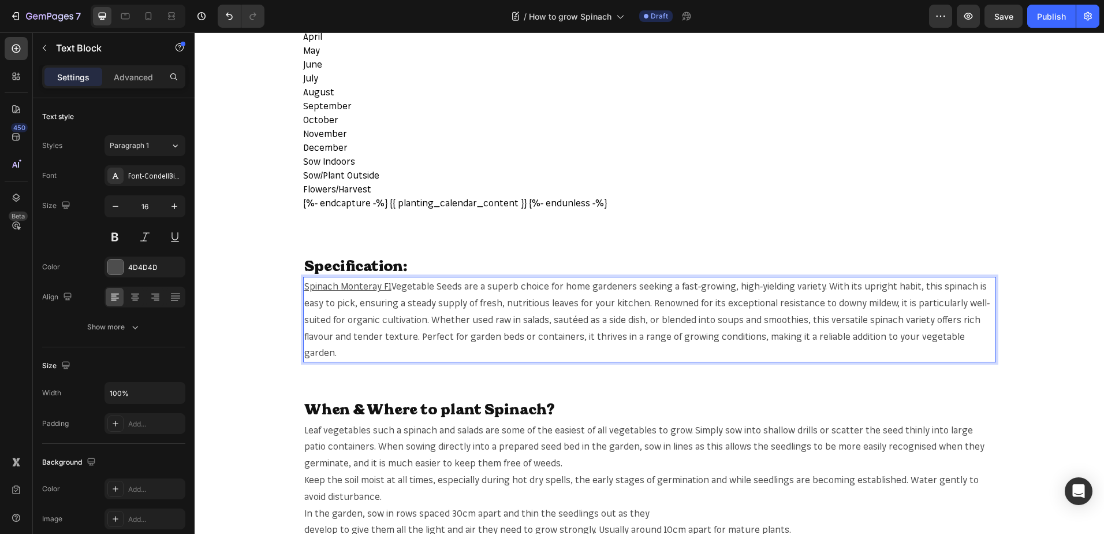
click at [414, 289] on span "Vegetable Seeds are a superb choice for home gardeners seeking a fast-growing, …" at bounding box center [647, 319] width 686 height 78
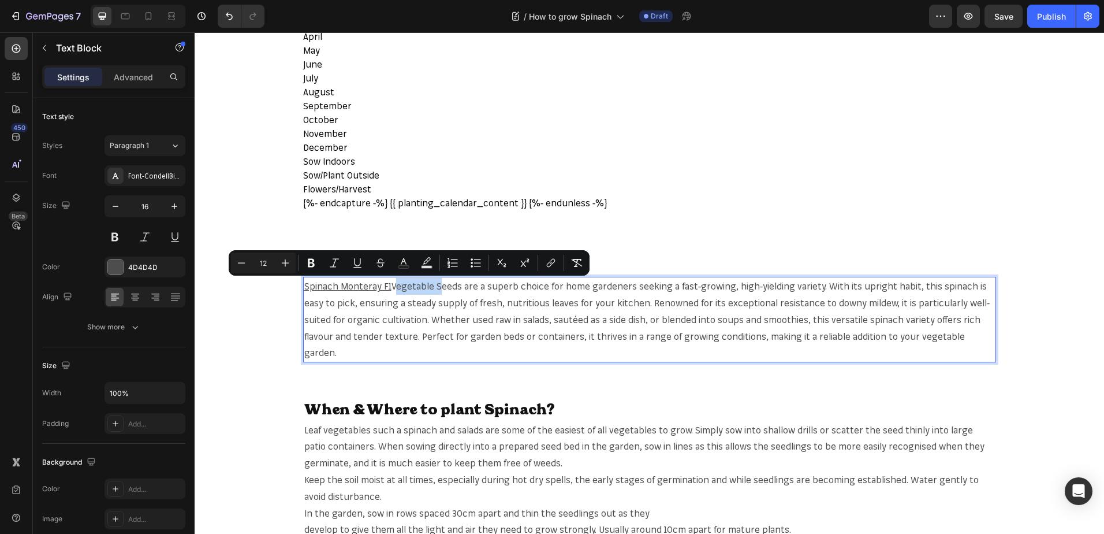
copy span "Vegetable"
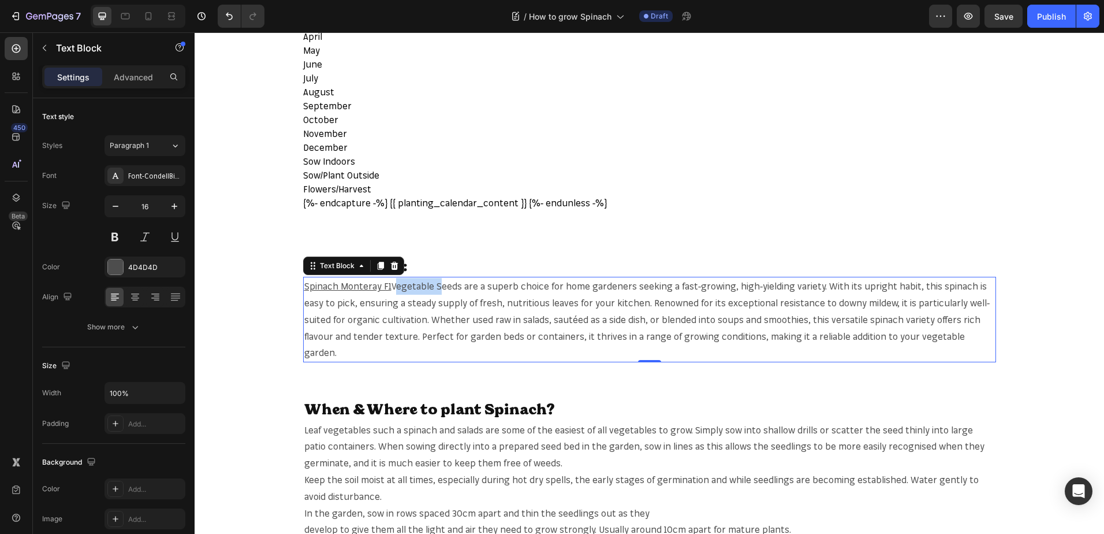
click at [397, 282] on span "Vegetable Seeds are a superb choice for home gardeners seeking a fast-growing, …" at bounding box center [647, 319] width 686 height 78
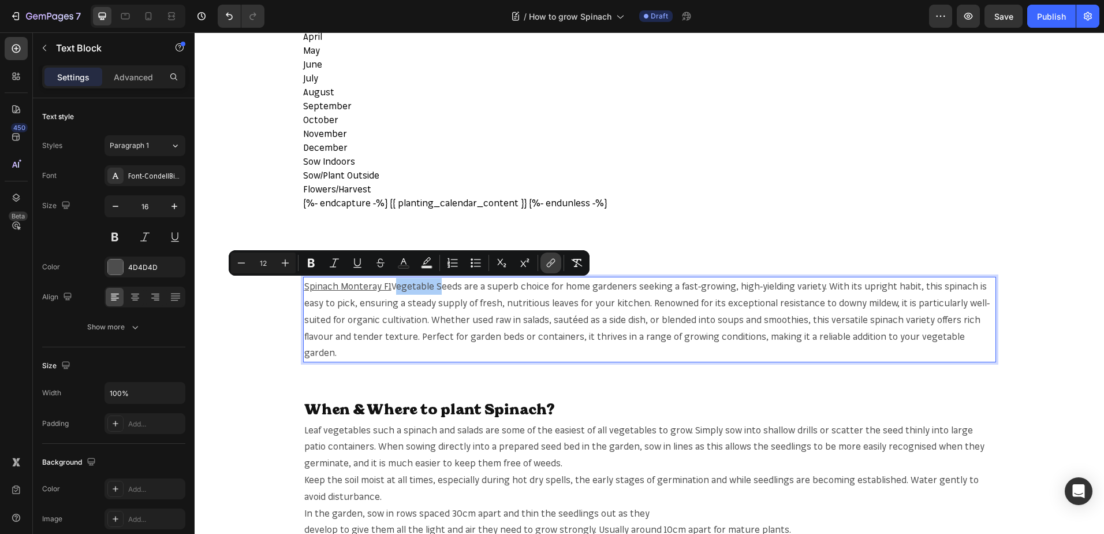
click at [549, 264] on icon "Editor contextual toolbar" at bounding box center [551, 263] width 12 height 12
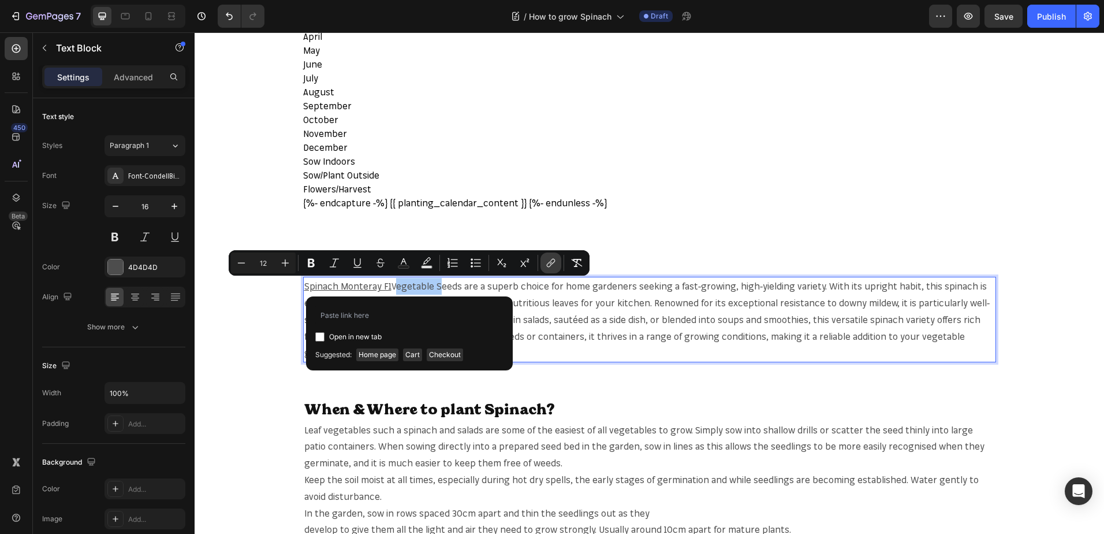
type input "[URL][DOMAIN_NAME]"
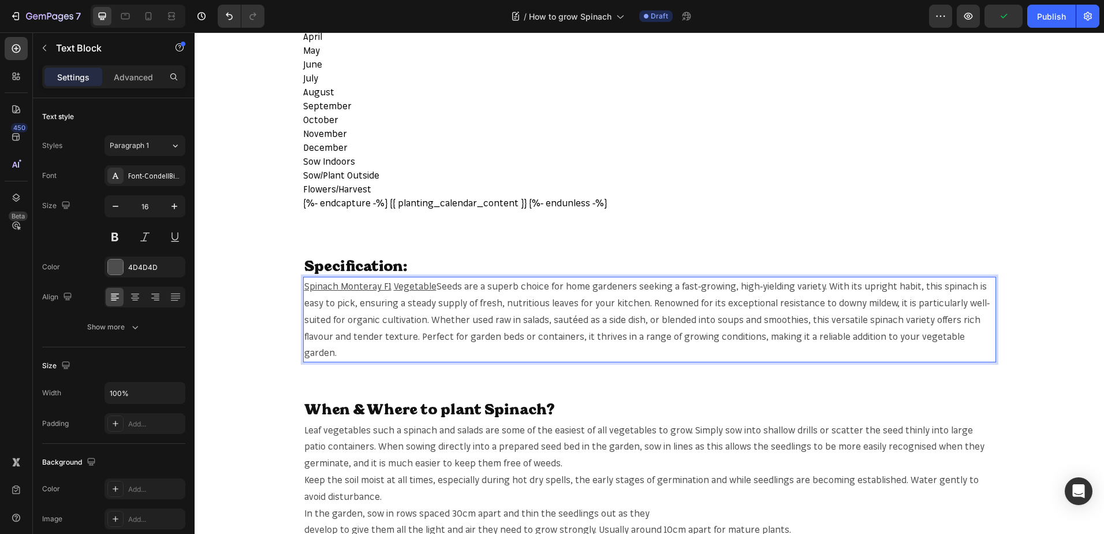
click at [527, 320] on span "Seeds are a superb choice for home gardeners seeking a fast-growing, high-yield…" at bounding box center [647, 319] width 686 height 78
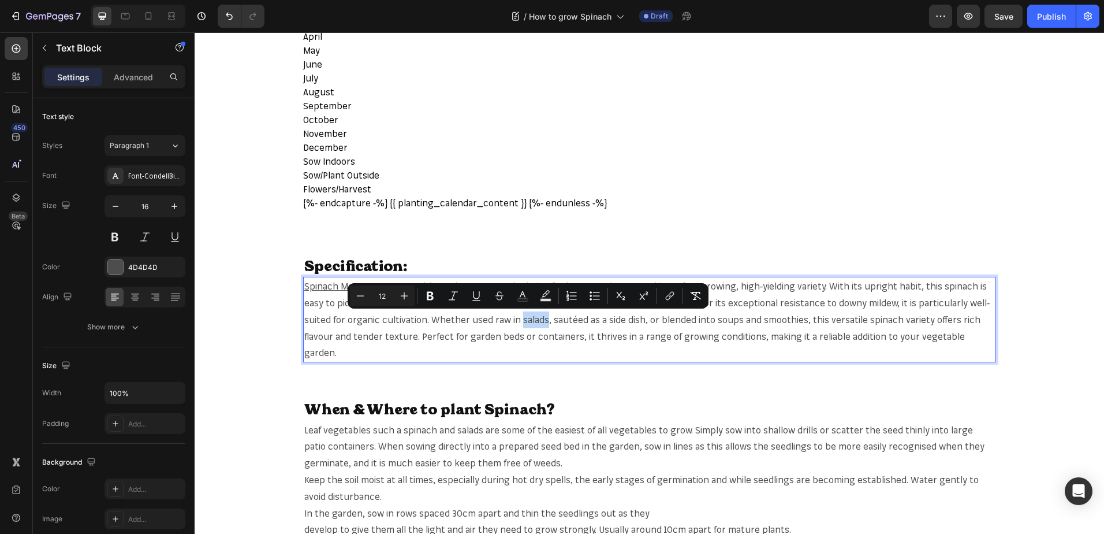
copy span "salads"
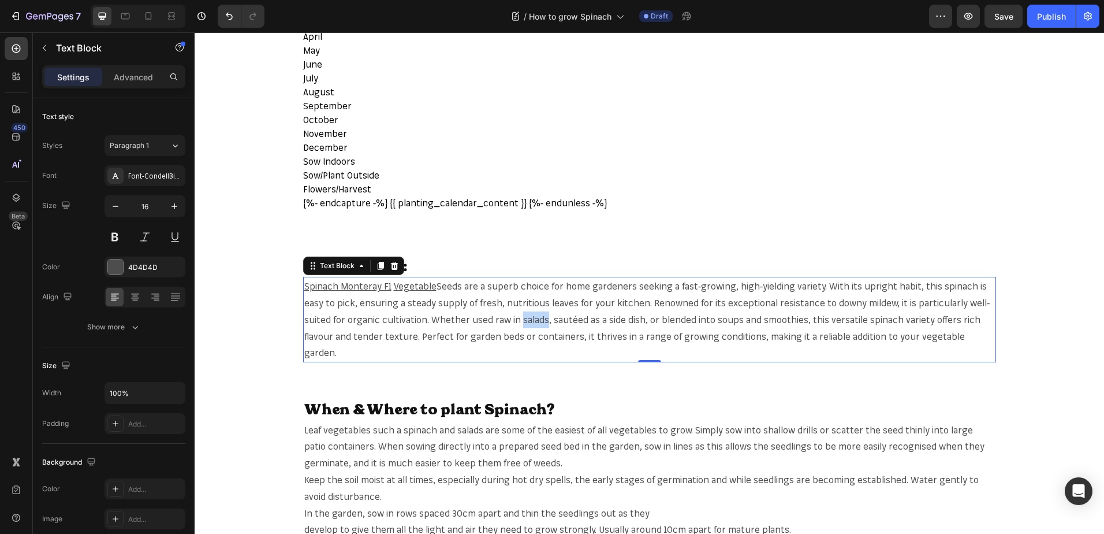
click at [530, 318] on span "Seeds are a superb choice for home gardeners seeking a fast-growing, high-yield…" at bounding box center [647, 319] width 686 height 78
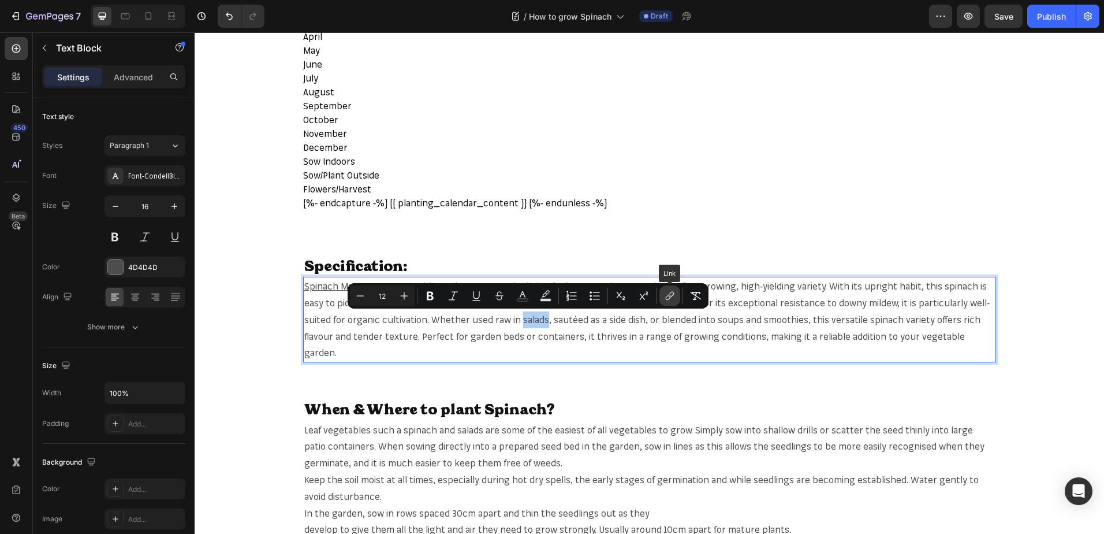
click at [679, 294] on button "link" at bounding box center [670, 295] width 21 height 21
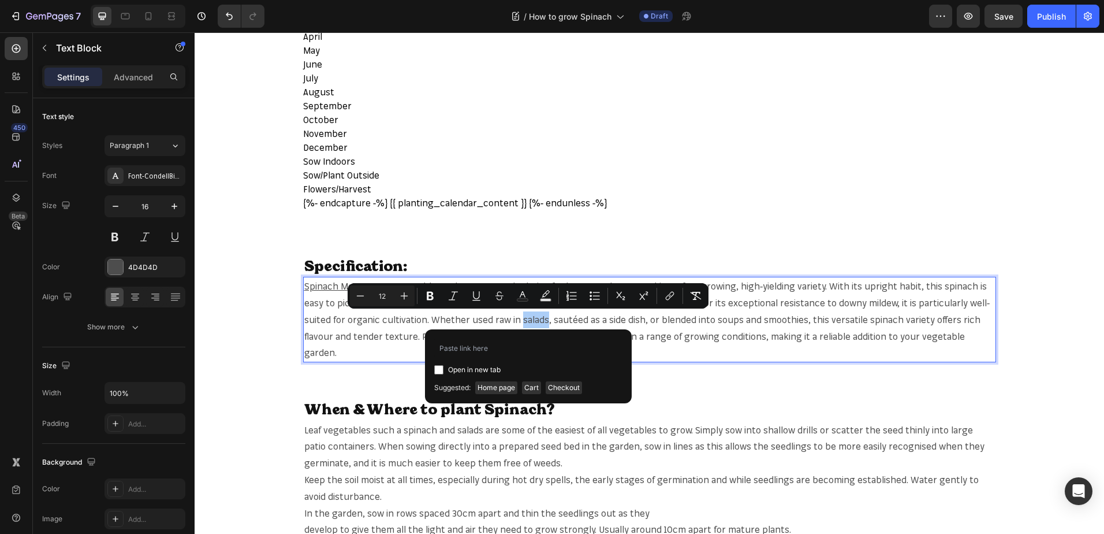
type input "[URL][DOMAIN_NAME]"
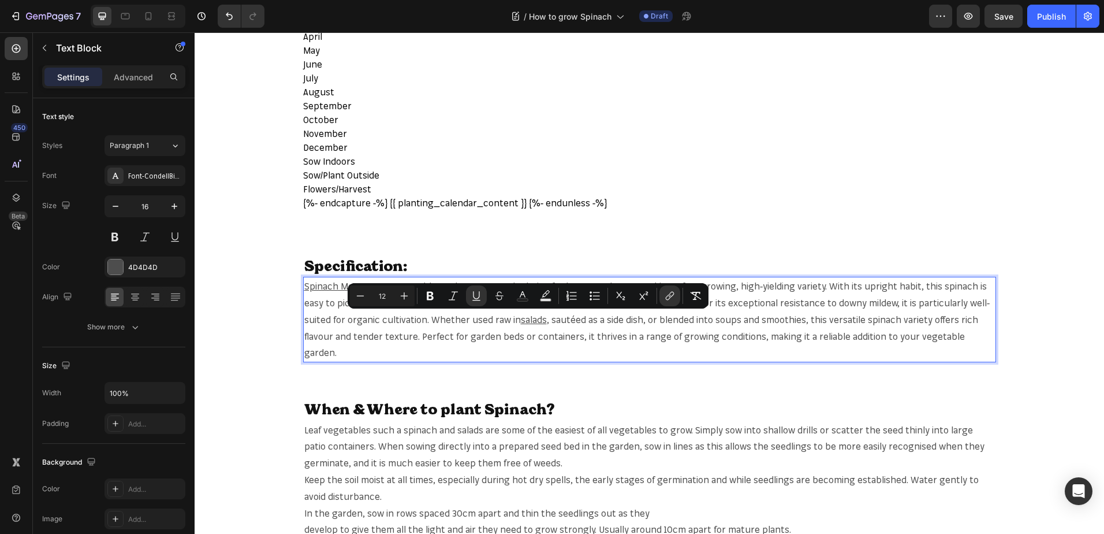
click at [870, 317] on span ", sautéed as a side dish, or blended into soups and smoothies, this versatile s…" at bounding box center [641, 336] width 674 height 45
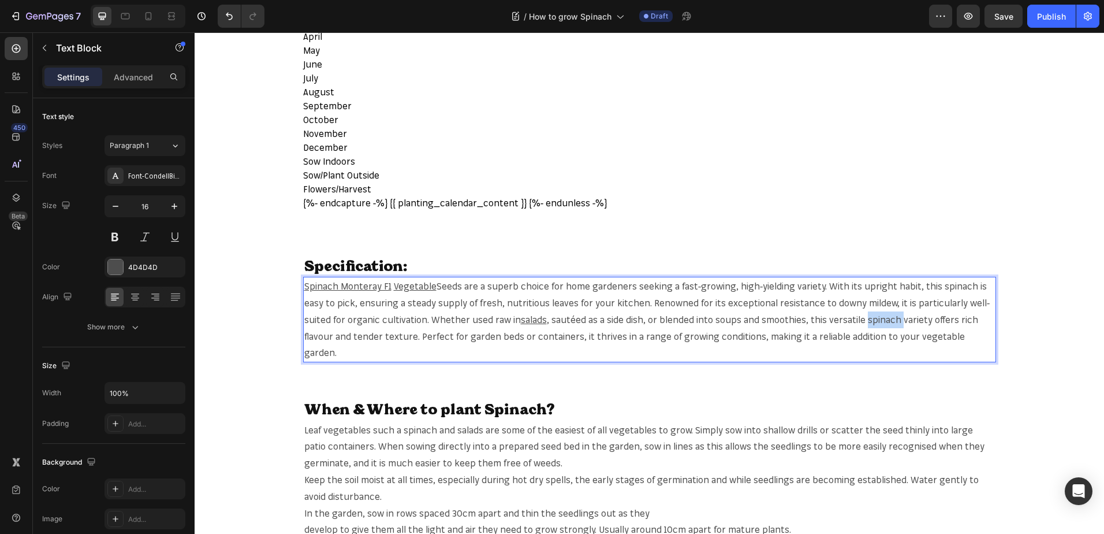
click at [870, 317] on span ", sautéed as a side dish, or blended into soups and smoothies, this versatile s…" at bounding box center [641, 336] width 674 height 45
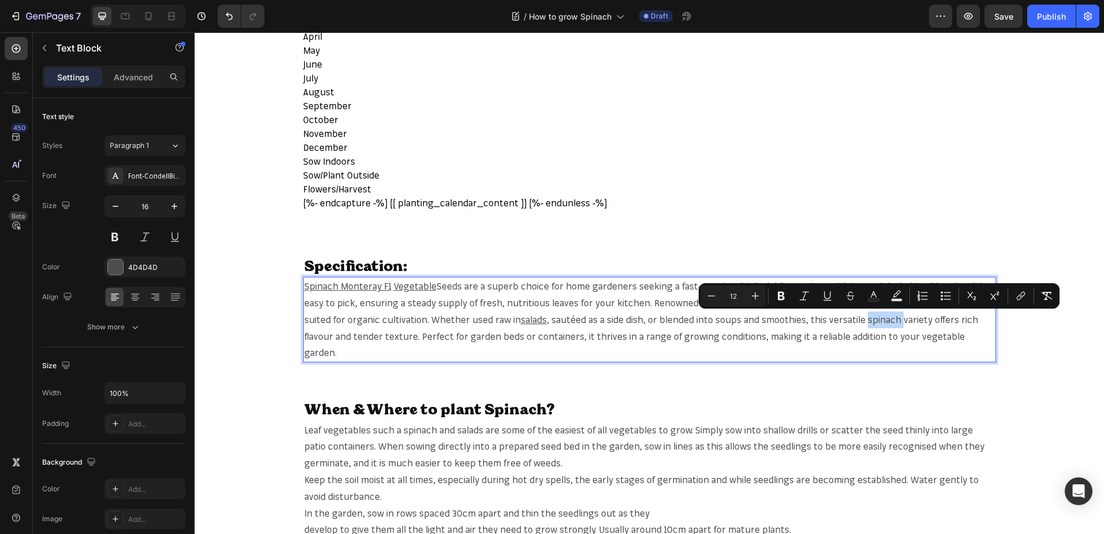
copy span "spinach"
click at [880, 314] on span ", sautéed as a side dish, or blended into soups and smoothies, this versatile s…" at bounding box center [641, 336] width 674 height 45
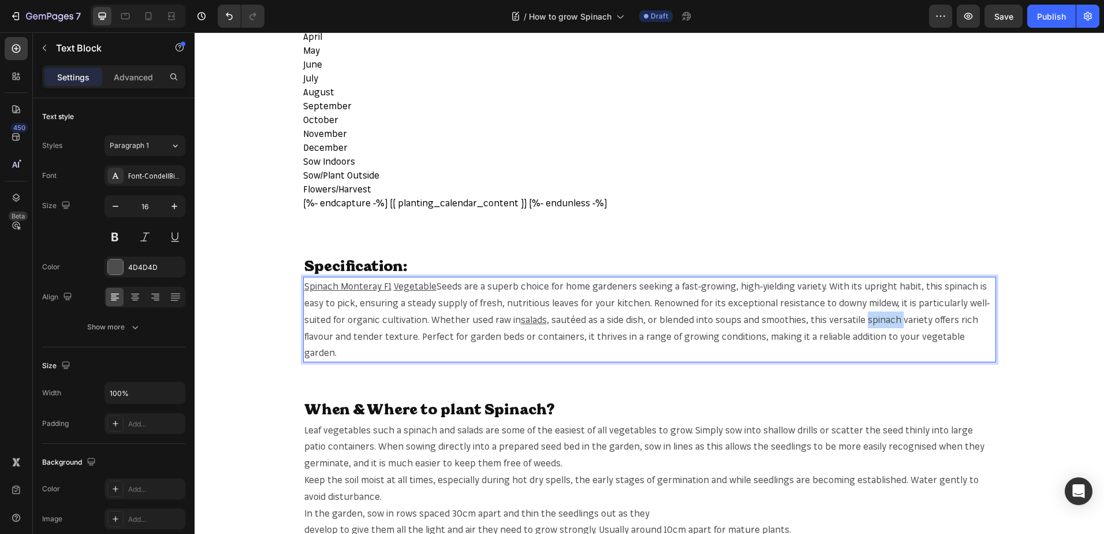
click at [880, 314] on span ", sautéed as a side dish, or blended into soups and smoothies, this versatile s…" at bounding box center [641, 336] width 674 height 45
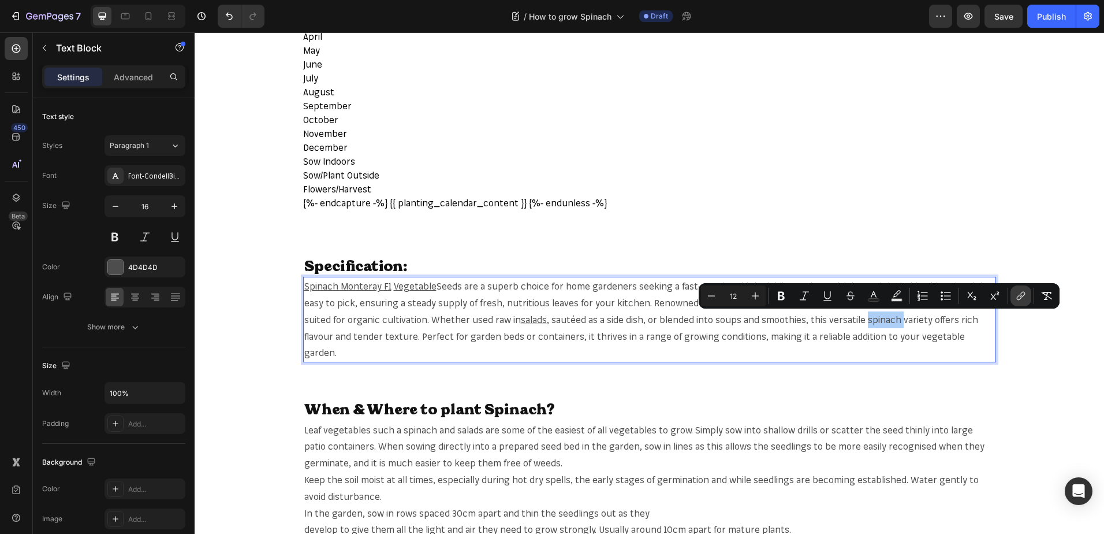
click at [1017, 298] on icon "Editor contextual toolbar" at bounding box center [1021, 296] width 12 height 12
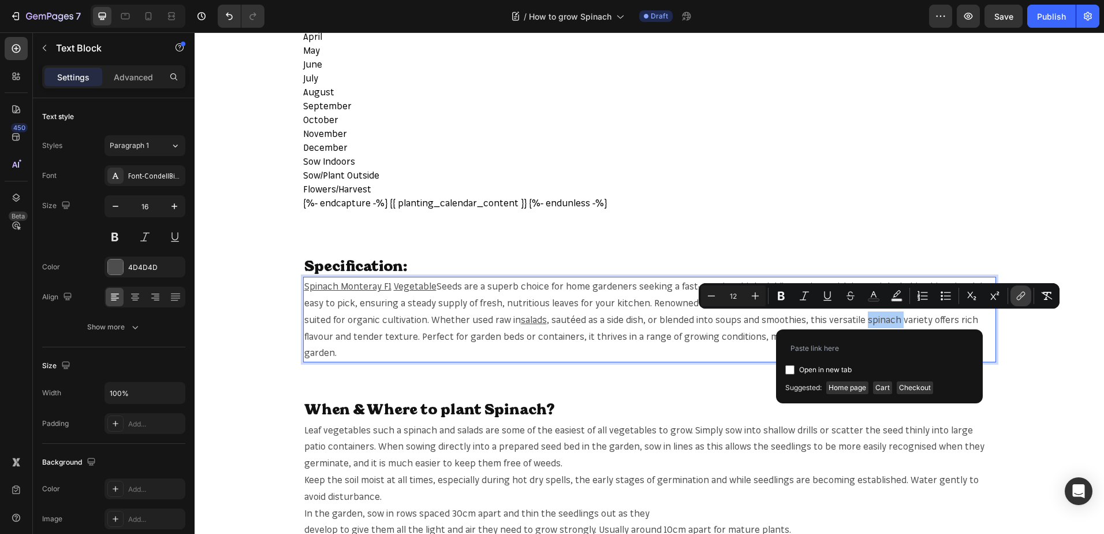
type input "https://mr-fothergills.co.uk/search?q=spinach&options%5Bprefix%5D=last&options%…"
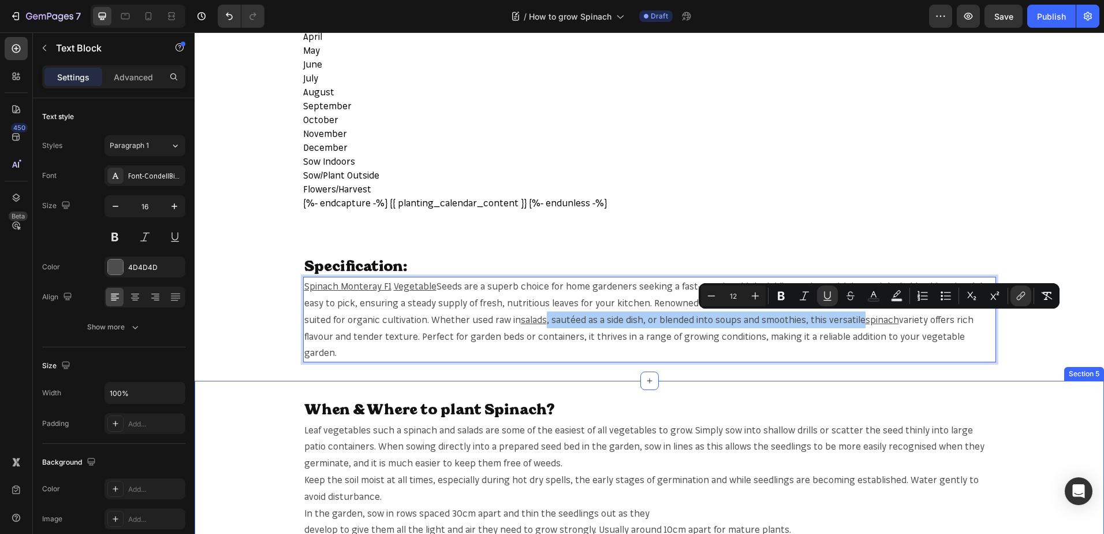
click at [931, 381] on div "When & Where to plant Spinach? Heading Leaf vegetables such a spinach and salad…" at bounding box center [650, 535] width 910 height 309
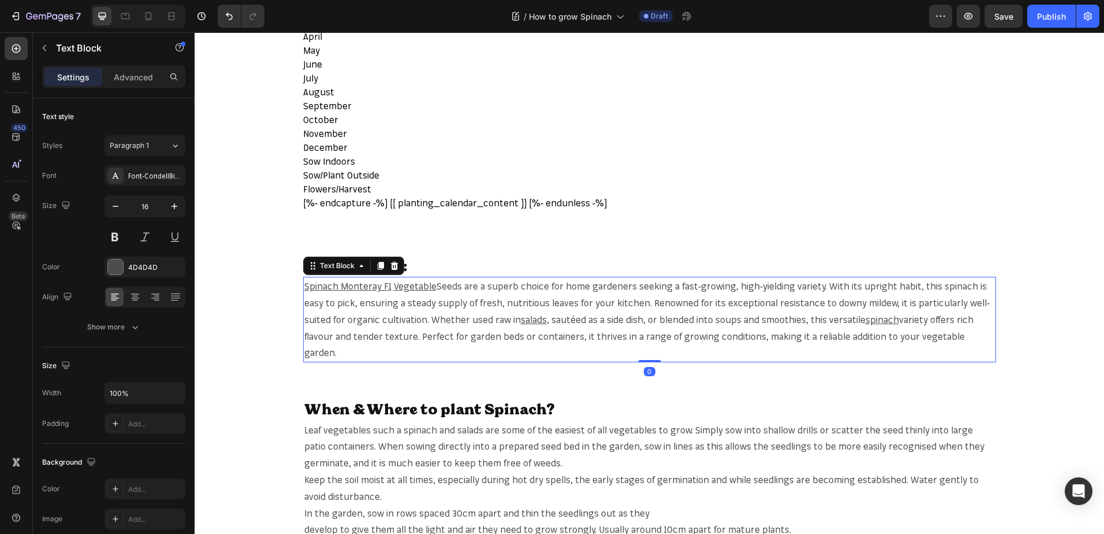
click at [920, 337] on span "variety offers rich flavour and tender texture. Perfect for garden beds or cont…" at bounding box center [638, 336] width 669 height 45
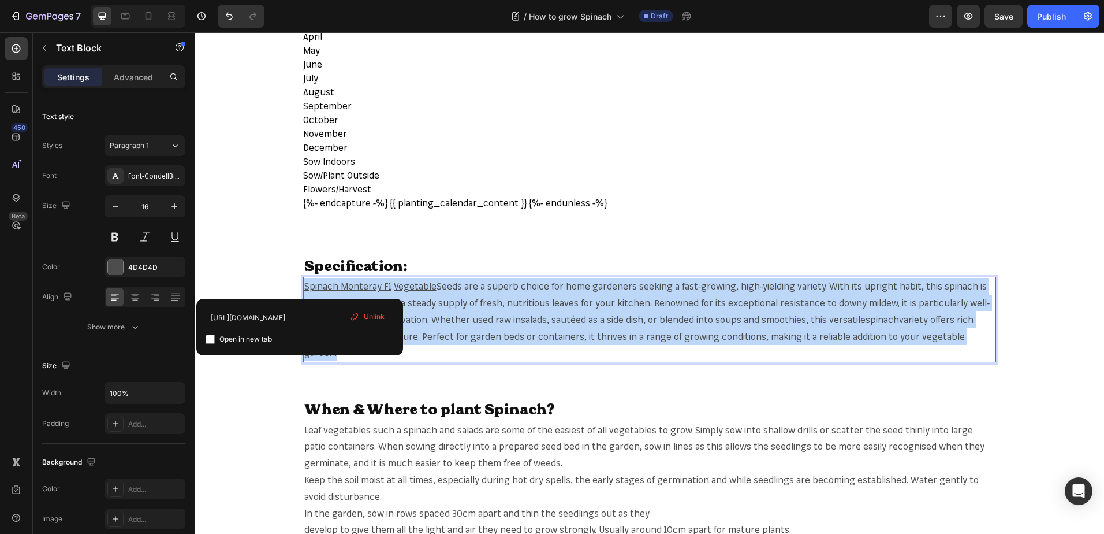
click at [920, 337] on span "variety offers rich flavour and tender texture. Perfect for garden beds or cont…" at bounding box center [638, 336] width 669 height 45
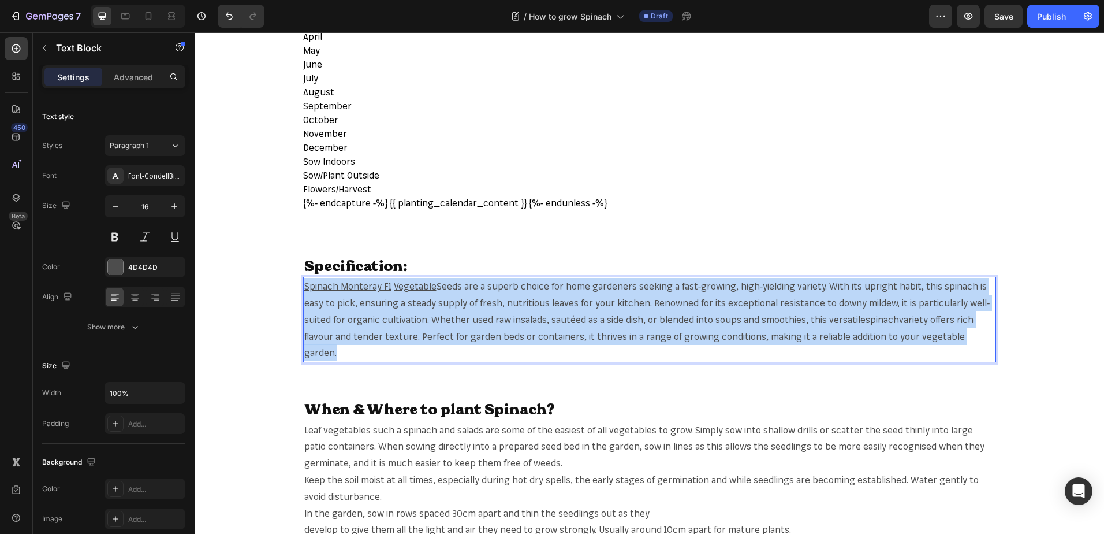
click at [920, 337] on span "variety offers rich flavour and tender texture. Perfect for garden beds or cont…" at bounding box center [638, 336] width 669 height 45
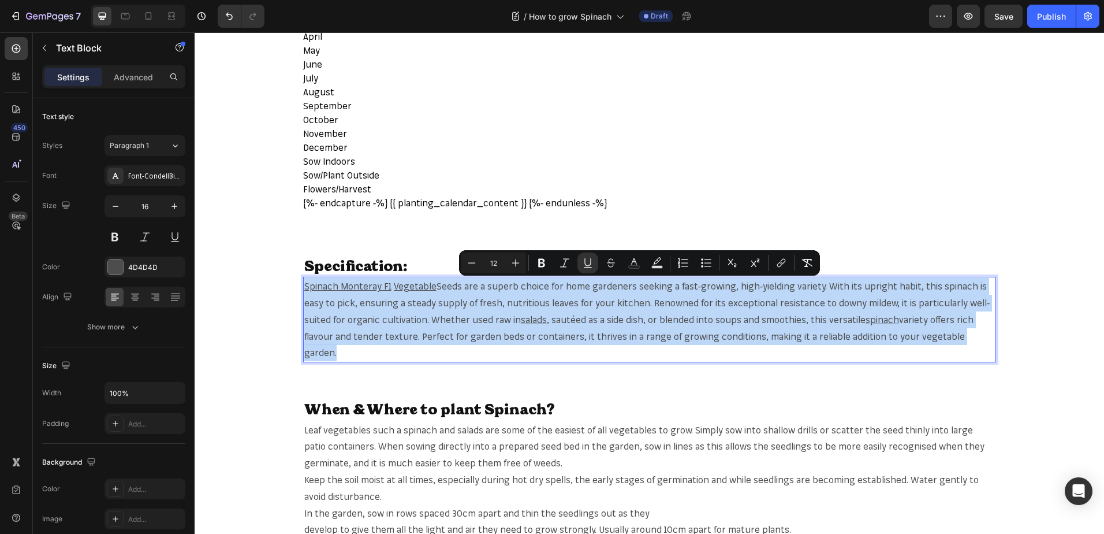
click at [920, 337] on span "variety offers rich flavour and tender texture. Perfect for garden beds or cont…" at bounding box center [638, 336] width 669 height 45
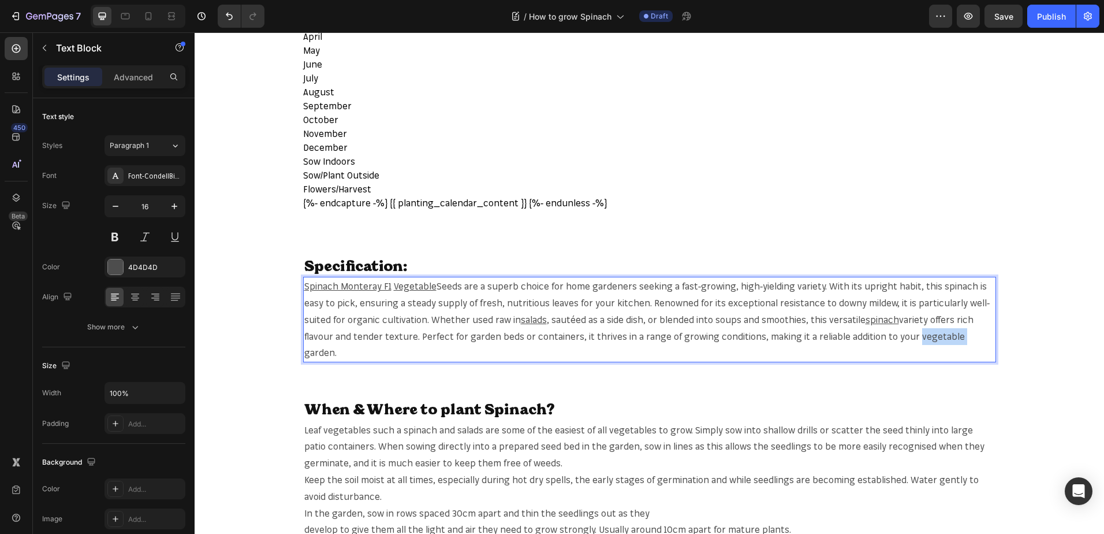
click at [920, 337] on span "variety offers rich flavour and tender texture. Perfect for garden beds or cont…" at bounding box center [638, 336] width 669 height 45
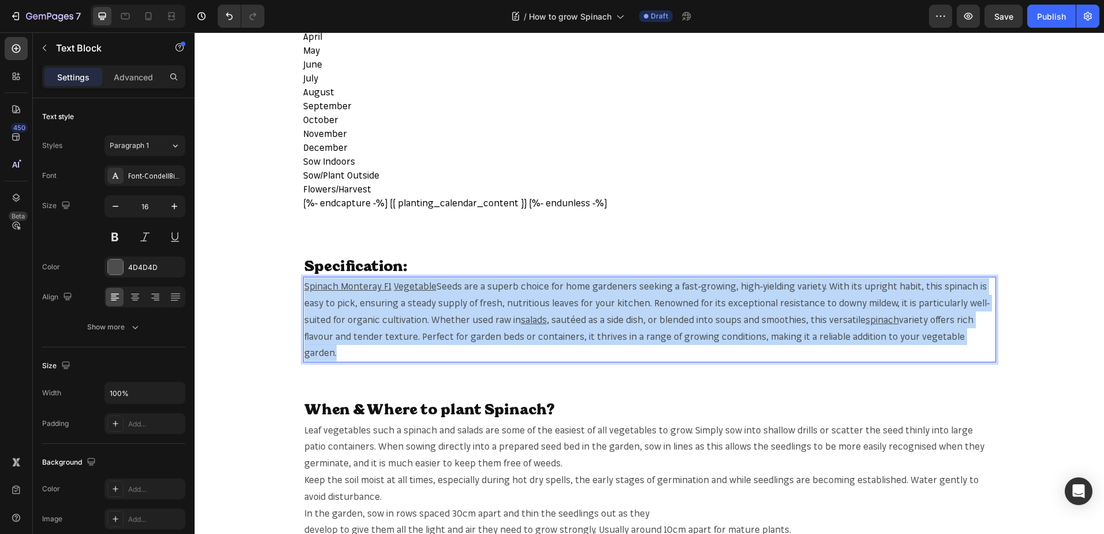
click at [920, 337] on span "variety offers rich flavour and tender texture. Perfect for garden beds or cont…" at bounding box center [638, 336] width 669 height 45
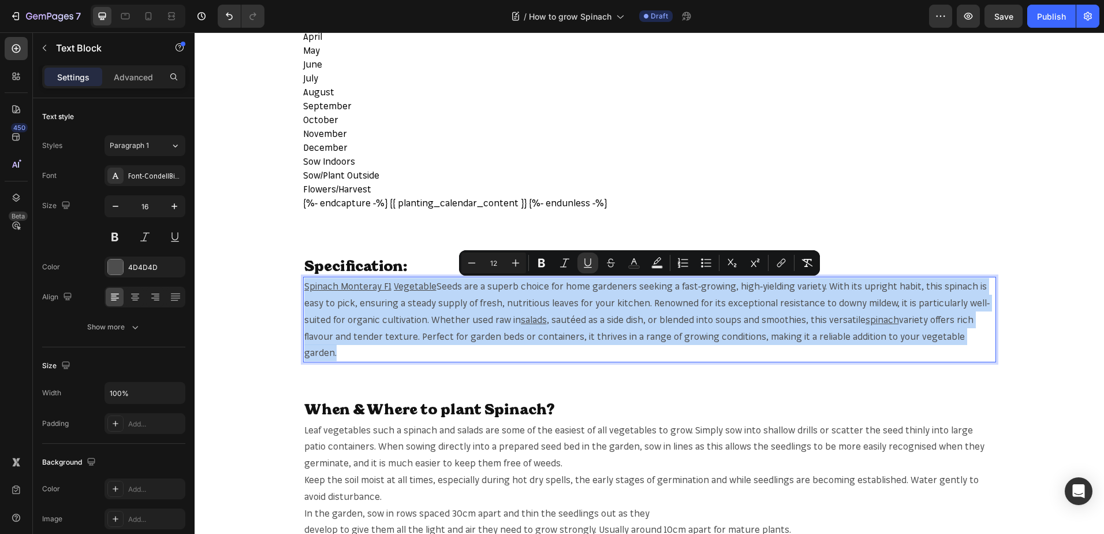
click at [920, 337] on span "variety offers rich flavour and tender texture. Perfect for garden beds or cont…" at bounding box center [638, 336] width 669 height 45
click at [921, 336] on span "variety offers rich flavour and tender texture. Perfect for garden beds or cont…" at bounding box center [638, 336] width 669 height 45
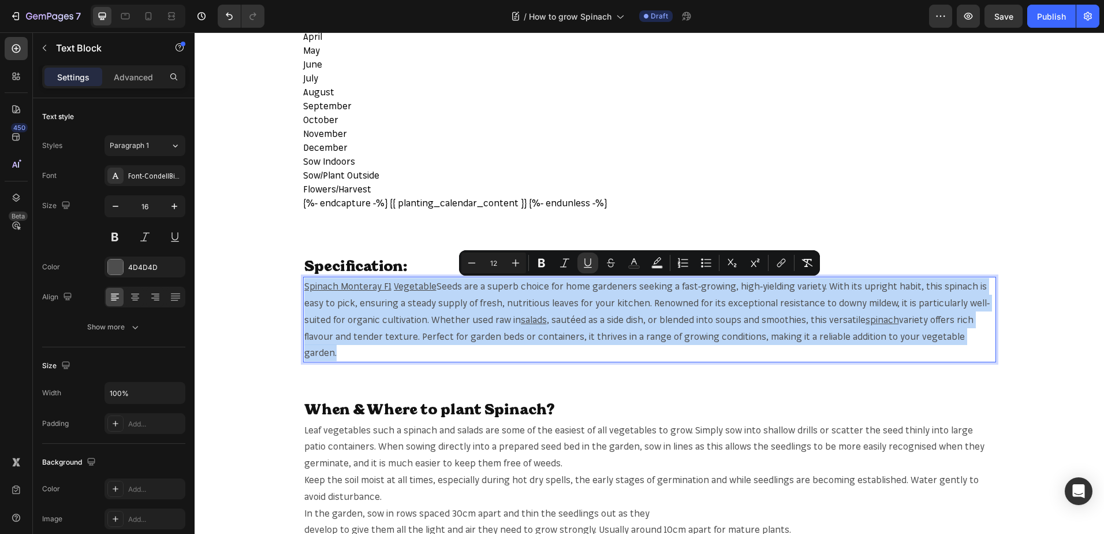
click at [924, 334] on span "variety offers rich flavour and tender texture. Perfect for garden beds or cont…" at bounding box center [638, 336] width 669 height 45
drag, startPoint x: 949, startPoint y: 326, endPoint x: 1046, endPoint y: 266, distance: 114.1
click at [953, 324] on p "Spinach Monteray F1 Vegetable Seeds are a superb choice for home gardeners seek…" at bounding box center [649, 319] width 691 height 83
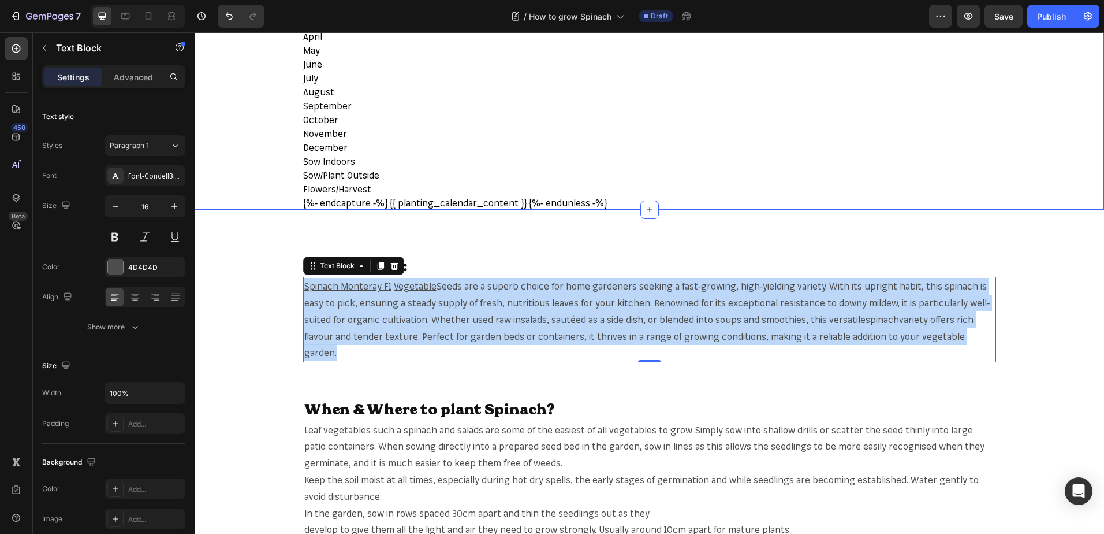
click at [975, 144] on div "December" at bounding box center [649, 147] width 693 height 14
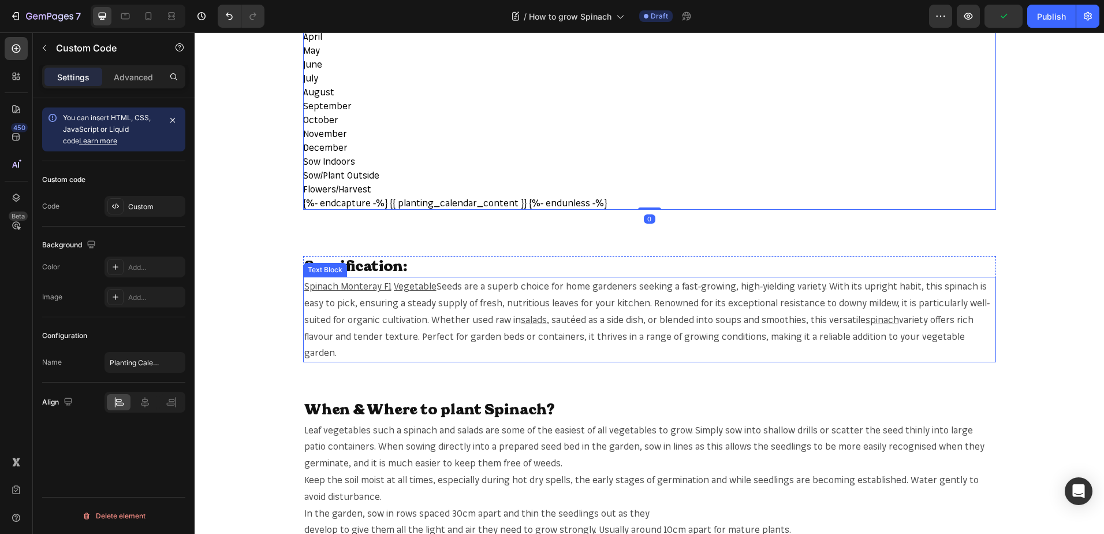
click at [918, 333] on span "variety offers rich flavour and tender texture. Perfect for garden beds or cont…" at bounding box center [638, 336] width 669 height 45
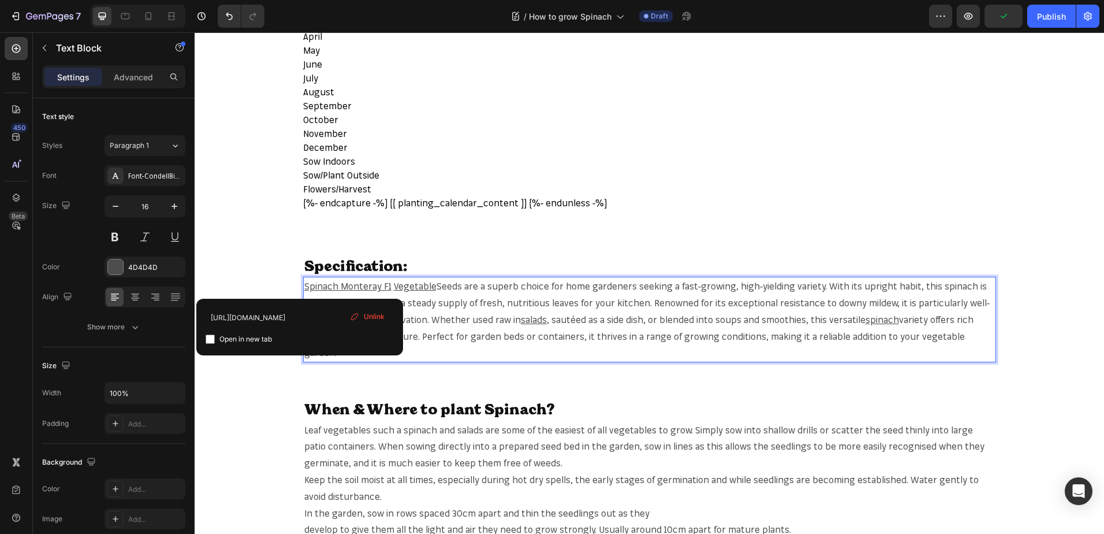
click at [922, 336] on span "variety offers rich flavour and tender texture. Perfect for garden beds or cont…" at bounding box center [638, 336] width 669 height 45
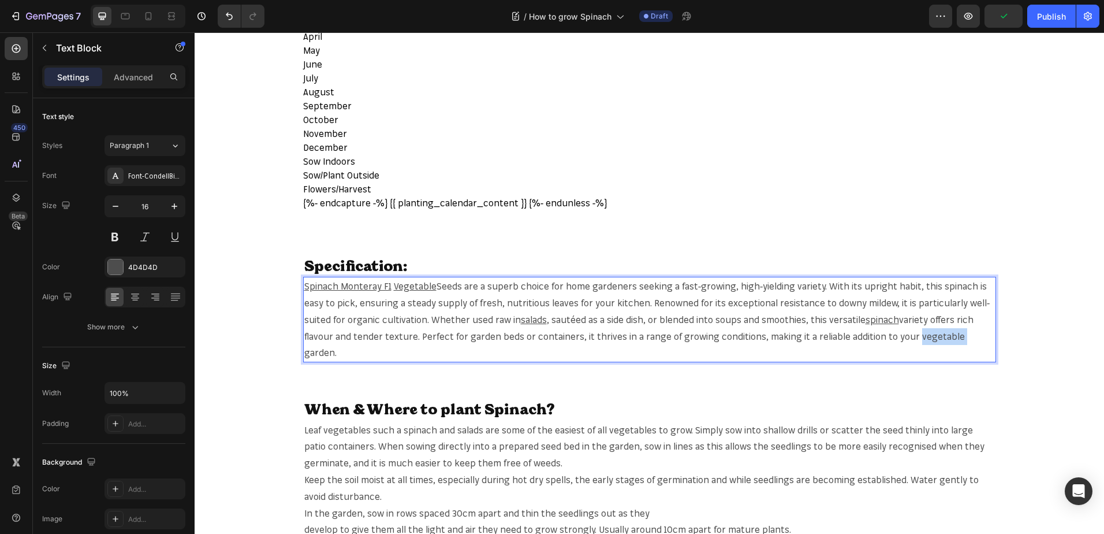
click at [922, 336] on span "variety offers rich flavour and tender texture. Perfect for garden beds or cont…" at bounding box center [638, 336] width 669 height 45
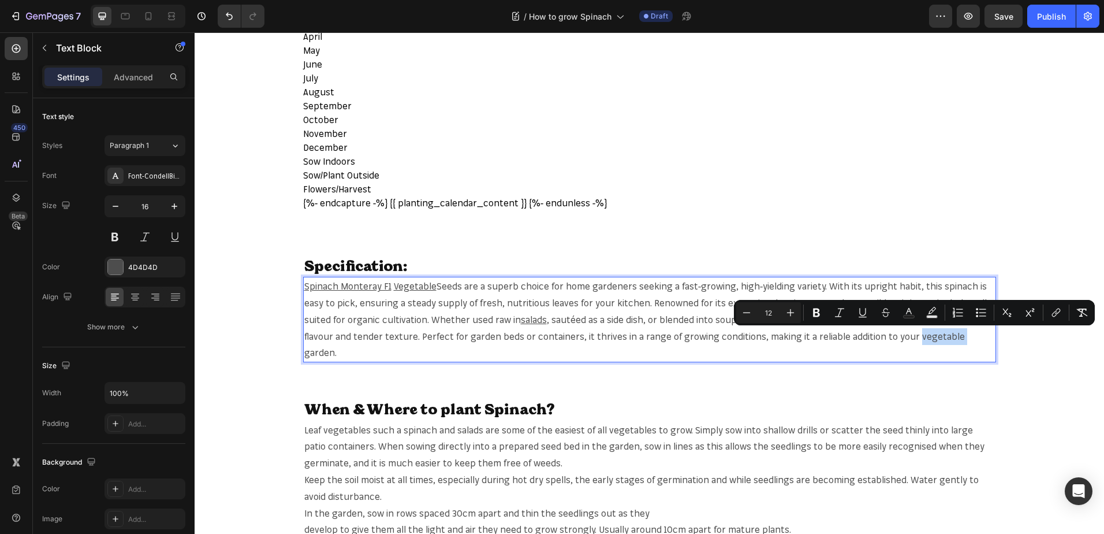
copy span "vegetable"
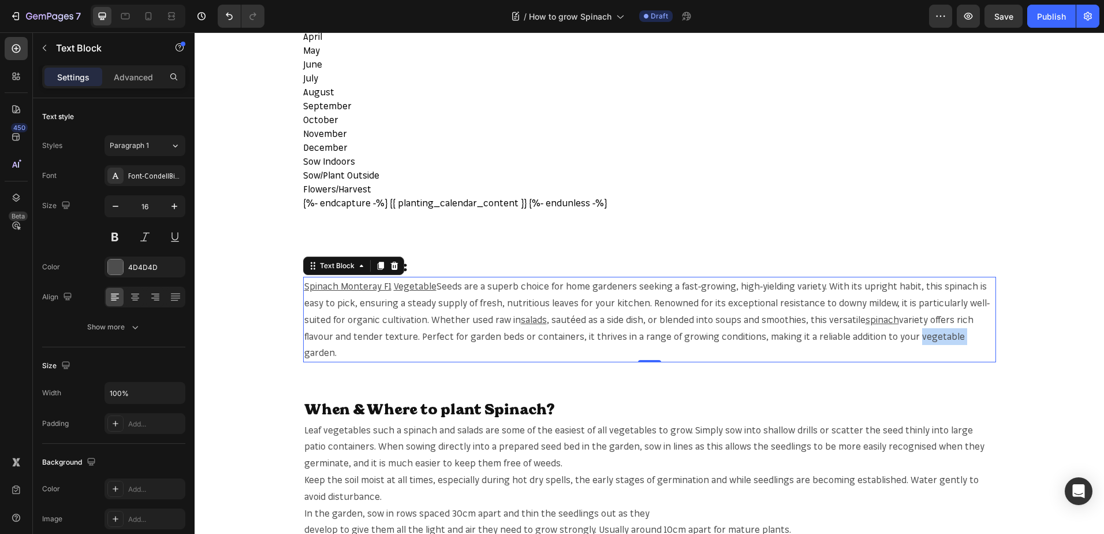
click at [912, 333] on span "variety offers rich flavour and tender texture. Perfect for garden beds or cont…" at bounding box center [638, 336] width 669 height 45
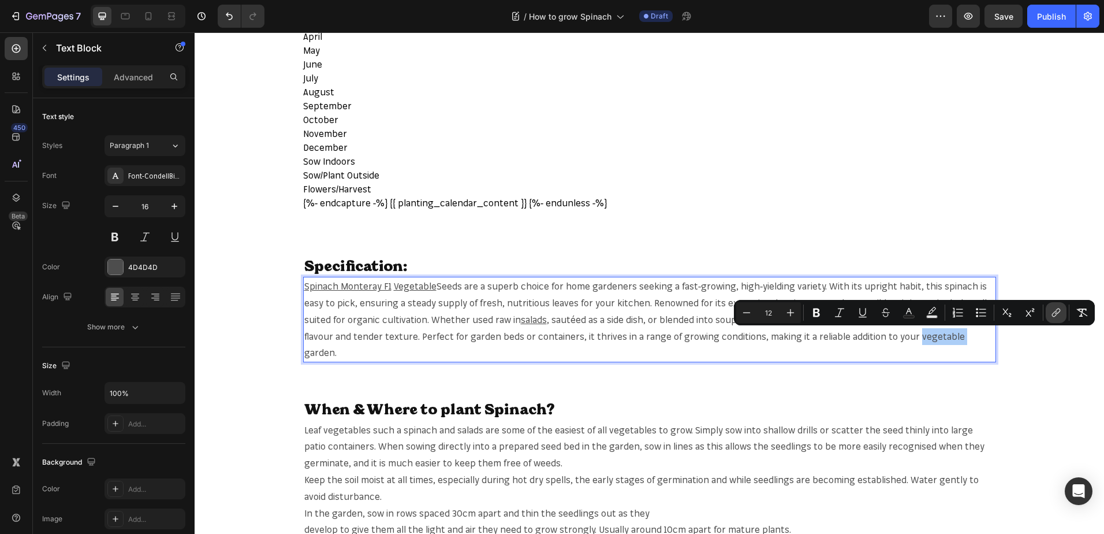
click at [1063, 314] on button "link" at bounding box center [1056, 312] width 21 height 21
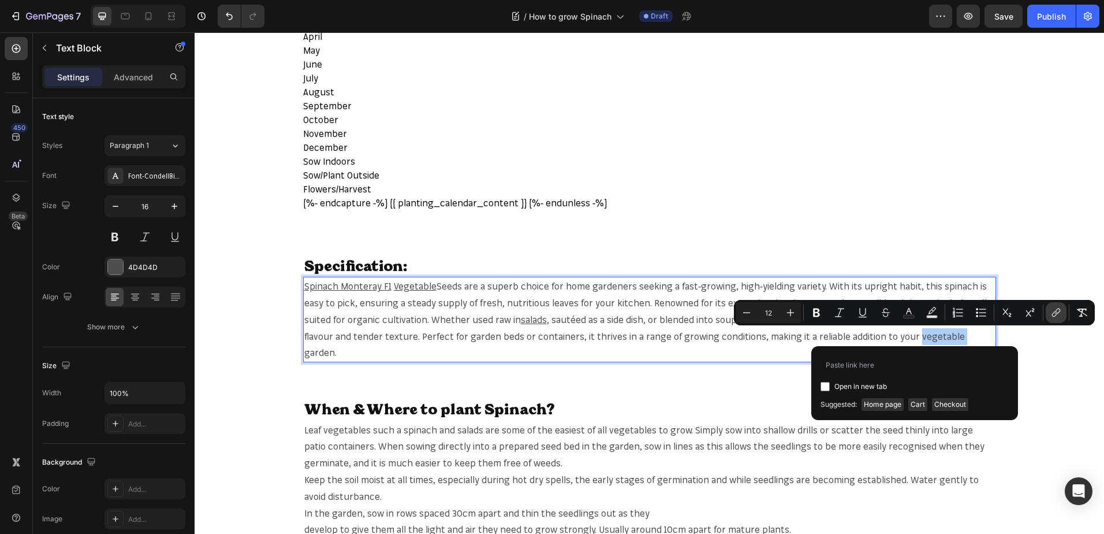
type input "https://mr-fothergills.co.uk/search?q=vegetable&options%5Bprefix%5D=last&option…"
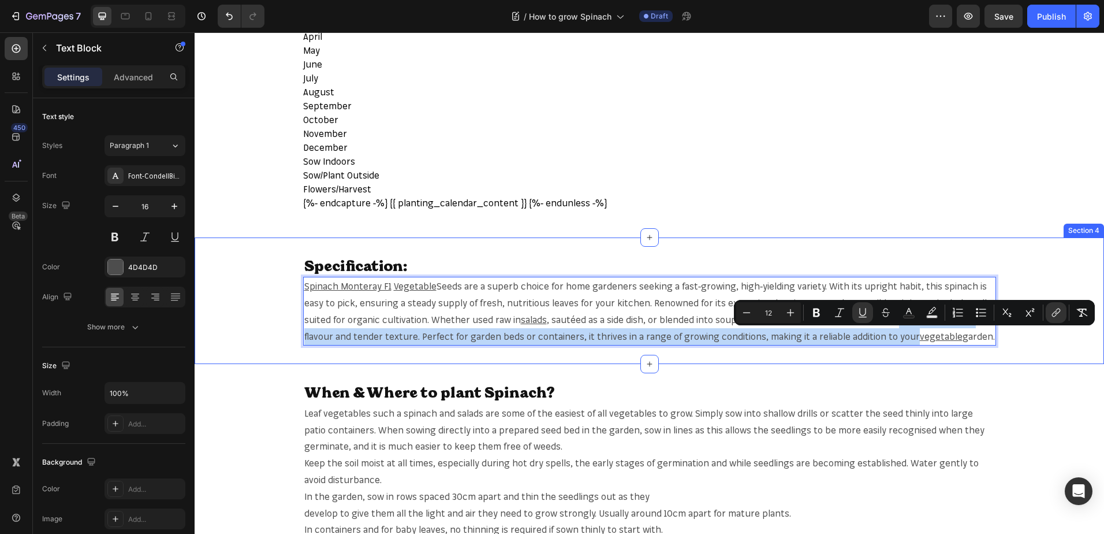
click at [717, 371] on div "When & Where to plant Spinach? Heading Leaf vegetables such a spinach and salad…" at bounding box center [650, 518] width 910 height 309
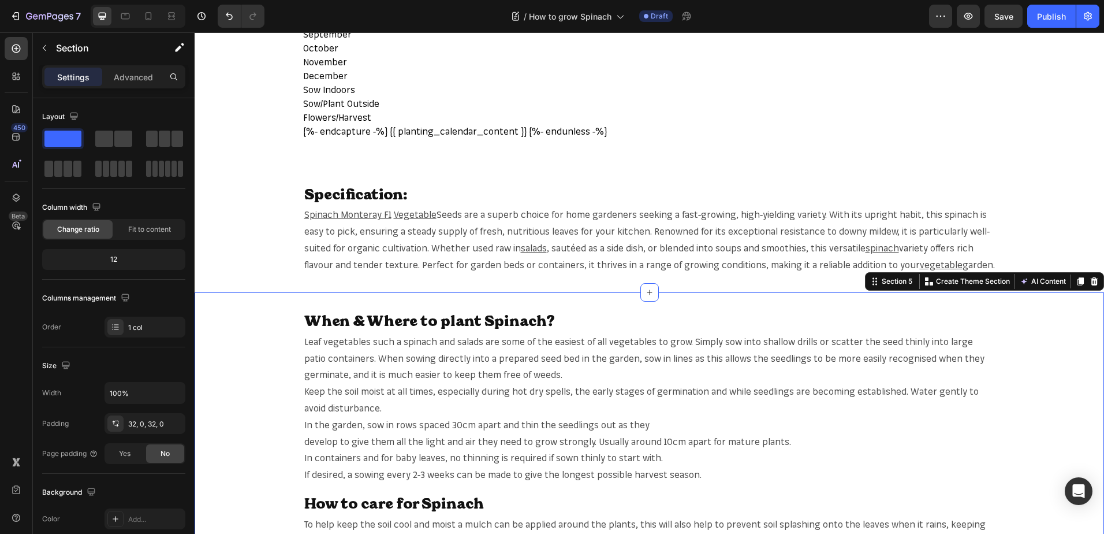
scroll to position [635, 0]
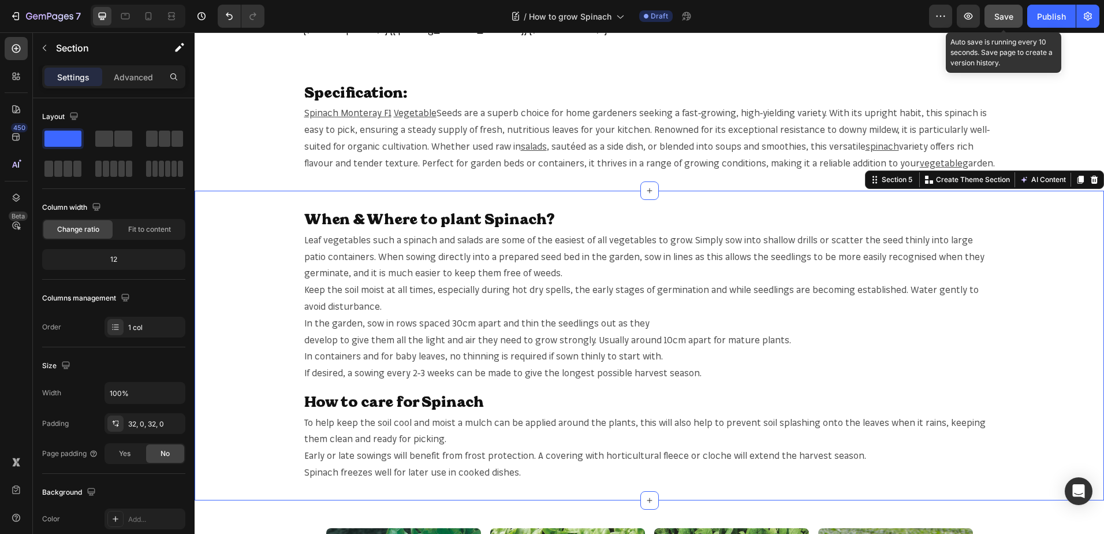
click at [1003, 13] on span "Save" at bounding box center [1004, 17] width 19 height 10
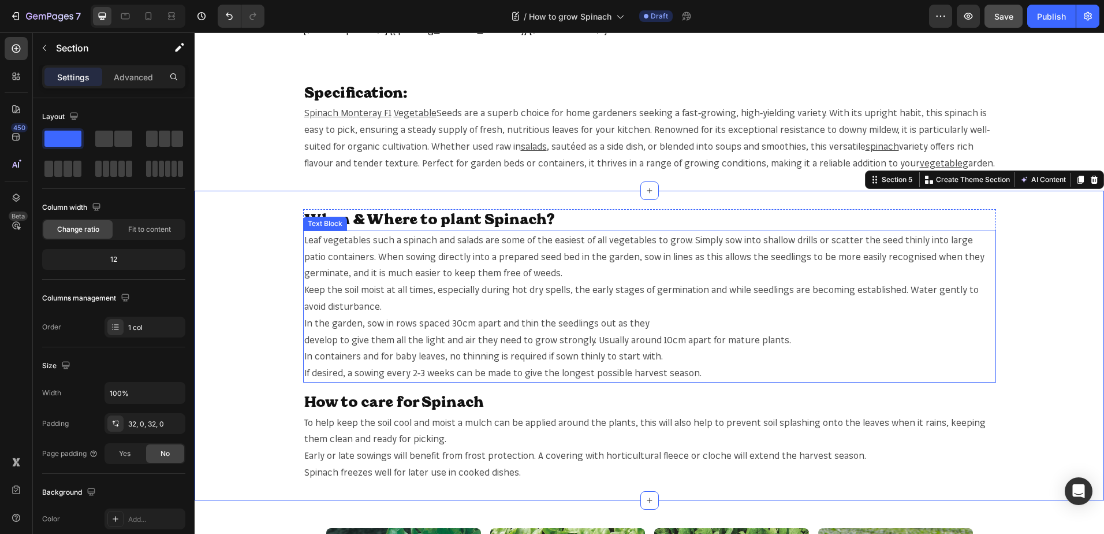
click at [333, 244] on span "Leaf vegetables such a spinach and salads are some of the easiest of all vegeta…" at bounding box center [644, 256] width 680 height 45
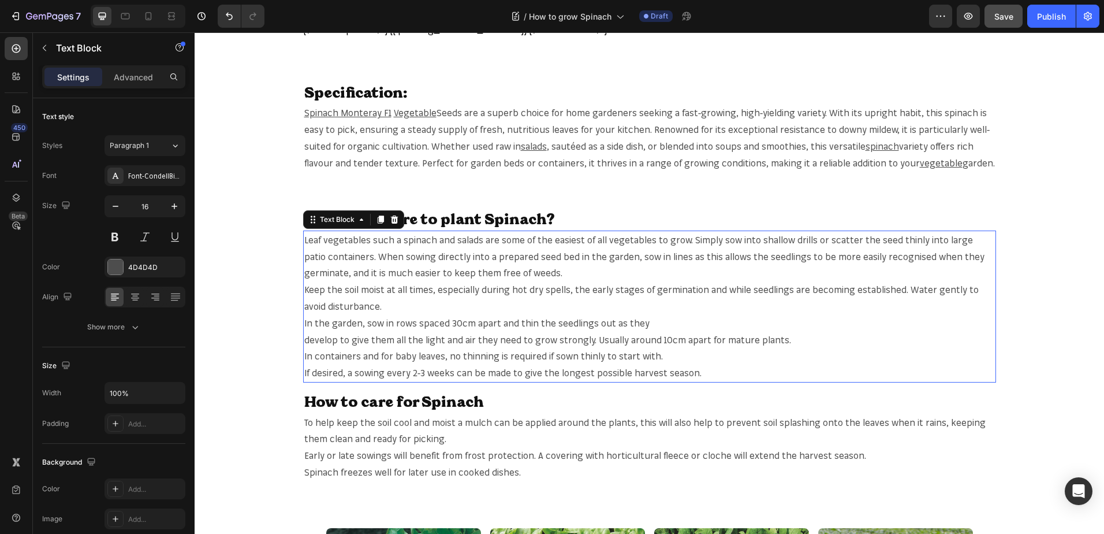
click at [333, 244] on span "Leaf vegetables such a spinach and salads are some of the easiest of all vegeta…" at bounding box center [644, 256] width 680 height 45
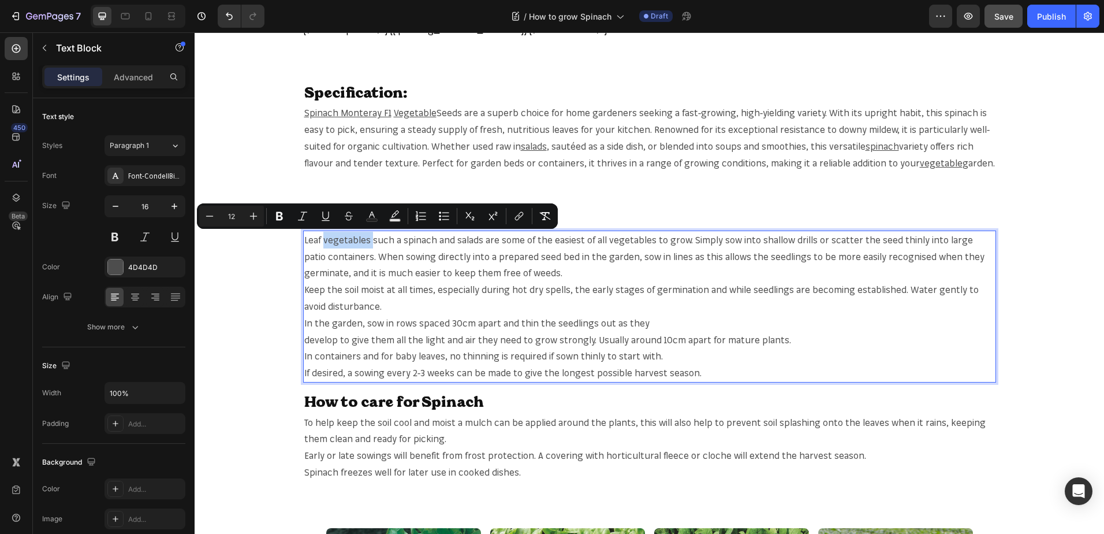
copy span "vegetables"
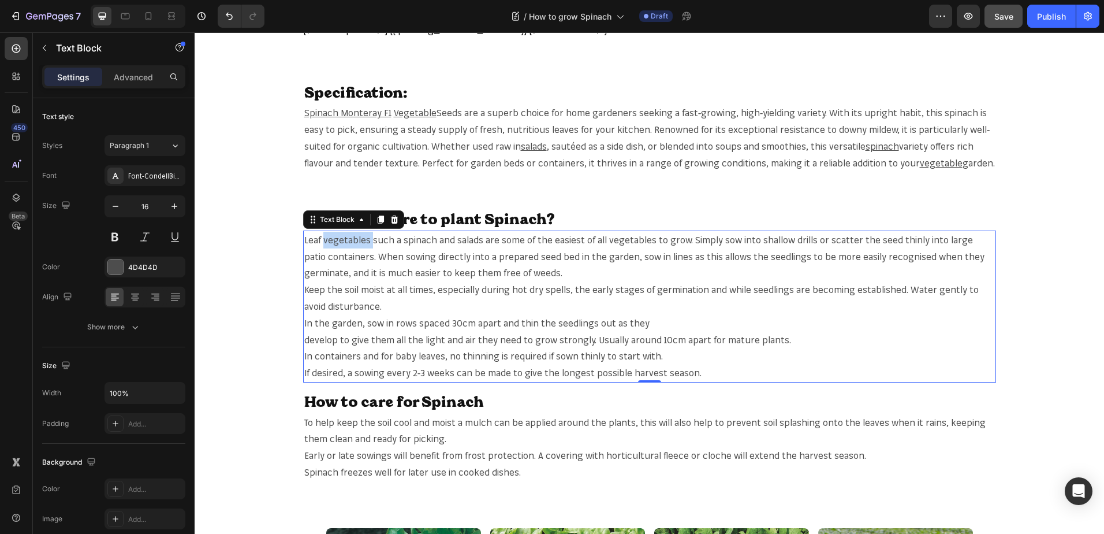
click at [349, 243] on span "Leaf vegetables such a spinach and salads are some of the easiest of all vegeta…" at bounding box center [644, 256] width 680 height 45
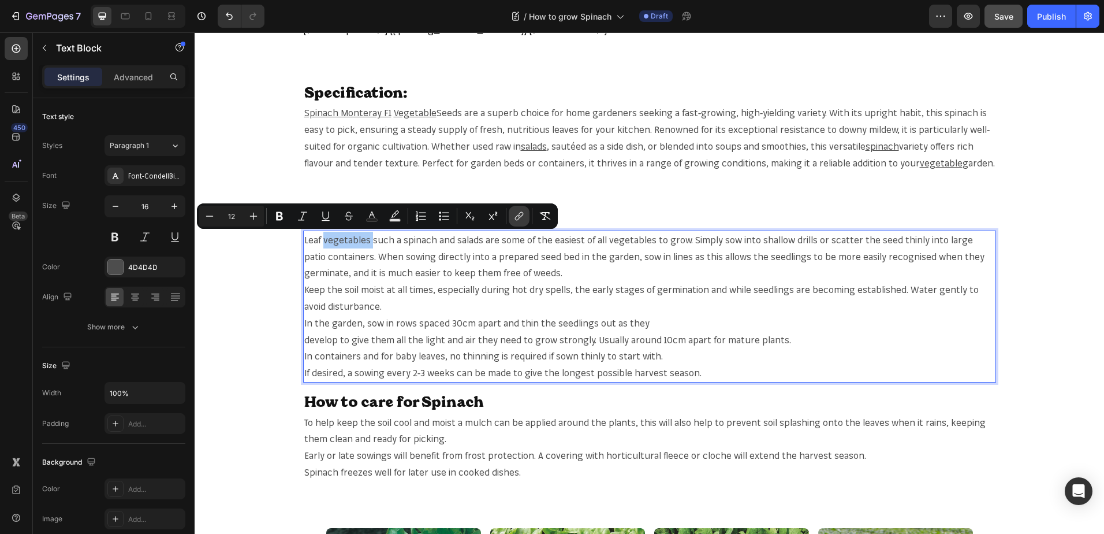
click at [511, 215] on button "link" at bounding box center [519, 216] width 21 height 21
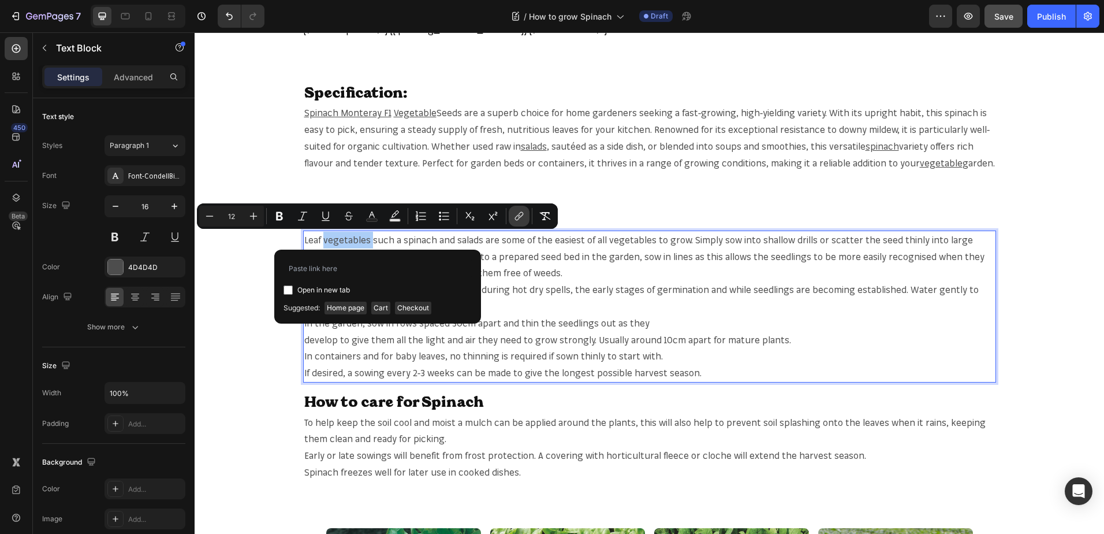
type input "vegetables"
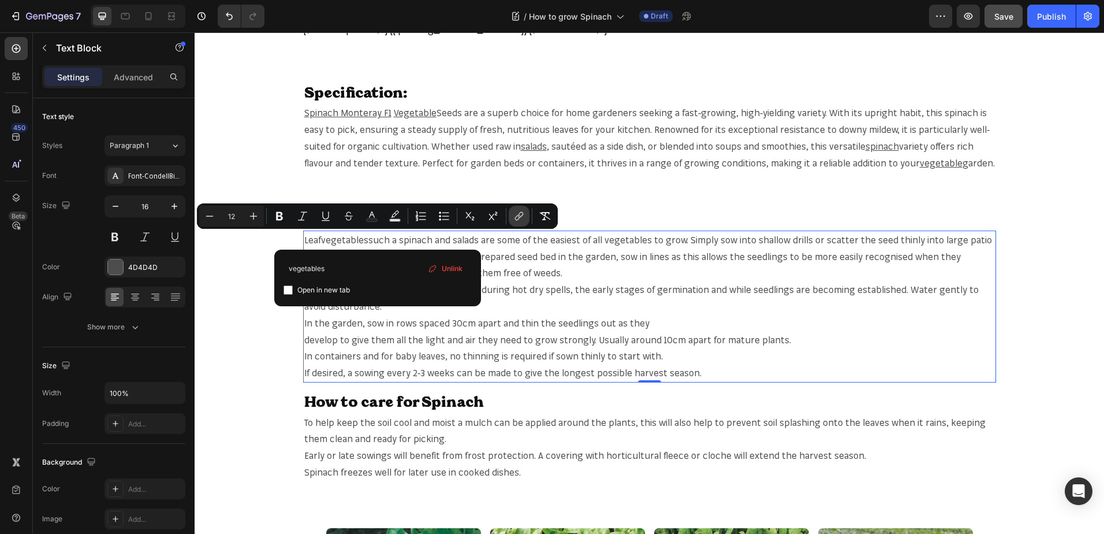
type input "16"
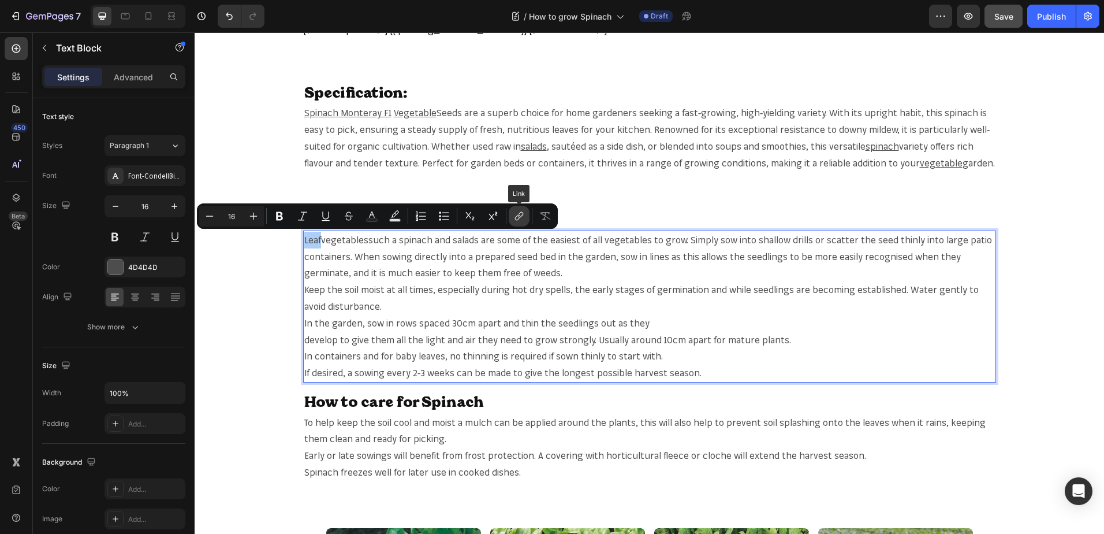
click at [516, 213] on icon "Editor contextual toolbar" at bounding box center [519, 216] width 12 height 12
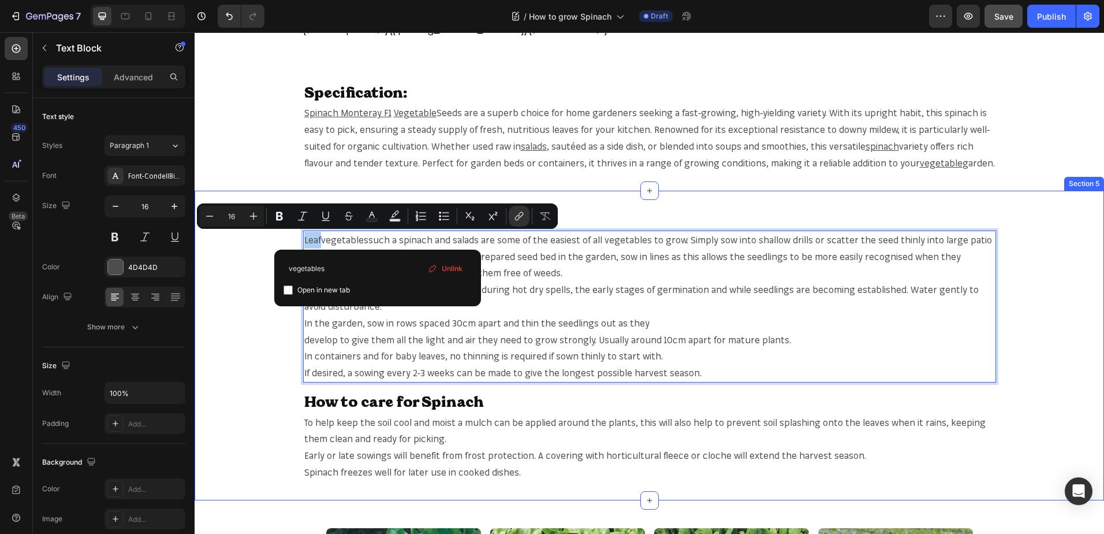
drag, startPoint x: 522, startPoint y: 304, endPoint x: 270, endPoint y: 281, distance: 252.9
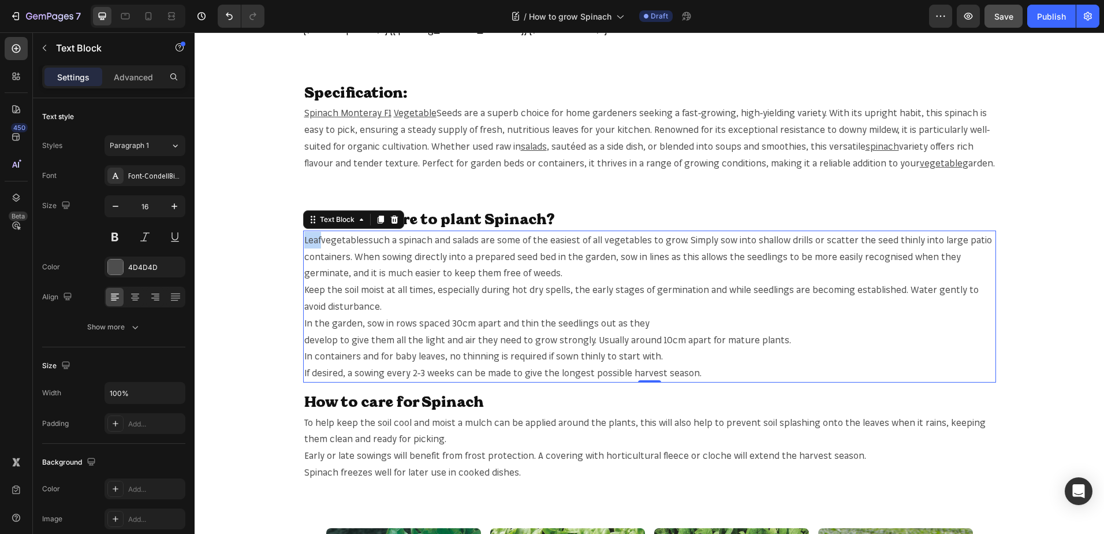
click at [344, 241] on link "vegetables" at bounding box center [344, 240] width 47 height 12
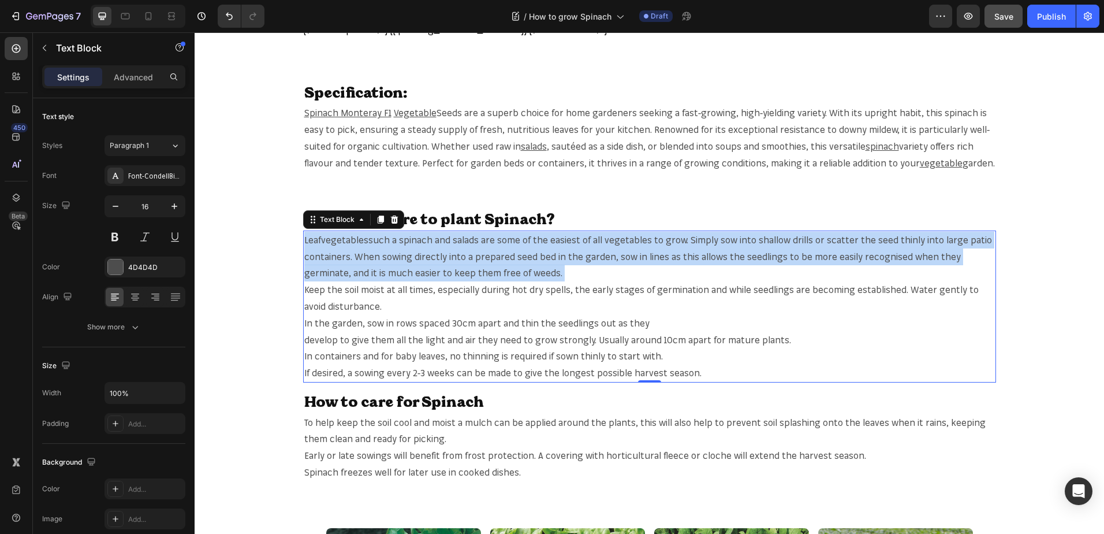
click at [344, 241] on link "vegetables" at bounding box center [344, 240] width 47 height 12
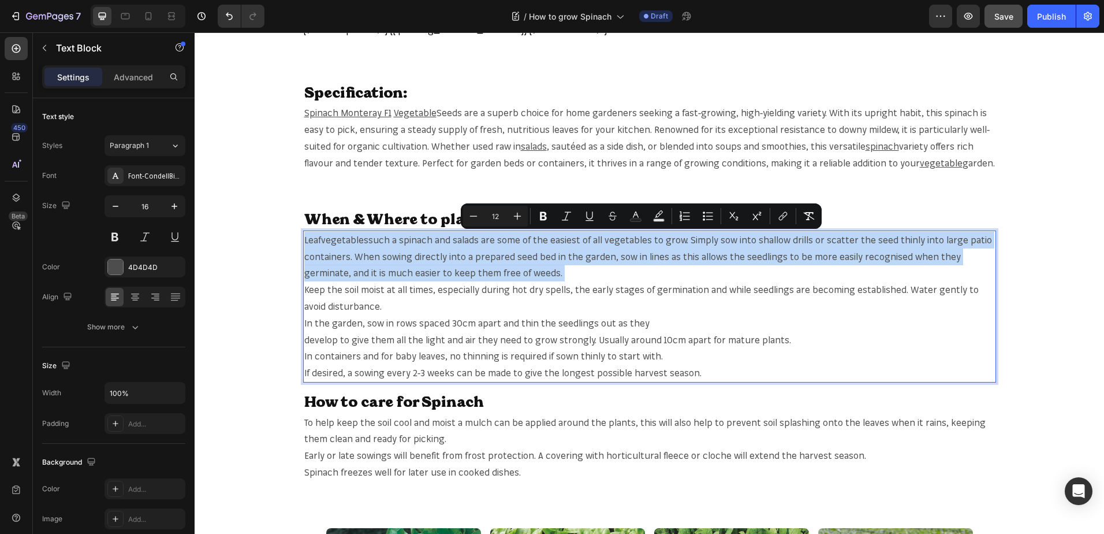
click at [344, 241] on link "vegetables" at bounding box center [344, 240] width 47 height 12
click at [352, 237] on link "vegetables" at bounding box center [344, 240] width 47 height 12
type input "16"
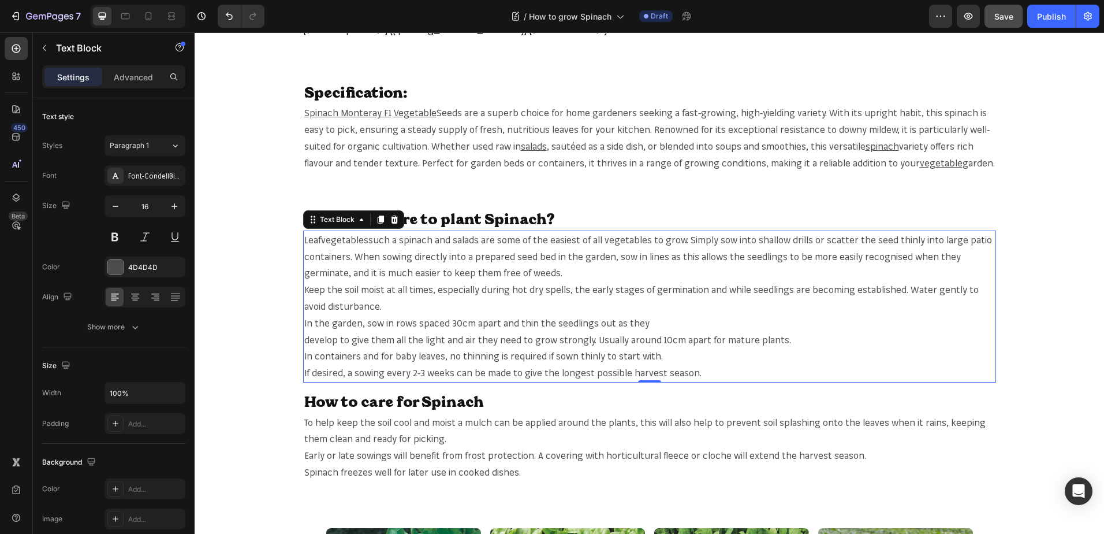
click at [332, 239] on link "vegetables" at bounding box center [344, 240] width 47 height 12
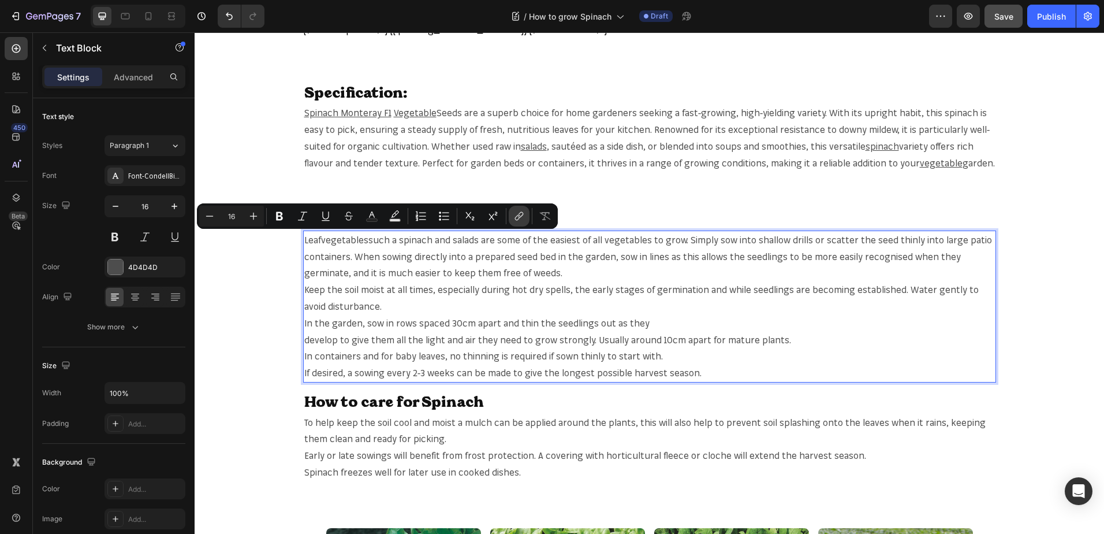
click at [513, 215] on button "link" at bounding box center [519, 216] width 21 height 21
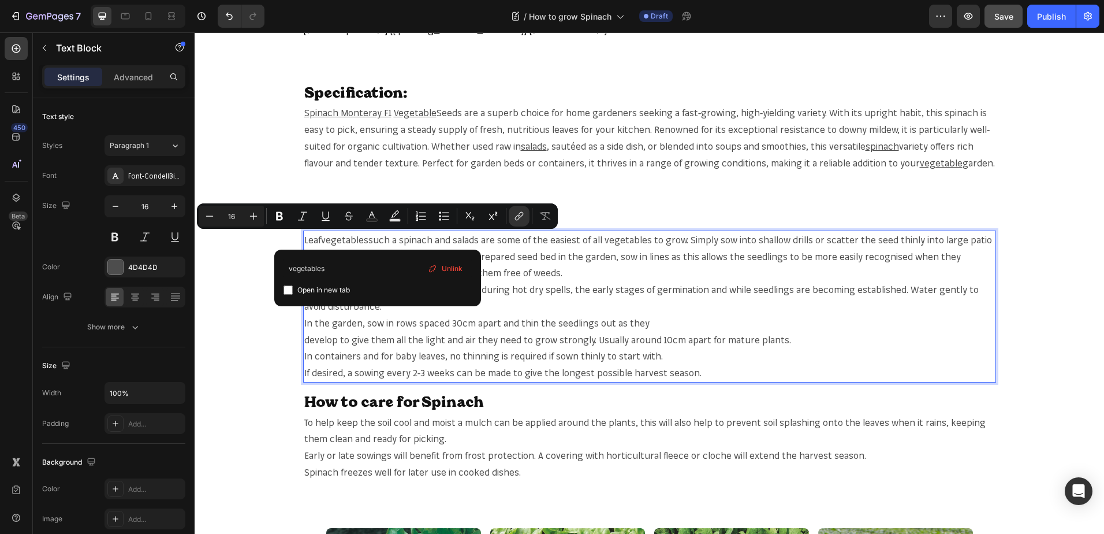
click at [442, 268] on span "Unlink" at bounding box center [452, 268] width 21 height 13
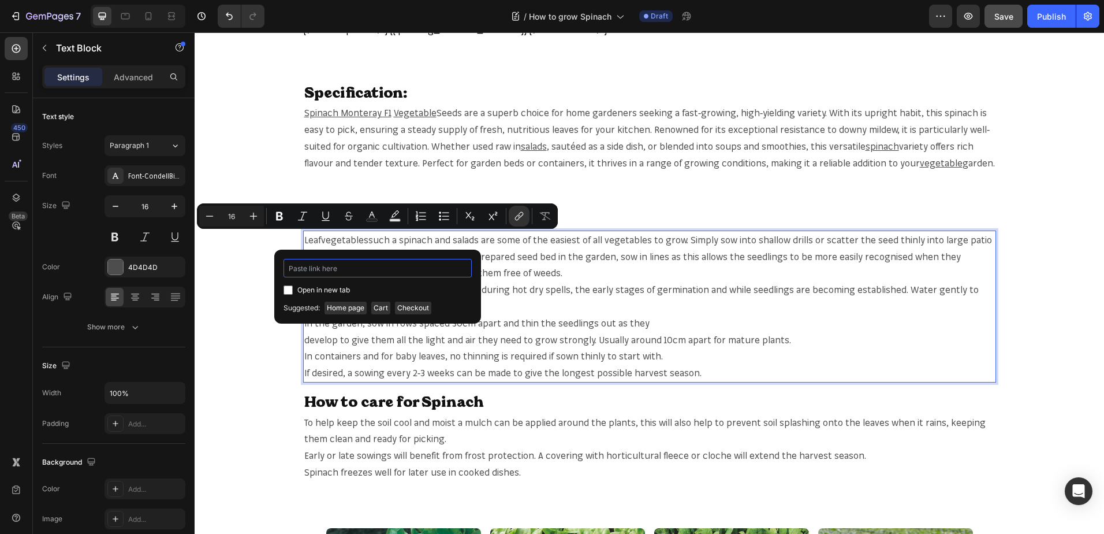
click at [382, 268] on input "Editor contextual toolbar" at bounding box center [378, 268] width 188 height 18
paste input "https://mr-fothergills.co.uk/search?q=vegetables&options%5Bprefix%5D=last&optio…"
type input "https://mr-fothergills.co.uk/search?q=vegetables&options%5Bprefix%5D=last&optio…"
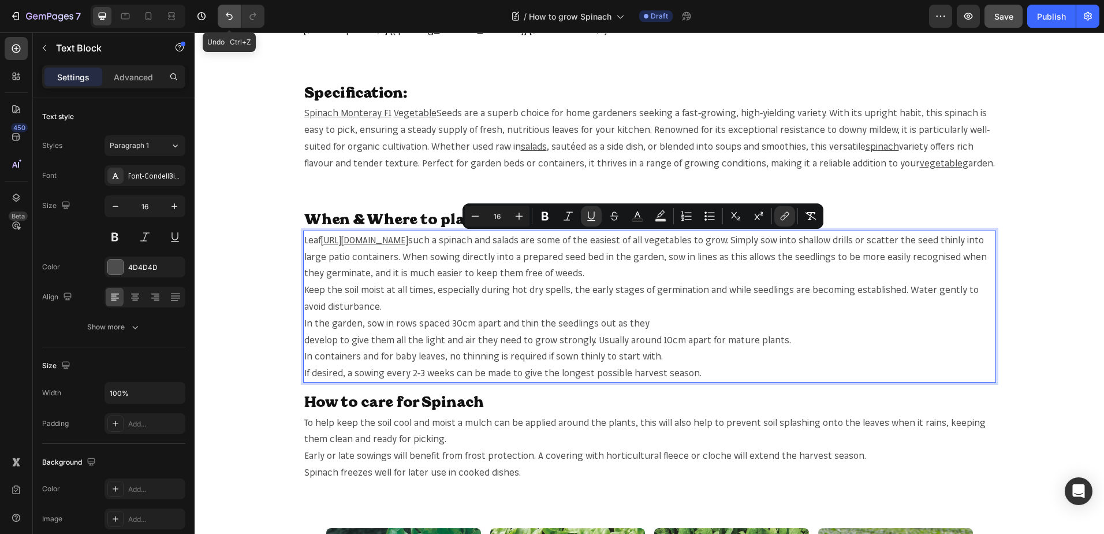
click at [229, 21] on icon "Undo/Redo" at bounding box center [230, 16] width 12 height 12
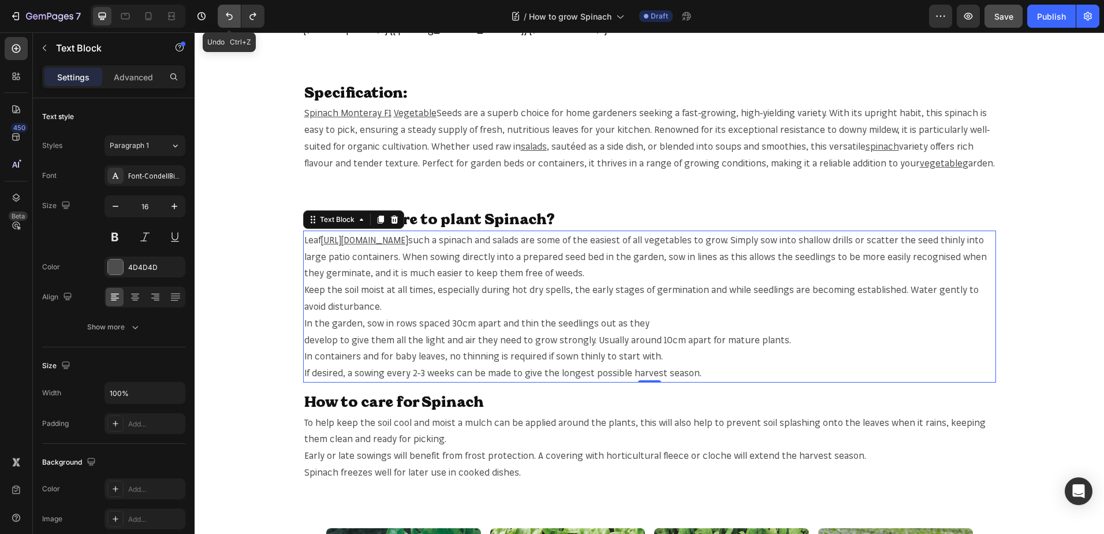
click at [229, 18] on icon "Undo/Redo" at bounding box center [230, 16] width 12 height 12
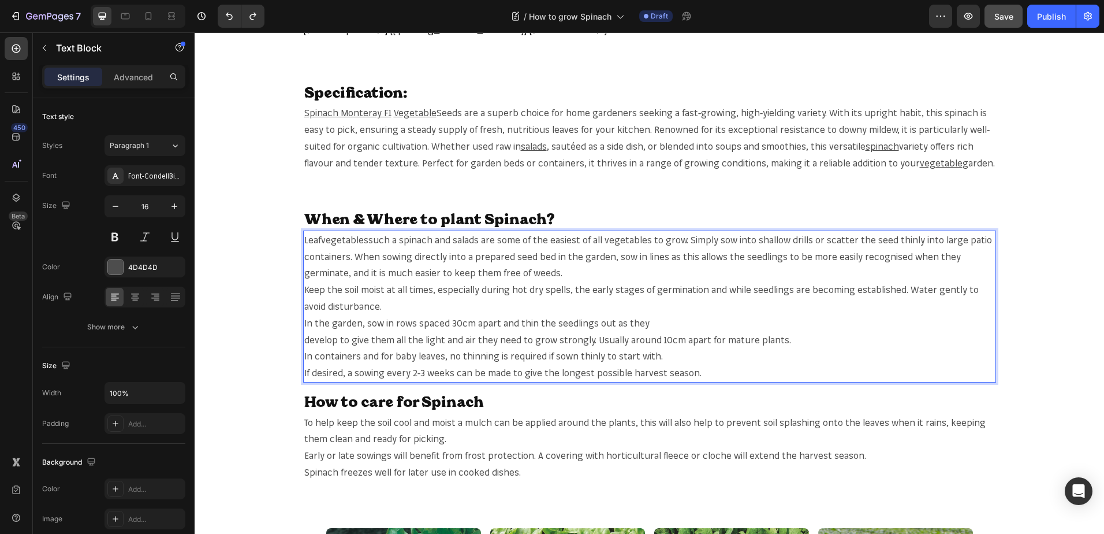
click at [415, 237] on span "such a spinach and salads are some of the easiest of all vegetables to grow. Si…" at bounding box center [648, 256] width 688 height 45
click at [417, 239] on span "such a spinach and salads are some of the easiest of all vegetables to grow. Si…" at bounding box center [648, 256] width 688 height 45
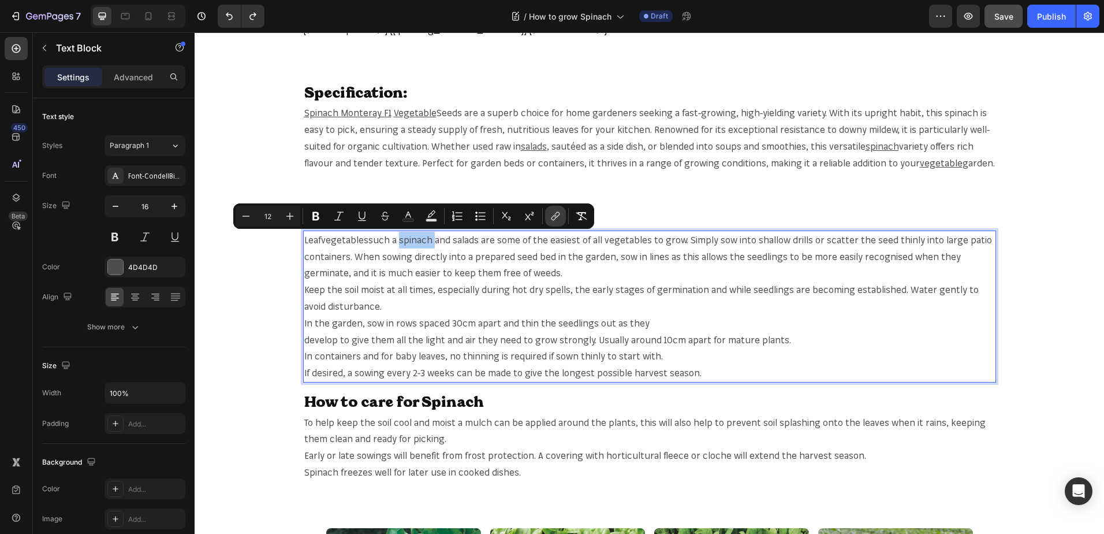
click at [563, 222] on button "link" at bounding box center [555, 216] width 21 height 21
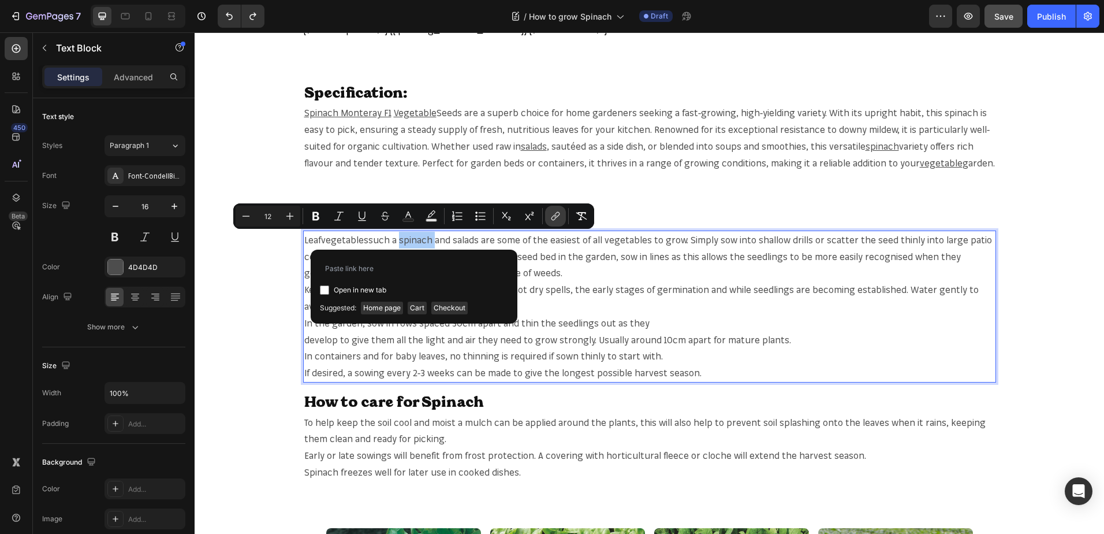
type input "https://mr-fothergills.co.uk/search?q=spinach&options%5Bprefix%5D=last&options%…"
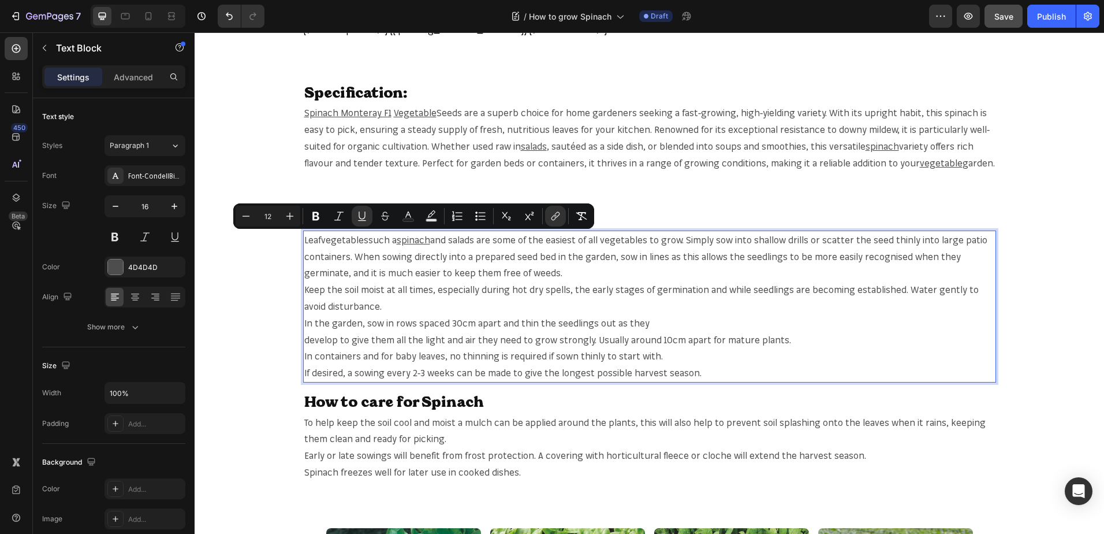
click at [463, 240] on span "and salads are some of the easiest of all vegetables to grow. Simply sow into s…" at bounding box center [645, 256] width 683 height 45
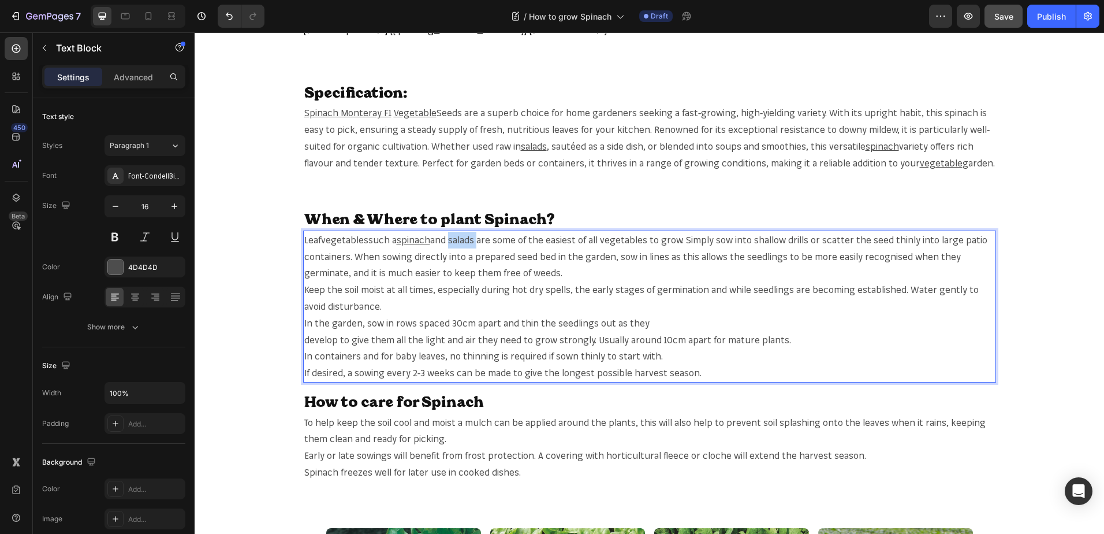
click at [463, 240] on span "and salads are some of the easiest of all vegetables to grow. Simply sow into s…" at bounding box center [645, 256] width 683 height 45
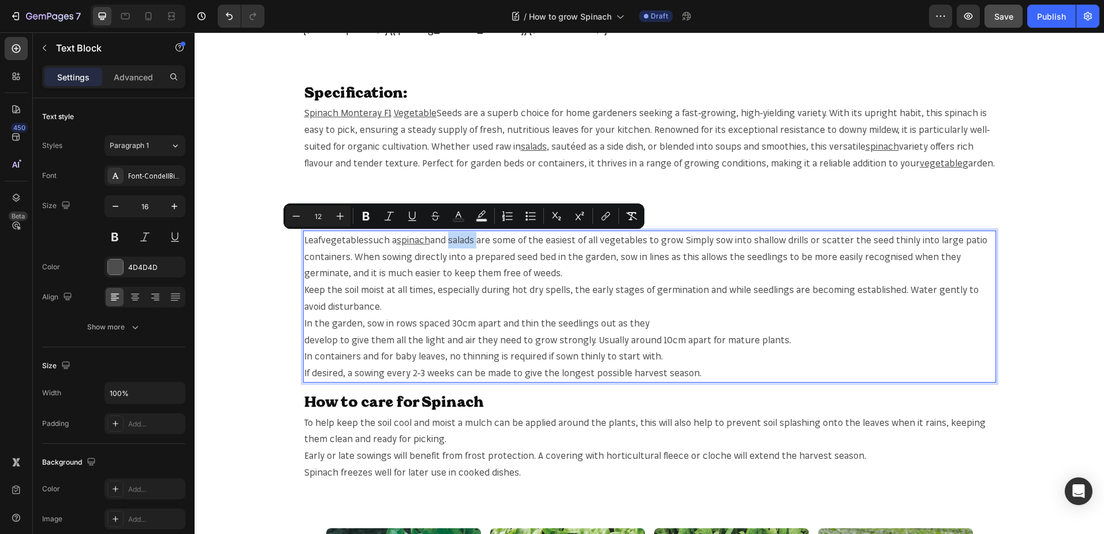
copy span "salads"
click at [460, 245] on span "and salads are some of the easiest of all vegetables to grow. Simply sow into s…" at bounding box center [645, 256] width 683 height 45
click at [601, 217] on icon "Editor contextual toolbar" at bounding box center [606, 216] width 12 height 12
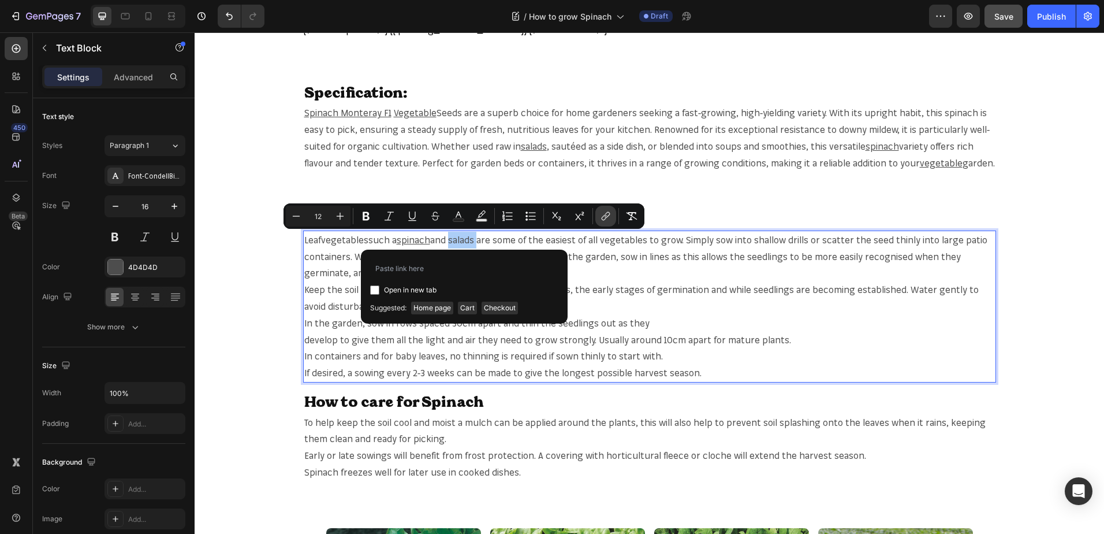
type input "https://mr-fothergills.co.uk/search?q=salads&options%5Bprefix%5D=last&options%5…"
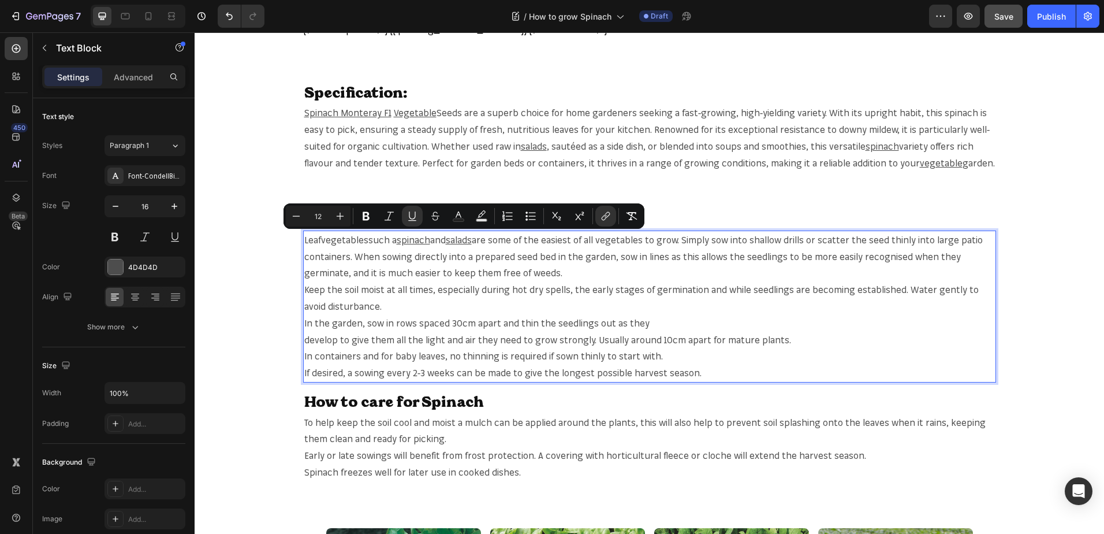
click at [629, 240] on span "are some of the easiest of all vegetables to grow. Simply sow into shallow dril…" at bounding box center [643, 256] width 679 height 45
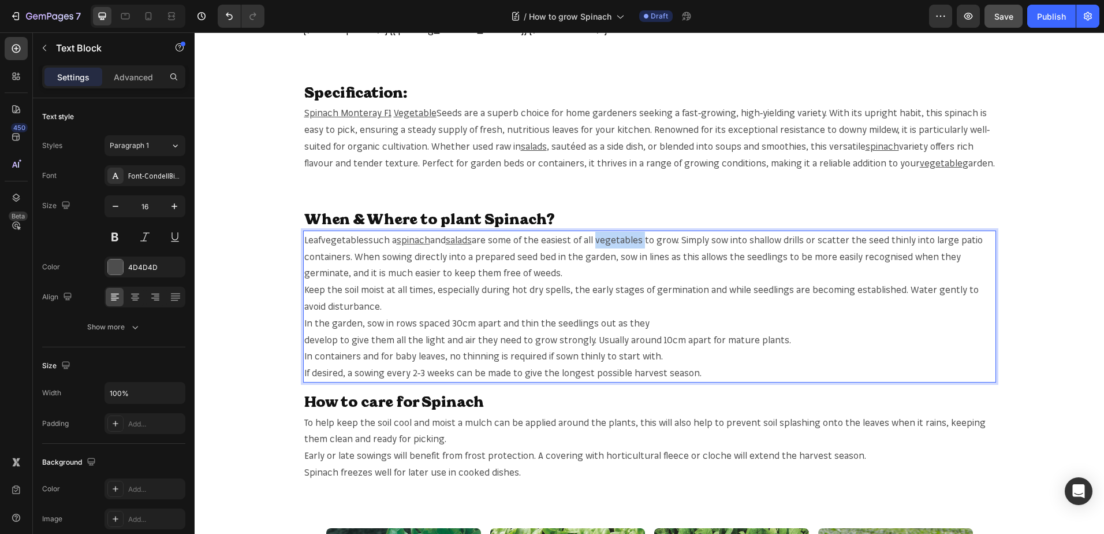
click at [629, 240] on span "are some of the easiest of all vegetables to grow. Simply sow into shallow dril…" at bounding box center [643, 256] width 679 height 45
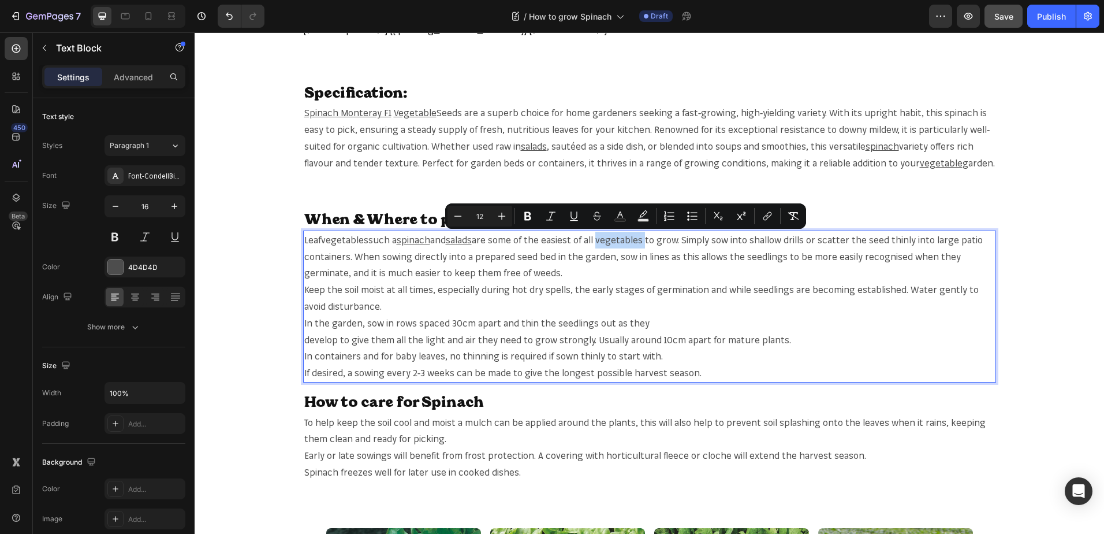
copy span "vegetables"
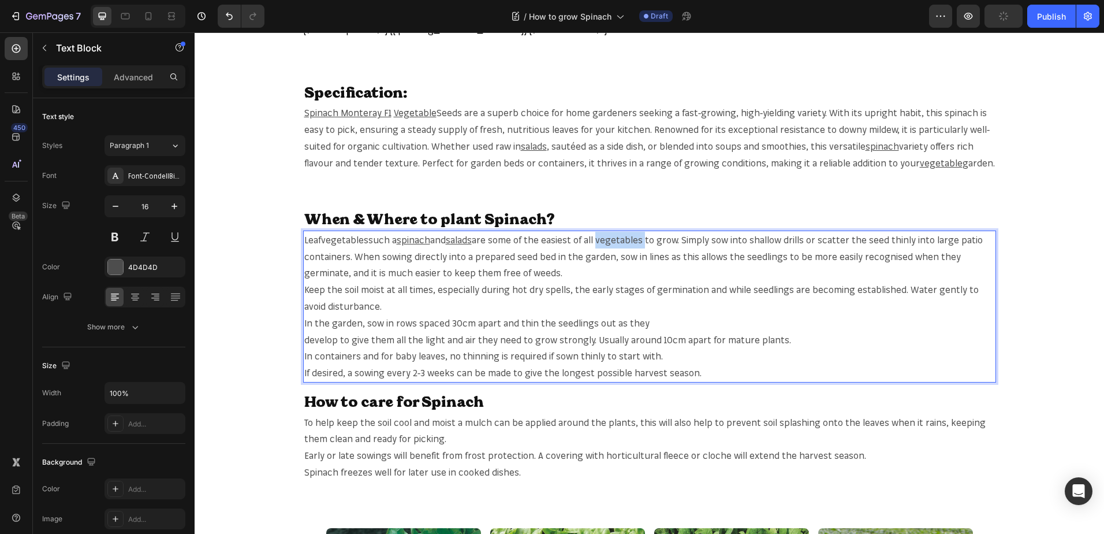
click at [632, 237] on span "are some of the easiest of all vegetables to grow. Simply sow into shallow dril…" at bounding box center [643, 256] width 679 height 45
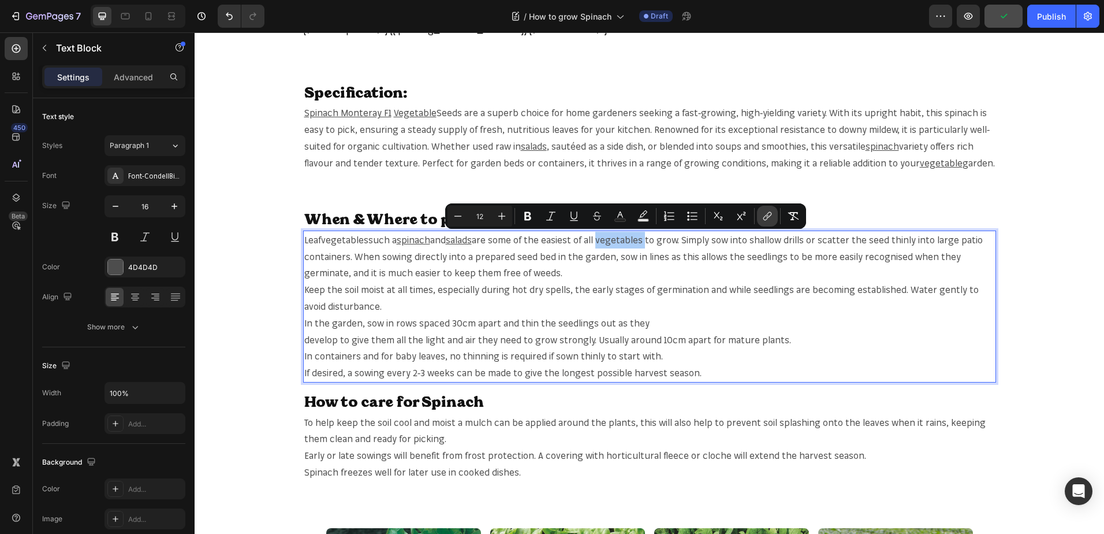
click at [761, 220] on button "link" at bounding box center [767, 216] width 21 height 21
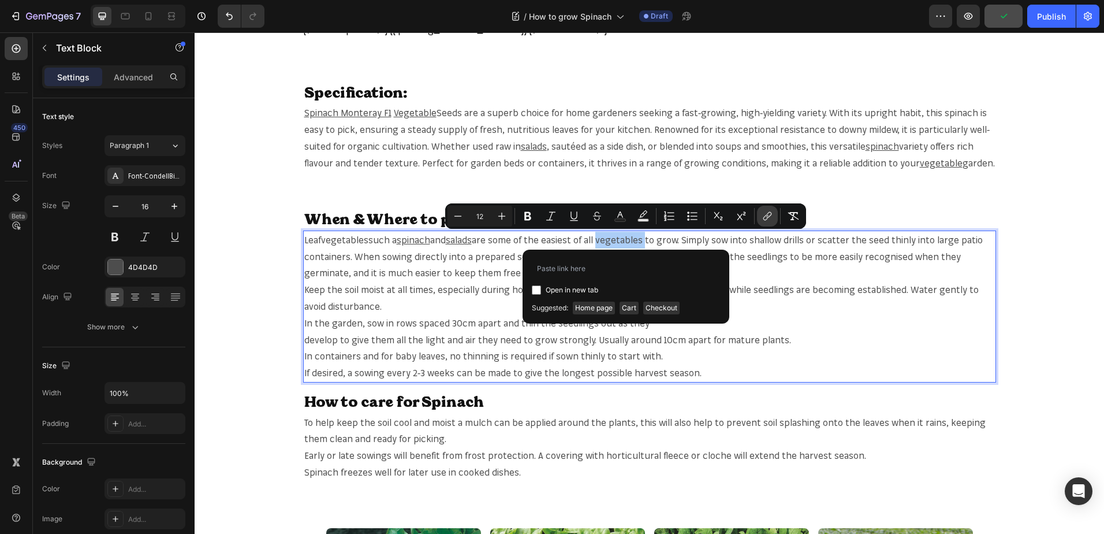
type input "https://mr-fothergills.co.uk/search?q=vegetables&options%5Bprefix%5D=last&optio…"
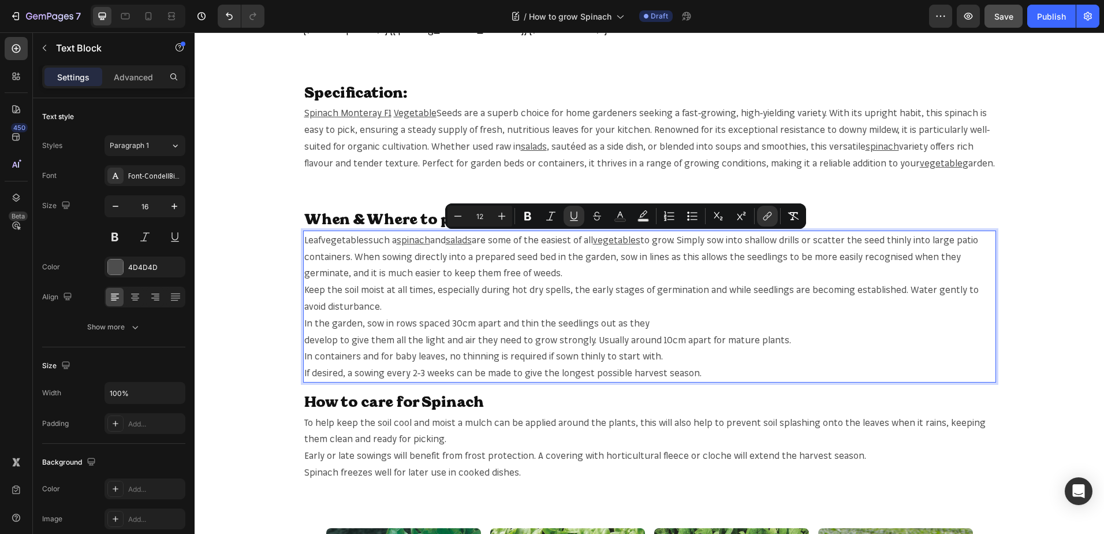
click at [973, 239] on span "to grow. Simply sow into shallow drills or scatter the seed thinly into large p…" at bounding box center [641, 256] width 674 height 45
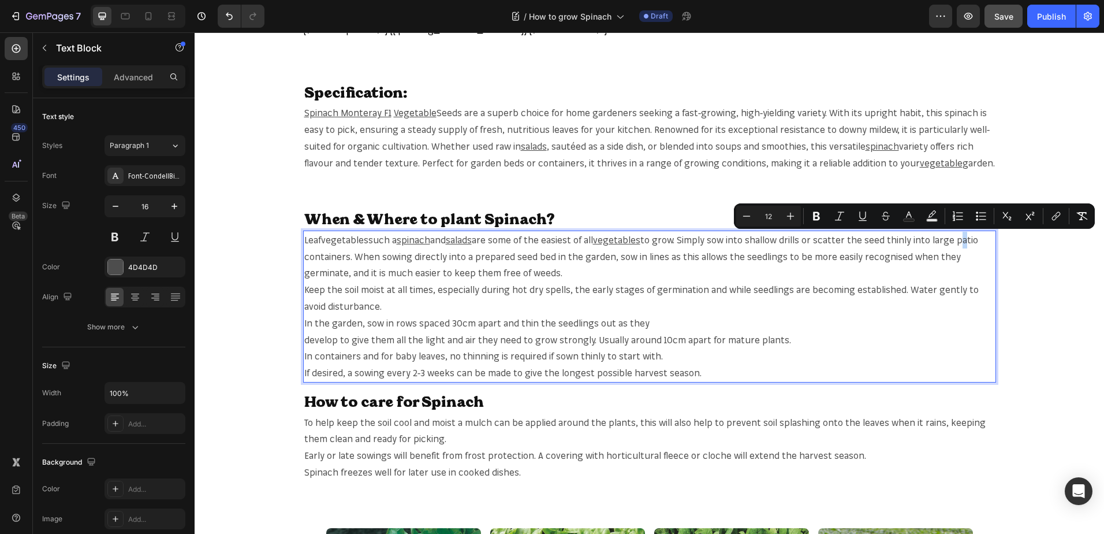
drag, startPoint x: 966, startPoint y: 239, endPoint x: 973, endPoint y: 240, distance: 7.0
click at [973, 240] on span "to grow. Simply sow into shallow drills or scatter the seed thinly into large p…" at bounding box center [641, 256] width 674 height 45
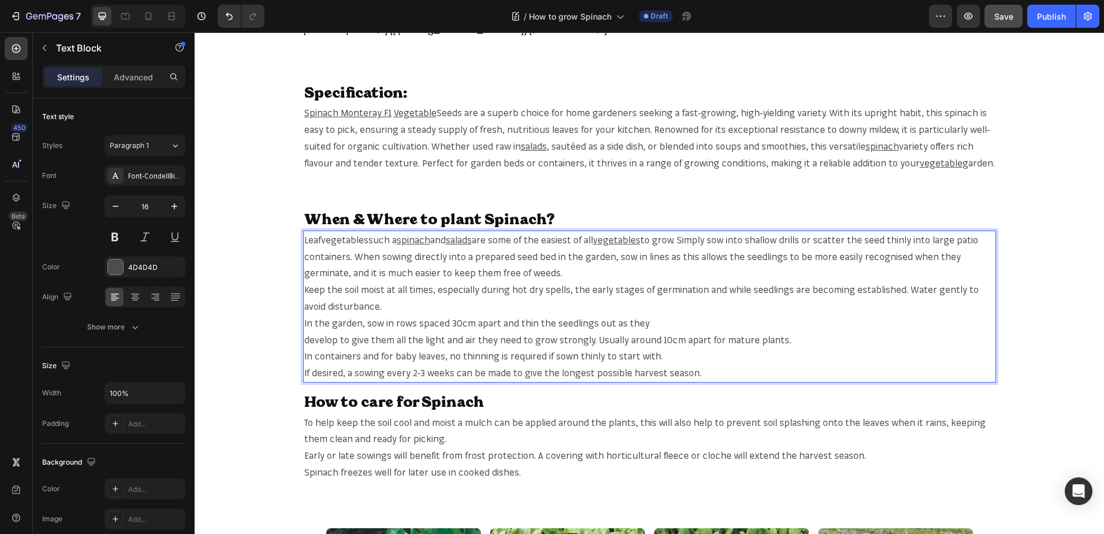
click at [960, 241] on span "to grow. Simply sow into shallow drills or scatter the seed thinly into large p…" at bounding box center [641, 256] width 674 height 45
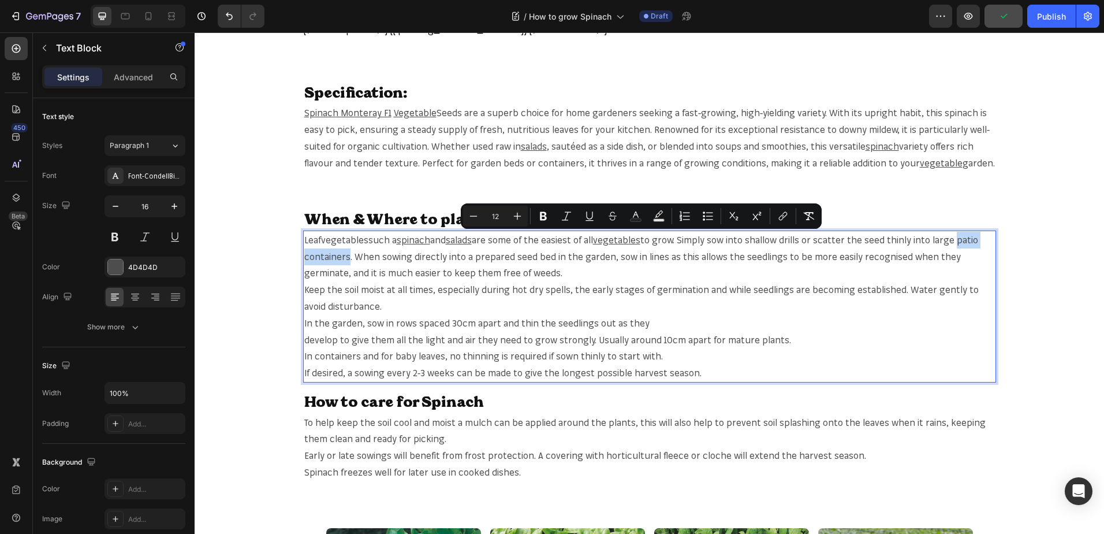
drag, startPoint x: 963, startPoint y: 241, endPoint x: 346, endPoint y: 258, distance: 617.1
click at [346, 258] on span "to grow. Simply sow into shallow drills or scatter the seed thinly into large p…" at bounding box center [641, 256] width 674 height 45
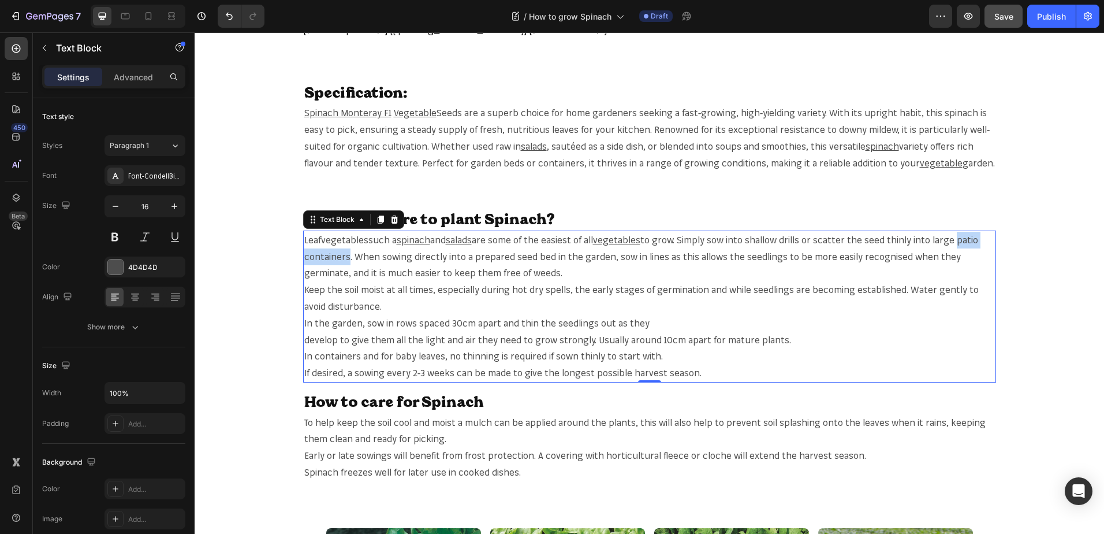
click at [765, 274] on p "Leaf vegetables such a spinach and salads are some of the easiest of all vegeta…" at bounding box center [649, 307] width 691 height 150
click at [344, 291] on span "Keep the soil moist at all times, especially during hot dry spells, the early s…" at bounding box center [641, 298] width 675 height 28
click at [347, 290] on span "Keep the soil moist at all times, especially during hot dry spells, the early s…" at bounding box center [641, 298] width 675 height 28
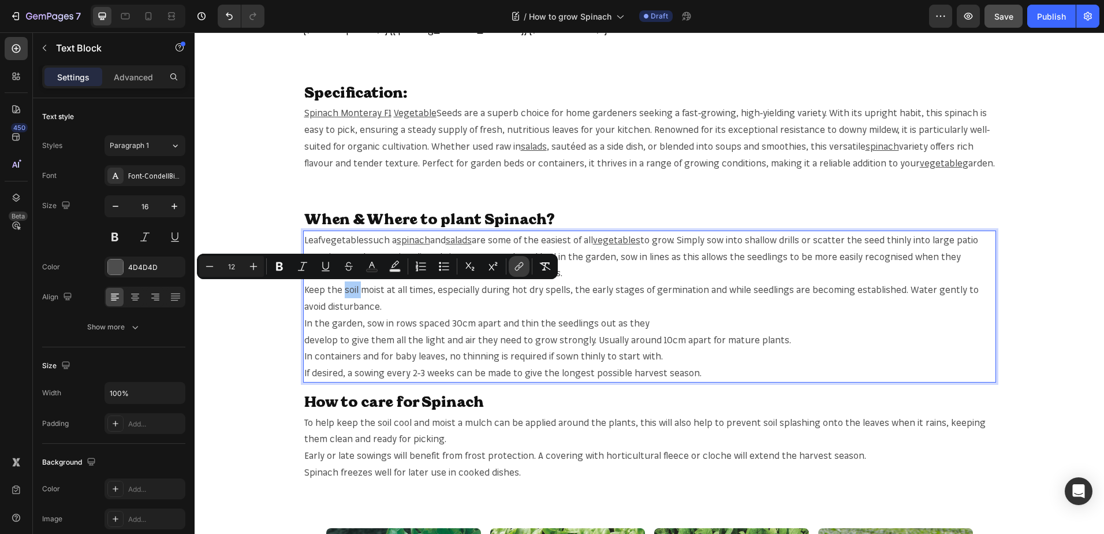
click at [516, 270] on icon "Editor contextual toolbar" at bounding box center [517, 268] width 5 height 6
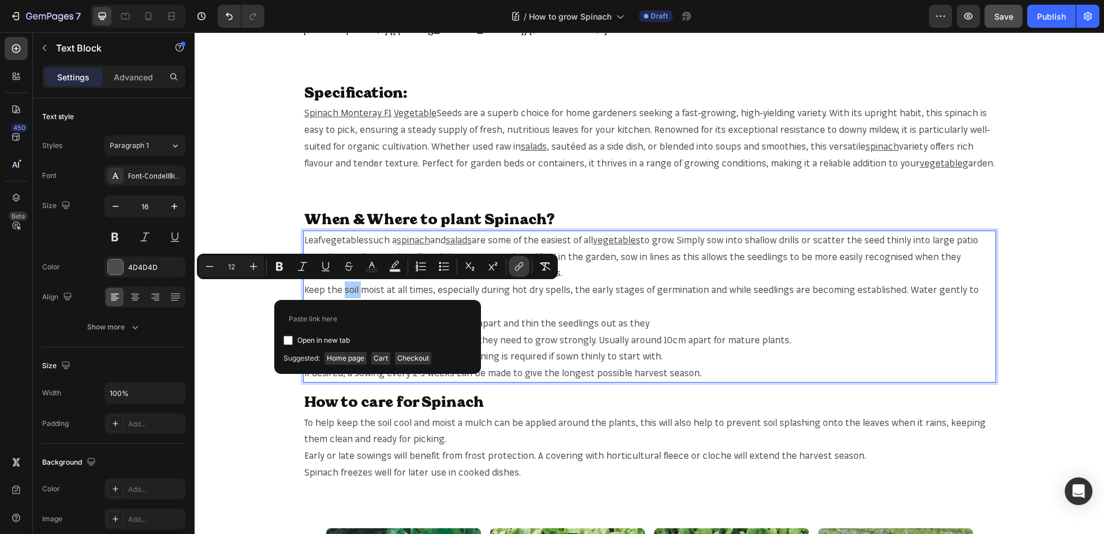
type input "[URL][DOMAIN_NAME]"
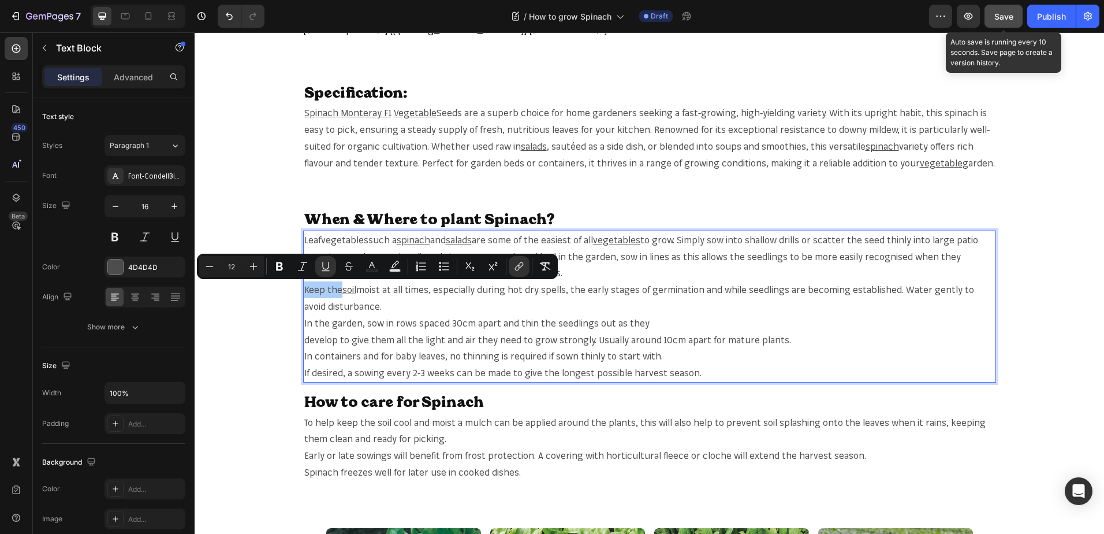
click at [1006, 9] on button "Save" at bounding box center [1004, 16] width 38 height 23
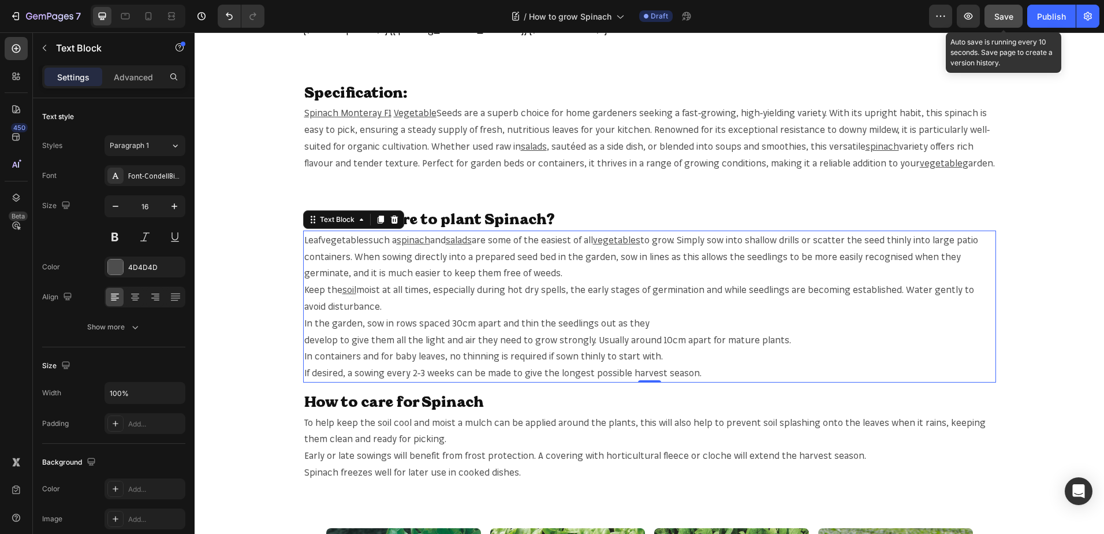
click at [1003, 5] on button "Save" at bounding box center [1004, 16] width 38 height 23
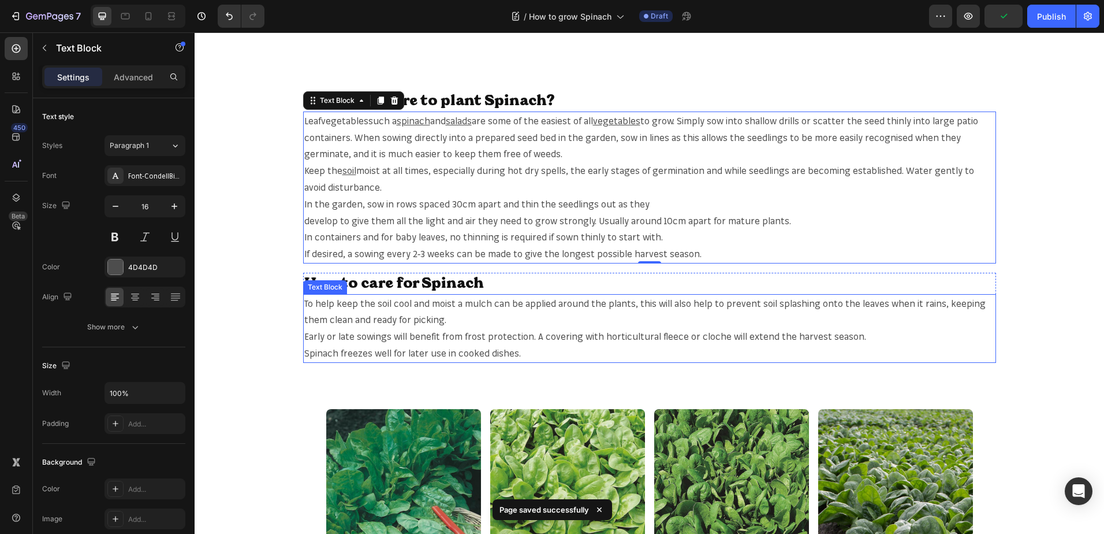
scroll to position [866, 0]
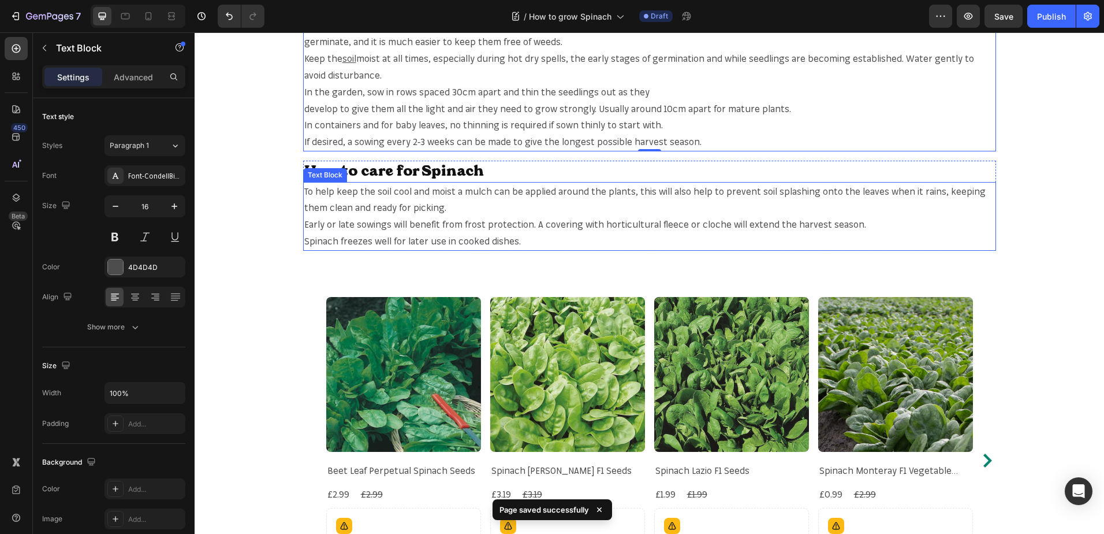
click at [380, 191] on p "To help keep the soil cool and moist a mulch can be applied around the plants, …" at bounding box center [649, 199] width 691 height 33
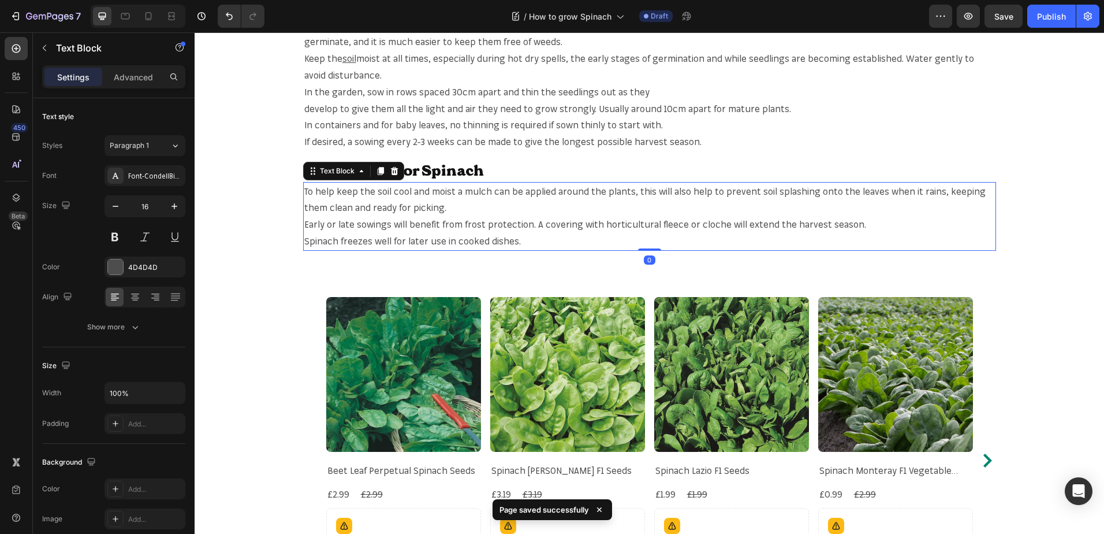
click at [380, 191] on p "To help keep the soil cool and moist a mulch can be applied around the plants, …" at bounding box center [649, 199] width 691 height 33
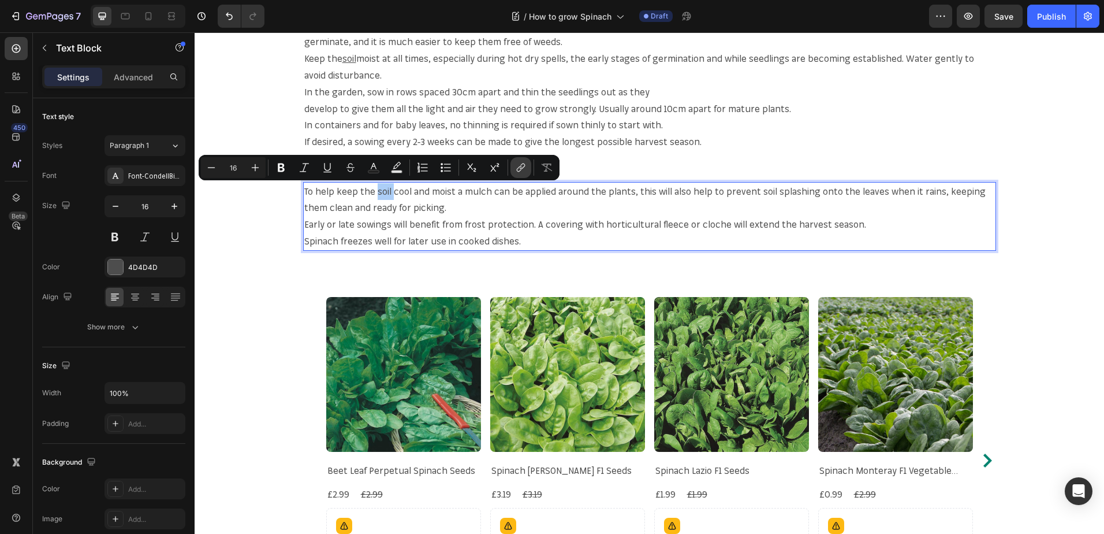
click at [521, 164] on icon "Editor contextual toolbar" at bounding box center [521, 168] width 12 height 12
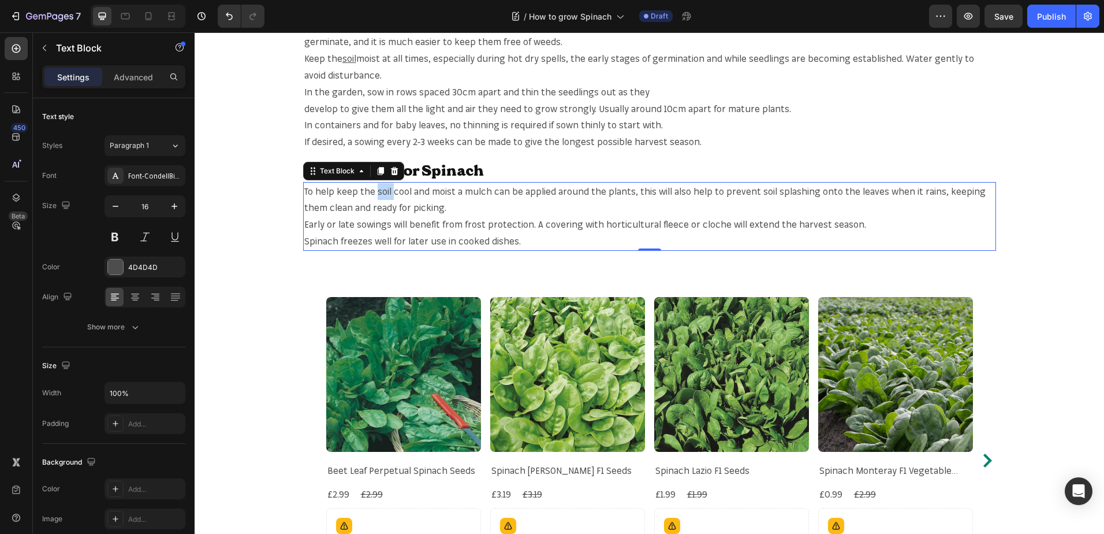
click at [371, 195] on p "To help keep the soil cool and moist a mulch can be applied around the plants, …" at bounding box center [649, 199] width 691 height 33
click at [376, 193] on p "To help keep the soil cool and moist a mulch can be applied around the plants, …" at bounding box center [649, 199] width 691 height 33
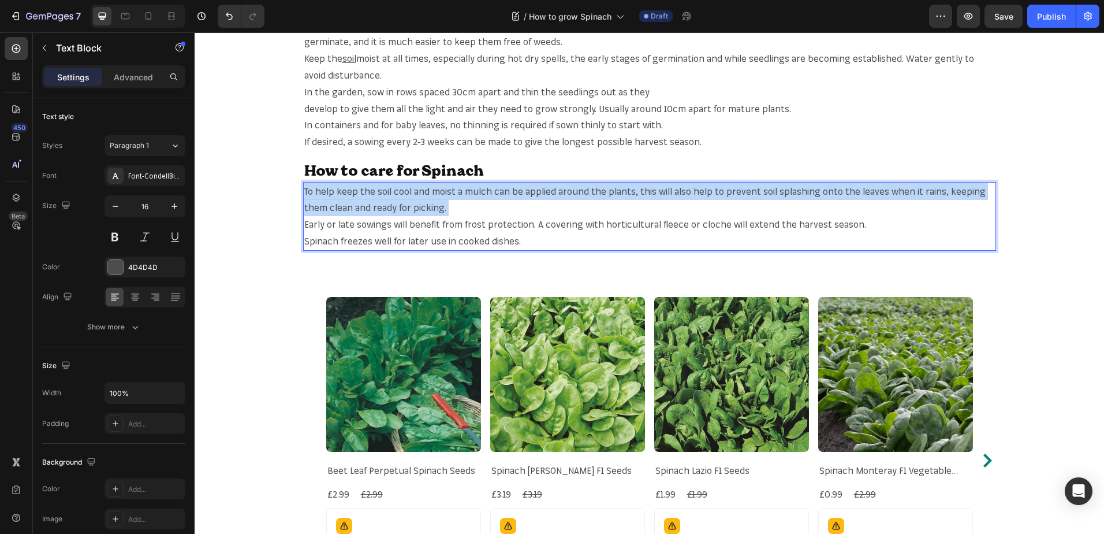
click at [376, 193] on p "To help keep the soil cool and moist a mulch can be applied around the plants, …" at bounding box center [649, 199] width 691 height 33
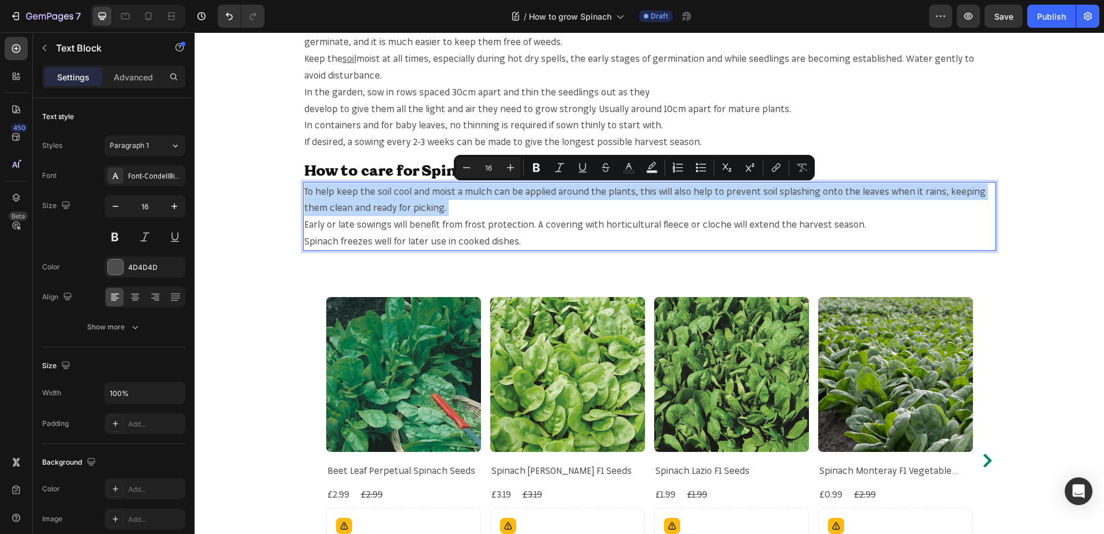
click at [376, 193] on p "To help keep the soil cool and moist a mulch can be applied around the plants, …" at bounding box center [649, 199] width 691 height 33
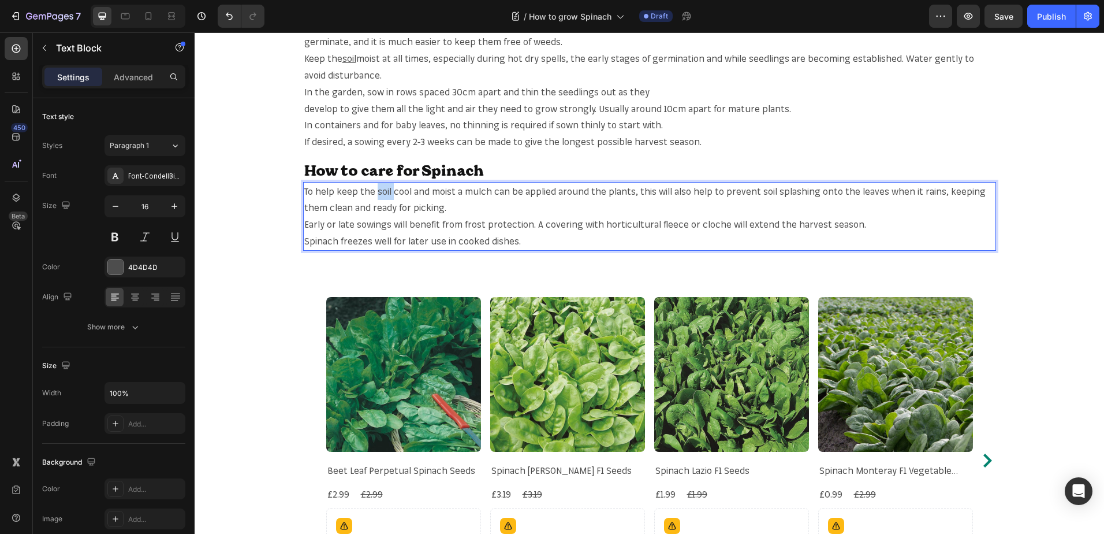
click at [376, 193] on p "To help keep the soil cool and moist a mulch can be applied around the plants, …" at bounding box center [649, 199] width 691 height 33
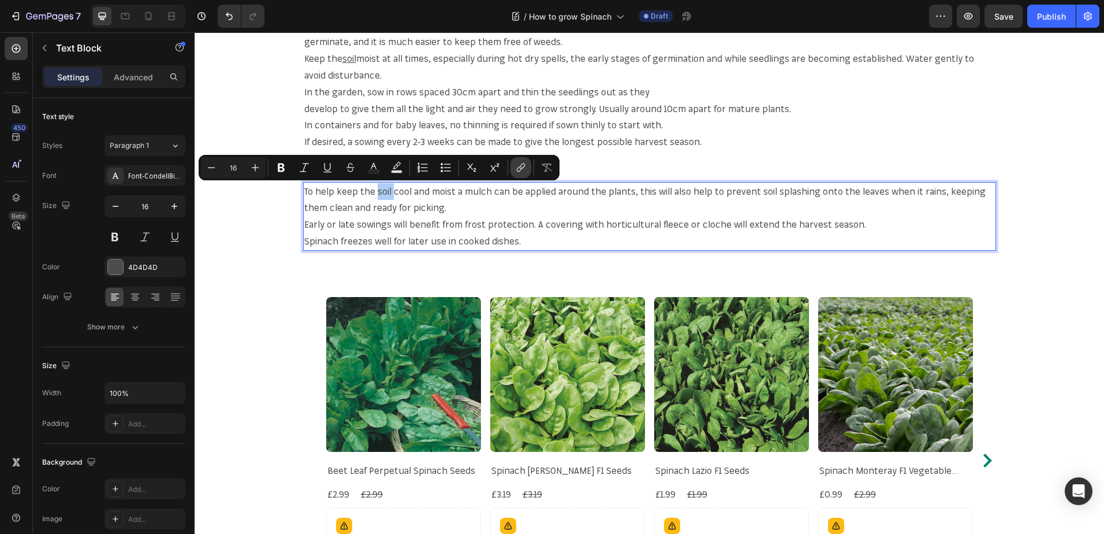
click at [511, 165] on button "link" at bounding box center [521, 167] width 21 height 21
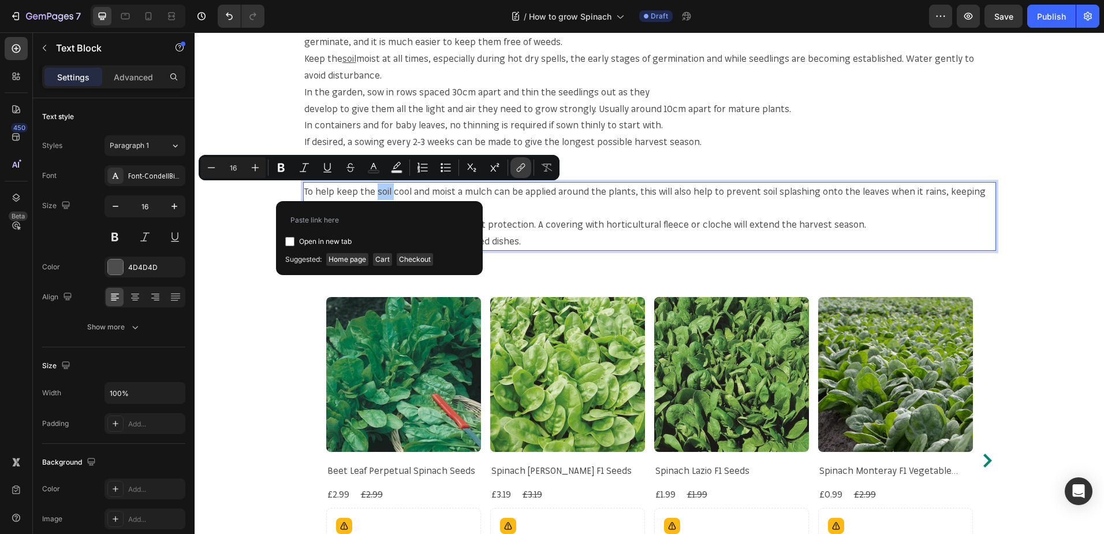
type input "[URL][DOMAIN_NAME]"
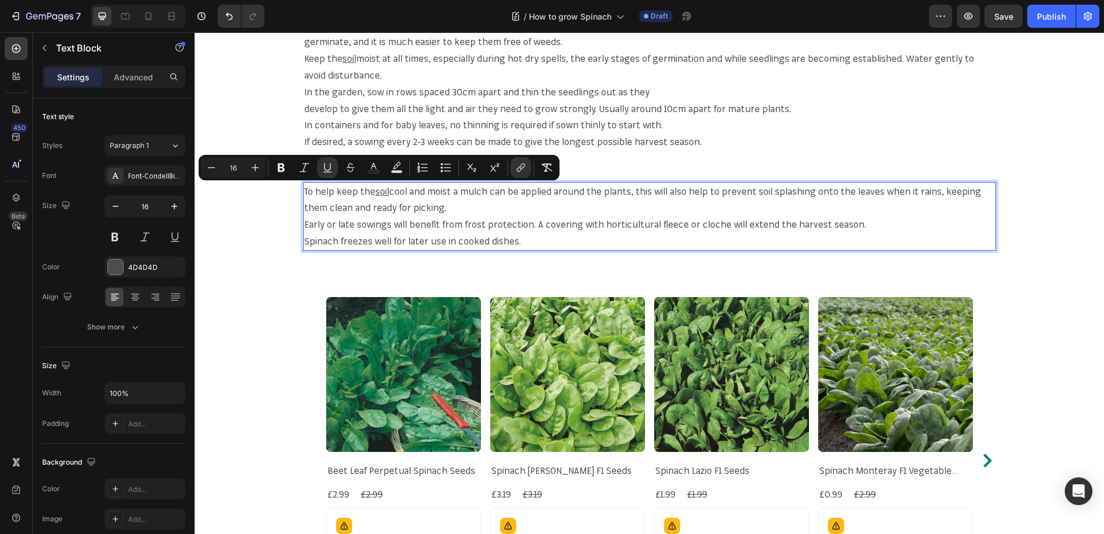
click at [754, 190] on p "To help keep the soil cool and moist a mulch can be applied around the plants, …" at bounding box center [649, 199] width 691 height 33
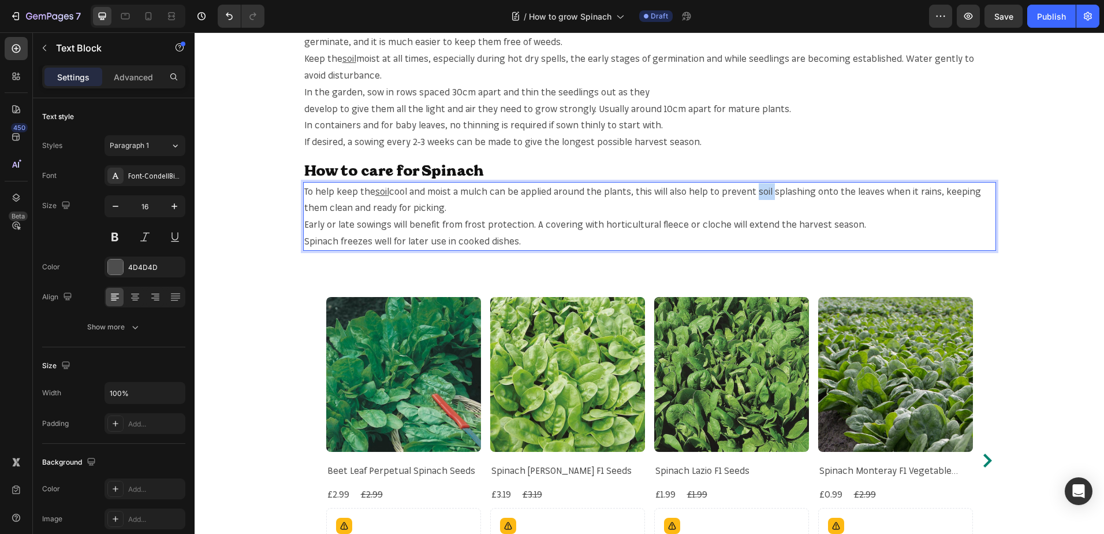
click at [754, 190] on p "To help keep the soil cool and moist a mulch can be applied around the plants, …" at bounding box center [649, 199] width 691 height 33
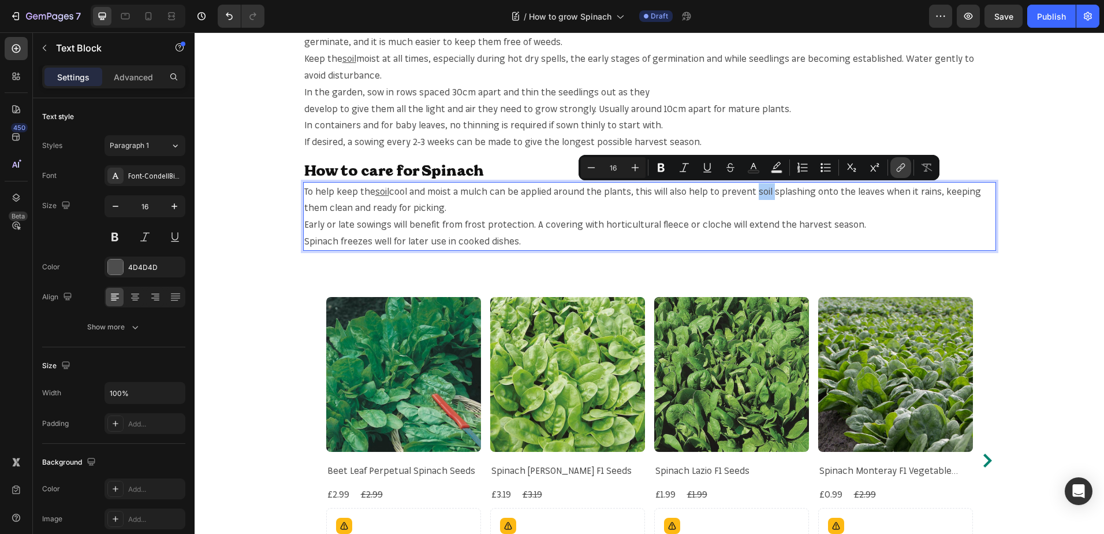
click at [899, 170] on icon "Editor contextual toolbar" at bounding box center [901, 168] width 12 height 12
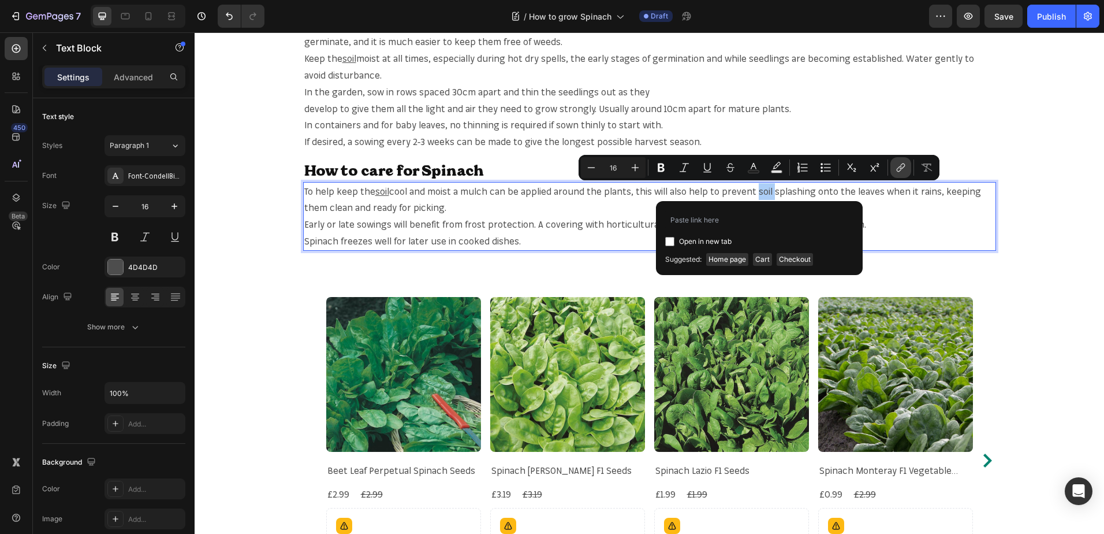
type input "[URL][DOMAIN_NAME]"
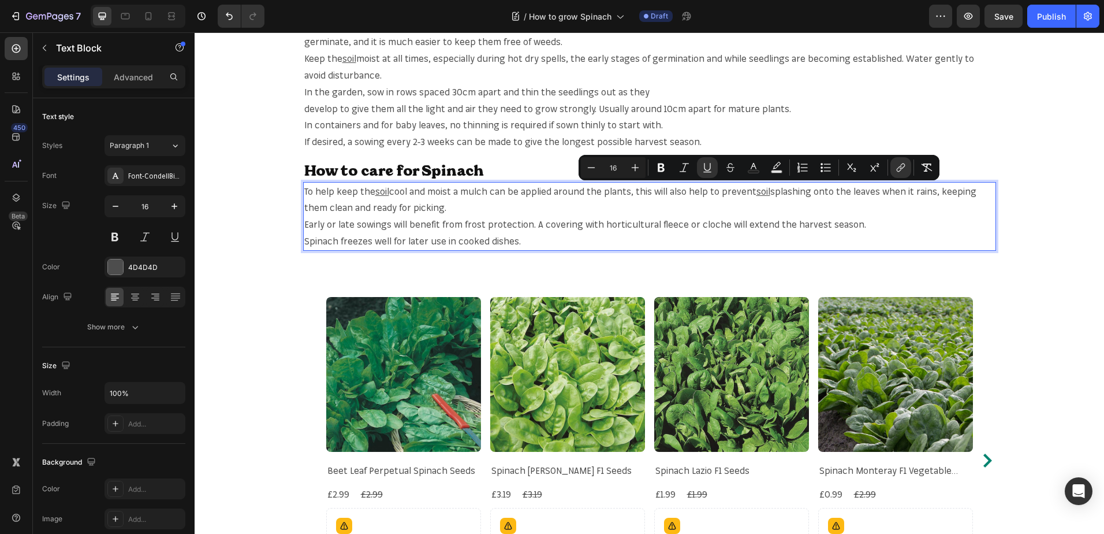
click at [623, 241] on p "Spinach freezes well for later use in cooked dishes." at bounding box center [649, 241] width 691 height 17
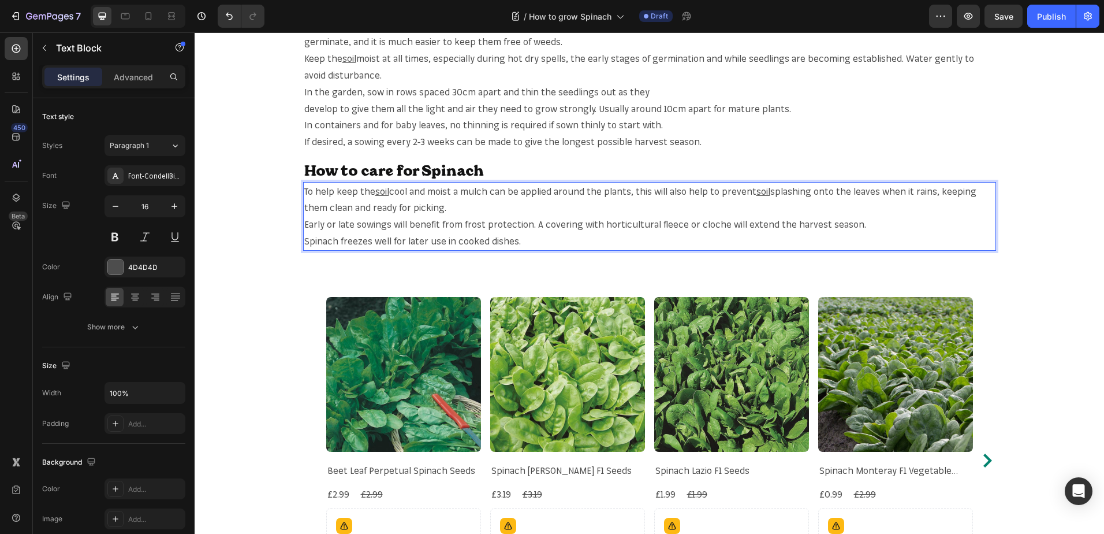
click at [665, 228] on p "Early or late sowings will benefit from frost protection. A covering with horti…" at bounding box center [649, 224] width 691 height 17
click at [671, 222] on p "Early or late sowings will benefit from frost protection. A covering with horti…" at bounding box center [649, 224] width 691 height 17
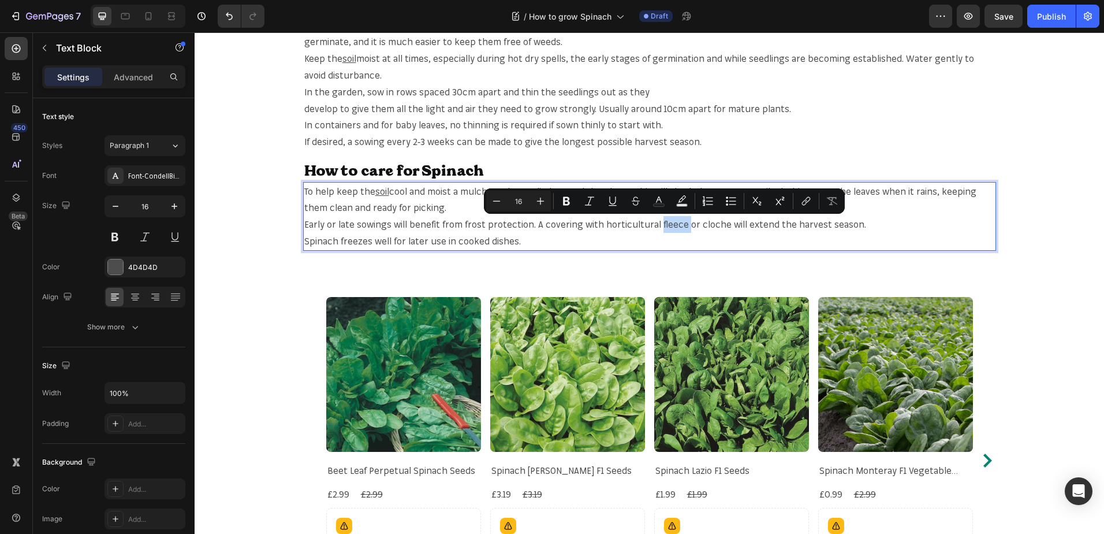
click at [671, 222] on p "Early or late sowings will benefit from frost protection. A covering with horti…" at bounding box center [649, 224] width 691 height 17
click at [807, 204] on icon "Editor contextual toolbar" at bounding box center [806, 201] width 12 height 12
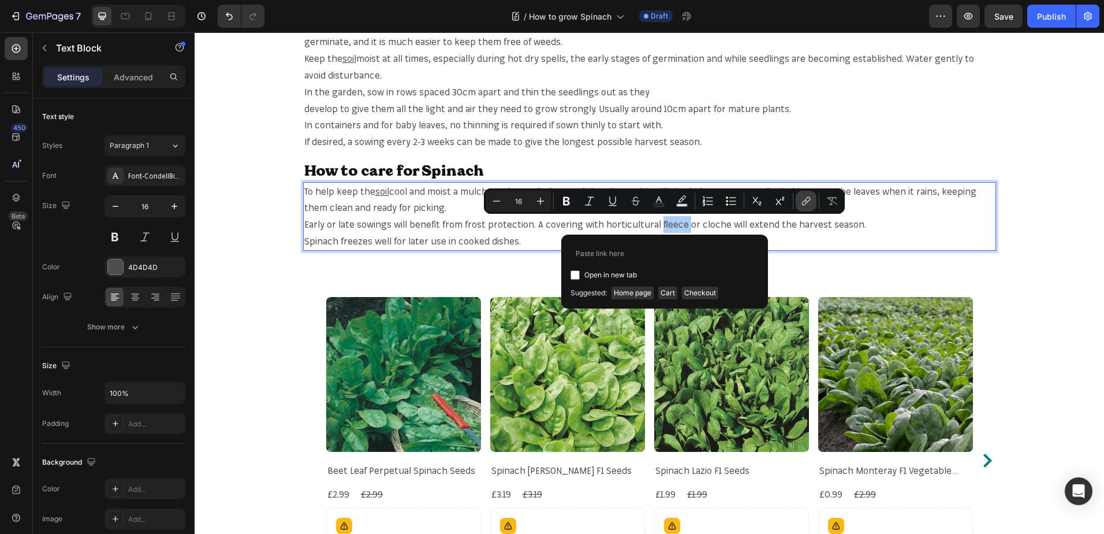
type input "https://mr-fothergills.co.uk/search?q=fleece&options%5Bprefix%5D=last&options%5…"
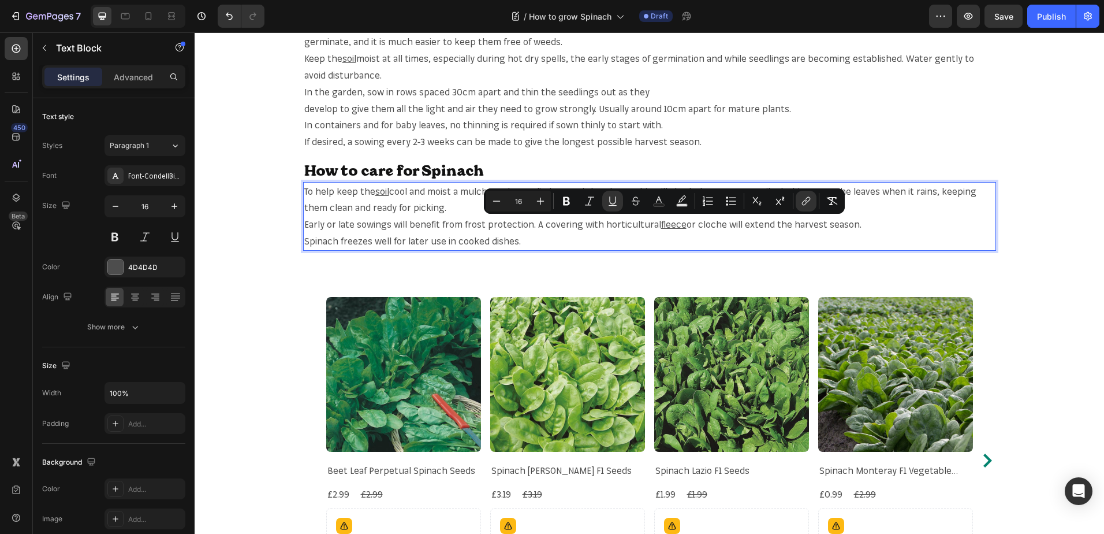
click at [701, 225] on p "Early or late sowings will benefit from frost protection. A covering with horti…" at bounding box center [649, 224] width 691 height 17
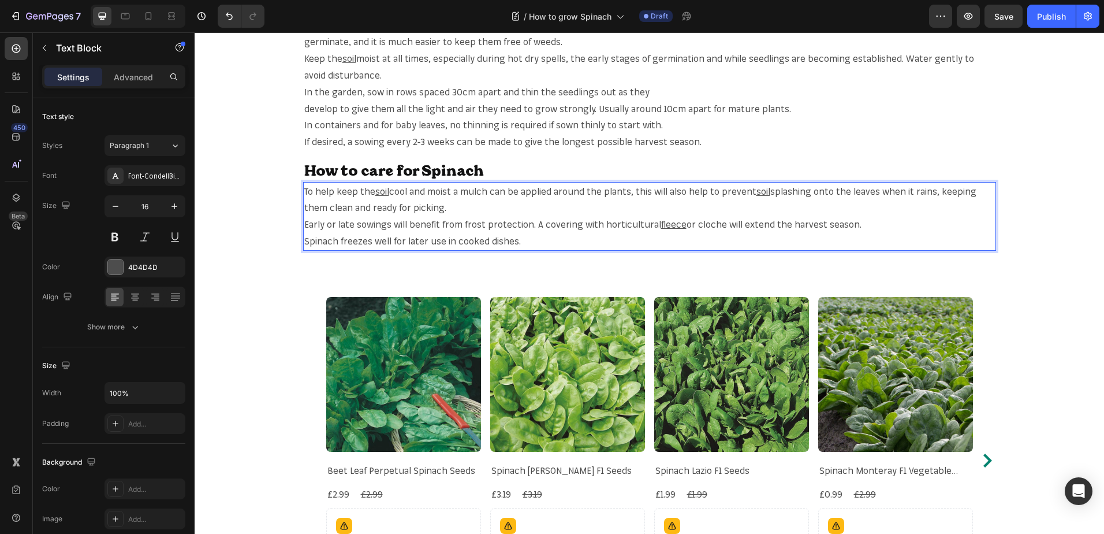
click at [701, 226] on p "Early or late sowings will benefit from frost protection. A covering with horti…" at bounding box center [649, 224] width 691 height 17
click at [705, 225] on p "Early or late sowings will benefit from frost protection. A covering with horti…" at bounding box center [649, 224] width 691 height 17
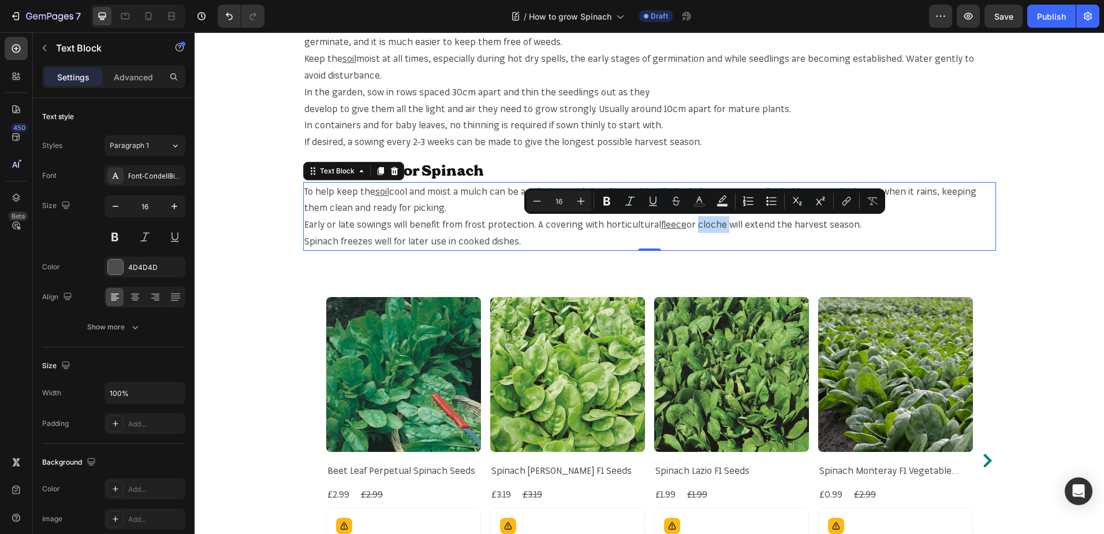
click at [705, 222] on p "Early or late sowings will benefit from frost protection. A covering with horti…" at bounding box center [649, 224] width 691 height 17
click at [843, 201] on icon "Editor contextual toolbar" at bounding box center [847, 201] width 12 height 12
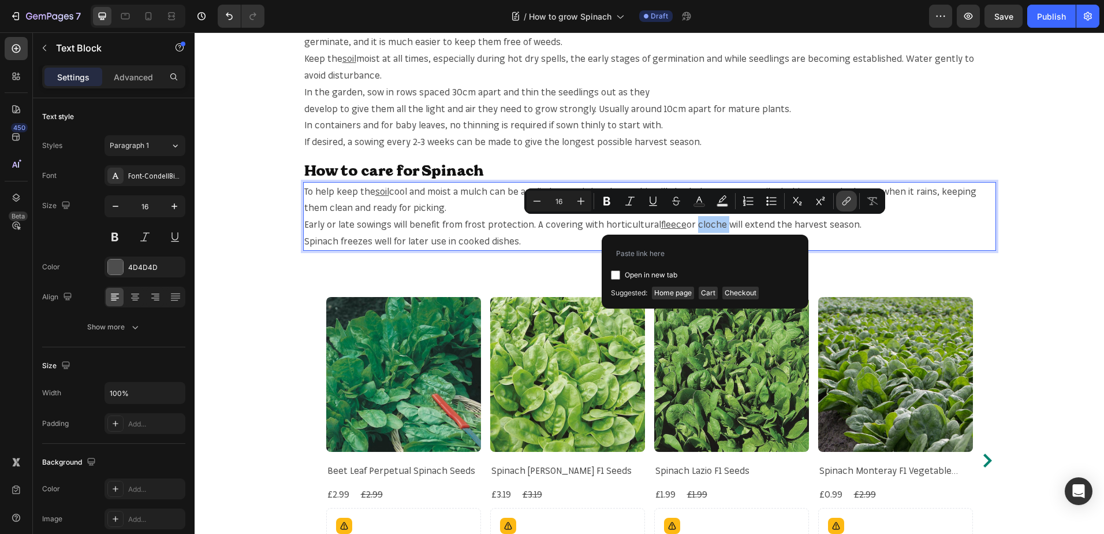
type input "https://mr-fothergills.co.uk/search?q=cloche&options%5Bprefix%5D=last&options%5…"
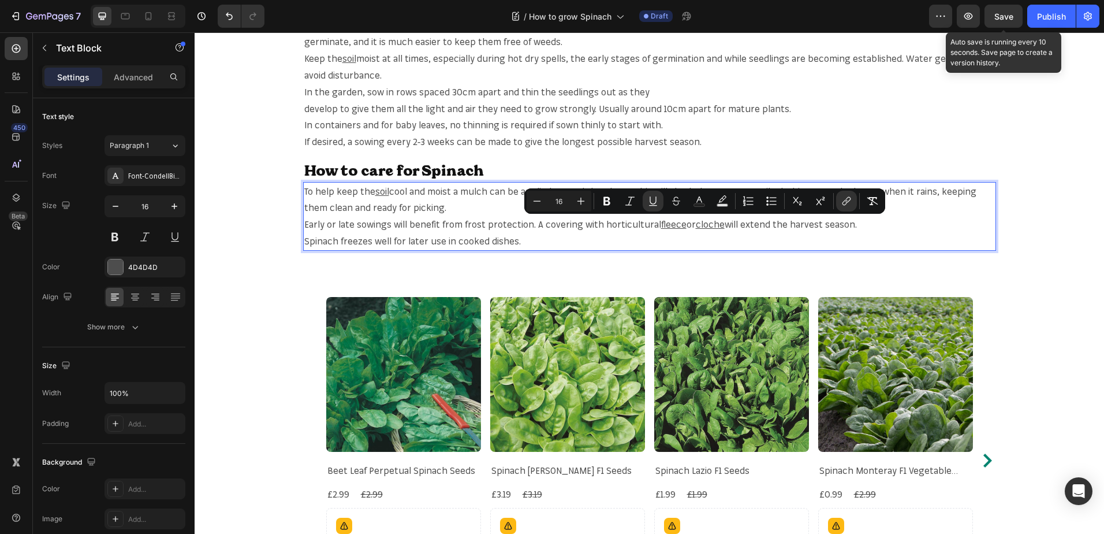
click at [997, 13] on span "Save" at bounding box center [1004, 17] width 19 height 10
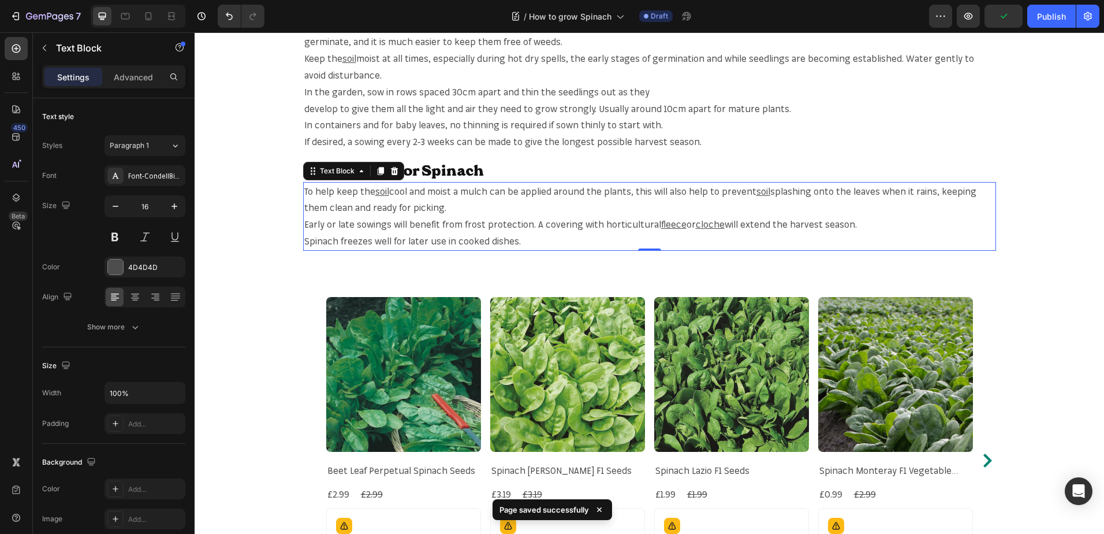
click at [520, 251] on div "When & Where to plant Spinach? Heading Leaf vegetables such a spinach and salad…" at bounding box center [650, 114] width 910 height 309
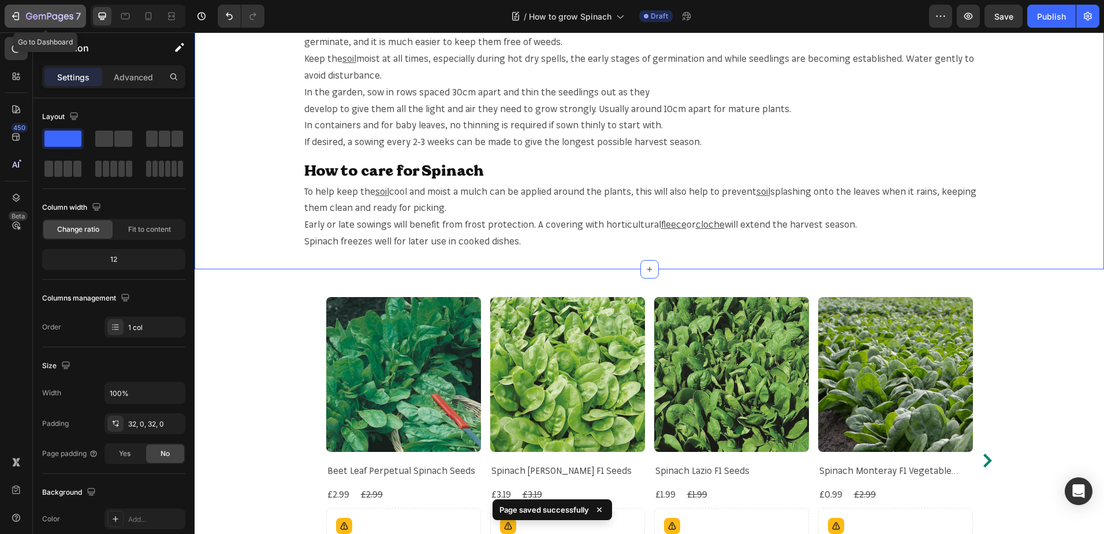
click at [54, 18] on icon "button" at bounding box center [54, 16] width 5 height 5
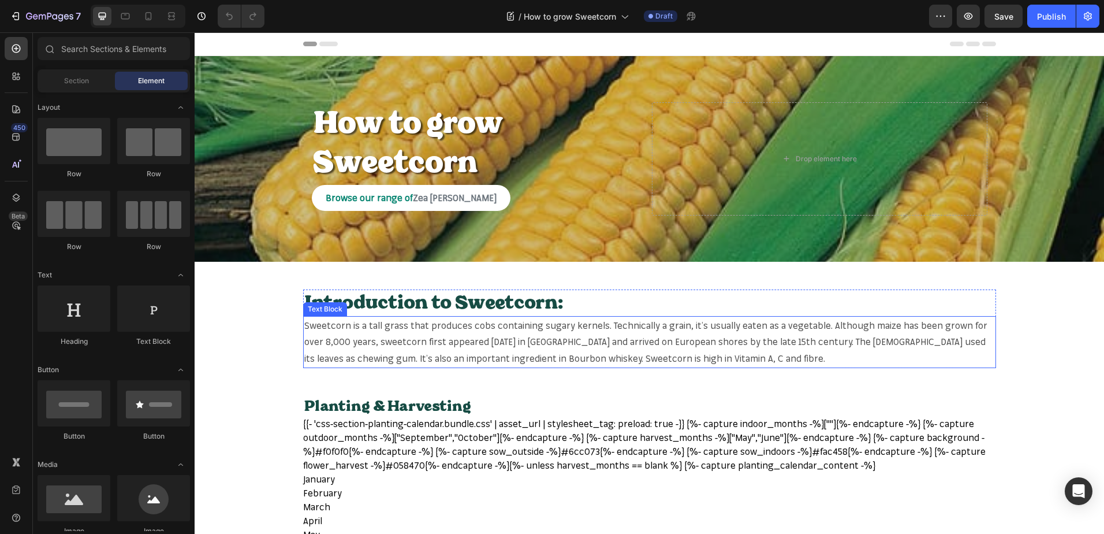
click at [325, 328] on span "Sweetcorn is a tall grass that produces cobs containing sugary kernels. Technic…" at bounding box center [645, 341] width 683 height 45
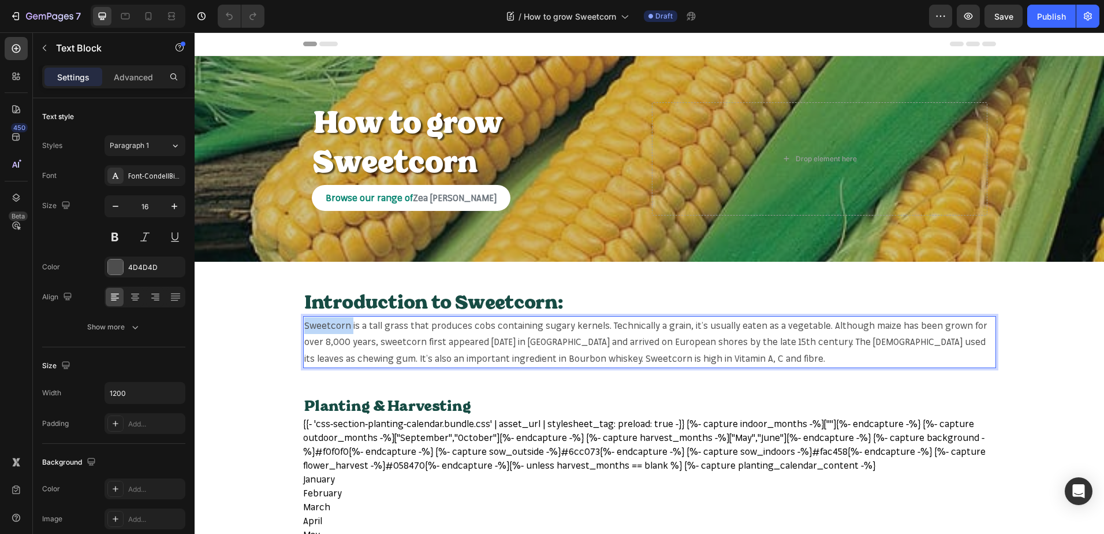
click at [327, 326] on span "Sweetcorn is a tall grass that produces cobs containing sugary kernels. Technic…" at bounding box center [645, 341] width 683 height 45
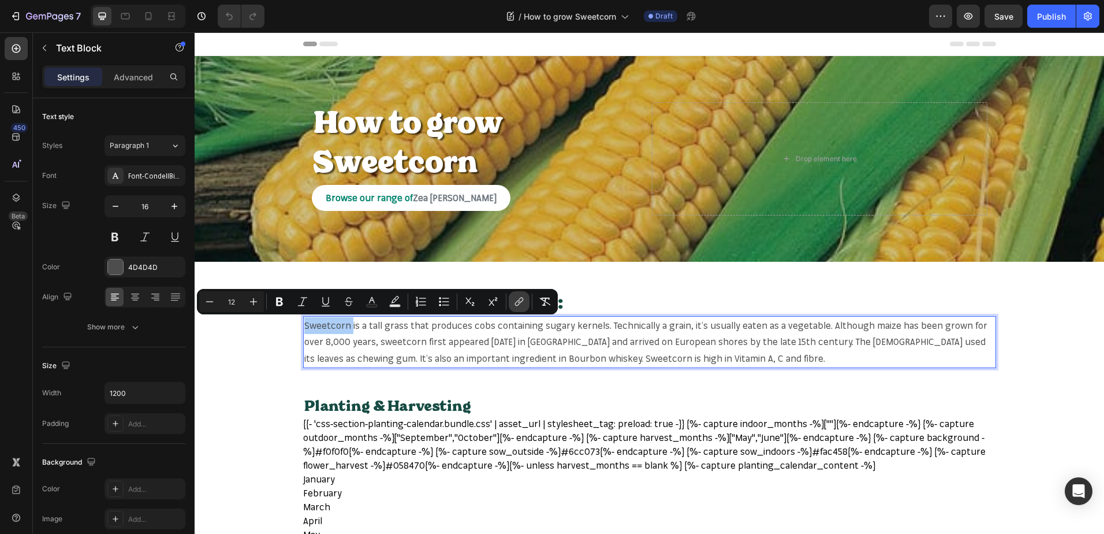
click at [524, 295] on button "link" at bounding box center [519, 301] width 21 height 21
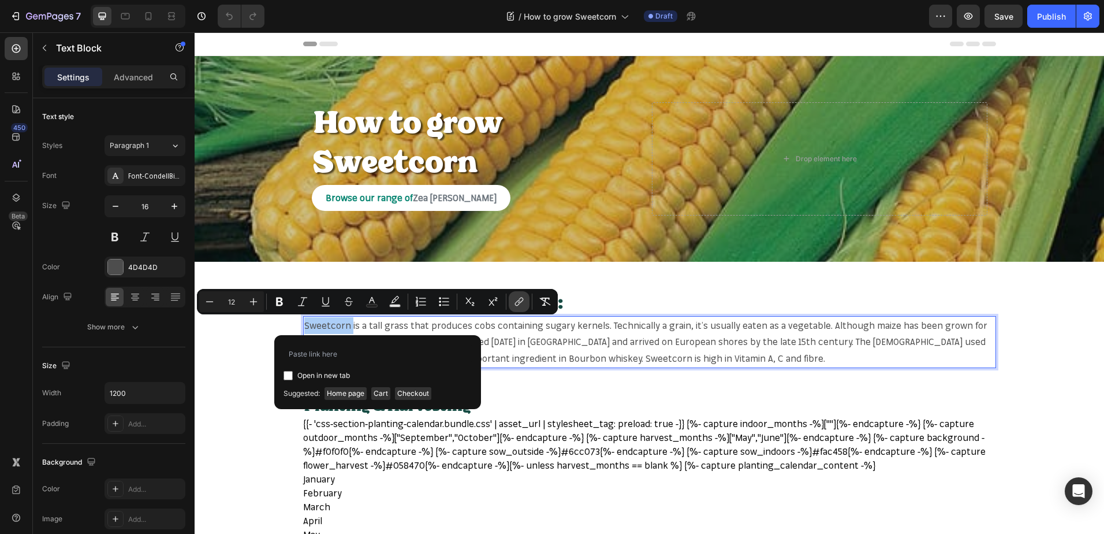
type input "https://mr-fothergills.co.uk/search?q=Sweetcorn&options%5Bprefix%5D=last&option…"
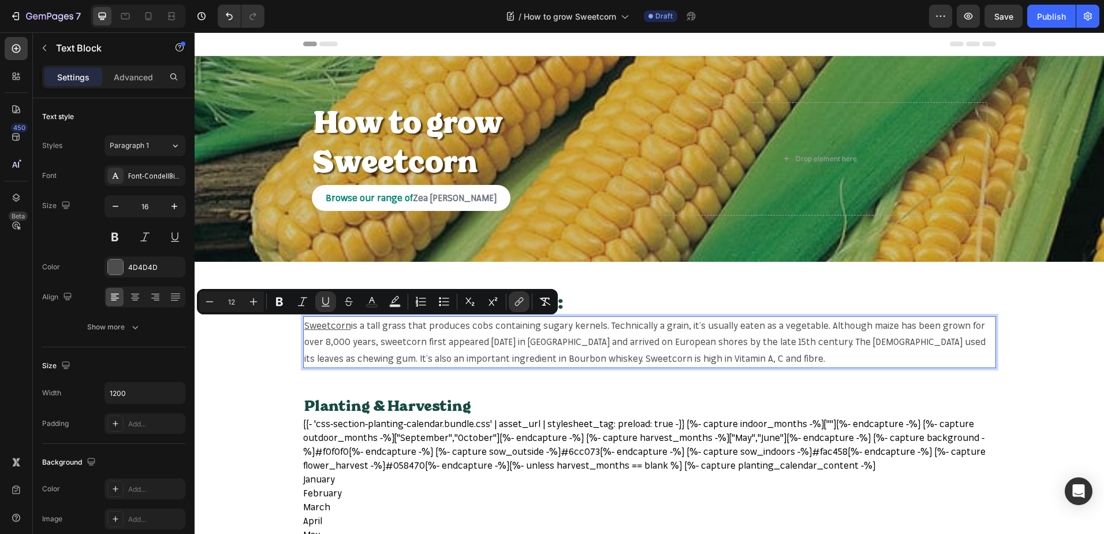
click at [785, 325] on span "is a tall grass that produces cobs containing sugary kernels. Technically a gra…" at bounding box center [645, 341] width 682 height 45
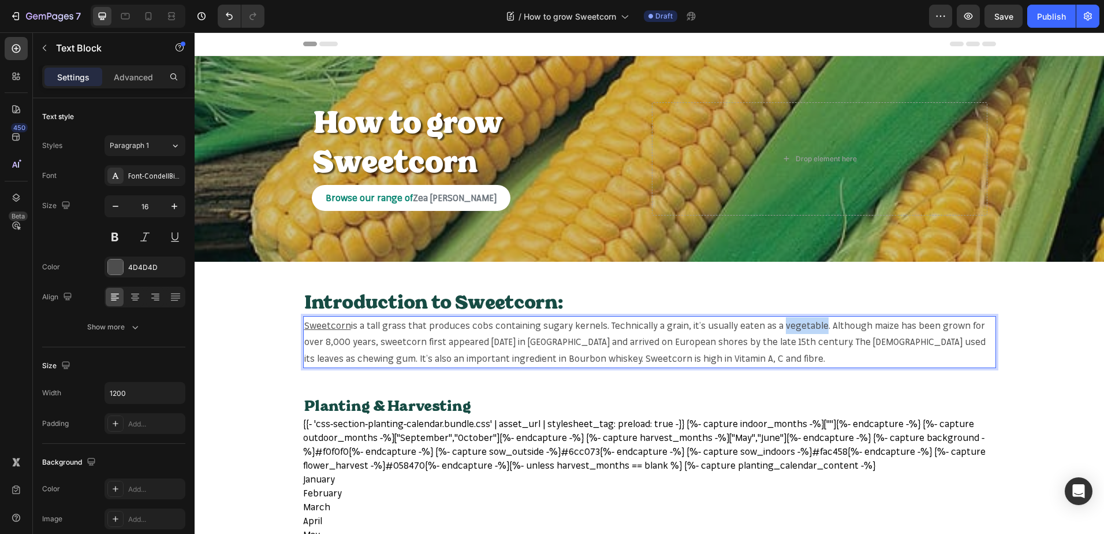
click at [785, 325] on span "is a tall grass that produces cobs containing sugary kernels. Technically a gra…" at bounding box center [645, 341] width 682 height 45
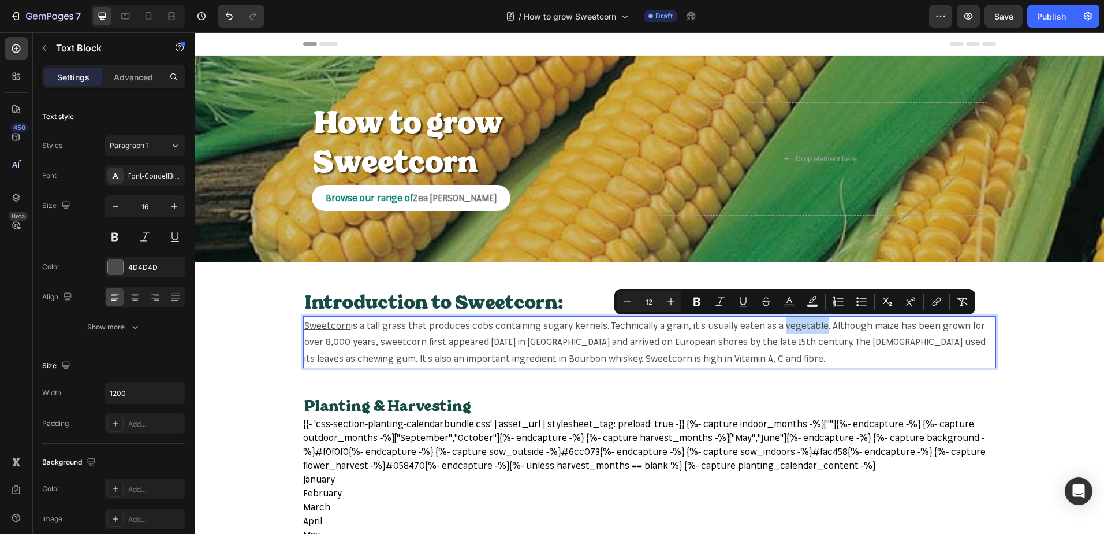
copy span "vegetable"
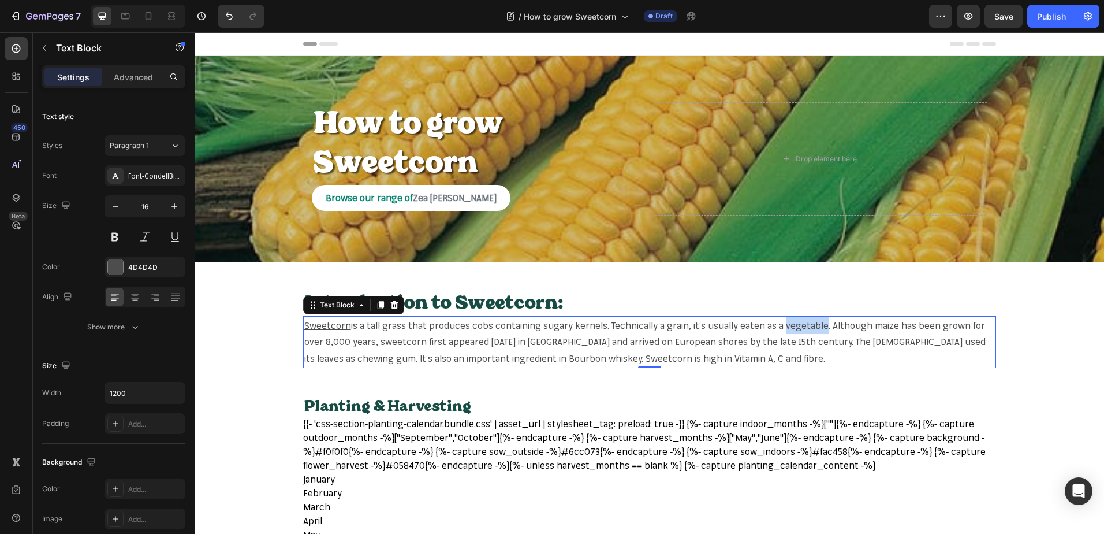
click at [802, 323] on span "is a tall grass that produces cobs containing sugary kernels. Technically a gra…" at bounding box center [645, 341] width 682 height 45
click at [805, 326] on span "is a tall grass that produces cobs containing sugary kernels. Technically a gra…" at bounding box center [645, 341] width 682 height 45
click at [813, 326] on span "is a tall grass that produces cobs containing sugary kernels. Technically a gra…" at bounding box center [645, 341] width 682 height 45
click at [810, 326] on span "is a tall grass that produces cobs containing sugary kernels. Technically a gra…" at bounding box center [645, 341] width 682 height 45
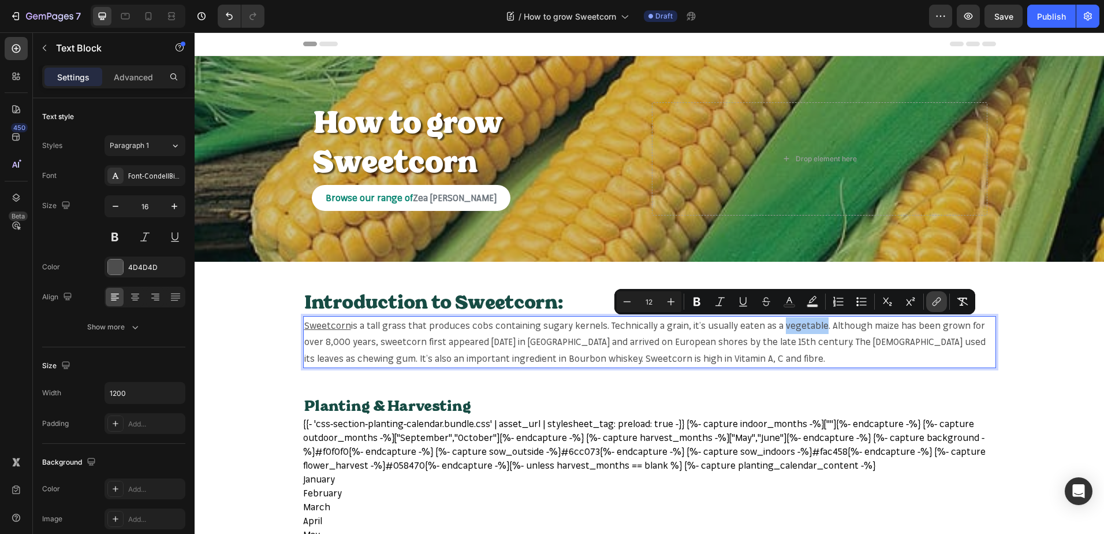
click at [940, 305] on icon "Editor contextual toolbar" at bounding box center [937, 302] width 12 height 12
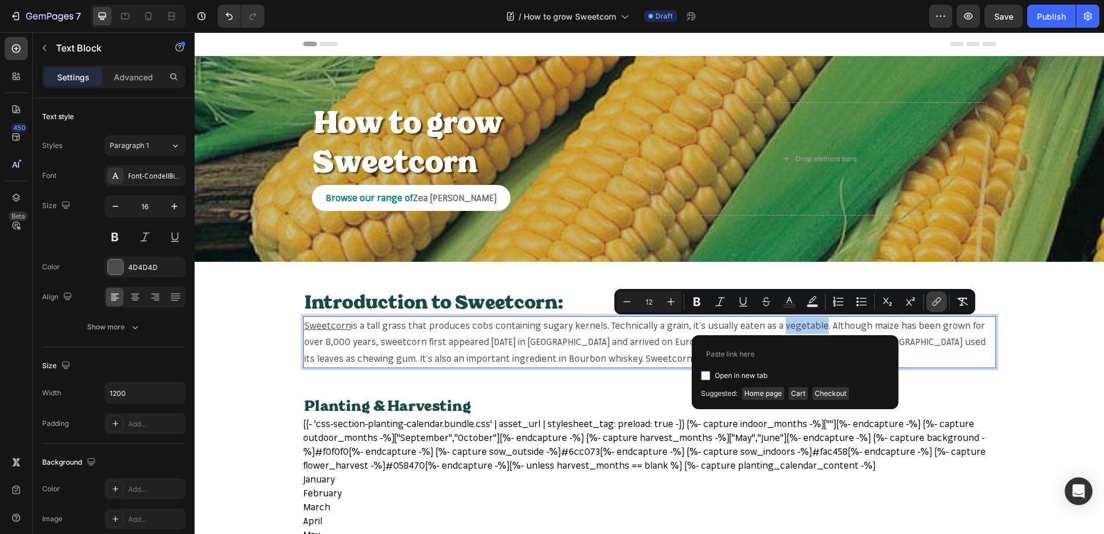
type input "https://mr-fothergills.co.uk/search?q=vegetable&options%5Bprefix%5D=last&option…"
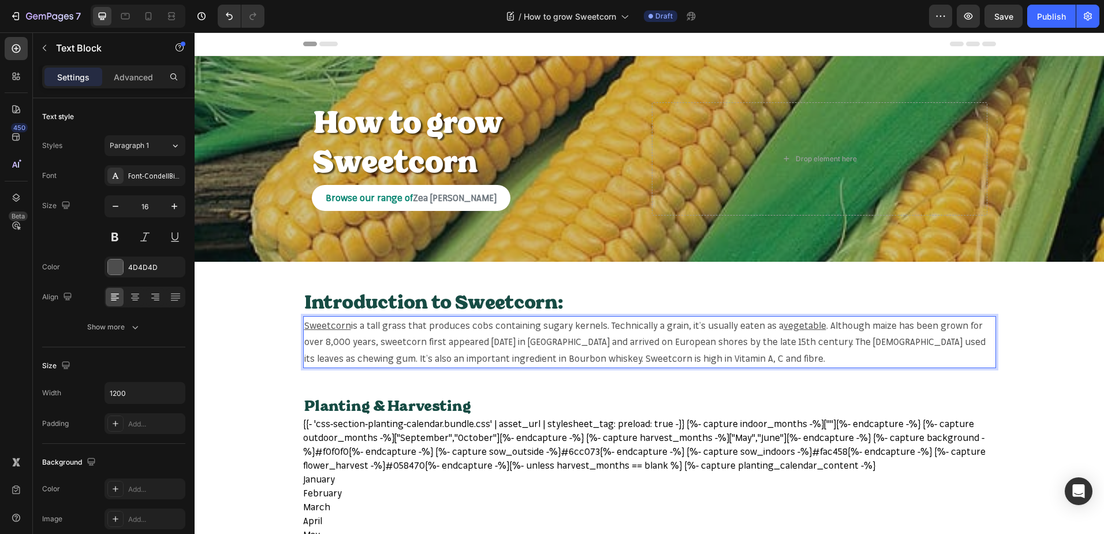
click at [378, 345] on span ". Although maize has been grown for over 8,000 years, sweetcorn first appeared …" at bounding box center [645, 341] width 682 height 45
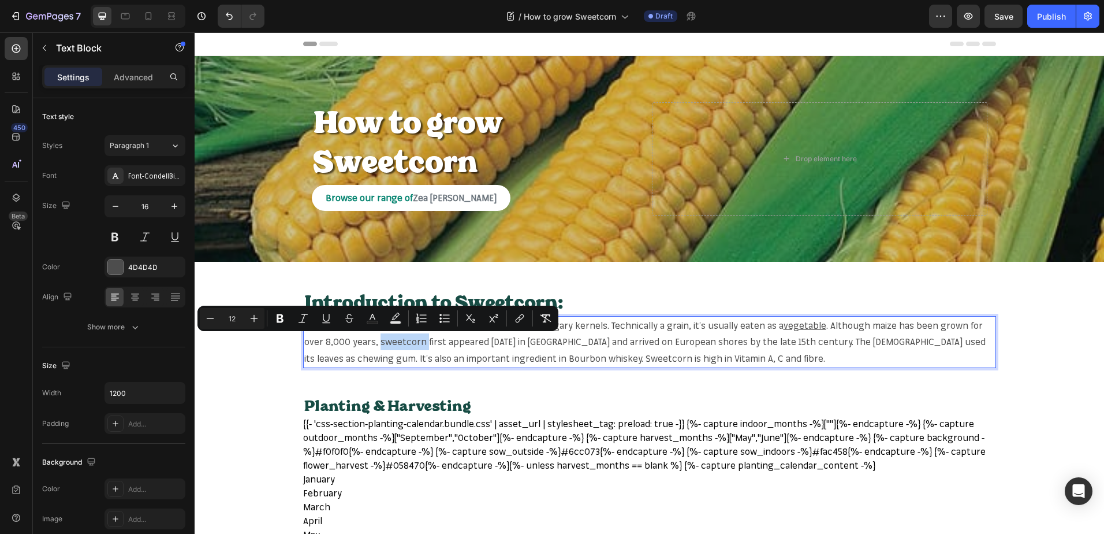
copy span "sweetcorn"
click at [364, 338] on span ". Although maize has been grown for over 8,000 years, sweetcorn first appeared …" at bounding box center [645, 341] width 682 height 45
click at [517, 312] on icon "Editor contextual toolbar" at bounding box center [520, 318] width 12 height 12
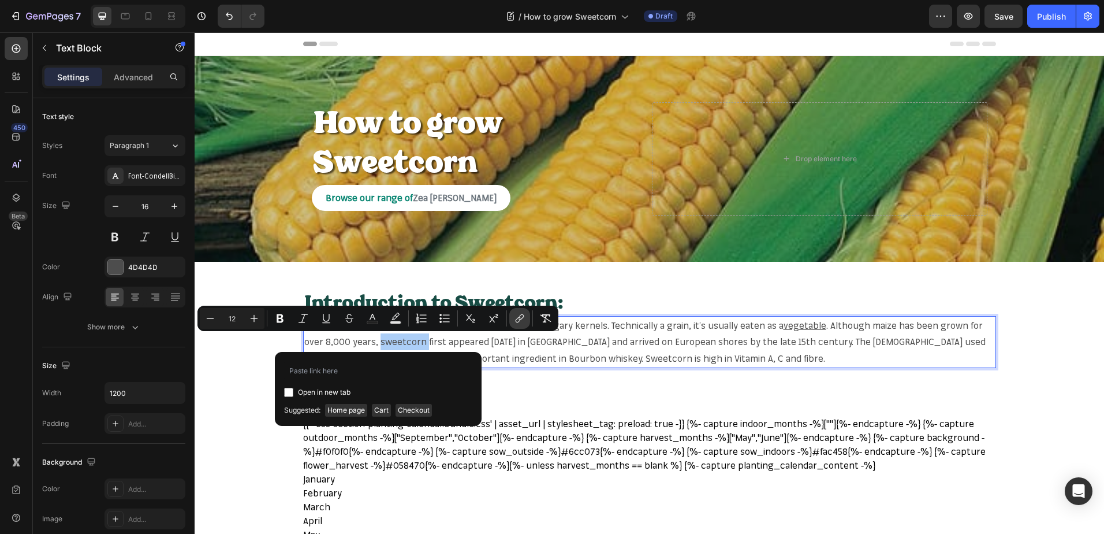
type input "https://mr-fothergills.co.uk/search?q=sweetcorn&options%5Bprefix%5D=last&option…"
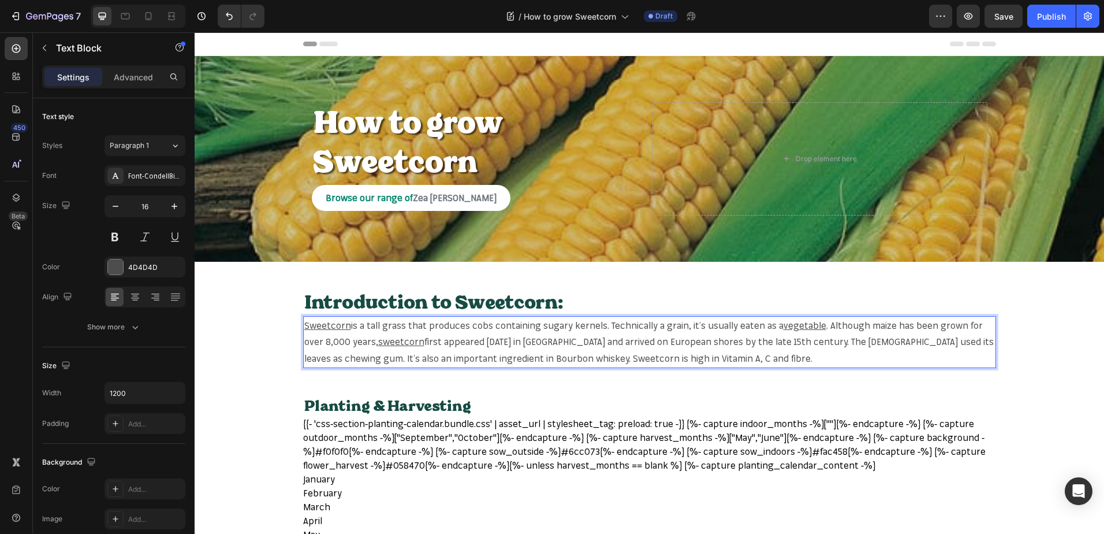
click at [613, 357] on span "first appeared 1,000 years ago in Brazil and arrived on European shores by the …" at bounding box center [649, 350] width 690 height 28
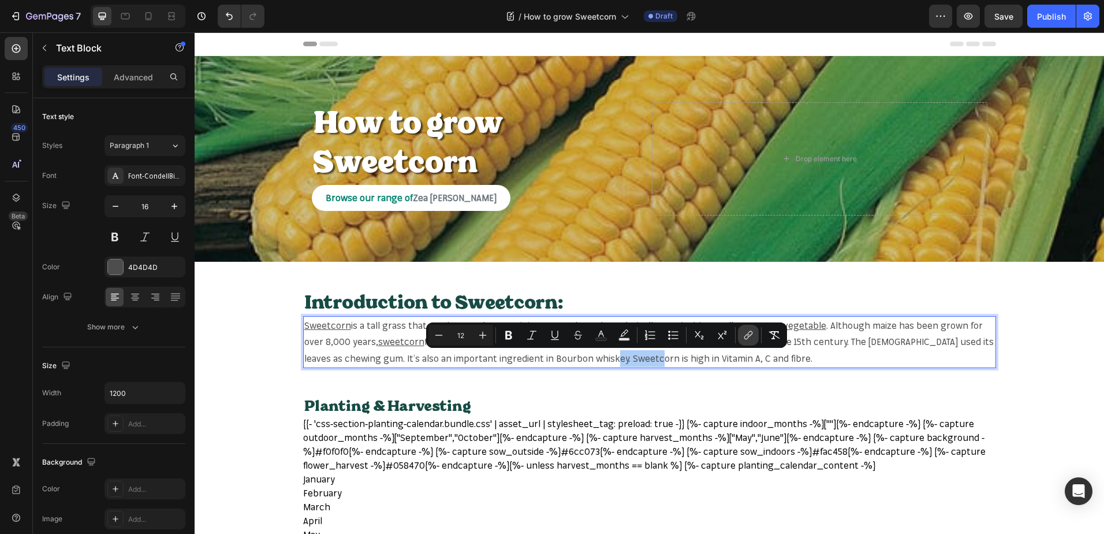
click at [742, 334] on button "link" at bounding box center [748, 335] width 21 height 21
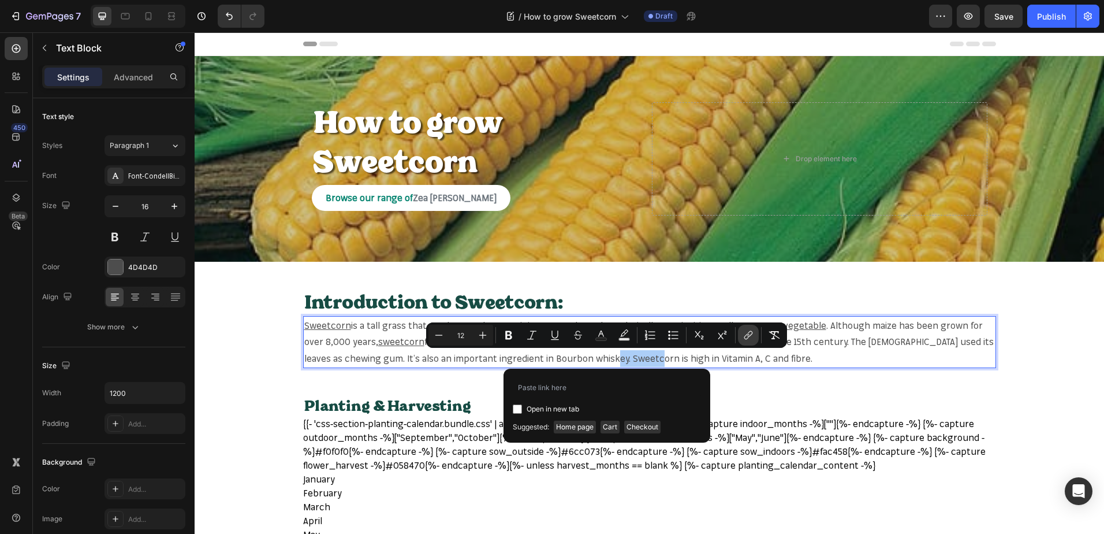
type input "https://mr-fothergills.co.uk/search?q=sweetcorn&options%5Bprefix%5D=last&option…"
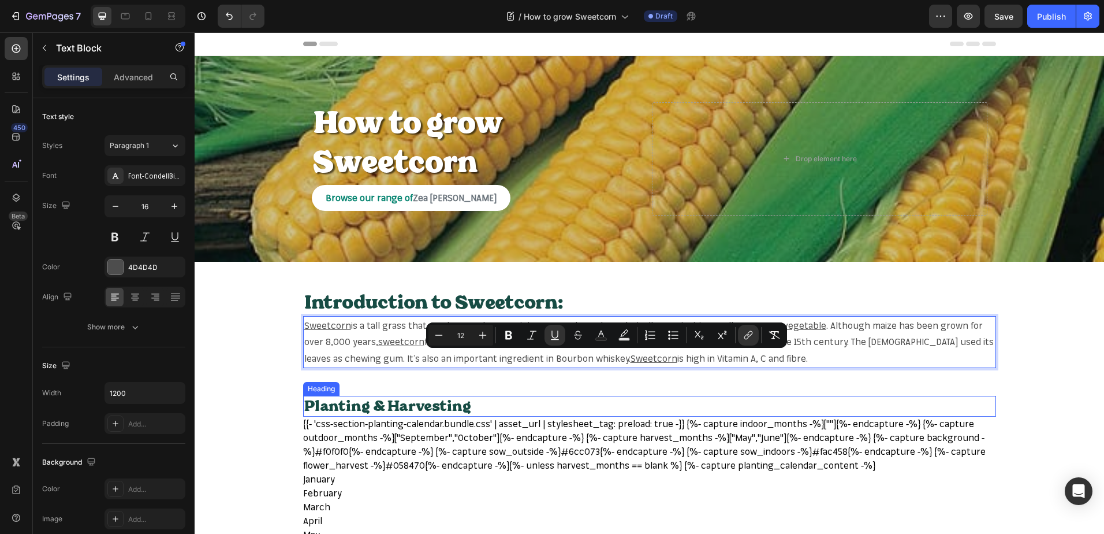
click at [866, 400] on h2 "Planting & Harvesting" at bounding box center [649, 406] width 693 height 21
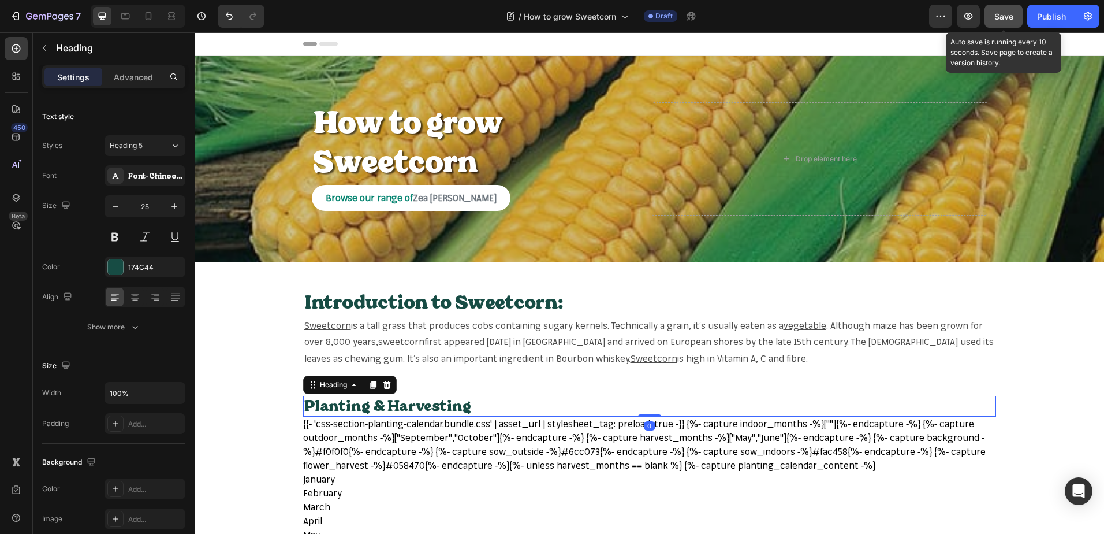
click at [1004, 20] on span "Save" at bounding box center [1004, 17] width 19 height 10
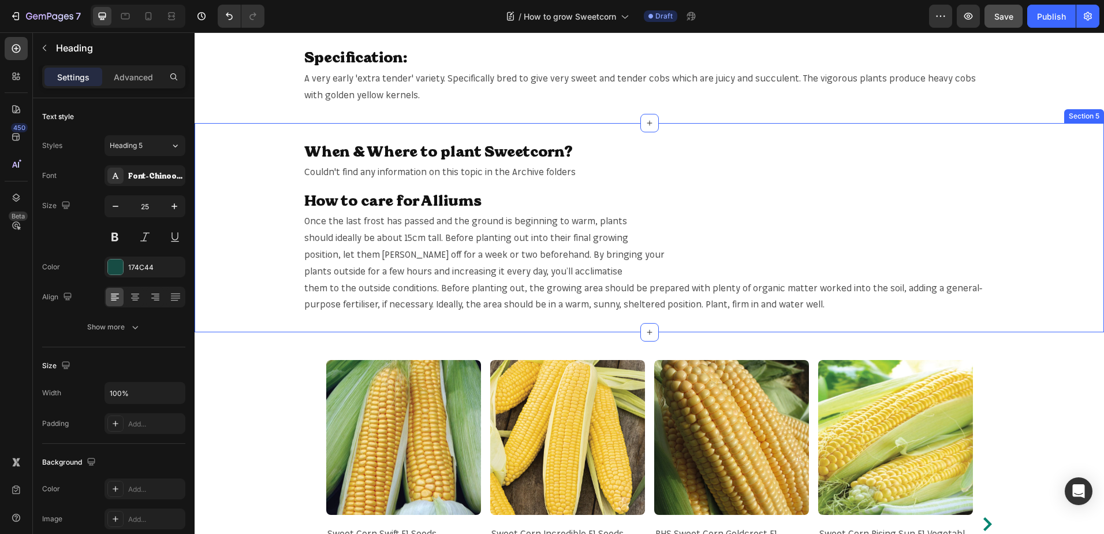
scroll to position [693, 0]
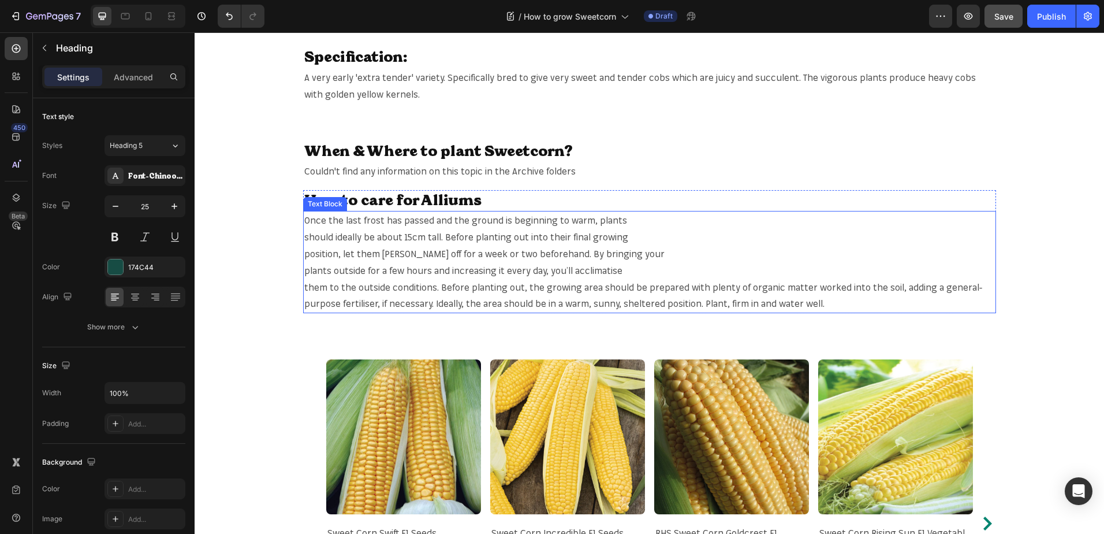
click at [876, 286] on span "them to the outside conditions. Before planting out, the growing area should be…" at bounding box center [643, 295] width 678 height 28
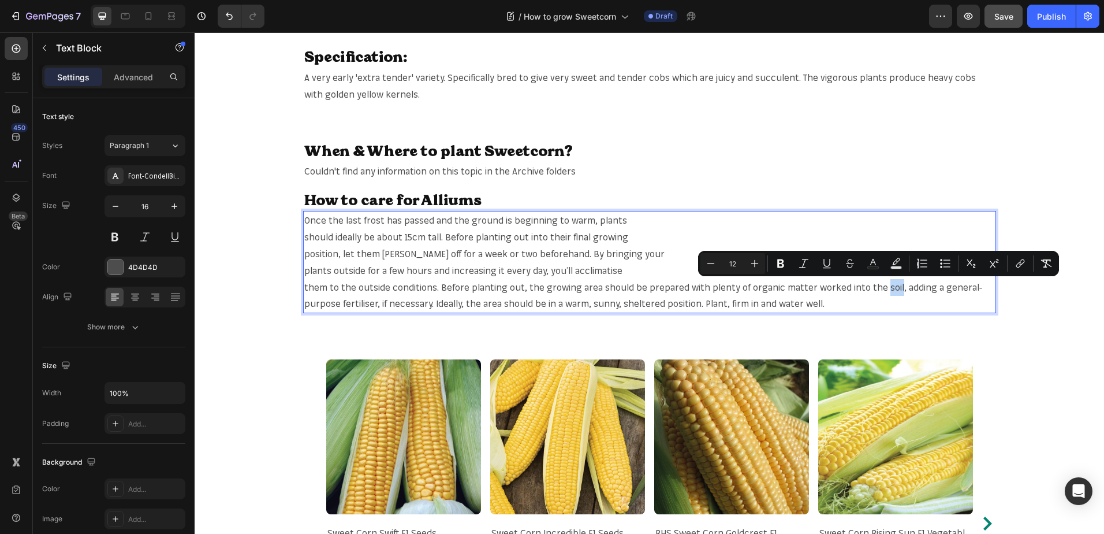
copy span "soil"
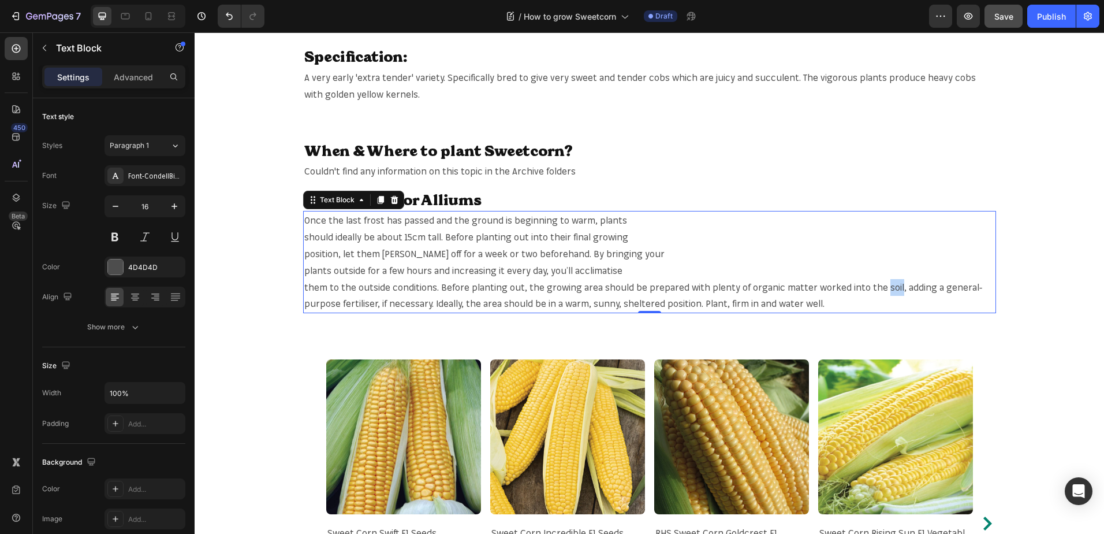
click at [875, 288] on span "them to the outside conditions. Before planting out, the growing area should be…" at bounding box center [643, 295] width 678 height 28
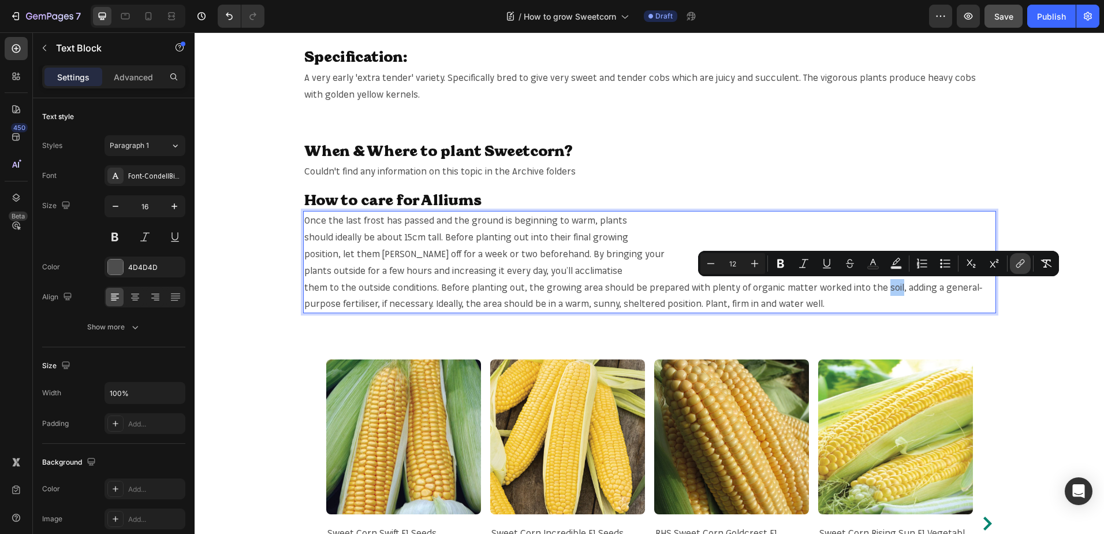
click at [1023, 265] on icon "Editor contextual toolbar" at bounding box center [1021, 264] width 12 height 12
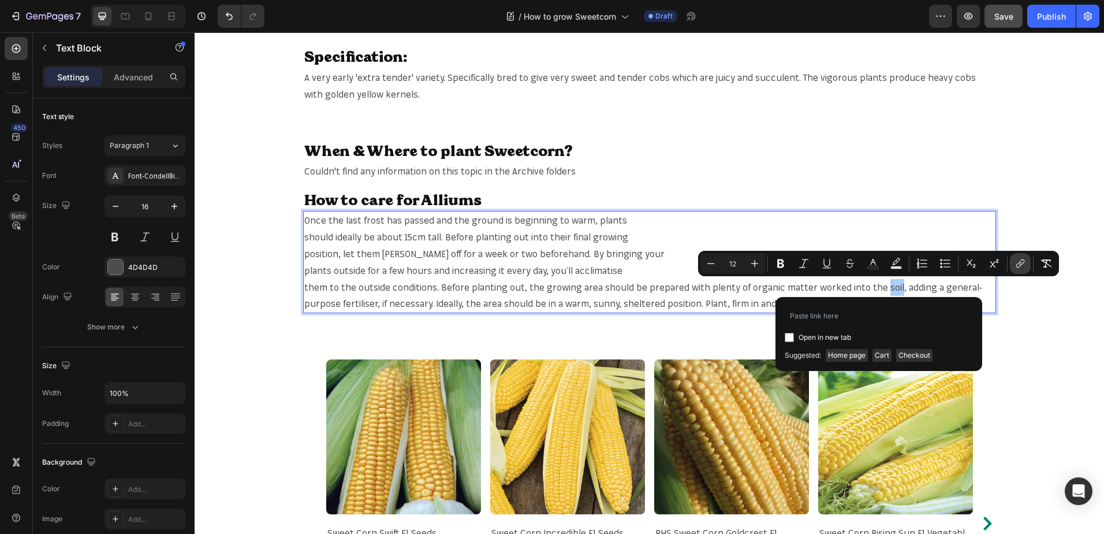
type input "[URL][DOMAIN_NAME]"
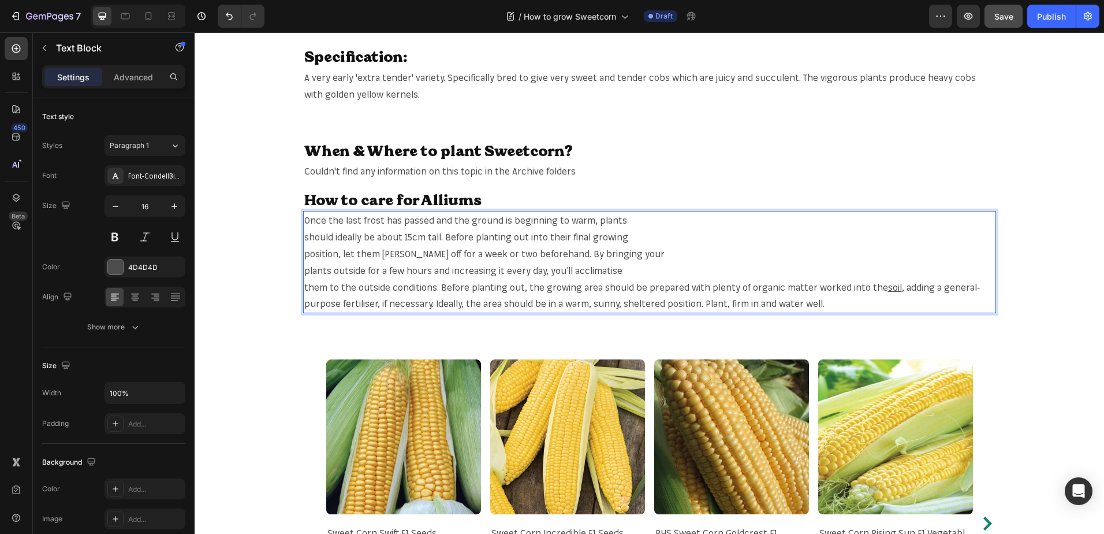
click at [361, 308] on span ", adding a general-purpose fertiliser, if necessary. Ideally, the area should b…" at bounding box center [642, 295] width 676 height 28
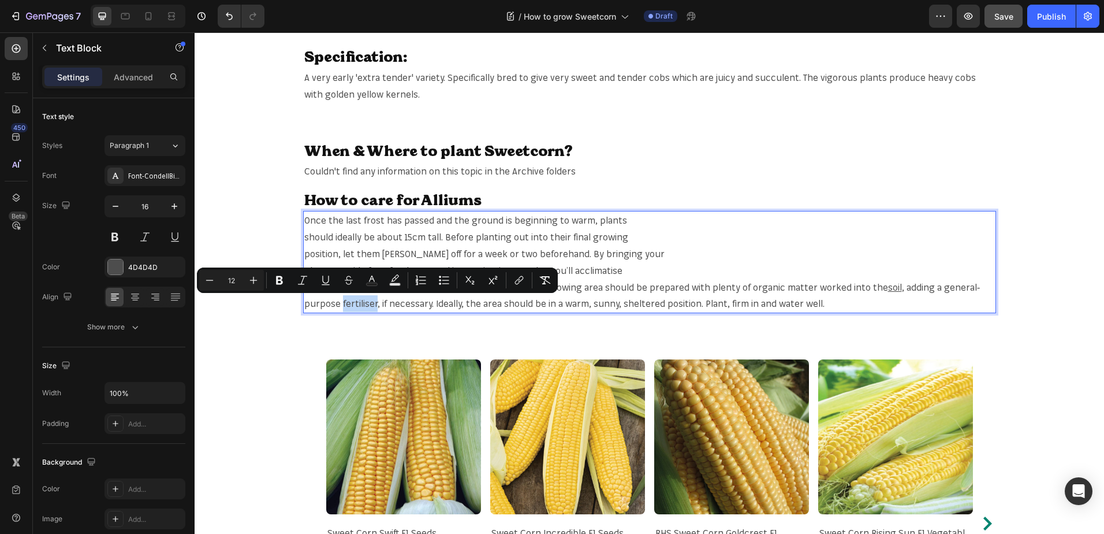
copy span "fertiliser"
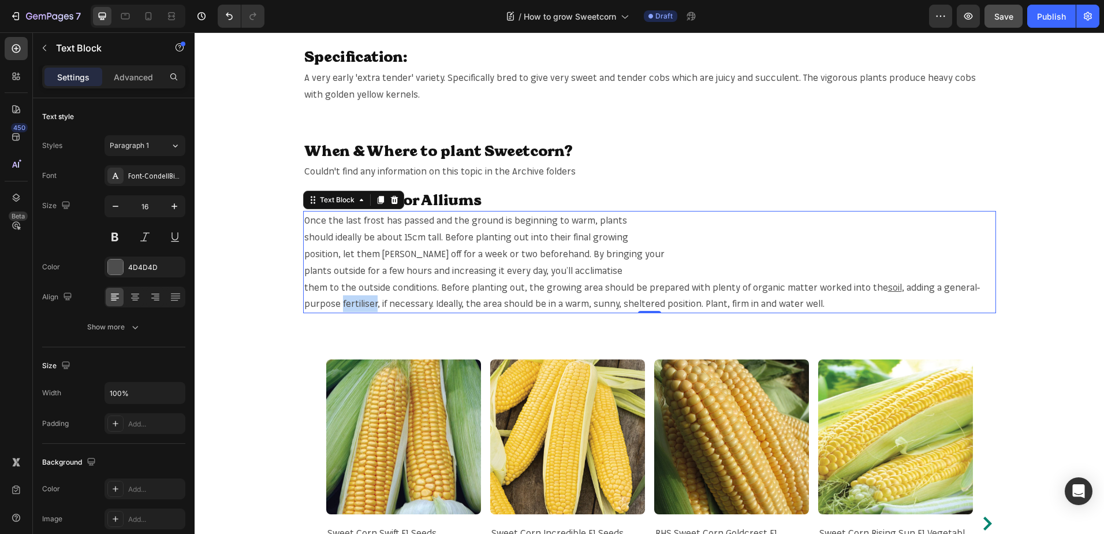
click at [337, 301] on span ", adding a general-purpose fertiliser, if necessary. Ideally, the area should b…" at bounding box center [642, 295] width 676 height 28
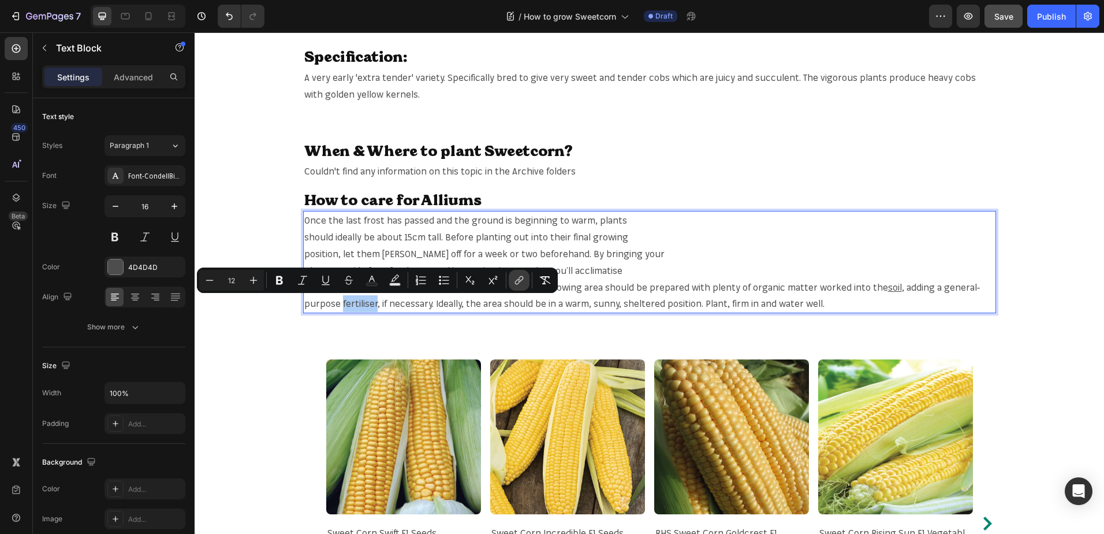
click at [516, 275] on icon "Editor contextual toolbar" at bounding box center [519, 280] width 12 height 12
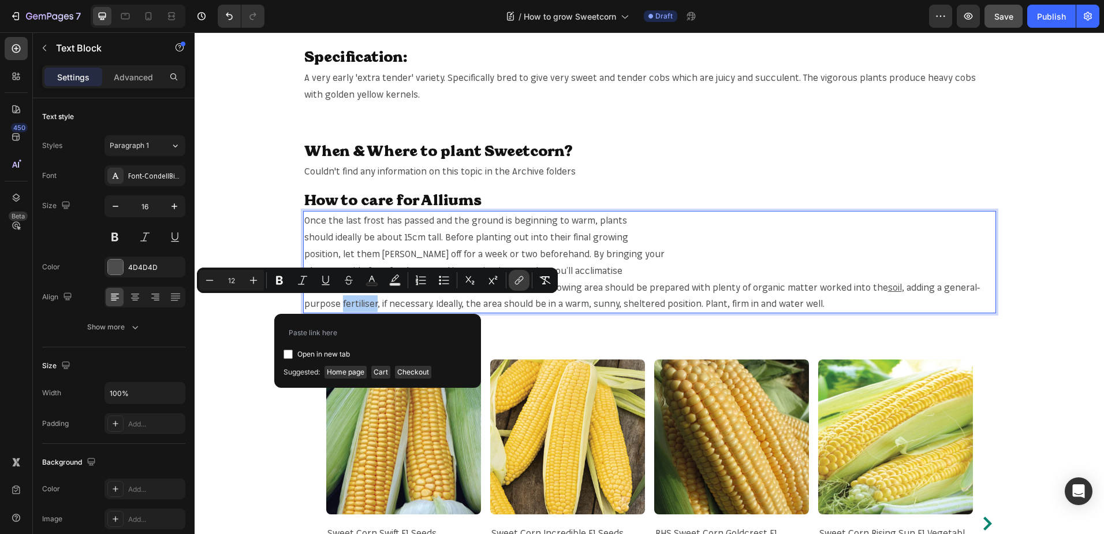
type input "https://mr-fothergills.co.uk/search?q=fertiliser&options%5Bprefix%5D=last&optio…"
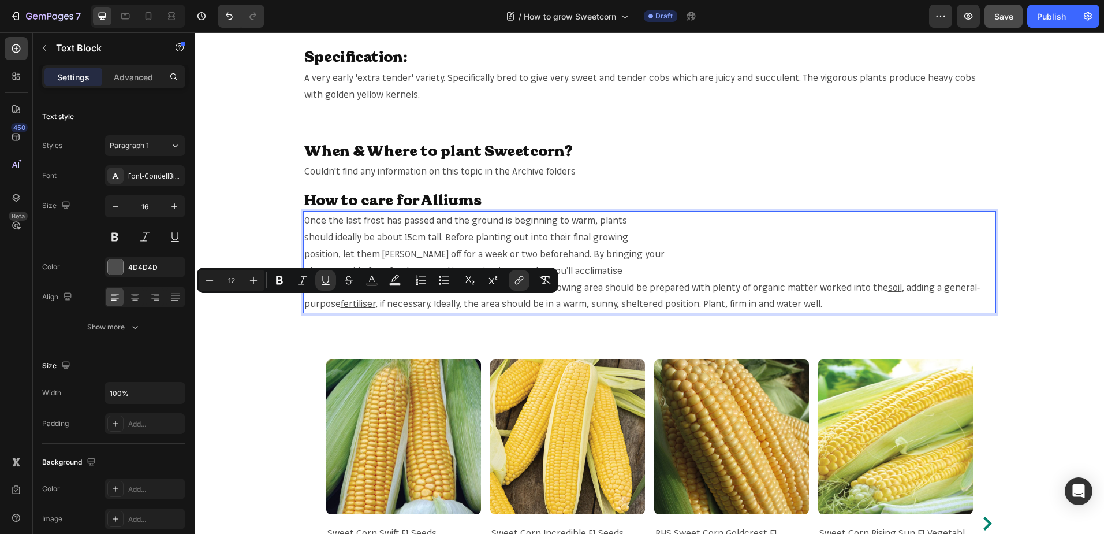
click at [1033, 211] on div "When & Where to plant Sweetcorn? Heading Couldn't find any information on this …" at bounding box center [650, 227] width 910 height 173
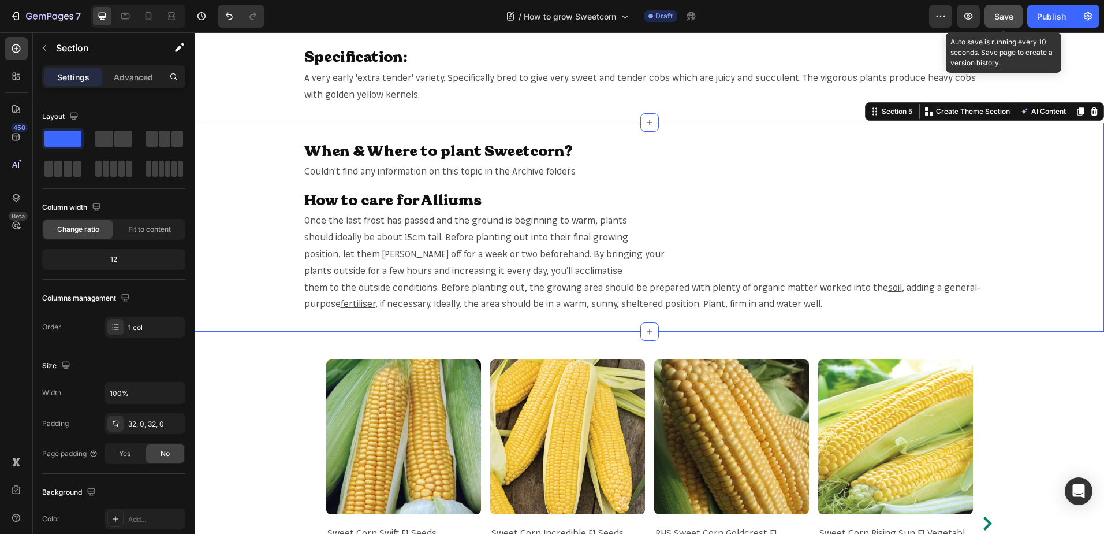
click at [1014, 14] on button "Save" at bounding box center [1004, 16] width 38 height 23
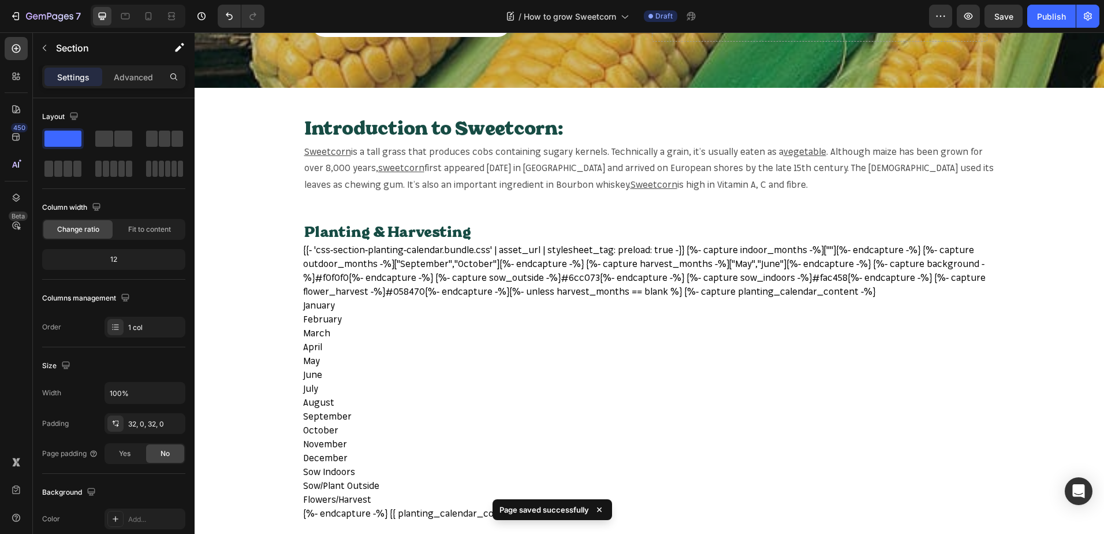
scroll to position [0, 0]
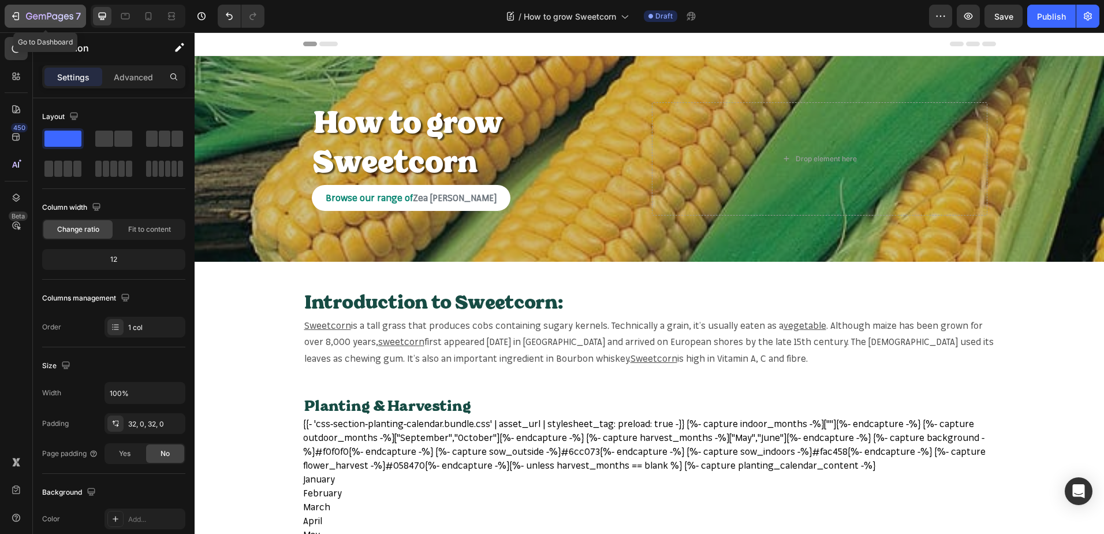
click at [23, 21] on div "7" at bounding box center [45, 16] width 71 height 14
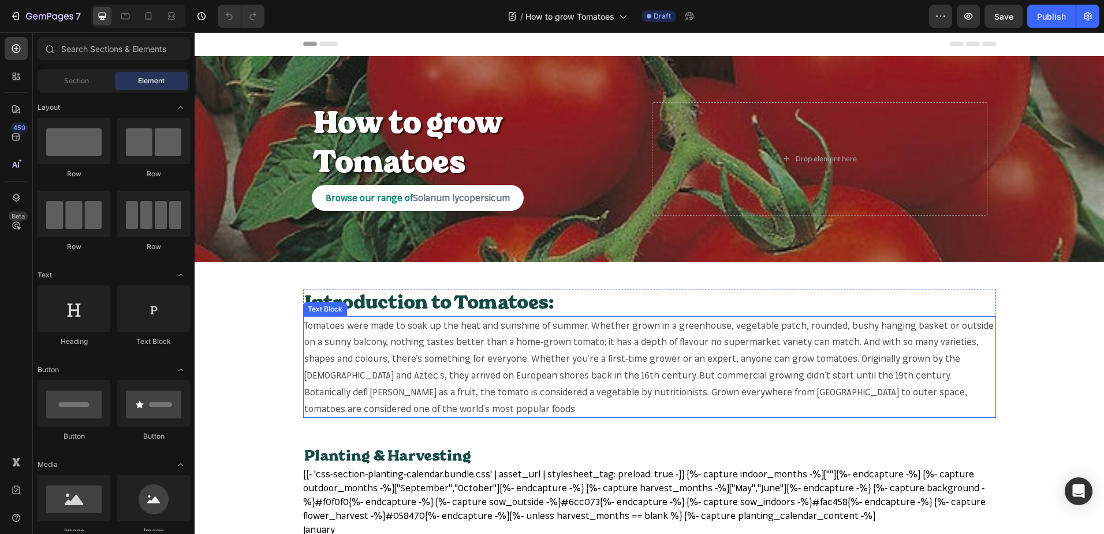
click at [322, 324] on span "Tomatoes were made to soak up the heat and sunshine of summer. Whether grown in…" at bounding box center [649, 366] width 690 height 95
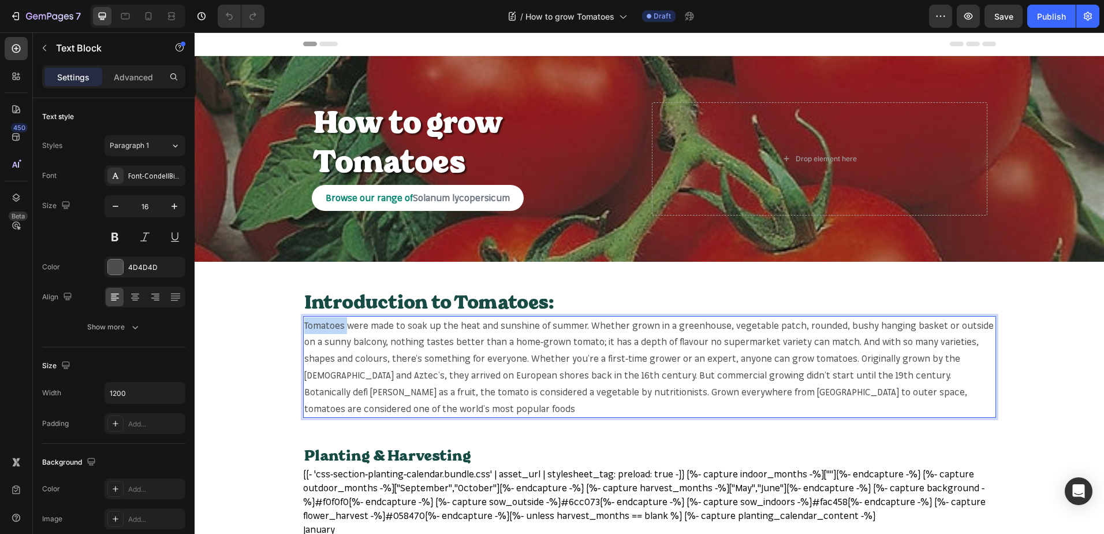
click at [322, 324] on span "Tomatoes were made to soak up the heat and sunshine of summer. Whether grown in…" at bounding box center [649, 366] width 690 height 95
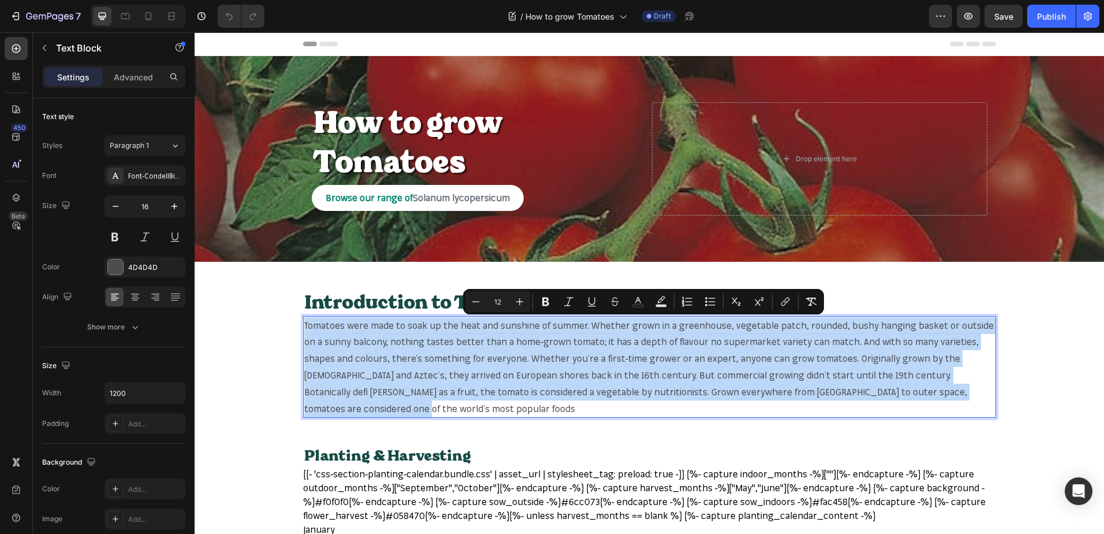
click at [322, 324] on span "Tomatoes were made to soak up the heat and sunshine of summer. Whether grown in…" at bounding box center [649, 366] width 690 height 95
click at [321, 327] on span "Tomatoes were made to soak up the heat and sunshine of summer. Whether grown in…" at bounding box center [649, 366] width 690 height 95
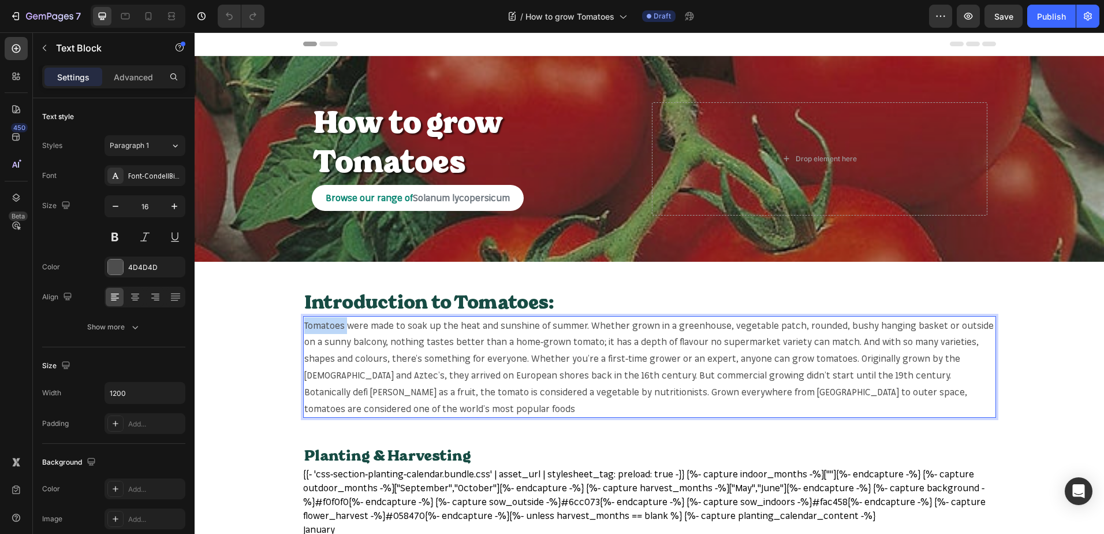
click at [321, 327] on span "Tomatoes were made to soak up the heat and sunshine of summer. Whether grown in…" at bounding box center [649, 366] width 690 height 95
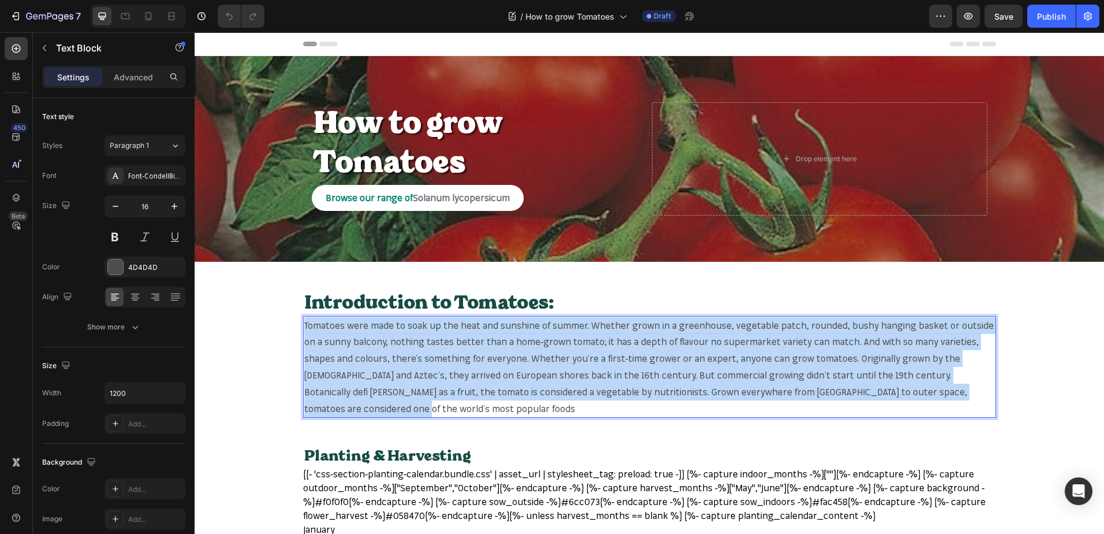
click at [321, 327] on span "Tomatoes were made to soak up the heat and sunshine of summer. Whether grown in…" at bounding box center [649, 366] width 690 height 95
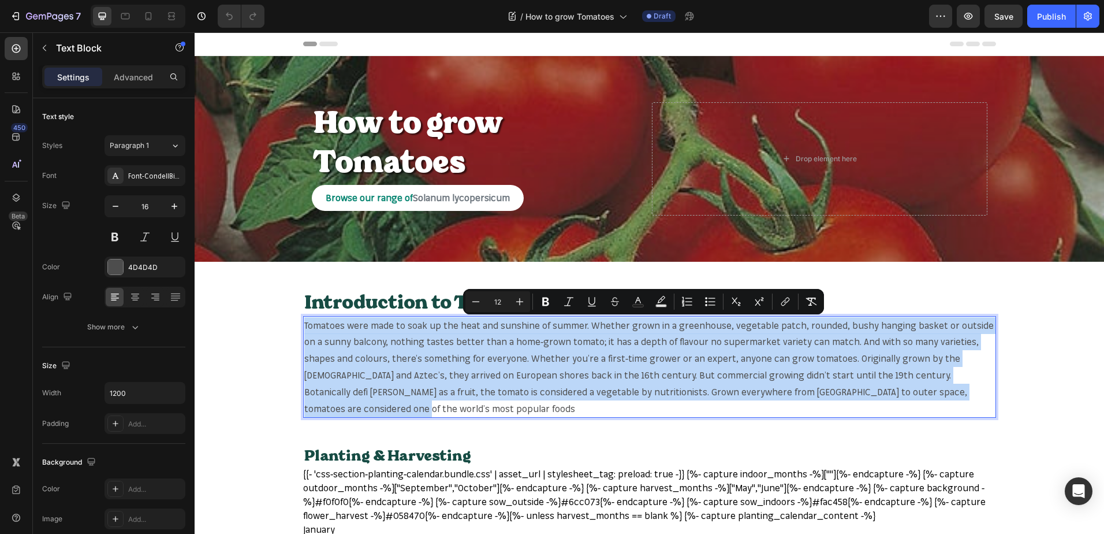
click at [321, 327] on span "Tomatoes were made to soak up the heat and sunshine of summer. Whether grown in…" at bounding box center [649, 366] width 690 height 95
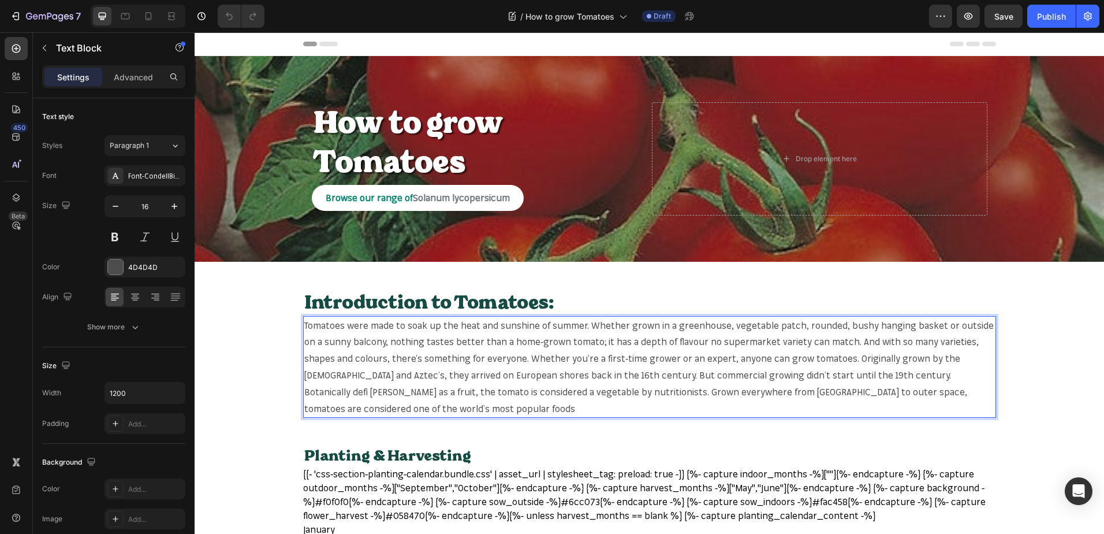
click at [335, 324] on span "Tomatoes were made to soak up the heat and sunshine of summer. Whether grown in…" at bounding box center [649, 366] width 690 height 95
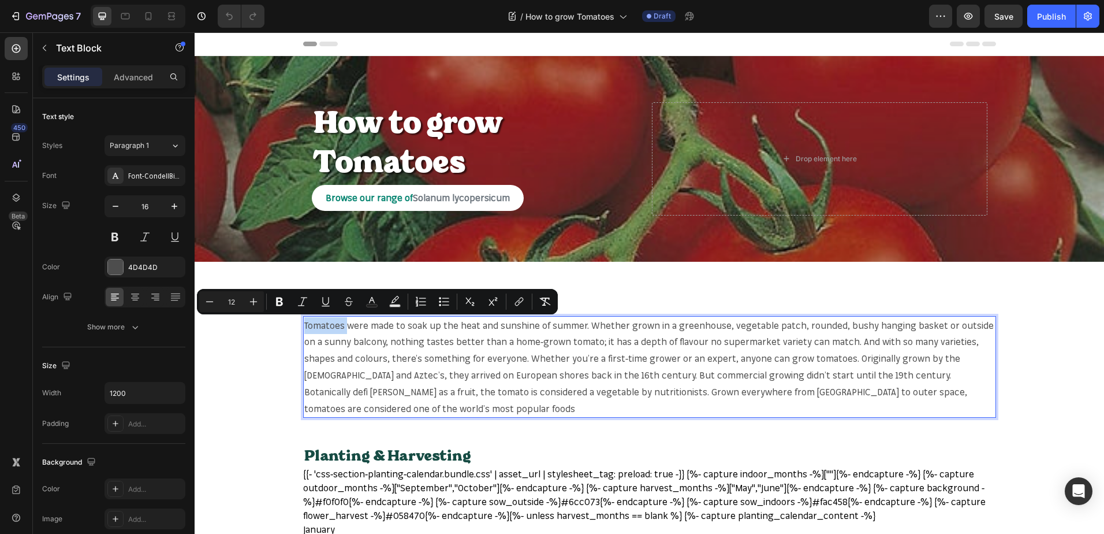
copy span "Tomatoes"
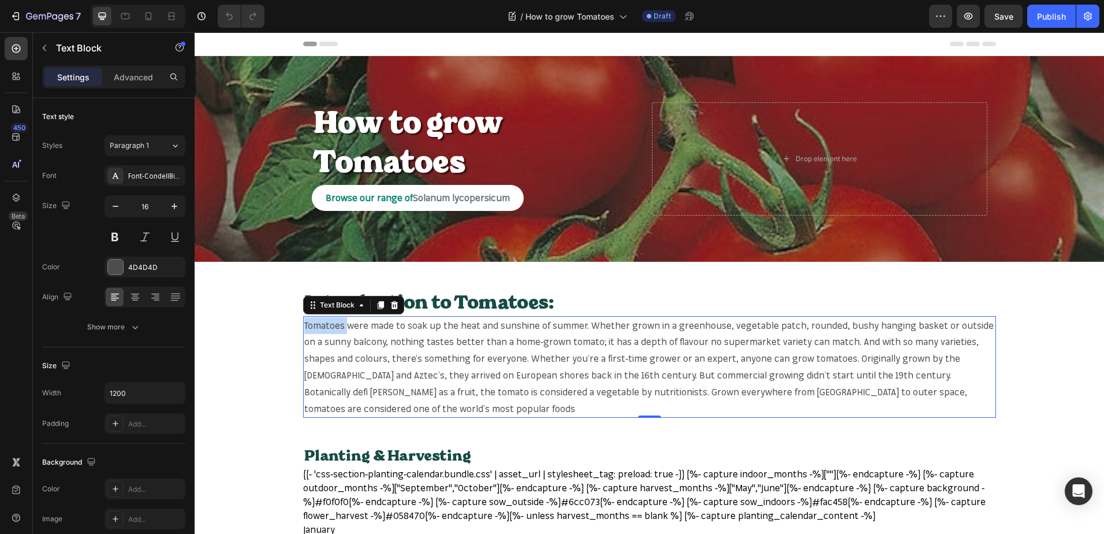
click at [319, 334] on p "Tomatoes were made to soak up the heat and sunshine of summer. Whether grown in…" at bounding box center [649, 367] width 691 height 100
click at [321, 333] on p "Tomatoes were made to soak up the heat and sunshine of summer. Whether grown in…" at bounding box center [649, 367] width 691 height 100
click at [329, 323] on span "Tomatoes were made to soak up the heat and sunshine of summer. Whether grown in…" at bounding box center [649, 366] width 690 height 95
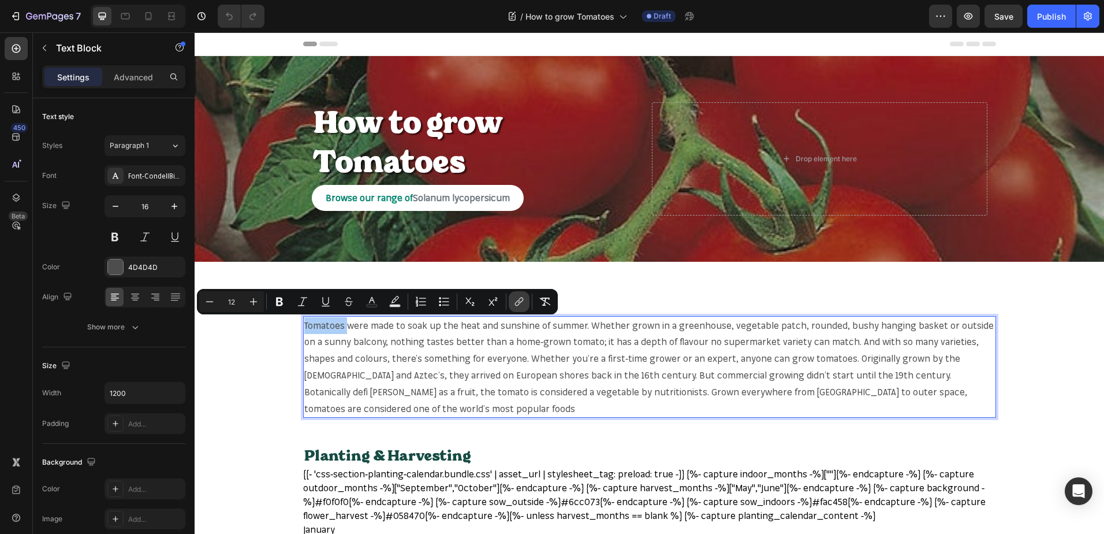
click at [514, 304] on icon "Editor contextual toolbar" at bounding box center [519, 302] width 12 height 12
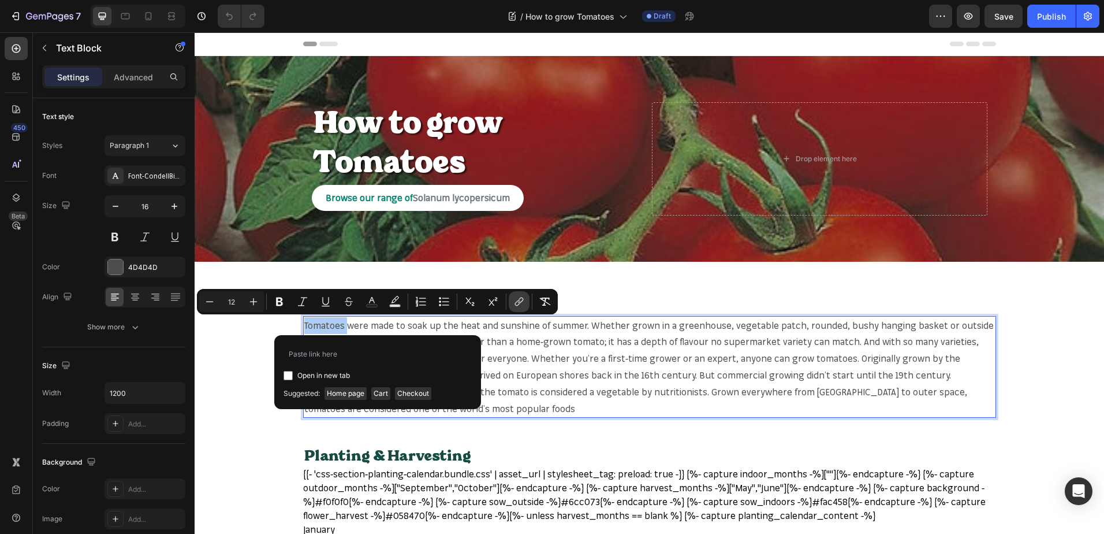
type input "[URL][DOMAIN_NAME]"
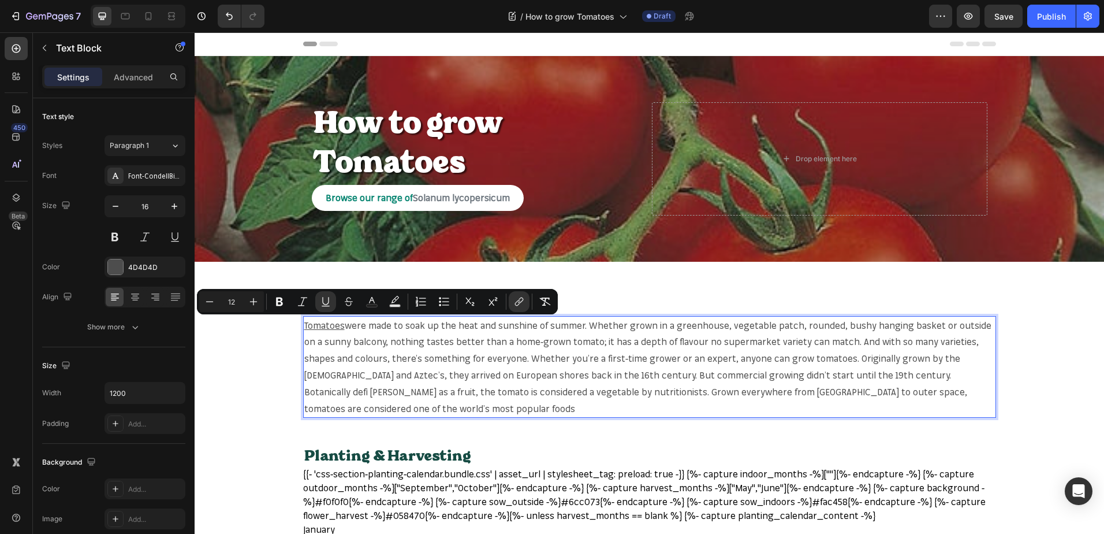
click at [702, 324] on span "were made to soak up the heat and sunshine of summer. Whether grown in a greenh…" at bounding box center [647, 366] width 687 height 95
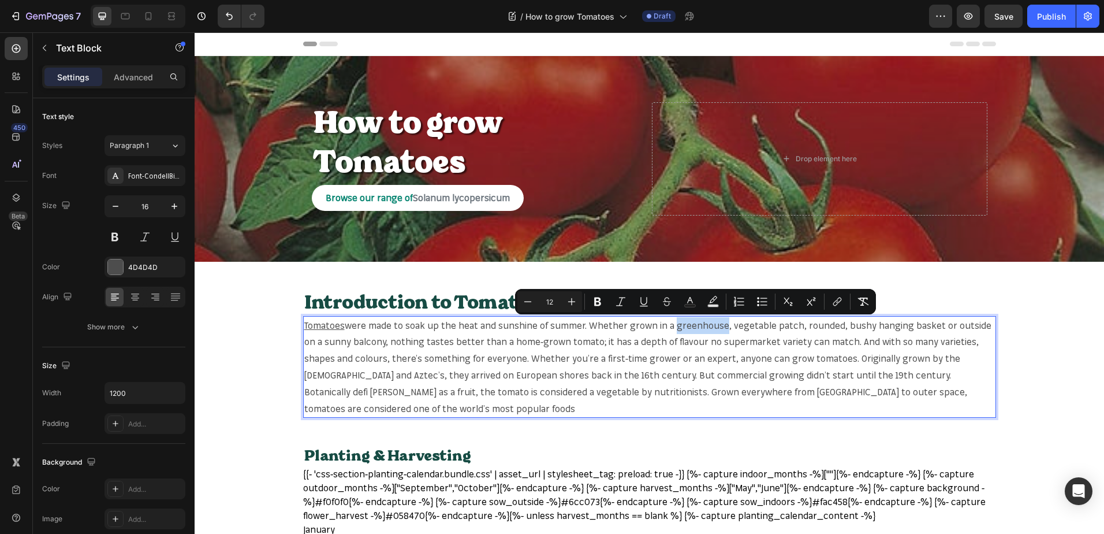
copy span "greenhouse"
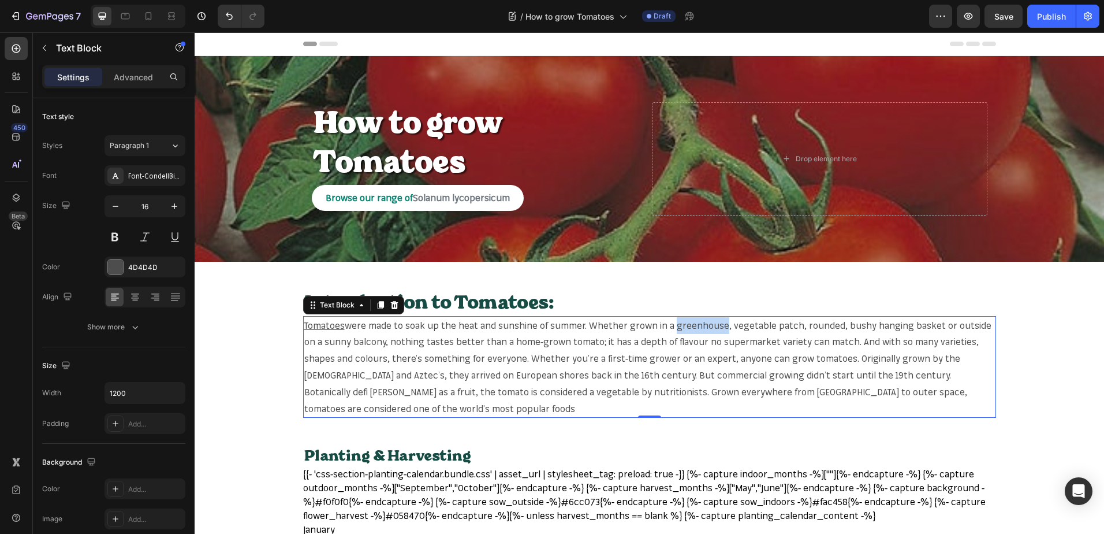
click at [689, 322] on span "were made to soak up the heat and sunshine of summer. Whether grown in a greenh…" at bounding box center [647, 366] width 687 height 95
drag, startPoint x: 689, startPoint y: 322, endPoint x: 697, endPoint y: 319, distance: 8.3
click at [689, 322] on span "were made to soak up the heat and sunshine of summer. Whether grown in a greenh…" at bounding box center [647, 366] width 687 height 95
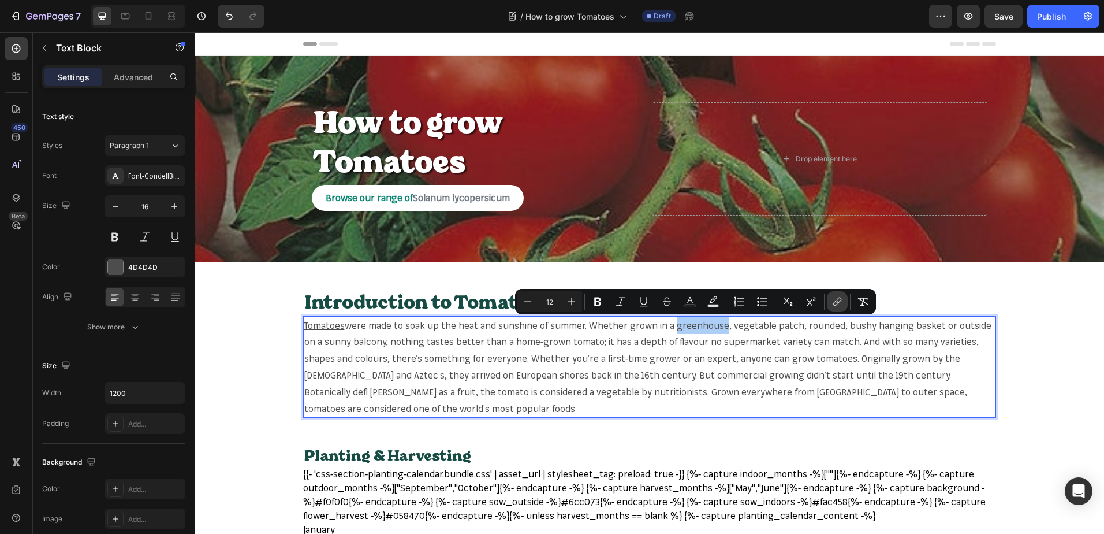
click at [837, 299] on icon "Editor contextual toolbar" at bounding box center [838, 302] width 12 height 12
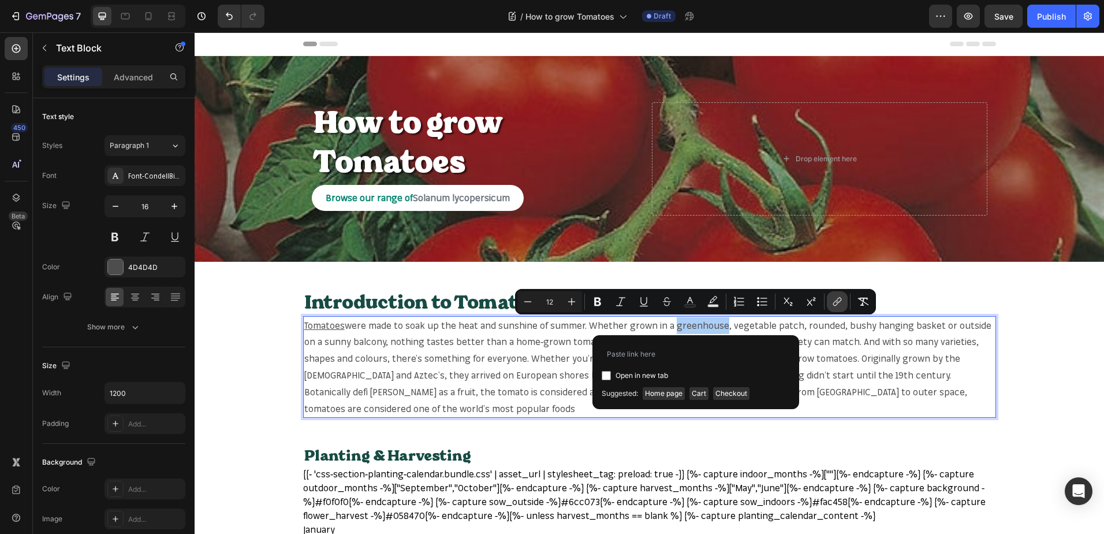
type input "[URL][DOMAIN_NAME]"
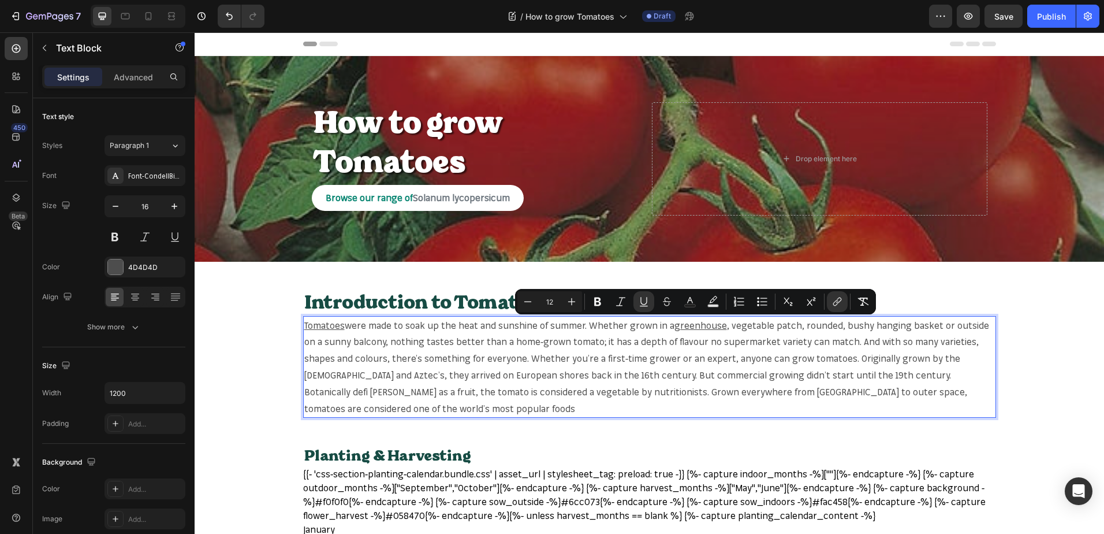
click at [731, 318] on p "Tomatoes were made to soak up the heat and sunshine of summer. Whether grown in…" at bounding box center [649, 367] width 691 height 100
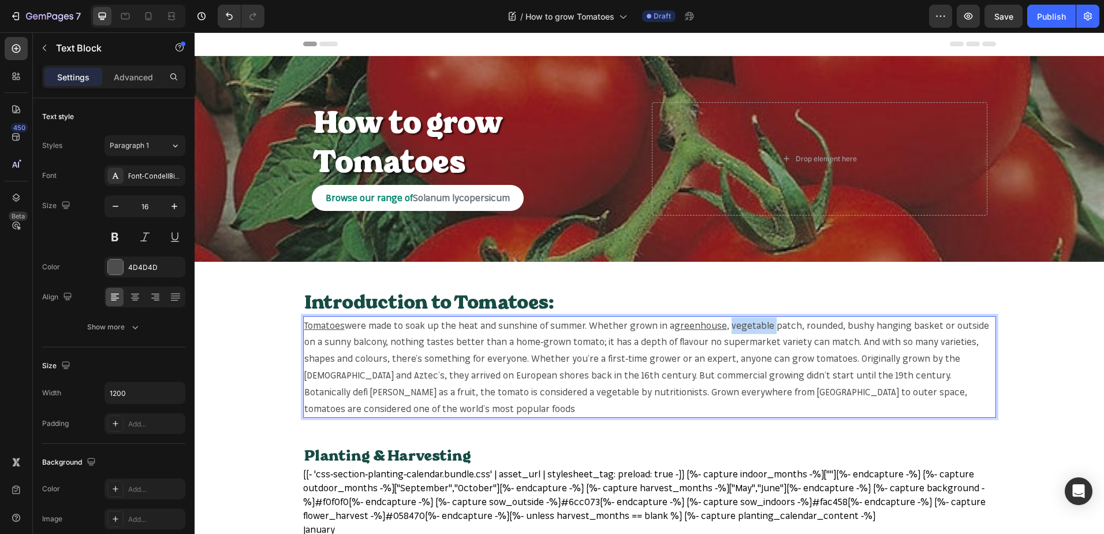
click at [731, 318] on p "Tomatoes were made to soak up the heat and sunshine of summer. Whether grown in…" at bounding box center [649, 367] width 691 height 100
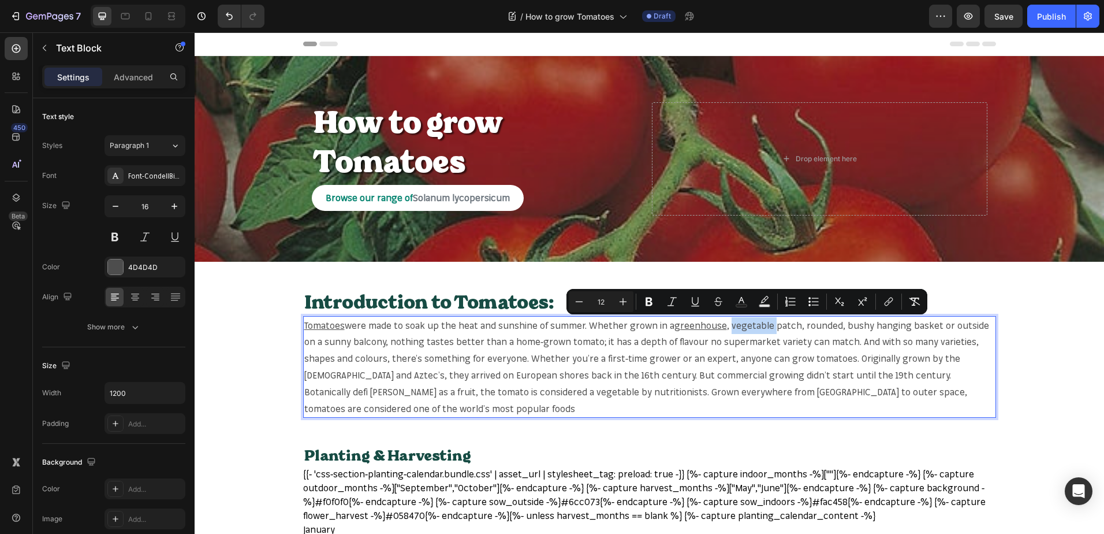
click at [734, 318] on p "Tomatoes were made to soak up the heat and sunshine of summer. Whether grown in…" at bounding box center [649, 367] width 691 height 100
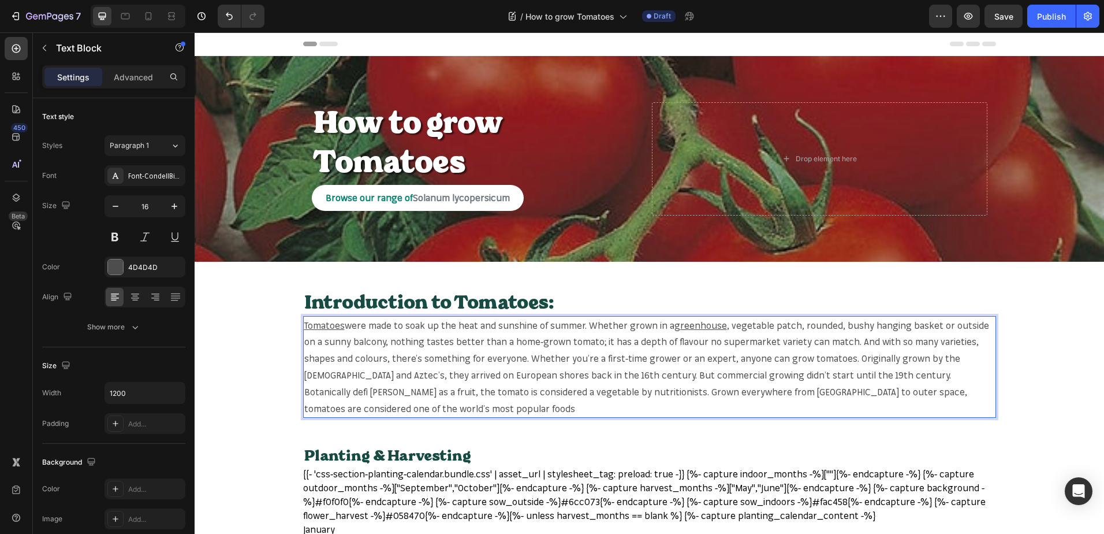
click at [728, 326] on span ", vegetable patch, rounded, bushy hanging basket or outside on a sunny balcony,…" at bounding box center [646, 366] width 685 height 95
click at [727, 327] on span ", vegetable patch, rounded, bushy hanging basket or outside on a sunny balcony,…" at bounding box center [646, 366] width 685 height 95
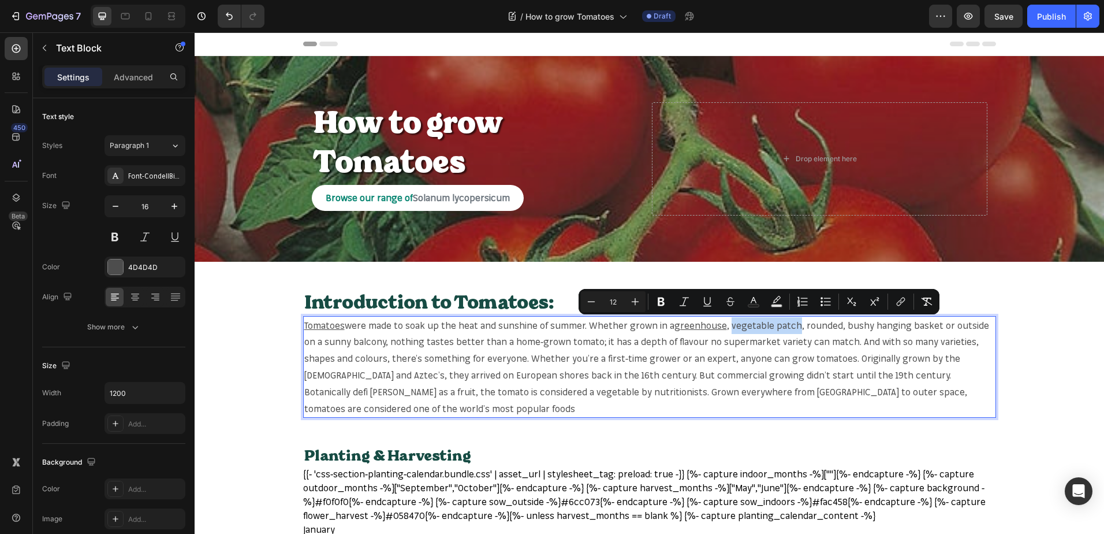
drag, startPoint x: 727, startPoint y: 327, endPoint x: 788, endPoint y: 327, distance: 60.6
click at [788, 327] on span ", vegetable patch, rounded, bushy hanging basket or outside on a sunny balcony,…" at bounding box center [646, 366] width 685 height 95
copy span "vegetable patch"
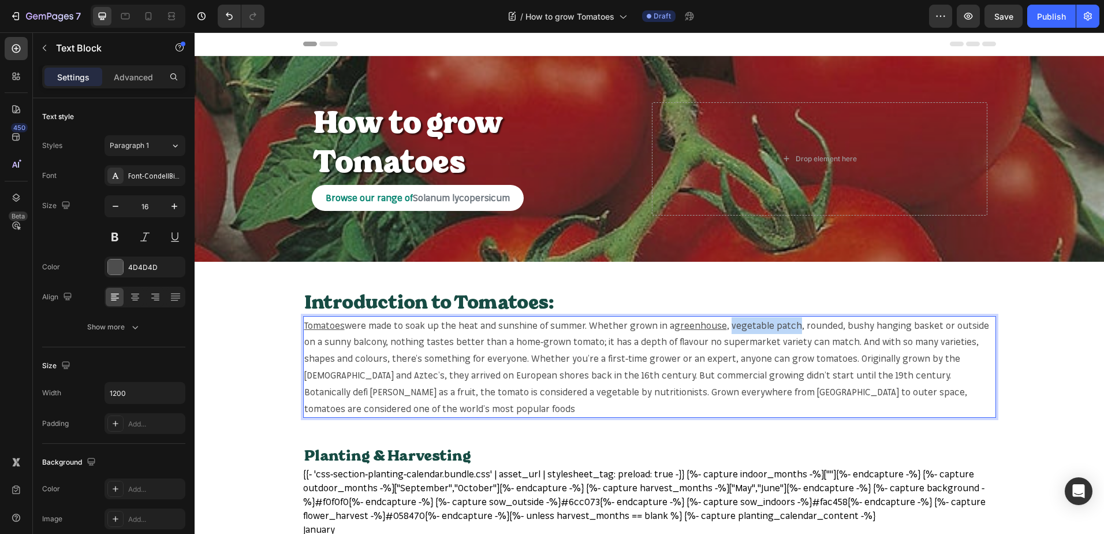
click at [740, 322] on span ", vegetable patch, rounded, bushy hanging basket or outside on a sunny balcony,…" at bounding box center [646, 366] width 685 height 95
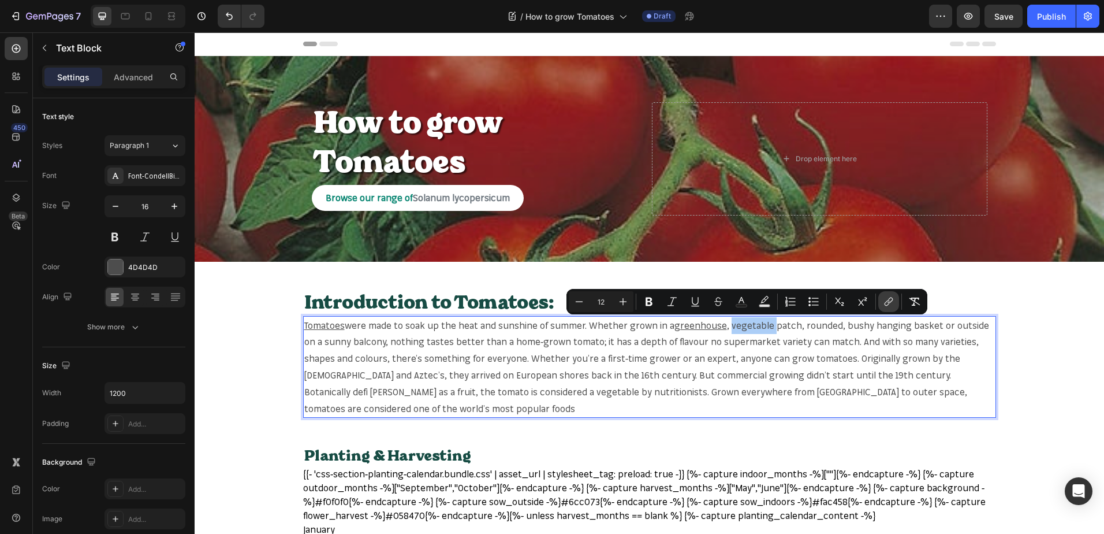
click at [889, 300] on icon "Editor contextual toolbar" at bounding box center [889, 302] width 12 height 12
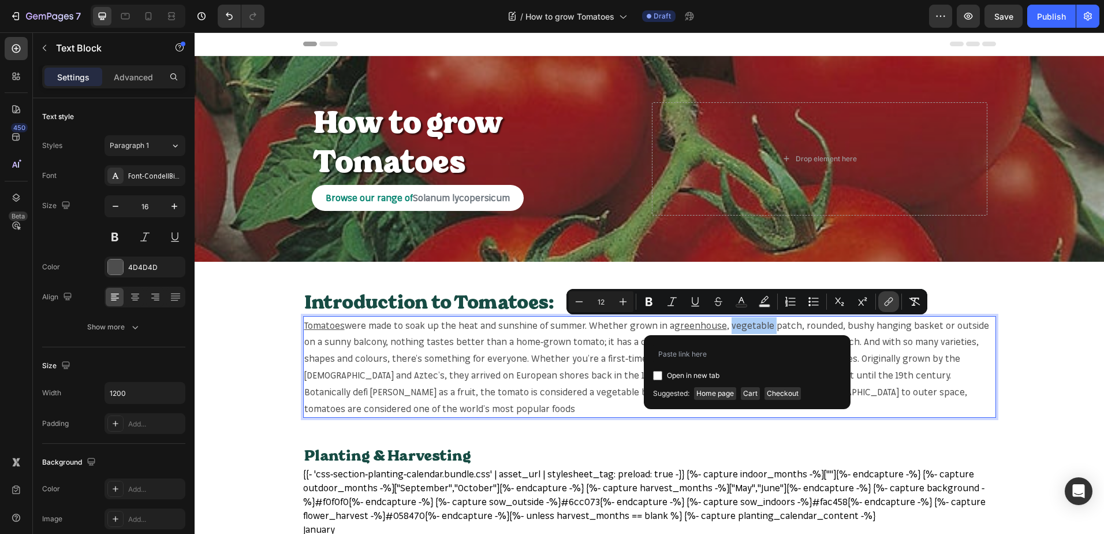
type input "[URL][DOMAIN_NAME]"
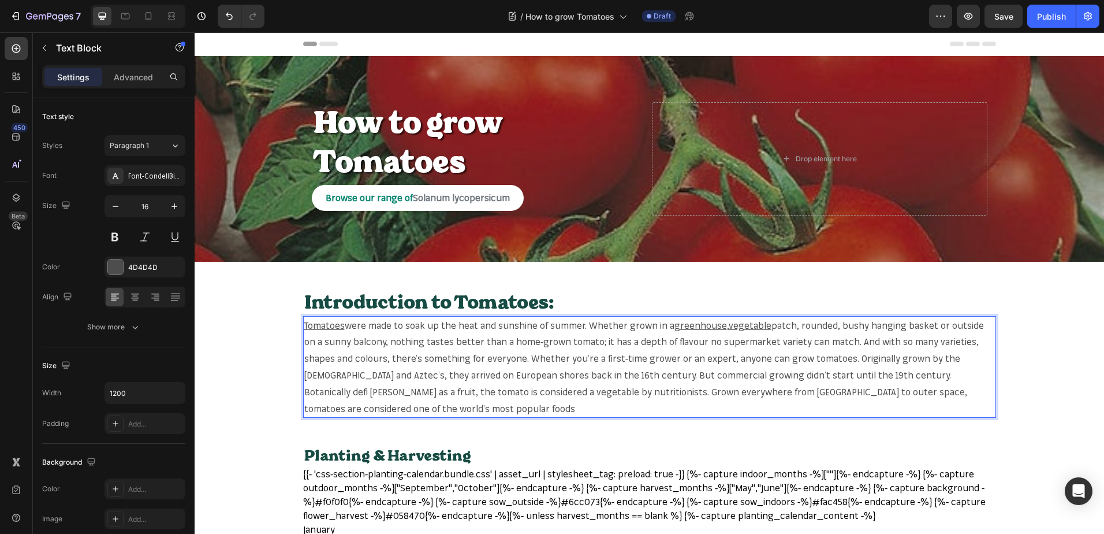
click at [870, 326] on span "patch, rounded, bushy hanging basket or outside on a sunny balcony, nothing tas…" at bounding box center [644, 366] width 680 height 95
click at [868, 326] on span "patch, rounded, bushy hanging basket or outside on a sunny balcony, nothing tas…" at bounding box center [644, 366] width 680 height 95
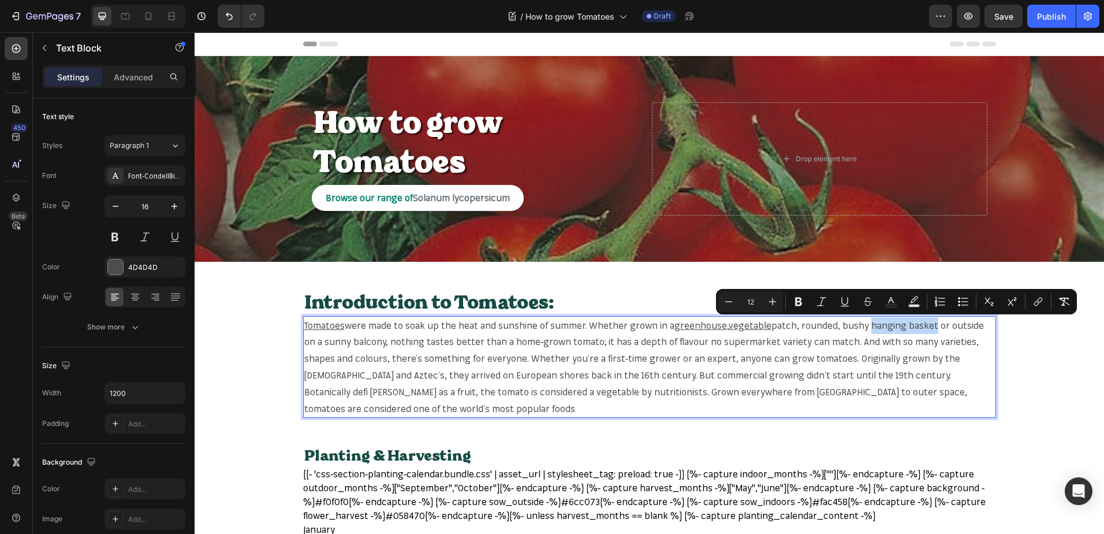
drag, startPoint x: 866, startPoint y: 326, endPoint x: 929, endPoint y: 326, distance: 62.4
click at [929, 326] on span "patch, rounded, bushy hanging basket or outside on a sunny balcony, nothing tas…" at bounding box center [644, 366] width 680 height 95
copy span "hanging basket"
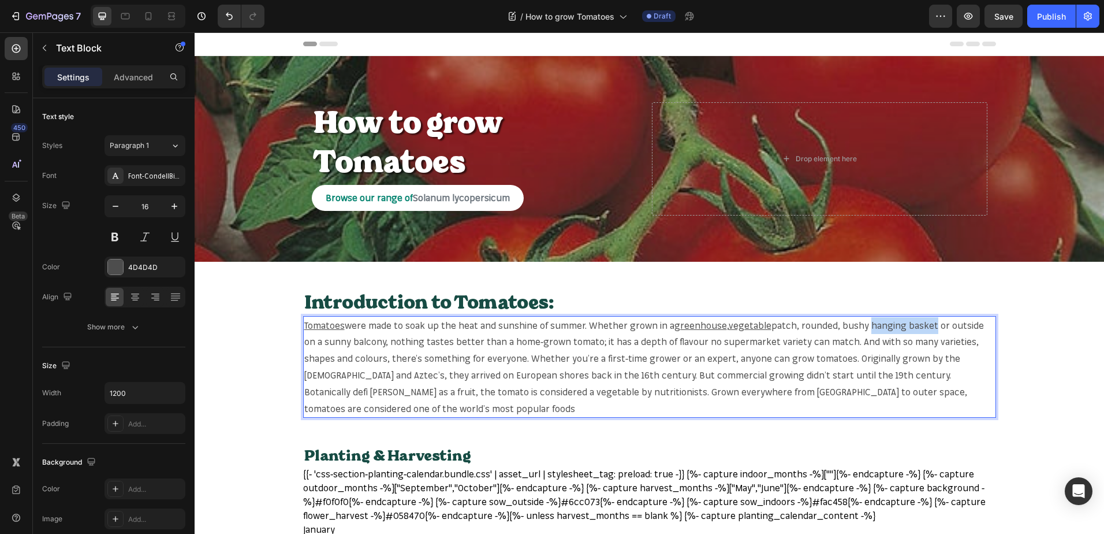
click at [871, 322] on span "patch, rounded, bushy hanging basket or outside on a sunny balcony, nothing tas…" at bounding box center [644, 366] width 680 height 95
click at [867, 326] on span "patch, rounded, bushy hanging basket or outside on a sunny balcony, nothing tas…" at bounding box center [644, 366] width 680 height 95
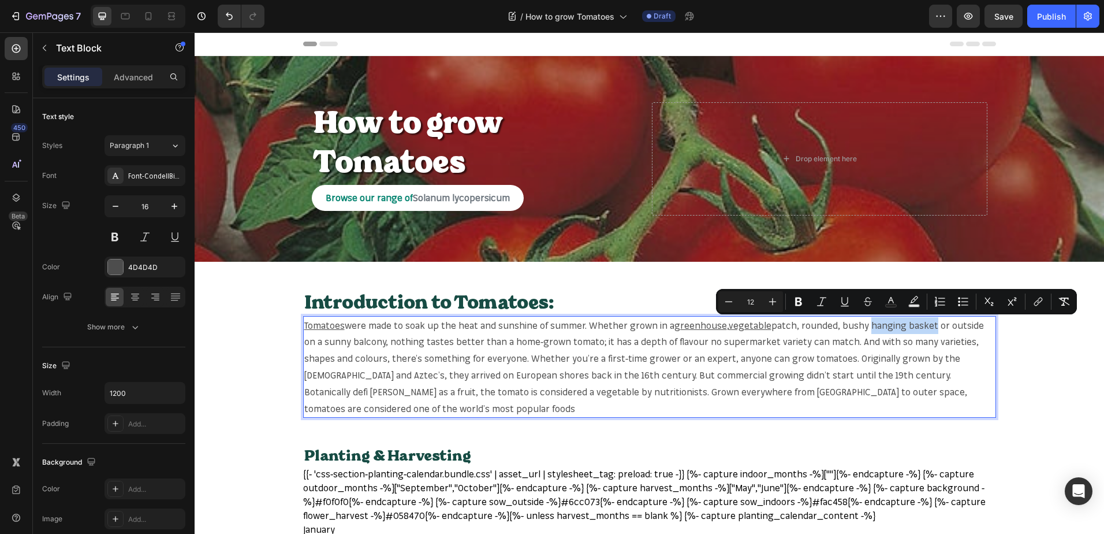
drag, startPoint x: 867, startPoint y: 326, endPoint x: 925, endPoint y: 326, distance: 57.8
click at [925, 326] on span "patch, rounded, bushy hanging basket or outside on a sunny balcony, nothing tas…" at bounding box center [644, 366] width 680 height 95
click at [1036, 304] on icon "Editor contextual toolbar" at bounding box center [1039, 302] width 12 height 12
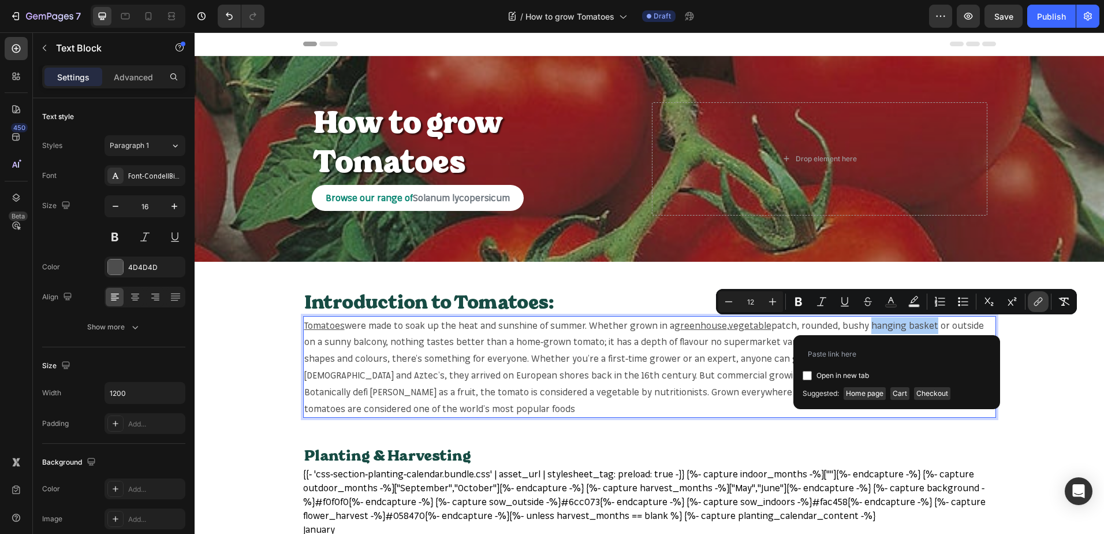
type input "[URL][DOMAIN_NAME]"
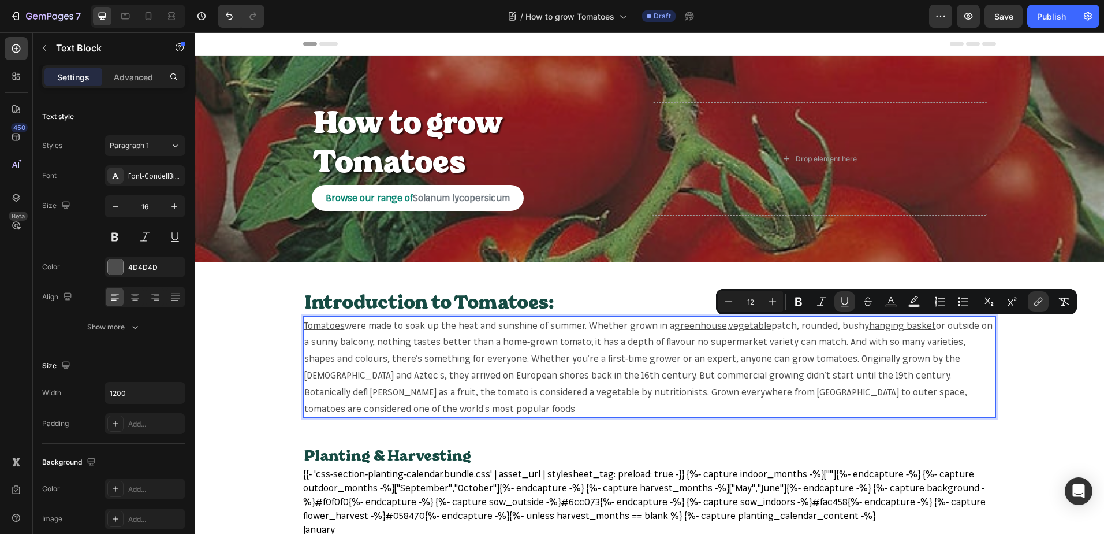
click at [551, 341] on span "or outside on a sunny balcony, nothing tastes better than a home-grown tomato; …" at bounding box center [648, 366] width 688 height 95
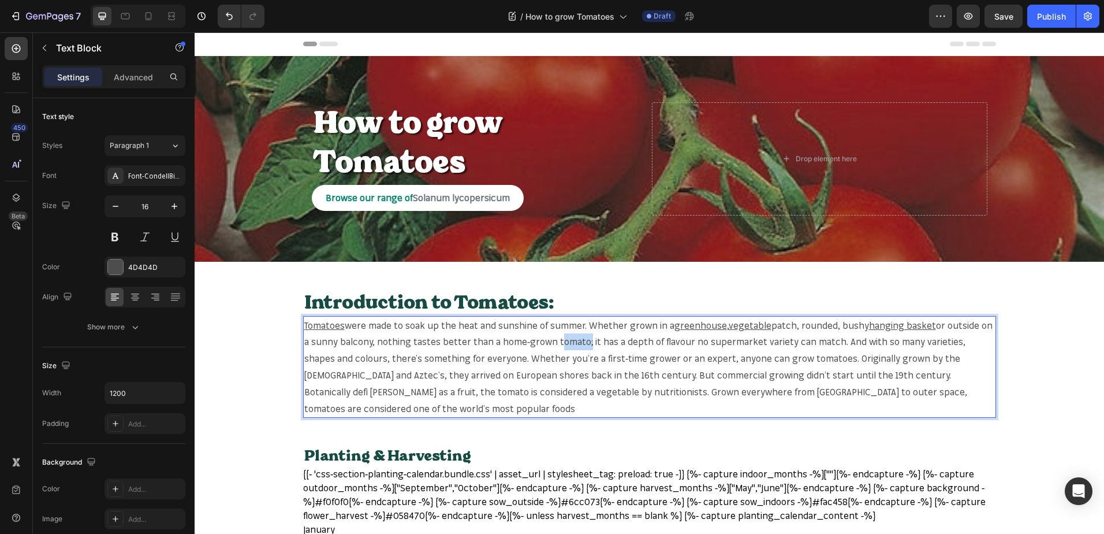
click at [551, 341] on span "or outside on a sunny balcony, nothing tastes better than a home-grown tomato; …" at bounding box center [648, 366] width 688 height 95
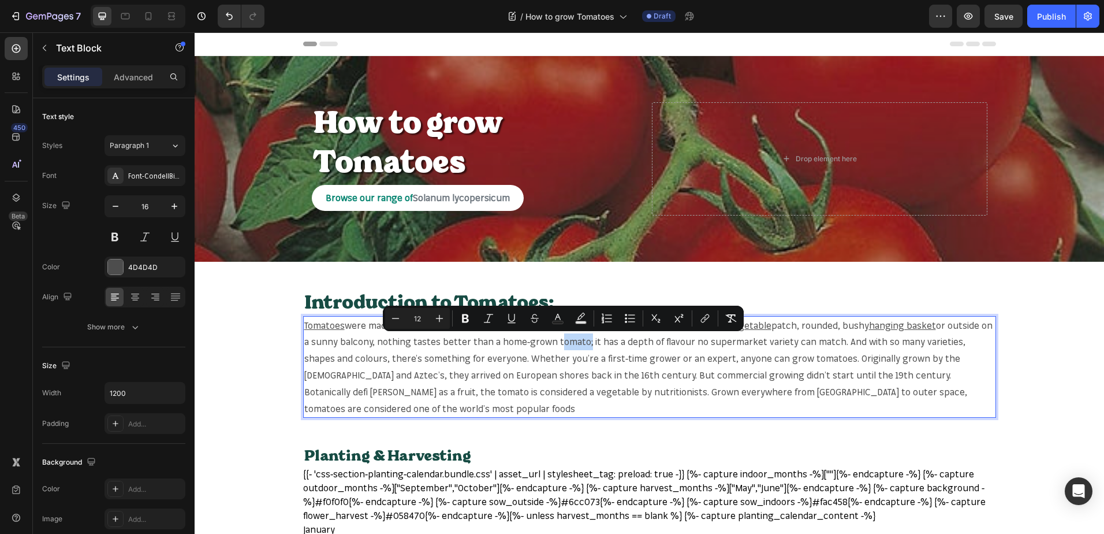
copy span "tomato"
click at [567, 341] on span "or outside on a sunny balcony, nothing tastes better than a home-grown tomato; …" at bounding box center [648, 366] width 688 height 95
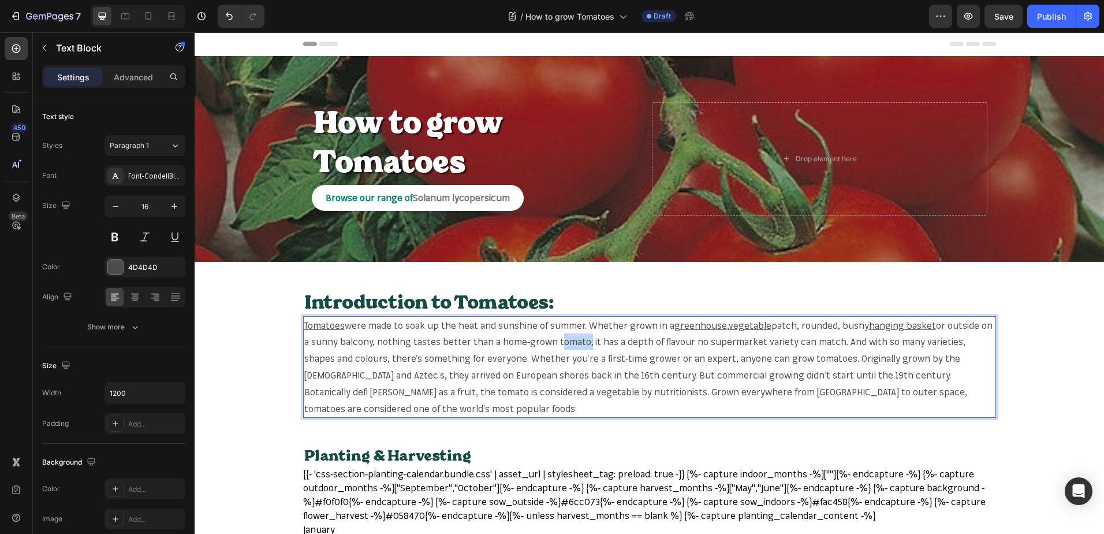
click at [567, 341] on span "or outside on a sunny balcony, nothing tastes better than a home-grown tomato; …" at bounding box center [648, 366] width 688 height 95
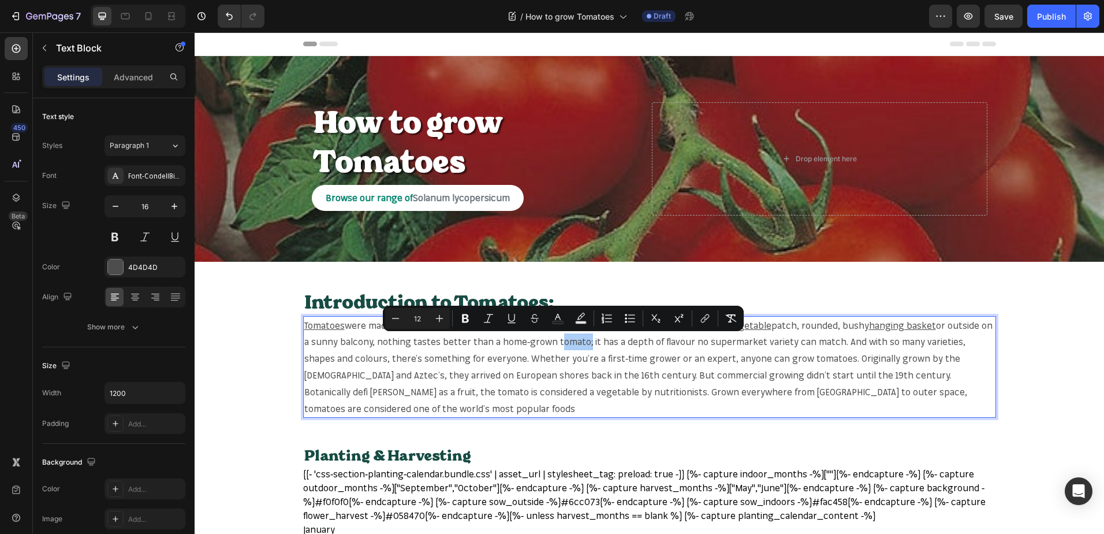
click at [694, 316] on div "Minus 12 Plus Bold Italic Underline Strikethrough Text Color Text Background Co…" at bounding box center [563, 318] width 356 height 21
click at [705, 316] on icon "Editor contextual toolbar" at bounding box center [706, 317] width 5 height 6
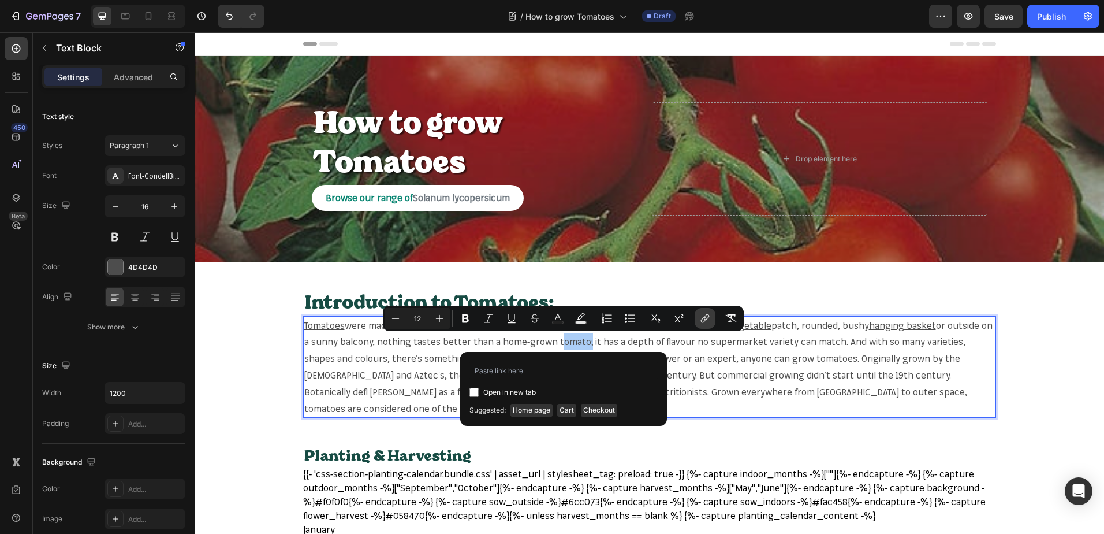
type input "[URL][DOMAIN_NAME]"
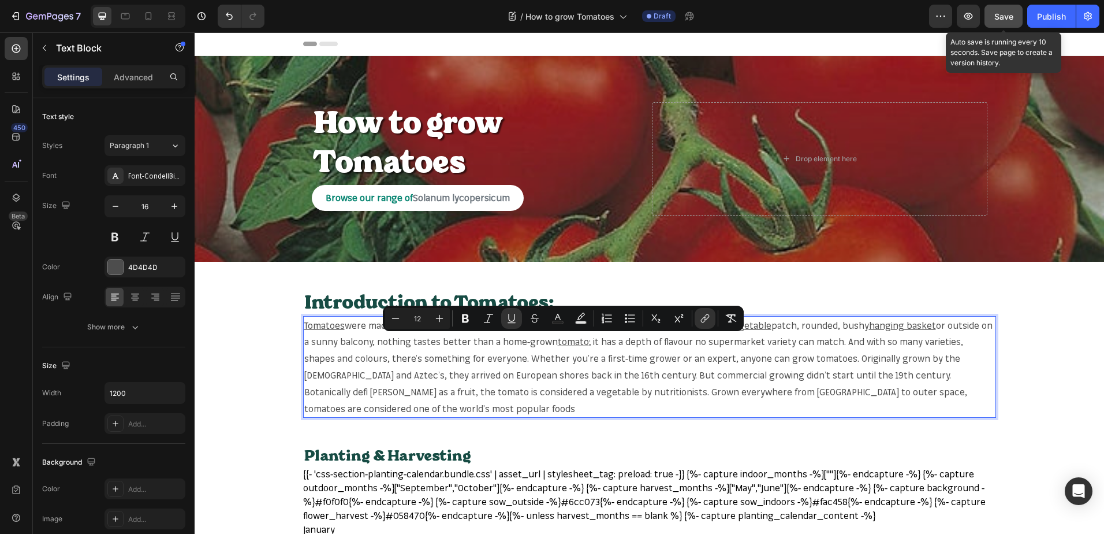
click at [1011, 6] on button "Save" at bounding box center [1004, 16] width 38 height 23
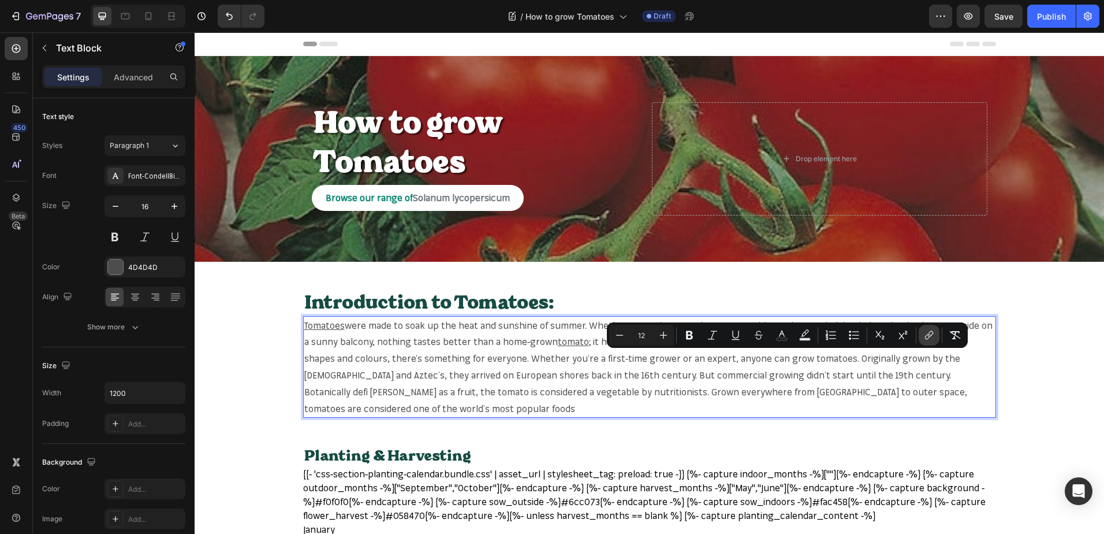
click at [930, 340] on icon "Editor contextual toolbar" at bounding box center [930, 335] width 12 height 12
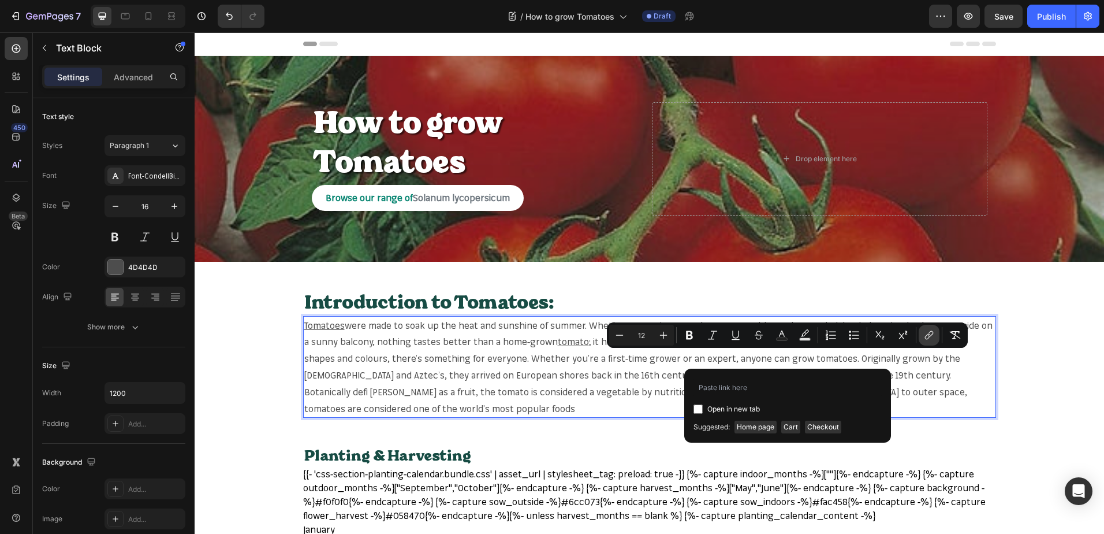
type input "[URL][DOMAIN_NAME]"
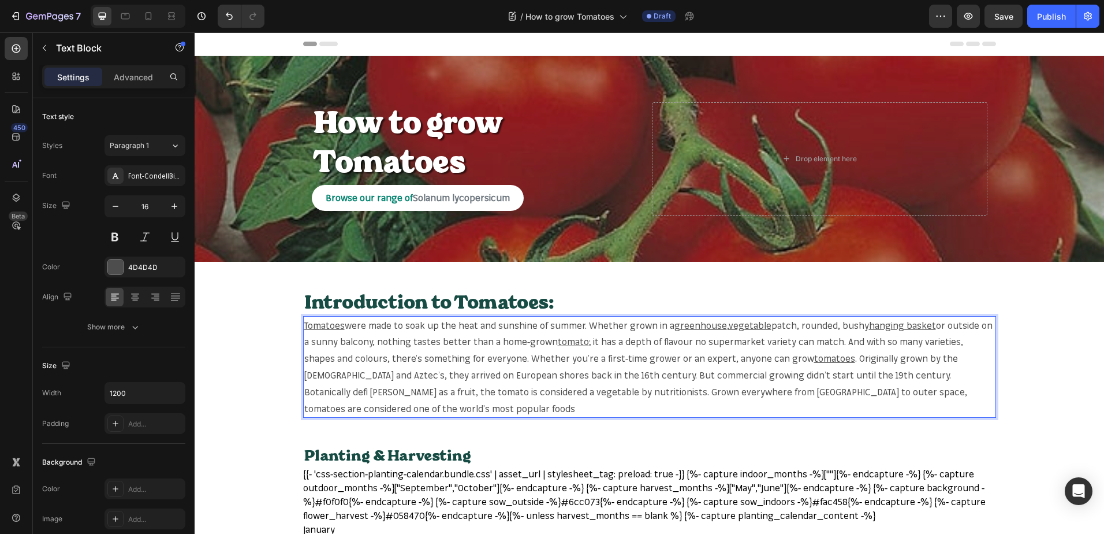
click at [905, 374] on span ". Originally grown by the [DEMOGRAPHIC_DATA] and Aztec’s, they arrived on Europ…" at bounding box center [635, 382] width 663 height 61
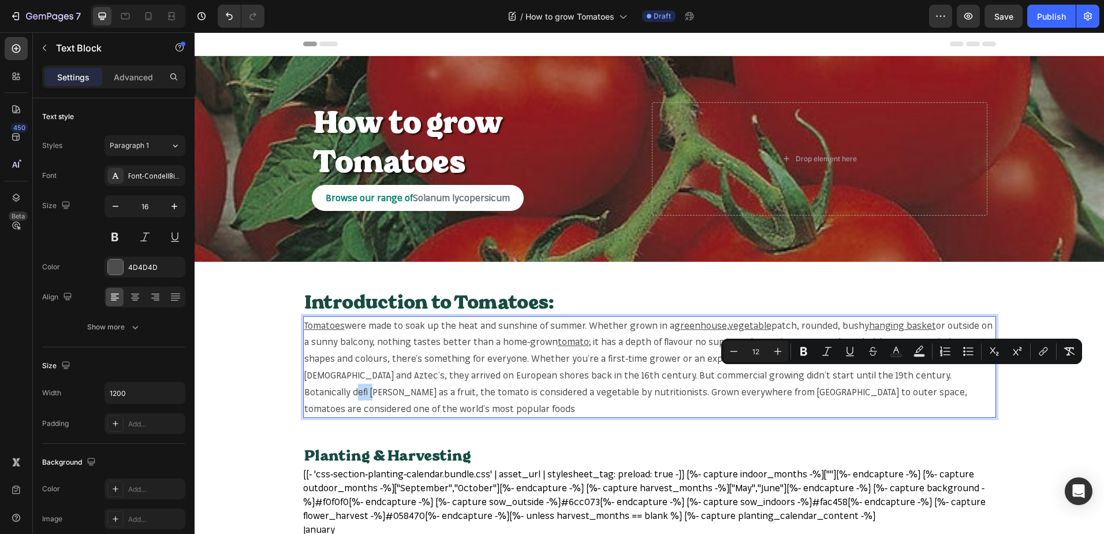
copy span "fruit"
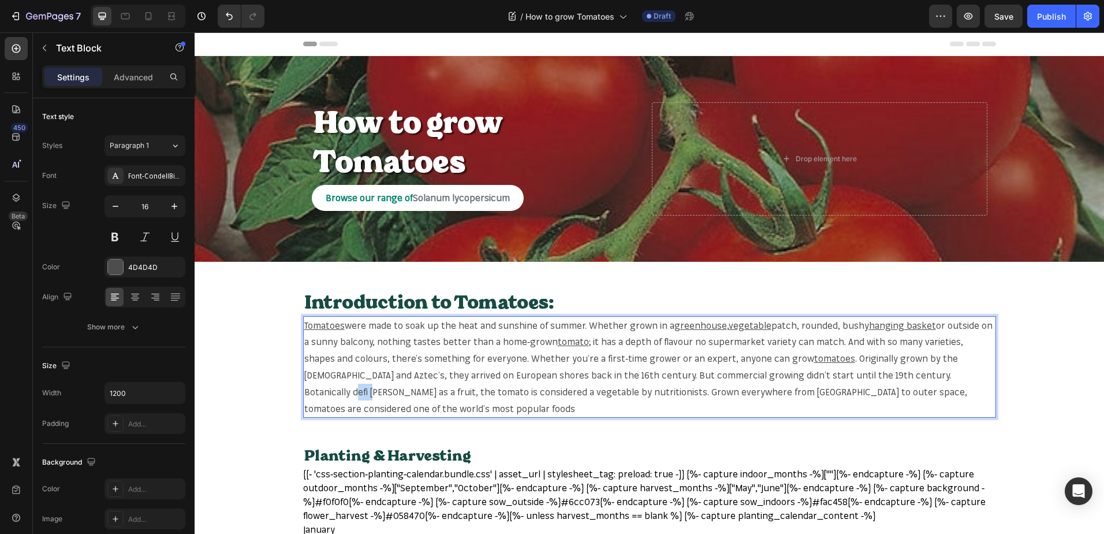
click at [904, 372] on span ". Originally grown by the [DEMOGRAPHIC_DATA] and Aztec’s, they arrived on Europ…" at bounding box center [635, 382] width 663 height 61
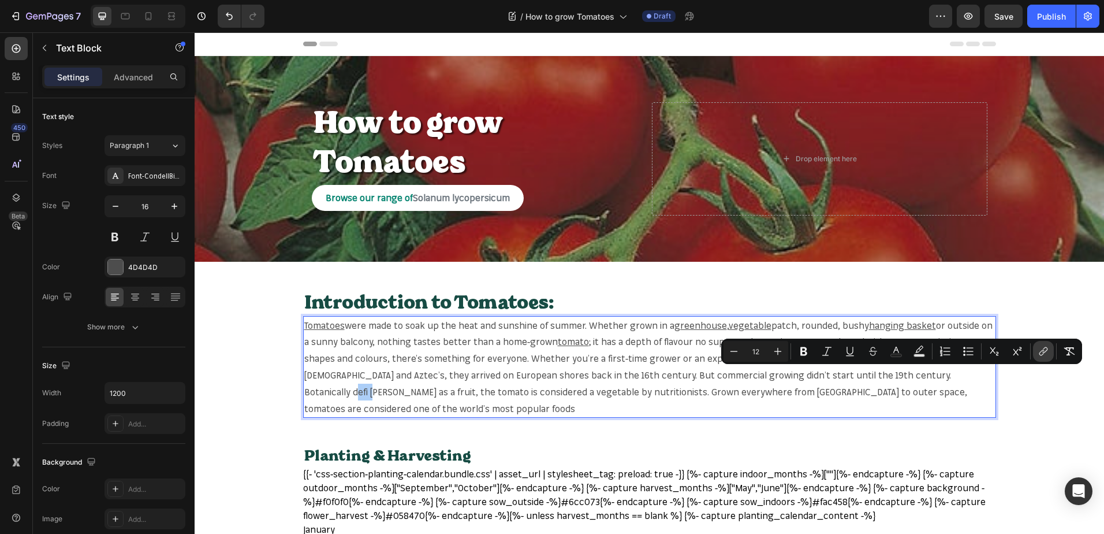
click at [1041, 349] on icon "Editor contextual toolbar" at bounding box center [1044, 351] width 12 height 12
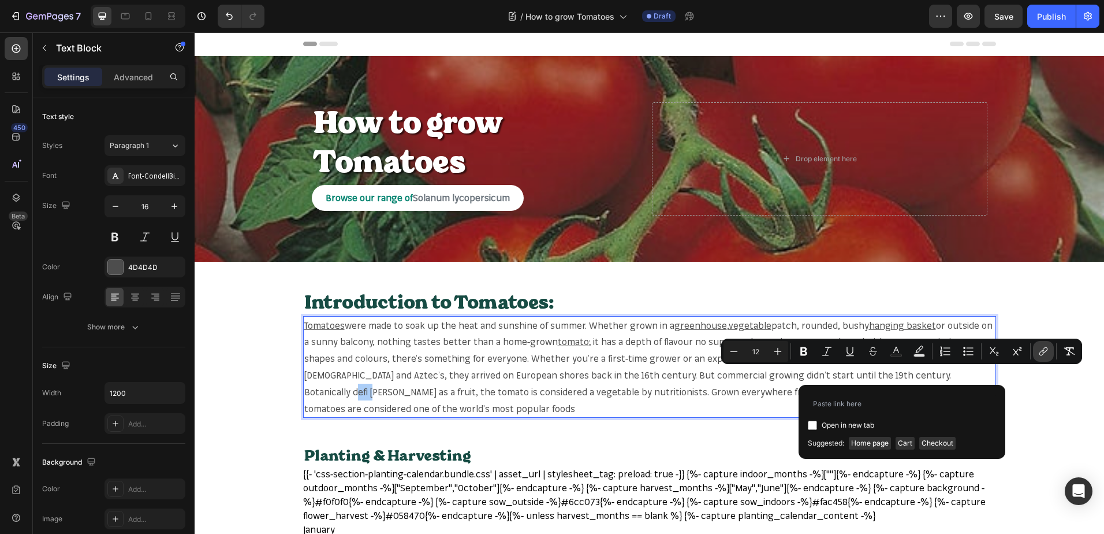
type input "[URL][DOMAIN_NAME]"
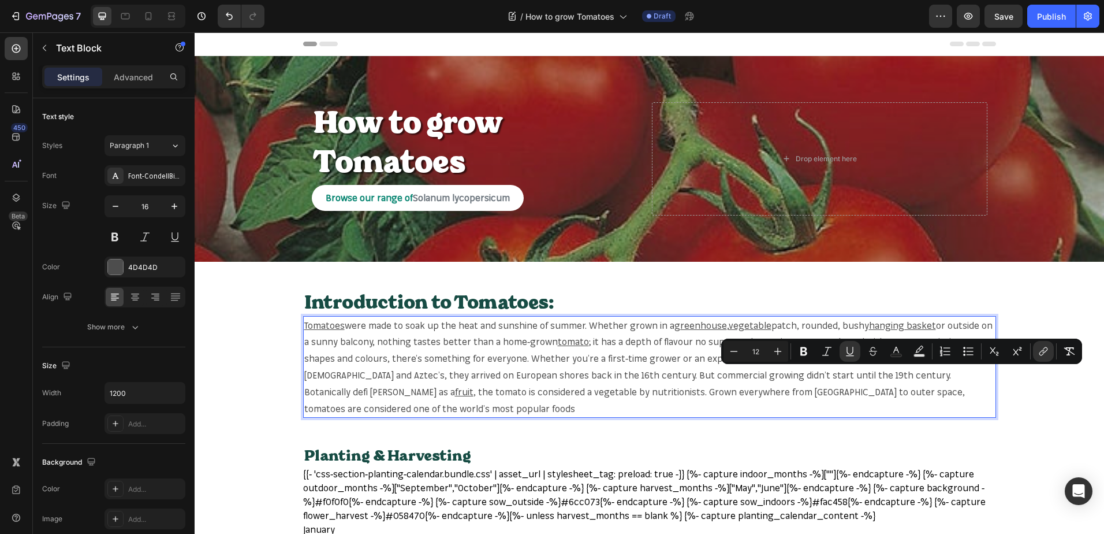
click at [939, 386] on span ", the tomato is considered a vegetable by nutritionists. Grown everywhere from …" at bounding box center [634, 400] width 661 height 28
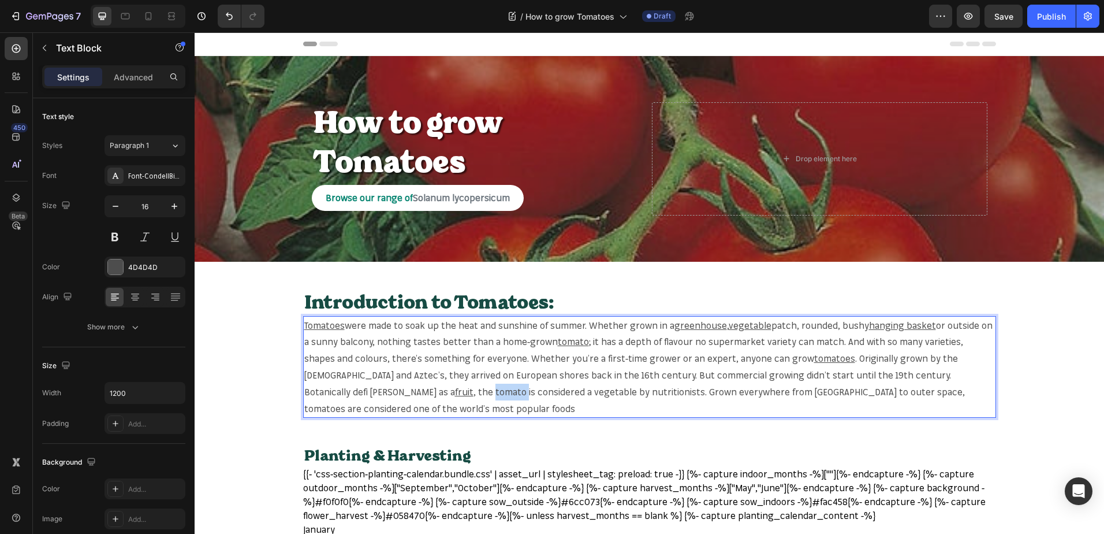
click at [939, 386] on span ", the tomato is considered a vegetable by nutritionists. Grown everywhere from …" at bounding box center [634, 400] width 661 height 28
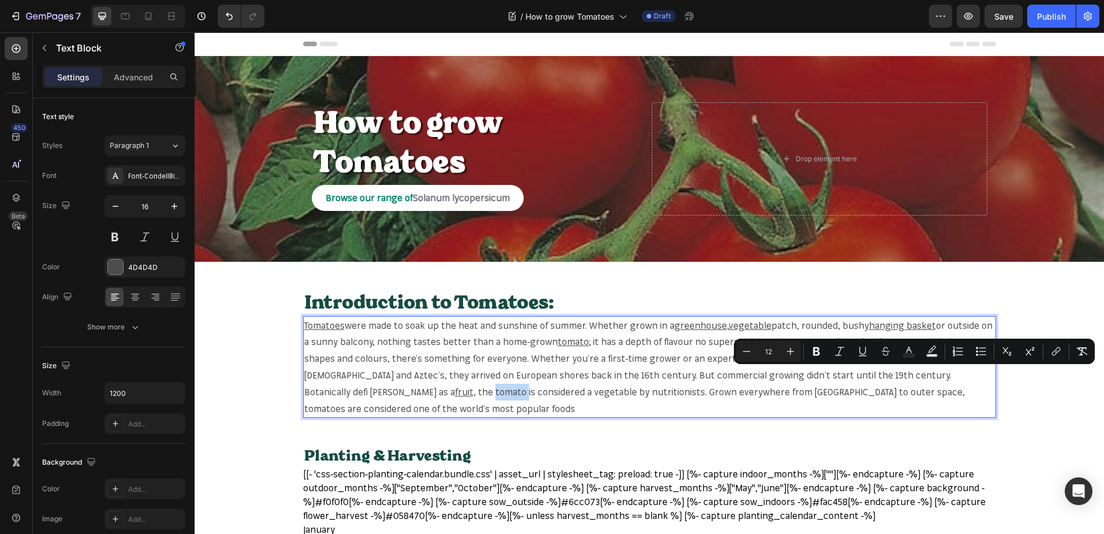
copy span "tomato"
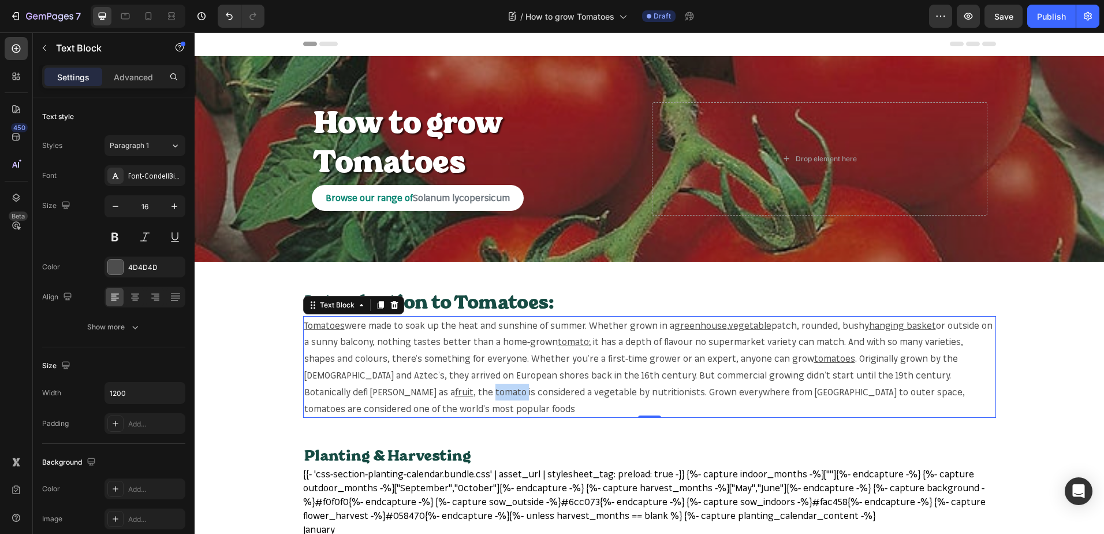
click at [945, 386] on span ", the tomato is considered a vegetable by nutritionists. Grown everywhere from …" at bounding box center [634, 400] width 661 height 28
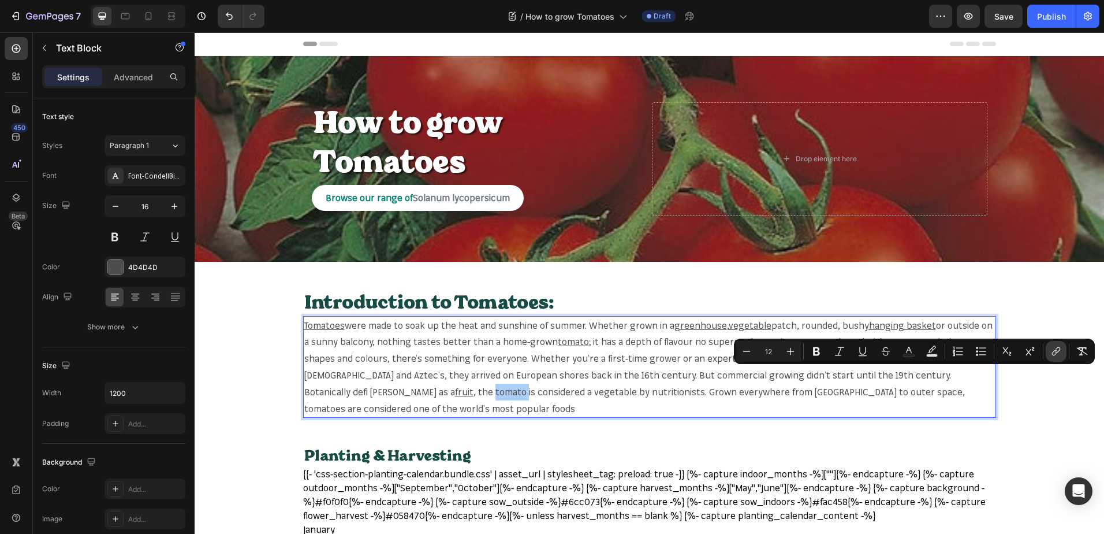
click at [1052, 351] on icon "Editor contextual toolbar" at bounding box center [1057, 351] width 12 height 12
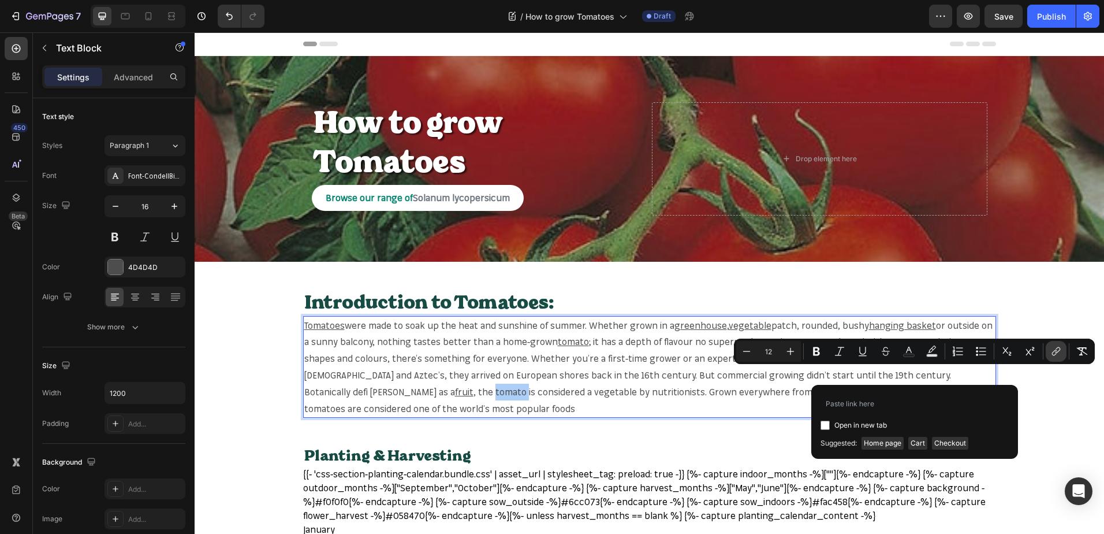
type input "[URL][DOMAIN_NAME]"
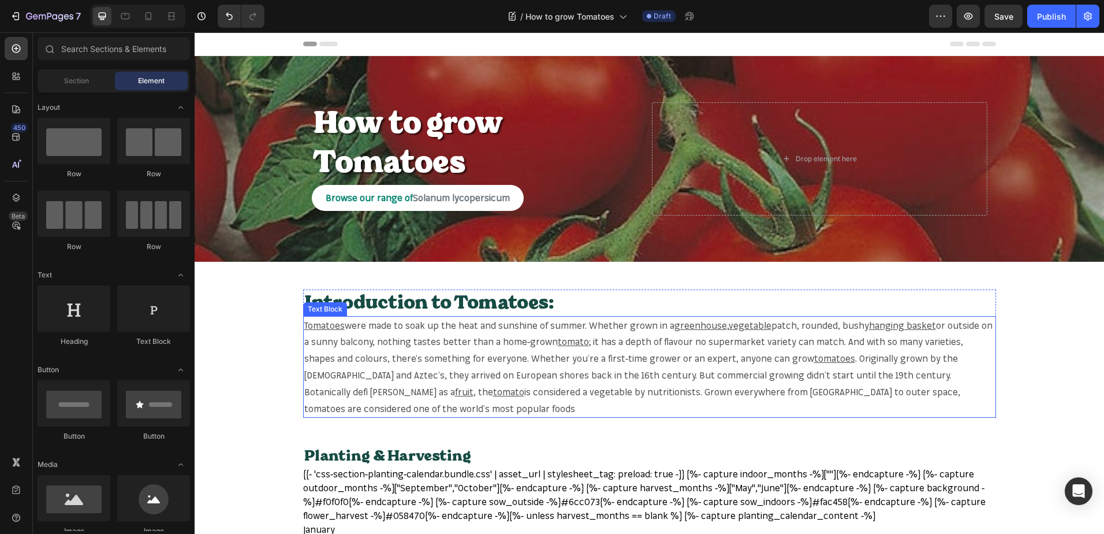
click at [677, 390] on span "is considered a vegetable by nutritionists. Grown everywhere from [GEOGRAPHIC_D…" at bounding box center [632, 400] width 656 height 28
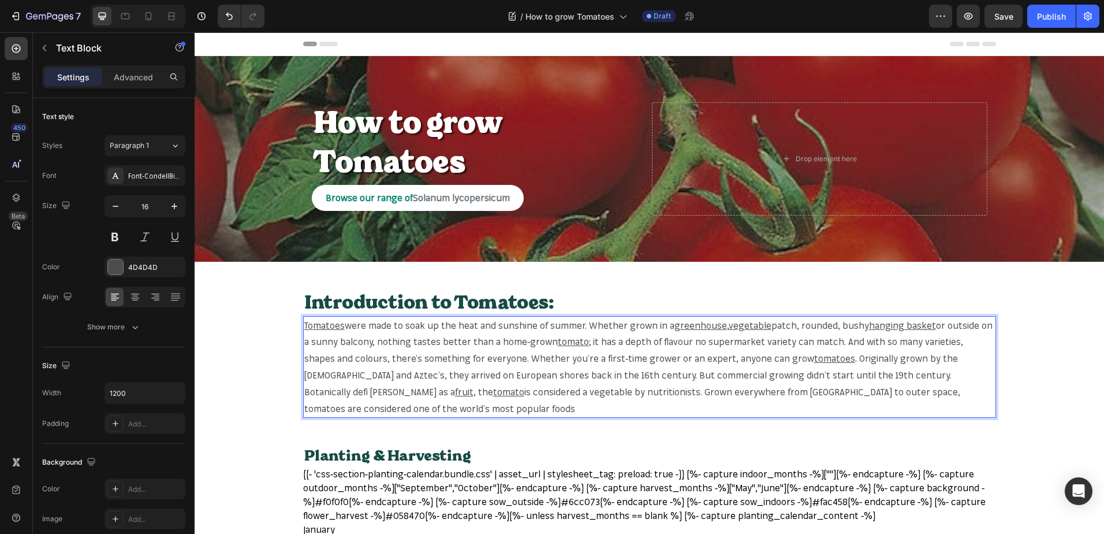
click at [685, 391] on span "is considered a vegetable by nutritionists. Grown everywhere from [GEOGRAPHIC_D…" at bounding box center [632, 400] width 656 height 28
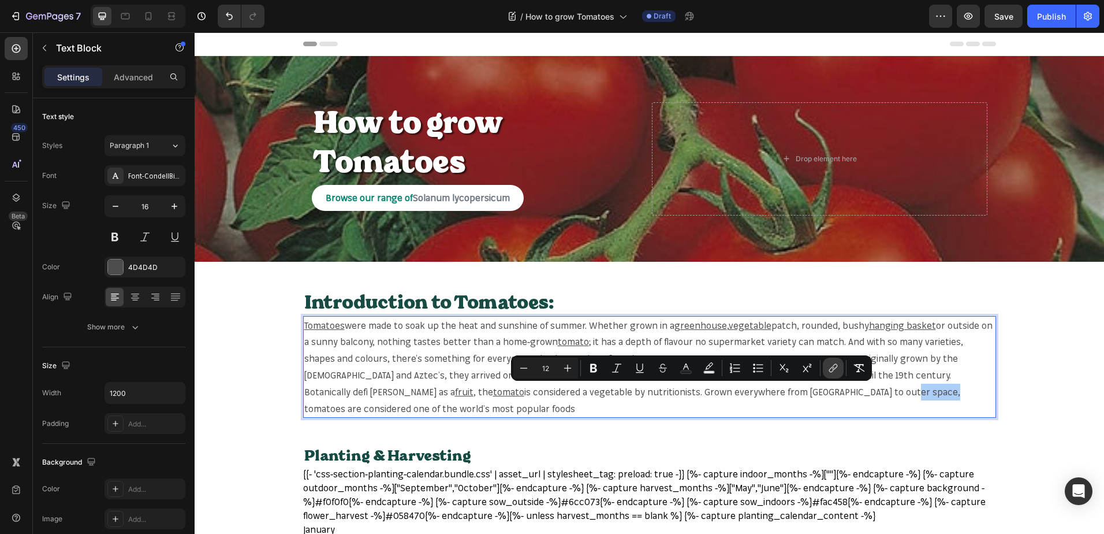
click at [843, 371] on button "link" at bounding box center [833, 368] width 21 height 21
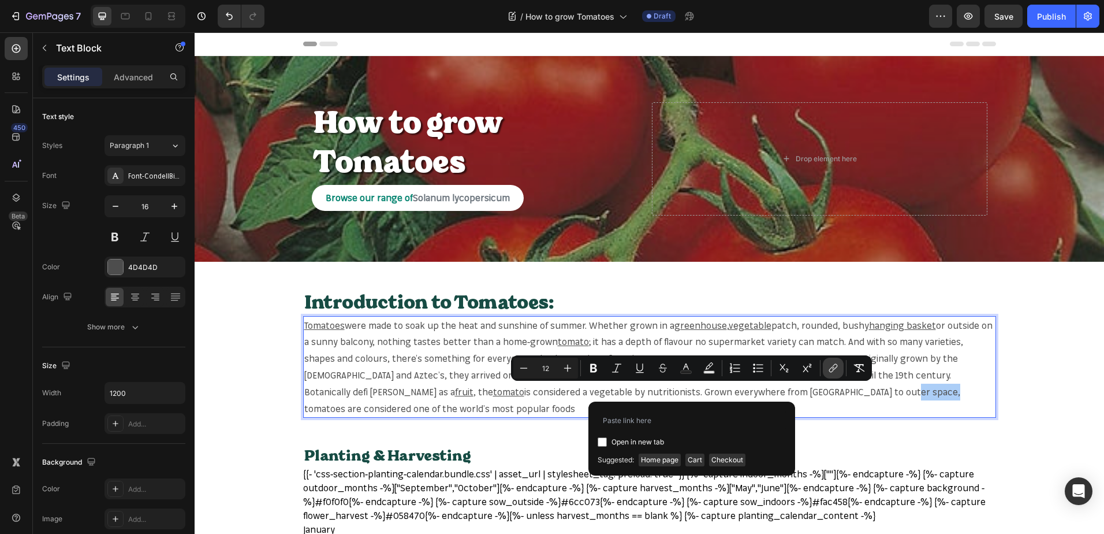
type input "[URL][DOMAIN_NAME]"
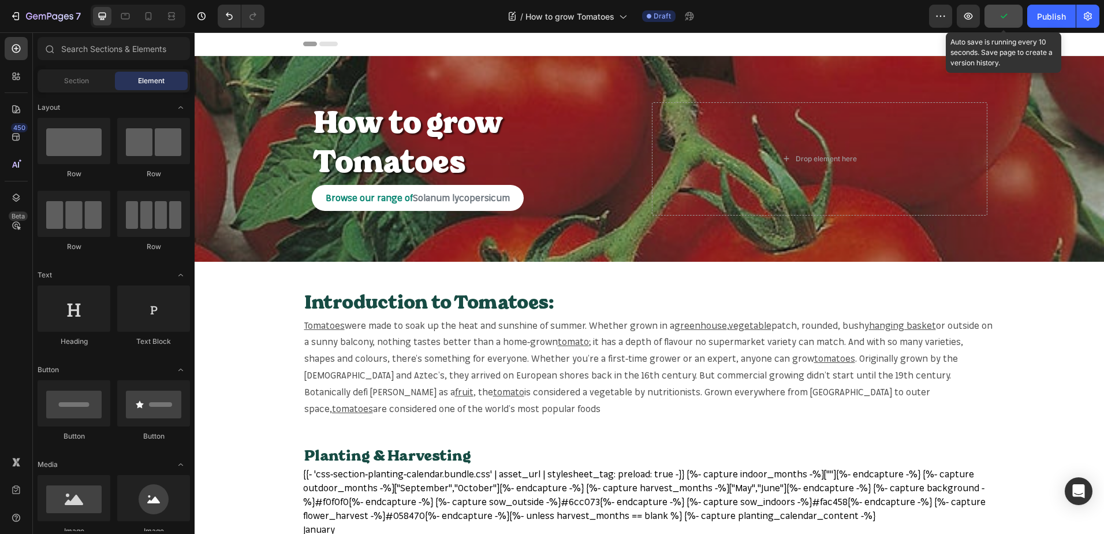
click at [1010, 18] on icon "button" at bounding box center [1004, 16] width 12 height 12
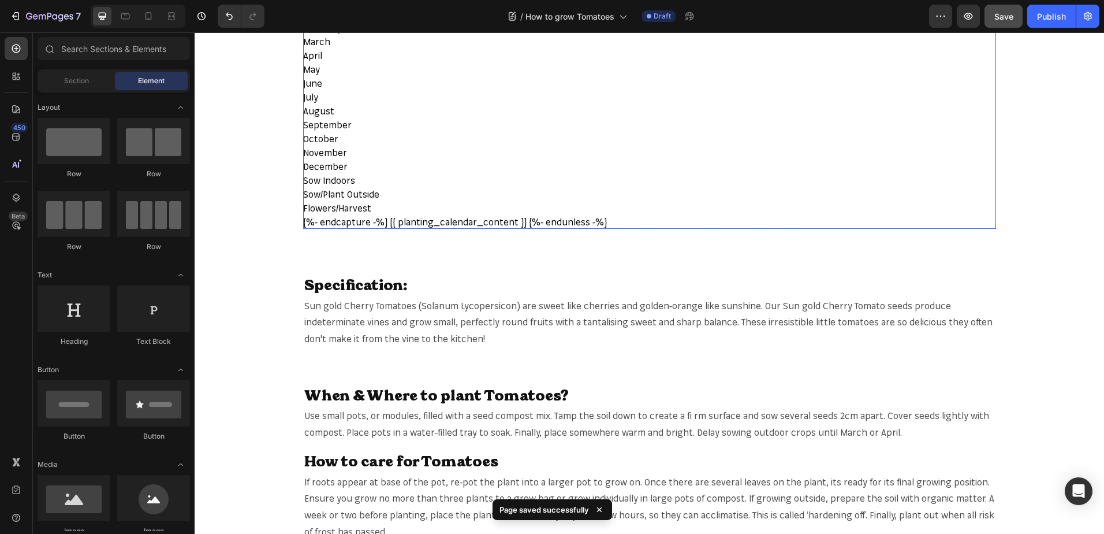
scroll to position [520, 0]
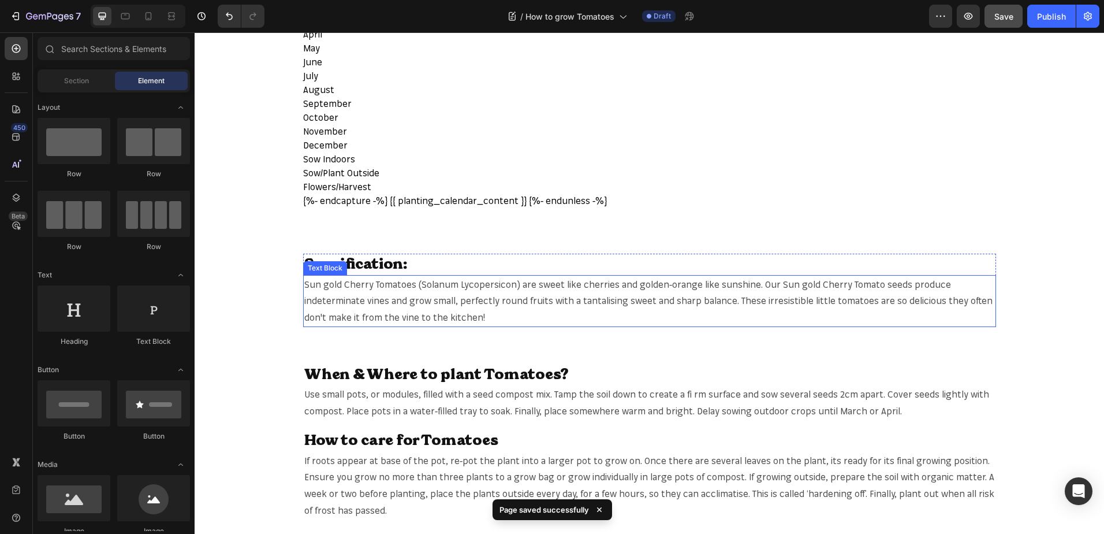
click at [318, 281] on span "Sun gold Cherry Tomatoes (Solanum Lycopersicon) are sweet like cherries and gol…" at bounding box center [648, 300] width 688 height 45
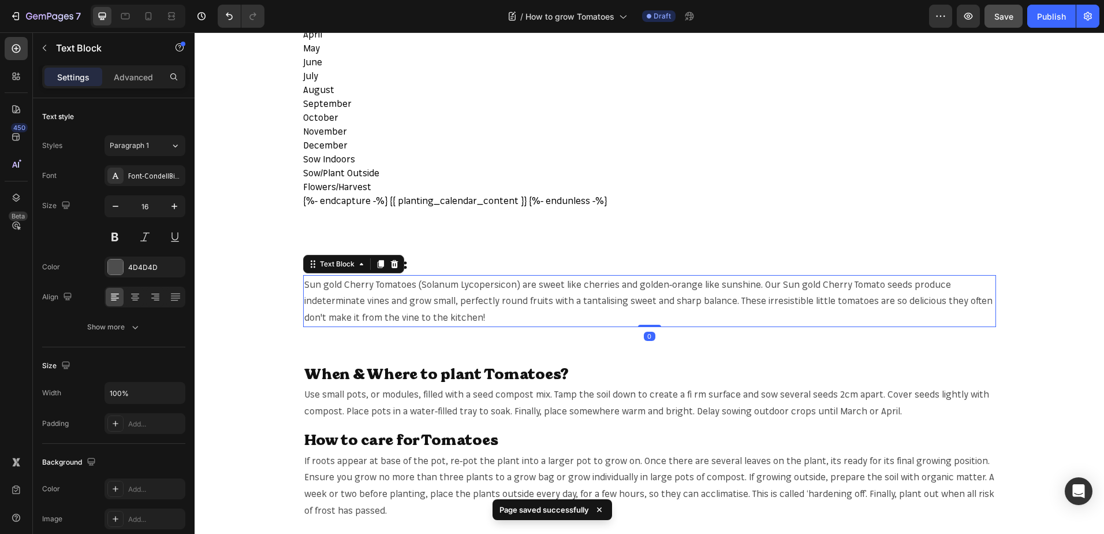
click at [304, 282] on span "Sun gold Cherry Tomatoes (Solanum Lycopersicon) are sweet like cherries and gol…" at bounding box center [648, 300] width 688 height 45
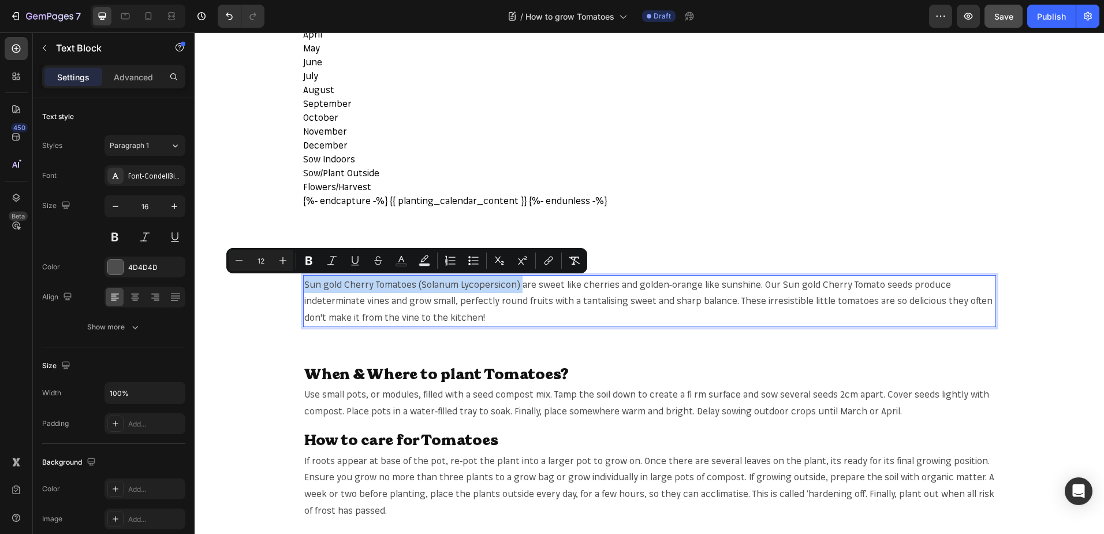
drag, startPoint x: 301, startPoint y: 282, endPoint x: 516, endPoint y: 281, distance: 214.9
click at [516, 281] on span "Sun gold Cherry Tomatoes (Solanum Lycopersicon) are sweet like cherries and gol…" at bounding box center [648, 300] width 688 height 45
copy span "Sun gold Cherry Tomatoes (Solanum Lycopersicon)"
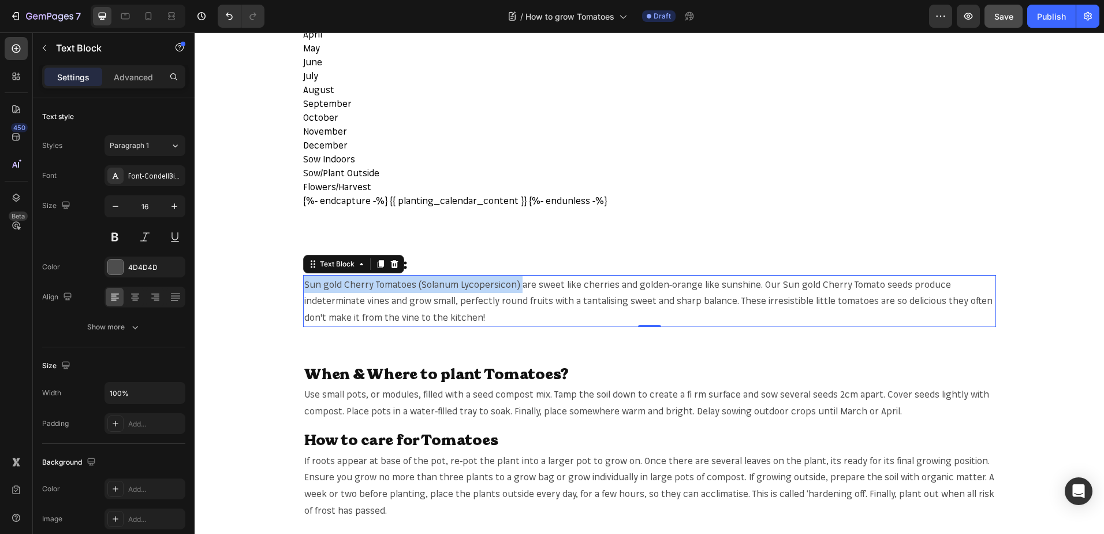
click at [304, 285] on span "Sun gold Cherry Tomatoes (Solanum Lycopersicon) are sweet like cherries and gol…" at bounding box center [648, 300] width 688 height 45
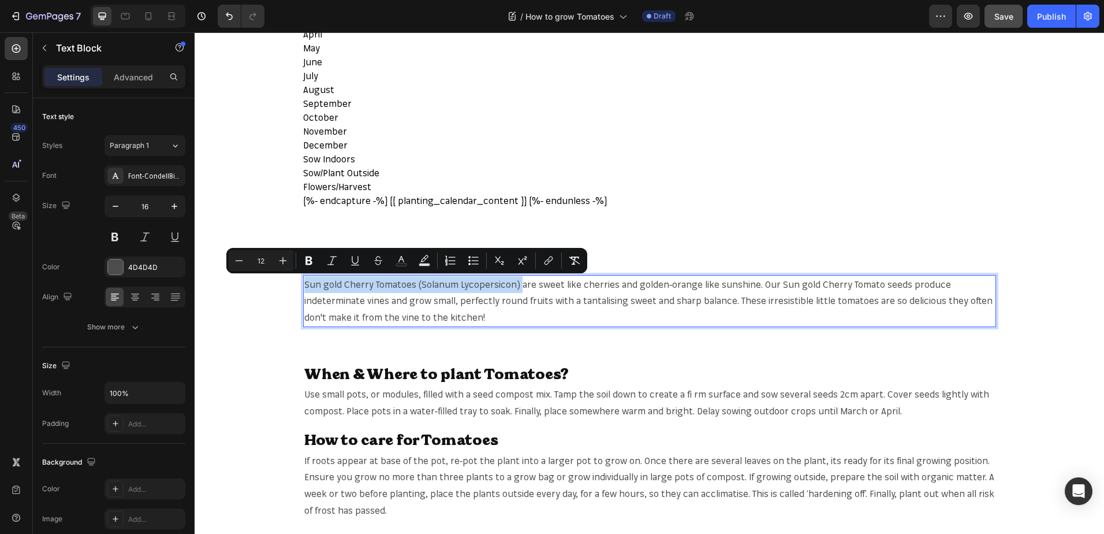
drag, startPoint x: 300, startPoint y: 285, endPoint x: 513, endPoint y: 279, distance: 213.2
click at [513, 279] on span "Sun gold Cherry Tomatoes (Solanum Lycopersicon) are sweet like cherries and gol…" at bounding box center [648, 300] width 688 height 45
click at [549, 263] on icon "Editor contextual toolbar" at bounding box center [547, 262] width 5 height 6
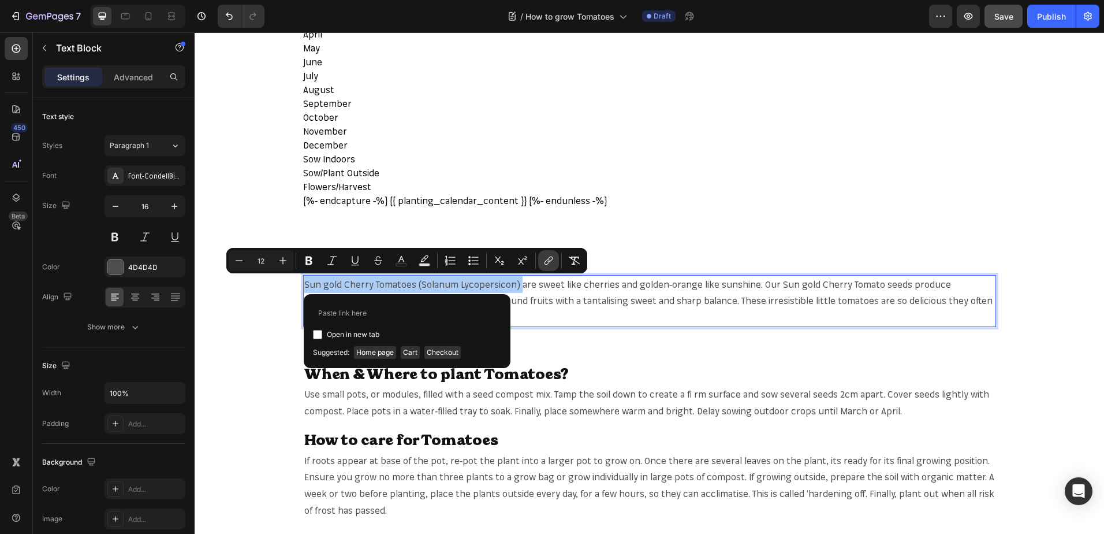
type input "[URL][DOMAIN_NAME]"
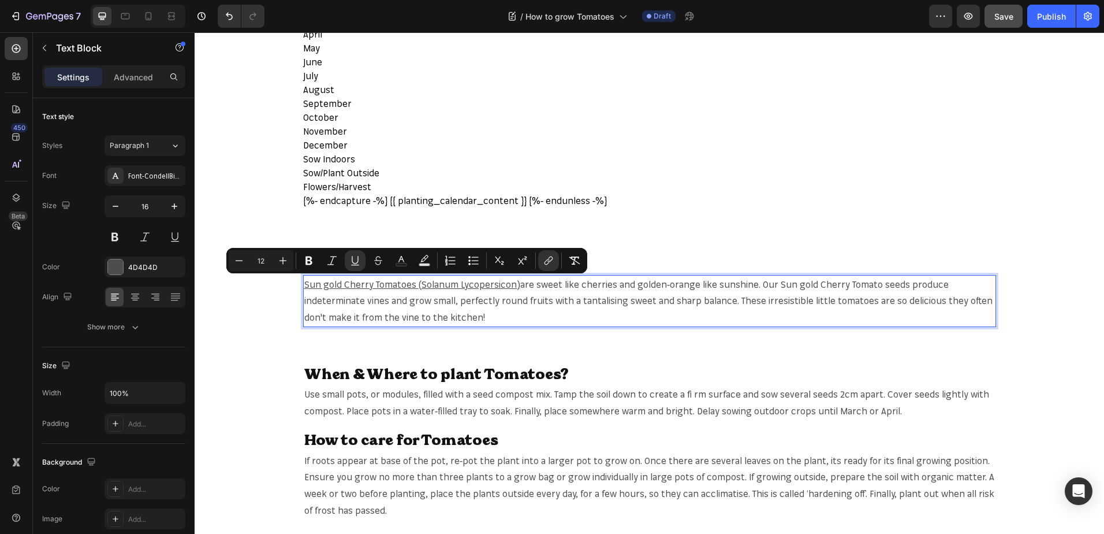
click at [593, 281] on span "are sweet like cherries and golden-orange like sunshine. Our Sun gold Cherry To…" at bounding box center [648, 300] width 688 height 45
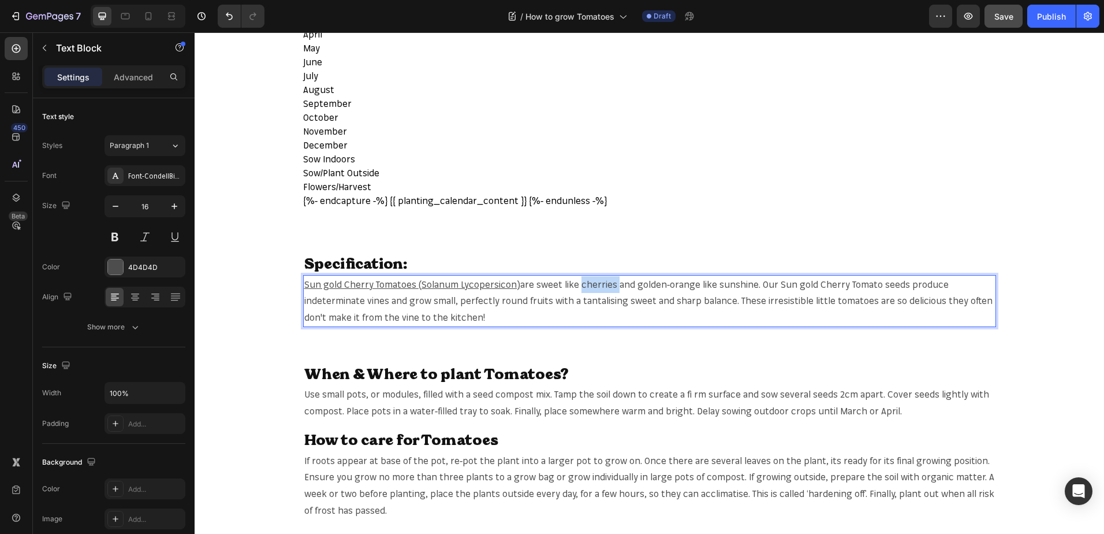
click at [593, 281] on span "are sweet like cherries and golden-orange like sunshine. Our Sun gold Cherry To…" at bounding box center [648, 300] width 688 height 45
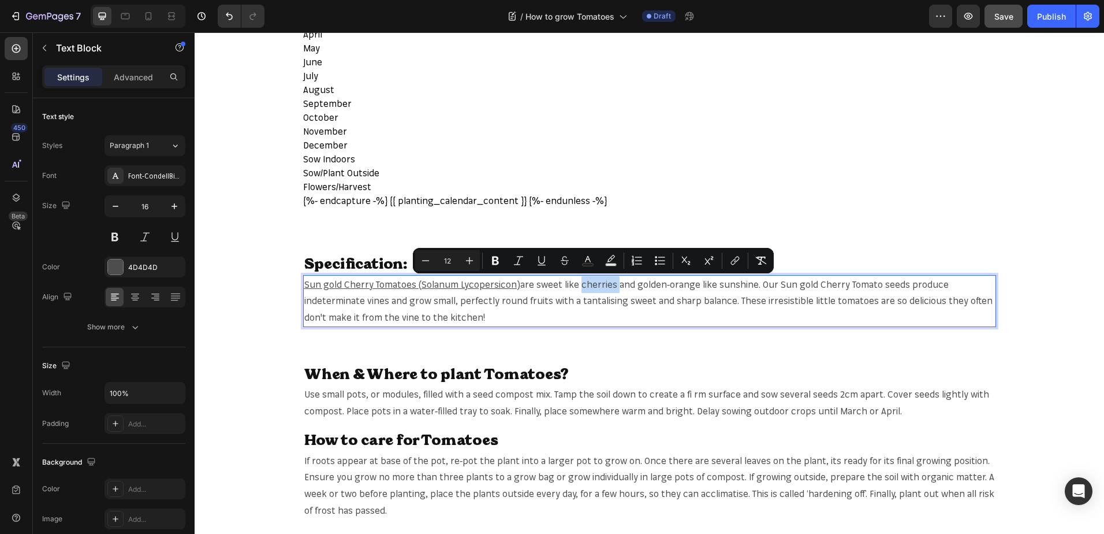
copy span "cherries"
click at [597, 285] on span "are sweet like cherries and golden-orange like sunshine. Our Sun gold Cherry To…" at bounding box center [648, 300] width 688 height 45
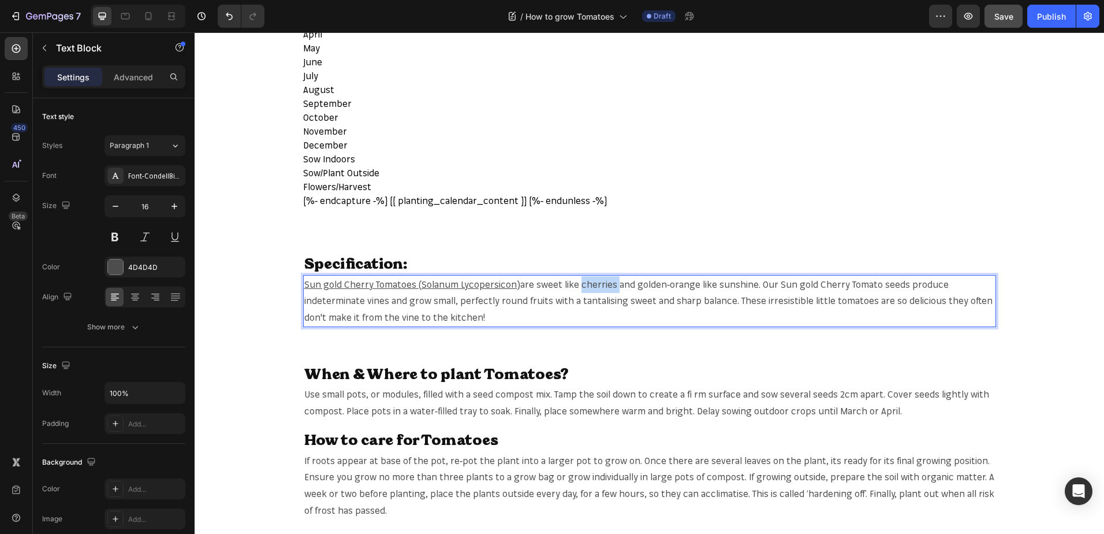
click at [597, 285] on span "are sweet like cherries and golden-orange like sunshine. Our Sun gold Cherry To…" at bounding box center [648, 300] width 688 height 45
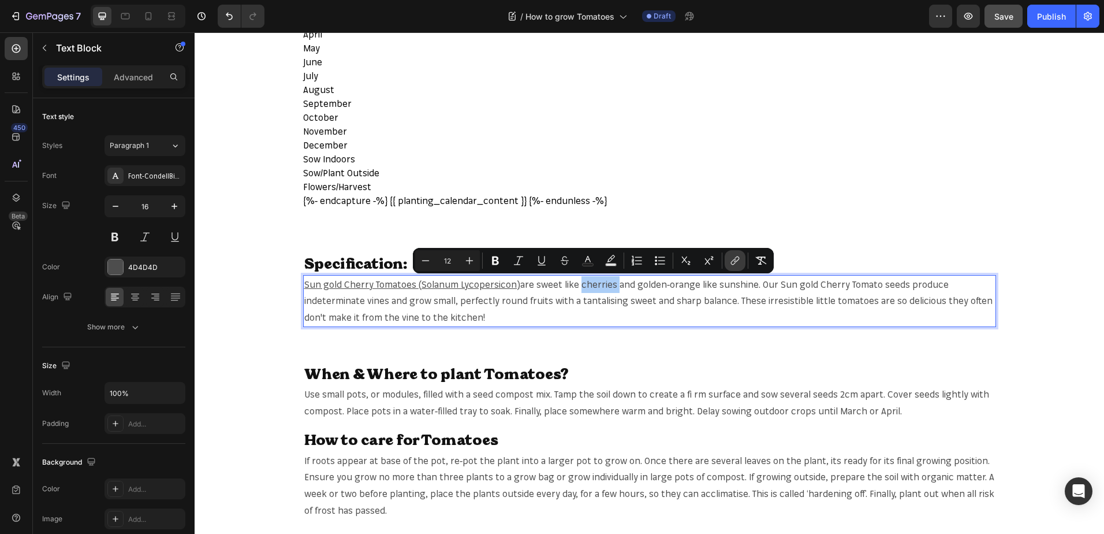
click at [741, 259] on button "link" at bounding box center [735, 260] width 21 height 21
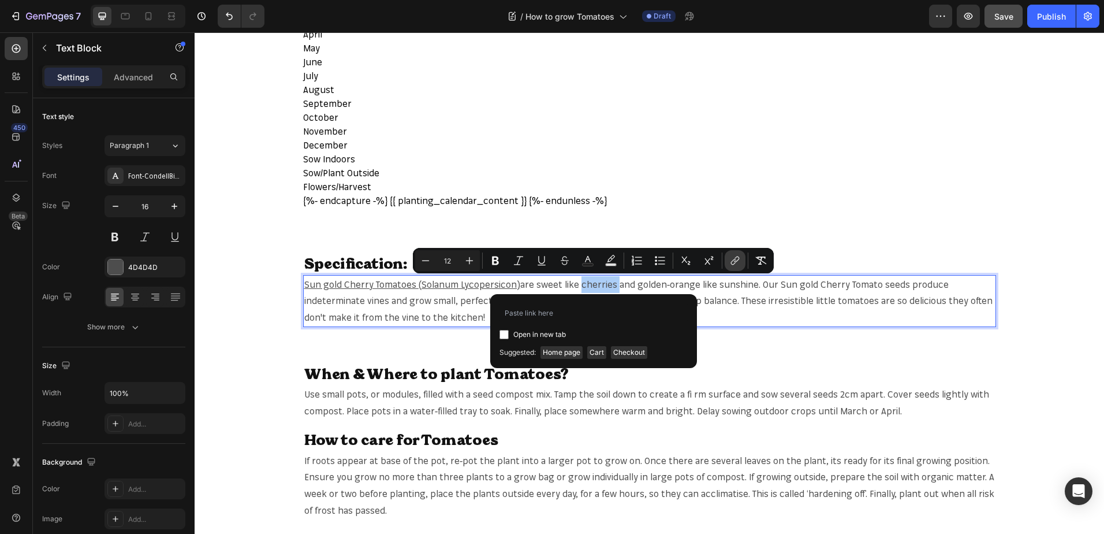
type input "[URL][DOMAIN_NAME]"
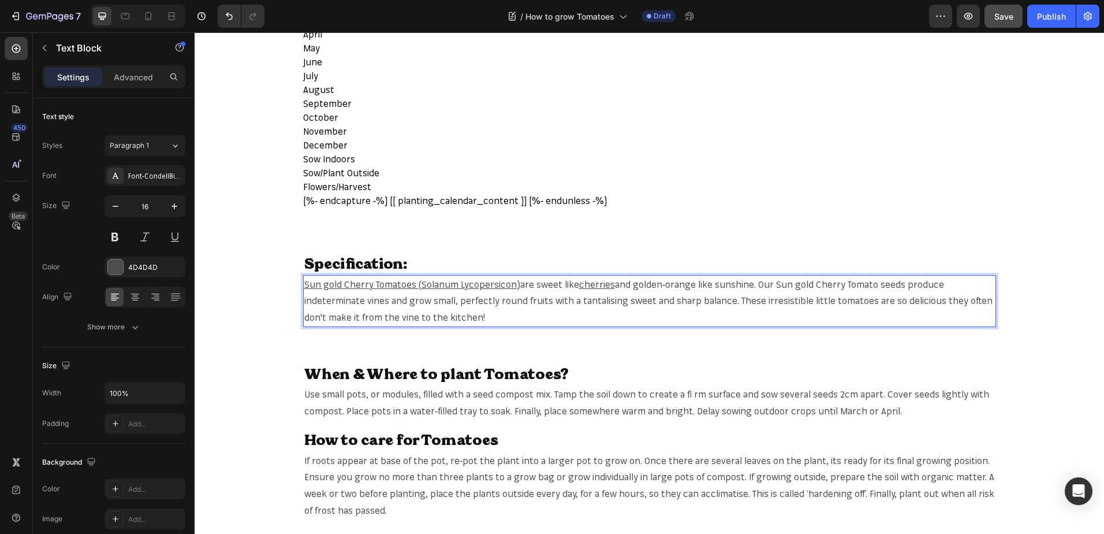
click at [632, 282] on span "and golden-orange like sunshine. Our Sun gold Cherry Tomato seeds produce indet…" at bounding box center [648, 300] width 688 height 45
drag, startPoint x: 632, startPoint y: 282, endPoint x: 642, endPoint y: 282, distance: 9.8
click at [642, 282] on span "and golden-orange like sunshine. Our Sun gold Cherry Tomato seeds produce indet…" at bounding box center [648, 300] width 688 height 45
click at [630, 284] on span "and golden-orange like sunshine. Our Sun gold Cherry Tomato seeds produce indet…" at bounding box center [648, 300] width 688 height 45
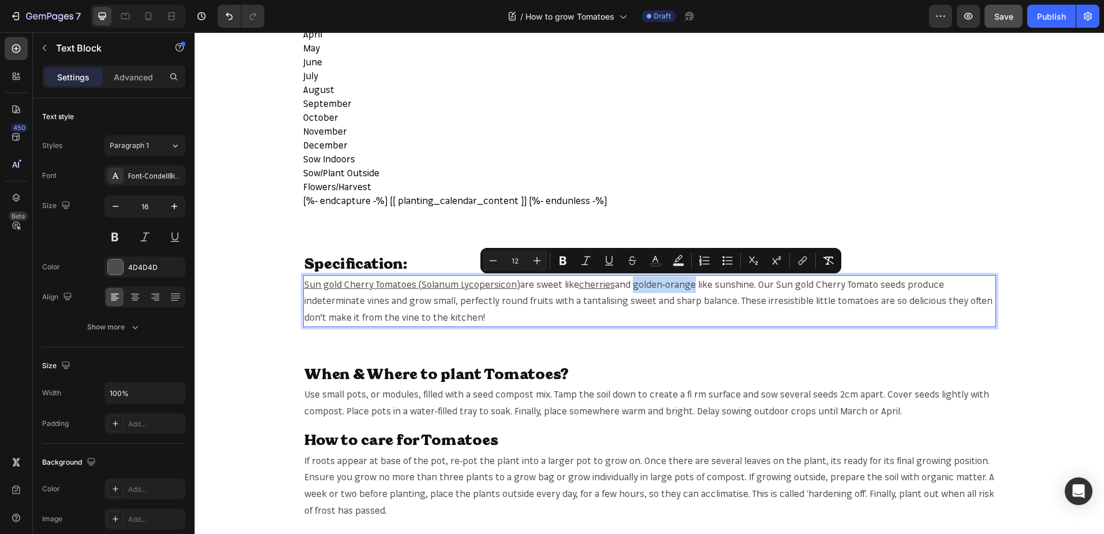
drag, startPoint x: 630, startPoint y: 284, endPoint x: 679, endPoint y: 291, distance: 49.6
click at [679, 291] on p "Sun gold Cherry Tomatoes (Solanum Lycopersicon) are sweet like cherries and gol…" at bounding box center [649, 301] width 691 height 50
click at [736, 319] on p "Sun gold Cherry Tomatoes (Solanum Lycopersicon) are sweet like cherries and gol…" at bounding box center [649, 301] width 691 height 50
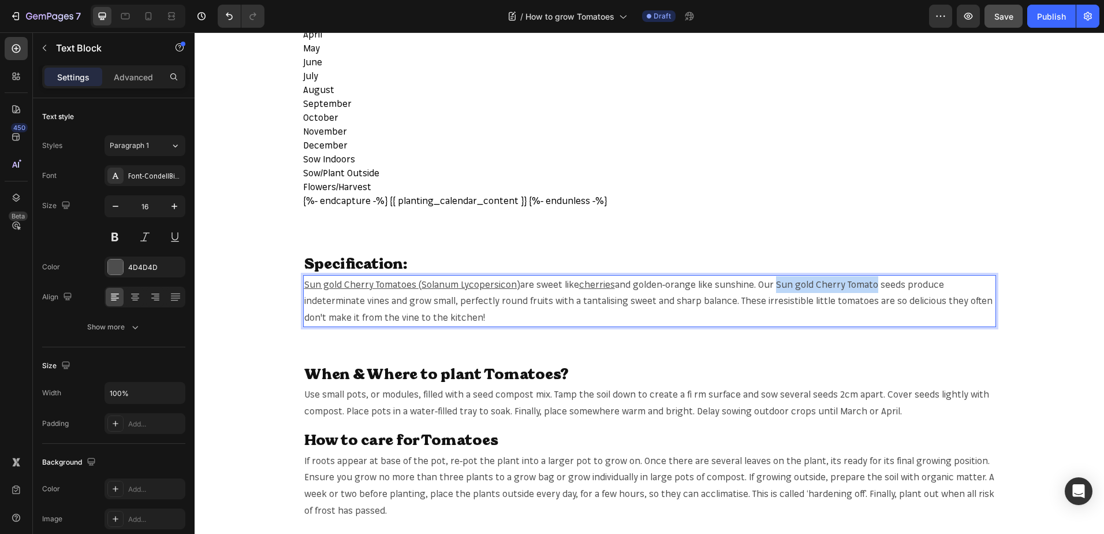
drag, startPoint x: 772, startPoint y: 283, endPoint x: 870, endPoint y: 288, distance: 98.3
click at [870, 288] on span "and golden-orange like sunshine. Our Sun gold Cherry Tomato seeds produce indet…" at bounding box center [648, 300] width 688 height 45
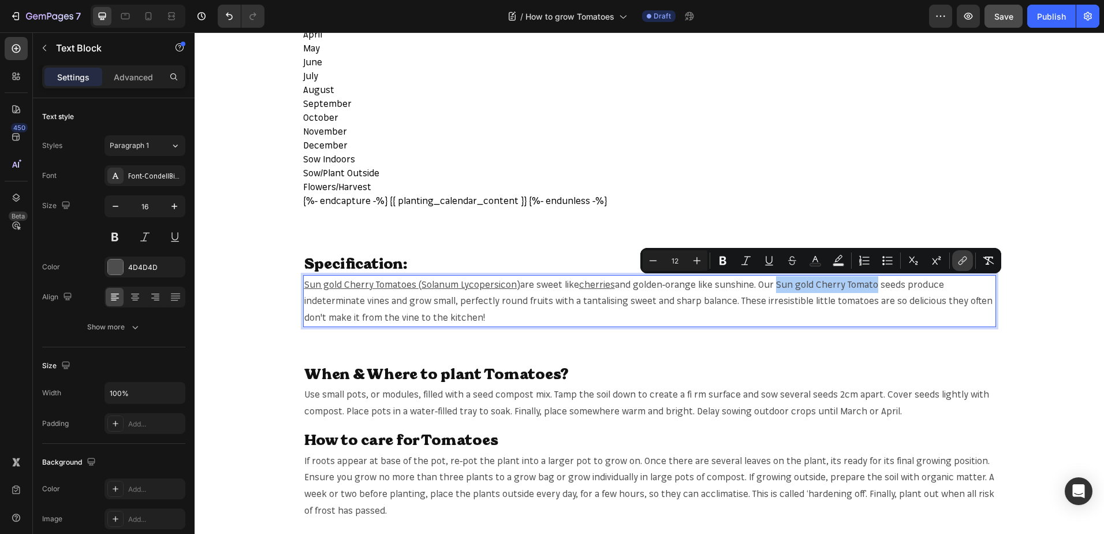
click at [954, 257] on button "link" at bounding box center [962, 260] width 21 height 21
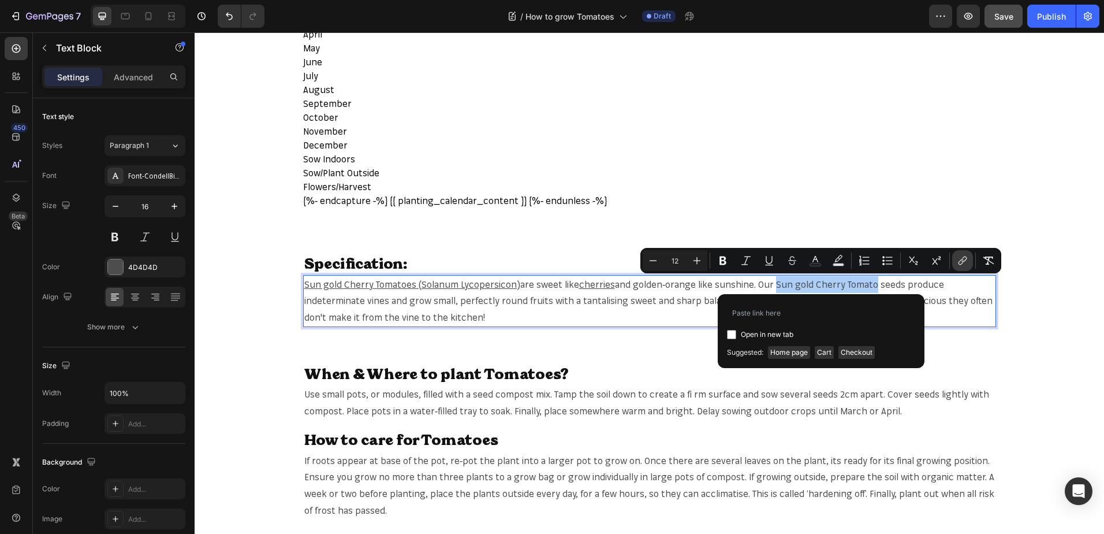
type input "[URL][DOMAIN_NAME]"
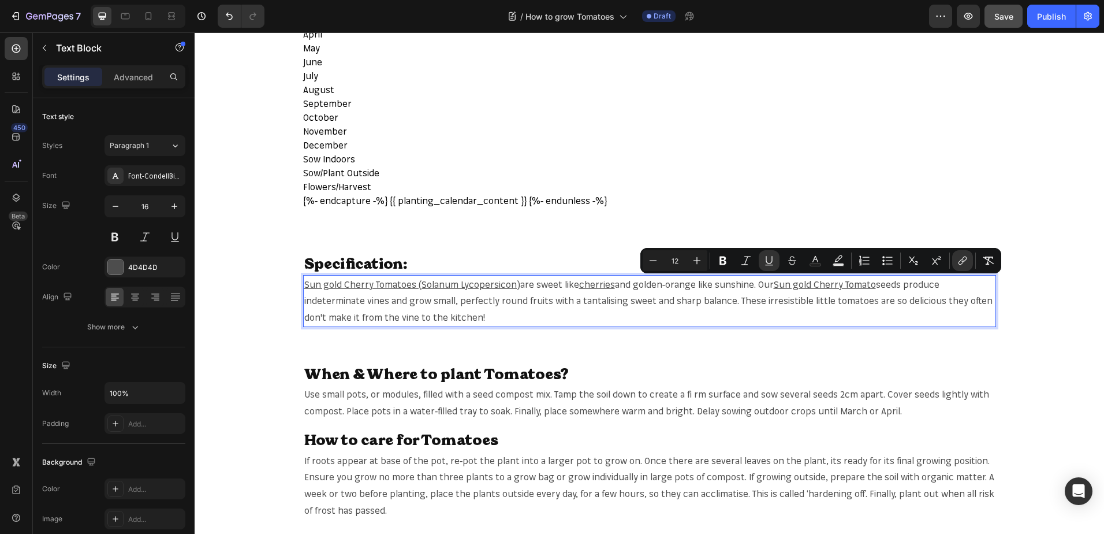
click at [524, 308] on p "Sun gold Cherry Tomatoes (Solanum Lycopersicon) are sweet like cherries and gol…" at bounding box center [649, 301] width 691 height 50
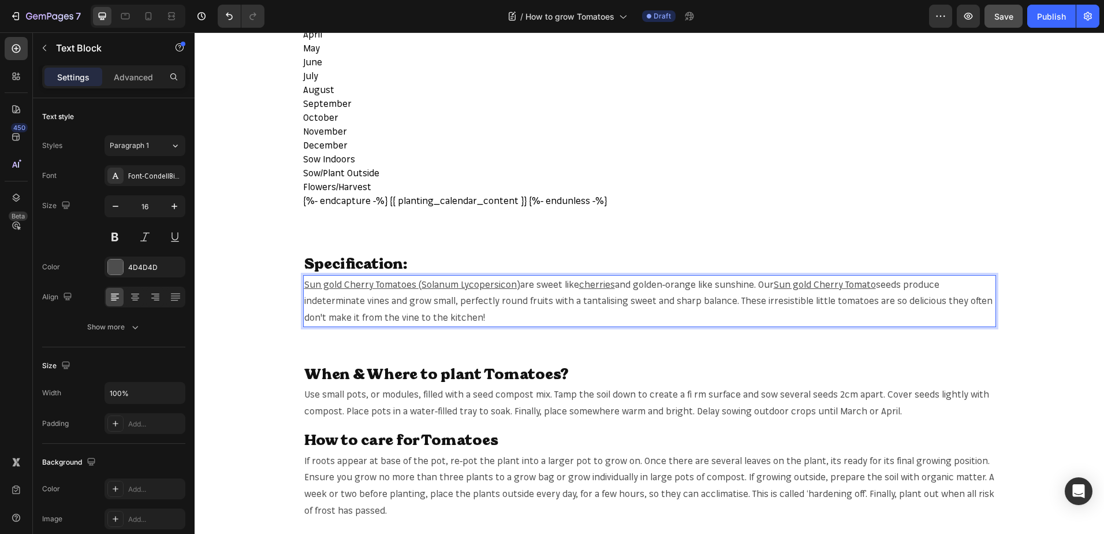
click at [523, 301] on span "seeds produce indeterminate vines and grow small, perfectly round fruits with a…" at bounding box center [648, 300] width 688 height 45
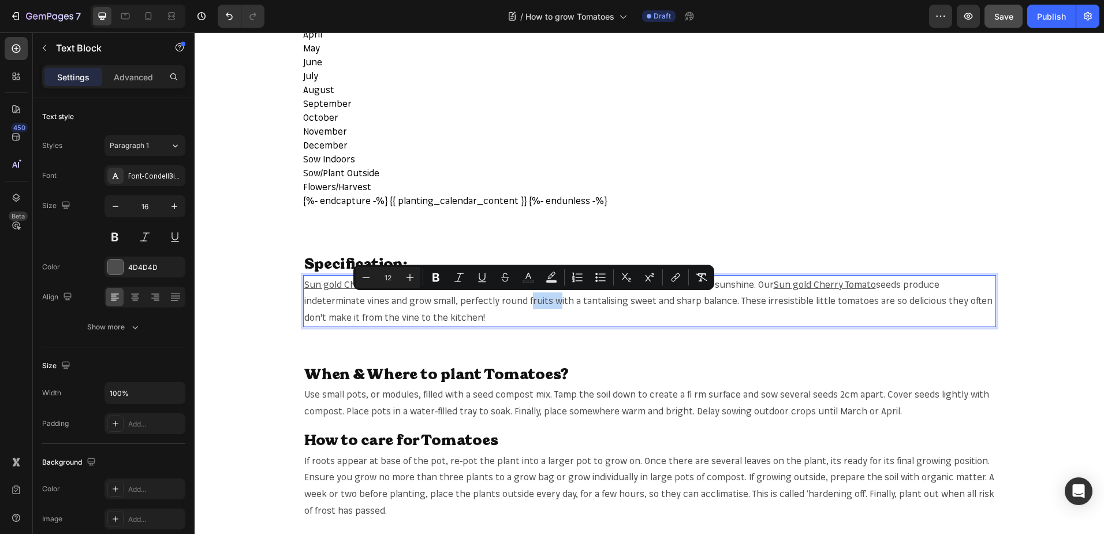
copy span "fruits"
click at [526, 298] on span "seeds produce indeterminate vines and grow small, perfectly round fruits with a…" at bounding box center [648, 300] width 688 height 45
click at [668, 278] on button "link" at bounding box center [675, 277] width 21 height 21
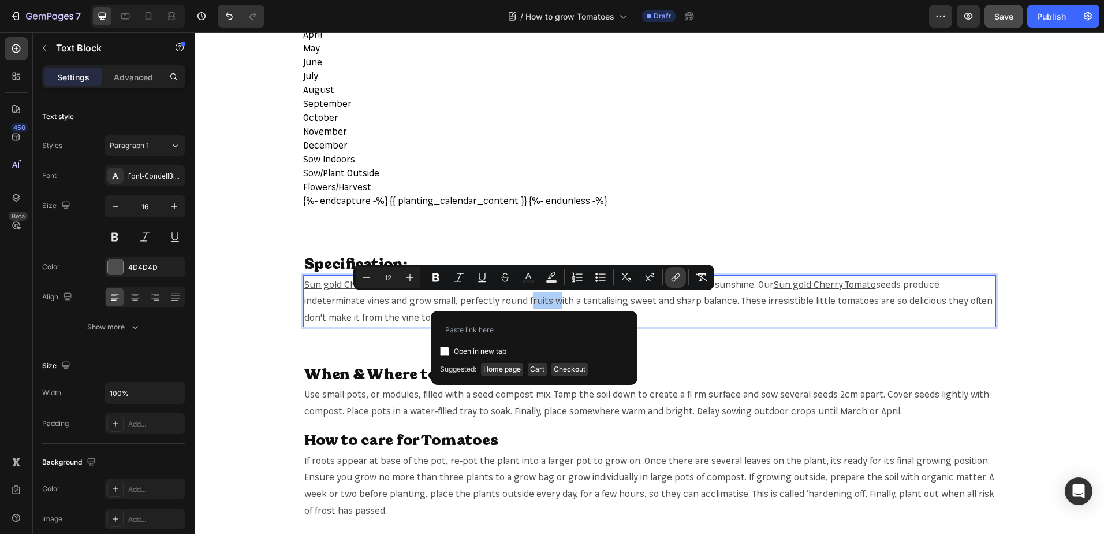
type input "[URL][DOMAIN_NAME]"
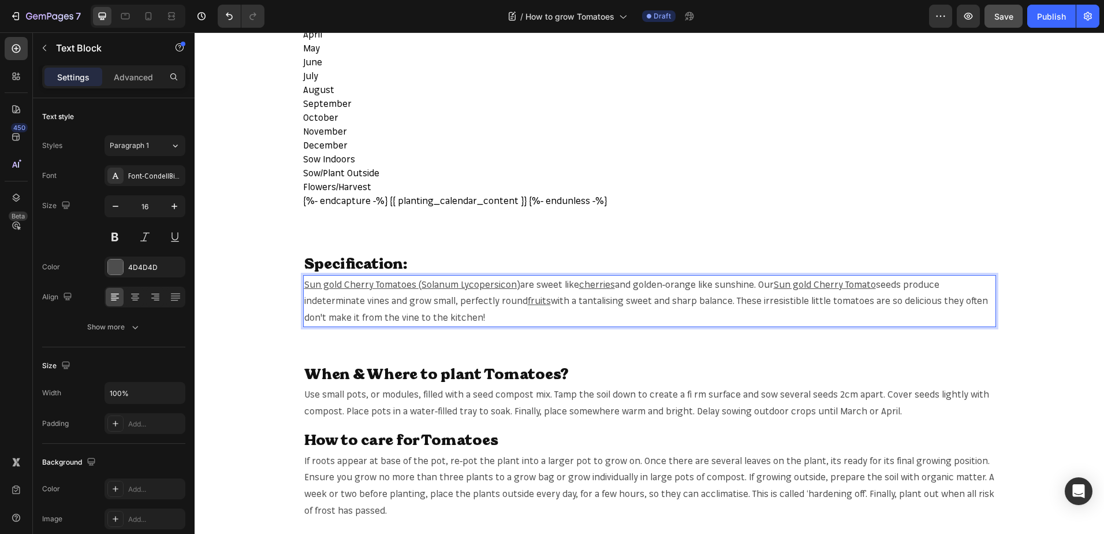
click at [846, 299] on span "with a tantalising sweet and sharp balance. These irresistible little tomatoes …" at bounding box center [646, 309] width 684 height 28
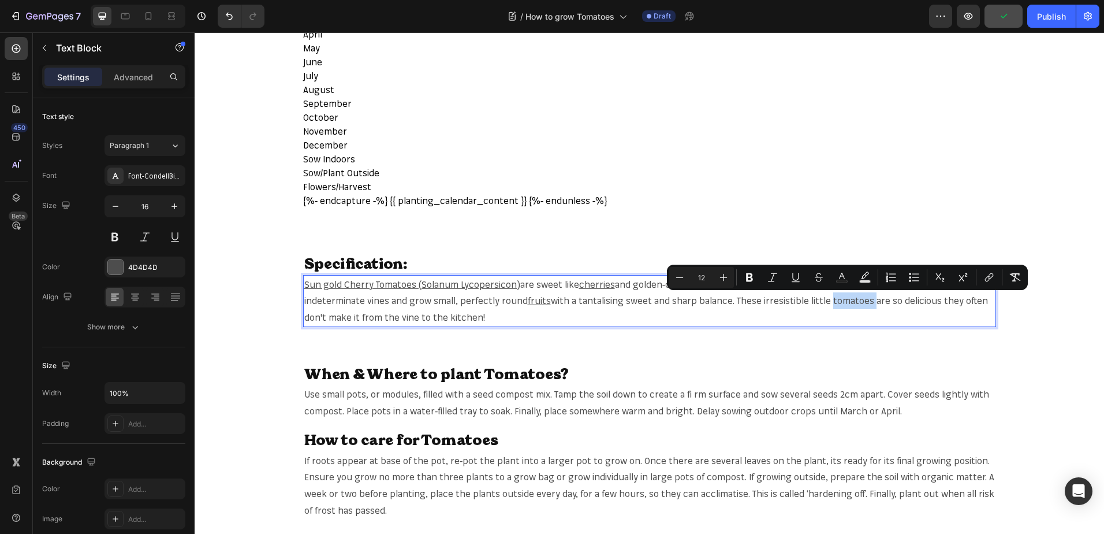
click at [840, 300] on span "with a tantalising sweet and sharp balance. These irresistible little tomatoes …" at bounding box center [646, 309] width 684 height 28
click at [986, 270] on button "link" at bounding box center [989, 277] width 21 height 21
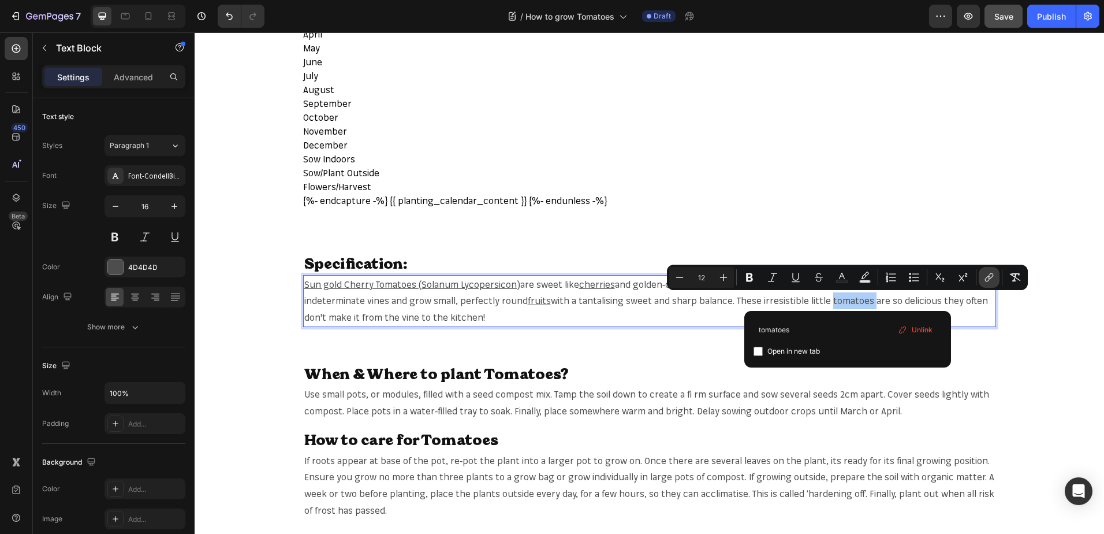
type input "tomatoes"
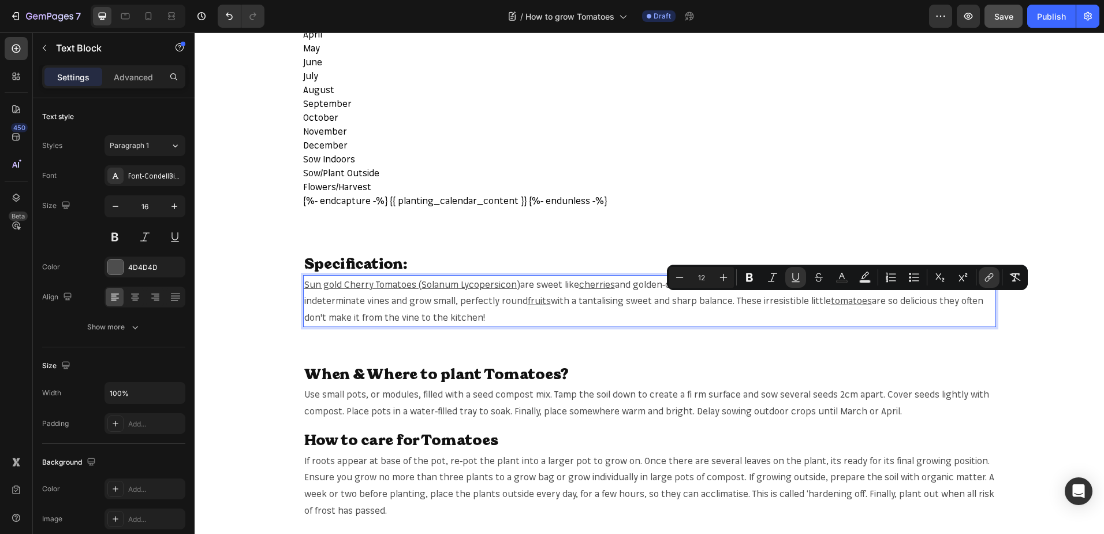
click at [788, 322] on p "Sun gold Cherry Tomatoes (Solanum Lycopersicon) are sweet like cherries and gol…" at bounding box center [649, 301] width 691 height 50
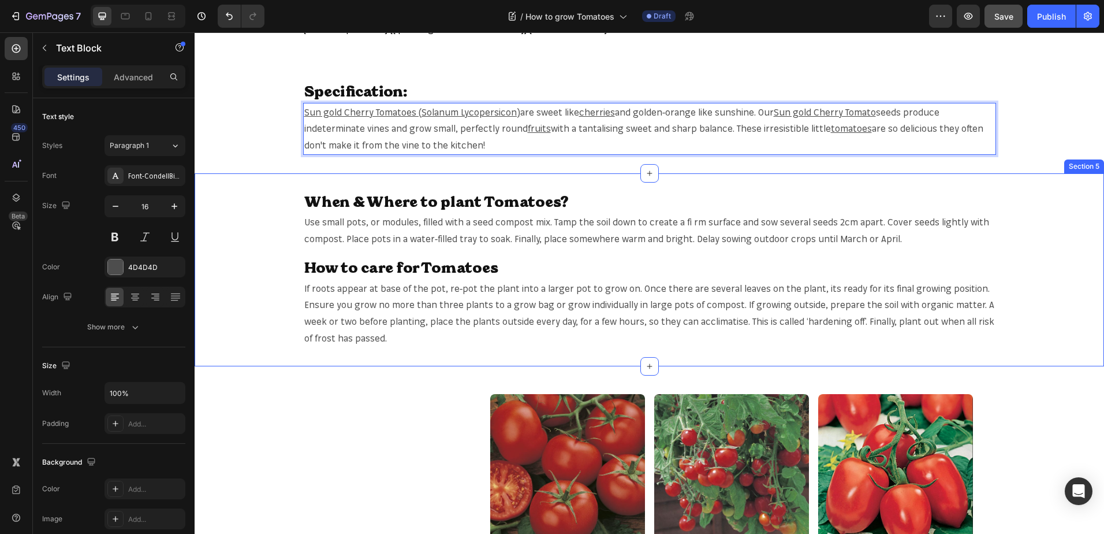
scroll to position [693, 0]
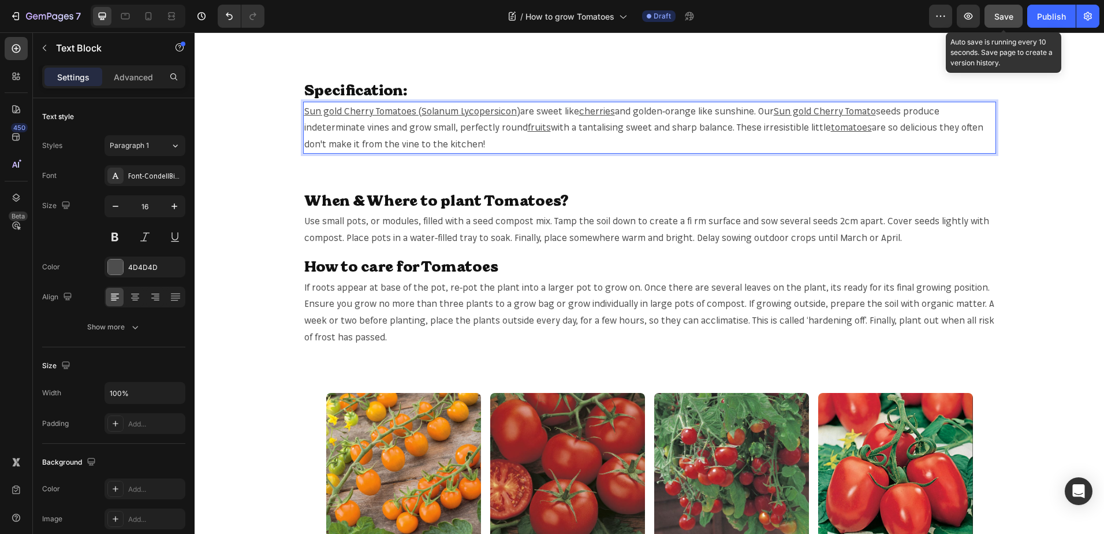
click at [1003, 14] on span "Save" at bounding box center [1004, 17] width 19 height 10
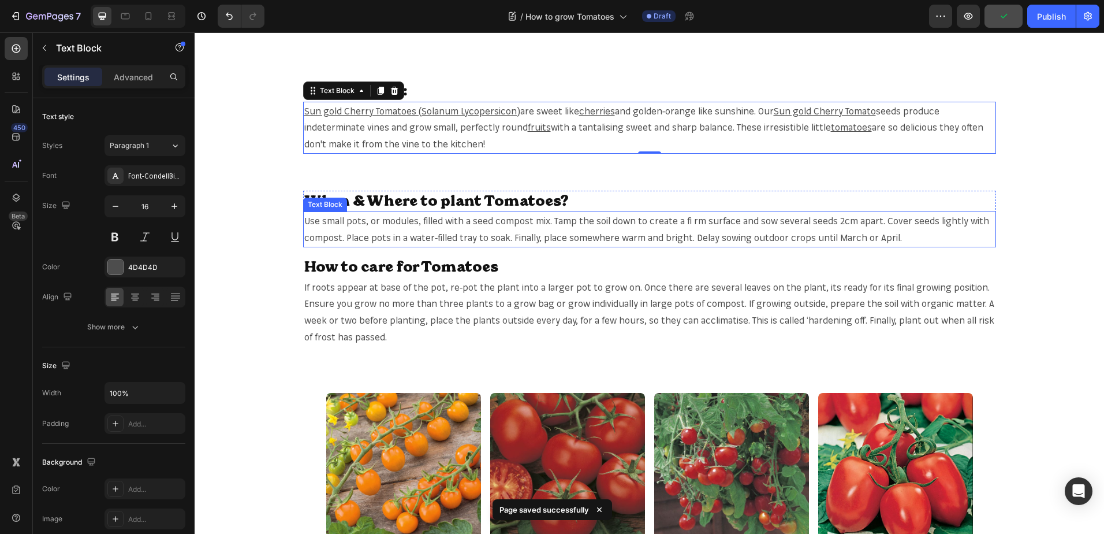
click at [358, 218] on span "Use small pots, or modules, filled with a seed compost mix. Tamp the soil down …" at bounding box center [646, 229] width 685 height 28
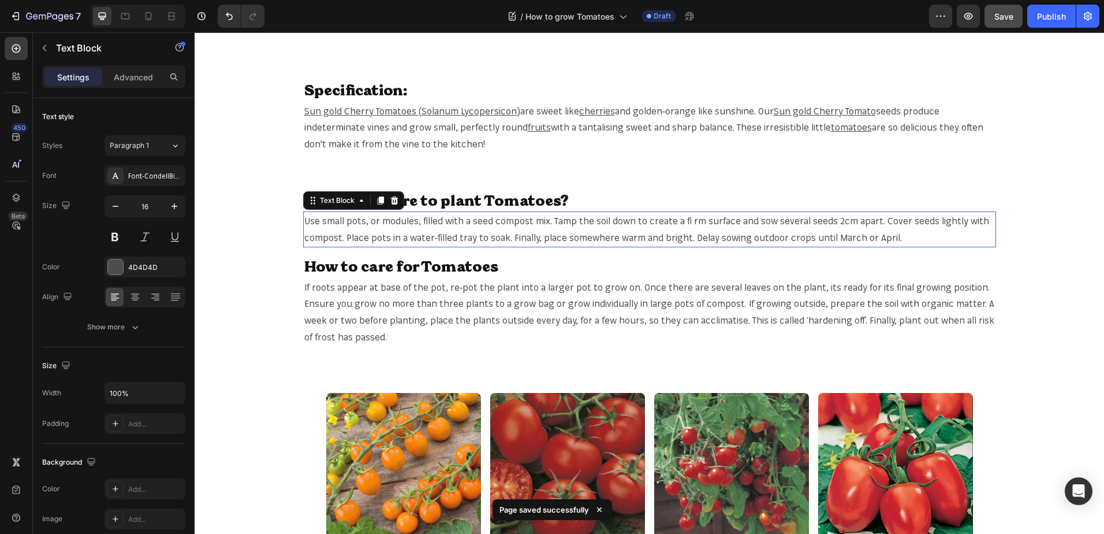
click at [358, 218] on span "Use small pots, or modules, filled with a seed compost mix. Tamp the soil down …" at bounding box center [646, 229] width 685 height 28
click at [357, 218] on span "Use small pots, or modules, filled with a seed compost mix. Tamp the soil down …" at bounding box center [646, 229] width 685 height 28
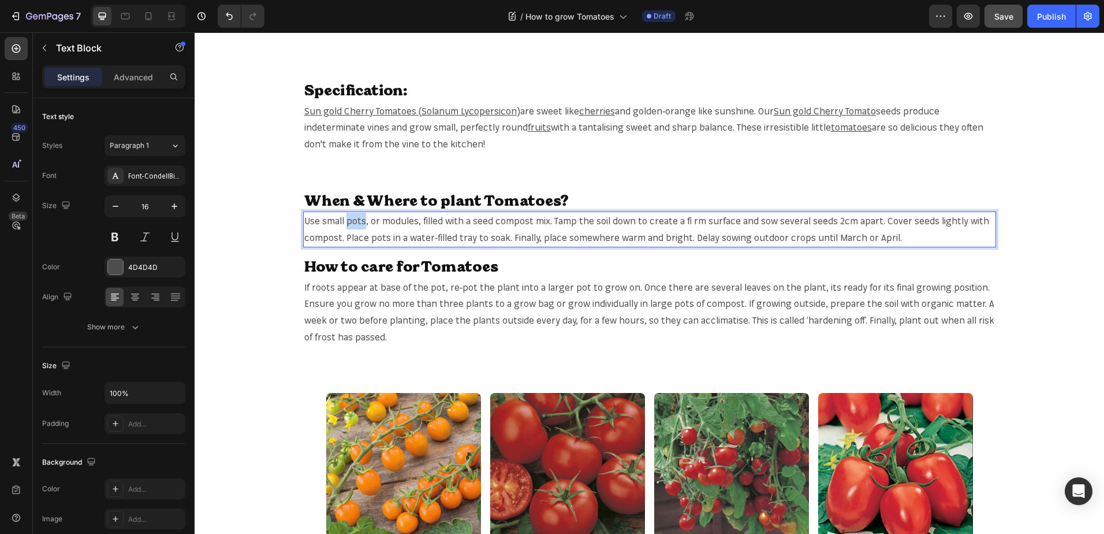
click at [357, 218] on span "Use small pots, or modules, filled with a seed compost mix. Tamp the soil down …" at bounding box center [646, 229] width 685 height 28
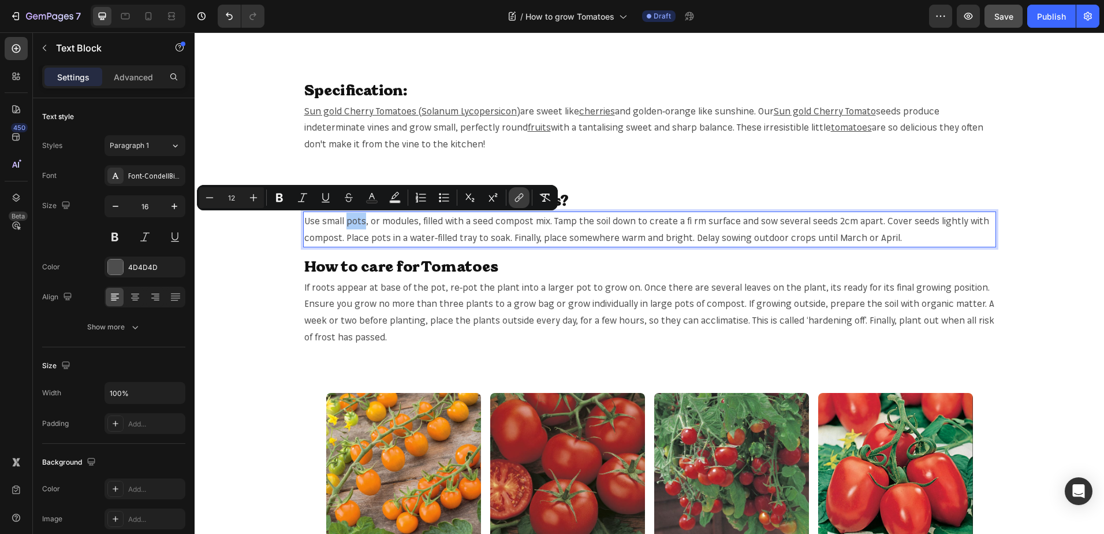
click at [523, 203] on icon "Editor contextual toolbar" at bounding box center [519, 198] width 12 height 12
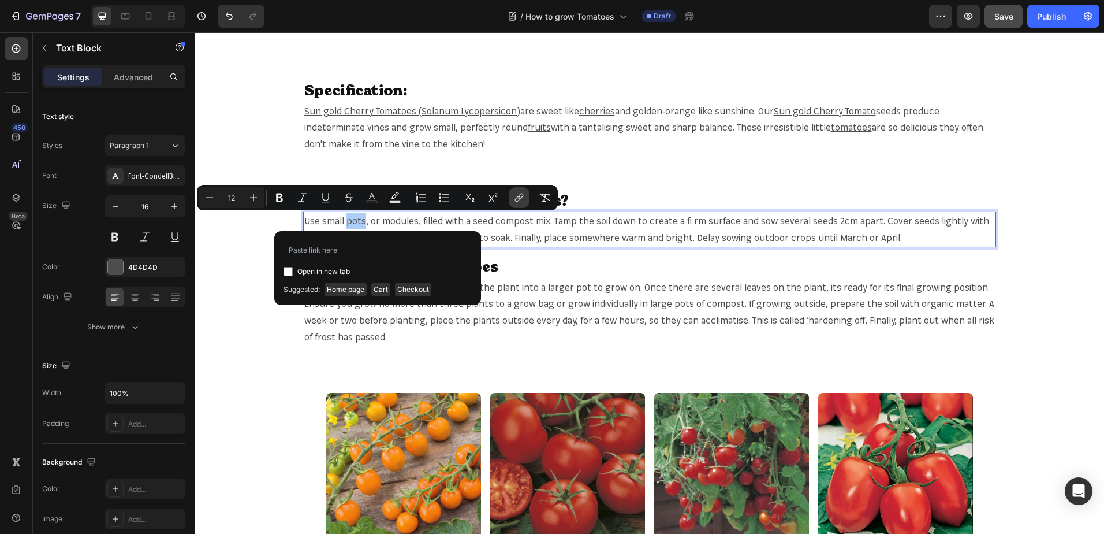
type input "[URL][DOMAIN_NAME]"
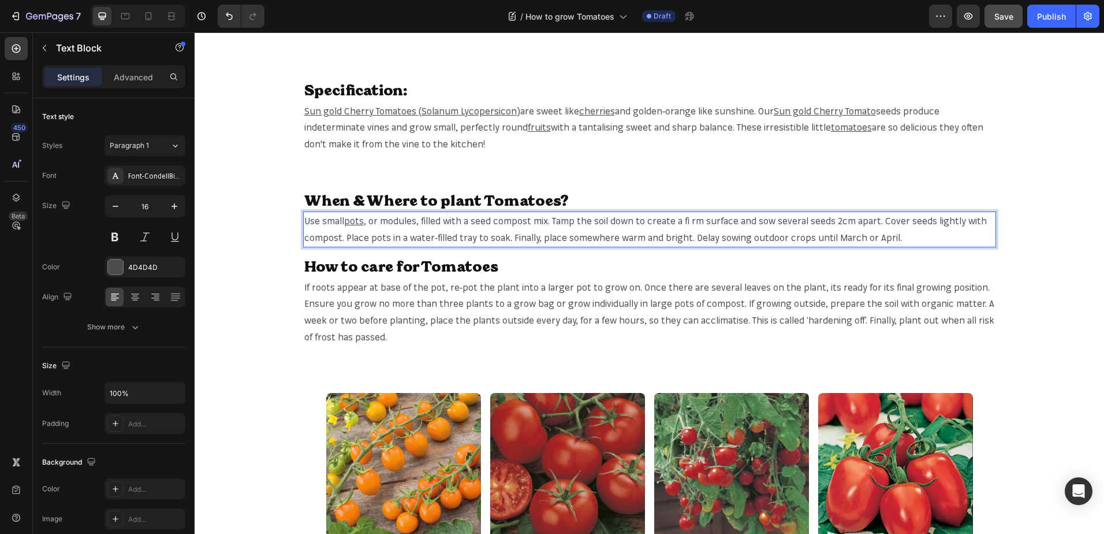
click at [506, 218] on span ", or modules, filled with a seed compost mix. Tamp the soil down to create a fi…" at bounding box center [645, 229] width 683 height 28
click at [513, 219] on span ", or modules, filled with a seed compost mix. Tamp the soil down to create a fi…" at bounding box center [645, 229] width 683 height 28
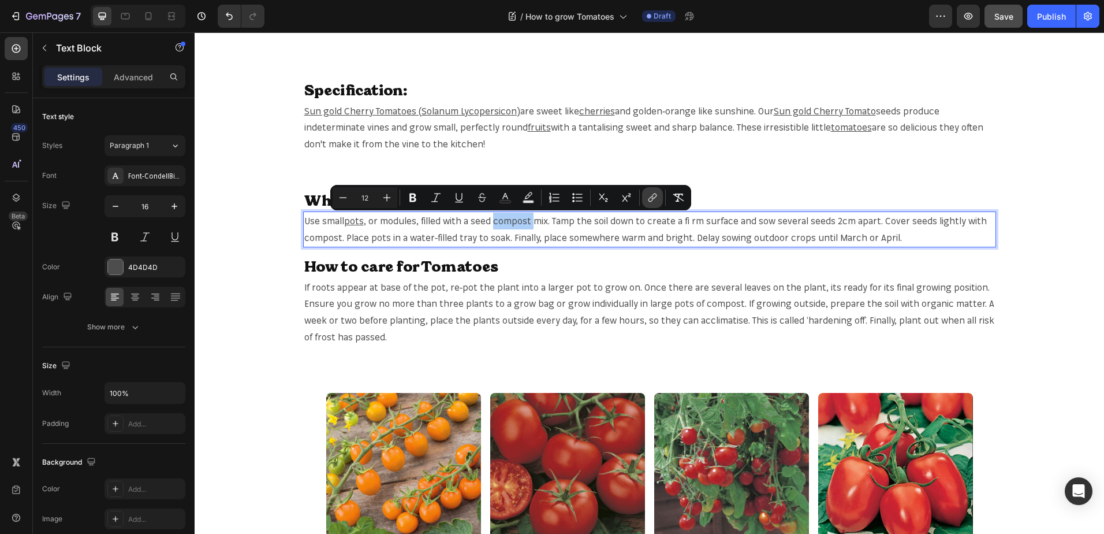
click at [643, 198] on button "link" at bounding box center [652, 197] width 21 height 21
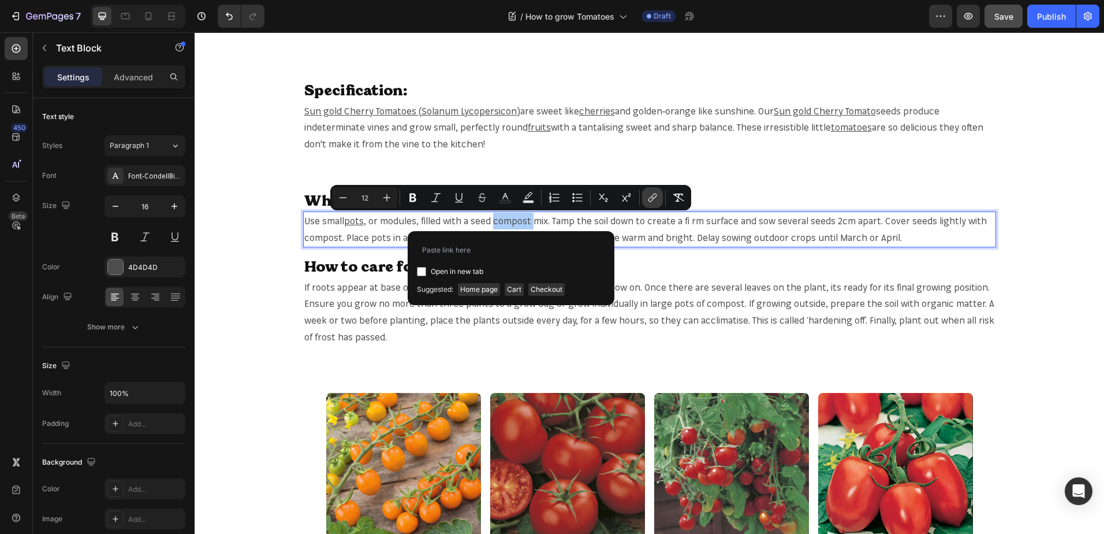
type input "[URL][DOMAIN_NAME]"
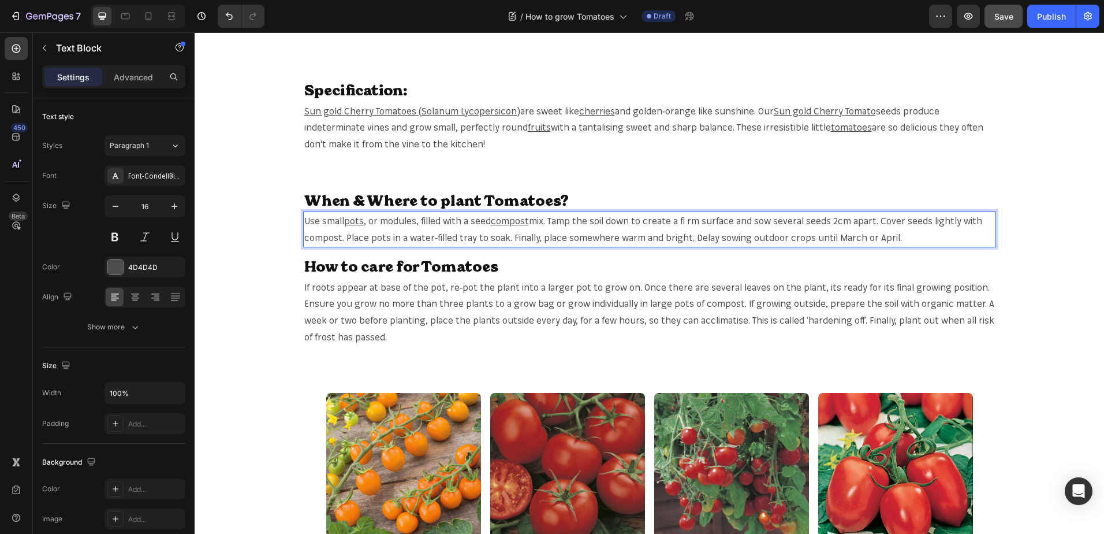
click at [594, 219] on span "mix. Tamp the soil down to create a fi rm surface and sow several seeds 2cm apa…" at bounding box center [643, 229] width 678 height 28
click at [601, 221] on span "mix. Tamp the soil down to create a fi rm surface and sow several seeds 2cm apa…" at bounding box center [643, 229] width 678 height 28
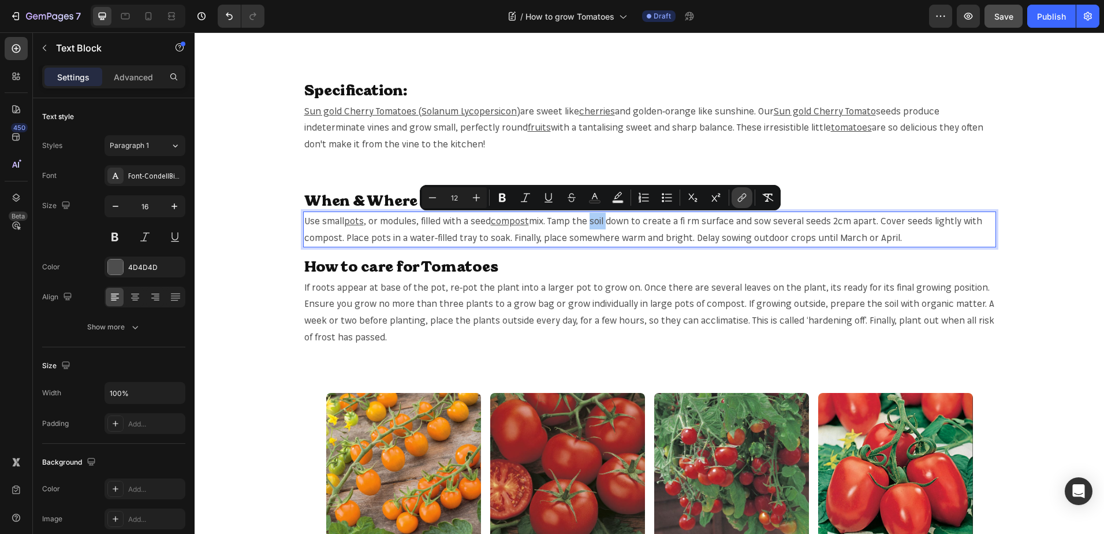
click at [736, 195] on icon "Editor contextual toolbar" at bounding box center [742, 198] width 12 height 12
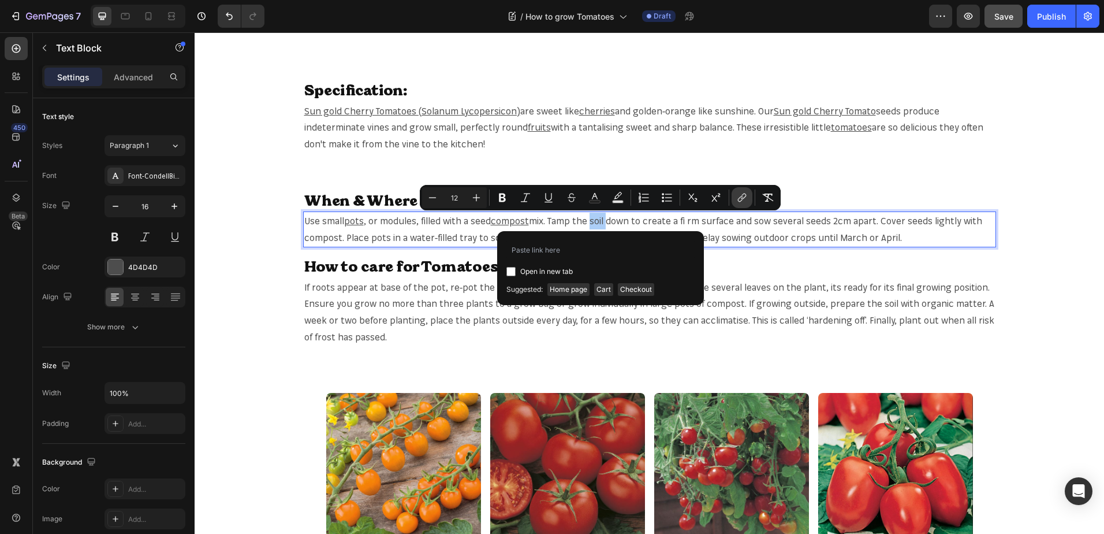
type input "[URL][DOMAIN_NAME]"
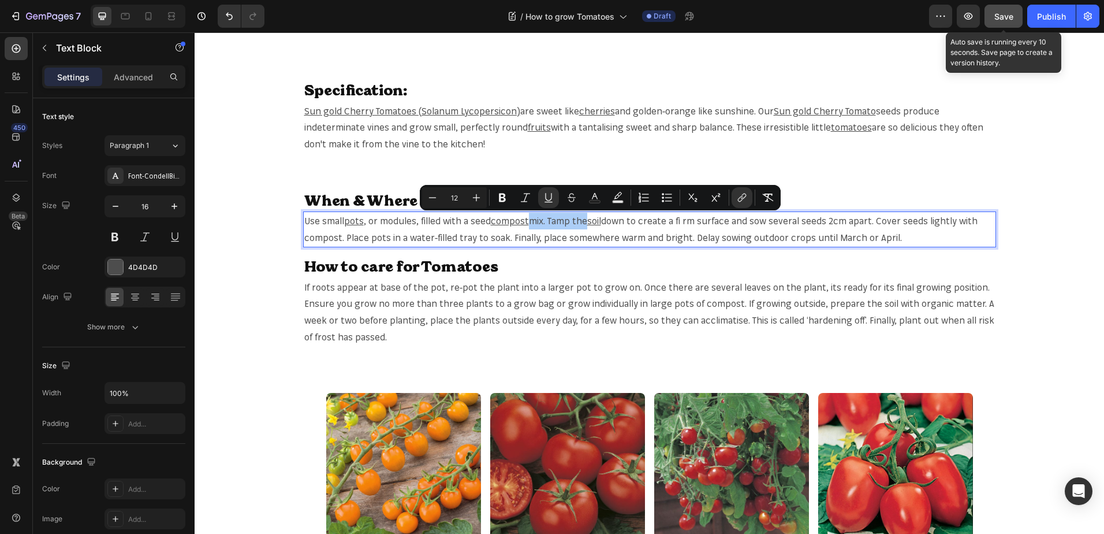
click at [1012, 20] on span "Save" at bounding box center [1004, 17] width 19 height 10
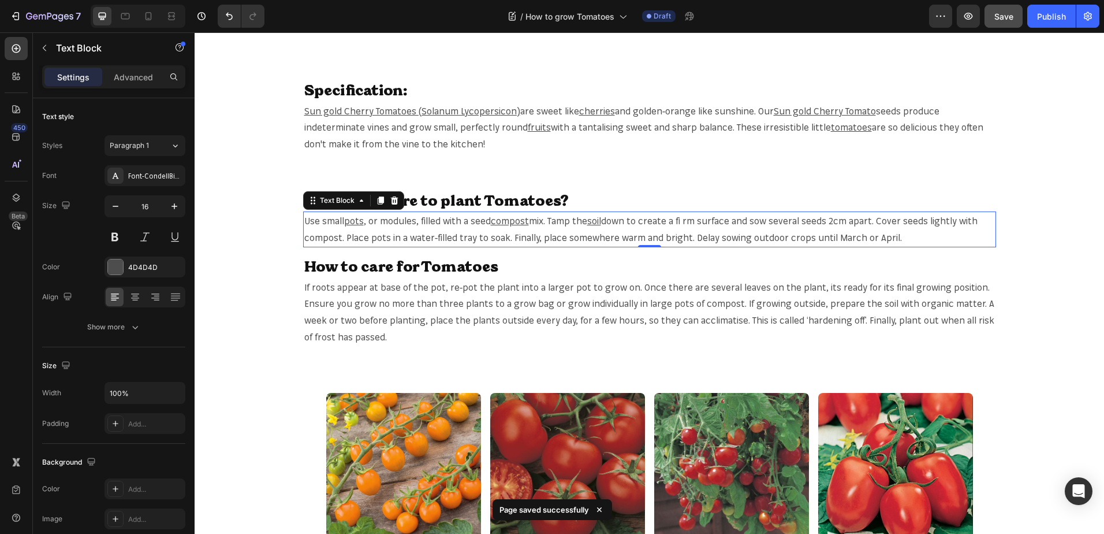
click at [325, 240] on span "down to create a fi rm surface and sow several seeds 2cm apart. Cover seeds lig…" at bounding box center [640, 229] width 673 height 28
click at [323, 236] on span "down to create a fi rm surface and sow several seeds 2cm apart. Cover seeds lig…" at bounding box center [640, 229] width 673 height 28
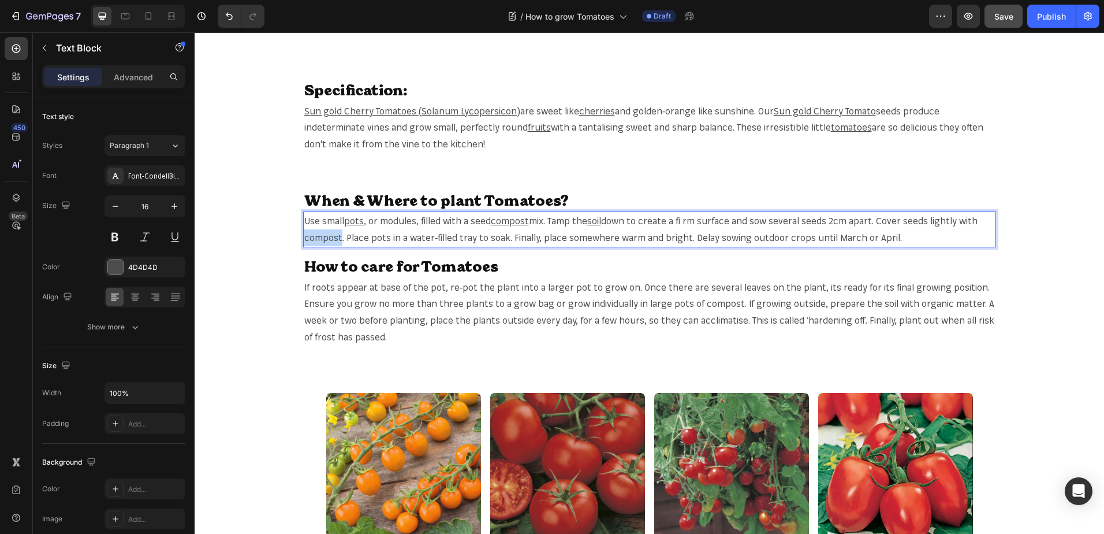
click at [323, 236] on span "down to create a fi rm surface and sow several seeds 2cm apart. Cover seeds lig…" at bounding box center [640, 229] width 673 height 28
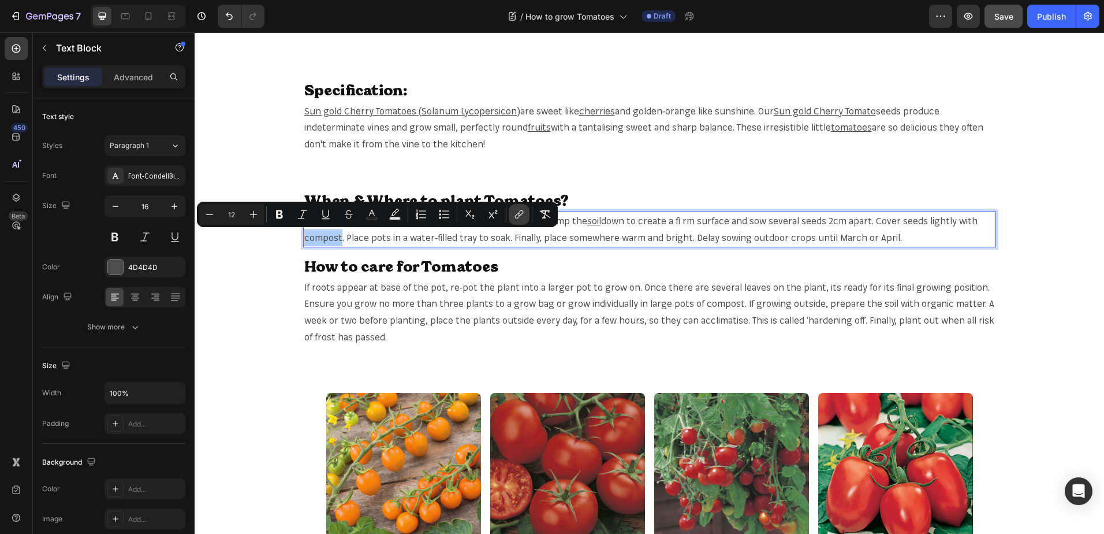
click at [518, 219] on icon "Editor contextual toolbar" at bounding box center [519, 214] width 12 height 12
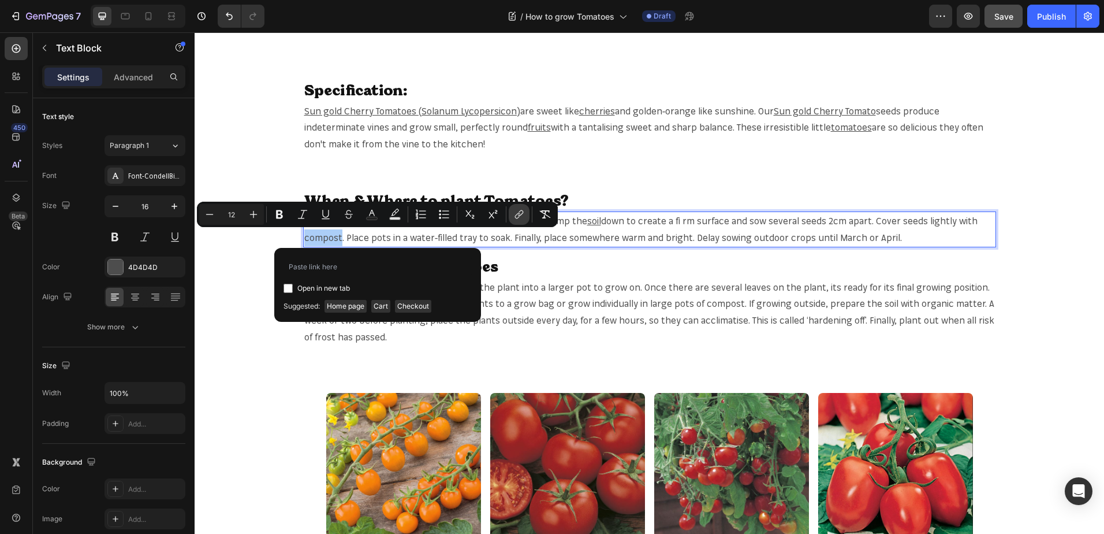
type input "[URL][DOMAIN_NAME]"
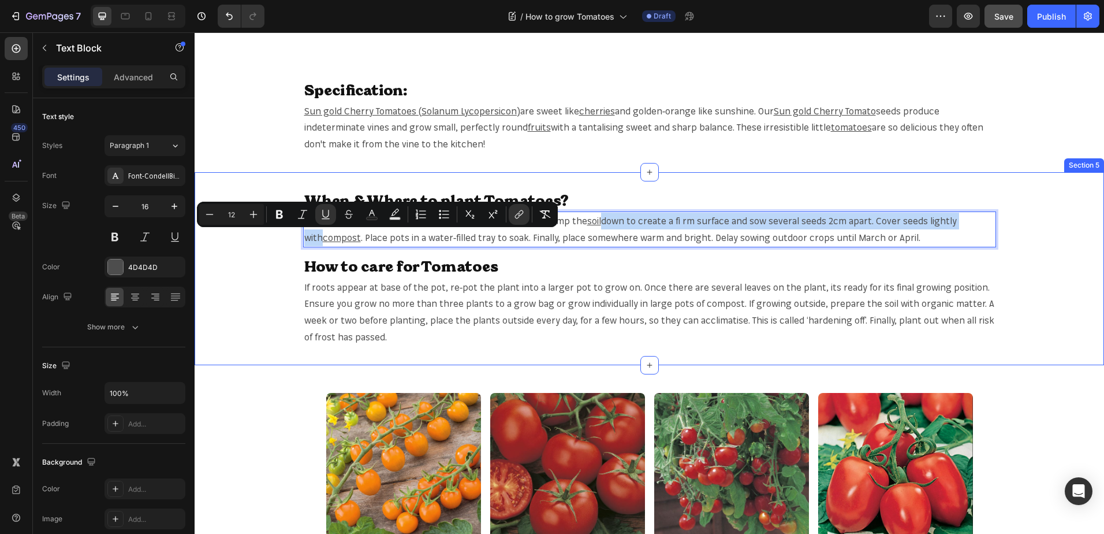
click at [720, 250] on div "When & Where to plant Tomatoes? Heading Use small pots , or modules, filled wit…" at bounding box center [650, 269] width 910 height 156
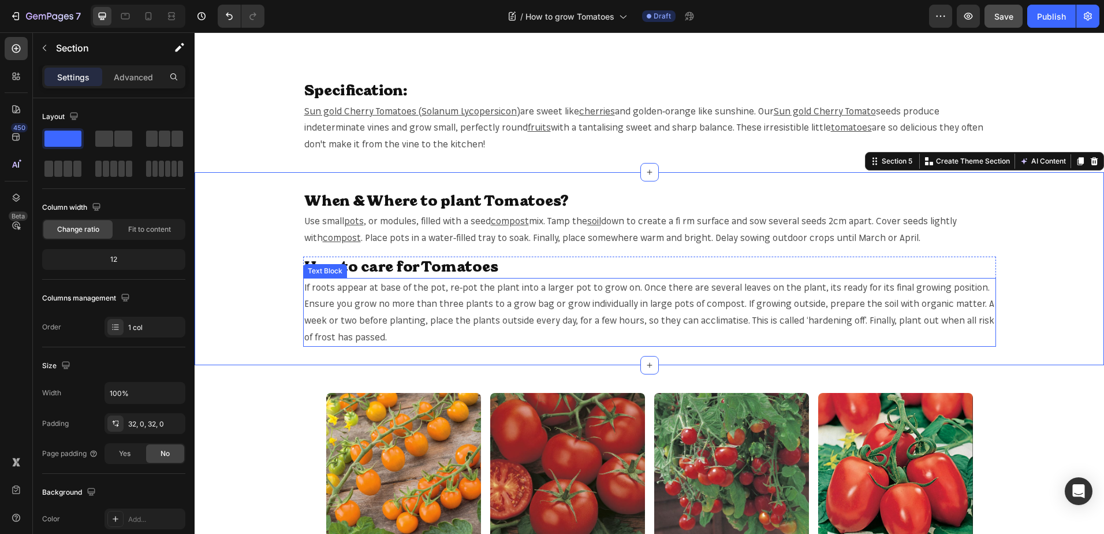
click at [701, 301] on span "If roots appear at base of the pot, re-pot the plant into a larger pot to grow …" at bounding box center [649, 311] width 690 height 61
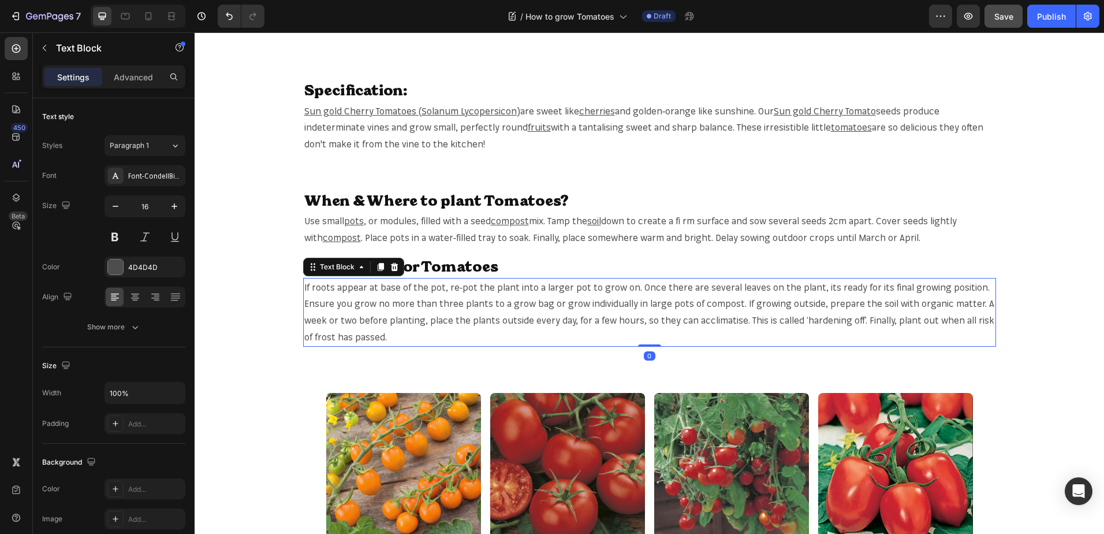
click at [701, 301] on span "If roots appear at base of the pot, re-pot the plant into a larger pot to grow …" at bounding box center [649, 311] width 690 height 61
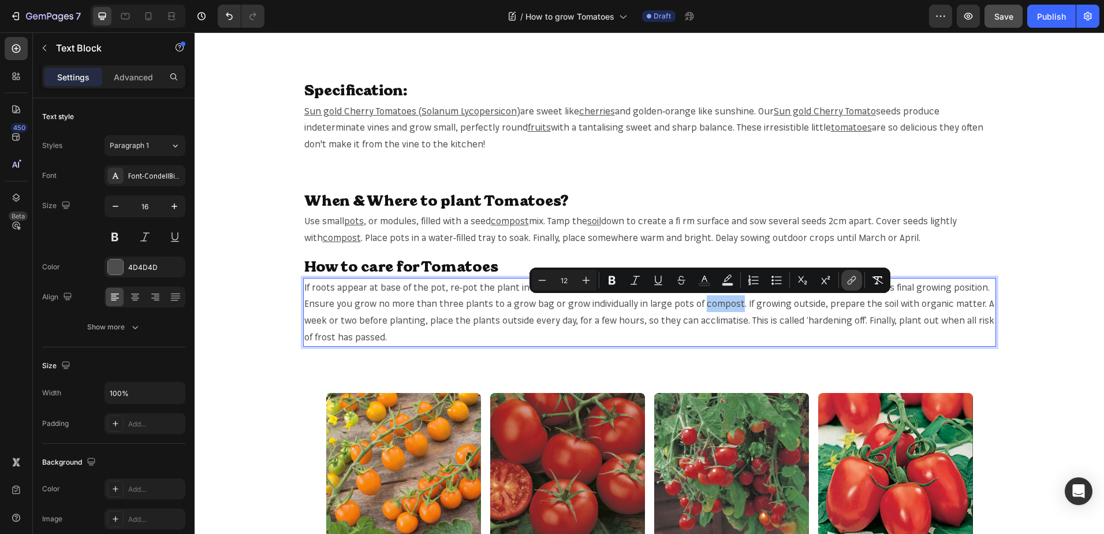
click at [852, 276] on icon "Editor contextual toolbar" at bounding box center [852, 280] width 12 height 12
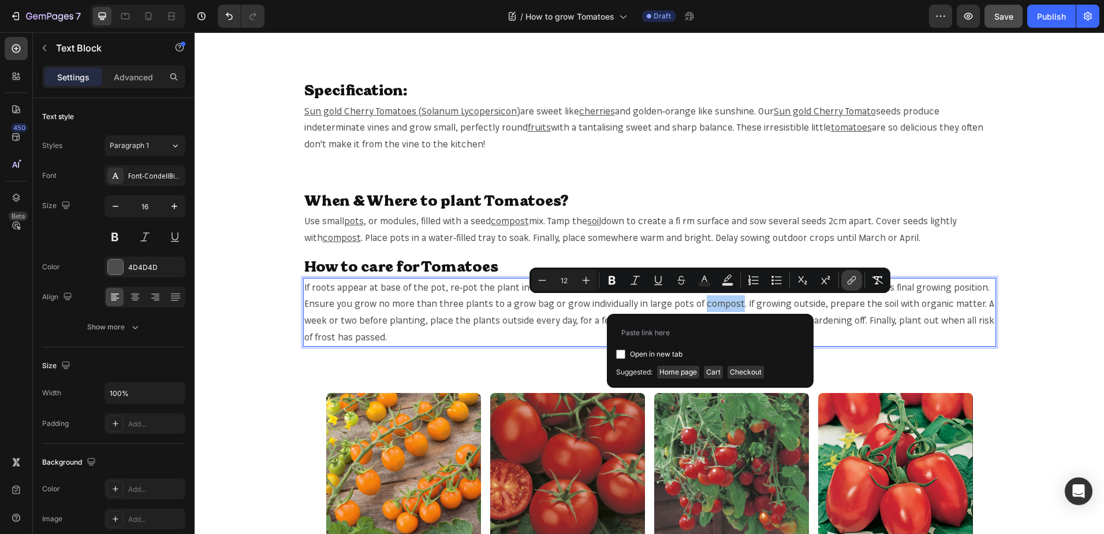
type input "[URL][DOMAIN_NAME]"
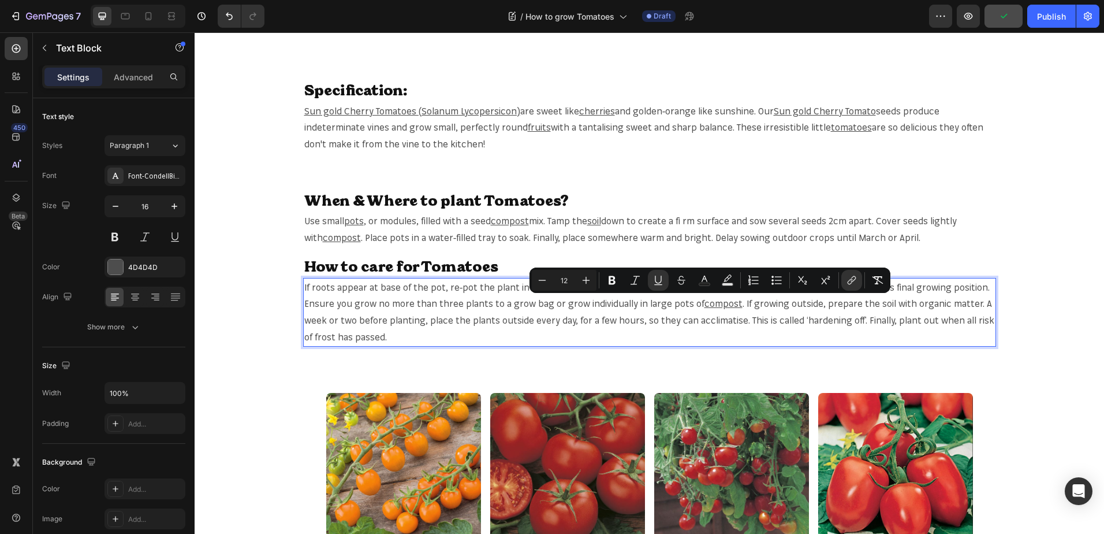
click at [864, 301] on span ". If growing outside, prepare the soil with organic matter. A week or two befor…" at bounding box center [649, 319] width 690 height 45
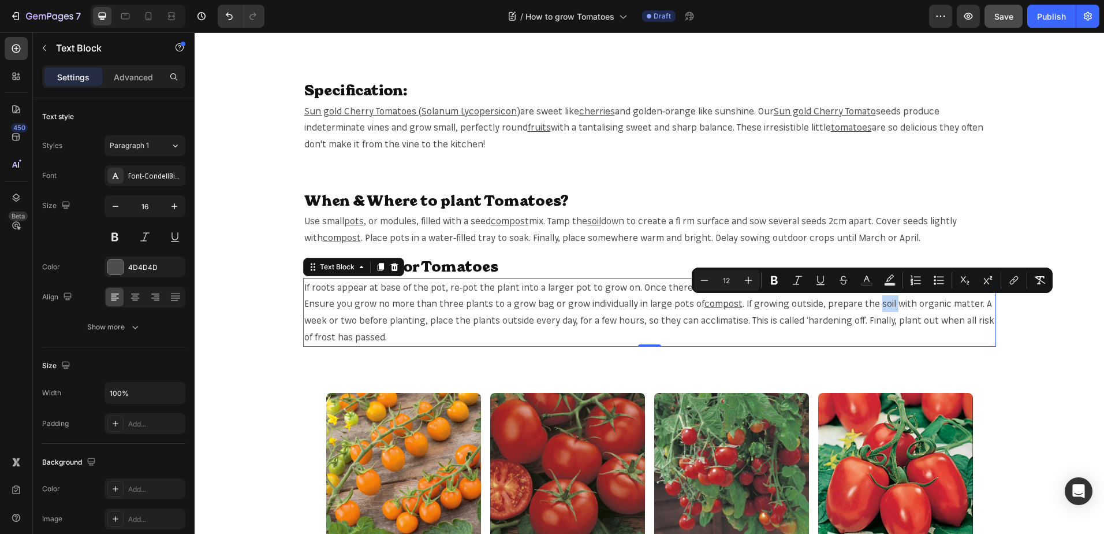
click at [873, 303] on span ". If growing outside, prepare the soil with organic matter. A week or two befor…" at bounding box center [649, 319] width 690 height 45
click at [1011, 281] on icon "Editor contextual toolbar" at bounding box center [1012, 282] width 5 height 6
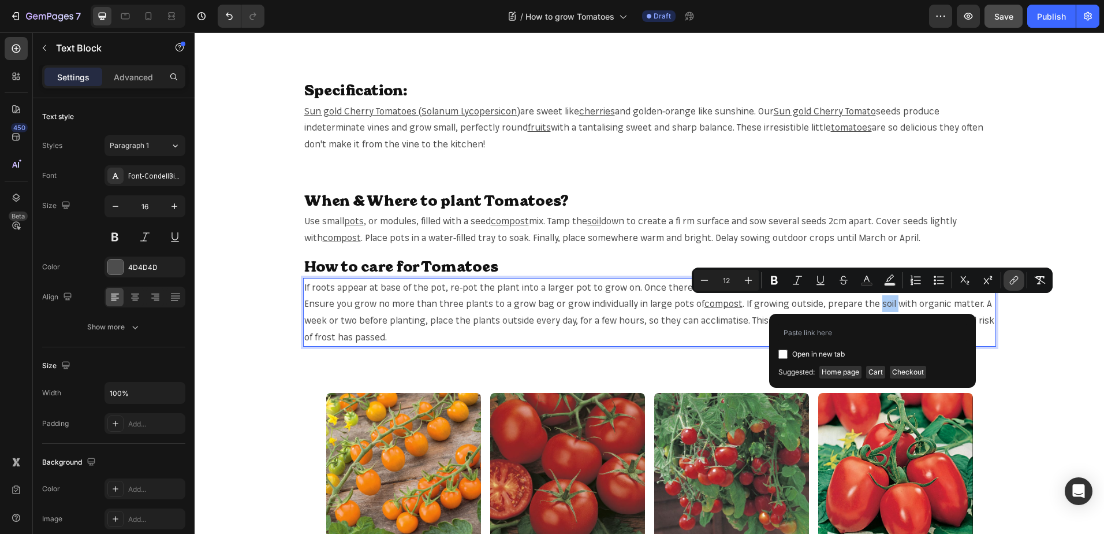
type input "[URL][DOMAIN_NAME]"
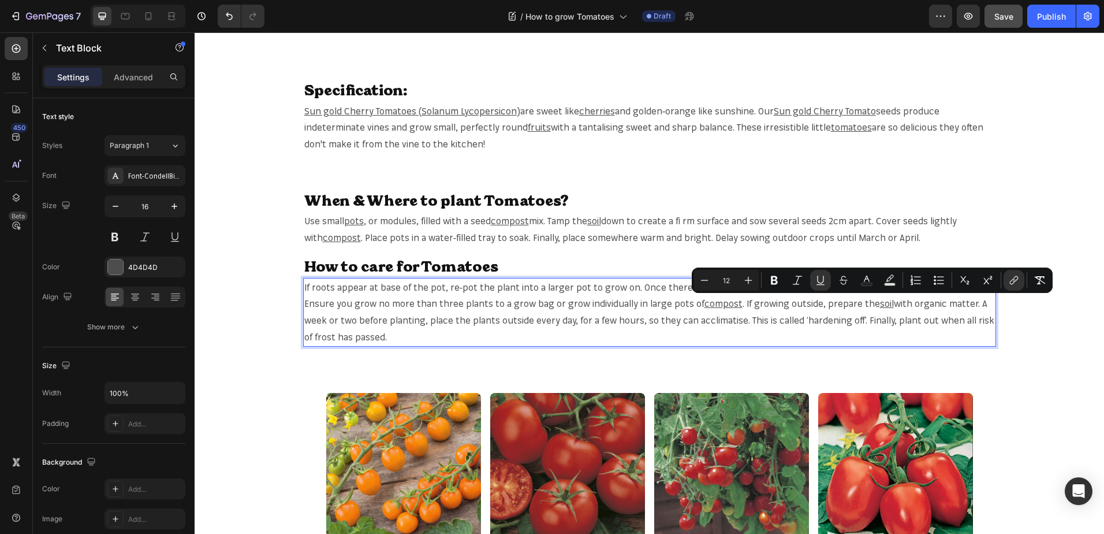
click at [736, 386] on div "Planting & Harvesting Heading Row {{- 'css-section-planting-calendar.bundle.css…" at bounding box center [650, 427] width 910 height 2128
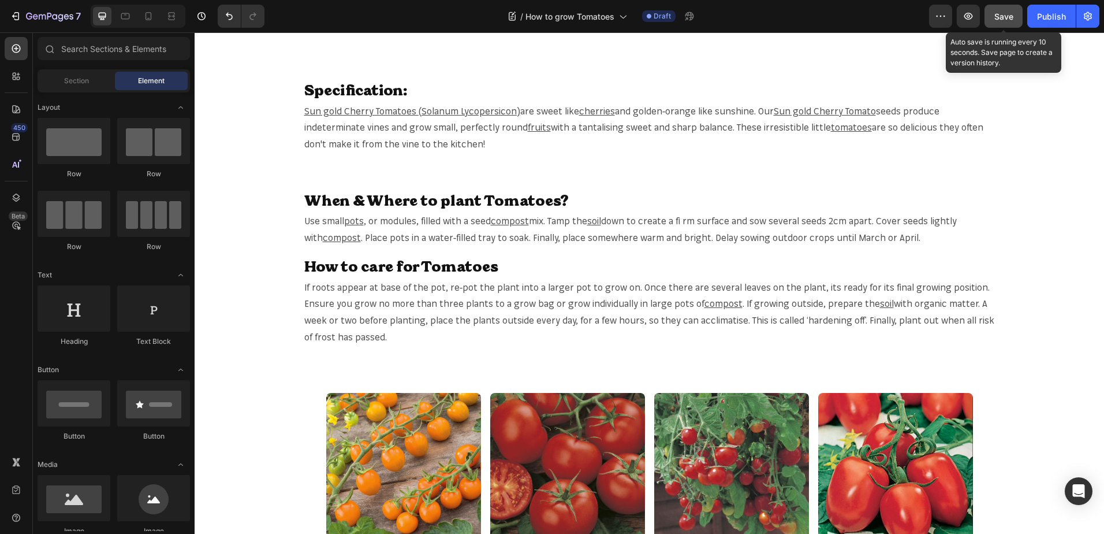
click at [1003, 22] on div "Save" at bounding box center [1004, 16] width 19 height 12
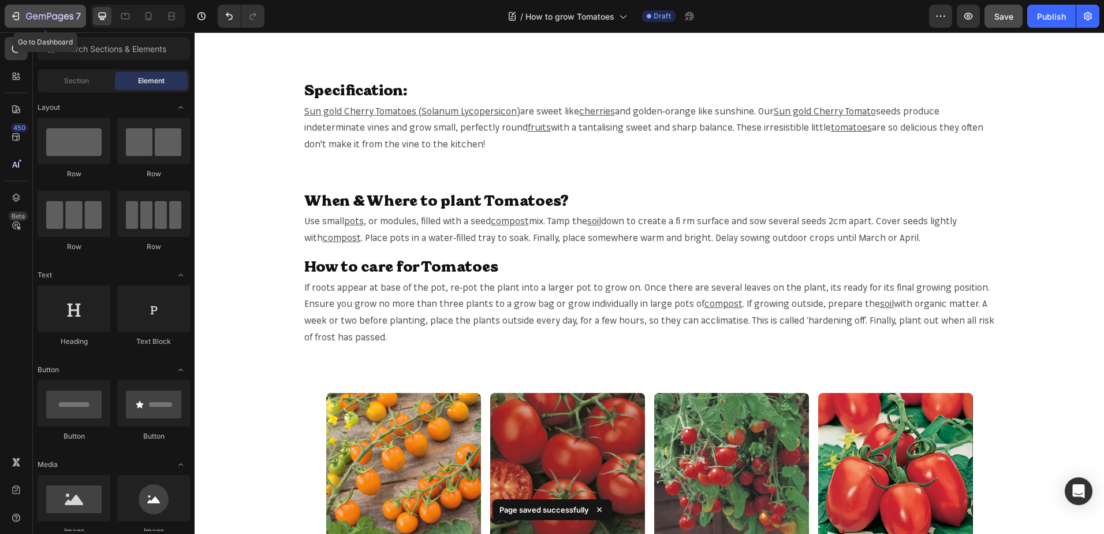
click at [43, 16] on icon "button" at bounding box center [42, 16] width 7 height 5
